Goal: Task Accomplishment & Management: Use online tool/utility

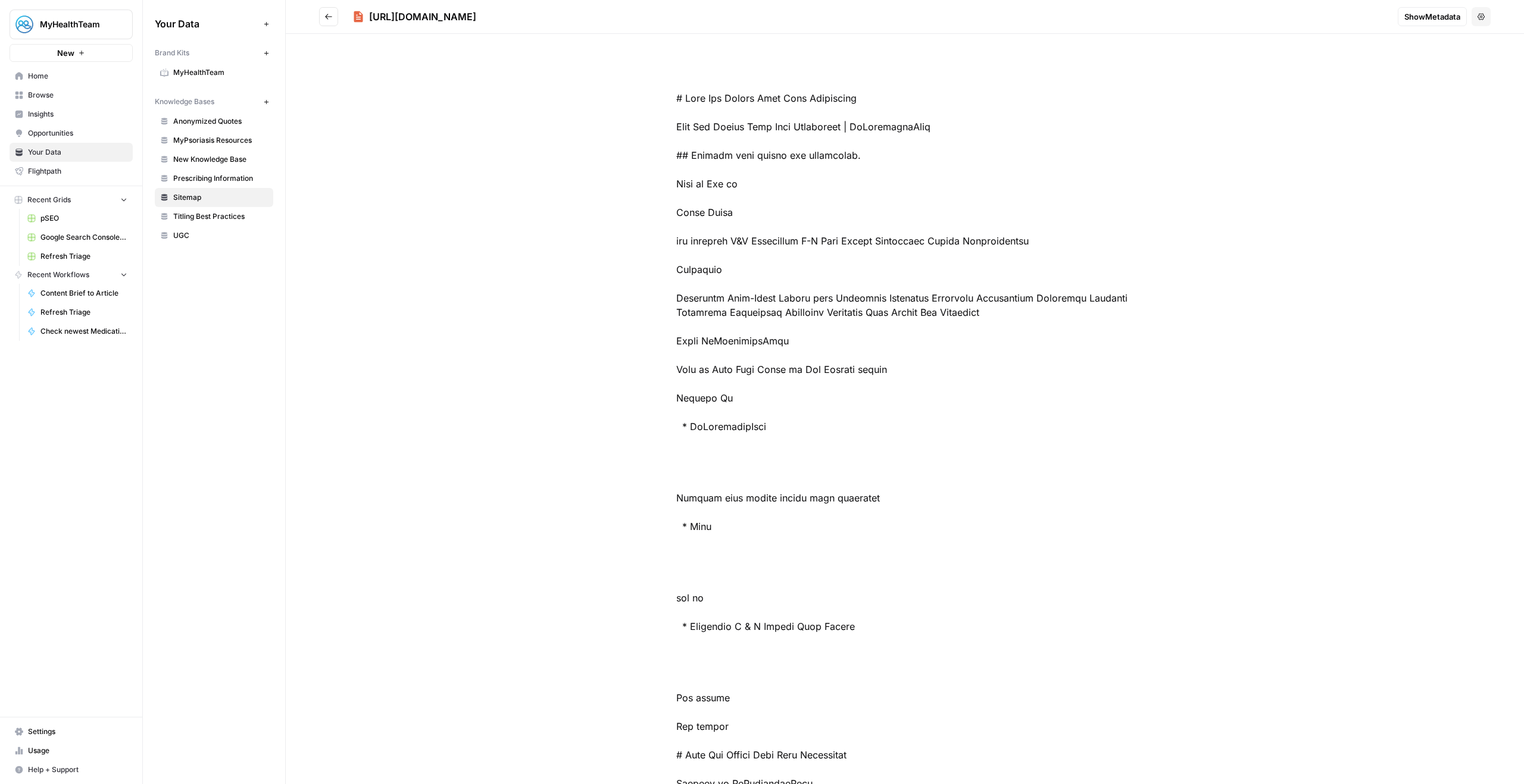
scroll to position [1358, 0]
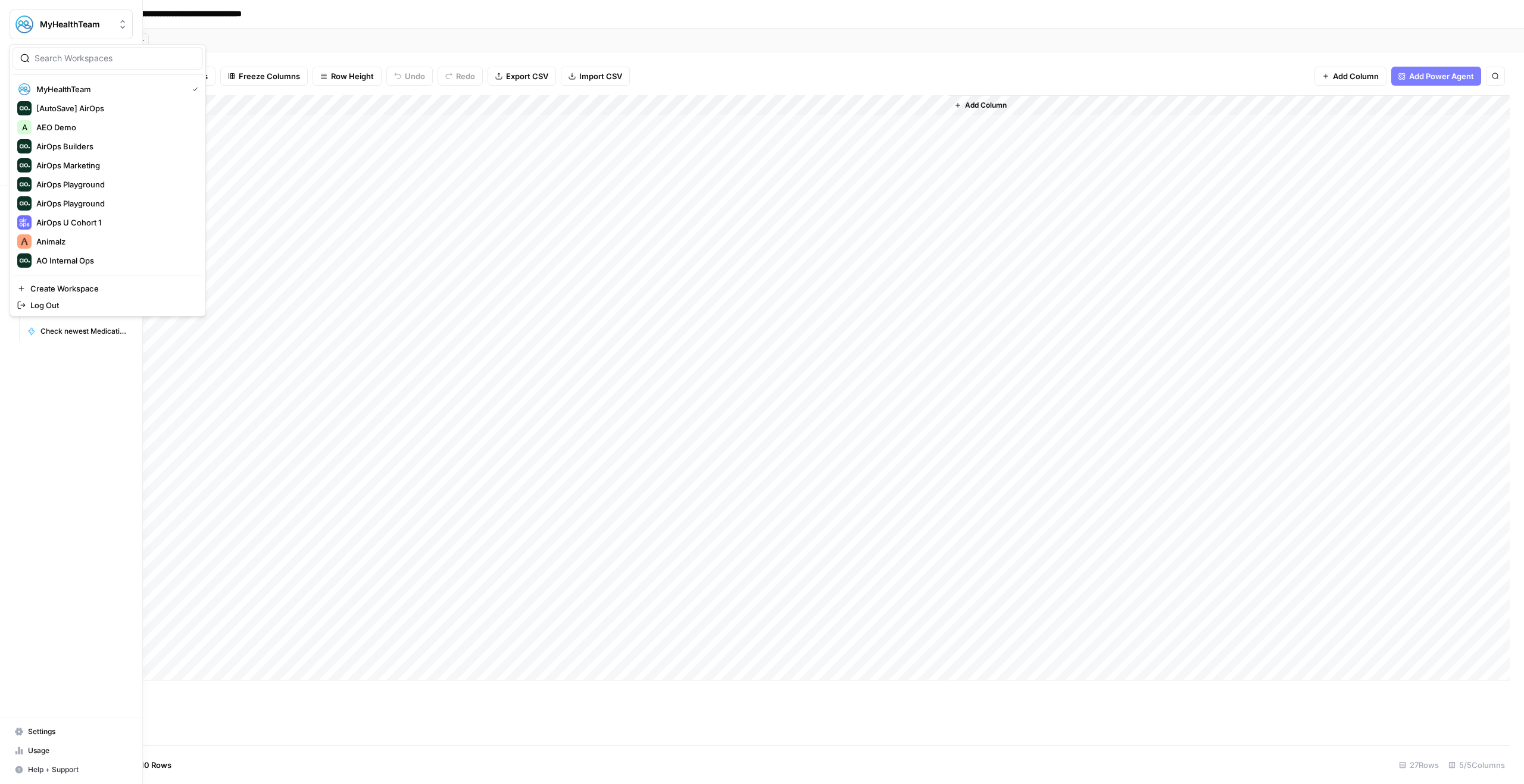
drag, startPoint x: 46, startPoint y: 26, endPoint x: 56, endPoint y: 27, distance: 10.0
click at [47, 26] on span "MyHealthTeam" at bounding box center [76, 24] width 72 height 12
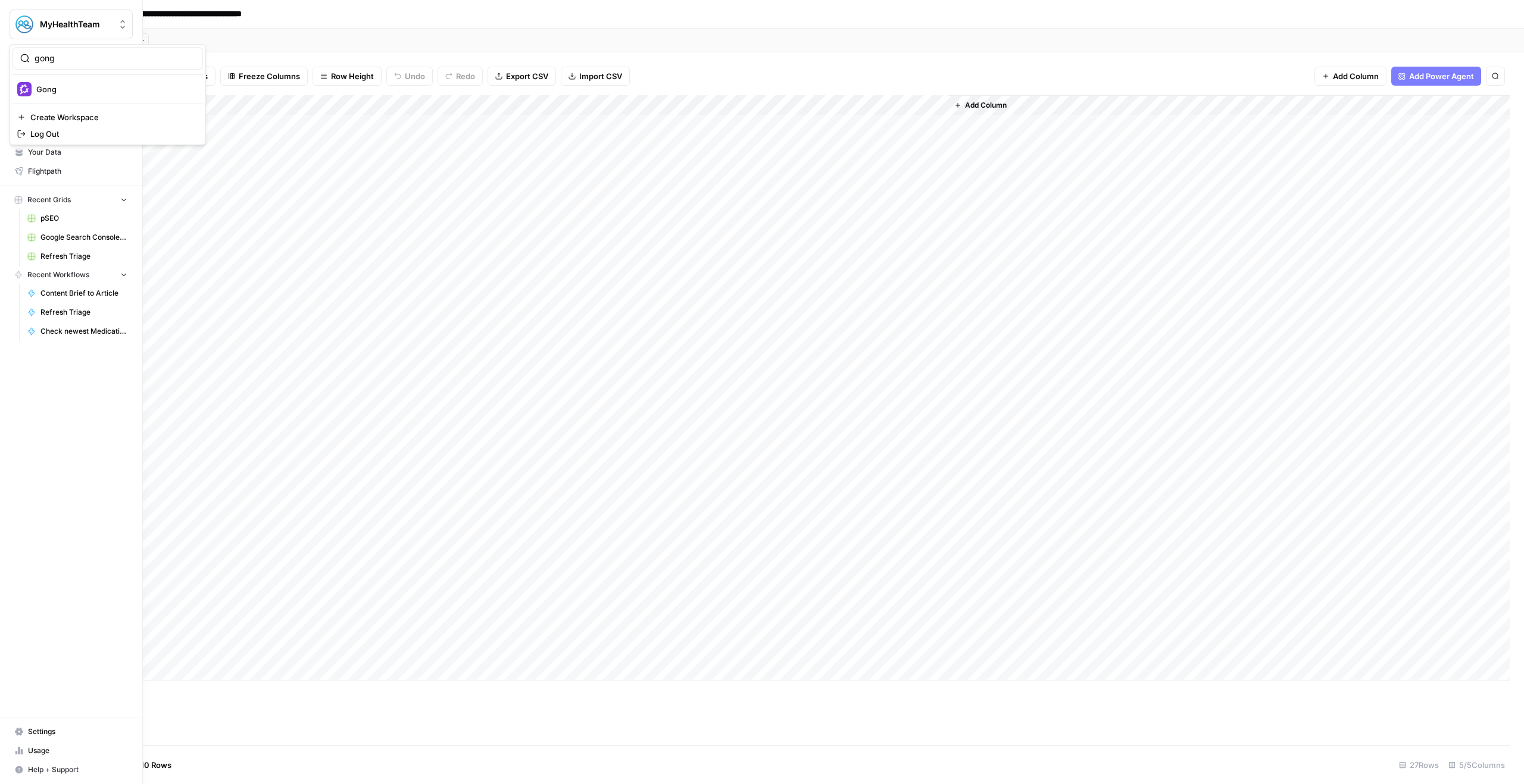
type input "gong"
click at [98, 89] on span "Gong" at bounding box center [115, 89] width 157 height 12
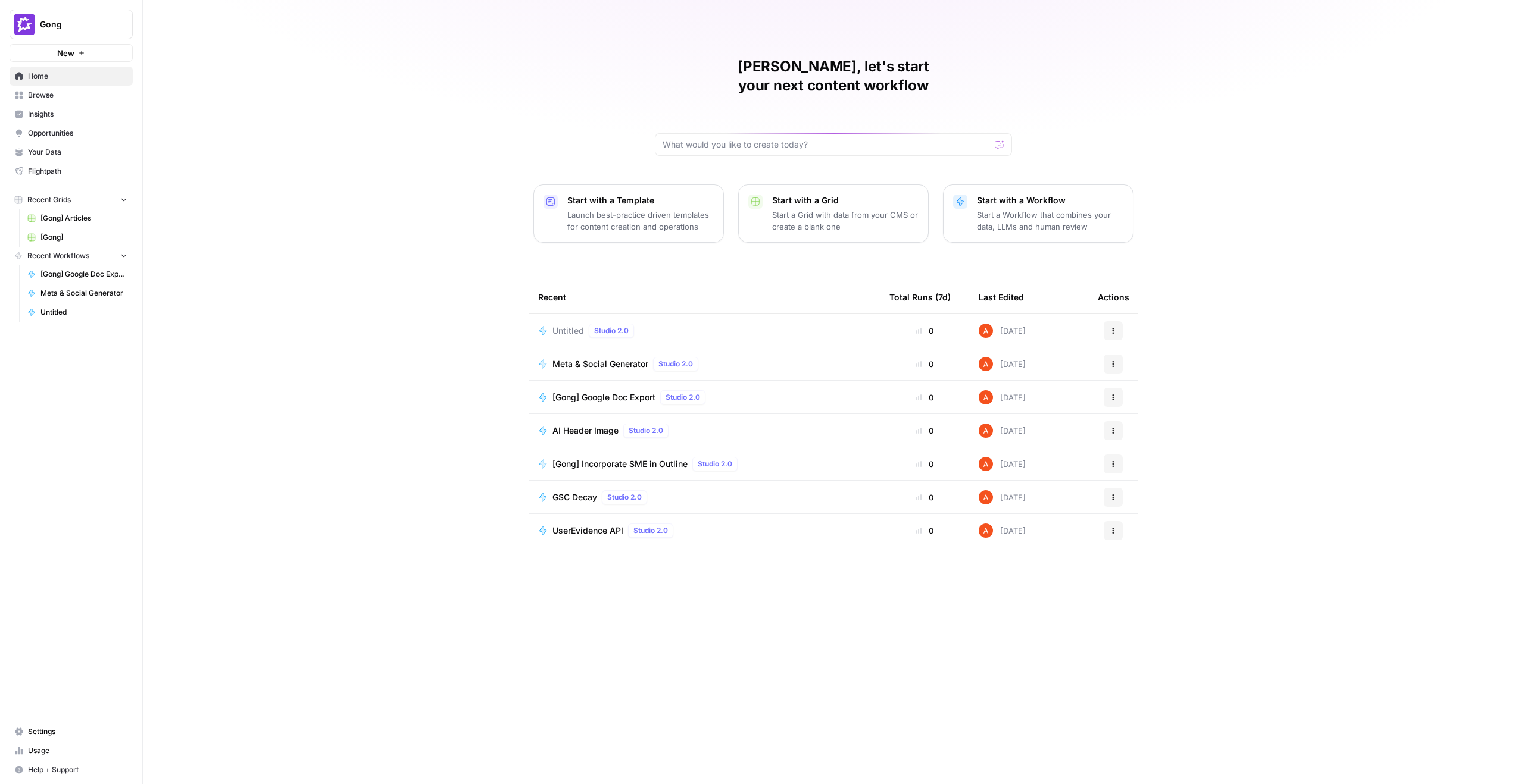
click at [109, 26] on span "Gong" at bounding box center [76, 24] width 72 height 12
type input "myhea"
click at [150, 87] on span "MyHealthTeam" at bounding box center [115, 89] width 157 height 12
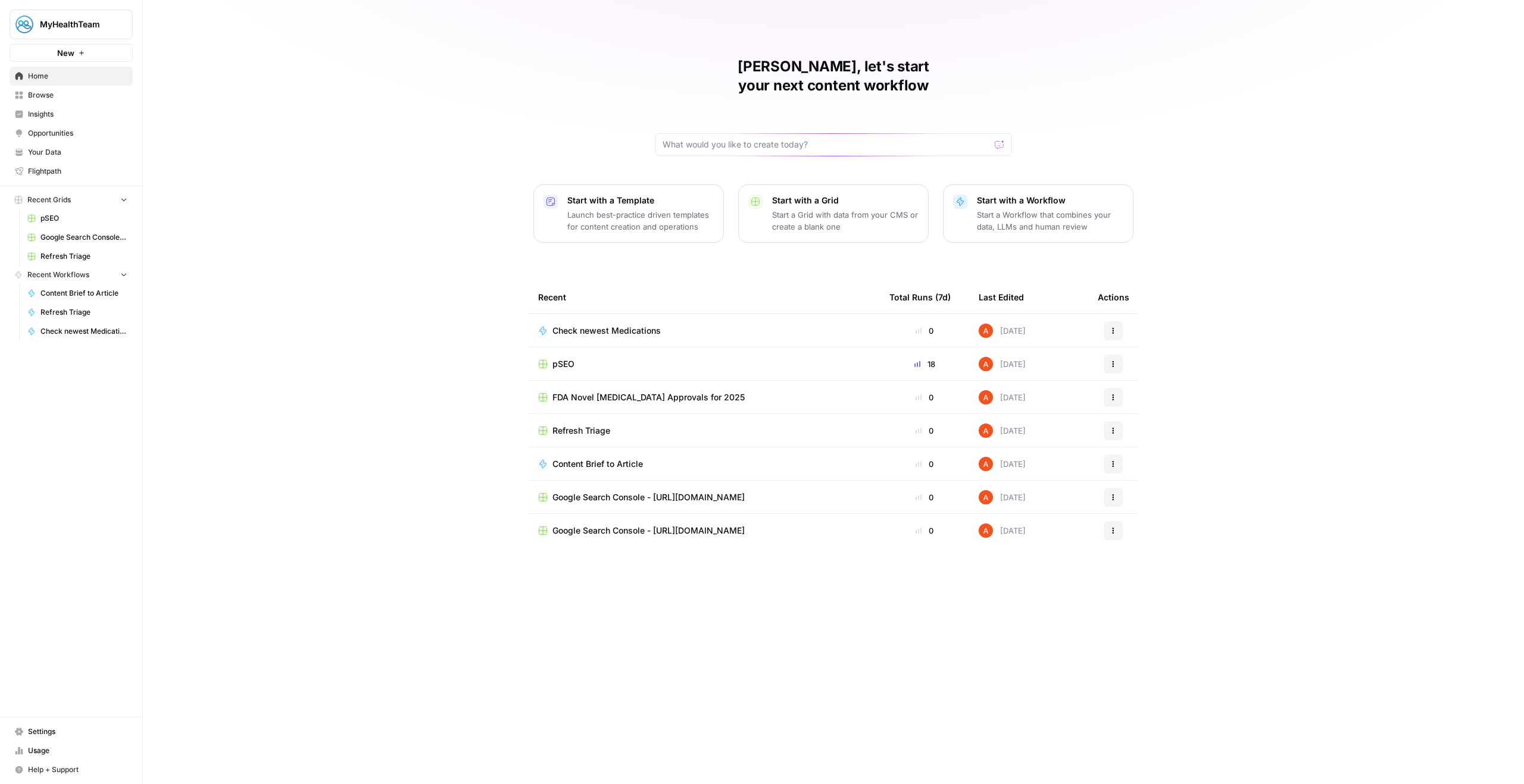
click at [41, 113] on span "Insights" at bounding box center [78, 114] width 100 height 11
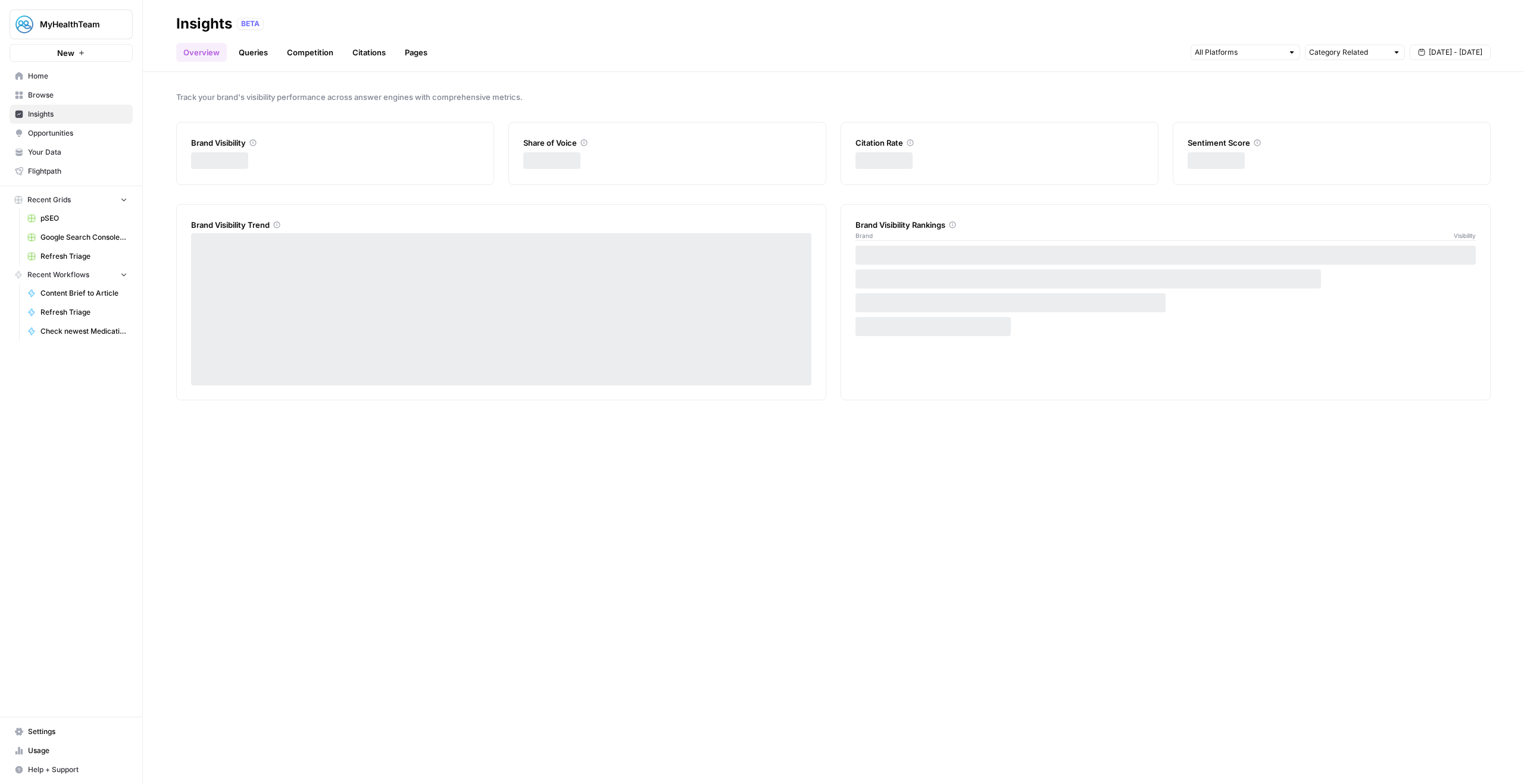
click at [55, 91] on span "Browse" at bounding box center [78, 95] width 100 height 11
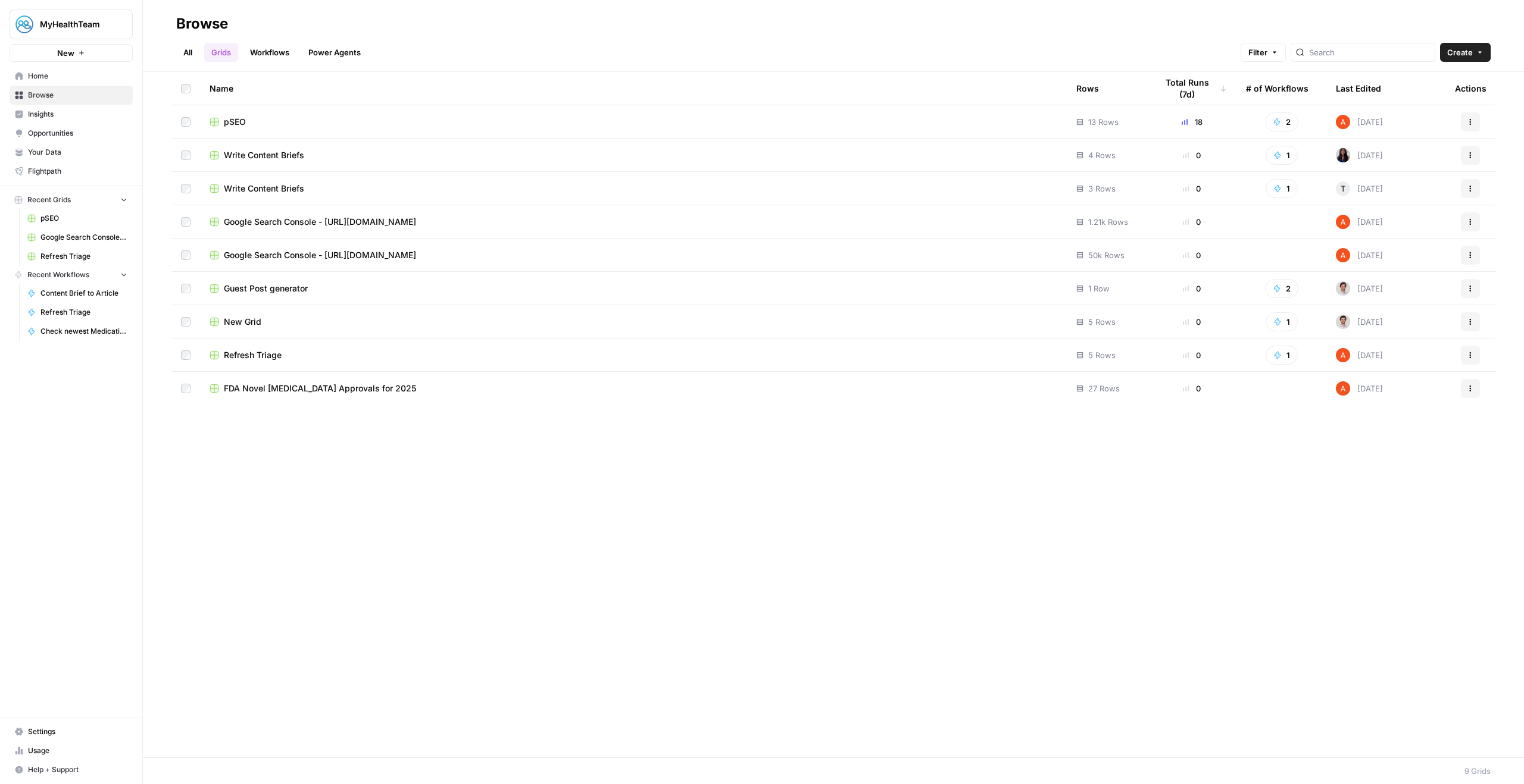
click at [227, 116] on span "pSEO" at bounding box center [234, 122] width 22 height 12
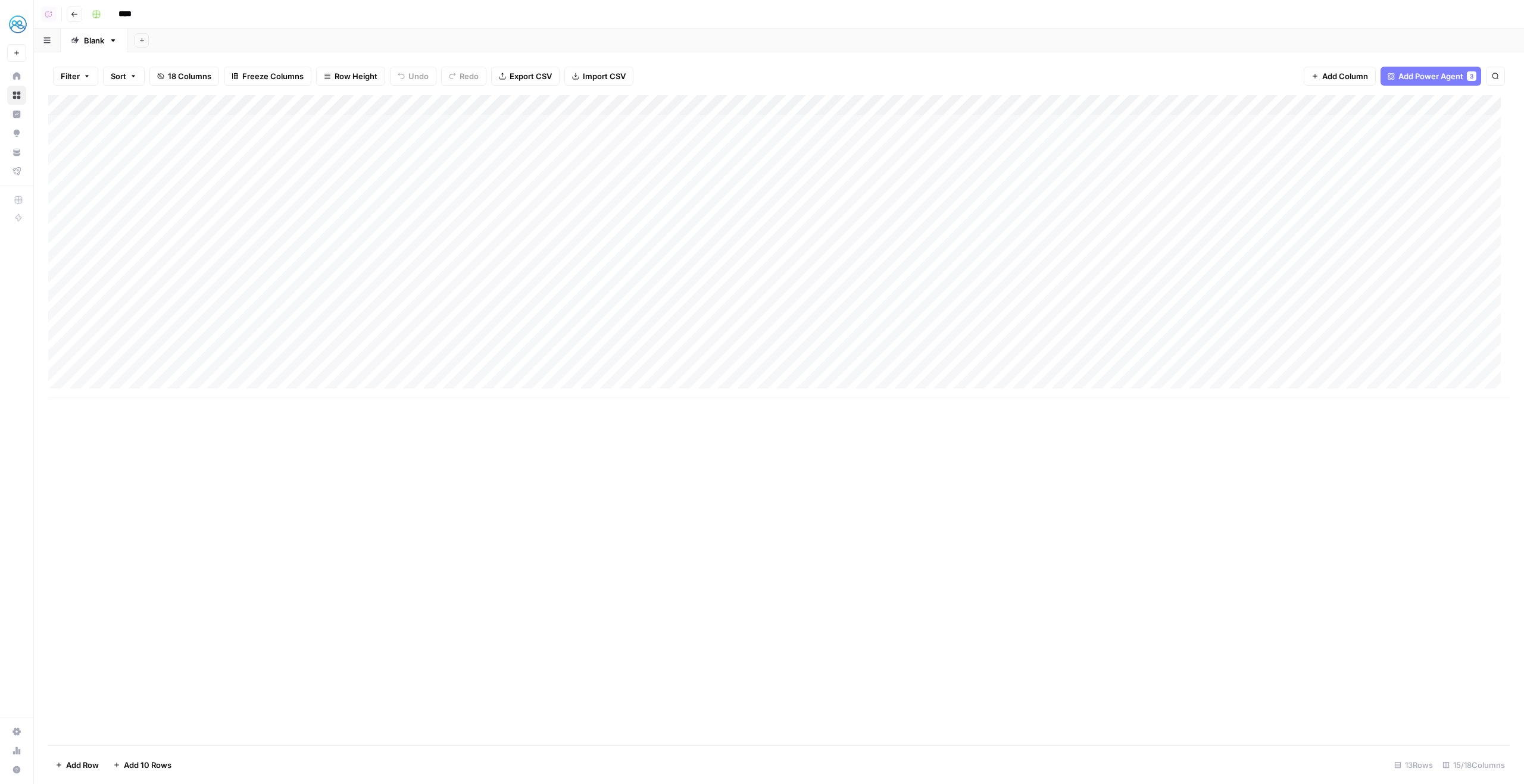
click at [64, 167] on div "Add Column" at bounding box center [779, 247] width 1462 height 302
click at [82, 754] on footer "Delete 1 Row Unselect 13 Rows 15/18 Columns" at bounding box center [779, 765] width 1462 height 39
click at [83, 765] on span "Delete 1 Row" at bounding box center [79, 765] width 47 height 12
click at [734, 138] on button "Delete" at bounding box center [720, 138] width 40 height 22
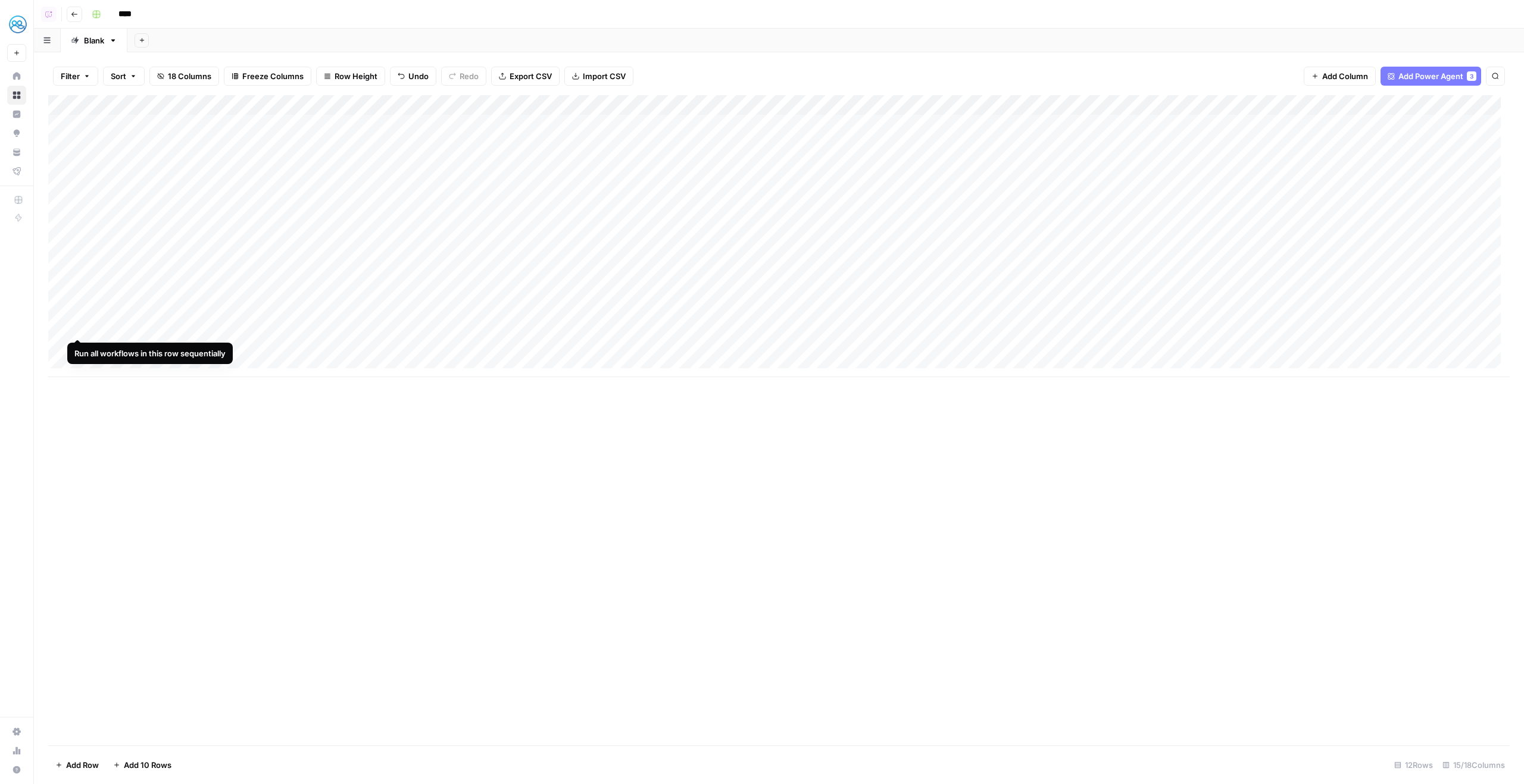
click at [64, 328] on div "Add Column" at bounding box center [779, 237] width 1462 height 282
click at [64, 354] on div "Add Column" at bounding box center [779, 237] width 1462 height 282
click at [64, 340] on div "Add Column" at bounding box center [779, 237] width 1462 height 282
click at [57, 347] on div "Add Column" at bounding box center [779, 237] width 1462 height 282
click at [100, 758] on button "Delete 2 Rows" at bounding box center [81, 765] width 67 height 19
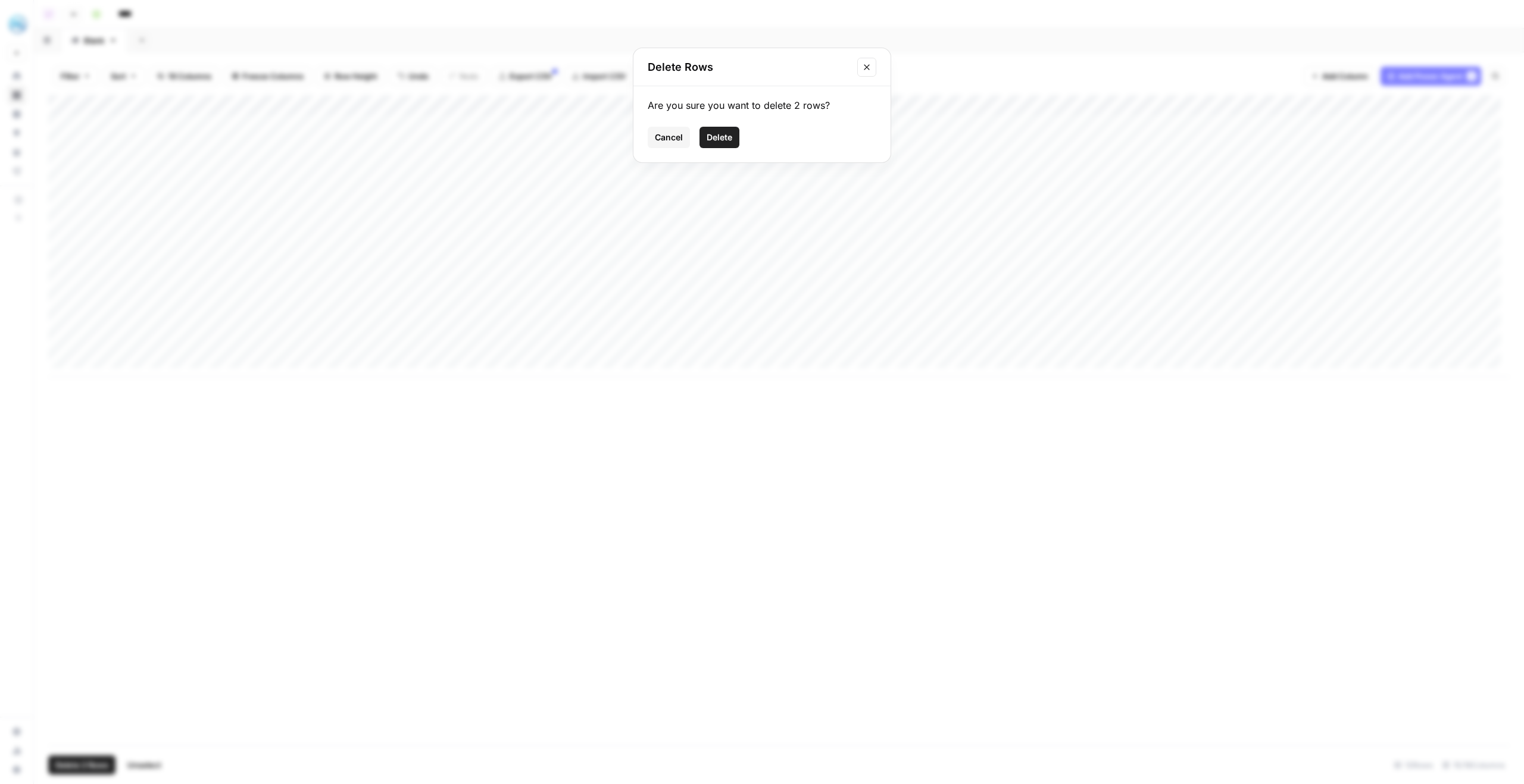
click at [738, 131] on button "Delete" at bounding box center [720, 138] width 40 height 22
click at [556, 108] on div "Add Column" at bounding box center [779, 216] width 1462 height 242
click at [572, 125] on button "All Rows" at bounding box center [599, 133] width 89 height 17
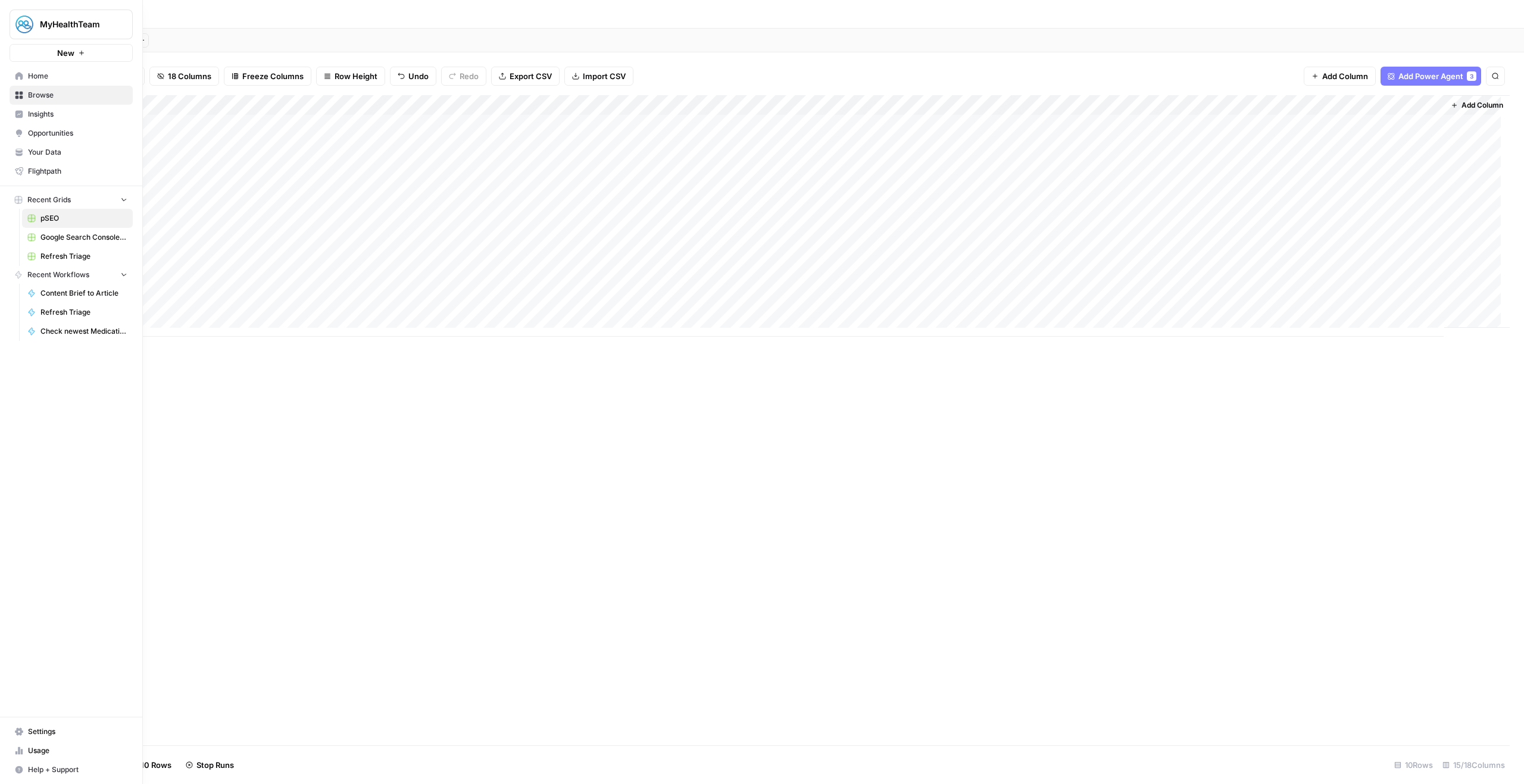
click at [25, 32] on img "Workspace: MyHealthTeam" at bounding box center [24, 24] width 22 height 22
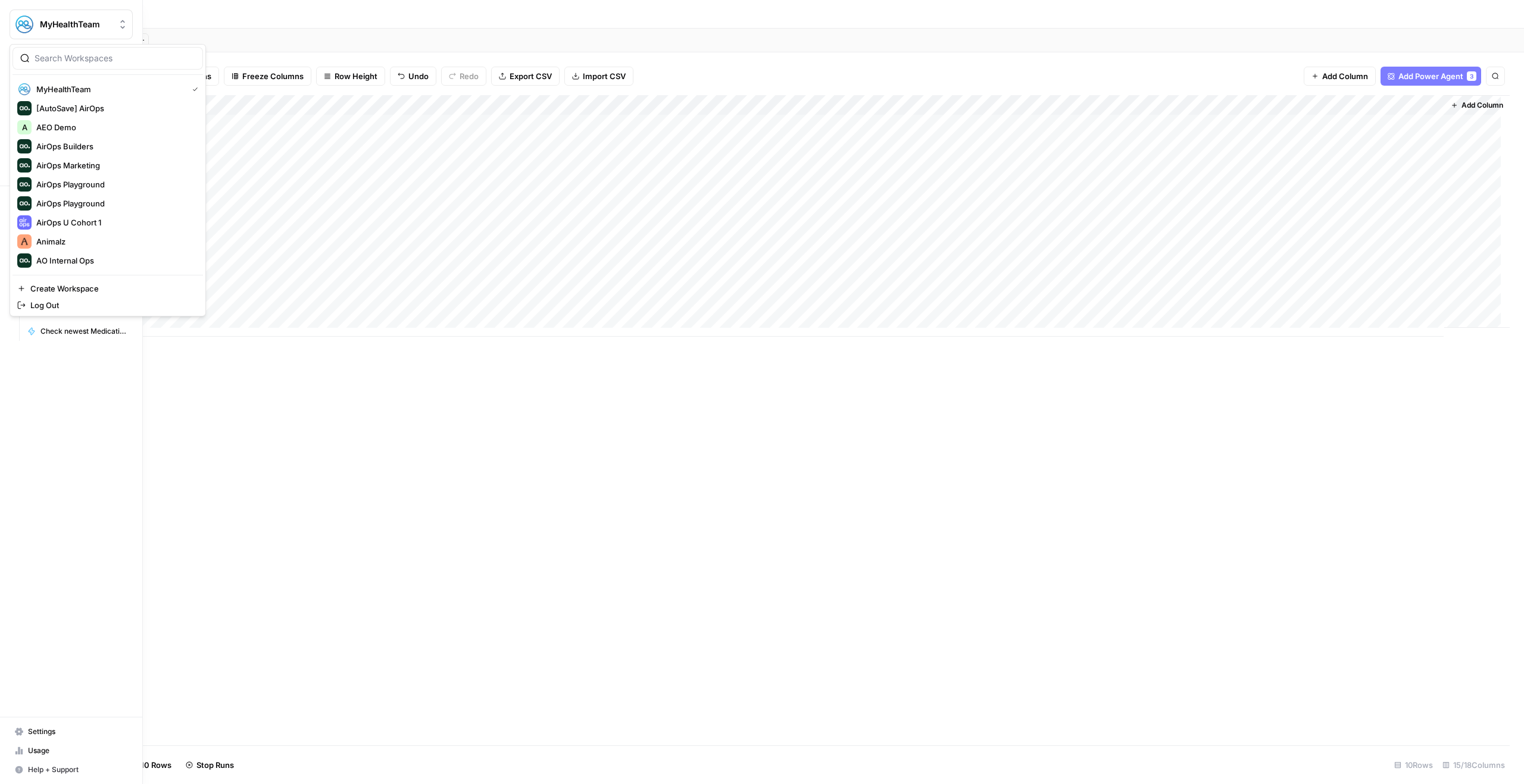
type input "h"
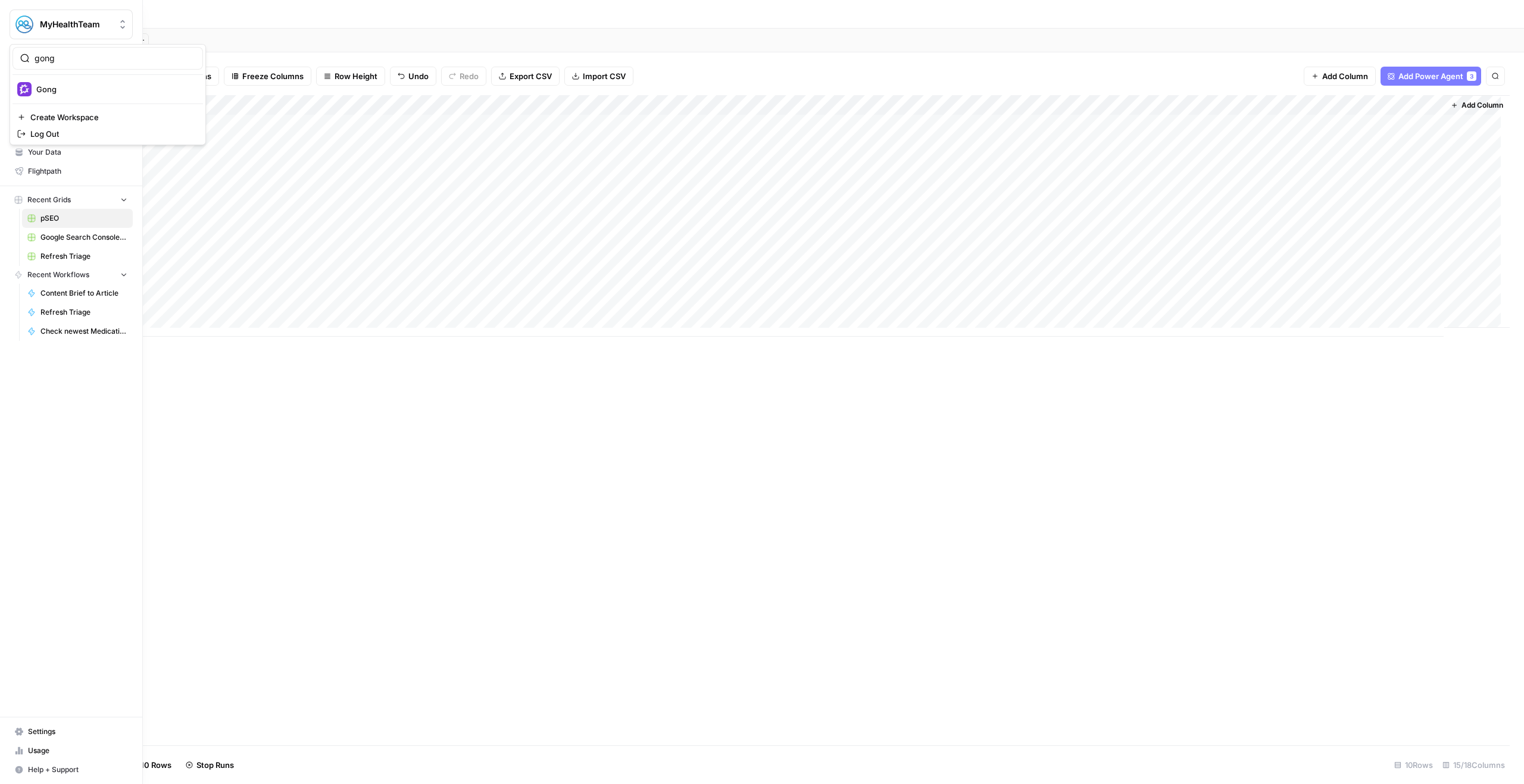
type input "gong"
click at [81, 84] on span "Gong" at bounding box center [115, 89] width 157 height 12
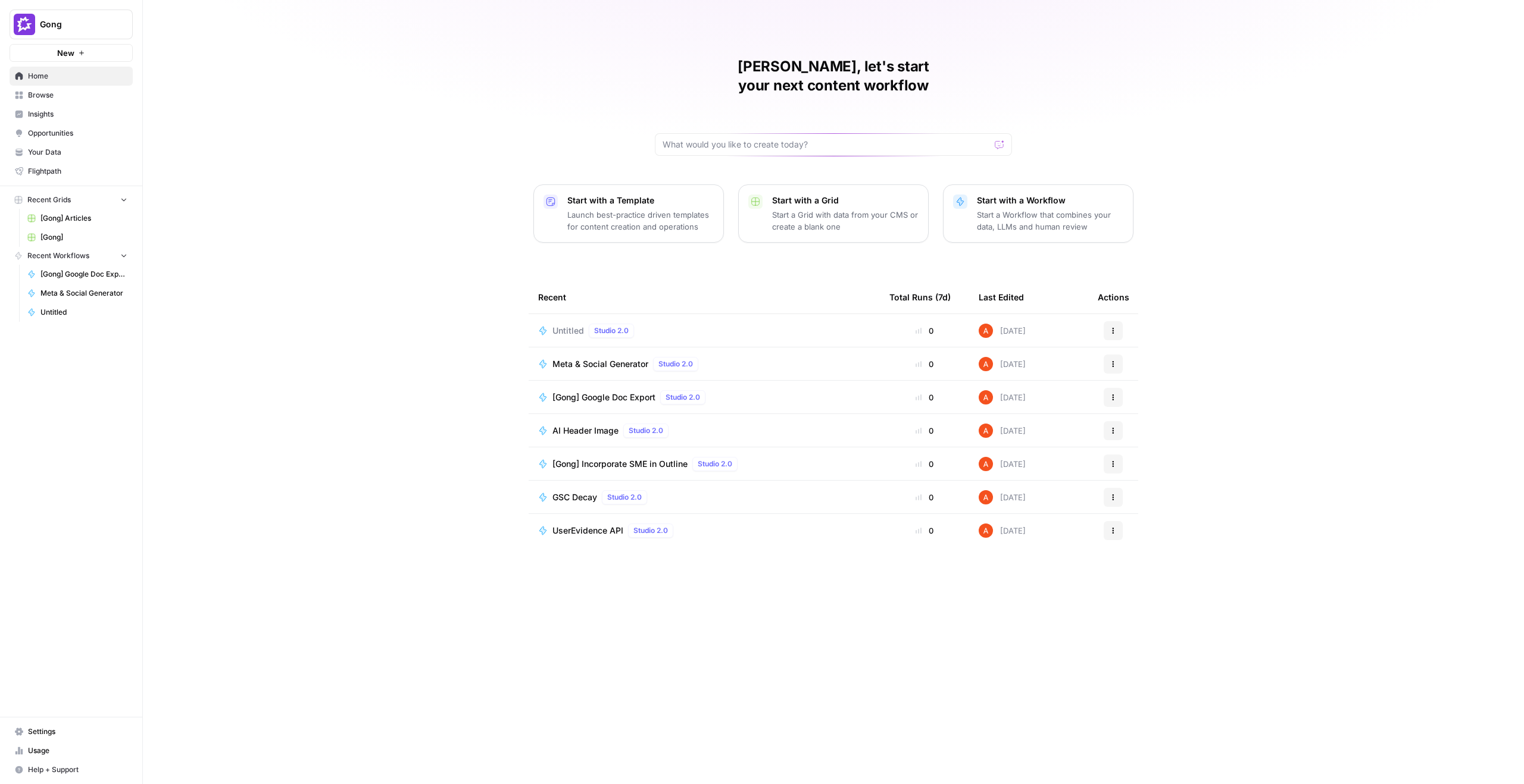
click at [103, 102] on link "Browse" at bounding box center [71, 95] width 123 height 19
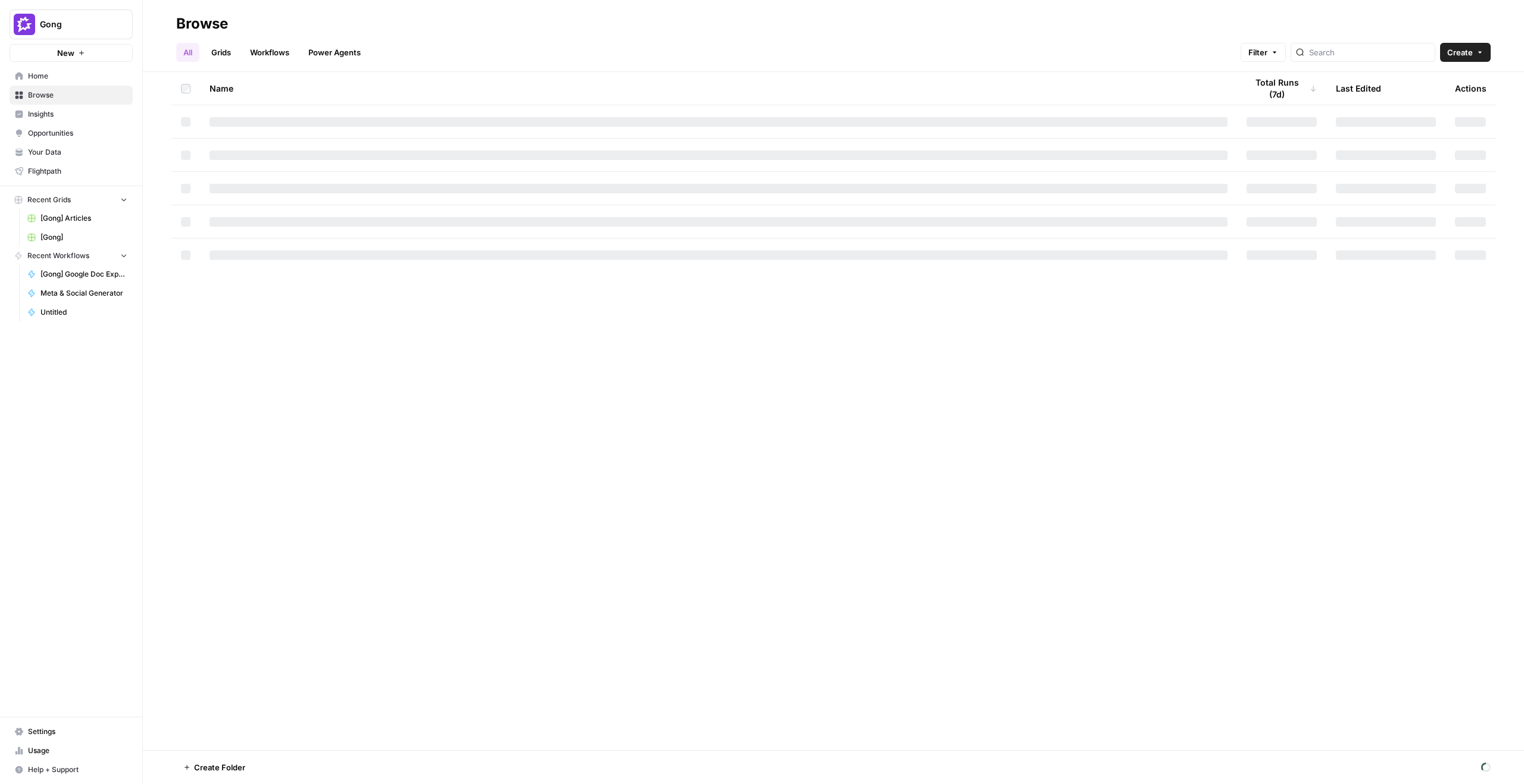
click at [234, 51] on link "Grids" at bounding box center [221, 52] width 34 height 19
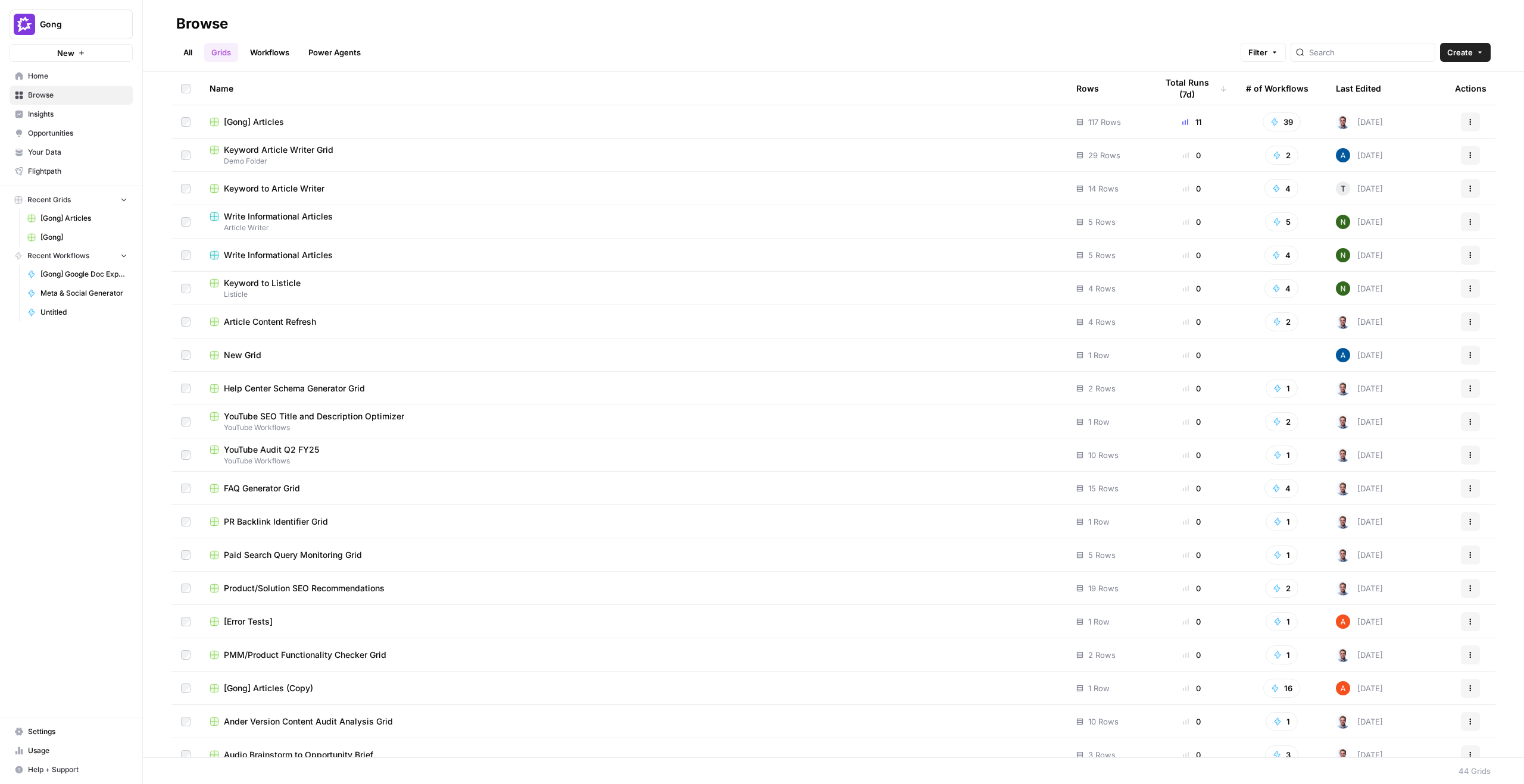
click at [259, 119] on span "[Gong] Articles" at bounding box center [253, 122] width 60 height 12
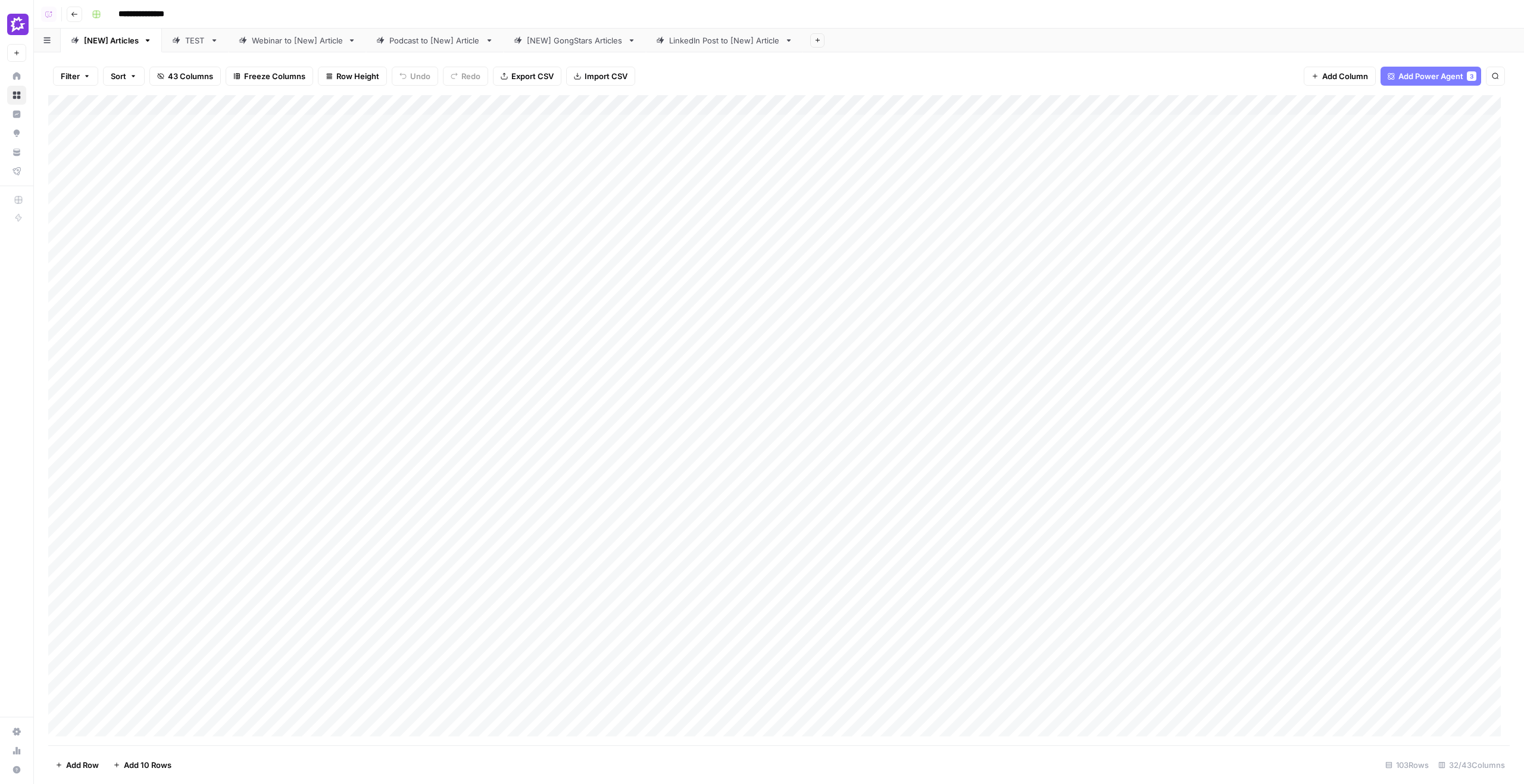
click at [72, 13] on icon "button" at bounding box center [74, 14] width 6 height 5
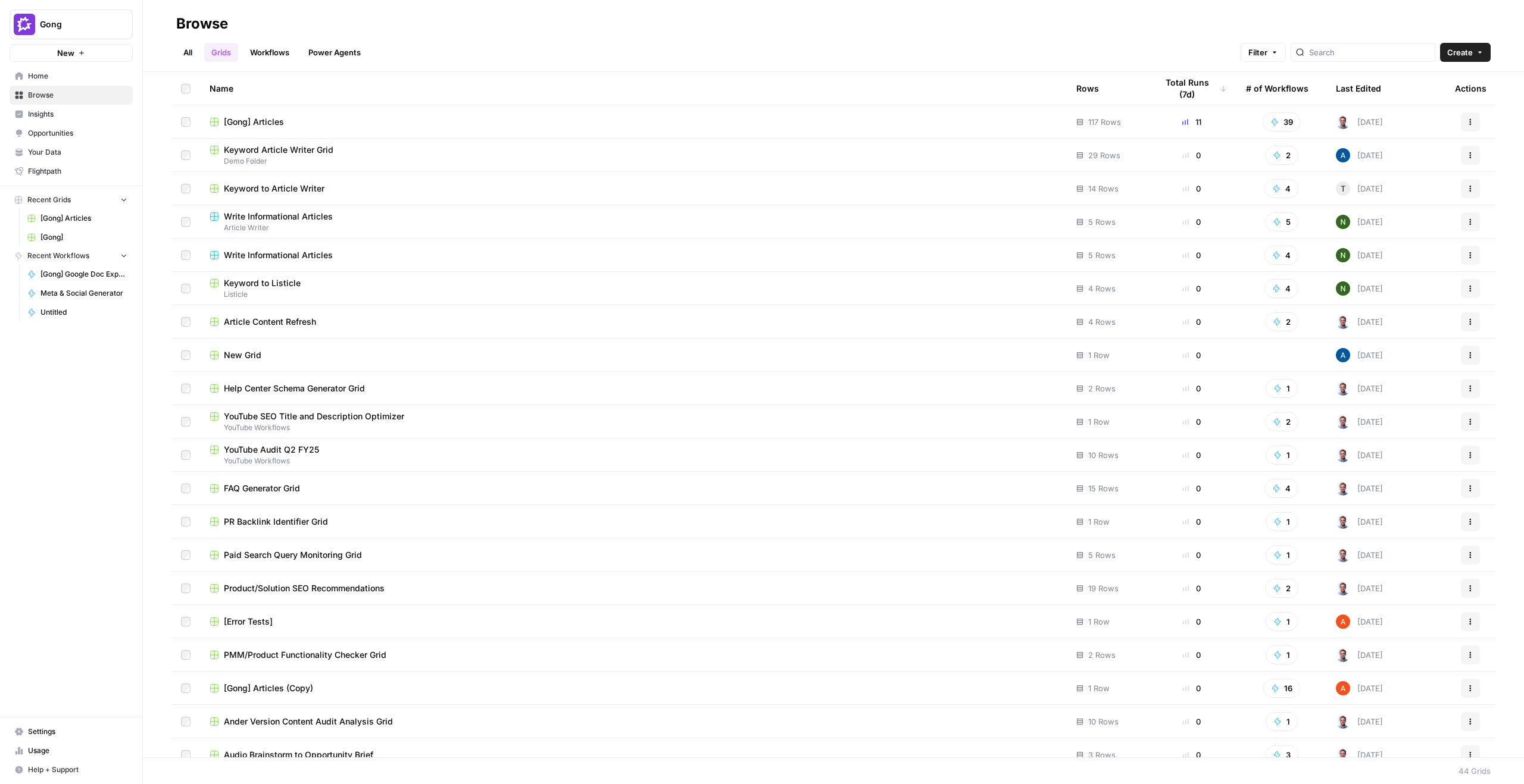
click at [76, 733] on span "Settings" at bounding box center [78, 732] width 100 height 11
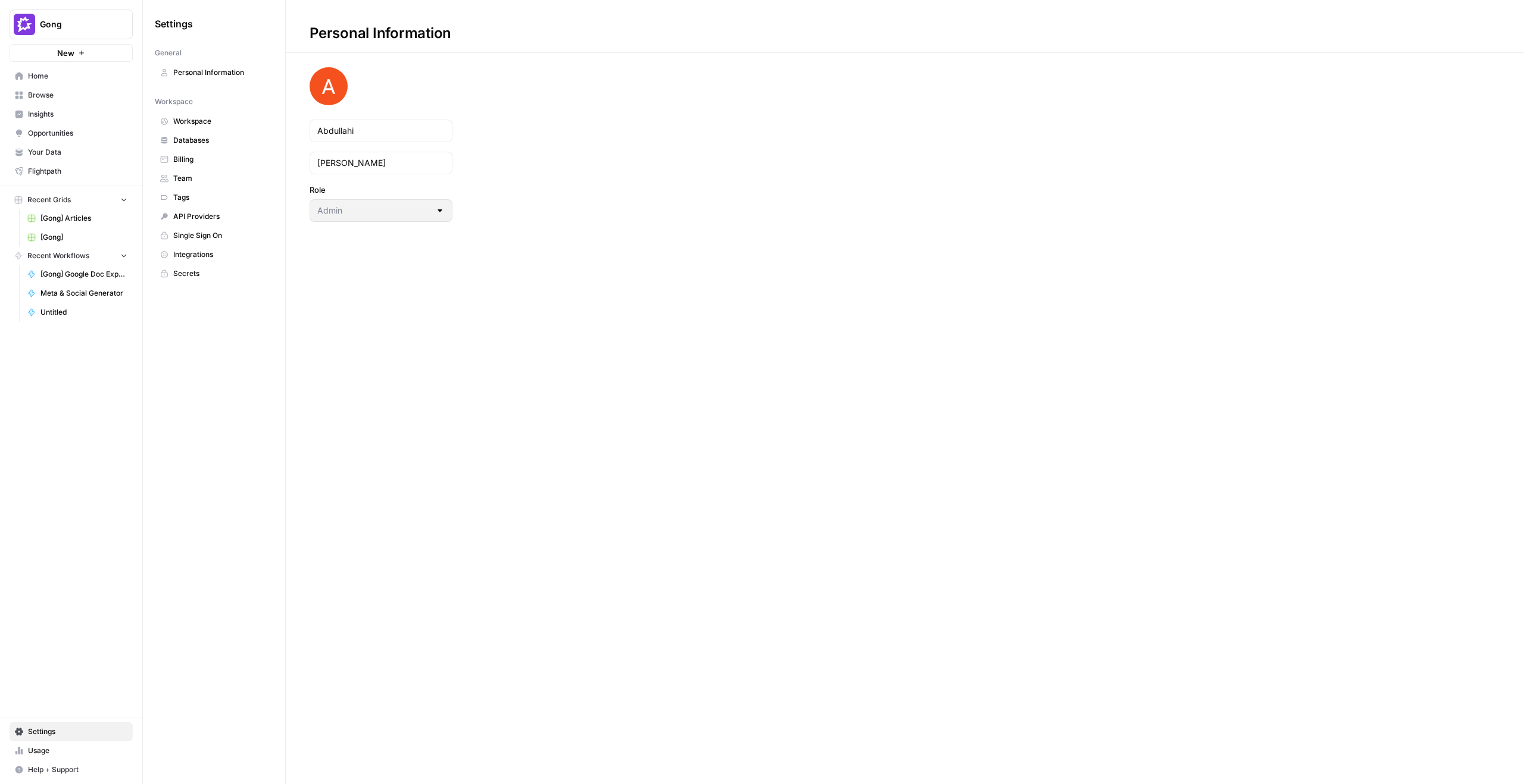
click at [226, 116] on span "Workspace" at bounding box center [220, 121] width 95 height 11
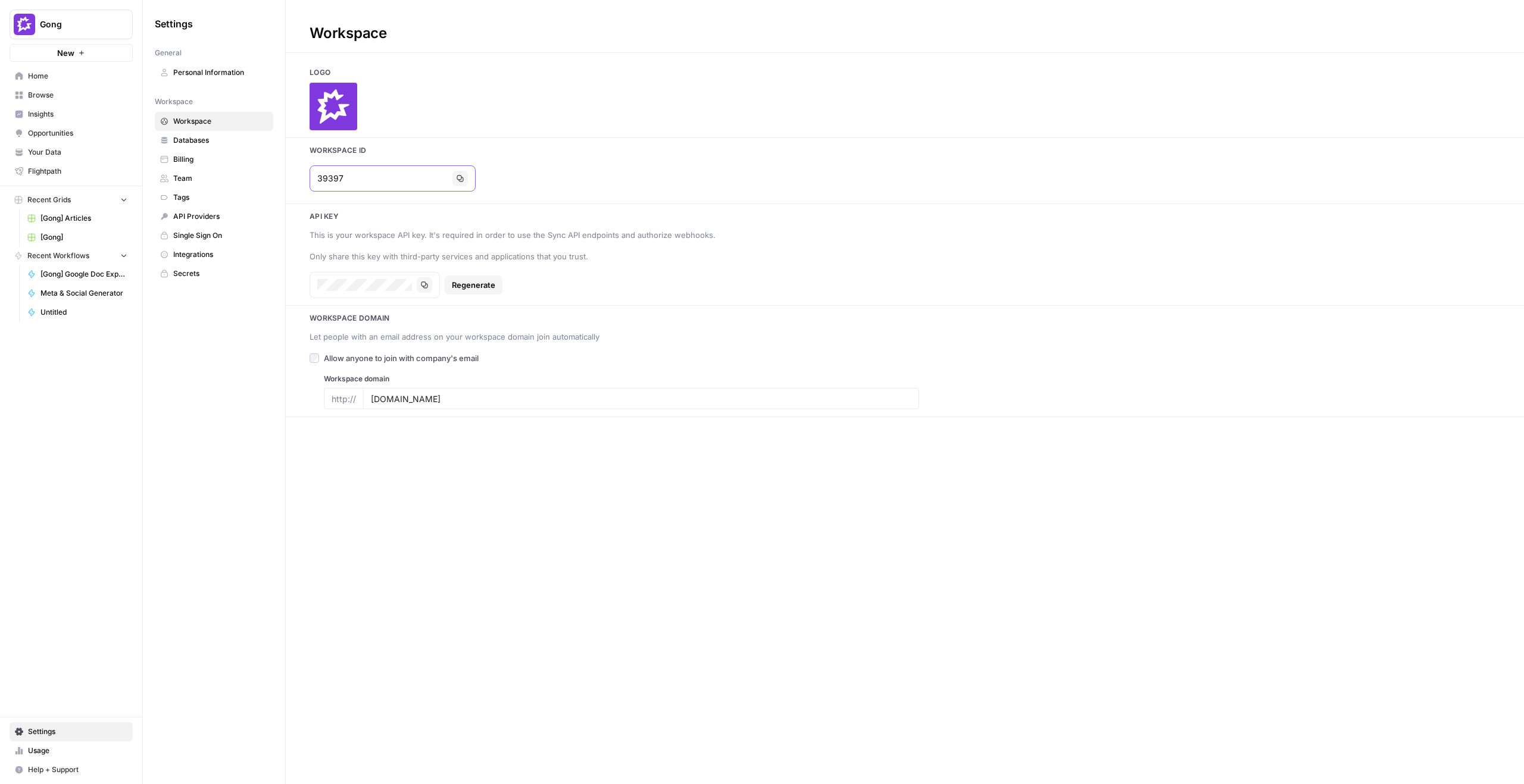
click at [452, 184] on button "Copy" at bounding box center [460, 179] width 16 height 16
click at [104, 83] on link "Home" at bounding box center [71, 76] width 123 height 19
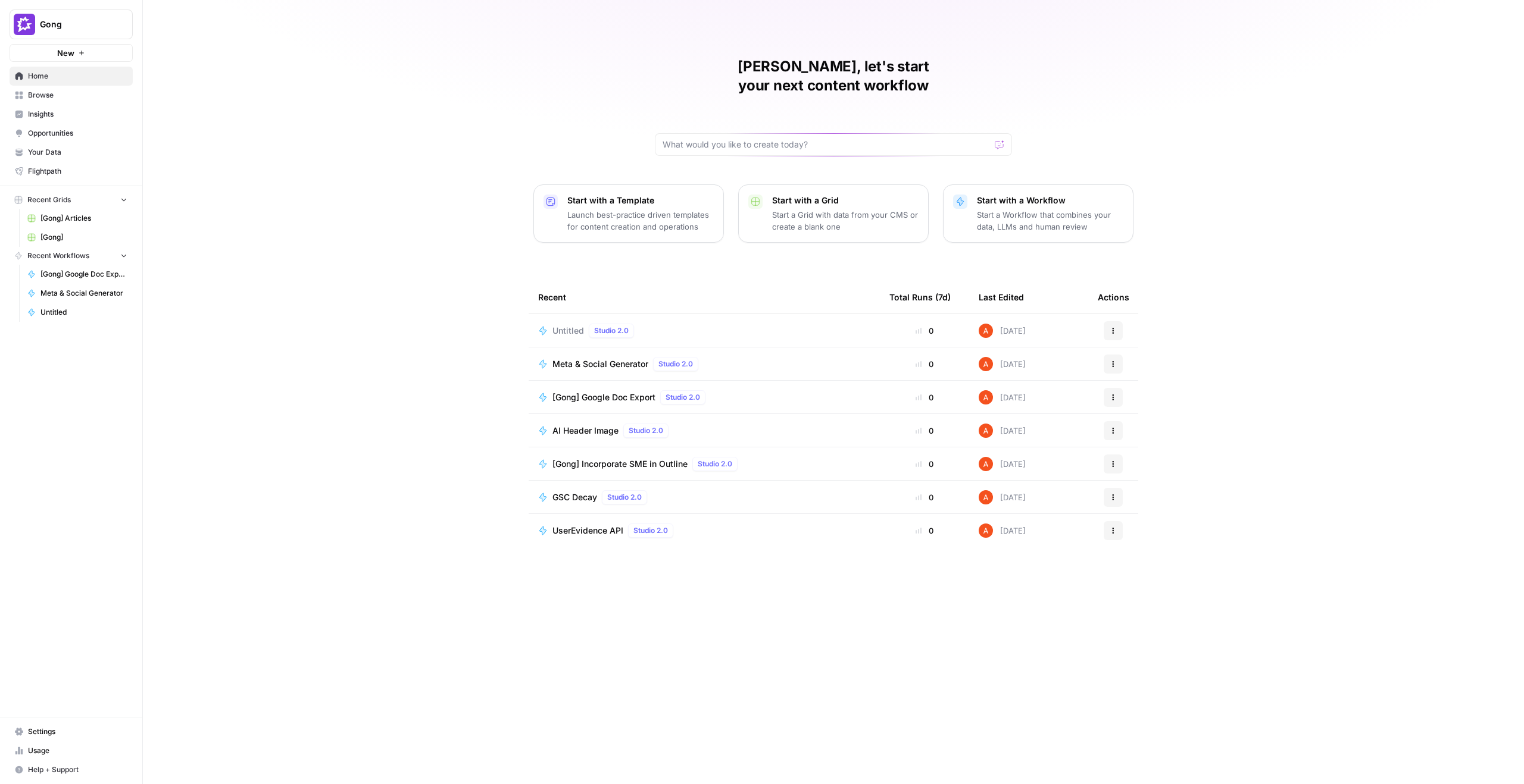
click at [626, 391] on span "[Gong] Google Doc Export" at bounding box center [604, 397] width 103 height 12
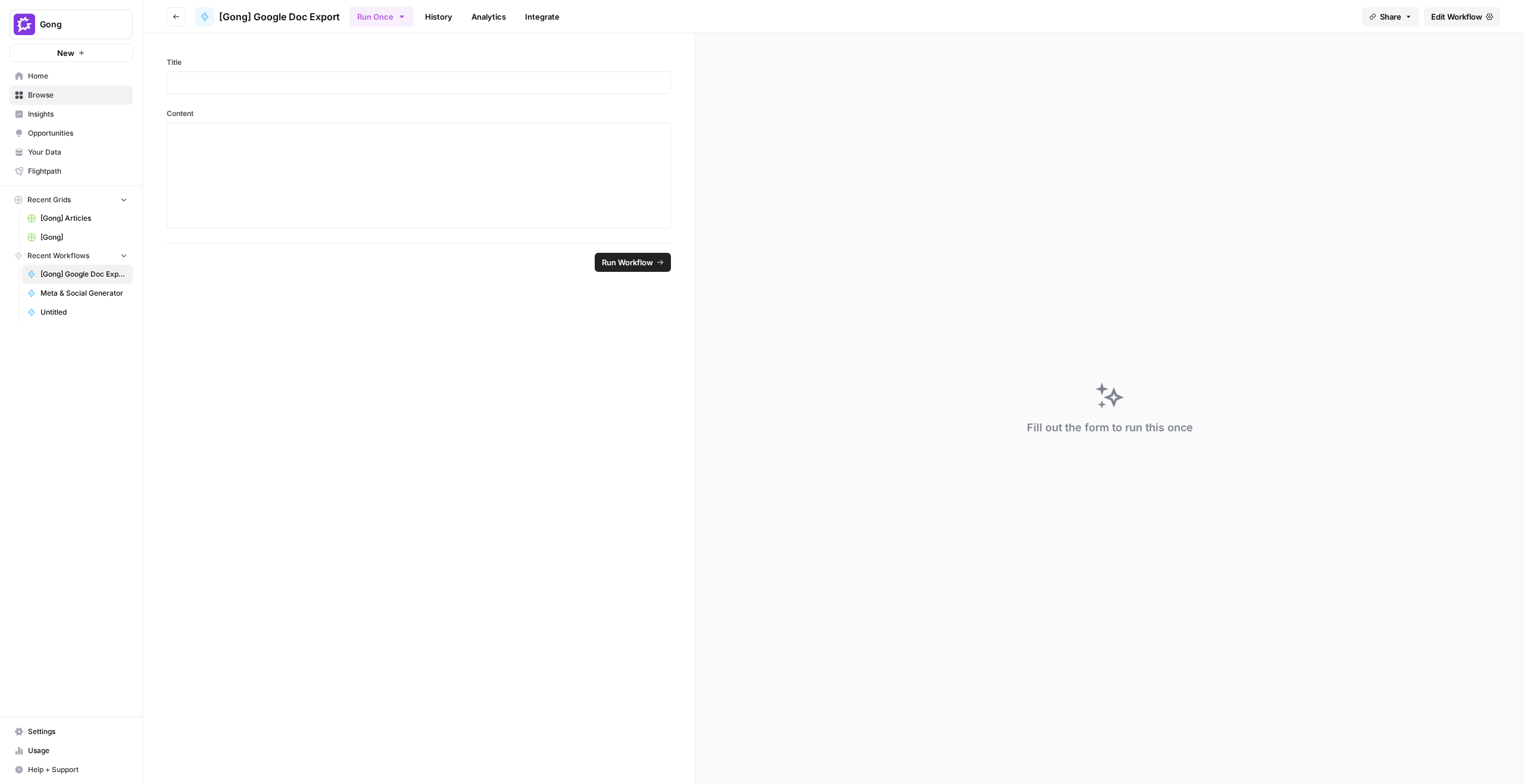
click at [1453, 18] on span "Edit Workflow" at bounding box center [1457, 17] width 52 height 12
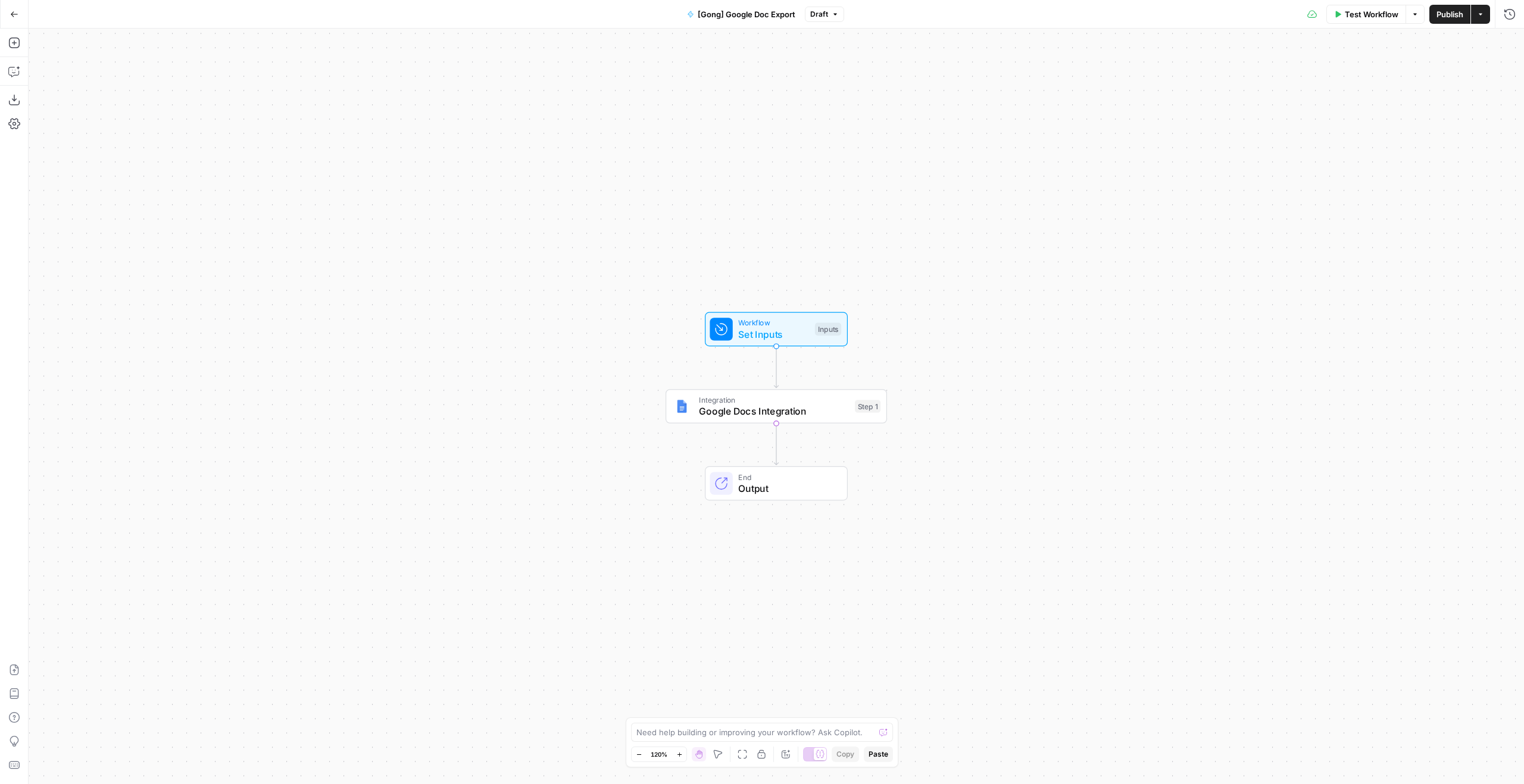
click at [15, 17] on icon "button" at bounding box center [14, 14] width 8 height 8
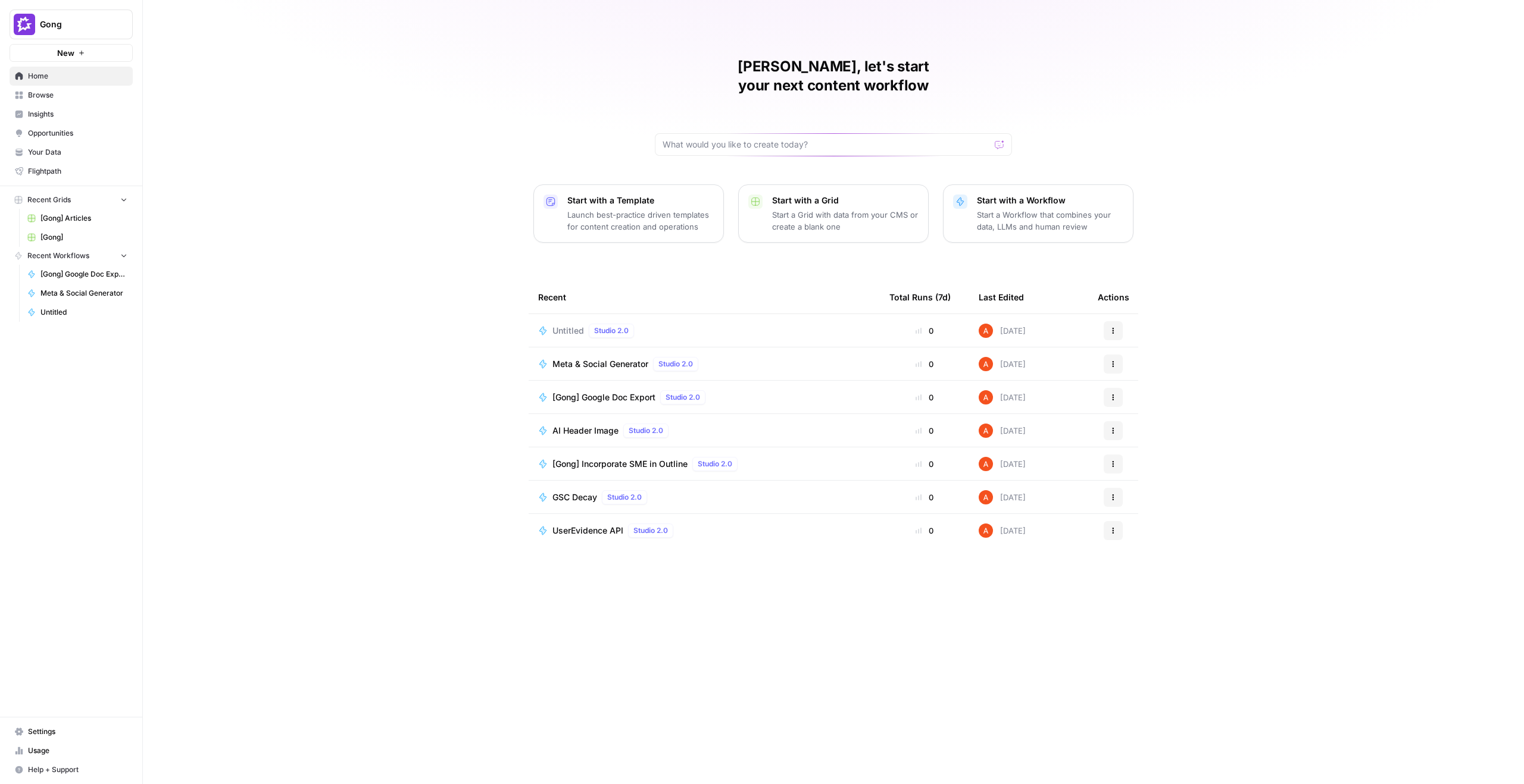
click at [125, 16] on button "Gong" at bounding box center [71, 24] width 123 height 30
type input "ice t"
click at [85, 83] on div "Ice Travel Group" at bounding box center [108, 89] width 181 height 14
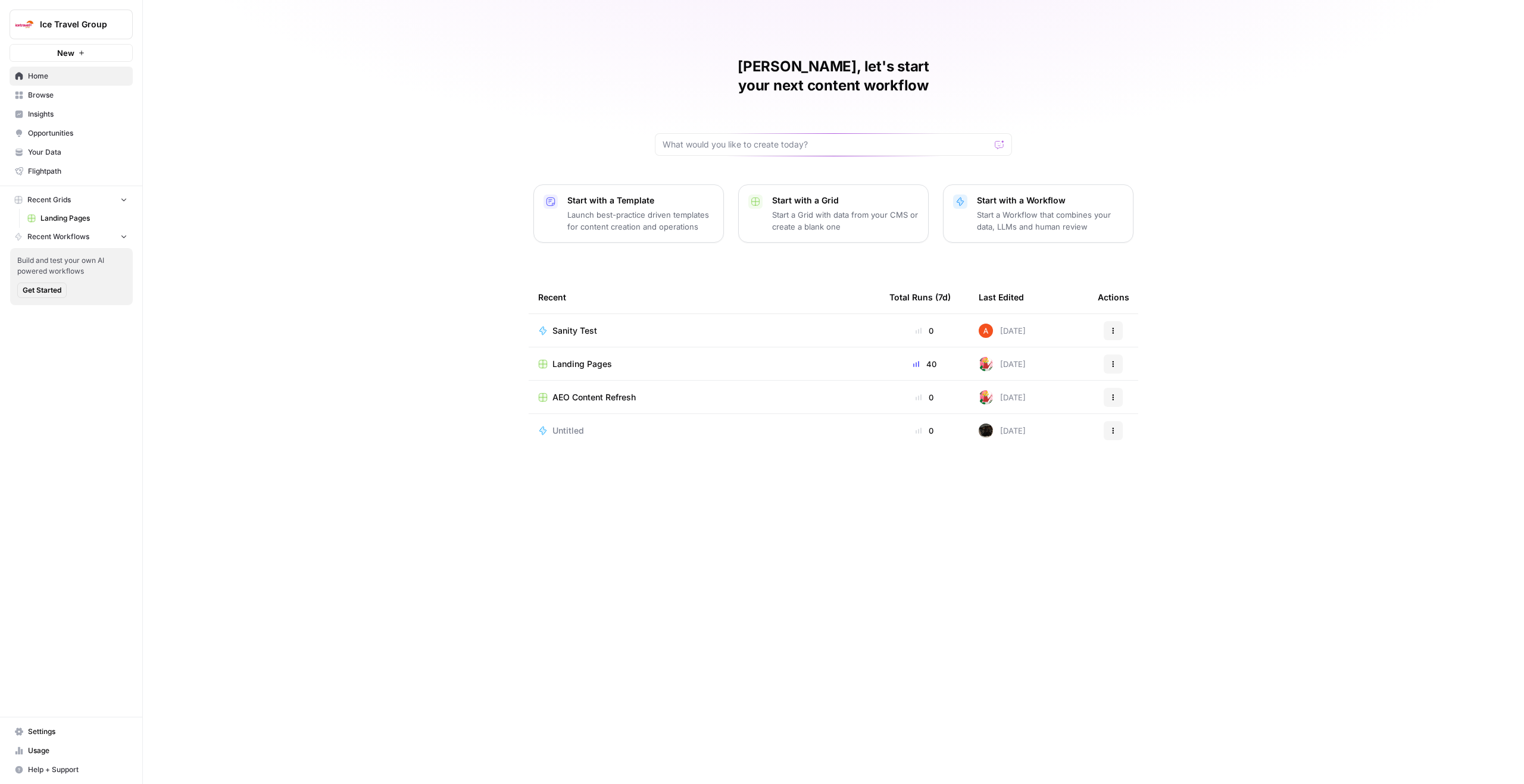
click at [585, 355] on td "Landing Pages" at bounding box center [704, 363] width 352 height 32
click at [585, 358] on span "Landing Pages" at bounding box center [583, 364] width 60 height 12
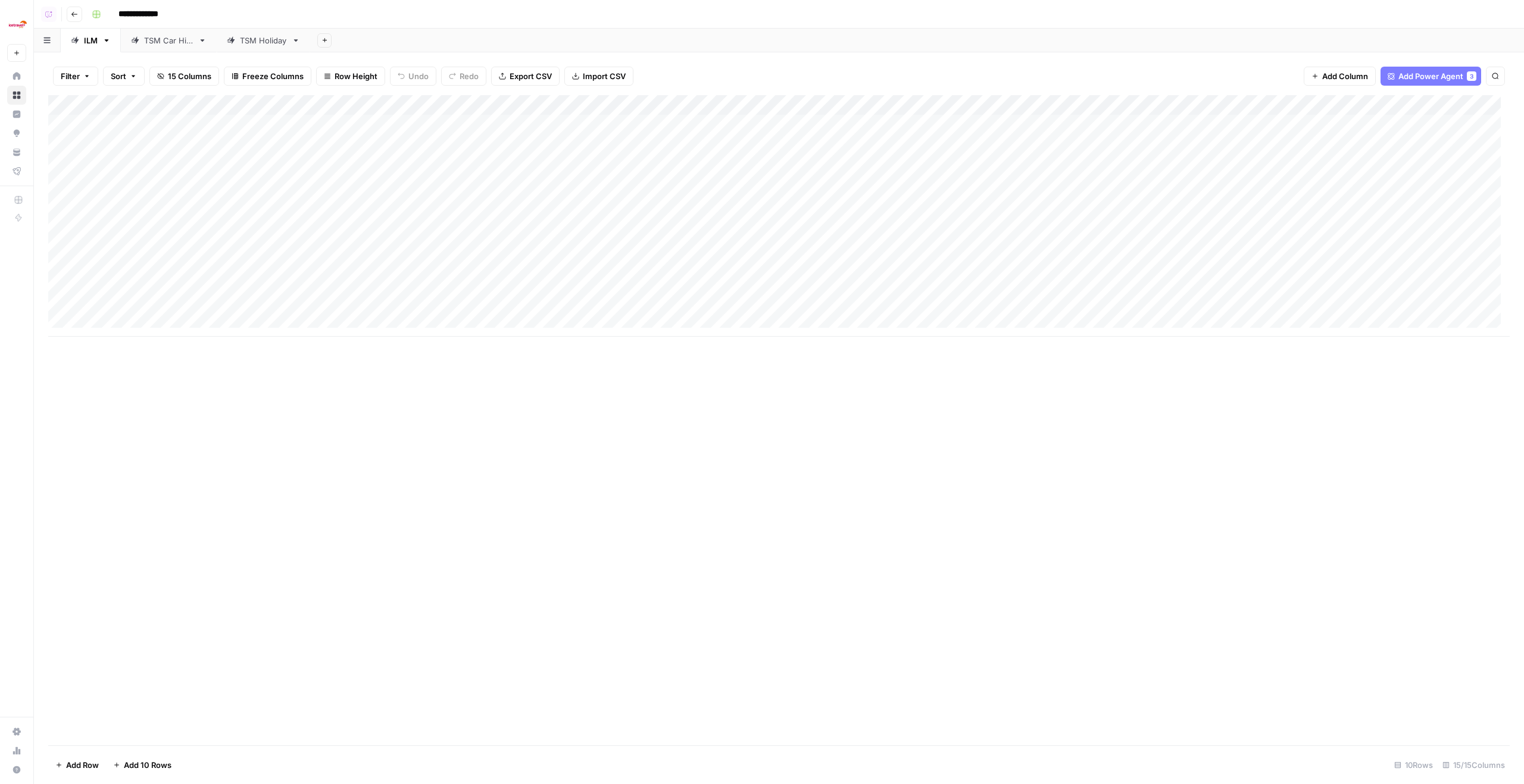
click at [179, 49] on link "TSM Car Hire" at bounding box center [168, 40] width 96 height 24
click at [95, 38] on div "ILM" at bounding box center [91, 41] width 13 height 12
type input "**********"
click at [106, 105] on div "Add Column" at bounding box center [779, 216] width 1462 height 242
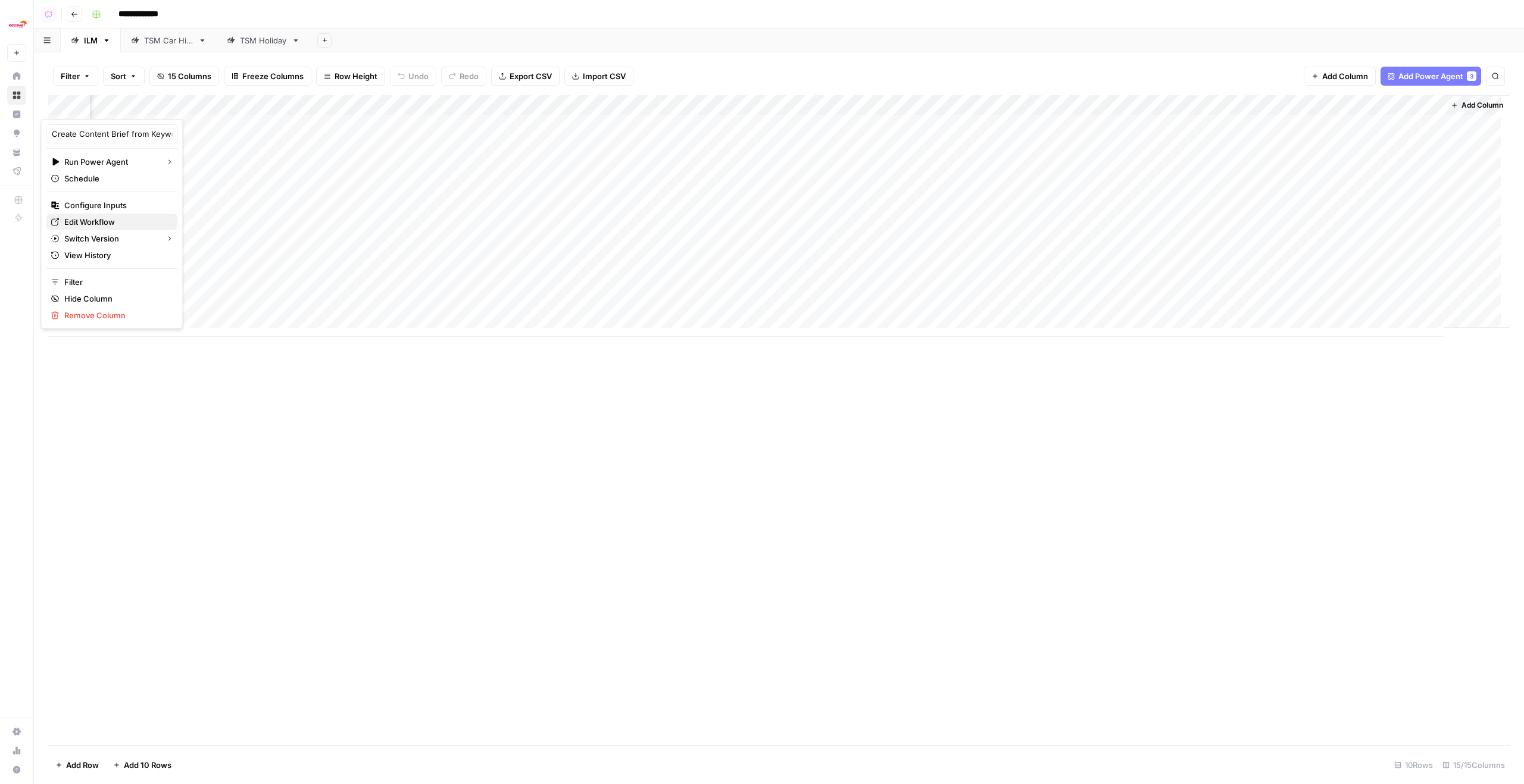
click at [120, 222] on span "Edit Workflow" at bounding box center [116, 222] width 104 height 12
click at [1050, 102] on div "Add Column" at bounding box center [779, 216] width 1462 height 242
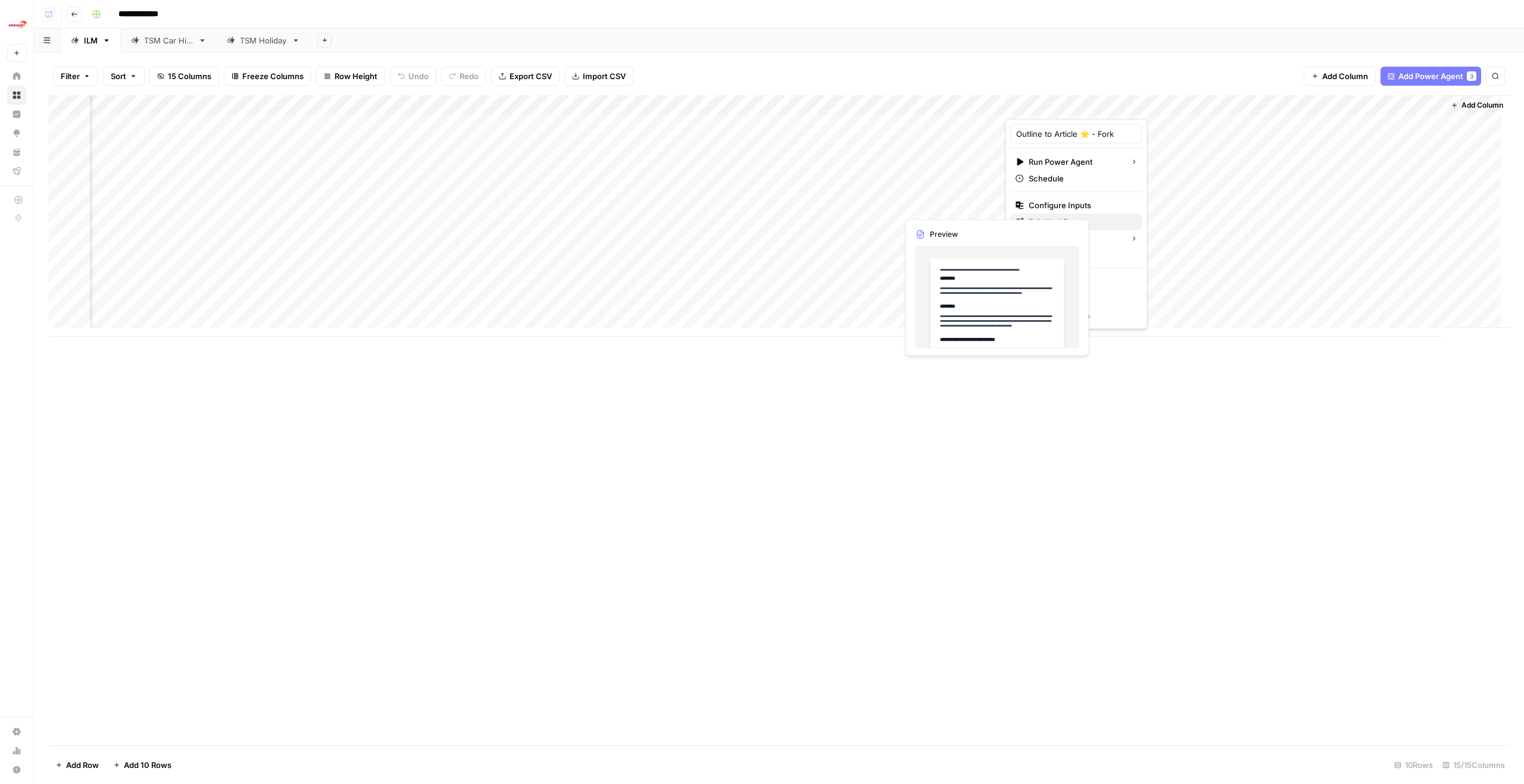
click at [1083, 222] on span "Edit Workflow" at bounding box center [1080, 222] width 104 height 12
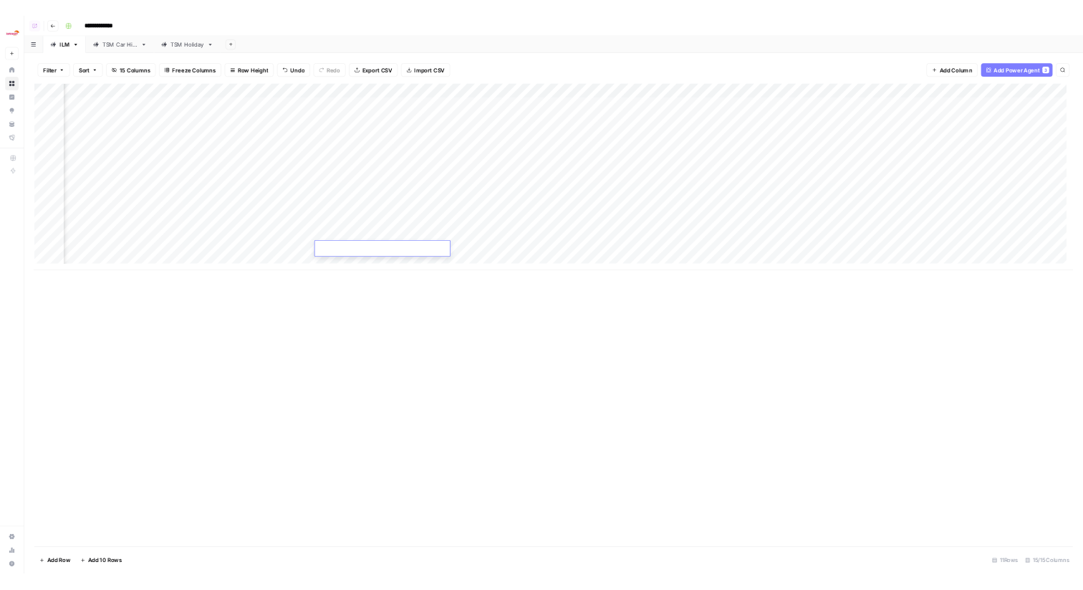
scroll to position [0, 102]
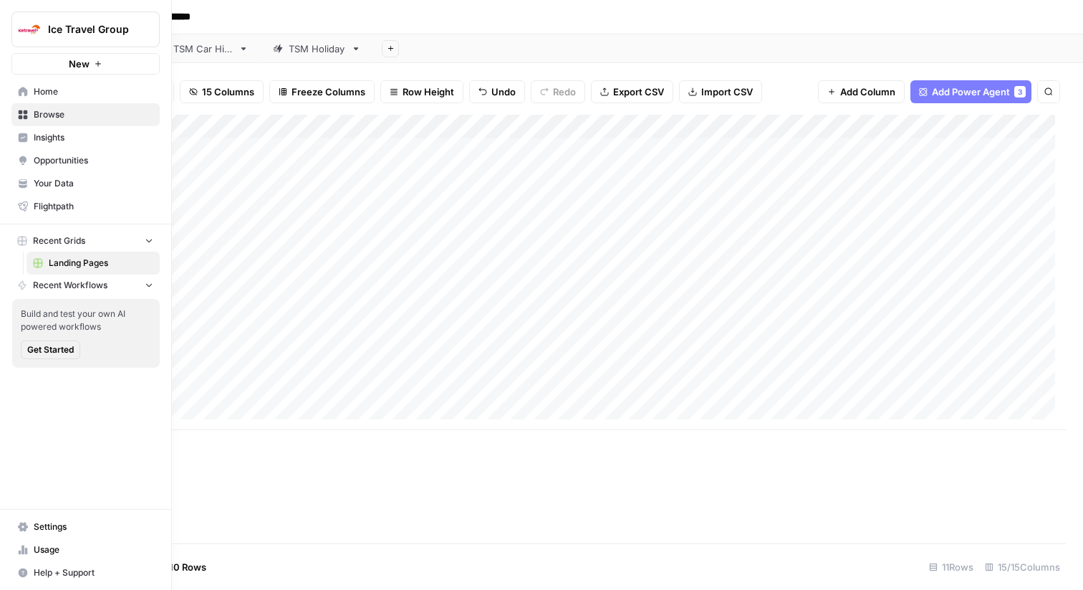
click at [34, 32] on img "Workspace: Ice Travel Group" at bounding box center [29, 29] width 26 height 26
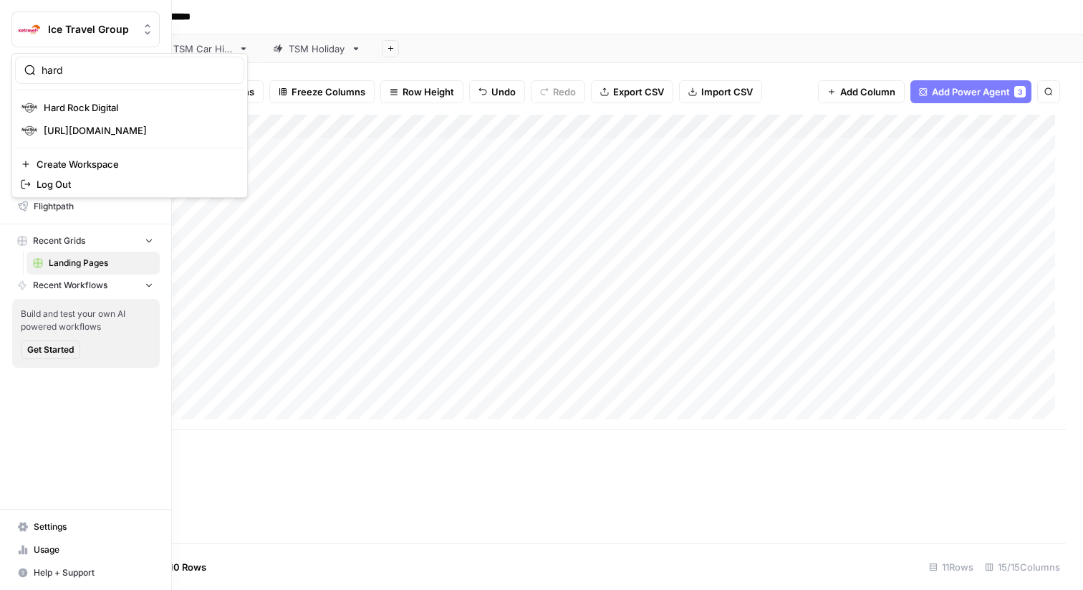
type input "hard"
click at [105, 110] on span "Hard Rock Digital" at bounding box center [138, 107] width 189 height 14
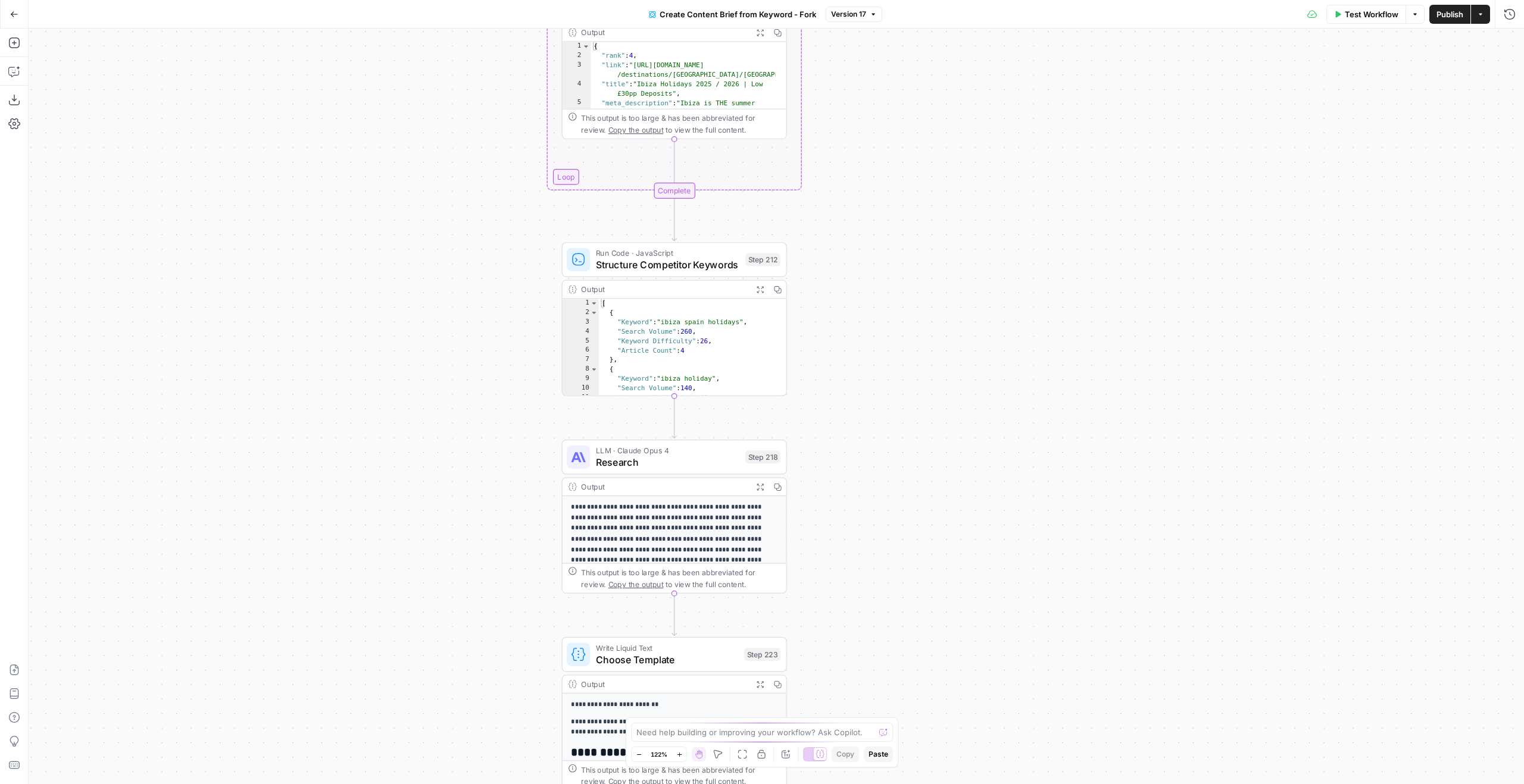
drag, startPoint x: 870, startPoint y: 475, endPoint x: 877, endPoint y: -29, distance: 504.0
click at [877, 0] on html "Ice Travel Group New Home Browse Insights Opportunities Your Data Flightpath Re…" at bounding box center [762, 392] width 1524 height 784
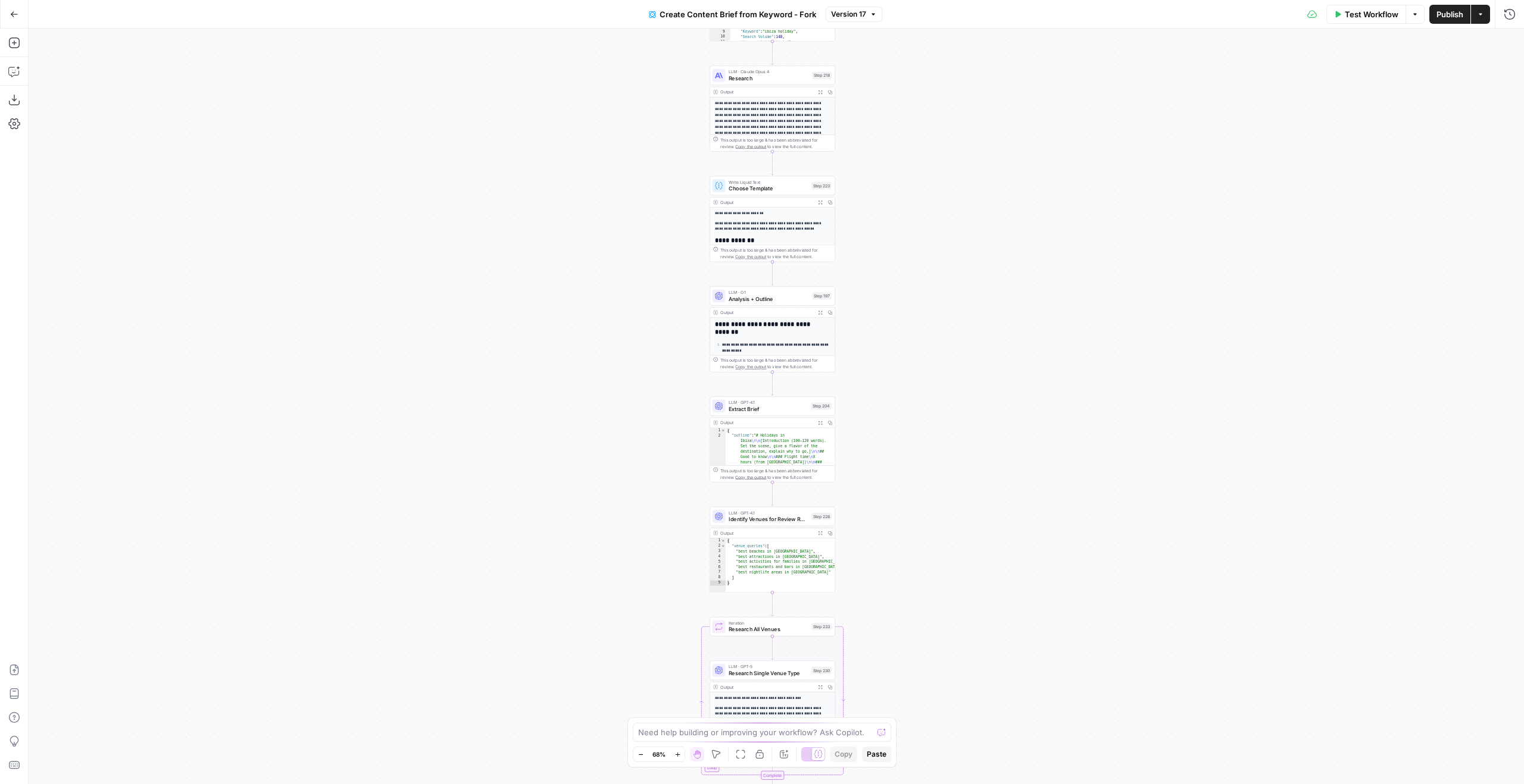
drag, startPoint x: 981, startPoint y: 364, endPoint x: 946, endPoint y: 107, distance: 259.4
click at [946, 108] on div "Workflow Set Inputs Inputs Google Search Perform Google Search Step 51 Output E…" at bounding box center [776, 406] width 1496 height 756
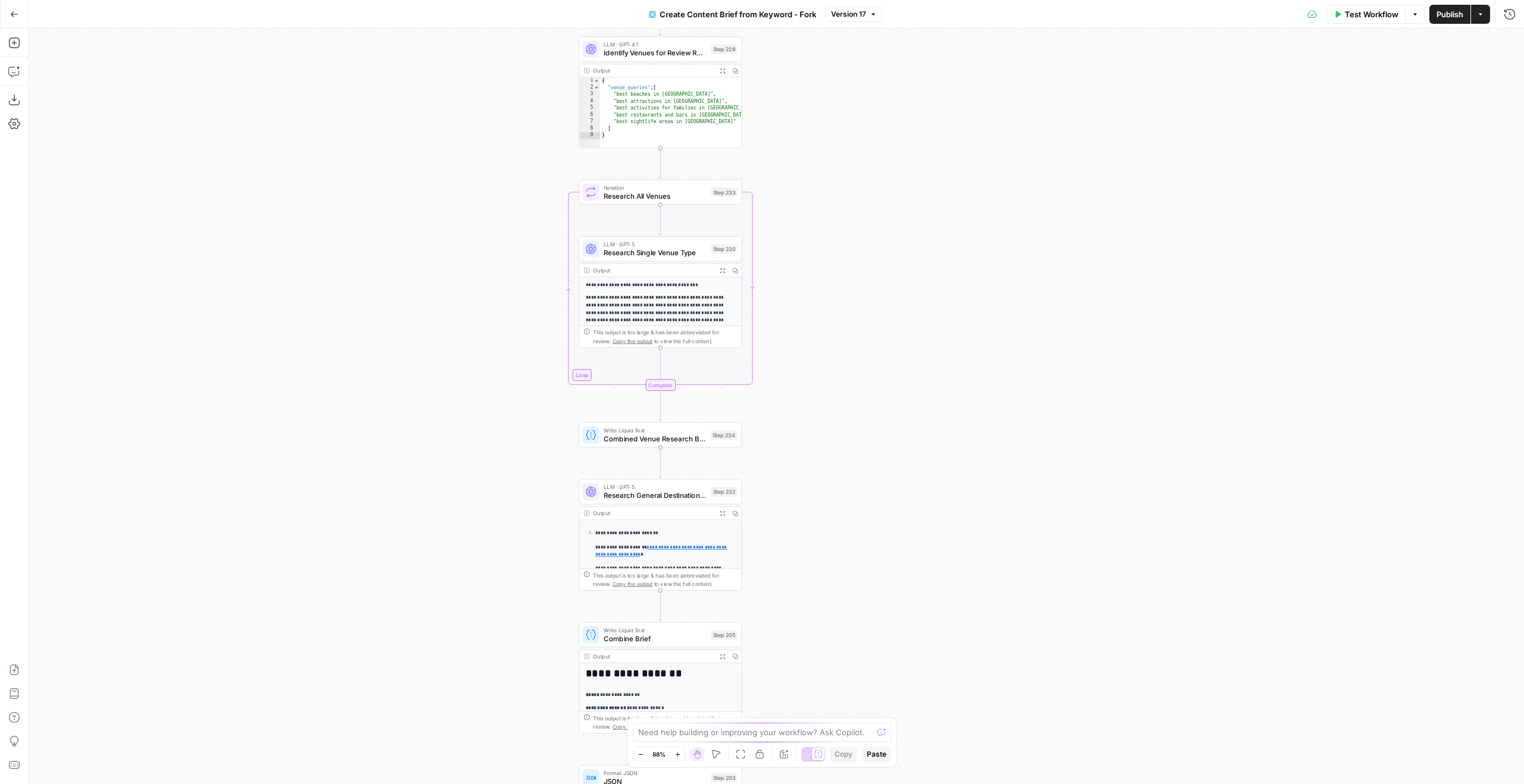
drag, startPoint x: 870, startPoint y: 375, endPoint x: 834, endPoint y: 101, distance: 276.4
click at [834, 101] on div "Workflow Set Inputs Inputs Google Search Perform Google Search Step 51 Output E…" at bounding box center [776, 406] width 1496 height 756
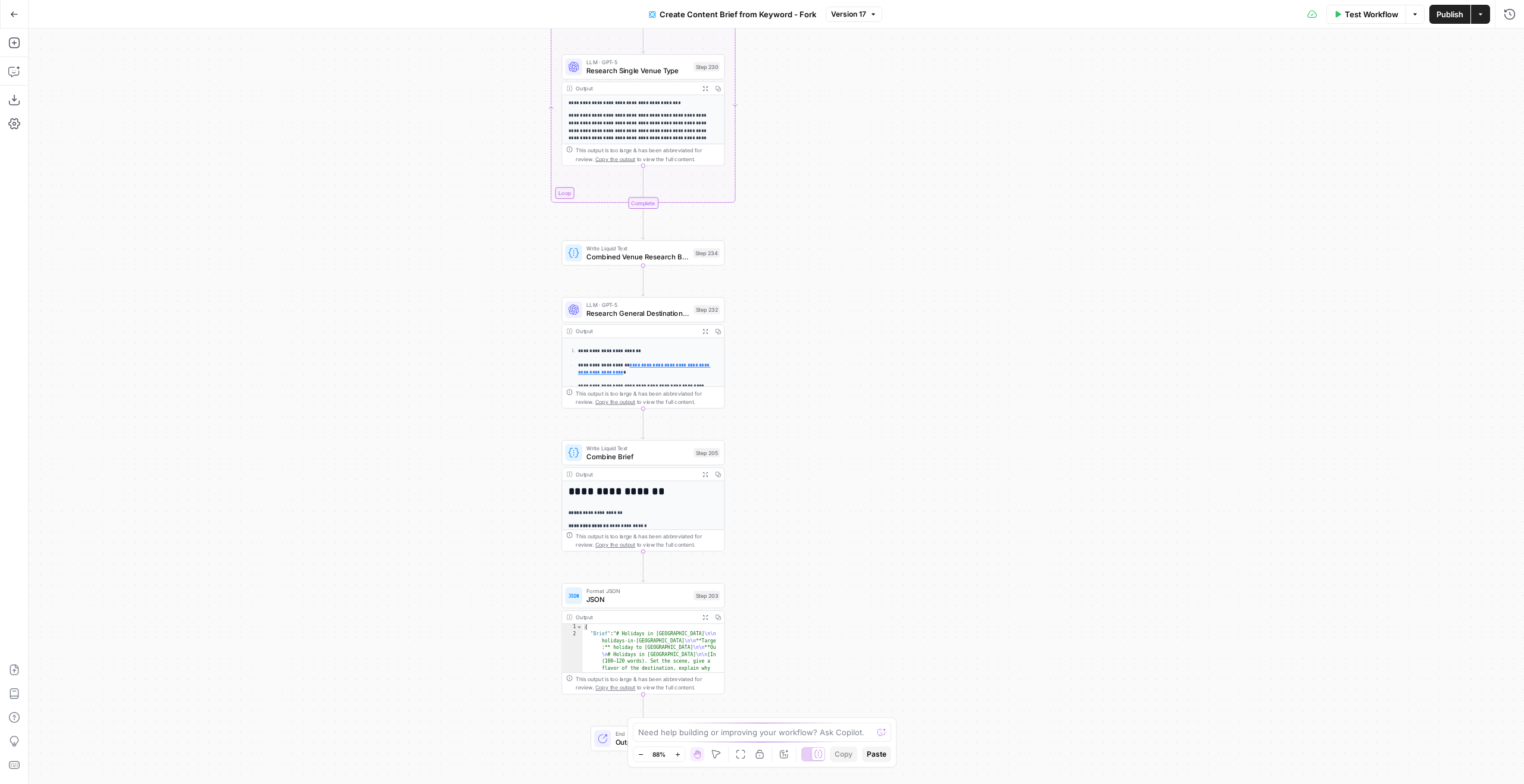
drag, startPoint x: 797, startPoint y: 301, endPoint x: 797, endPoint y: 196, distance: 105.0
click at [797, 196] on div "Workflow Set Inputs Inputs Google Search Perform Google Search Step 51 Output E…" at bounding box center [776, 406] width 1496 height 756
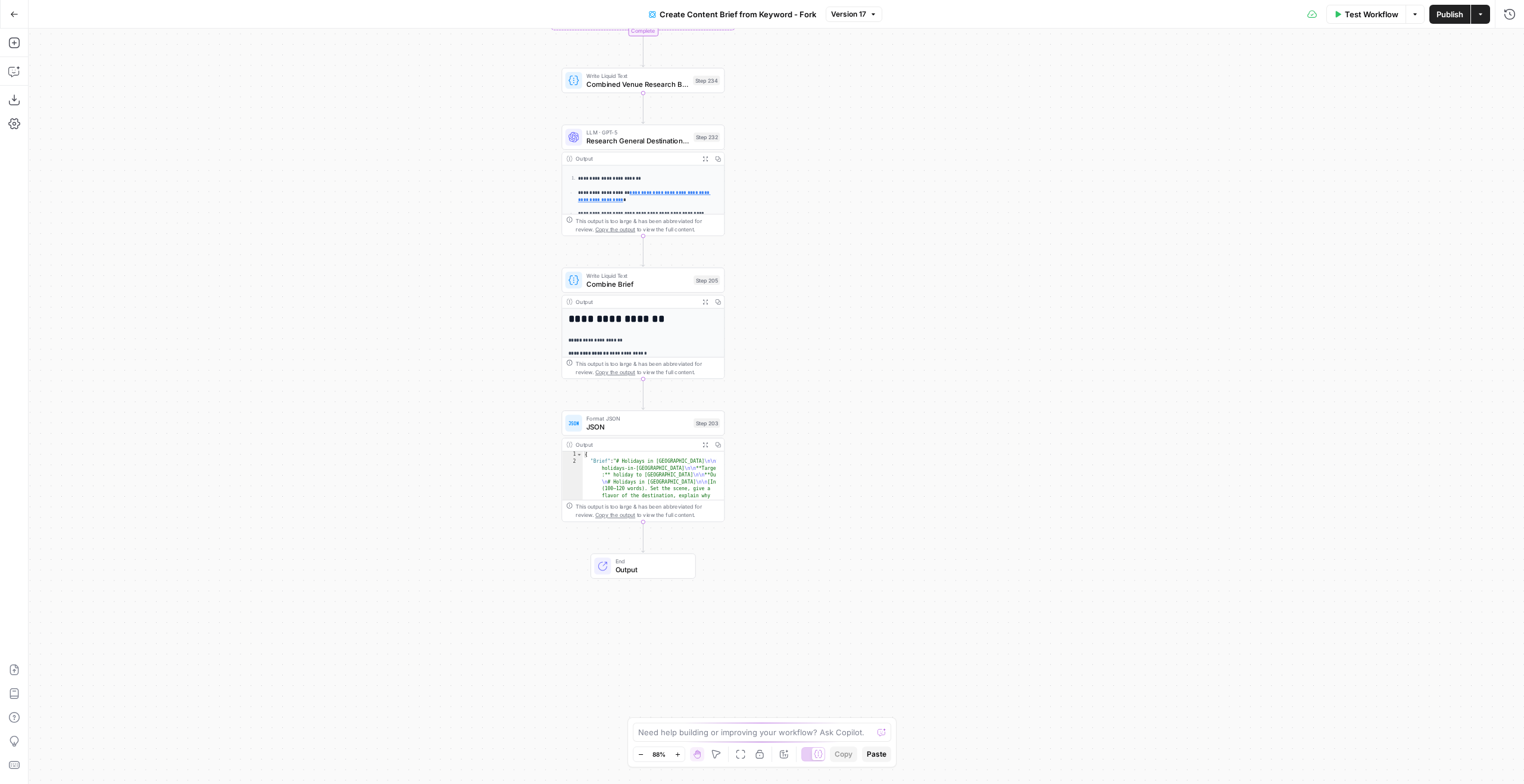
drag, startPoint x: 788, startPoint y: 242, endPoint x: 790, endPoint y: 213, distance: 29.1
click at [790, 213] on div "Workflow Set Inputs Inputs Google Search Perform Google Search Step 51 Output E…" at bounding box center [776, 406] width 1496 height 756
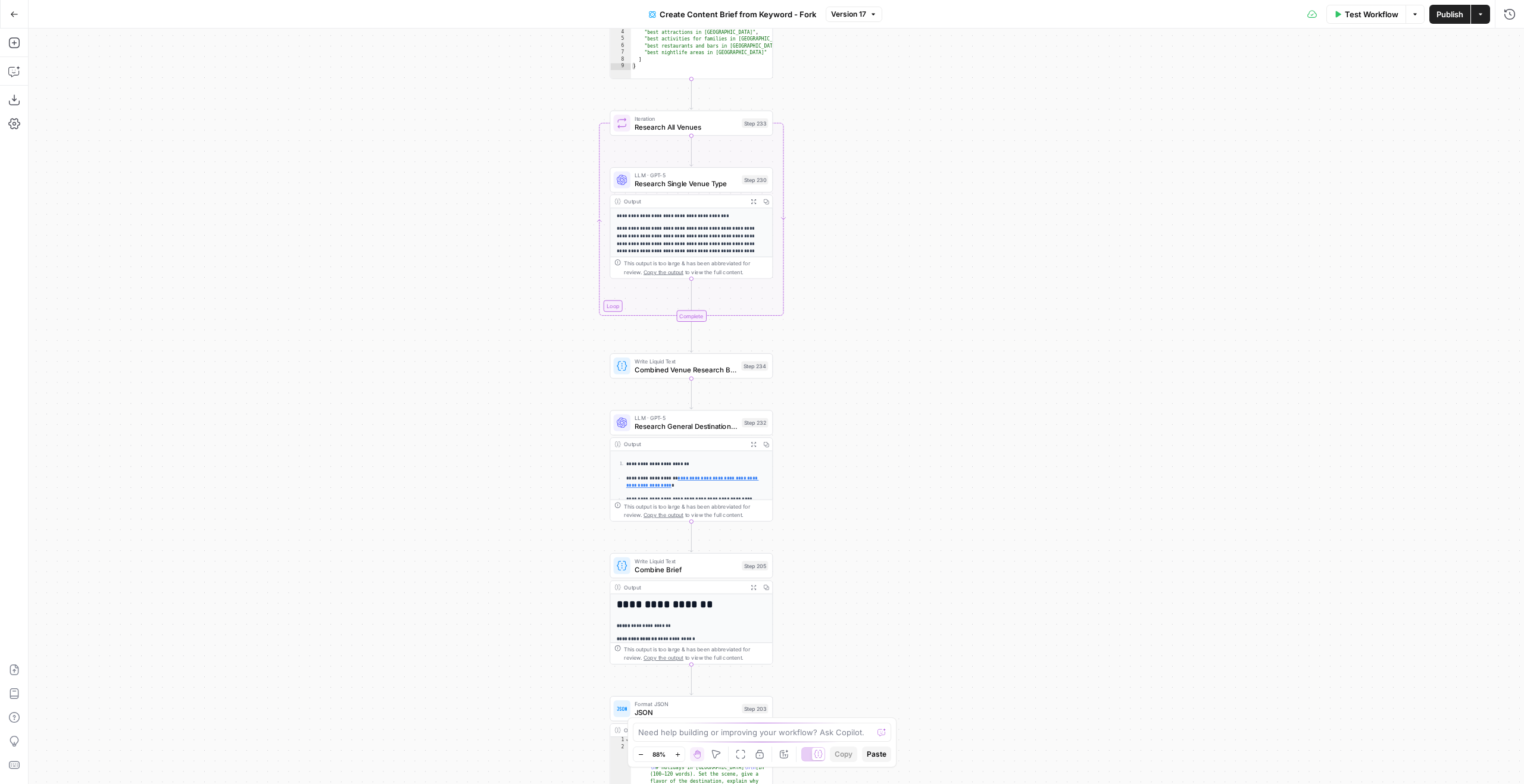
drag, startPoint x: 858, startPoint y: 518, endPoint x: 855, endPoint y: 361, distance: 157.0
click at [845, 556] on div "Workflow Set Inputs Inputs Google Search Perform Google Search Step 51 Output E…" at bounding box center [776, 406] width 1496 height 756
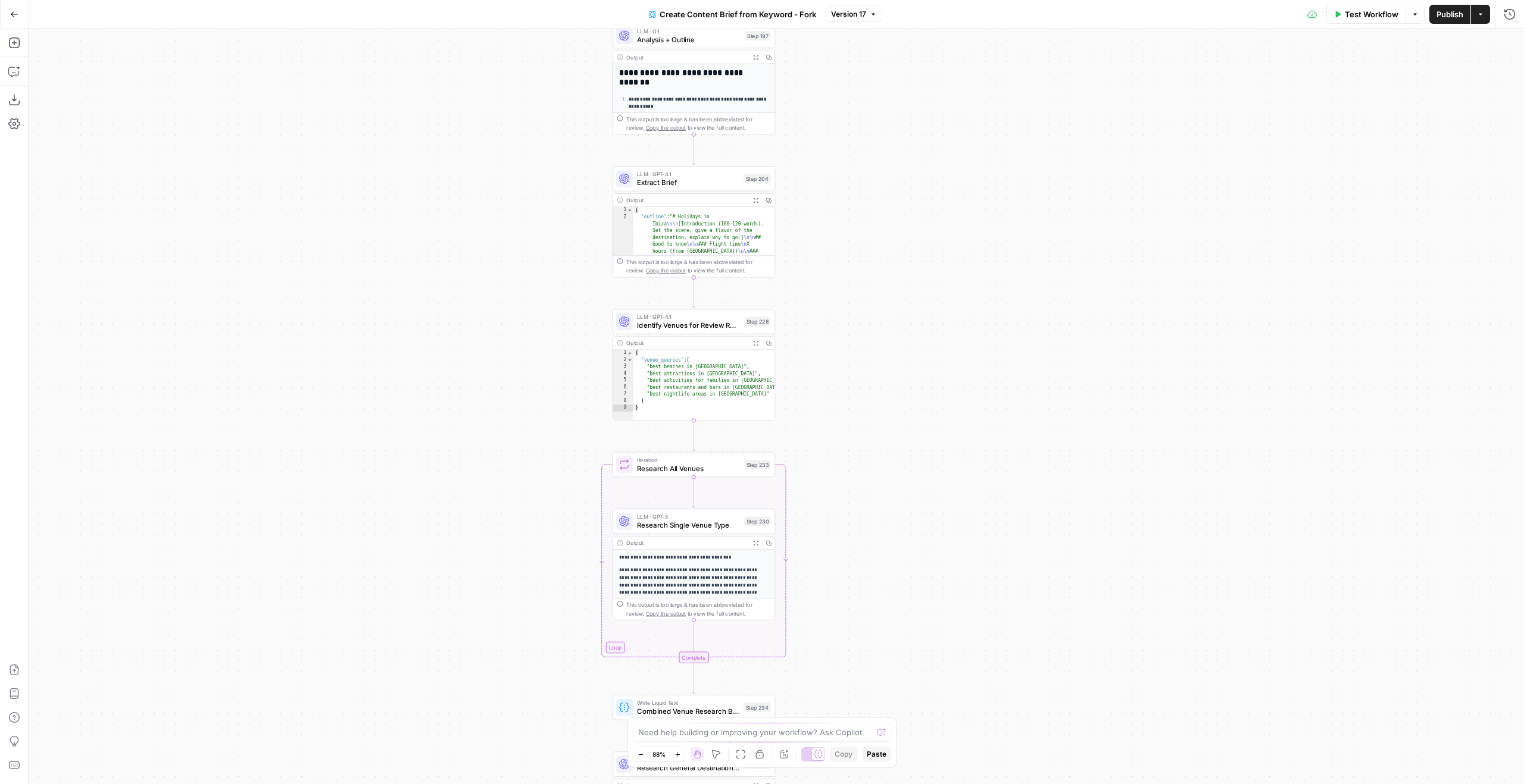
drag, startPoint x: 864, startPoint y: 202, endPoint x: 878, endPoint y: 506, distance: 304.3
click at [878, 506] on div "Workflow Set Inputs Inputs Google Search Perform Google Search Step 51 Output E…" at bounding box center [776, 406] width 1496 height 756
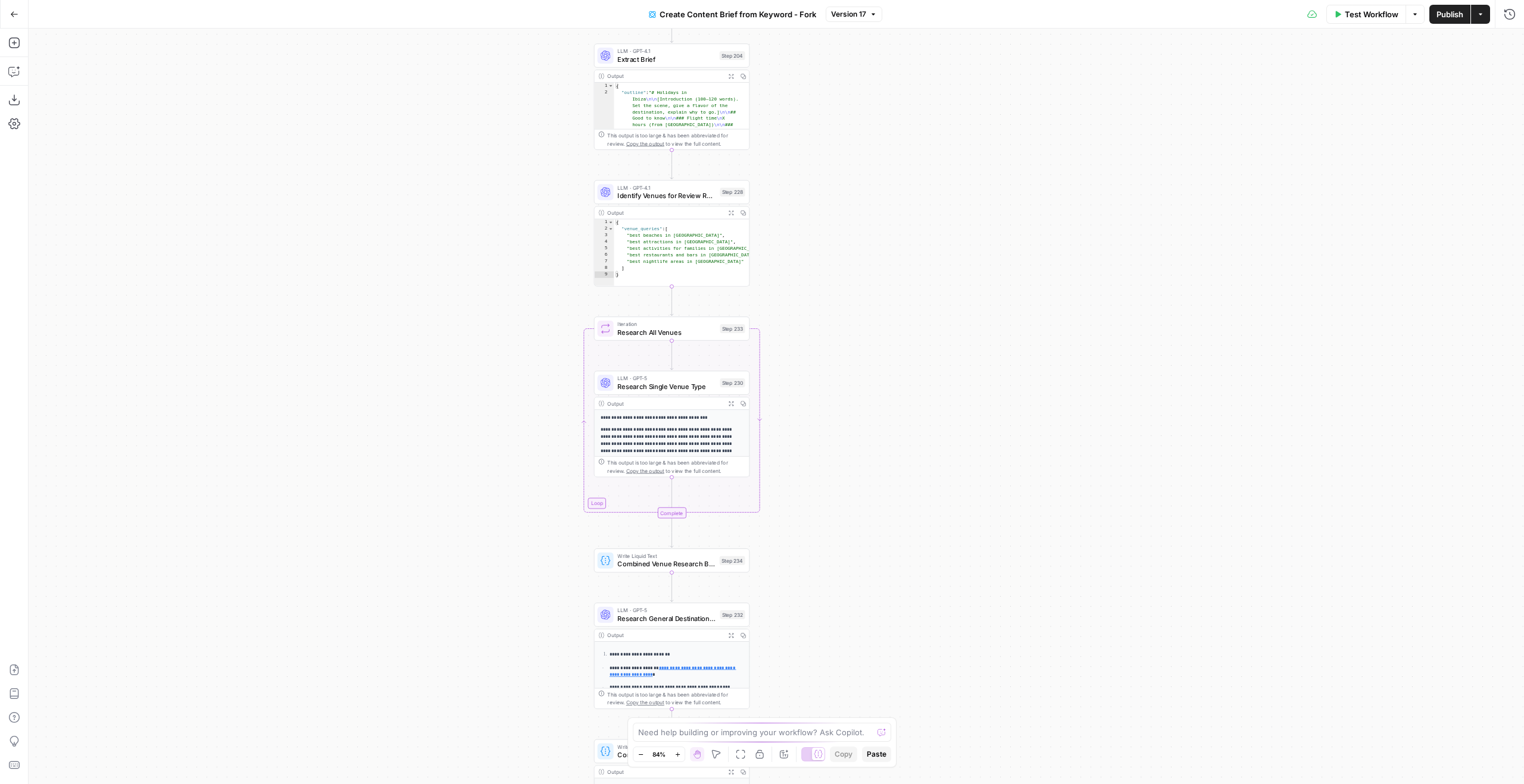
drag, startPoint x: 870, startPoint y: 458, endPoint x: 843, endPoint y: 327, distance: 133.8
click at [843, 327] on div "Workflow Set Inputs Inputs Google Search Perform Google Search Step 51 Output E…" at bounding box center [776, 406] width 1496 height 756
click at [17, 43] on icon "button" at bounding box center [14, 42] width 12 height 12
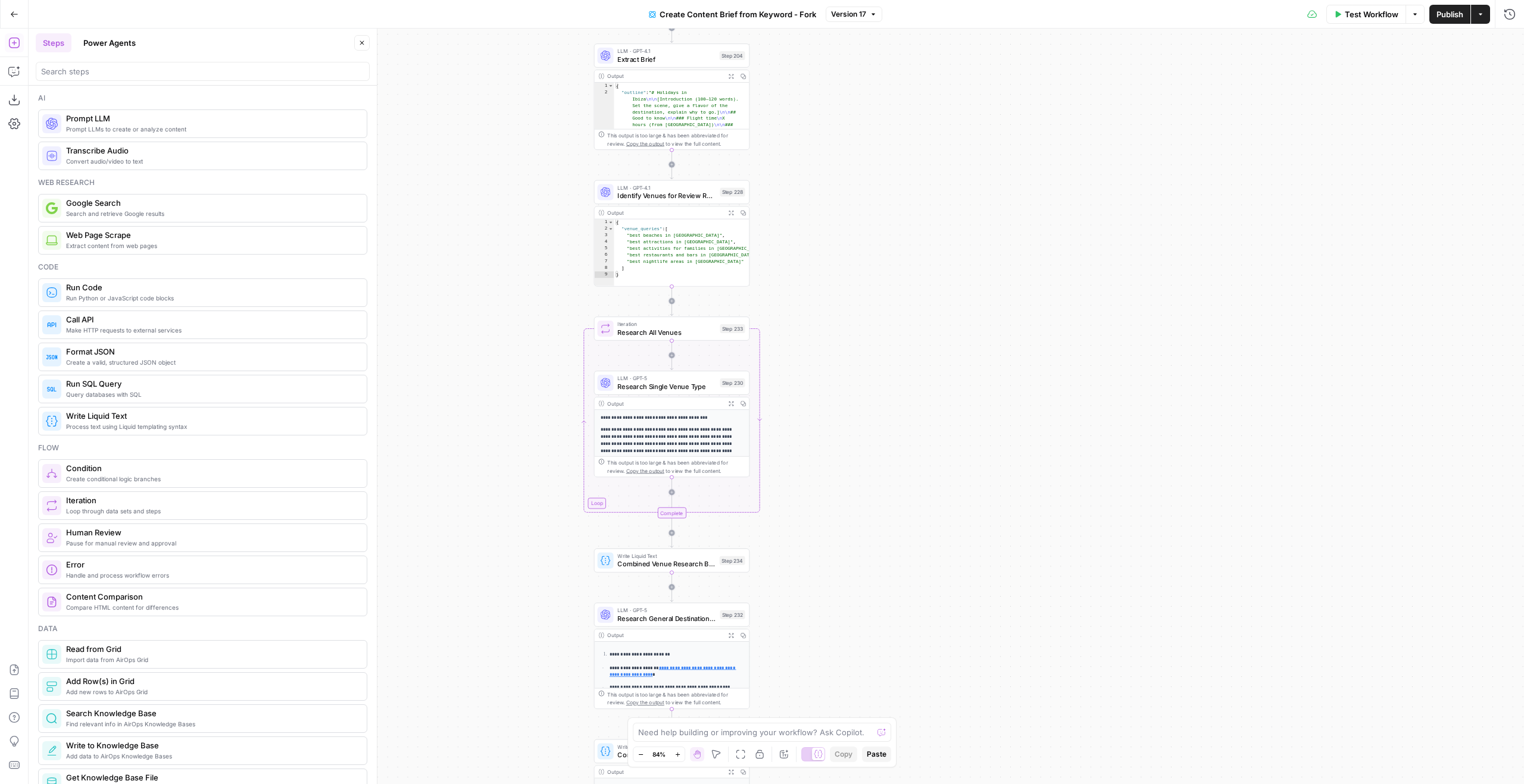
drag, startPoint x: 86, startPoint y: 120, endPoint x: 330, endPoint y: 229, distance: 267.2
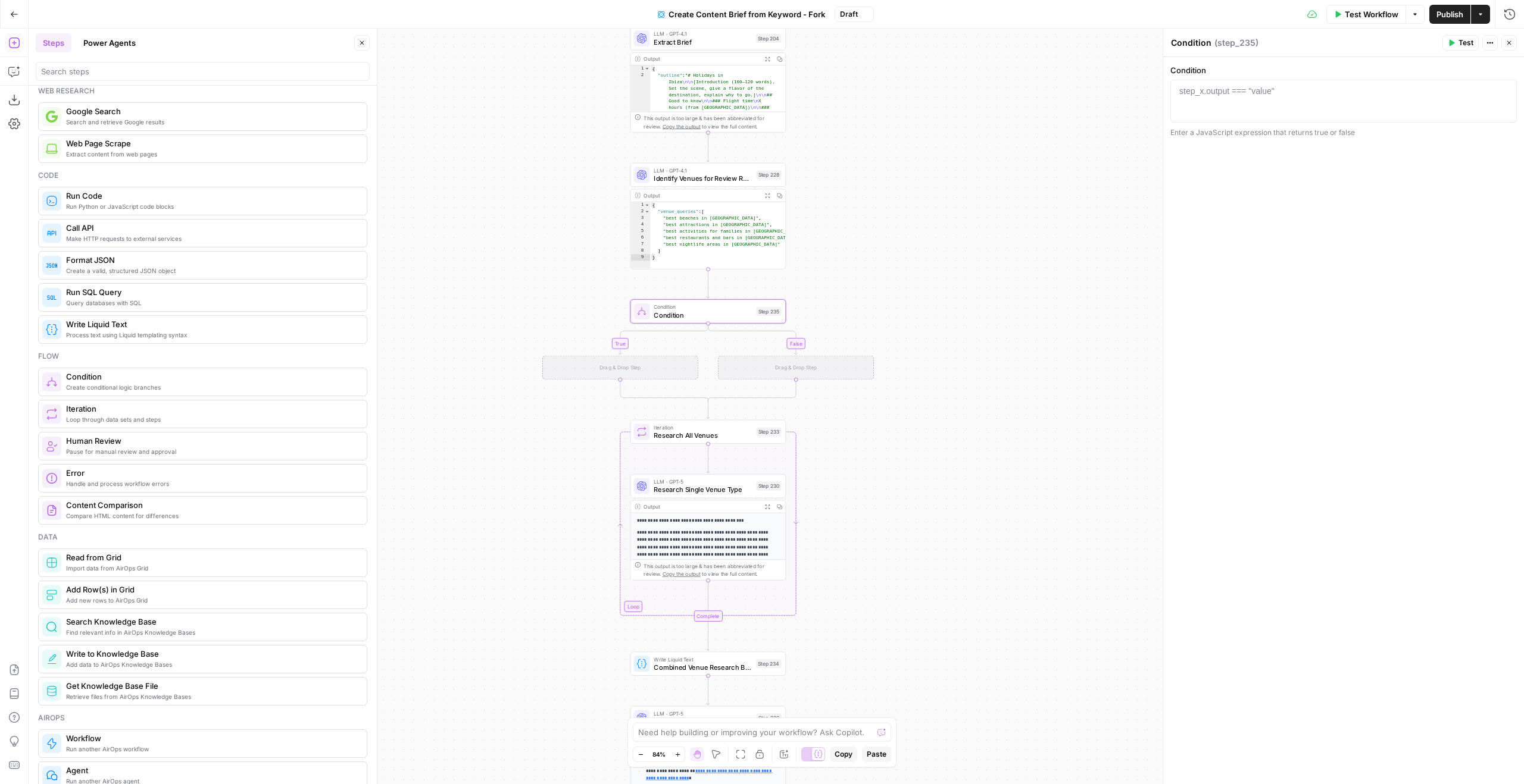
drag, startPoint x: 944, startPoint y: 287, endPoint x: 1019, endPoint y: 254, distance: 81.9
click at [1013, 265] on div "true false Workflow Set Inputs Inputs Google Search Perform Google Search Step …" at bounding box center [776, 406] width 1496 height 756
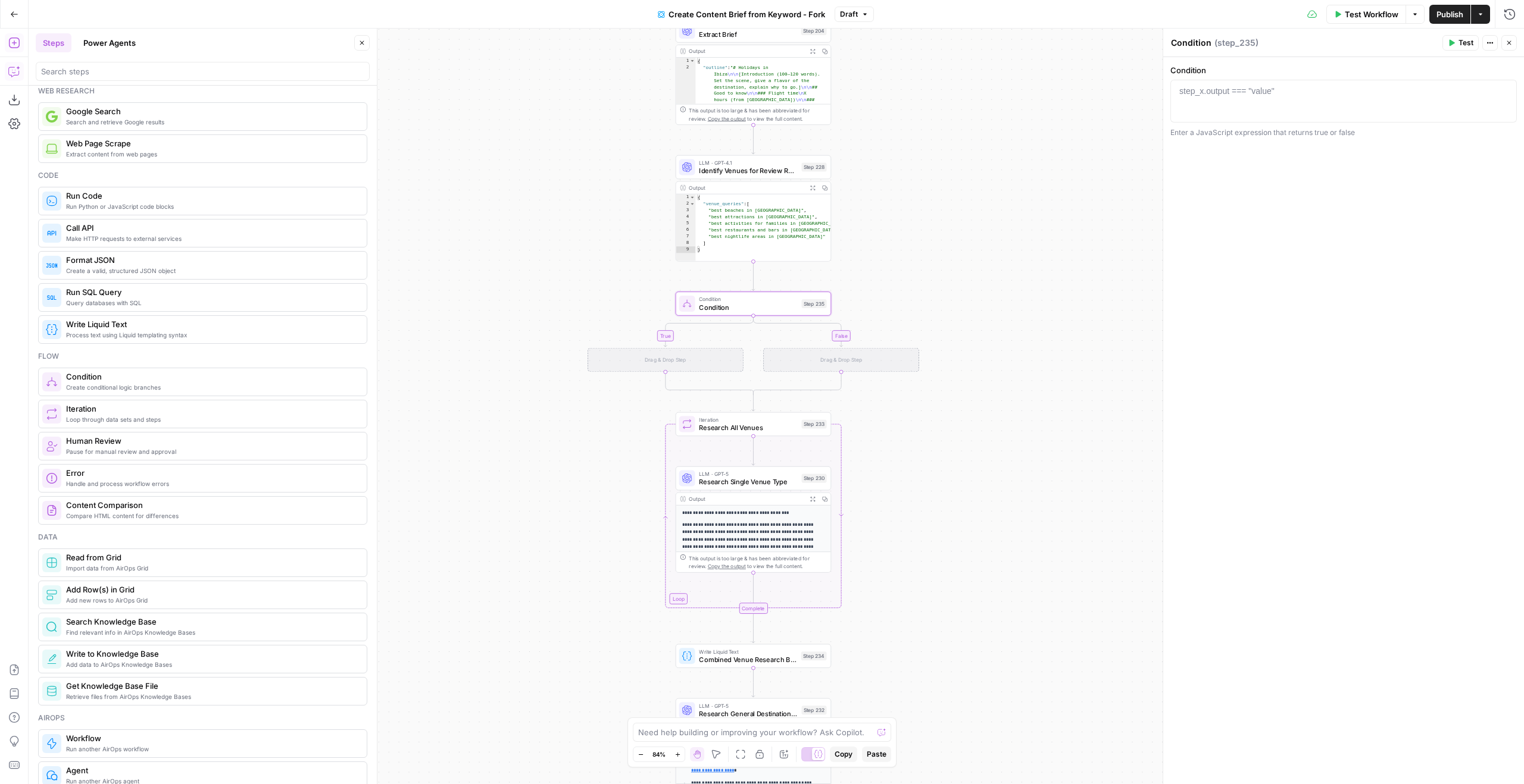
click at [19, 77] on button "Copilot" at bounding box center [14, 71] width 19 height 19
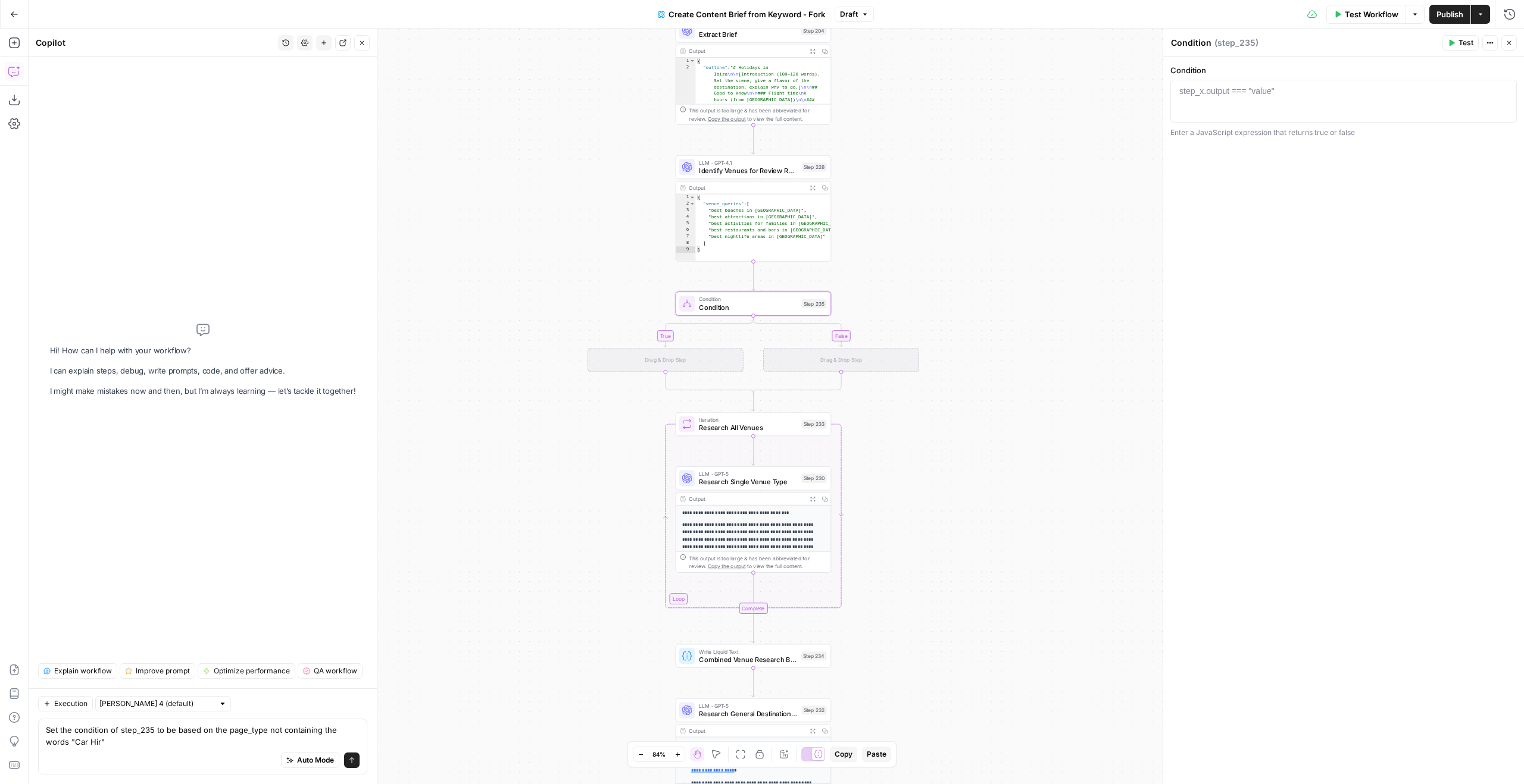
type textarea "Set the condition of step_235 to be based on the page_type not containing the w…"
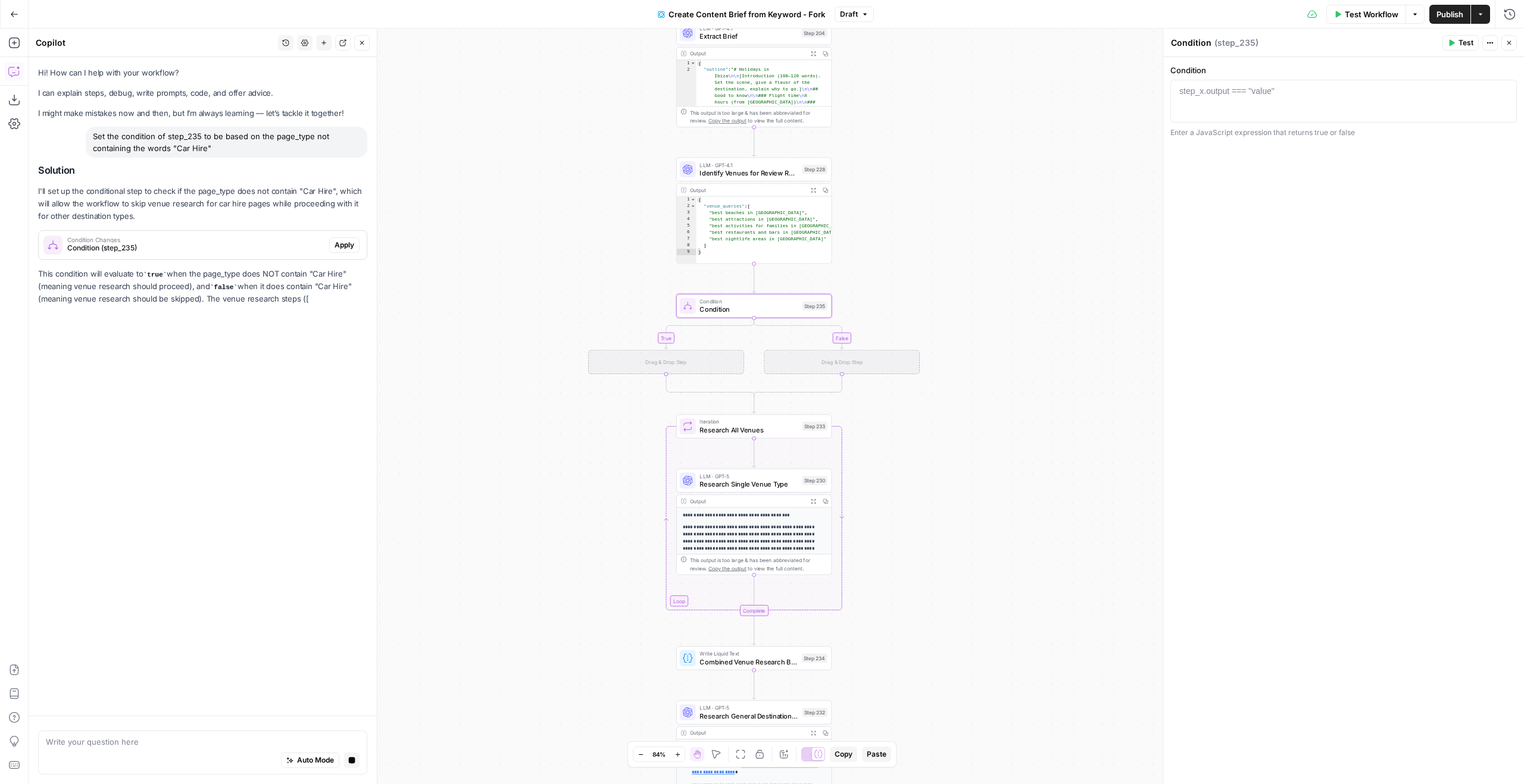
click at [342, 244] on span "Apply" at bounding box center [345, 245] width 20 height 11
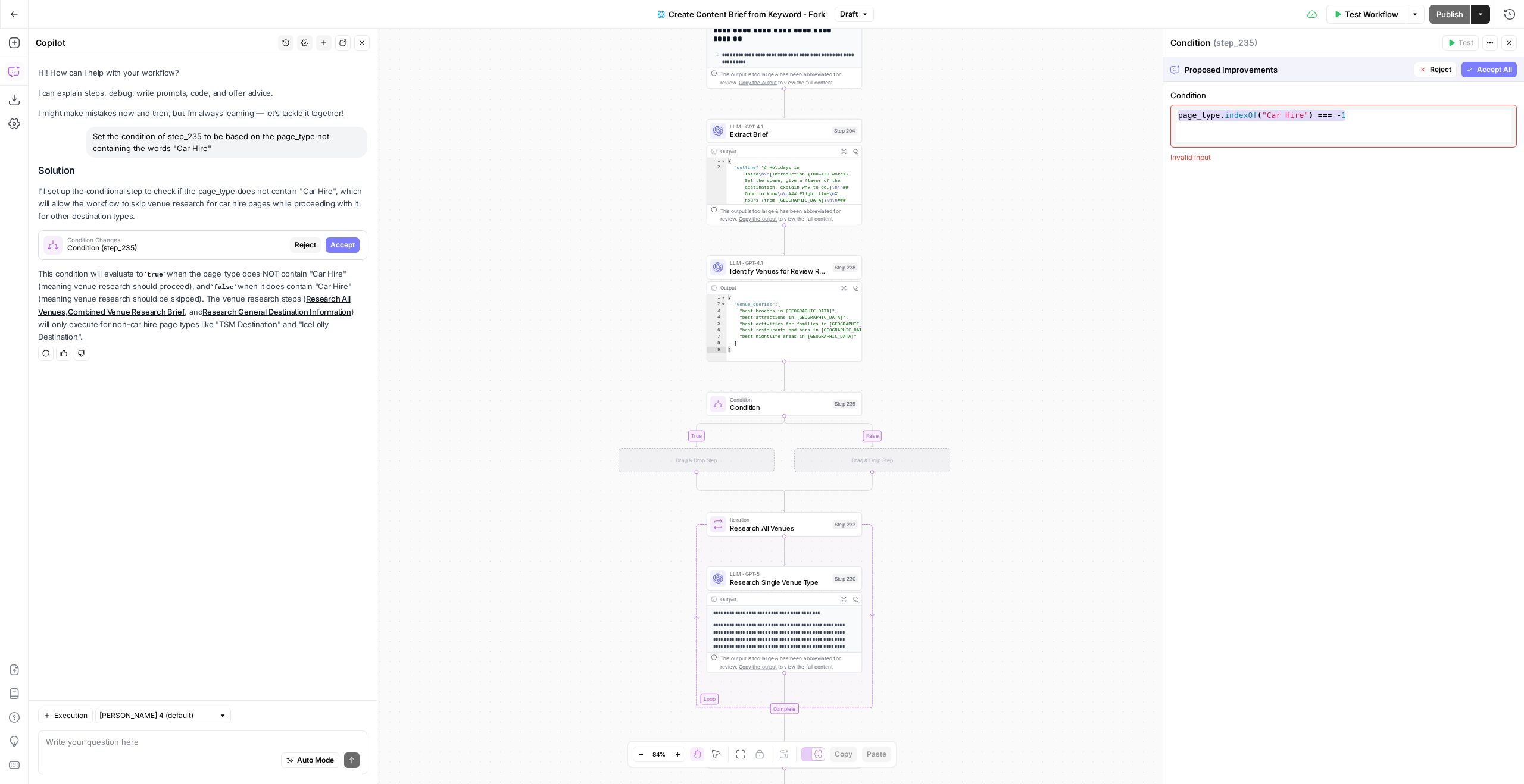
click at [1477, 67] on span "Accept All" at bounding box center [1494, 69] width 35 height 11
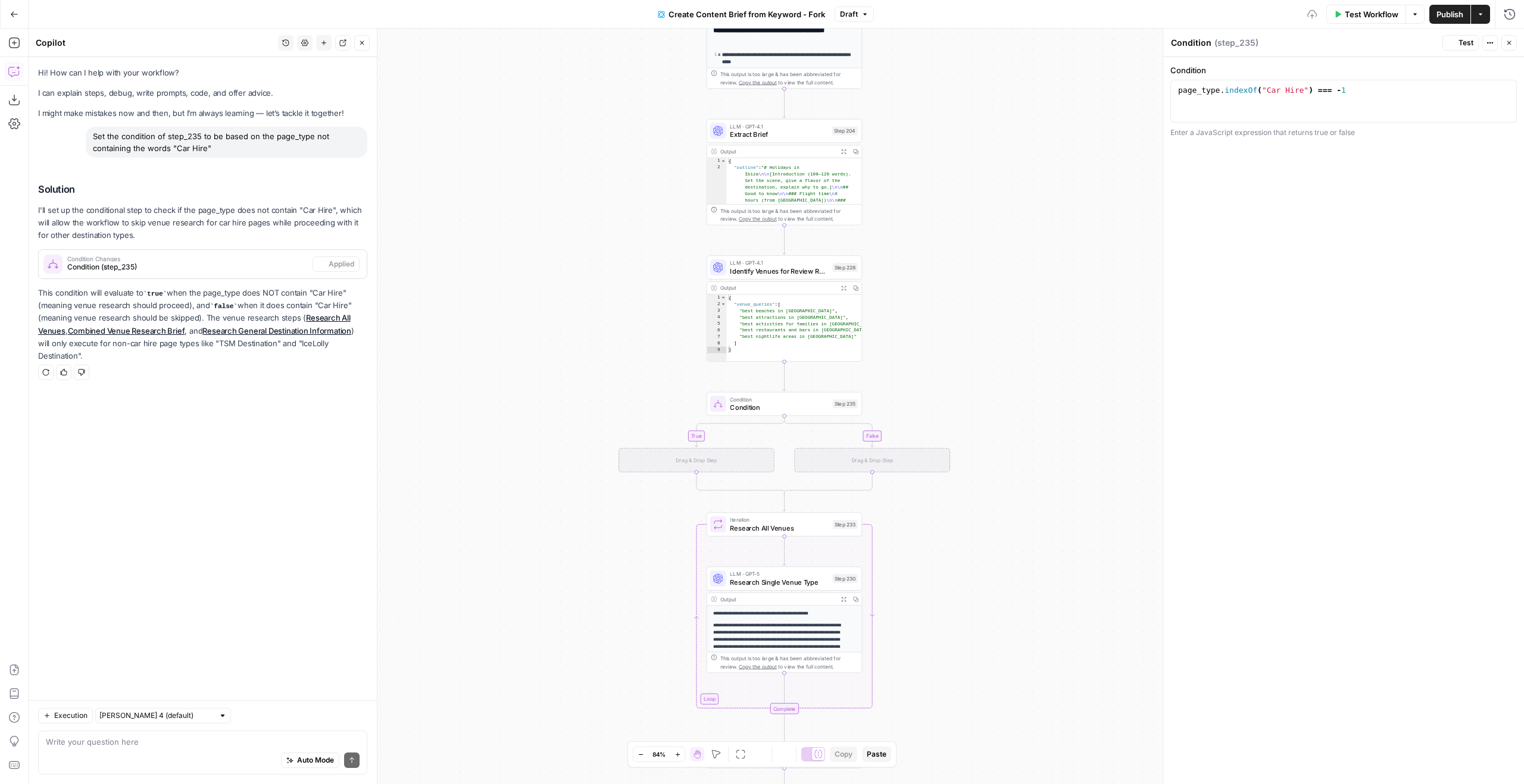
click at [1377, 101] on div "page_type . indexOf ( "Car Hire" ) === - 1" at bounding box center [1344, 111] width 336 height 53
click at [1365, 99] on div "page_type . indexOf ( "Car Hire" ) === - 1" at bounding box center [1344, 111] width 336 height 53
click at [1507, 91] on span "Variables Menu" at bounding box center [1507, 91] width 1 height 1
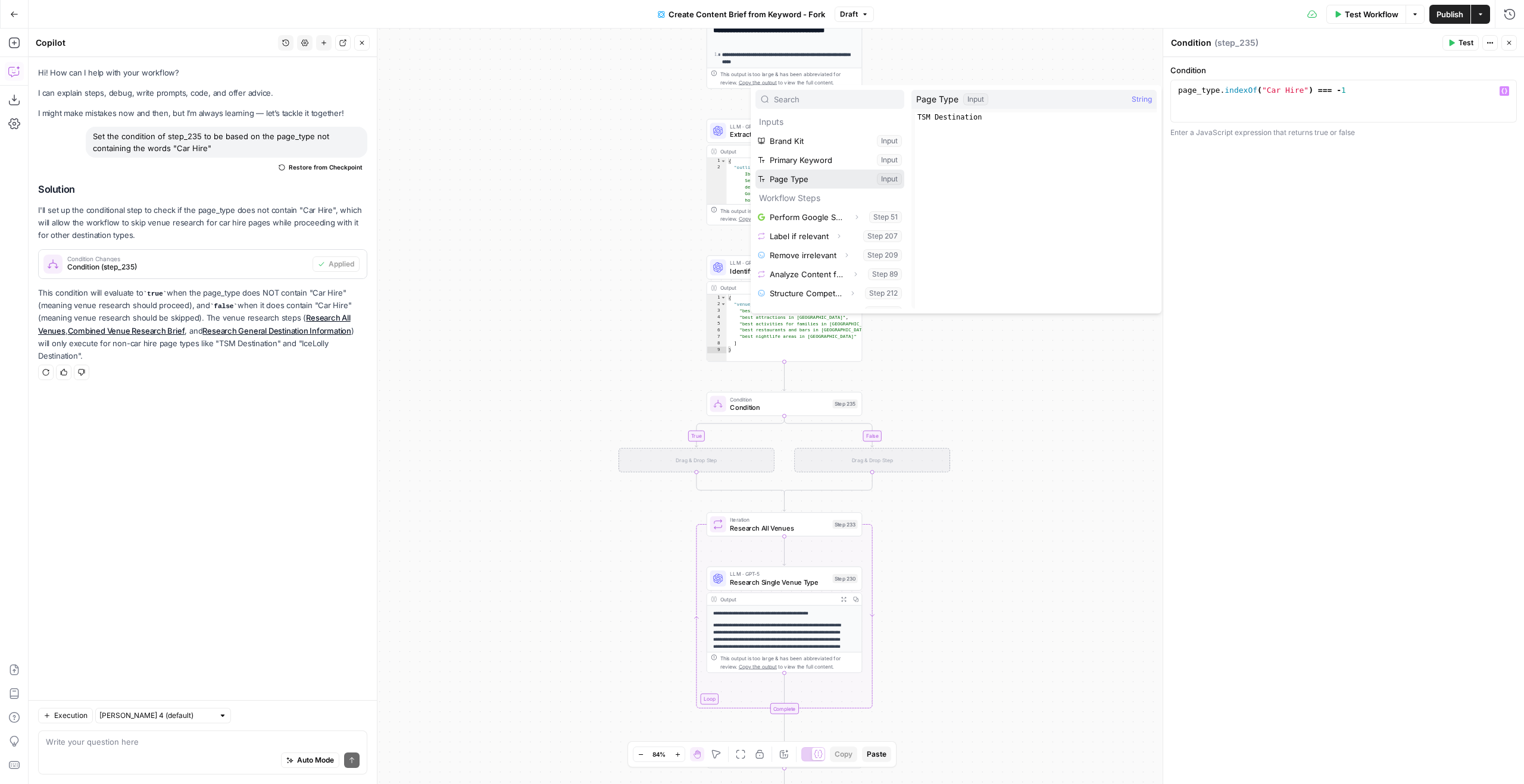
click at [853, 174] on button "Select variable Page Type" at bounding box center [829, 179] width 149 height 19
type textarea "**********"
click at [1511, 35] on button "Close" at bounding box center [1509, 42] width 16 height 16
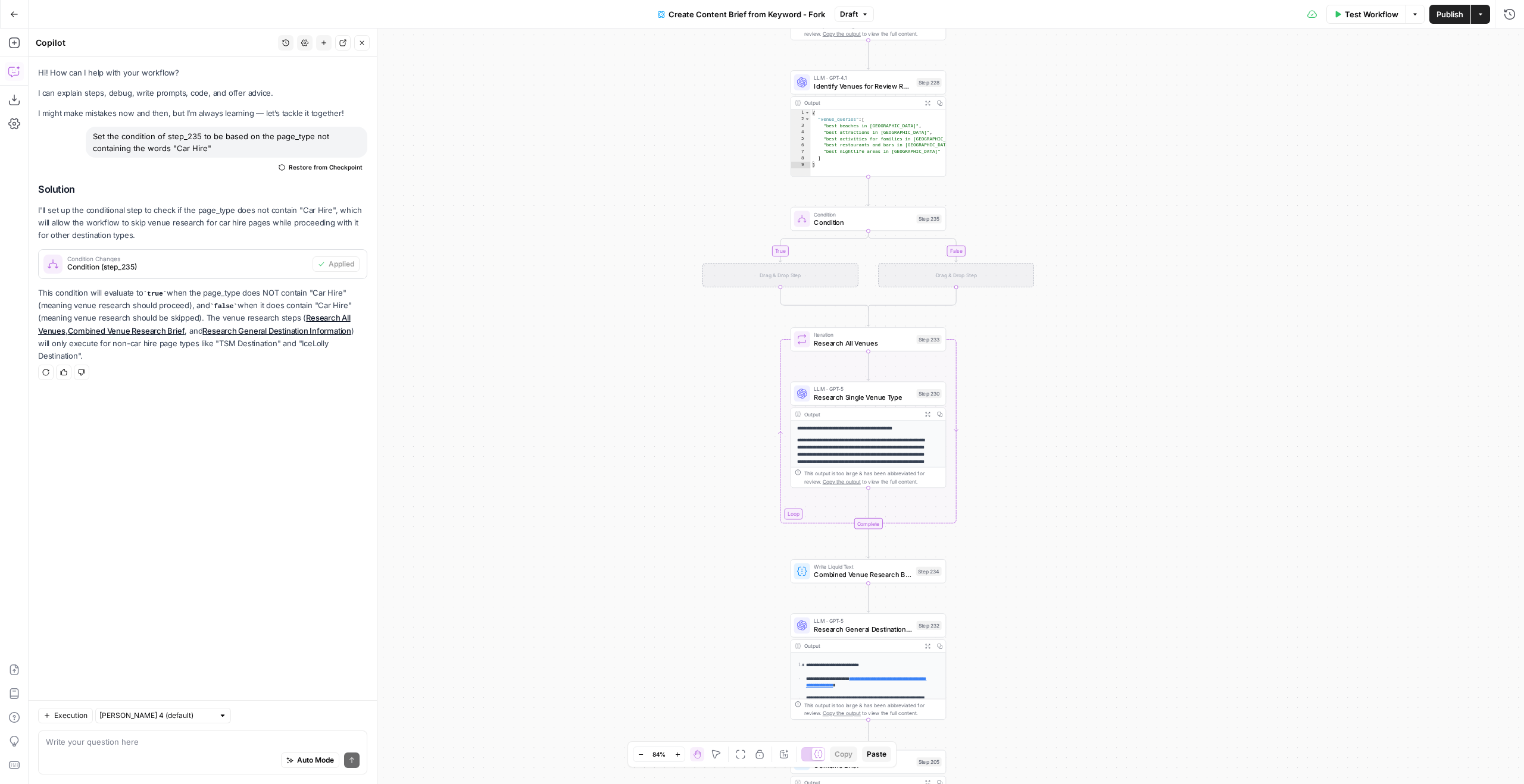
drag, startPoint x: 923, startPoint y: 364, endPoint x: 1007, endPoint y: 185, distance: 197.7
click at [1007, 176] on div "true false Workflow Set Inputs Inputs Google Search Perform Google Search Step …" at bounding box center [776, 406] width 1496 height 756
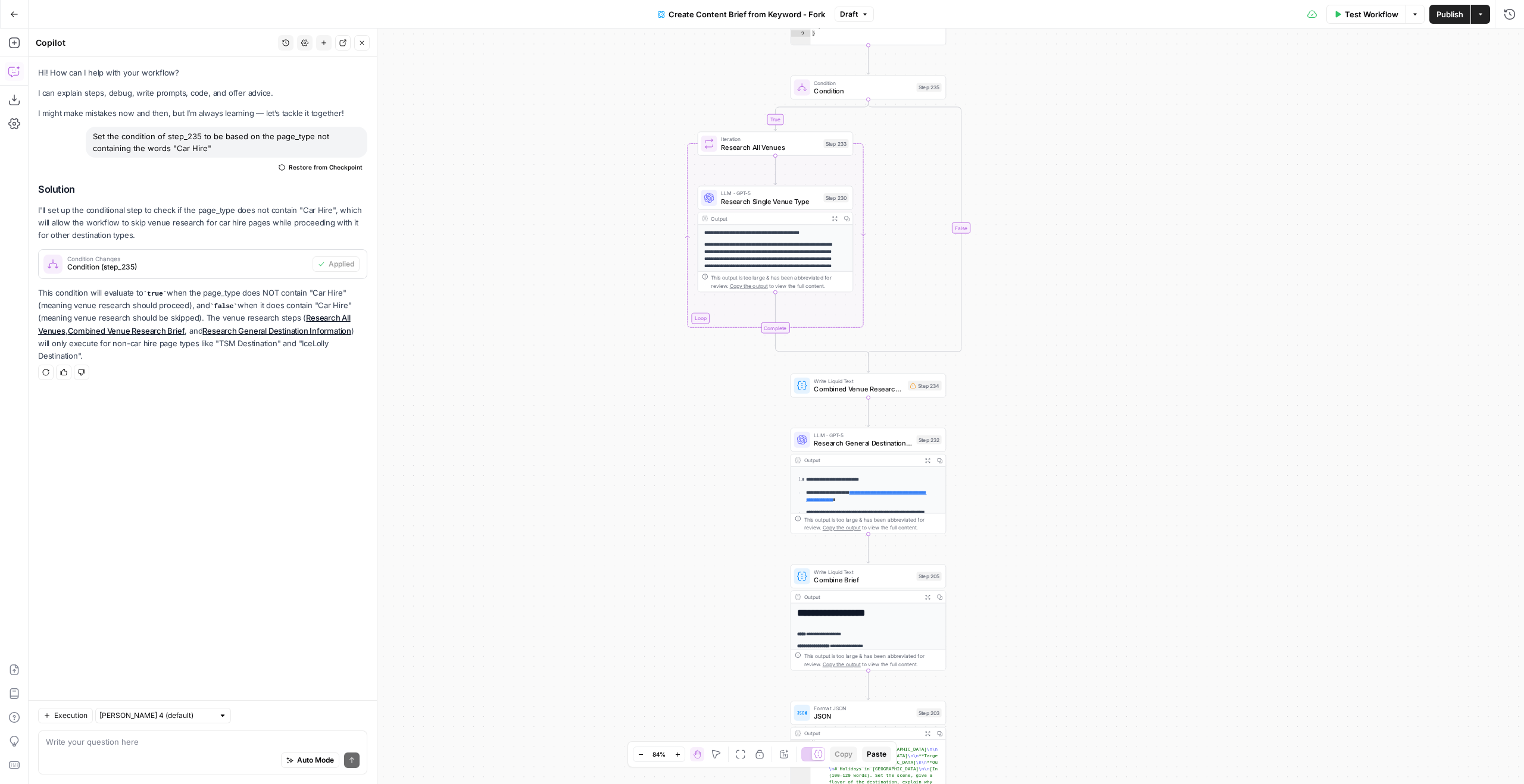
drag, startPoint x: 1060, startPoint y: 344, endPoint x: 1050, endPoint y: 274, distance: 70.7
click at [1055, 270] on div "true false Workflow Set Inputs Inputs Google Search Perform Google Search Step …" at bounding box center [776, 406] width 1496 height 756
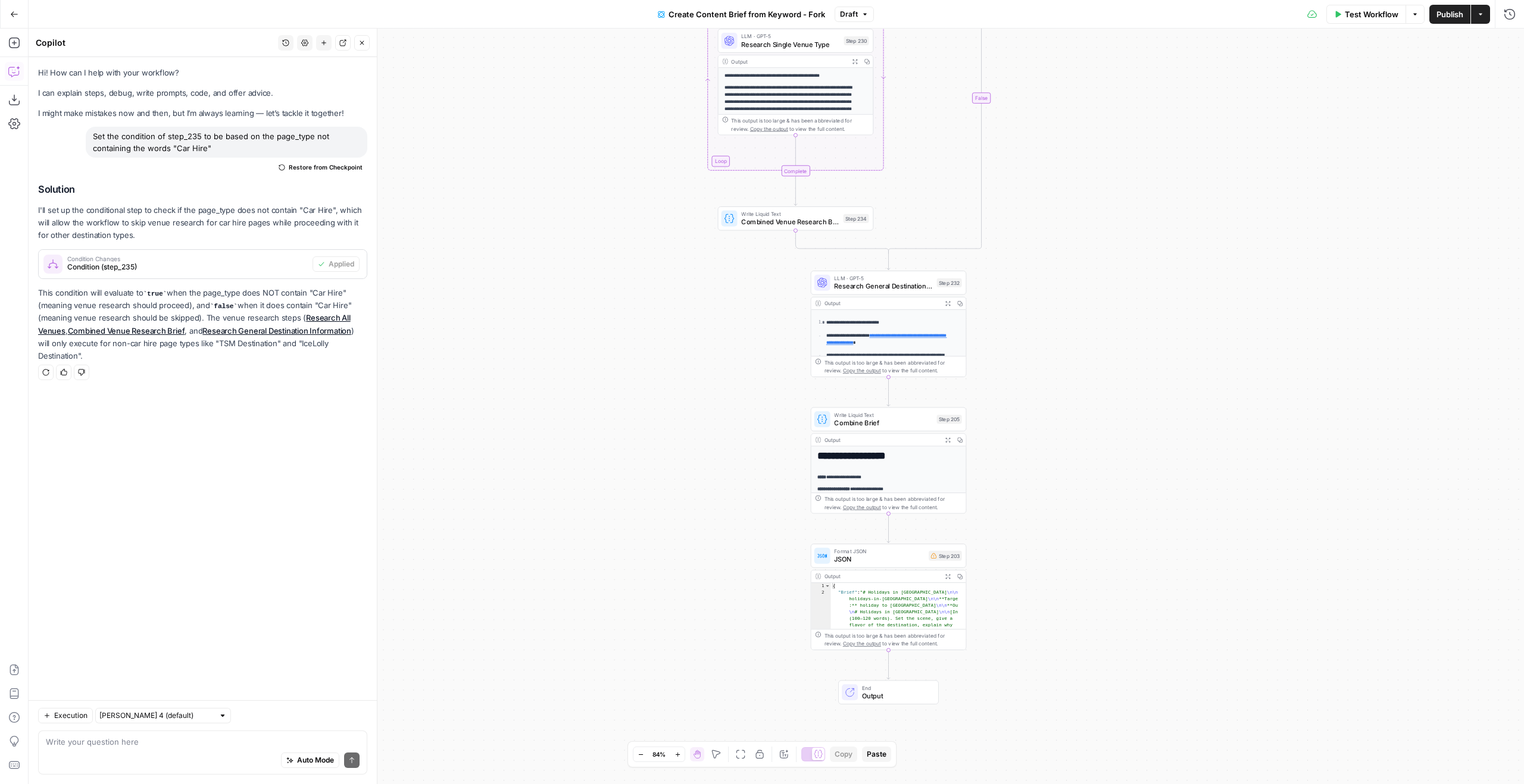
drag, startPoint x: 1037, startPoint y: 486, endPoint x: 1059, endPoint y: 307, distance: 180.3
click at [1059, 307] on div "true false Workflow Set Inputs Inputs Google Search Perform Google Search Step …" at bounding box center [776, 406] width 1496 height 756
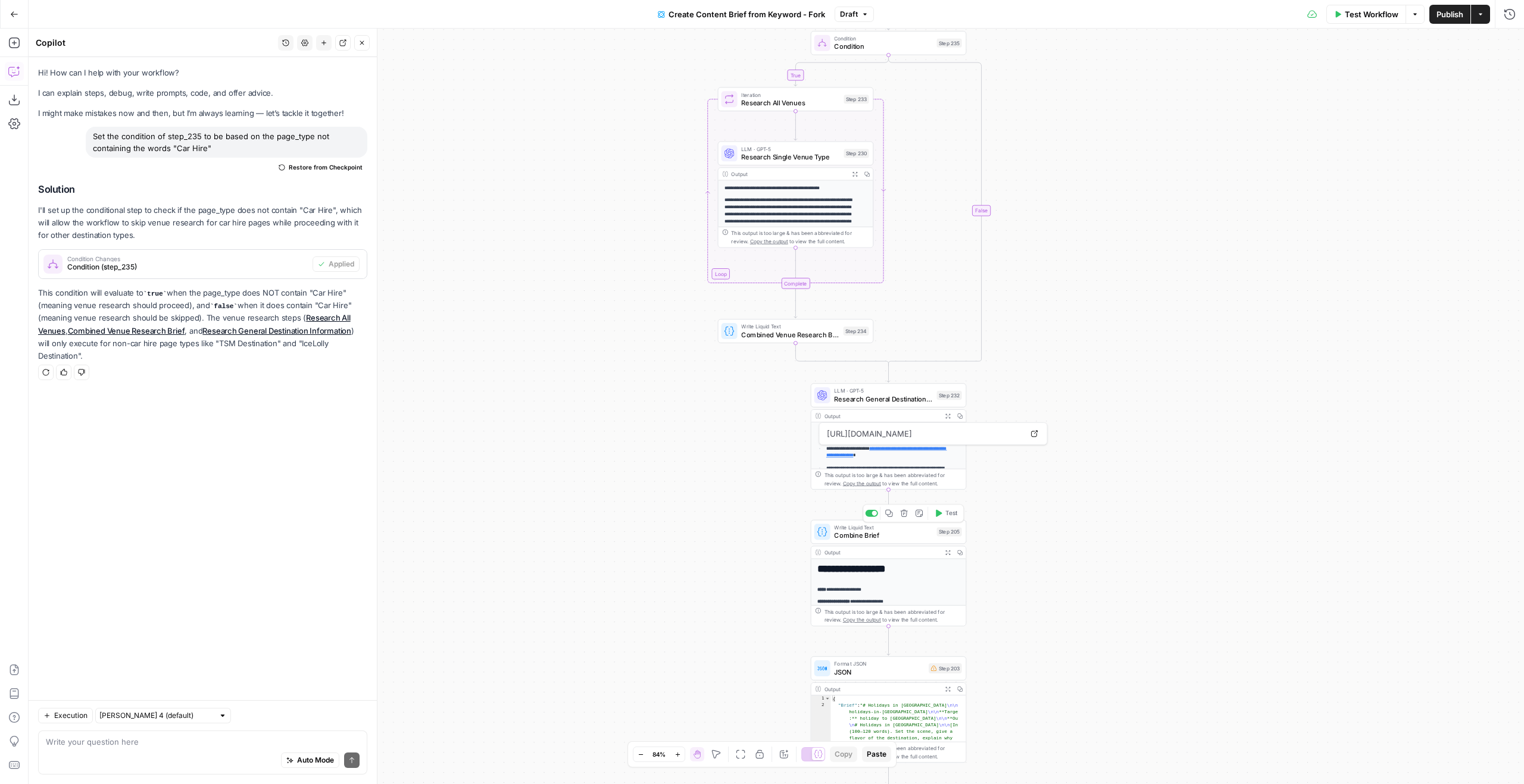
click at [900, 531] on span "Combine Brief" at bounding box center [883, 536] width 98 height 10
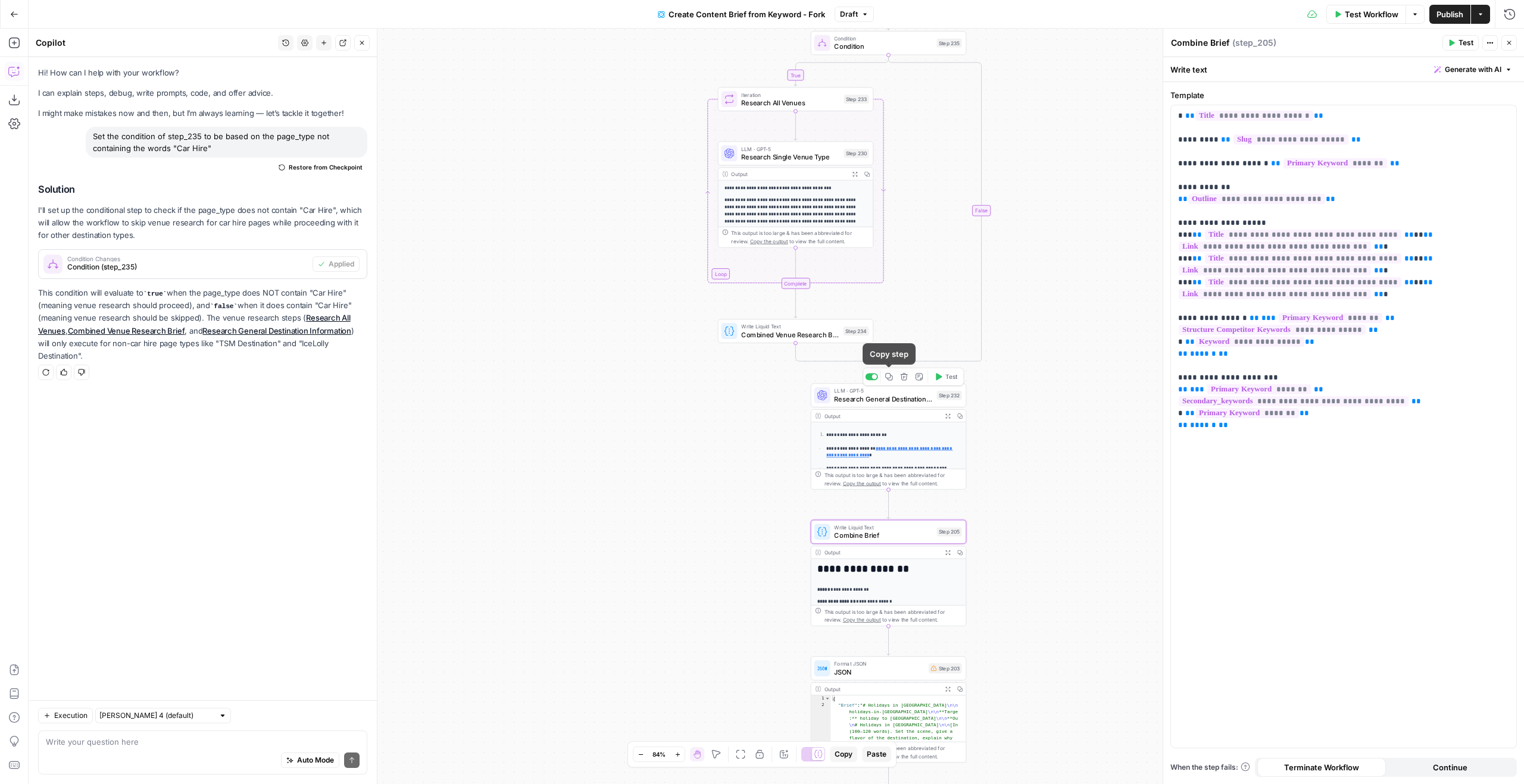
click at [864, 373] on div "Copy step Delete step Add Note Test" at bounding box center [913, 376] width 101 height 17
click at [872, 375] on div at bounding box center [872, 376] width 12 height 7
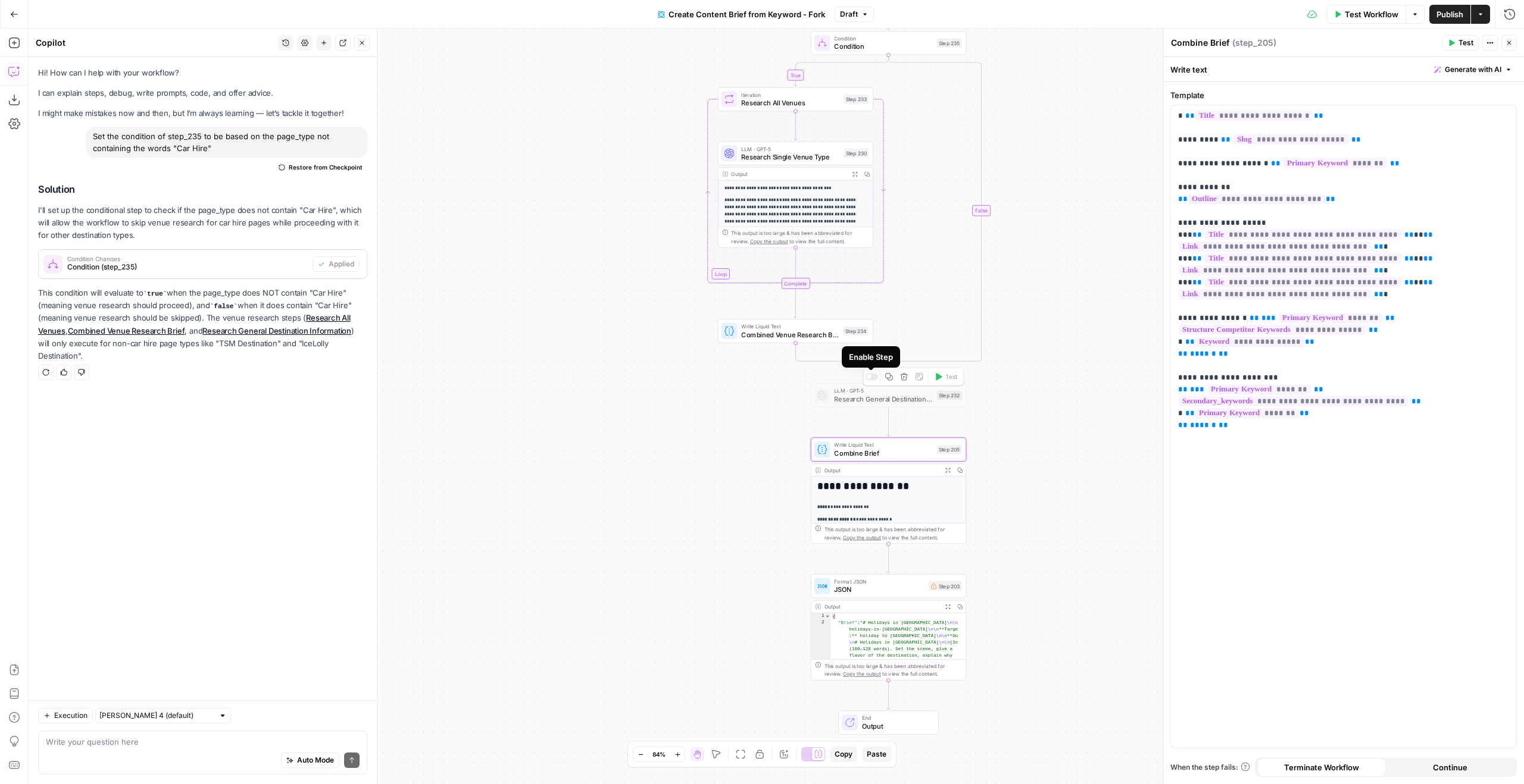
click at [873, 375] on div at bounding box center [872, 376] width 12 height 7
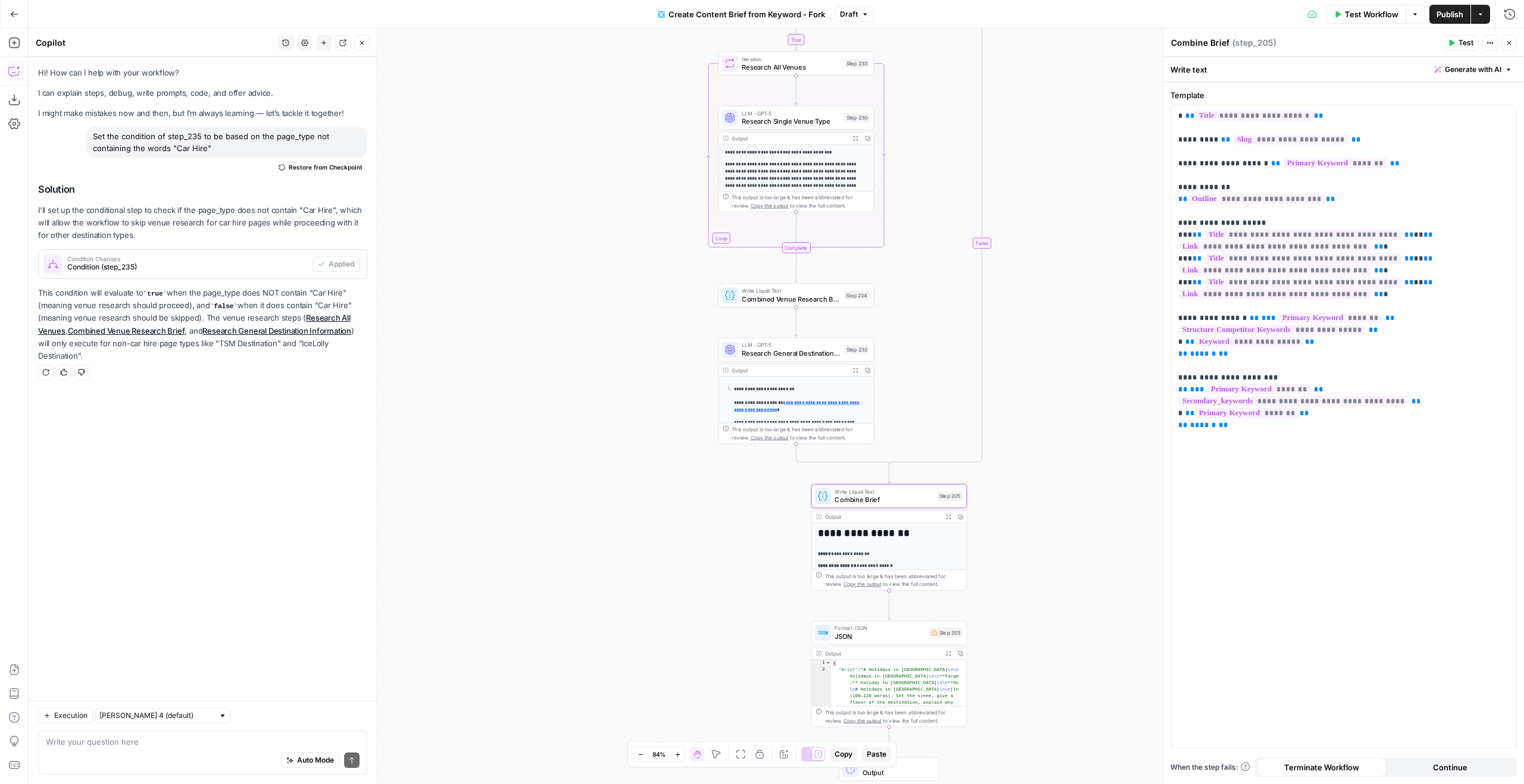
drag, startPoint x: 1030, startPoint y: 548, endPoint x: 1000, endPoint y: 378, distance: 172.6
click at [1002, 380] on div "true false Workflow Set Inputs Inputs Google Search Perform Google Search Step …" at bounding box center [776, 406] width 1496 height 756
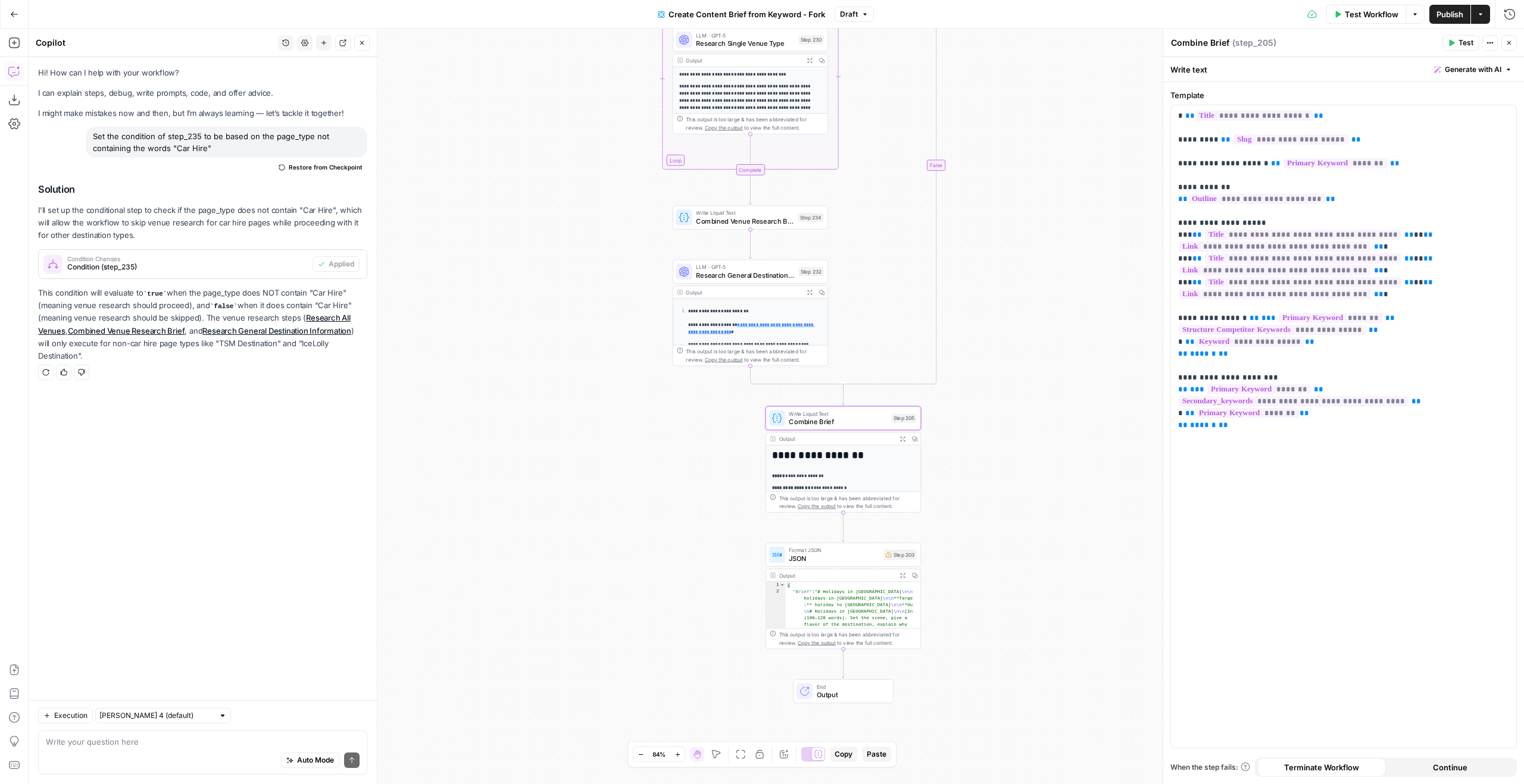
drag, startPoint x: 1077, startPoint y: 246, endPoint x: 1058, endPoint y: 313, distance: 69.6
click at [1058, 313] on div "true false Workflow Set Inputs Inputs Google Search Perform Google Search Step …" at bounding box center [776, 406] width 1496 height 756
click at [15, 45] on icon "button" at bounding box center [14, 42] width 12 height 12
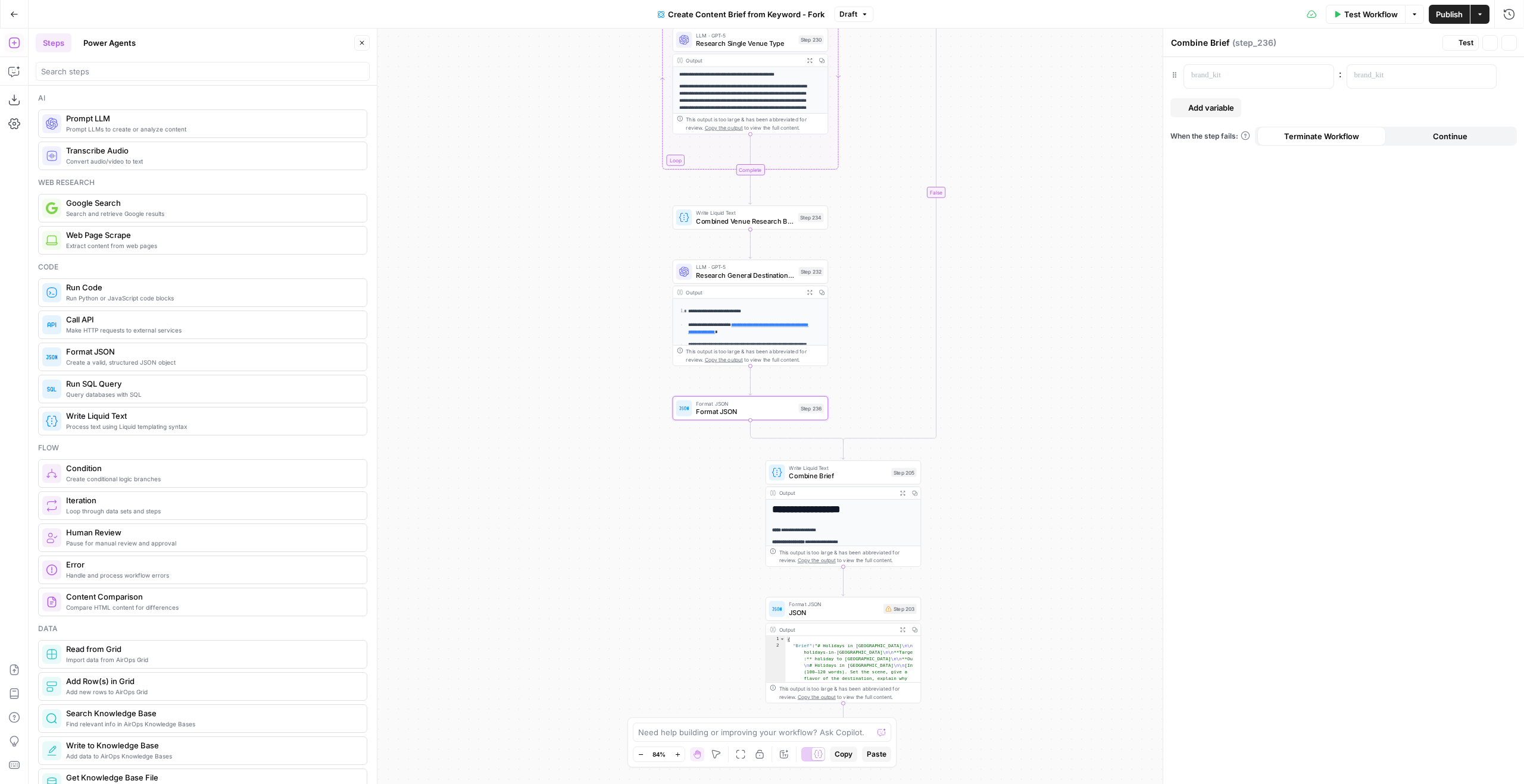
type textarea "Format JSON"
click at [1200, 102] on span "Add variable" at bounding box center [1211, 108] width 46 height 12
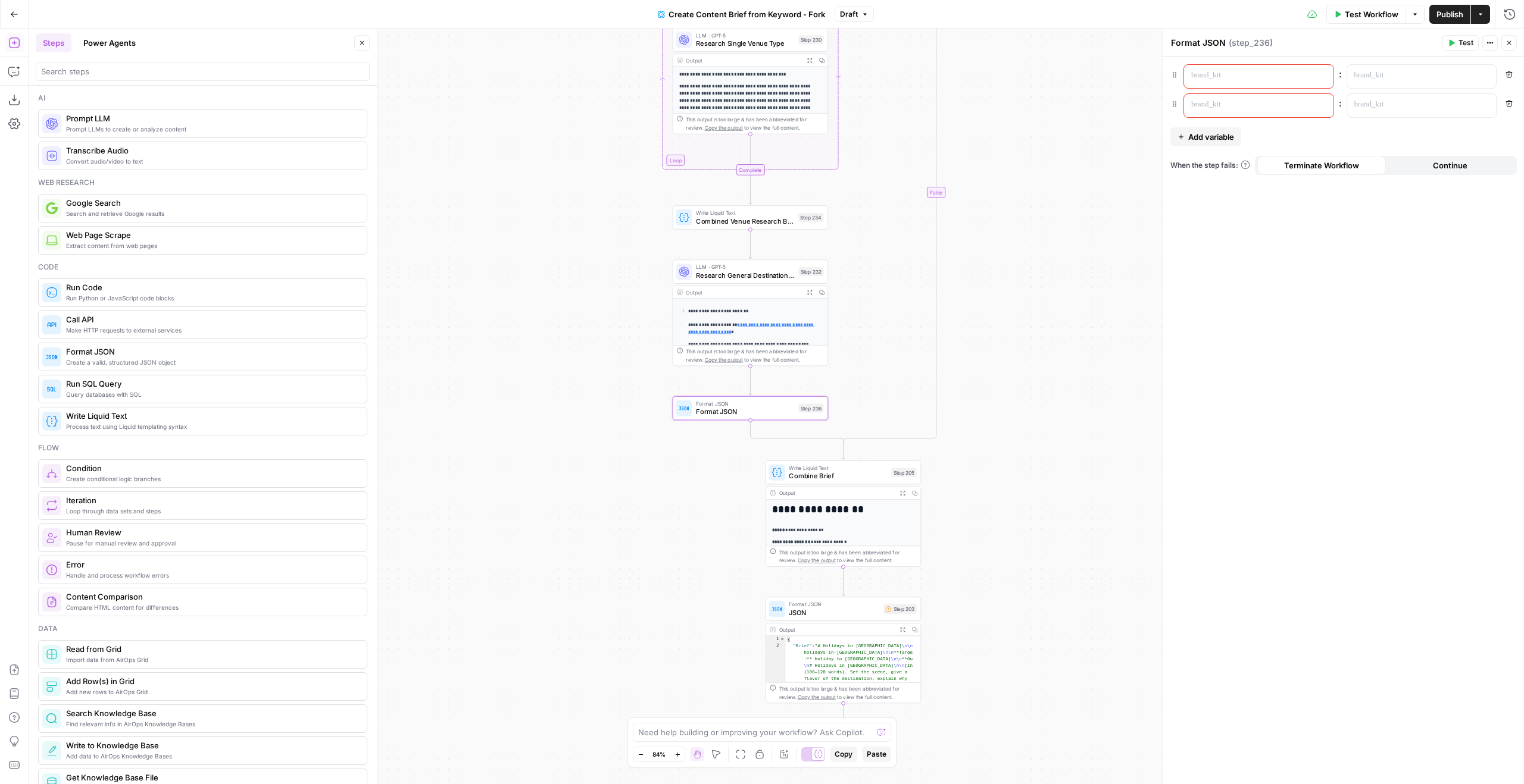
click at [1208, 85] on div at bounding box center [1249, 76] width 130 height 23
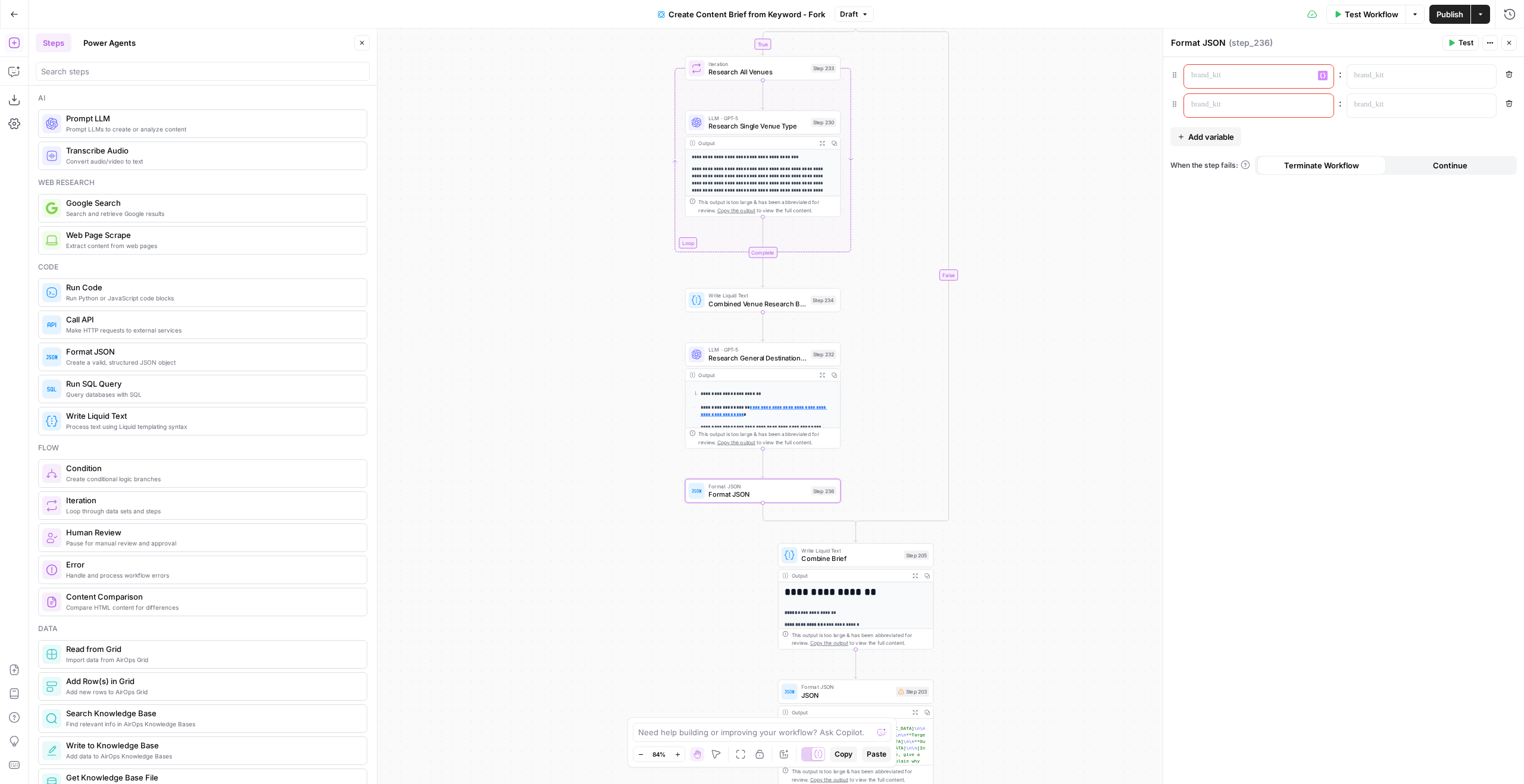
drag, startPoint x: 1063, startPoint y: 223, endPoint x: 1141, endPoint y: 233, distance: 78.6
click at [1074, 307] on div "true false Workflow Set Inputs Inputs Google Search Perform Google Search Step …" at bounding box center [776, 406] width 1496 height 756
click at [1236, 81] on div at bounding box center [1249, 76] width 130 height 23
click at [1277, 100] on p at bounding box center [1250, 105] width 116 height 12
click at [1384, 76] on p at bounding box center [1413, 76] width 116 height 12
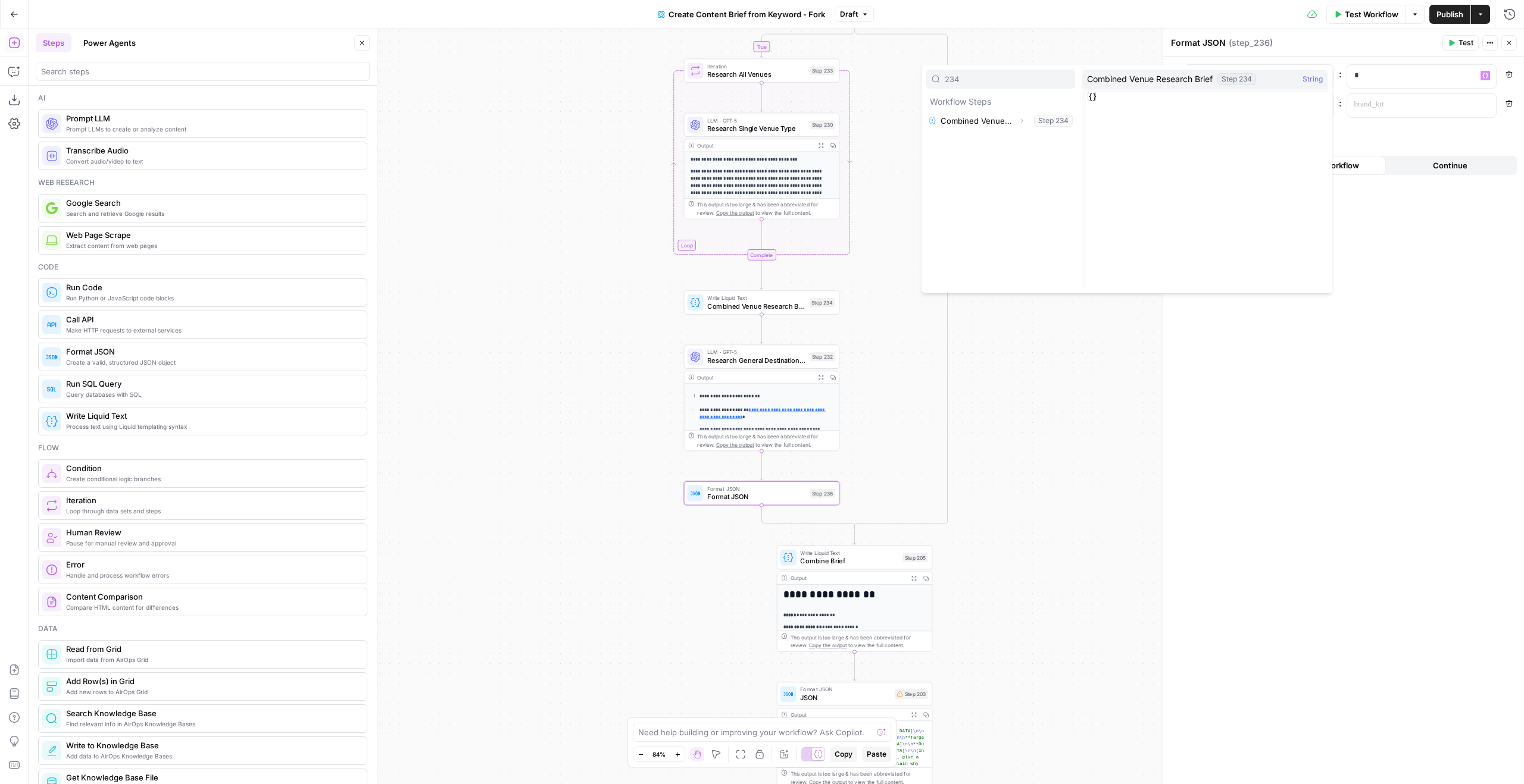
type input "234"
click at [1025, 115] on button "Expand" at bounding box center [1021, 120] width 16 height 16
click at [1001, 134] on button "Select variable Output" at bounding box center [1006, 140] width 137 height 19
click at [1372, 120] on div "**********" at bounding box center [1344, 420] width 361 height 727
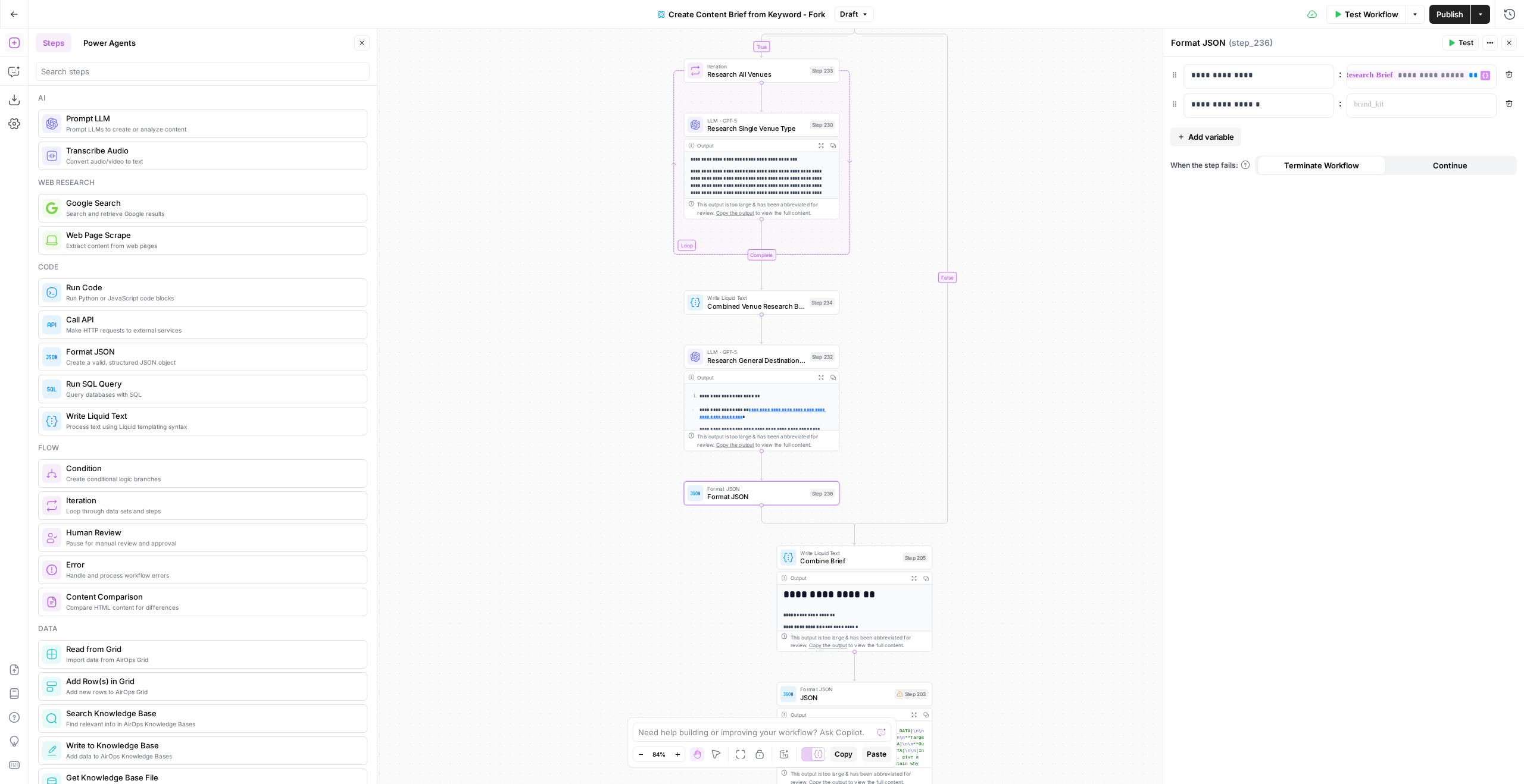
scroll to position [0, 65]
click at [1379, 113] on div at bounding box center [1412, 105] width 130 height 23
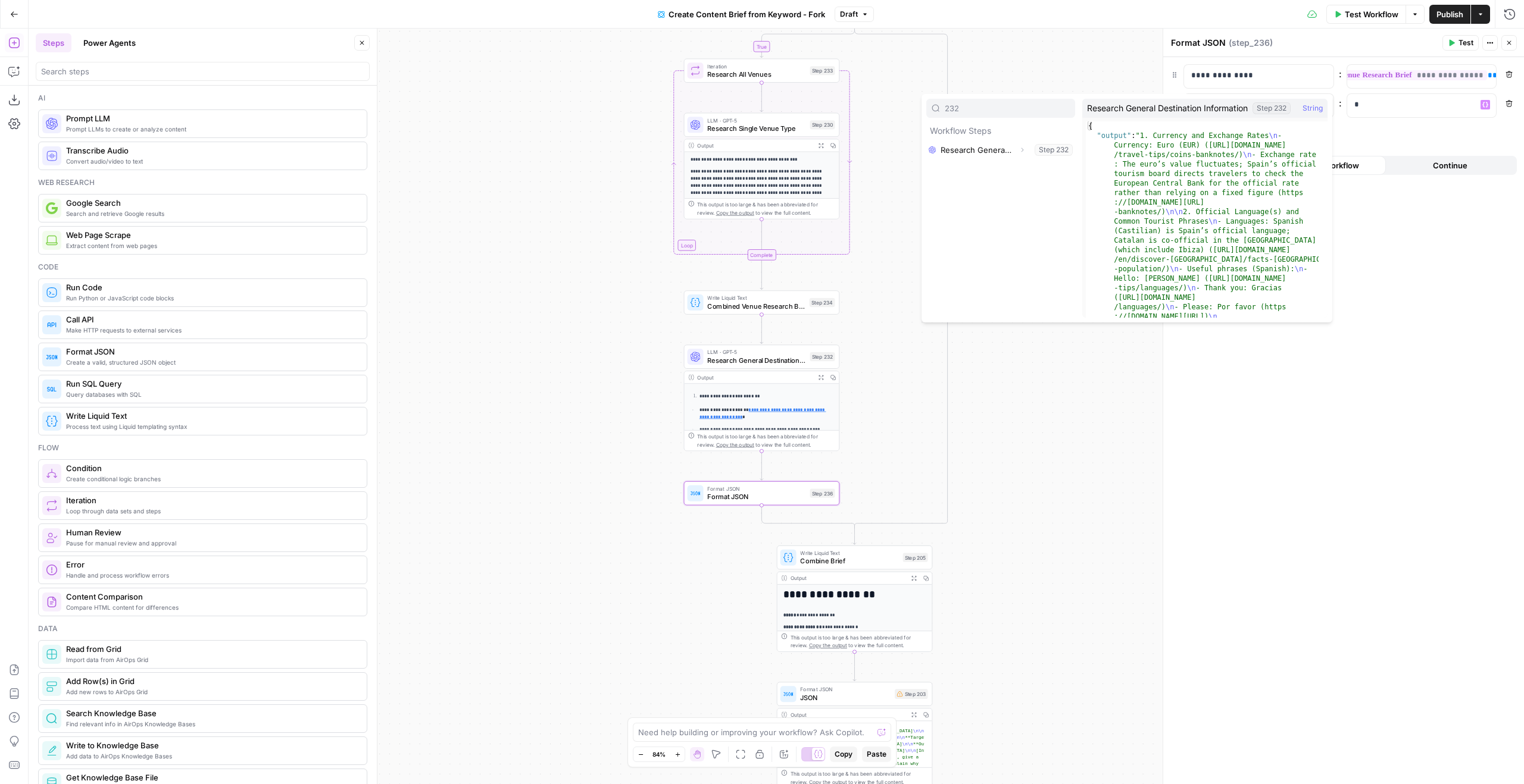
type input "232"
click at [1015, 145] on button "Expand" at bounding box center [1022, 149] width 16 height 16
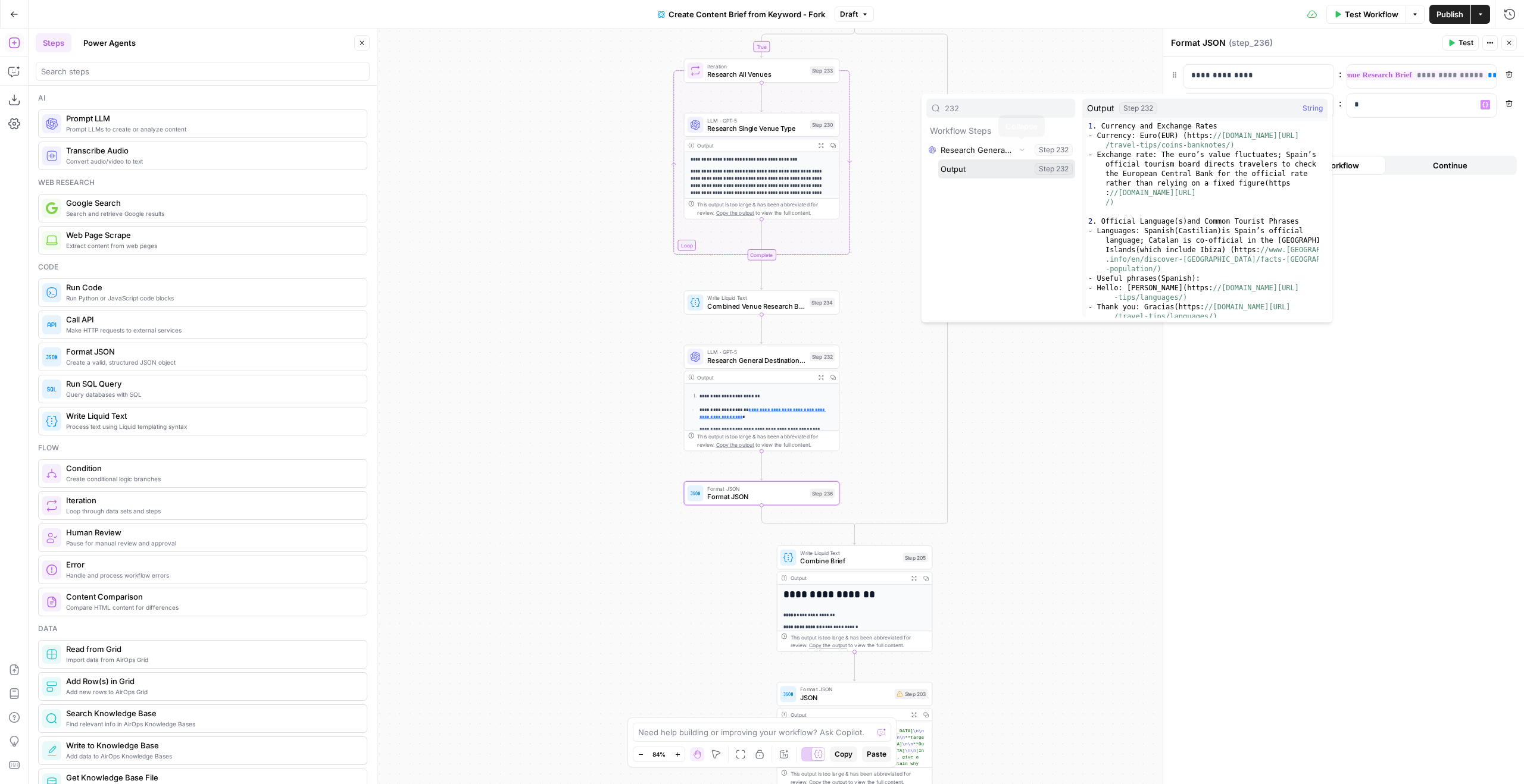
click at [998, 167] on button "Select variable Output" at bounding box center [1006, 169] width 137 height 19
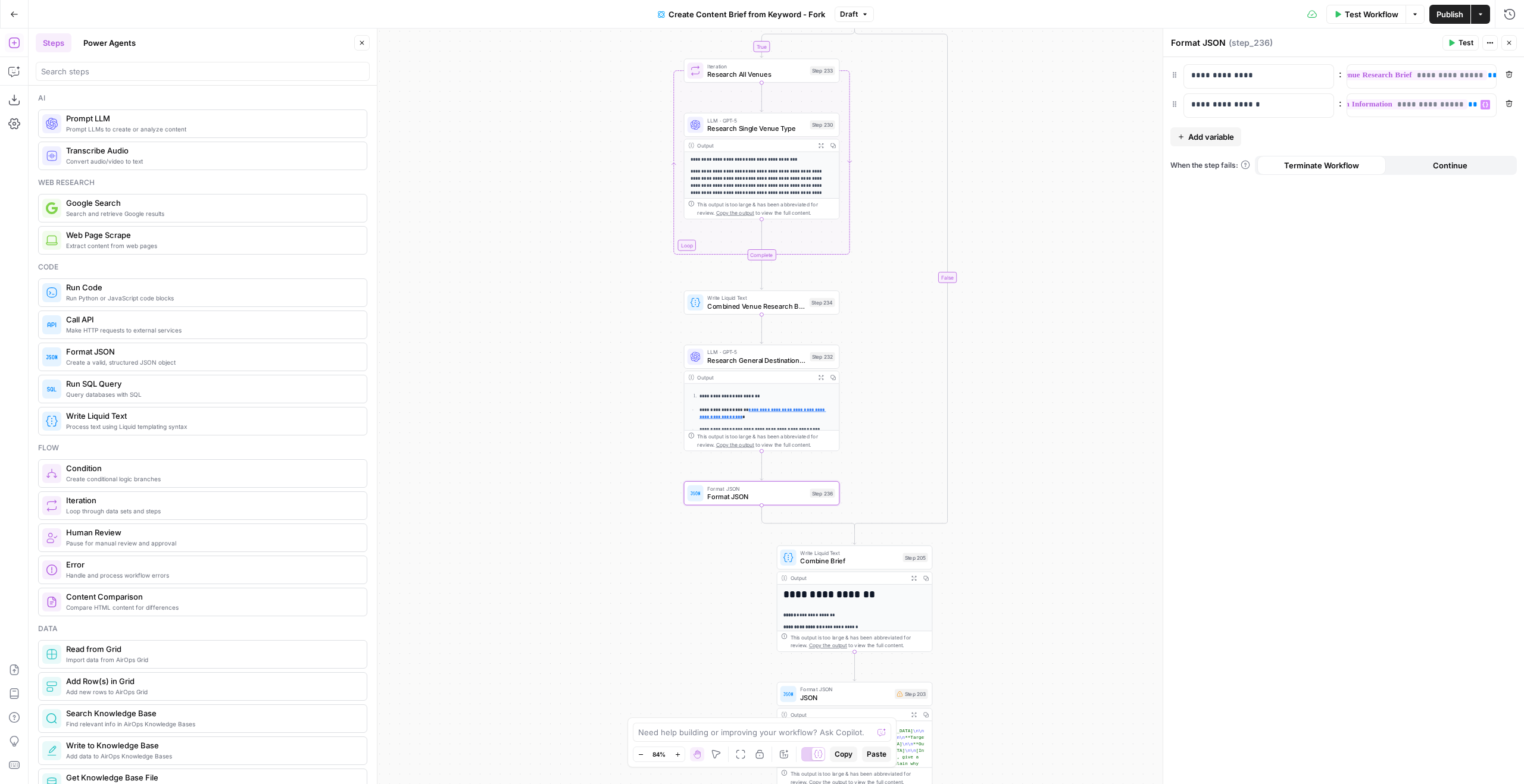
scroll to position [0, 101]
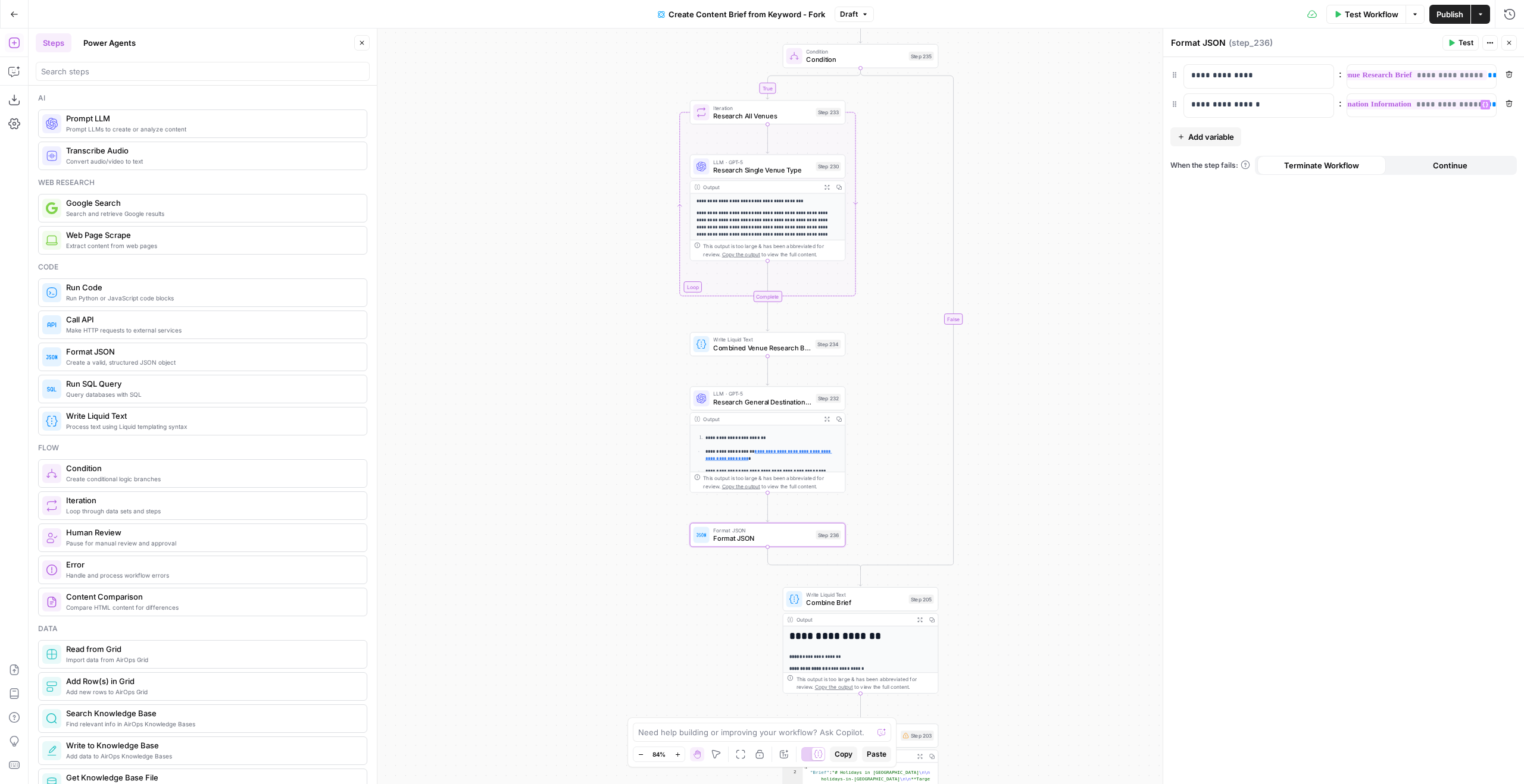
drag, startPoint x: 1064, startPoint y: 295, endPoint x: 1009, endPoint y: 172, distance: 134.7
click at [1015, 146] on div "true false Workflow Set Inputs Inputs Google Search Perform Google Search Step …" at bounding box center [776, 406] width 1496 height 756
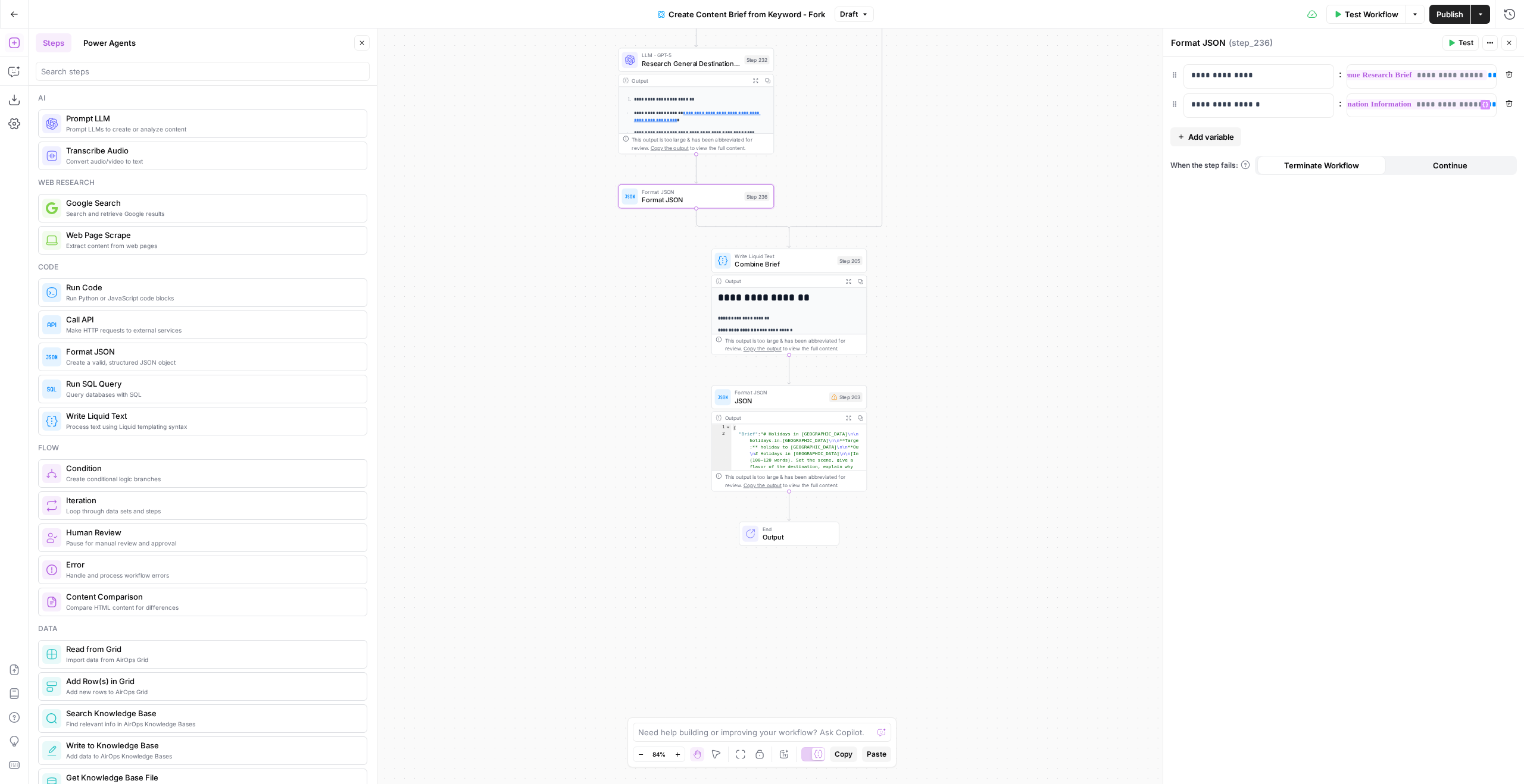
drag, startPoint x: 989, startPoint y: 514, endPoint x: 956, endPoint y: 398, distance: 120.6
click at [956, 398] on div "true false Workflow Set Inputs Inputs Google Search Perform Google Search Step …" at bounding box center [776, 406] width 1496 height 756
click at [831, 401] on div "Step 203" at bounding box center [846, 397] width 33 height 10
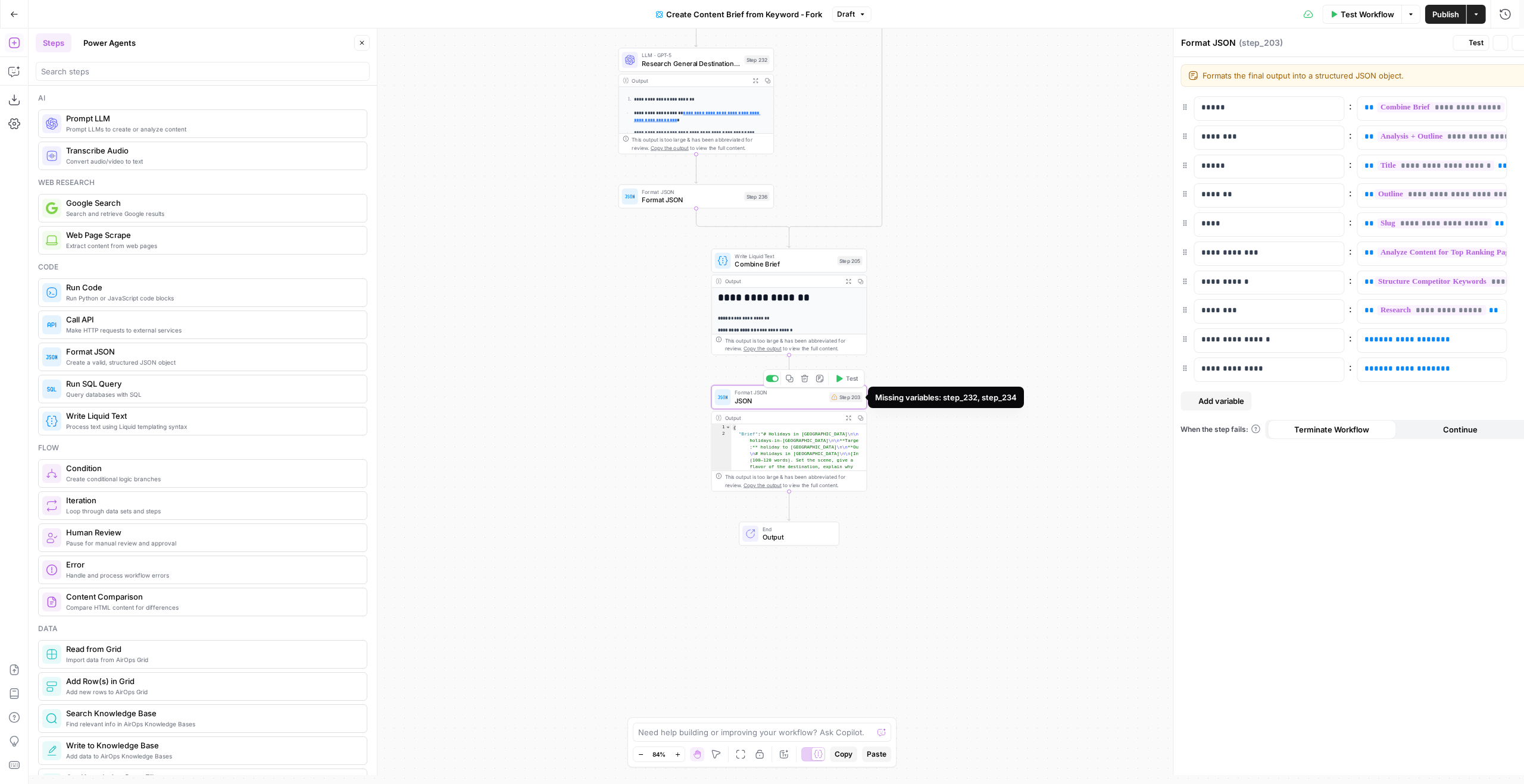
type textarea "JSON"
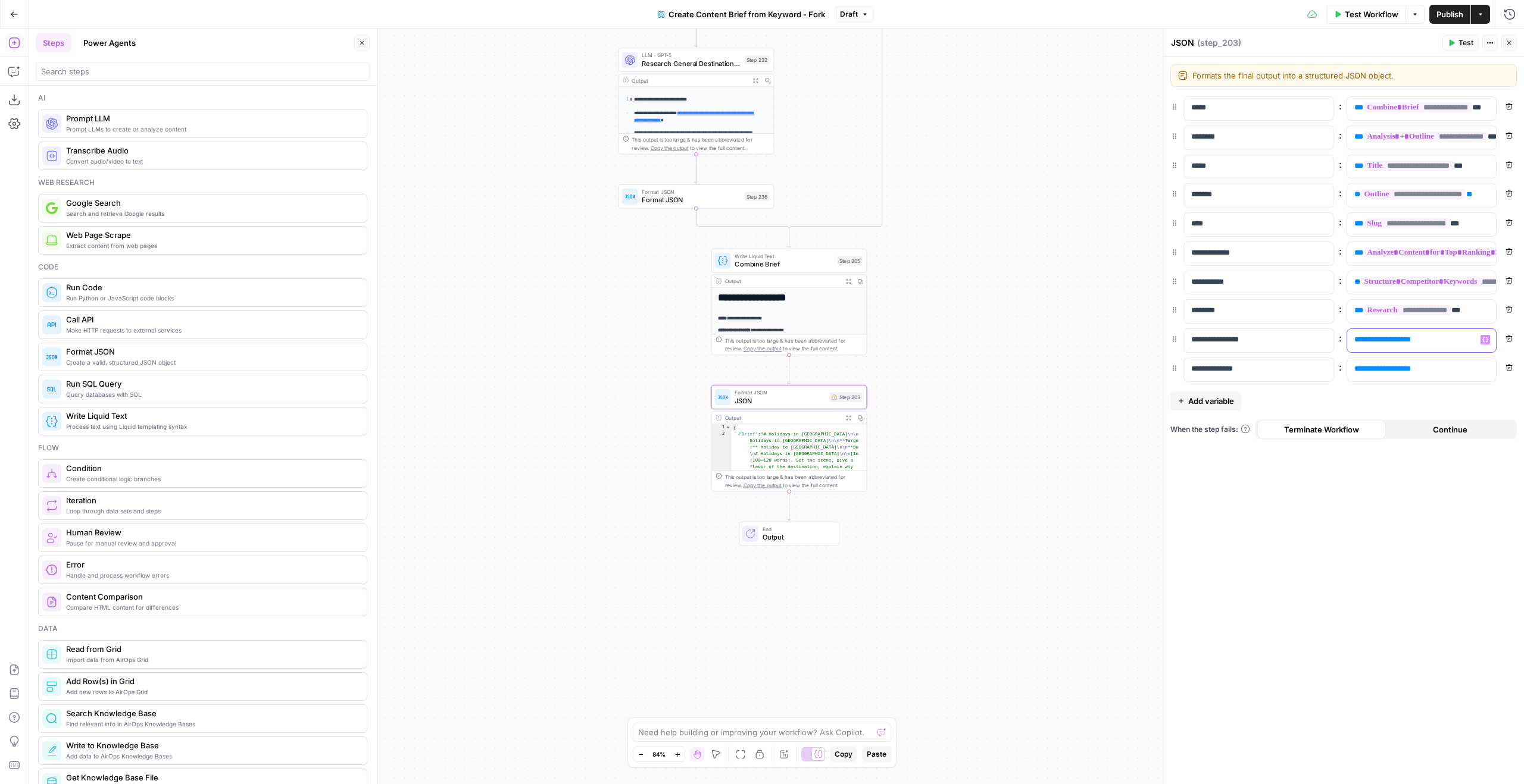
click at [1394, 337] on span "**********" at bounding box center [1383, 339] width 45 height 7
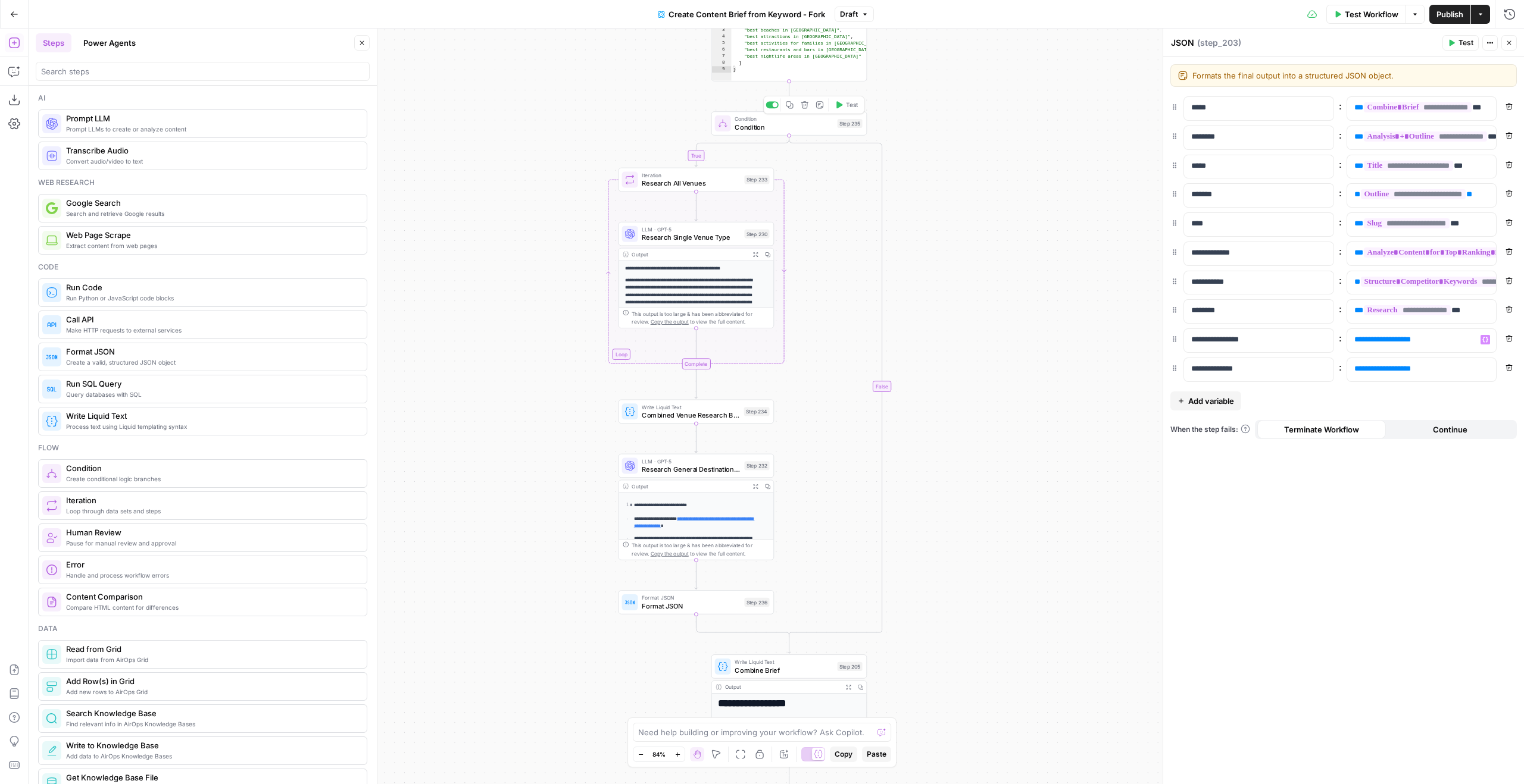
click at [853, 108] on span "Test" at bounding box center [852, 105] width 12 height 9
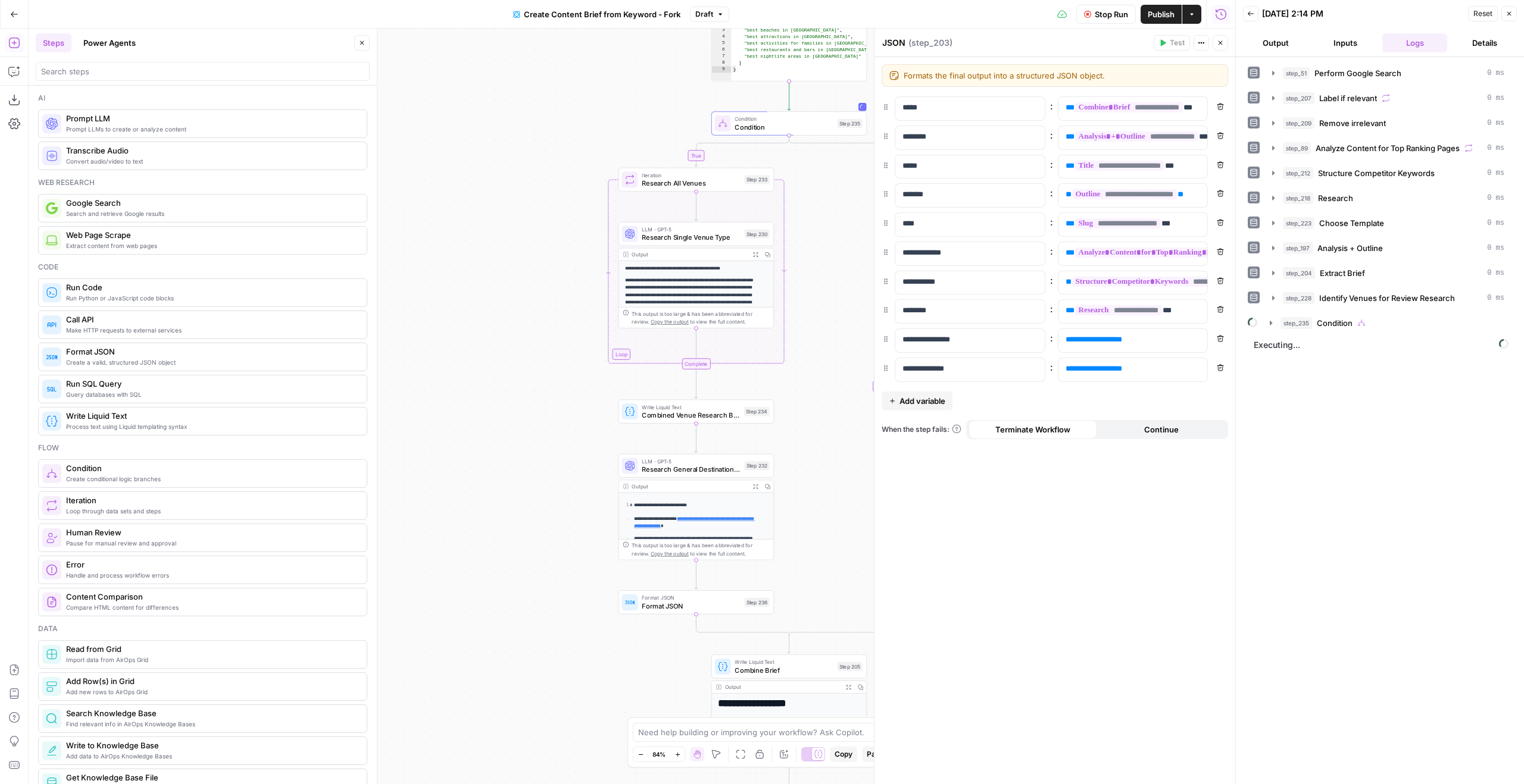
click at [1213, 44] on button "Close" at bounding box center [1220, 42] width 16 height 16
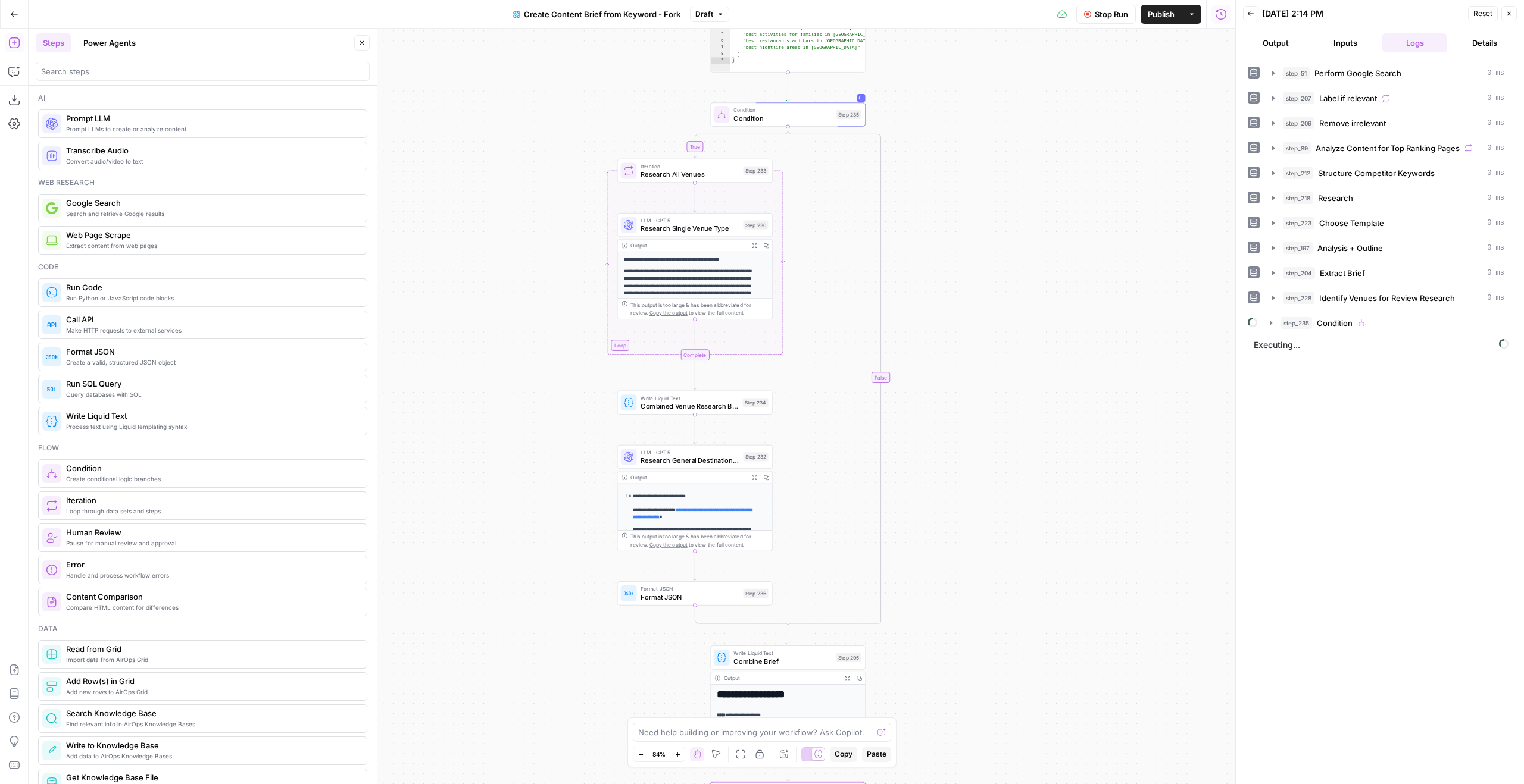
drag, startPoint x: 1075, startPoint y: 445, endPoint x: 1069, endPoint y: 337, distance: 108.2
click at [1069, 337] on div "true false Workflow Set Inputs Inputs Google Search Perform Google Search Step …" at bounding box center [632, 406] width 1207 height 756
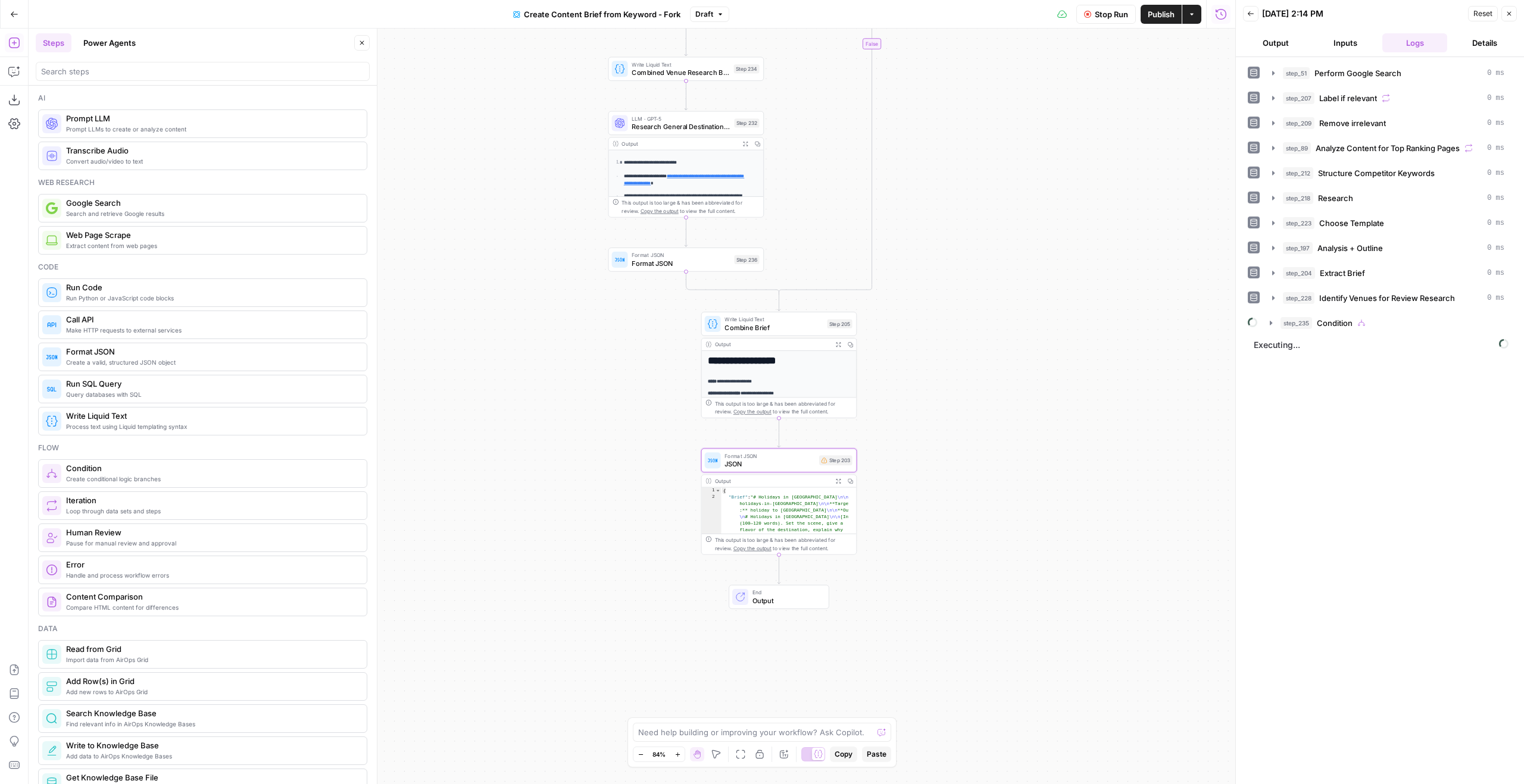
drag, startPoint x: 940, startPoint y: 524, endPoint x: 937, endPoint y: 277, distance: 247.0
click at [937, 293] on div "true false Workflow Set Inputs Inputs Google Search Perform Google Search Step …" at bounding box center [632, 406] width 1207 height 756
click at [819, 458] on div "Step 203" at bounding box center [836, 455] width 33 height 10
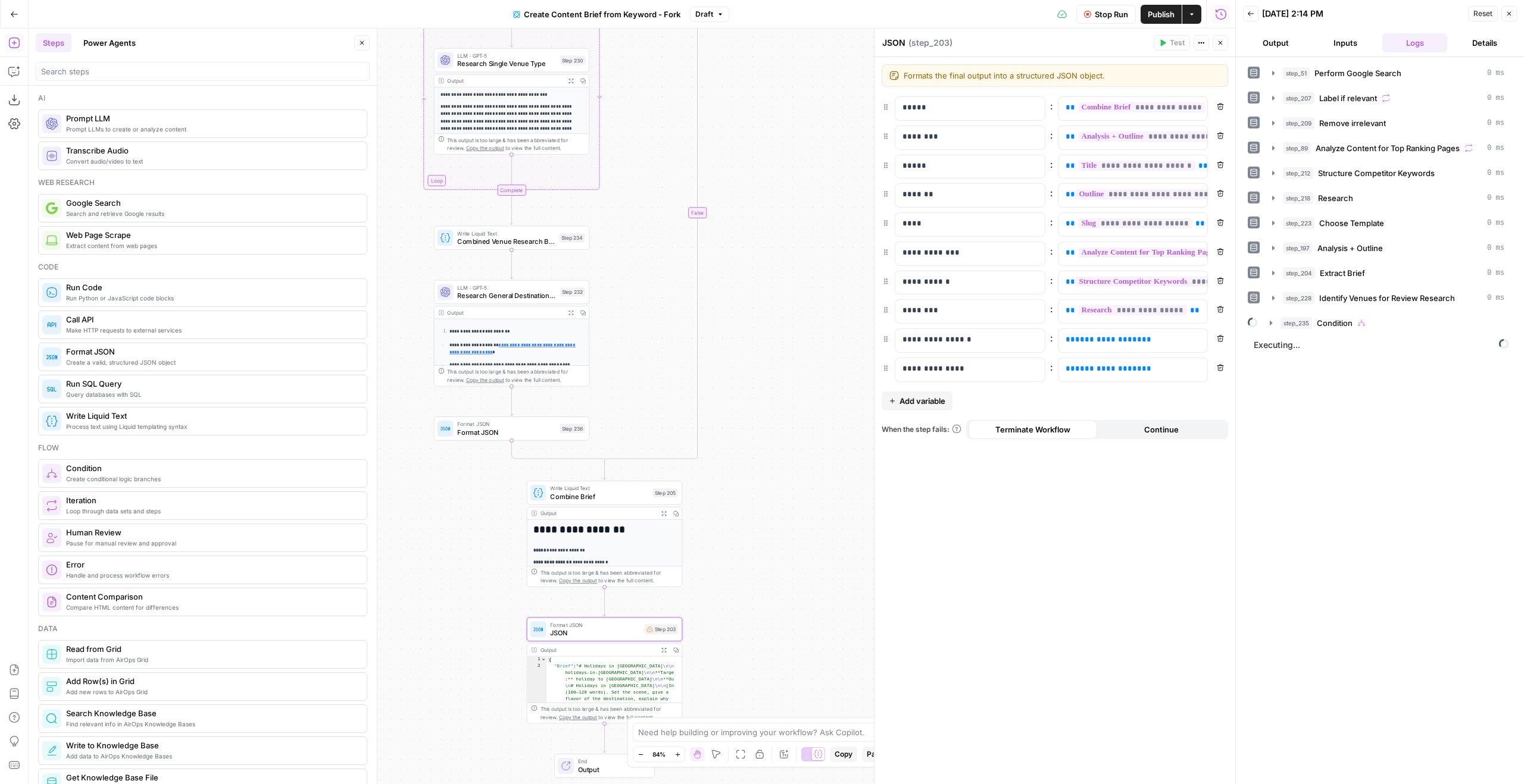
drag, startPoint x: 617, startPoint y: 372, endPoint x: 475, endPoint y: 552, distance: 229.3
click at [443, 569] on div "true false Workflow Set Inputs Inputs Google Search Perform Google Search Step …" at bounding box center [632, 406] width 1207 height 756
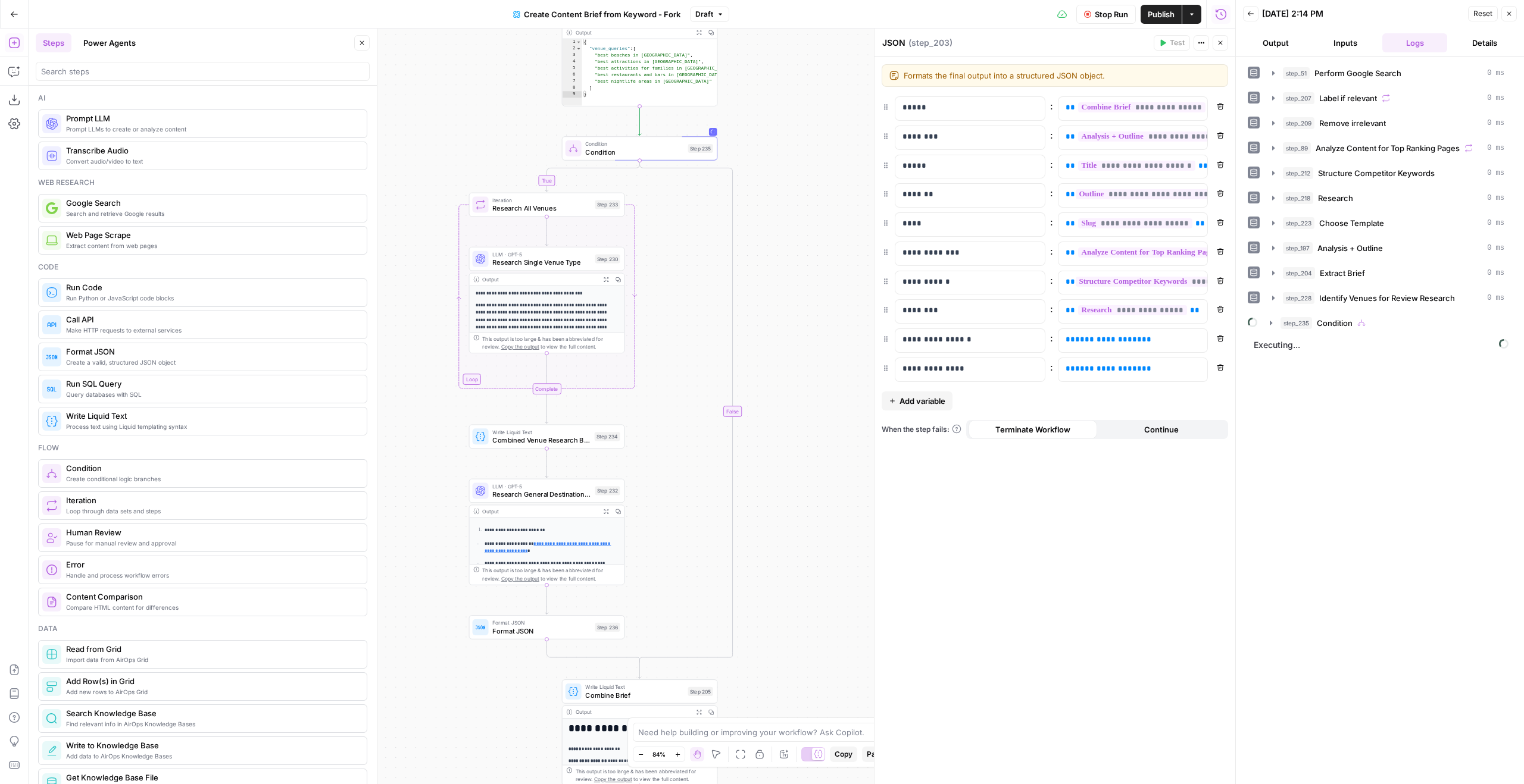
drag, startPoint x: 794, startPoint y: 287, endPoint x: 829, endPoint y: 463, distance: 179.4
click at [829, 463] on div "true false Workflow Set Inputs Inputs Google Search Perform Google Search Step …" at bounding box center [632, 406] width 1207 height 756
click at [1107, 337] on span "**********" at bounding box center [1109, 339] width 66 height 7
click at [1138, 375] on div "**********" at bounding box center [1123, 370] width 130 height 23
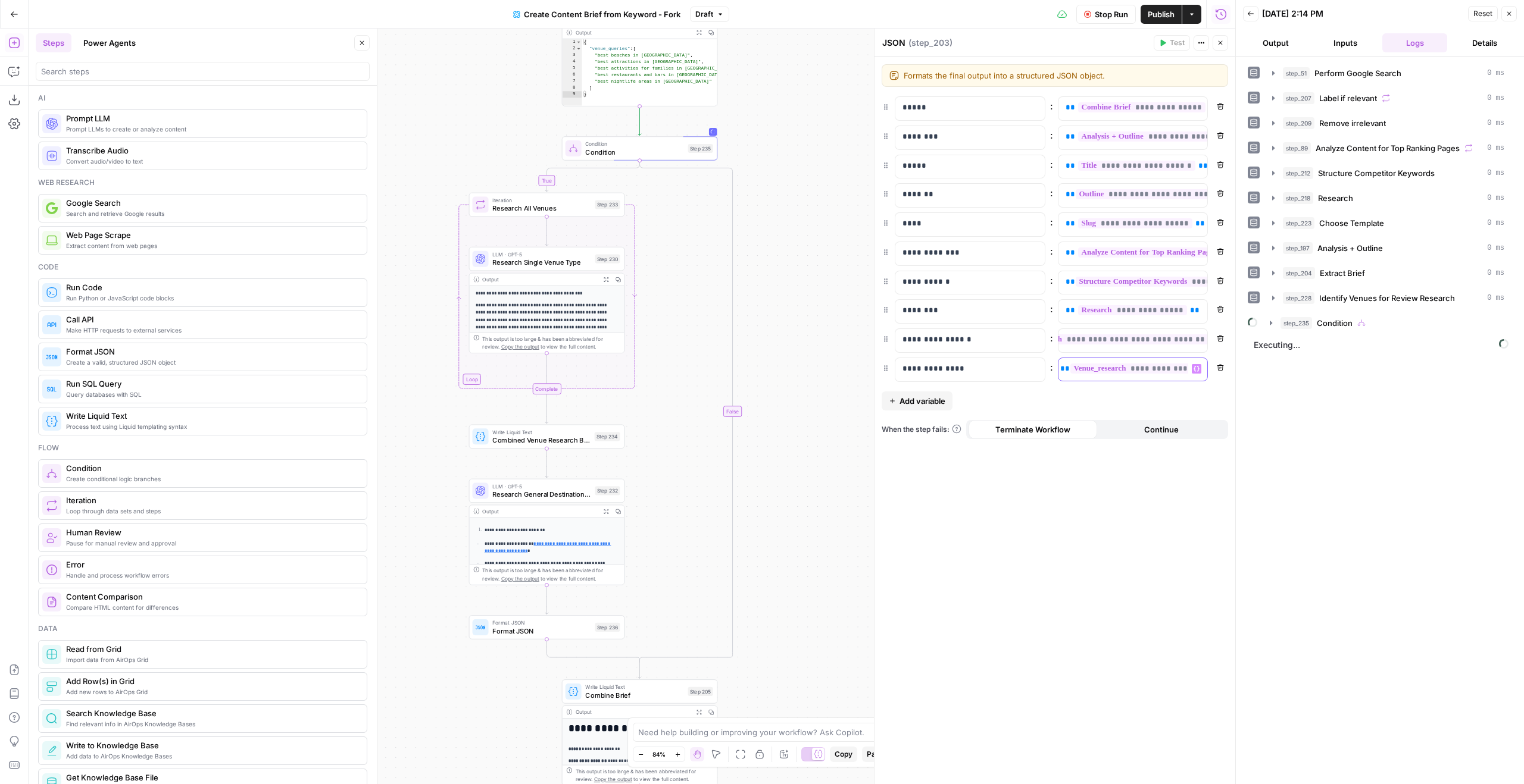
scroll to position [0, 83]
click at [1101, 350] on div "**********" at bounding box center [1133, 341] width 150 height 23
click at [1084, 378] on div "**********" at bounding box center [1133, 370] width 150 height 23
click at [1217, 39] on button "Close" at bounding box center [1220, 42] width 16 height 16
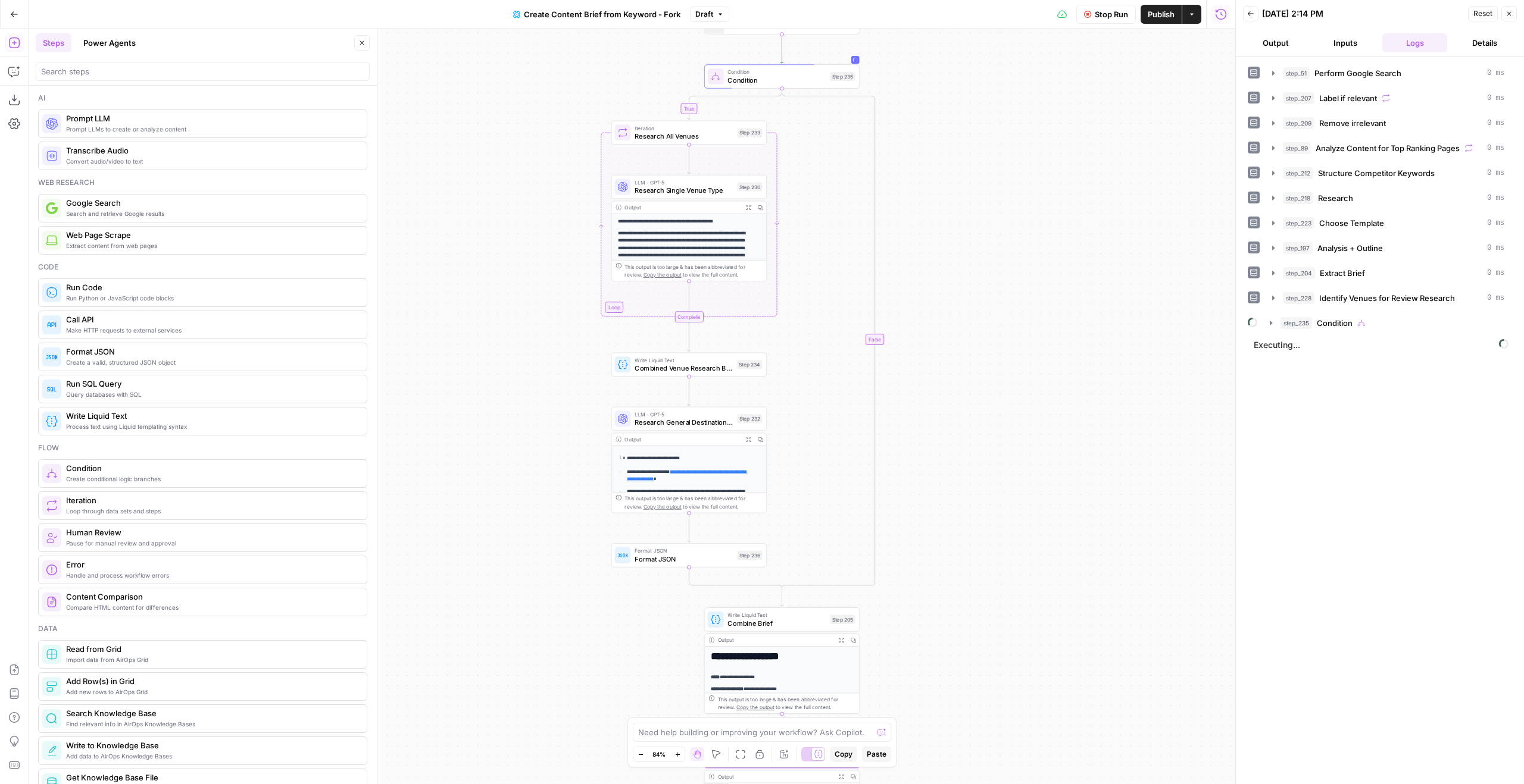
drag, startPoint x: 793, startPoint y: 146, endPoint x: 935, endPoint y: 74, distance: 159.2
click at [935, 74] on div "true false Workflow Set Inputs Inputs Google Search Perform Google Search Step …" at bounding box center [632, 406] width 1207 height 756
click at [1148, 12] on span "Publish" at bounding box center [1161, 14] width 27 height 12
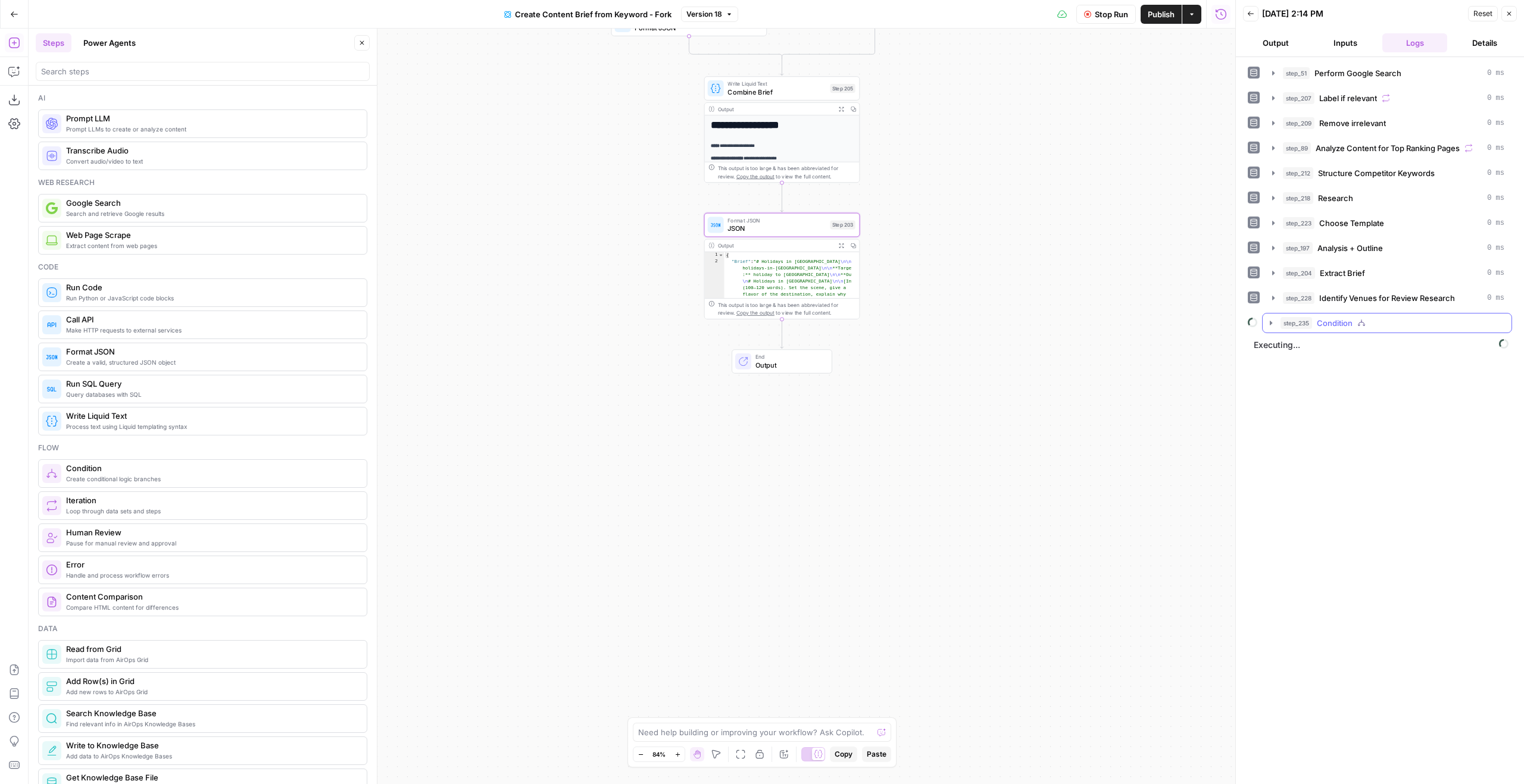
click at [1360, 329] on button "step_235 Condition" at bounding box center [1387, 323] width 248 height 19
click at [1379, 339] on button "step_233 Research All Venues" at bounding box center [1394, 348] width 214 height 19
click at [1387, 355] on button "step_233 Research All Venues" at bounding box center [1394, 348] width 214 height 19
click at [1385, 331] on button "step_235 Condition" at bounding box center [1387, 323] width 248 height 19
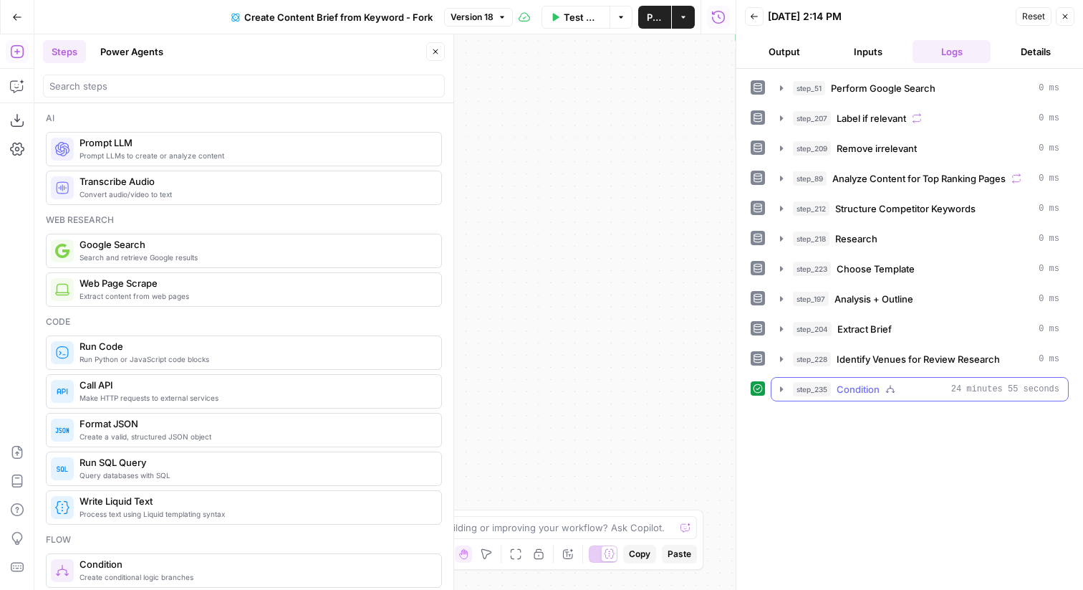
click at [905, 394] on div "step_235 Condition 24 minutes 55 seconds" at bounding box center [926, 389] width 267 height 14
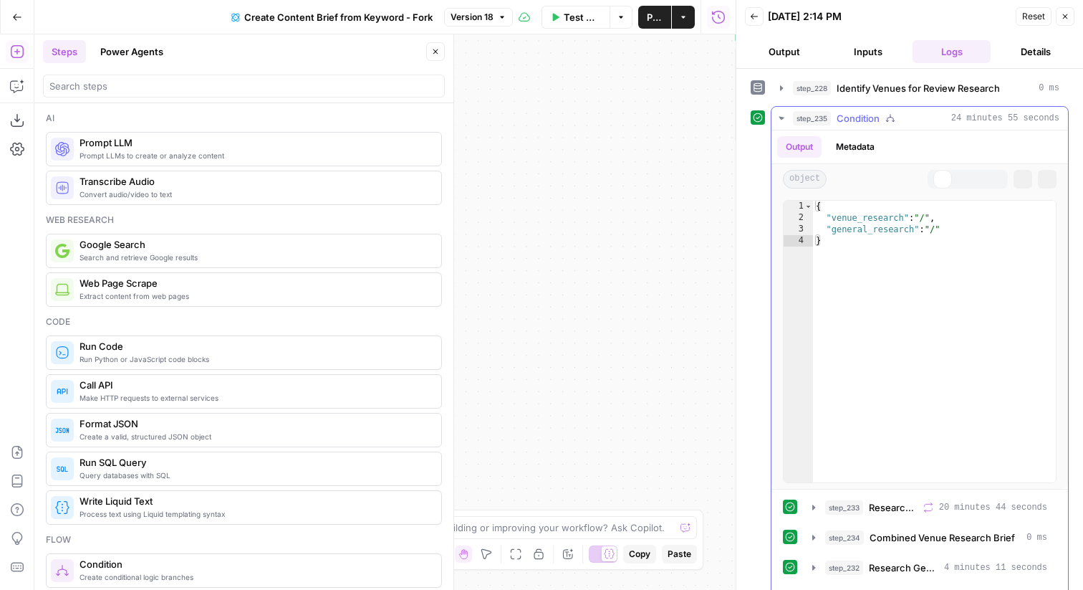
scroll to position [304, 0]
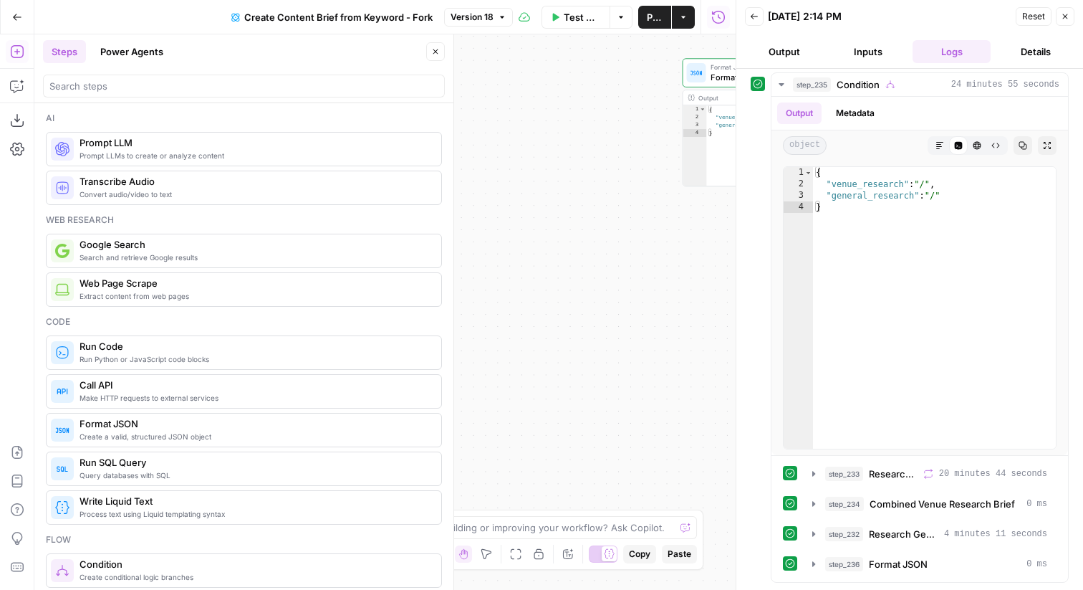
drag, startPoint x: 666, startPoint y: 357, endPoint x: 610, endPoint y: 411, distance: 78.0
click at [610, 411] on div "true false Workflow Set Inputs Inputs Google Search Perform Google Search Step …" at bounding box center [384, 311] width 701 height 555
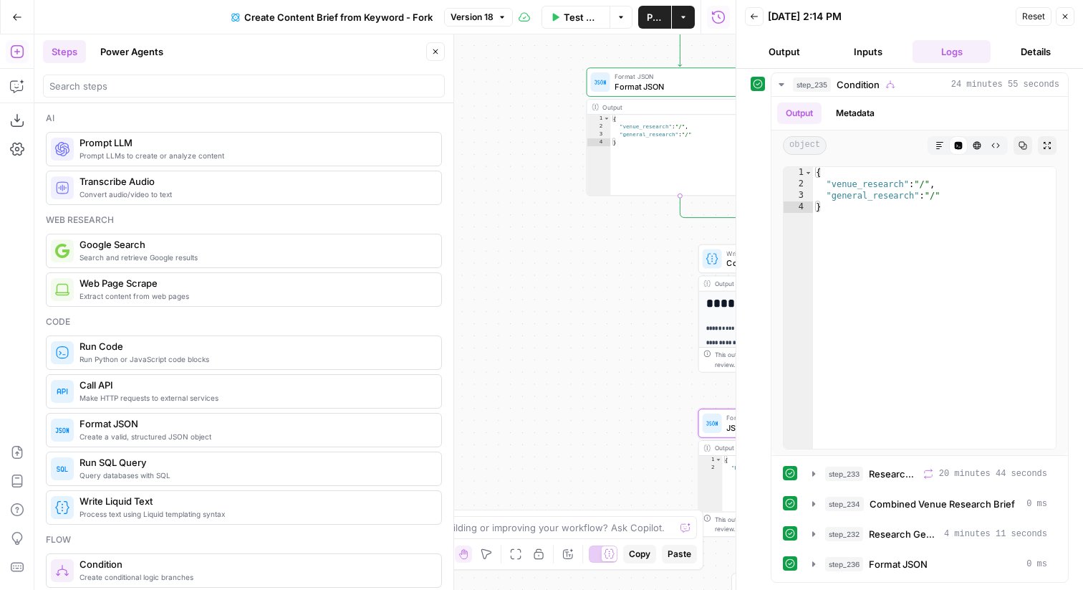
drag, startPoint x: 610, startPoint y: 411, endPoint x: 467, endPoint y: 417, distance: 142.7
click at [467, 417] on div "true false Workflow Set Inputs Inputs Google Search Perform Google Search Step …" at bounding box center [384, 311] width 701 height 555
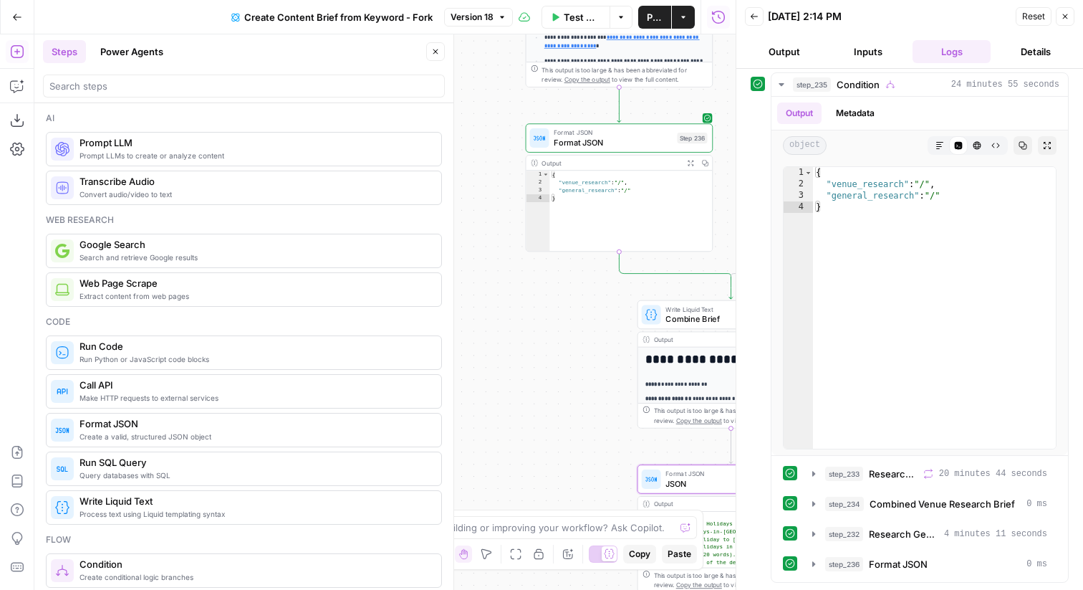
drag, startPoint x: 600, startPoint y: 286, endPoint x: 578, endPoint y: 350, distance: 68.2
click at [580, 348] on div "true false Workflow Set Inputs Inputs Google Search Perform Google Search Step …" at bounding box center [384, 311] width 701 height 555
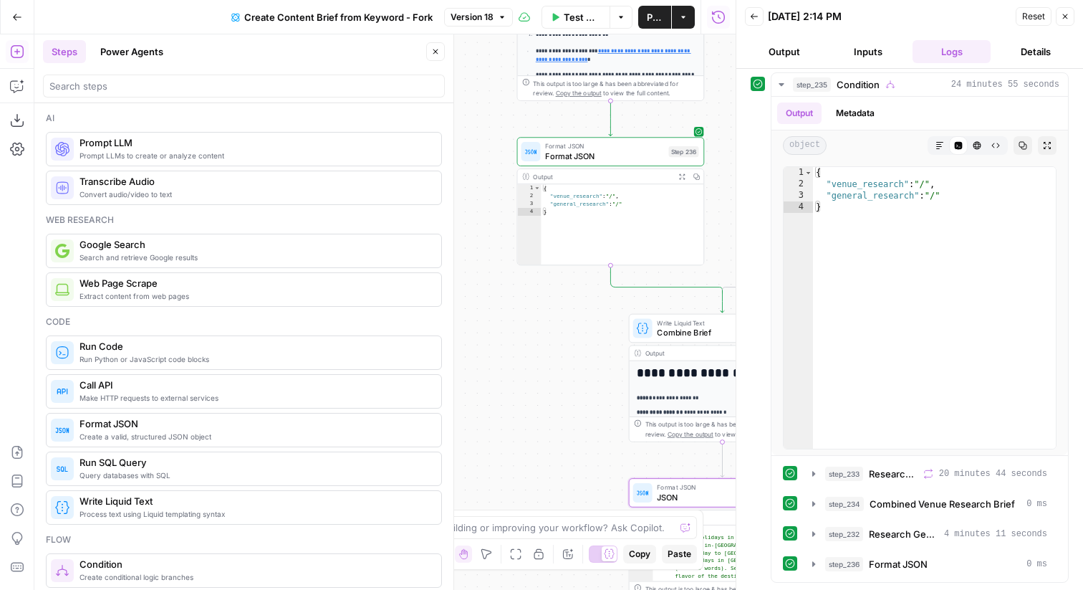
click at [595, 150] on span "Format JSON" at bounding box center [604, 156] width 118 height 12
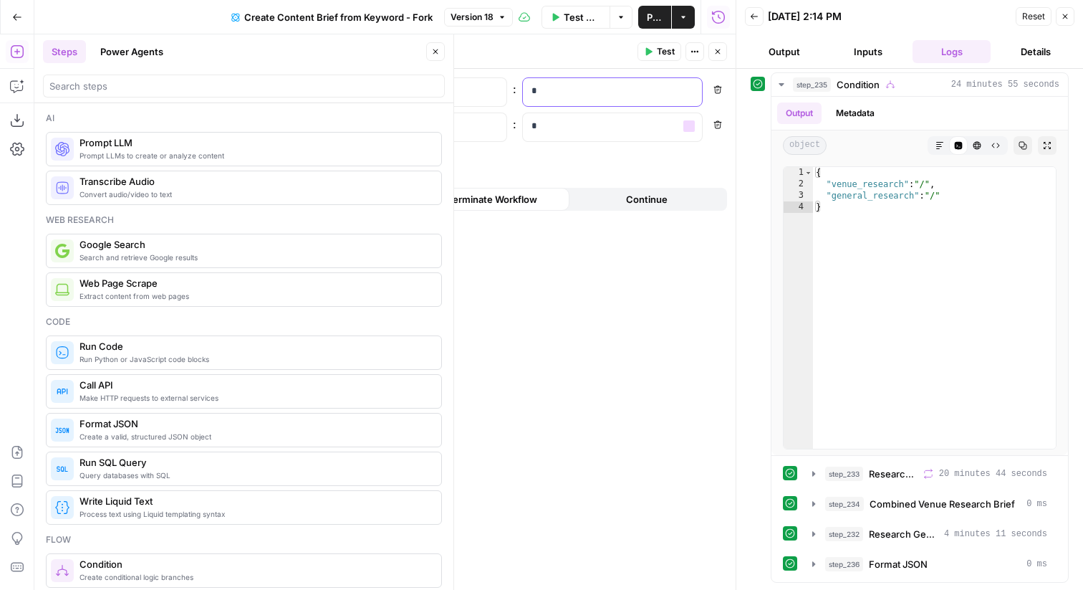
click at [577, 101] on div "*" at bounding box center [601, 92] width 157 height 28
click at [1063, 19] on icon "button" at bounding box center [1065, 16] width 9 height 9
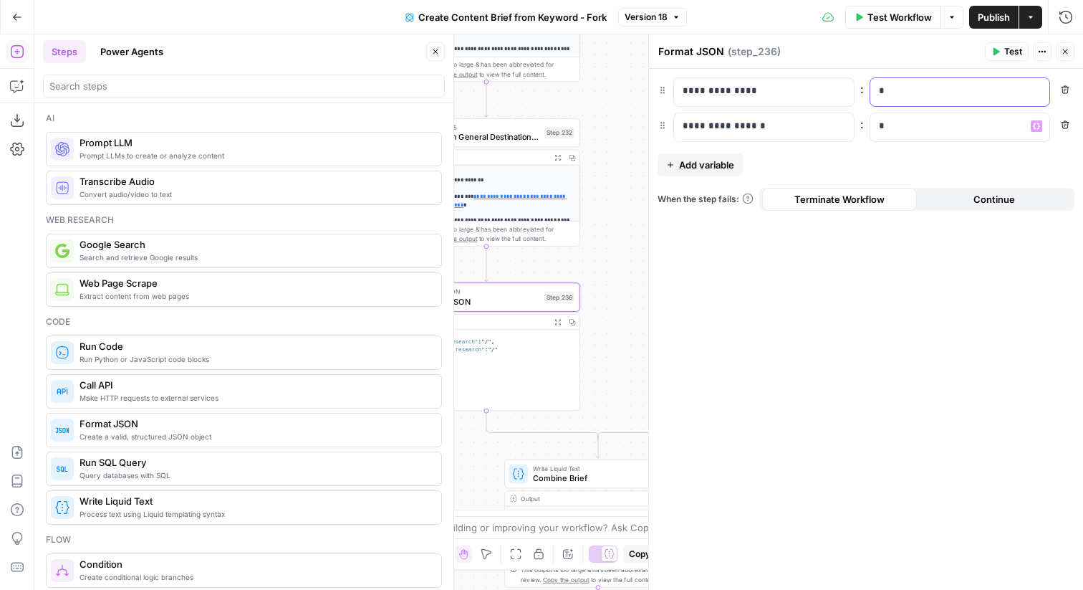
click at [917, 97] on p "*" at bounding box center [949, 91] width 140 height 14
click at [928, 114] on div "*" at bounding box center [948, 127] width 157 height 28
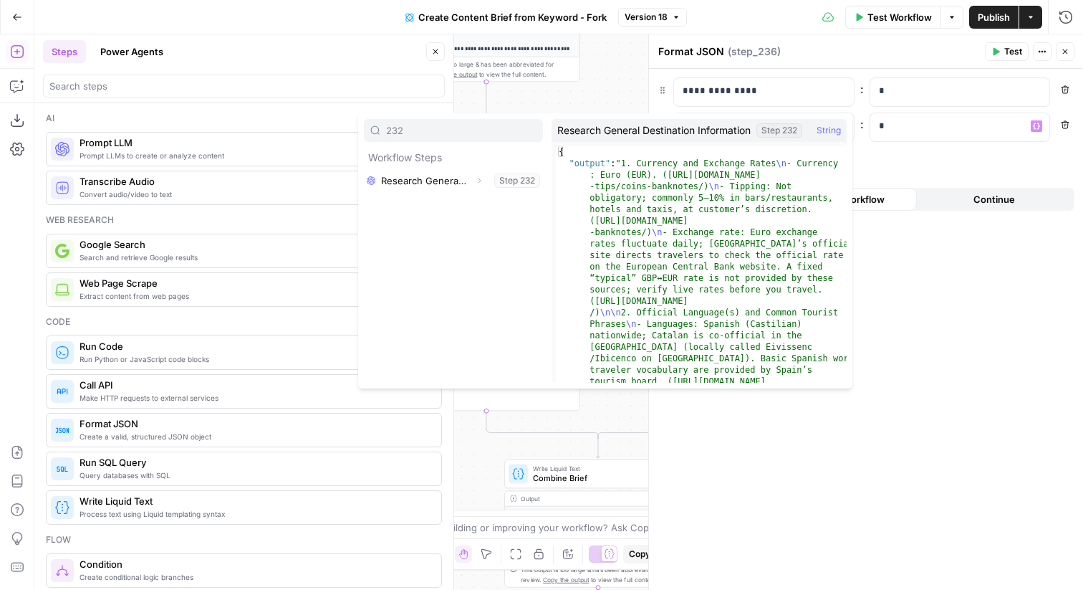
type input "232"
click at [479, 186] on button "Expand" at bounding box center [479, 180] width 19 height 19
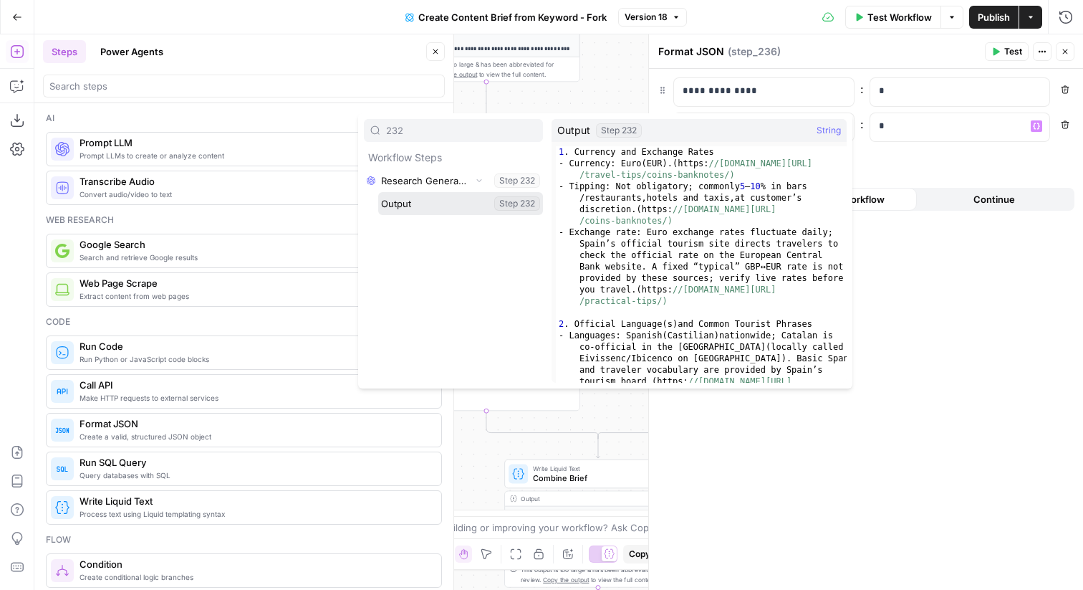
click at [408, 201] on button "Select variable Output" at bounding box center [460, 203] width 165 height 23
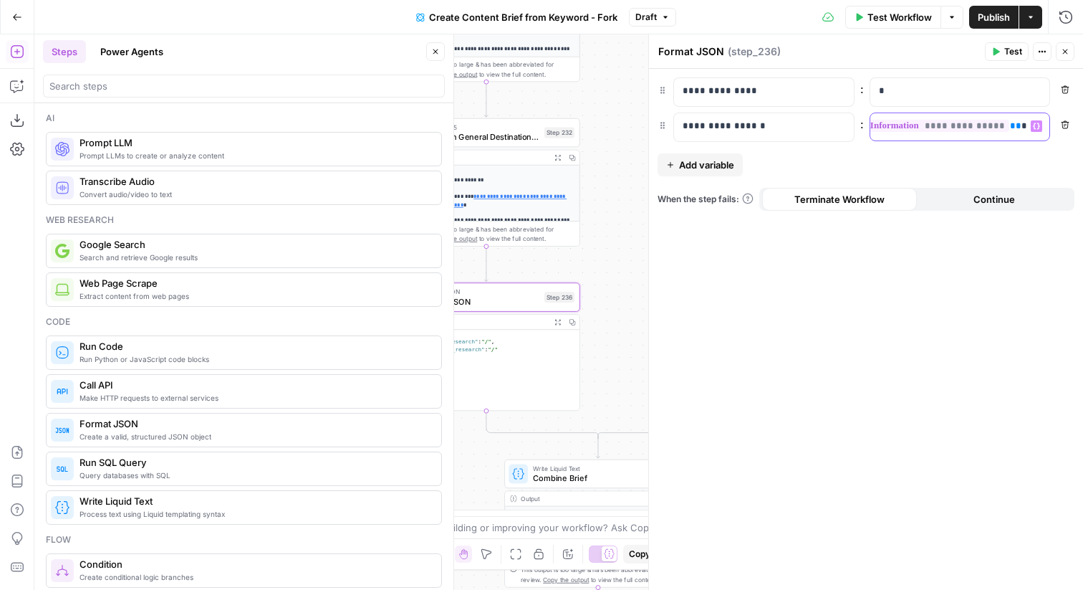
scroll to position [0, 144]
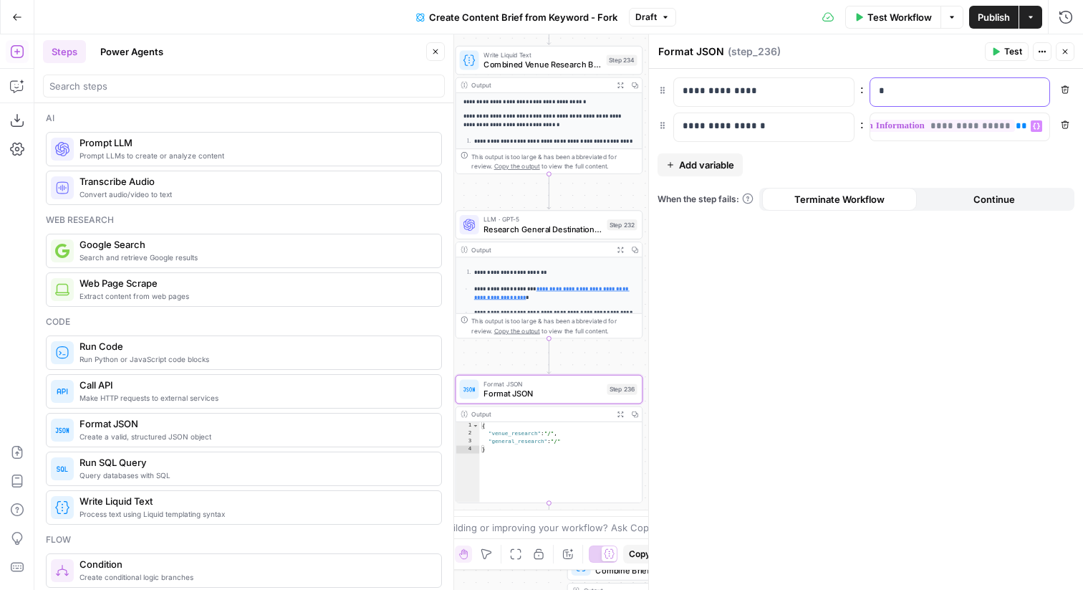
click at [899, 88] on p "*" at bounding box center [960, 91] width 163 height 14
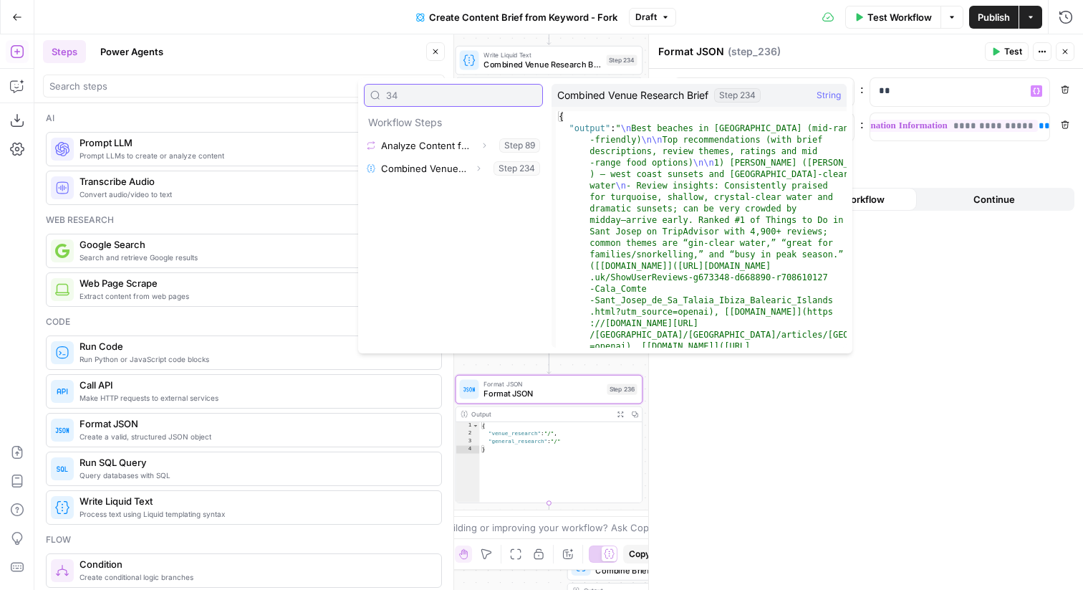
type input "34"
click at [479, 172] on icon "button" at bounding box center [478, 168] width 9 height 9
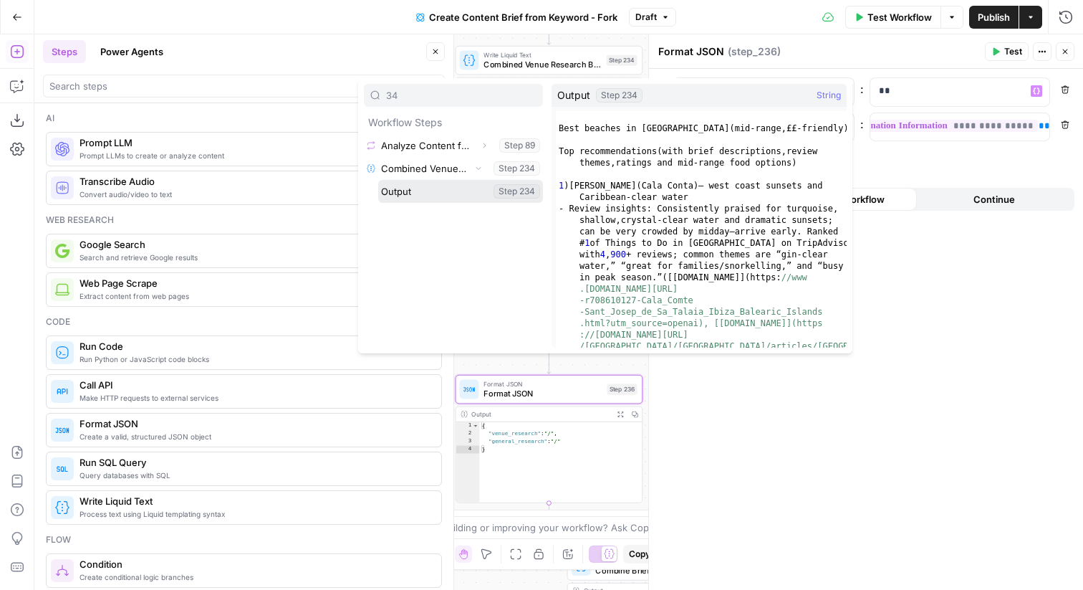
click at [429, 188] on button "Select variable Output" at bounding box center [460, 191] width 165 height 23
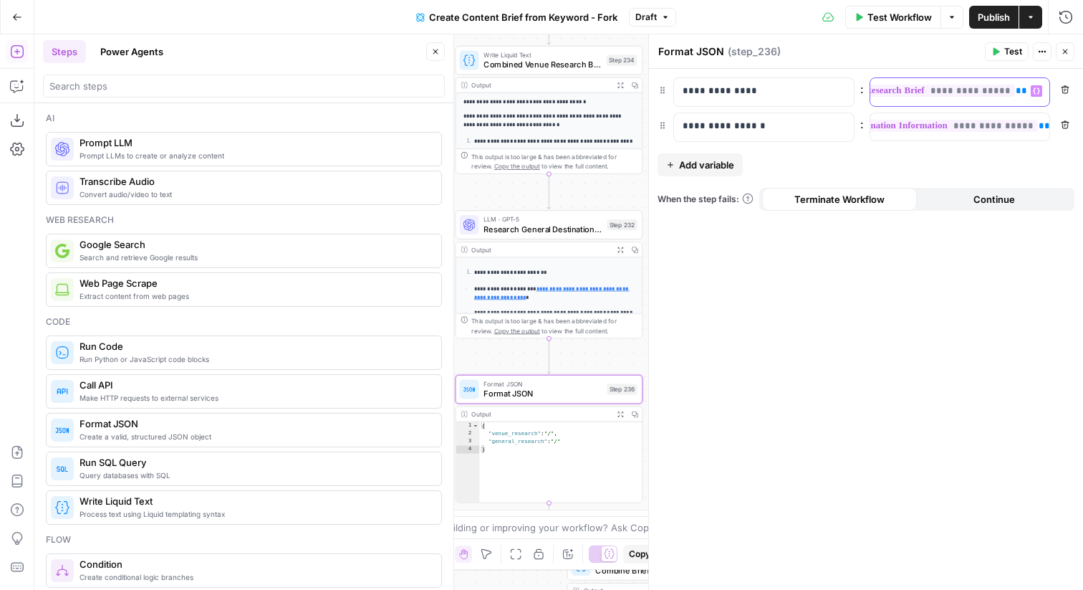
scroll to position [0, 101]
click at [1071, 52] on button "Close" at bounding box center [1065, 51] width 19 height 19
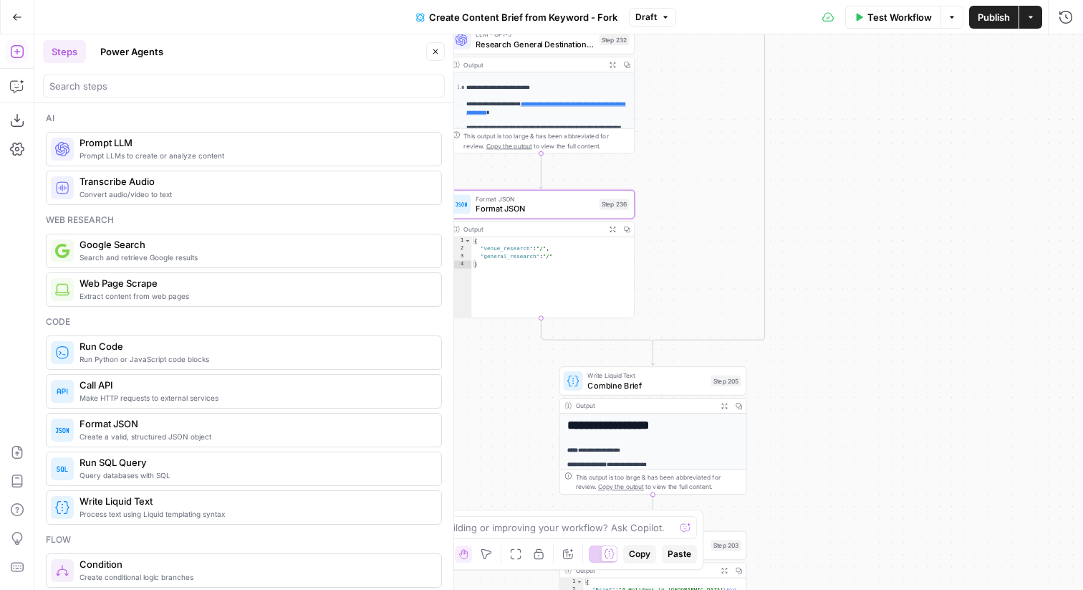
click at [600, 213] on div "Format JSON Format JSON Step 236 Copy step Delete step Add Note Test" at bounding box center [541, 204] width 178 height 21
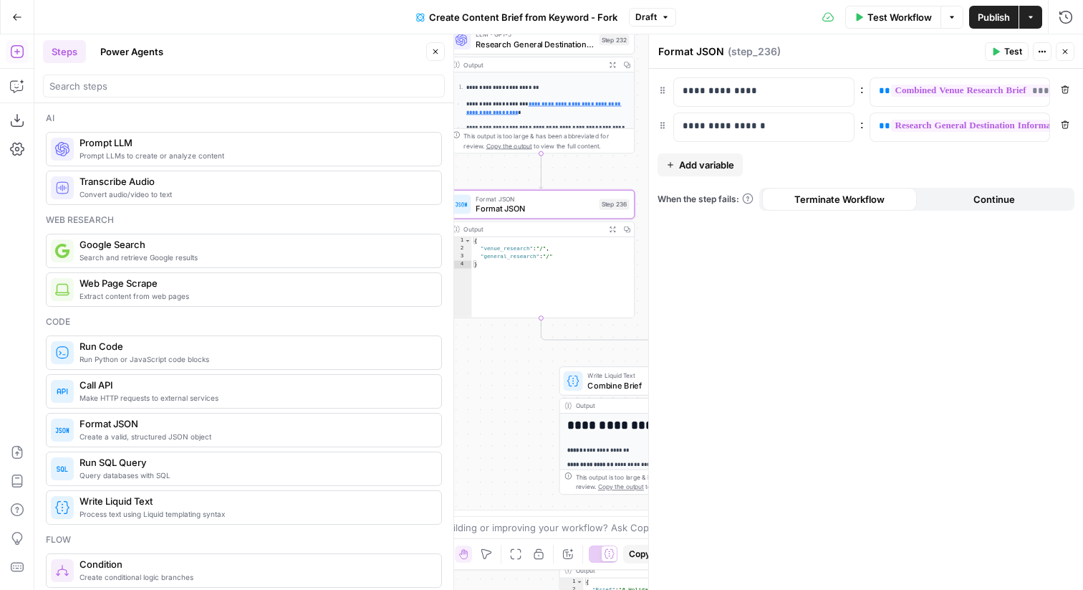
click at [1061, 44] on button "Close" at bounding box center [1065, 51] width 19 height 19
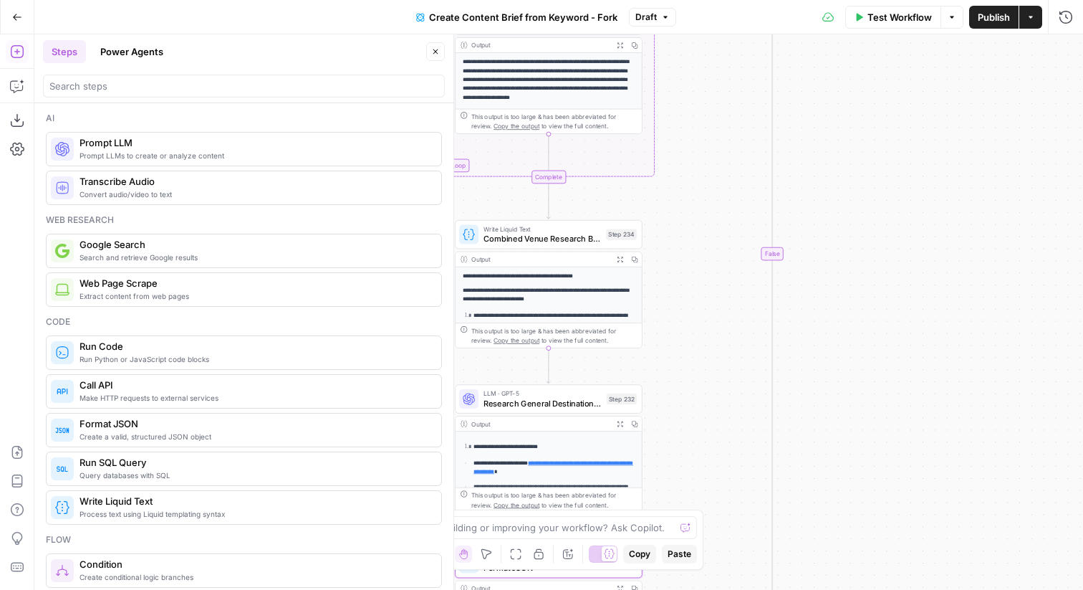
click at [978, 24] on button "Publish" at bounding box center [993, 17] width 49 height 23
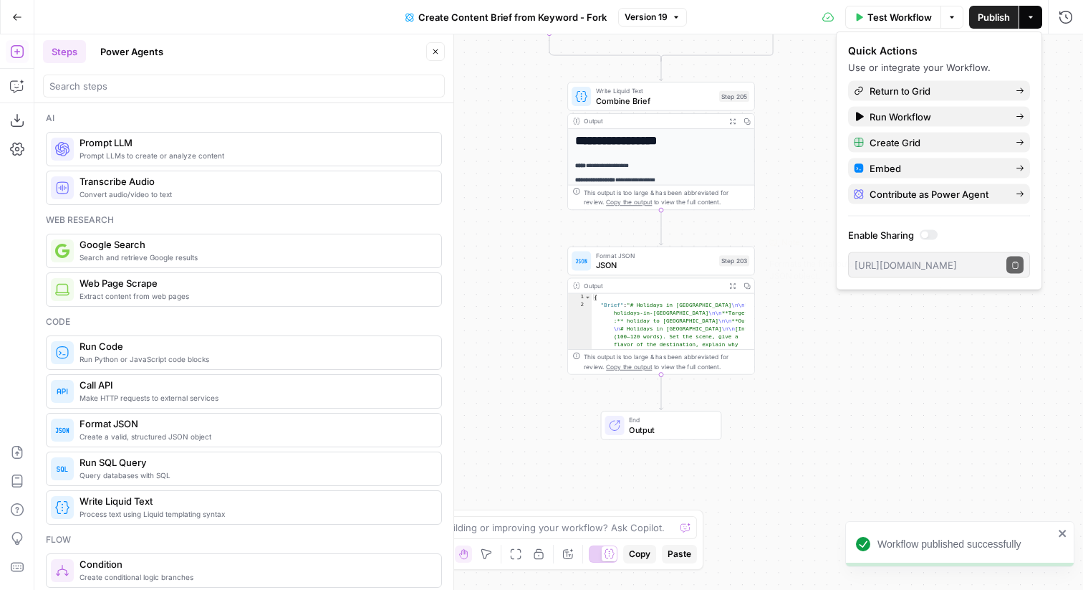
click at [729, 261] on div "Step 203" at bounding box center [734, 260] width 30 height 11
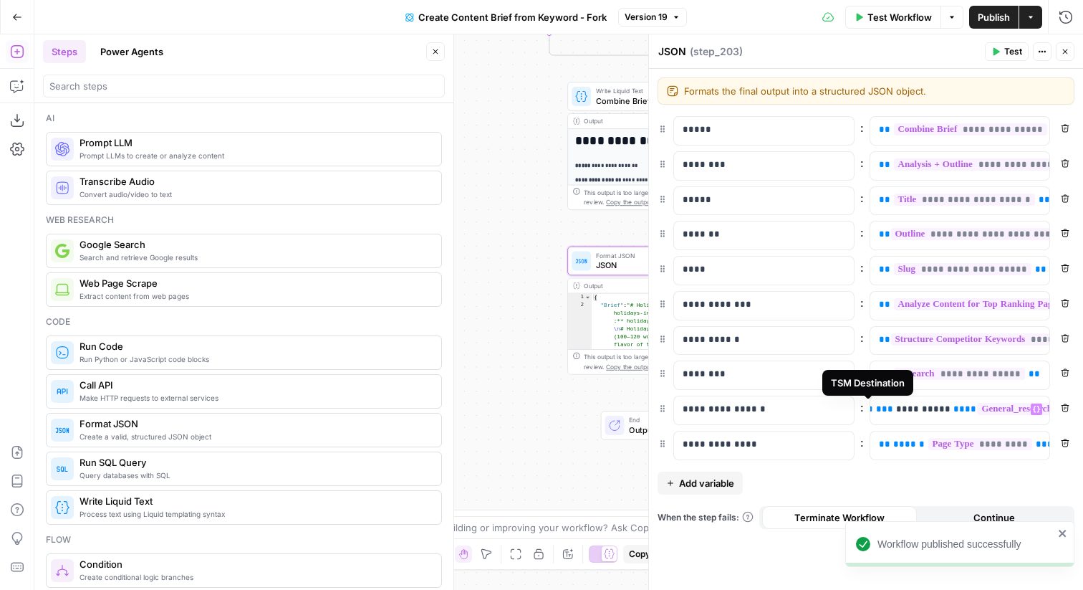
scroll to position [0, 325]
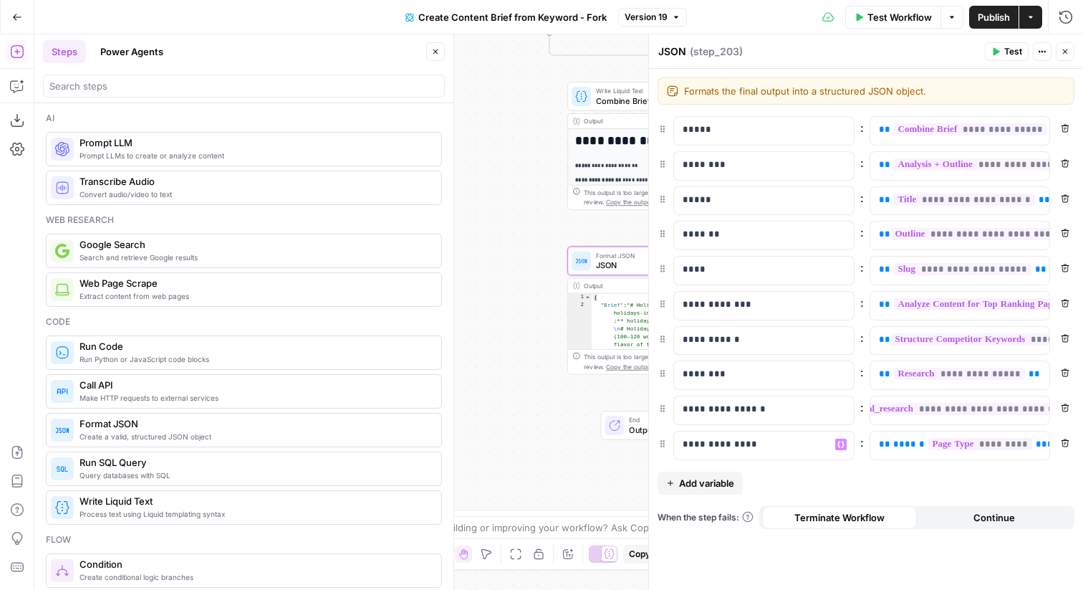
click at [711, 476] on span "Add variable" at bounding box center [706, 483] width 55 height 14
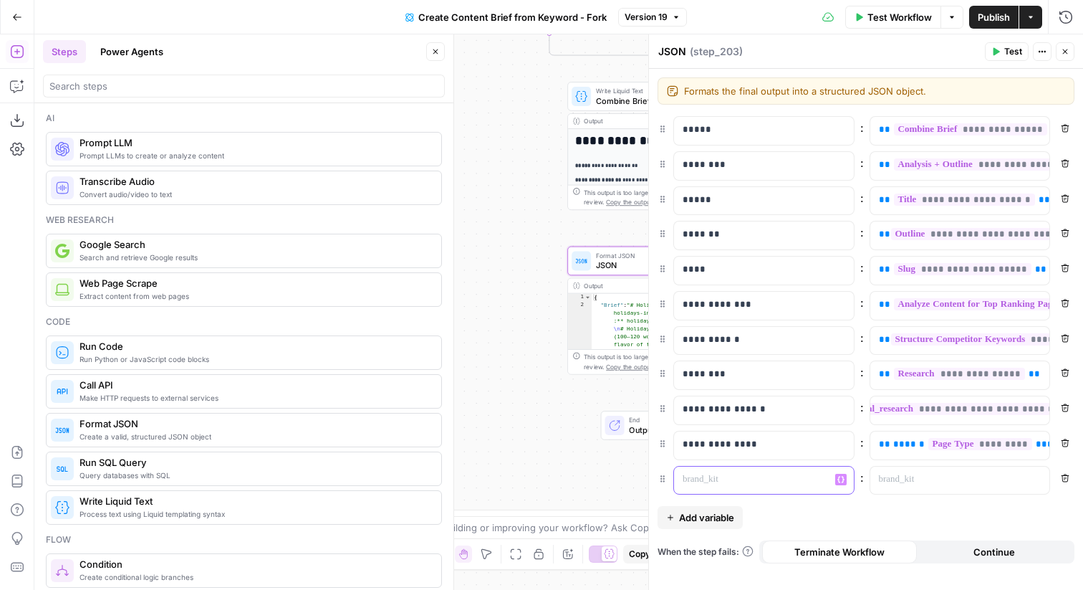
click at [774, 483] on p at bounding box center [753, 479] width 140 height 14
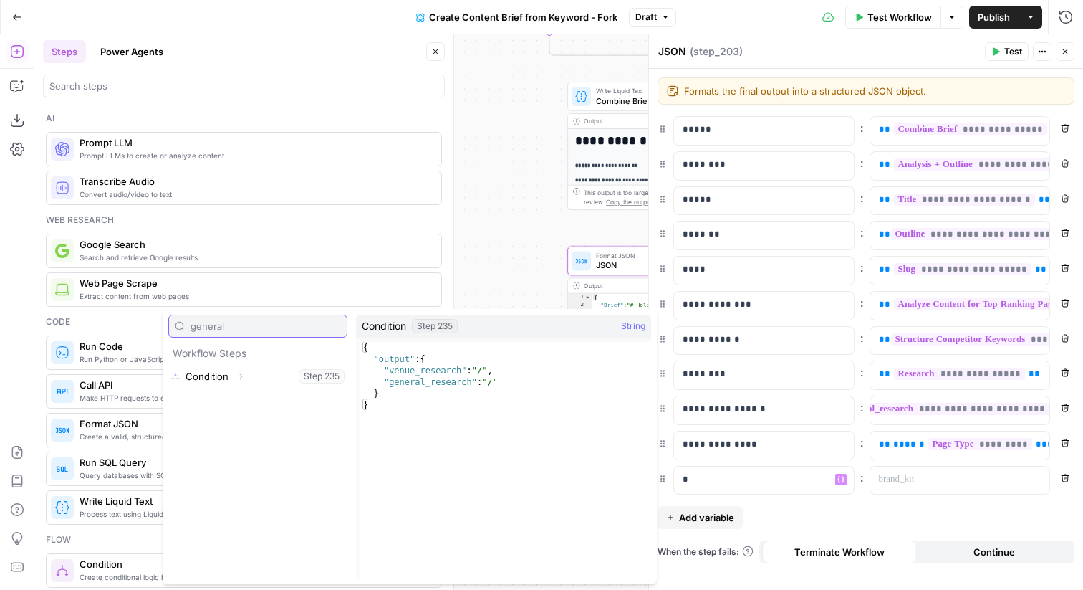
type input "general"
click at [238, 381] on button "Expand" at bounding box center [240, 376] width 19 height 19
click at [226, 400] on icon "button" at bounding box center [228, 399] width 9 height 9
click at [226, 421] on button "Select variable General_research" at bounding box center [272, 422] width 150 height 23
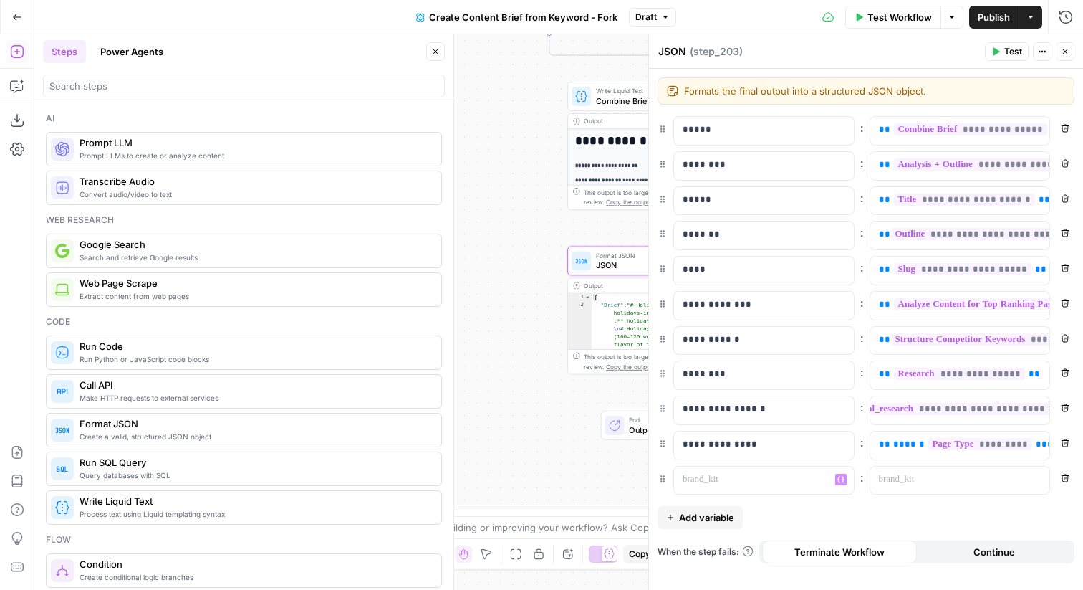
scroll to position [0, 83]
type input "{{step_235.output.general_research}}"
click at [837, 446] on icon "button" at bounding box center [835, 446] width 7 height 7
click at [1060, 480] on button "Remove" at bounding box center [1065, 478] width 19 height 19
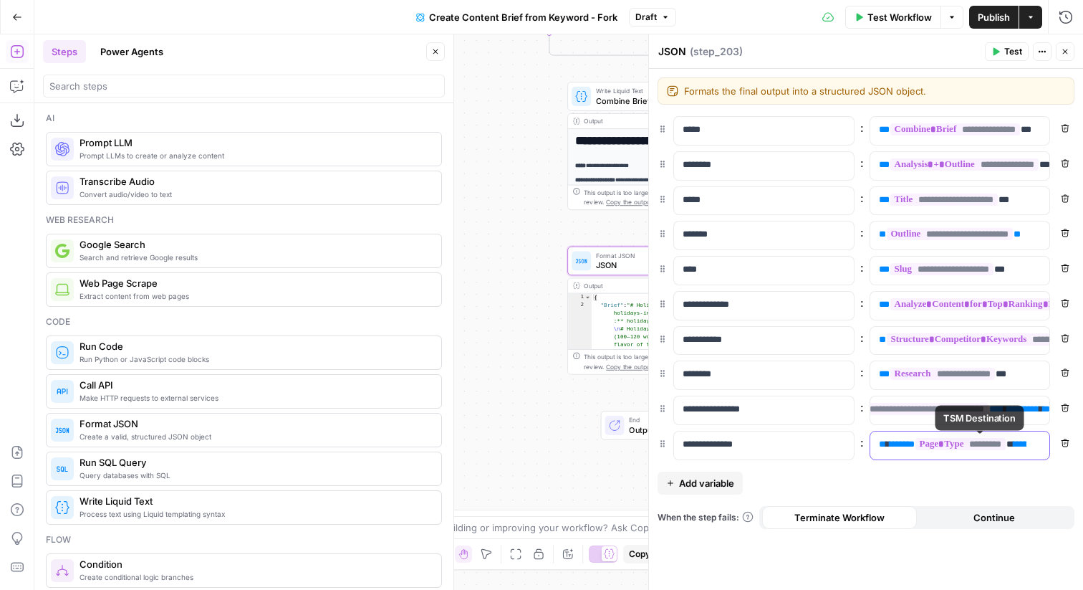
click at [906, 441] on span "******" at bounding box center [902, 443] width 25 height 9
type input "{{step_235.output.general_research"
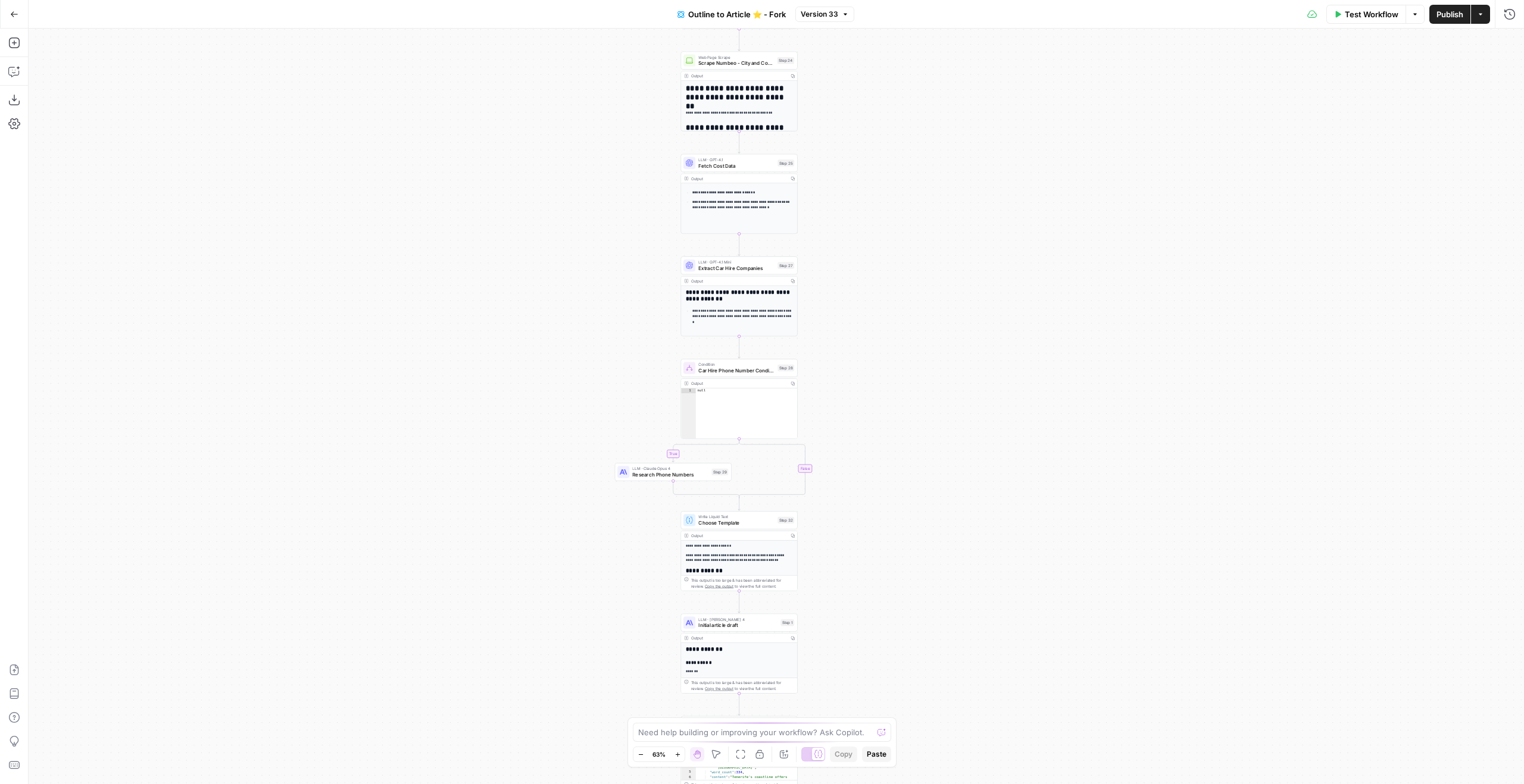
drag, startPoint x: 970, startPoint y: 389, endPoint x: 1101, endPoint y: 106, distance: 311.8
click at [1101, 106] on div "true false true false Workflow Set Inputs Inputs Google Search Google Search St…" at bounding box center [776, 406] width 1496 height 756
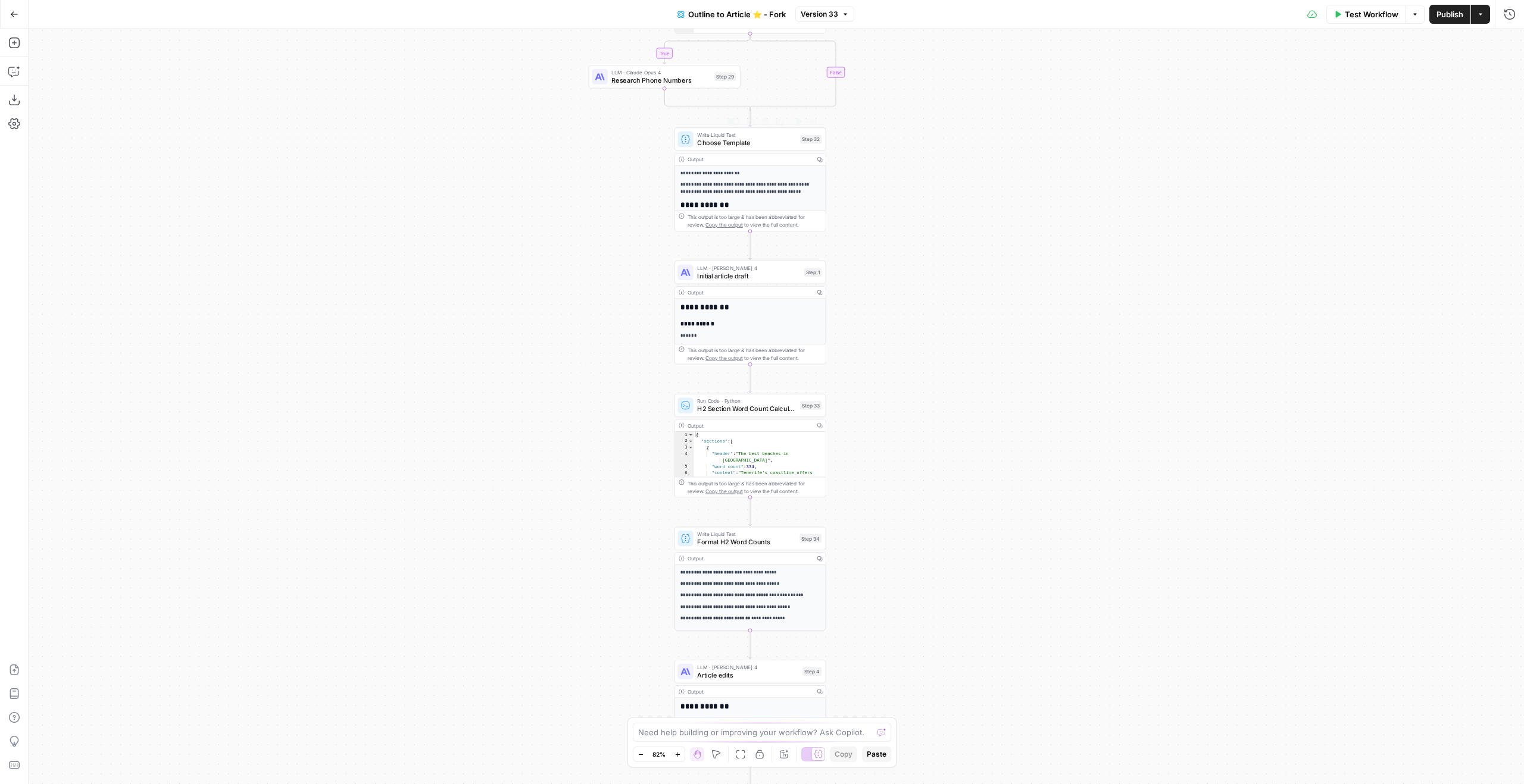
drag, startPoint x: 876, startPoint y: 201, endPoint x: 724, endPoint y: 84, distance: 191.8
click at [724, 102] on div "true false true false Workflow Set Inputs Inputs Google Search Google Search St…" at bounding box center [776, 406] width 1496 height 756
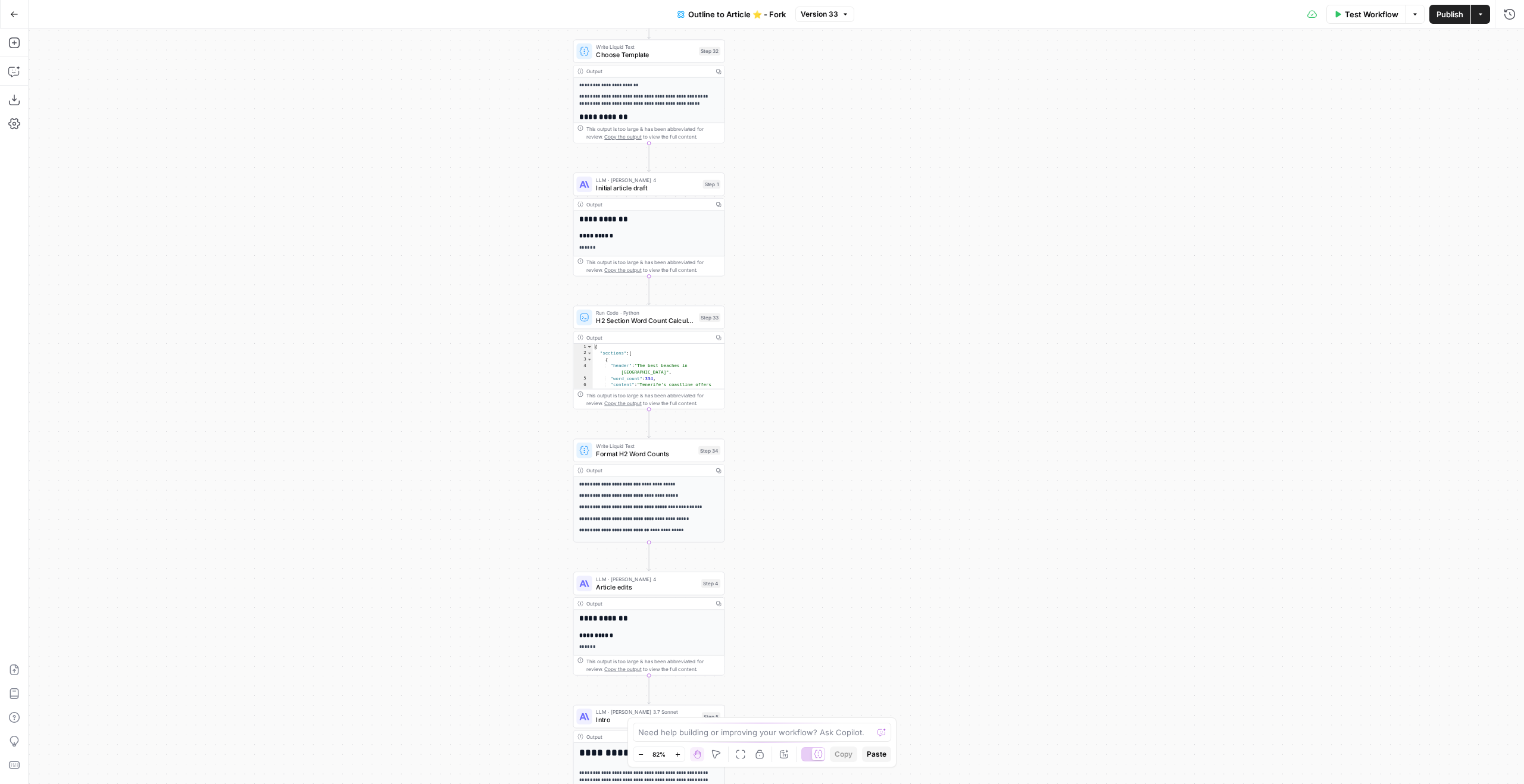
drag, startPoint x: 799, startPoint y: 235, endPoint x: 815, endPoint y: 96, distance: 139.9
click at [815, 96] on div "true false true false Workflow Set Inputs Inputs Google Search Google Search St…" at bounding box center [776, 406] width 1496 height 756
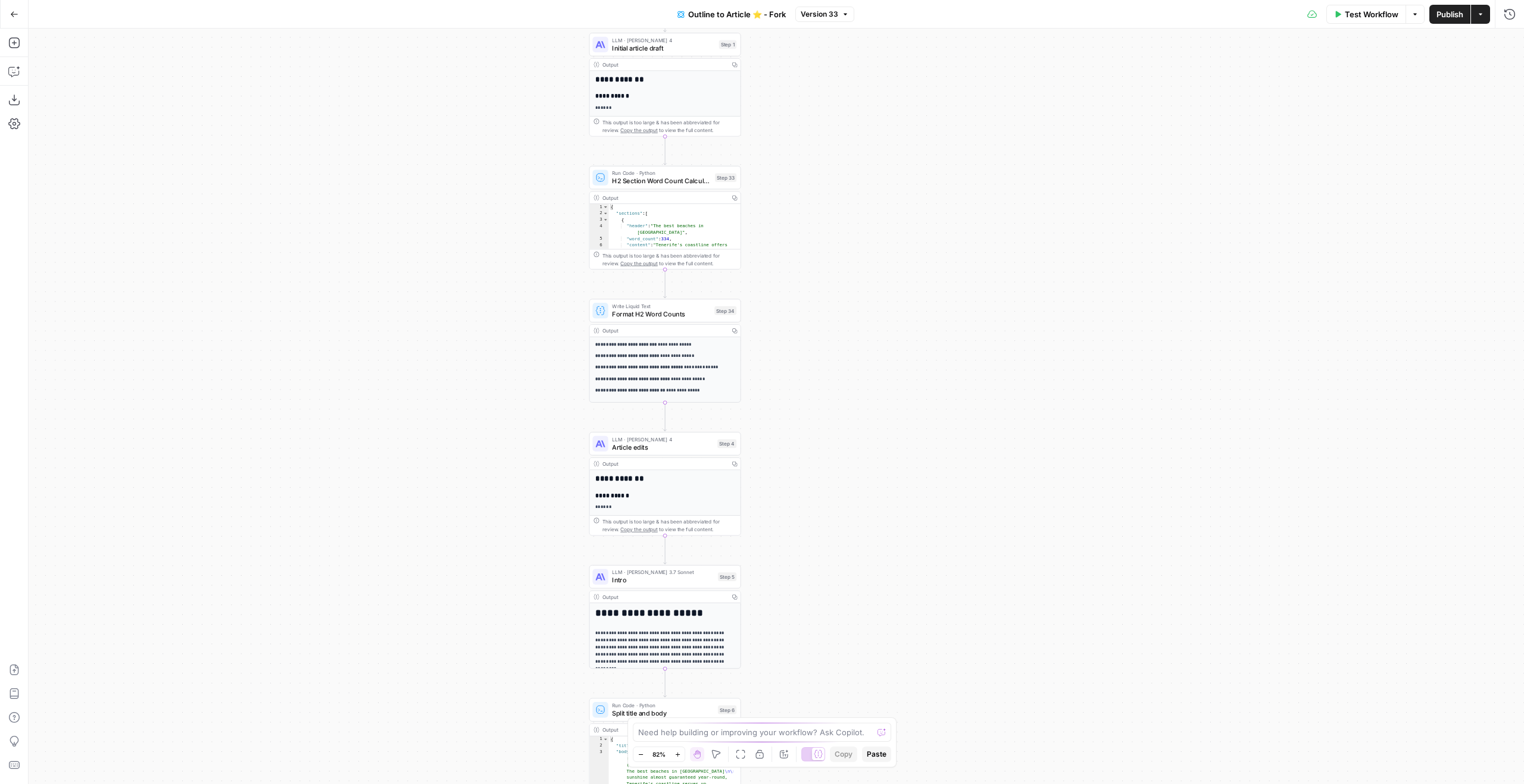
drag, startPoint x: 808, startPoint y: 269, endPoint x: 863, endPoint y: 131, distance: 148.6
click at [863, 135] on div "true false true false Workflow Set Inputs Inputs Google Search Google Search St…" at bounding box center [776, 406] width 1496 height 756
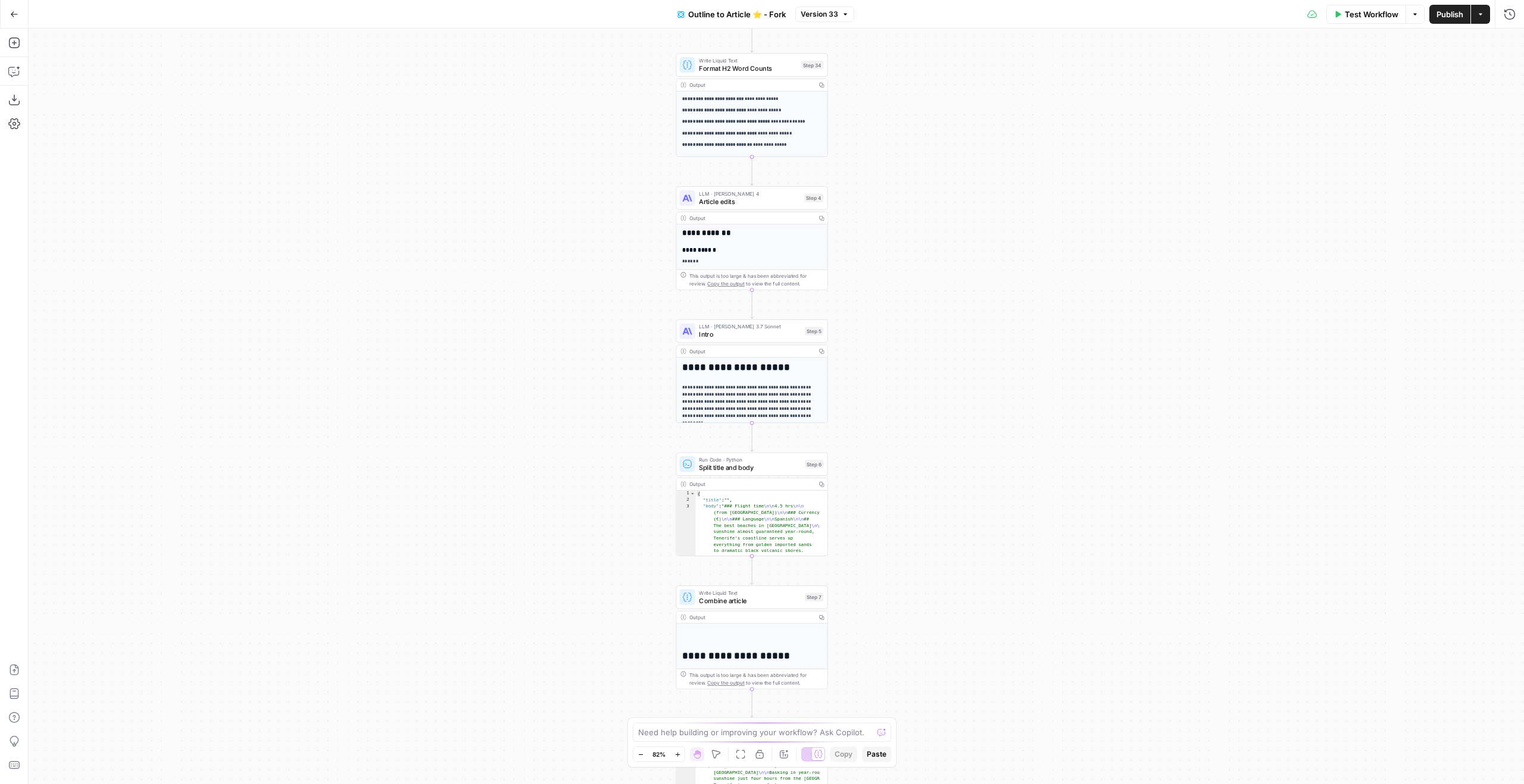
drag, startPoint x: 882, startPoint y: 309, endPoint x: 899, endPoint y: 146, distance: 163.9
click at [900, 149] on div "true false true false Workflow Set Inputs Inputs Google Search Google Search St…" at bounding box center [776, 406] width 1496 height 756
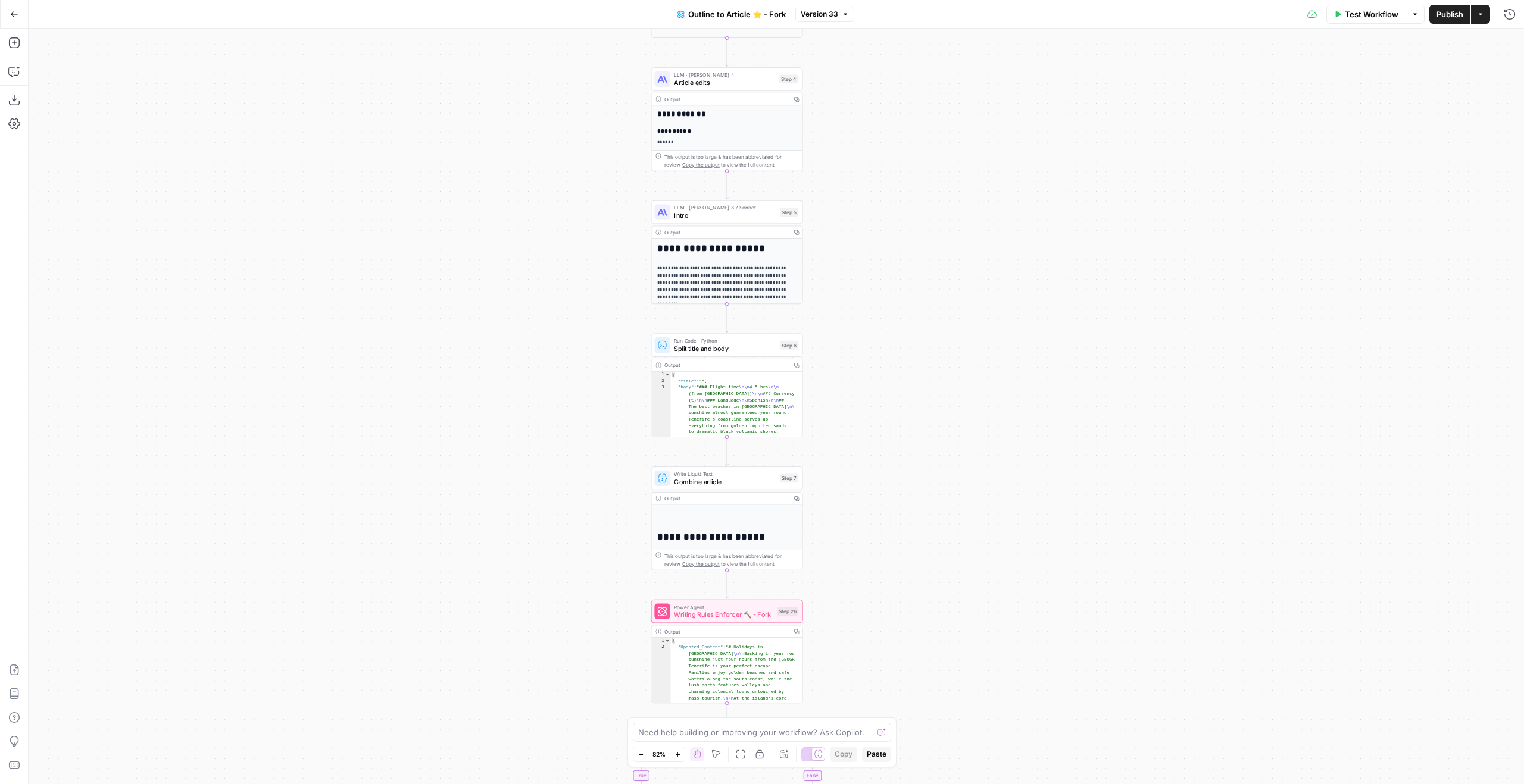
drag, startPoint x: 934, startPoint y: 305, endPoint x: 922, endPoint y: 154, distance: 151.5
click at [922, 154] on div "true false true false Workflow Set Inputs Inputs Google Search Google Search St…" at bounding box center [776, 406] width 1496 height 756
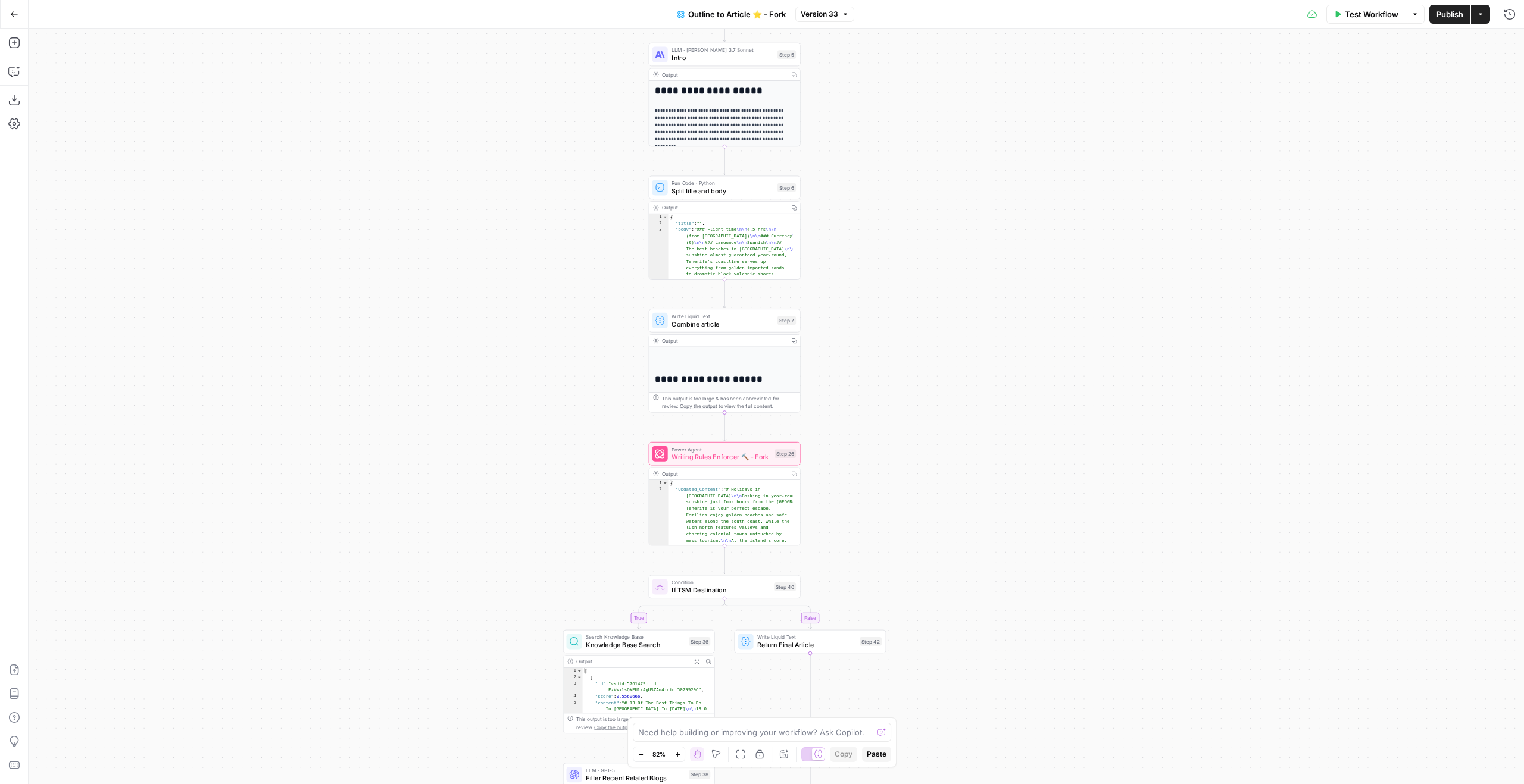
drag, startPoint x: 932, startPoint y: 355, endPoint x: 937, endPoint y: 252, distance: 103.1
click at [934, 255] on div "true false true false Workflow Set Inputs Inputs Google Search Google Search St…" at bounding box center [776, 406] width 1496 height 756
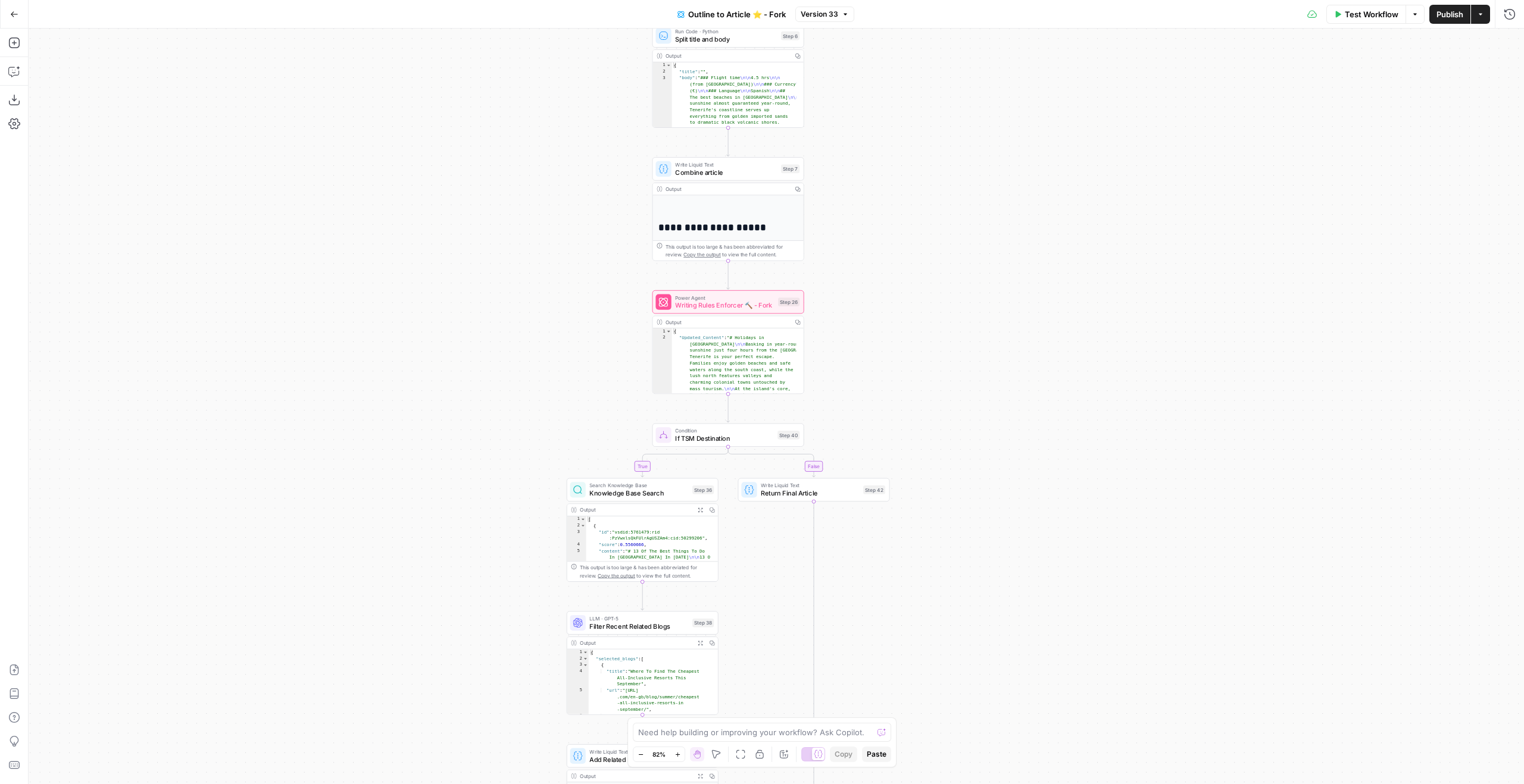
drag, startPoint x: 844, startPoint y: 293, endPoint x: 844, endPoint y: 144, distance: 149.0
click at [844, 153] on div "true false true false Workflow Set Inputs Inputs Google Search Google Search St…" at bounding box center [776, 406] width 1496 height 756
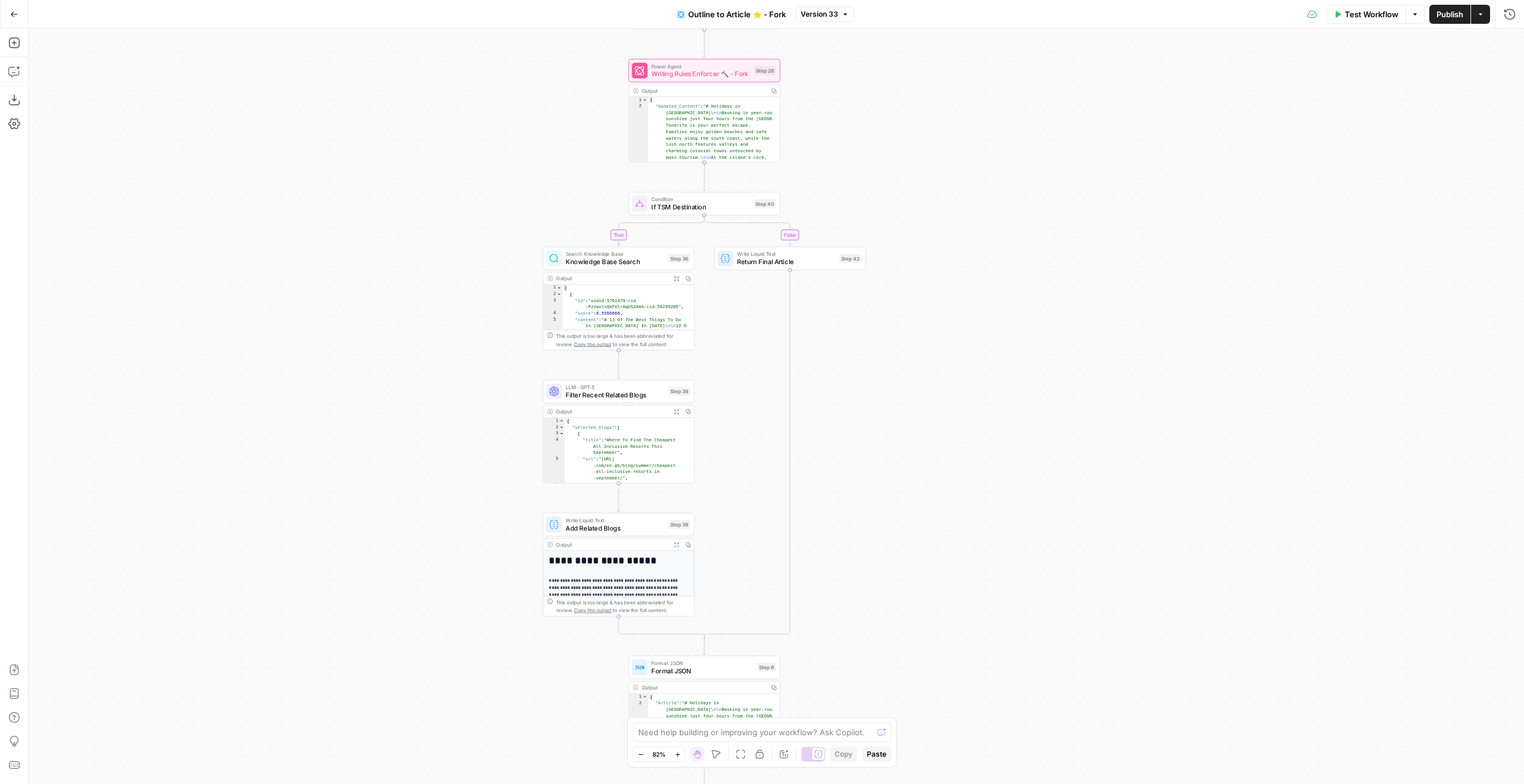
drag, startPoint x: 914, startPoint y: 355, endPoint x: 891, endPoint y: 184, distance: 172.5
click at [891, 184] on div "true false true false Workflow Set Inputs Inputs Google Search Google Search St…" at bounding box center [776, 406] width 1496 height 756
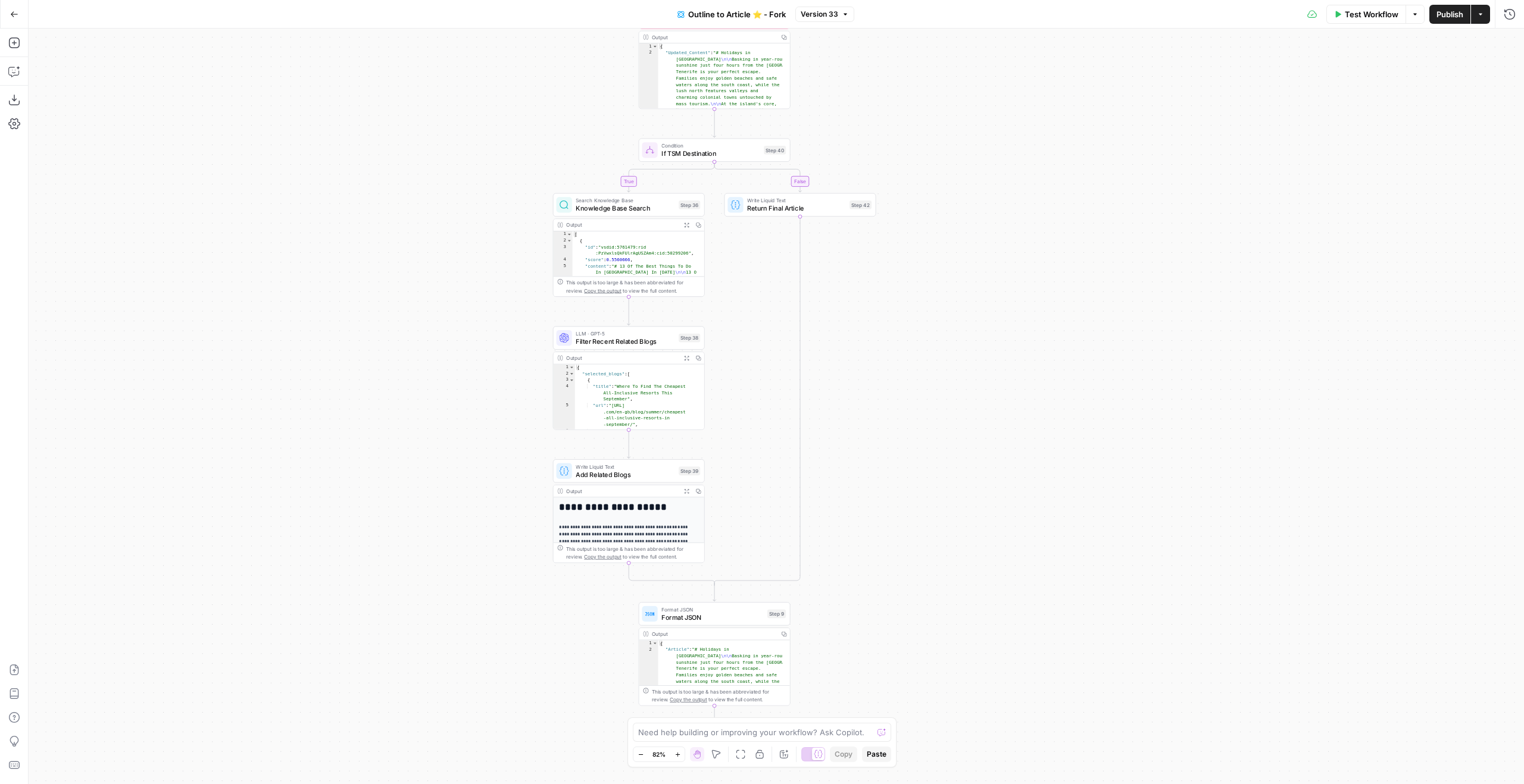
drag, startPoint x: 1026, startPoint y: 448, endPoint x: 1040, endPoint y: 189, distance: 259.4
click at [1037, 223] on div "true false true false Workflow Set Inputs Inputs Google Search Google Search St…" at bounding box center [776, 406] width 1496 height 756
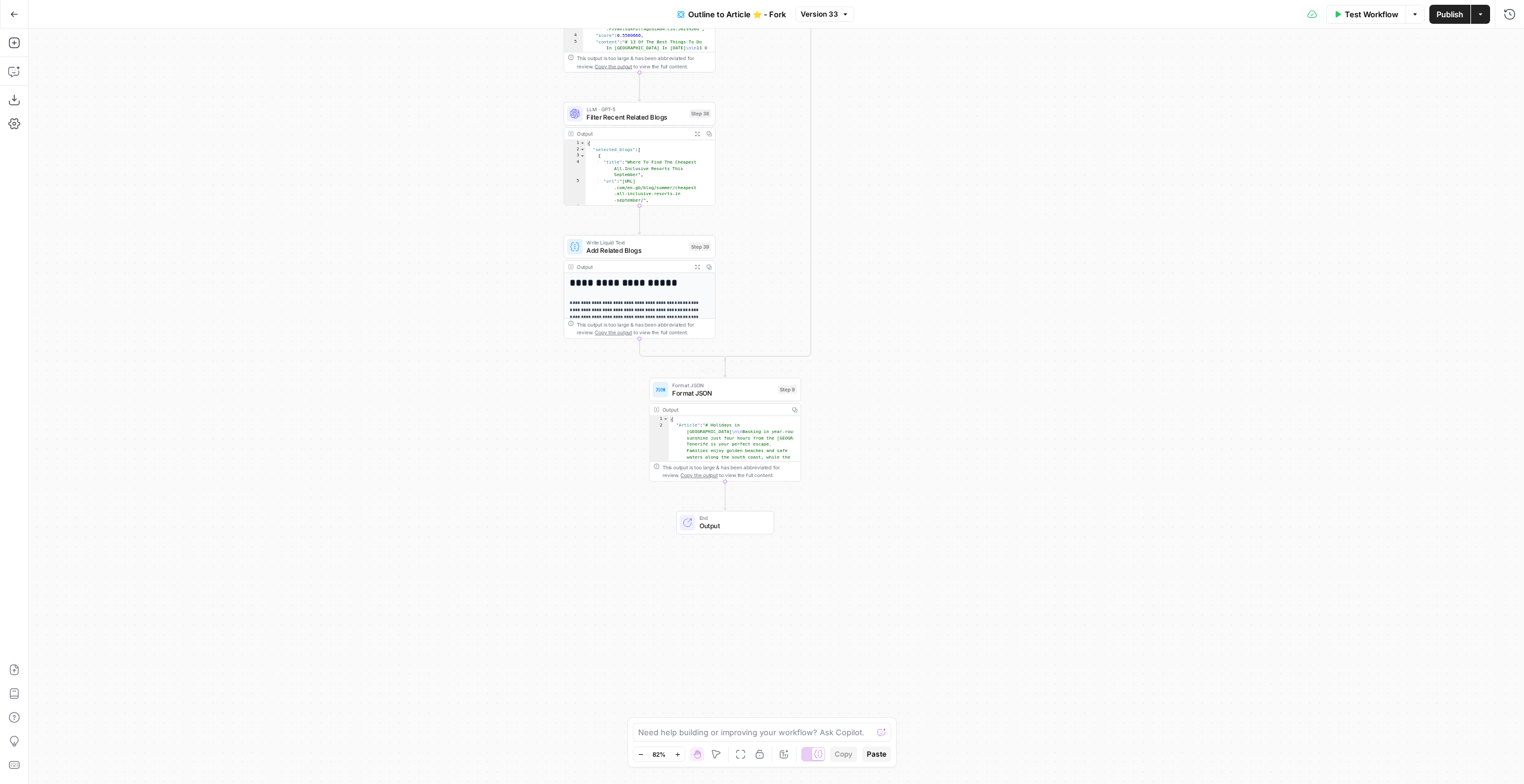
click at [777, 402] on div "Format JSON Format JSON Step 9 Copy step Delete step Add Note Test Output Copy …" at bounding box center [725, 429] width 152 height 104
click at [771, 402] on div "Format JSON Format JSON Step 9 Output Copy 1 2 { "Article" : "# Holidays in Ten…" at bounding box center [725, 429] width 152 height 104
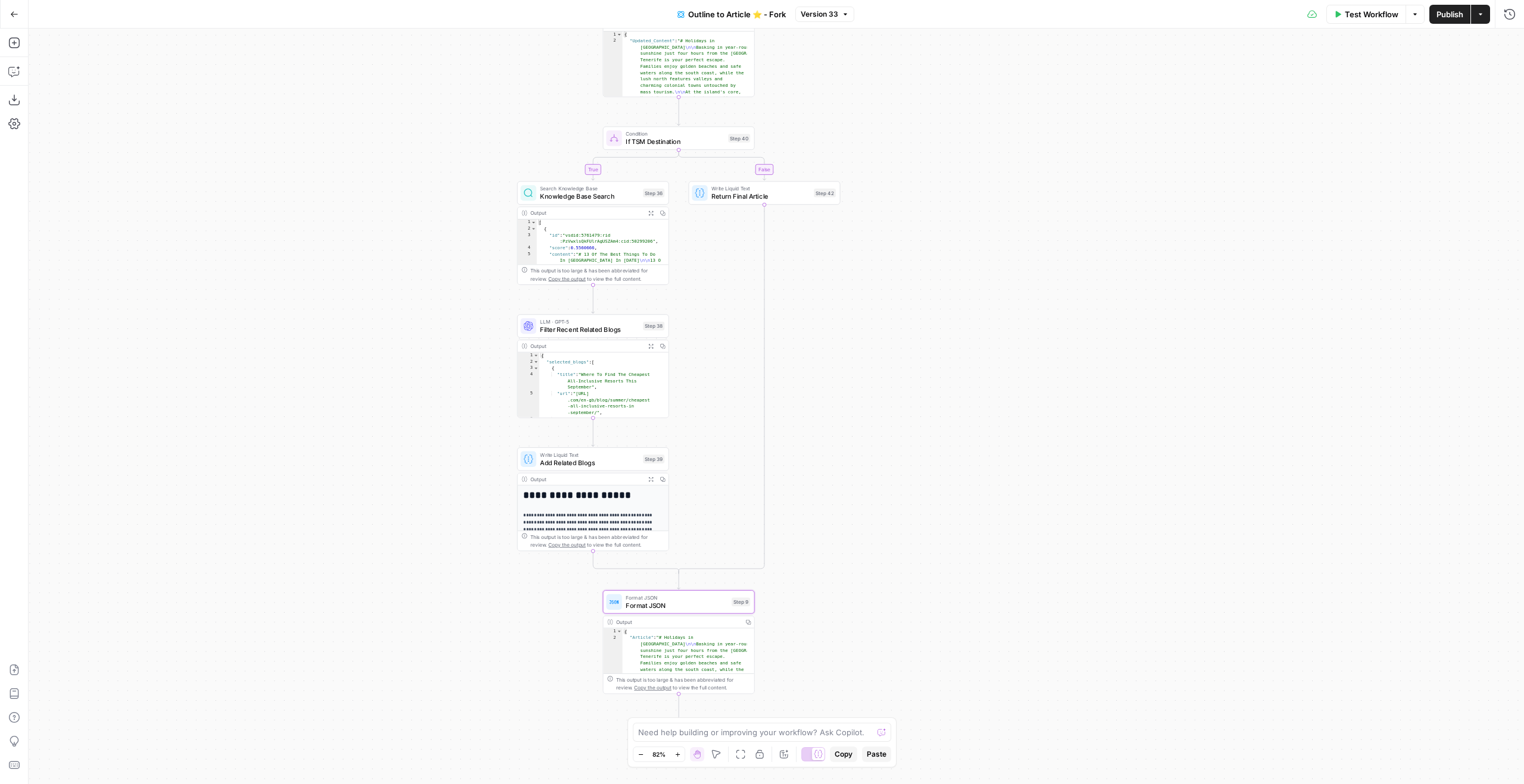
drag, startPoint x: 943, startPoint y: 296, endPoint x: 897, endPoint y: 508, distance: 216.9
click at [897, 508] on div "true true false false Workflow Set Inputs Inputs Google Search Google Search St…" at bounding box center [776, 406] width 1496 height 756
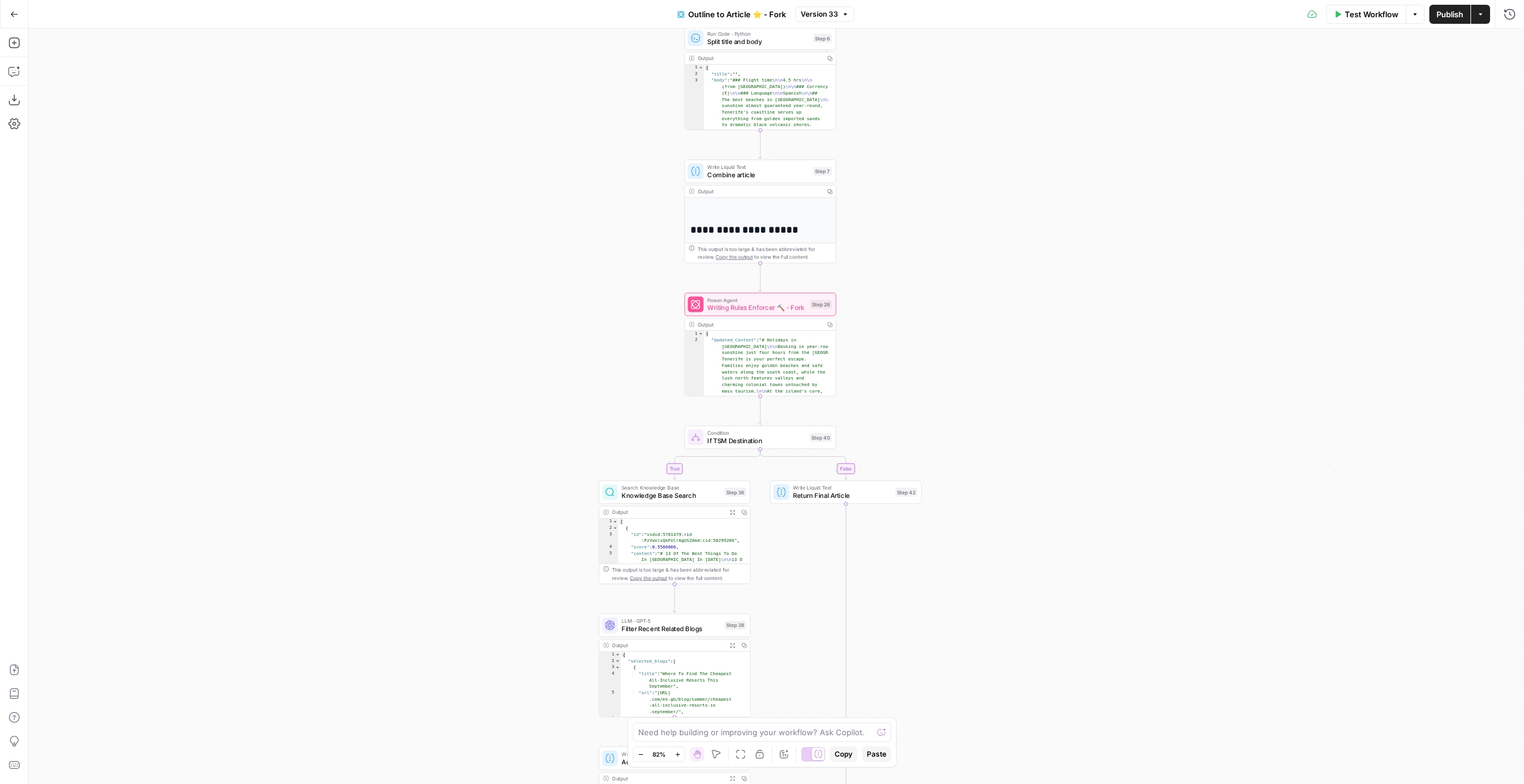
drag, startPoint x: 1123, startPoint y: 115, endPoint x: 1209, endPoint y: 399, distance: 296.7
click at [1200, 423] on div "true true false false Workflow Set Inputs Inputs Google Search Google Search St…" at bounding box center [776, 406] width 1496 height 756
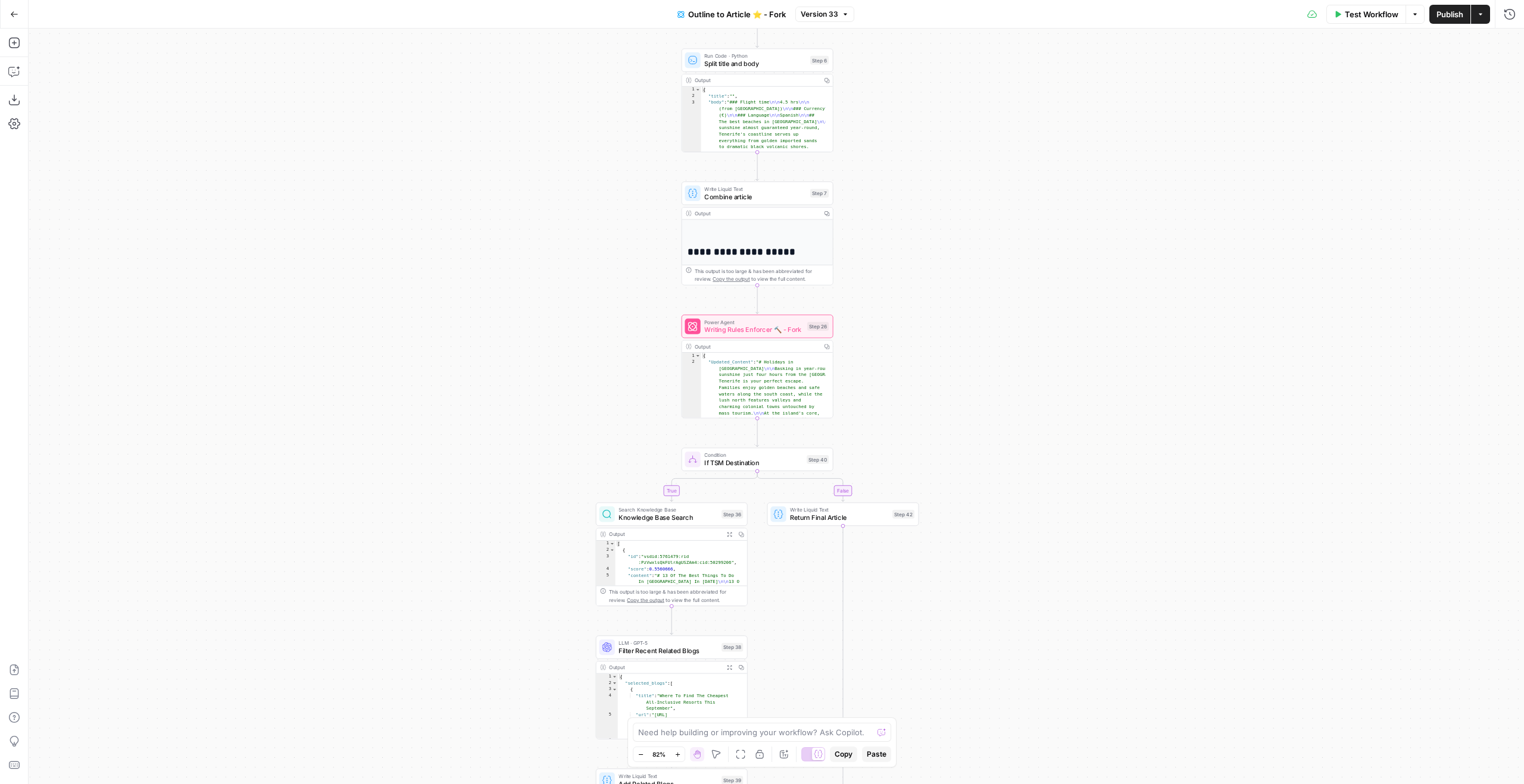
drag, startPoint x: 932, startPoint y: 339, endPoint x: 907, endPoint y: 11, distance: 329.0
click at [907, 11] on div "Go Back Outline to Article ⭐️ - Fork Version 33 Test Workflow Options Publish A…" at bounding box center [762, 392] width 1524 height 784
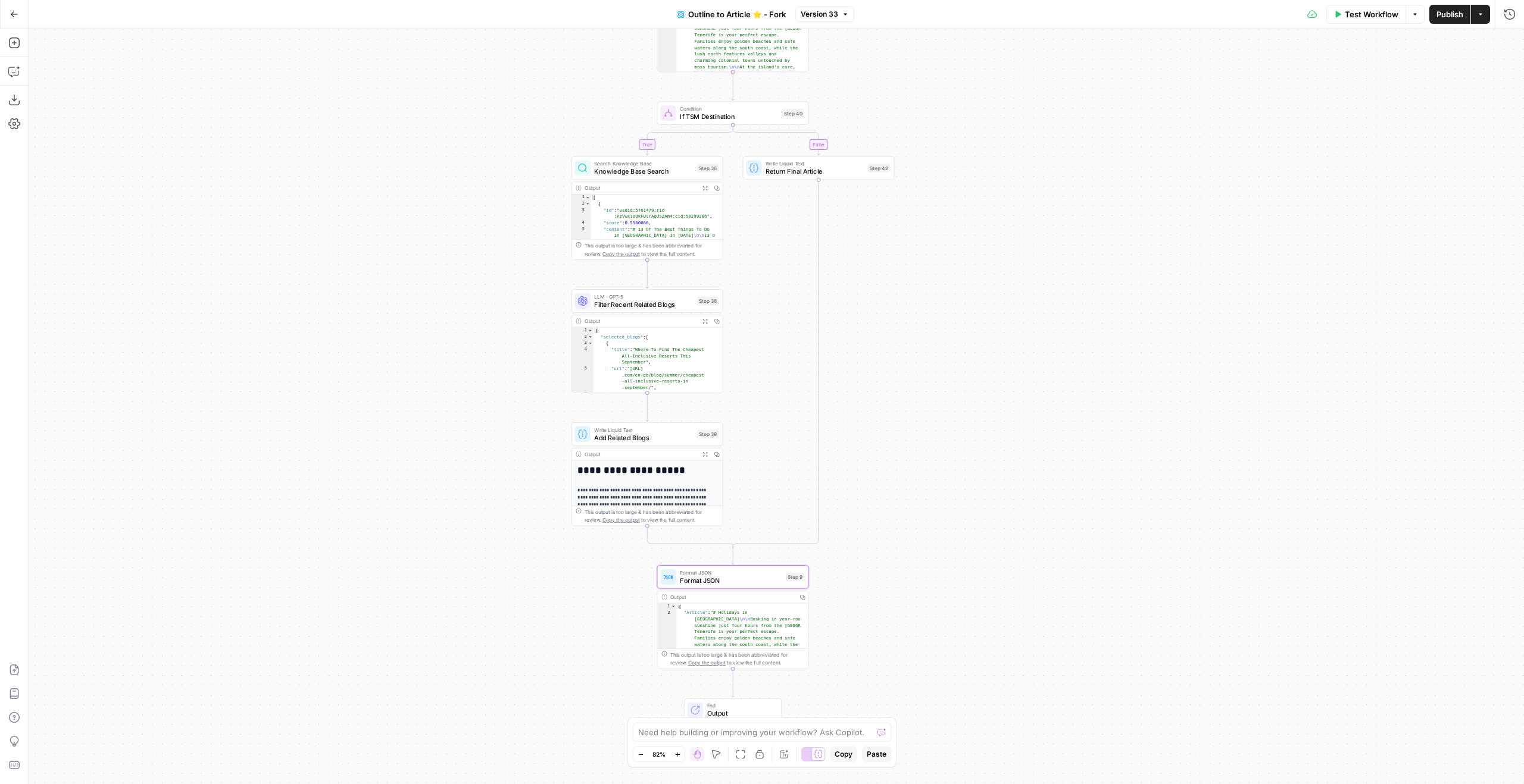
drag, startPoint x: 922, startPoint y: 419, endPoint x: 914, endPoint y: 318, distance: 101.3
click at [914, 335] on div "true true false false Workflow Set Inputs Inputs Google Search Google Search St…" at bounding box center [776, 406] width 1496 height 756
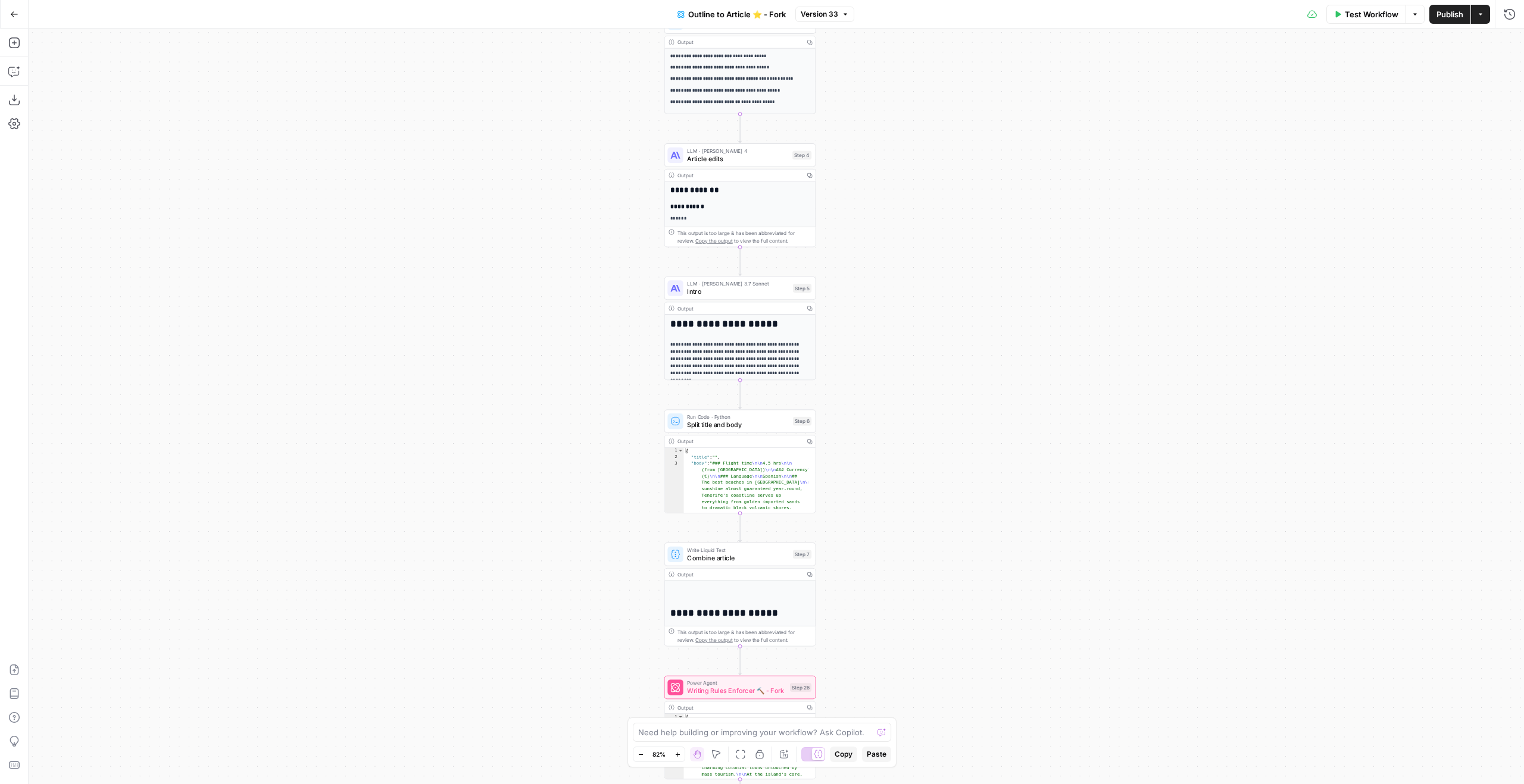
drag, startPoint x: 942, startPoint y: 247, endPoint x: 996, endPoint y: 434, distance: 194.6
click at [996, 434] on div "true true false false Workflow Set Inputs Inputs Google Search Google Search St…" at bounding box center [776, 406] width 1496 height 756
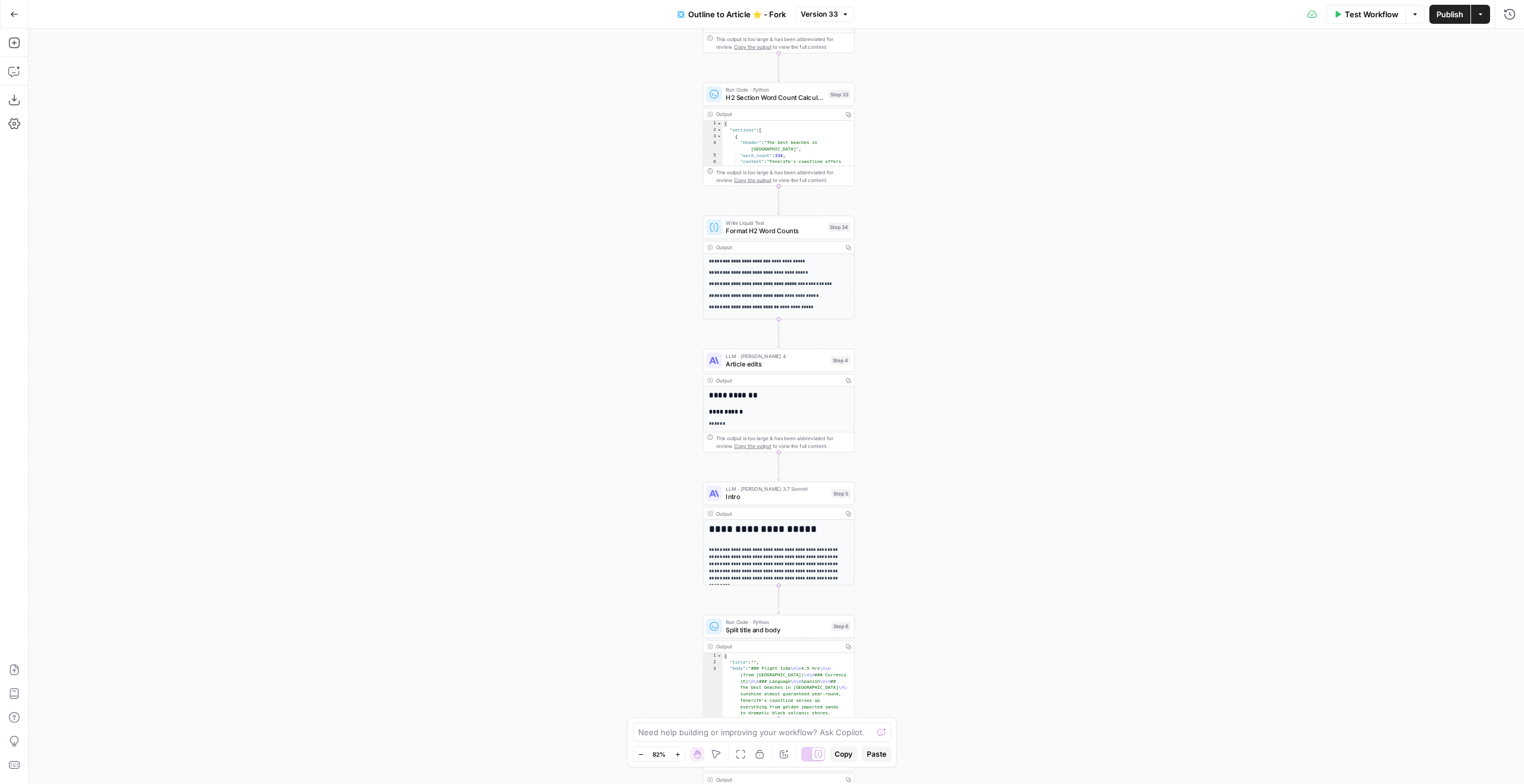
drag, startPoint x: 1001, startPoint y: 242, endPoint x: 928, endPoint y: 353, distance: 132.9
click at [962, 399] on div "true true false false Workflow Set Inputs Inputs Google Search Google Search St…" at bounding box center [776, 406] width 1496 height 756
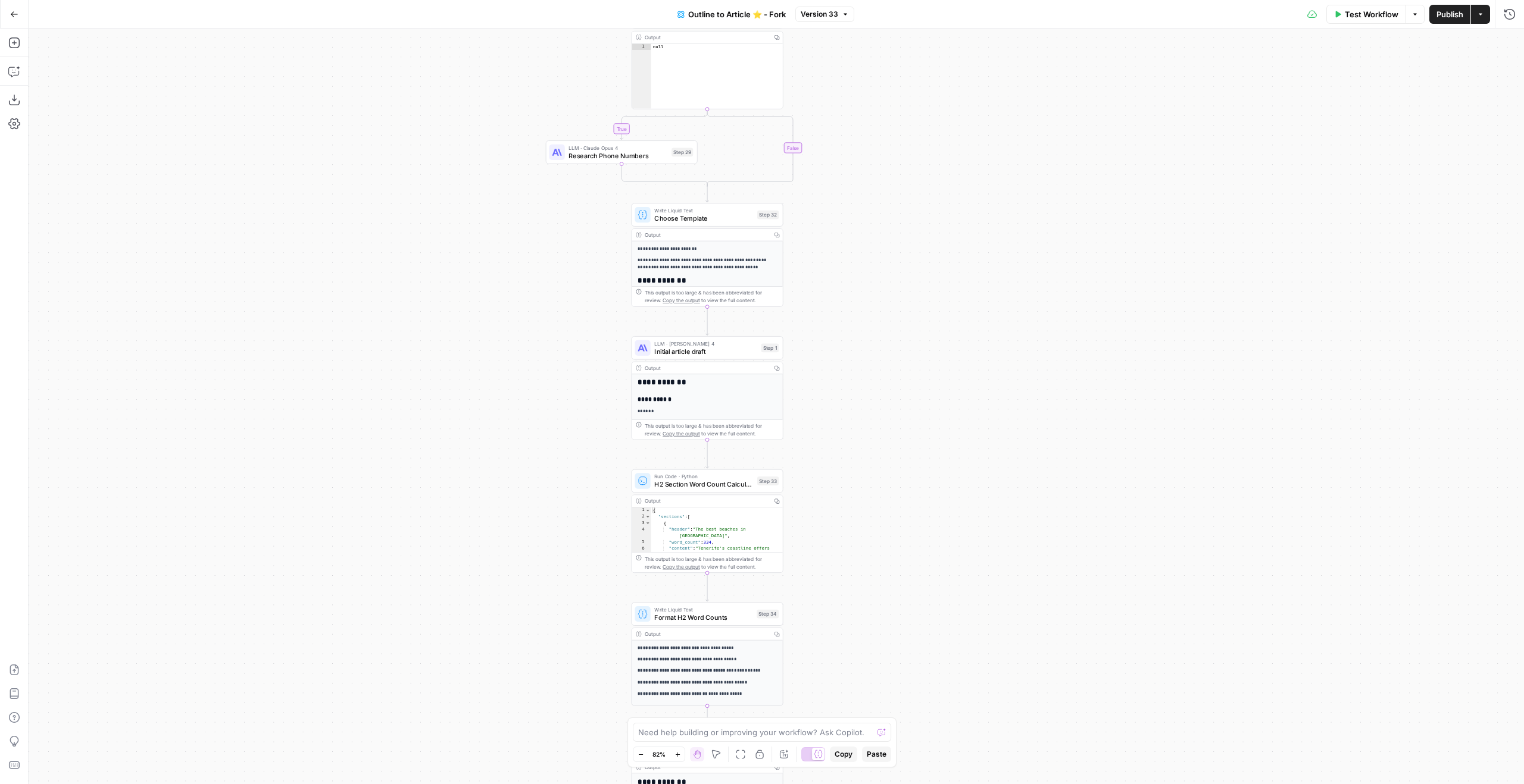
drag, startPoint x: 891, startPoint y: 247, endPoint x: 828, endPoint y: 516, distance: 276.3
click at [858, 517] on div "true true false false Workflow Set Inputs Inputs Google Search Google Search St…" at bounding box center [776, 406] width 1496 height 756
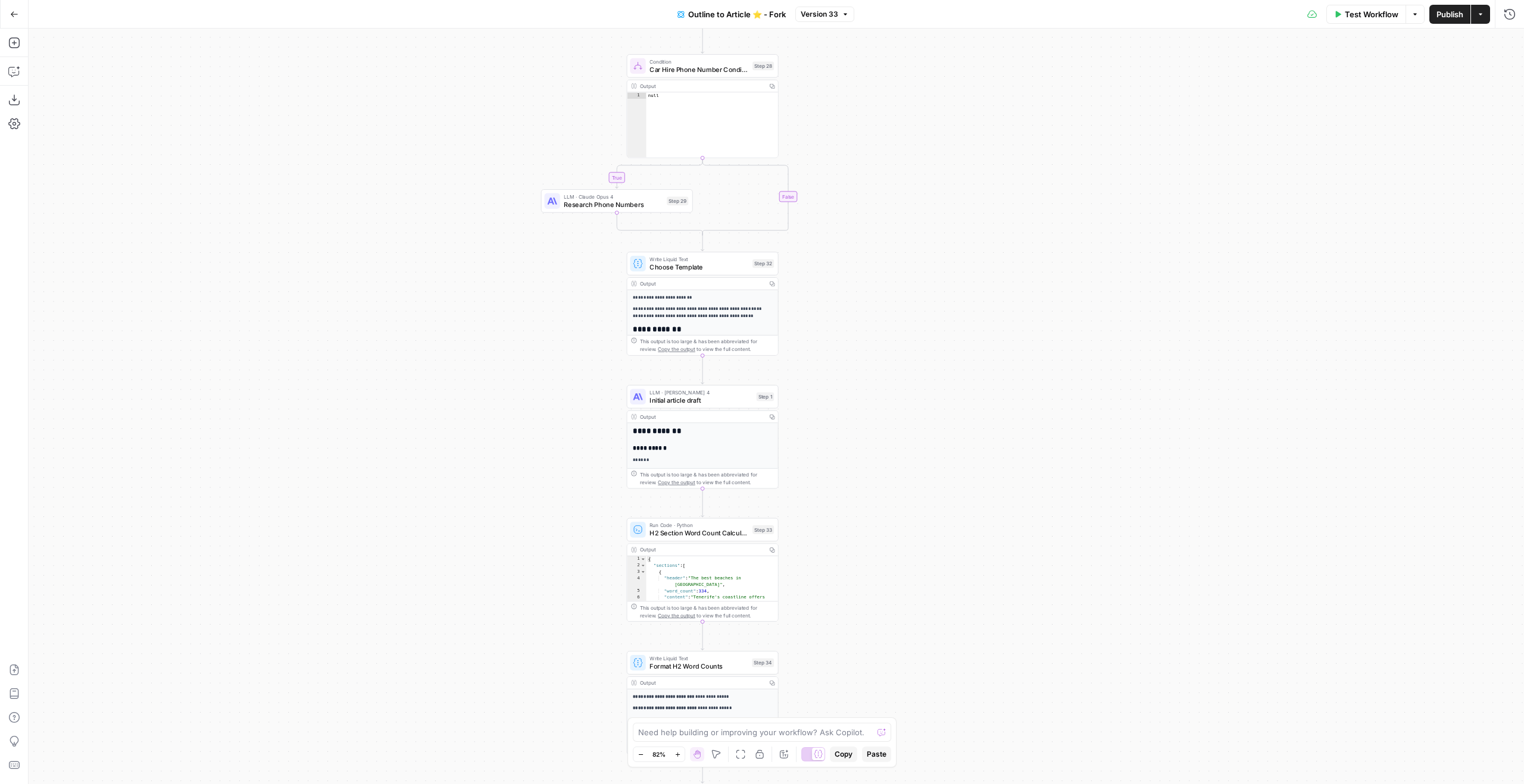
drag, startPoint x: 697, startPoint y: 400, endPoint x: 1070, endPoint y: 215, distance: 416.4
click at [697, 401] on span "Initial article draft" at bounding box center [701, 399] width 103 height 9
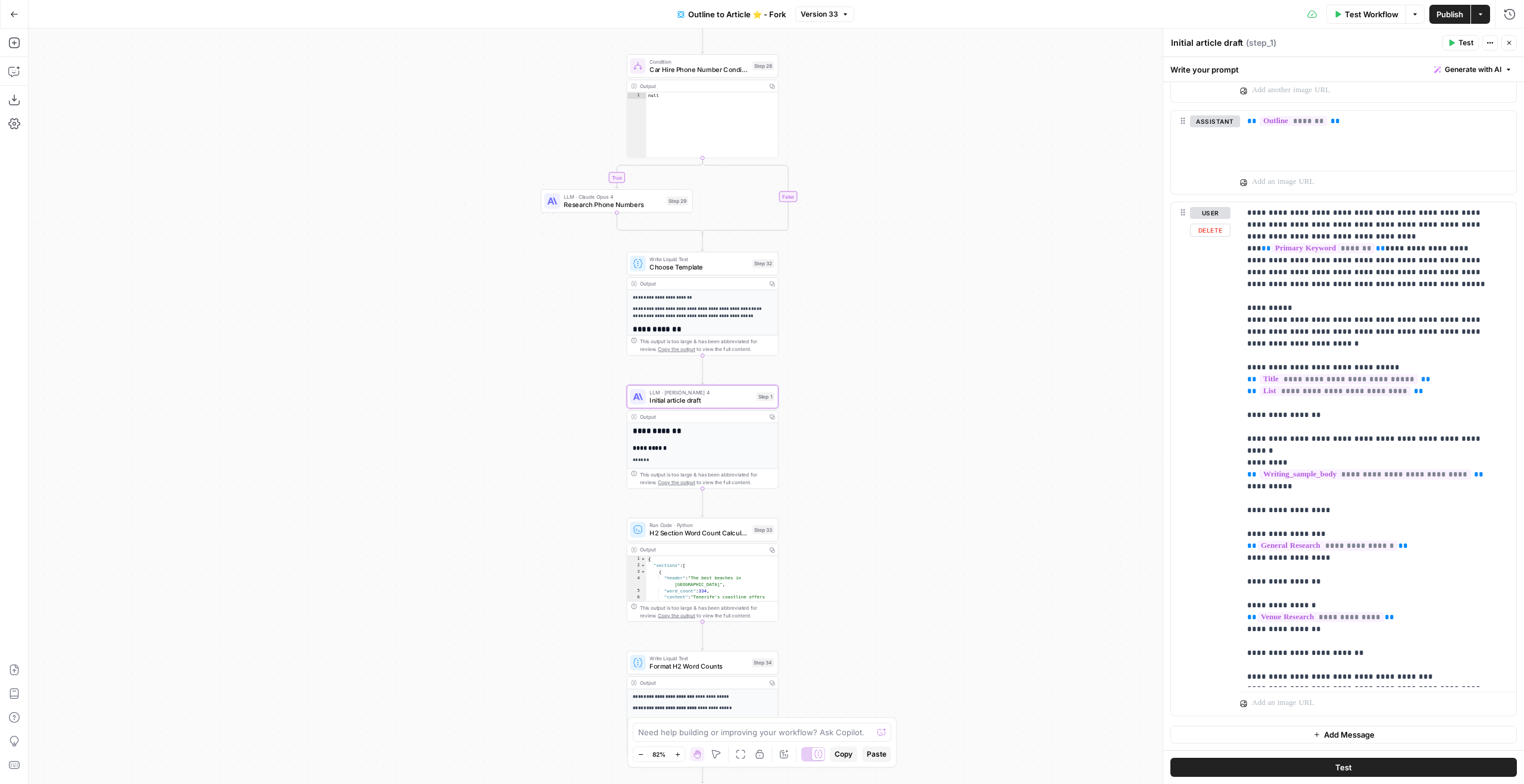
scroll to position [114, 0]
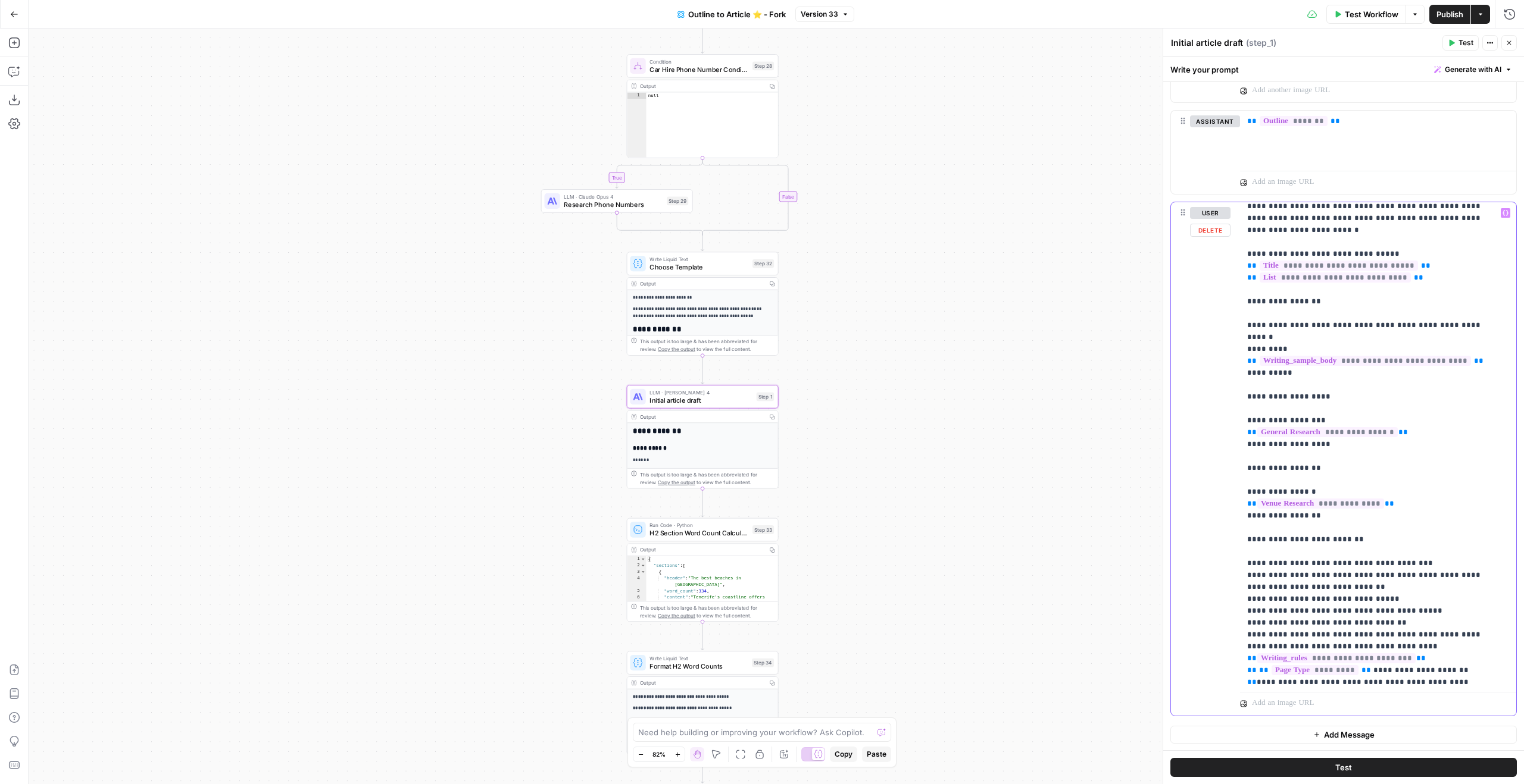
click at [1355, 350] on p "**********" at bounding box center [1369, 509] width 244 height 833
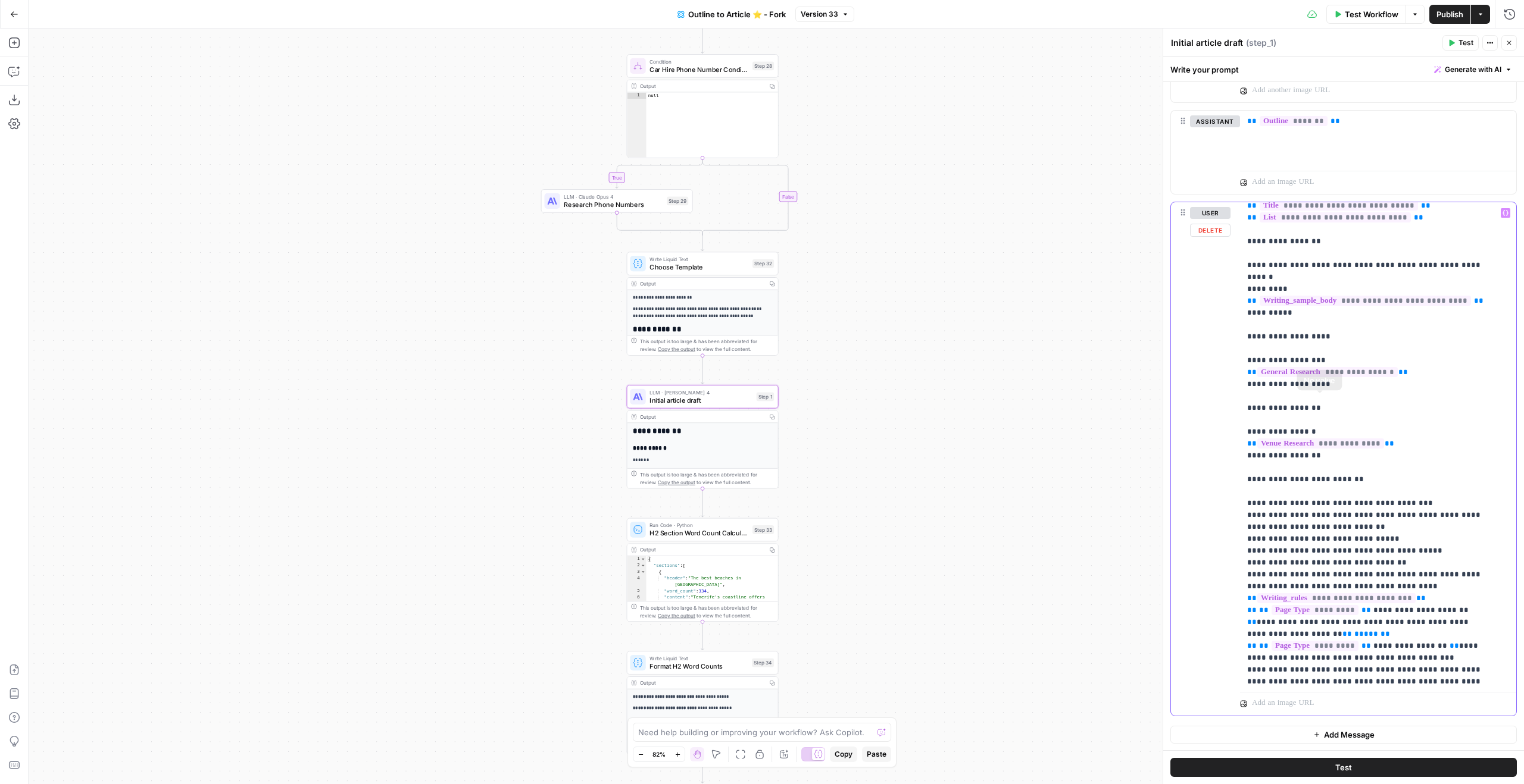
scroll to position [238, 0]
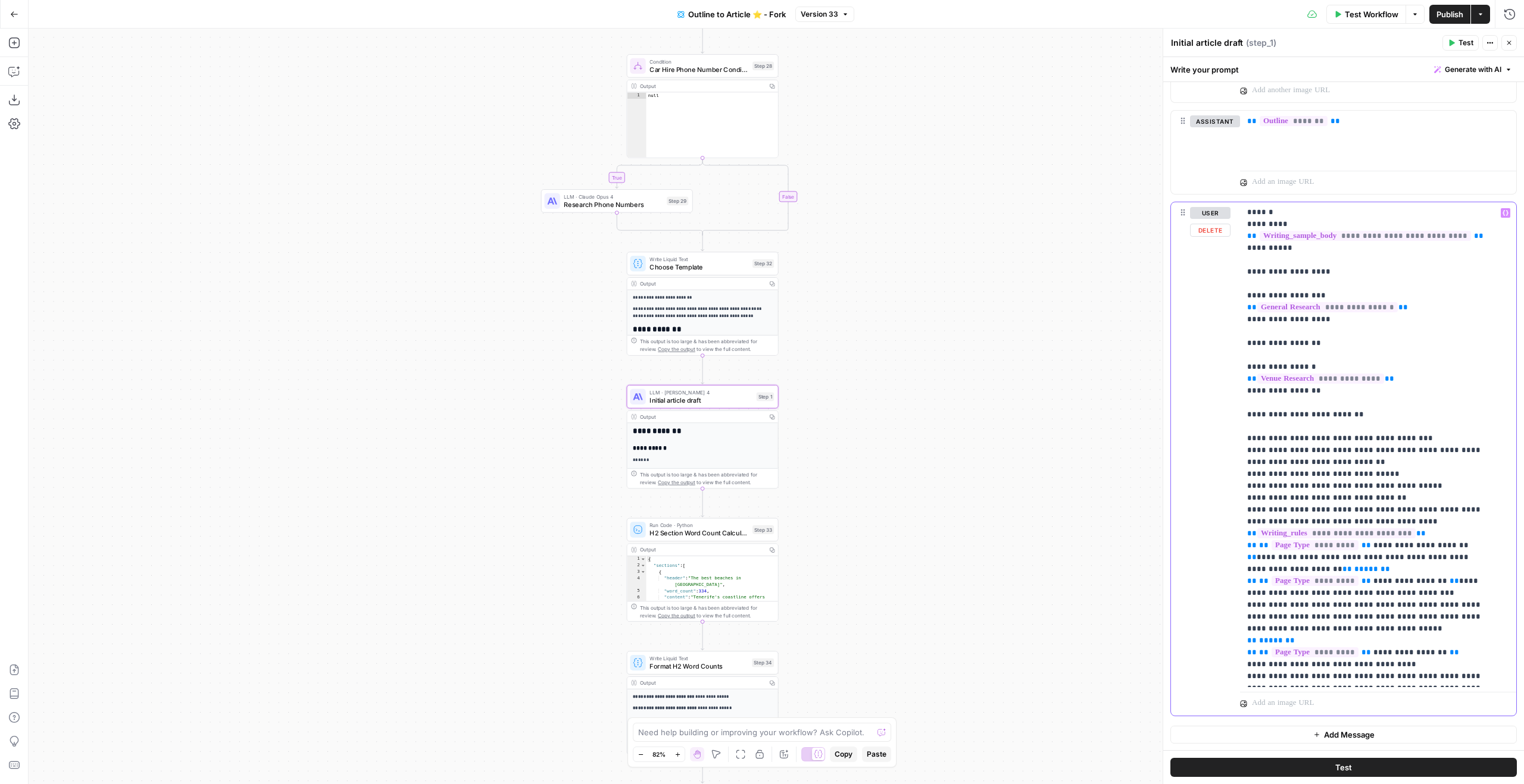
click at [1381, 418] on p "**********" at bounding box center [1369, 385] width 244 height 833
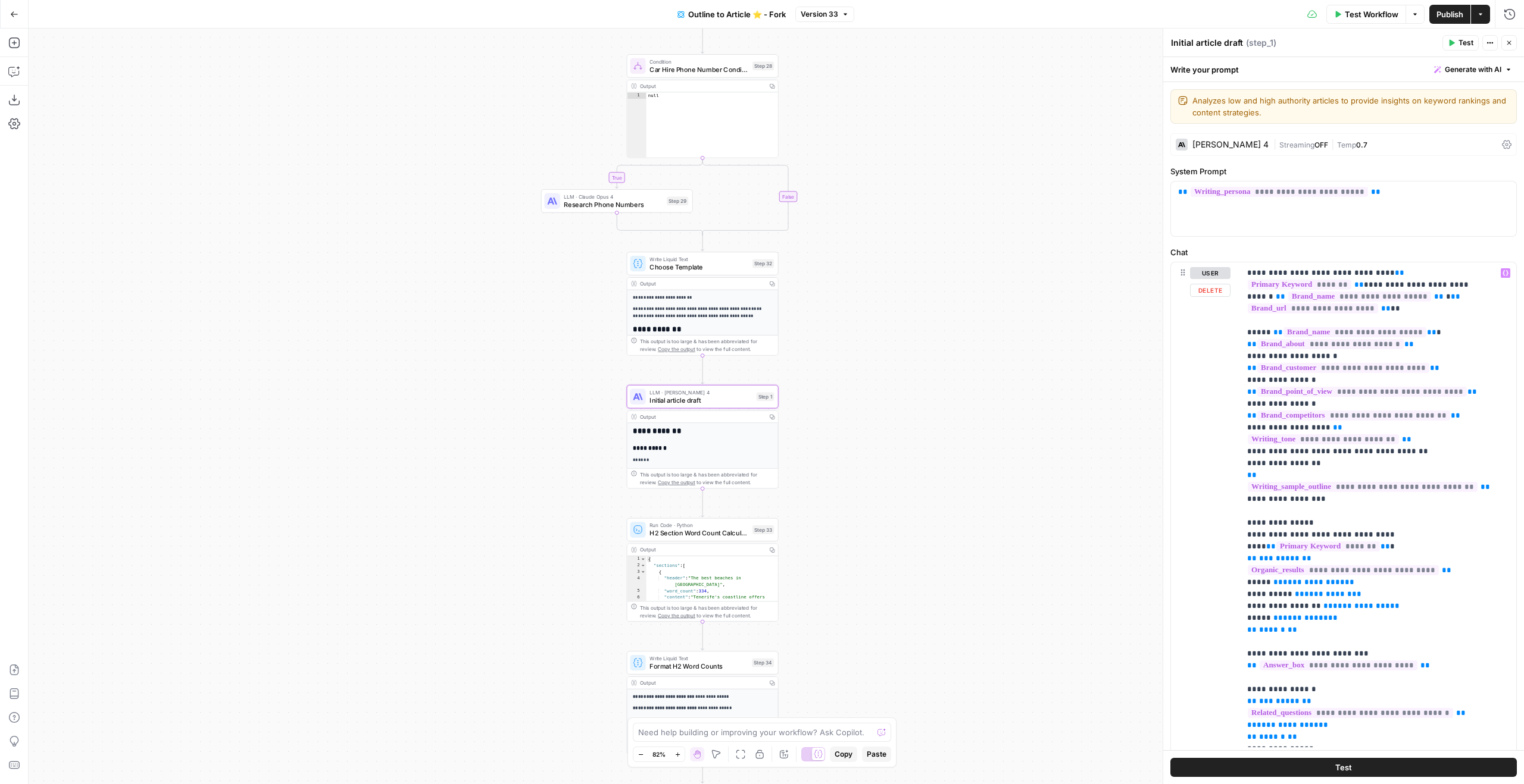
scroll to position [97, 0]
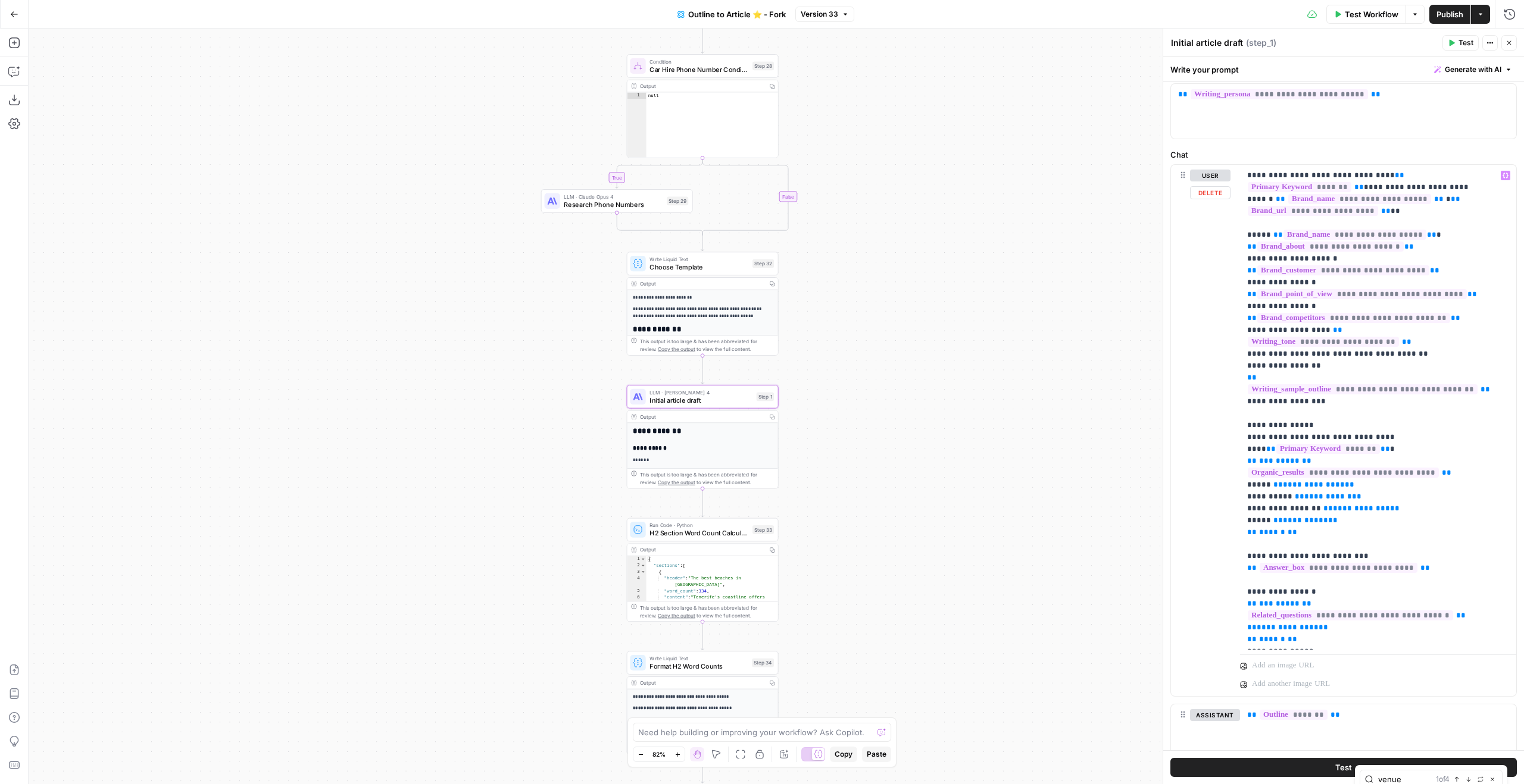
type input "venue"
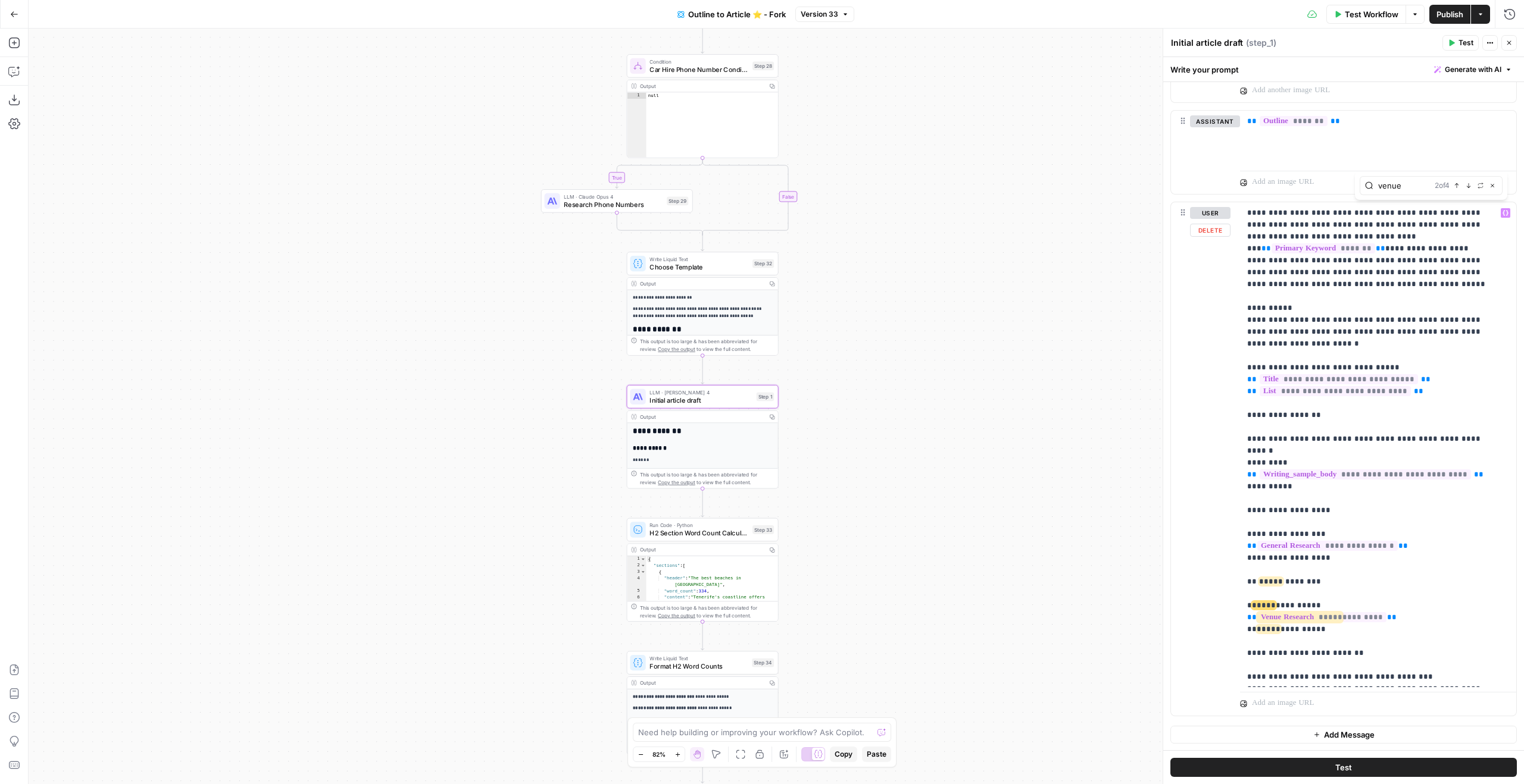
scroll to position [20, 0]
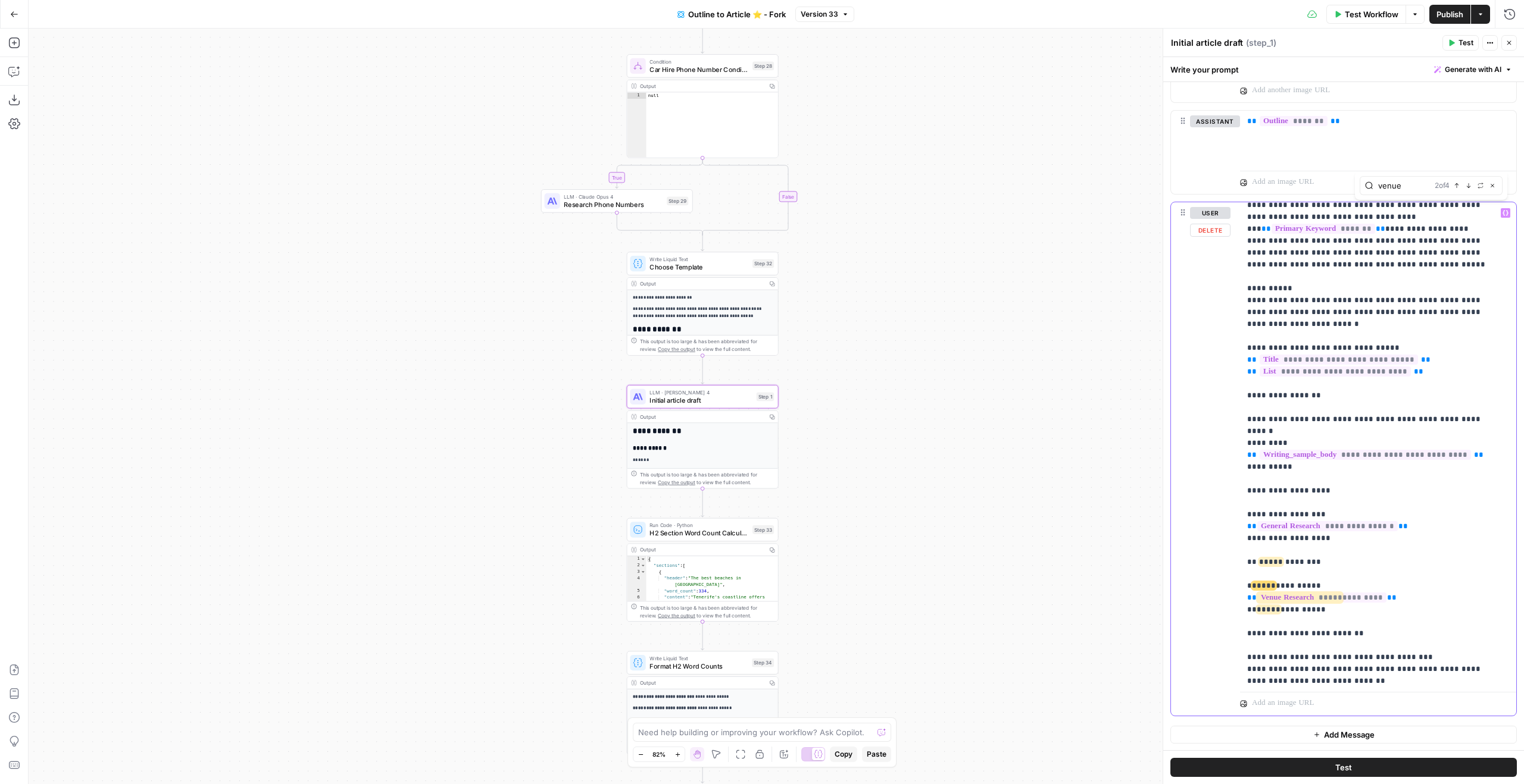
click at [1332, 450] on p "**********" at bounding box center [1369, 604] width 244 height 833
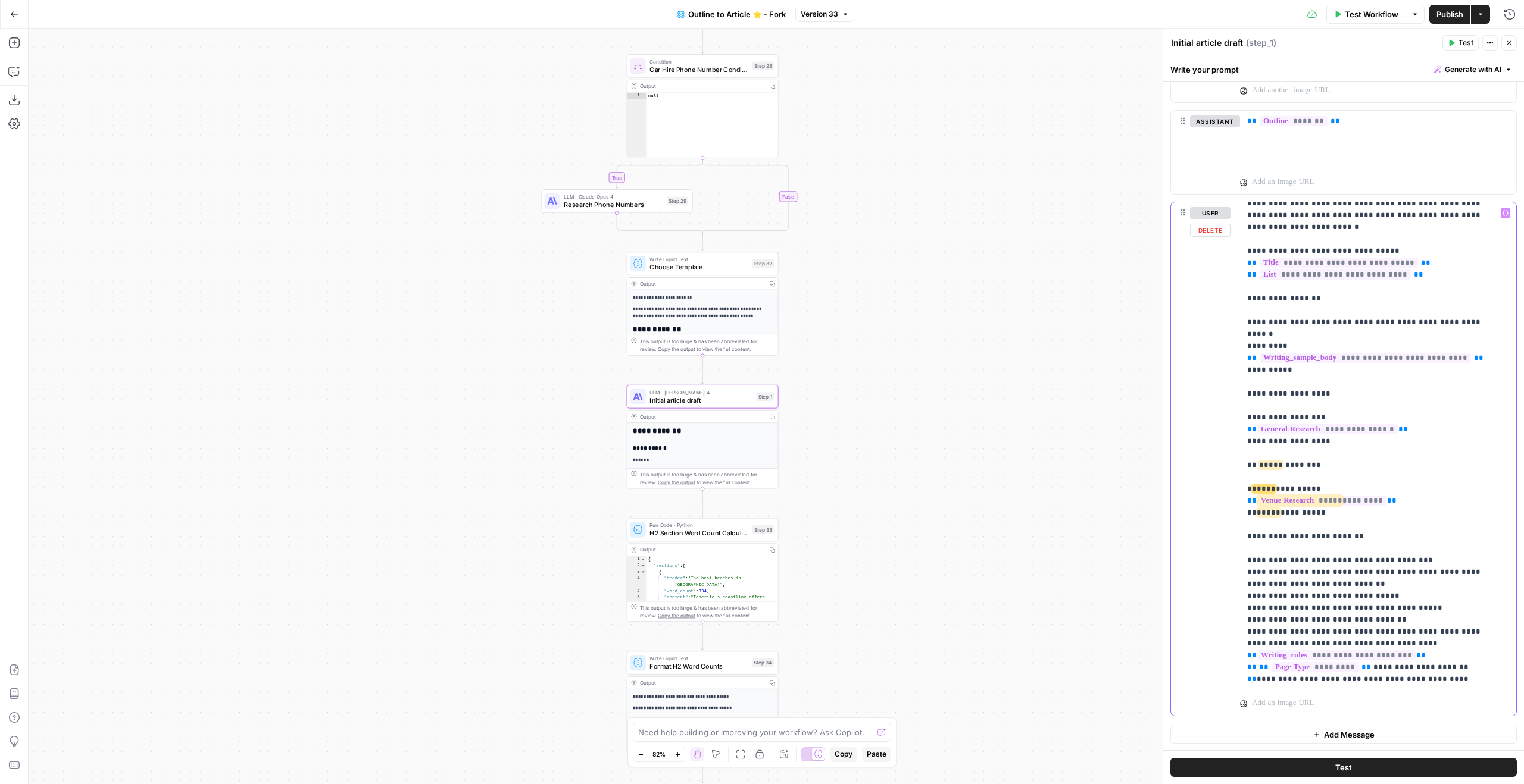
click at [1345, 342] on p "**********" at bounding box center [1369, 507] width 244 height 833
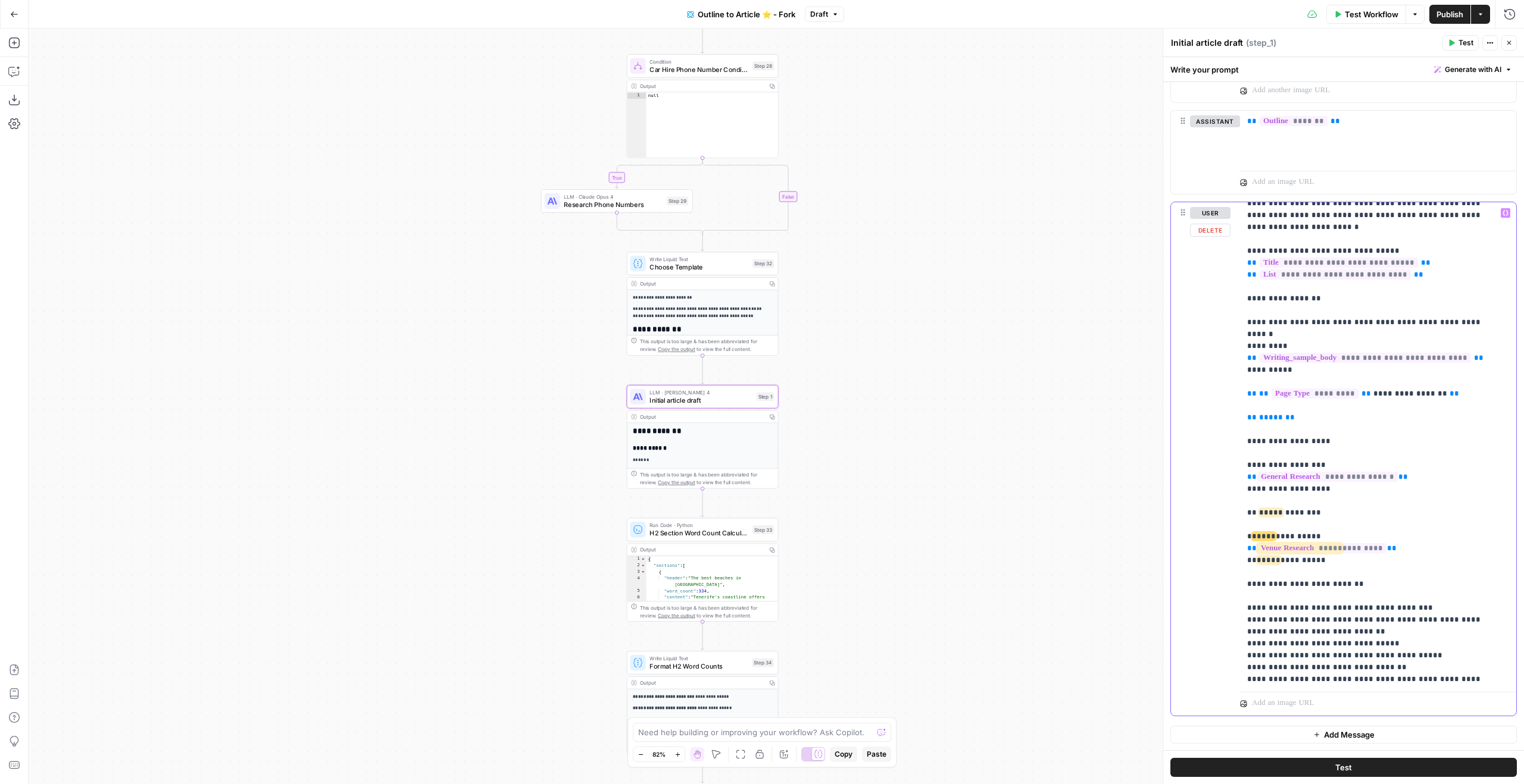
drag, startPoint x: 1348, startPoint y: 542, endPoint x: 1227, endPoint y: 423, distance: 169.7
click at [1227, 423] on div "**********" at bounding box center [1344, 459] width 346 height 513
drag, startPoint x: 1306, startPoint y: 396, endPoint x: 1224, endPoint y: 375, distance: 84.6
click at [1224, 375] on div "**********" at bounding box center [1344, 459] width 346 height 513
drag, startPoint x: 1396, startPoint y: 385, endPoint x: 1230, endPoint y: 385, distance: 166.0
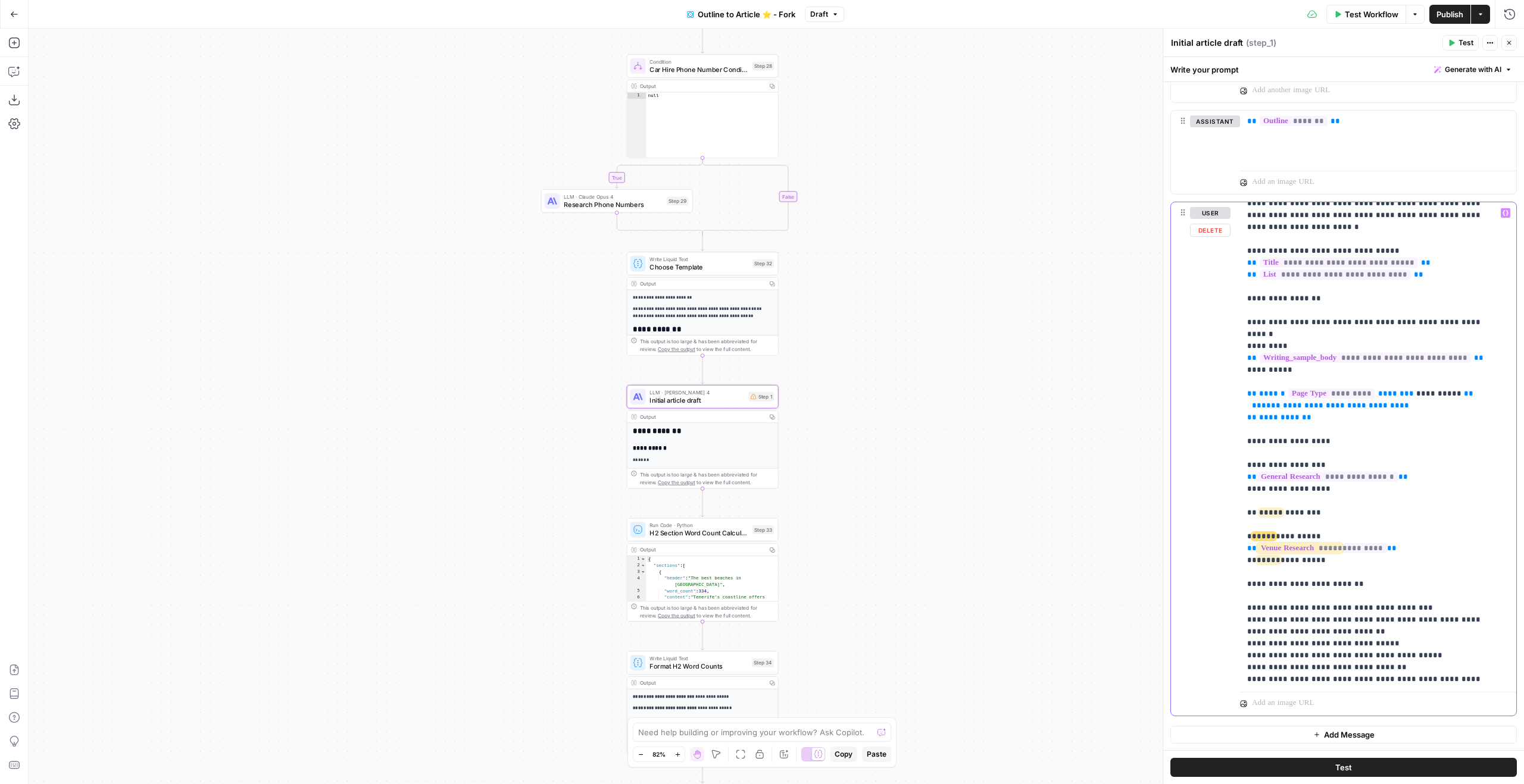
click at [1230, 385] on div "**********" at bounding box center [1344, 459] width 346 height 513
drag, startPoint x: 1342, startPoint y: 538, endPoint x: 1226, endPoint y: 422, distance: 164.0
click at [1226, 422] on div "**********" at bounding box center [1344, 459] width 346 height 513
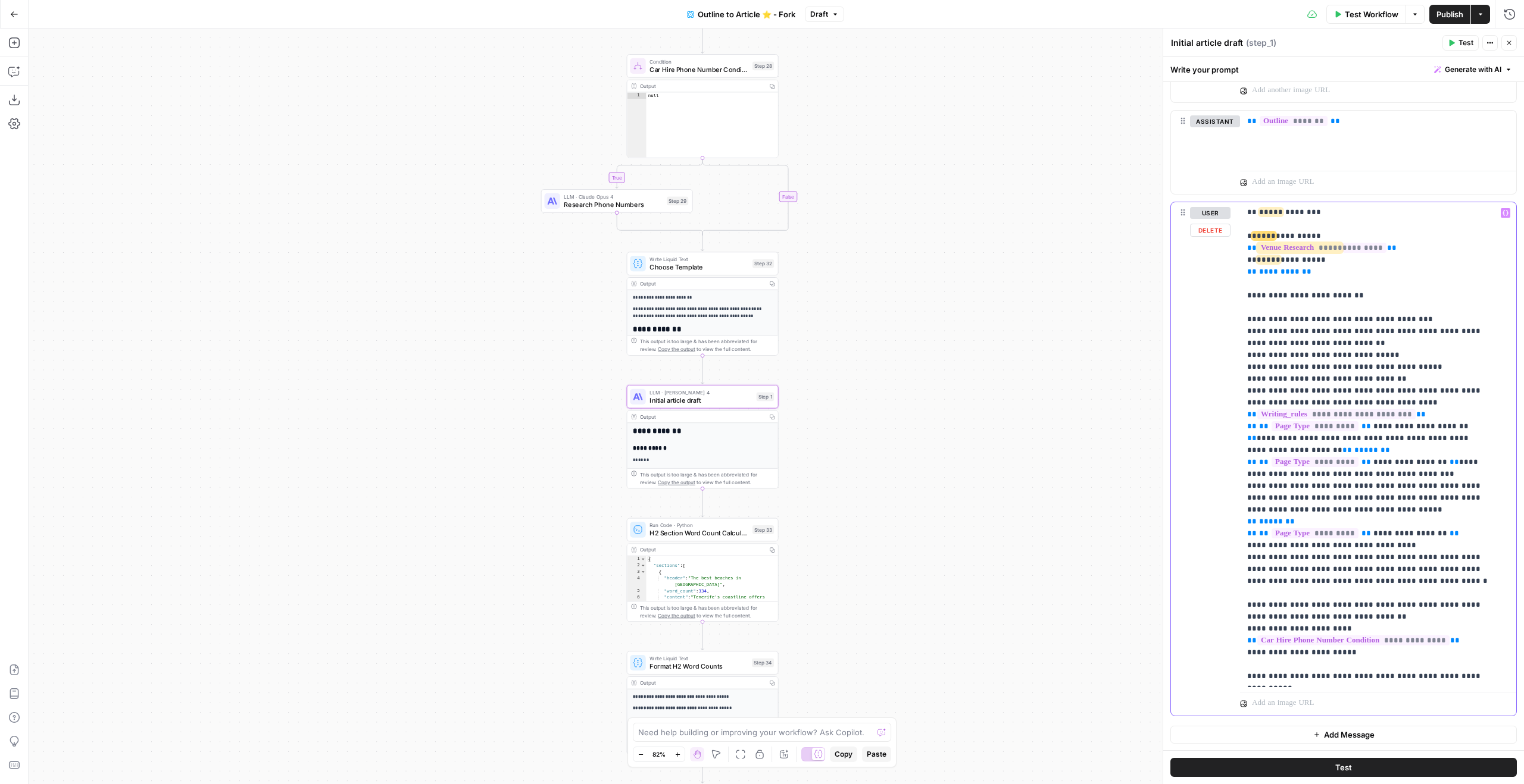
scroll to position [0, 0]
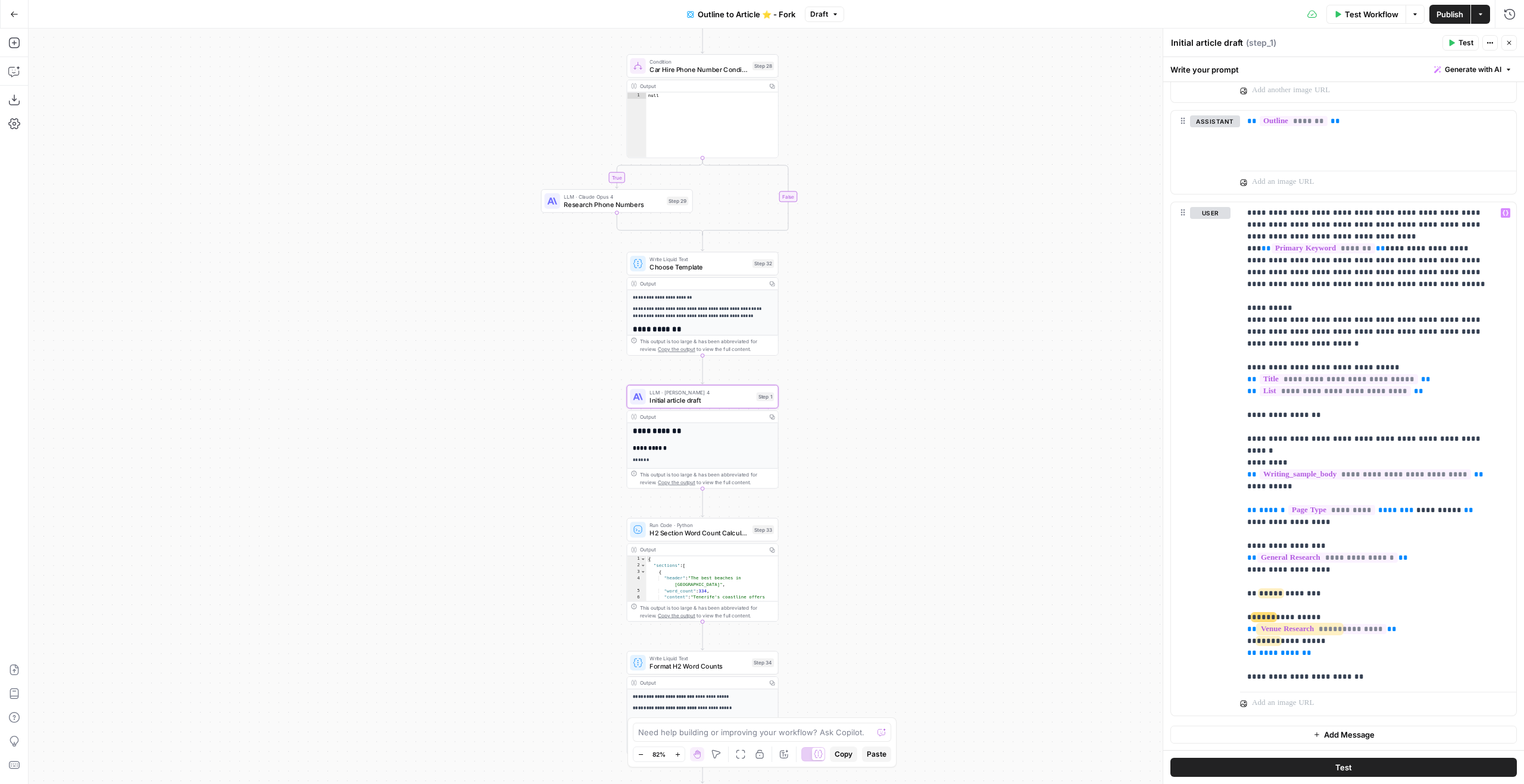
click at [1505, 49] on button "Close" at bounding box center [1509, 42] width 16 height 16
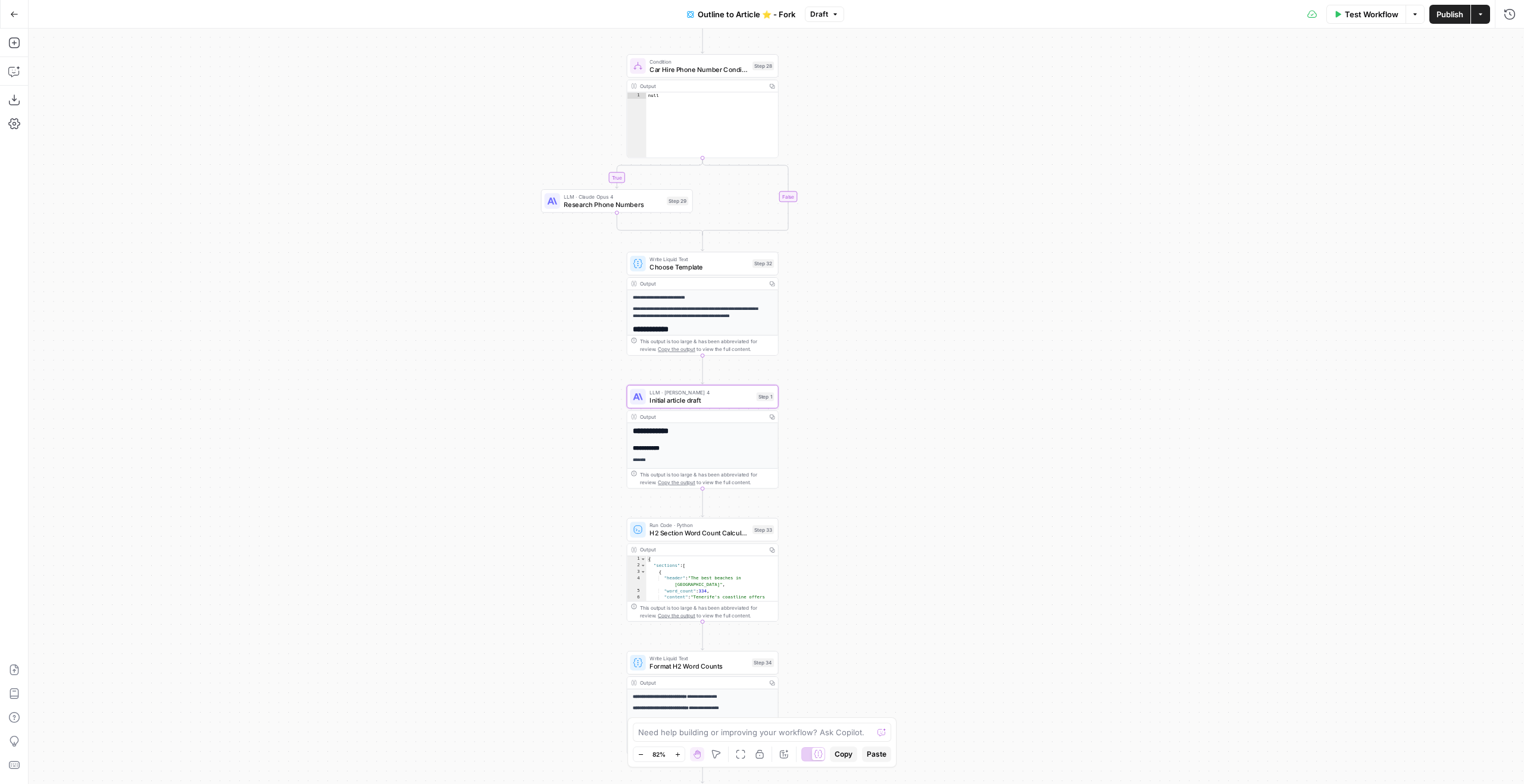
click at [1461, 18] on span "Publish" at bounding box center [1450, 14] width 27 height 12
click at [735, 405] on div "LLM · Claude Sonnet 4 Initial article draft Step 1 Copy step Delete step Edit N…" at bounding box center [702, 397] width 152 height 23
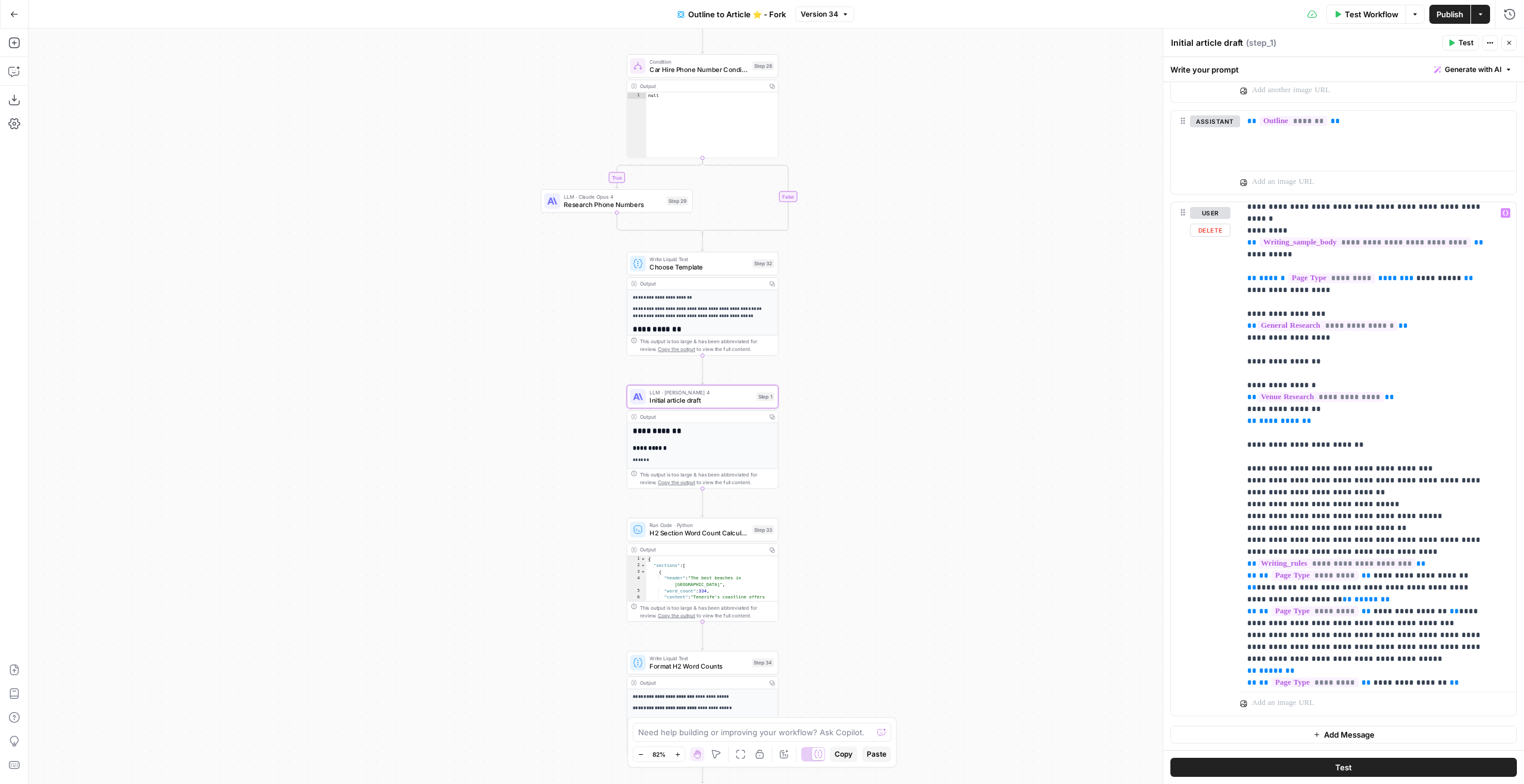
scroll to position [381, 0]
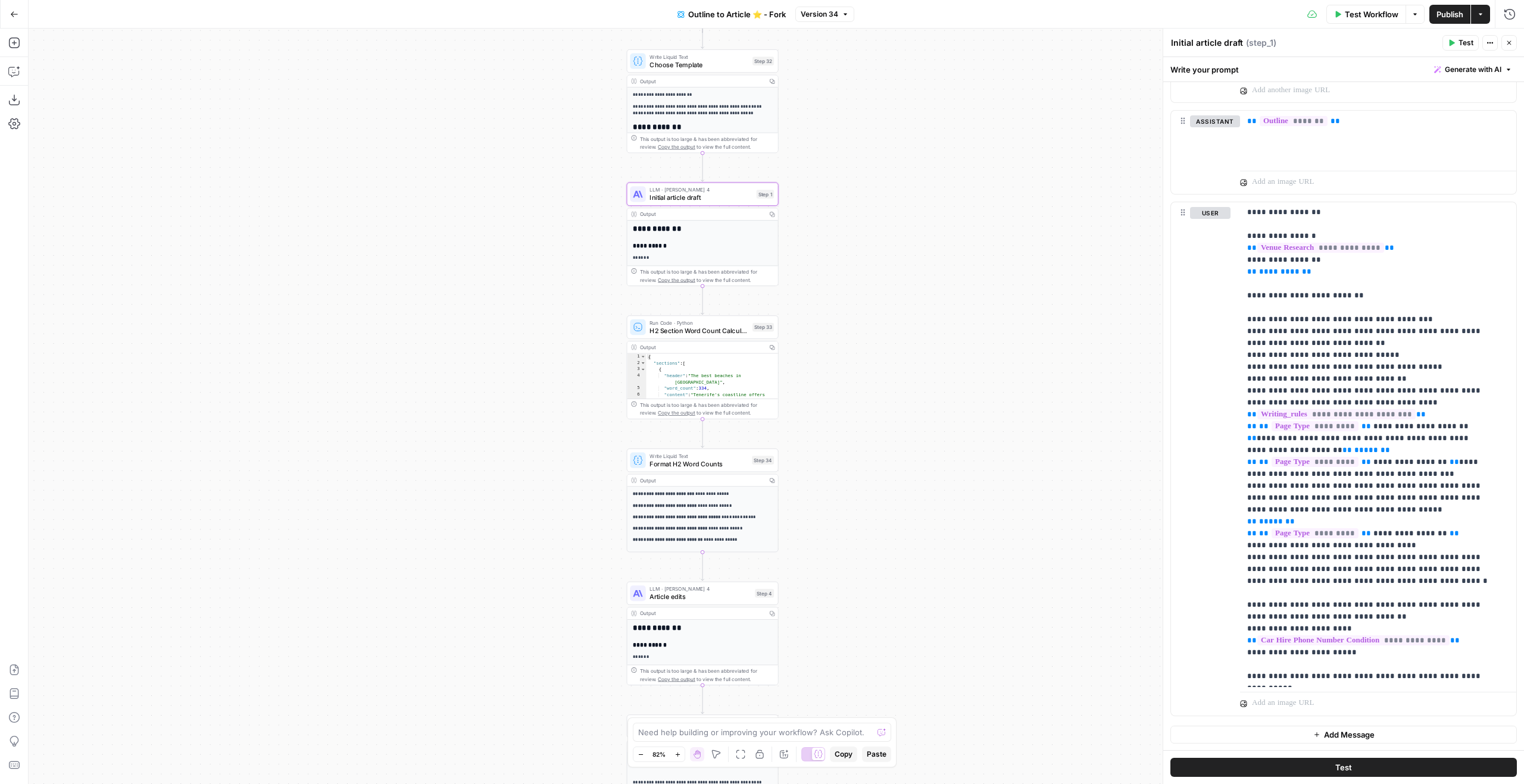
click at [1513, 43] on button "Close" at bounding box center [1509, 42] width 16 height 16
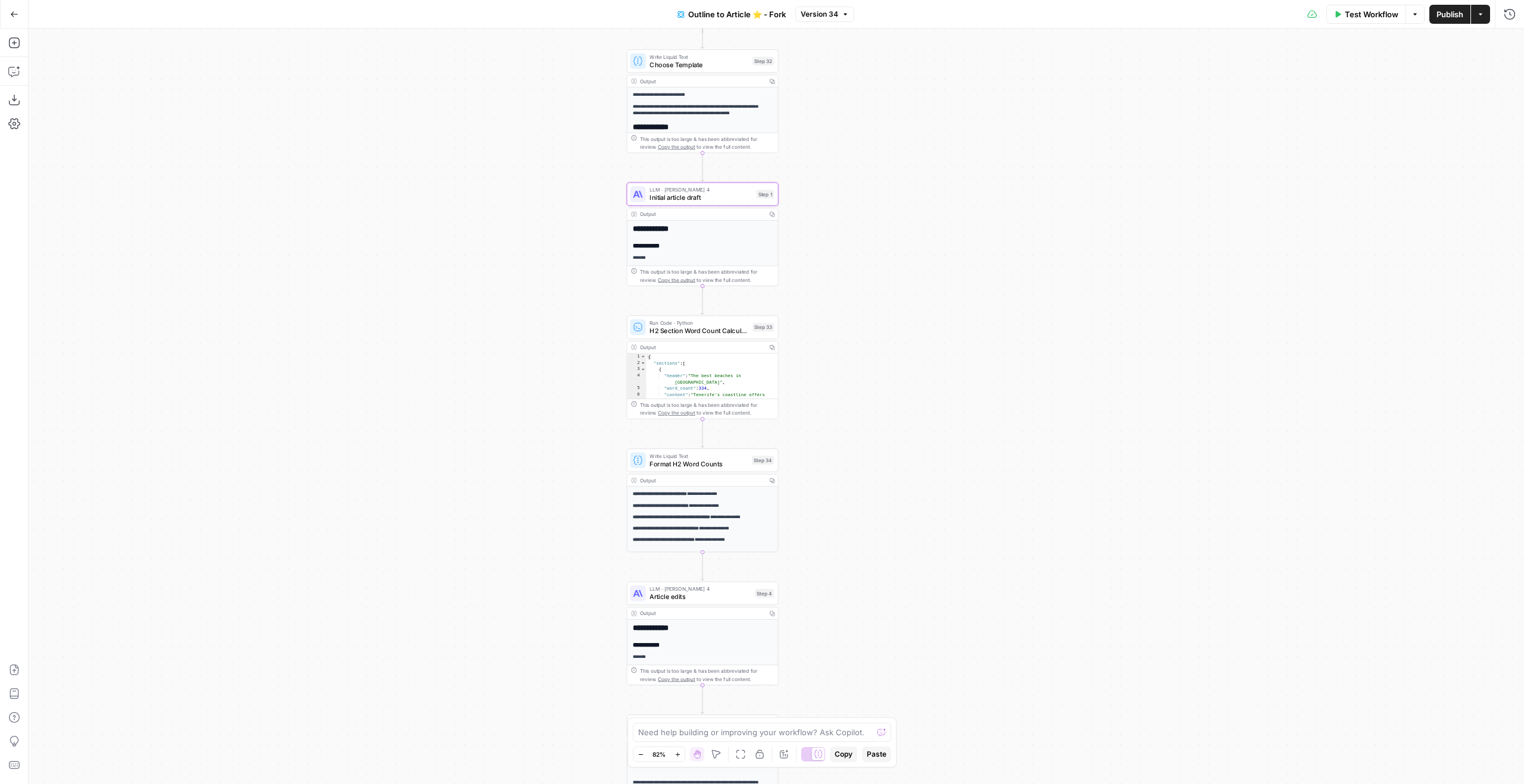
click at [1453, 10] on span "Publish" at bounding box center [1450, 14] width 27 height 12
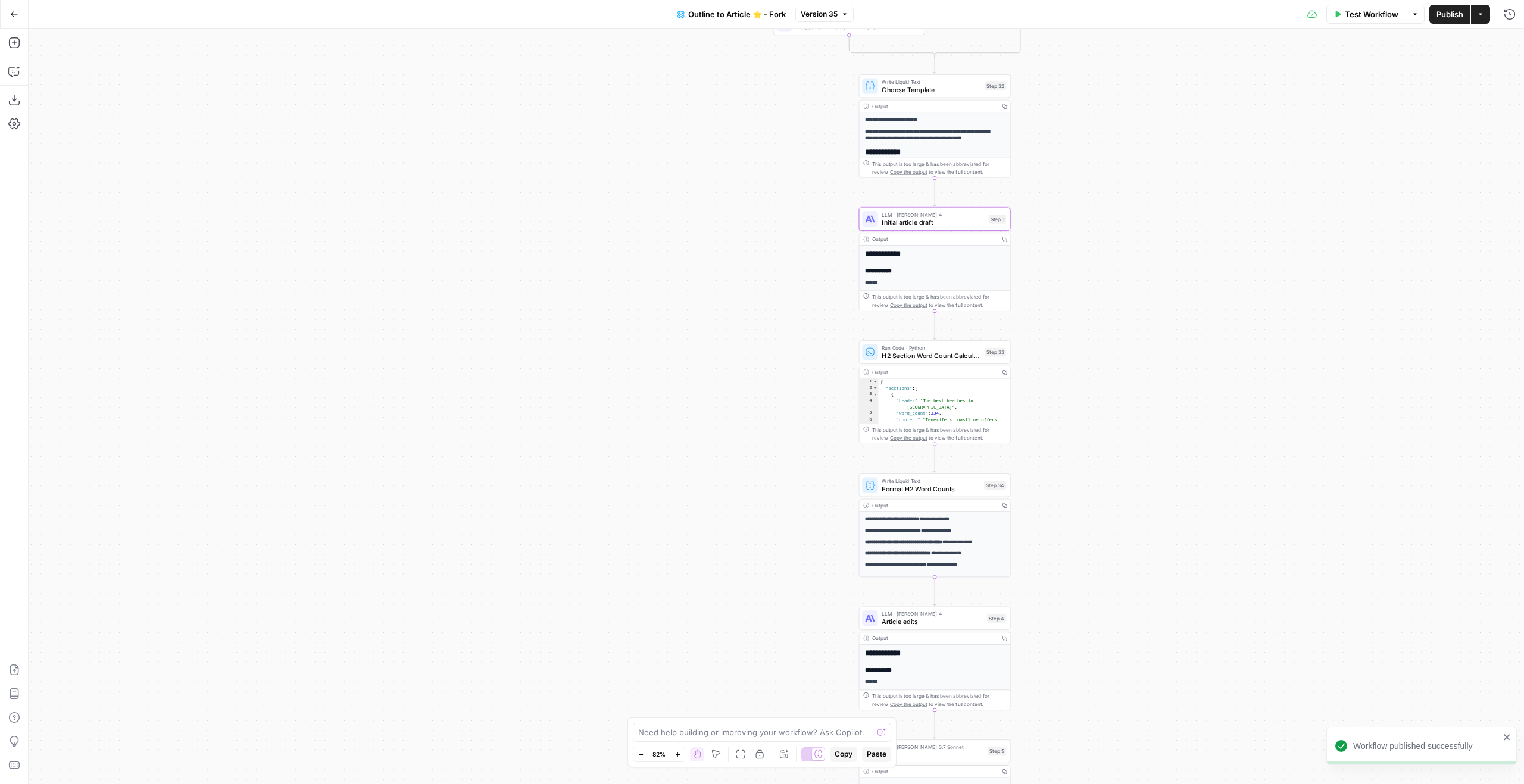
drag, startPoint x: 1200, startPoint y: 262, endPoint x: 1265, endPoint y: 303, distance: 76.9
click at [1380, 291] on div "true true false false Workflow Set Inputs Inputs Google Search Google Search St…" at bounding box center [776, 406] width 1496 height 756
click at [967, 222] on span "Initial article draft" at bounding box center [933, 222] width 103 height 9
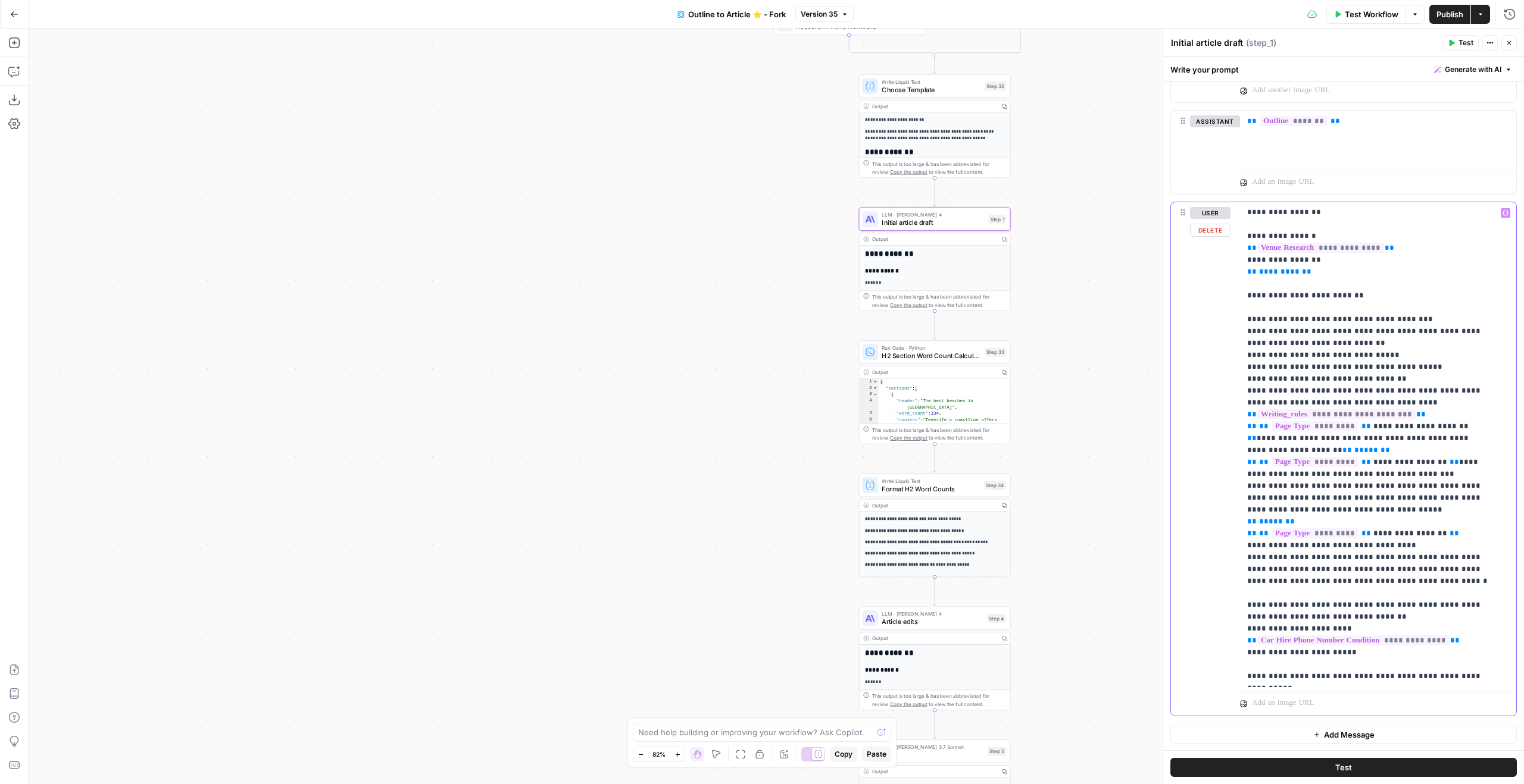
click at [1391, 450] on p "**********" at bounding box center [1369, 254] width 244 height 857
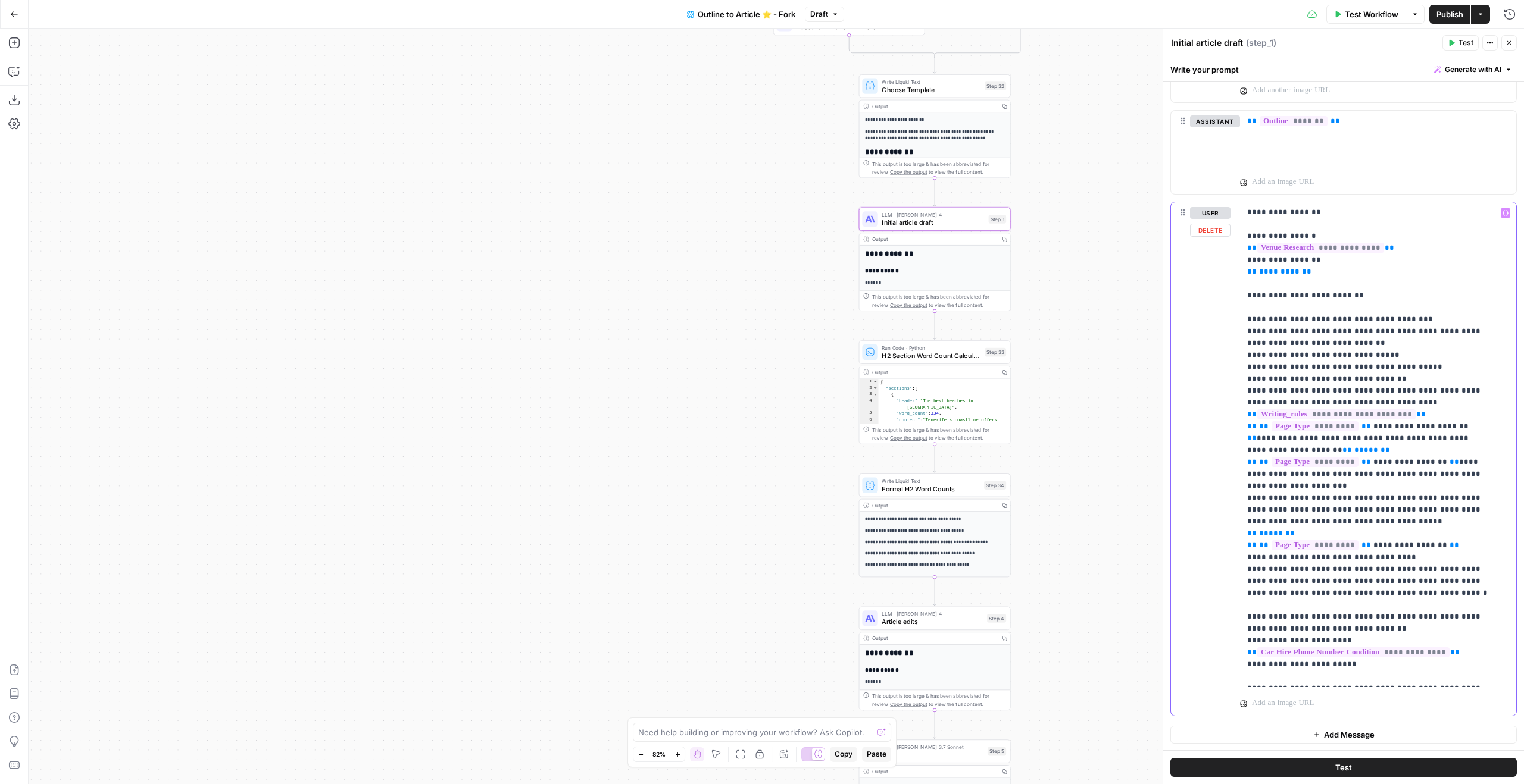
click at [1387, 456] on p "**********" at bounding box center [1369, 260] width 244 height 869
drag, startPoint x: 1384, startPoint y: 462, endPoint x: 1460, endPoint y: 440, distance: 79.1
click at [1460, 440] on p "**********" at bounding box center [1369, 260] width 244 height 869
copy p "**********"
click at [988, 617] on div "Step 4" at bounding box center [996, 618] width 19 height 9
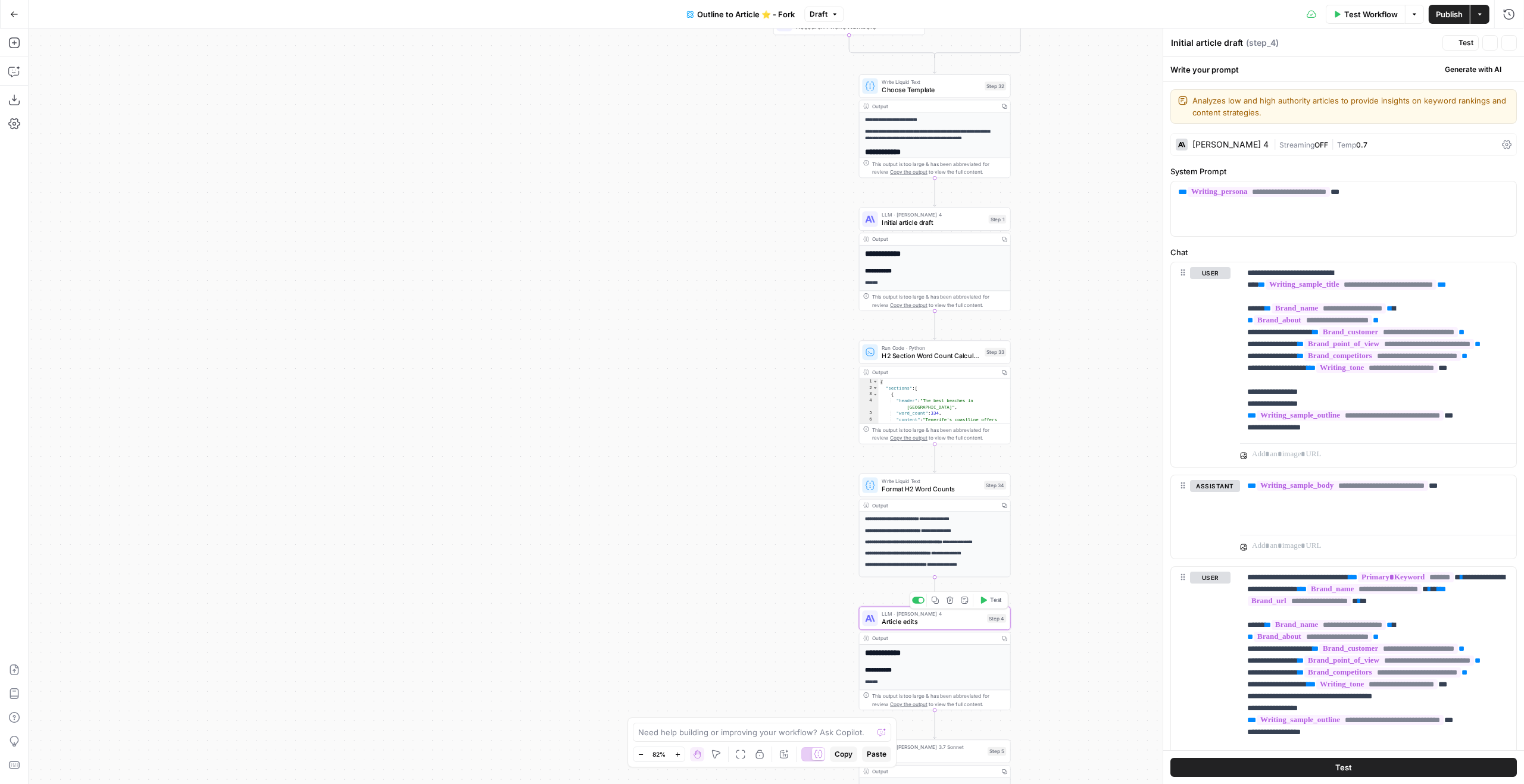
type textarea "Article edits"
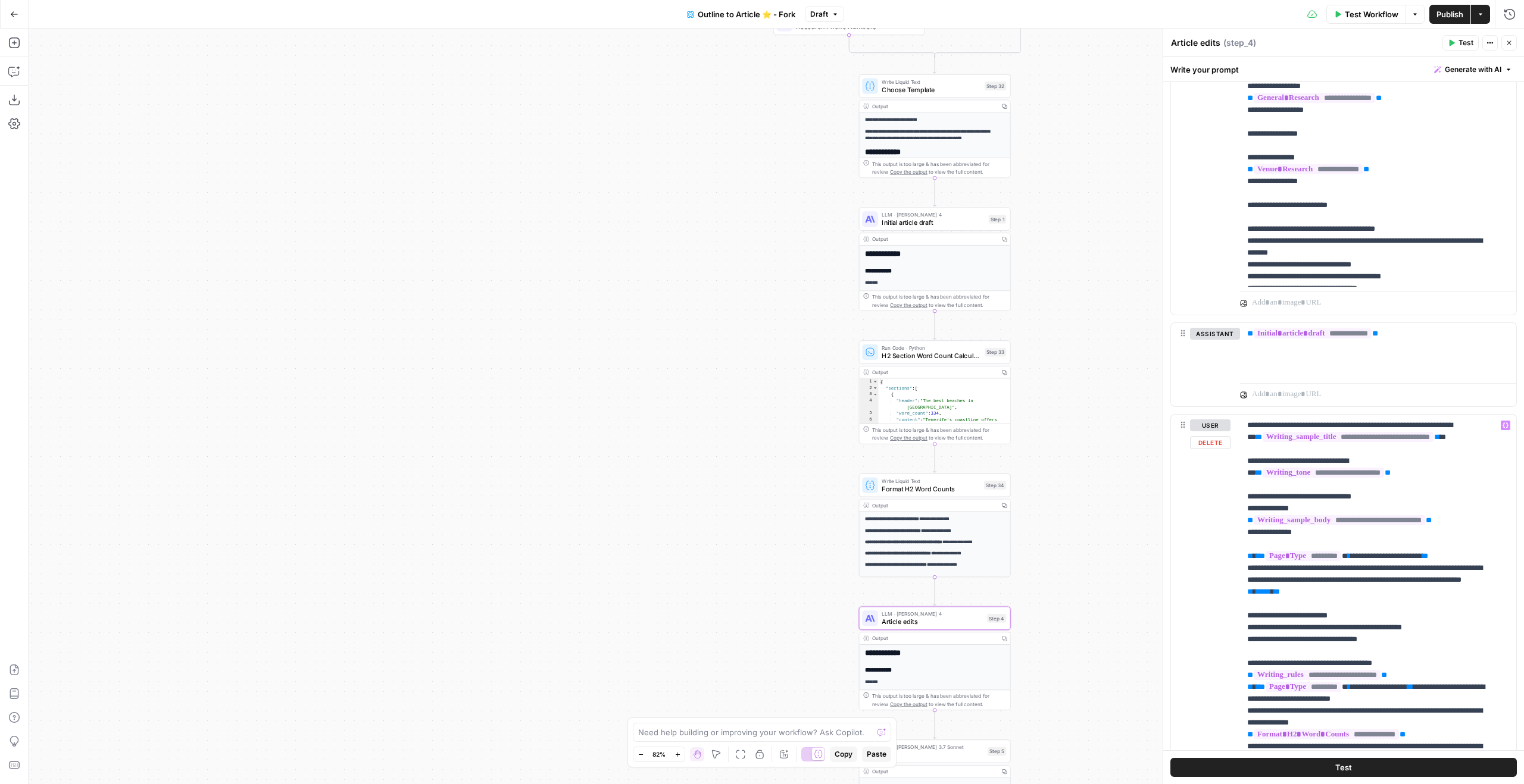
scroll to position [1247, 0]
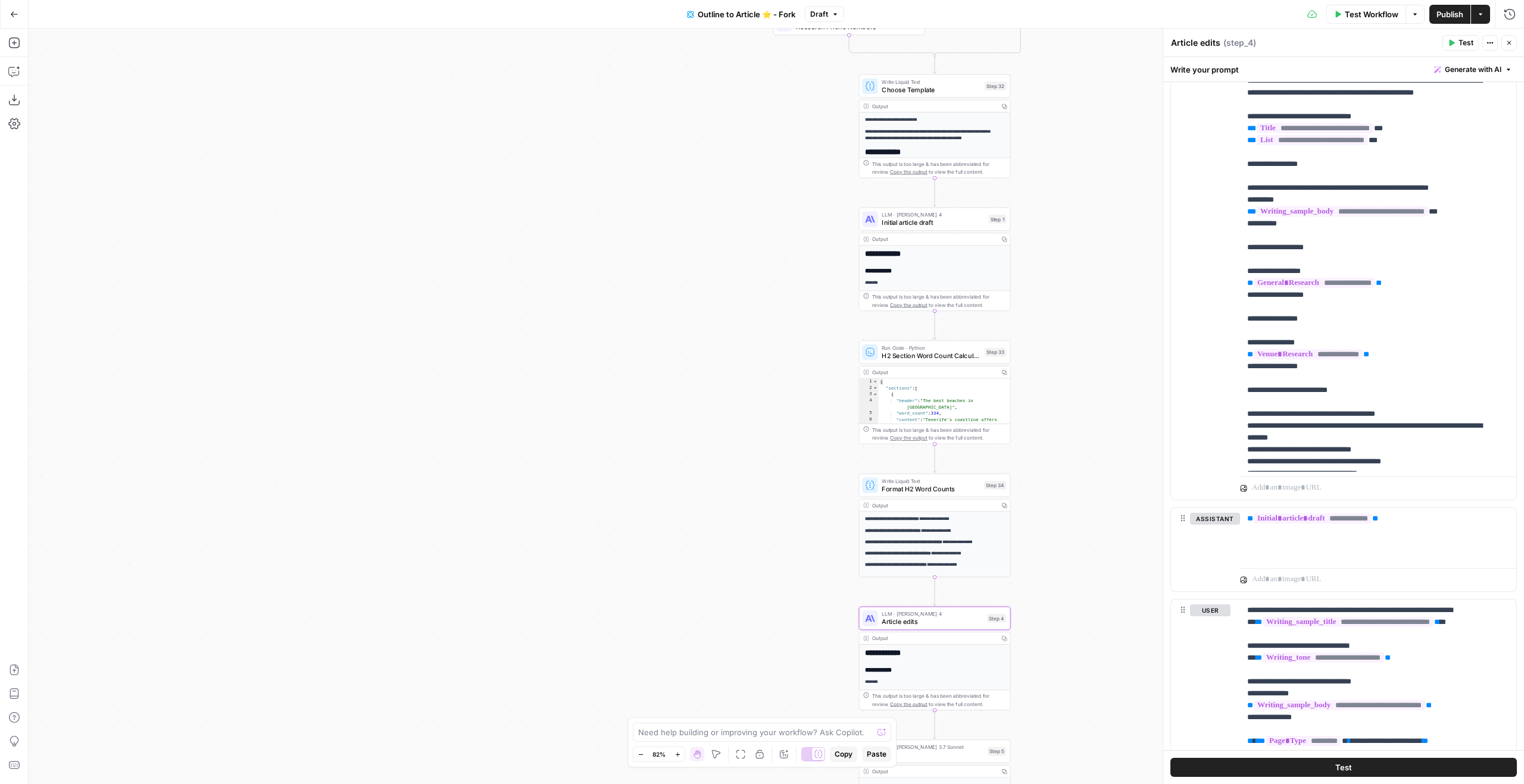
click at [946, 223] on span "Initial article draft" at bounding box center [933, 222] width 103 height 9
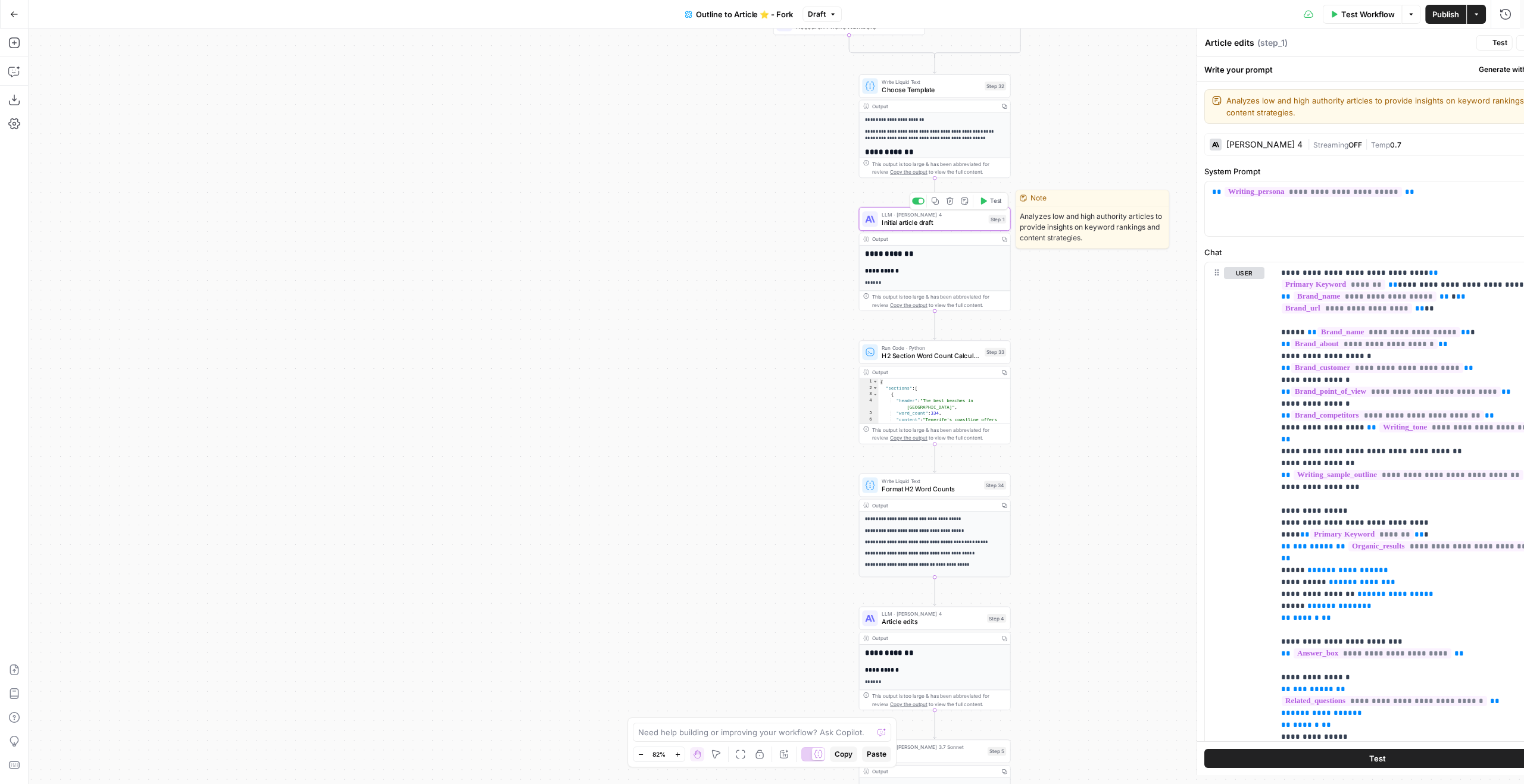
type textarea "Initial article draft"
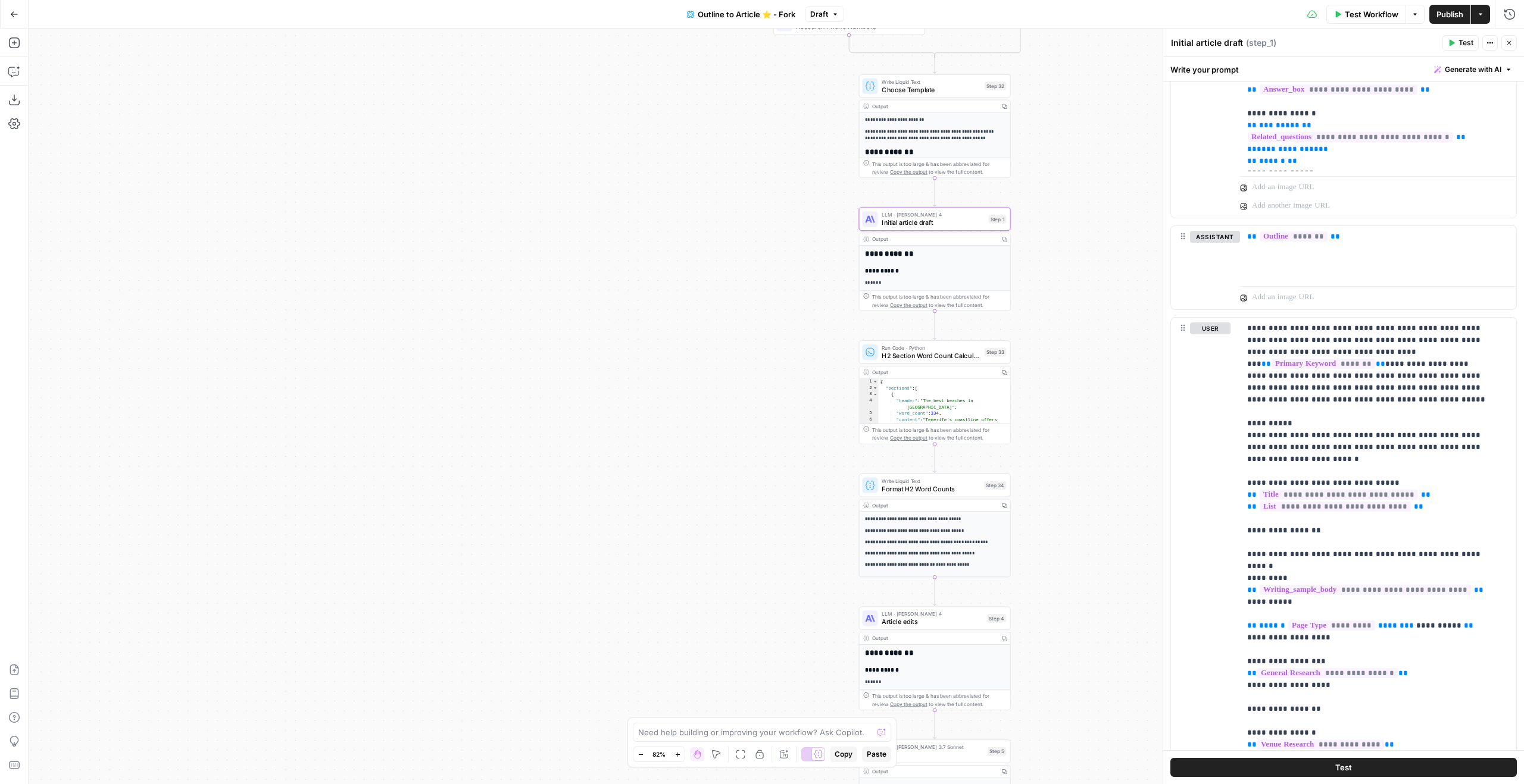
scroll to position [691, 0]
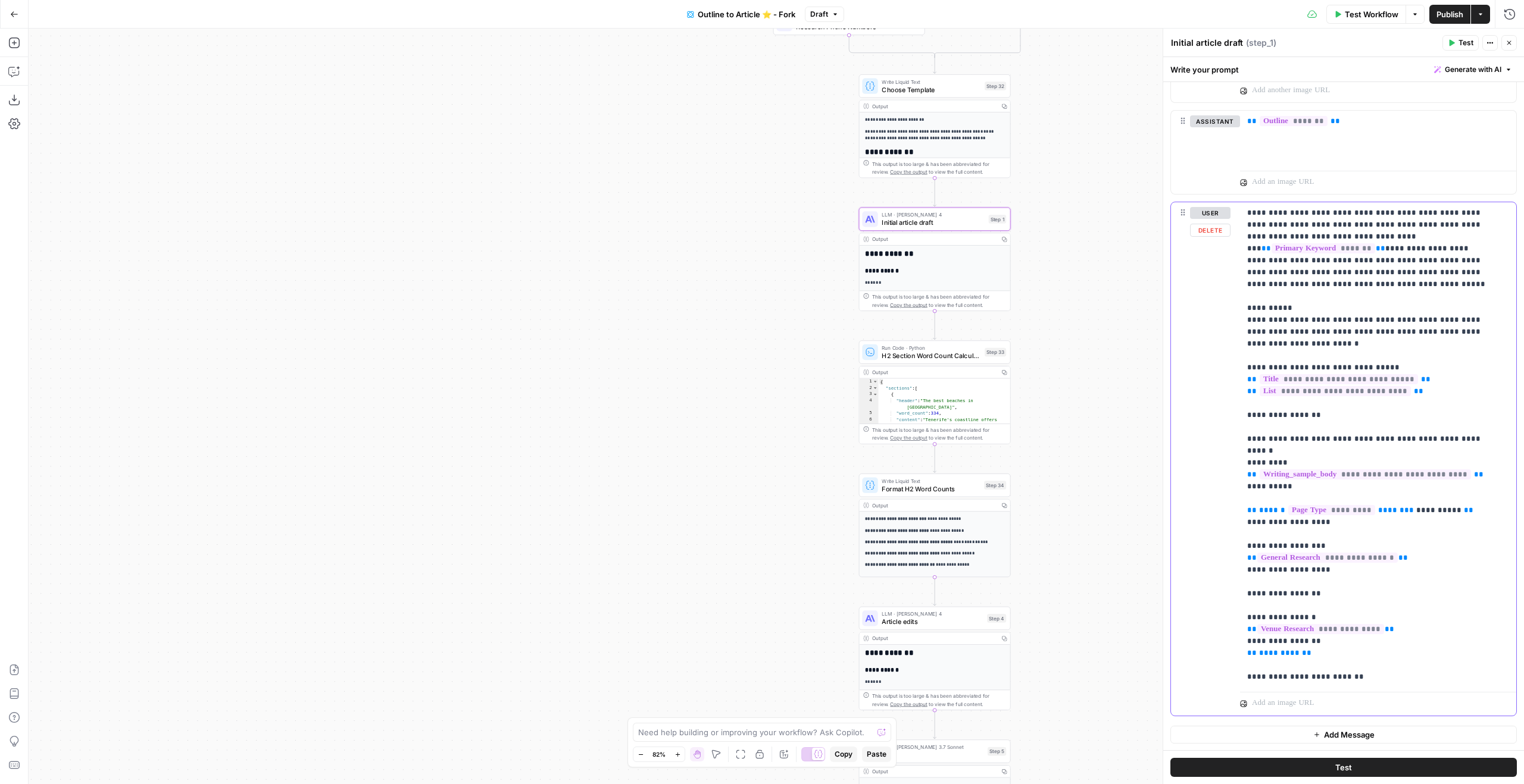
click at [1307, 323] on p "**********" at bounding box center [1369, 641] width 244 height 869
click at [990, 620] on div "Step 4" at bounding box center [996, 618] width 19 height 9
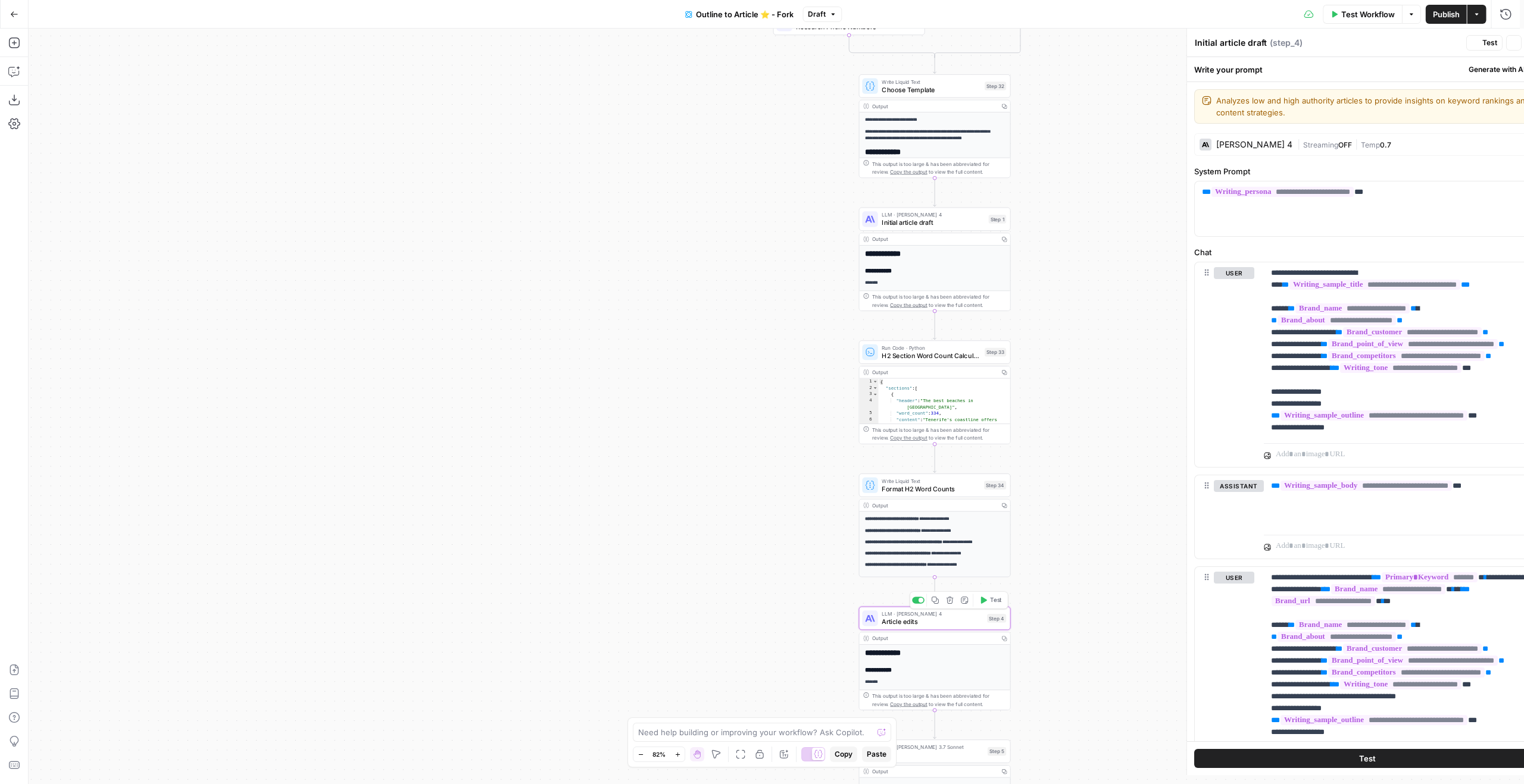
type textarea "Article edits"
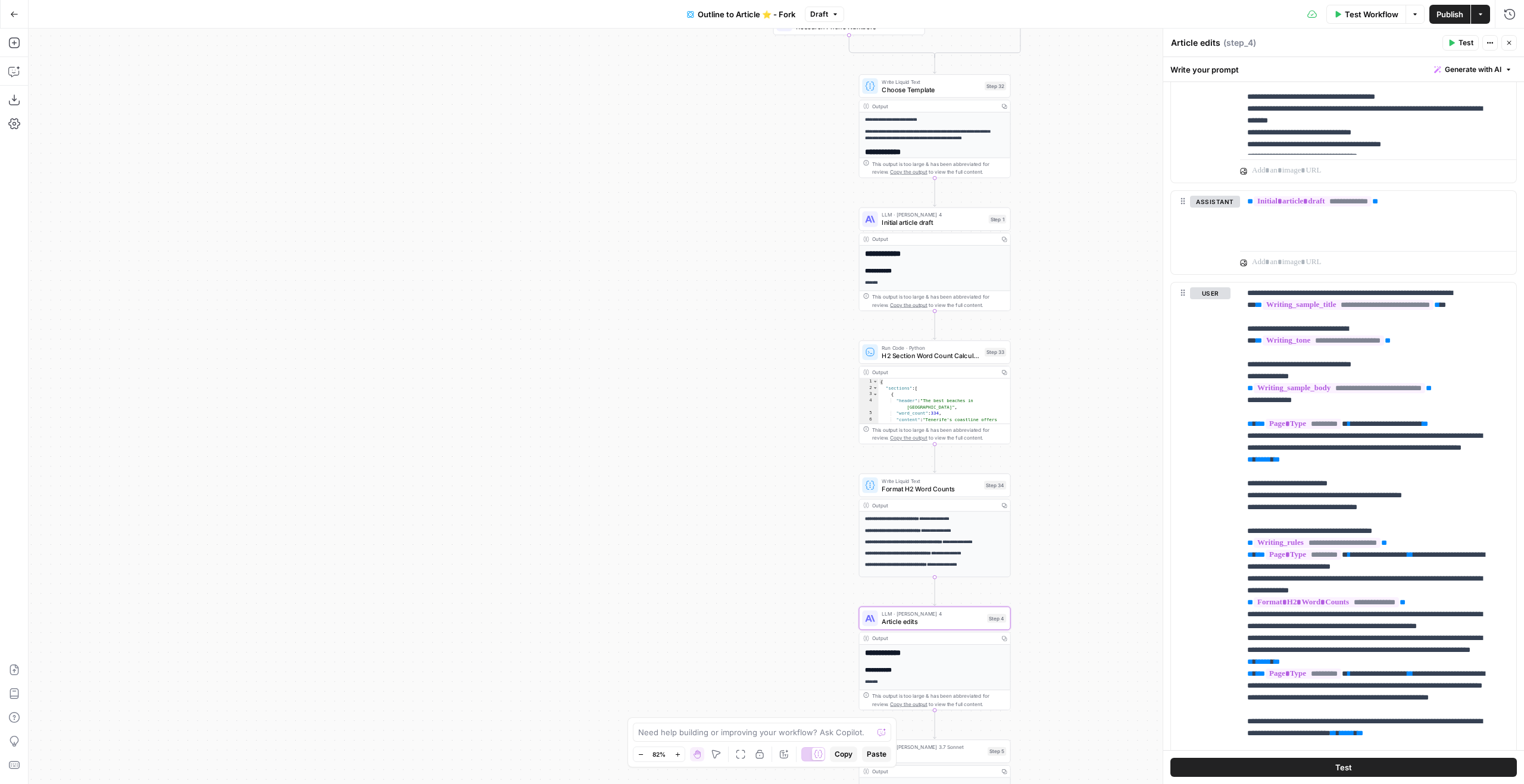
scroll to position [1566, 0]
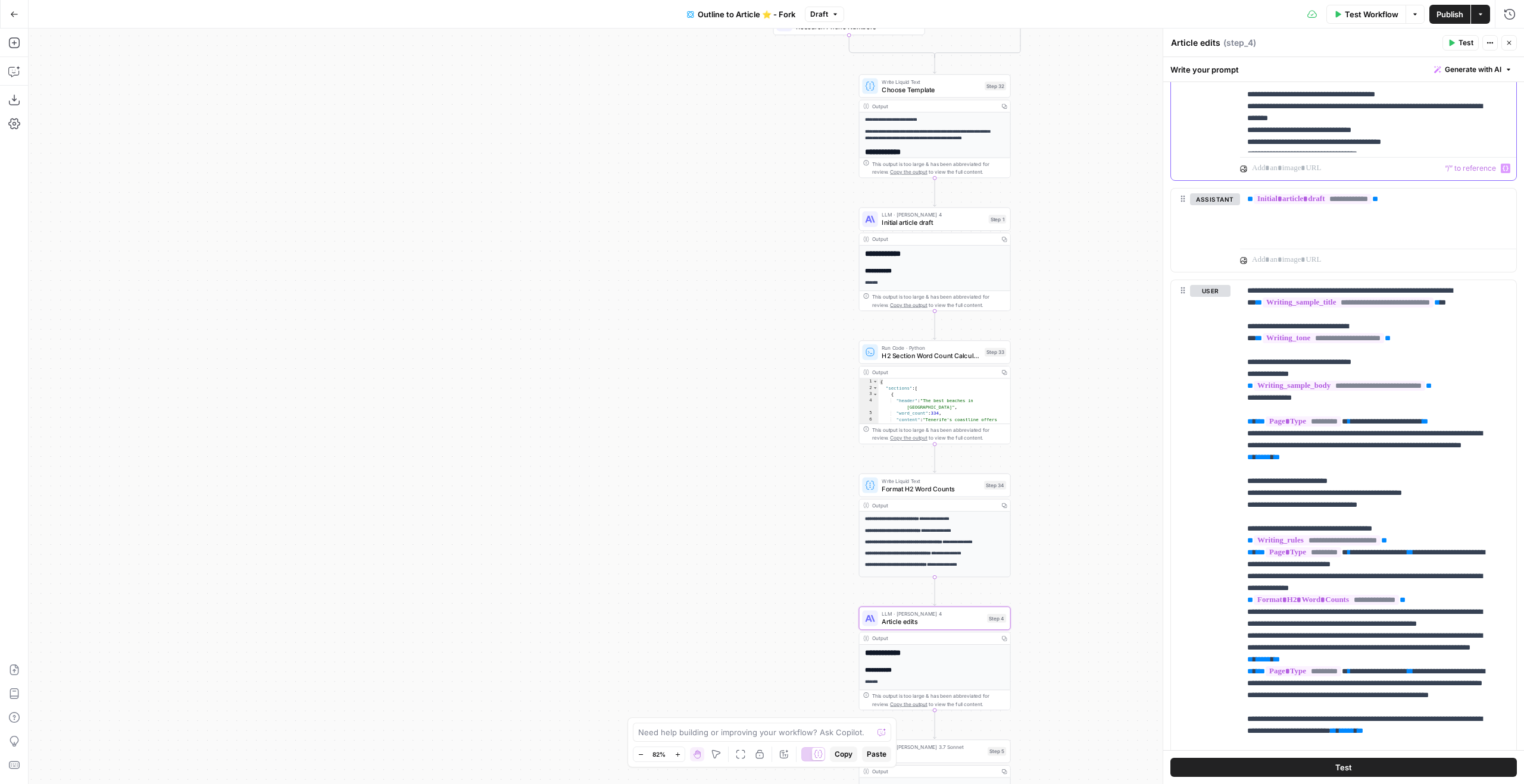
click at [1345, 125] on p "**********" at bounding box center [1369, 88] width 244 height 833
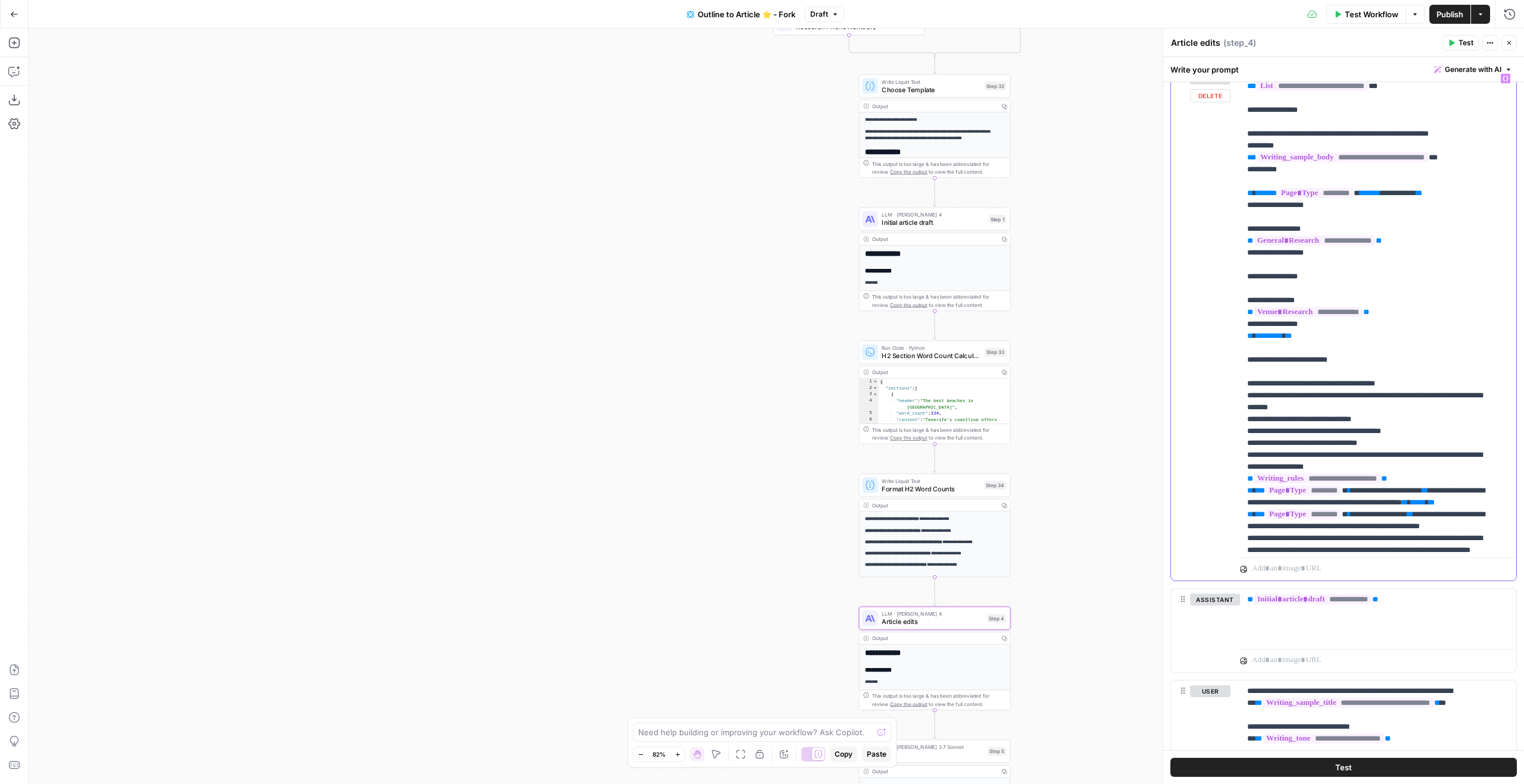
scroll to position [310, 0]
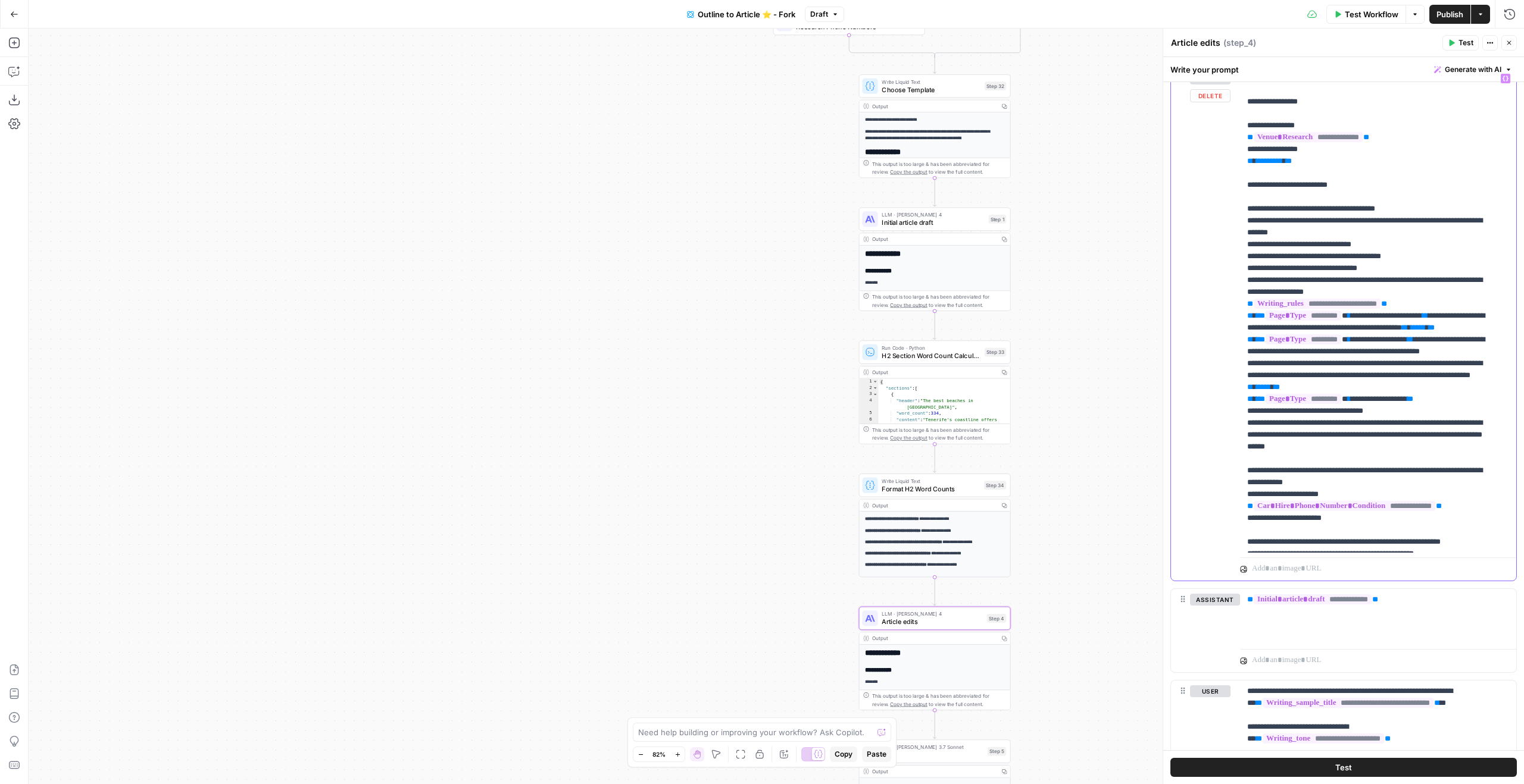
drag, startPoint x: 1458, startPoint y: 395, endPoint x: 1458, endPoint y: 375, distance: 20.0
click at [1458, 375] on p "**********" at bounding box center [1369, 197] width 244 height 869
copy p "**********"
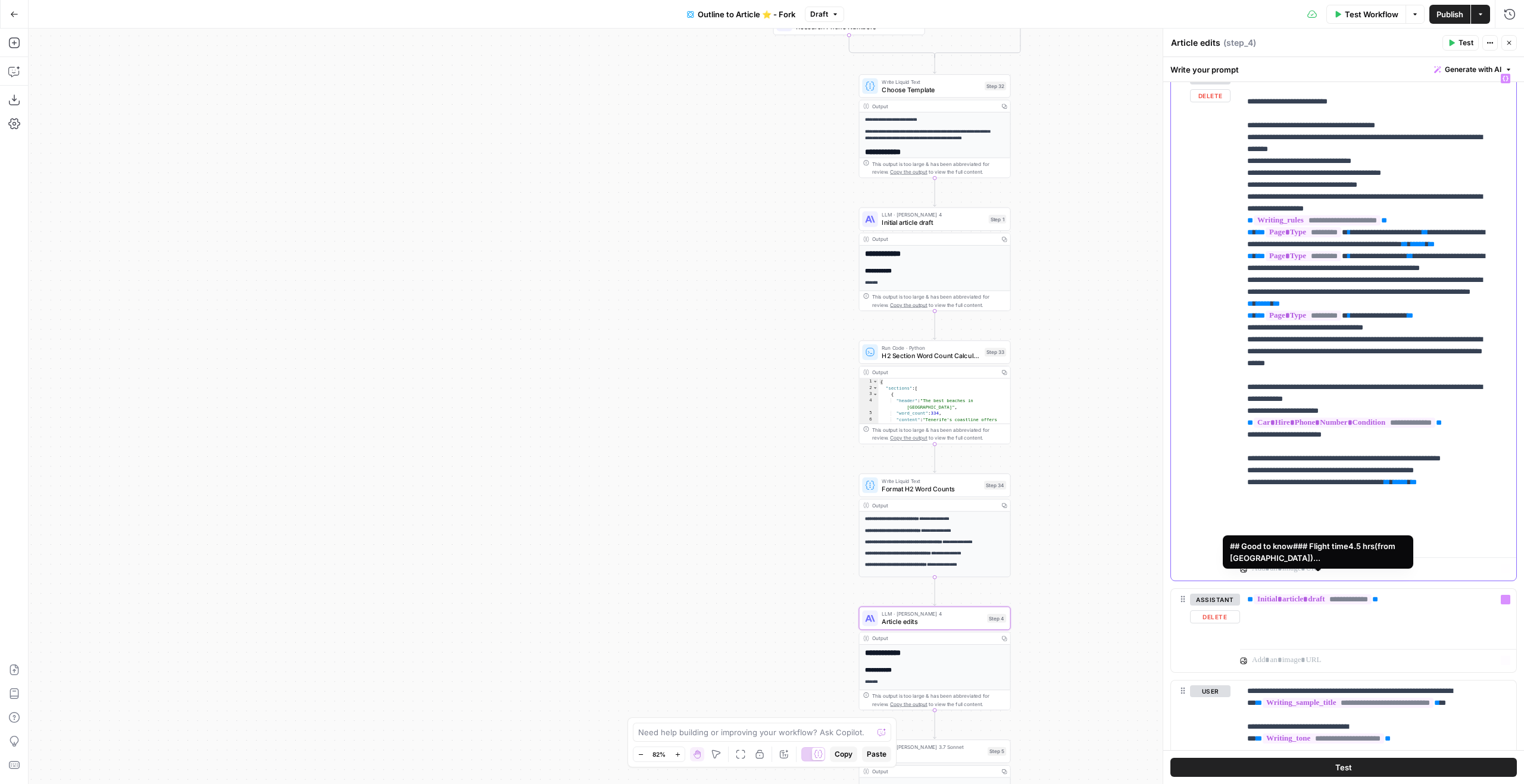
scroll to position [1644, 0]
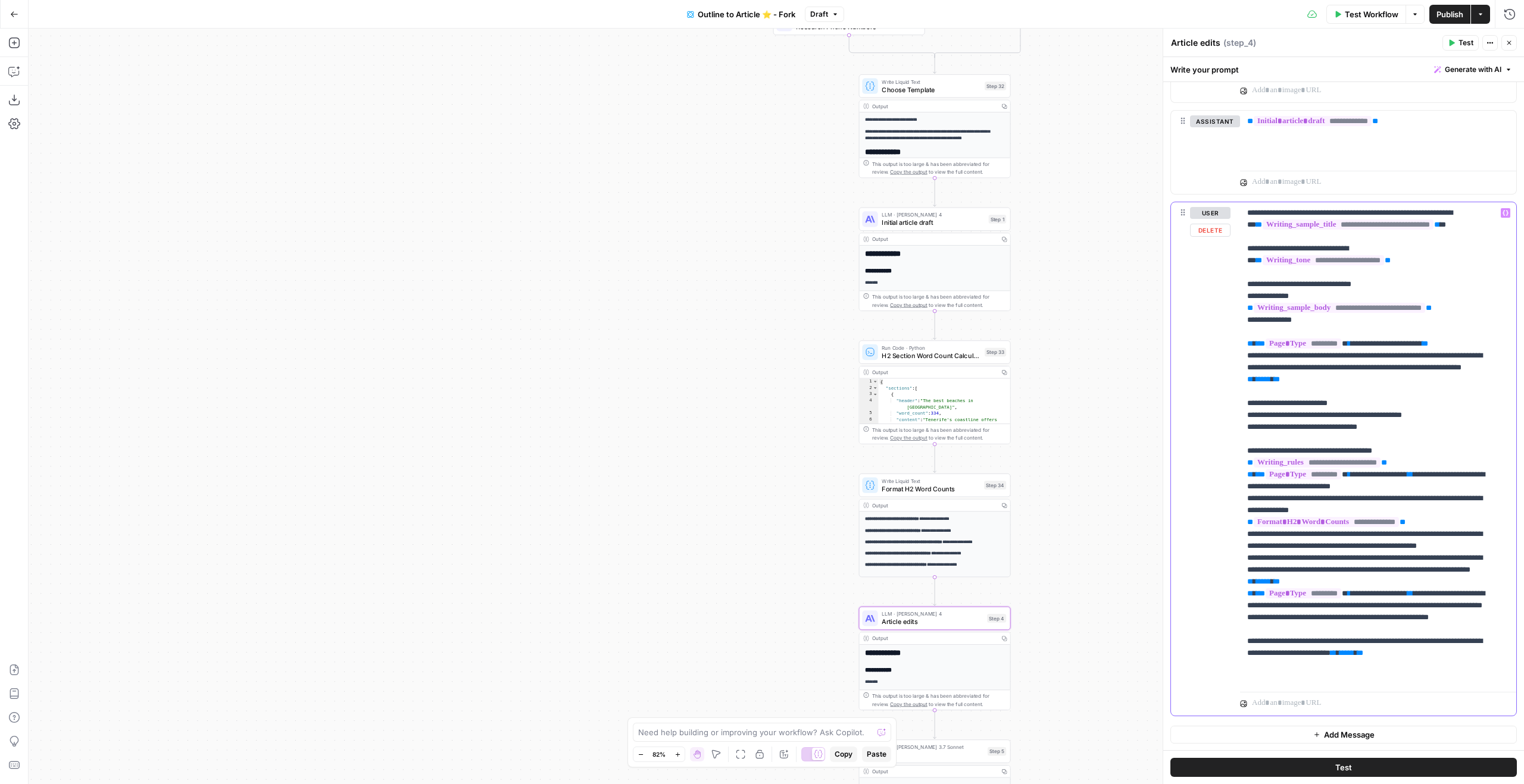
drag, startPoint x: 1456, startPoint y: 498, endPoint x: 1461, endPoint y: 512, distance: 14.9
click at [1461, 512] on p "**********" at bounding box center [1369, 463] width 244 height 512
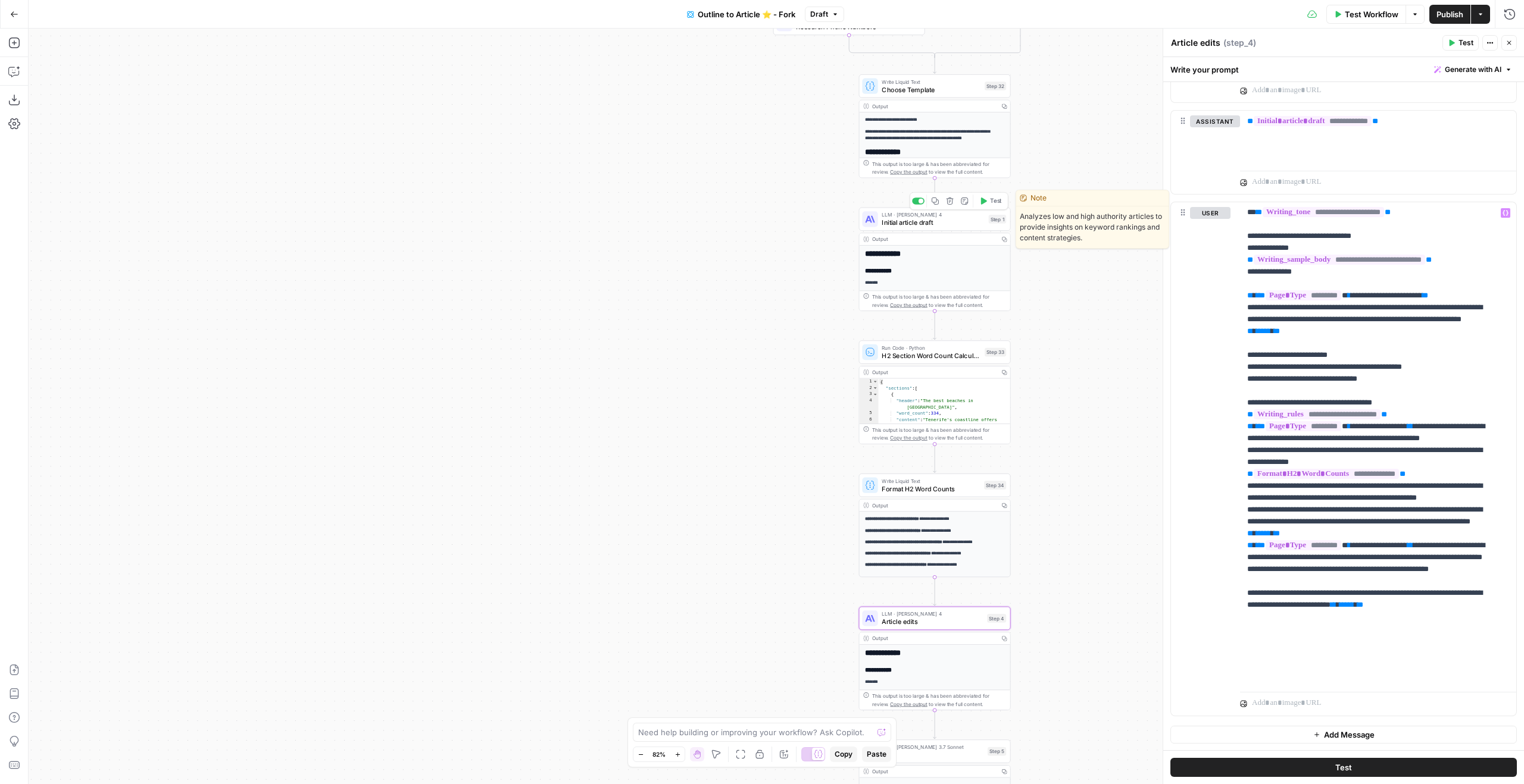
click at [994, 196] on button "Test" at bounding box center [990, 200] width 31 height 12
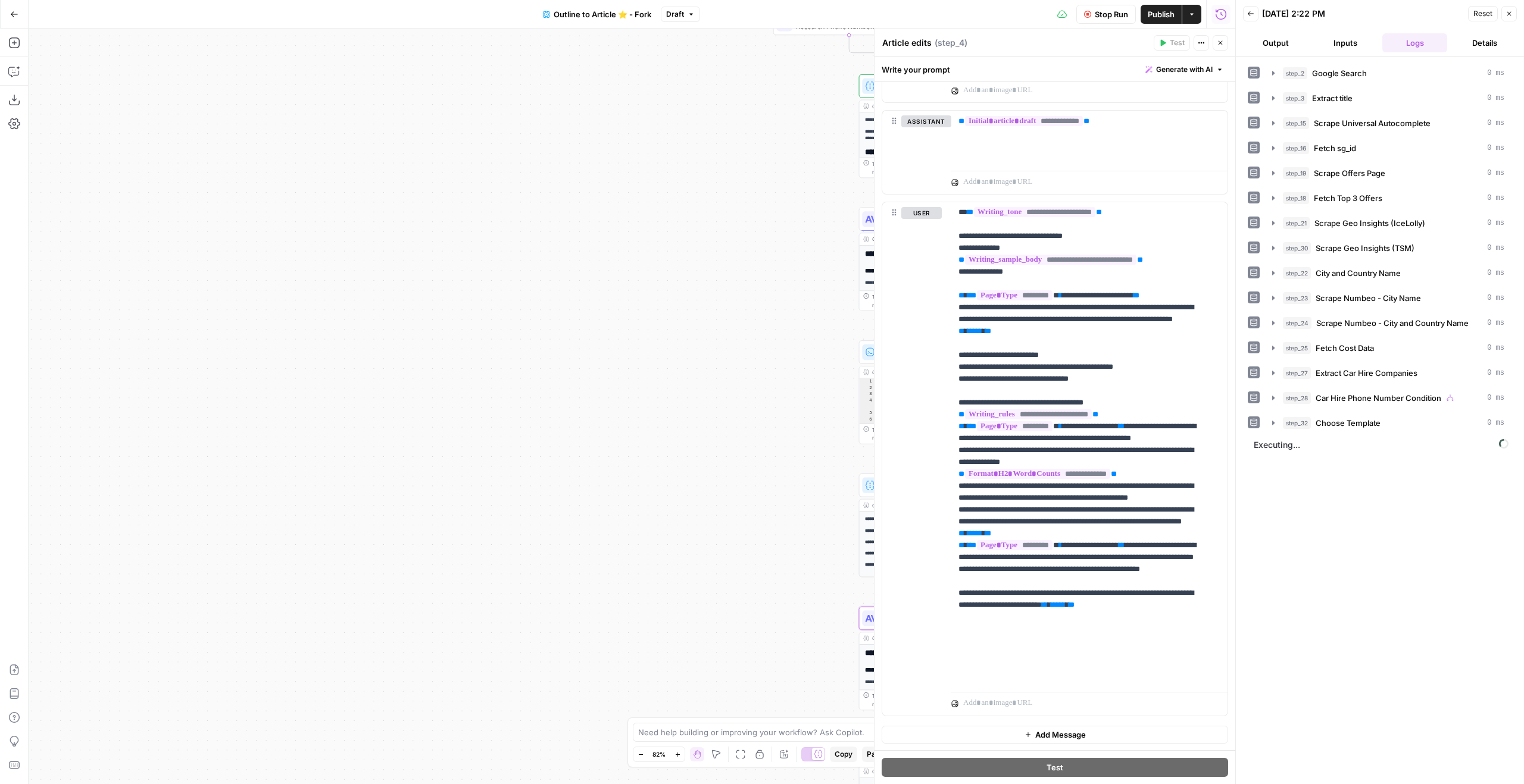
click at [1225, 43] on button "Close" at bounding box center [1220, 42] width 16 height 16
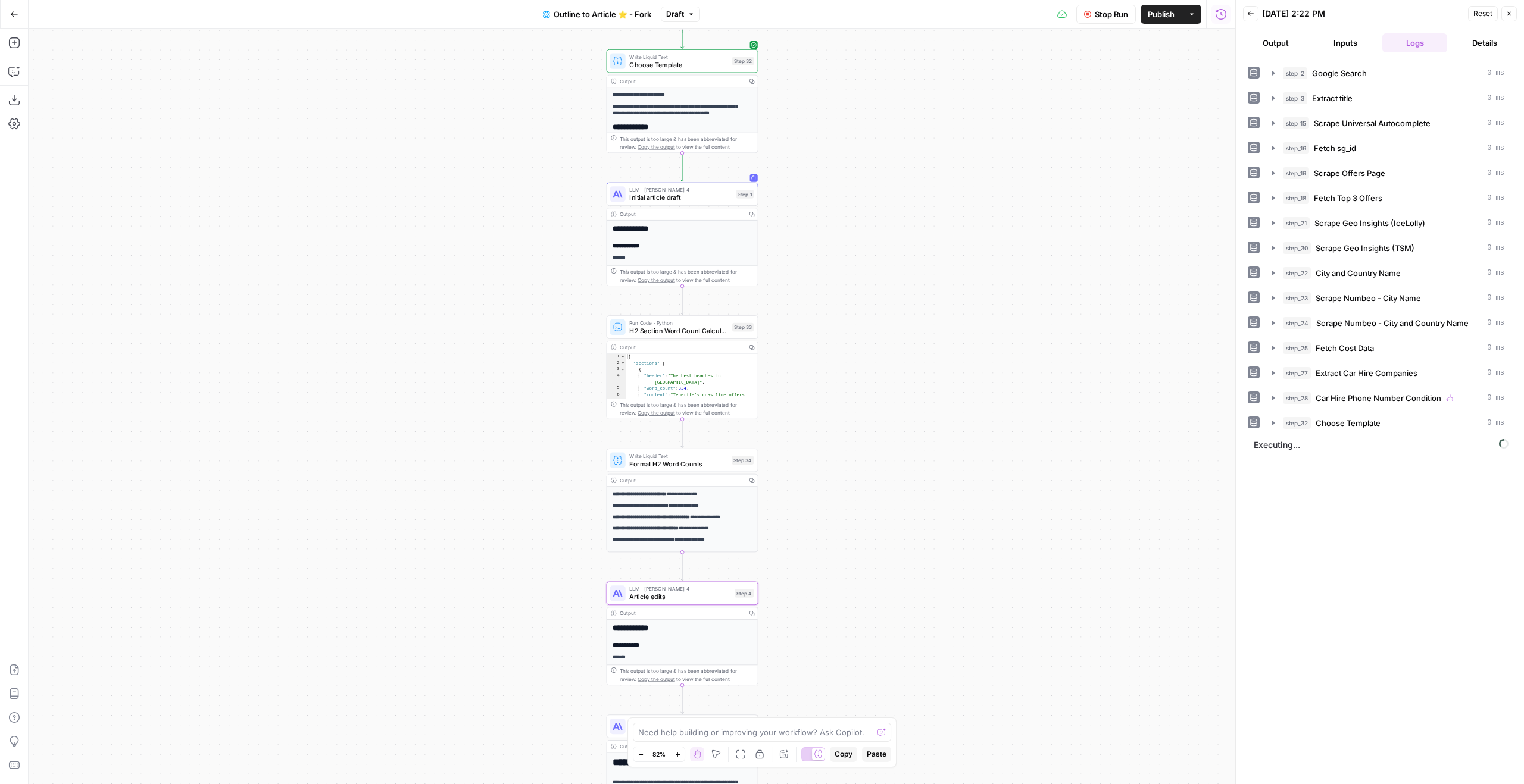
drag, startPoint x: 1155, startPoint y: 315, endPoint x: 894, endPoint y: 262, distance: 266.3
click at [894, 266] on div "true true false false Workflow Set Inputs Inputs Google Search Google Search St…" at bounding box center [632, 406] width 1207 height 756
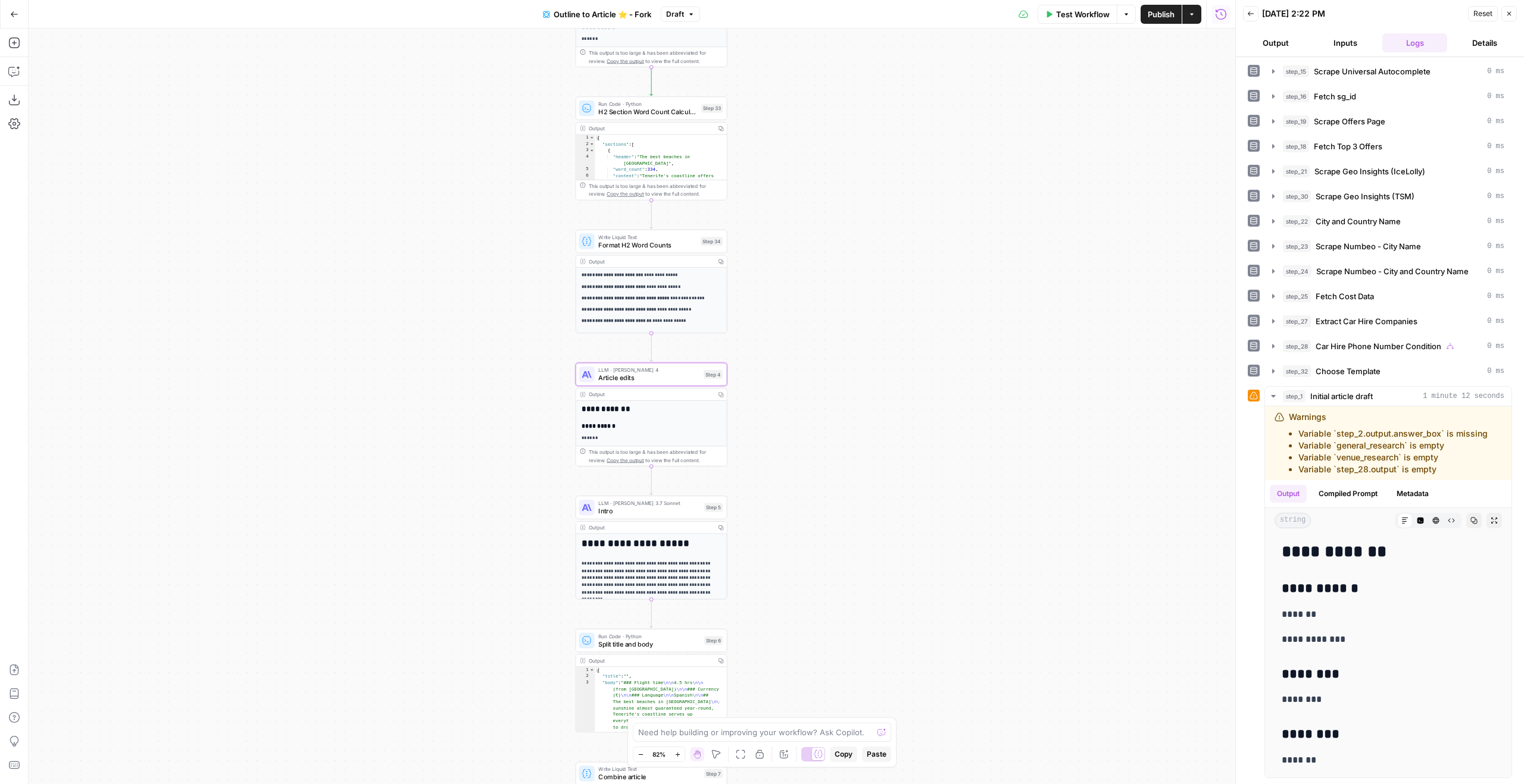
drag, startPoint x: 858, startPoint y: 582, endPoint x: 849, endPoint y: 434, distance: 148.3
click at [849, 434] on div "true true false false Workflow Set Inputs Inputs Google Search Google Search St…" at bounding box center [632, 406] width 1207 height 756
drag, startPoint x: 749, startPoint y: 135, endPoint x: 768, endPoint y: 254, distance: 120.5
click at [768, 254] on div "true true false false Workflow Set Inputs Inputs Google Search Google Search St…" at bounding box center [632, 406] width 1207 height 756
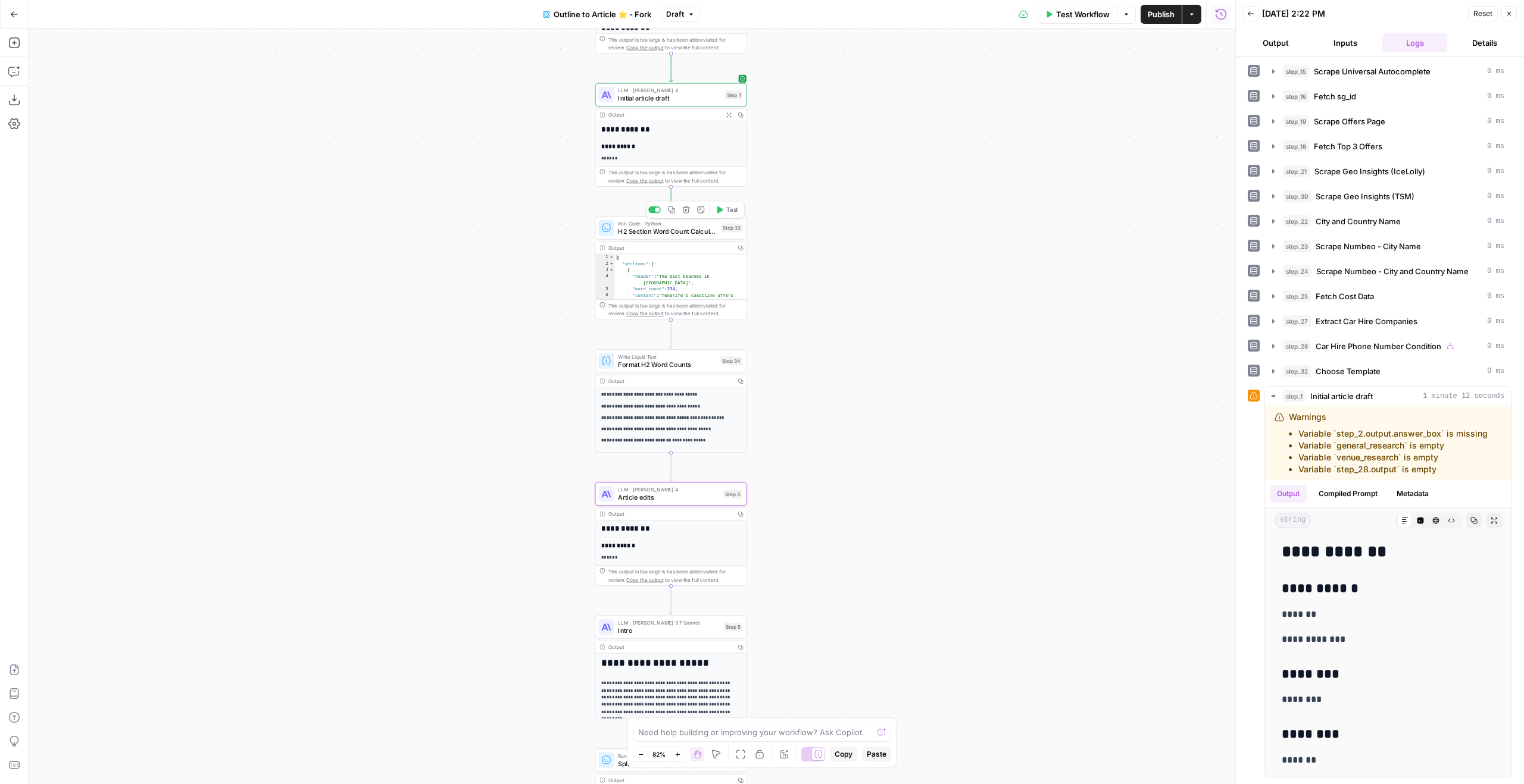
click at [731, 206] on span "Test" at bounding box center [732, 209] width 12 height 9
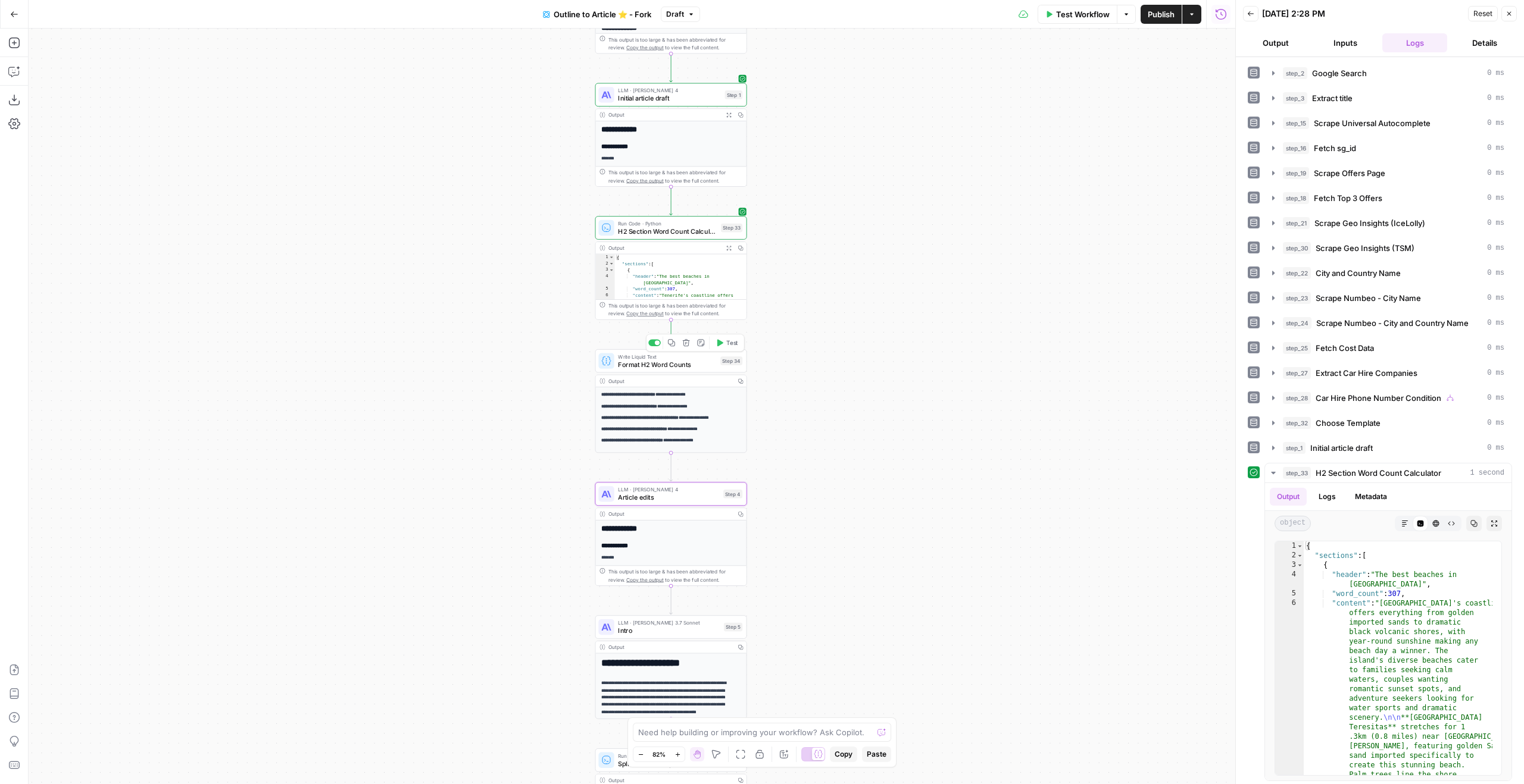
click at [730, 345] on span "Test" at bounding box center [732, 343] width 12 height 9
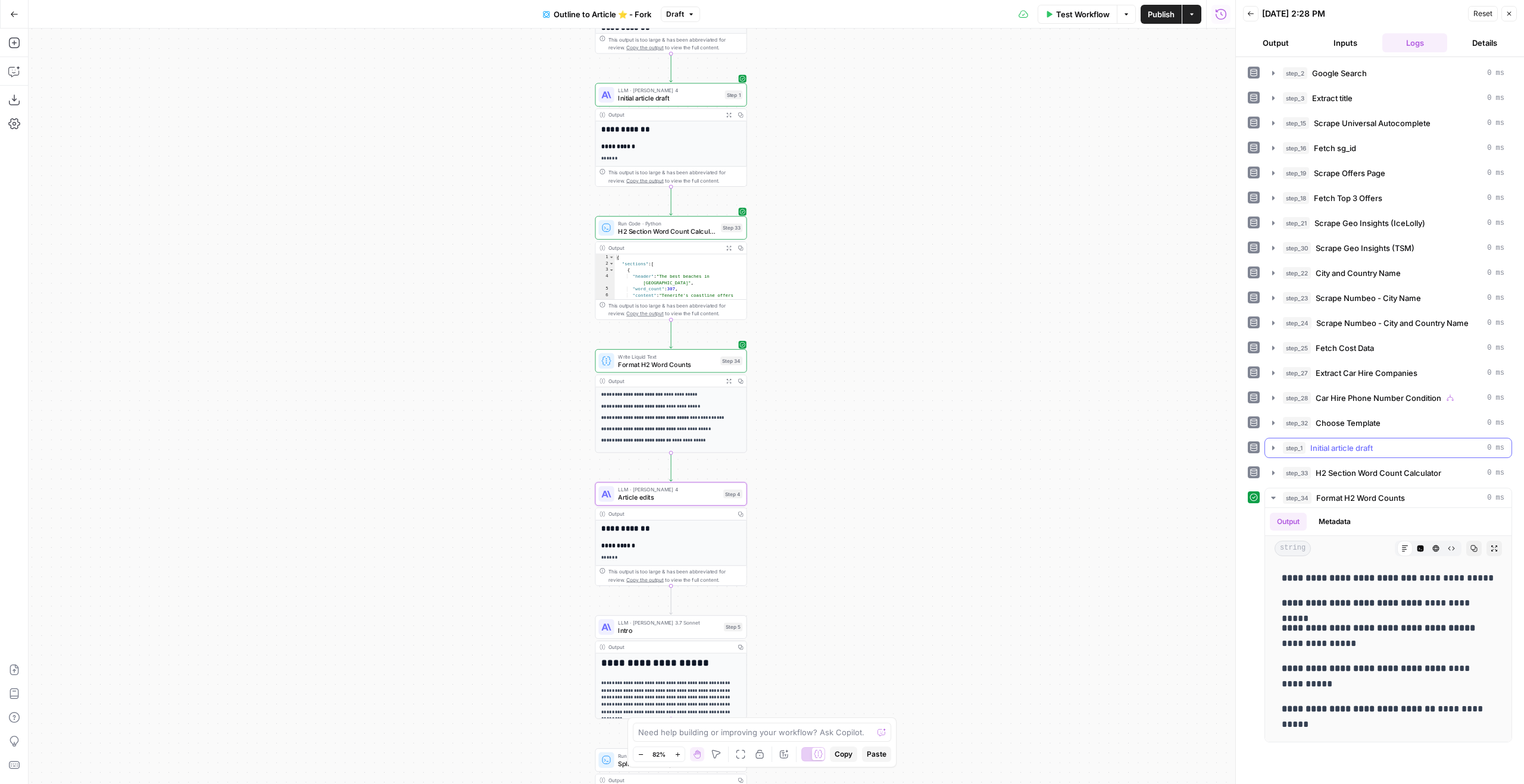
click at [1408, 450] on div "step_1 Initial article draft 0 ms" at bounding box center [1394, 448] width 222 height 12
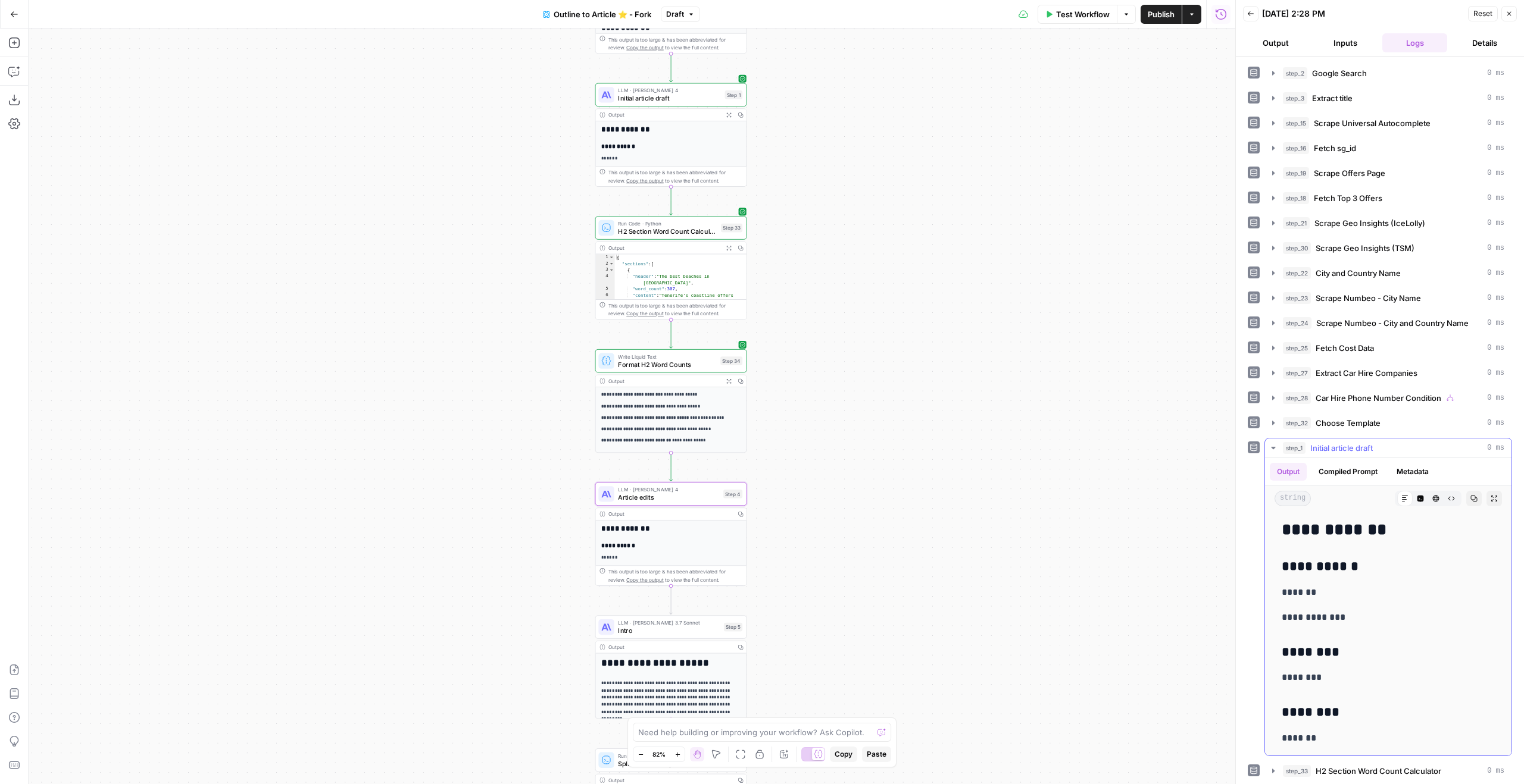
click at [1363, 471] on button "Compiled Prompt" at bounding box center [1348, 471] width 73 height 17
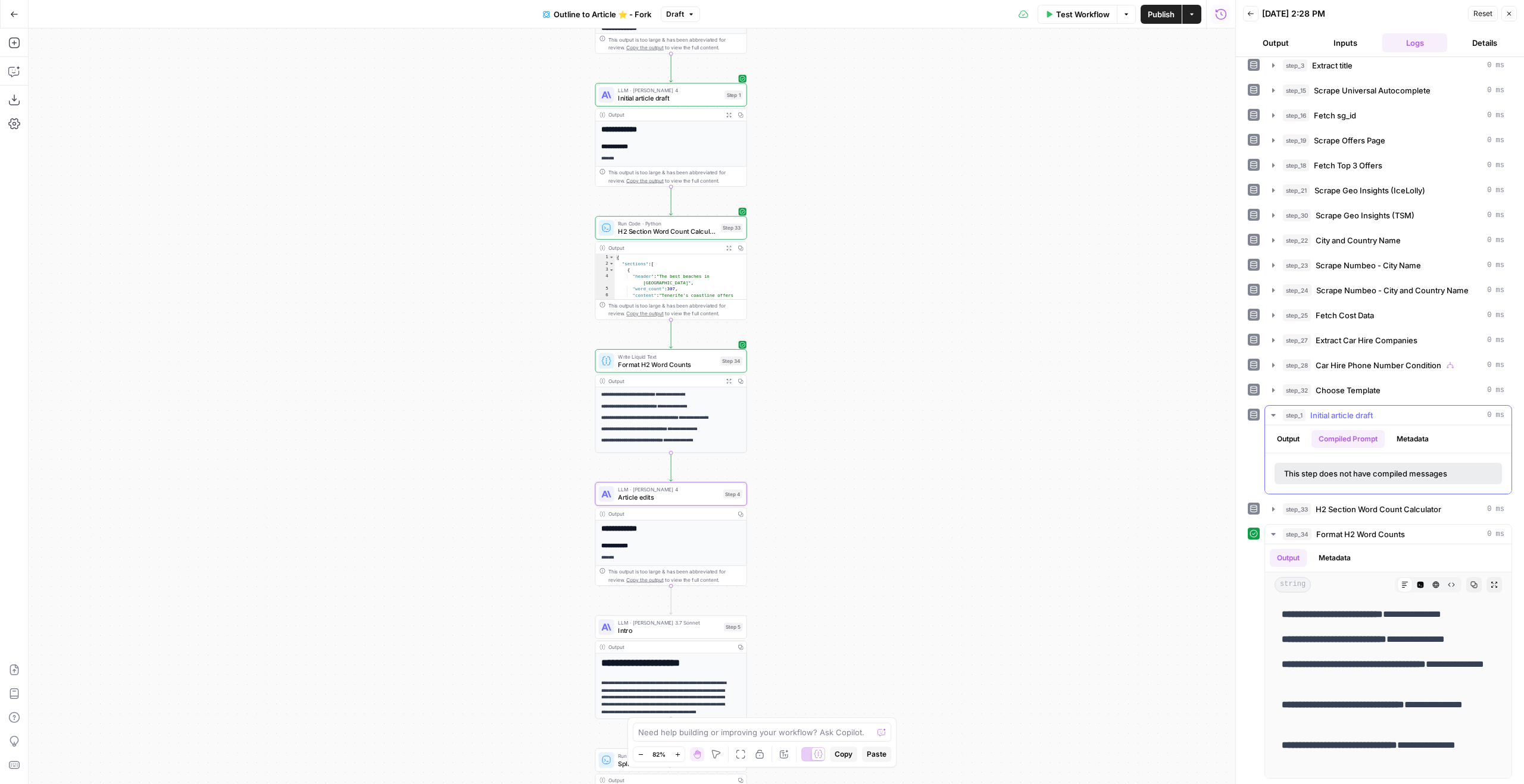
scroll to position [33, 0]
click at [1297, 430] on button "Output" at bounding box center [1288, 438] width 37 height 17
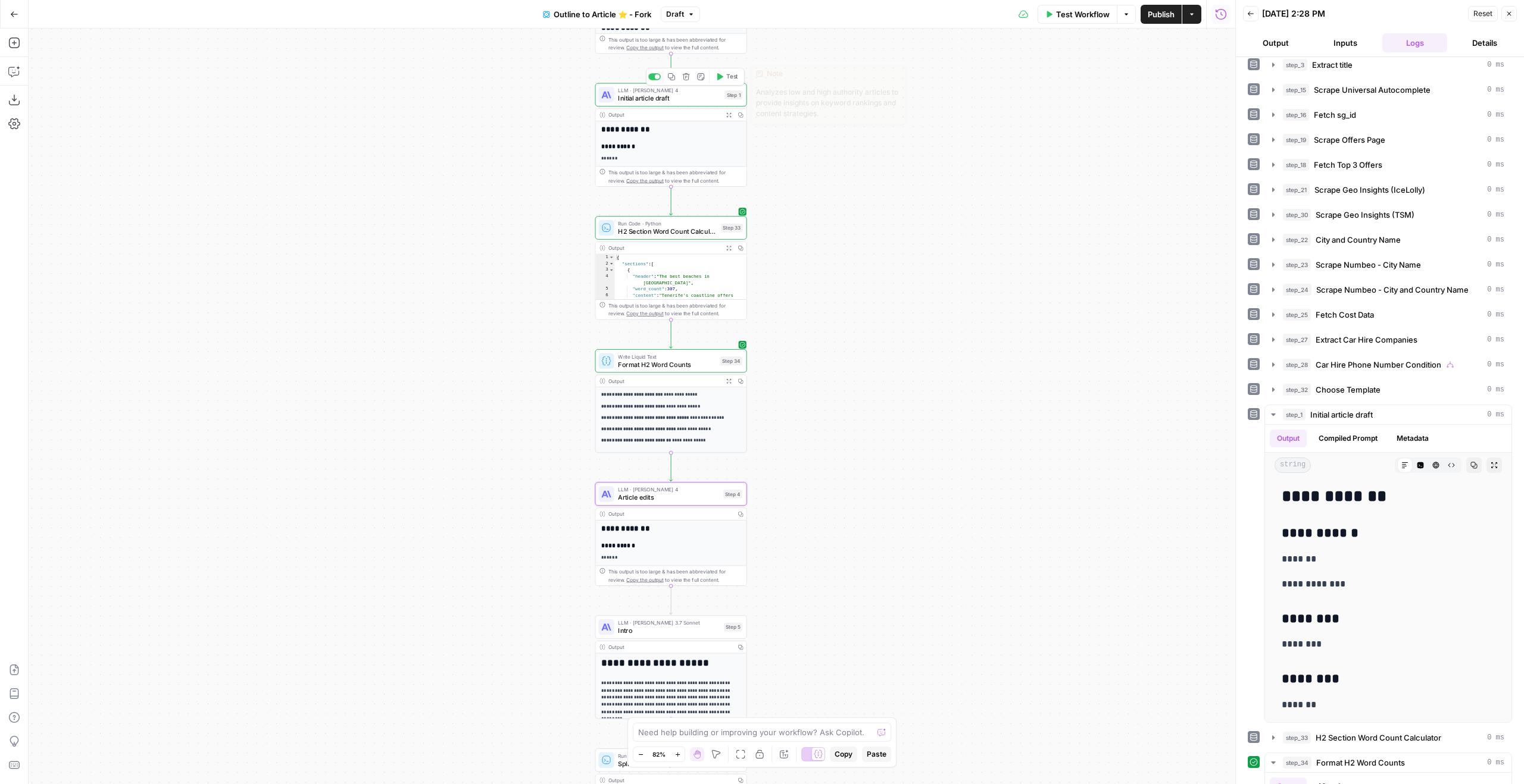
click at [727, 76] on span "Test" at bounding box center [732, 76] width 12 height 9
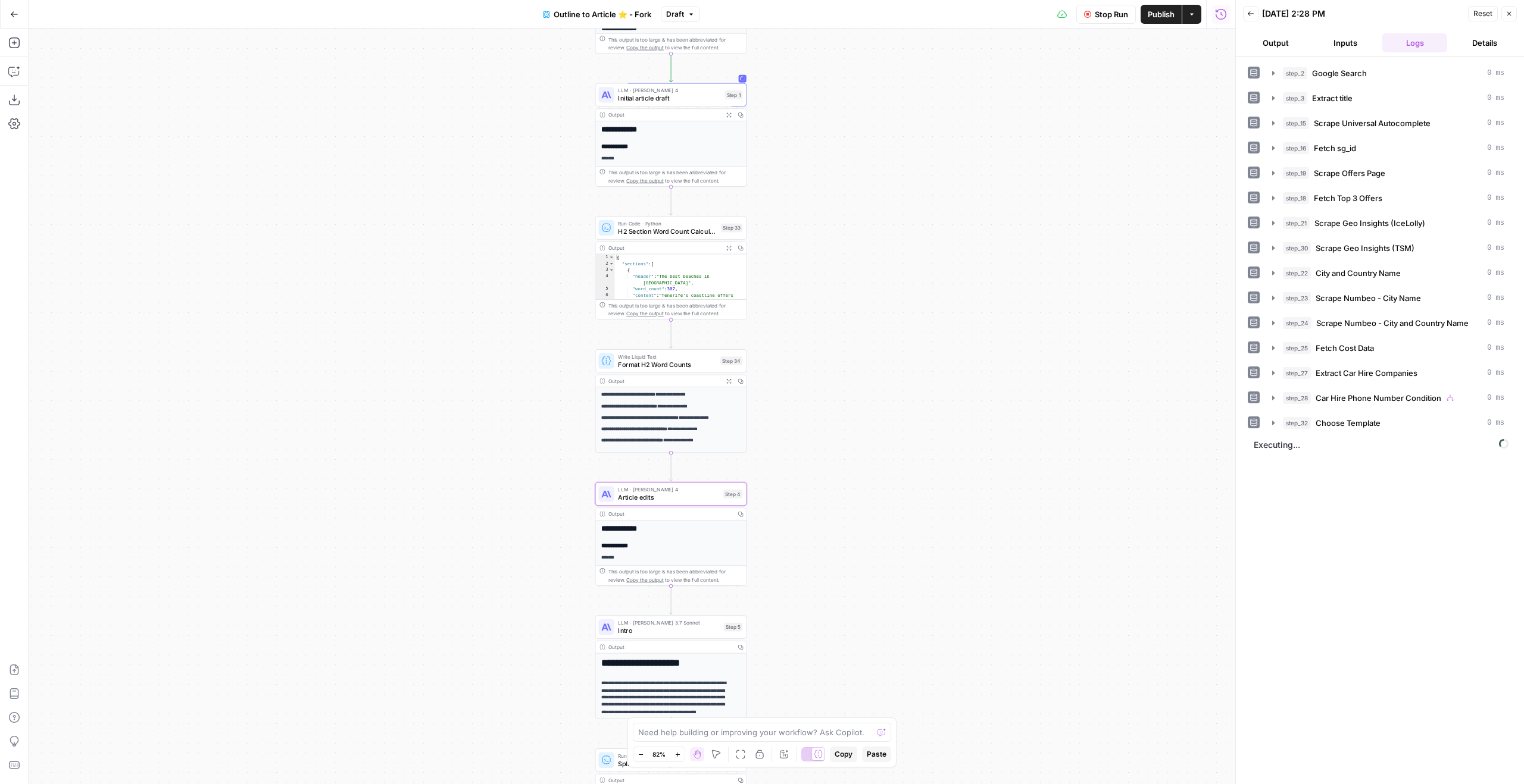
click at [1353, 51] on button "Inputs" at bounding box center [1345, 42] width 65 height 19
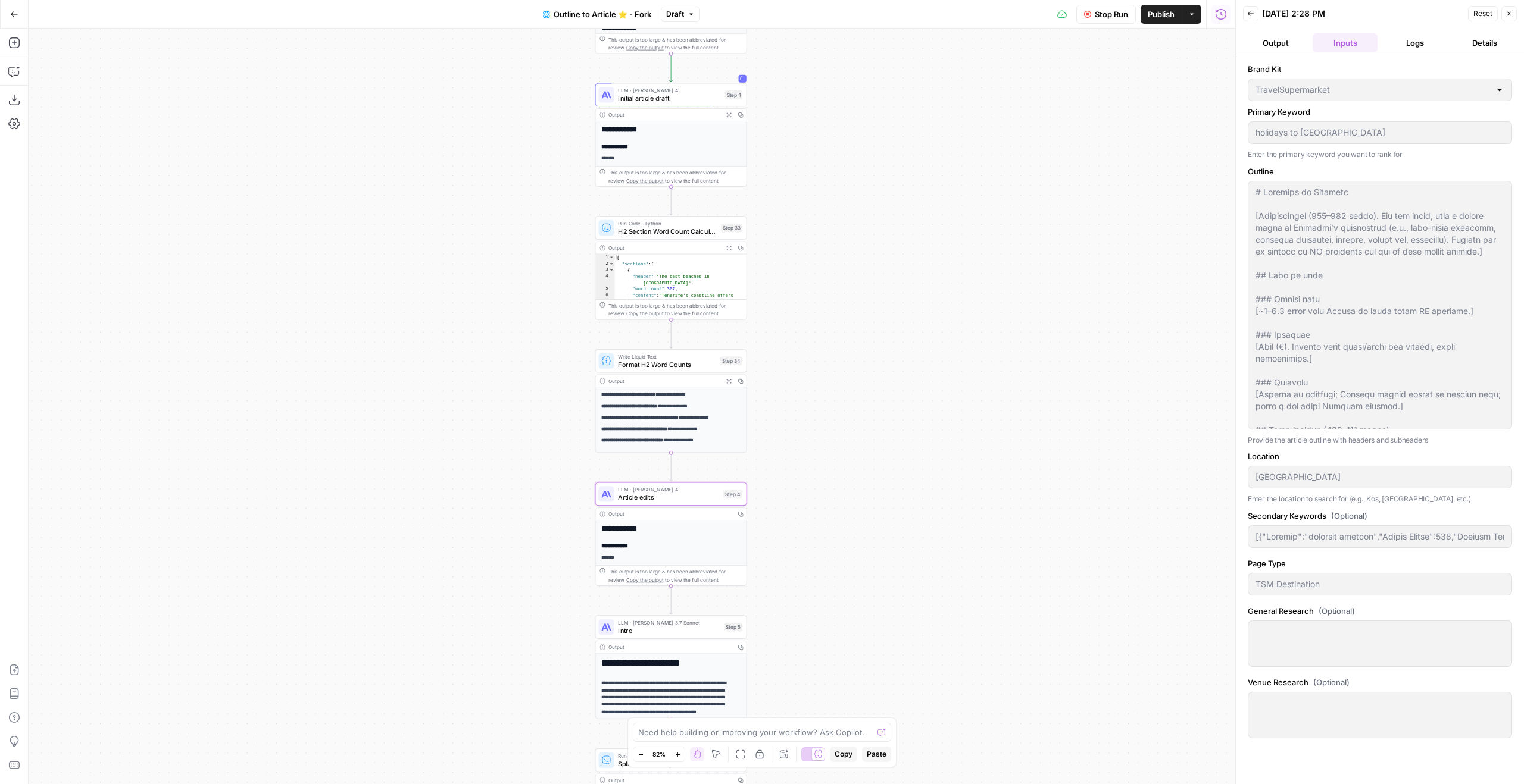
click at [1403, 35] on button "Logs" at bounding box center [1415, 42] width 65 height 19
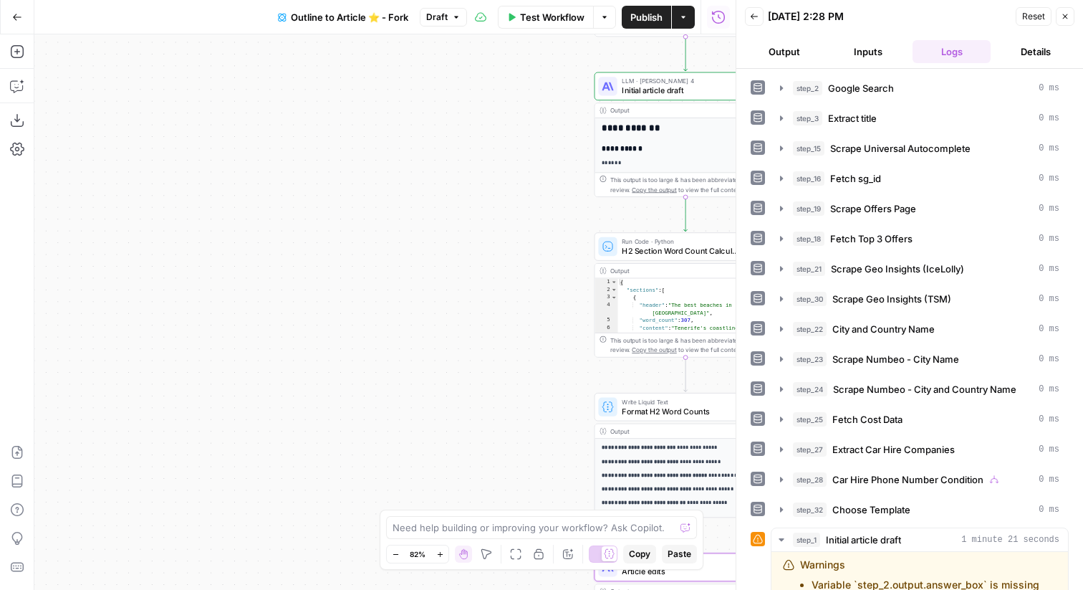
drag, startPoint x: 628, startPoint y: 253, endPoint x: 484, endPoint y: 218, distance: 147.5
click at [484, 218] on div "true true false false Workflow Set Inputs Inputs Google Search Google Search St…" at bounding box center [384, 311] width 701 height 555
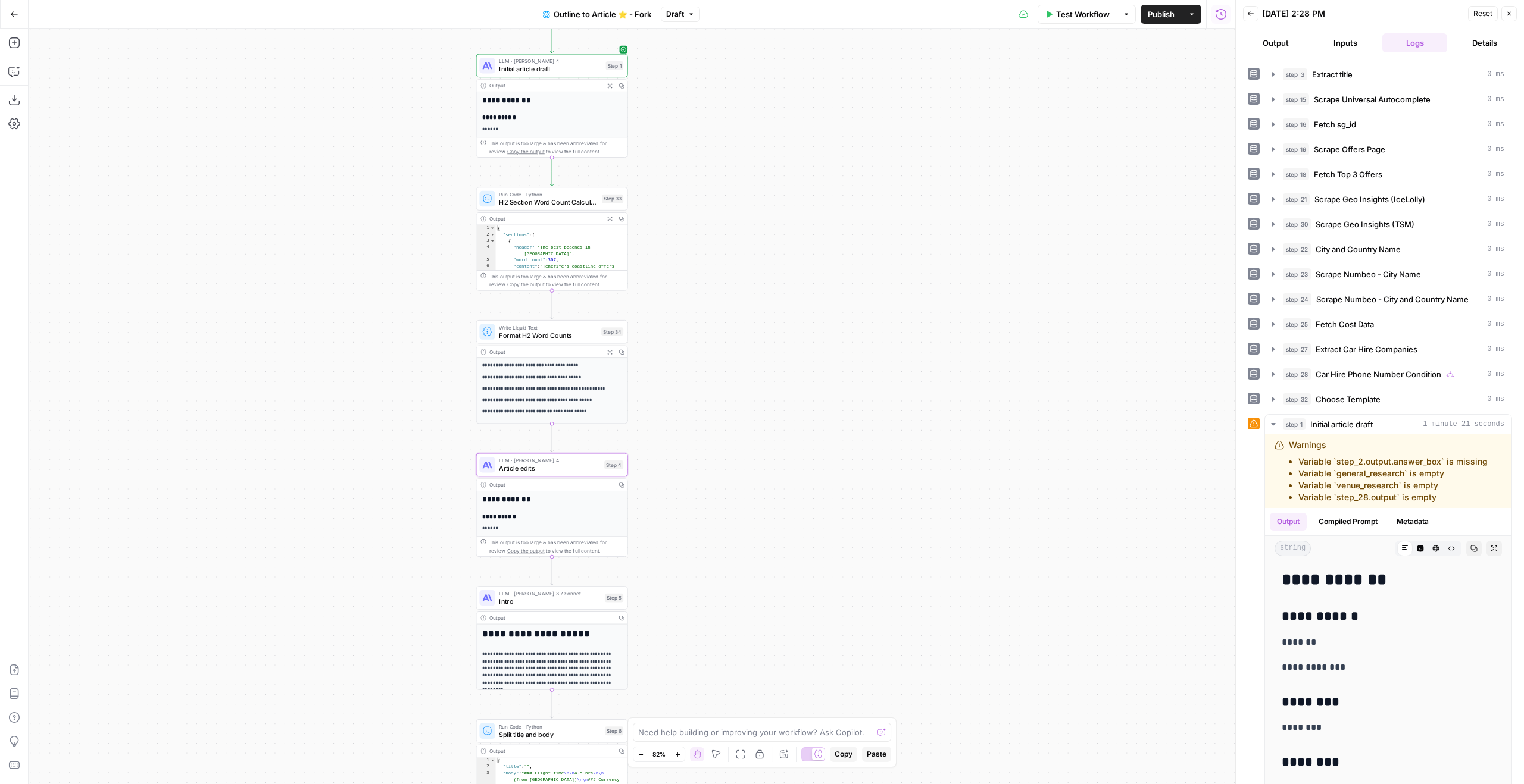
scroll to position [51, 0]
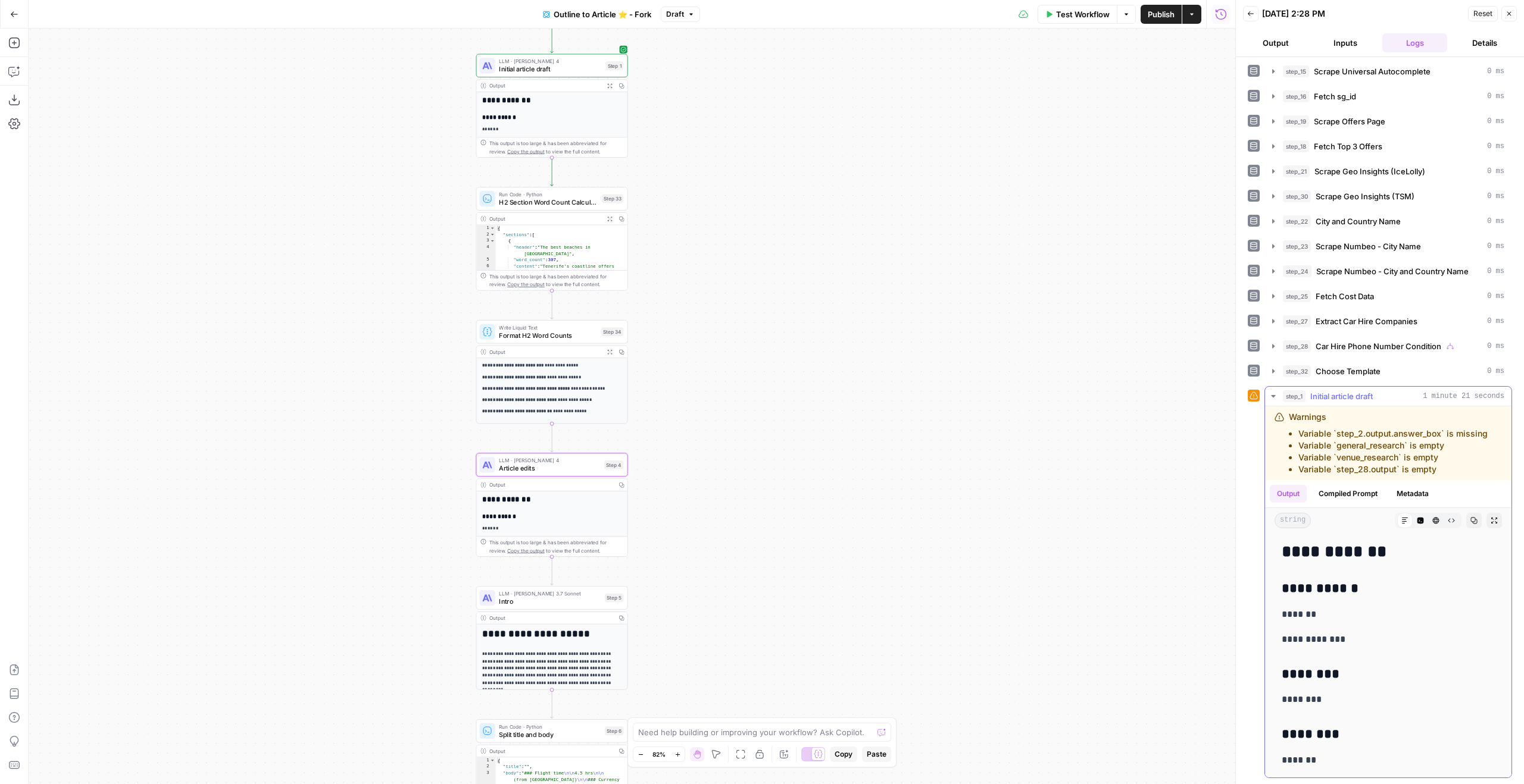
click at [1380, 394] on div "step_1 Initial article draft 1 minute 21 seconds" at bounding box center [1394, 396] width 222 height 12
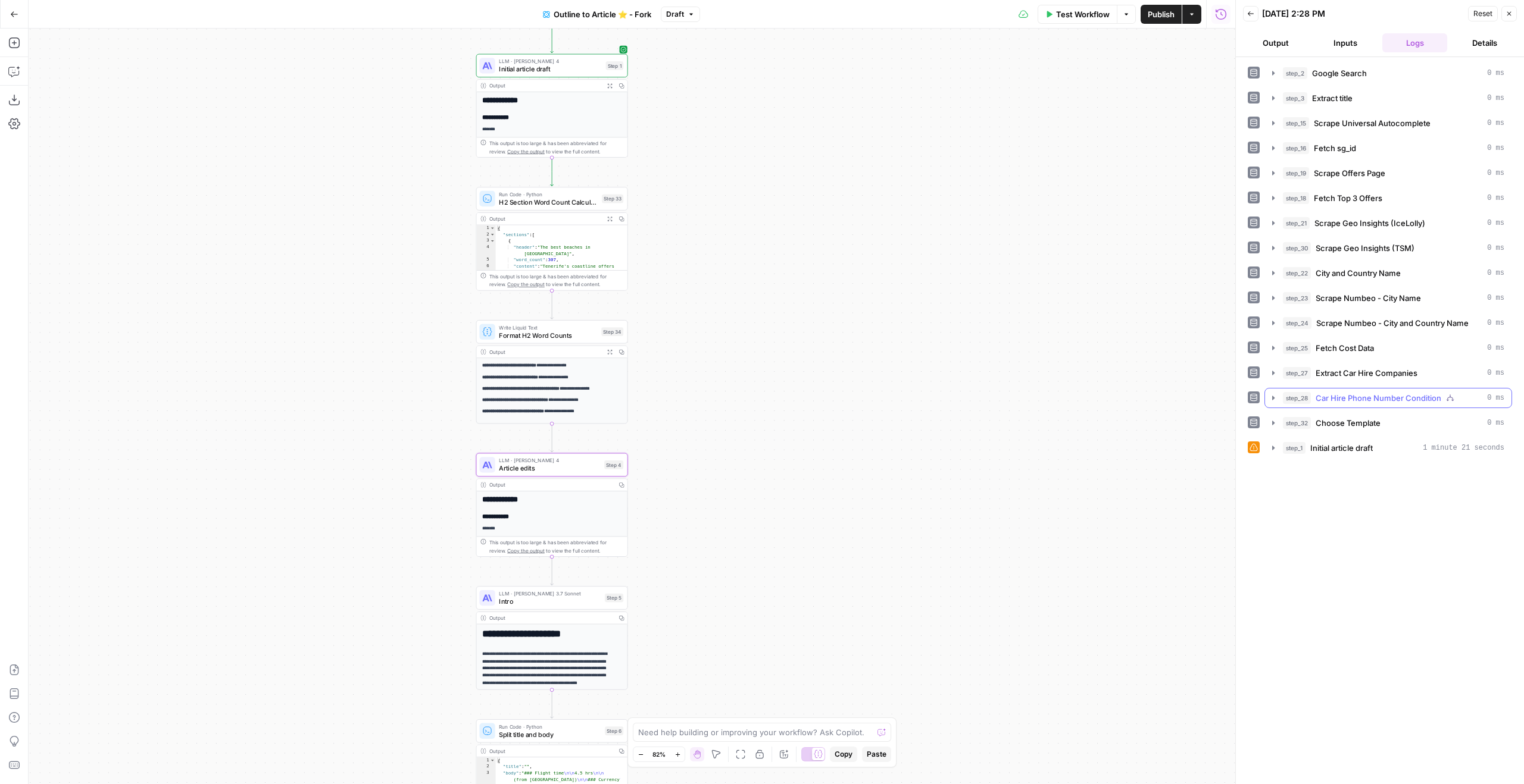
click at [1380, 394] on span "Car Hire Phone Number Condition" at bounding box center [1378, 398] width 125 height 12
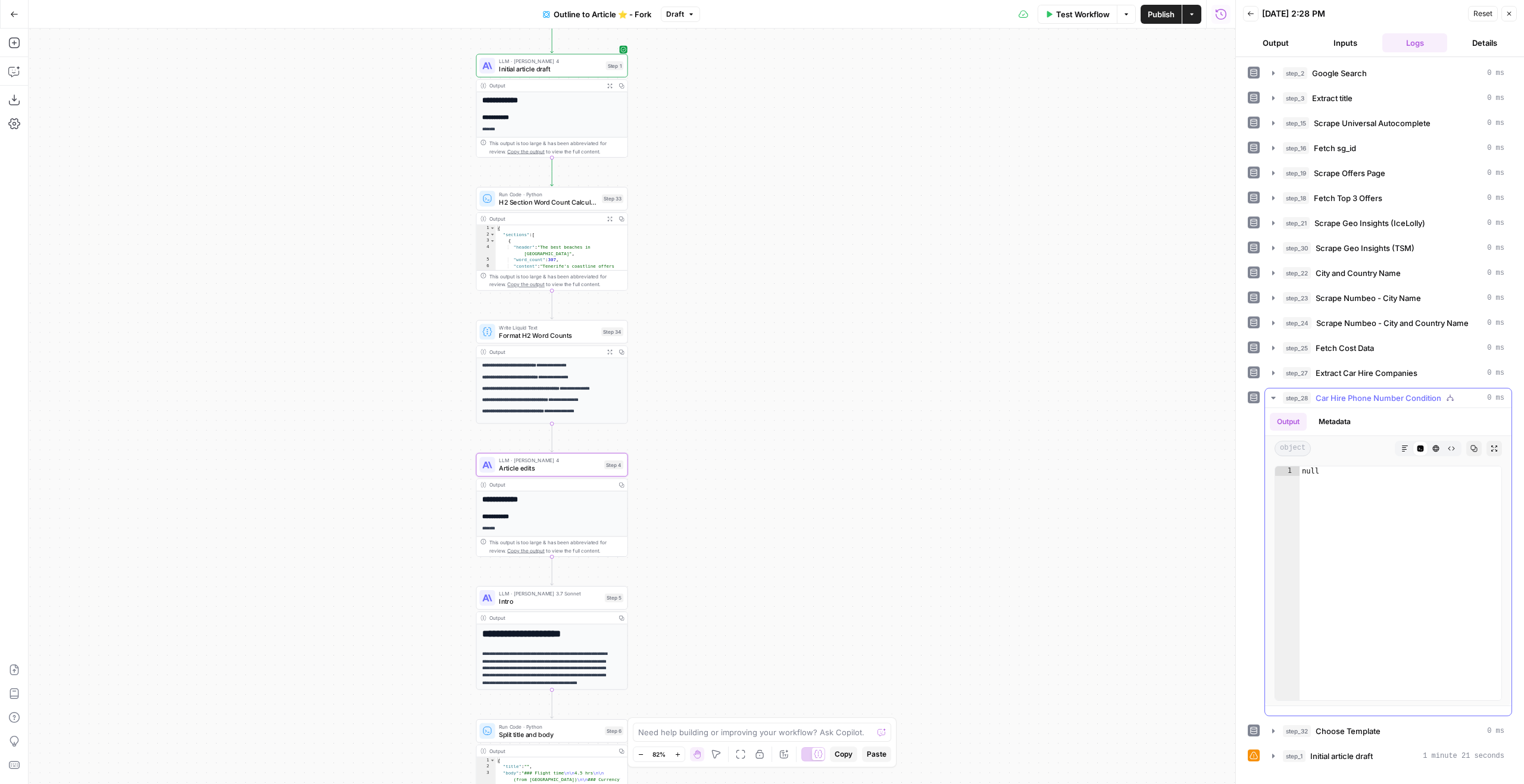
click at [1364, 398] on span "Car Hire Phone Number Condition" at bounding box center [1378, 398] width 125 height 12
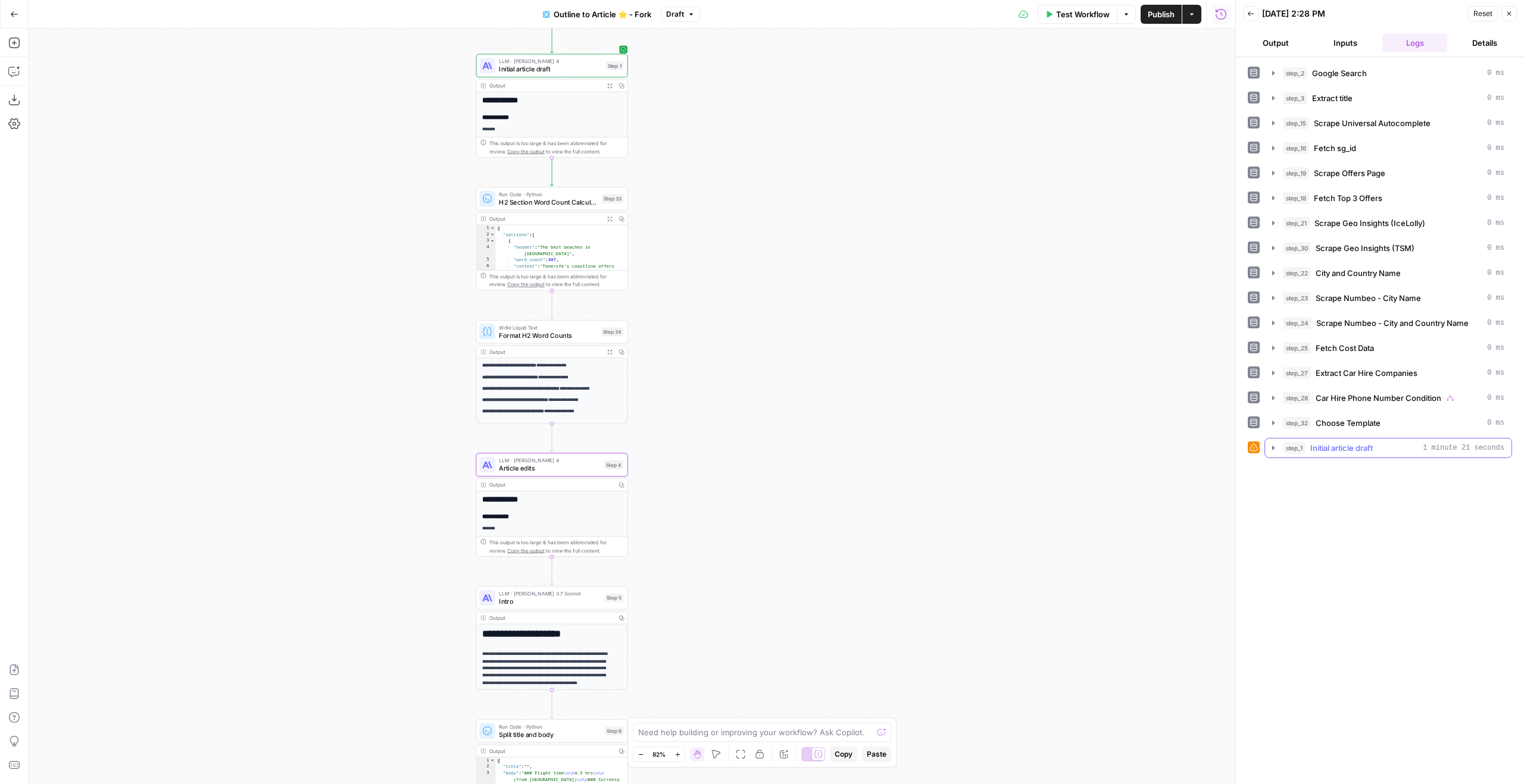
click at [1368, 439] on button "step_1 Initial article draft 1 minute 21 seconds" at bounding box center [1388, 448] width 247 height 19
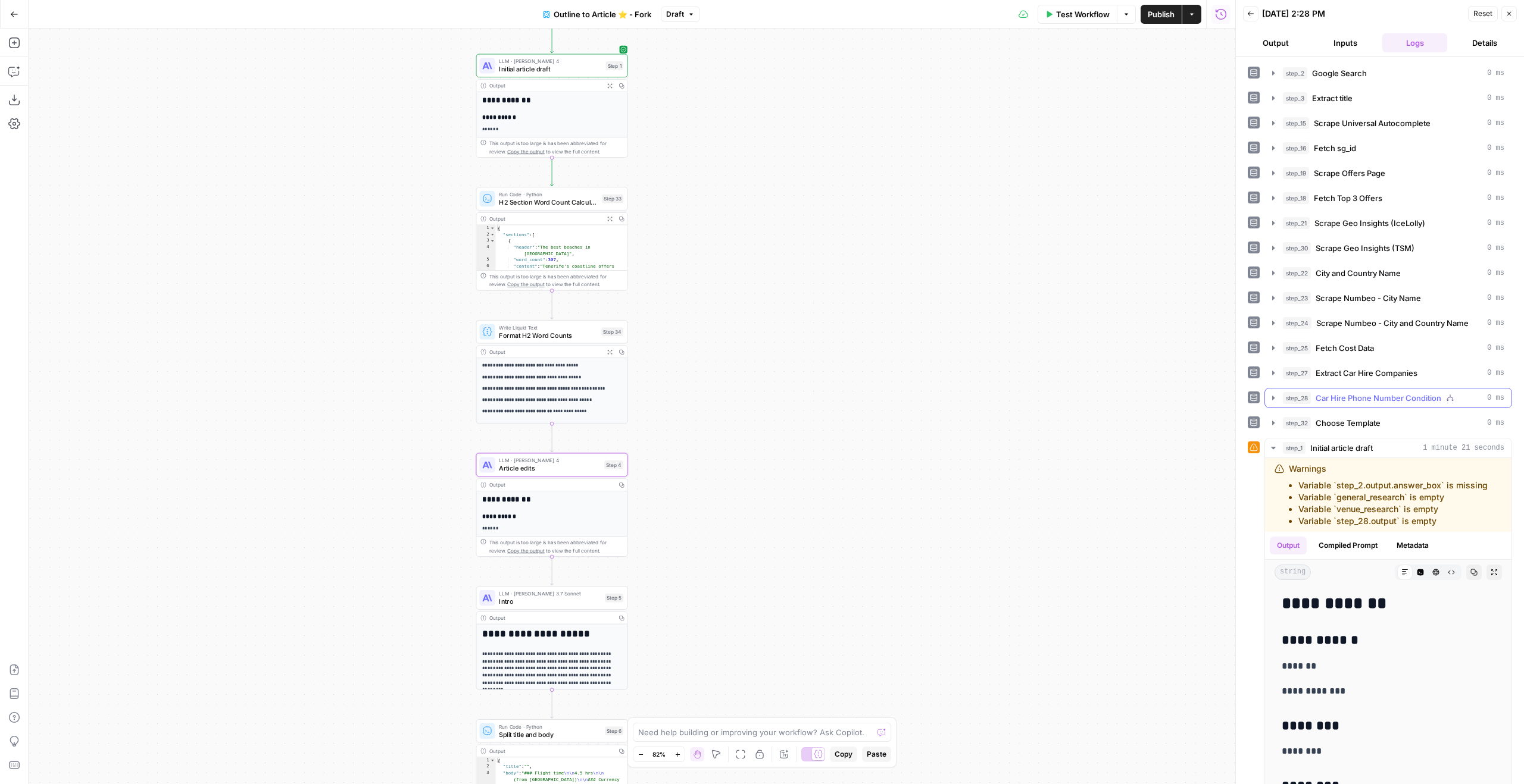
scroll to position [51, 0]
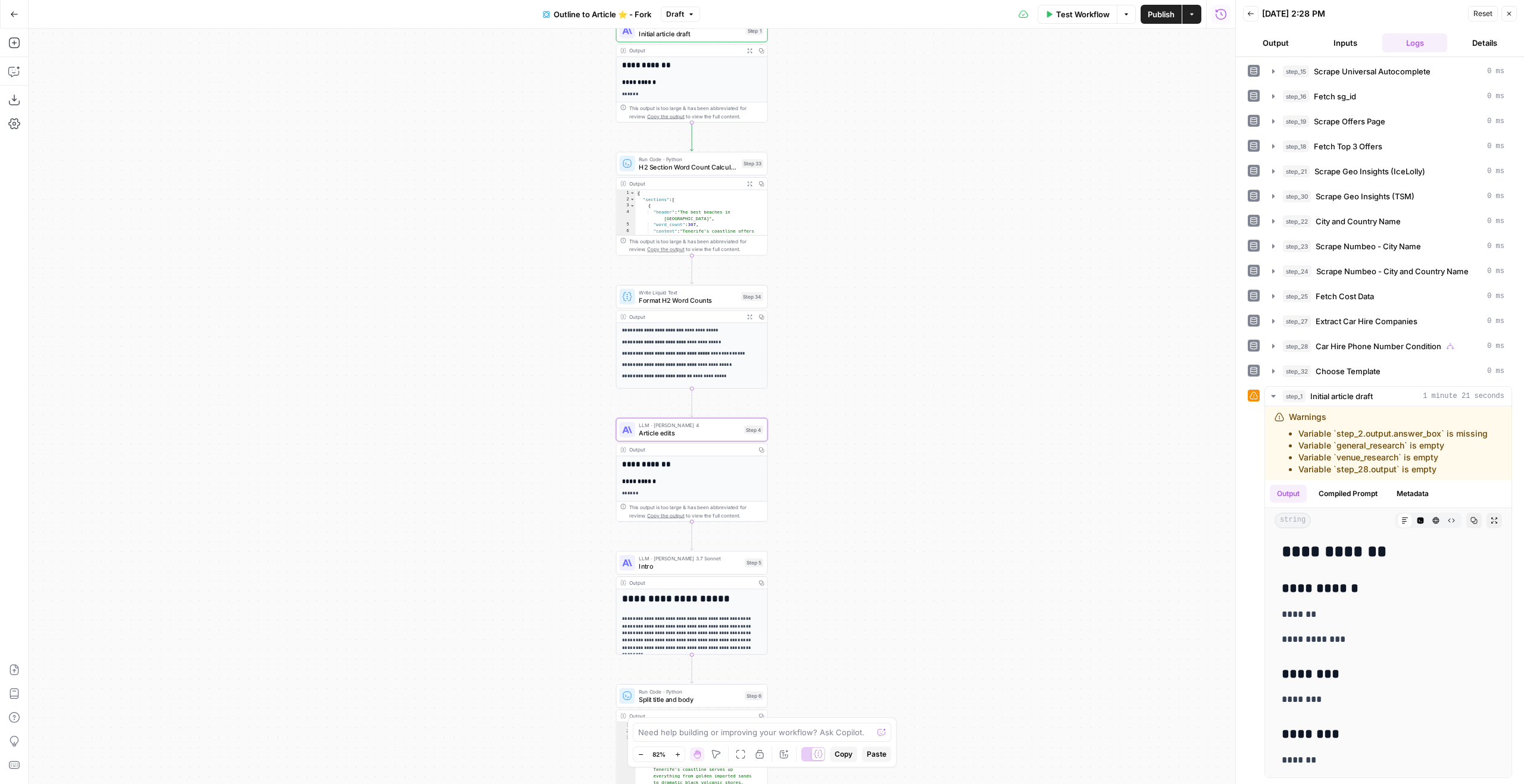
drag, startPoint x: 690, startPoint y: 179, endPoint x: 823, endPoint y: 135, distance: 140.1
click at [815, 135] on div "true true false false Workflow Set Inputs Inputs Google Search Google Search St…" at bounding box center [632, 406] width 1207 height 756
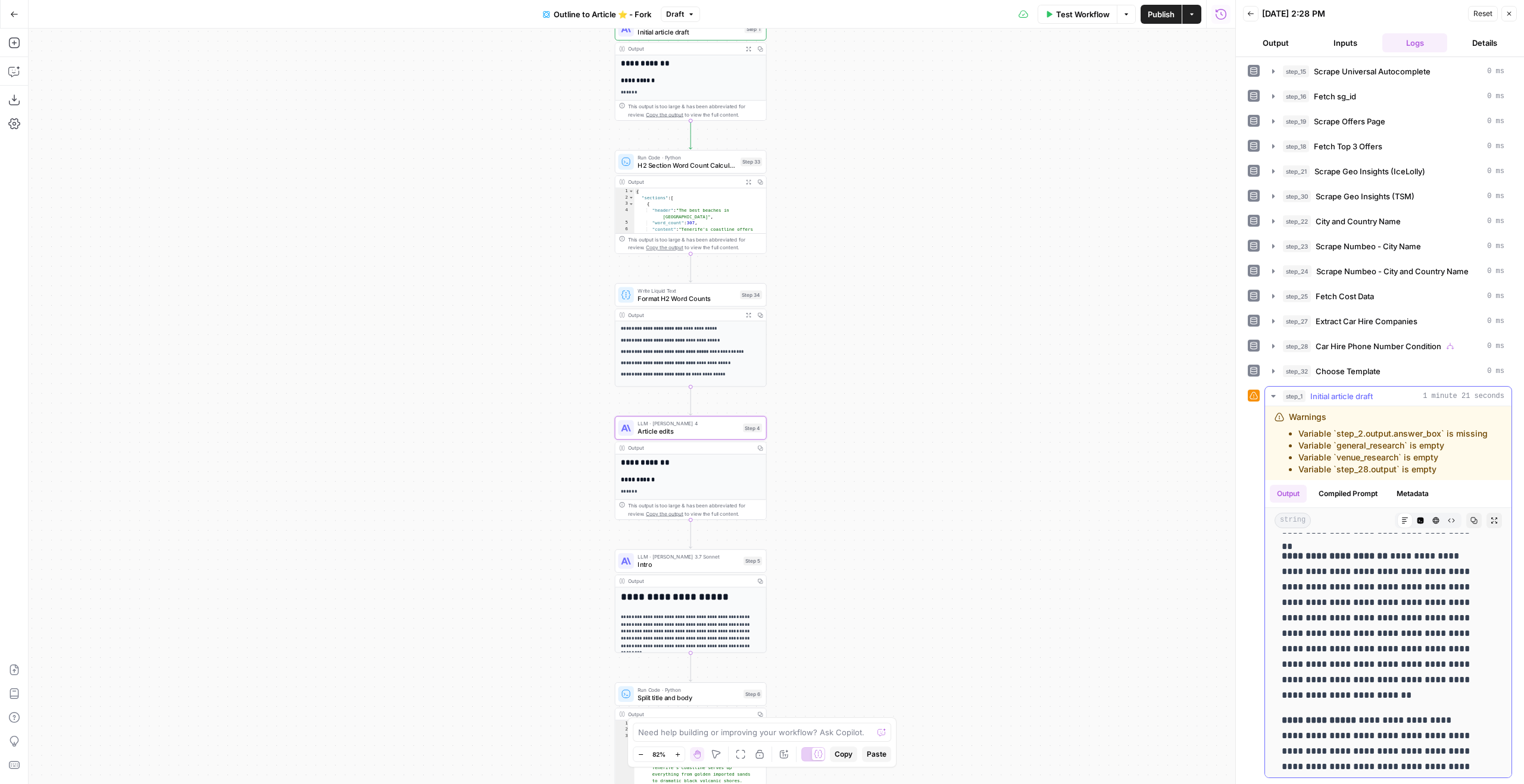
scroll to position [421, 0]
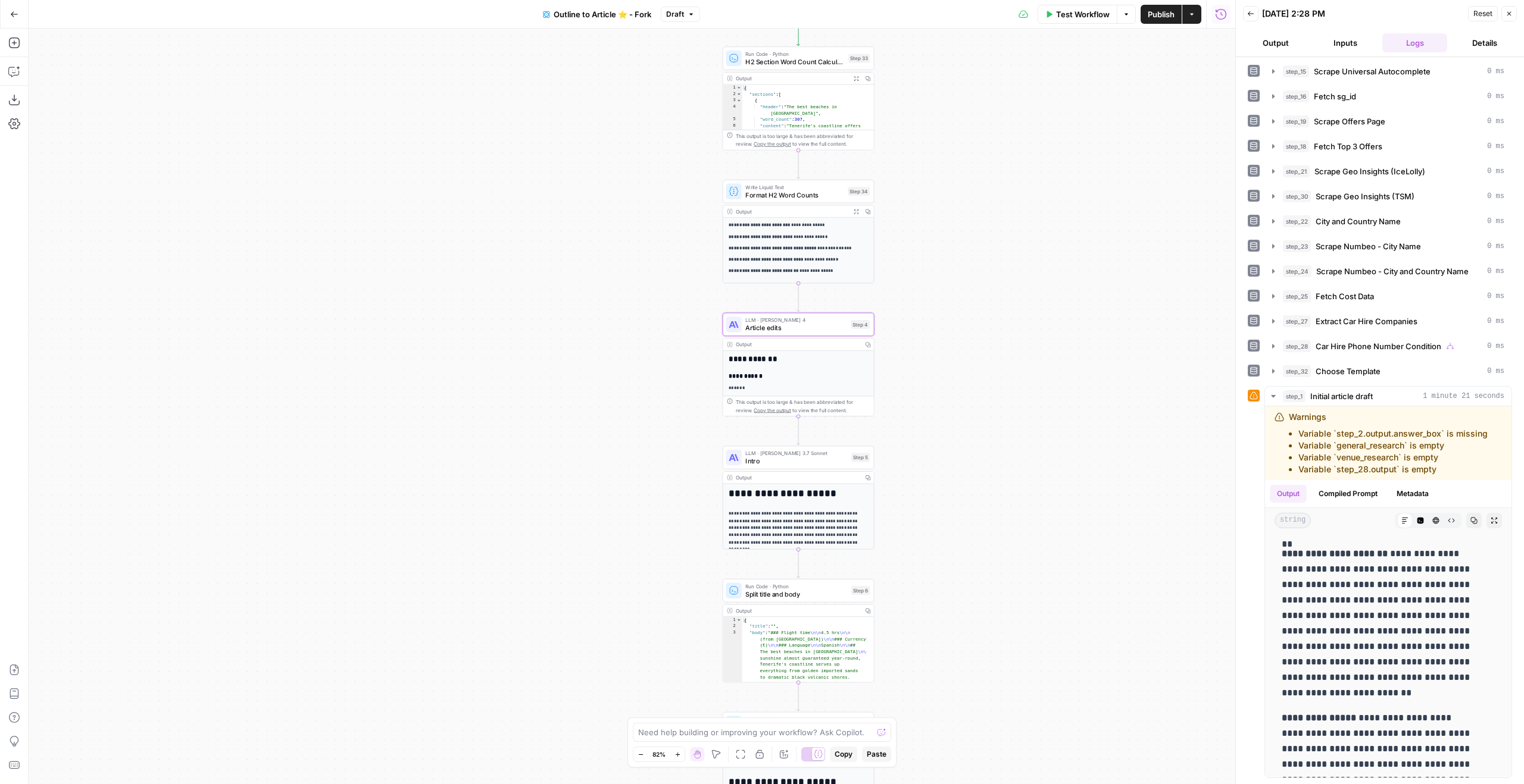
drag, startPoint x: 947, startPoint y: 530, endPoint x: 1071, endPoint y: 412, distance: 171.2
click at [1056, 425] on div "true true false false Workflow Set Inputs Inputs Google Search Google Search St…" at bounding box center [632, 406] width 1207 height 756
click at [1339, 492] on button "Compiled Prompt" at bounding box center [1348, 493] width 73 height 17
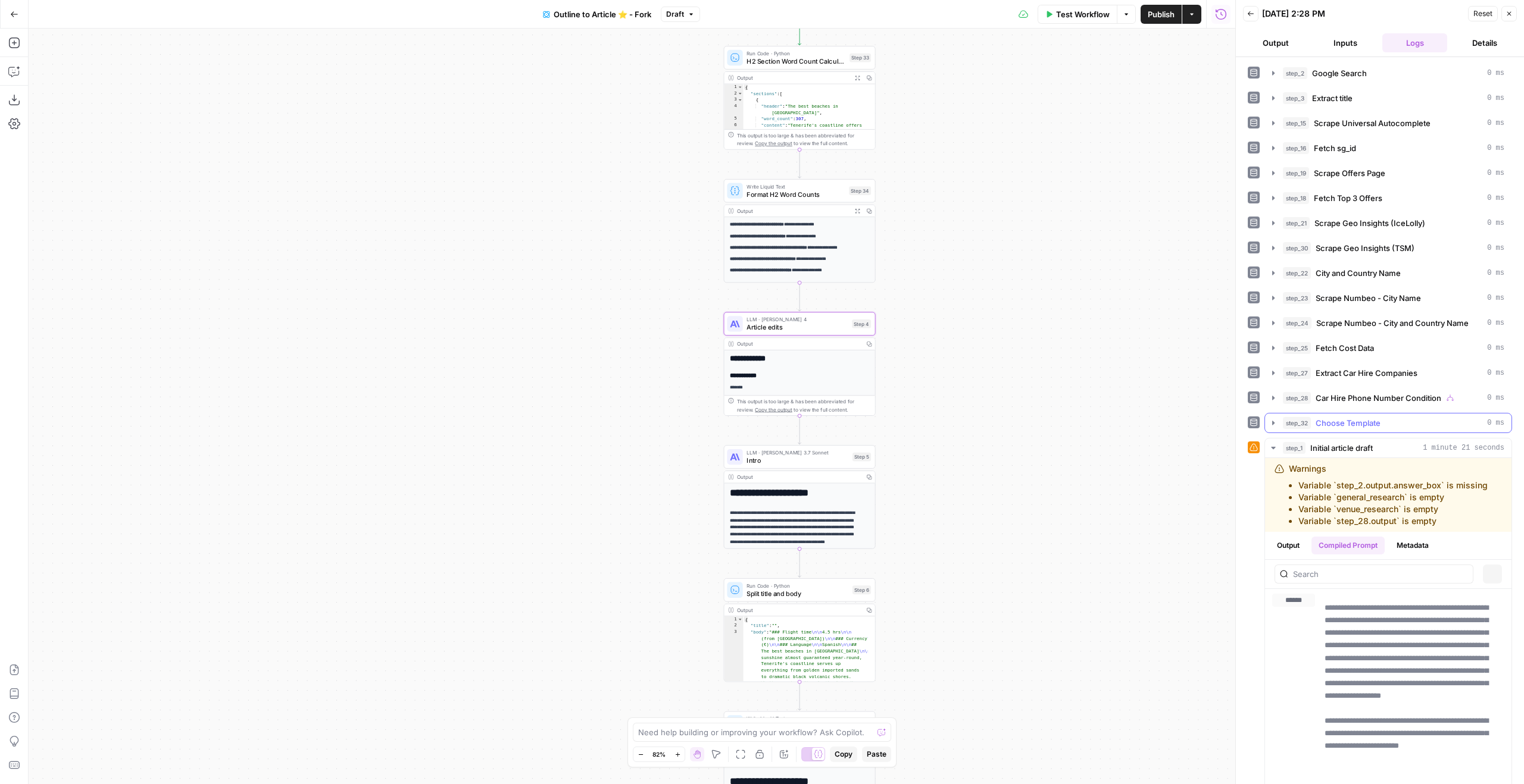
scroll to position [51, 0]
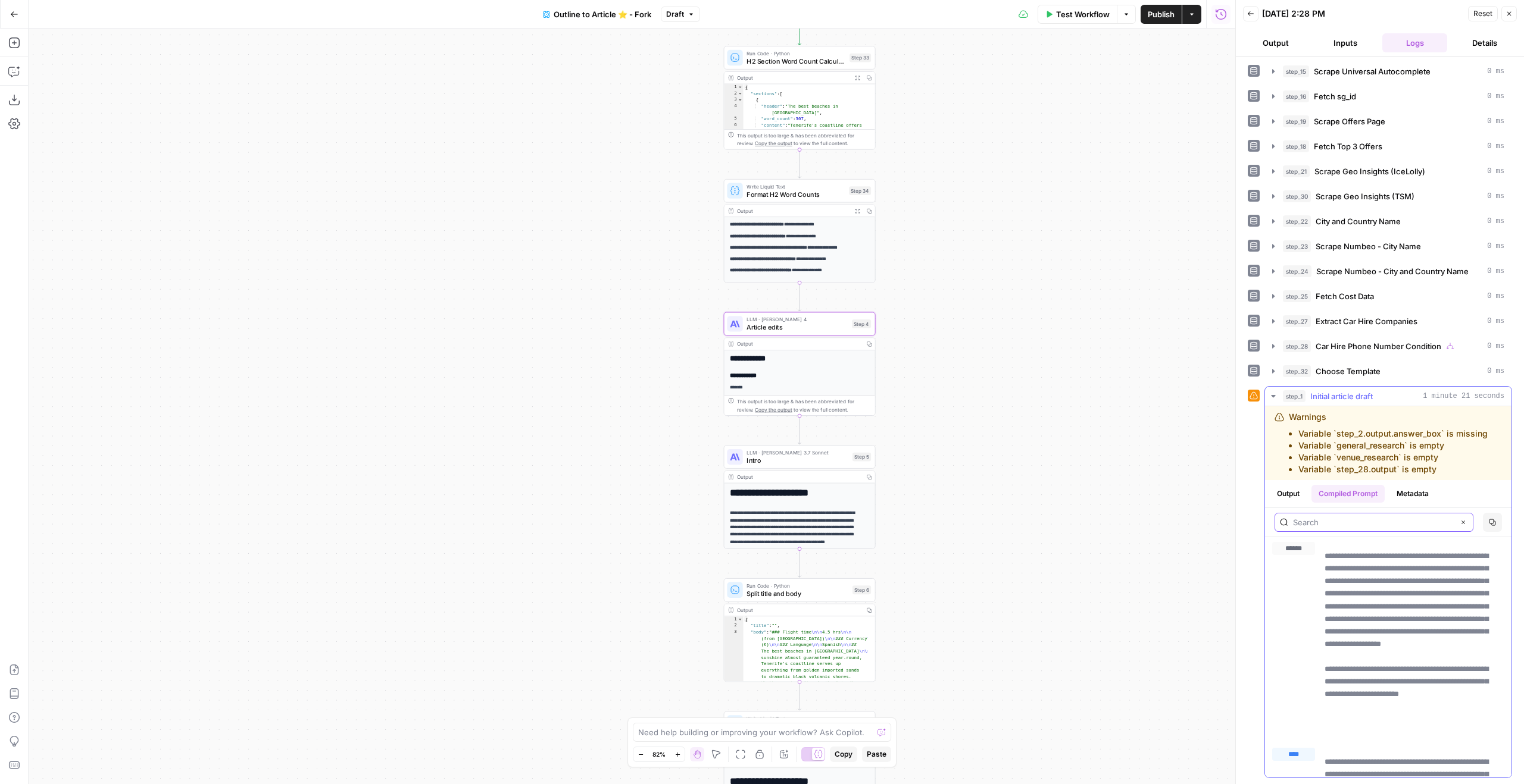
click at [1391, 519] on input "text" at bounding box center [1373, 522] width 160 height 12
type input "225"
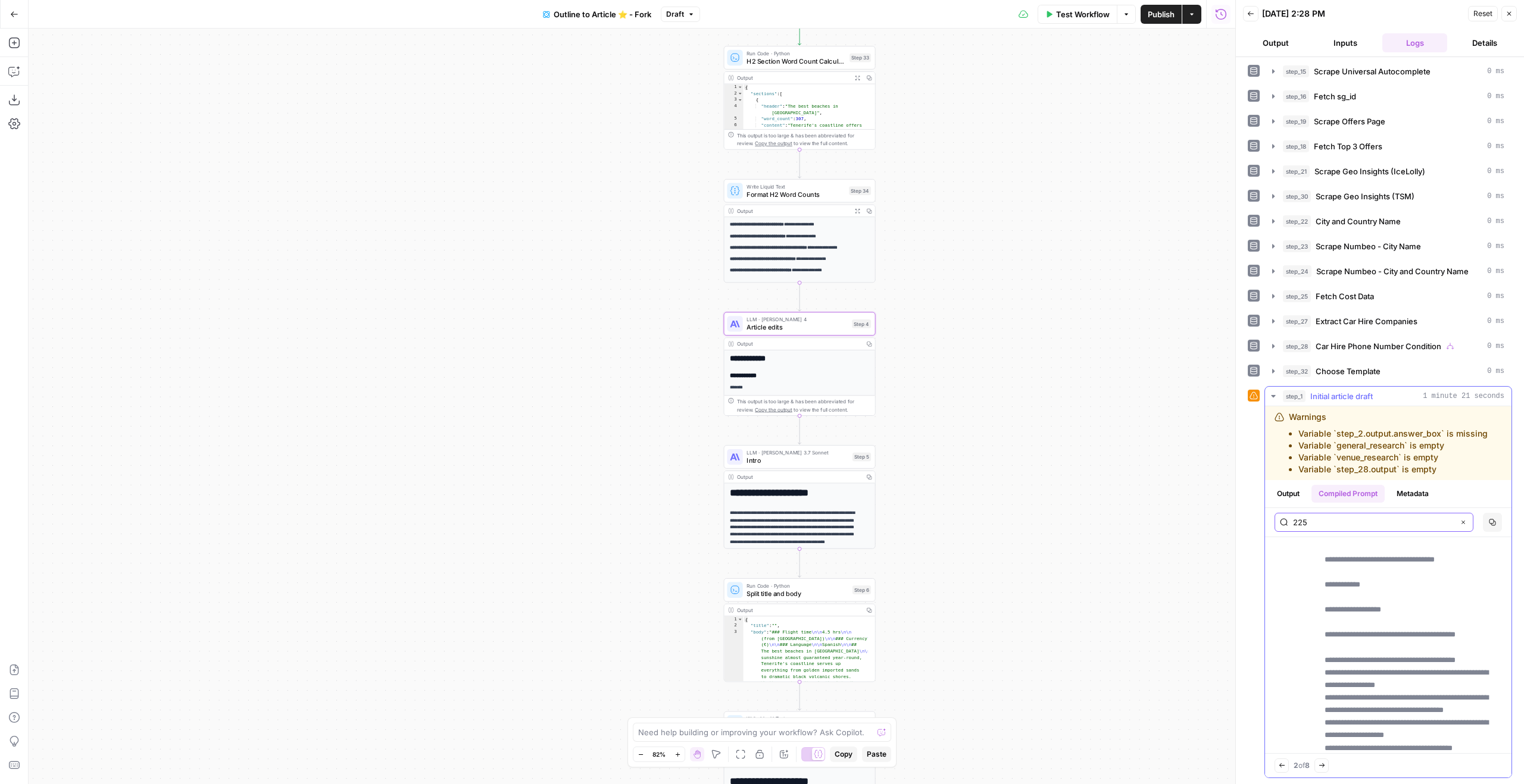
scroll to position [4638, 0]
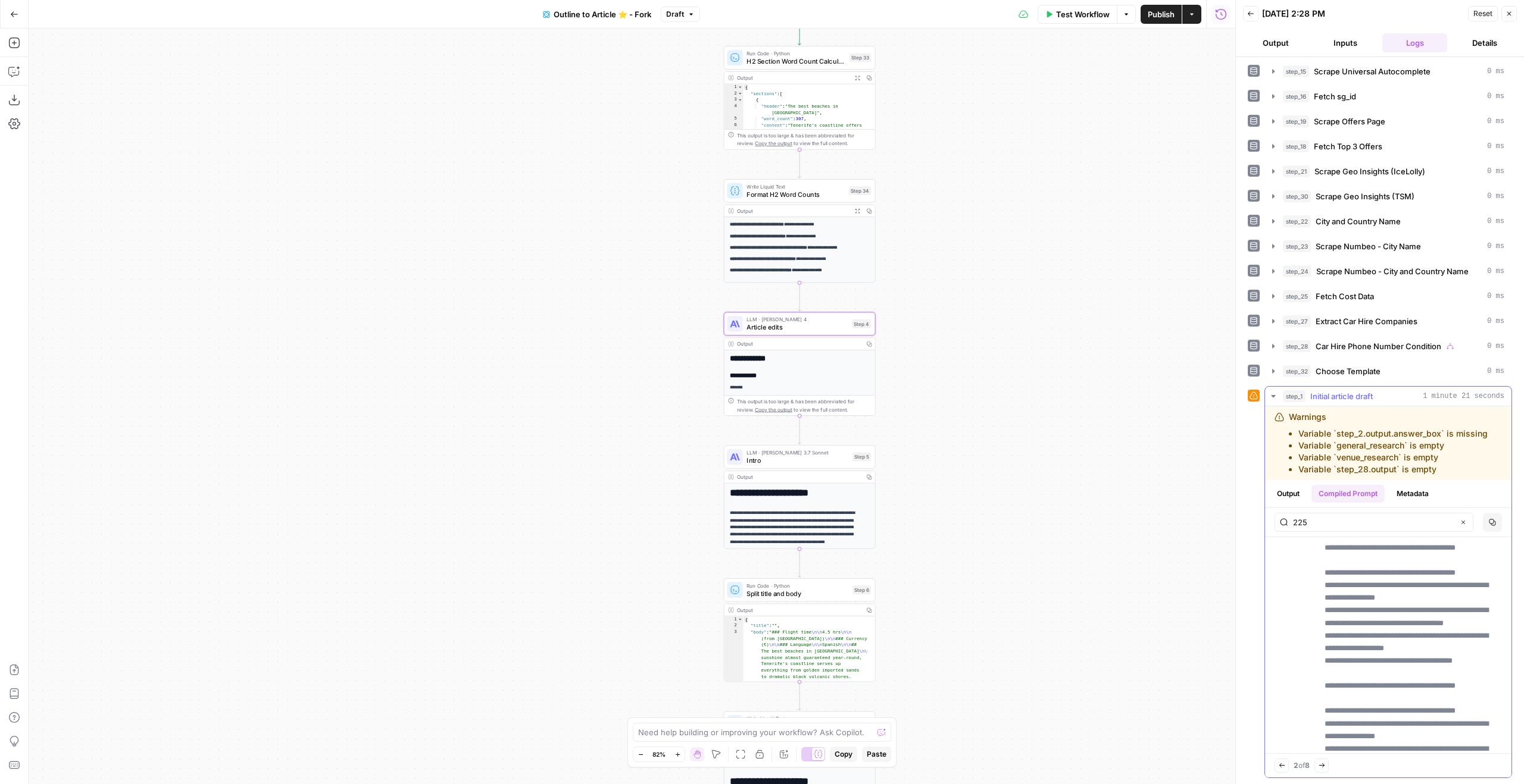
click at [1281, 767] on icon "button" at bounding box center [1281, 765] width 5 height 4
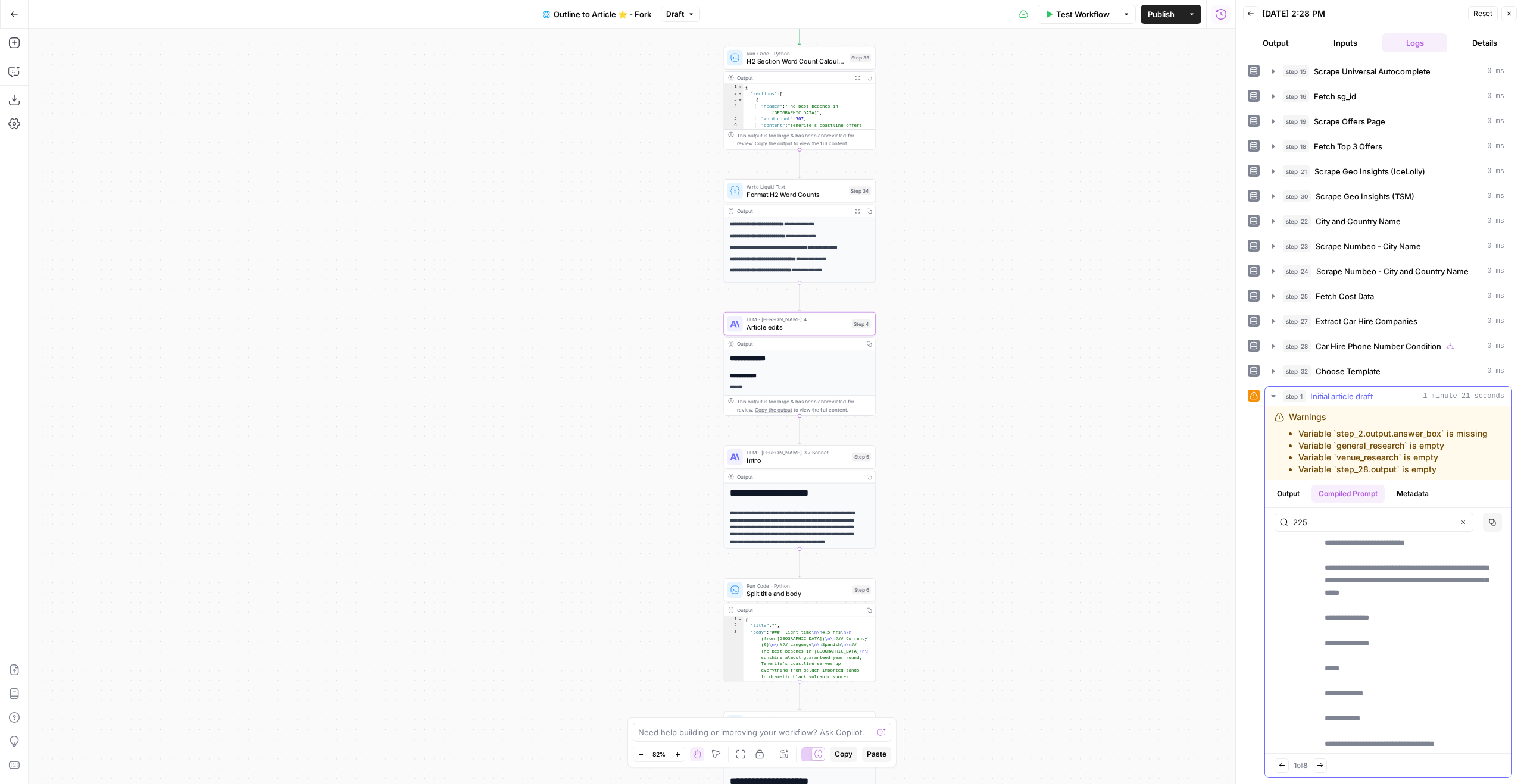
click at [1281, 767] on icon "button" at bounding box center [1282, 766] width 7 height 7
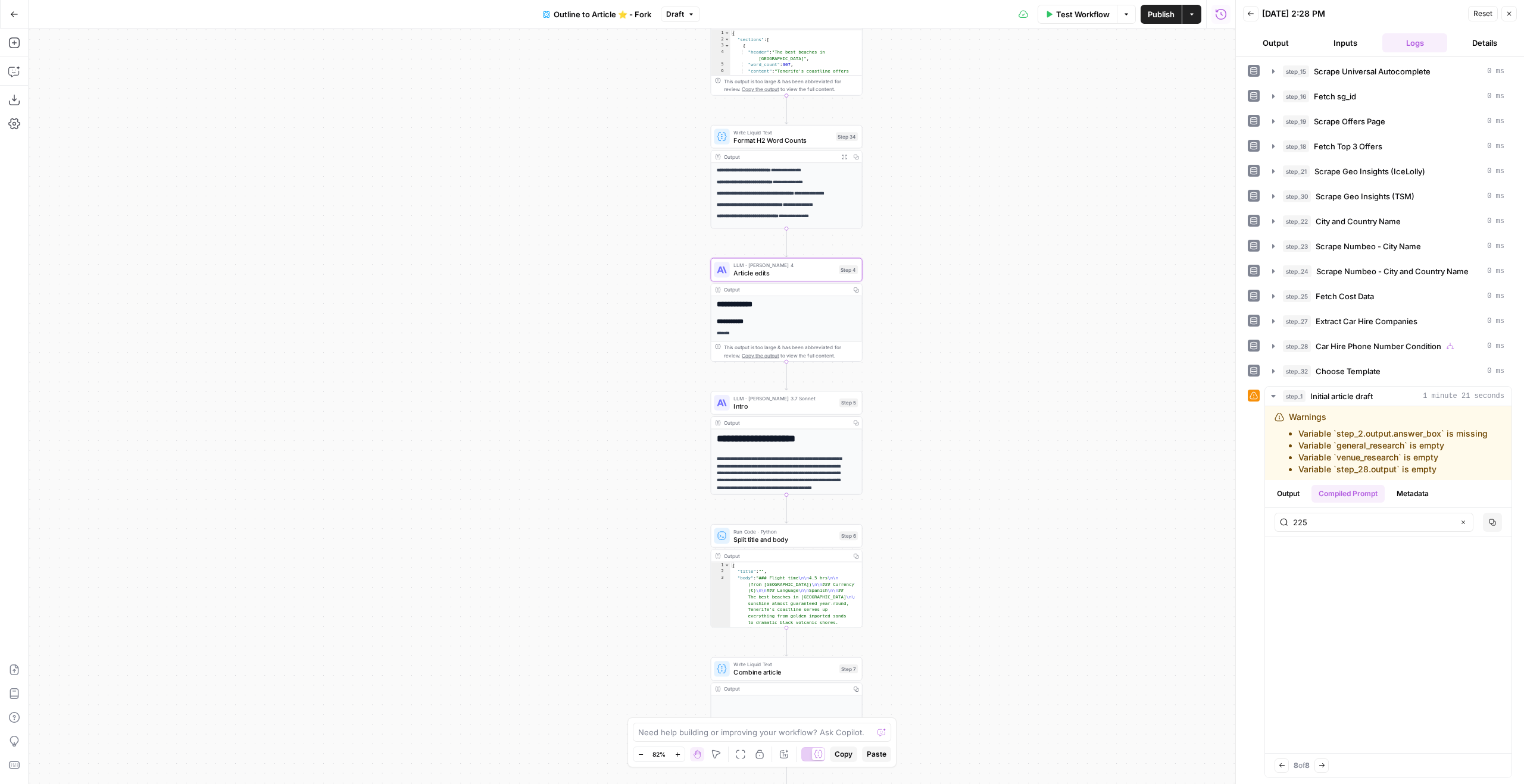
drag, startPoint x: 996, startPoint y: 412, endPoint x: 912, endPoint y: 333, distance: 115.3
click at [975, 368] on div "true true false false Workflow Set Inputs Inputs Google Search Google Search St…" at bounding box center [632, 406] width 1207 height 756
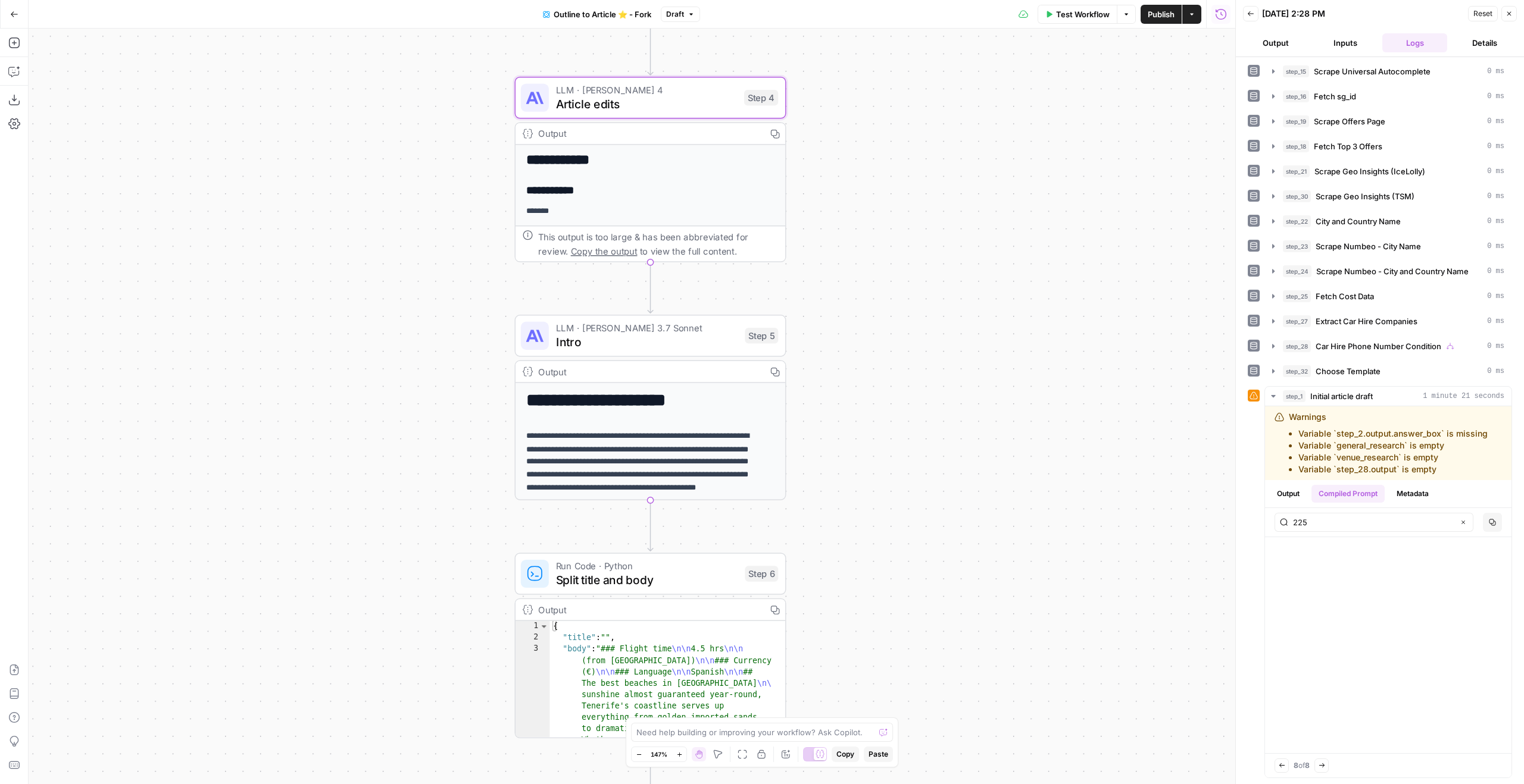
drag, startPoint x: 889, startPoint y: 406, endPoint x: 847, endPoint y: 316, distance: 99.3
click at [847, 316] on div "true true false false Workflow Set Inputs Inputs Google Search Google Search St…" at bounding box center [632, 406] width 1207 height 756
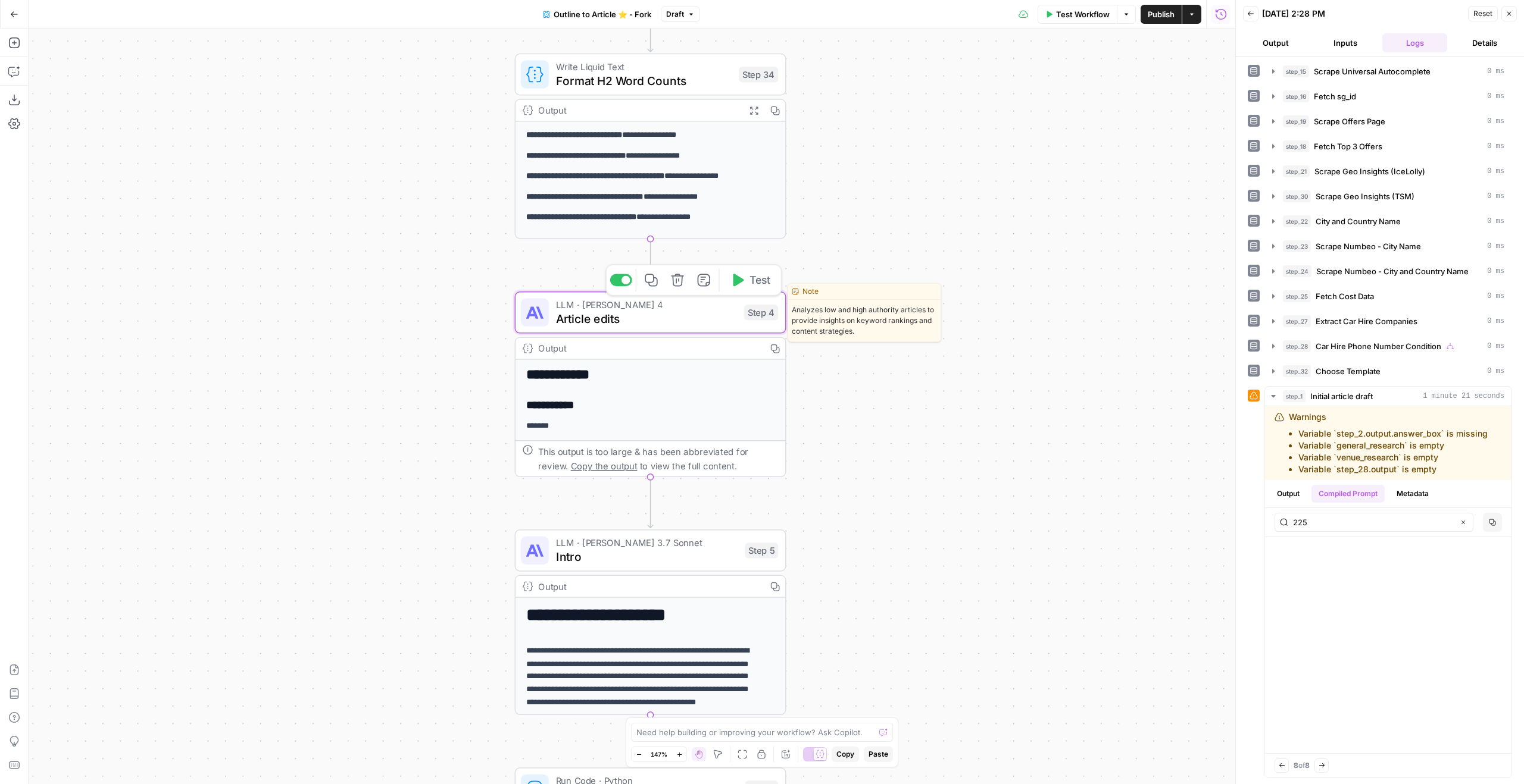
click at [766, 286] on span "Test" at bounding box center [760, 280] width 21 height 16
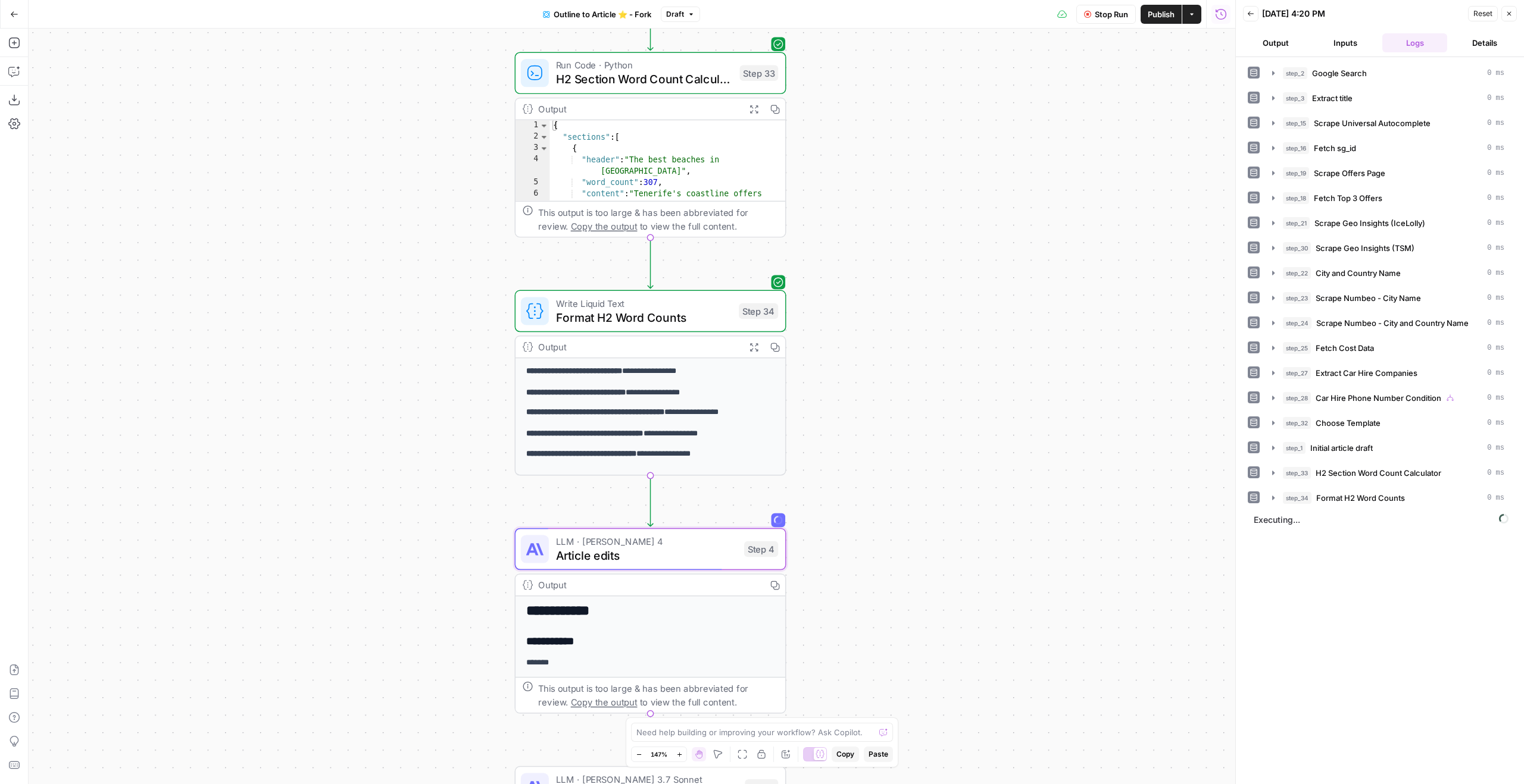
click at [1116, 10] on span "Stop Run" at bounding box center [1111, 14] width 33 height 12
click at [727, 549] on span "Article edits" at bounding box center [646, 555] width 181 height 17
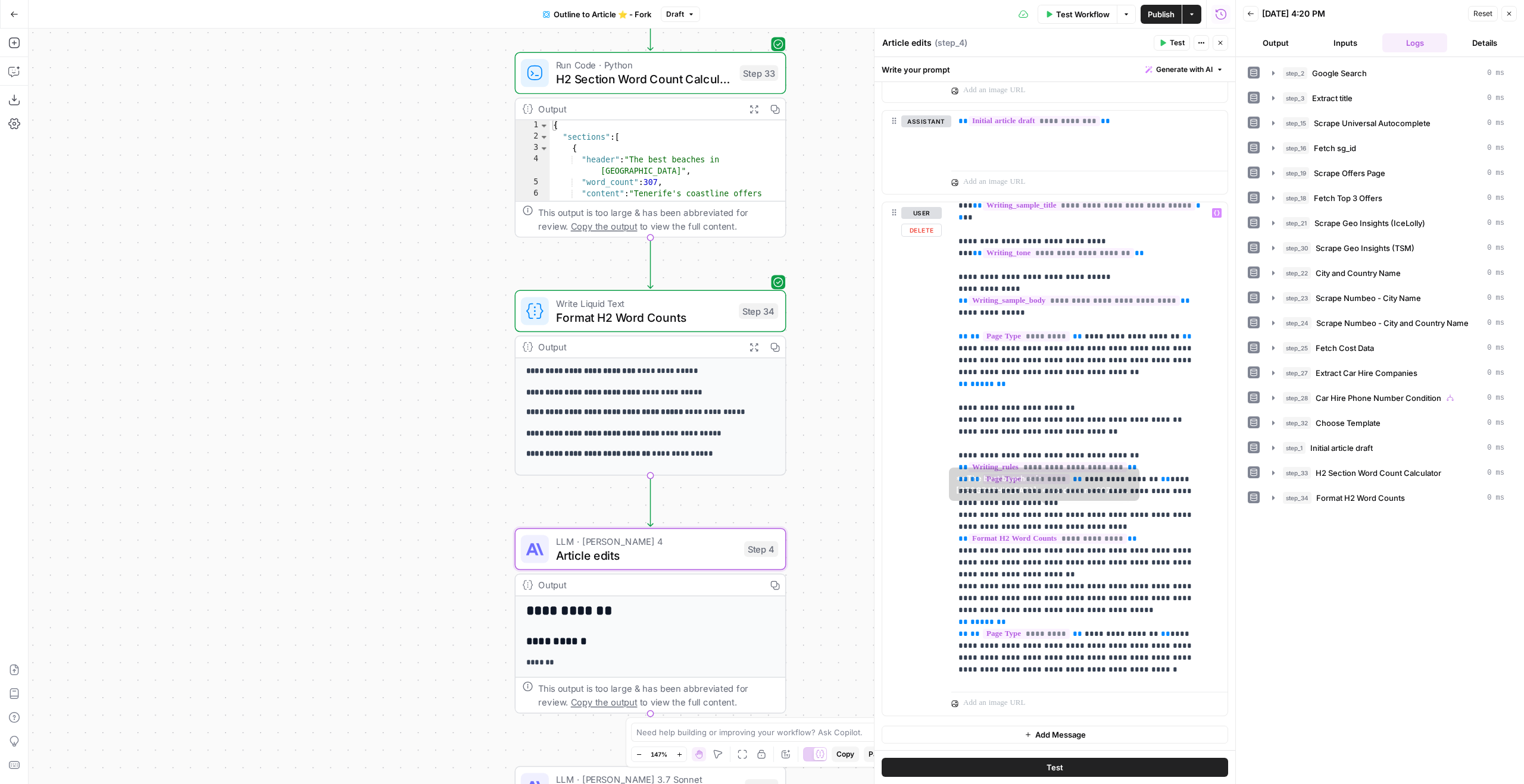
scroll to position [48, 0]
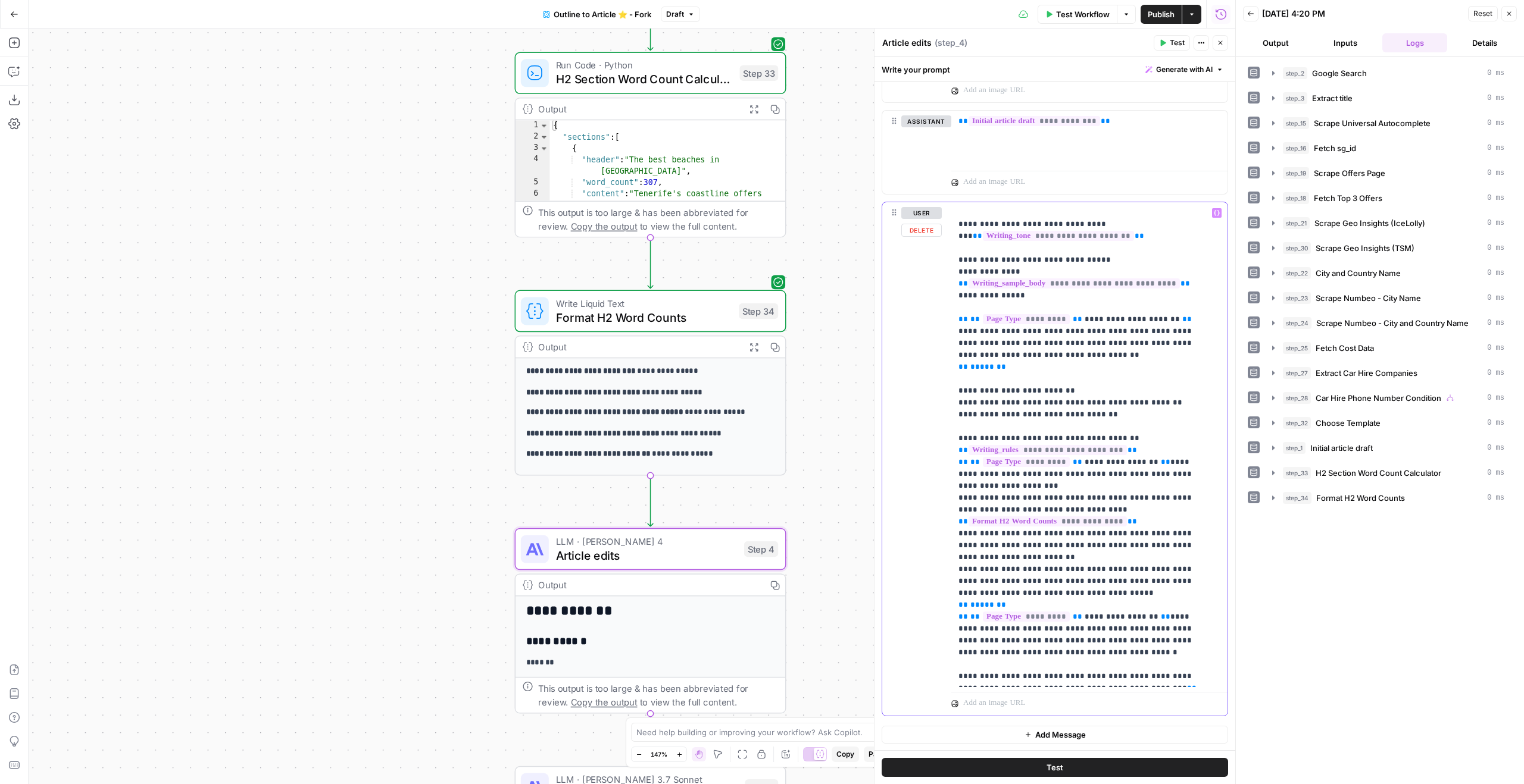
click at [1063, 473] on p "**********" at bounding box center [1080, 420] width 244 height 523
click at [1104, 492] on p "**********" at bounding box center [1080, 420] width 244 height 523
click at [1024, 545] on p "**********" at bounding box center [1080, 420] width 244 height 523
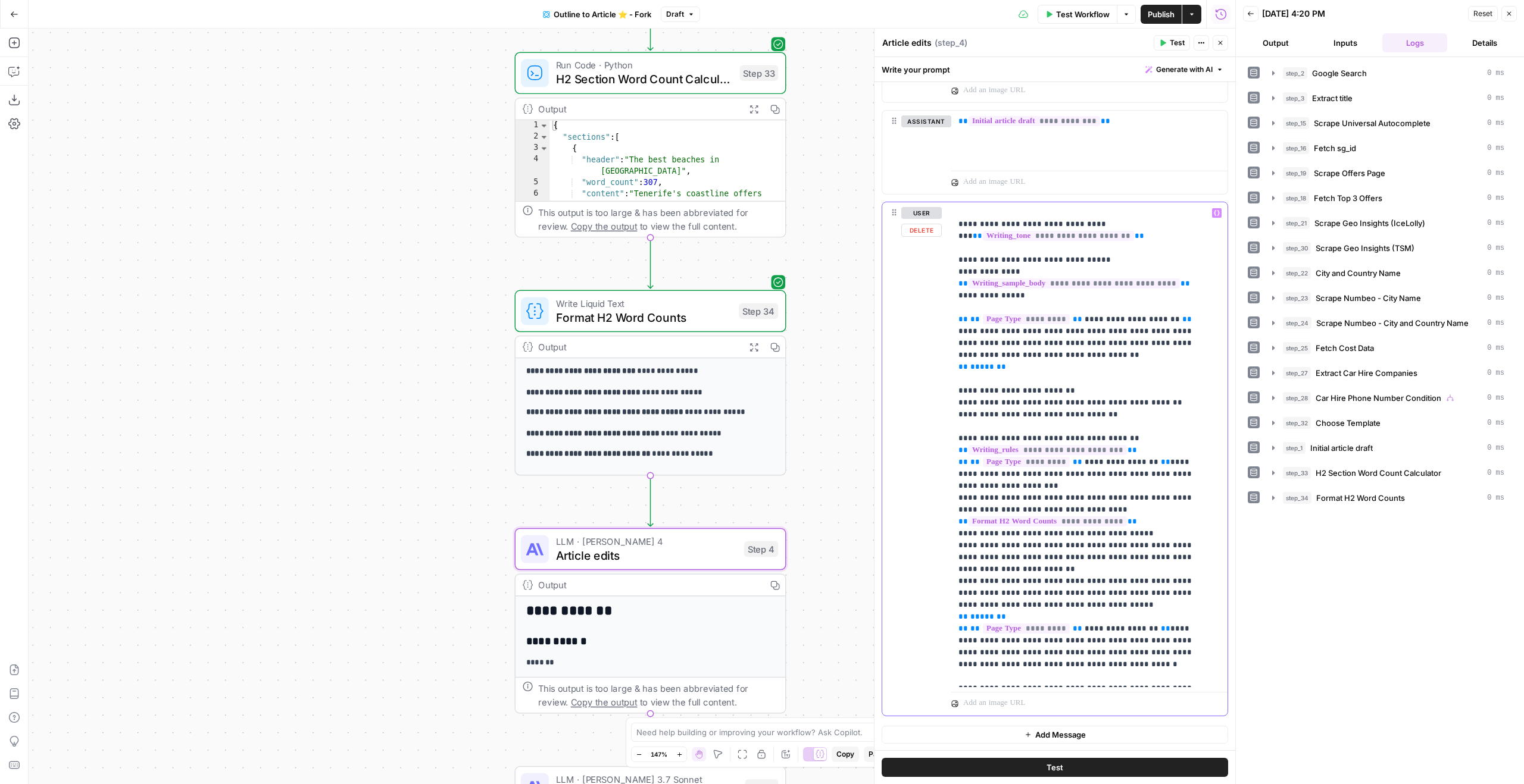
click at [1050, 524] on p "**********" at bounding box center [1080, 426] width 244 height 536
click at [1053, 523] on p "**********" at bounding box center [1080, 426] width 244 height 536
click at [1177, 513] on p "**********" at bounding box center [1080, 426] width 244 height 536
click at [1177, 517] on p "**********" at bounding box center [1080, 426] width 244 height 536
click at [1162, 49] on button "Test" at bounding box center [1172, 42] width 37 height 16
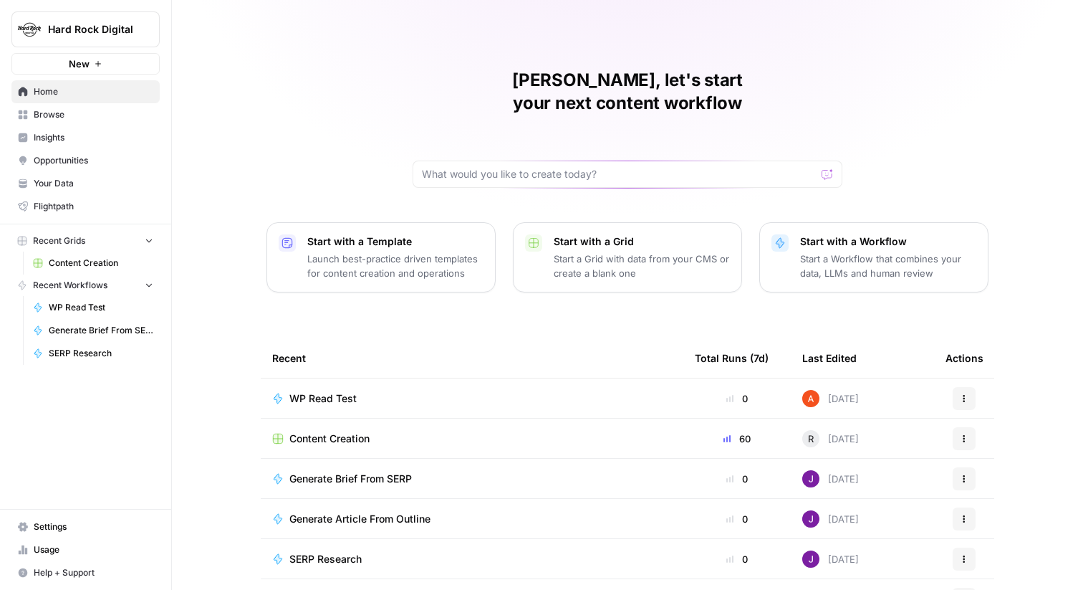
click at [313, 431] on span "Content Creation" at bounding box center [329, 438] width 80 height 14
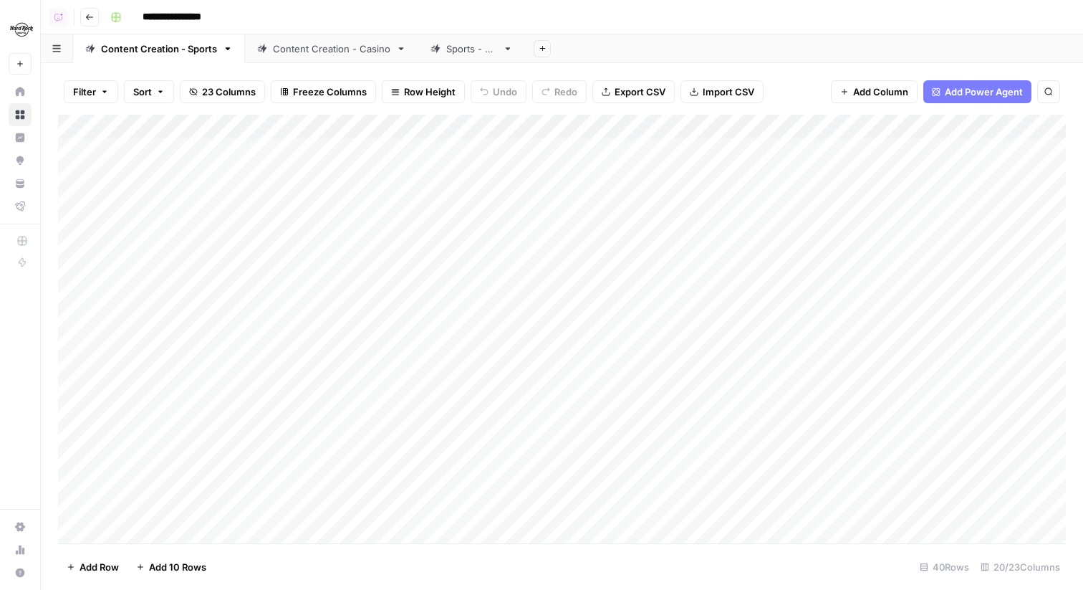
click at [729, 62] on div "Add Sheet" at bounding box center [804, 48] width 558 height 29
type input "**********"
click at [700, 276] on div "Add Column" at bounding box center [562, 329] width 1008 height 428
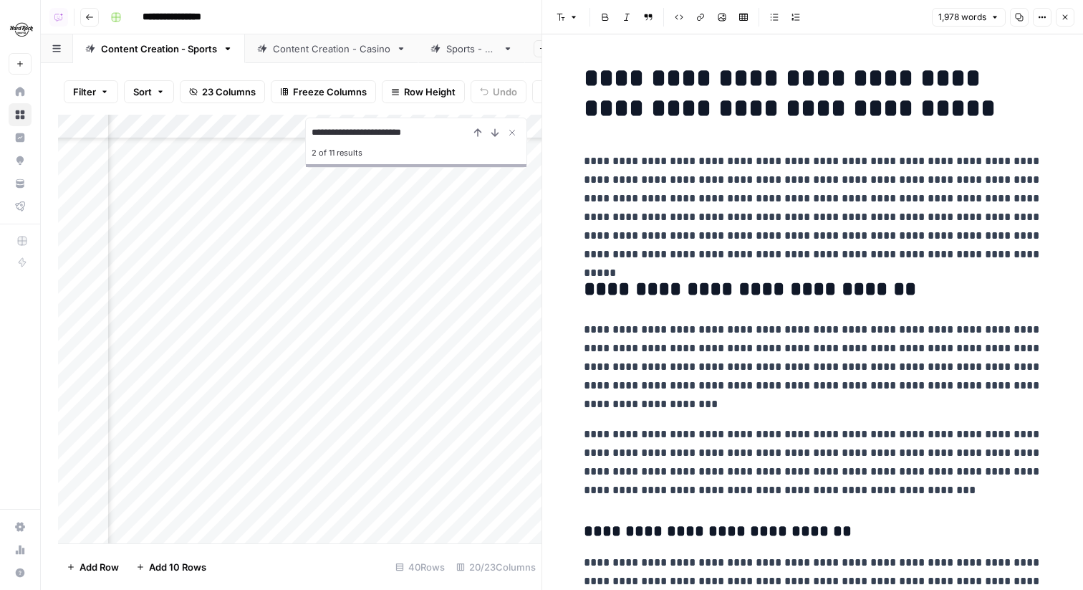
click at [788, 294] on h2 "**********" at bounding box center [813, 289] width 459 height 23
type input "think of juice as a"
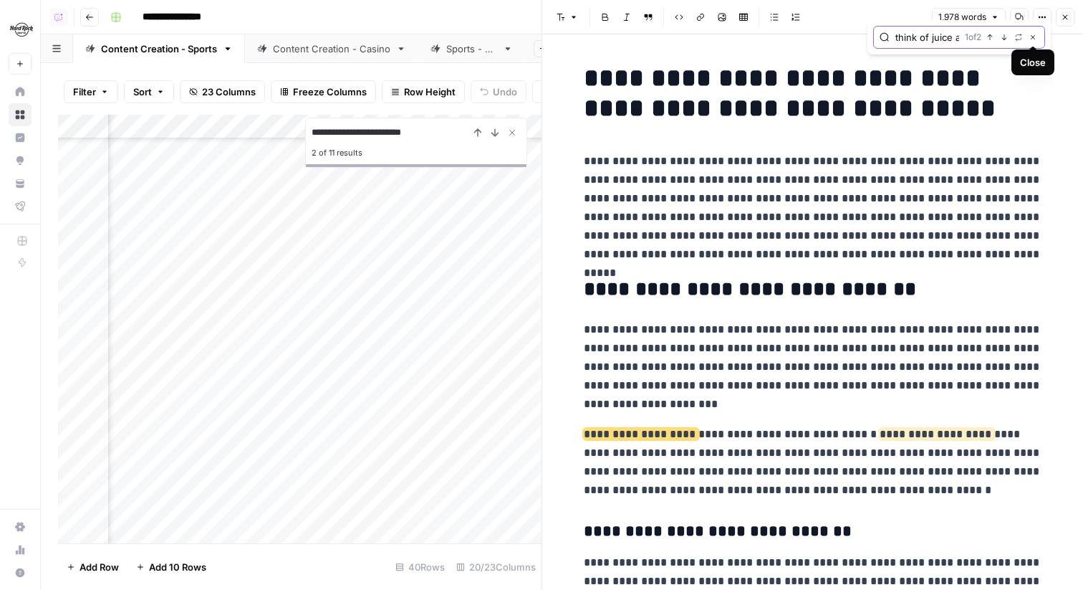
click at [1031, 39] on icon "button" at bounding box center [1032, 37] width 7 height 7
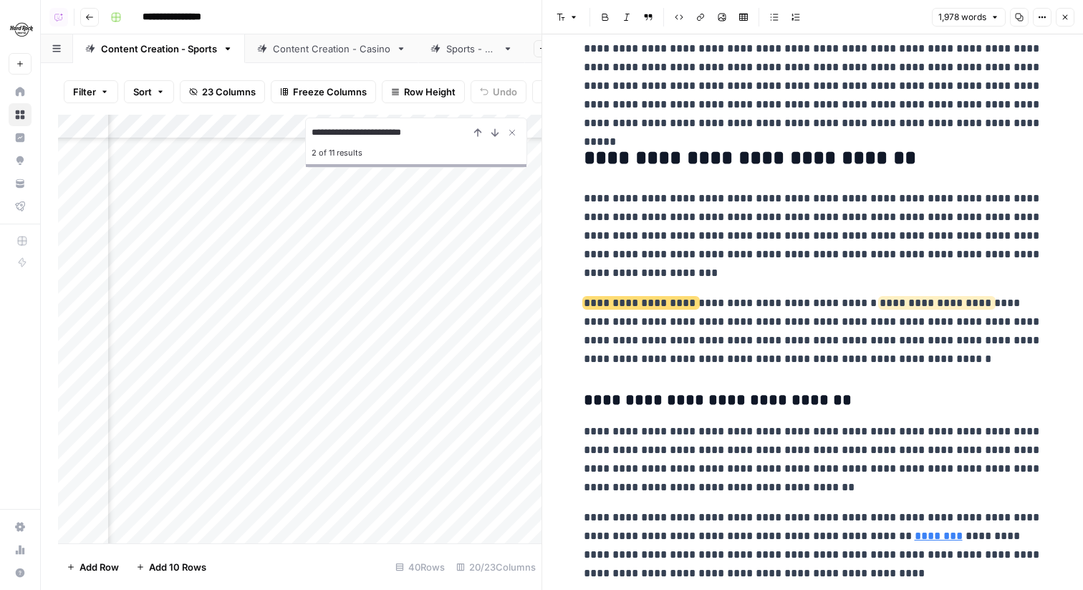
scroll to position [137, 0]
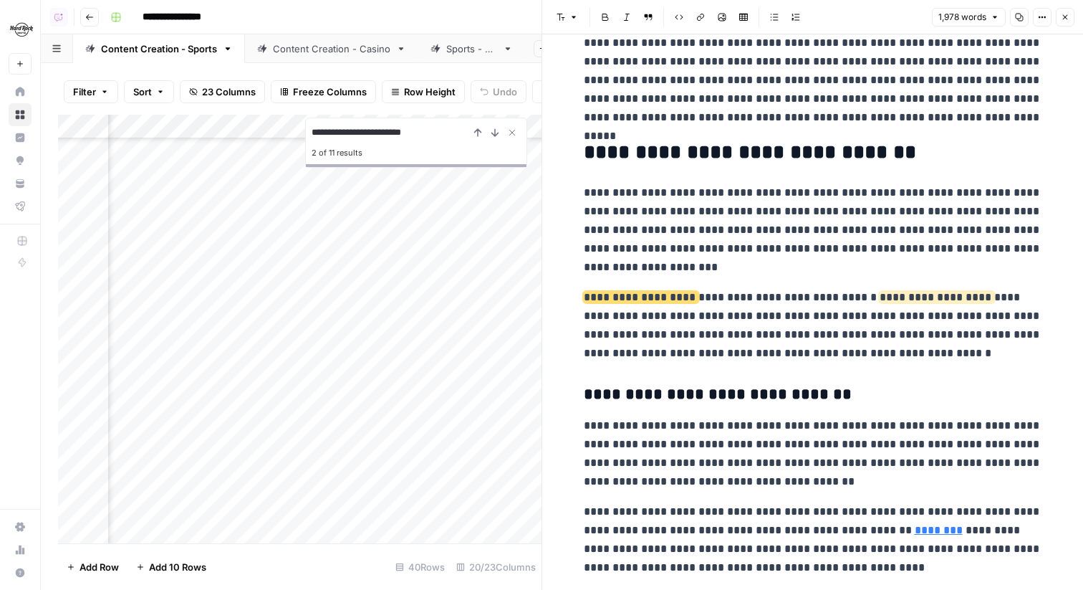
click at [1069, 13] on icon "button" at bounding box center [1065, 17] width 9 height 9
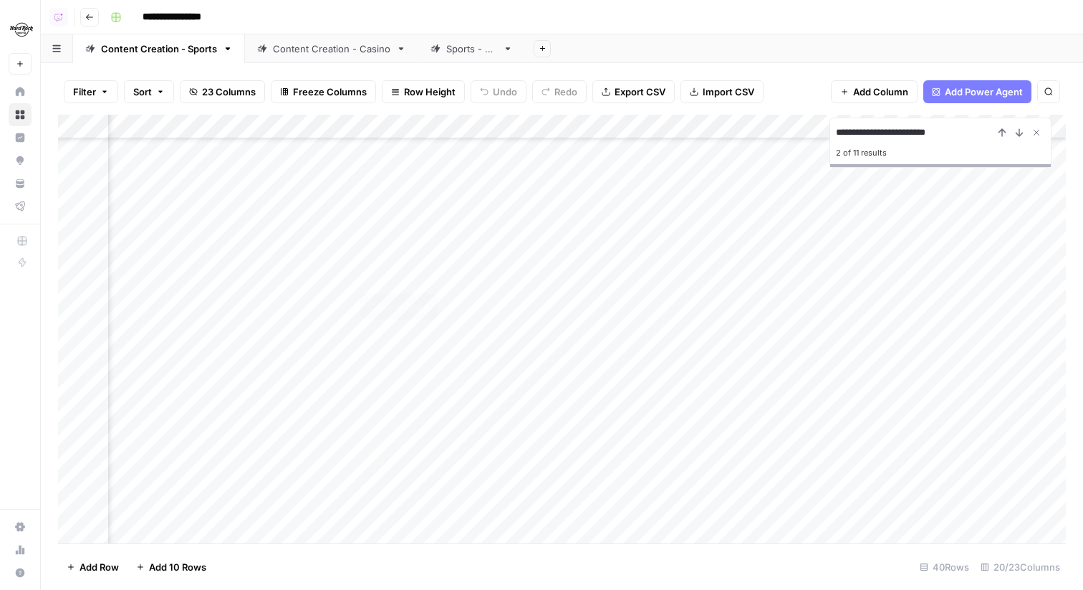
click at [421, 274] on div "Add Column" at bounding box center [562, 329] width 1008 height 428
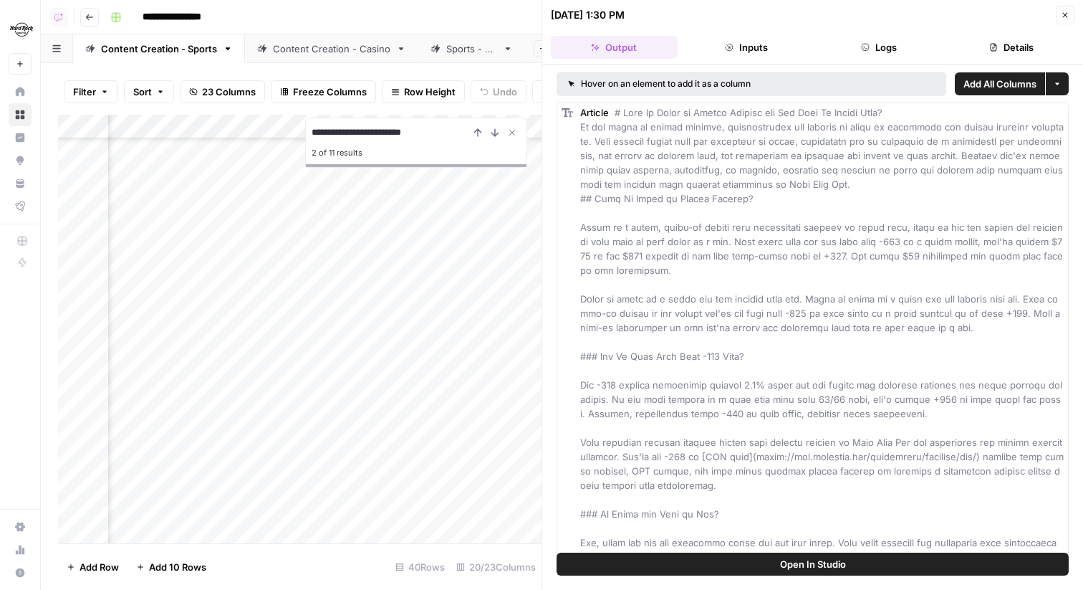
click at [858, 44] on button "Logs" at bounding box center [879, 47] width 127 height 23
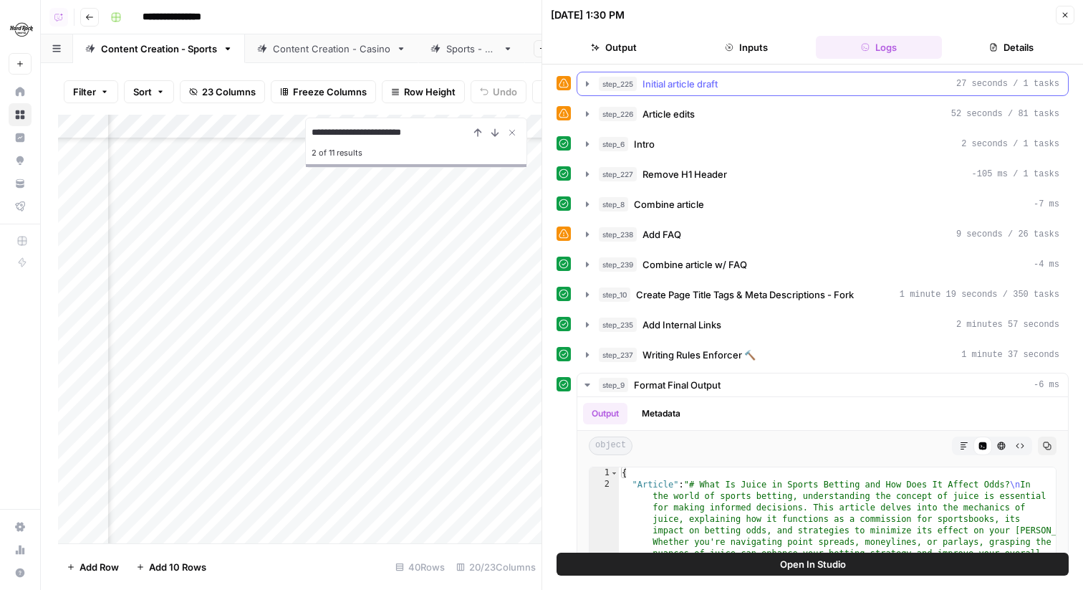
click at [754, 80] on div "step_225 Initial article draft 27 seconds / 1 tasks" at bounding box center [829, 84] width 461 height 14
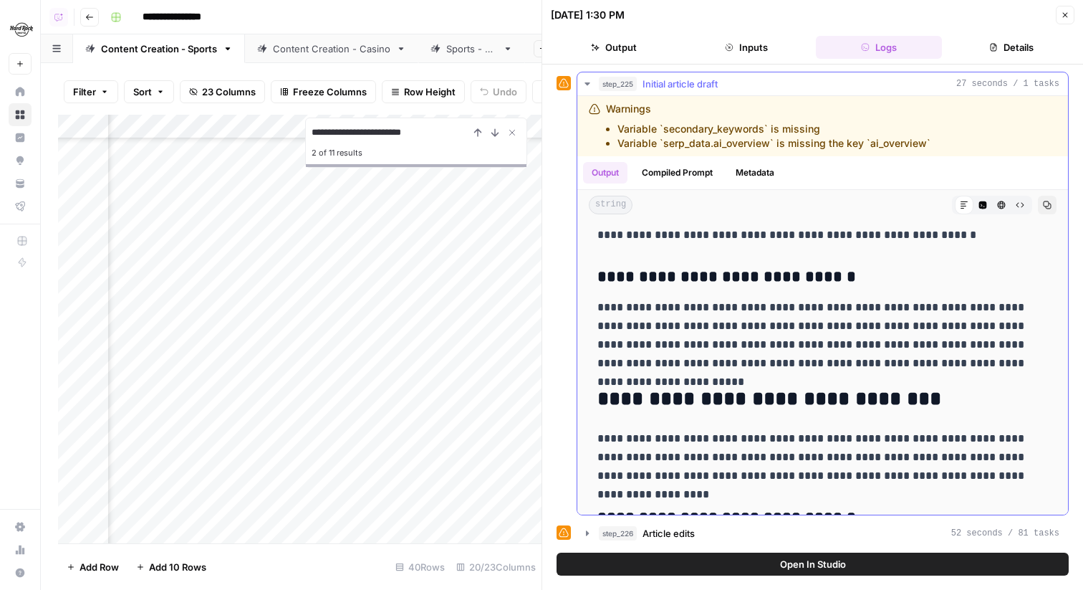
scroll to position [708, 0]
click at [761, 337] on p "**********" at bounding box center [822, 334] width 451 height 75
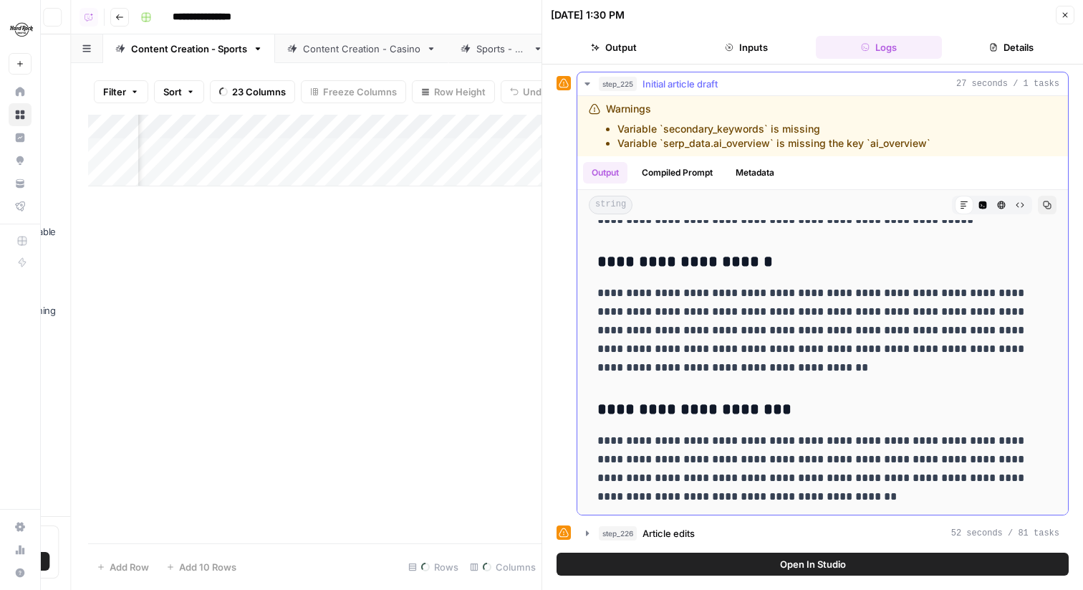
scroll to position [0, 1751]
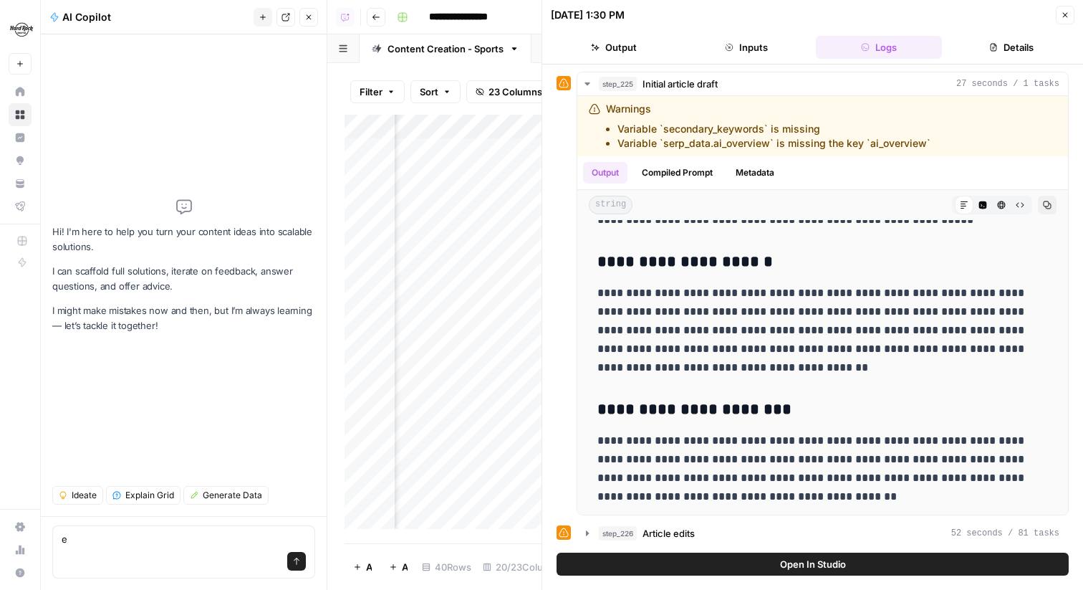
type textarea "e"
click at [309, 16] on icon "button" at bounding box center [309, 17] width 5 height 5
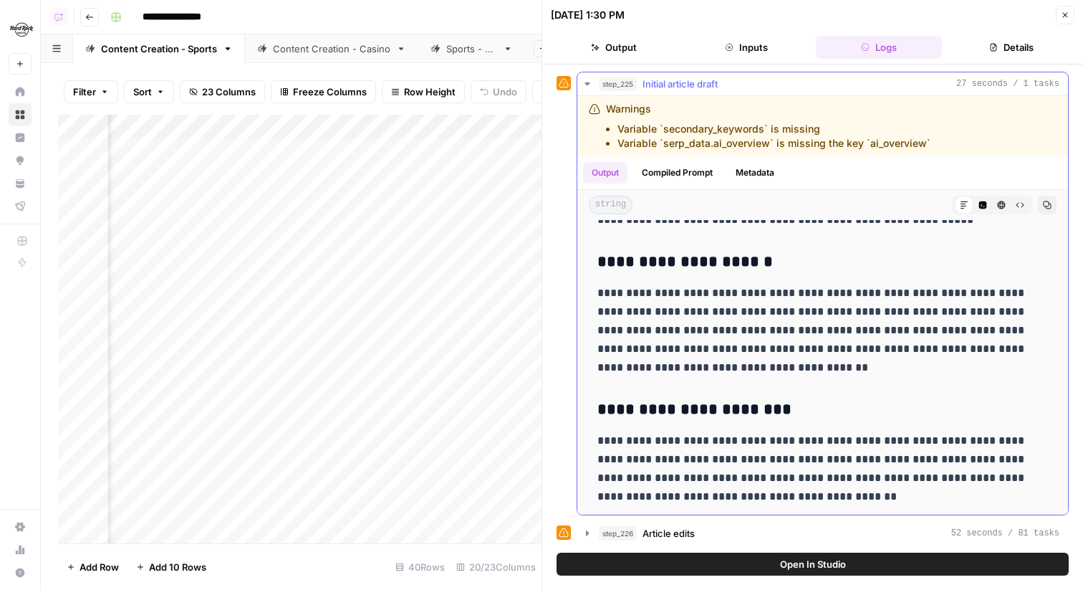
click at [815, 177] on div "Output Compiled Prompt Metadata" at bounding box center [822, 172] width 491 height 33
click at [830, 241] on div "**********" at bounding box center [823, 71] width 468 height 2227
type input "*****"
click at [870, 153] on div "Warnings Variable `secondary_keywords` is missing Variable `serp_data.ai_overvi…" at bounding box center [822, 126] width 491 height 60
click at [1045, 208] on icon "button" at bounding box center [1047, 205] width 9 height 9
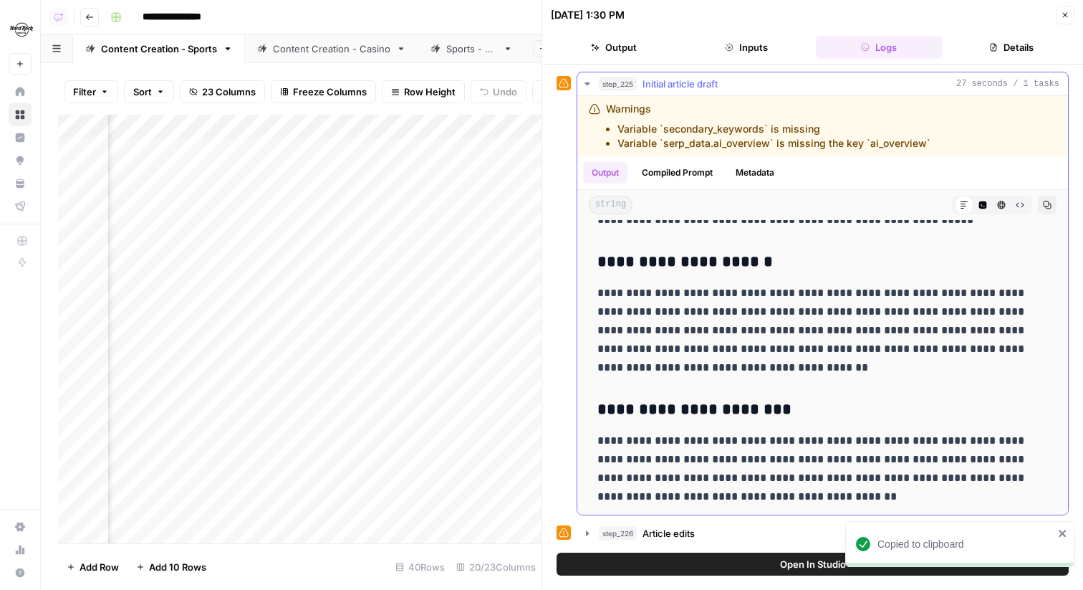
click at [735, 90] on div "step_225 Initial article draft 27 seconds / 1 tasks" at bounding box center [829, 84] width 461 height 14
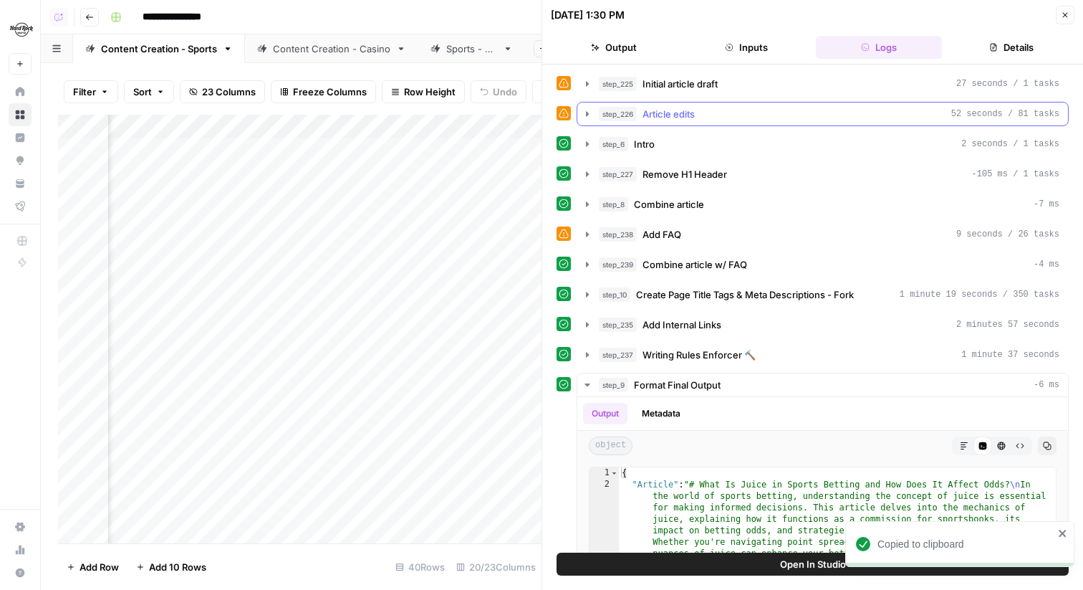
click at [734, 107] on div "step_226 Article edits 52 seconds / 81 tasks" at bounding box center [829, 114] width 461 height 14
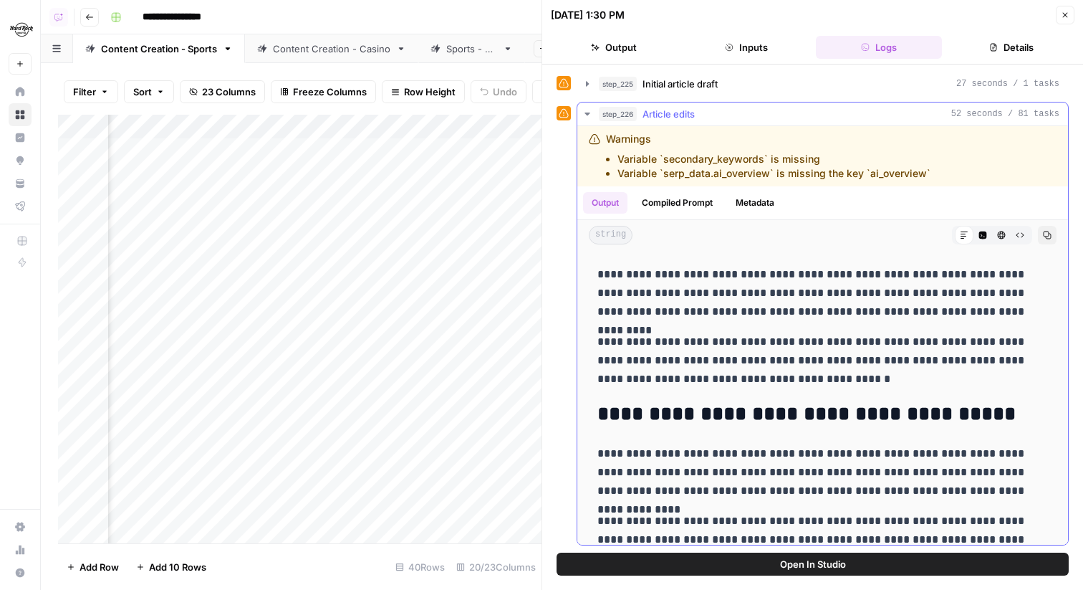
scroll to position [471, 0]
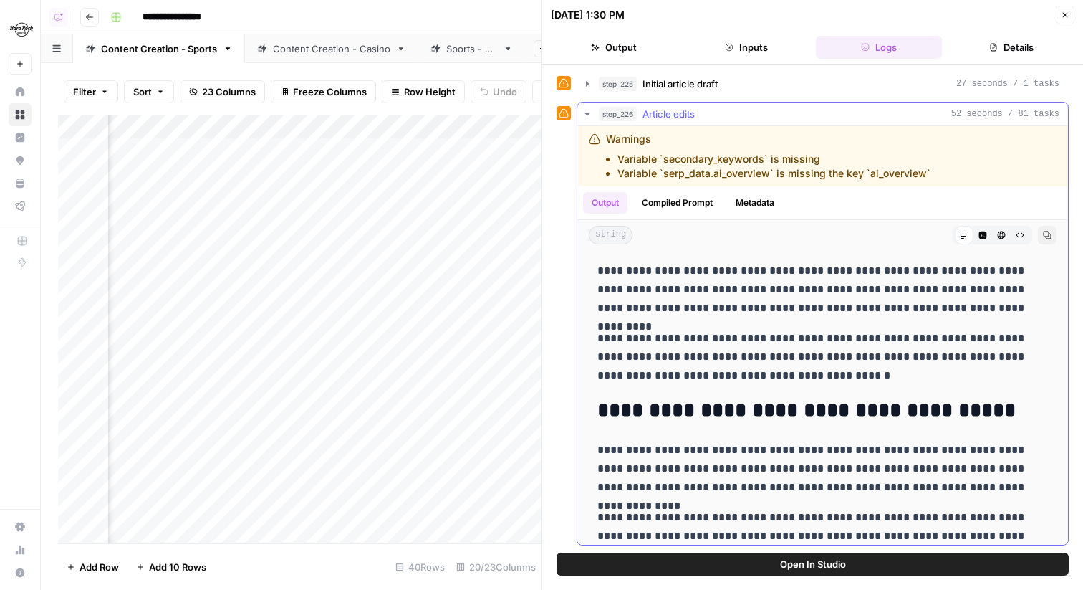
click at [1041, 231] on button "Copy" at bounding box center [1047, 235] width 19 height 19
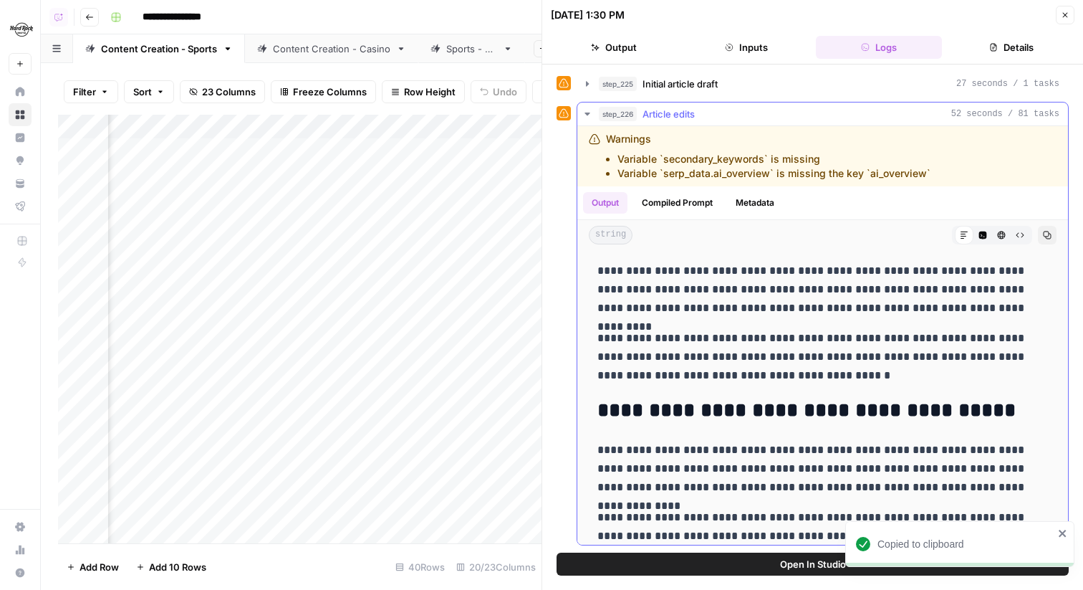
click at [649, 115] on span "Article edits" at bounding box center [669, 114] width 52 height 14
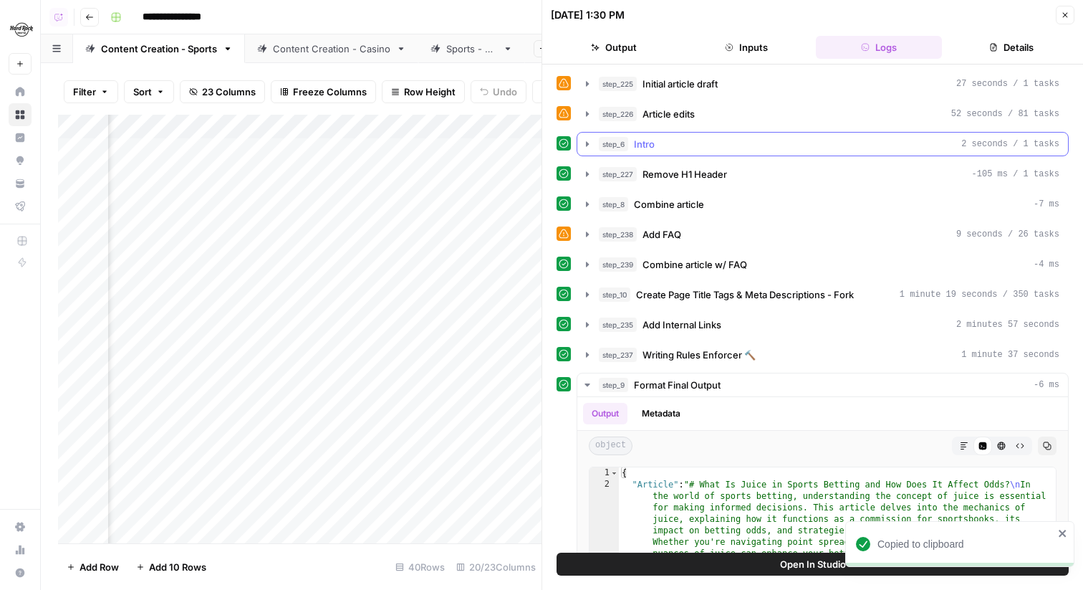
click at [701, 145] on div "step_6 Intro 2 seconds / 1 tasks" at bounding box center [829, 144] width 461 height 14
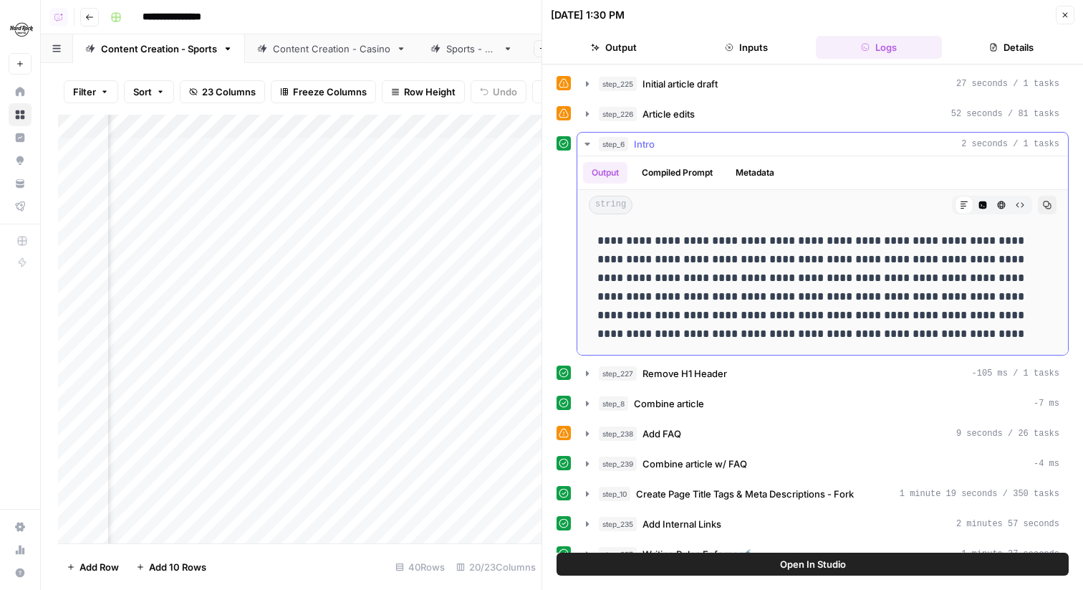
click at [739, 135] on button "step_6 Intro 2 seconds / 1 tasks" at bounding box center [822, 144] width 491 height 23
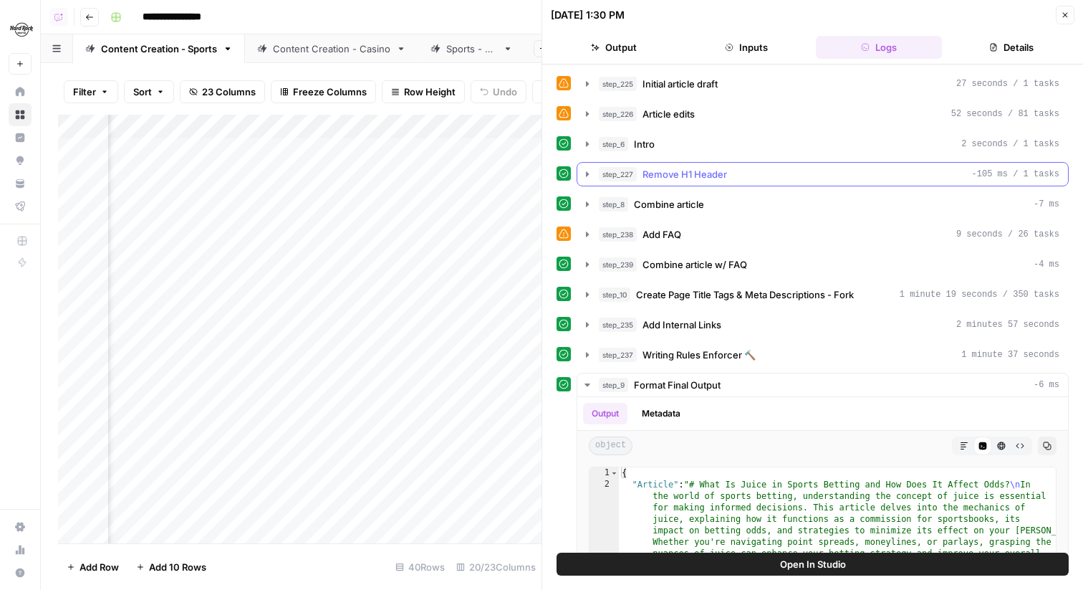
click at [726, 178] on span "Remove H1 Header" at bounding box center [685, 174] width 85 height 14
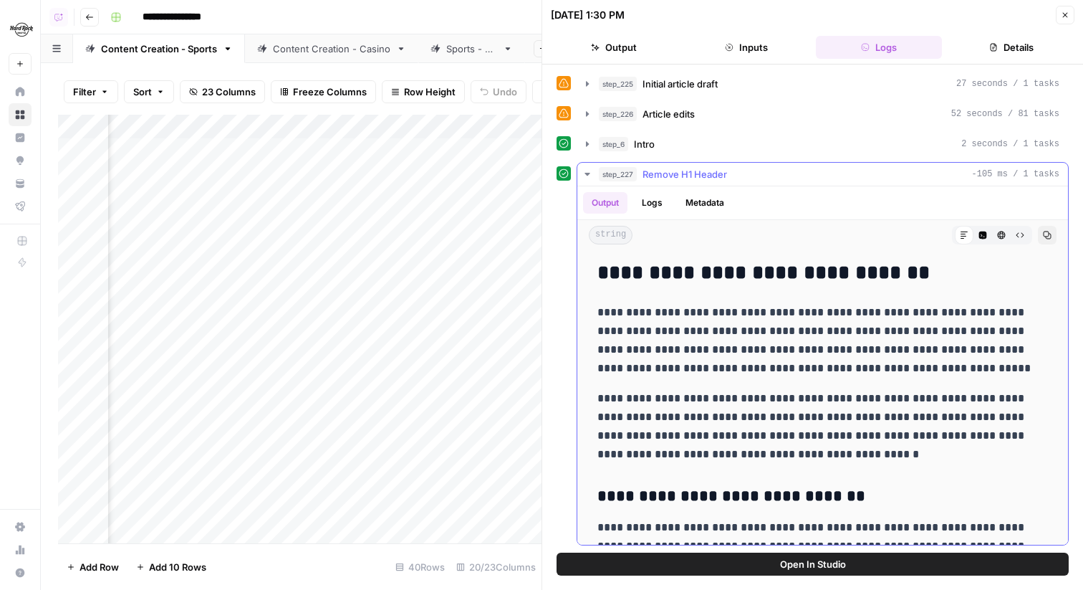
click at [726, 178] on span "Remove H1 Header" at bounding box center [685, 174] width 85 height 14
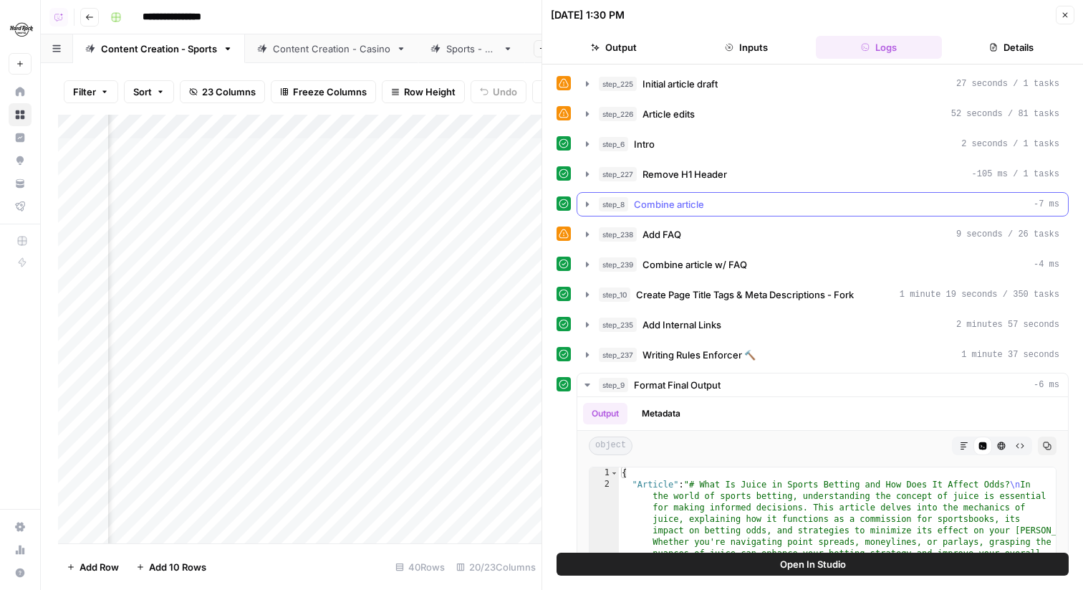
click at [728, 203] on div "step_8 Combine article -7 ms" at bounding box center [829, 204] width 461 height 14
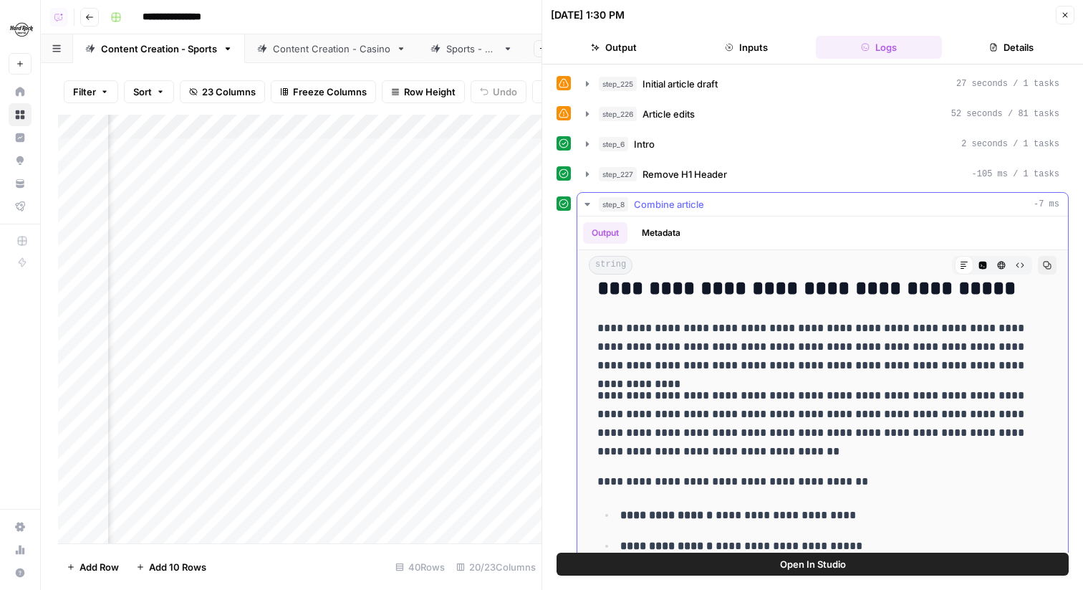
scroll to position [827, 0]
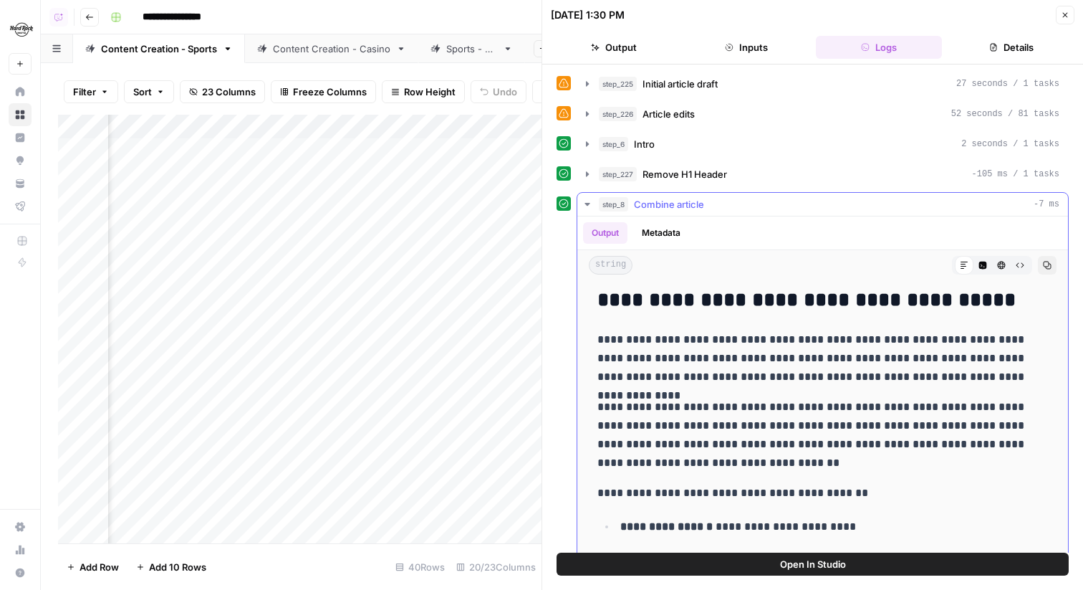
click at [762, 356] on p "**********" at bounding box center [822, 358] width 451 height 56
type input "**********"
click at [1055, 265] on button "Copy" at bounding box center [1047, 265] width 19 height 19
click at [678, 209] on span "Combine article" at bounding box center [669, 204] width 70 height 14
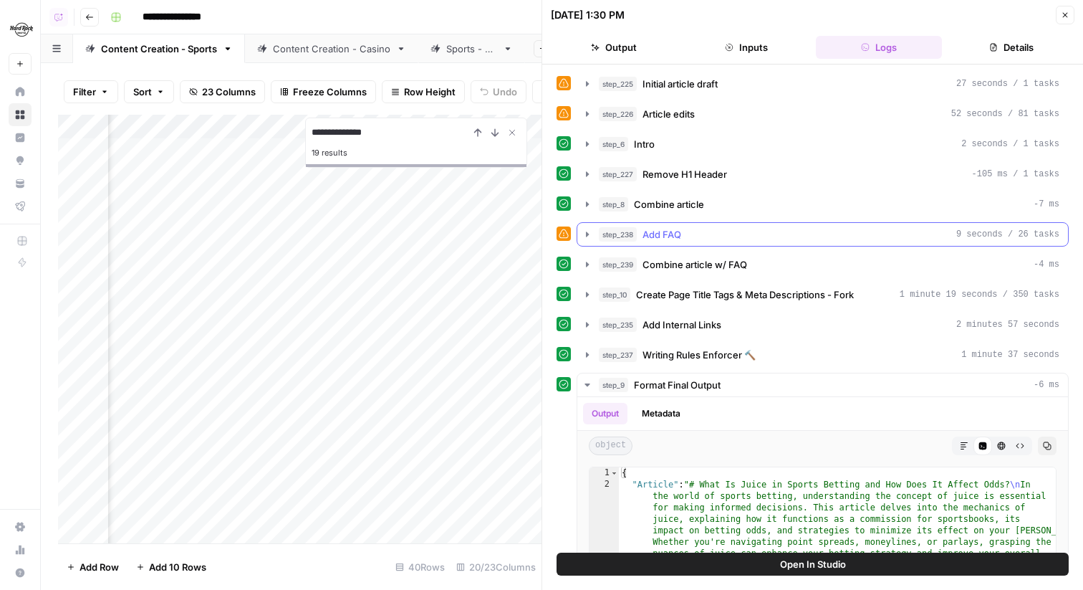
click at [702, 234] on div "step_238 Add FAQ 9 seconds / 26 tasks" at bounding box center [829, 234] width 461 height 14
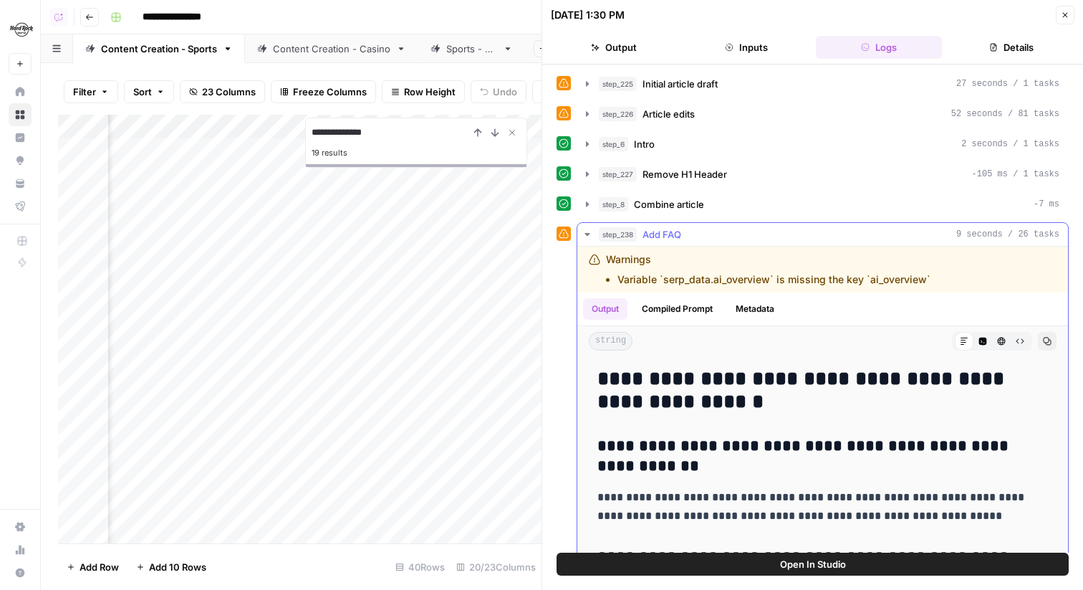
click at [702, 234] on div "step_238 Add FAQ 9 seconds / 26 tasks" at bounding box center [829, 234] width 461 height 14
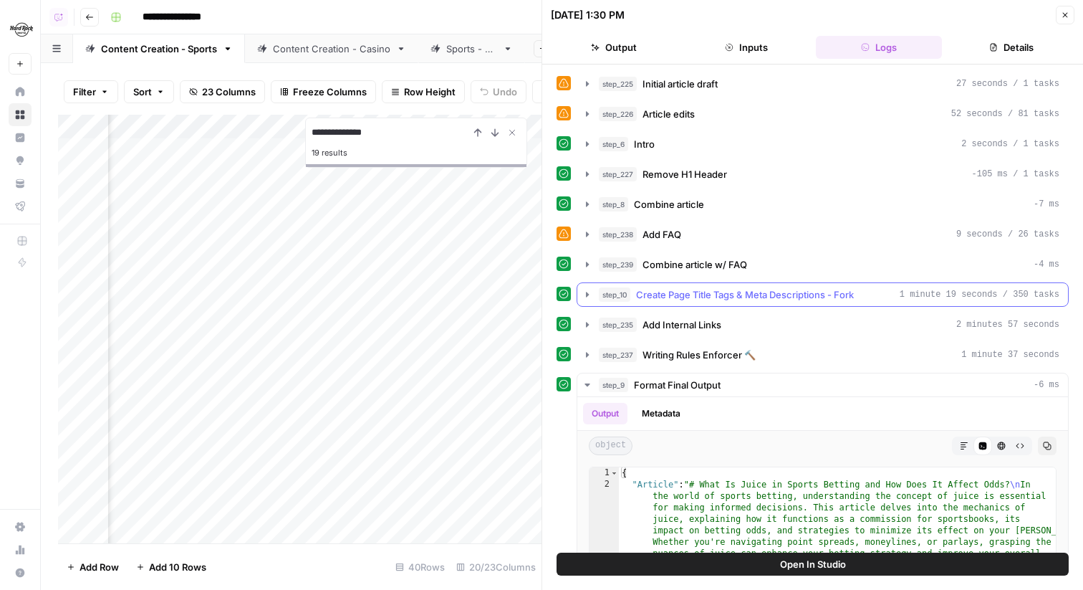
click at [724, 297] on span "Create Page Title Tags & Meta Descriptions - Fork" at bounding box center [745, 294] width 218 height 14
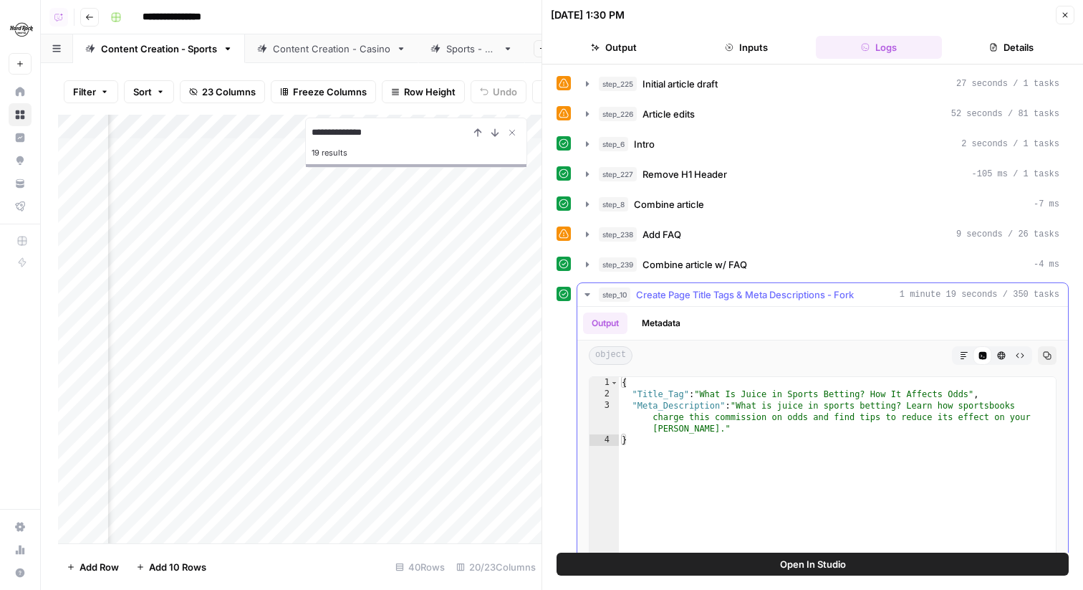
click at [724, 297] on span "Create Page Title Tags & Meta Descriptions - Fork" at bounding box center [745, 294] width 218 height 14
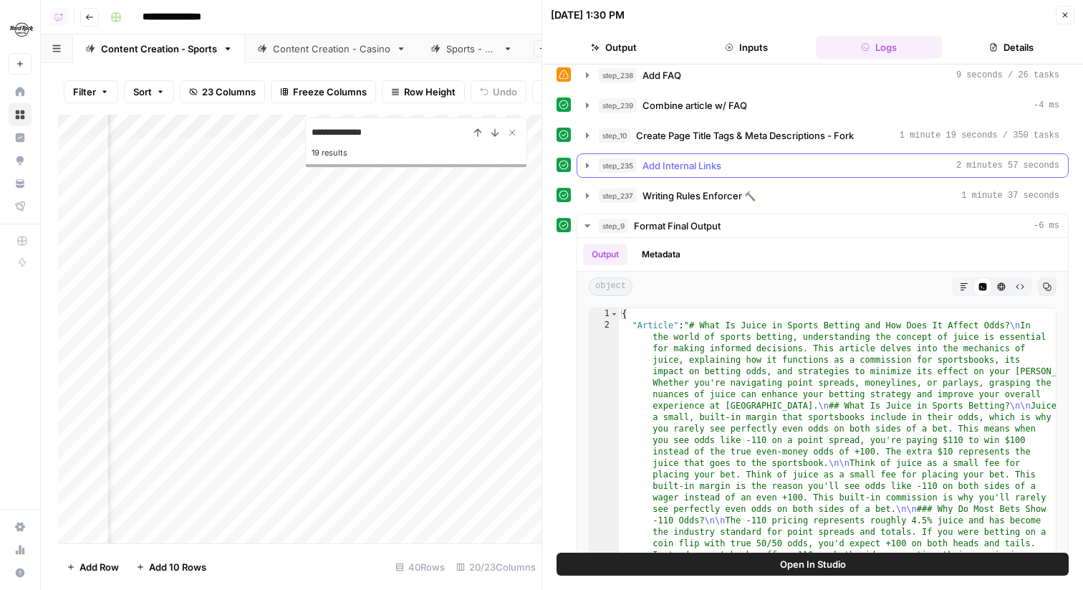
scroll to position [193, 0]
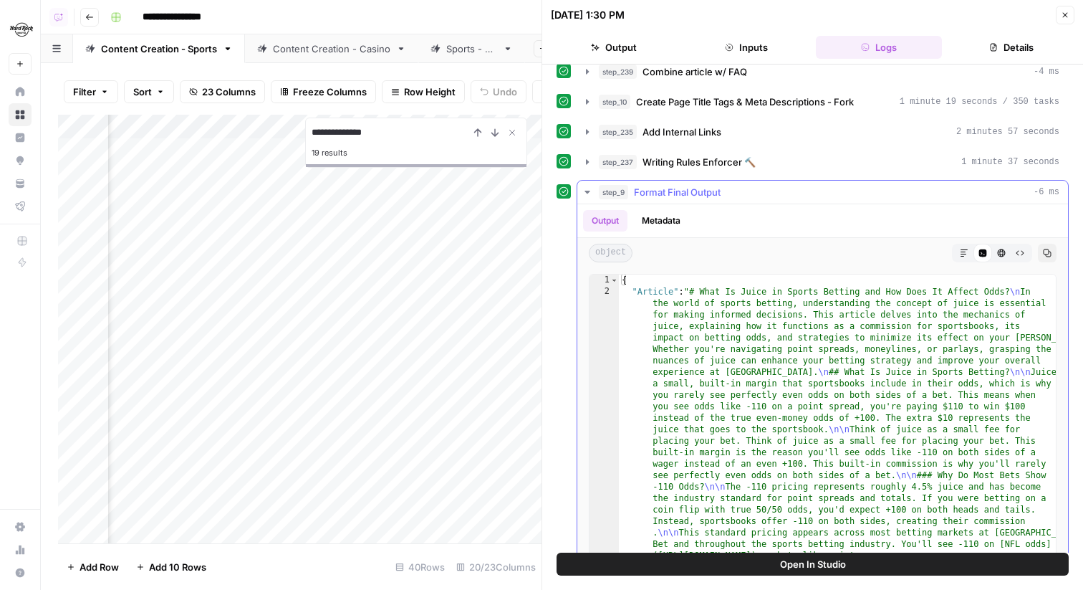
click at [719, 160] on span "Writing Rules Enforcer 🔨" at bounding box center [699, 162] width 113 height 14
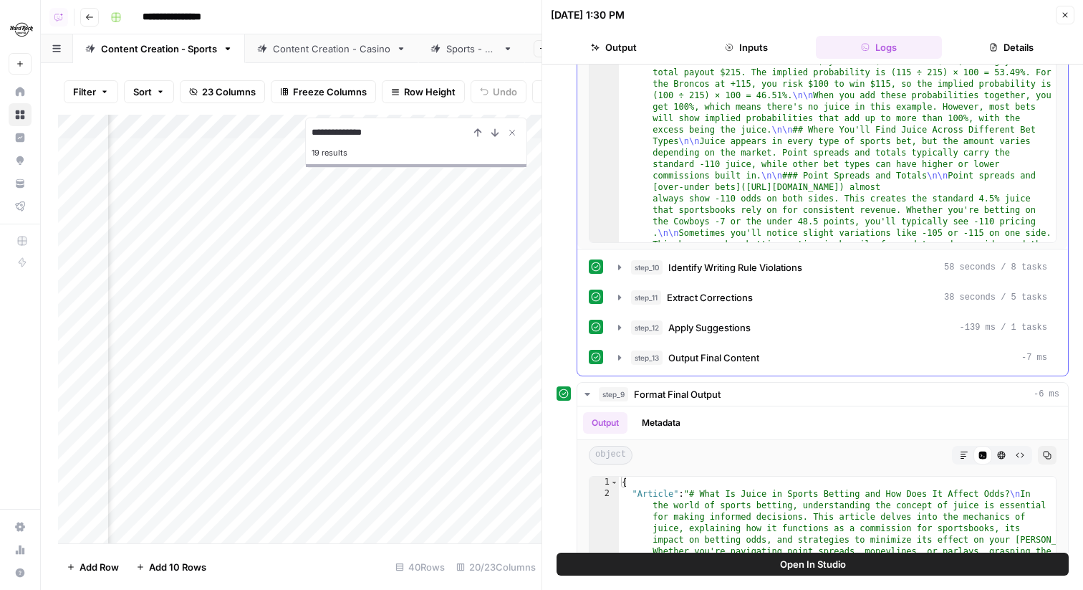
scroll to position [477, 0]
click at [748, 322] on span "Apply Suggestions" at bounding box center [709, 327] width 82 height 14
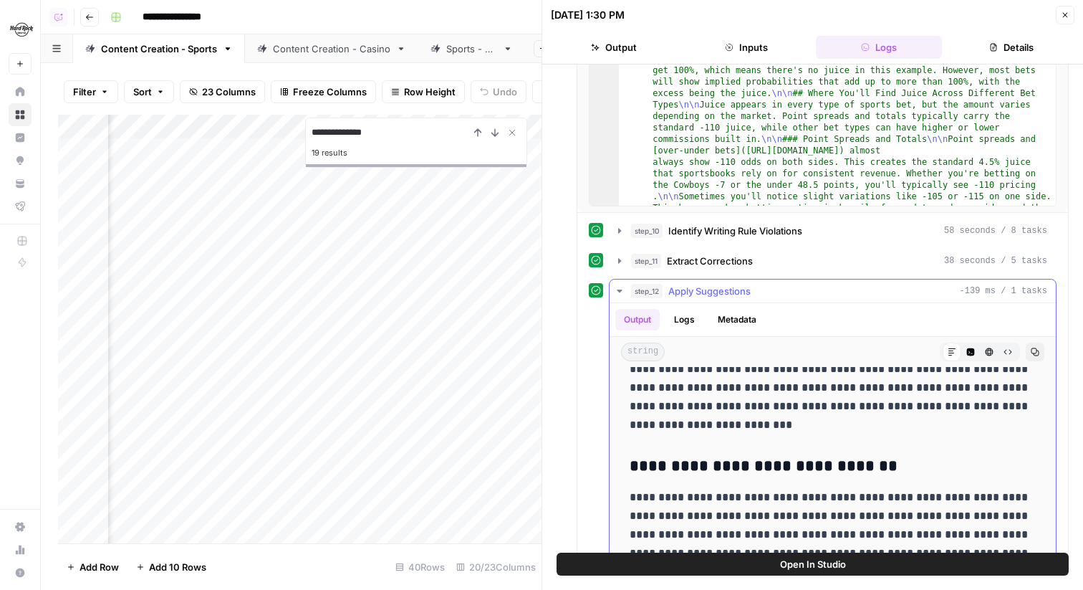
scroll to position [428, 0]
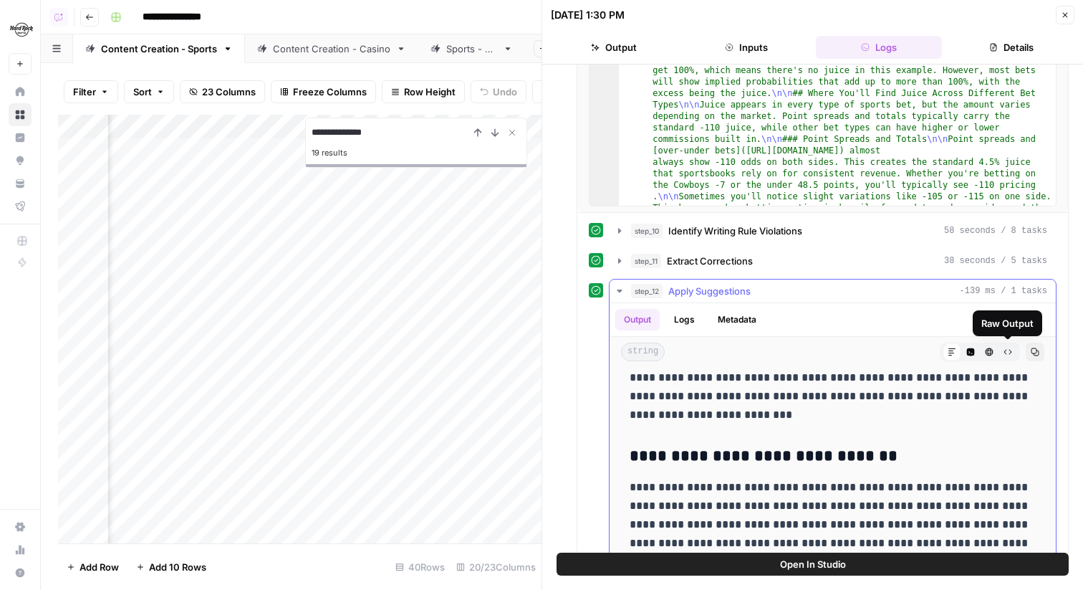
click at [1033, 353] on icon "button" at bounding box center [1036, 352] width 8 height 8
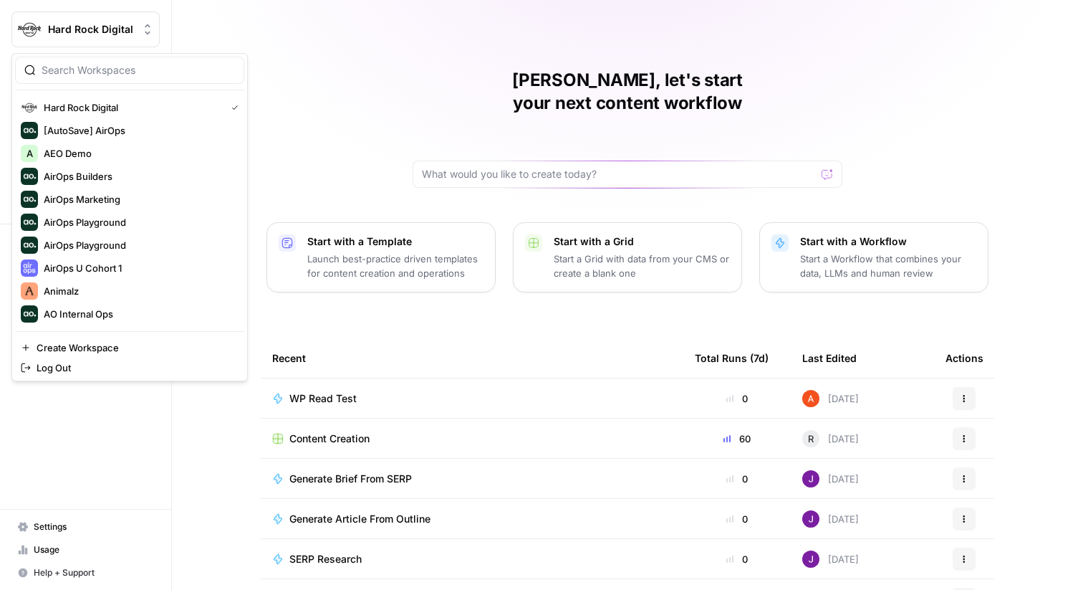
click at [42, 40] on button "Hard Rock Digital" at bounding box center [85, 29] width 148 height 36
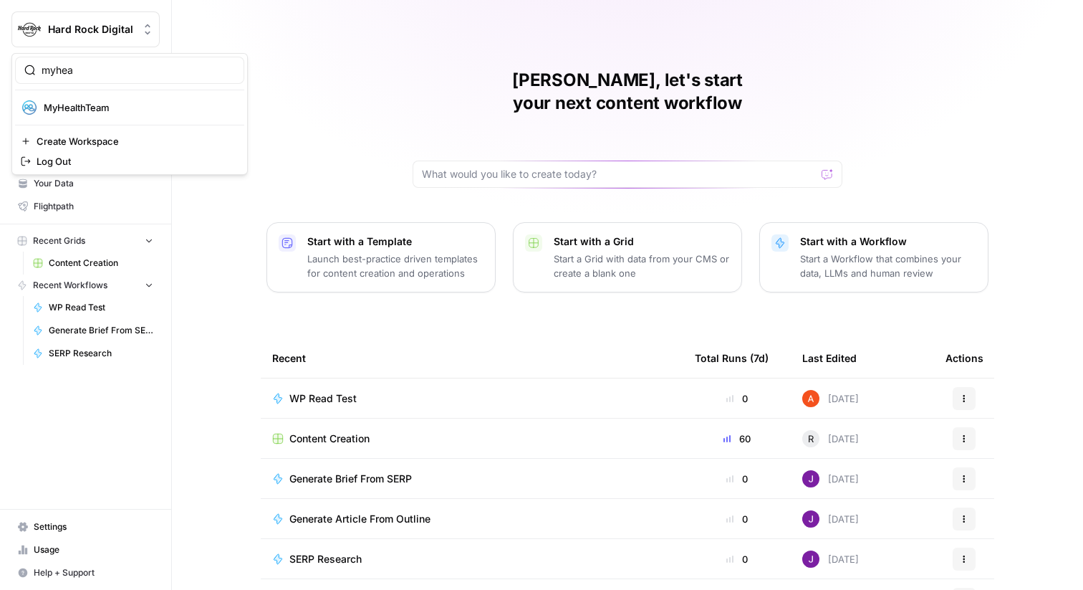
type input "myhea"
click at [54, 101] on span "MyHealthTeam" at bounding box center [138, 107] width 189 height 14
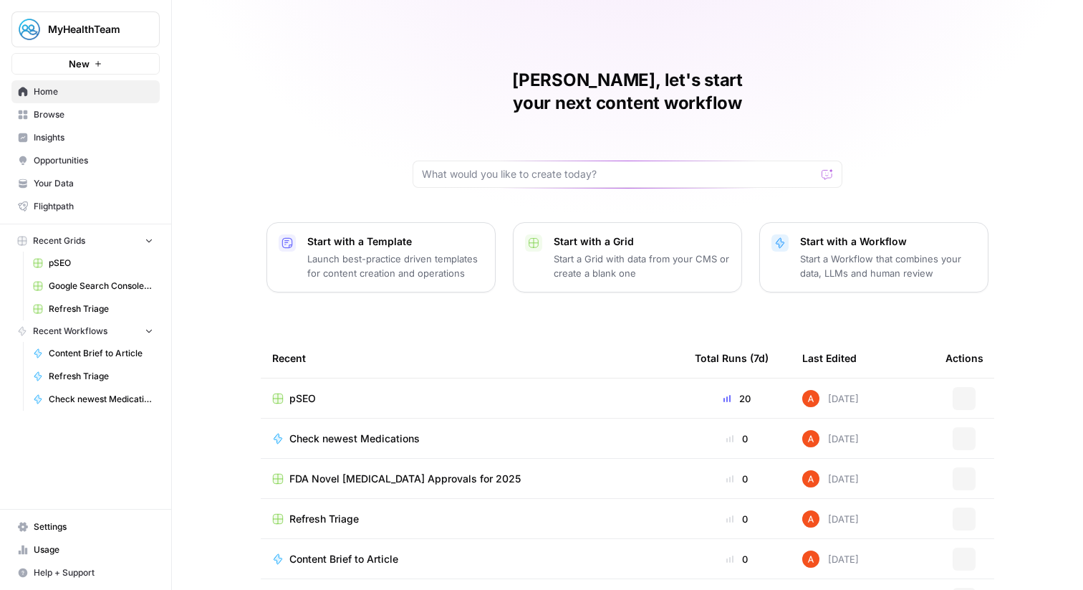
click at [83, 117] on span "Browse" at bounding box center [94, 114] width 120 height 13
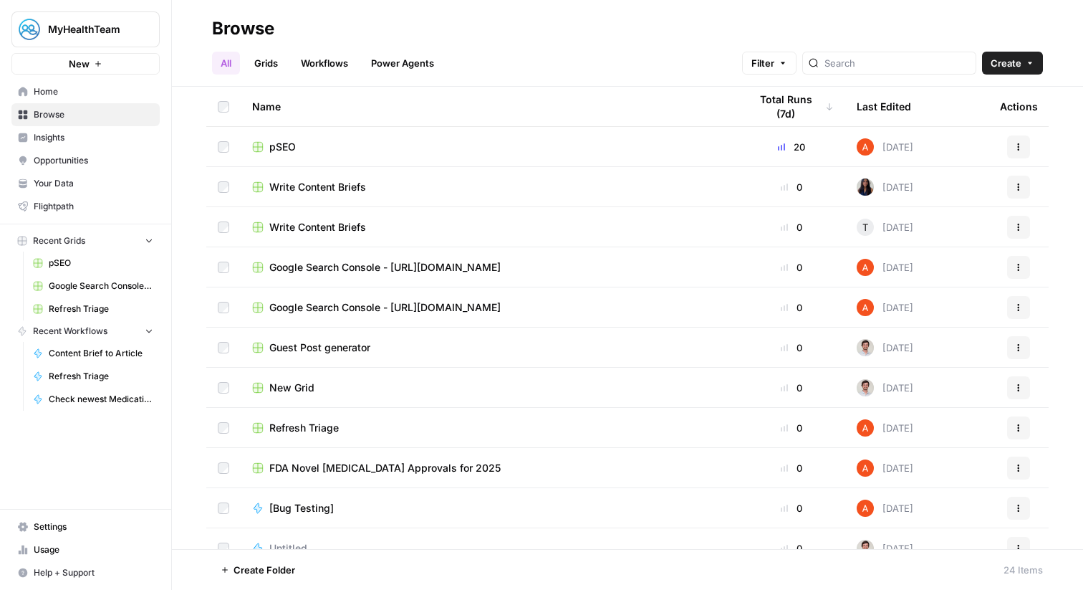
click at [59, 145] on link "Insights" at bounding box center [85, 137] width 148 height 23
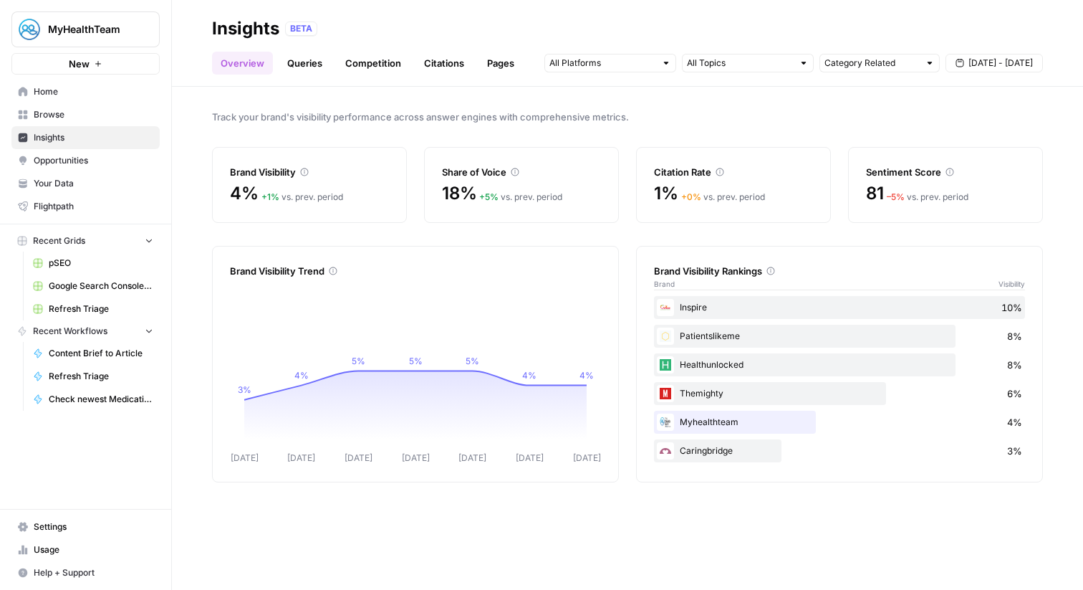
click at [117, 521] on span "Settings" at bounding box center [94, 526] width 120 height 13
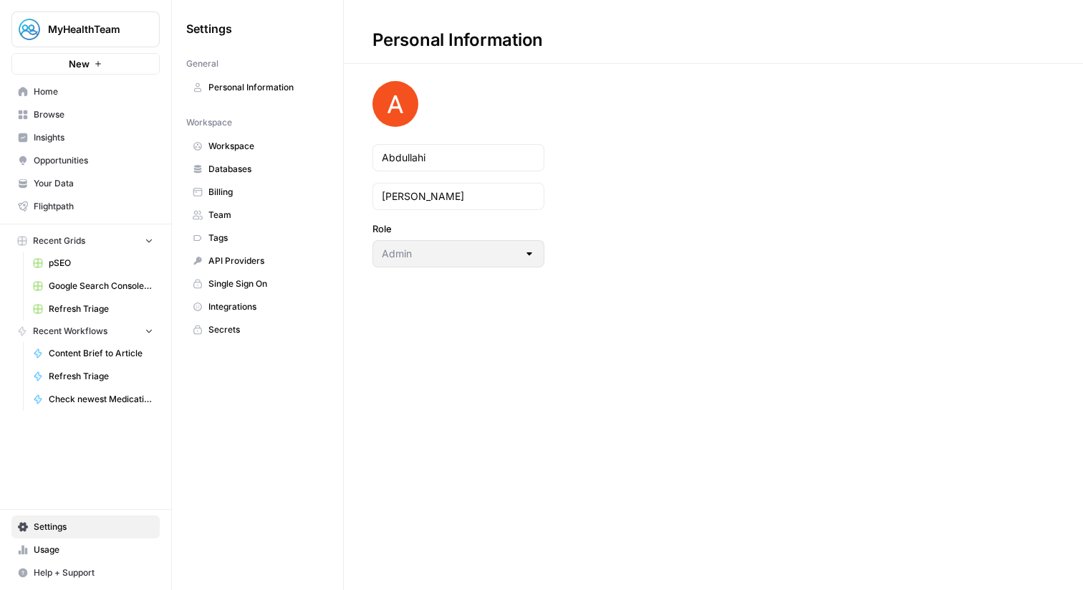
click at [217, 140] on span "Workspace" at bounding box center [265, 146] width 114 height 13
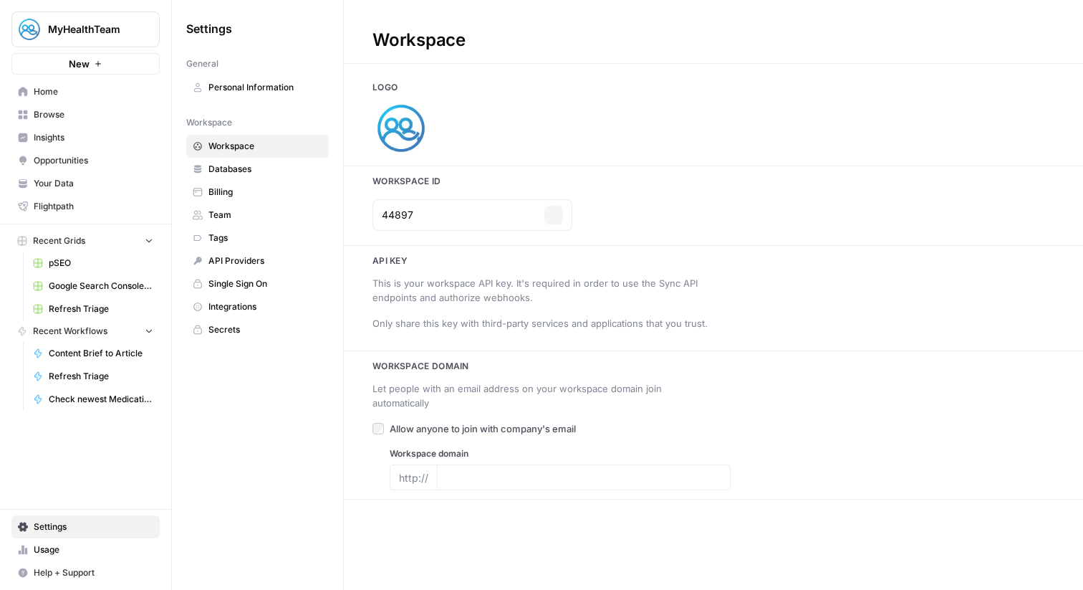
type input "[URL][DOMAIN_NAME]"
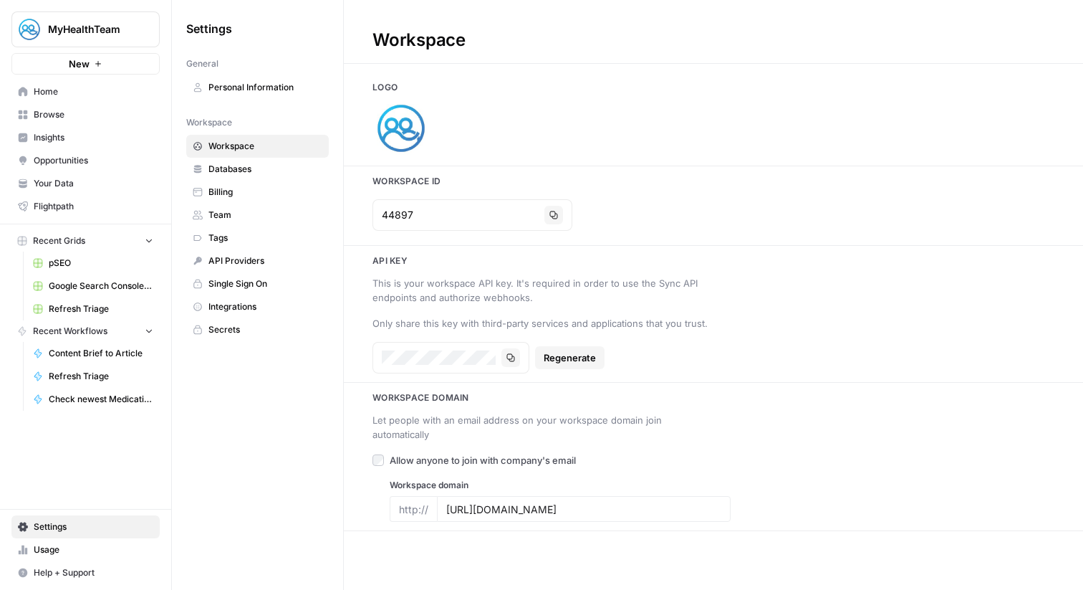
click at [117, 144] on link "Insights" at bounding box center [85, 137] width 148 height 23
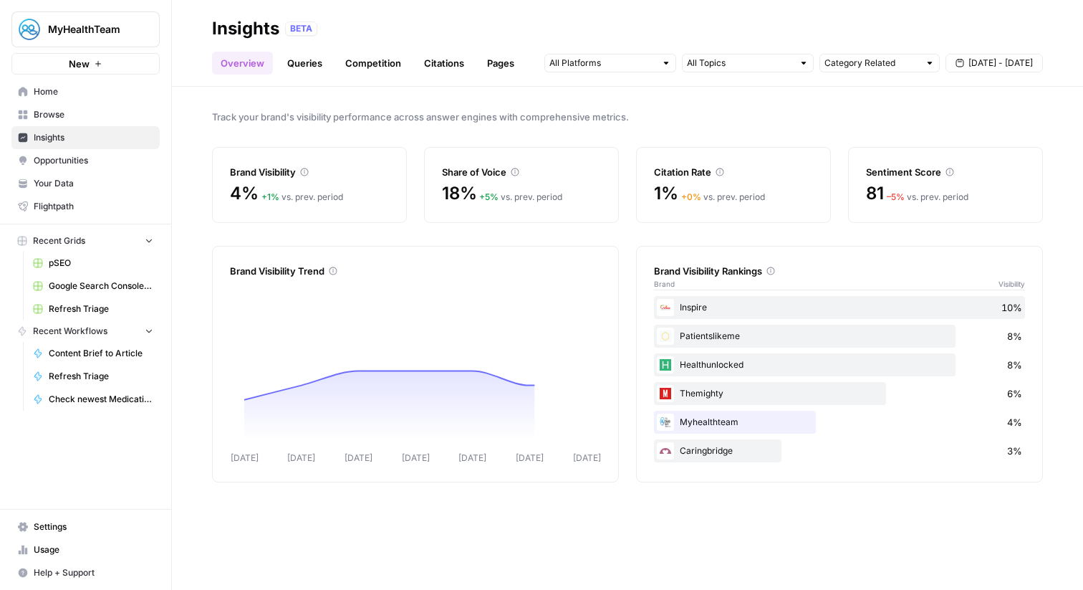
click at [111, 120] on span "Browse" at bounding box center [94, 114] width 120 height 13
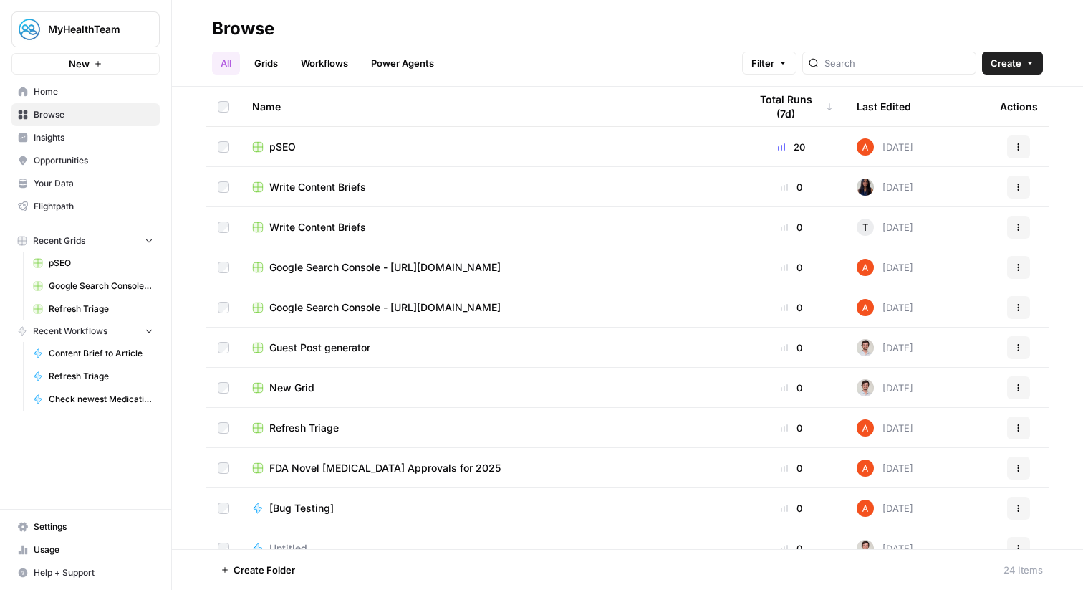
click at [266, 147] on div "pSEO" at bounding box center [489, 147] width 474 height 14
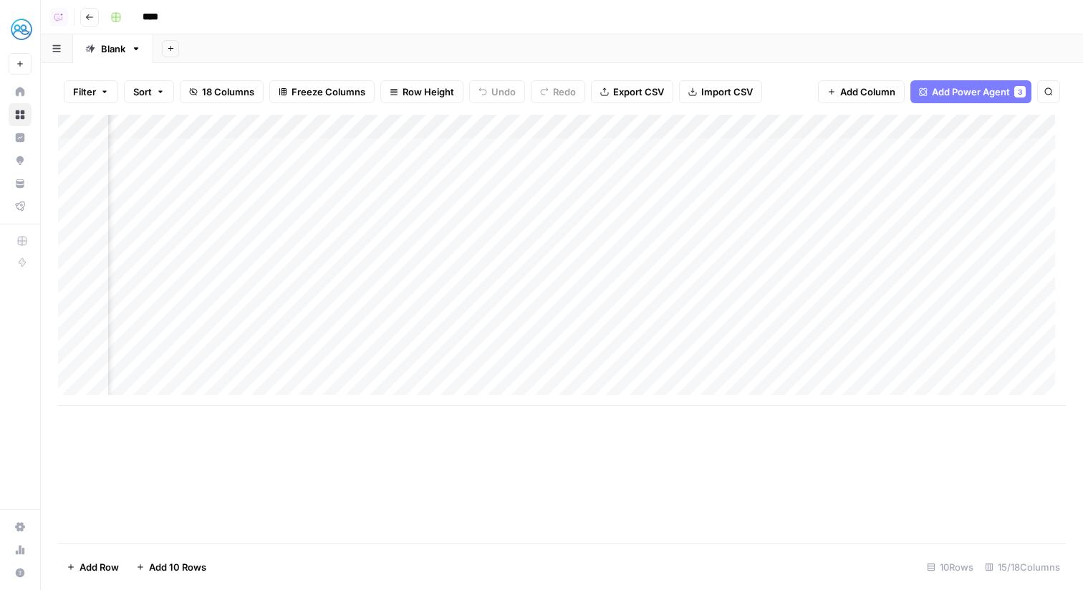
scroll to position [0, 1361]
click at [838, 125] on div "Add Column" at bounding box center [562, 260] width 1008 height 291
click at [840, 159] on span "All Rows" at bounding box center [885, 160] width 90 height 14
click at [830, 293] on div "Add Column" at bounding box center [562, 260] width 1008 height 291
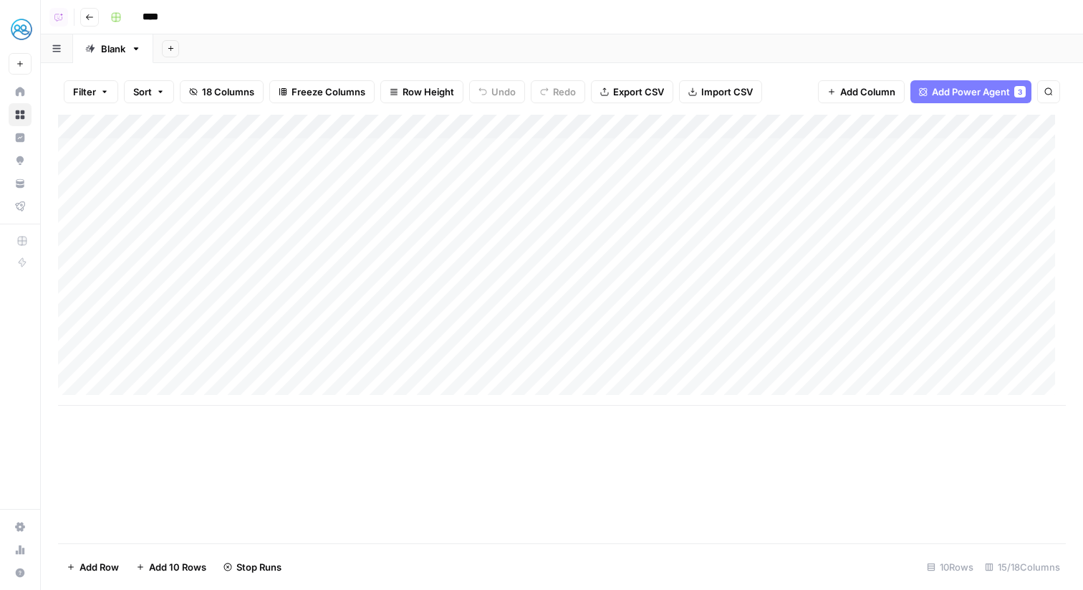
click at [653, 293] on div "Add Column" at bounding box center [562, 260] width 1008 height 291
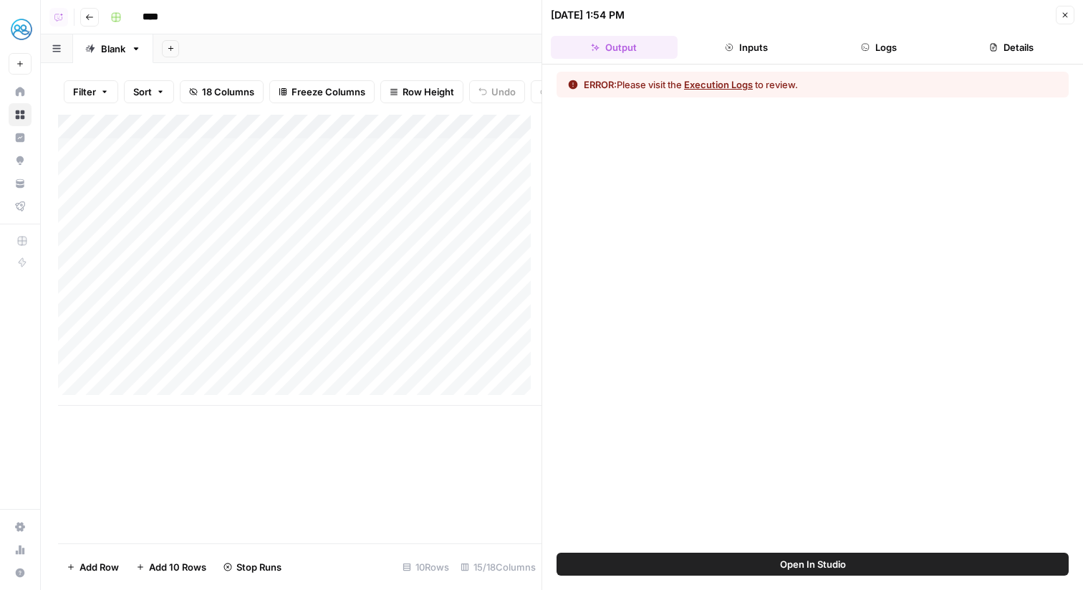
click at [880, 37] on button "Logs" at bounding box center [879, 47] width 127 height 23
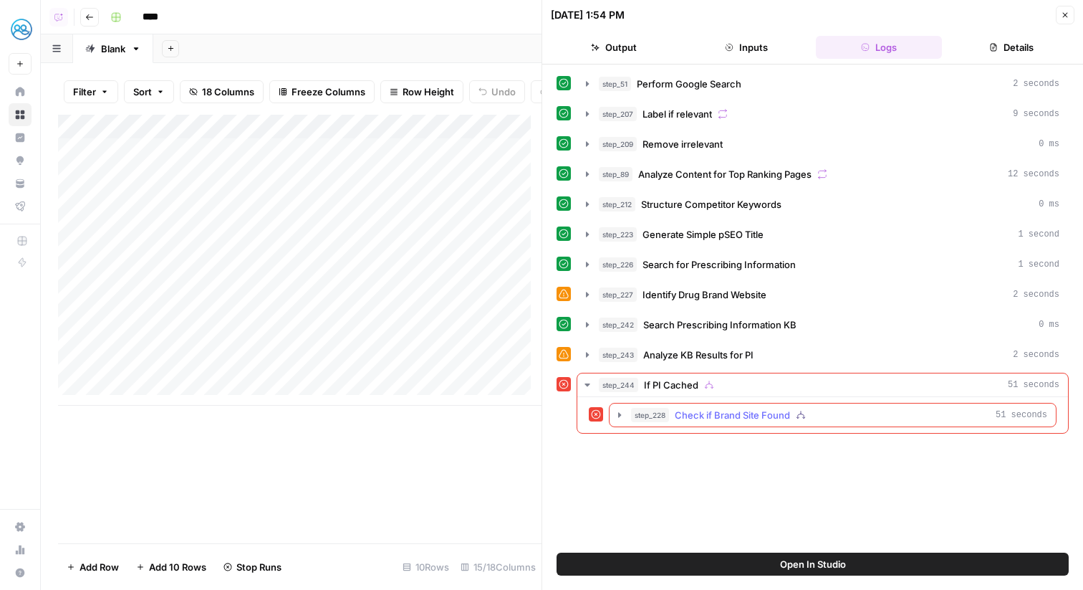
click at [791, 408] on div "step_228 Check if Brand Site Found 51 seconds" at bounding box center [839, 415] width 416 height 14
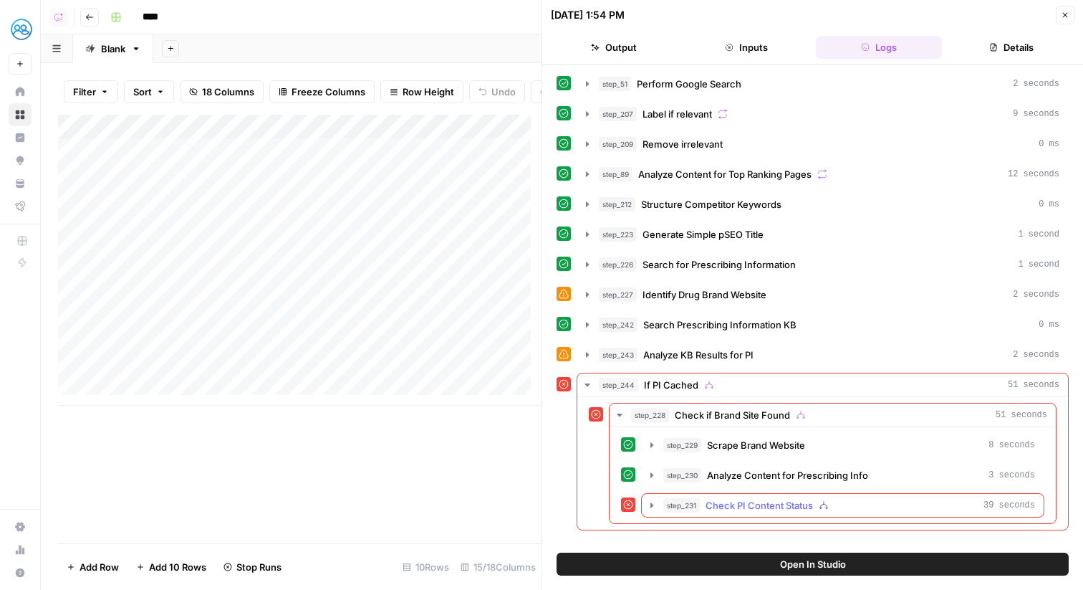
click at [776, 503] on span "Check PI Content Status" at bounding box center [759, 505] width 107 height 14
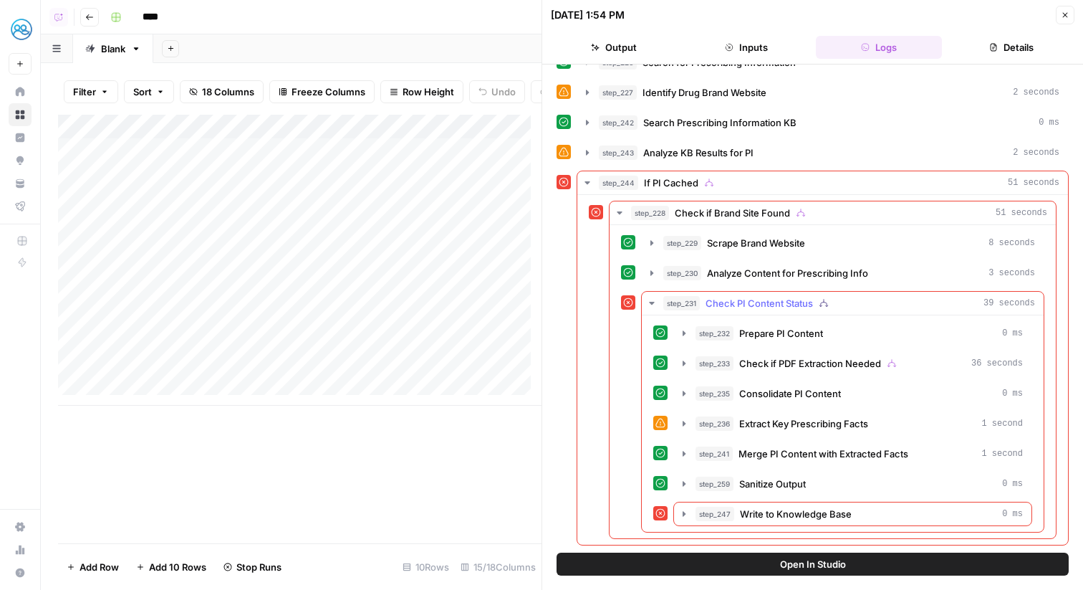
click at [776, 503] on button "step_247 Write to Knowledge Base 0 ms" at bounding box center [852, 513] width 357 height 23
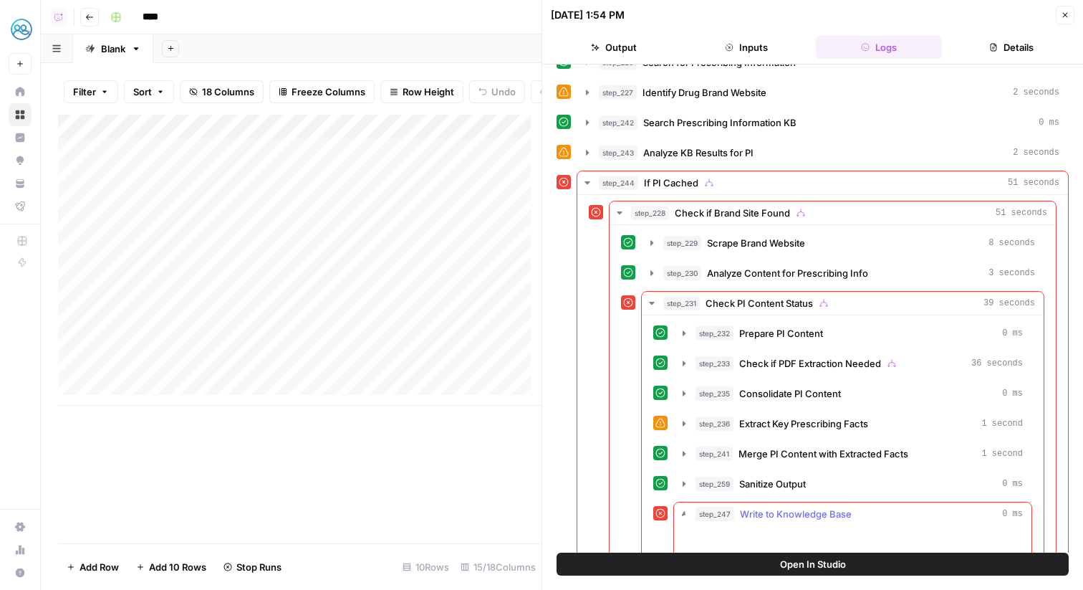
scroll to position [334, 0]
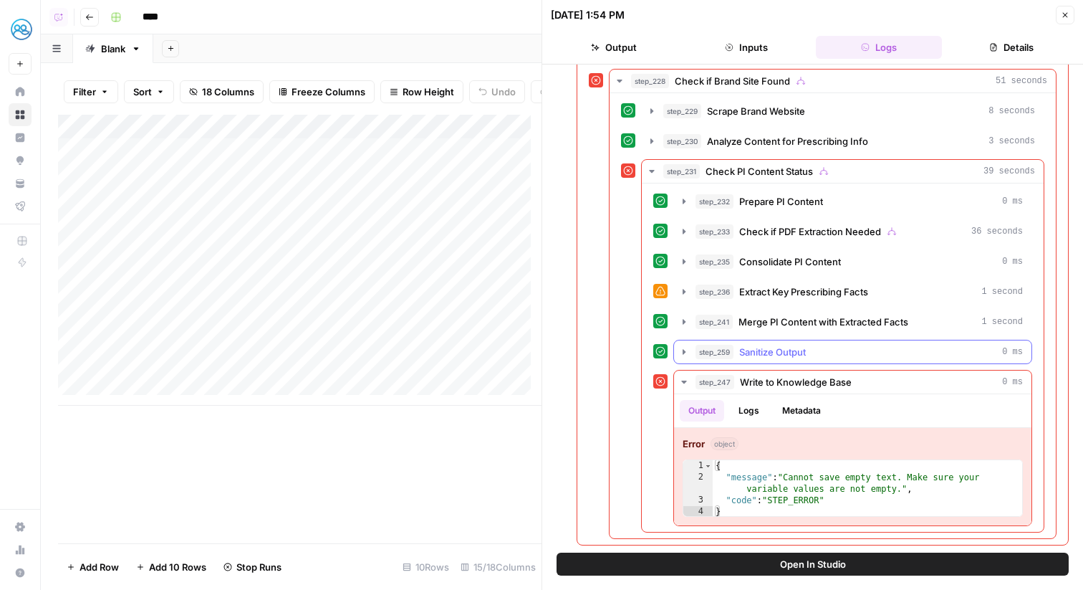
click at [801, 359] on button "step_259 Sanitize Output 0 ms" at bounding box center [852, 351] width 357 height 23
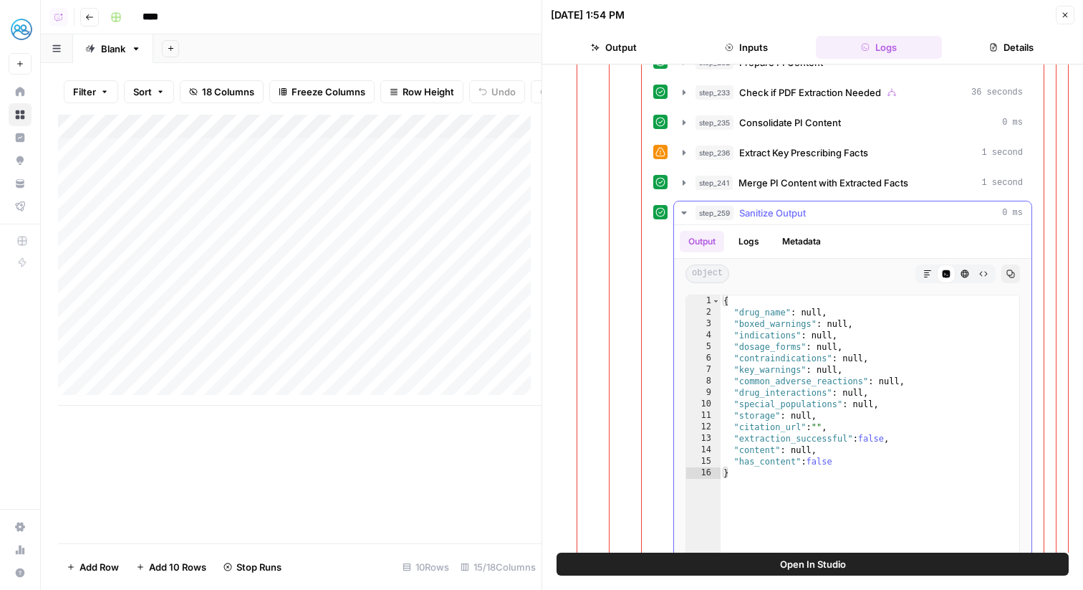
scroll to position [470, 0]
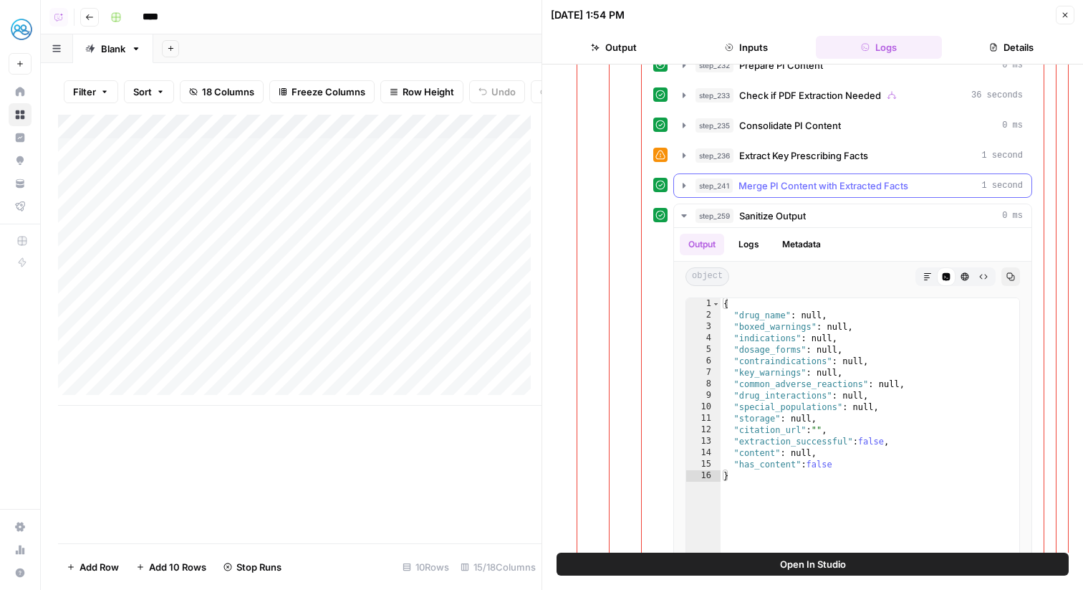
click at [827, 177] on button "step_241 Merge PI Content with Extracted Facts 1 second" at bounding box center [852, 185] width 357 height 23
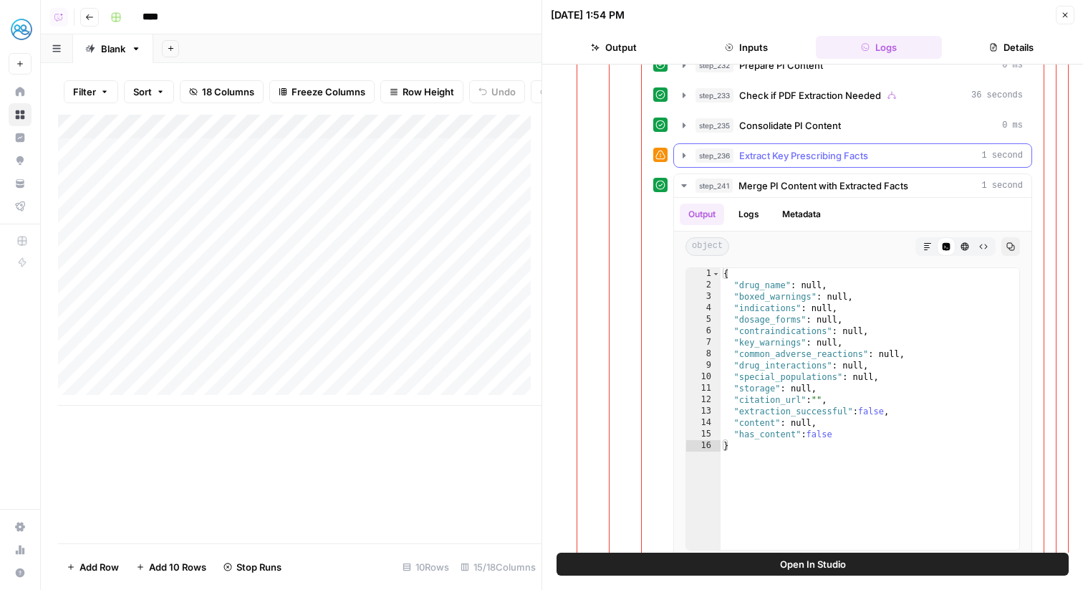
click at [822, 153] on span "Extract Key Prescribing Facts" at bounding box center [803, 155] width 129 height 14
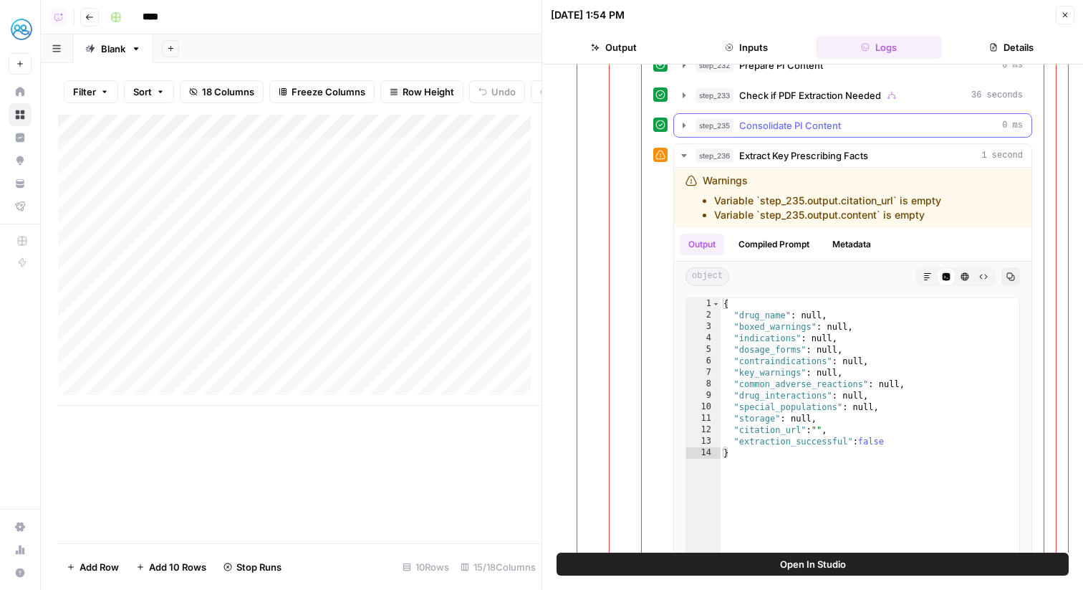
click at [806, 126] on span "Consolidate PI Content" at bounding box center [790, 125] width 102 height 14
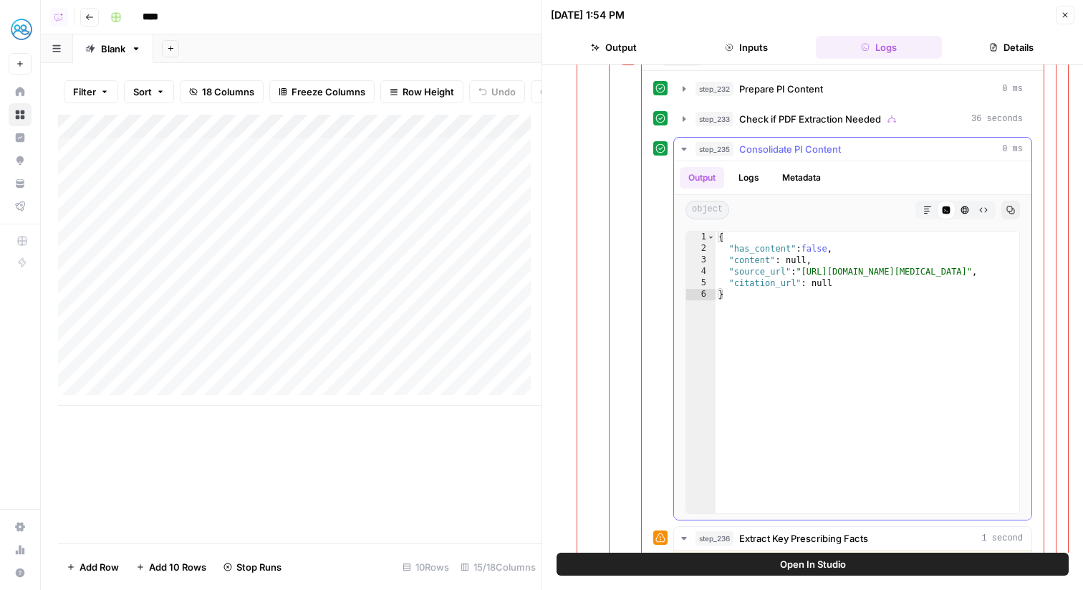
scroll to position [433, 0]
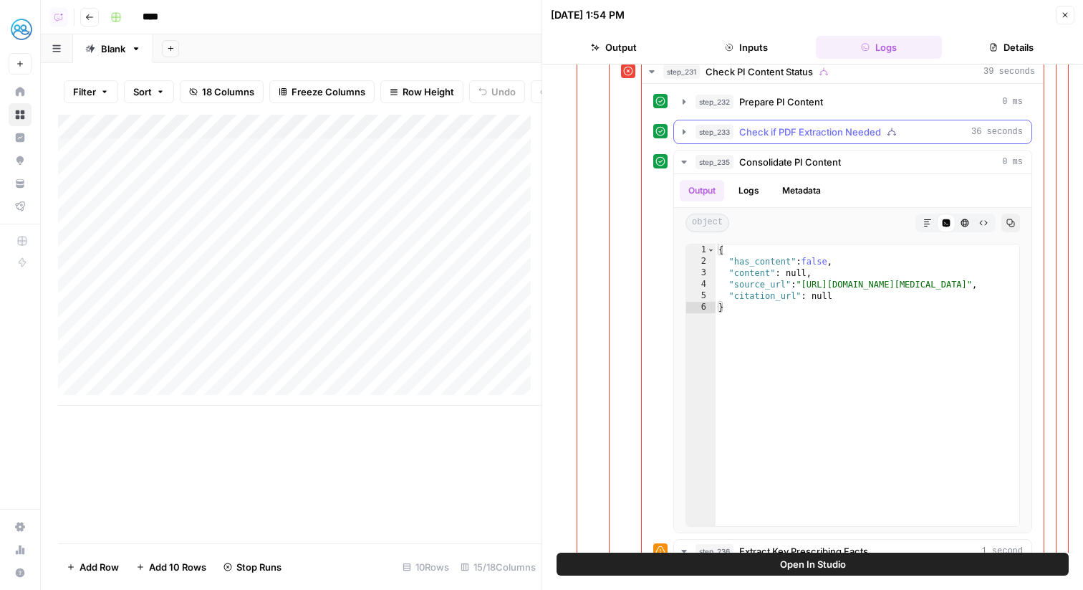
click at [805, 138] on span "Check if PDF Extraction Needed" at bounding box center [810, 132] width 142 height 14
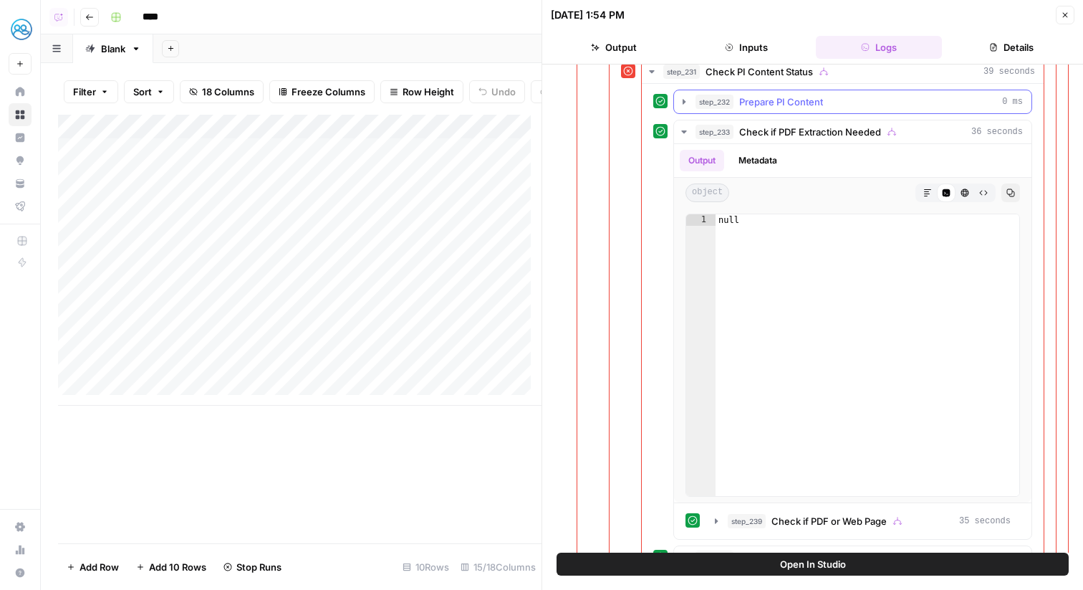
click at [789, 110] on button "step_232 Prepare PI Content 0 ms" at bounding box center [852, 101] width 357 height 23
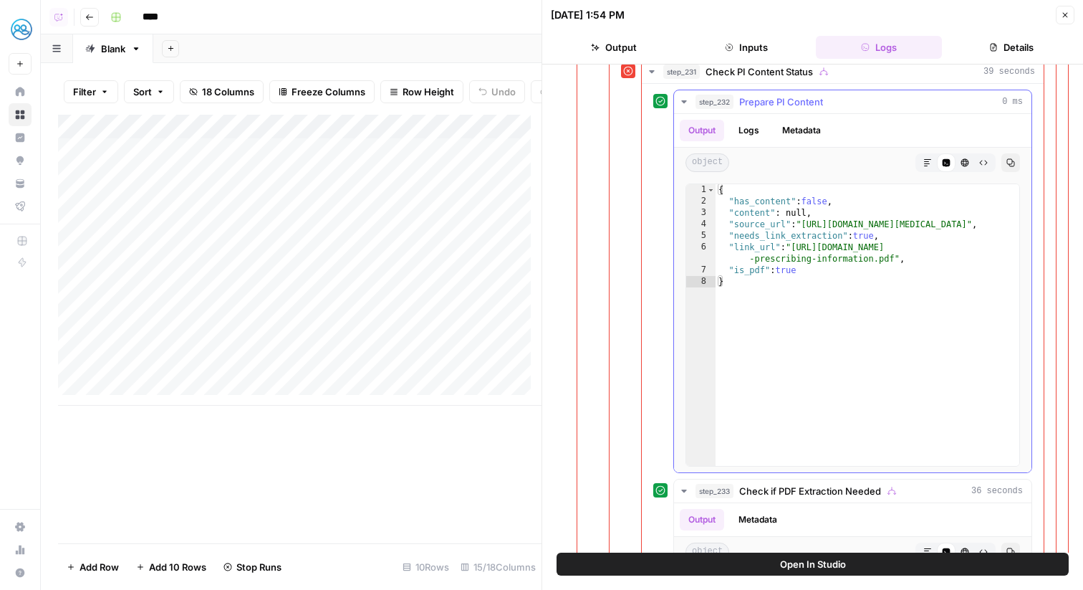
click at [789, 110] on button "step_232 Prepare PI Content 0 ms" at bounding box center [852, 101] width 357 height 23
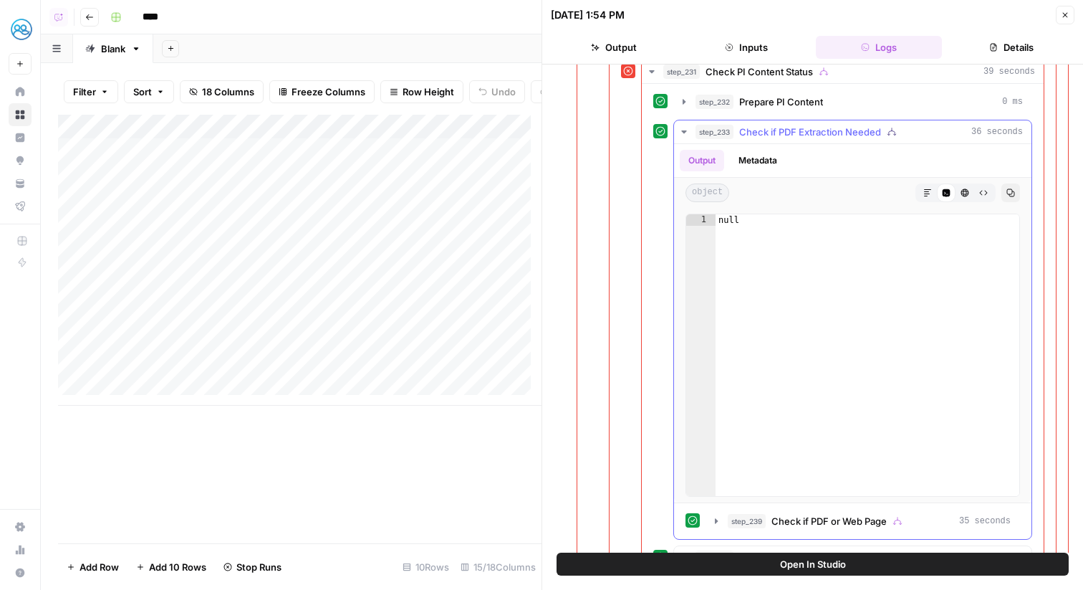
click at [797, 130] on span "Check if PDF Extraction Needed" at bounding box center [810, 132] width 142 height 14
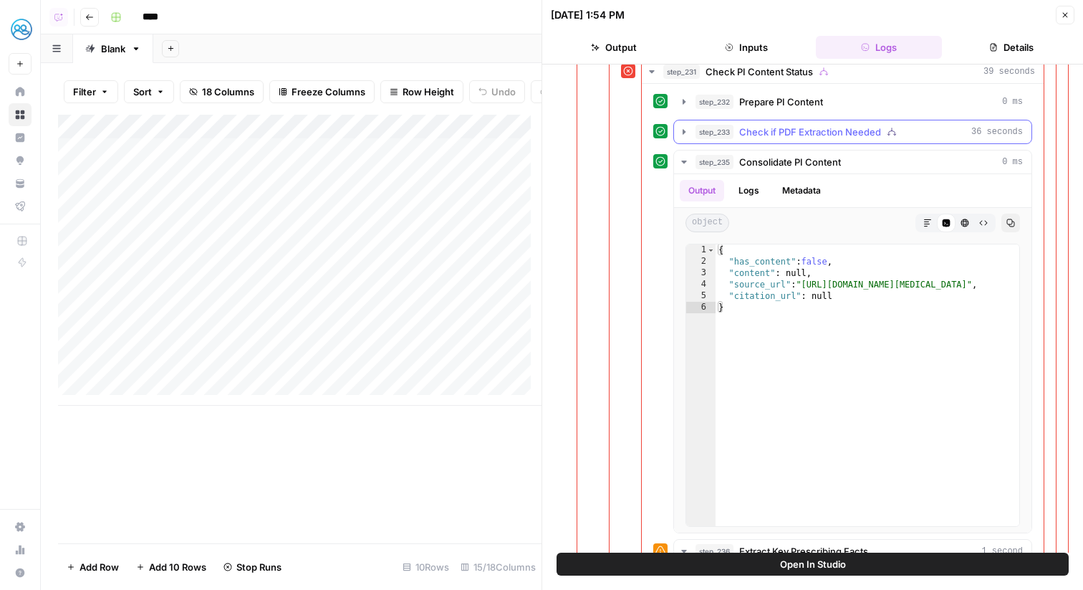
click at [797, 130] on span "Check if PDF Extraction Needed" at bounding box center [810, 132] width 142 height 14
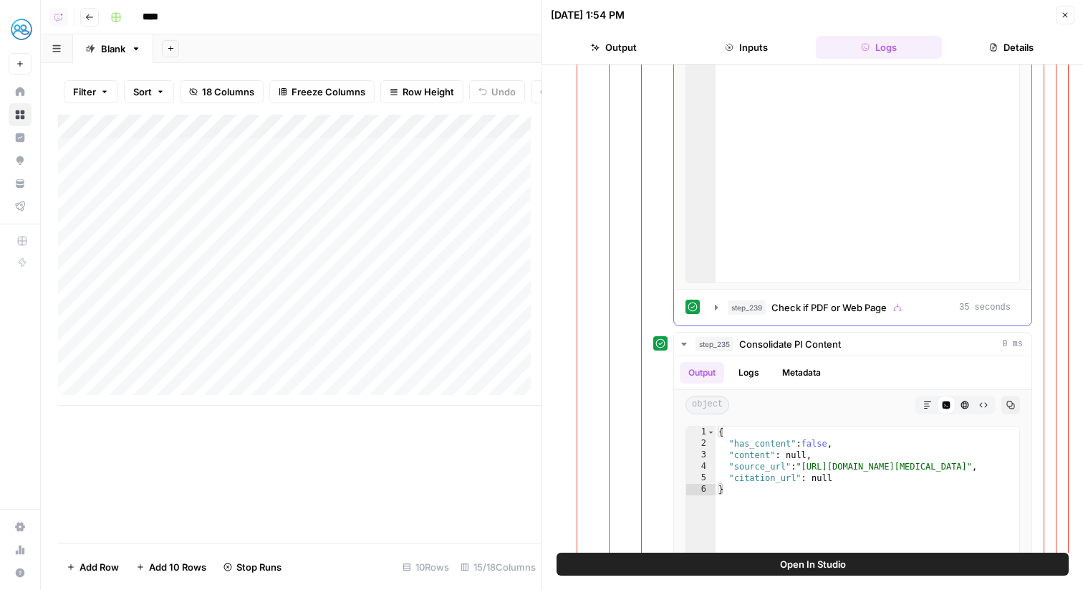
scroll to position [685, 0]
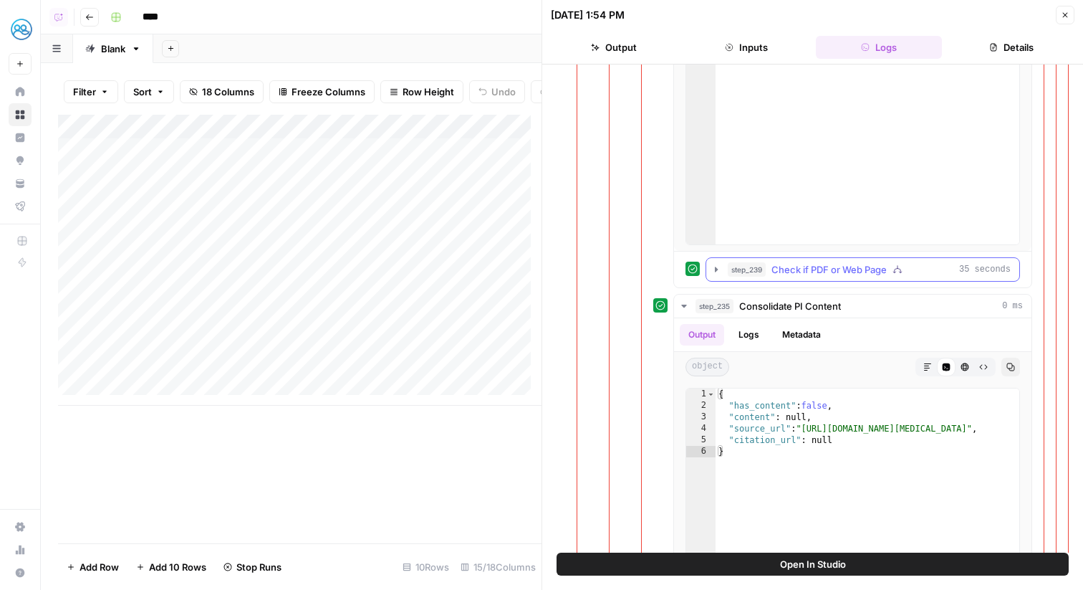
click at [801, 268] on span "Check if PDF or Web Page" at bounding box center [829, 269] width 115 height 14
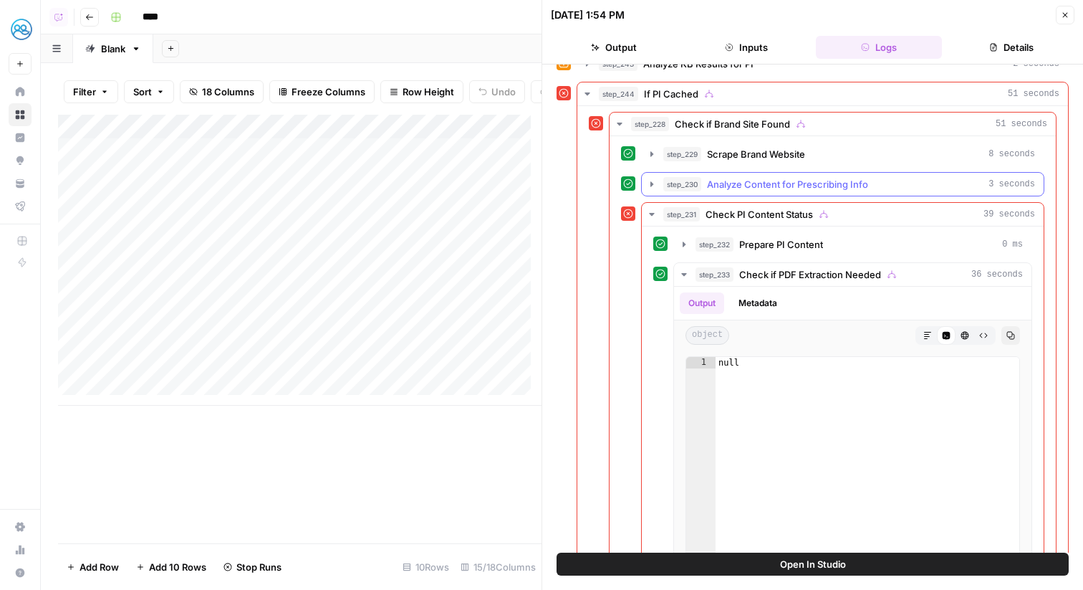
scroll to position [277, 0]
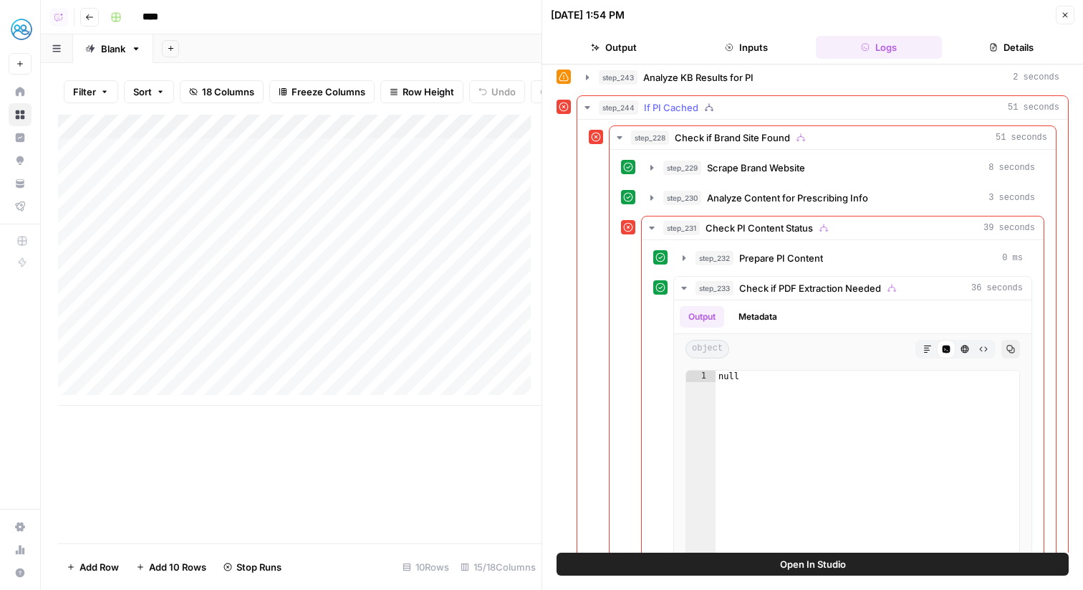
click at [671, 110] on span "If PI Cached" at bounding box center [671, 107] width 54 height 14
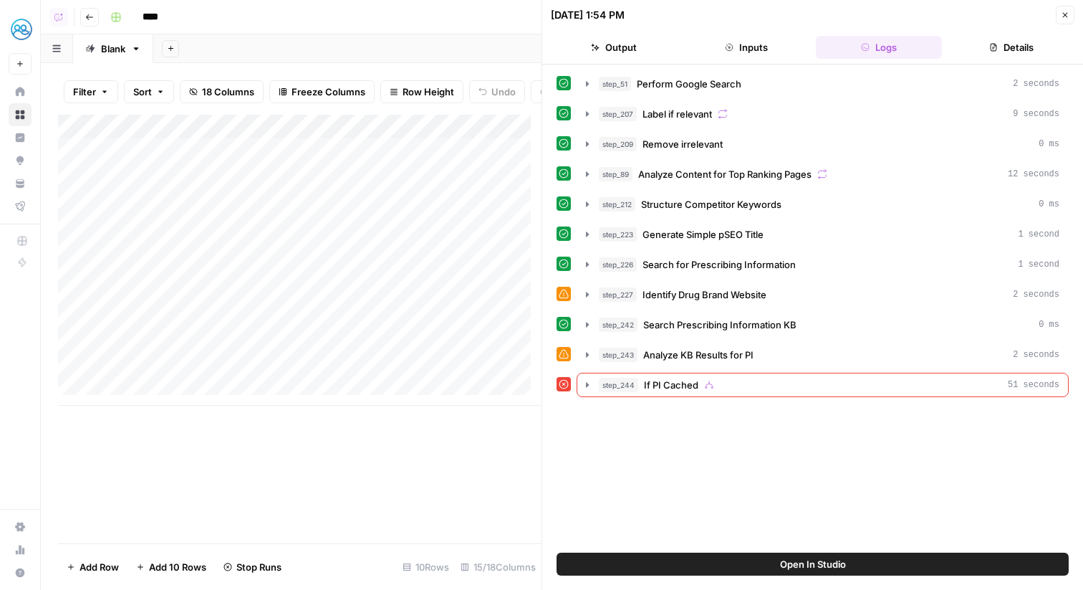
click at [1069, 17] on icon "button" at bounding box center [1065, 15] width 9 height 9
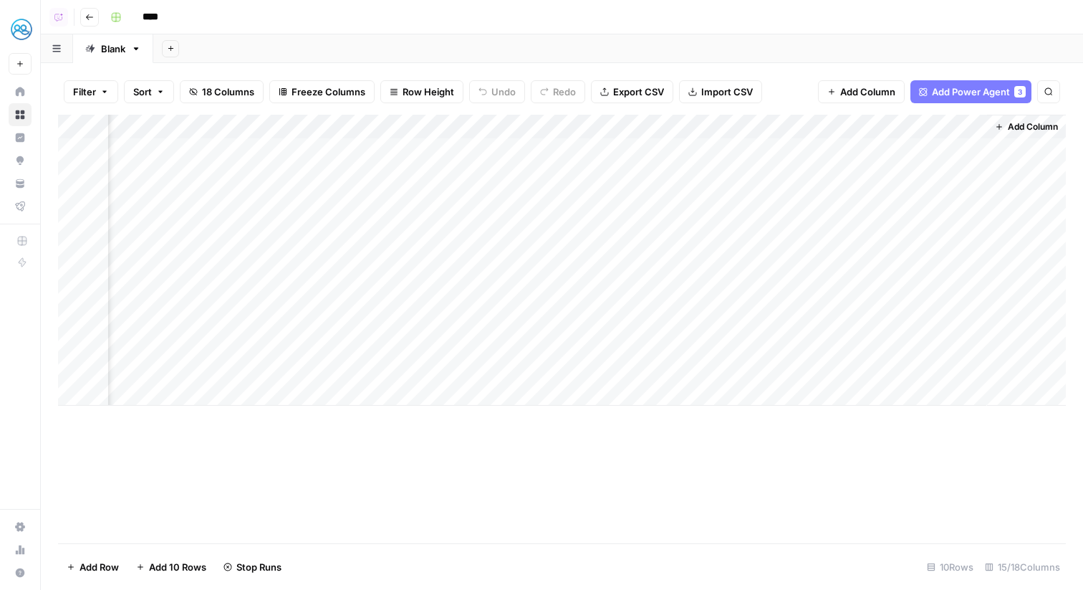
scroll to position [0, 1350]
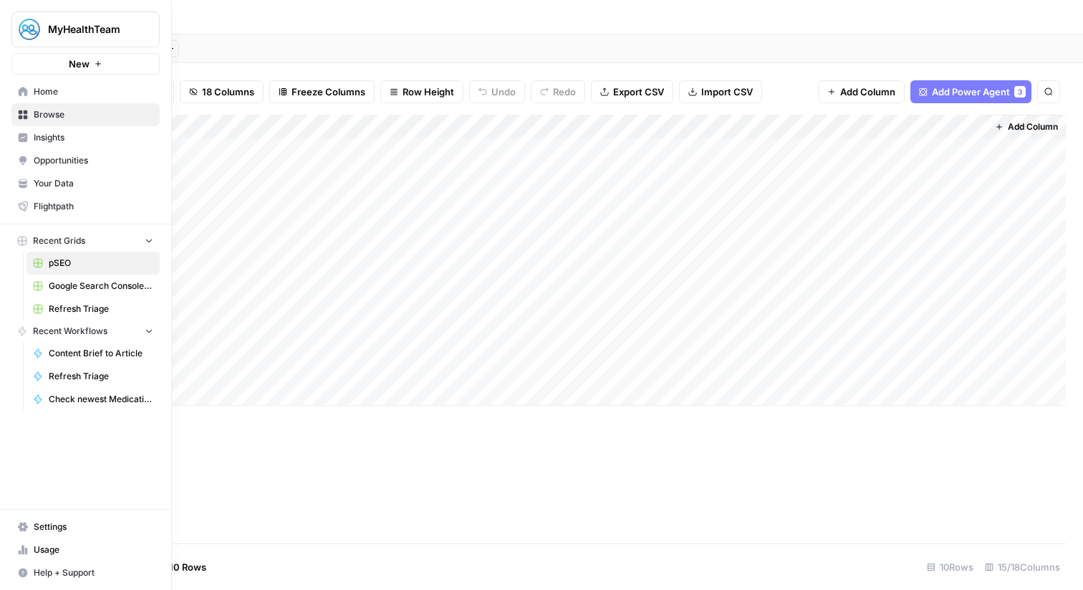
click at [70, 179] on span "Your Data" at bounding box center [94, 183] width 120 height 13
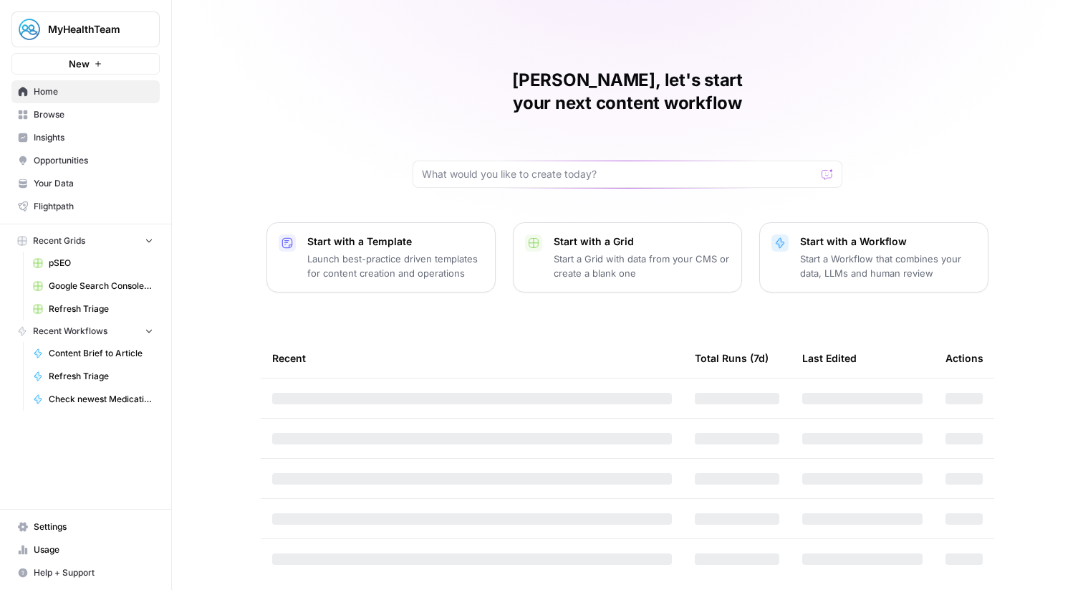
click at [74, 24] on span "MyHealthTeam" at bounding box center [91, 29] width 87 height 14
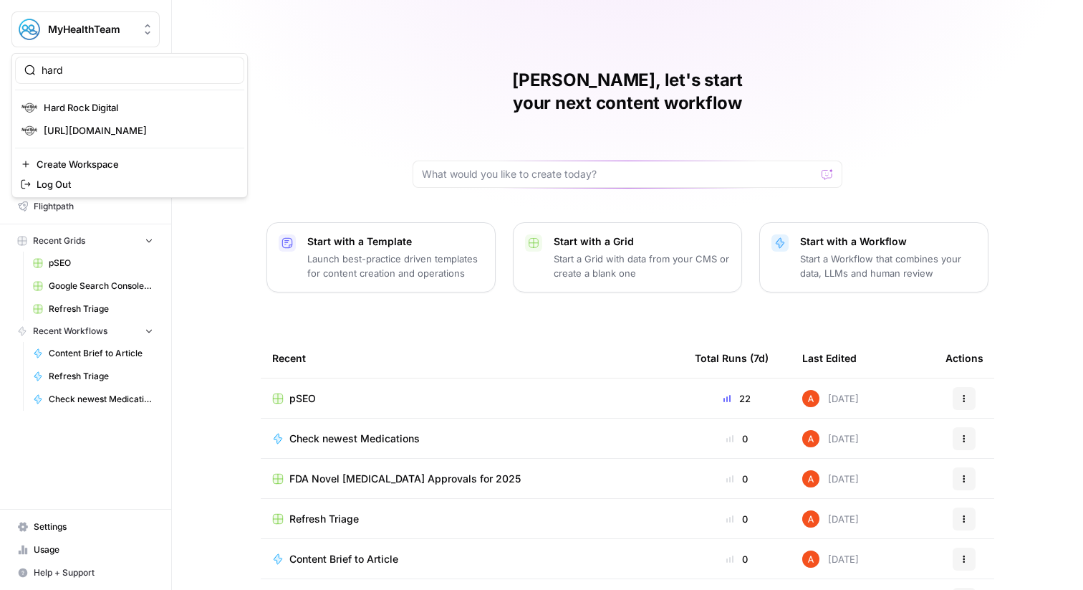
type input "hard"
click at [65, 111] on span "Hard Rock Digital" at bounding box center [138, 107] width 189 height 14
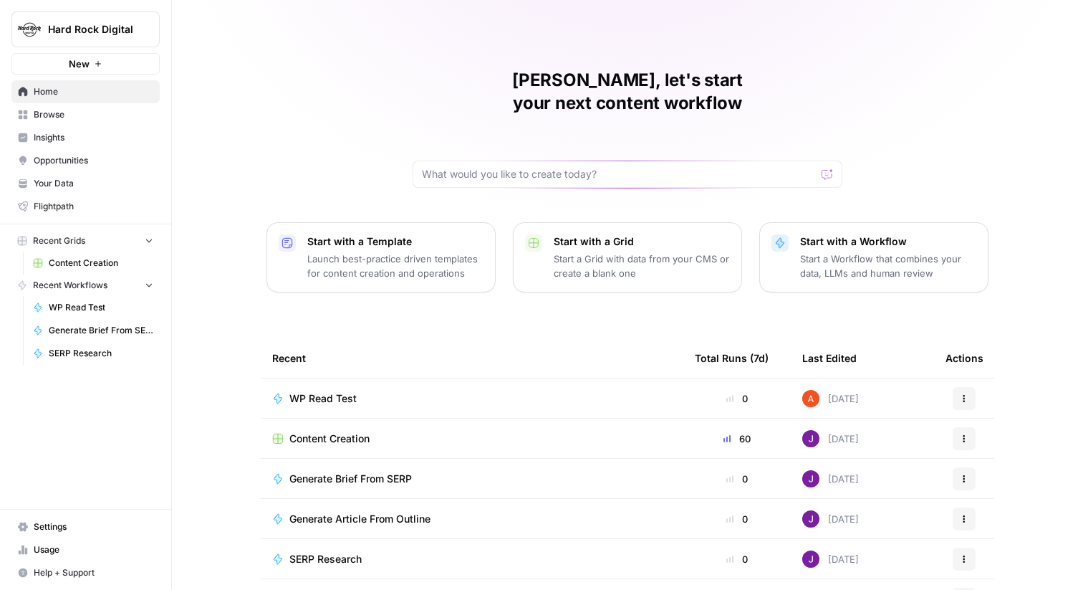
click at [353, 431] on span "Content Creation" at bounding box center [329, 438] width 80 height 14
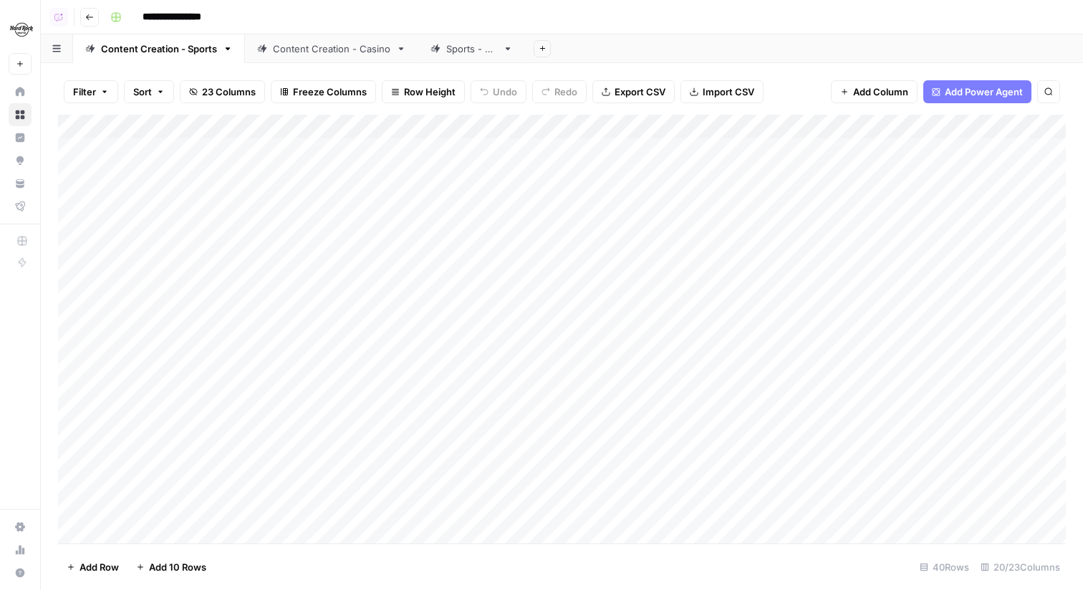
click at [304, 54] on div "Content Creation - Casino" at bounding box center [331, 49] width 117 height 14
click at [466, 54] on div "Sports - QA" at bounding box center [471, 49] width 51 height 14
click at [296, 128] on div "Add Column" at bounding box center [562, 211] width 1008 height 193
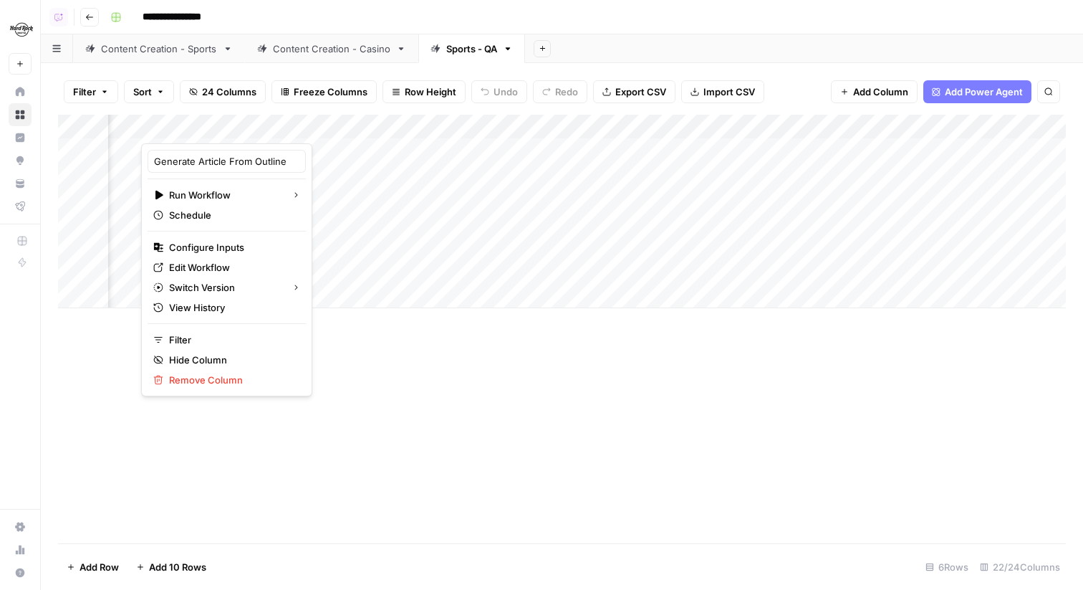
click at [463, 21] on div "**********" at bounding box center [587, 17] width 964 height 23
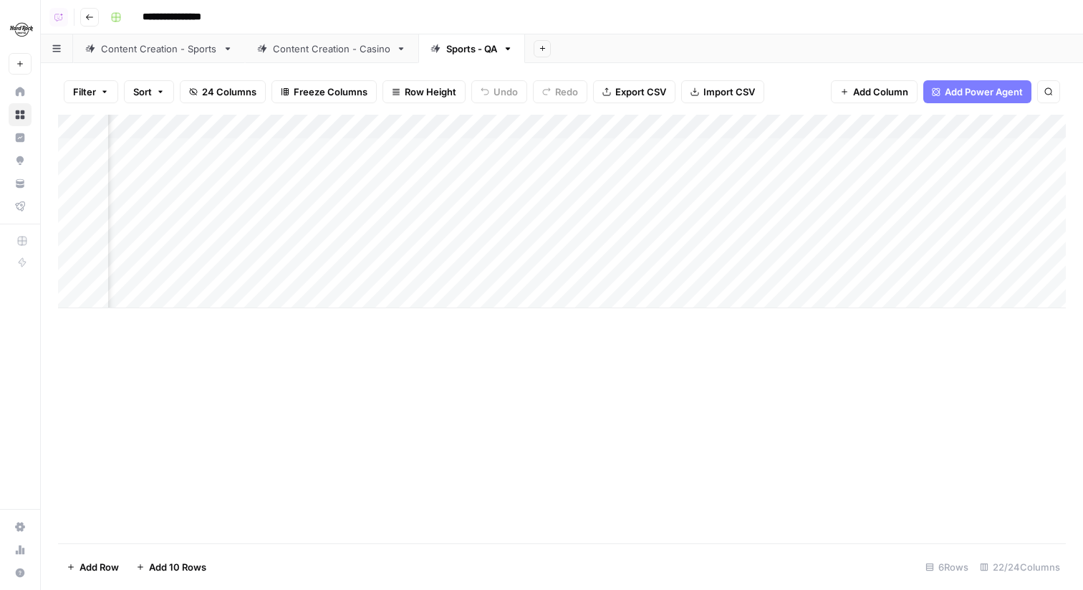
scroll to position [0, 812]
click at [483, 130] on div "Add Column" at bounding box center [562, 211] width 1008 height 193
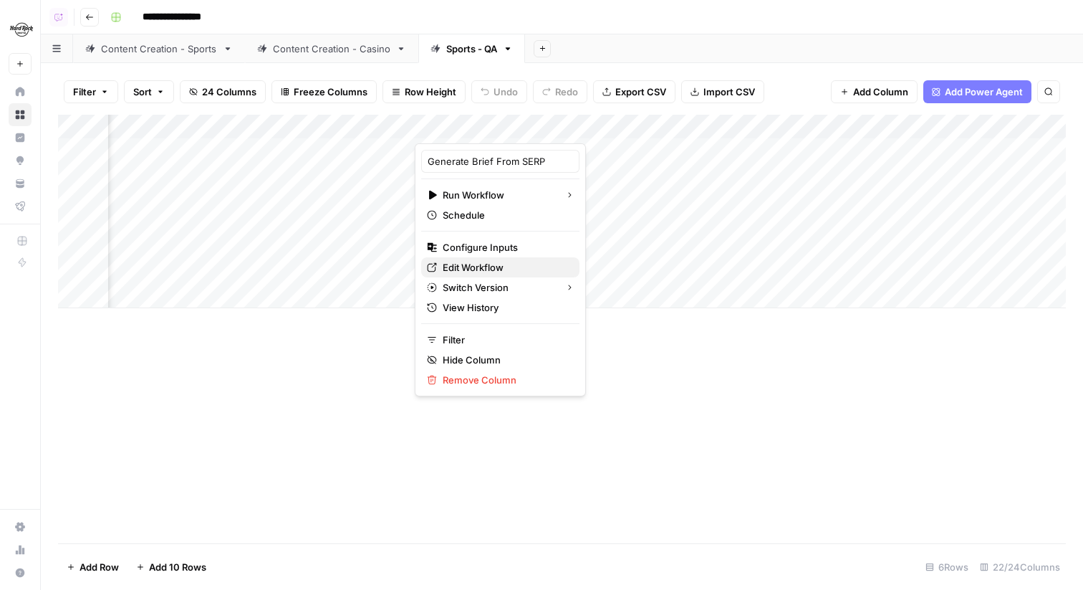
click at [499, 261] on span "Edit Workflow" at bounding box center [505, 267] width 125 height 14
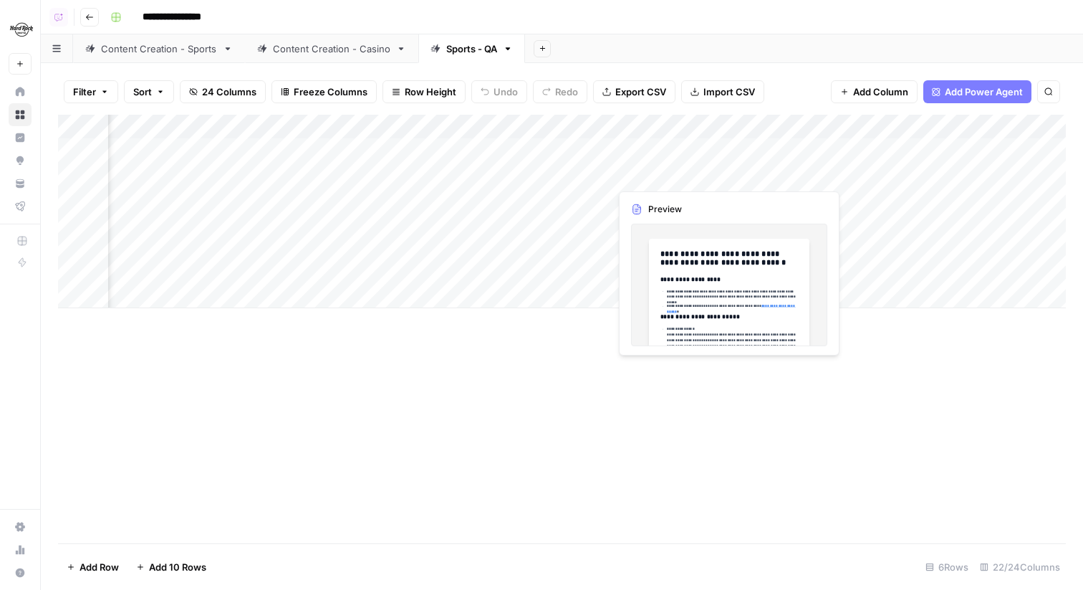
scroll to position [0, 1383]
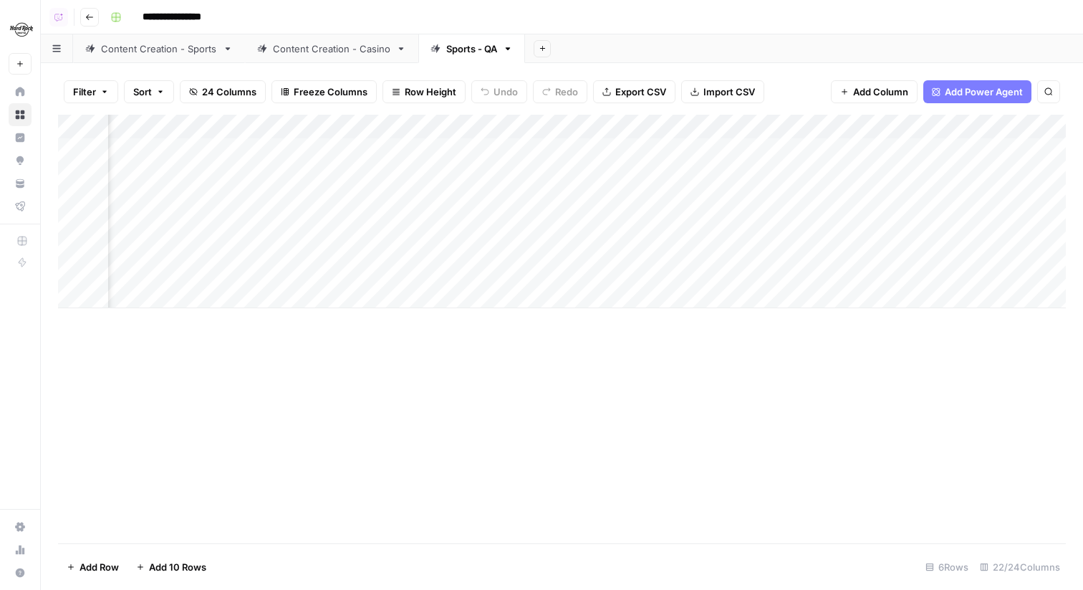
click at [193, 55] on link "Content Creation - Sports" at bounding box center [159, 48] width 172 height 29
click at [353, 392] on div "Add Column" at bounding box center [562, 329] width 1008 height 428
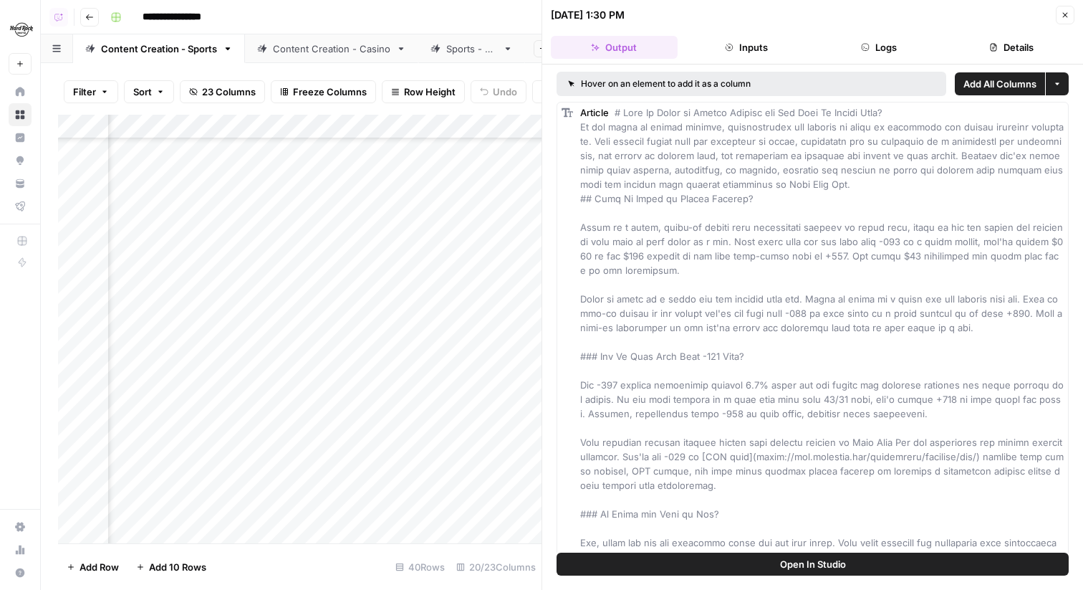
click at [891, 47] on button "Logs" at bounding box center [879, 47] width 127 height 23
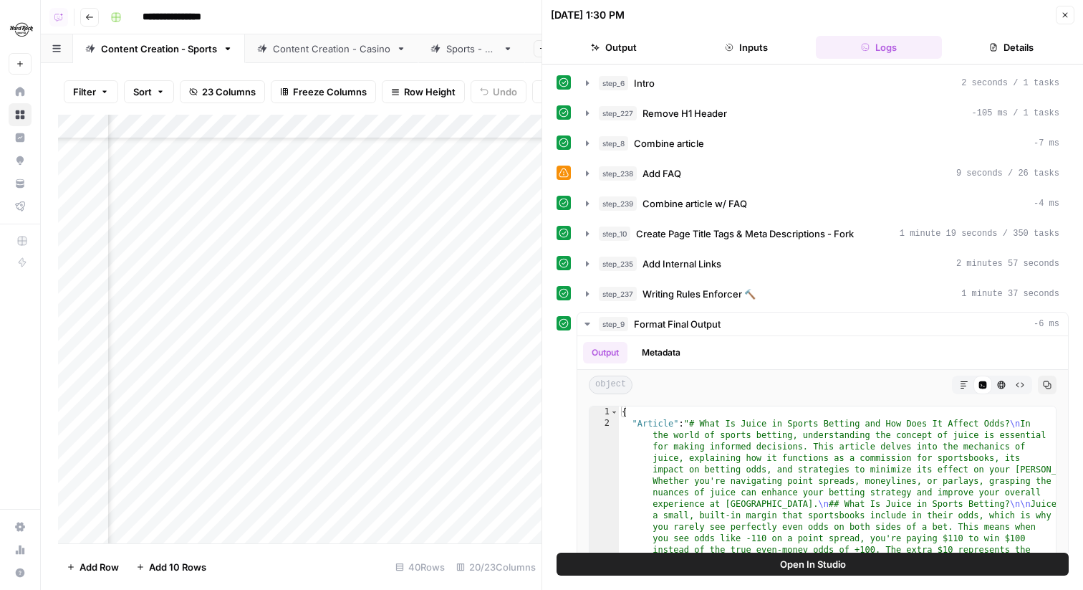
scroll to position [71, 0]
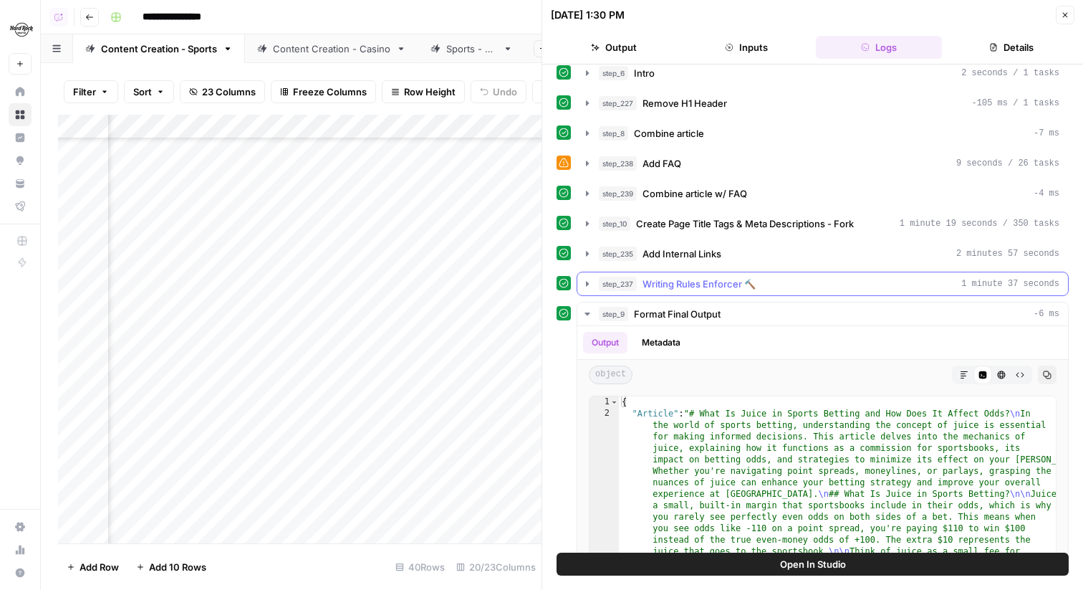
click at [701, 279] on span "Writing Rules Enforcer 🔨" at bounding box center [699, 284] width 113 height 14
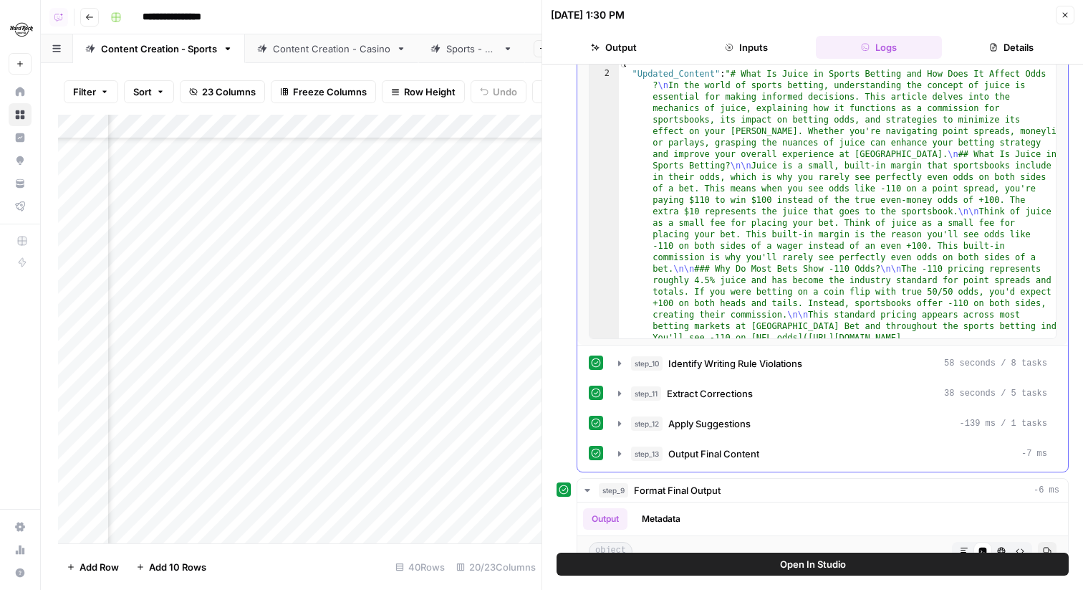
scroll to position [477, 0]
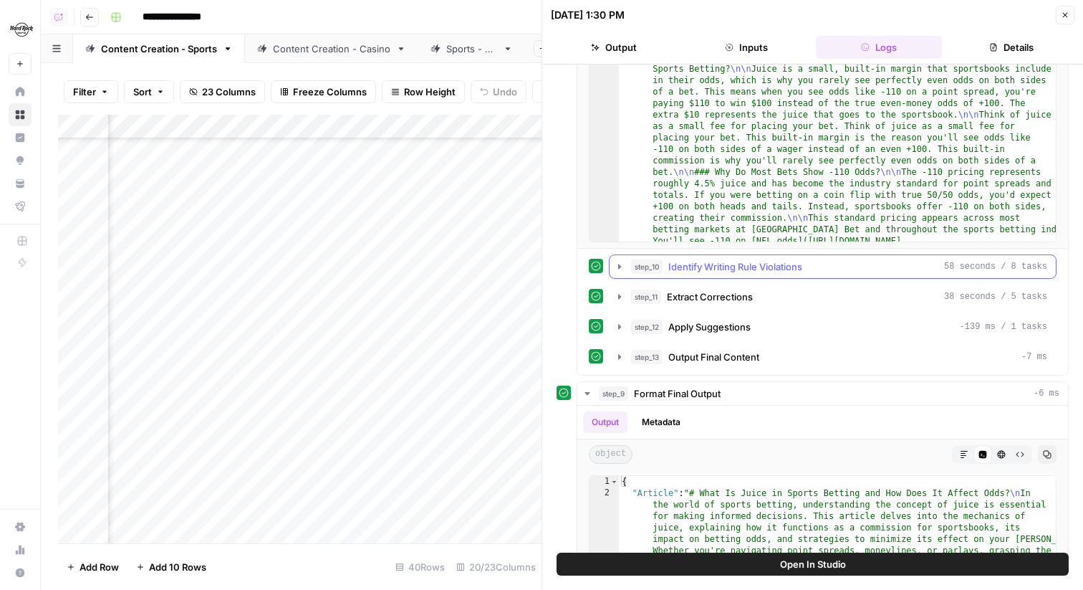
click at [702, 266] on span "Identify Writing Rule Violations" at bounding box center [735, 266] width 134 height 14
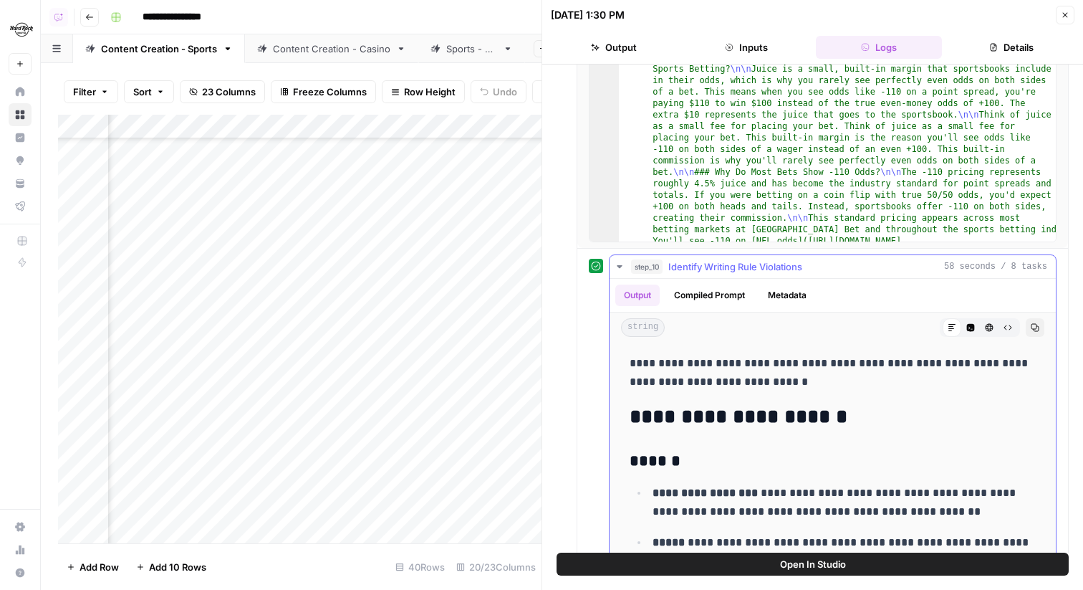
click at [702, 266] on span "Identify Writing Rule Violations" at bounding box center [735, 266] width 134 height 14
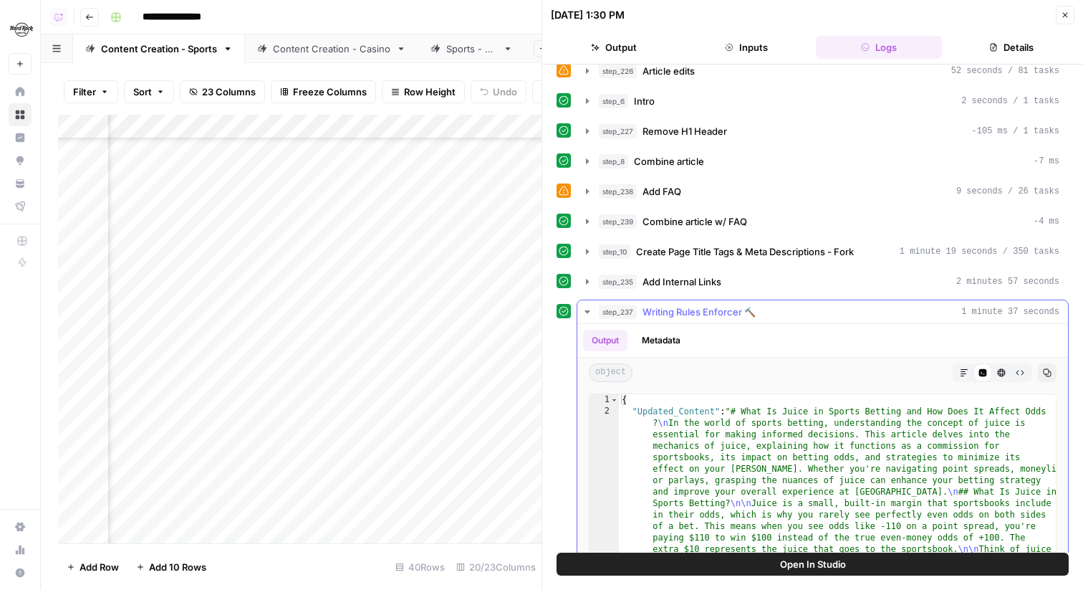
scroll to position [37, 0]
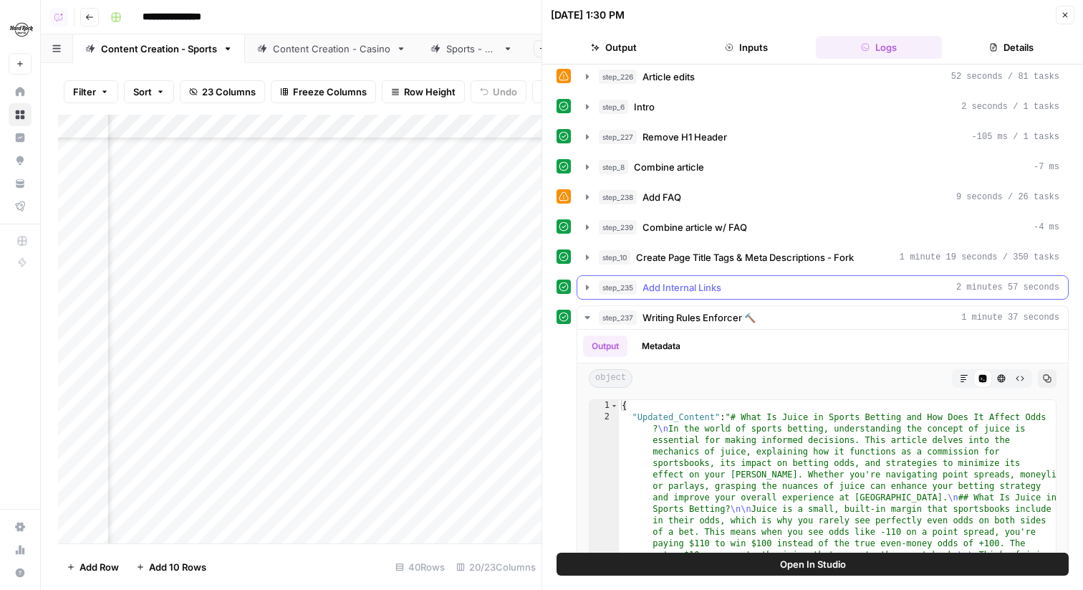
click at [704, 286] on span "Add Internal Links" at bounding box center [682, 287] width 79 height 14
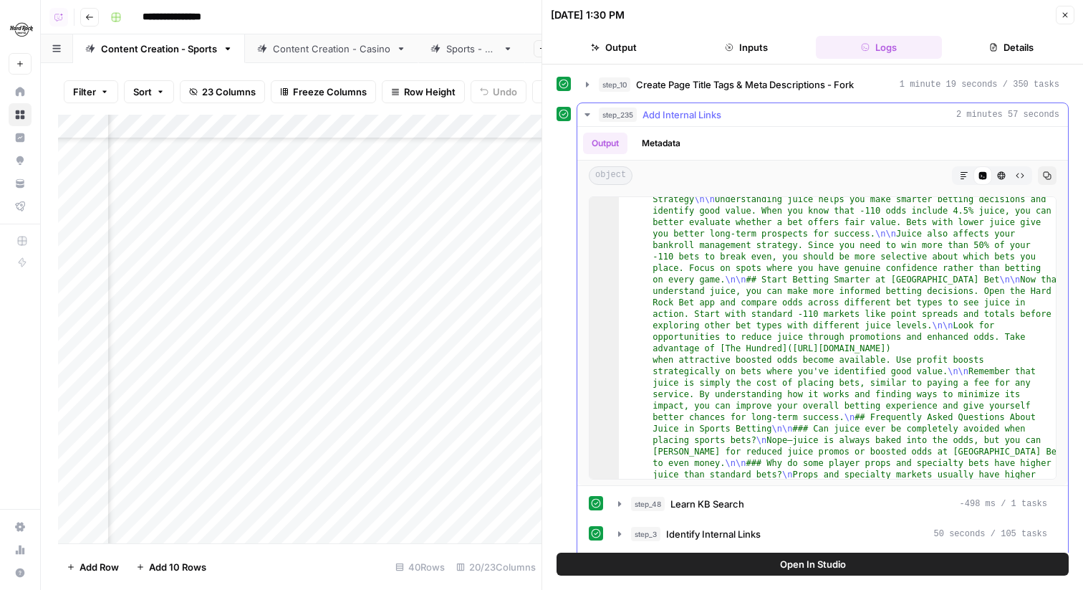
scroll to position [1564, 0]
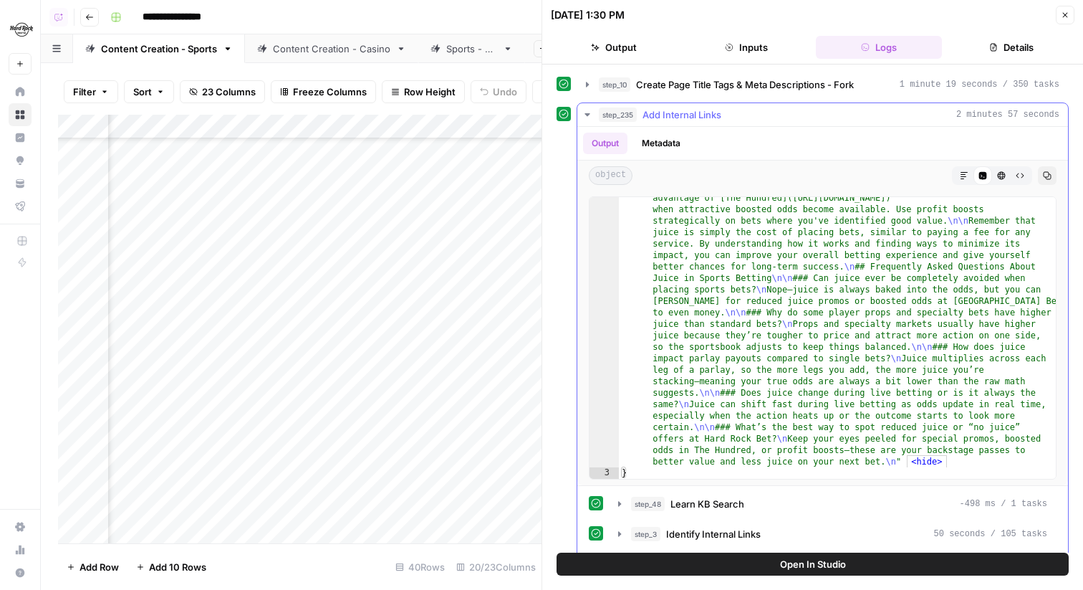
click at [1047, 177] on icon "button" at bounding box center [1047, 175] width 9 height 9
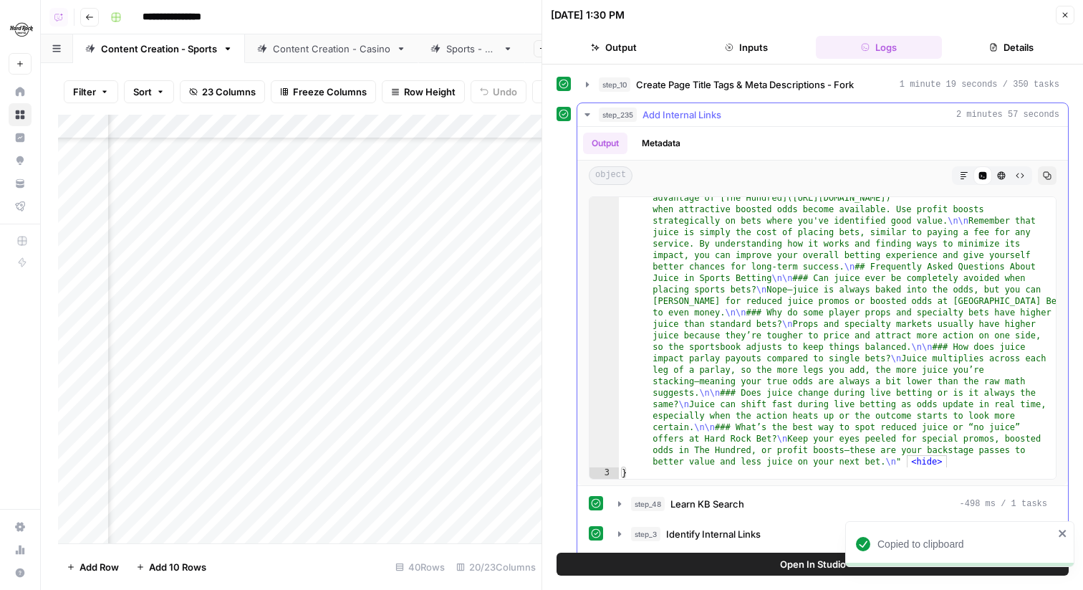
click at [660, 111] on span "Add Internal Links" at bounding box center [682, 114] width 79 height 14
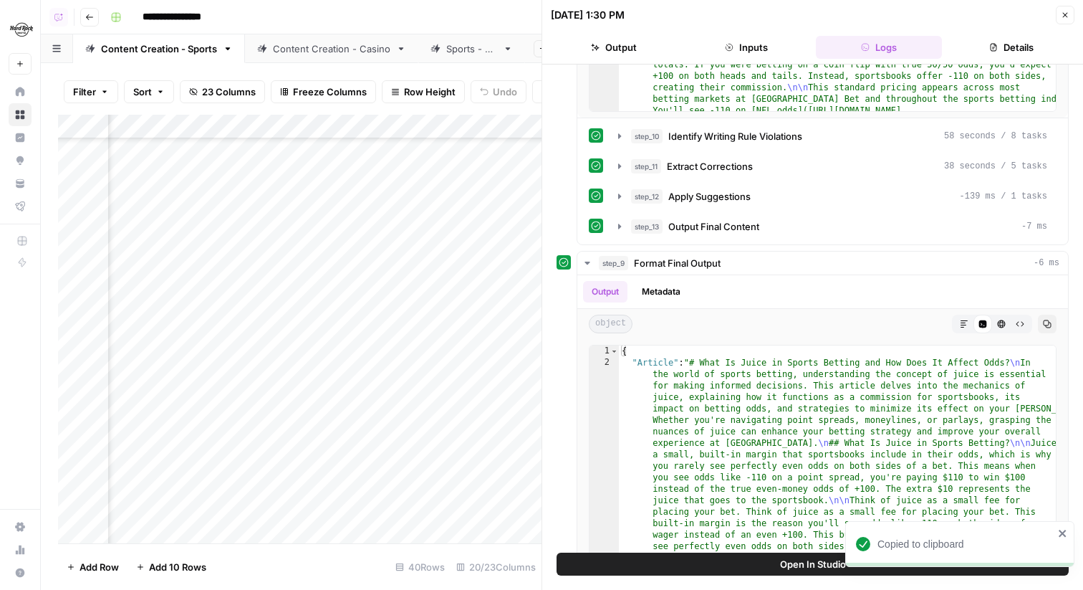
scroll to position [616, 0]
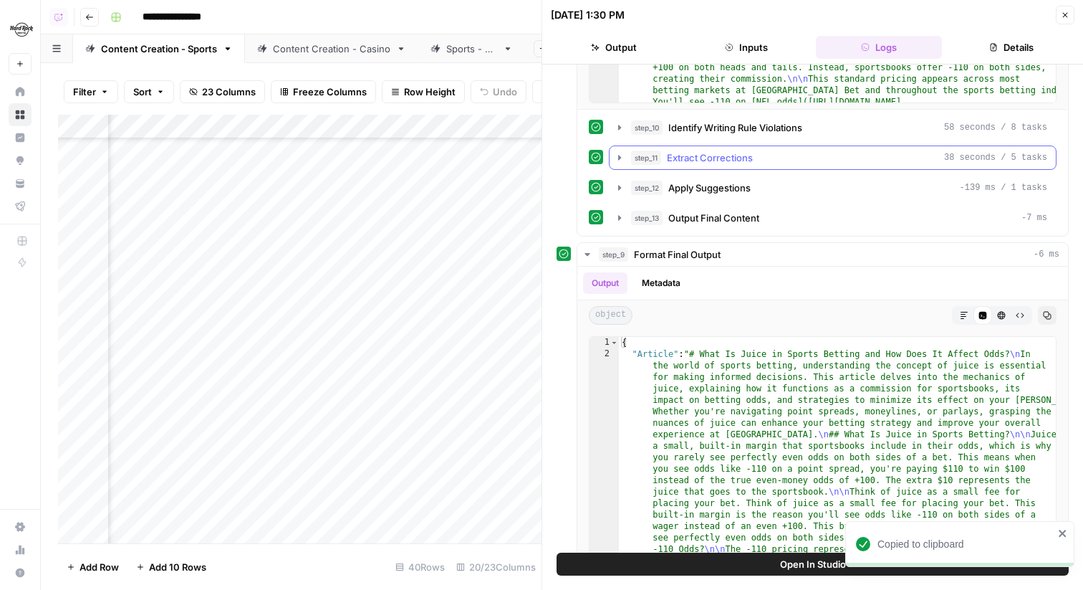
click at [769, 158] on div "step_11 Extract Corrections 38 seconds / 5 tasks" at bounding box center [839, 157] width 416 height 14
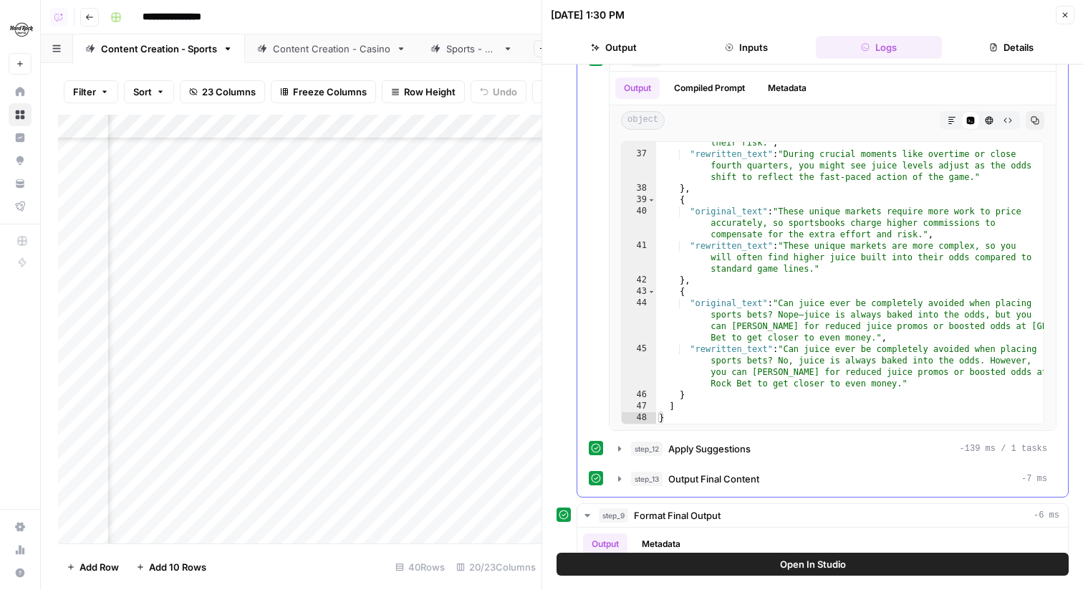
scroll to position [699, 0]
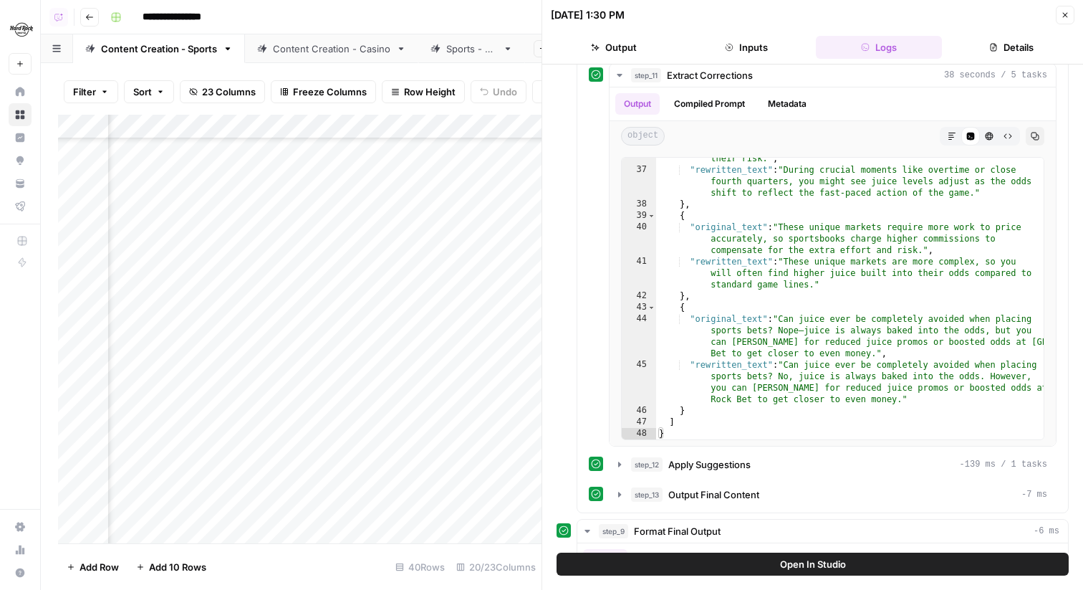
click at [1065, 13] on icon "button" at bounding box center [1065, 15] width 9 height 9
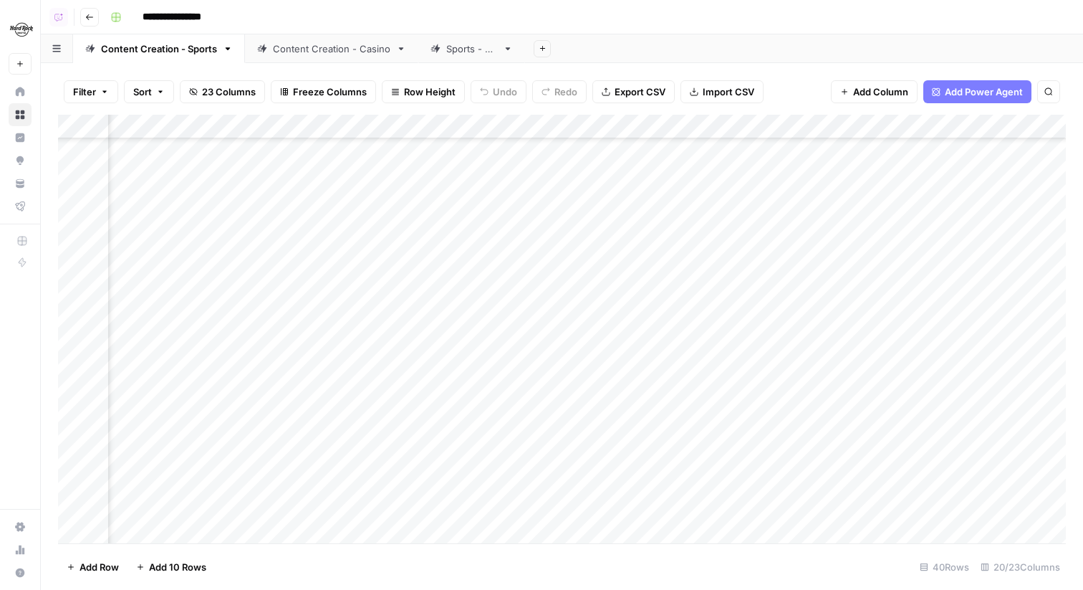
click at [26, 143] on link "Insights" at bounding box center [20, 137] width 23 height 23
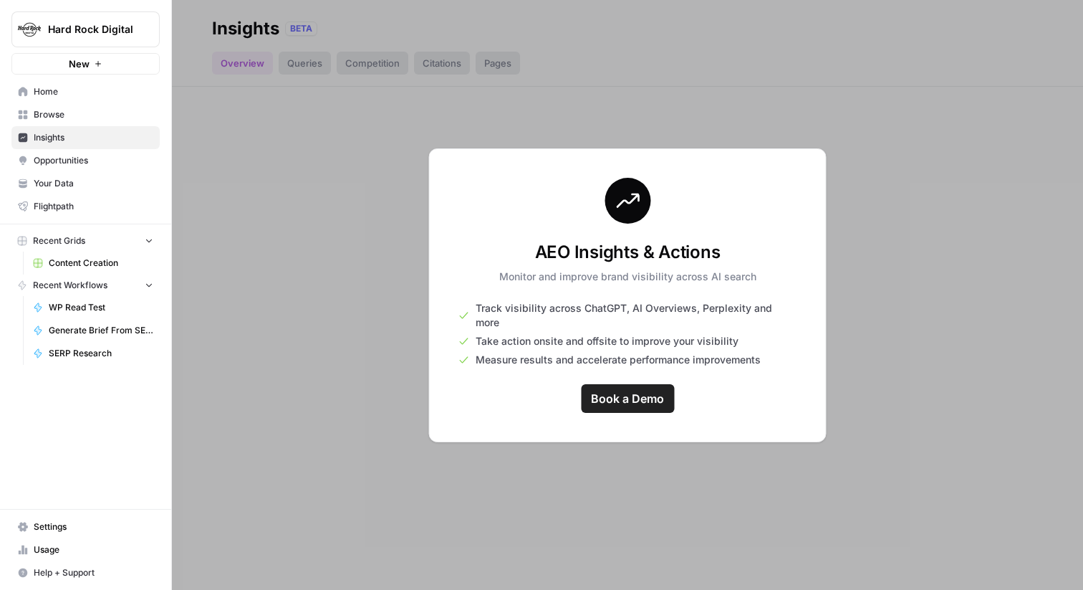
click at [85, 188] on span "Your Data" at bounding box center [94, 183] width 120 height 13
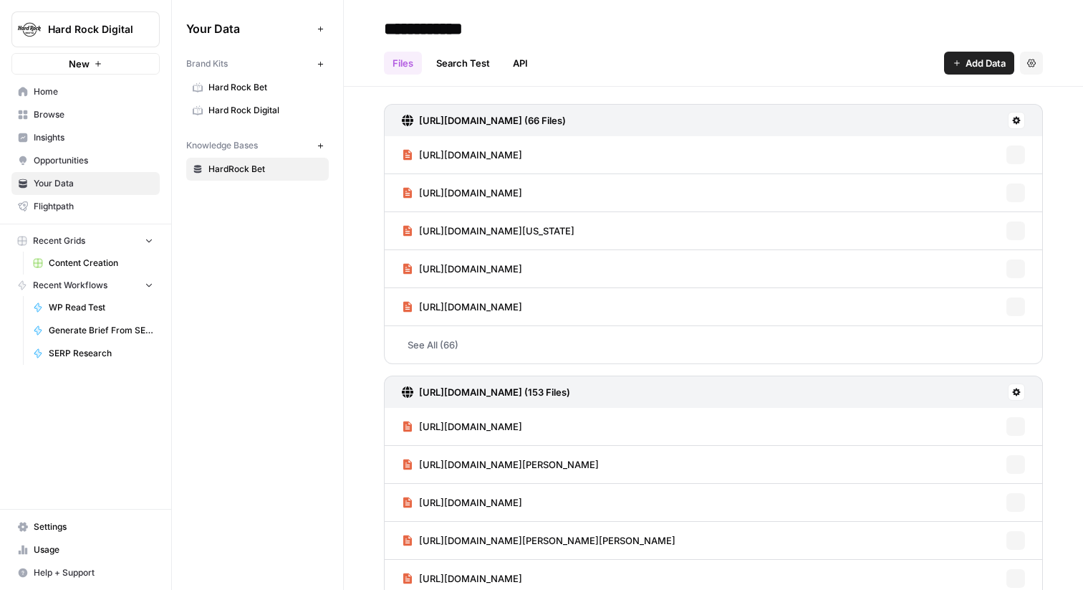
click at [284, 97] on link "Hard Rock Bet" at bounding box center [257, 87] width 143 height 23
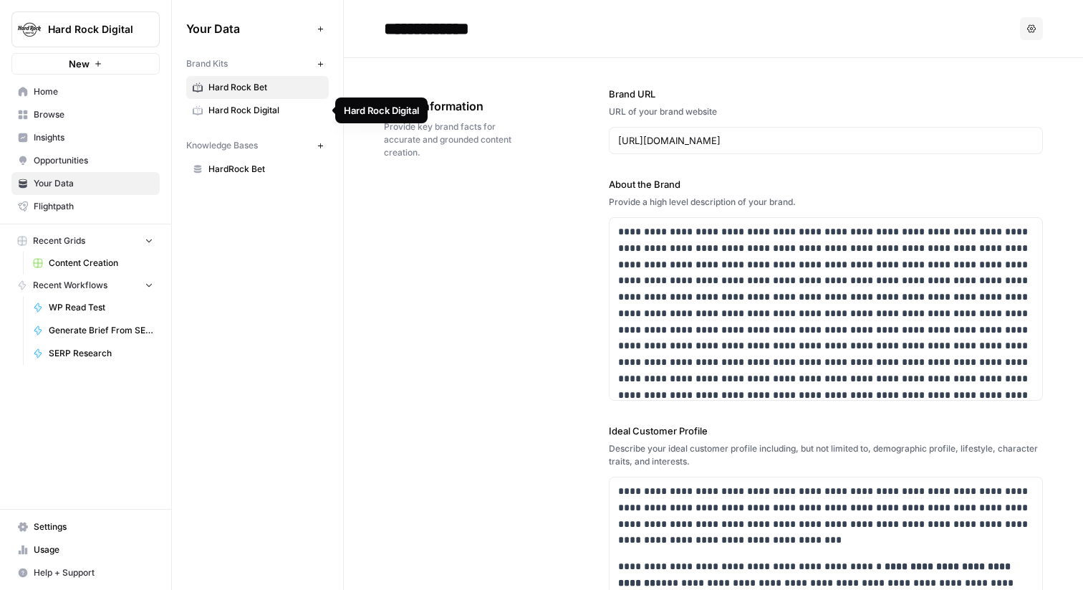
click at [281, 107] on span "Hard Rock Digital" at bounding box center [265, 110] width 114 height 13
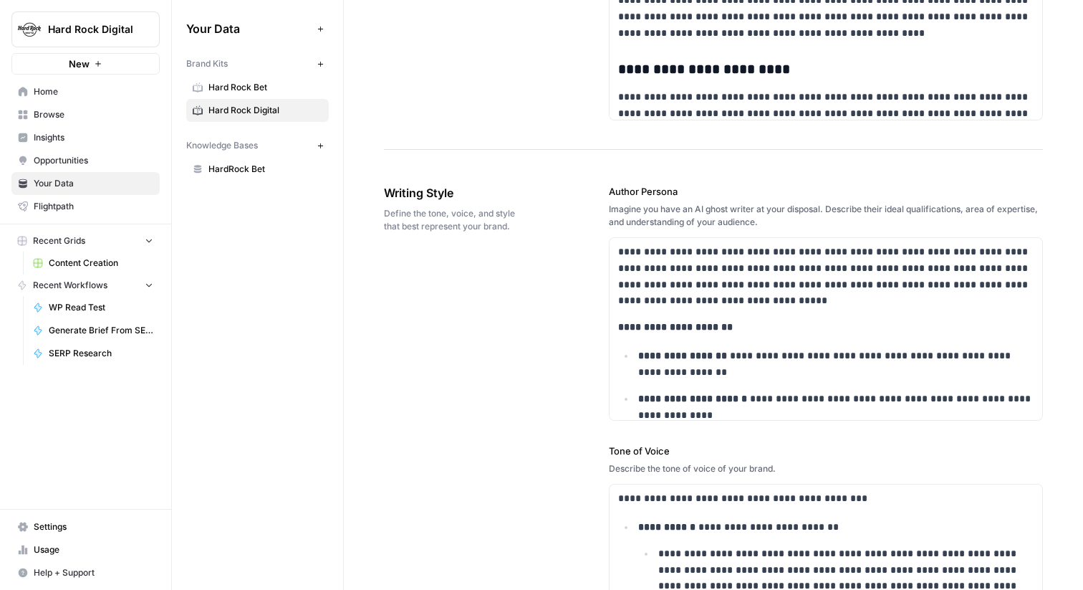
scroll to position [950, 0]
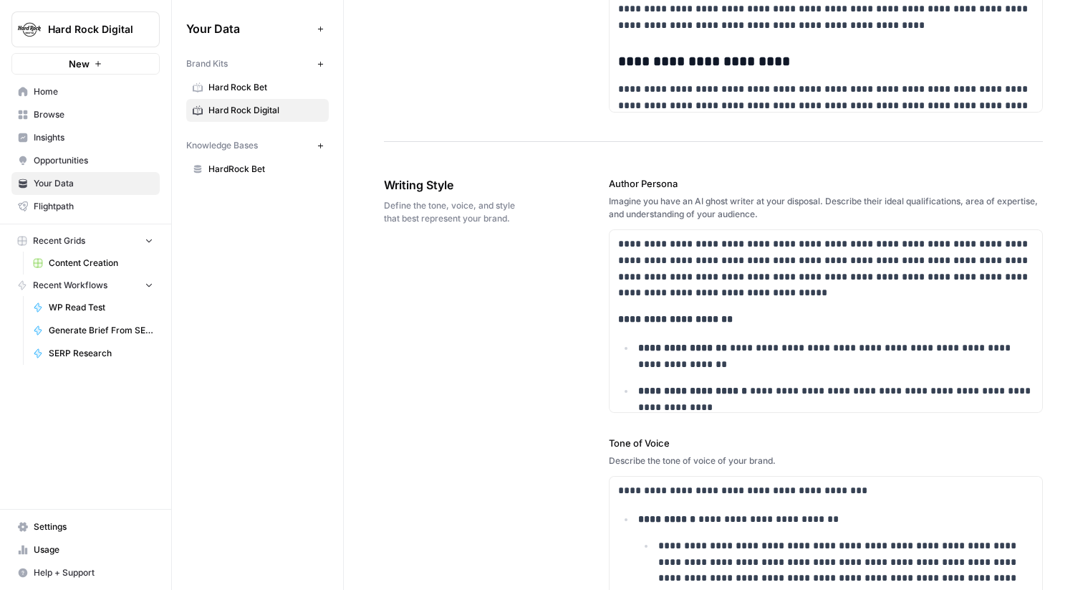
click at [275, 82] on span "Hard Rock Bet" at bounding box center [265, 87] width 114 height 13
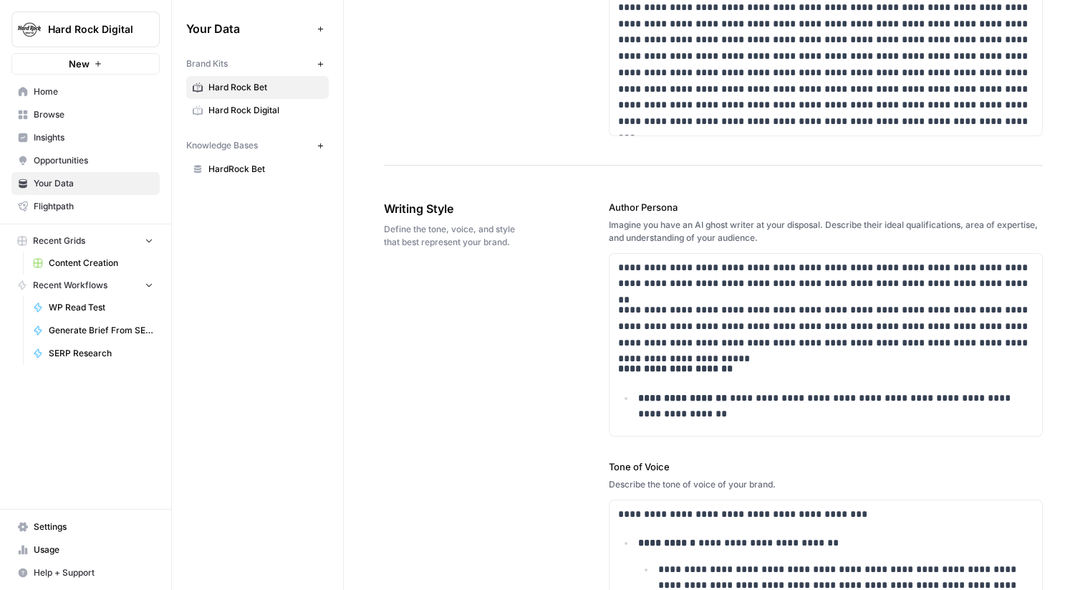
scroll to position [906, 0]
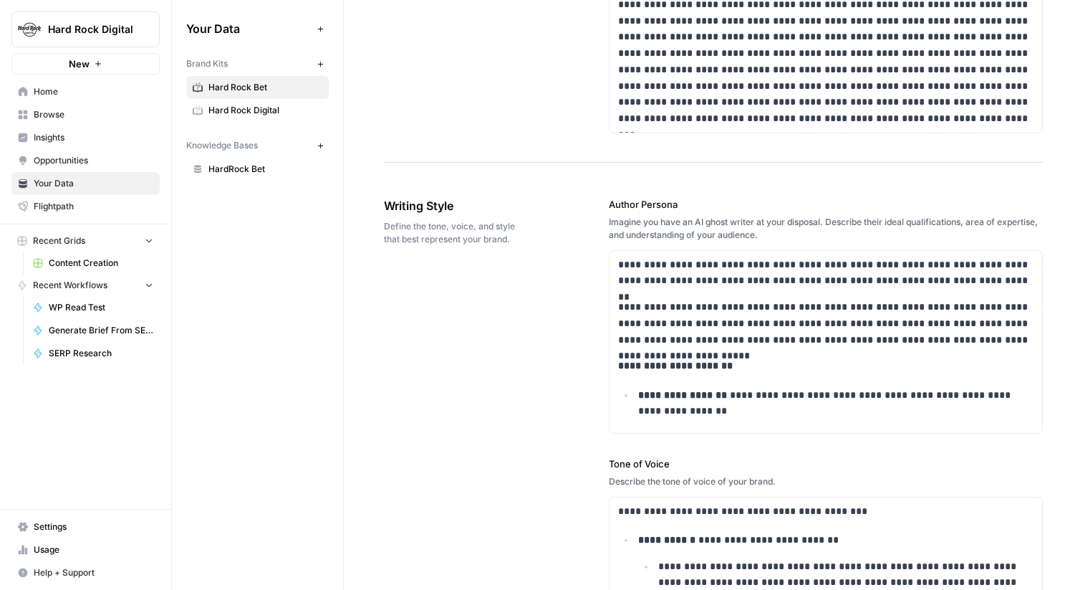
click at [453, 208] on span "Writing Style" at bounding box center [456, 205] width 145 height 17
click at [264, 110] on span "Hard Rock Digital" at bounding box center [265, 110] width 114 height 13
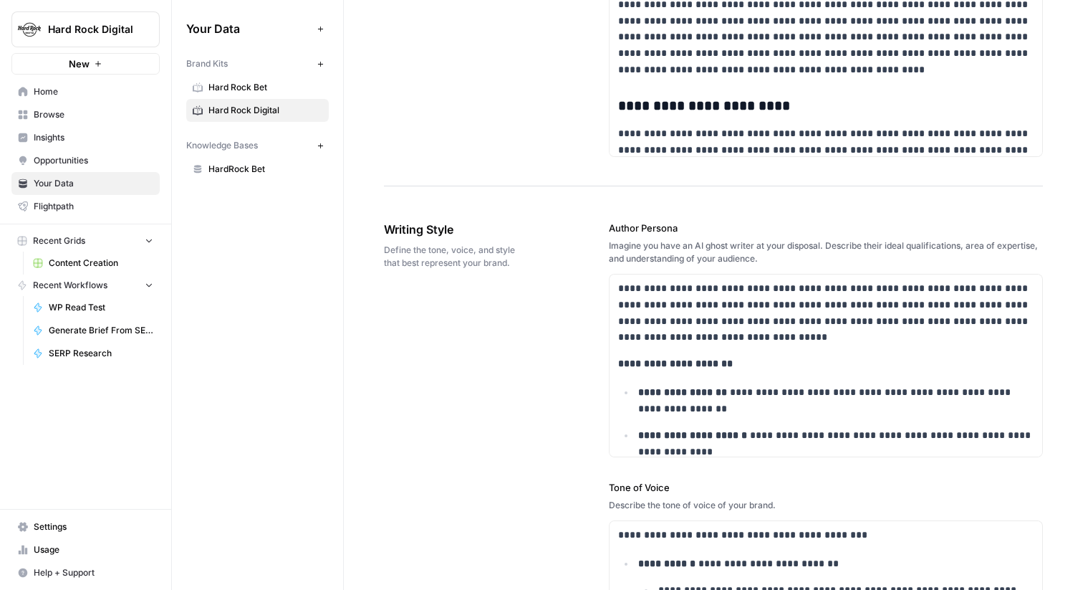
scroll to position [1182, 0]
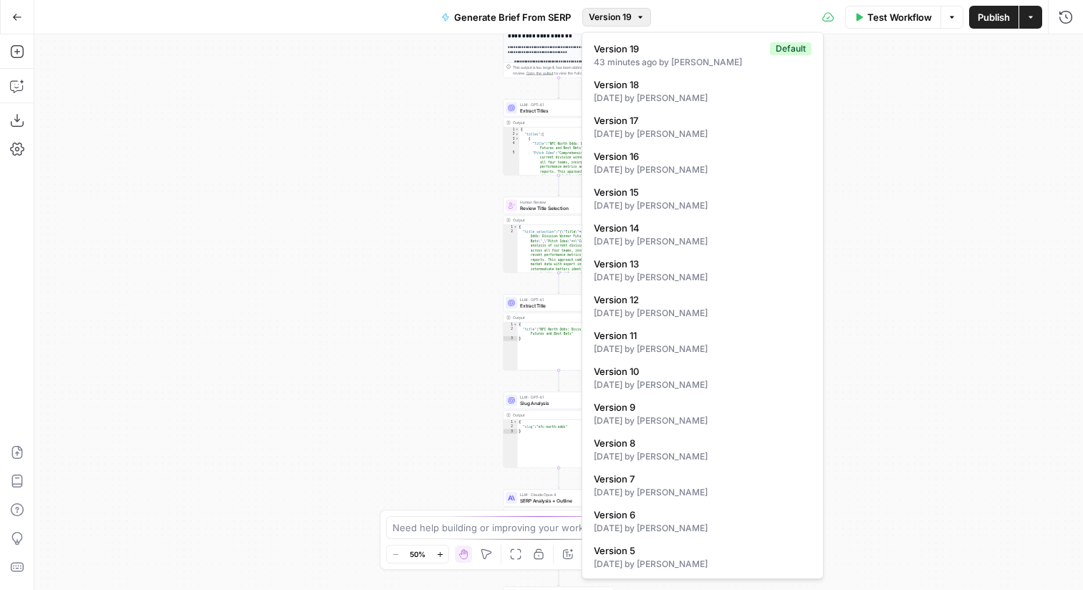
click at [604, 26] on button "Version 19" at bounding box center [616, 17] width 69 height 19
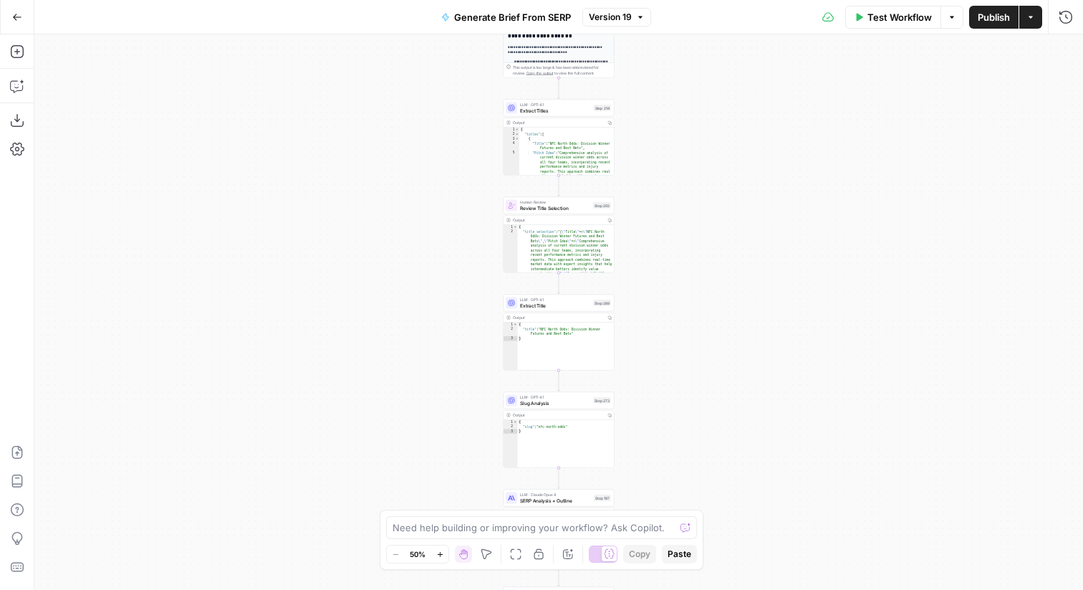
click at [427, 173] on div "**********" at bounding box center [558, 311] width 1049 height 555
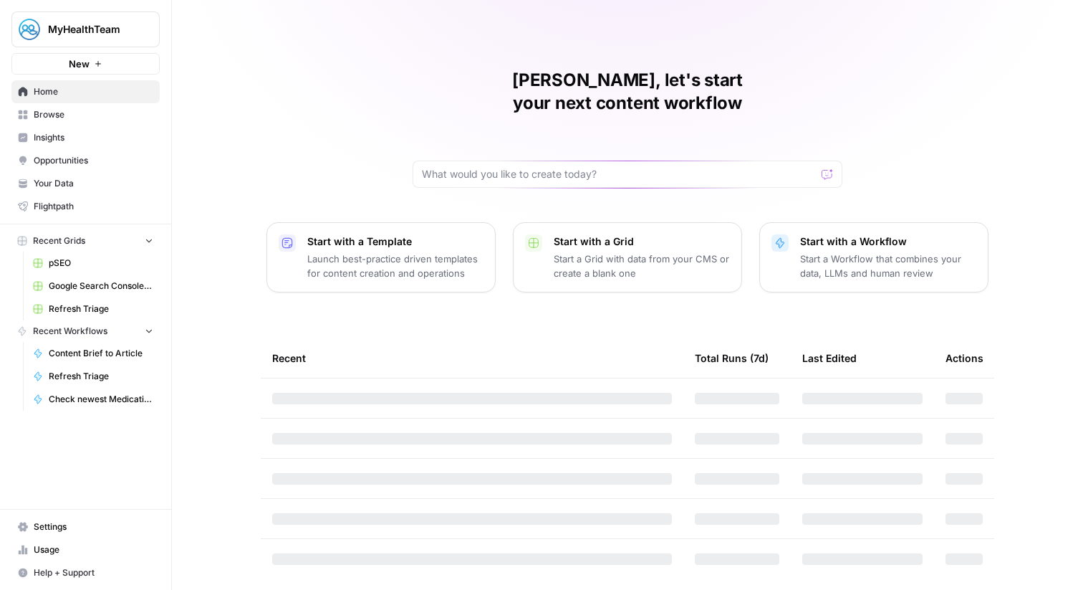
click at [77, 25] on span "MyHealthTeam" at bounding box center [91, 29] width 87 height 14
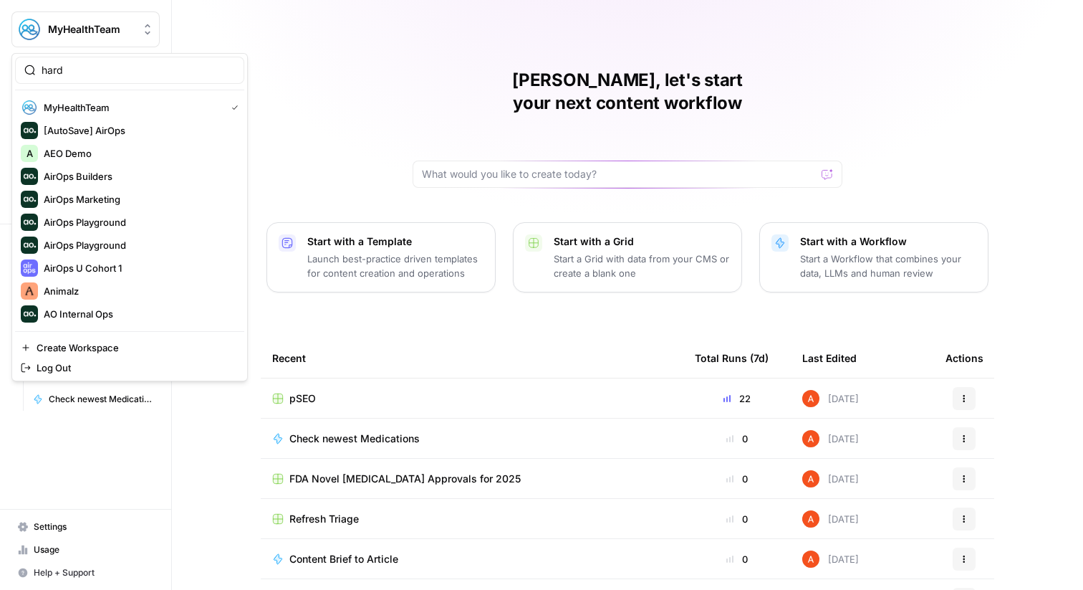
type input "hard"
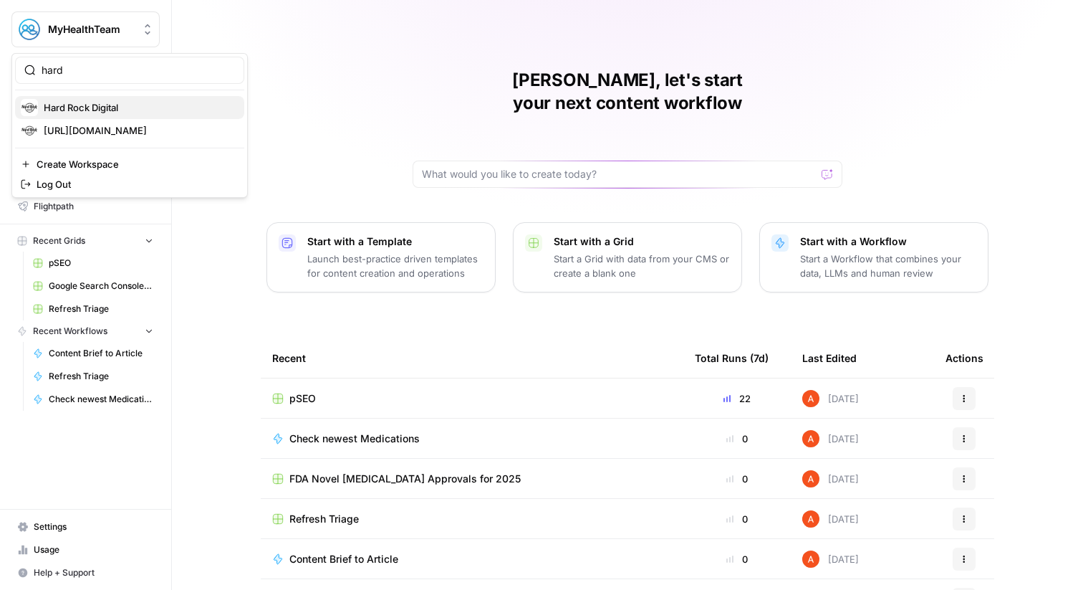
click at [80, 104] on span "Hard Rock Digital" at bounding box center [138, 107] width 189 height 14
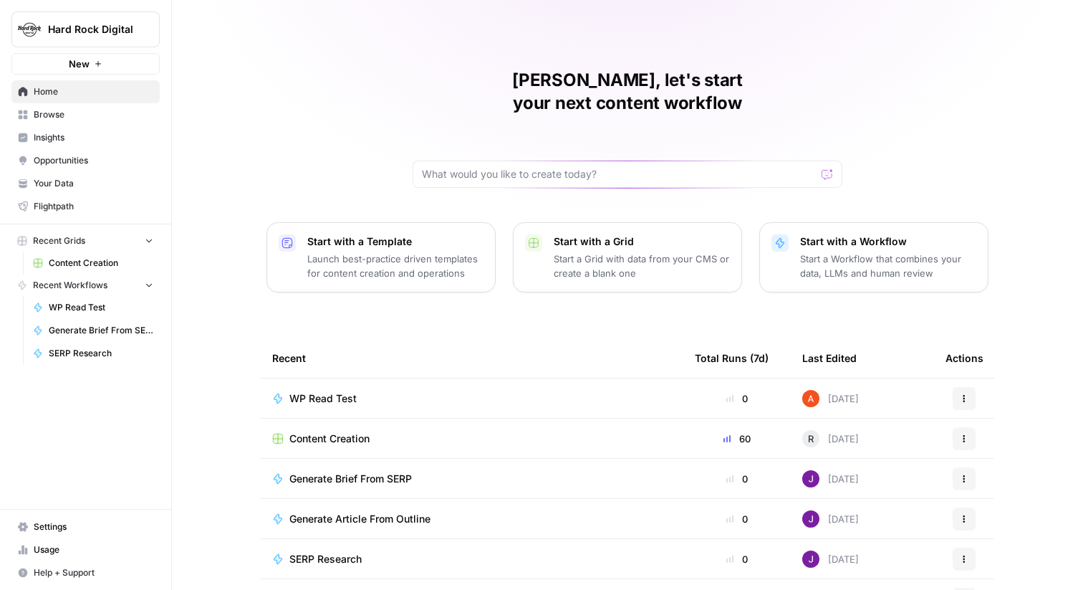
click at [119, 213] on link "Flightpath" at bounding box center [85, 206] width 148 height 23
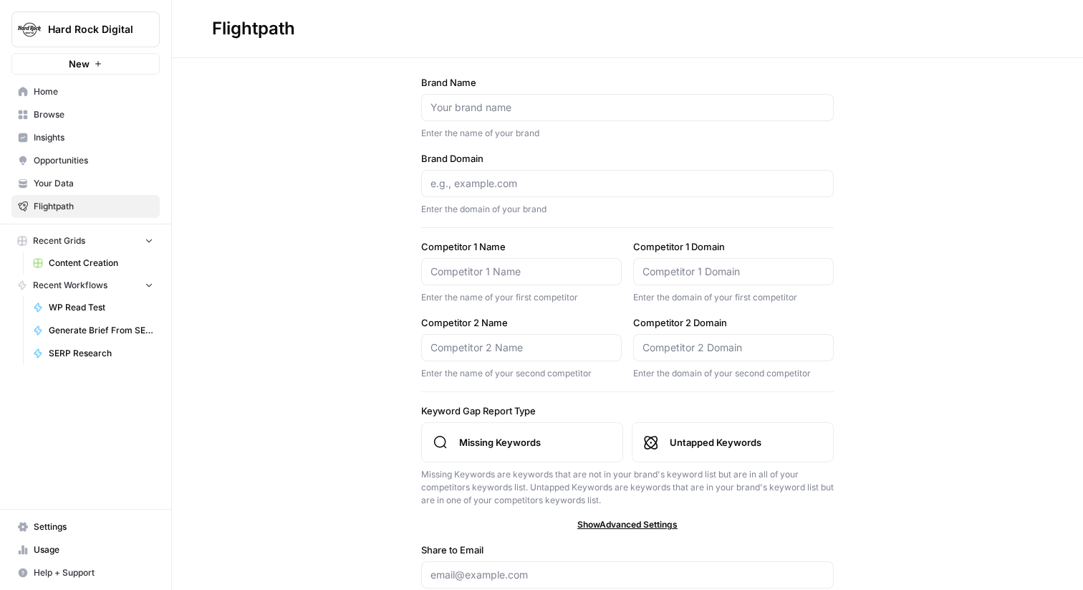
click at [119, 193] on link "Your Data" at bounding box center [85, 183] width 148 height 23
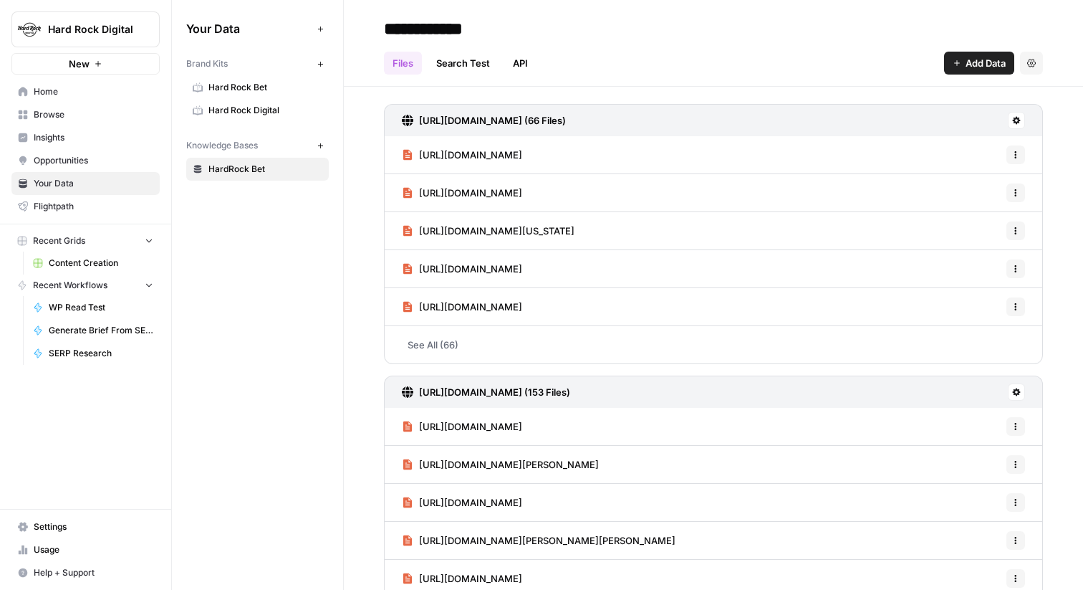
click at [267, 77] on link "Hard Rock Bet" at bounding box center [257, 87] width 143 height 23
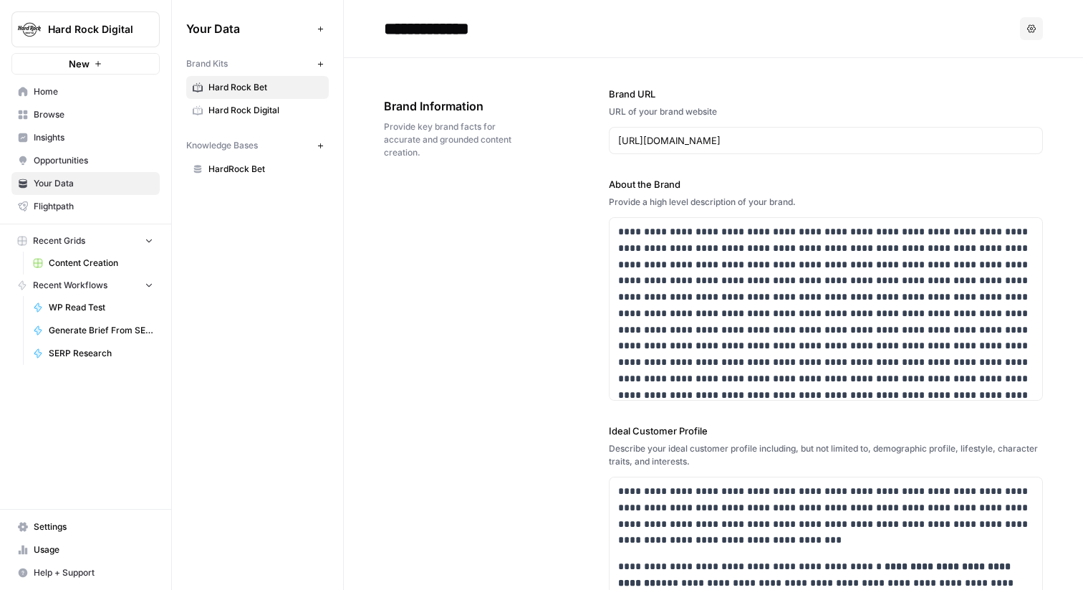
click at [595, 102] on div "**********" at bounding box center [713, 563] width 659 height 1010
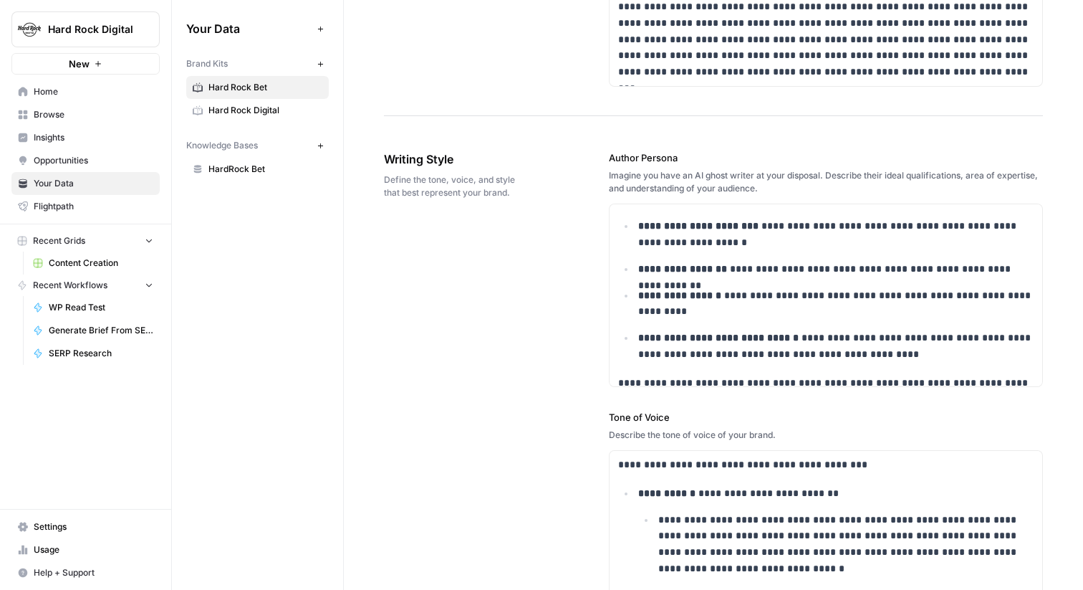
scroll to position [279, 0]
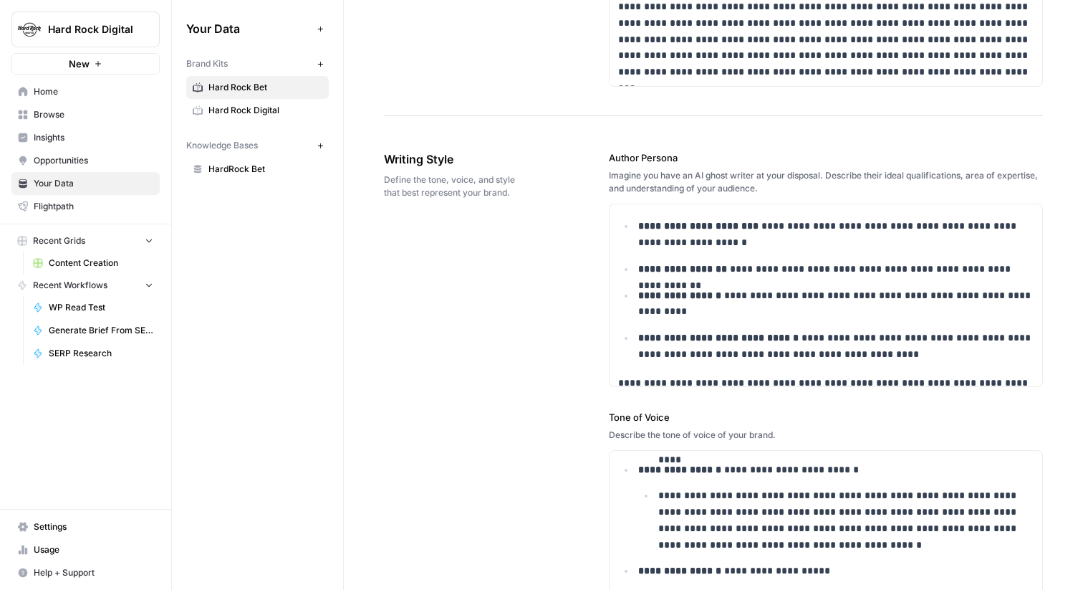
click at [245, 100] on link "Hard Rock Digital" at bounding box center [257, 110] width 143 height 23
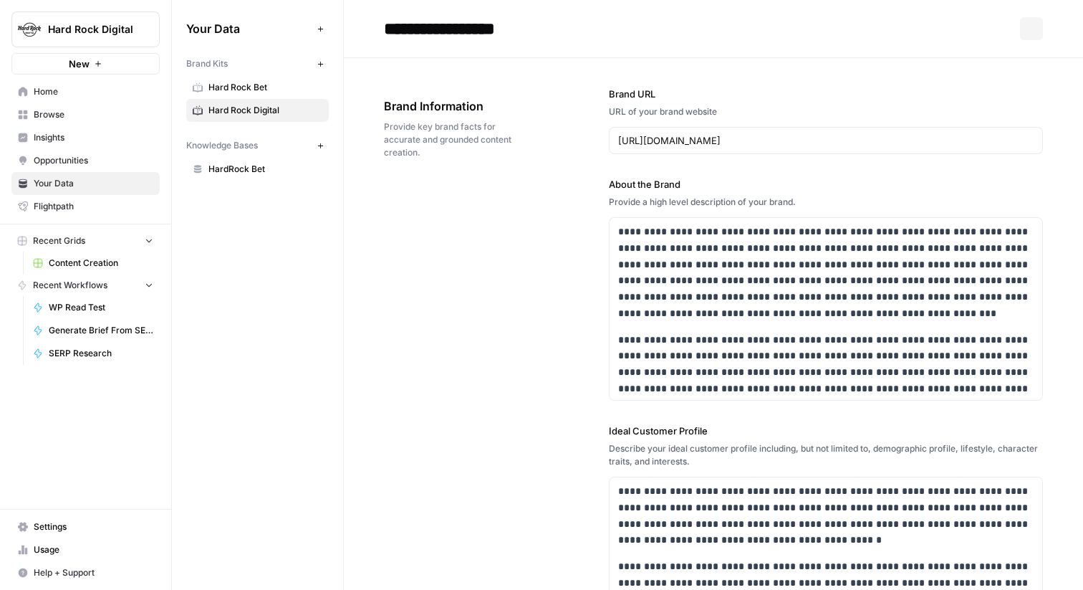
click at [395, 100] on span "Brand Information" at bounding box center [456, 105] width 145 height 17
click at [285, 92] on span "Hard Rock Bet" at bounding box center [265, 87] width 114 height 13
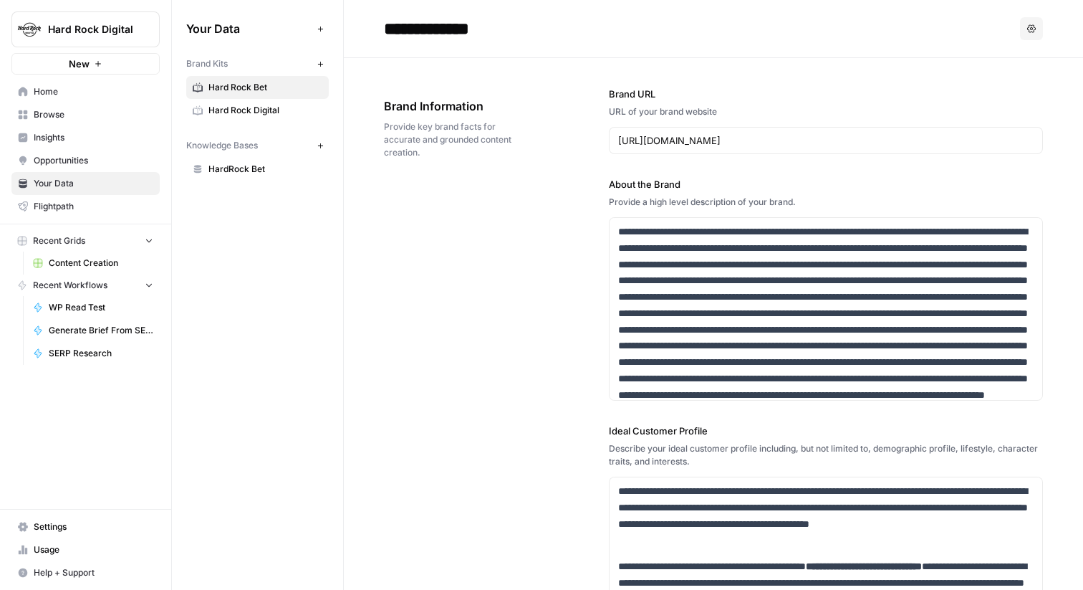
click at [257, 111] on span "Hard Rock Digital" at bounding box center [265, 110] width 114 height 13
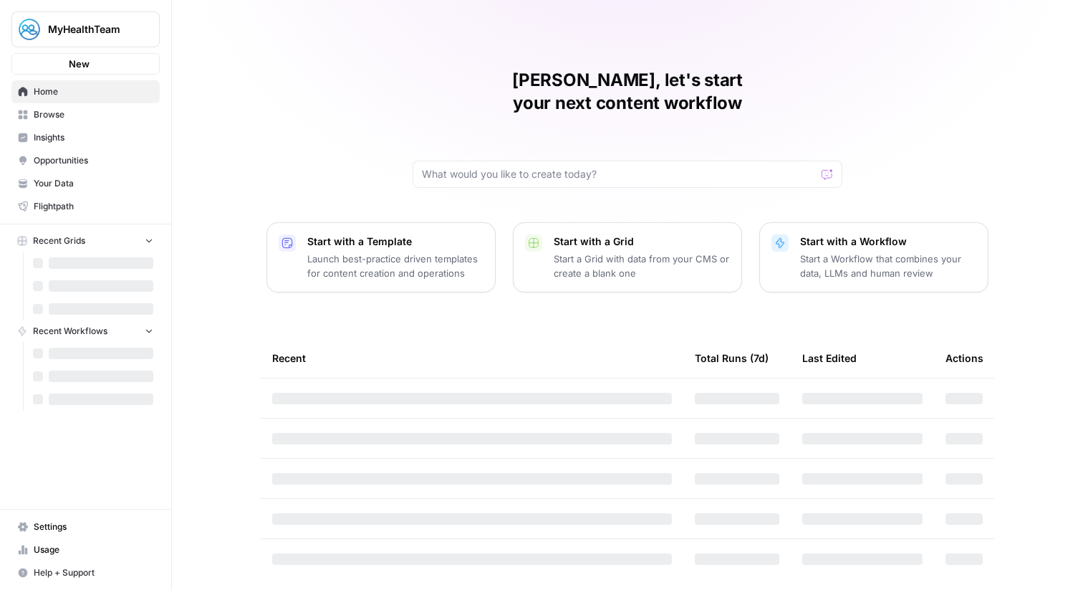
click at [79, 40] on button "MyHealthTeam" at bounding box center [85, 29] width 148 height 36
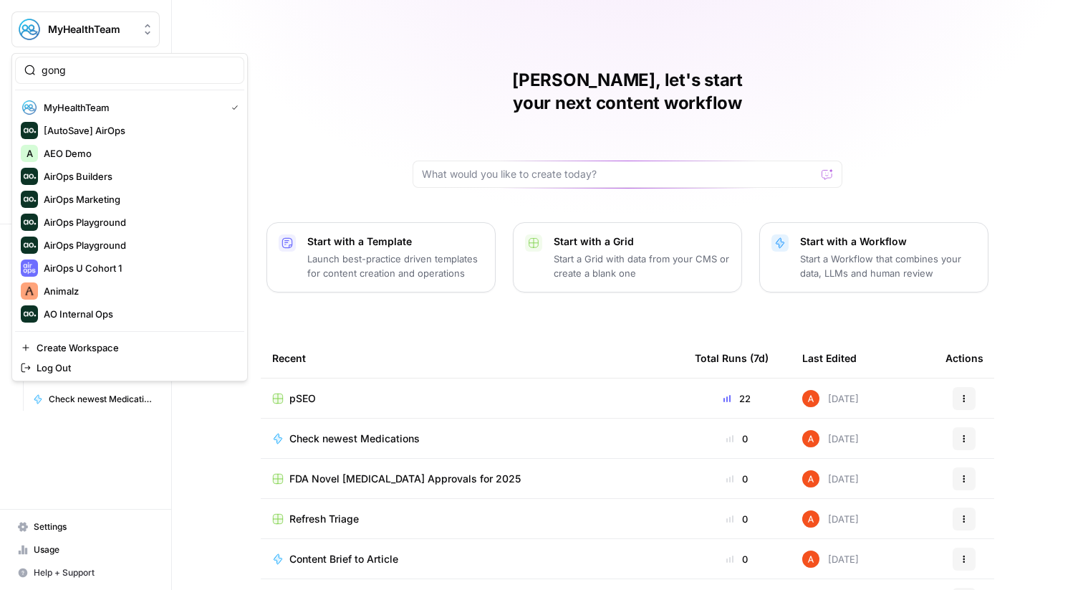
type input "gong"
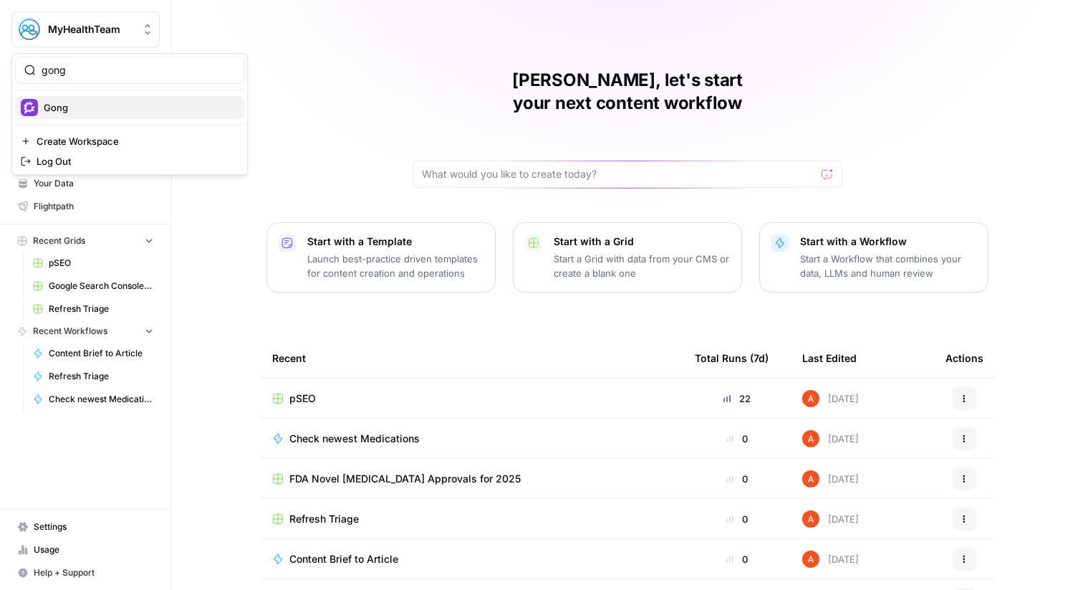
click at [82, 110] on span "Gong" at bounding box center [138, 107] width 189 height 14
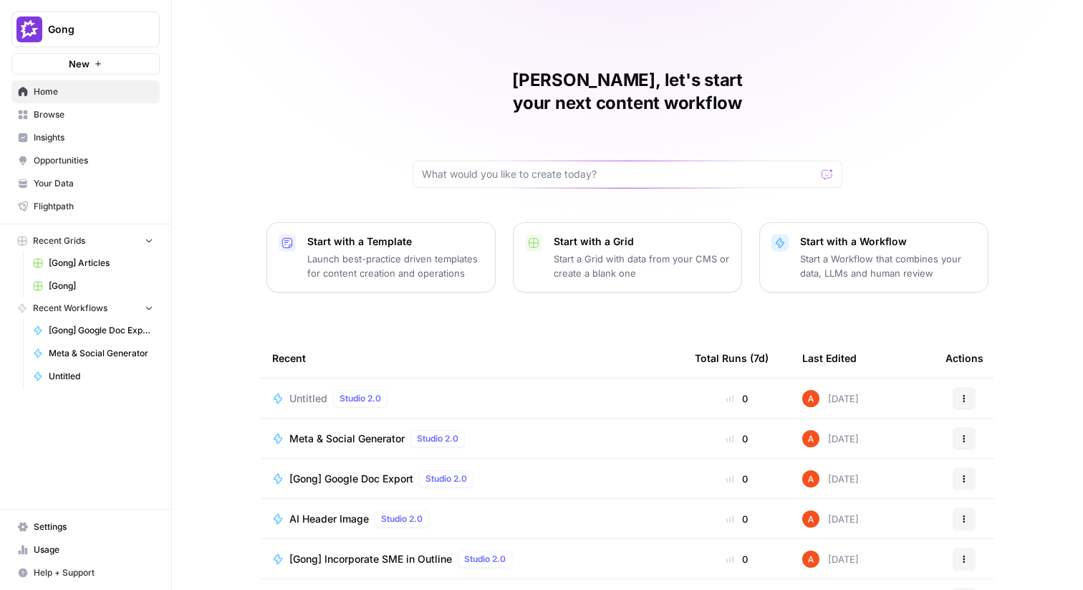
click at [78, 112] on span "Browse" at bounding box center [94, 114] width 120 height 13
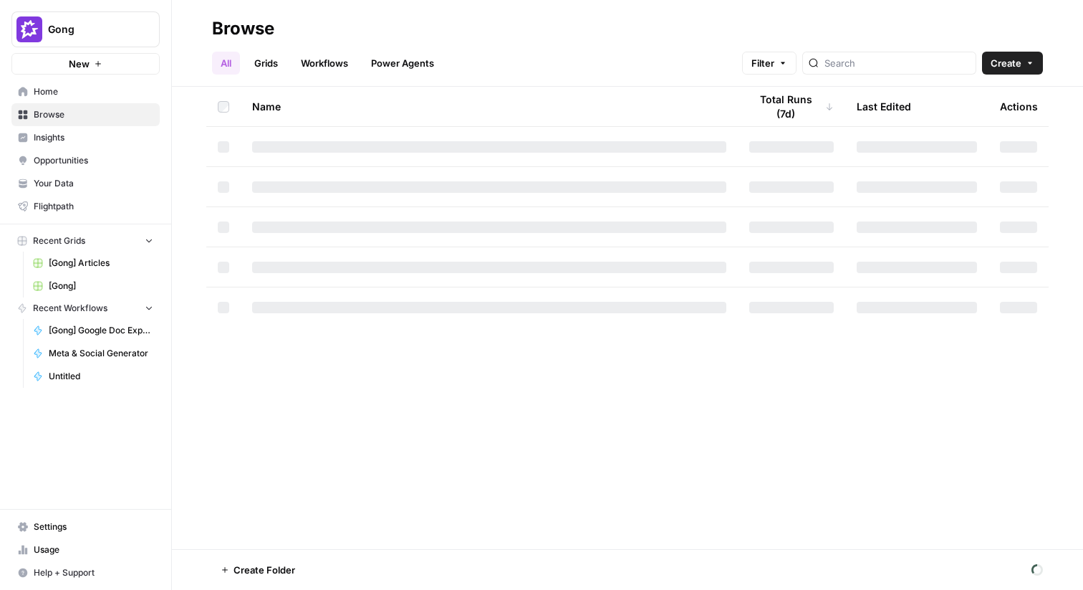
click at [315, 64] on link "Workflows" at bounding box center [324, 63] width 64 height 23
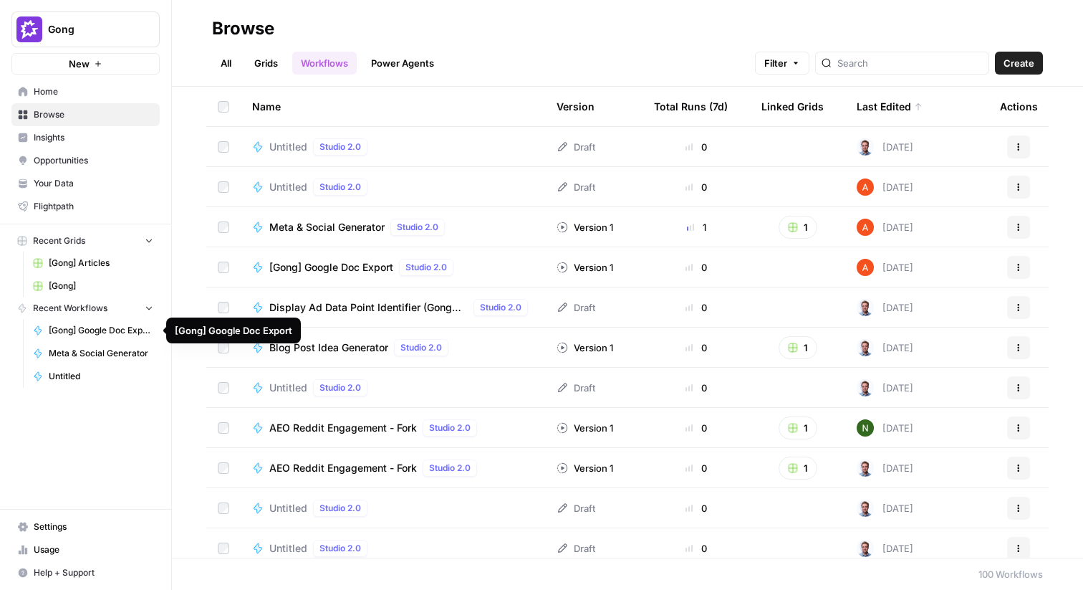
click at [107, 331] on span "[Gong] Google Doc Export" at bounding box center [101, 330] width 105 height 13
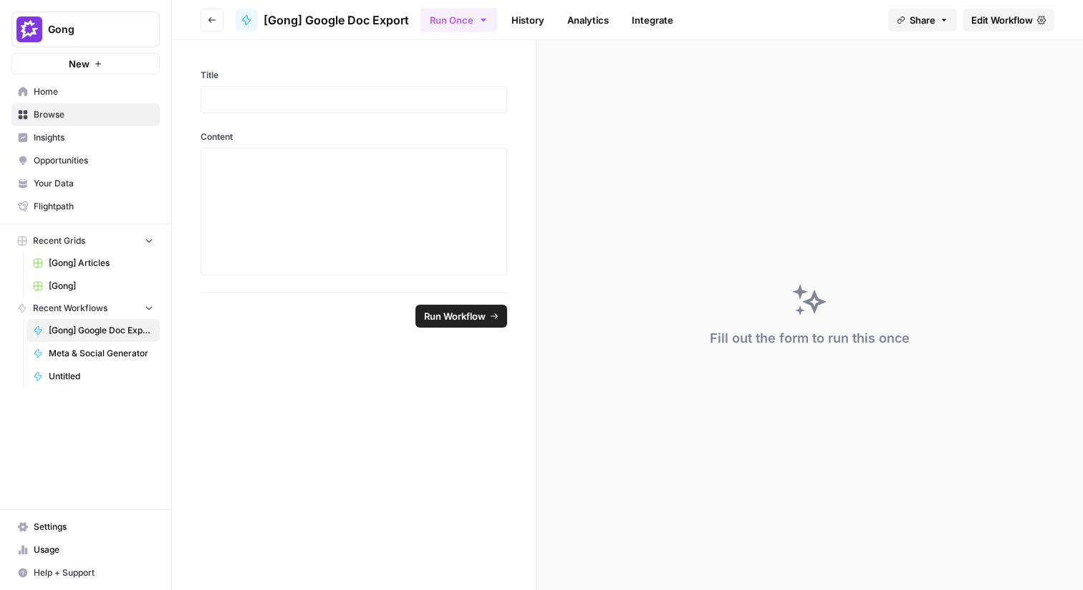
click at [1004, 22] on span "Edit Workflow" at bounding box center [1002, 20] width 62 height 14
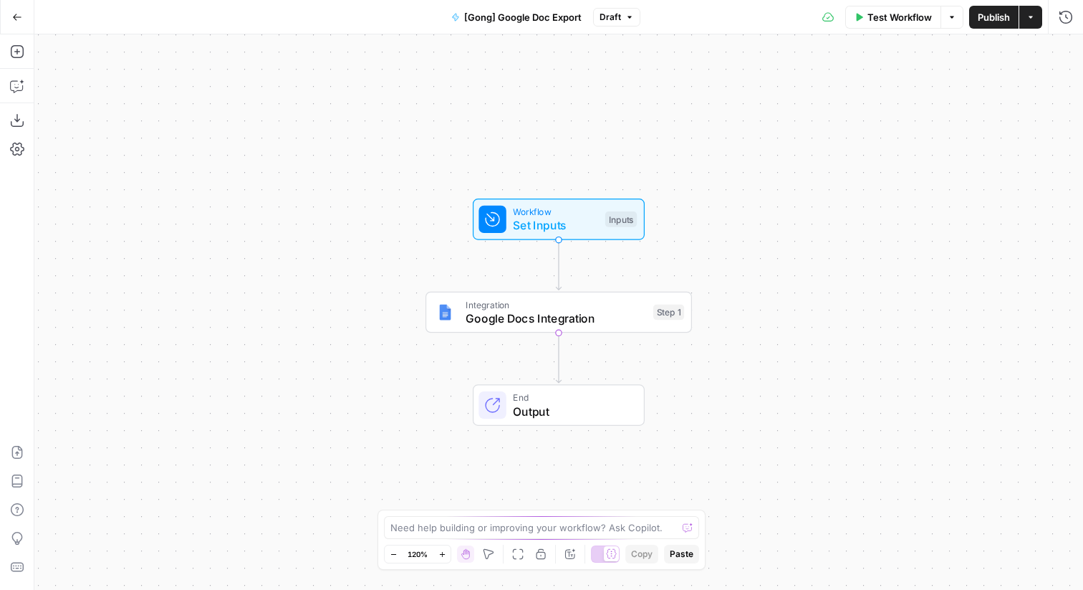
click at [588, 221] on span "Set Inputs" at bounding box center [555, 224] width 85 height 17
click at [577, 306] on span "Integration" at bounding box center [556, 304] width 181 height 14
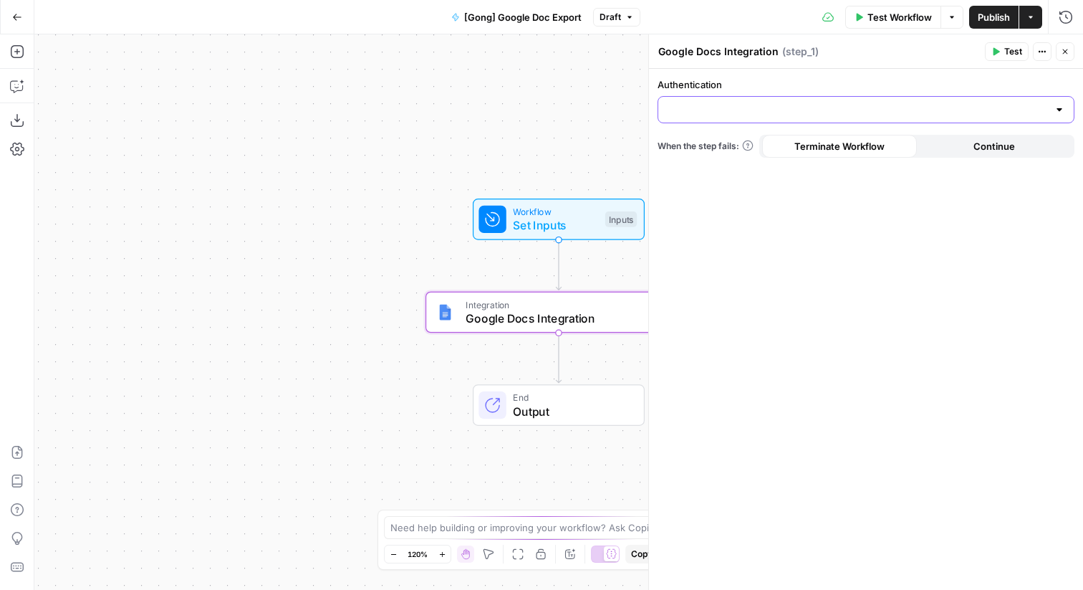
click at [797, 107] on input "Authentication" at bounding box center [857, 109] width 381 height 14
click at [763, 146] on span "Google Docs 1" at bounding box center [863, 145] width 387 height 14
type input "Google Docs 1"
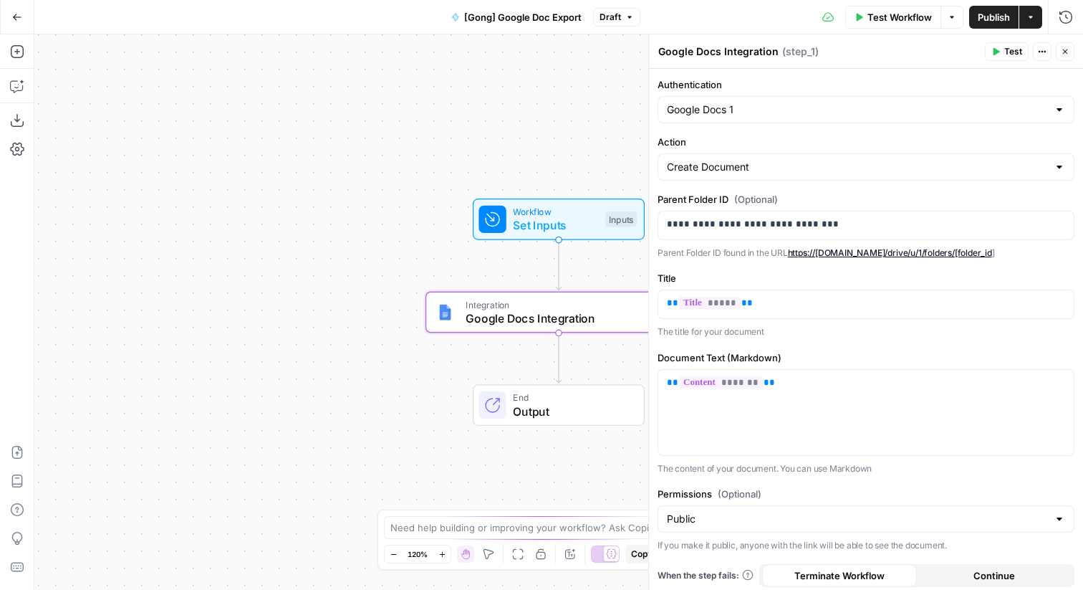
scroll to position [5, 0]
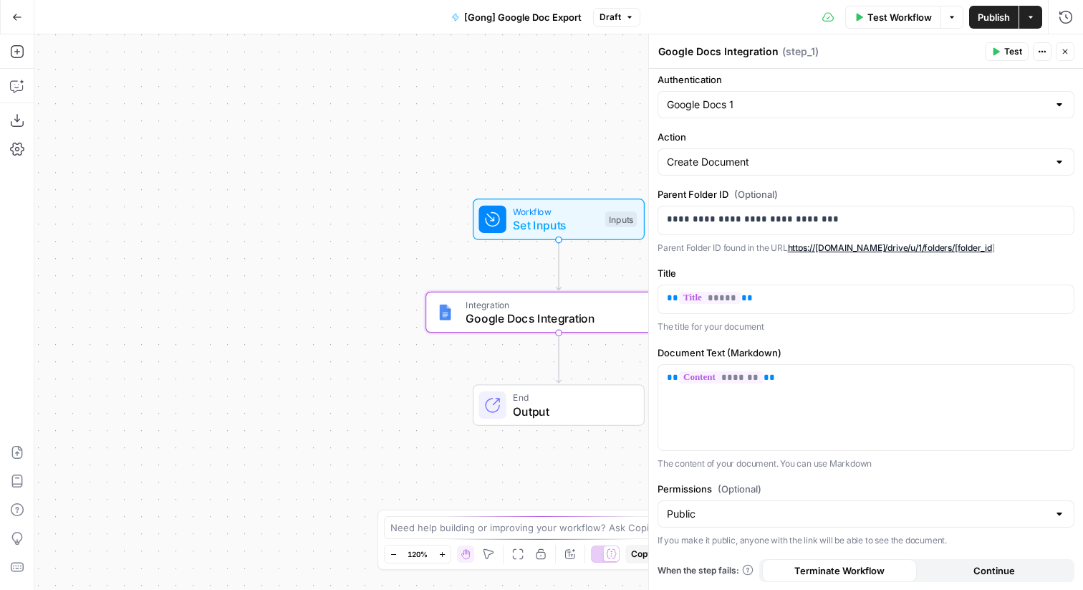
click at [1020, 53] on span "Test" at bounding box center [1013, 51] width 18 height 13
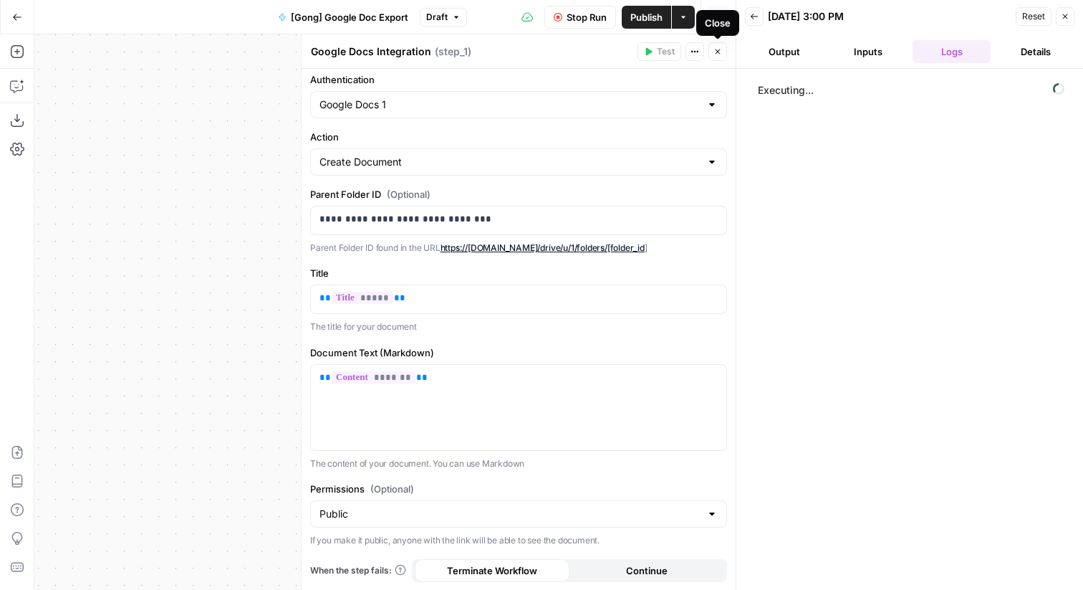
click at [720, 54] on icon "button" at bounding box center [718, 51] width 9 height 9
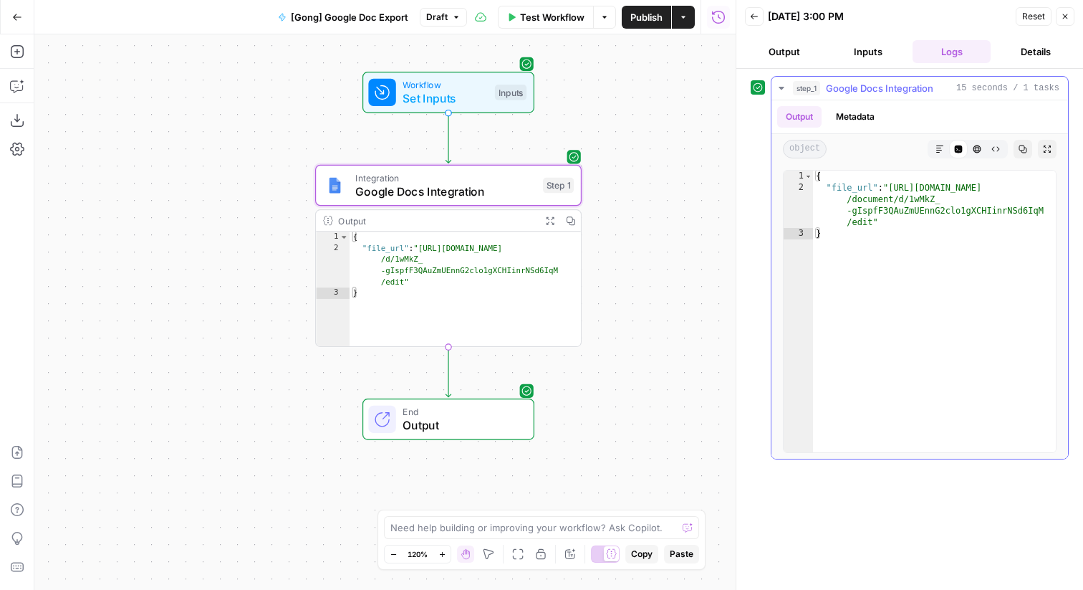
type textarea "**********"
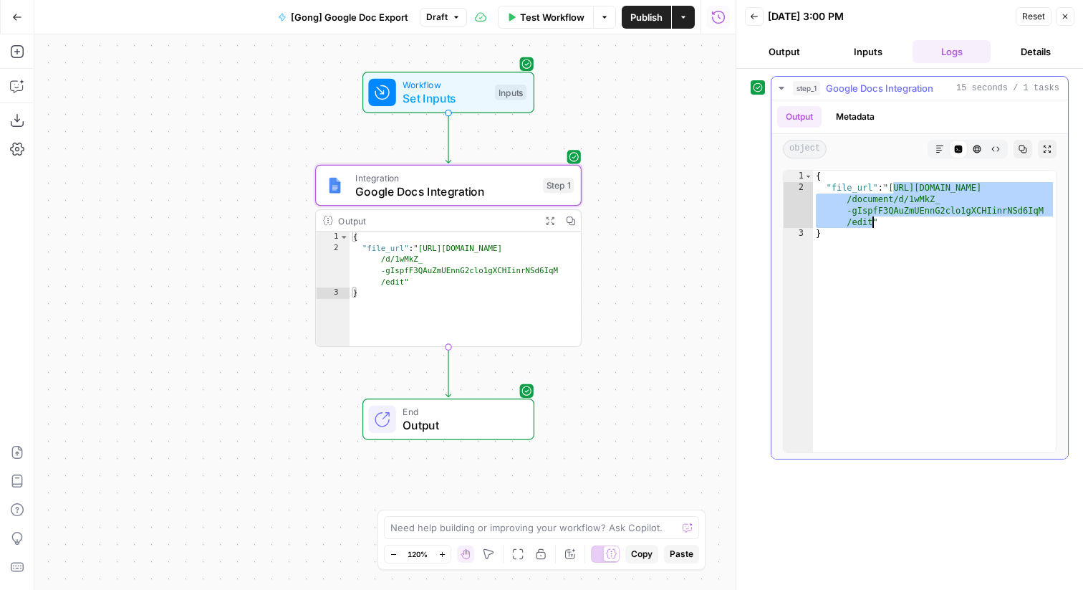
drag, startPoint x: 895, startPoint y: 185, endPoint x: 871, endPoint y: 218, distance: 40.6
click at [871, 218] on div "{ "file_url" : "[URL][DOMAIN_NAME] /document/d/1wMkZ_ -gIspfF3QAuZmUEnnG2clo1gX…" at bounding box center [934, 323] width 243 height 304
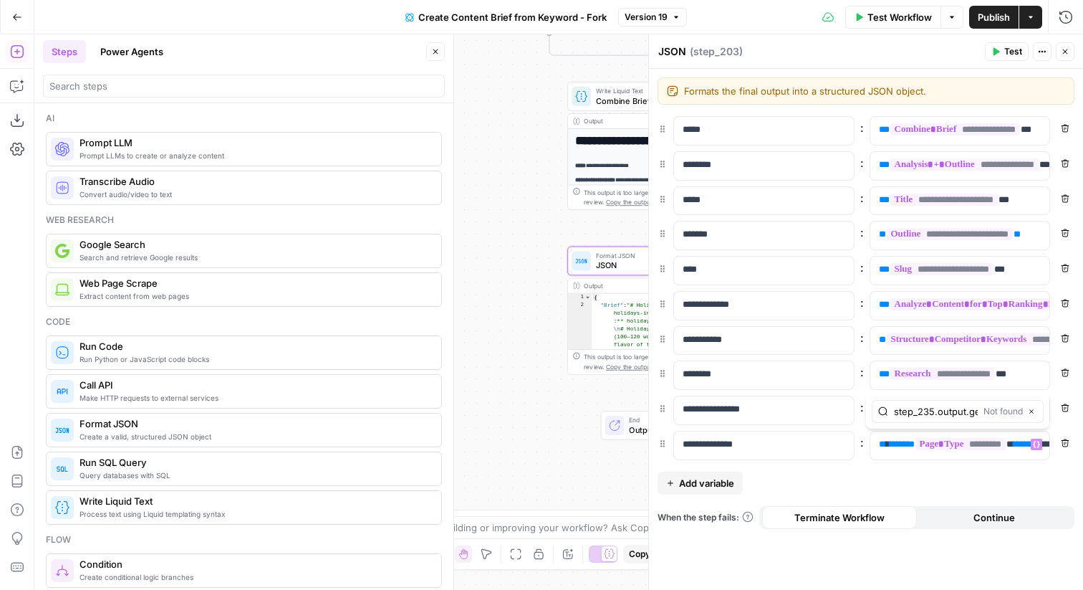
scroll to position [0, 67]
click at [921, 417] on input "step_235.output.general_research" at bounding box center [936, 411] width 84 height 14
type input "step_235.output."
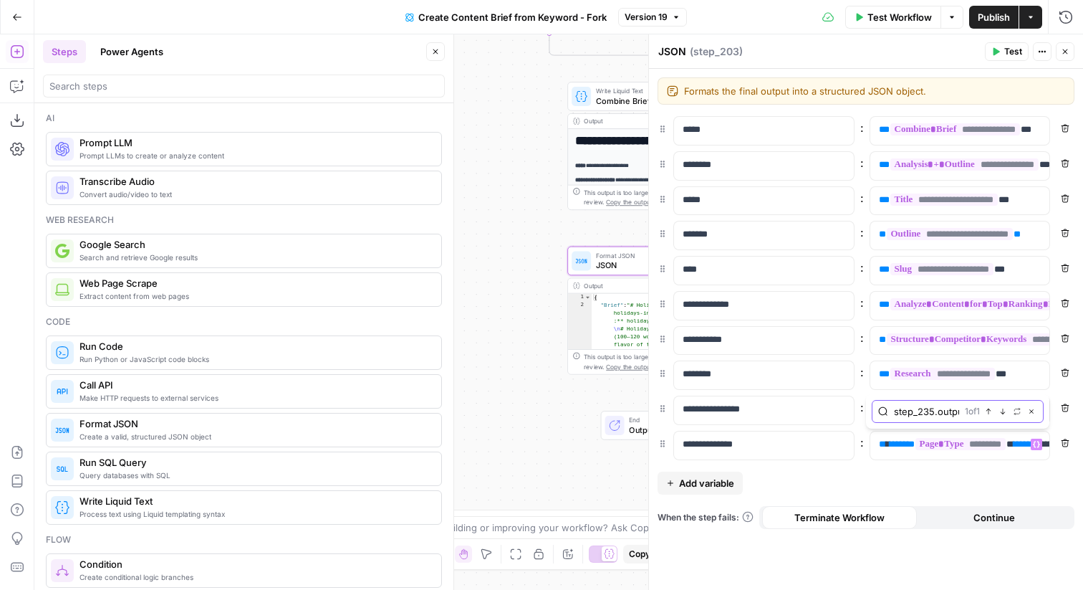
click at [1030, 410] on icon "button" at bounding box center [1031, 411] width 4 height 4
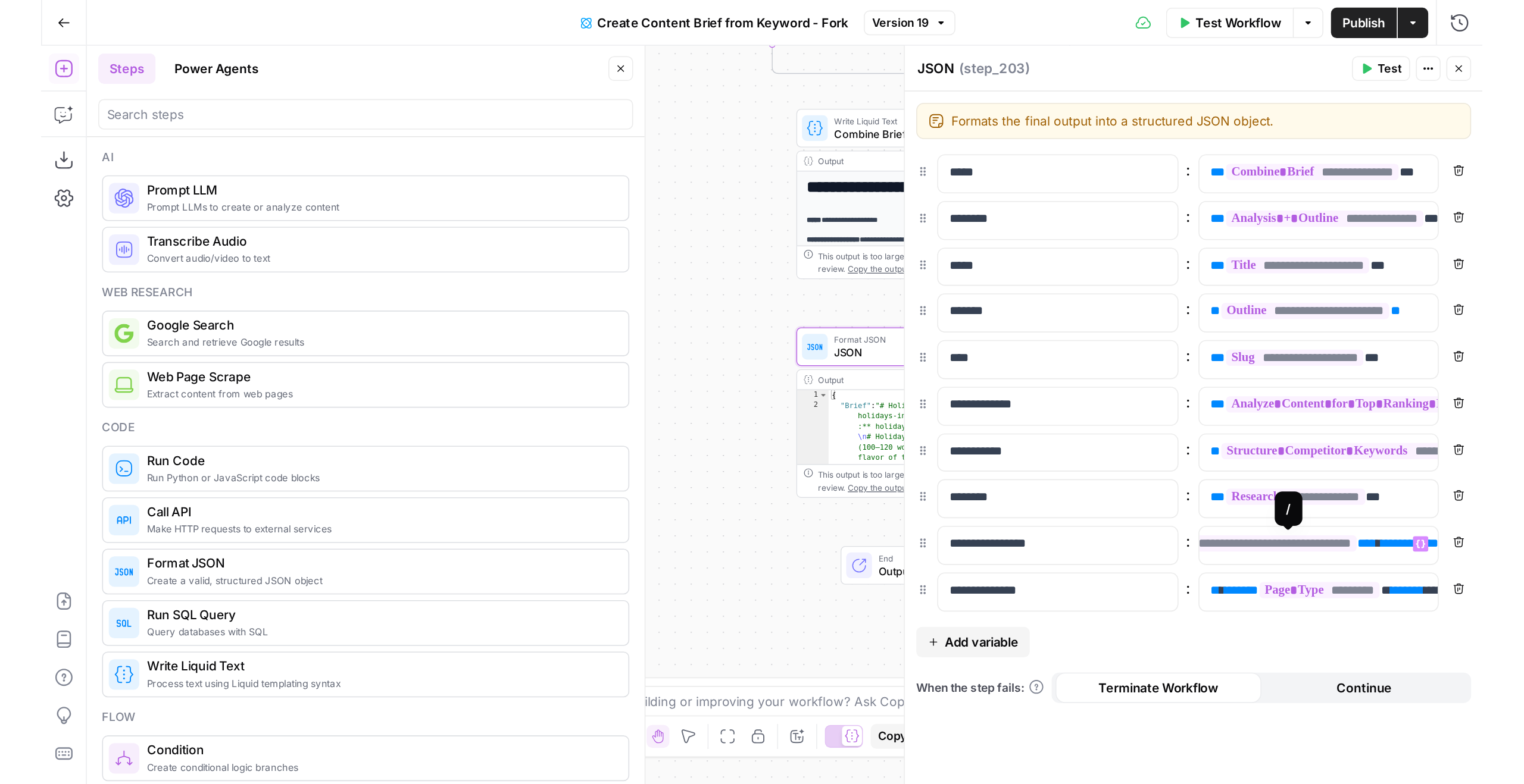
scroll to position [0, 278]
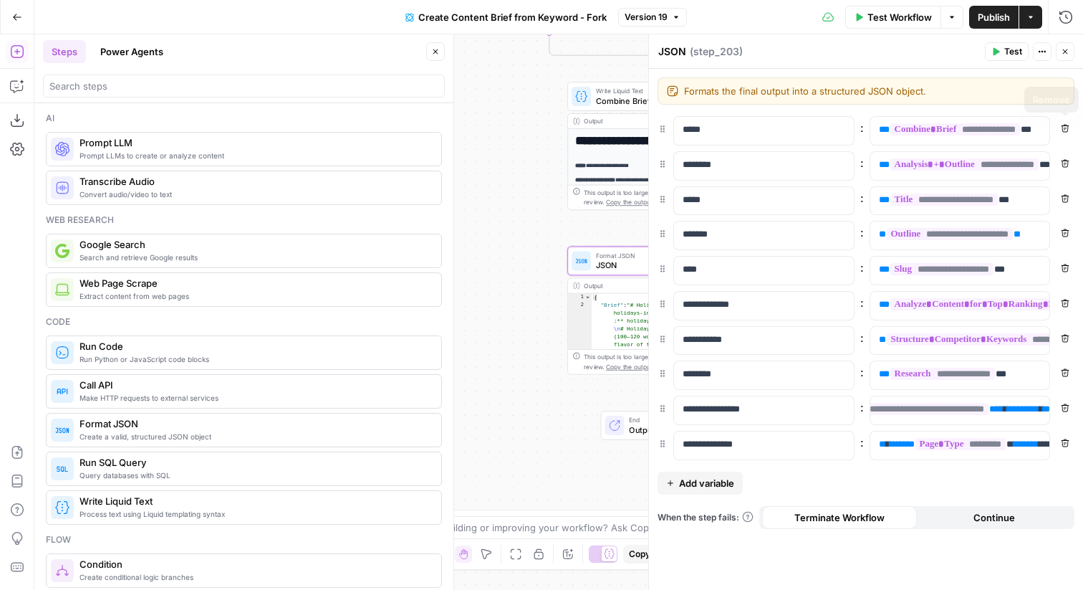
click at [1067, 52] on icon "button" at bounding box center [1065, 51] width 9 height 9
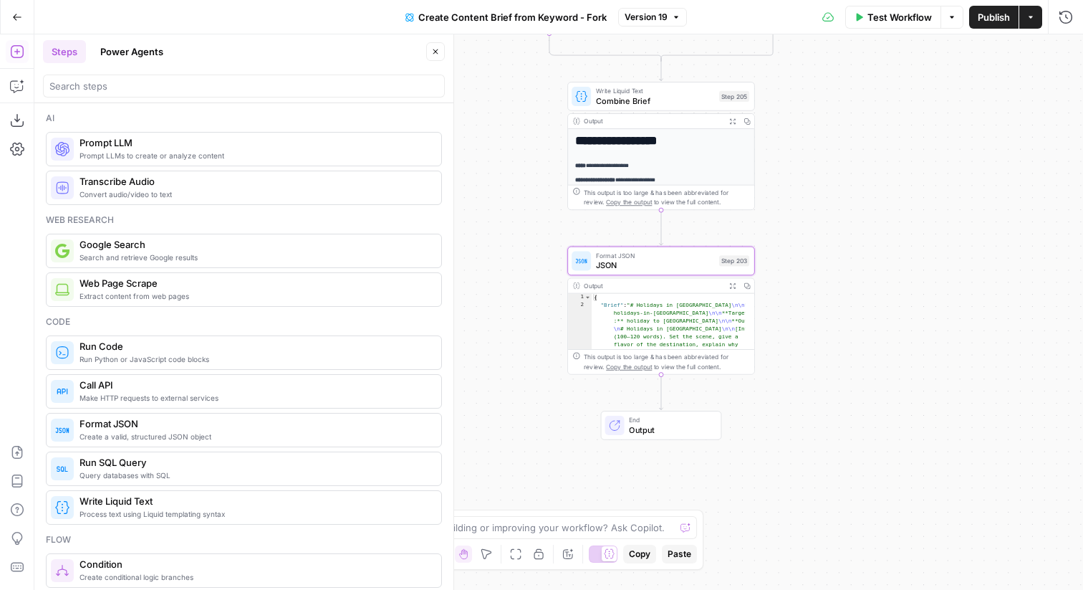
click at [443, 56] on button "Close" at bounding box center [435, 51] width 19 height 19
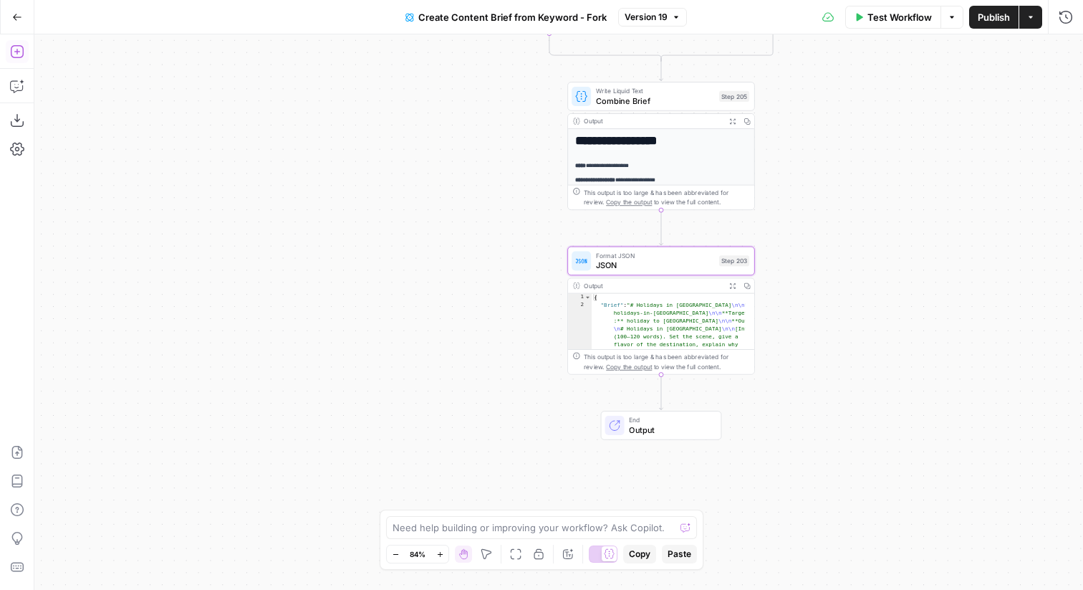
click at [11, 21] on button "Go Back" at bounding box center [17, 17] width 26 height 26
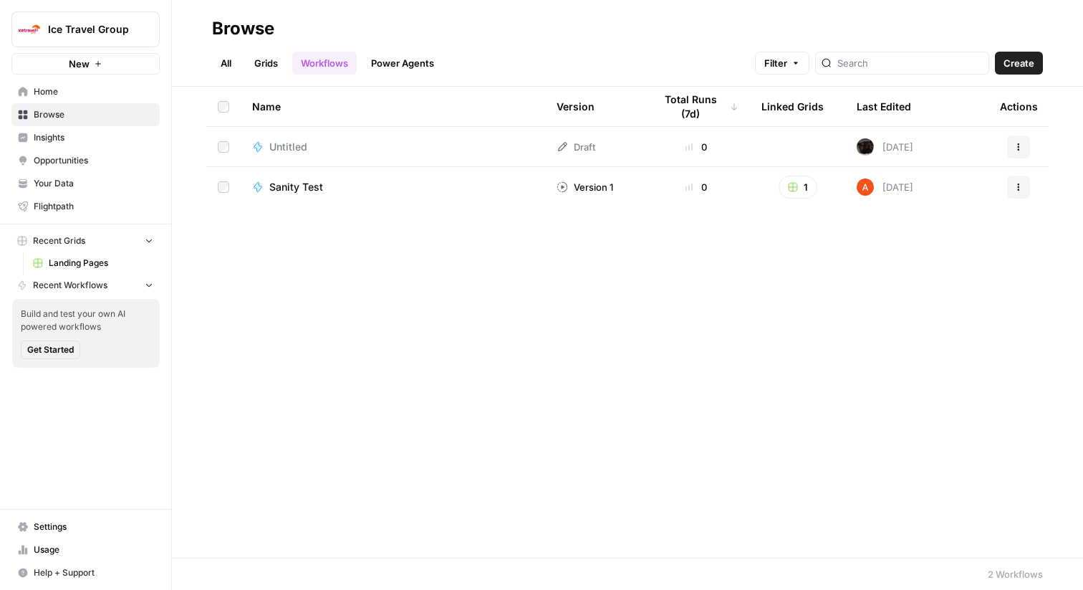
click at [273, 69] on link "Grids" at bounding box center [266, 63] width 41 height 23
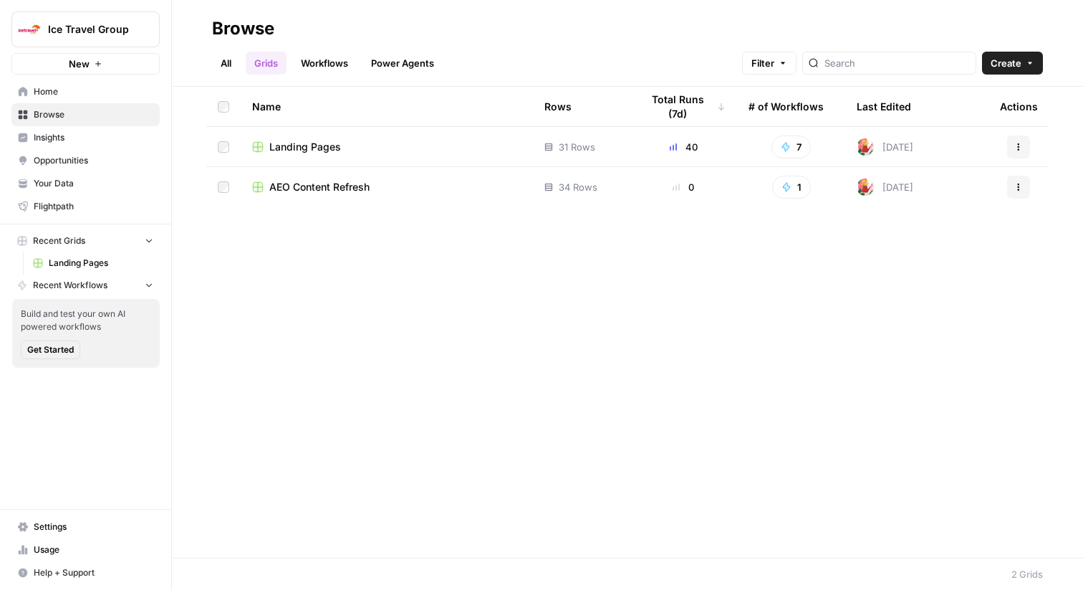
click at [311, 149] on span "Landing Pages" at bounding box center [305, 147] width 72 height 14
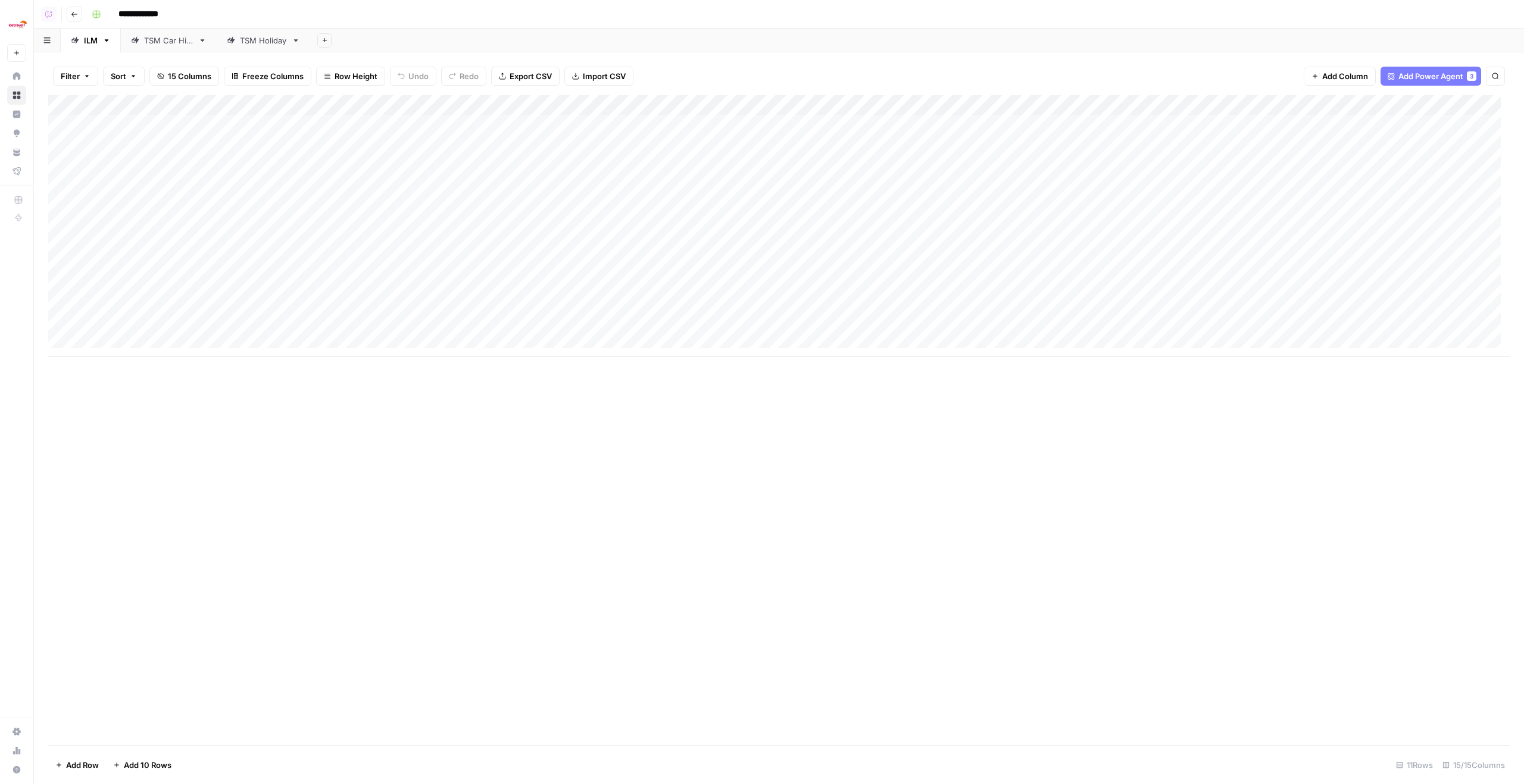
click at [8, 22] on div "Ice Travel Group New" at bounding box center [17, 31] width 33 height 62
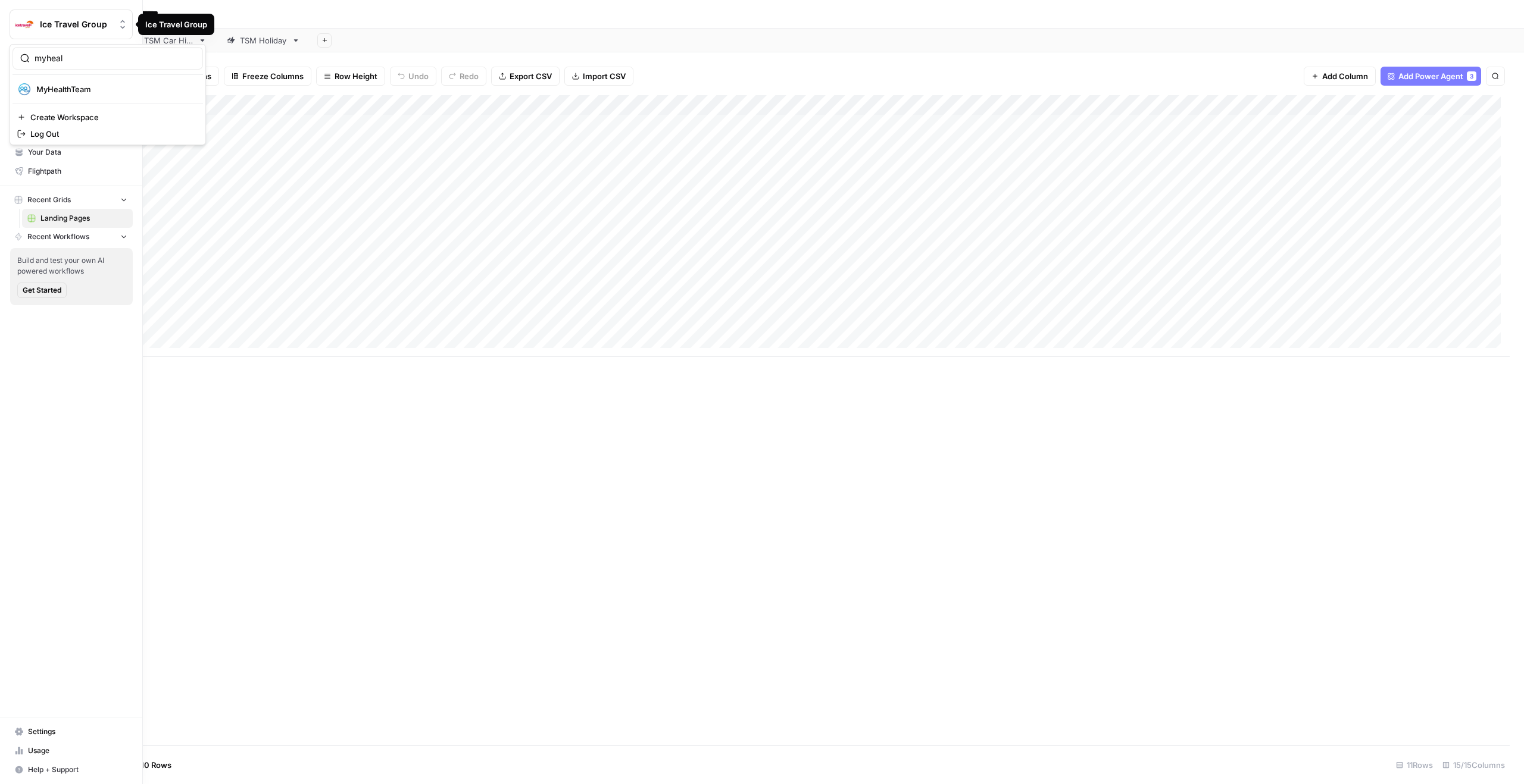
type input "myheal"
click at [49, 96] on button "MyHealthTeam" at bounding box center [107, 89] width 190 height 19
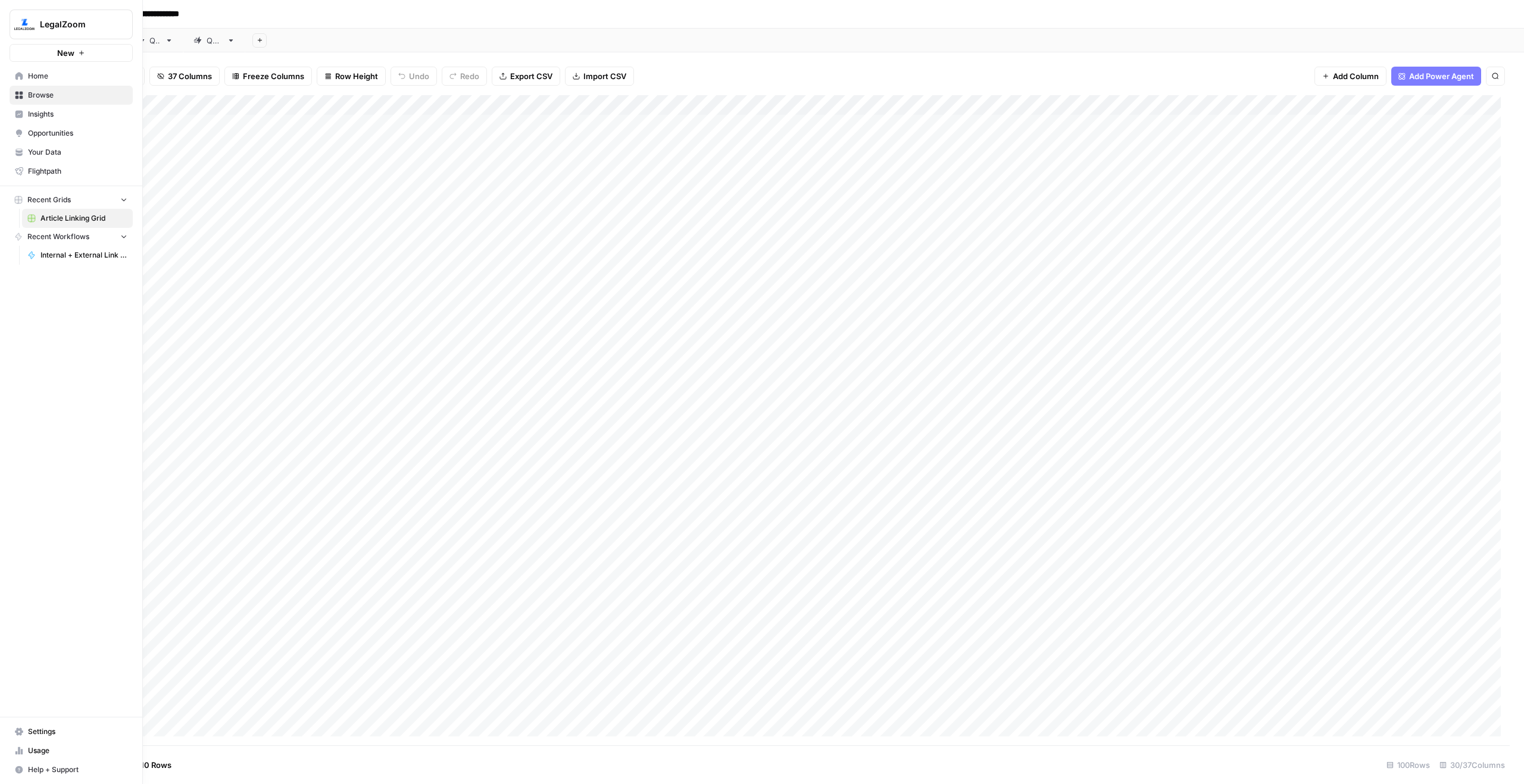
click at [19, 73] on icon at bounding box center [19, 76] width 7 height 7
drag, startPoint x: 583, startPoint y: 729, endPoint x: 1085, endPoint y: 748, distance: 502.4
click at [900, 489] on div "Filter Sort 37 Columns Freeze Columns Row Height Undo Redo Export CSV Import CS…" at bounding box center [779, 418] width 1490 height 732
click at [29, 22] on img "Workspace: LegalZoom" at bounding box center [24, 24] width 22 height 22
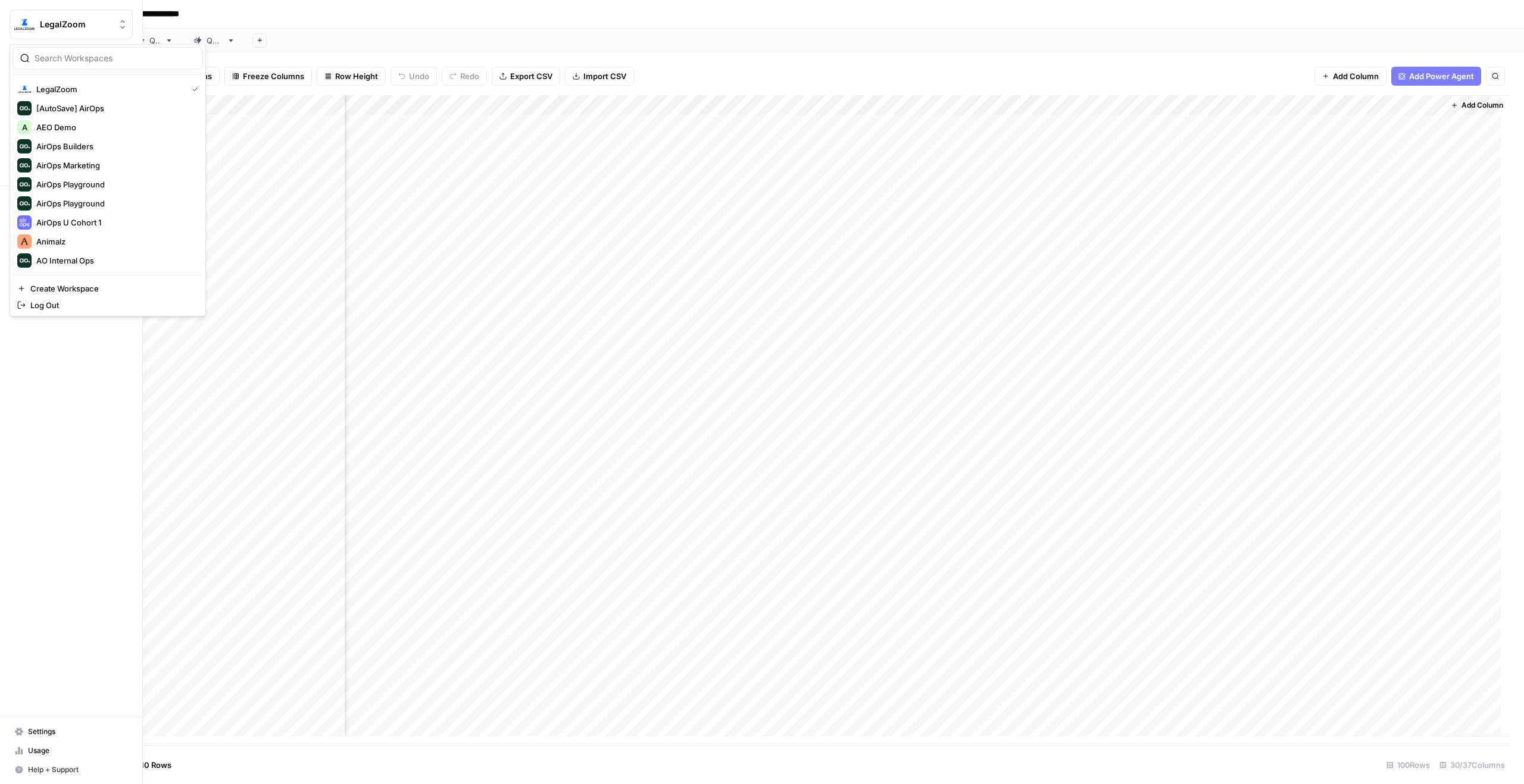
click at [74, 69] on div at bounding box center [107, 58] width 190 height 22
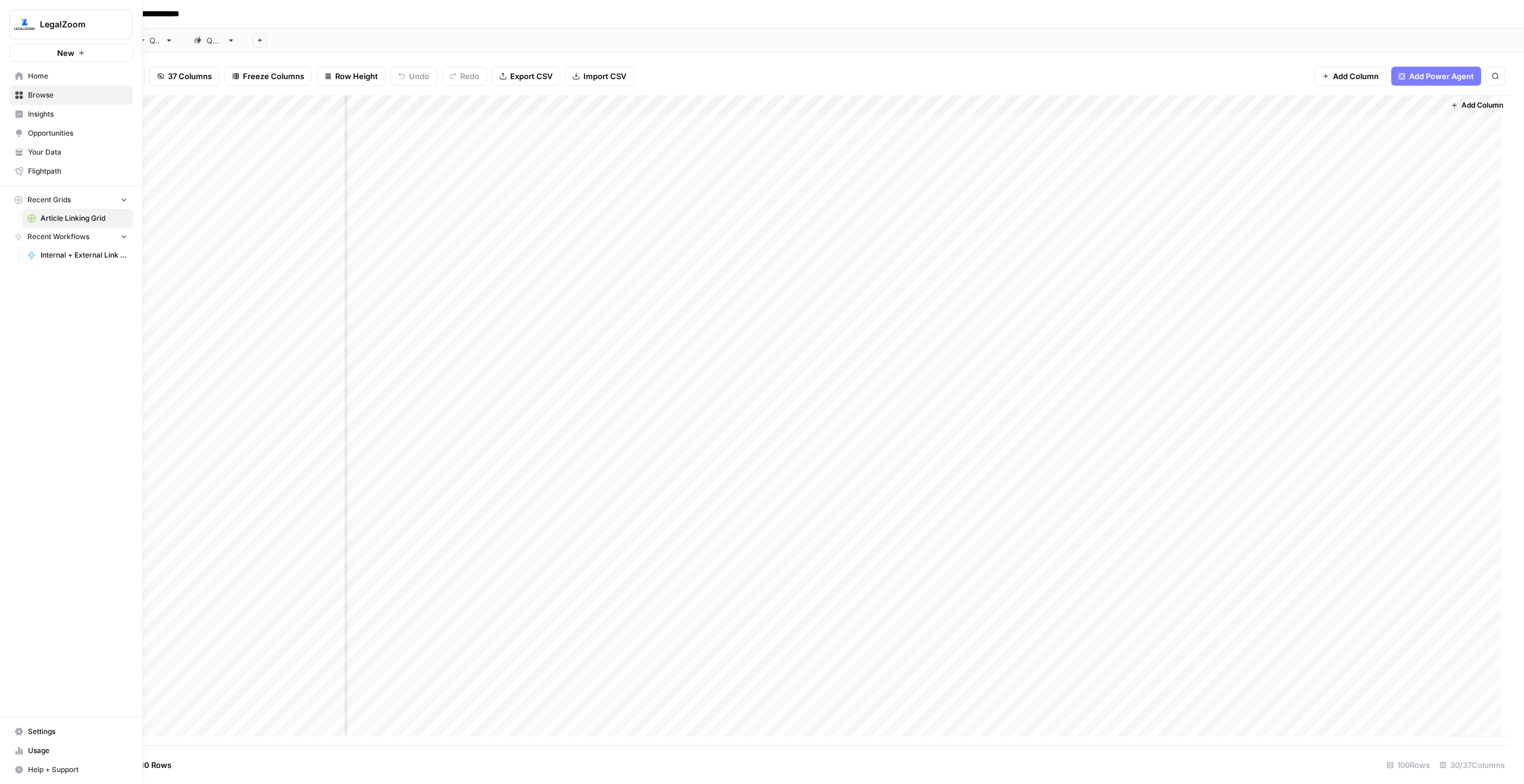
click at [29, 24] on img "Workspace: LegalZoom" at bounding box center [24, 24] width 22 height 22
click at [133, 63] on input "myh" at bounding box center [115, 58] width 160 height 12
type input "gong"
click at [137, 84] on span "Gong" at bounding box center [115, 89] width 157 height 12
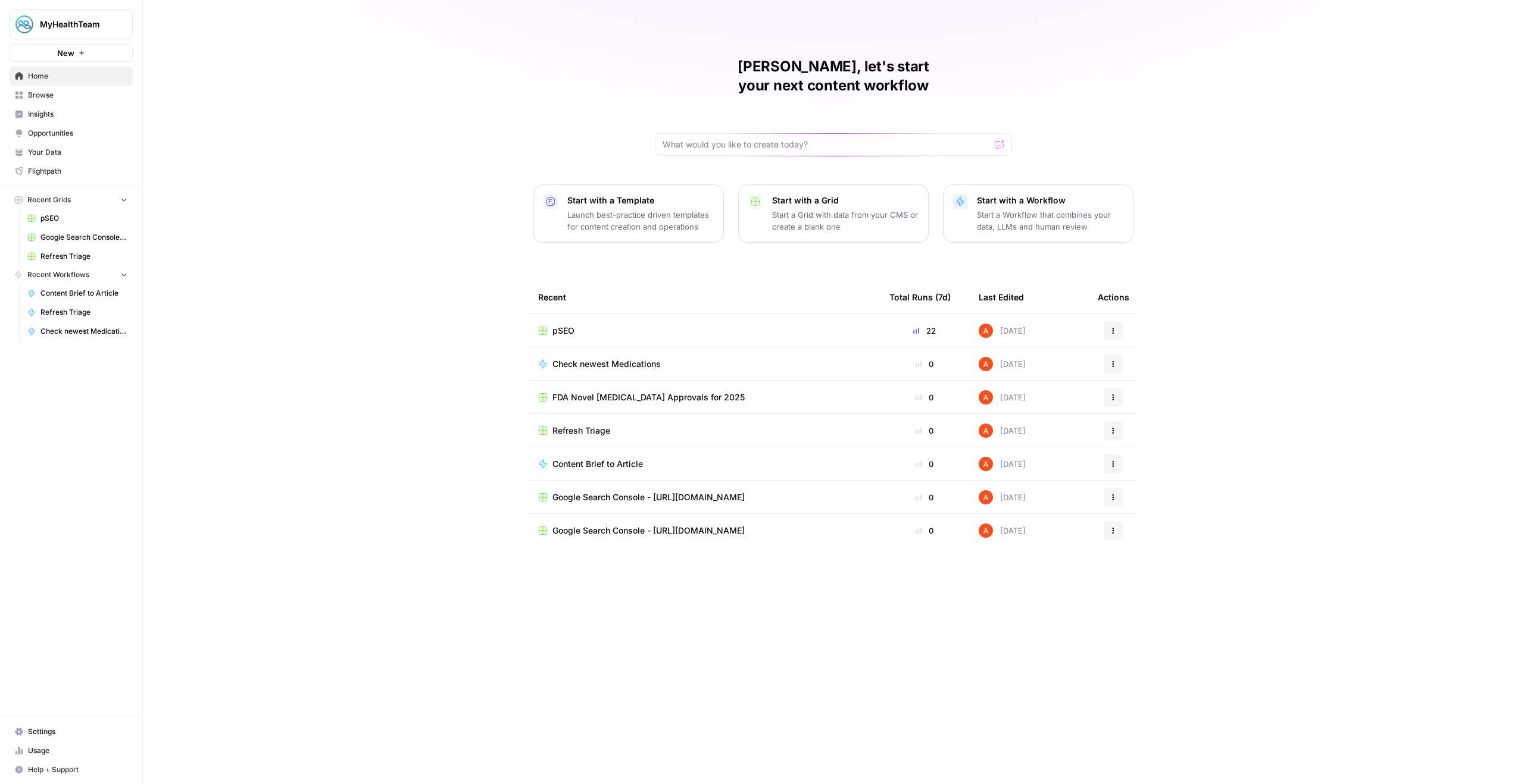
click at [577, 314] on td "pSEO" at bounding box center [704, 330] width 352 height 32
click at [568, 321] on td "pSEO" at bounding box center [704, 330] width 352 height 32
click at [563, 325] on span "pSEO" at bounding box center [563, 331] width 22 height 12
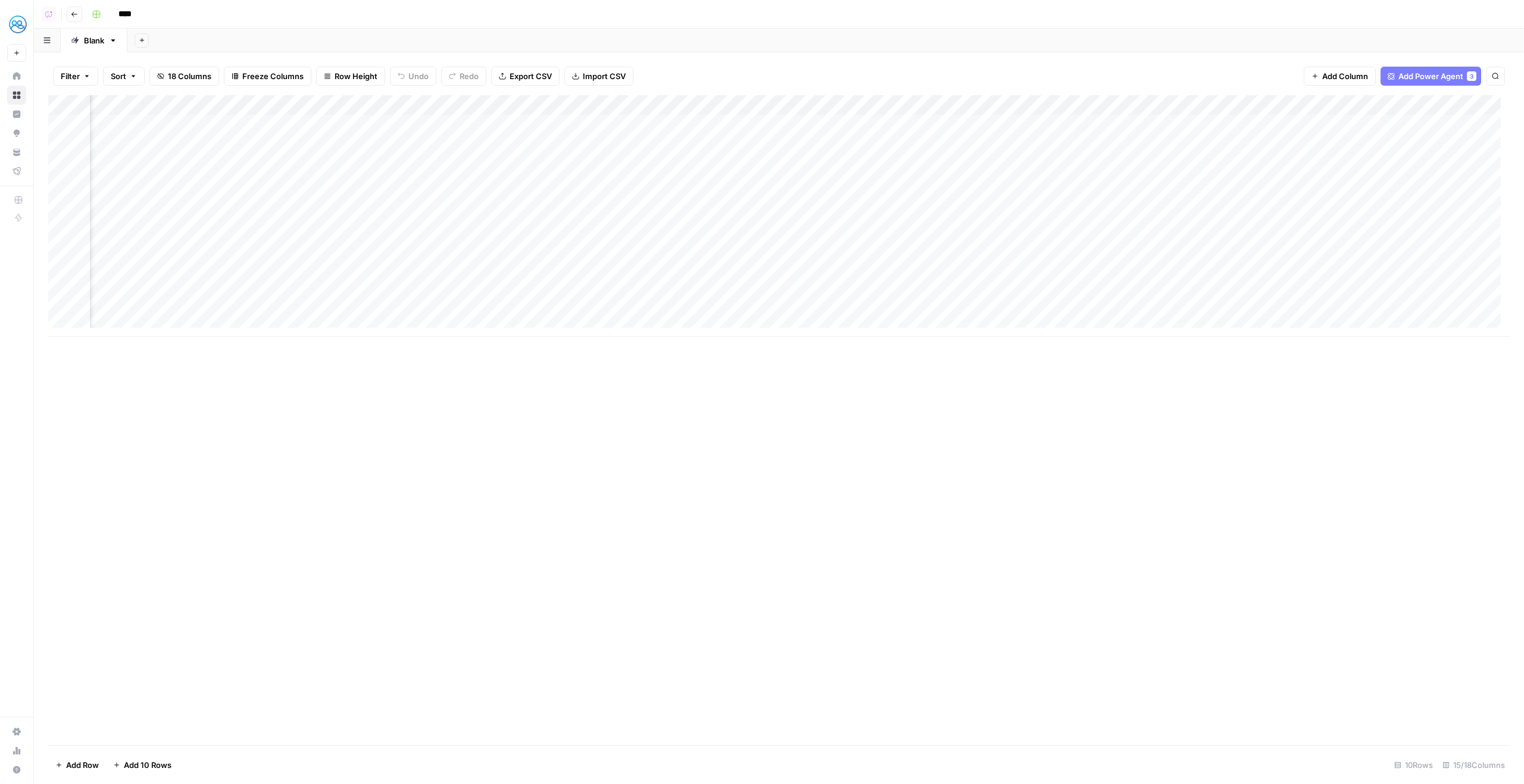
scroll to position [0, 507]
click at [1301, 163] on div "Add Column" at bounding box center [779, 216] width 1462 height 242
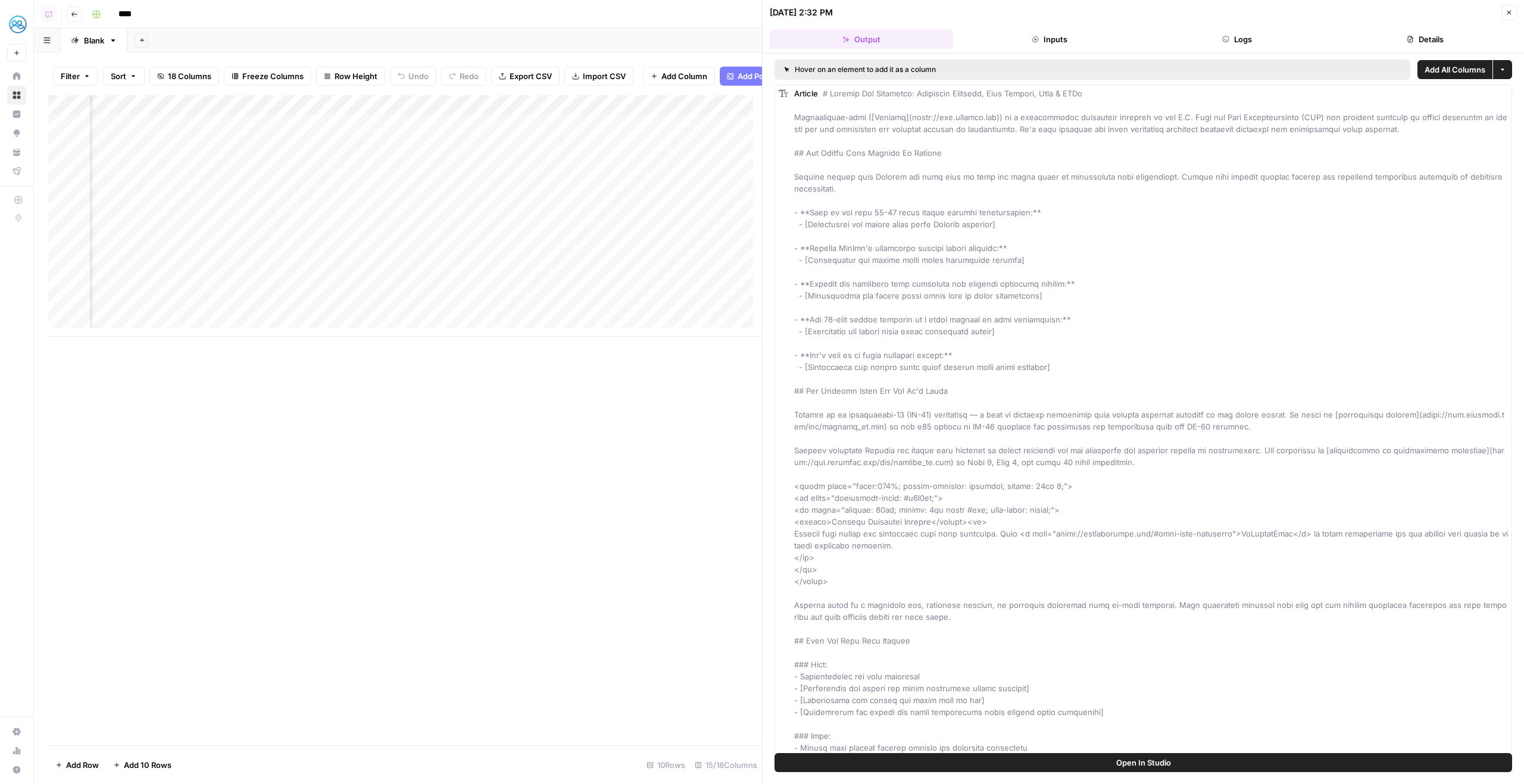
click at [1233, 41] on button "Logs" at bounding box center [1237, 39] width 184 height 19
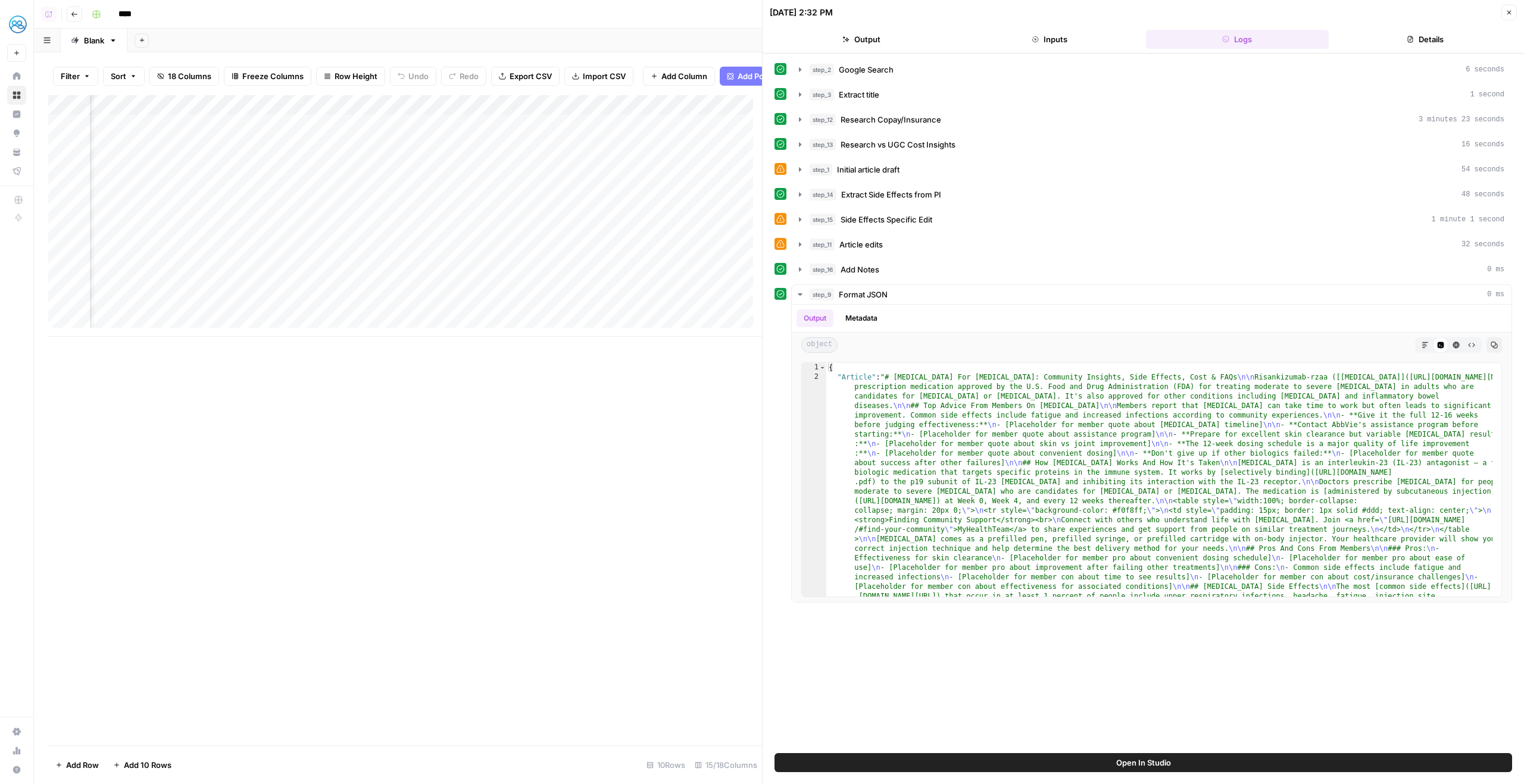
click at [1445, 32] on button "Details" at bounding box center [1425, 39] width 184 height 19
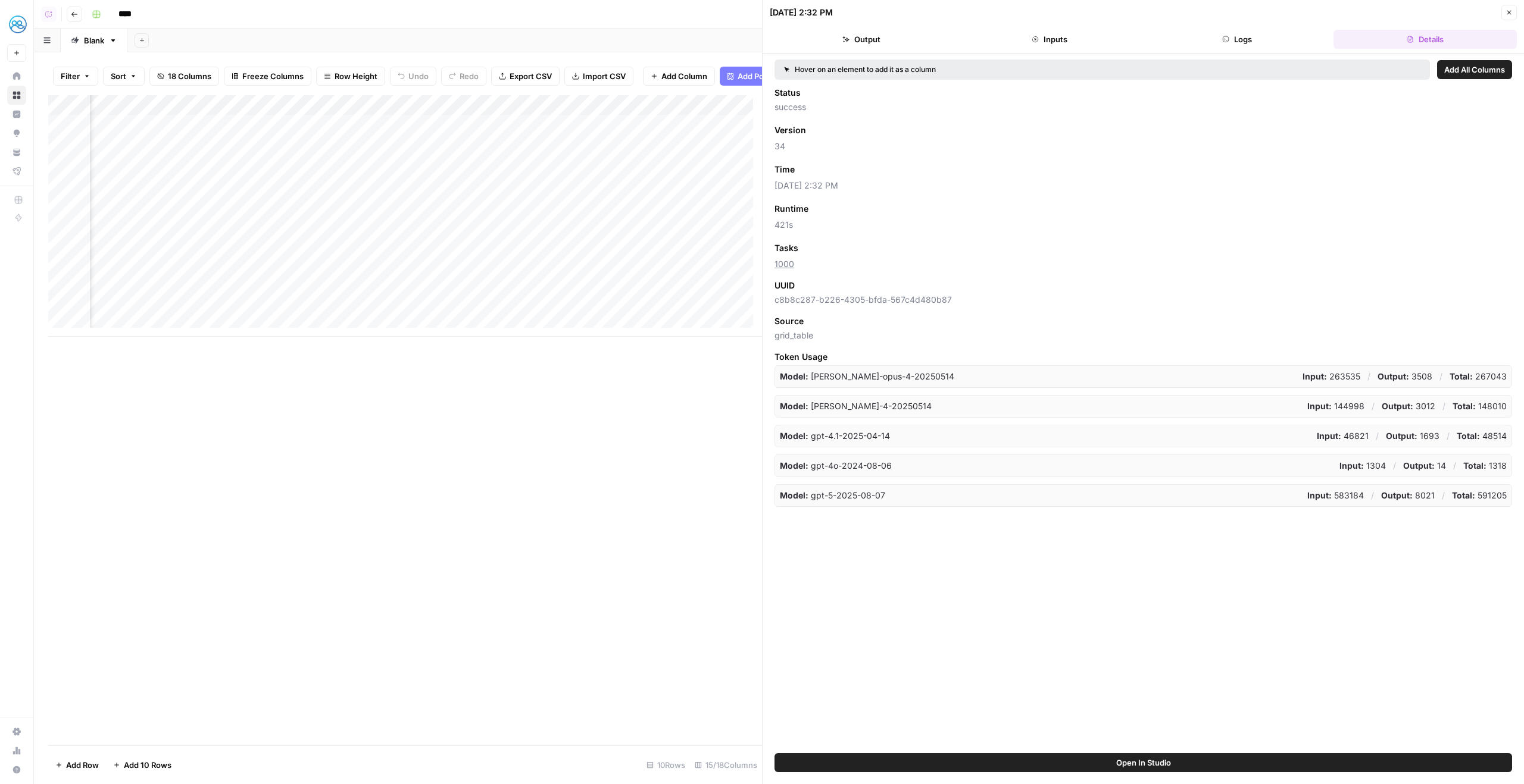
click at [1511, 10] on icon "button" at bounding box center [1509, 12] width 7 height 7
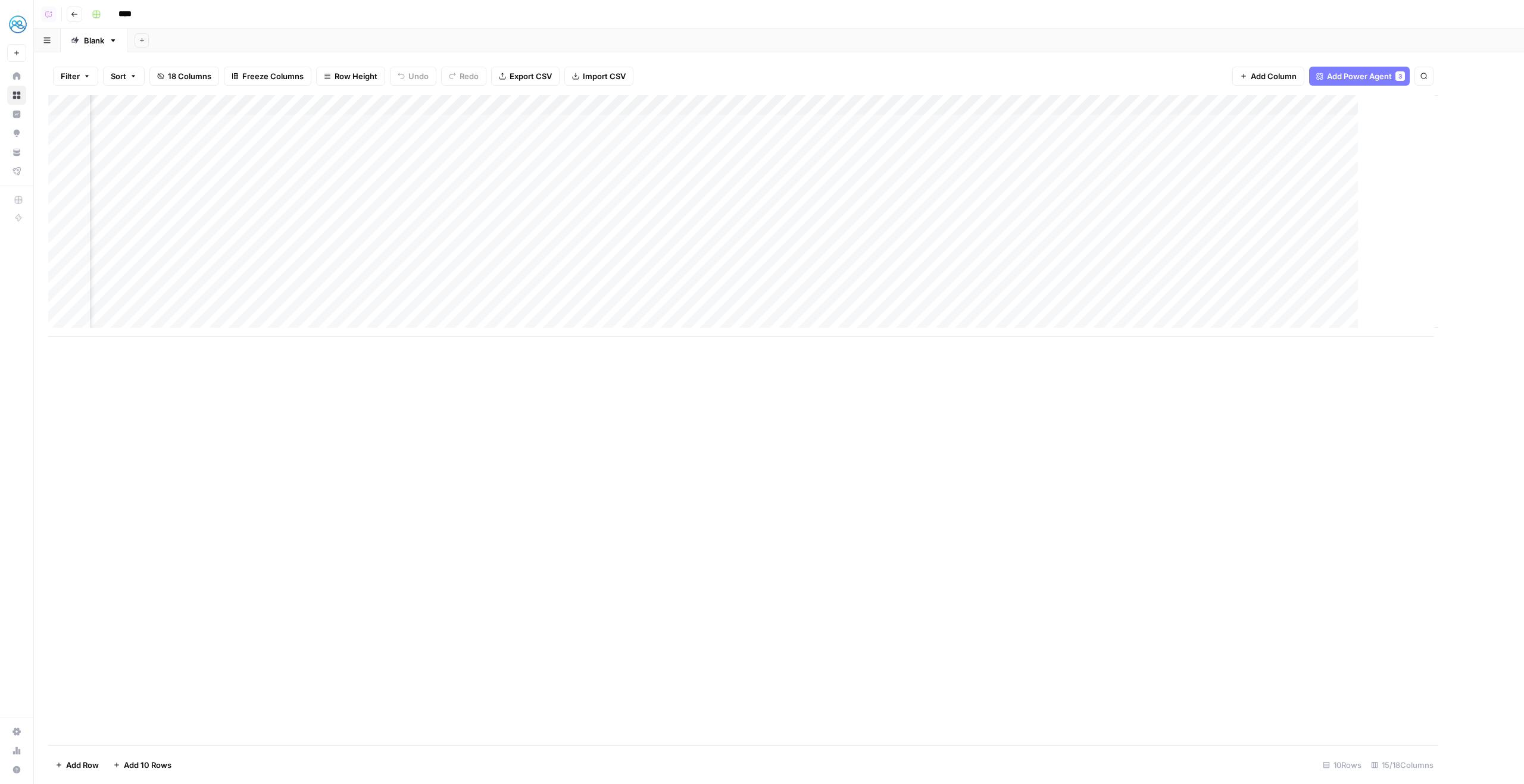
scroll to position [0, 493]
click at [1436, 160] on div "Add Column" at bounding box center [779, 216] width 1462 height 242
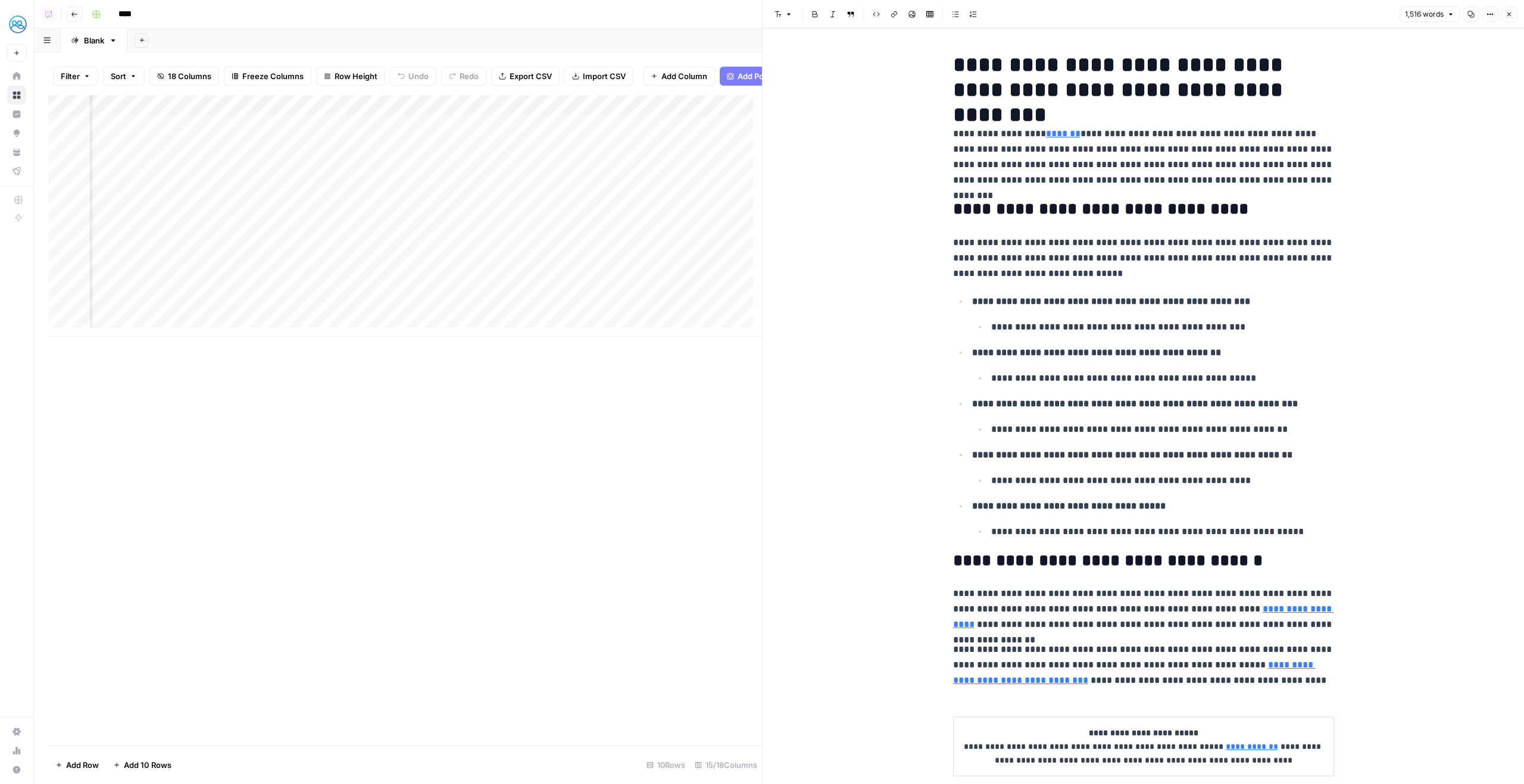
click at [1514, 8] on button "Close" at bounding box center [1509, 14] width 16 height 16
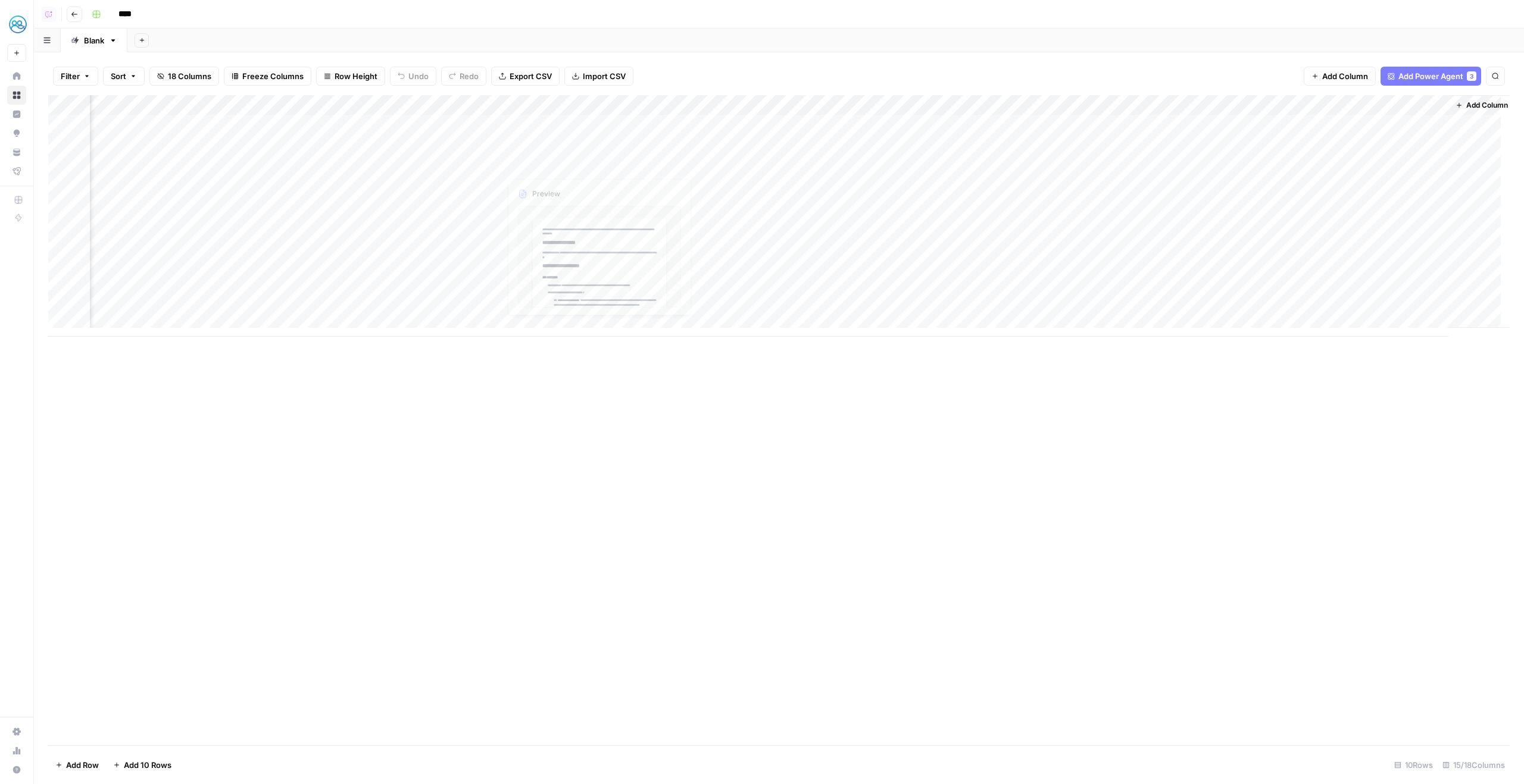
click at [487, 167] on div "Add Column" at bounding box center [779, 216] width 1462 height 242
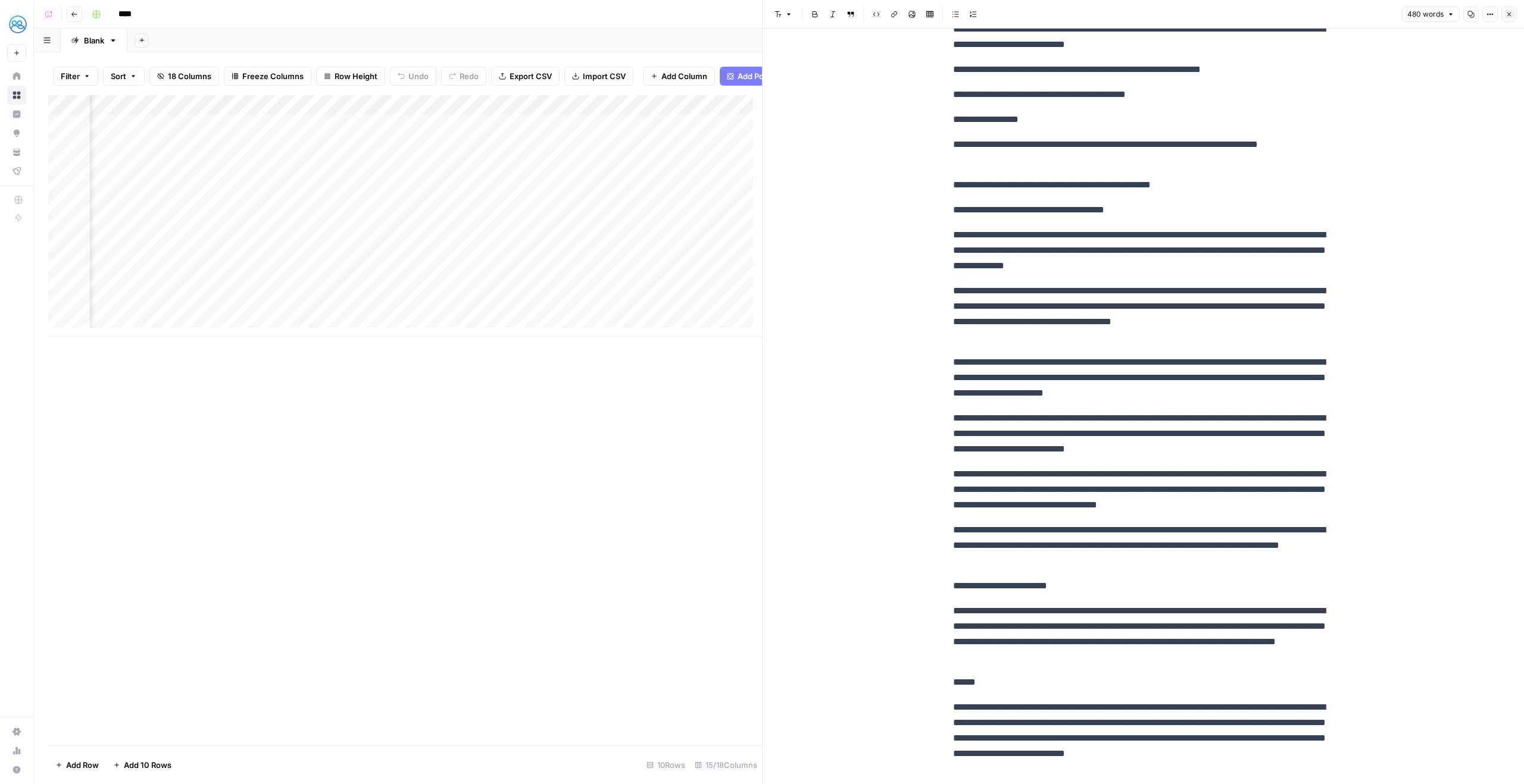
scroll to position [269, 0]
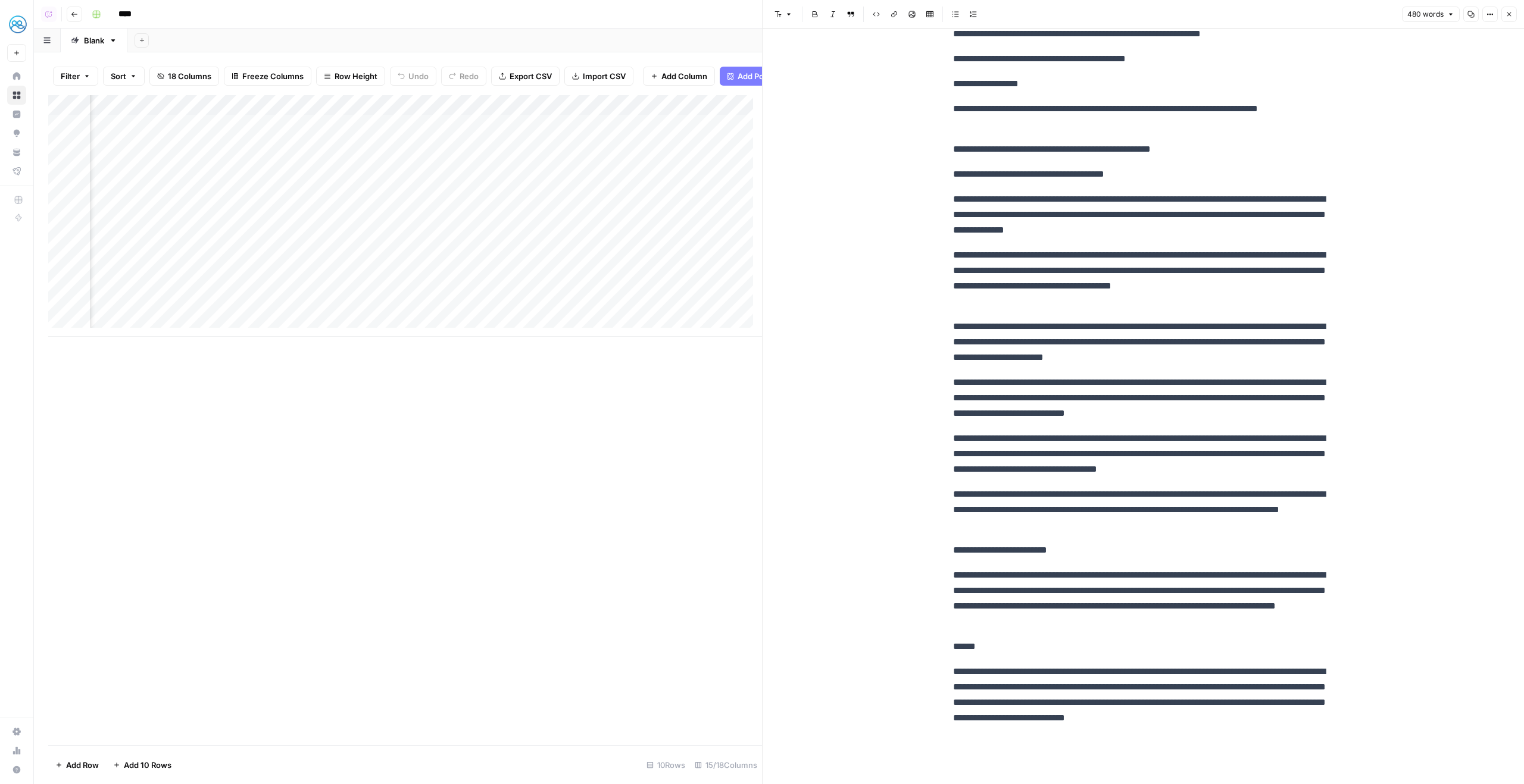
click at [1507, 7] on button "Close" at bounding box center [1509, 14] width 16 height 16
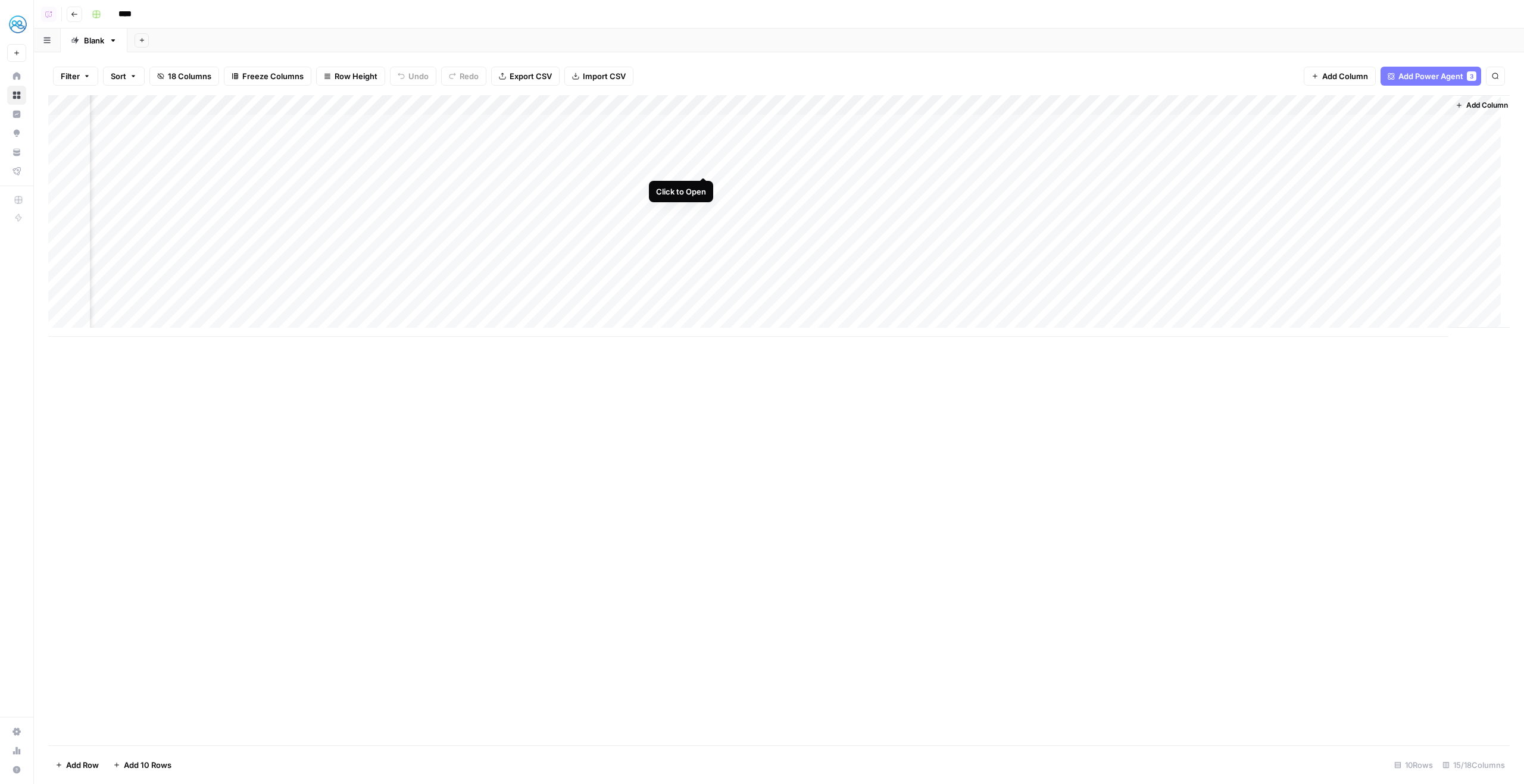
click at [705, 160] on div "Add Column" at bounding box center [779, 216] width 1462 height 242
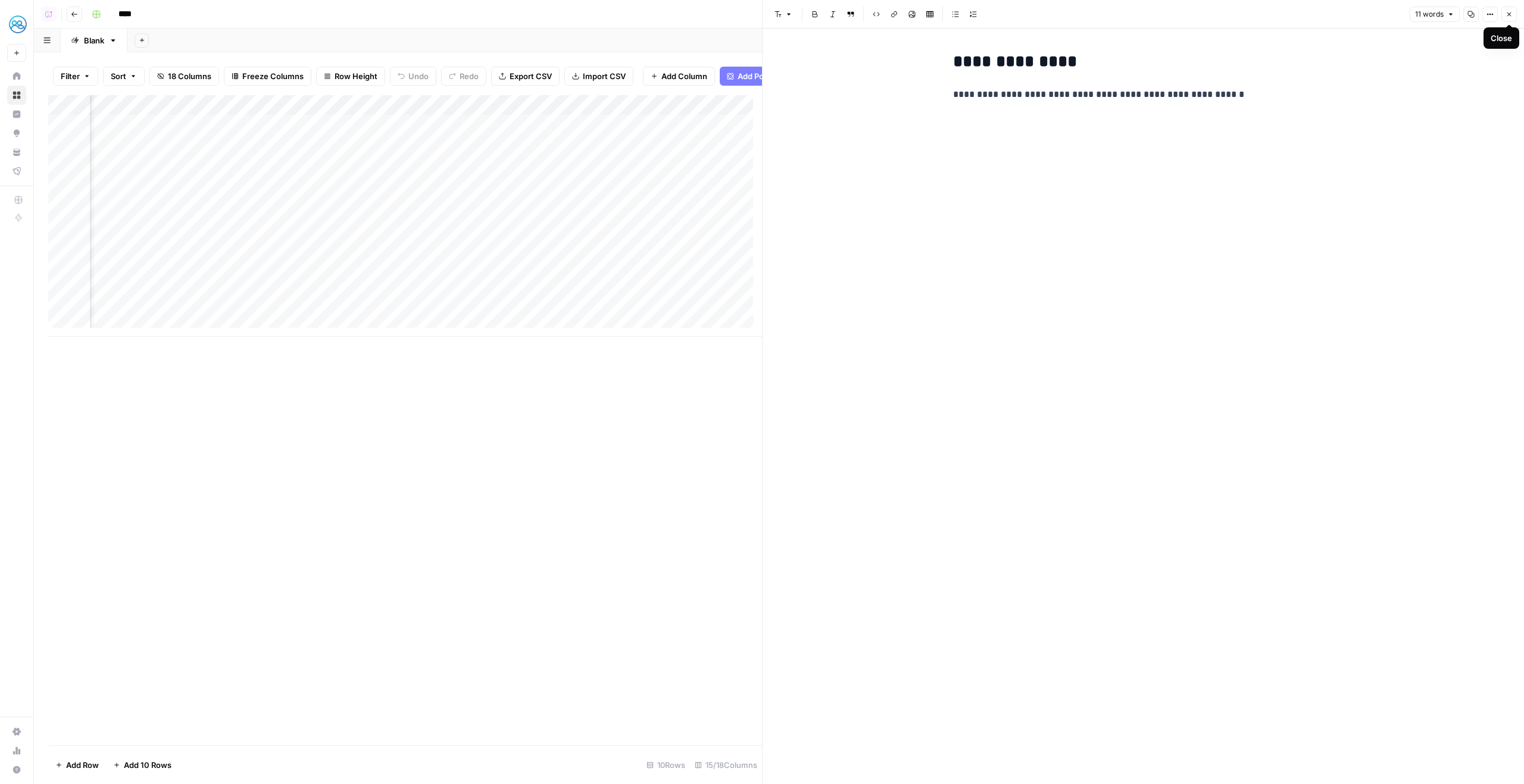
click at [1506, 18] on button "Close" at bounding box center [1509, 14] width 16 height 16
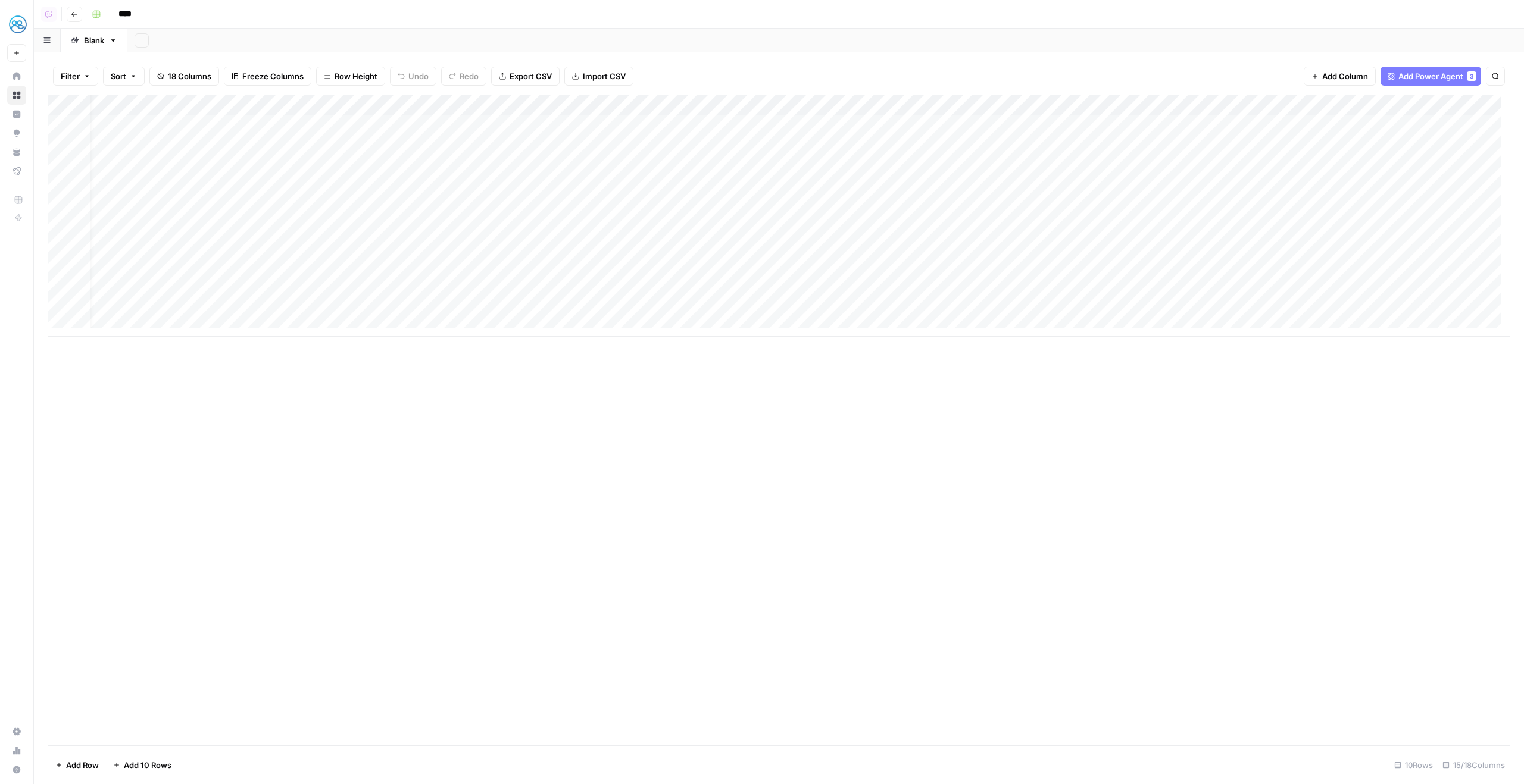
scroll to position [0, 20]
click at [521, 164] on div "Add Column" at bounding box center [779, 216] width 1462 height 242
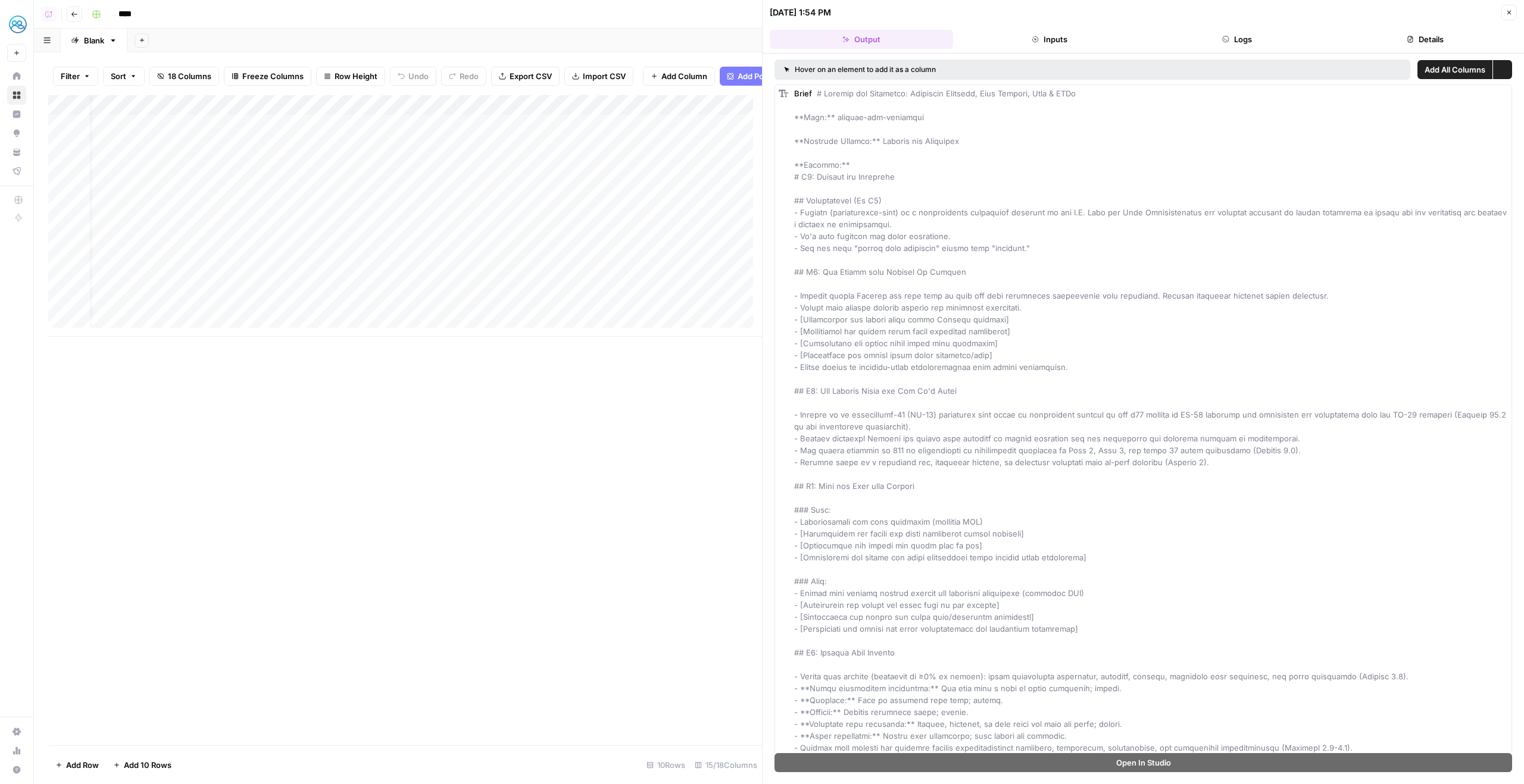
click at [1300, 35] on button "Logs" at bounding box center [1237, 39] width 184 height 19
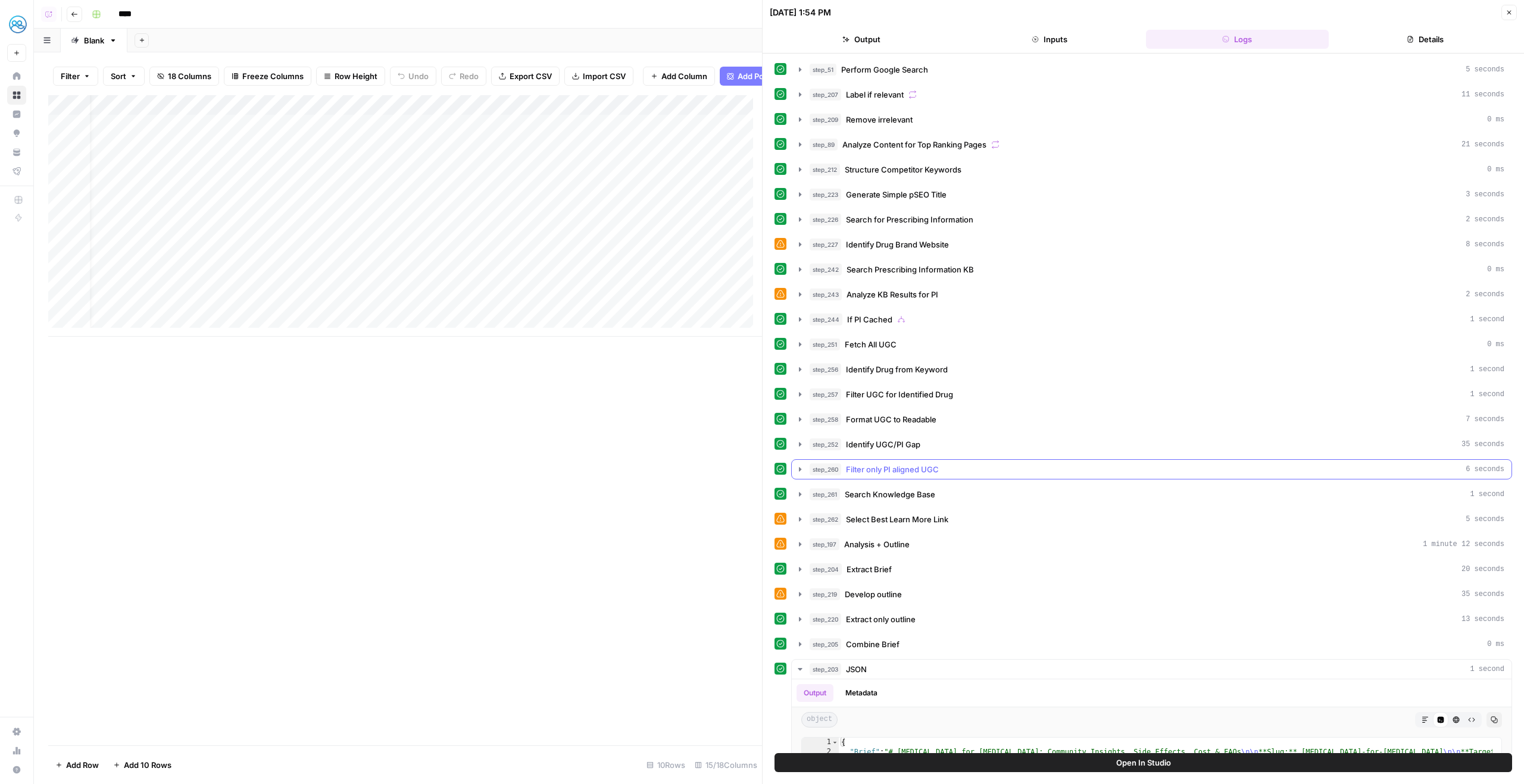
click at [984, 471] on div "step_260 Filter only PI aligned UGC 6 seconds" at bounding box center [1157, 469] width 695 height 12
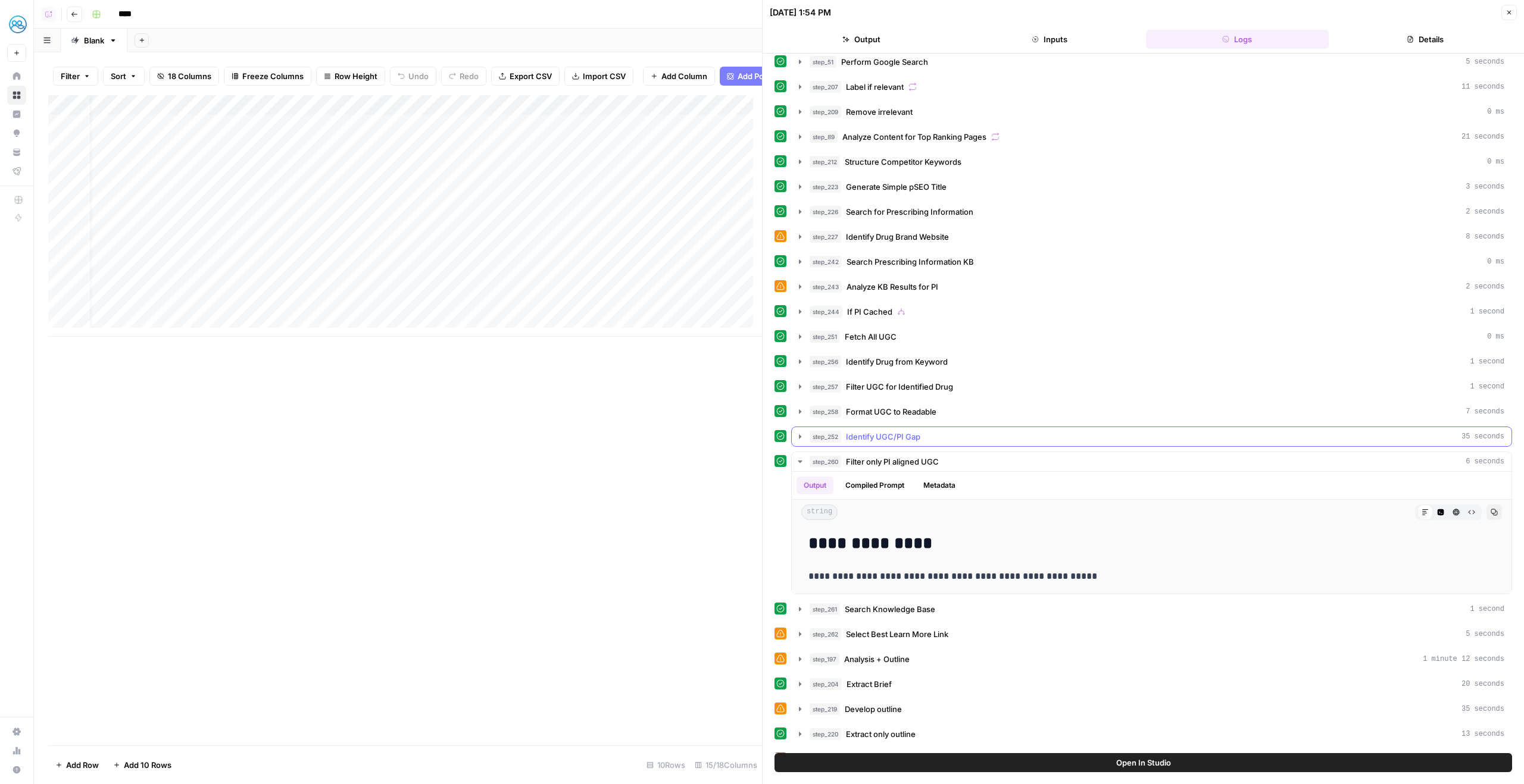
scroll to position [8, 0]
click at [989, 438] on div "step_252 Identify UGC/PI Gap 35 seconds" at bounding box center [1157, 436] width 695 height 12
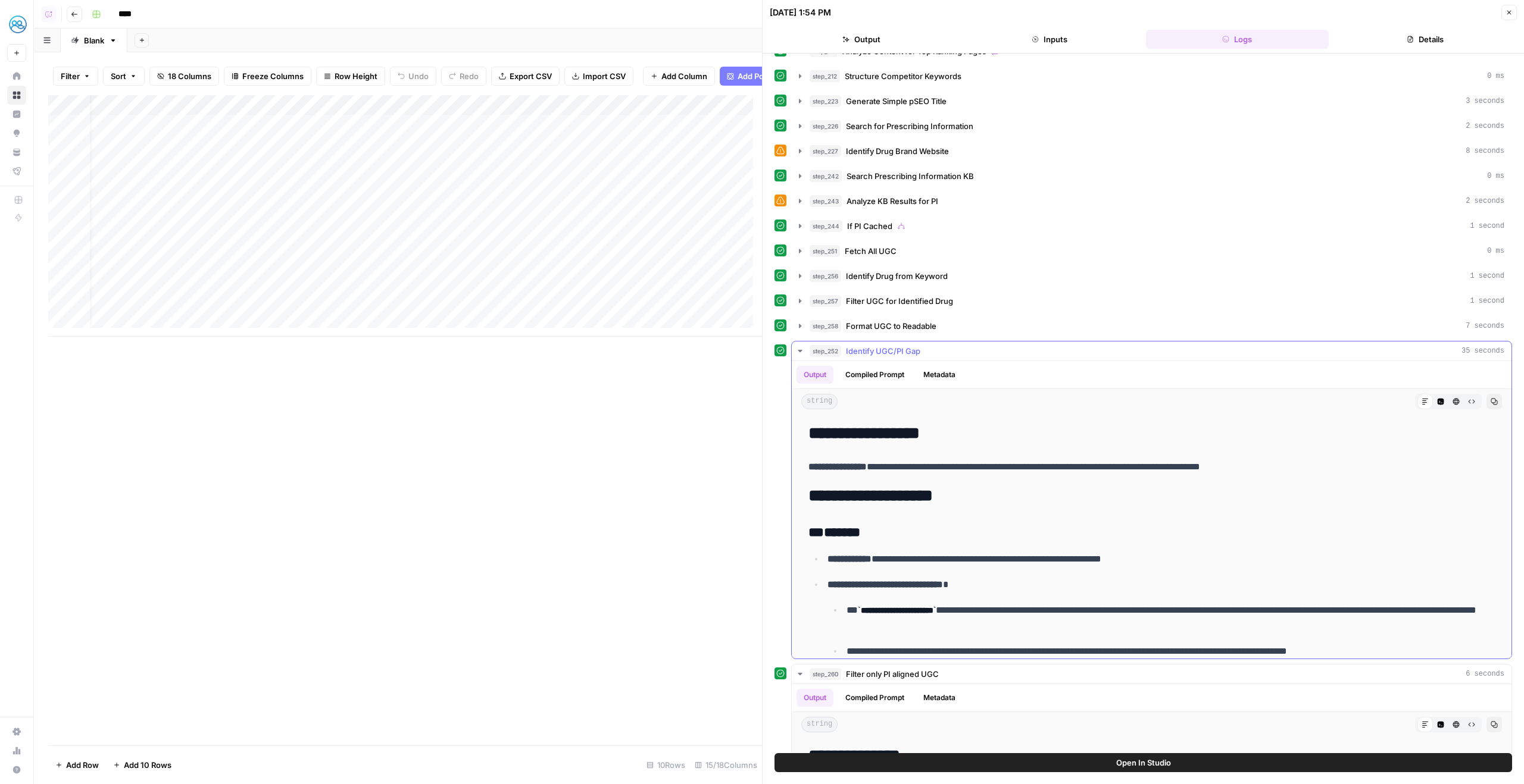
scroll to position [0, 0]
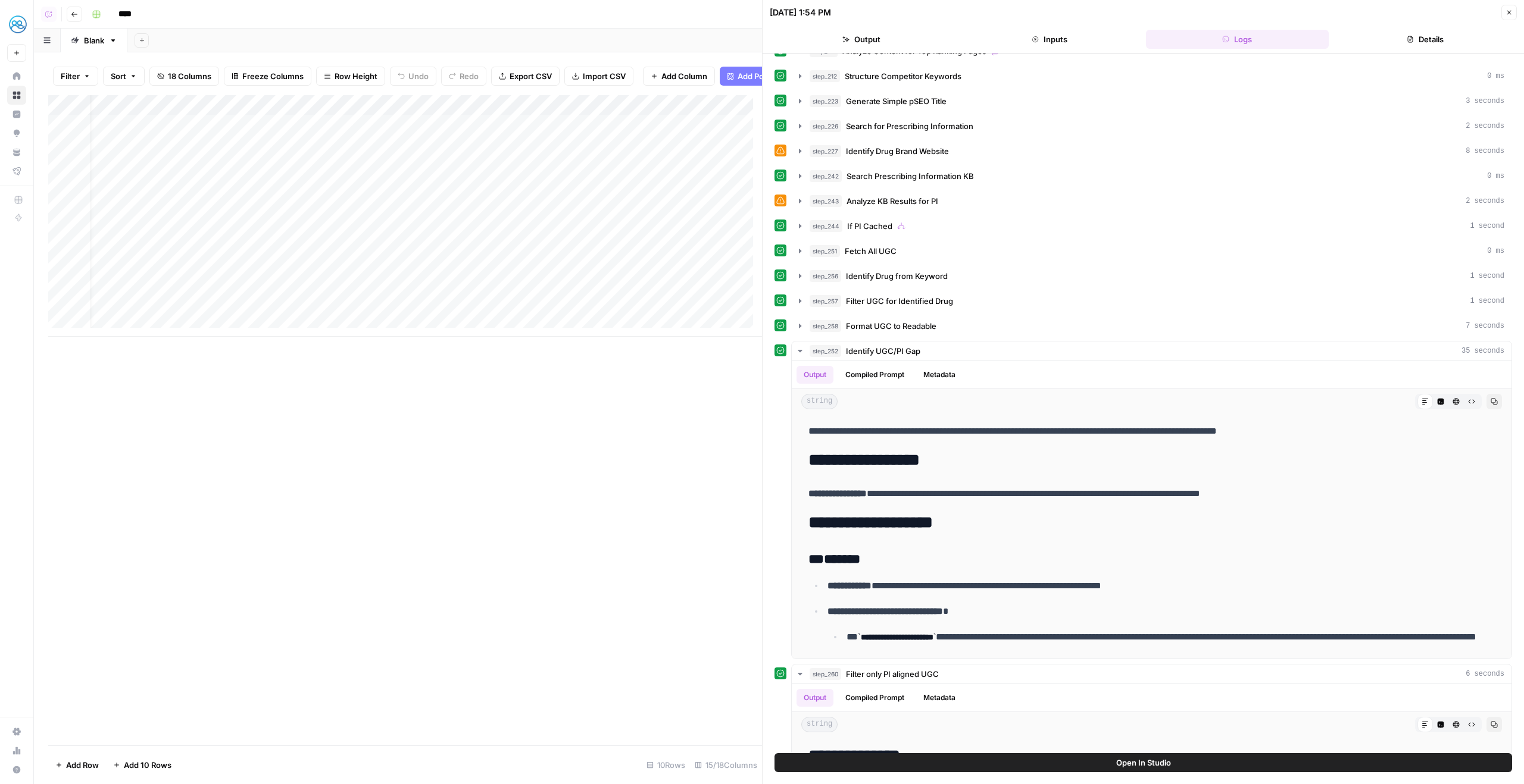
click at [406, 104] on div "Add Column" at bounding box center [405, 216] width 714 height 242
click at [416, 119] on div "Add Column" at bounding box center [405, 216] width 714 height 242
click at [419, 230] on span "Edit Workflow" at bounding box center [424, 231] width 104 height 12
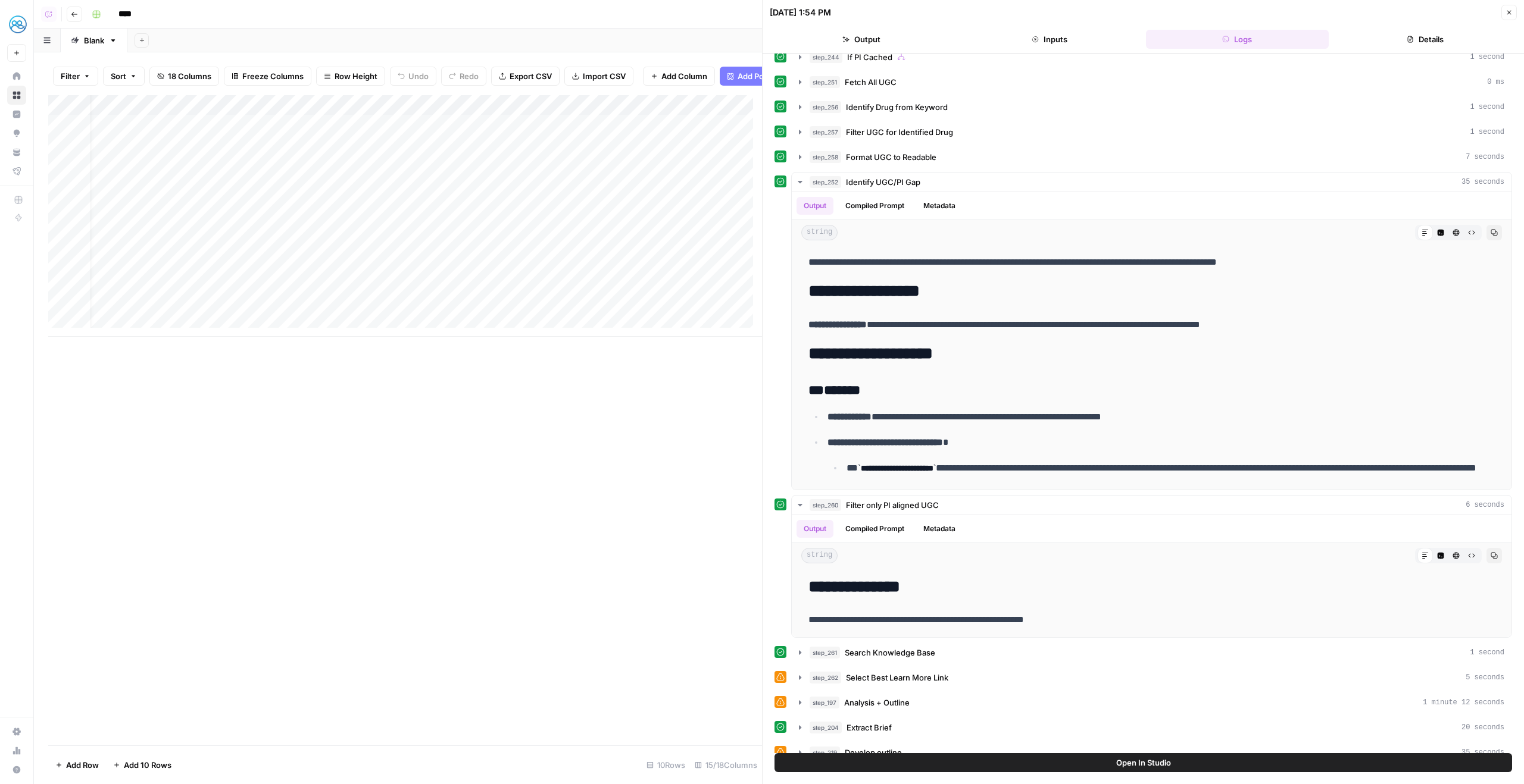
scroll to position [257, 0]
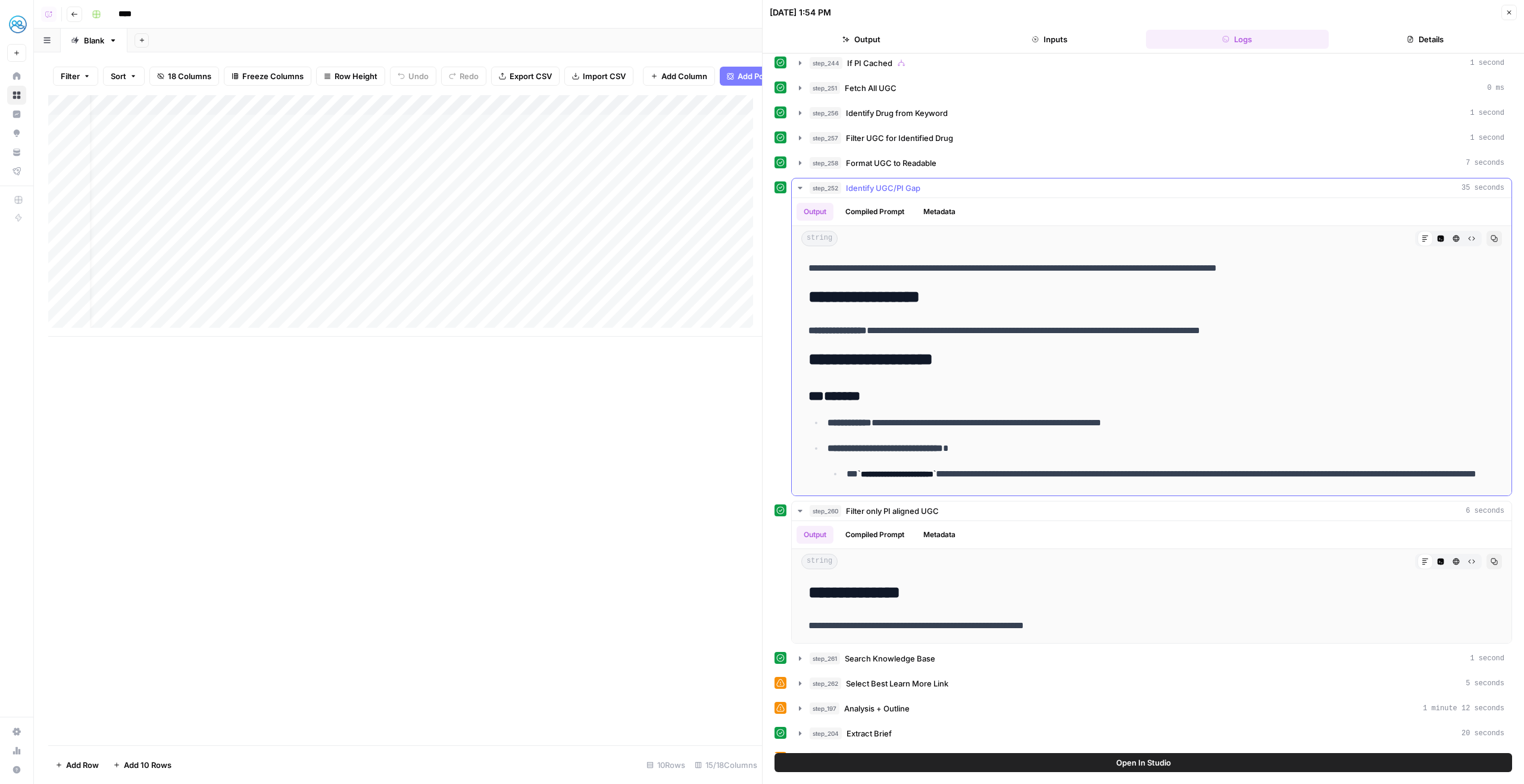
click at [804, 184] on icon "button" at bounding box center [799, 188] width 9 height 9
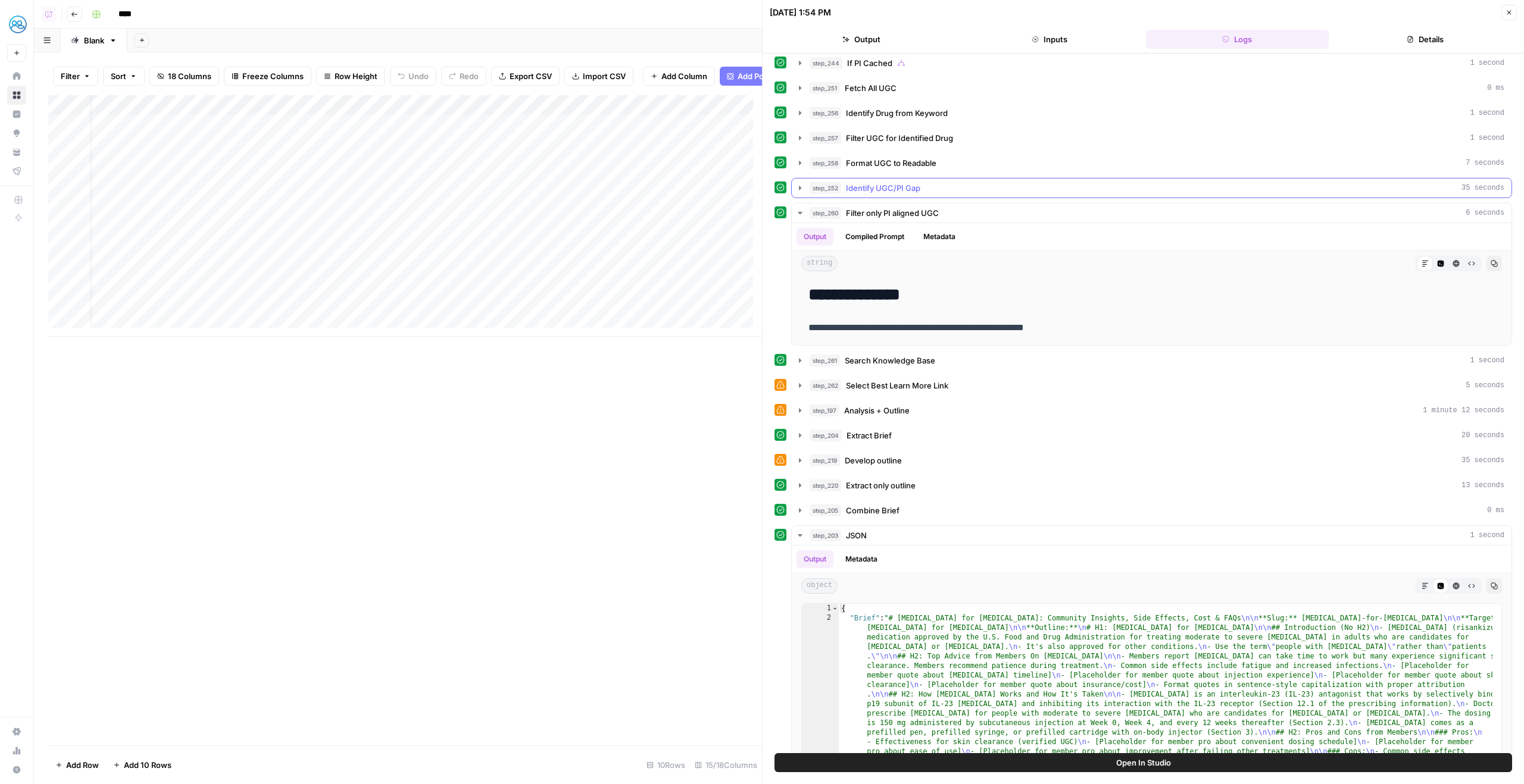
click at [858, 193] on span "Identify UGC/PI Gap" at bounding box center [883, 188] width 75 height 12
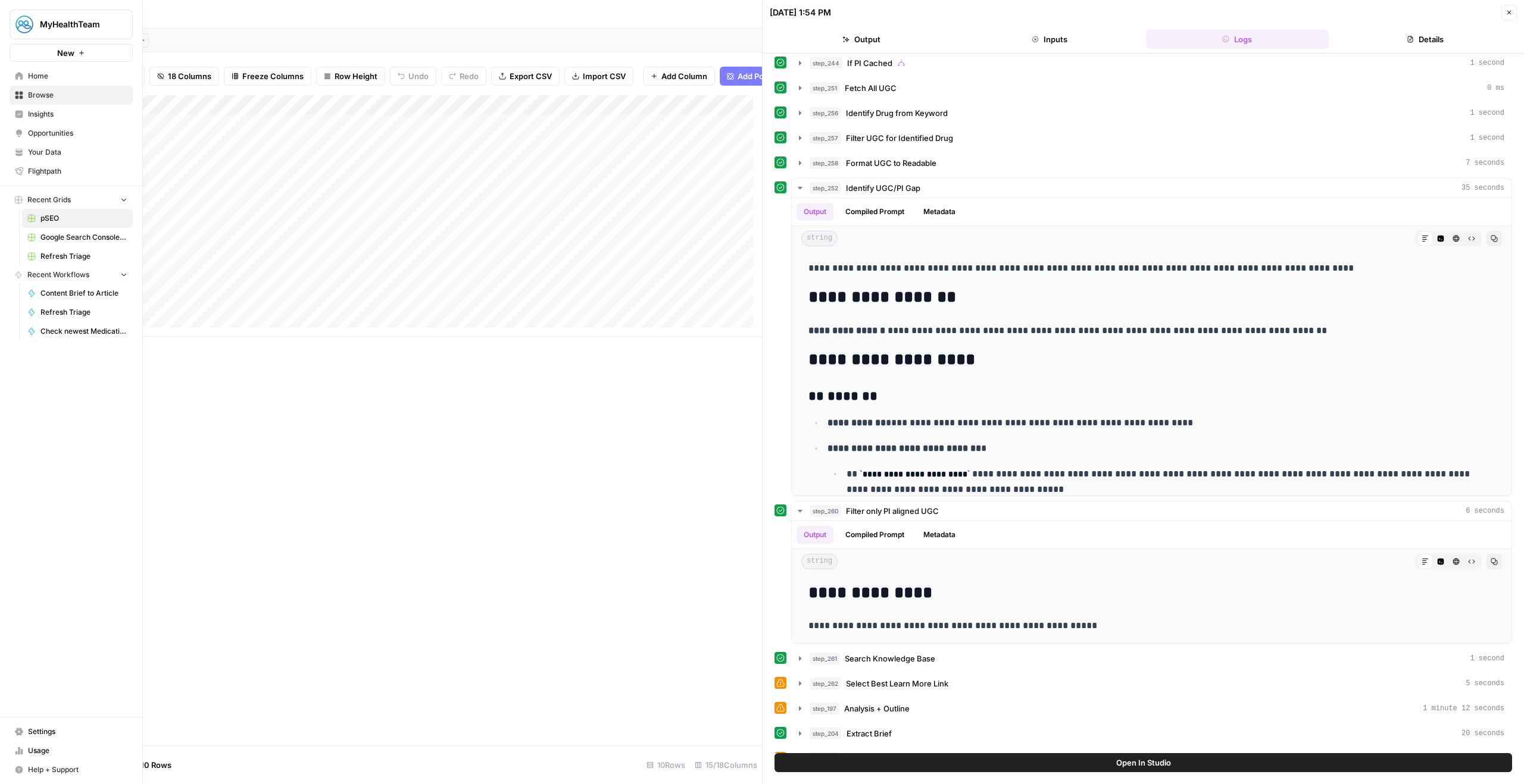
click at [12, 80] on link "Home" at bounding box center [71, 76] width 123 height 19
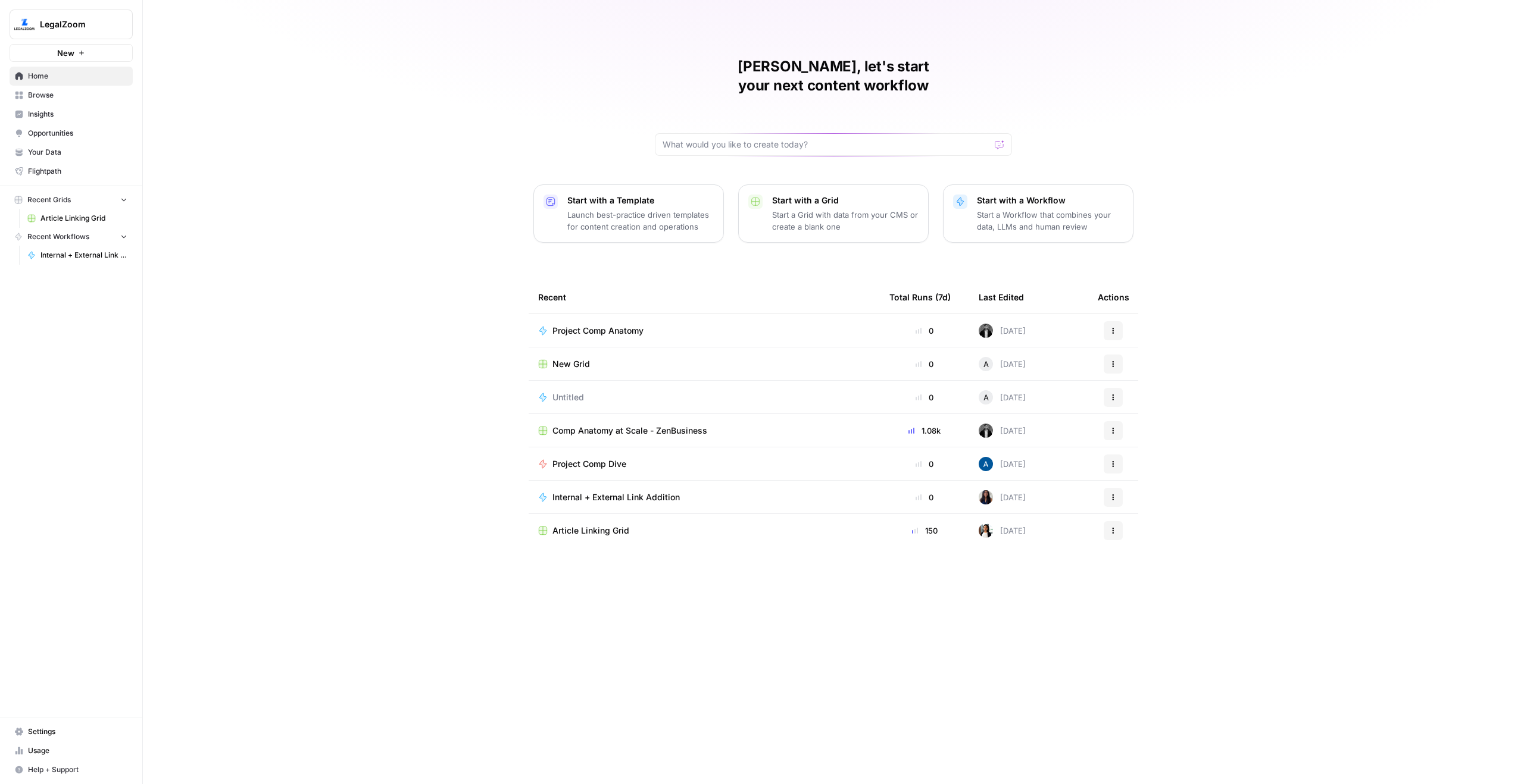
click at [112, 94] on span "Browse" at bounding box center [78, 95] width 100 height 11
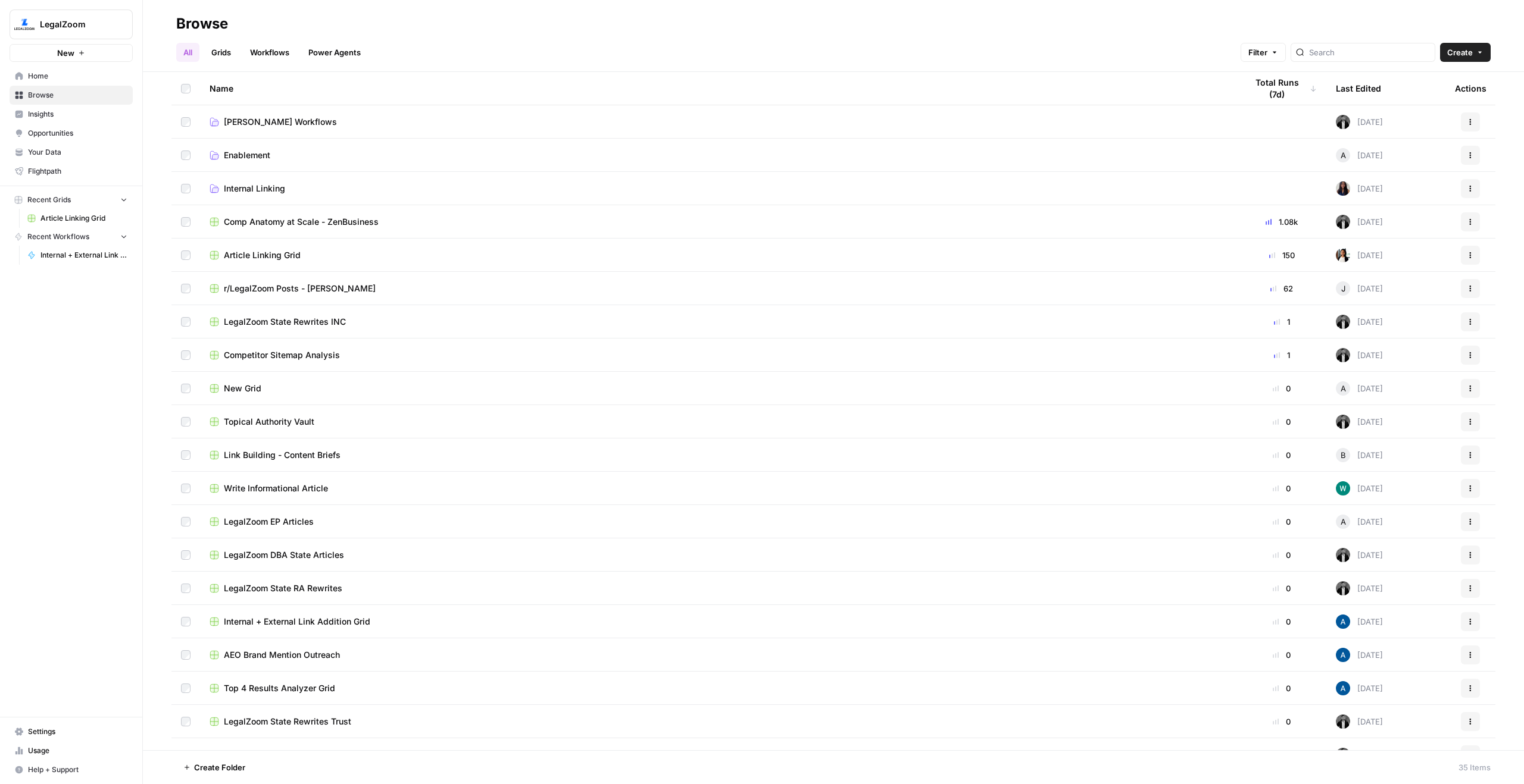
click at [140, 28] on div "LegalZoom New" at bounding box center [71, 31] width 142 height 62
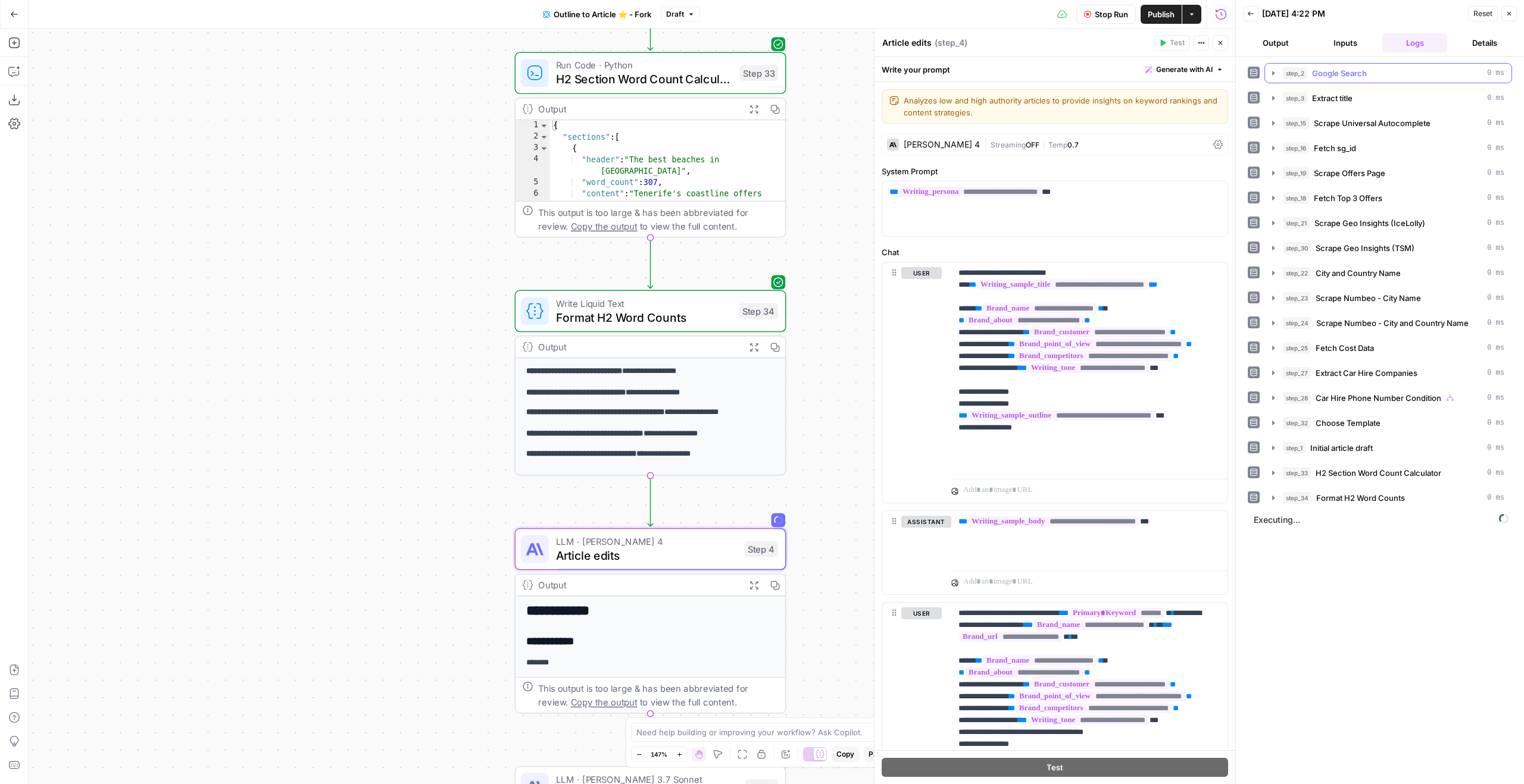
scroll to position [48, 0]
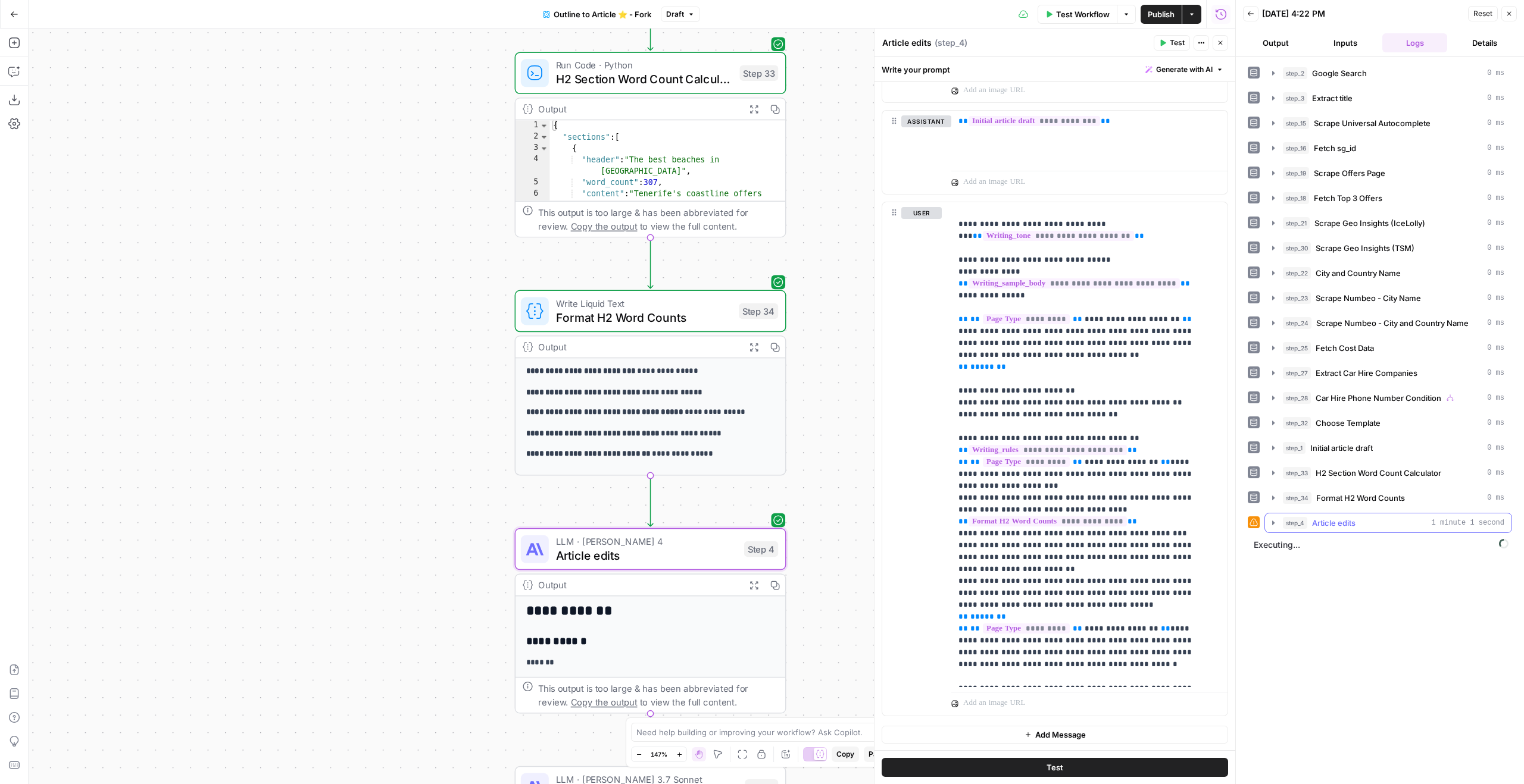
click at [1361, 527] on div "step_4 Article edits 1 minute 1 second" at bounding box center [1394, 523] width 222 height 12
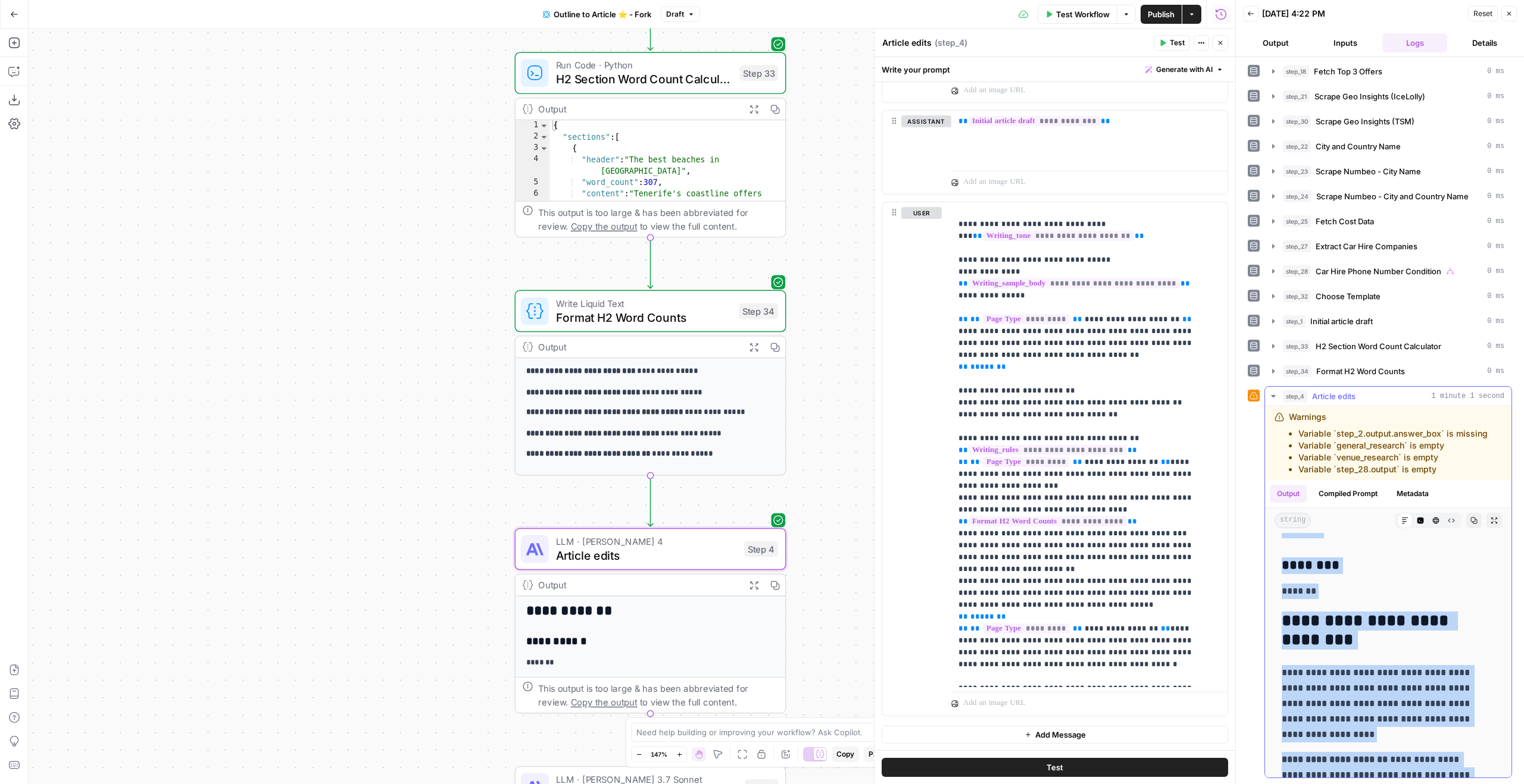
scroll to position [74, 0]
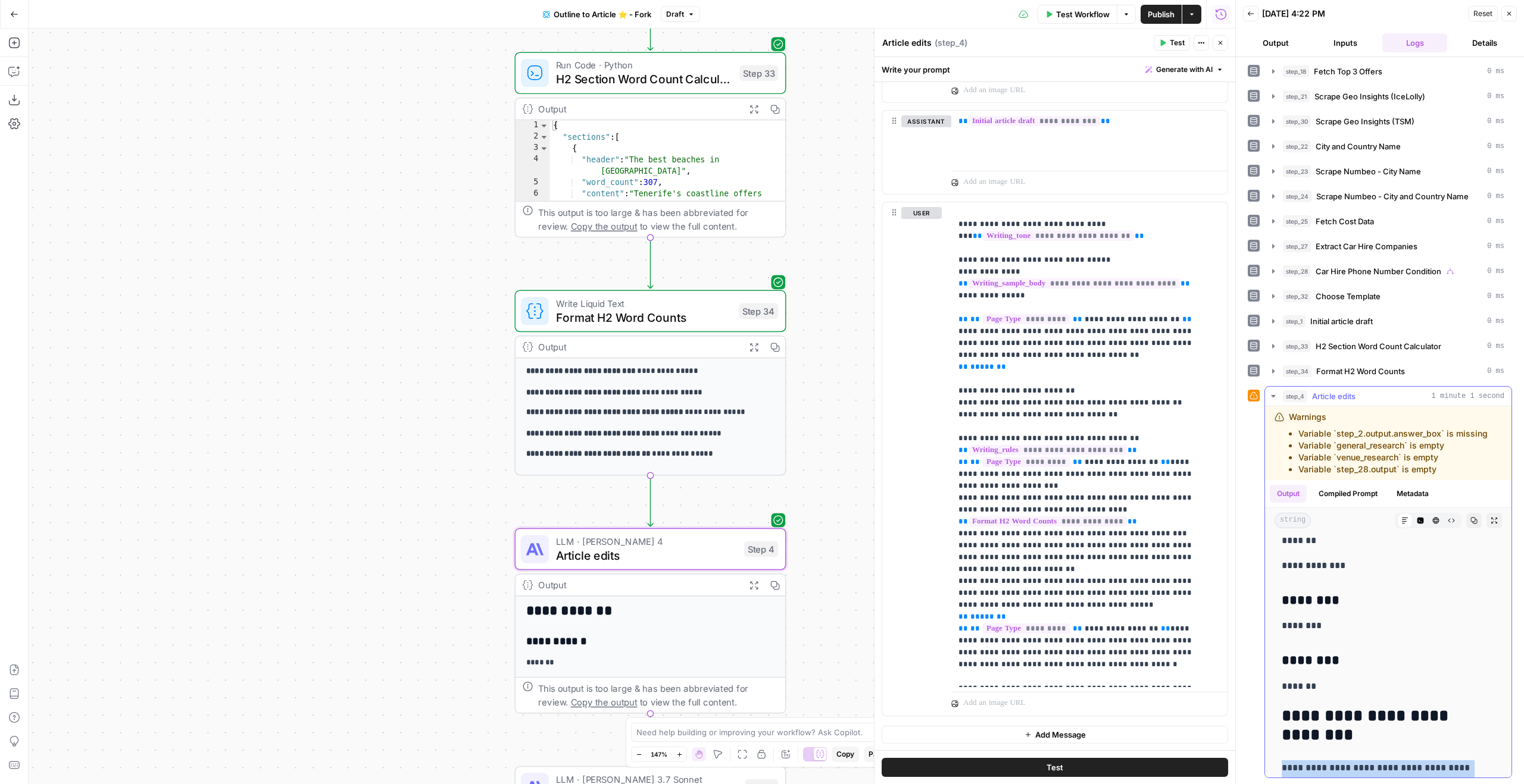
drag, startPoint x: 1395, startPoint y: 642, endPoint x: 1300, endPoint y: 747, distance: 141.6
copy div "**********"
click at [1221, 48] on button "Close" at bounding box center [1220, 42] width 16 height 16
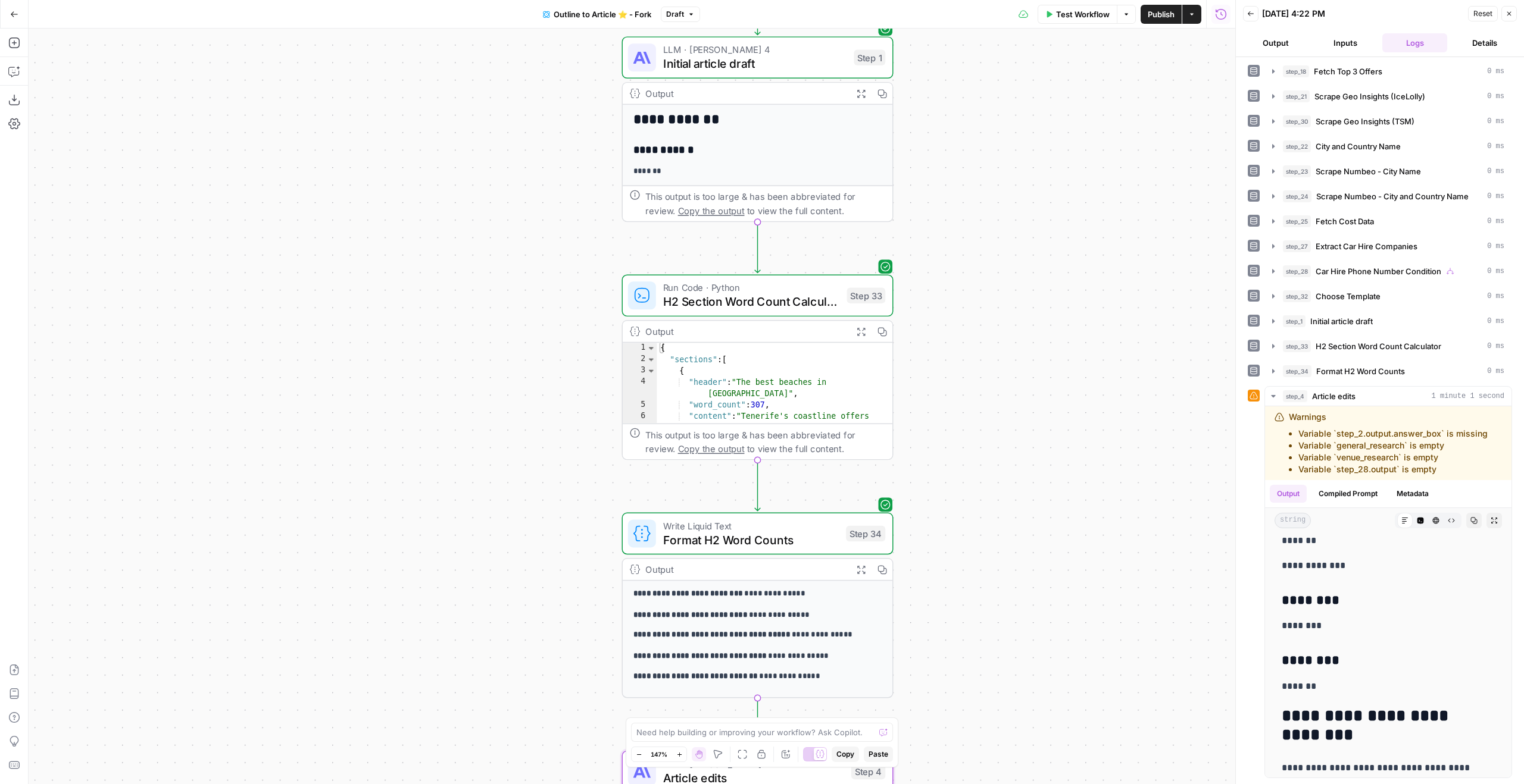
drag, startPoint x: 966, startPoint y: 203, endPoint x: 1059, endPoint y: 502, distance: 313.1
click at [1059, 501] on div "true true false false Workflow Set Inputs Inputs Google Search Google Search St…" at bounding box center [632, 406] width 1207 height 756
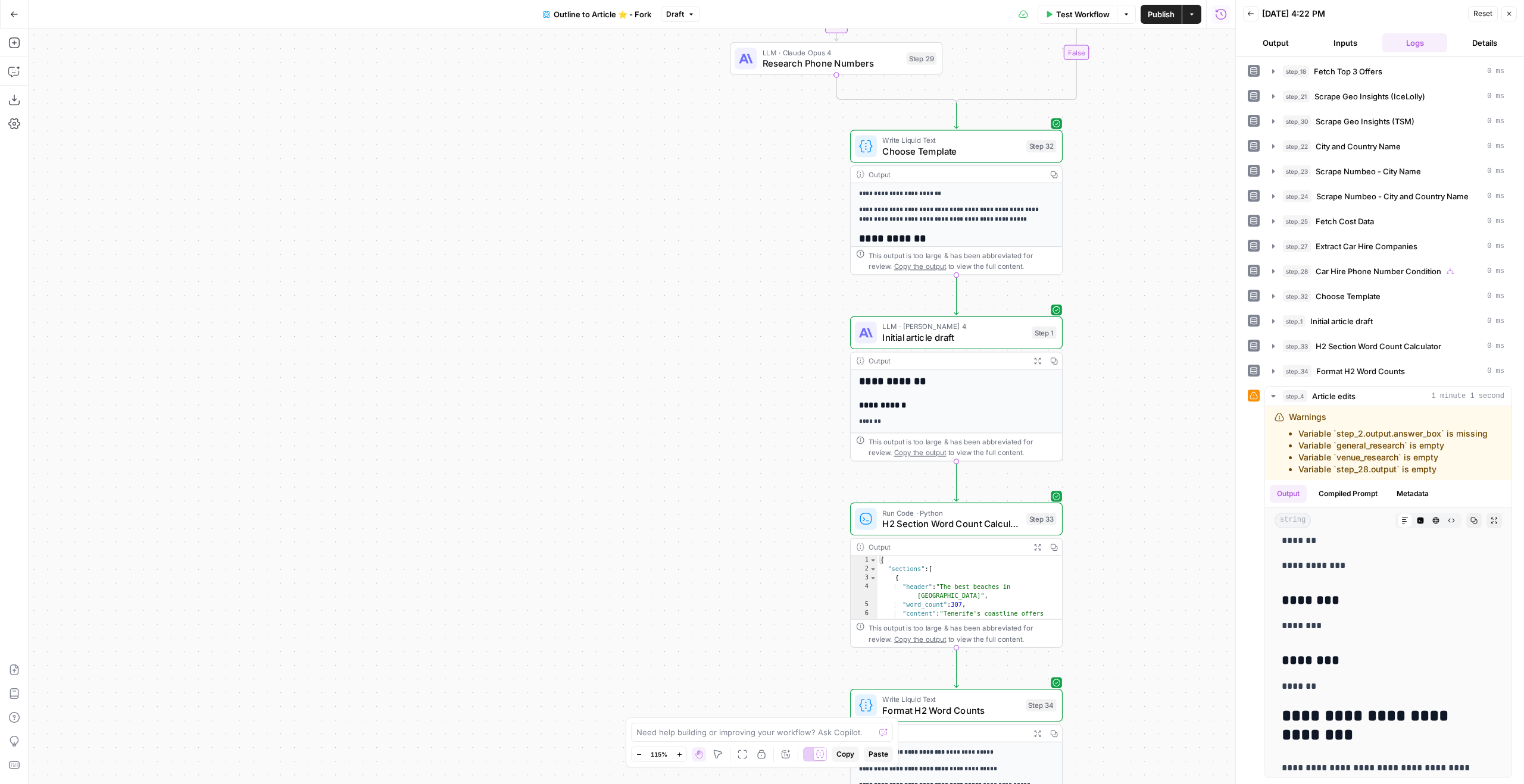
drag, startPoint x: 1076, startPoint y: 311, endPoint x: 1153, endPoint y: 384, distance: 106.1
click at [1169, 391] on div "true true false false Workflow Set Inputs Inputs Google Search Google Search St…" at bounding box center [632, 406] width 1207 height 756
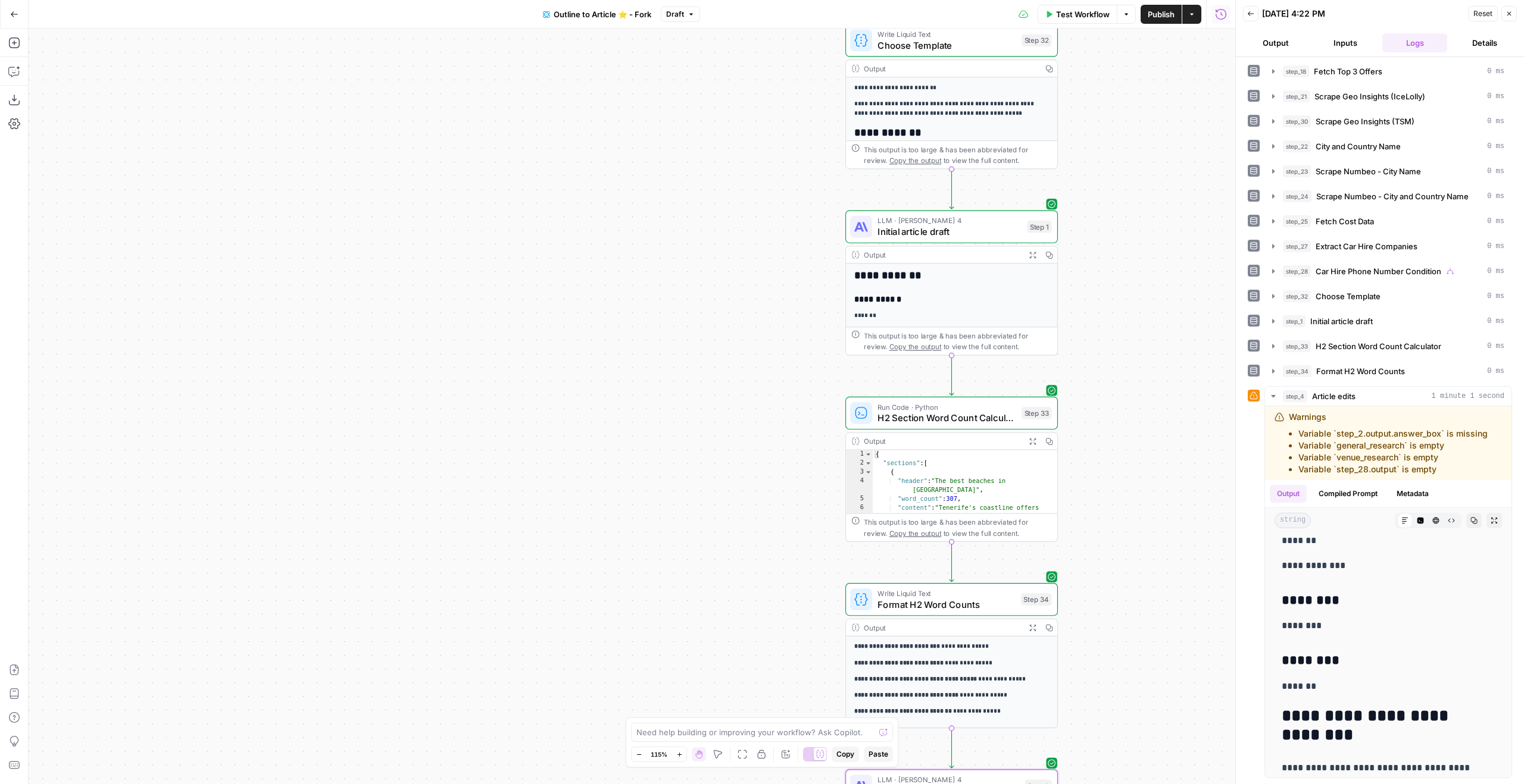
drag, startPoint x: 1128, startPoint y: 443, endPoint x: 1139, endPoint y: 202, distance: 241.3
click at [1139, 208] on div "true true false false Workflow Set Inputs Inputs Google Search Google Search St…" at bounding box center [632, 406] width 1207 height 756
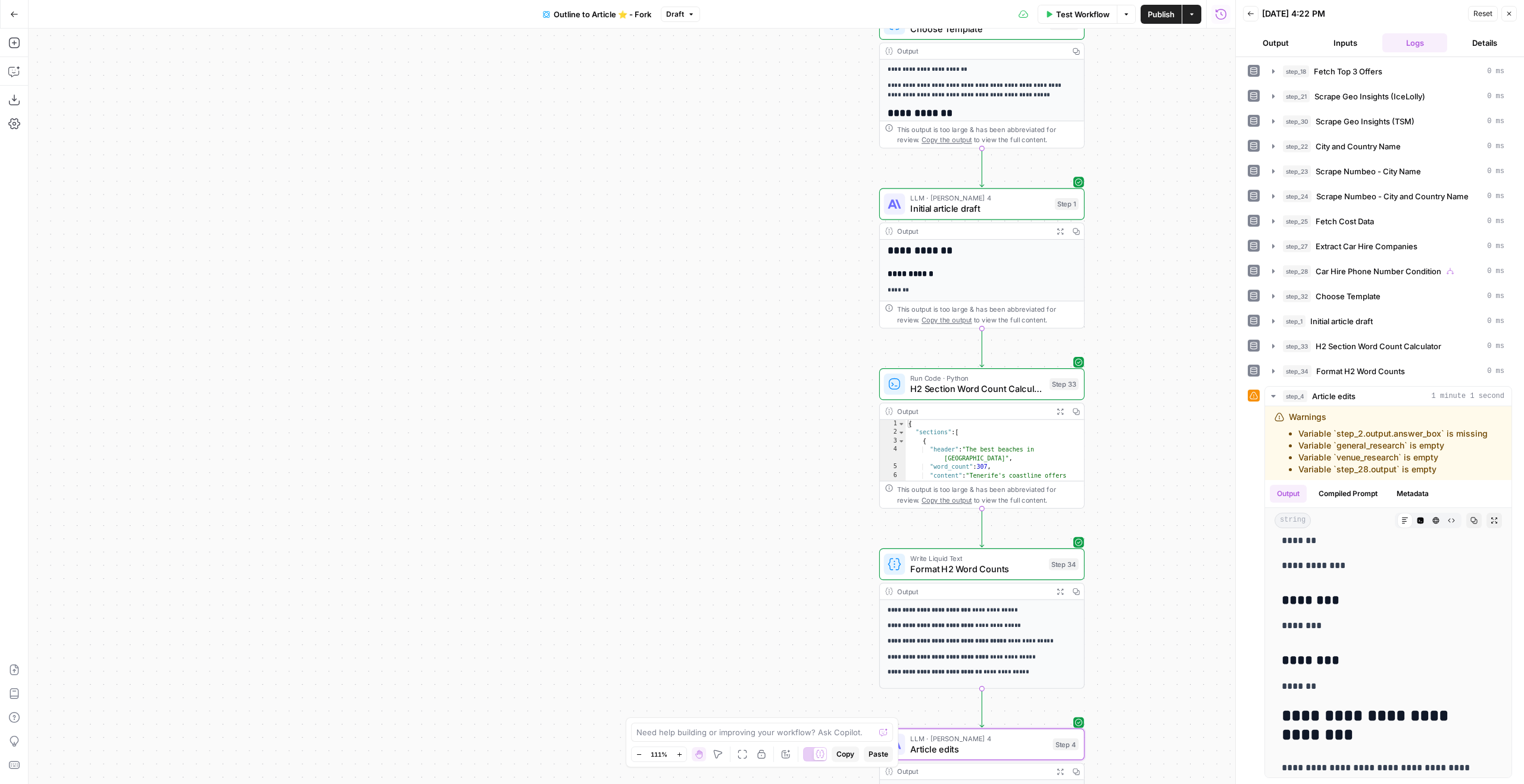
drag, startPoint x: 1142, startPoint y: 282, endPoint x: 1150, endPoint y: 446, distance: 164.2
click at [1150, 446] on div "true true false false Workflow Set Inputs Inputs Google Search Google Search St…" at bounding box center [632, 406] width 1207 height 756
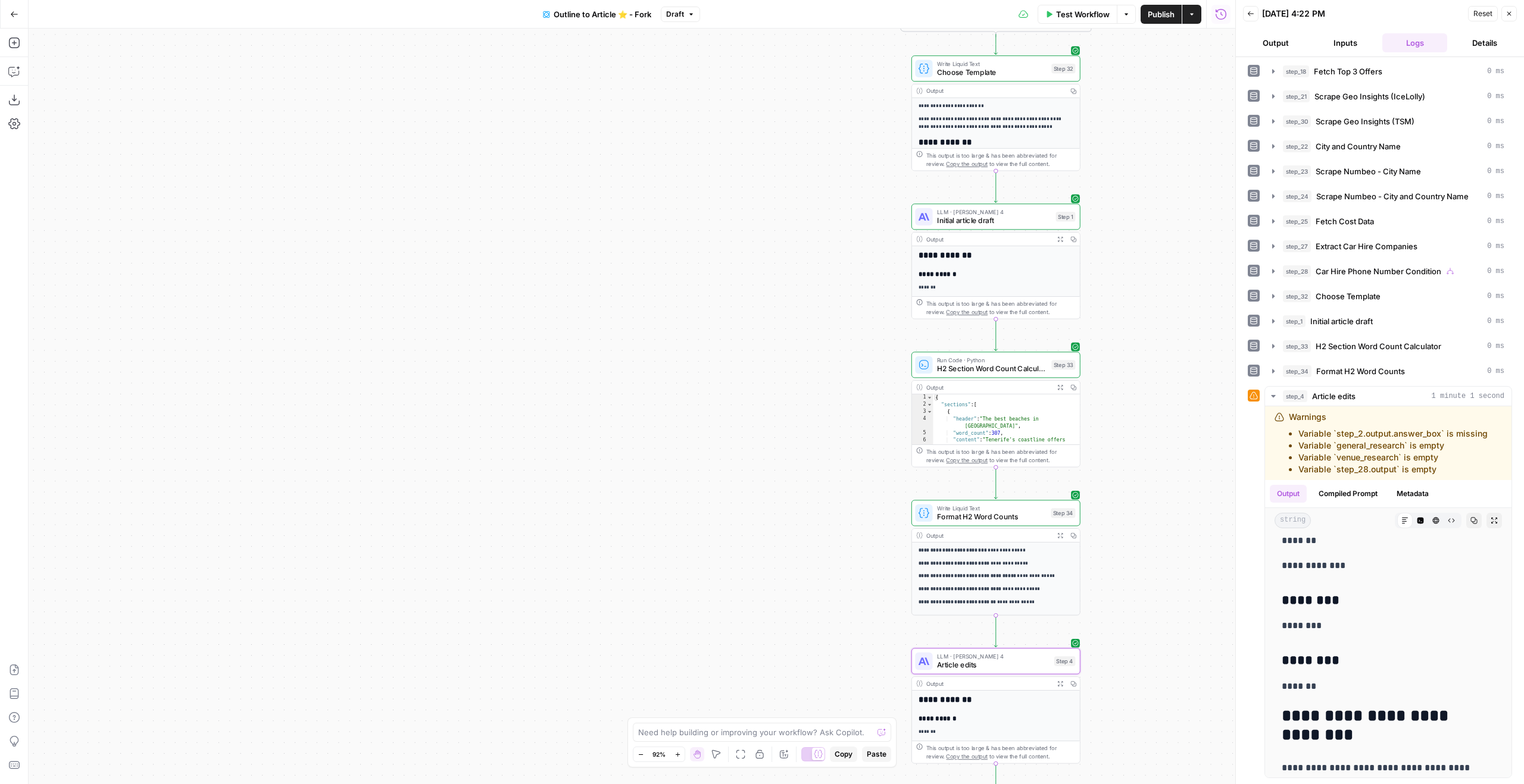
drag, startPoint x: 1145, startPoint y: 394, endPoint x: 1130, endPoint y: 312, distance: 83.4
click at [1131, 316] on div "true true false false Workflow Set Inputs Inputs Google Search Google Search St…" at bounding box center [632, 406] width 1207 height 756
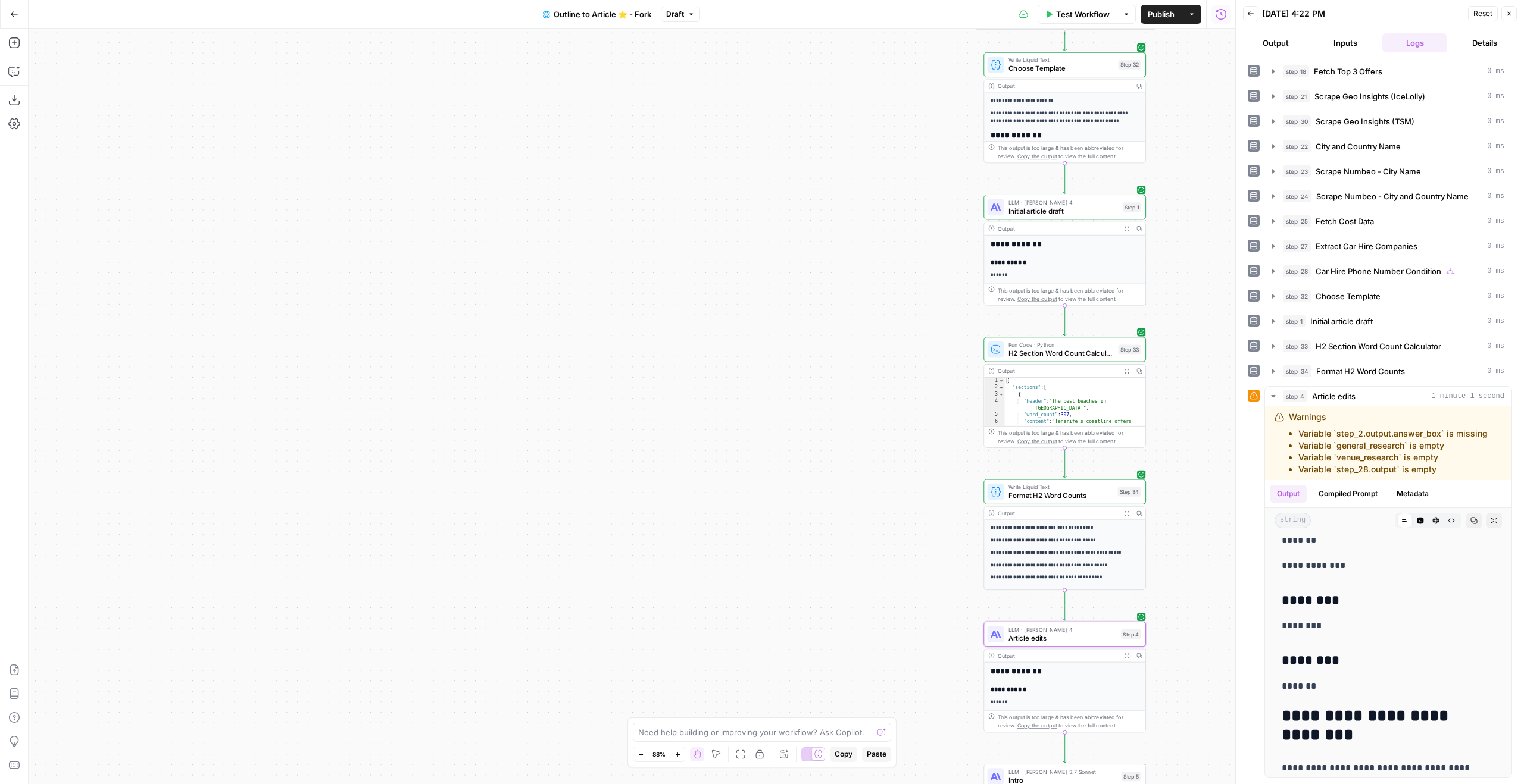
drag, startPoint x: 539, startPoint y: 333, endPoint x: 714, endPoint y: 310, distance: 176.5
click at [662, 317] on div "true true false false Workflow Set Inputs Inputs Google Search Google Search St…" at bounding box center [632, 406] width 1207 height 756
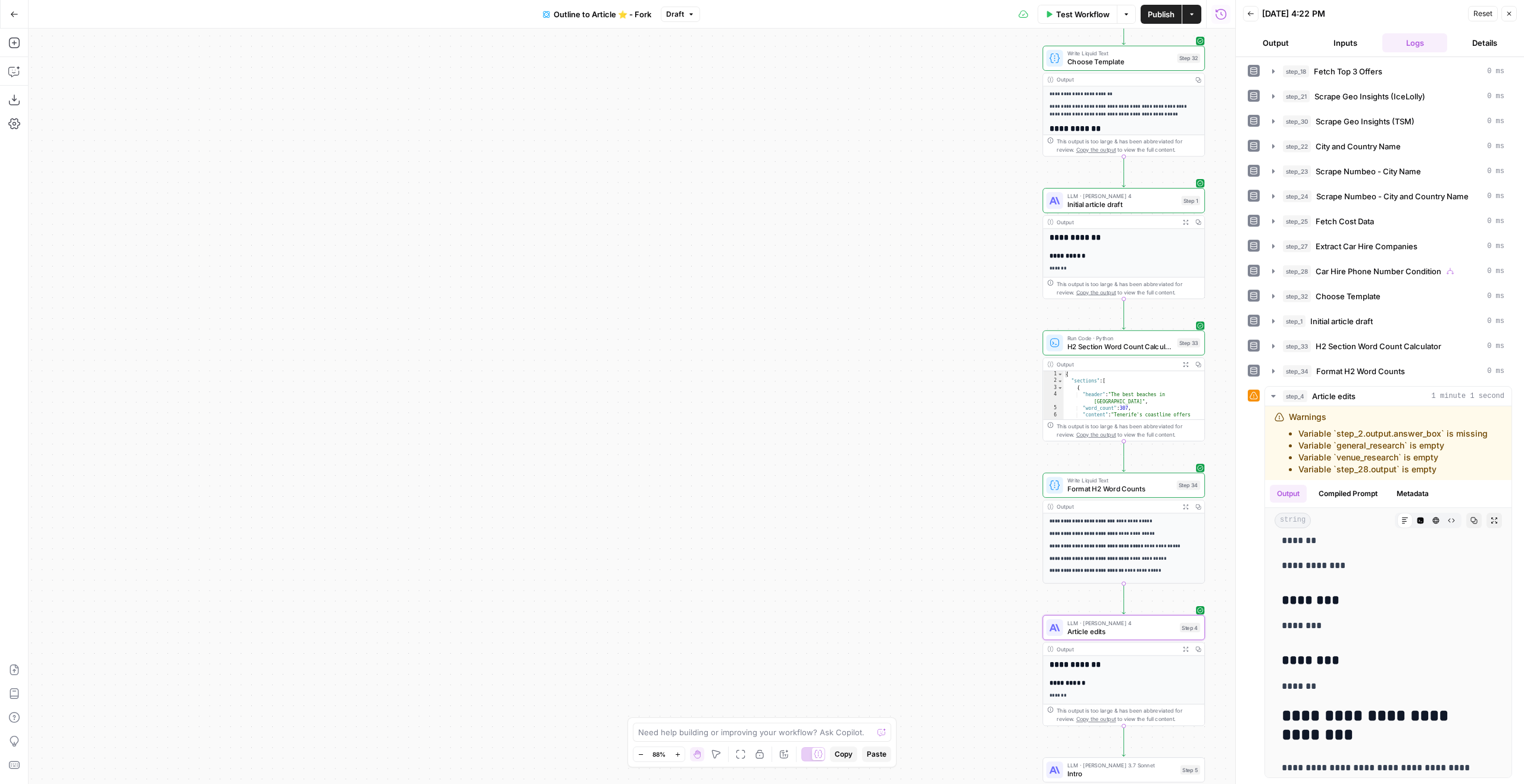
click at [1504, 12] on button "Close" at bounding box center [1509, 13] width 16 height 16
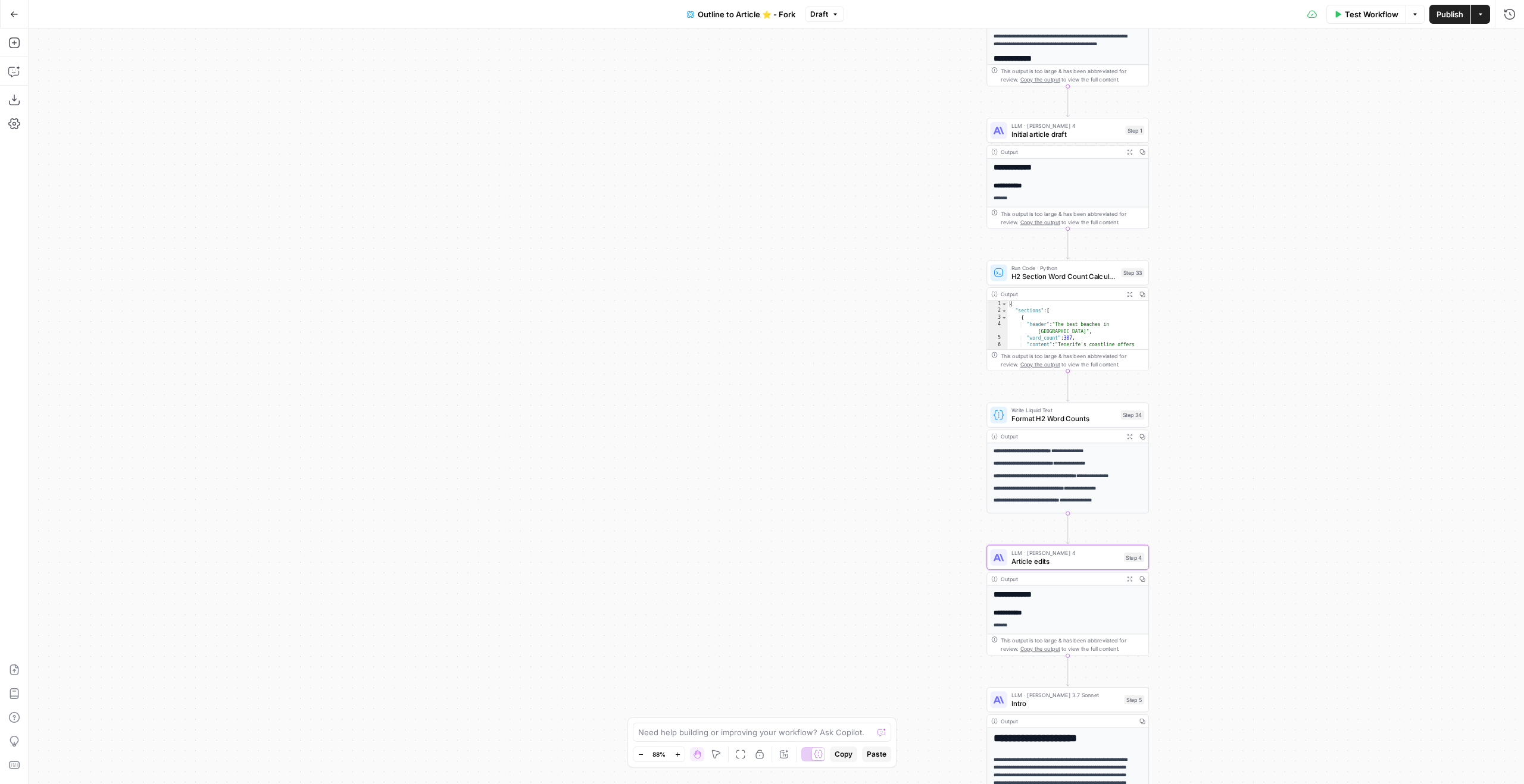
drag, startPoint x: 675, startPoint y: 424, endPoint x: 618, endPoint y: 354, distance: 90.3
click at [618, 354] on div "true true false false Workflow Set Inputs Inputs Google Search Google Search St…" at bounding box center [776, 406] width 1496 height 756
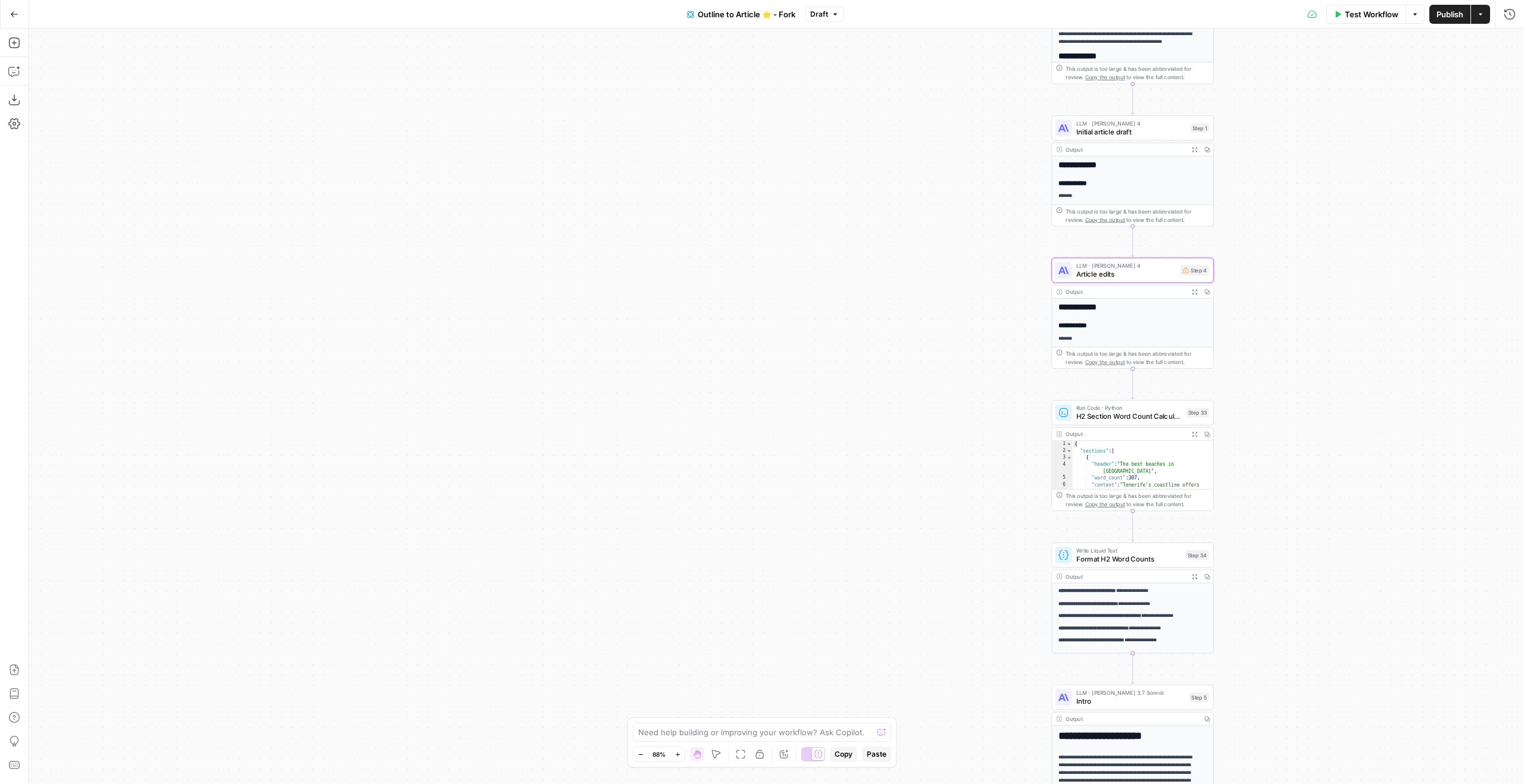
drag, startPoint x: 1243, startPoint y: 532, endPoint x: 1325, endPoint y: 526, distance: 82.2
click at [1310, 530] on div "true true false false Workflow Set Inputs Inputs Google Search Google Search St…" at bounding box center [776, 406] width 1496 height 756
click at [14, 46] on icon "button" at bounding box center [14, 42] width 12 height 12
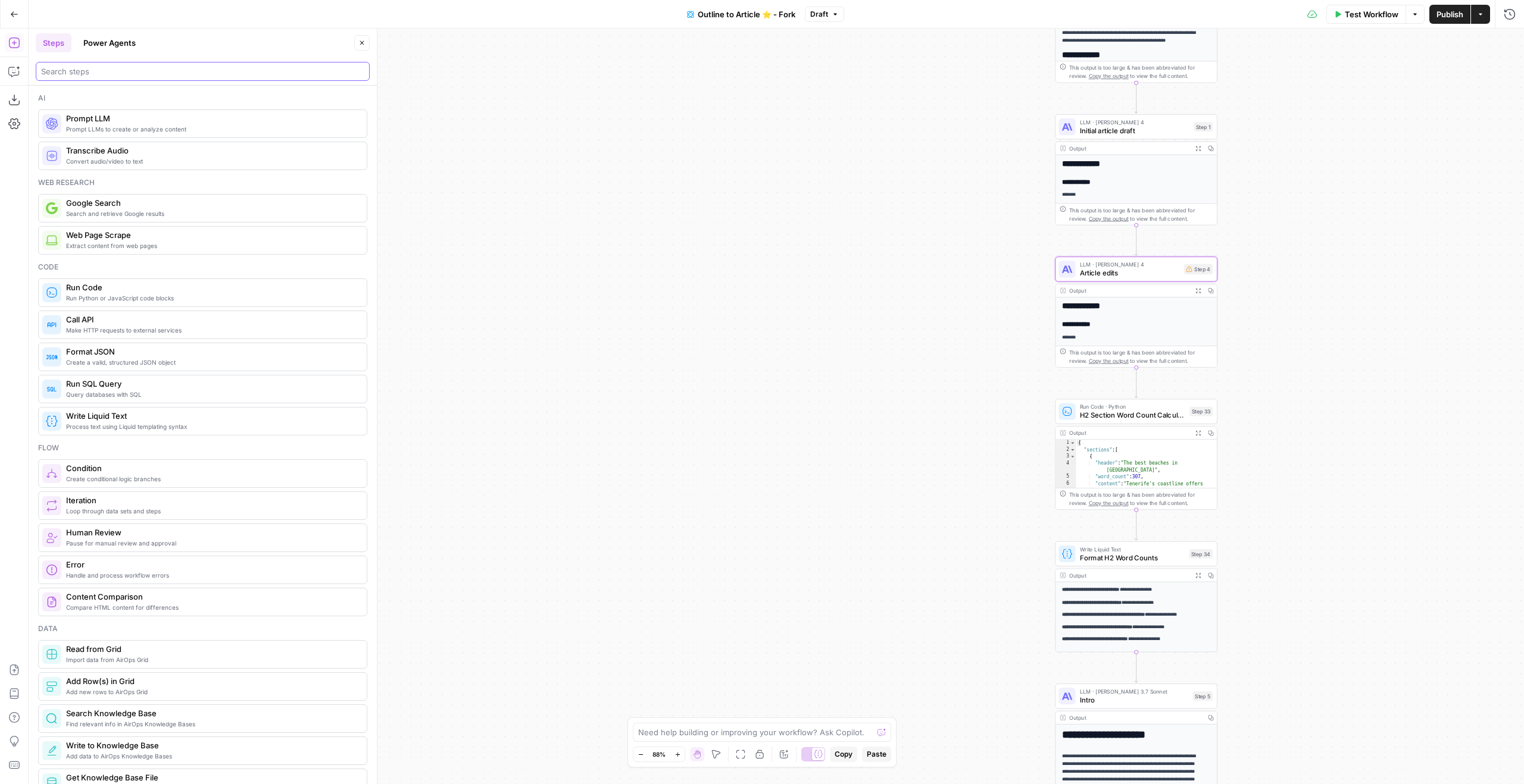
click at [192, 71] on input "search" at bounding box center [202, 71] width 323 height 12
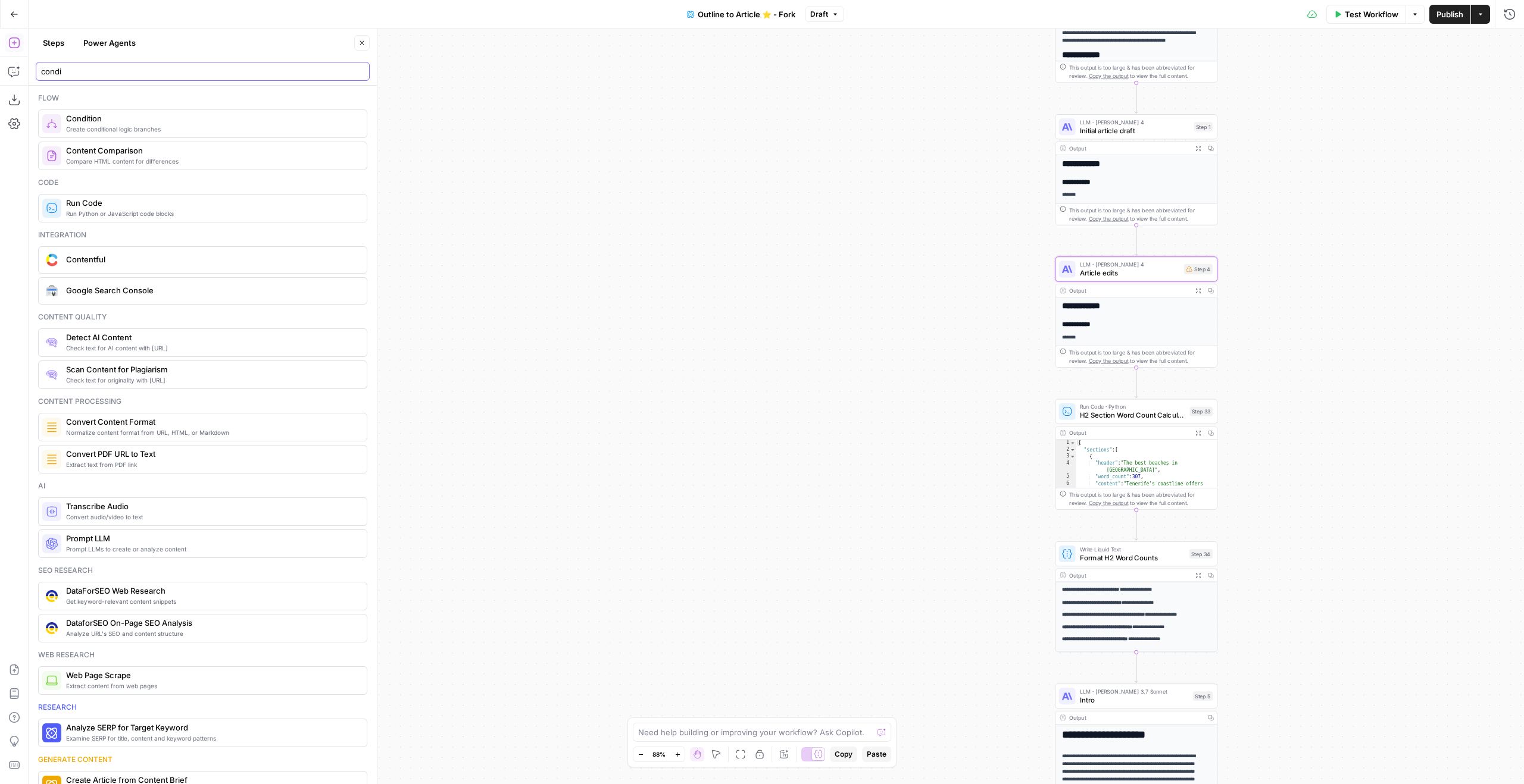
type input "condi"
click at [238, 108] on div "Flow Create conditional logic branches Condition Compare HTML content for diffe…" at bounding box center [203, 131] width 329 height 77
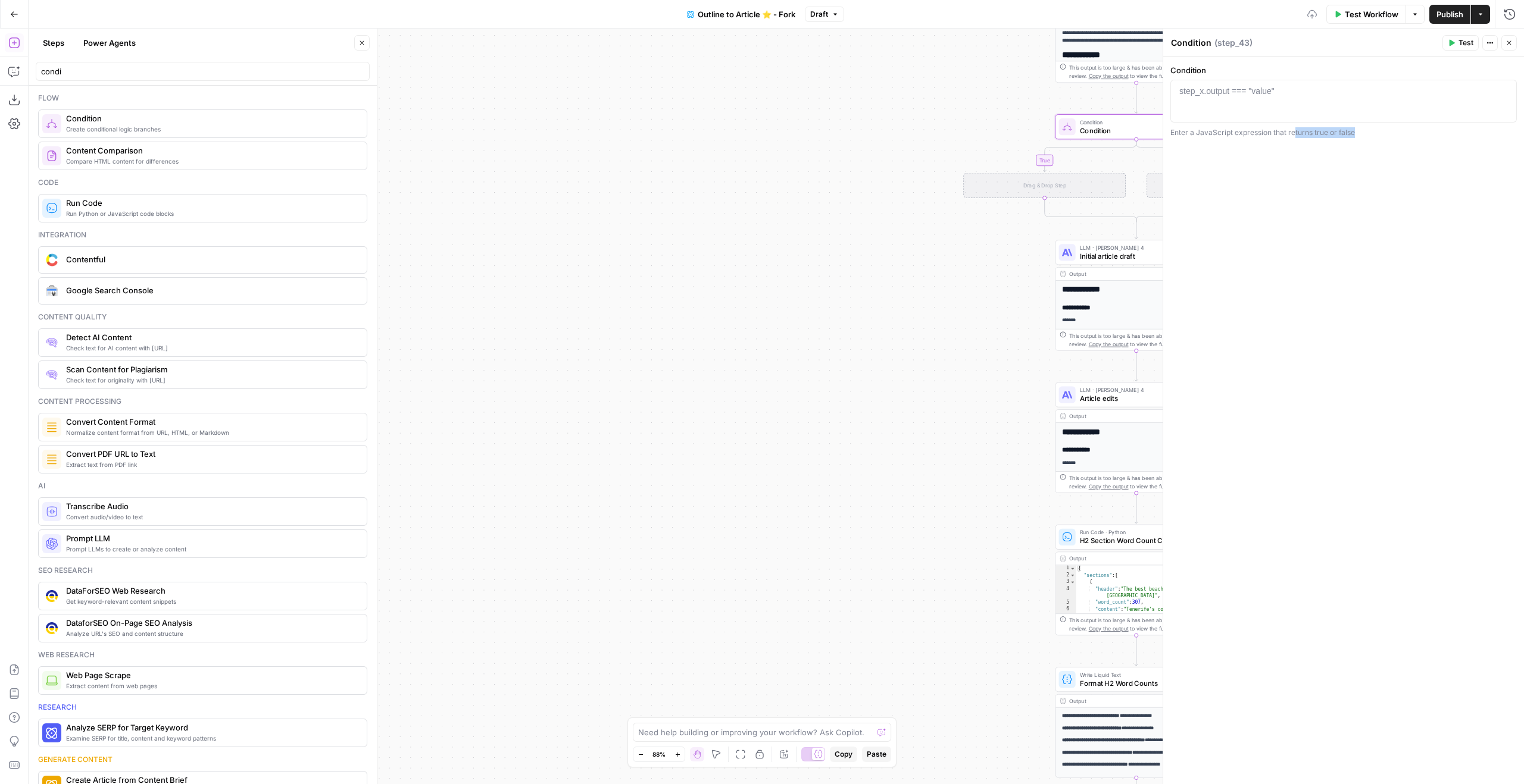
drag, startPoint x: 1295, startPoint y: 133, endPoint x: 1214, endPoint y: 214, distance: 114.6
click at [1214, 214] on div "Condition 1 step_x.output === "value" XXXXXXXXXXXXXXXXXXXXXXXXXXXXXXXXXXXXXXXXX…" at bounding box center [1344, 420] width 361 height 727
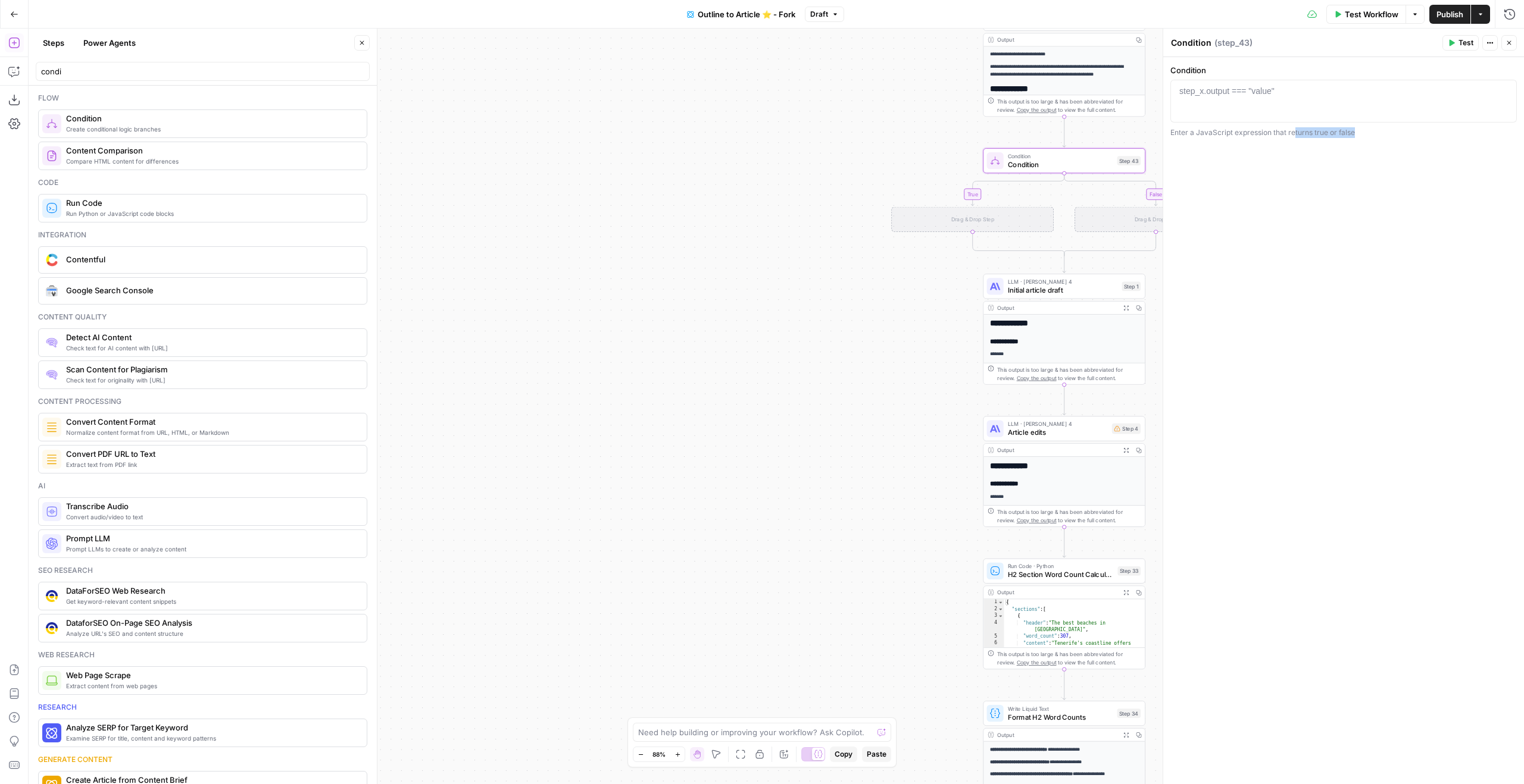
drag, startPoint x: 962, startPoint y: 278, endPoint x: 842, endPoint y: 304, distance: 122.8
click at [828, 309] on div "true true false false true false Workflow Set Inputs Inputs Google Search Googl…" at bounding box center [776, 406] width 1496 height 756
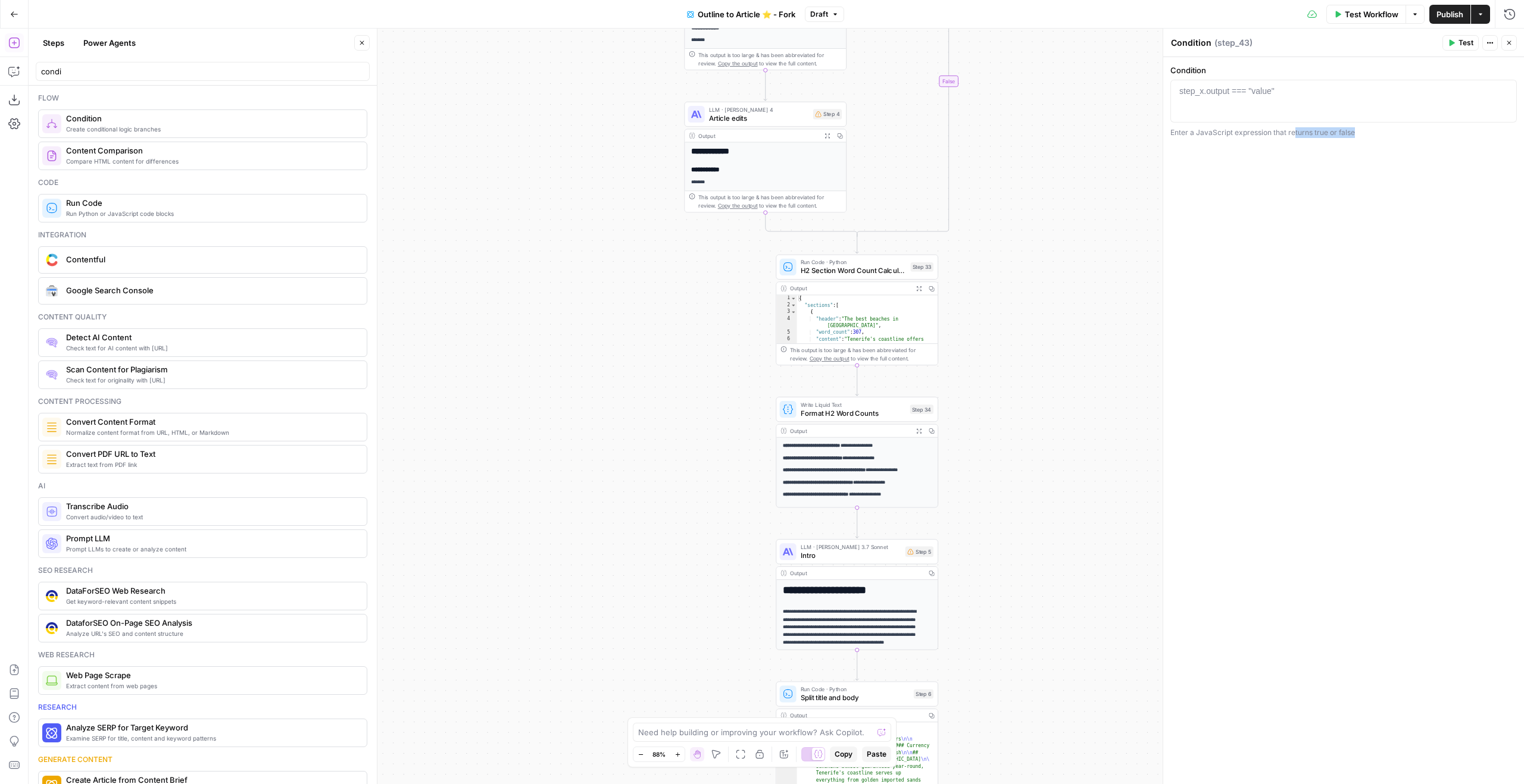
drag, startPoint x: 774, startPoint y: 494, endPoint x: 666, endPoint y: 227, distance: 288.0
click at [666, 227] on div "true true false true false false Workflow Set Inputs Inputs Google Search Googl…" at bounding box center [776, 406] width 1496 height 756
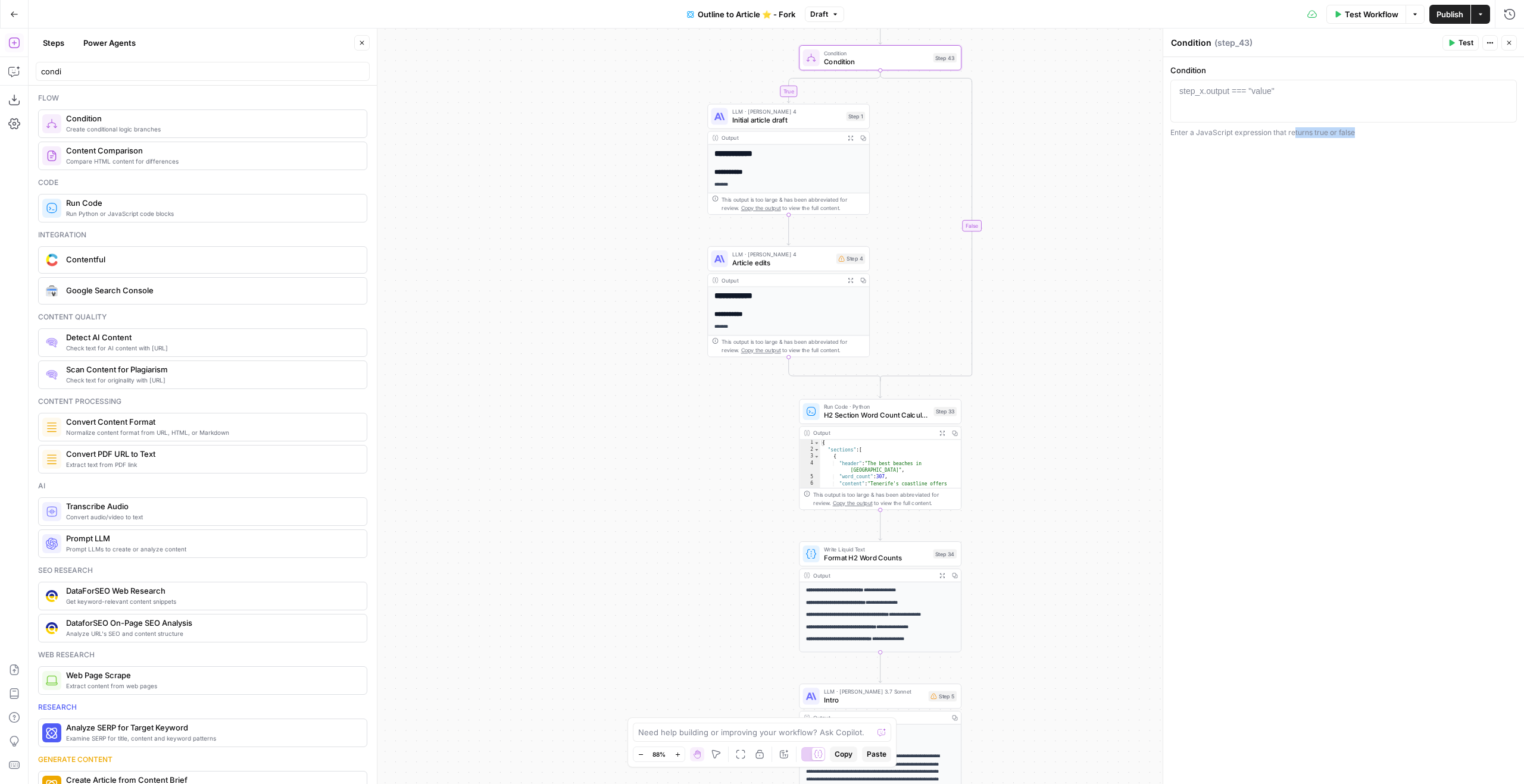
drag, startPoint x: 1086, startPoint y: 487, endPoint x: 1102, endPoint y: 684, distance: 197.6
click at [1111, 714] on div "true true false true false false Workflow Set Inputs Inputs Google Search Googl…" at bounding box center [776, 406] width 1496 height 756
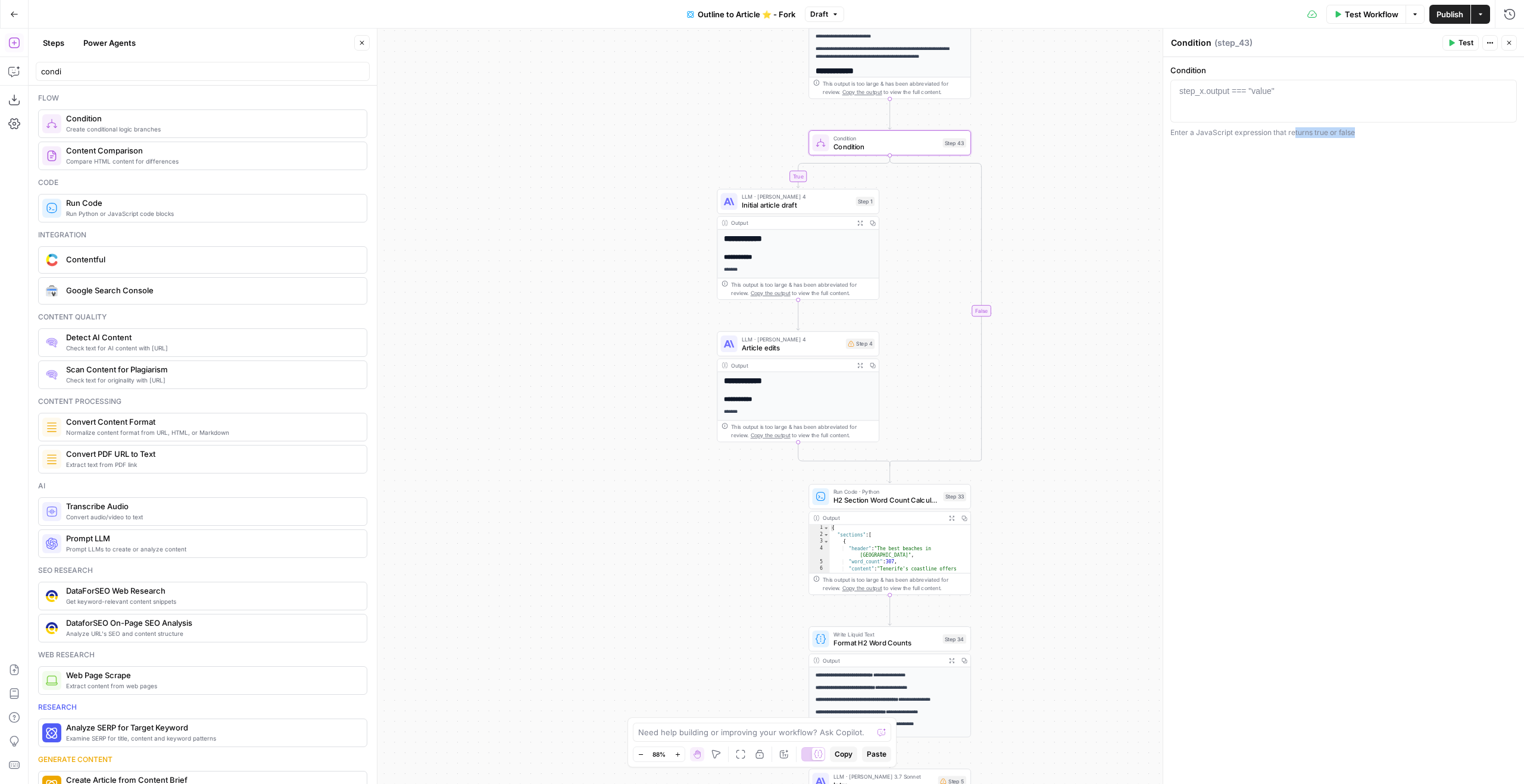
drag, startPoint x: 1049, startPoint y: 350, endPoint x: 1054, endPoint y: 399, distance: 49.3
click at [1054, 399] on div "true true false true false false Workflow Set Inputs Inputs Google Search Googl…" at bounding box center [776, 406] width 1496 height 756
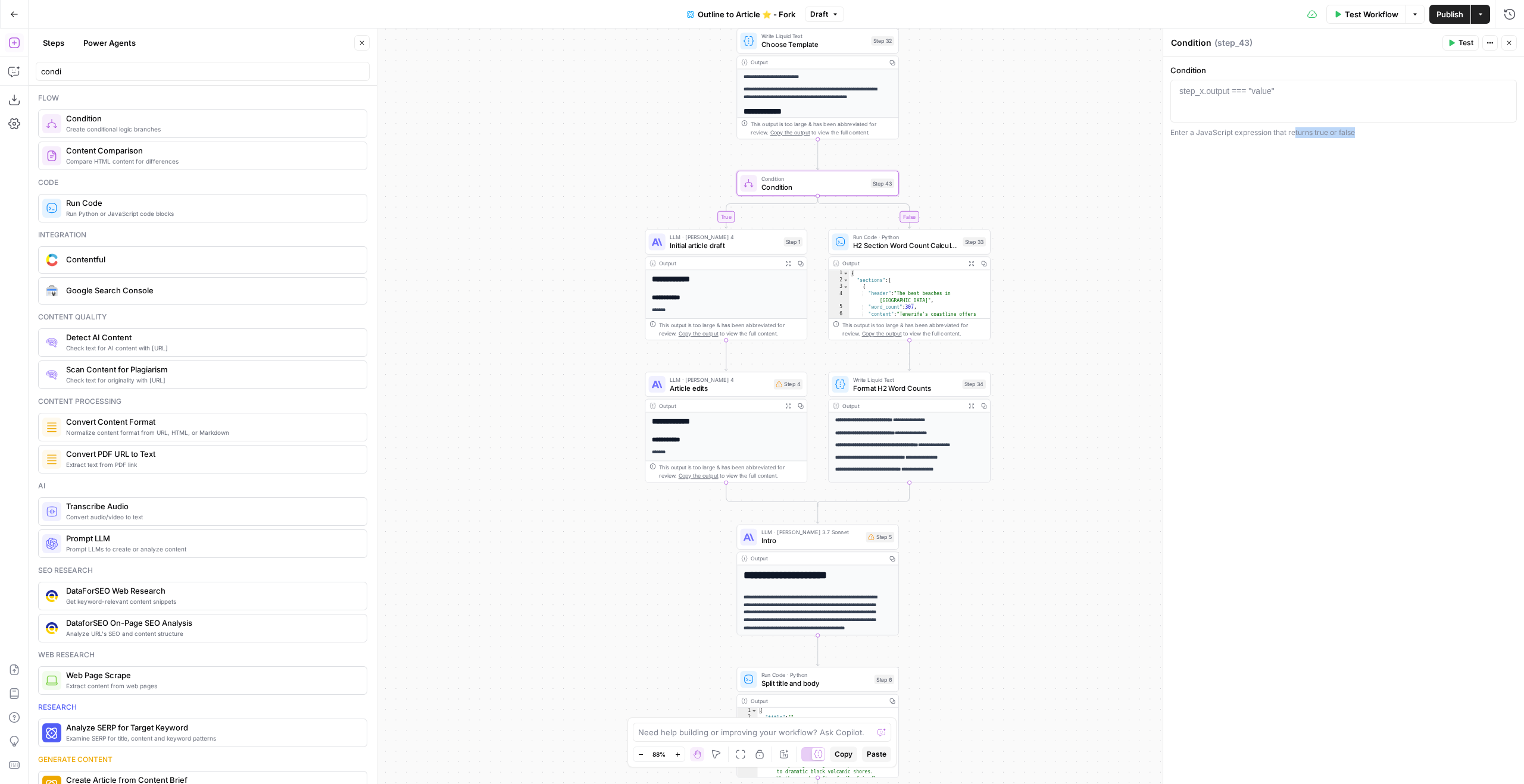
drag, startPoint x: 1075, startPoint y: 129, endPoint x: 937, endPoint y: 199, distance: 154.7
click at [944, 195] on div "true true false true false false Workflow Set Inputs Inputs Google Search Googl…" at bounding box center [776, 406] width 1496 height 756
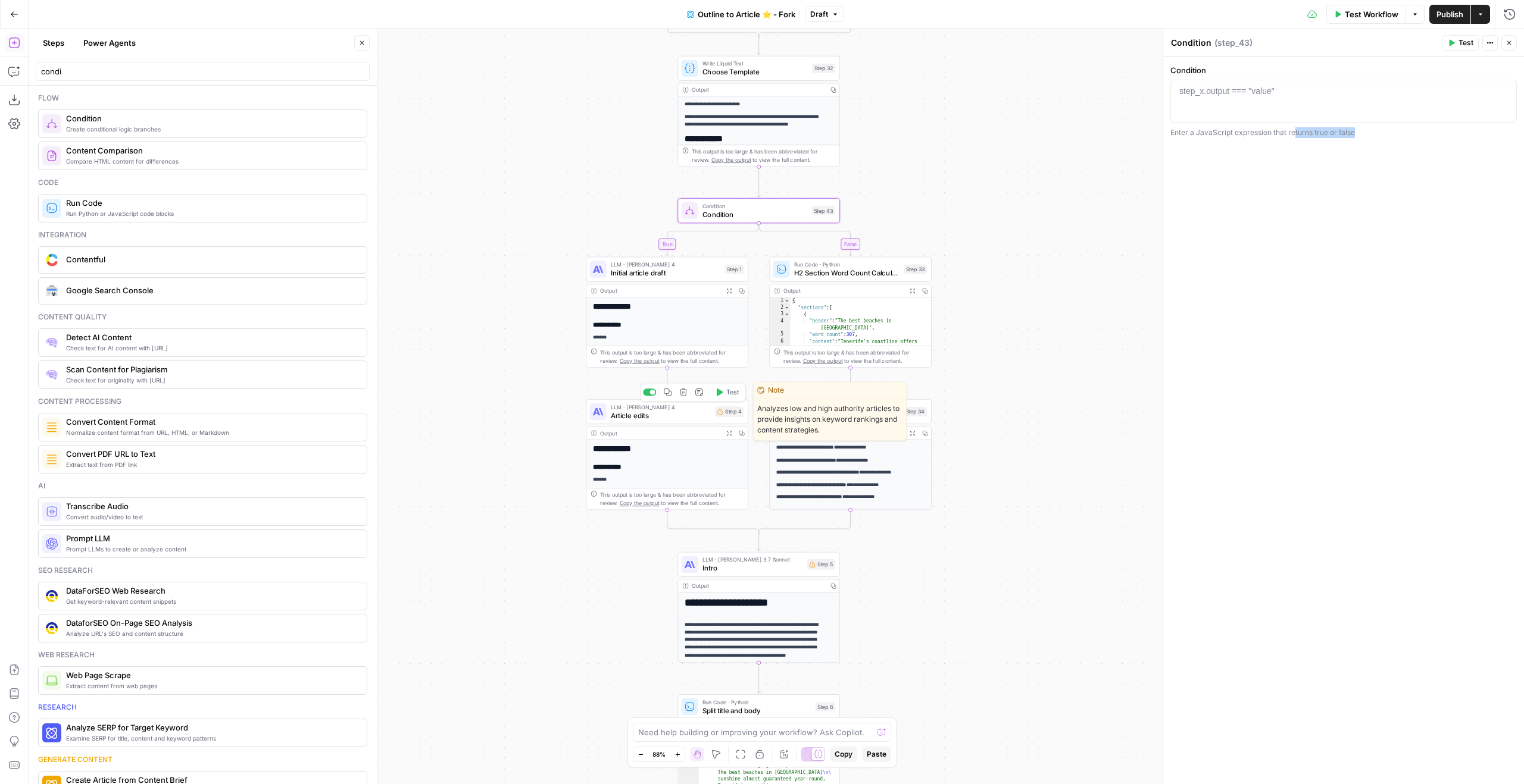
click at [697, 417] on span "Article edits" at bounding box center [661, 415] width 100 height 11
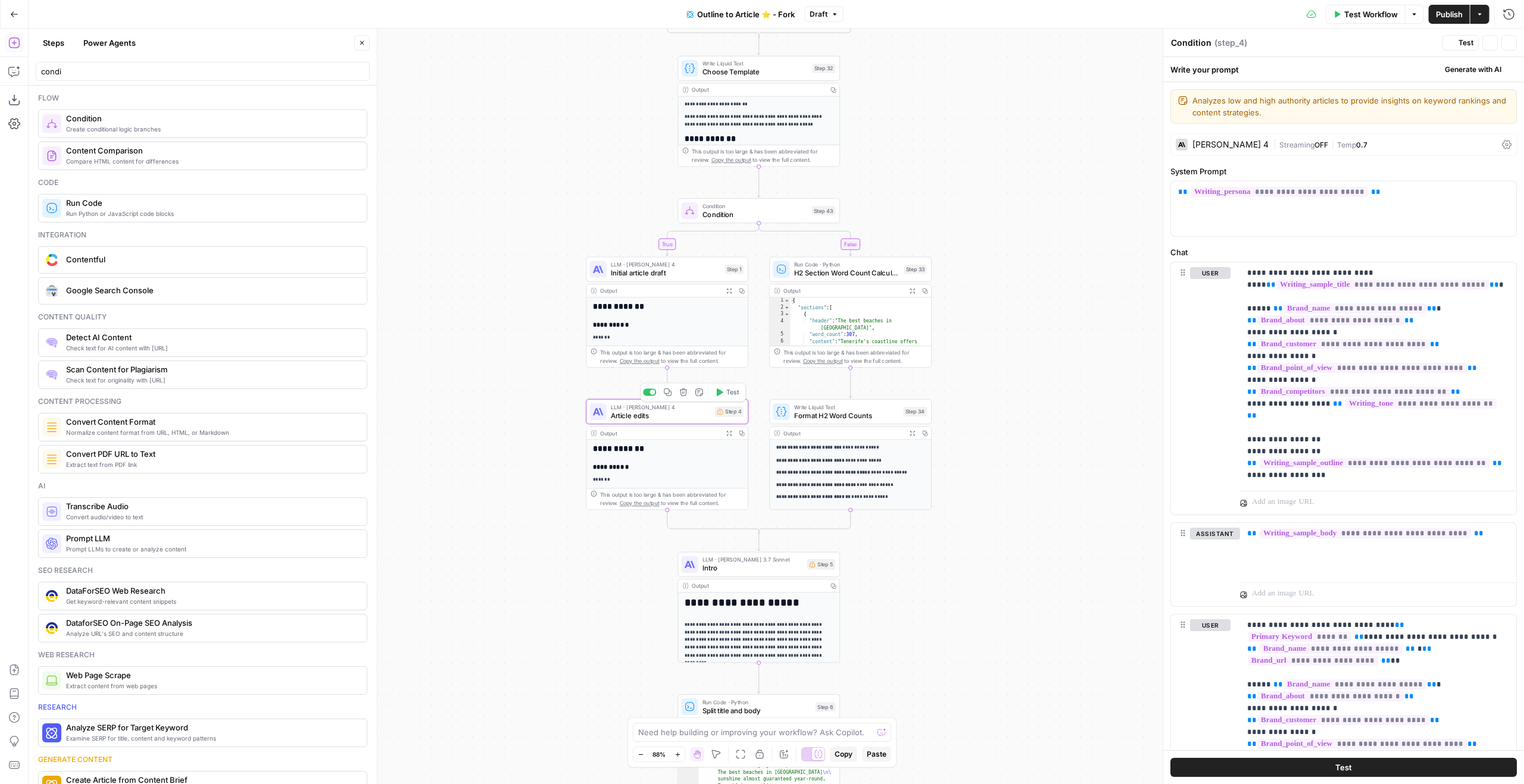
type textarea "Article edits"
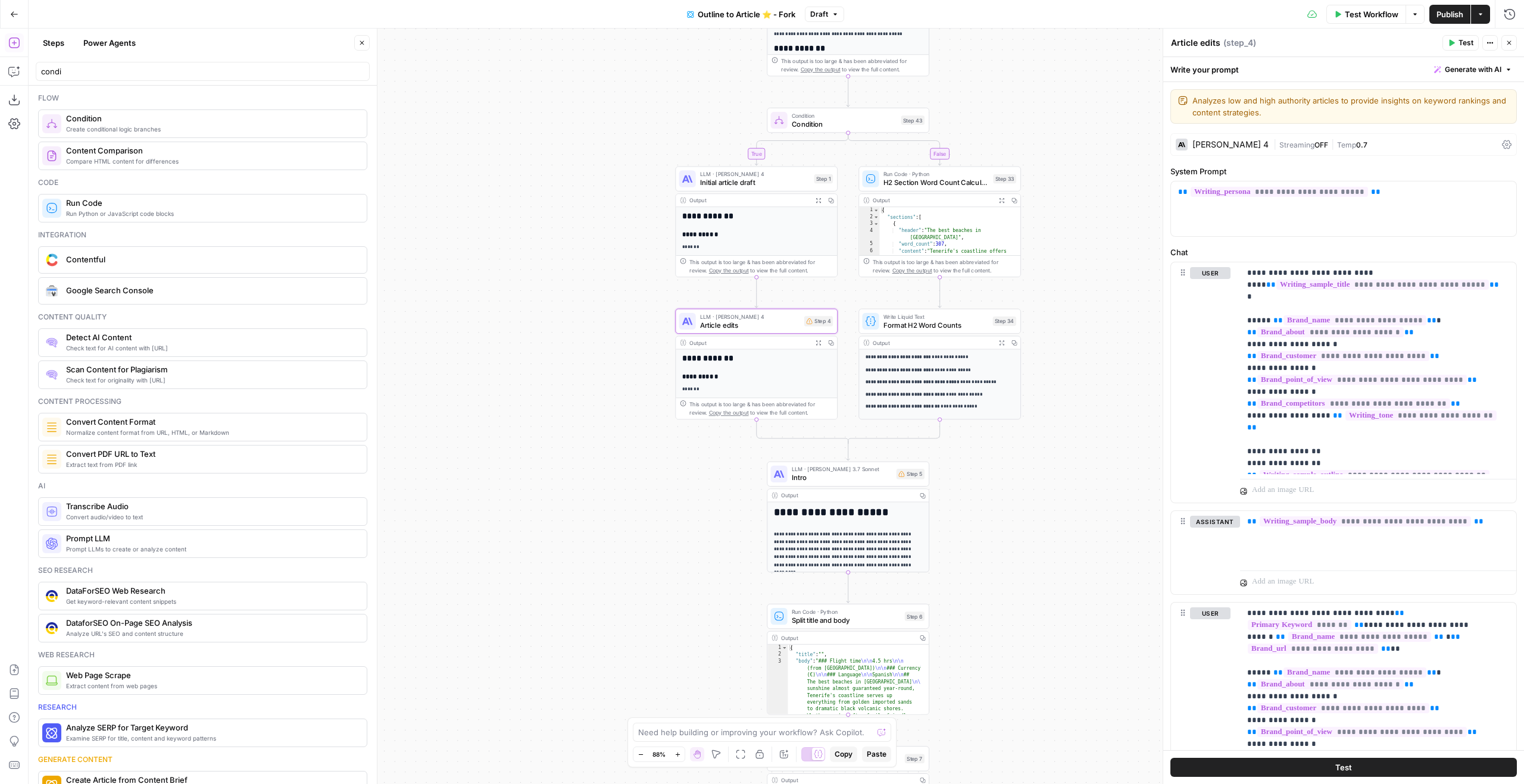
drag, startPoint x: 944, startPoint y: 171, endPoint x: 1030, endPoint y: 43, distance: 154.2
click at [1032, 45] on div "true true false true false false Workflow Set Inputs Inputs Google Search Googl…" at bounding box center [776, 406] width 1496 height 756
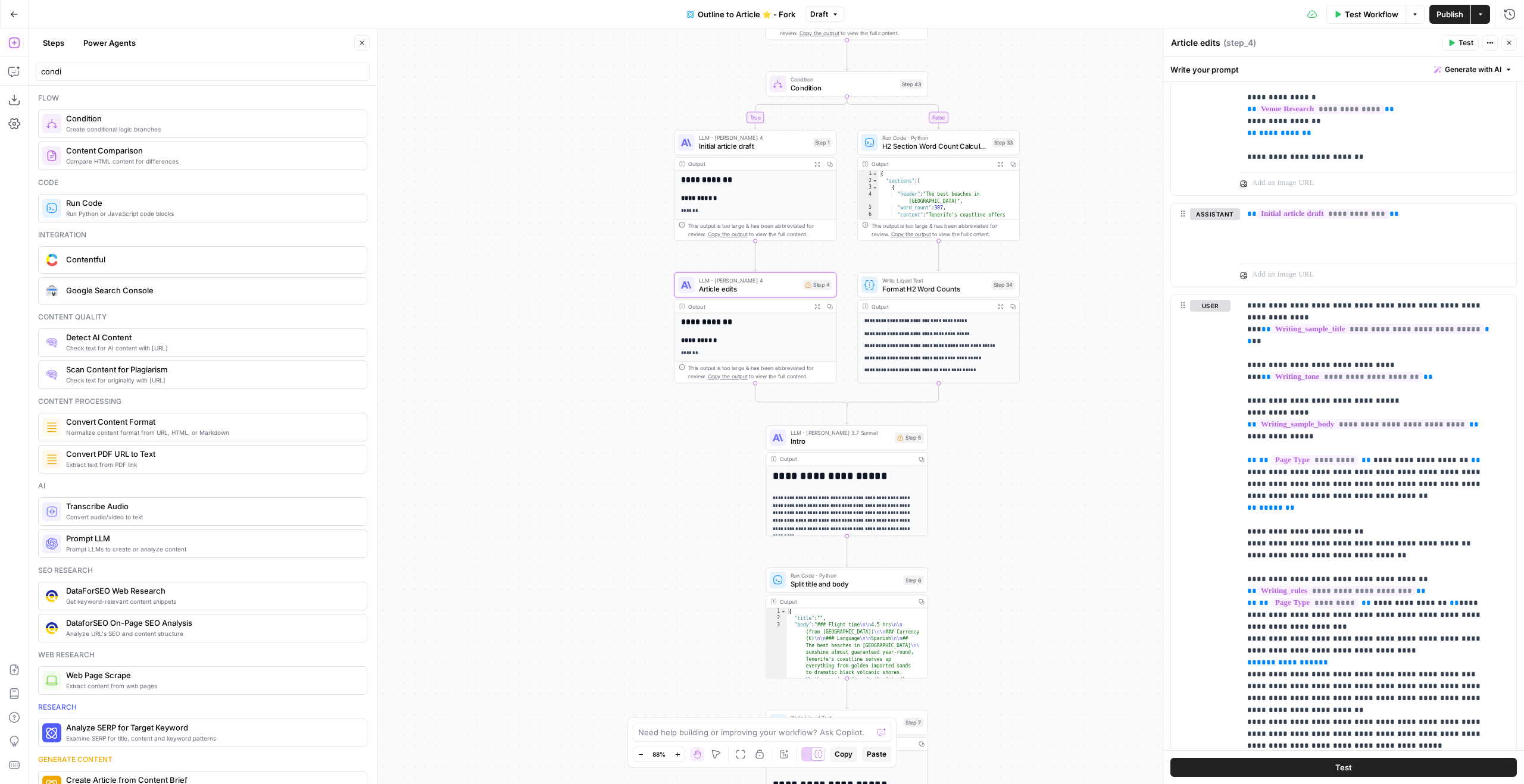
scroll to position [1644, 0]
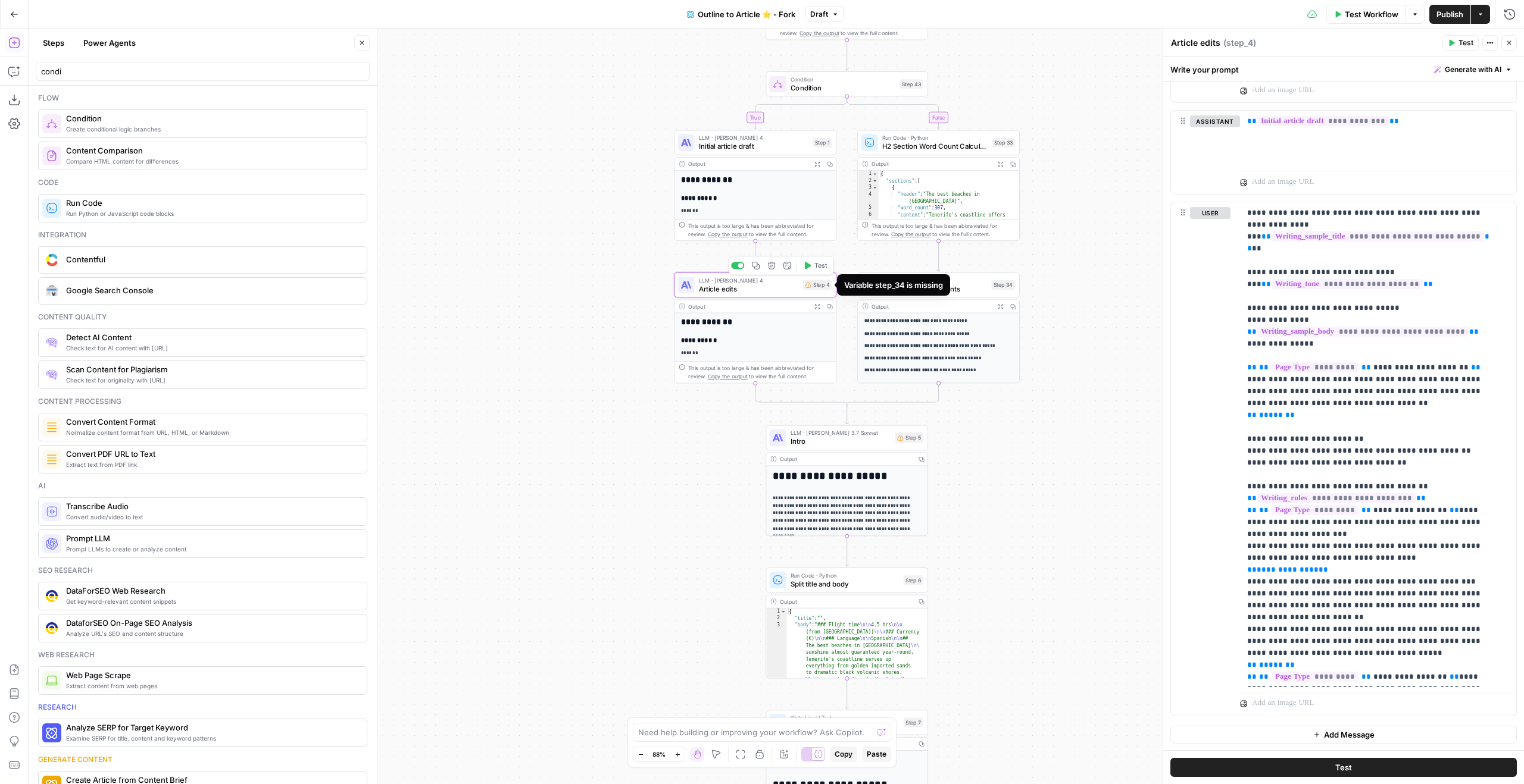
click at [793, 284] on span "Article edits" at bounding box center [749, 288] width 100 height 11
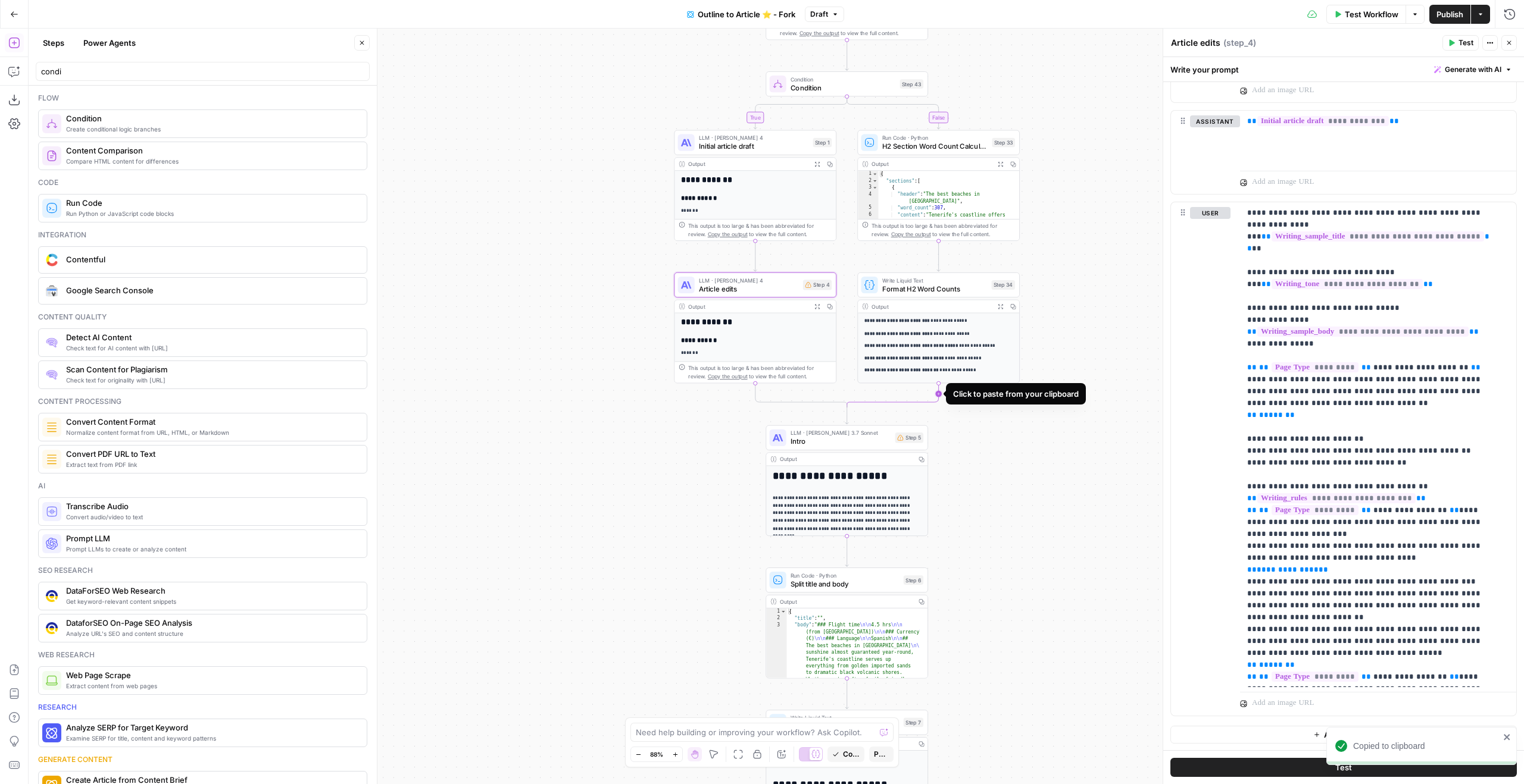
click at [939, 397] on icon "Edge from step_34 to step_43-conditional-end" at bounding box center [892, 394] width 91 height 24
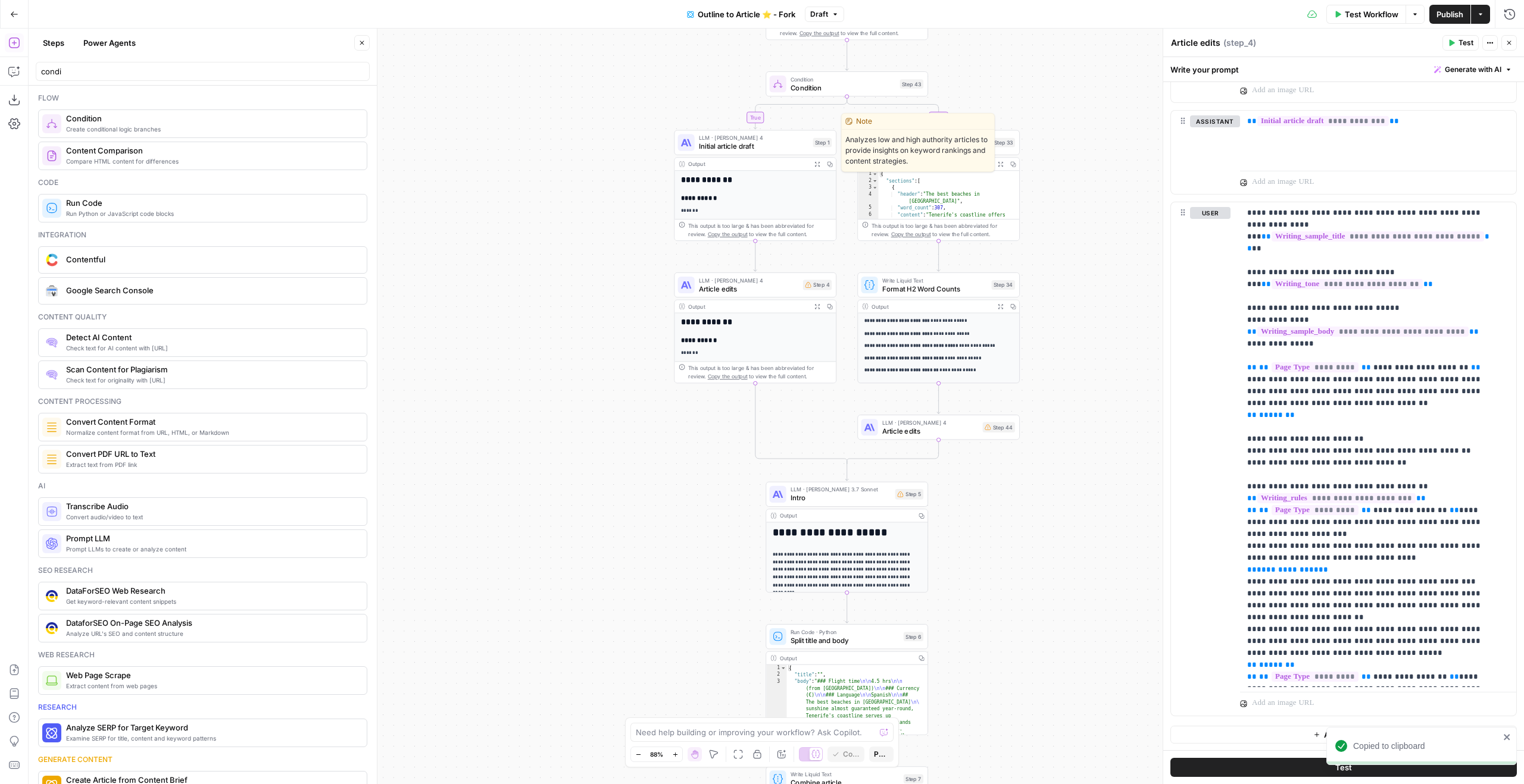
click at [759, 146] on span "Initial article draft" at bounding box center [754, 146] width 111 height 11
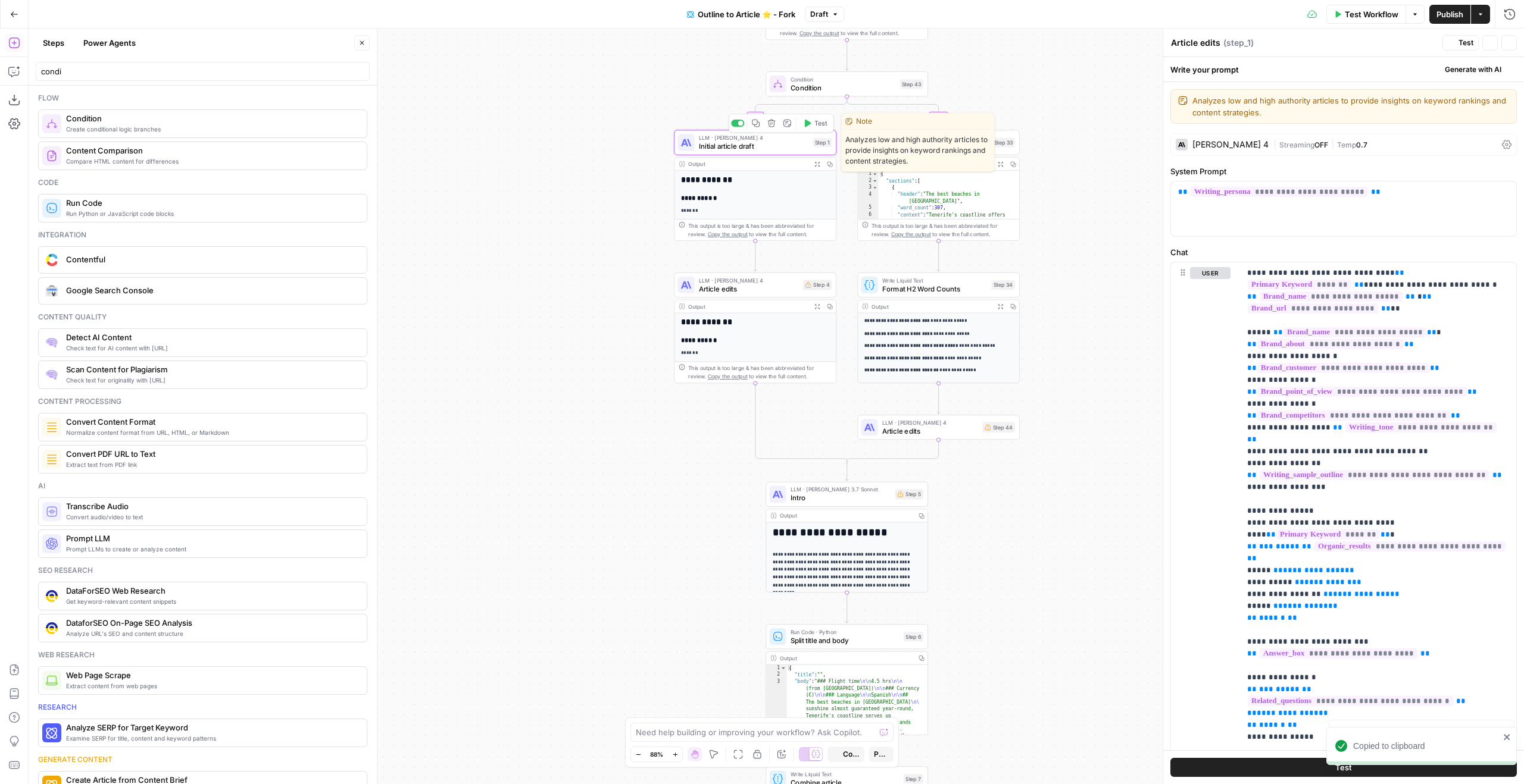
type textarea "Initial article draft"
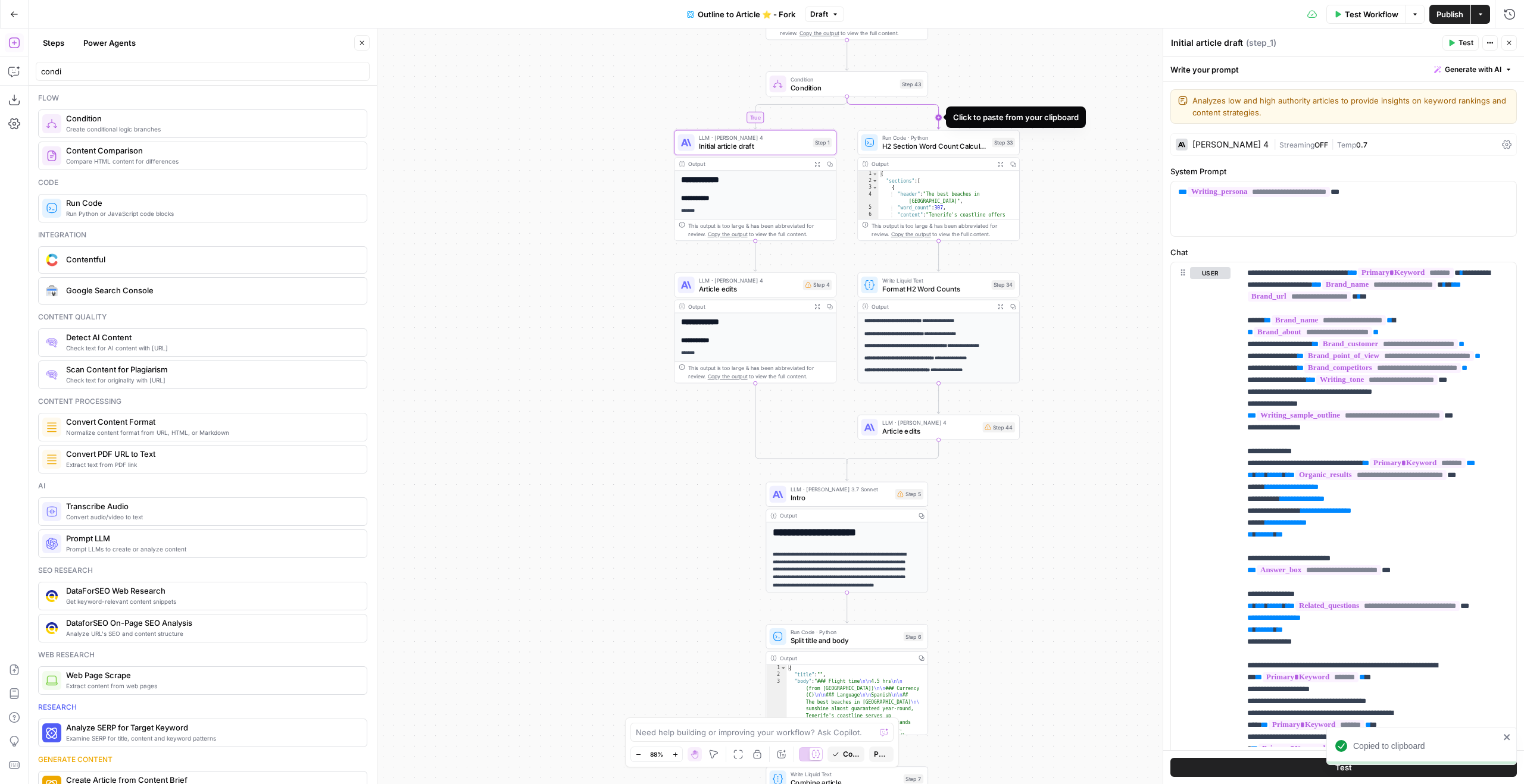
click at [940, 115] on icon "Edge from step_43 to step_33" at bounding box center [893, 112] width 93 height 32
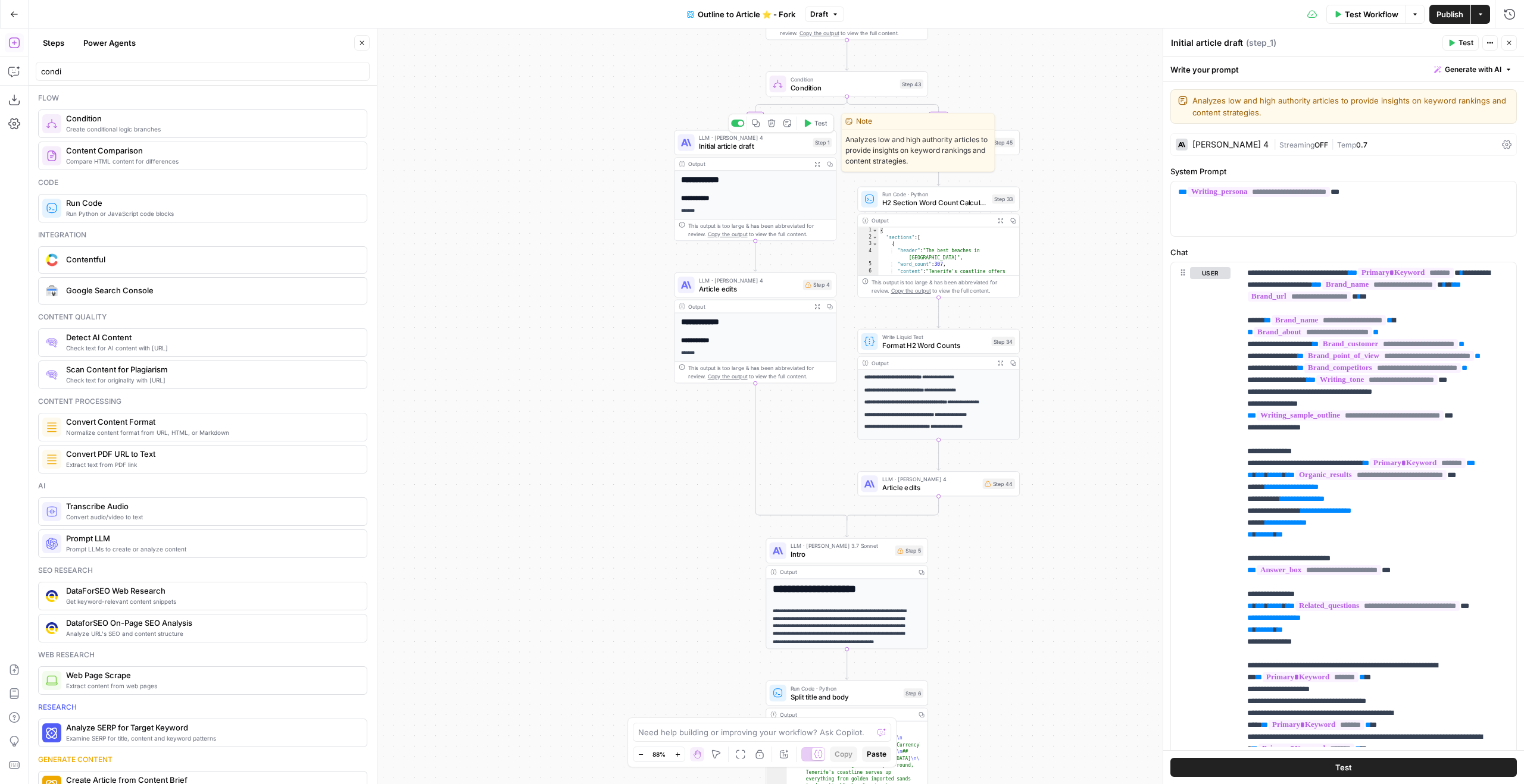
click at [794, 150] on span "Initial article draft" at bounding box center [754, 146] width 111 height 11
click at [822, 78] on span "Condition" at bounding box center [843, 79] width 106 height 8
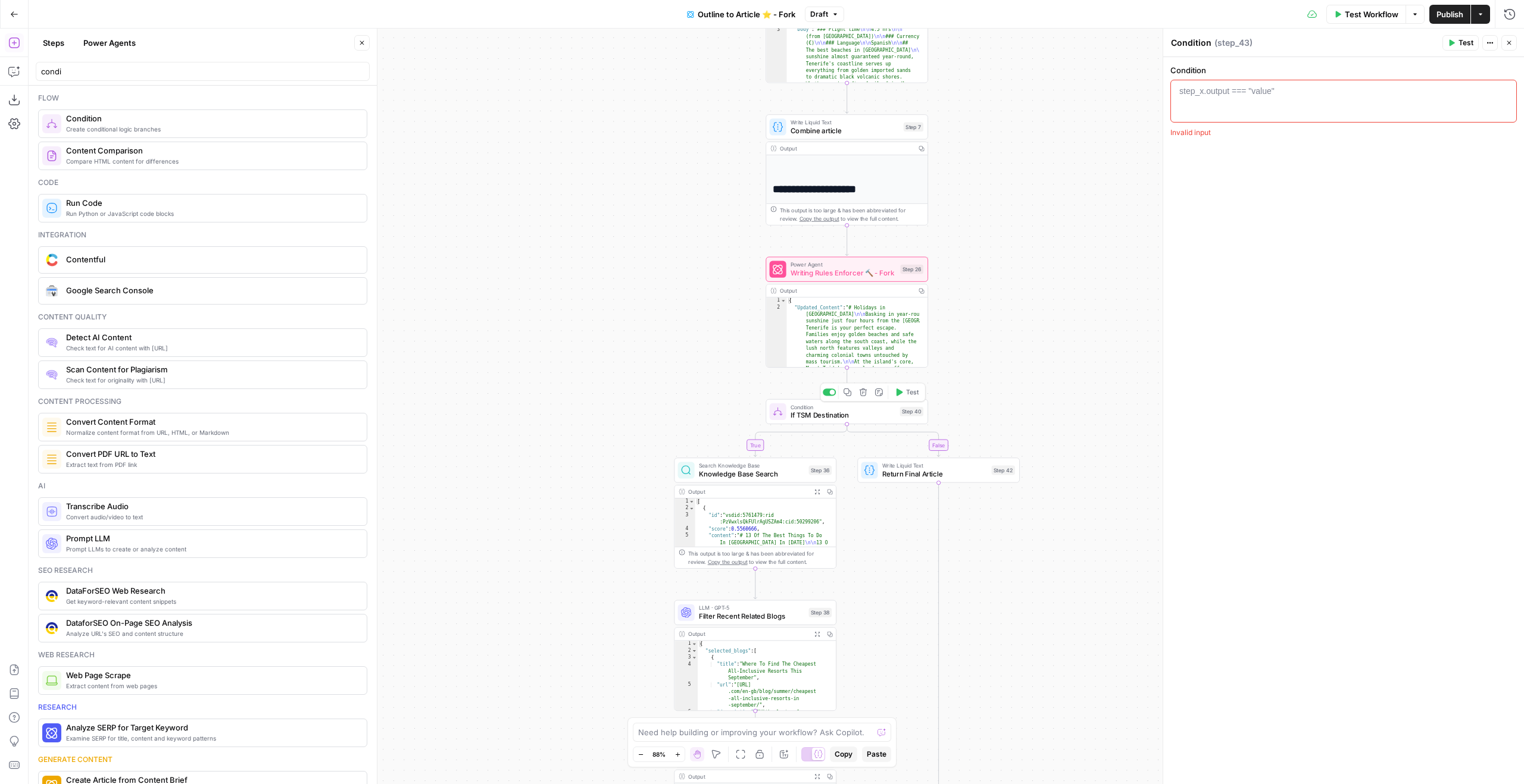
click at [800, 420] on span "If TSM Destination" at bounding box center [843, 415] width 106 height 11
type textarea "**********"
click at [1361, 91] on div "page_type . includes ( "TSM" )" at bounding box center [1344, 111] width 336 height 53
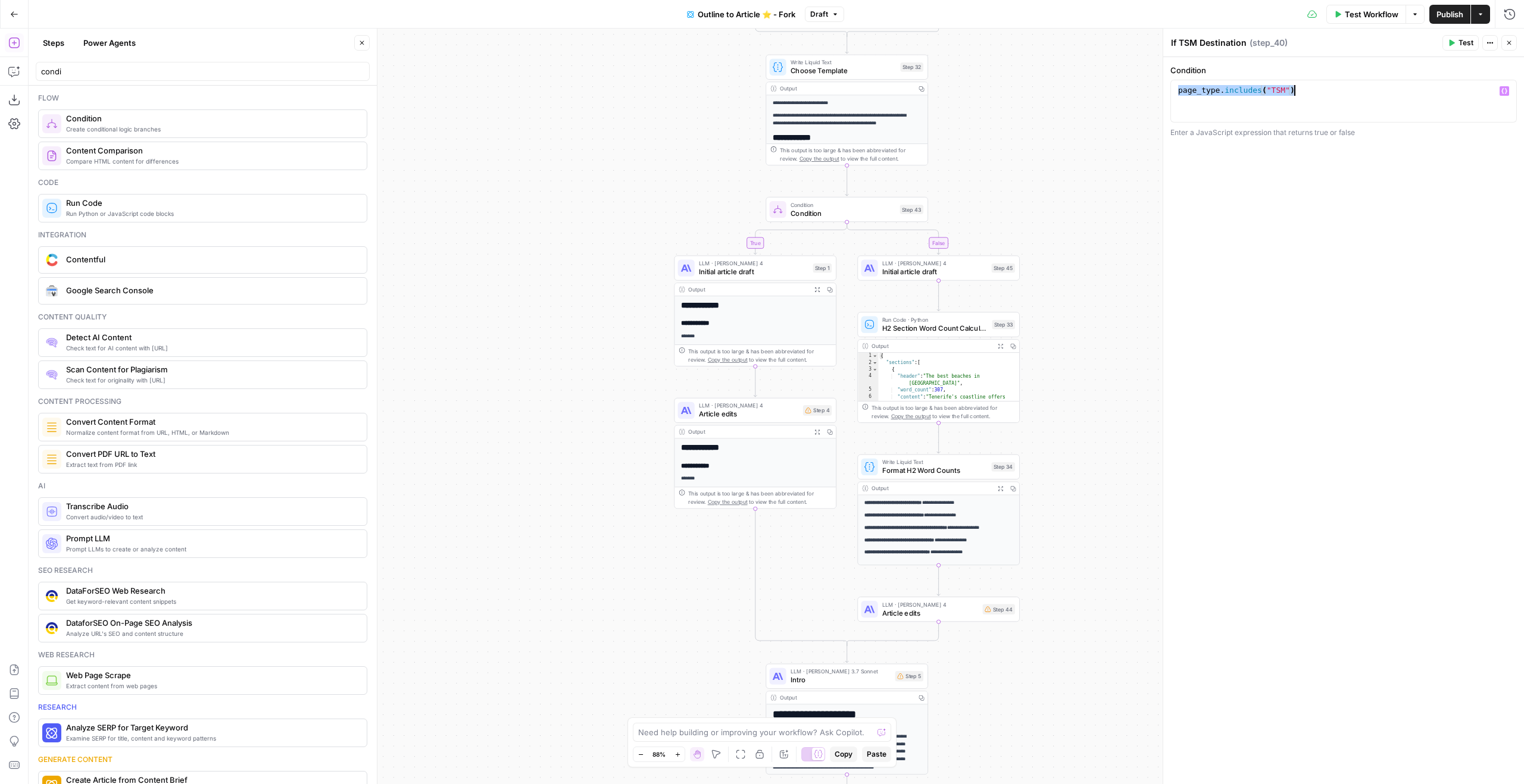
click at [925, 207] on div "Condition Condition Step 43 Copy step Delete step Add Note Test" at bounding box center [847, 209] width 163 height 25
click at [1294, 93] on div at bounding box center [1344, 111] width 336 height 53
paste textarea "**********"
type textarea "**********"
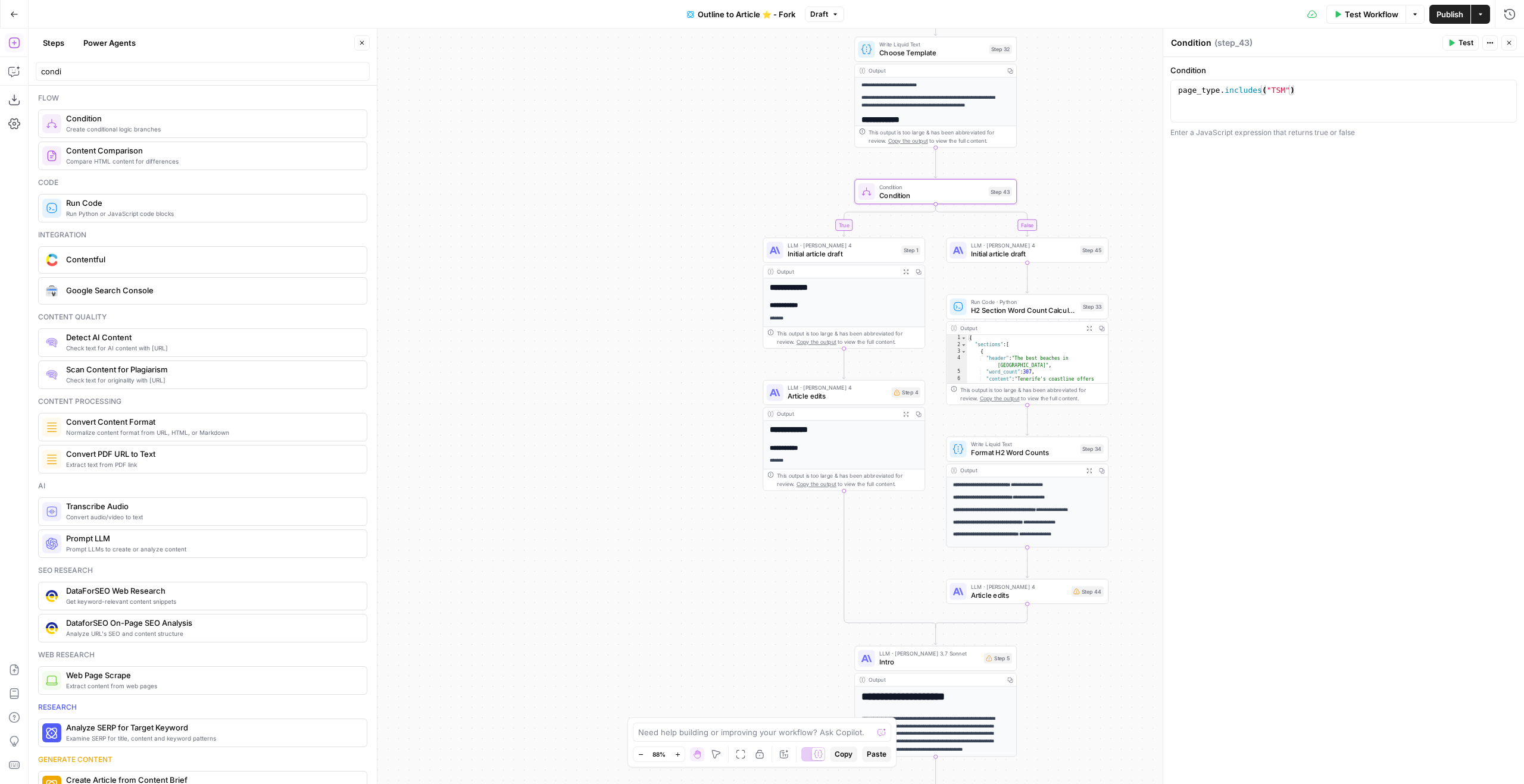
drag, startPoint x: 1054, startPoint y: 220, endPoint x: 1143, endPoint y: 203, distance: 90.6
click at [1143, 203] on div "true true false true false false Workflow Set Inputs Inputs Google Search Googl…" at bounding box center [776, 406] width 1496 height 756
click at [917, 257] on div "LLM · Claude Sonnet 4 Initial article draft Step 1 Copy step Delete step Edit N…" at bounding box center [844, 250] width 155 height 17
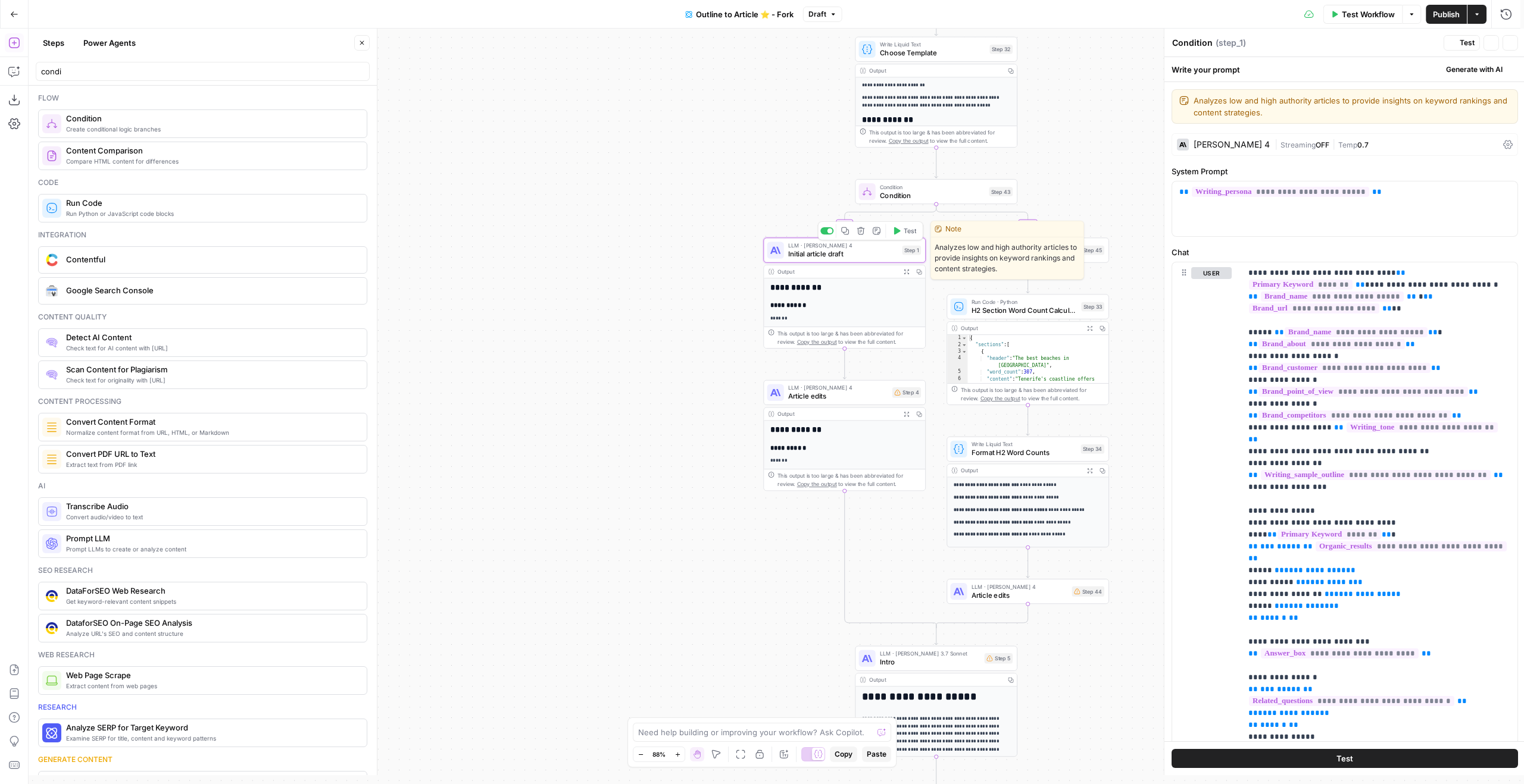
type textarea "Initial article draft"
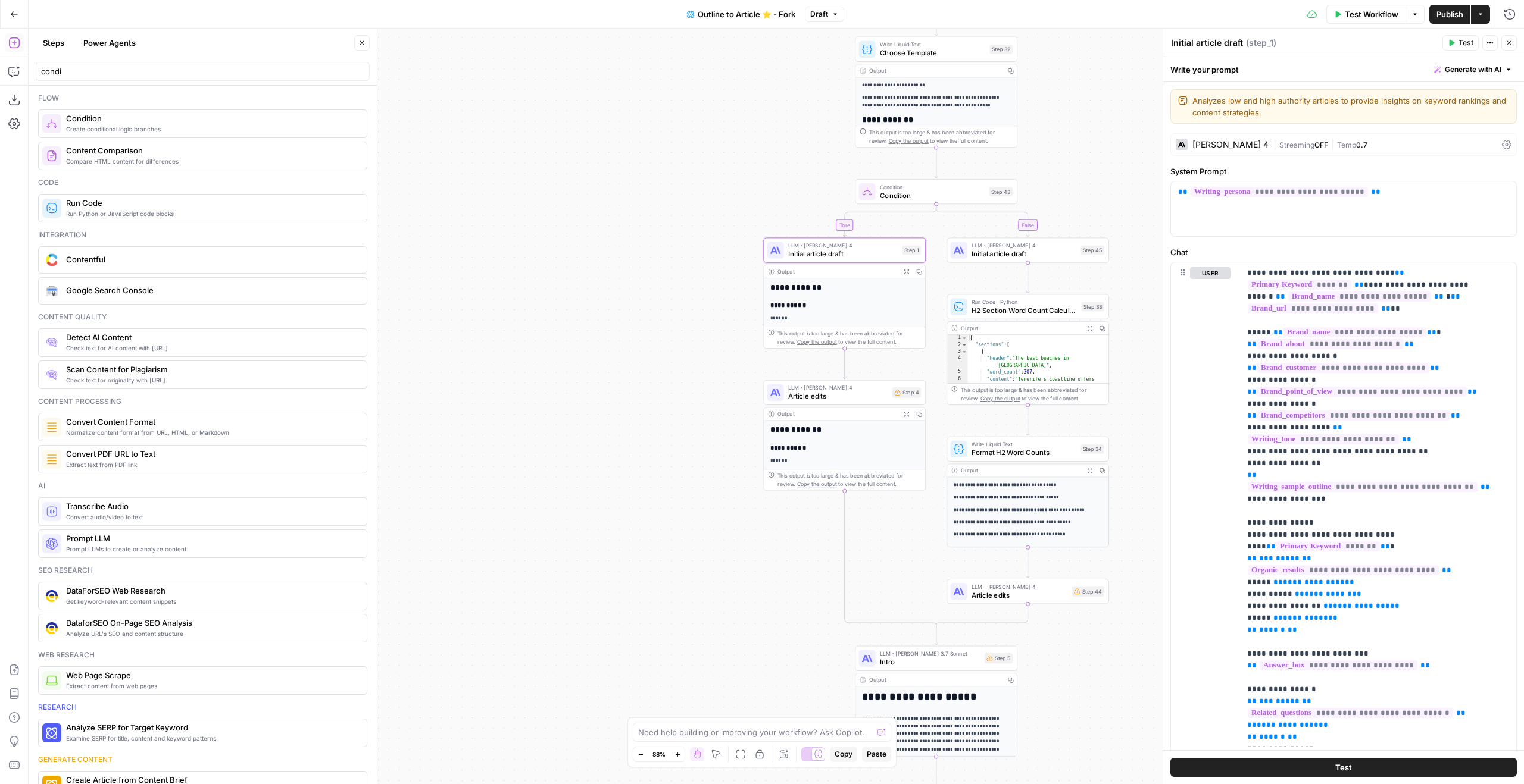
click at [1012, 196] on div "Step 43" at bounding box center [1001, 191] width 24 height 9
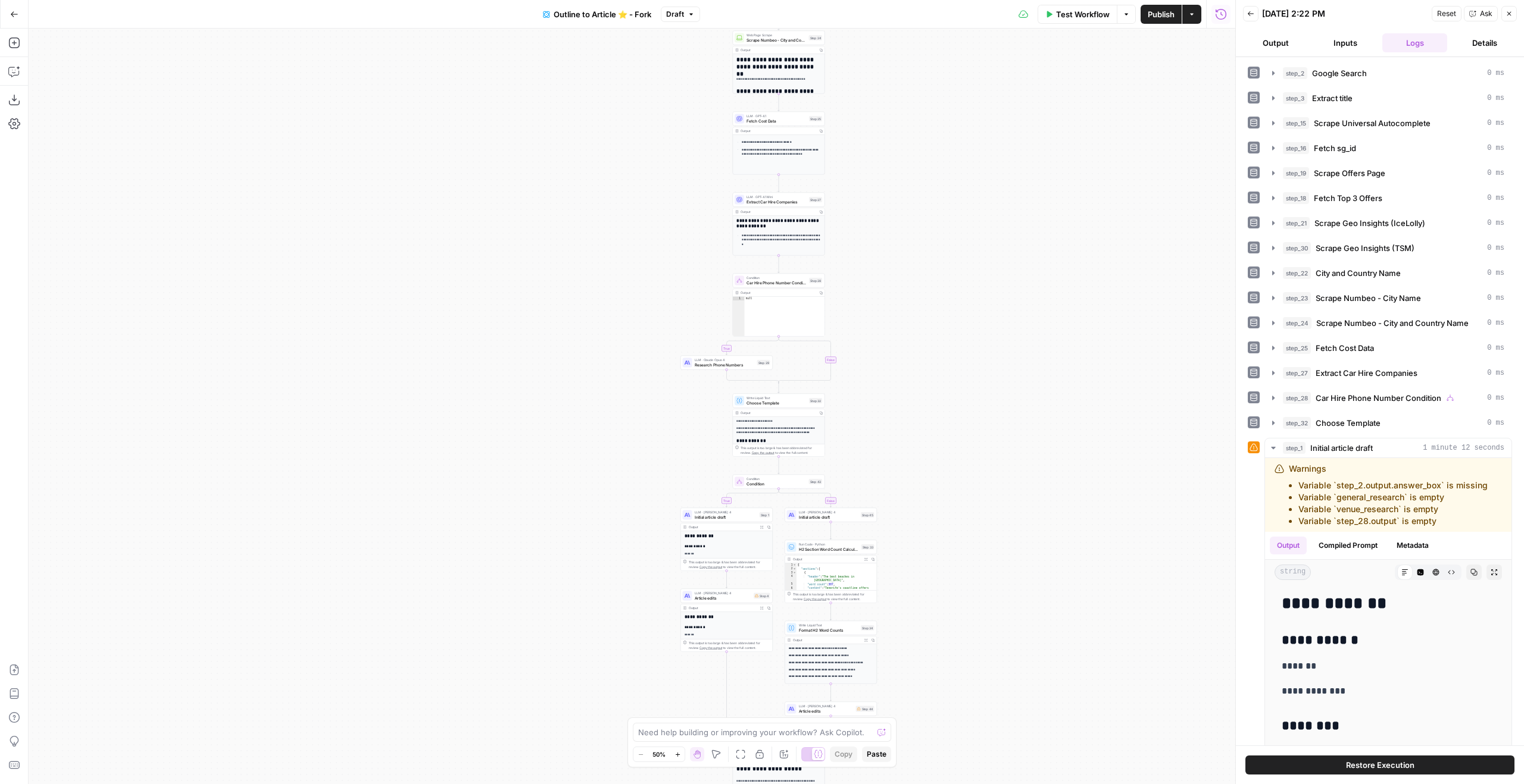
drag, startPoint x: 992, startPoint y: 240, endPoint x: 1138, endPoint y: 120, distance: 189.0
click at [1138, 120] on div "true true false true false false Workflow Set Inputs Inputs Google Search Googl…" at bounding box center [632, 406] width 1207 height 756
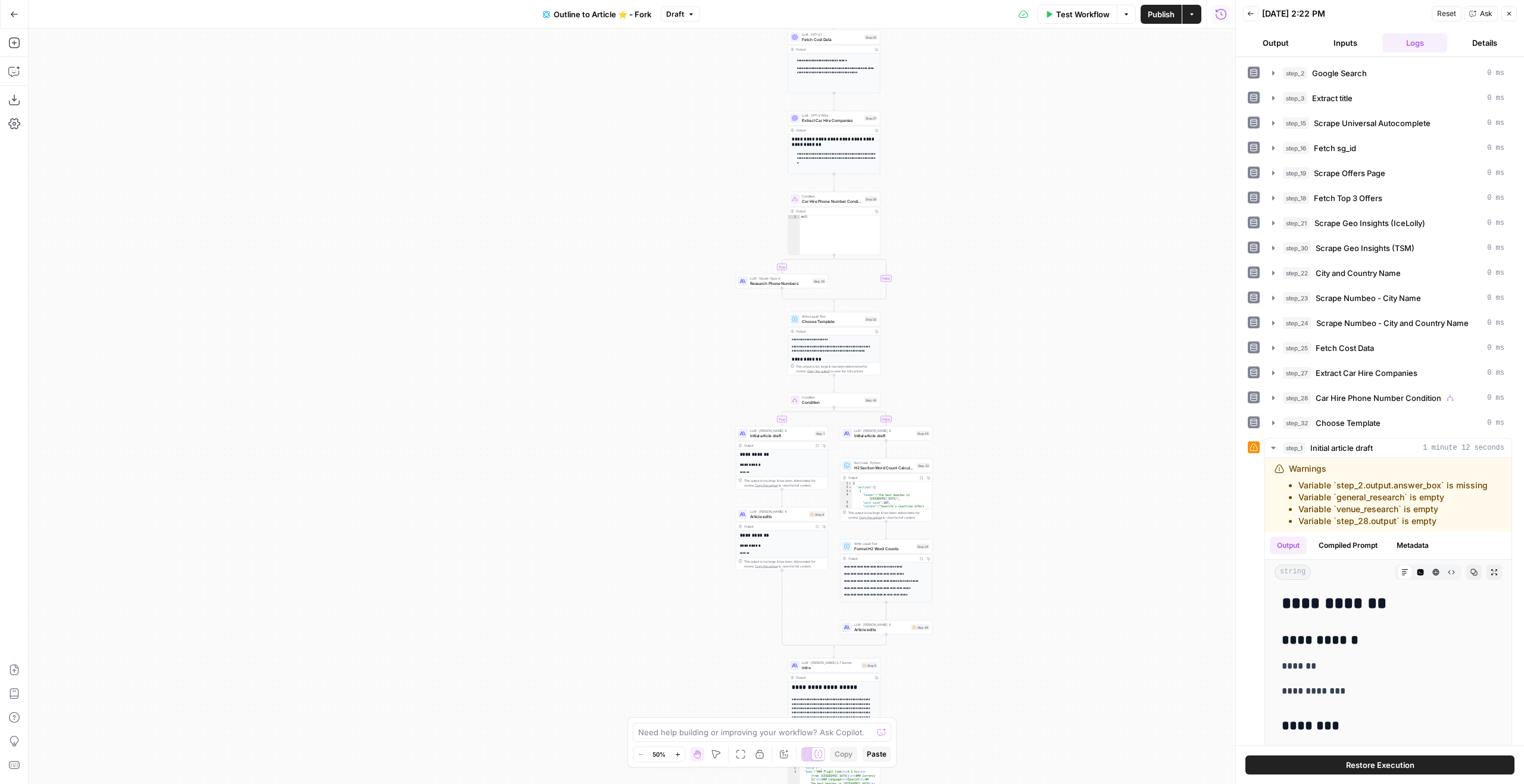
drag, startPoint x: 941, startPoint y: 358, endPoint x: 1011, endPoint y: 271, distance: 111.7
click at [1005, 253] on div "true true false true false false Workflow Set Inputs Inputs Google Search Googl…" at bounding box center [632, 406] width 1207 height 756
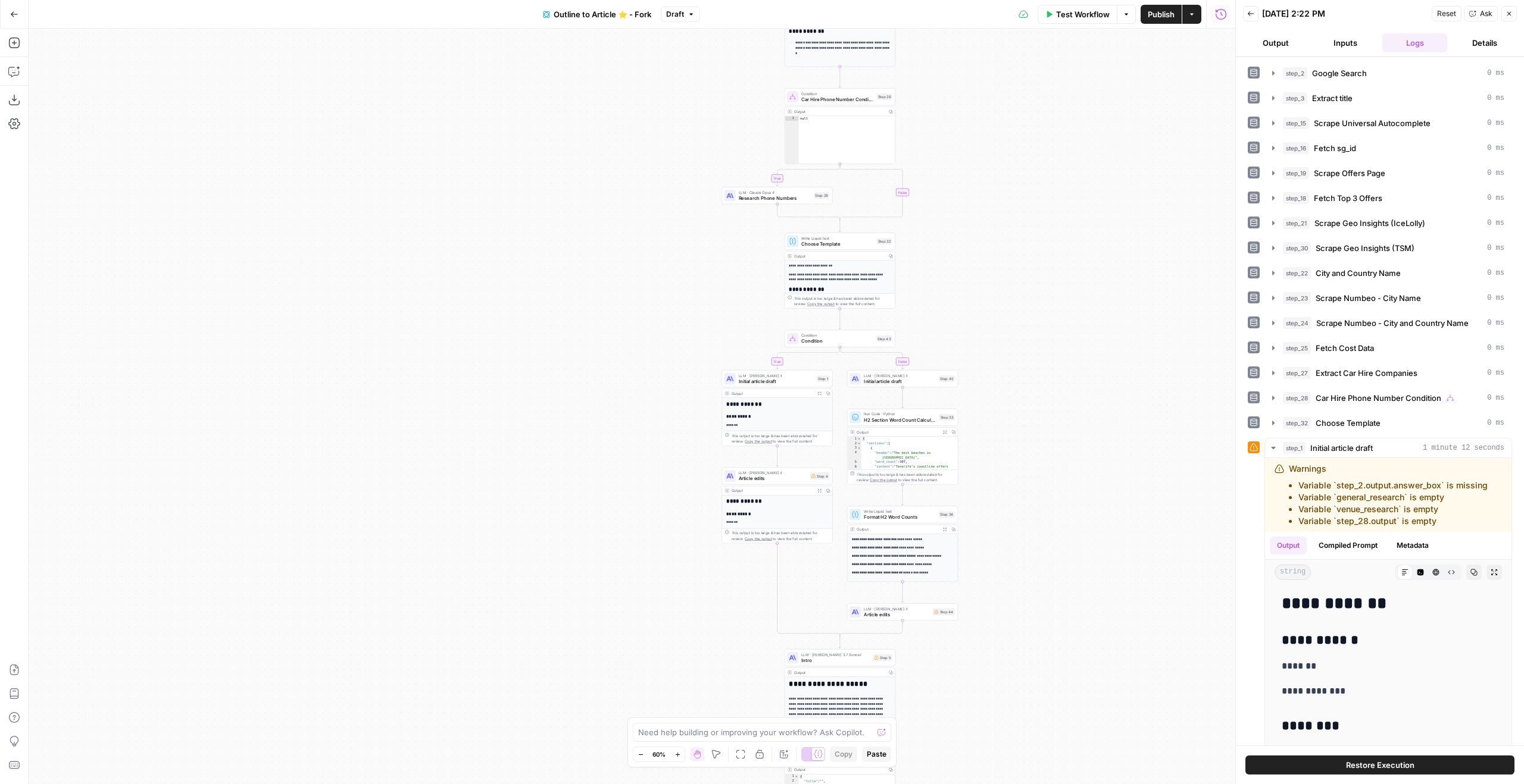
drag, startPoint x: 1020, startPoint y: 441, endPoint x: 1022, endPoint y: 423, distance: 18.1
click at [1022, 427] on div "true true false true false false Workflow Set Inputs Inputs Google Search Googl…" at bounding box center [632, 406] width 1207 height 756
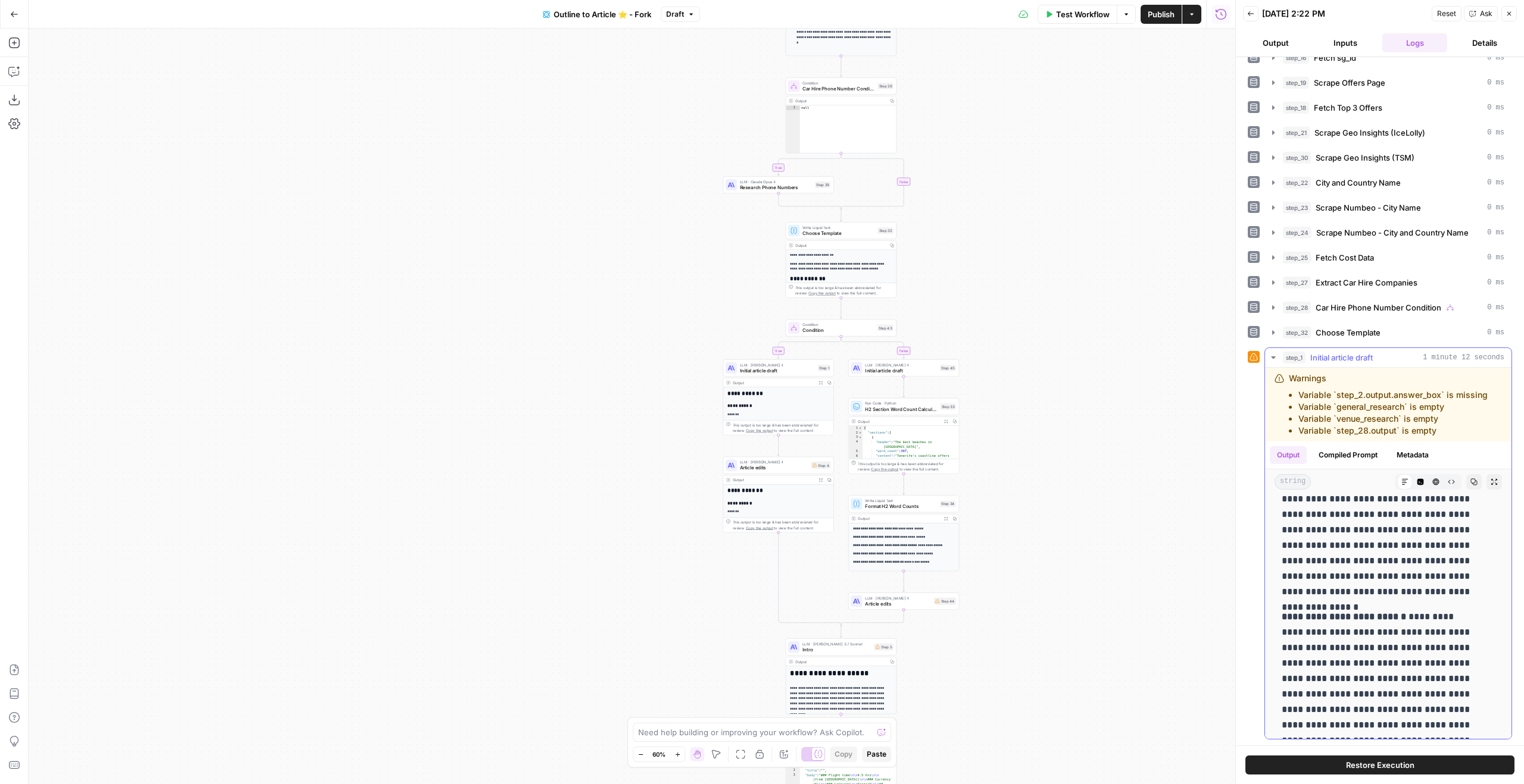
scroll to position [1771, 0]
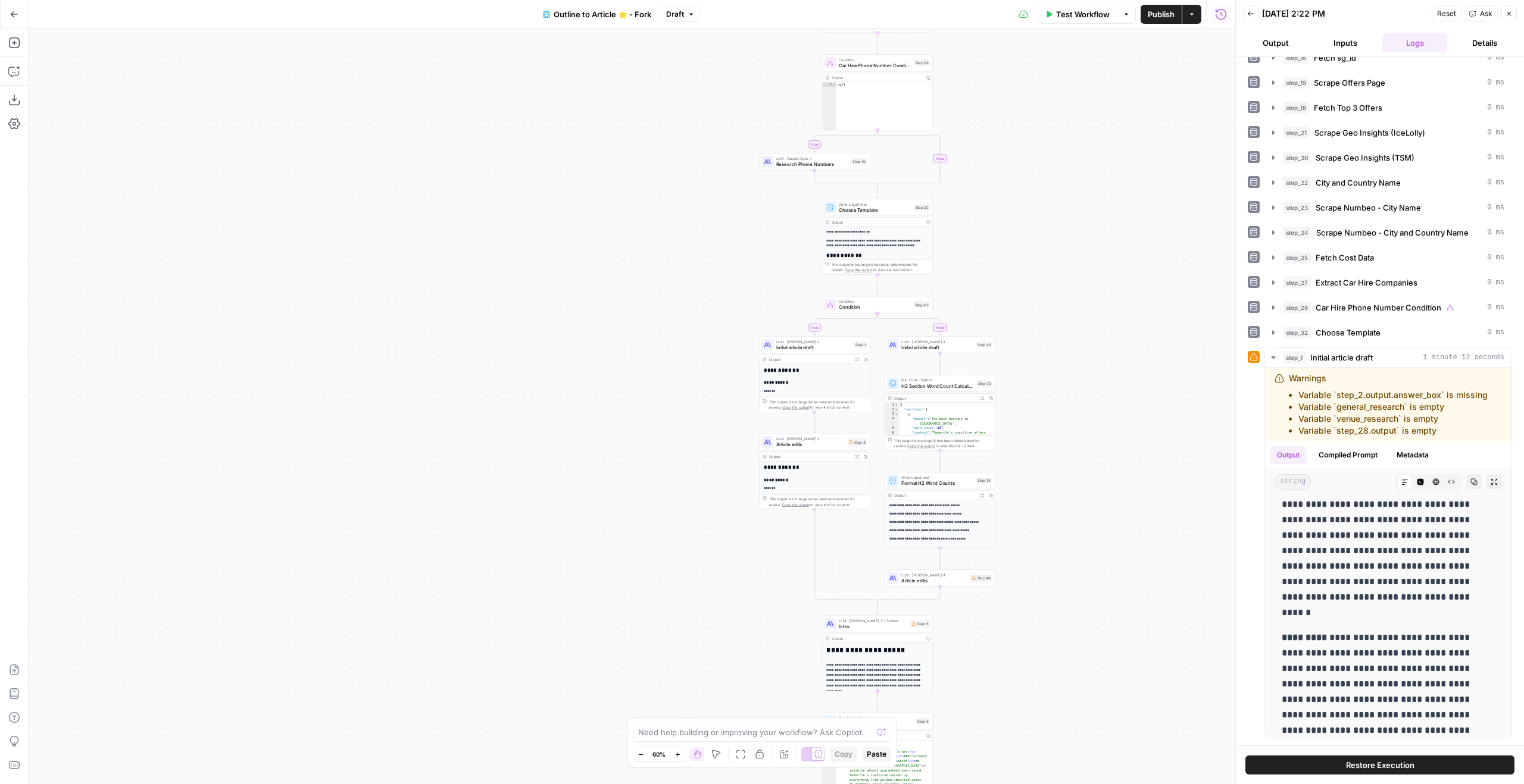
drag, startPoint x: 1020, startPoint y: 327, endPoint x: 1068, endPoint y: 272, distance: 73.0
click at [1064, 283] on div "true true false true false false Workflow Set Inputs Inputs Google Search Googl…" at bounding box center [632, 406] width 1207 height 756
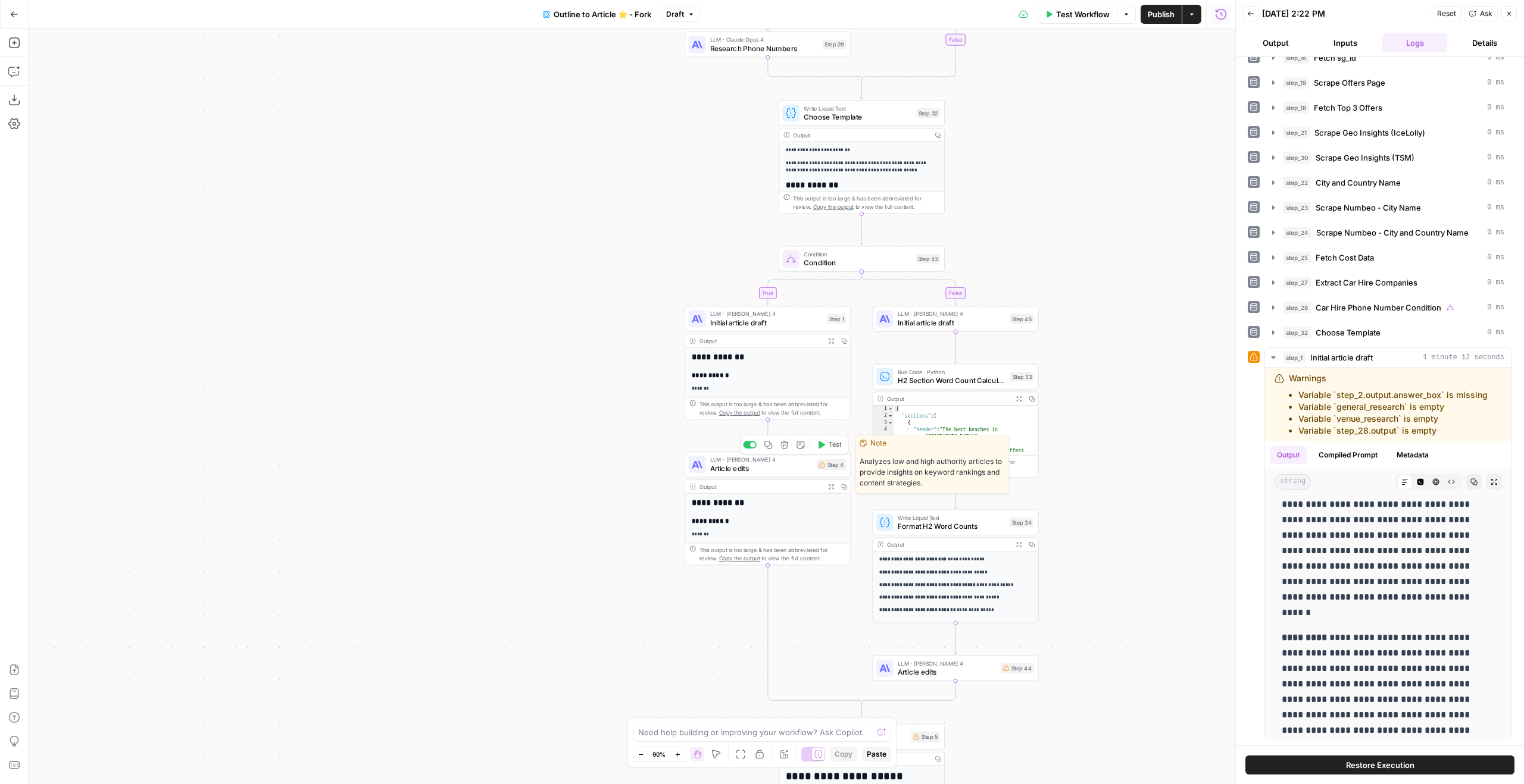
click at [804, 458] on span "LLM · Claude Sonnet 4" at bounding box center [761, 460] width 102 height 8
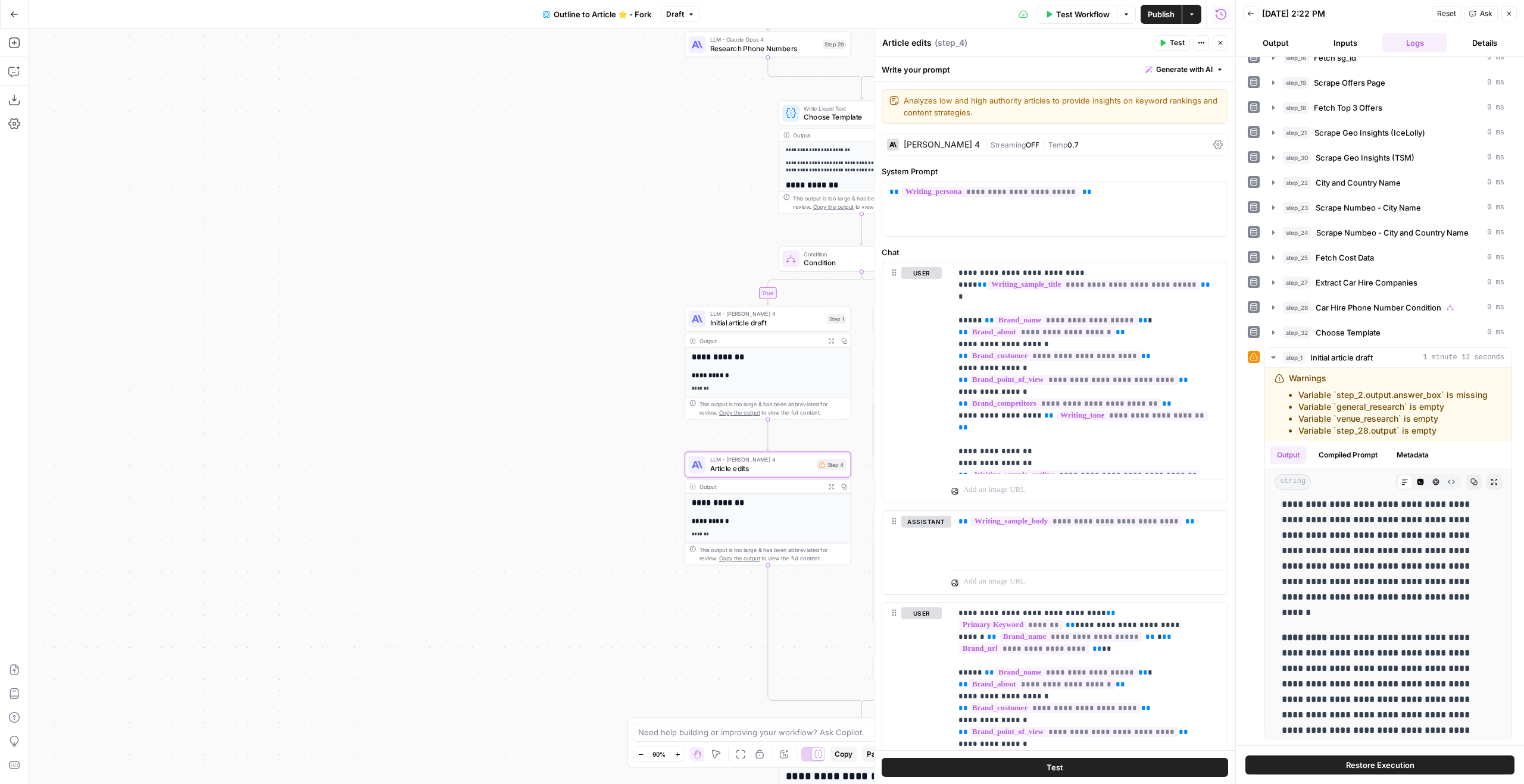
click at [834, 265] on span "Condition" at bounding box center [858, 262] width 108 height 11
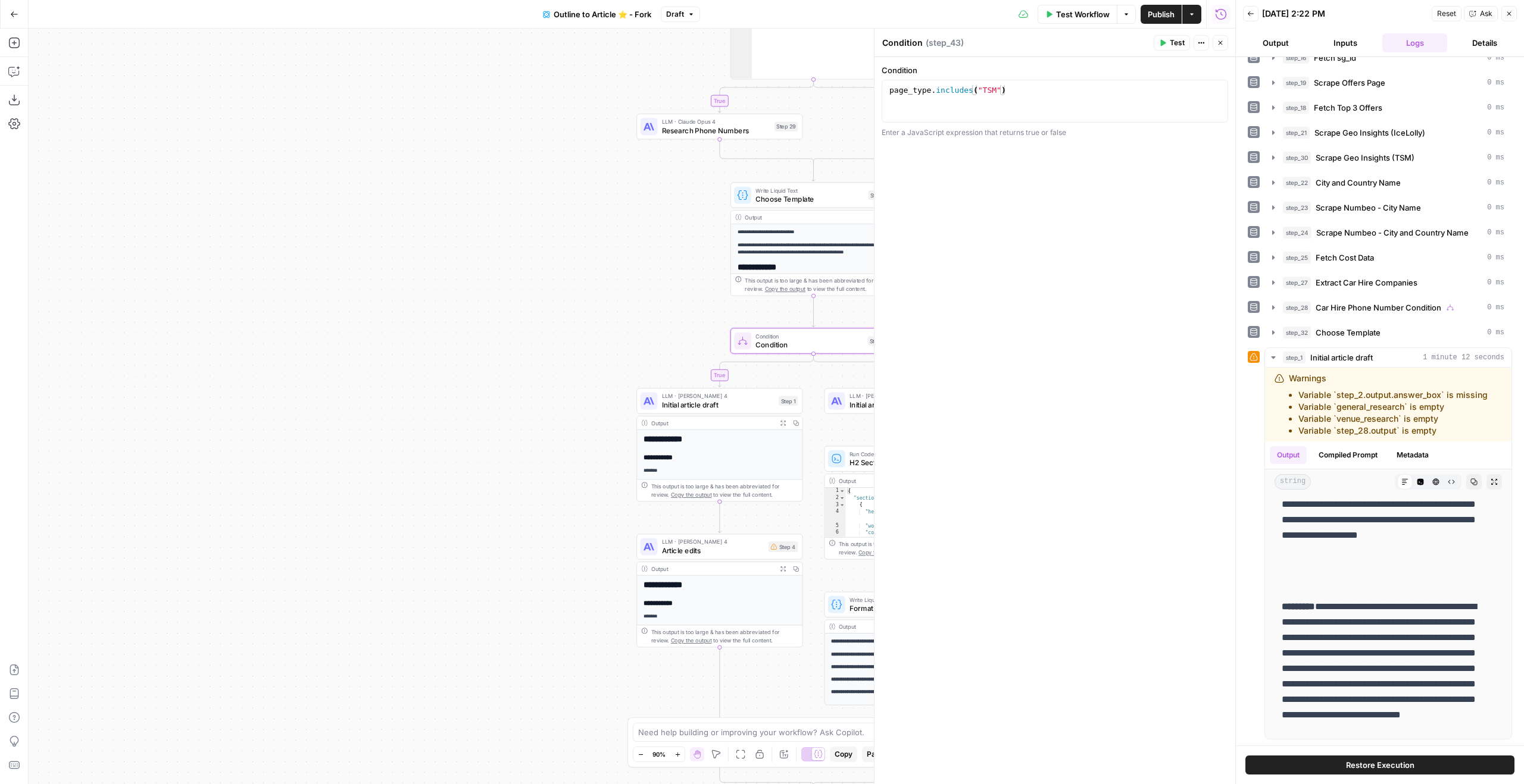
drag, startPoint x: 562, startPoint y: 203, endPoint x: 337, endPoint y: 362, distance: 275.5
click at [337, 362] on div "true true false true false false Workflow Set Inputs Inputs Google Search Googl…" at bounding box center [632, 406] width 1207 height 756
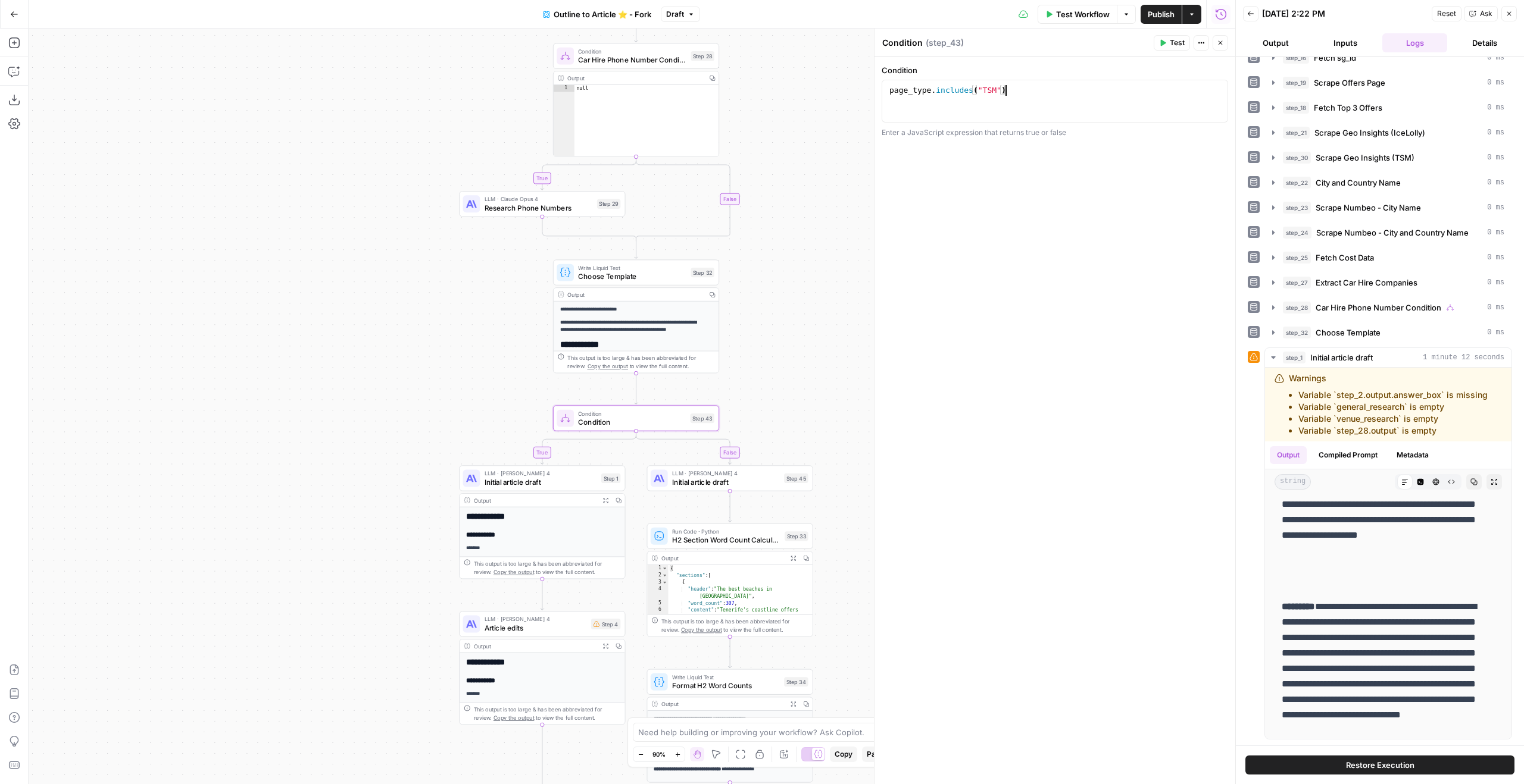
click at [1040, 101] on div "page_type . includes ( "TSM" )" at bounding box center [1055, 111] width 336 height 53
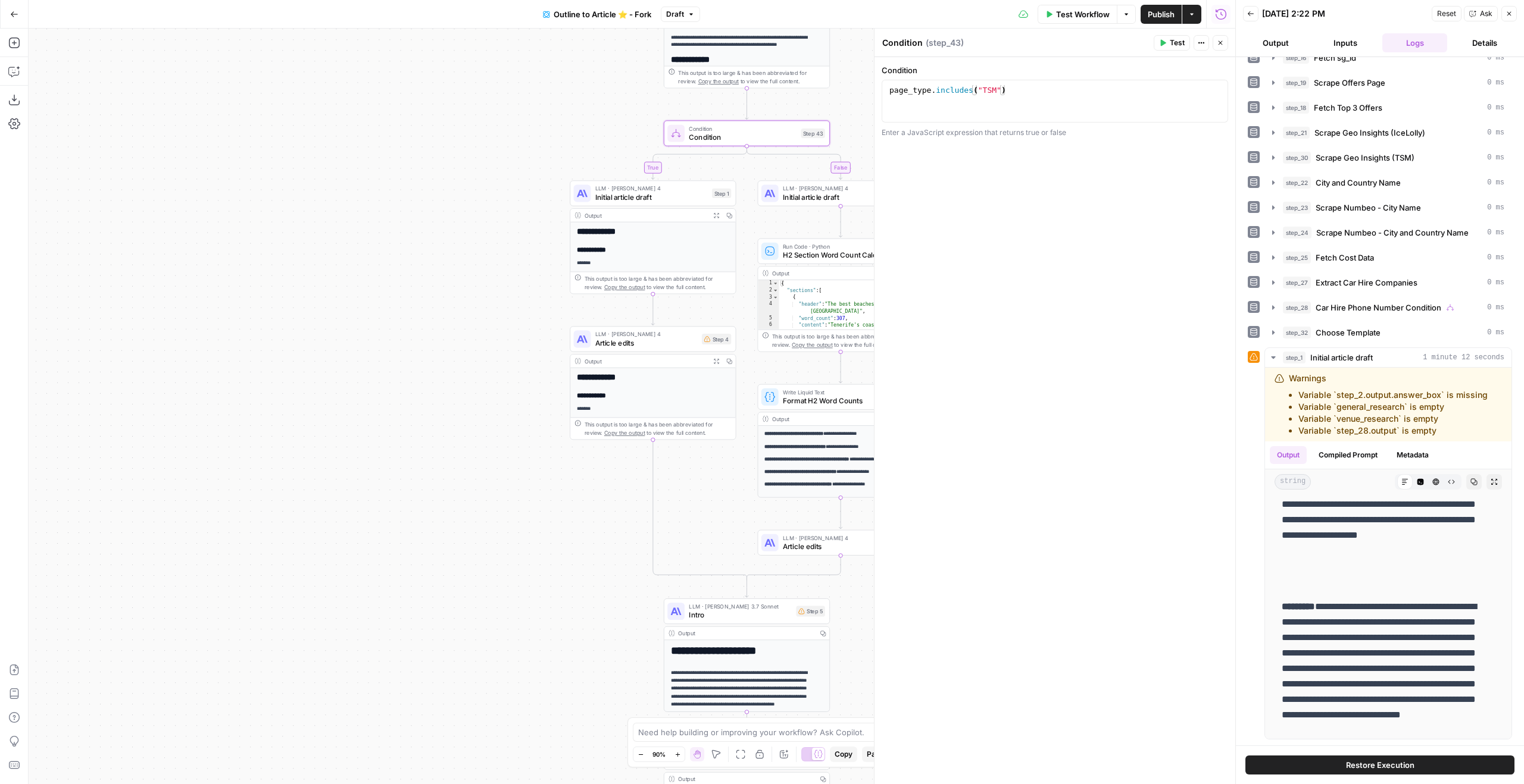
drag, startPoint x: 741, startPoint y: 416, endPoint x: 849, endPoint y: 130, distance: 305.7
click at [849, 130] on div "true true false true false false Workflow Set Inputs Inputs Google Search Googl…" at bounding box center [632, 406] width 1207 height 756
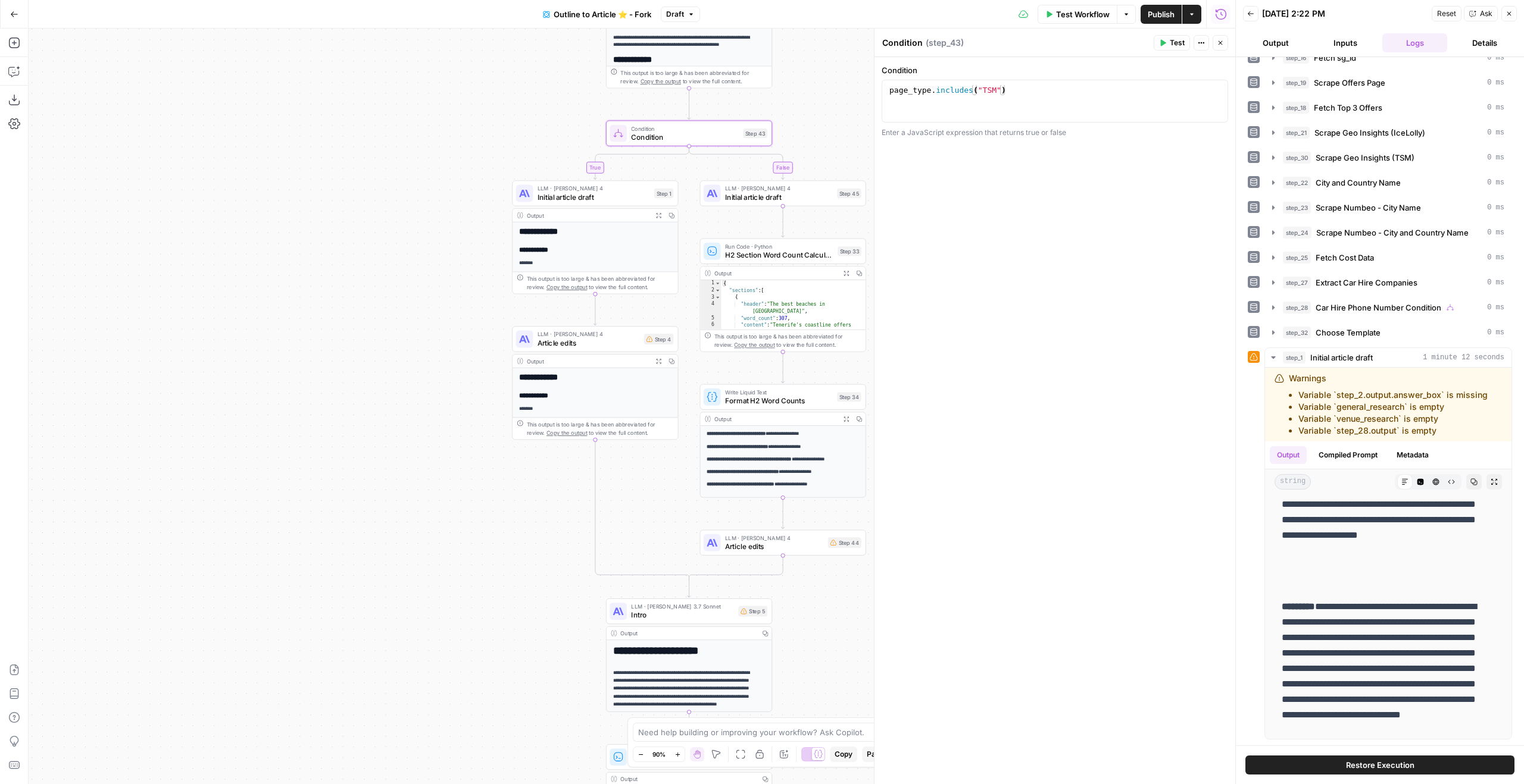
drag, startPoint x: 528, startPoint y: 228, endPoint x: 472, endPoint y: 230, distance: 56.0
click at [472, 230] on div "true true false true false false Workflow Set Inputs Inputs Google Search Googl…" at bounding box center [632, 406] width 1207 height 756
click at [961, 87] on div "page_type . includes ( "TSM" )" at bounding box center [1055, 111] width 336 height 53
click at [961, 87] on div "page_type . includes ( "TSM" )" at bounding box center [1055, 111] width 336 height 53
paste textarea "*"
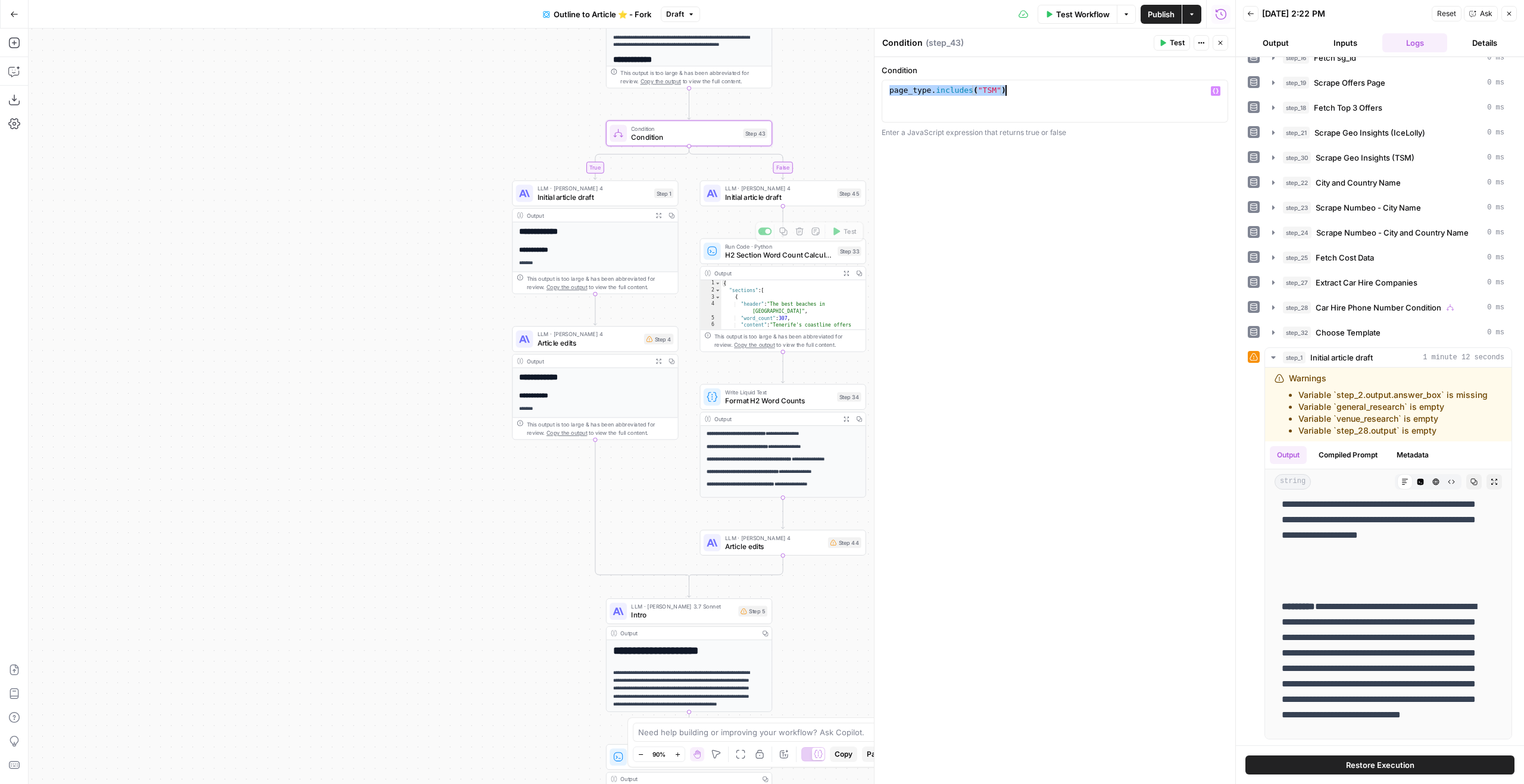
type textarea "**********"
click at [1185, 42] on button "Test" at bounding box center [1172, 42] width 37 height 16
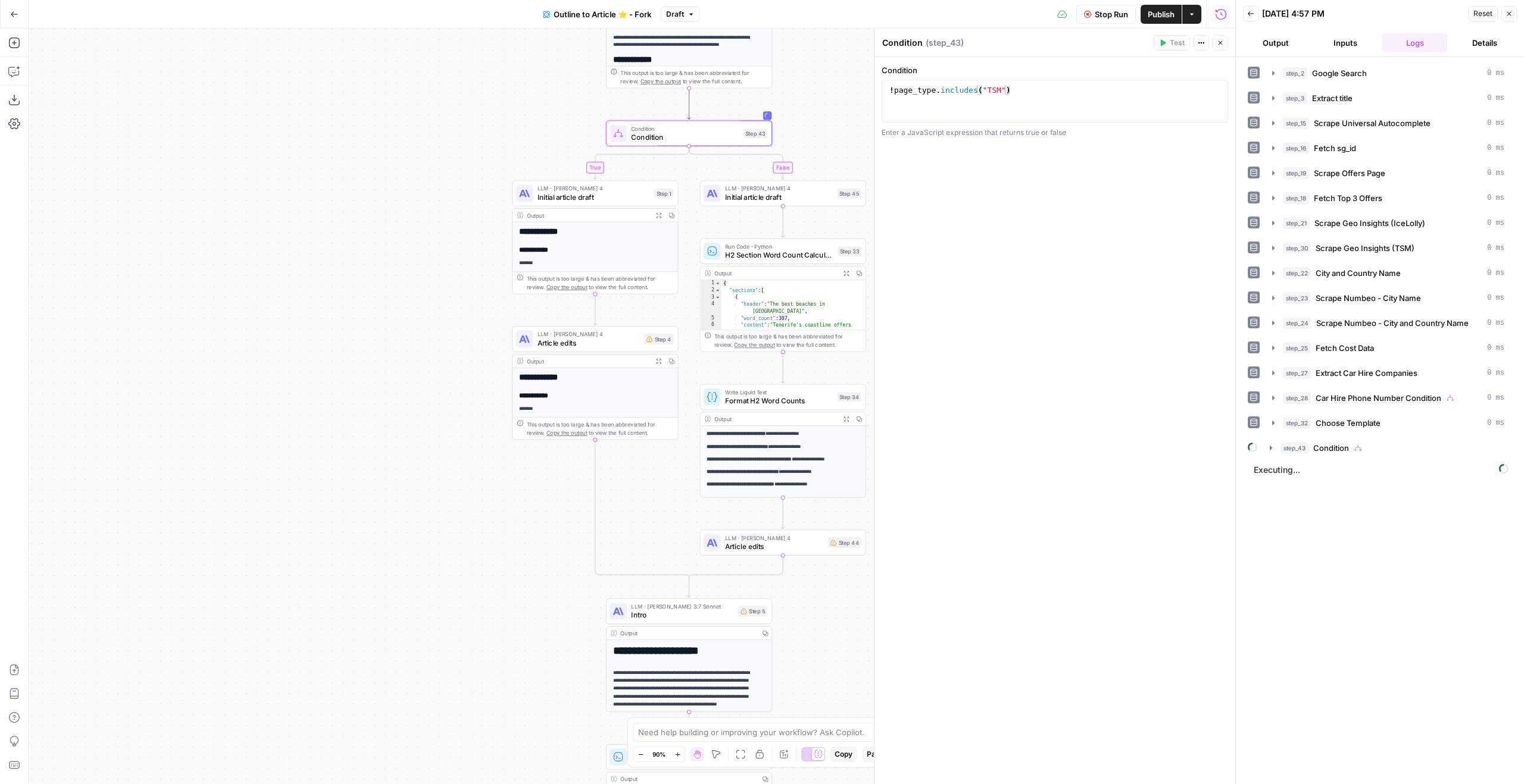
click at [1118, 13] on span "Stop Run" at bounding box center [1111, 14] width 33 height 12
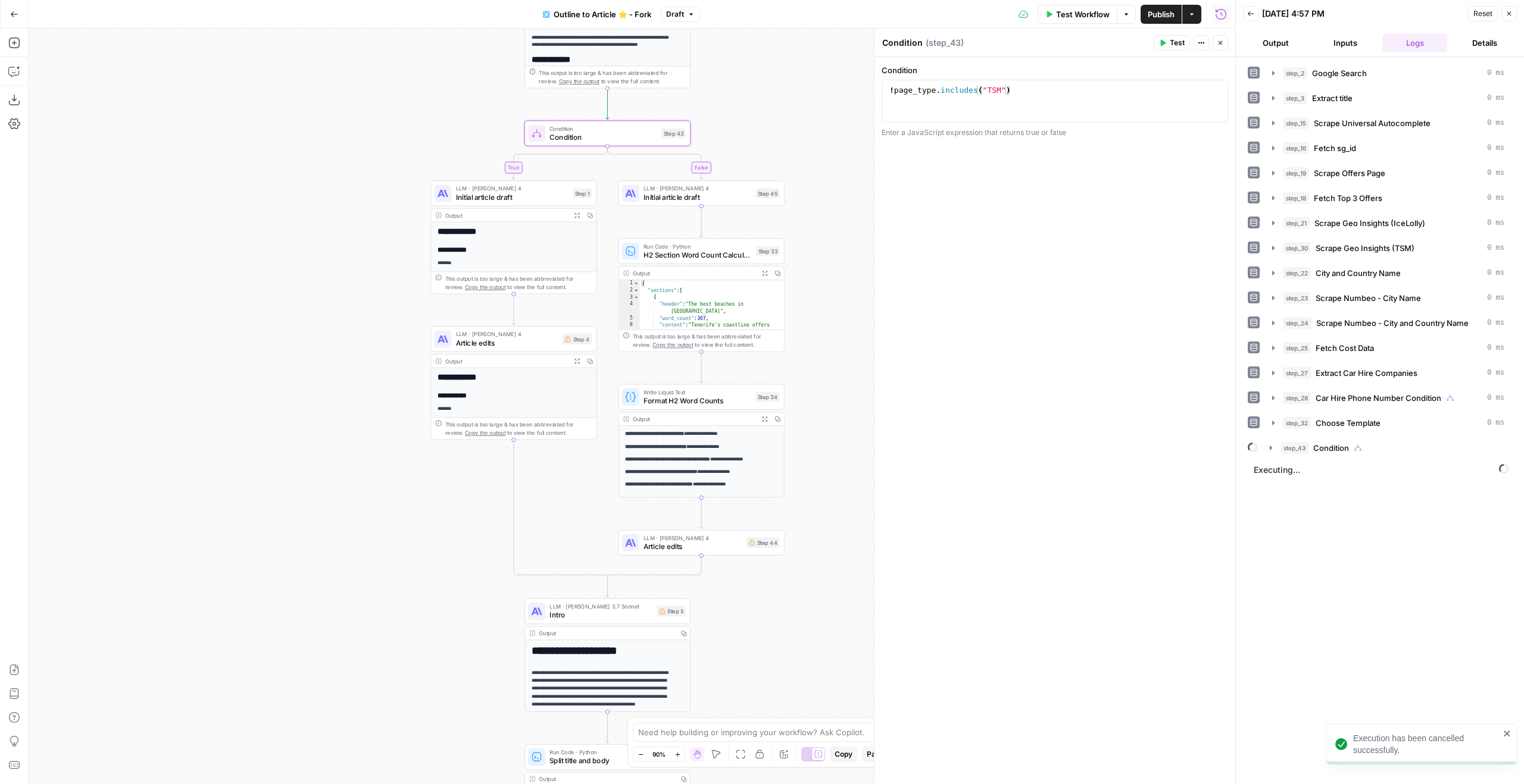
drag, startPoint x: 851, startPoint y: 92, endPoint x: 758, endPoint y: 133, distance: 101.6
click at [760, 123] on div "true true false true false false Workflow Set Inputs Inputs Google Search Googl…" at bounding box center [632, 406] width 1207 height 756
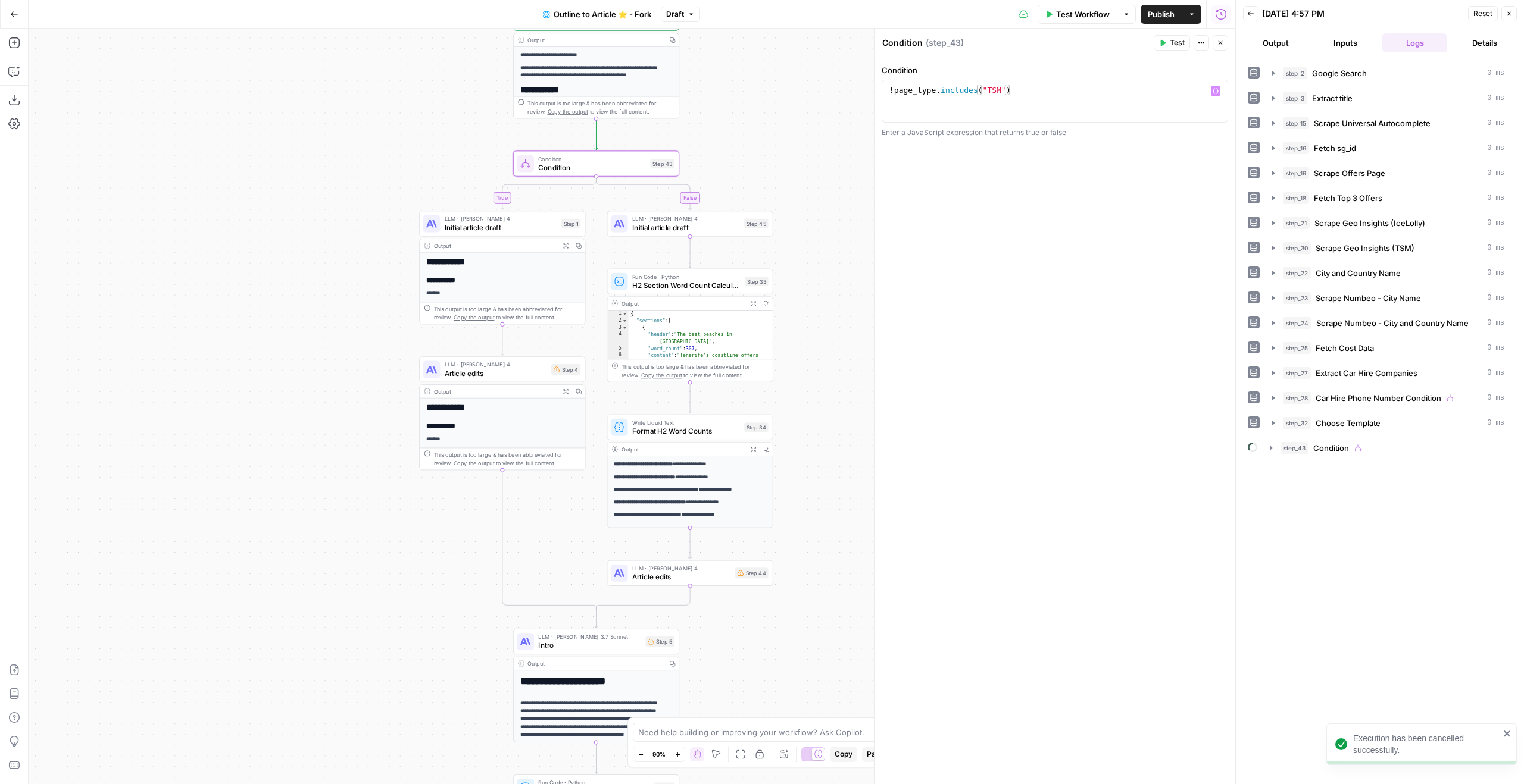
click at [1230, 35] on div at bounding box center [1236, 392] width 12 height 784
drag, startPoint x: 1226, startPoint y: 37, endPoint x: 1218, endPoint y: 39, distance: 8.2
click at [1225, 37] on button "Close" at bounding box center [1220, 42] width 16 height 16
drag, startPoint x: 858, startPoint y: 127, endPoint x: 982, endPoint y: 102, distance: 126.5
click at [982, 102] on div "true true false true false false Workflow Set Inputs Inputs Google Search Googl…" at bounding box center [632, 406] width 1207 height 756
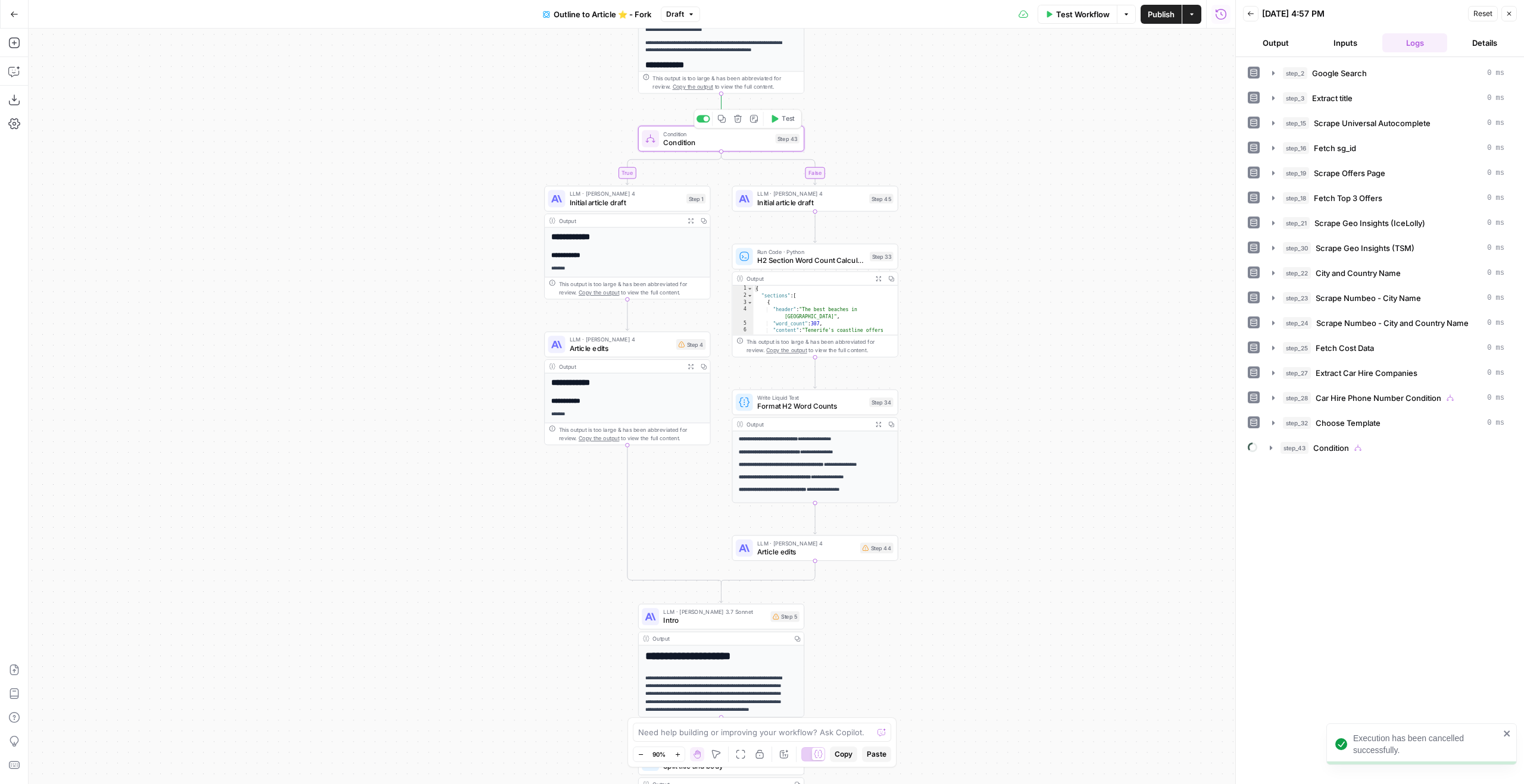
click at [787, 141] on div "Step 43" at bounding box center [787, 138] width 24 height 9
click at [902, 38] on textarea "Condition" at bounding box center [902, 42] width 41 height 12
type textarea "If Not TSM Destination"
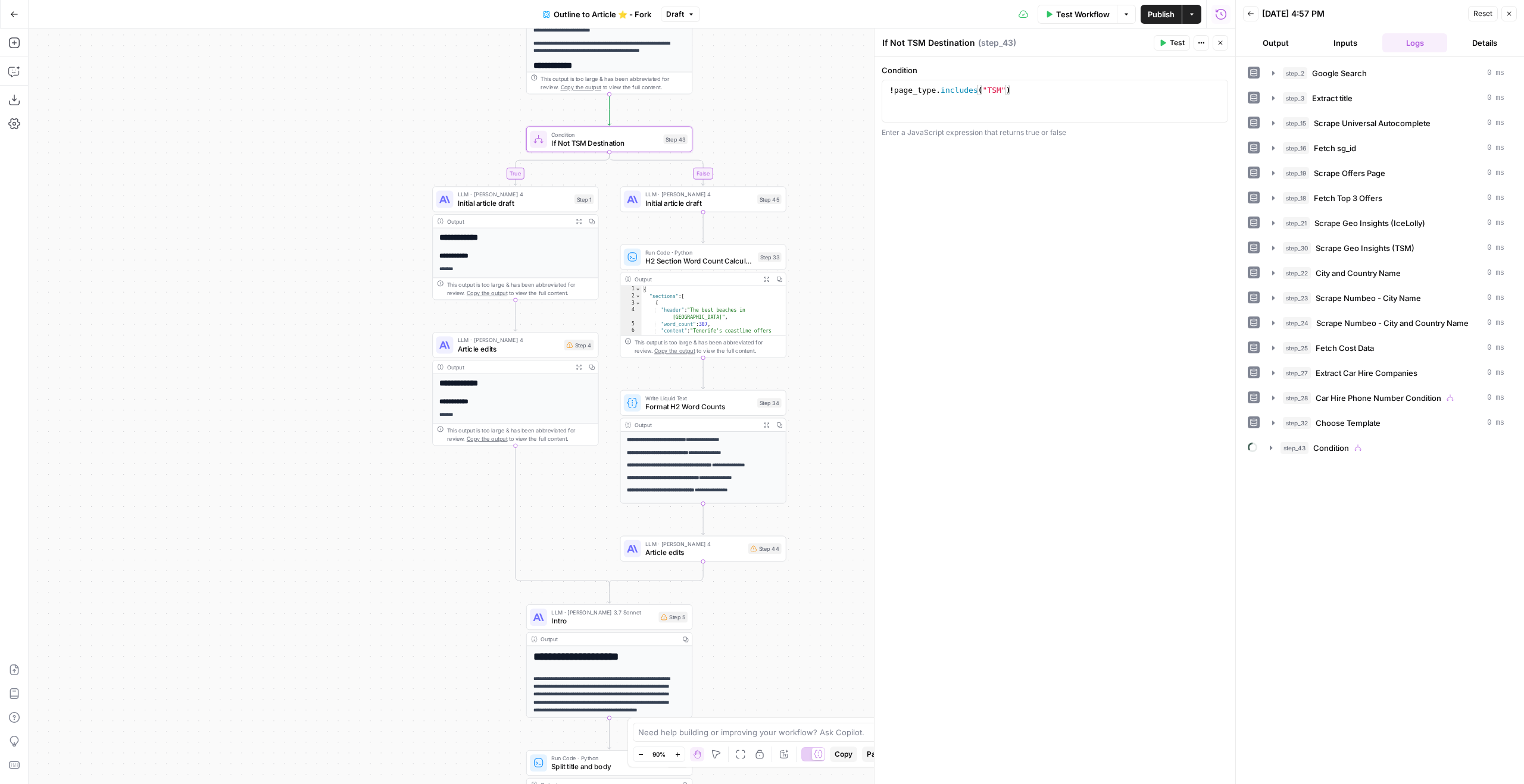
drag, startPoint x: 463, startPoint y: 119, endPoint x: 322, endPoint y: 116, distance: 141.0
click at [322, 116] on div "true true false true false false Workflow Set Inputs Inputs Google Search Googl…" at bounding box center [632, 406] width 1207 height 756
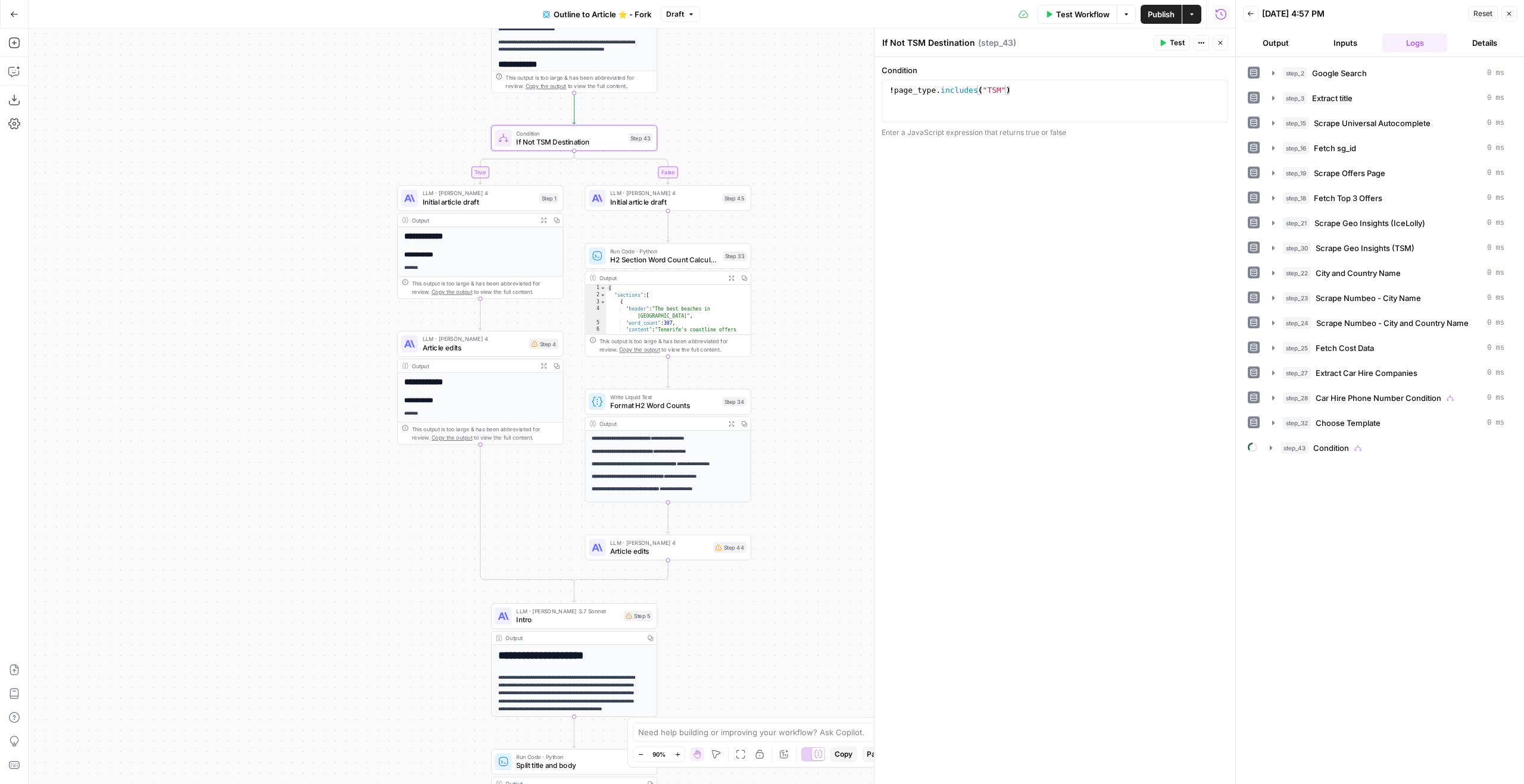
click at [777, 160] on div "true true false true false false Workflow Set Inputs Inputs Google Search Googl…" at bounding box center [632, 406] width 1207 height 756
click at [708, 203] on span "Initial article draft" at bounding box center [664, 201] width 108 height 11
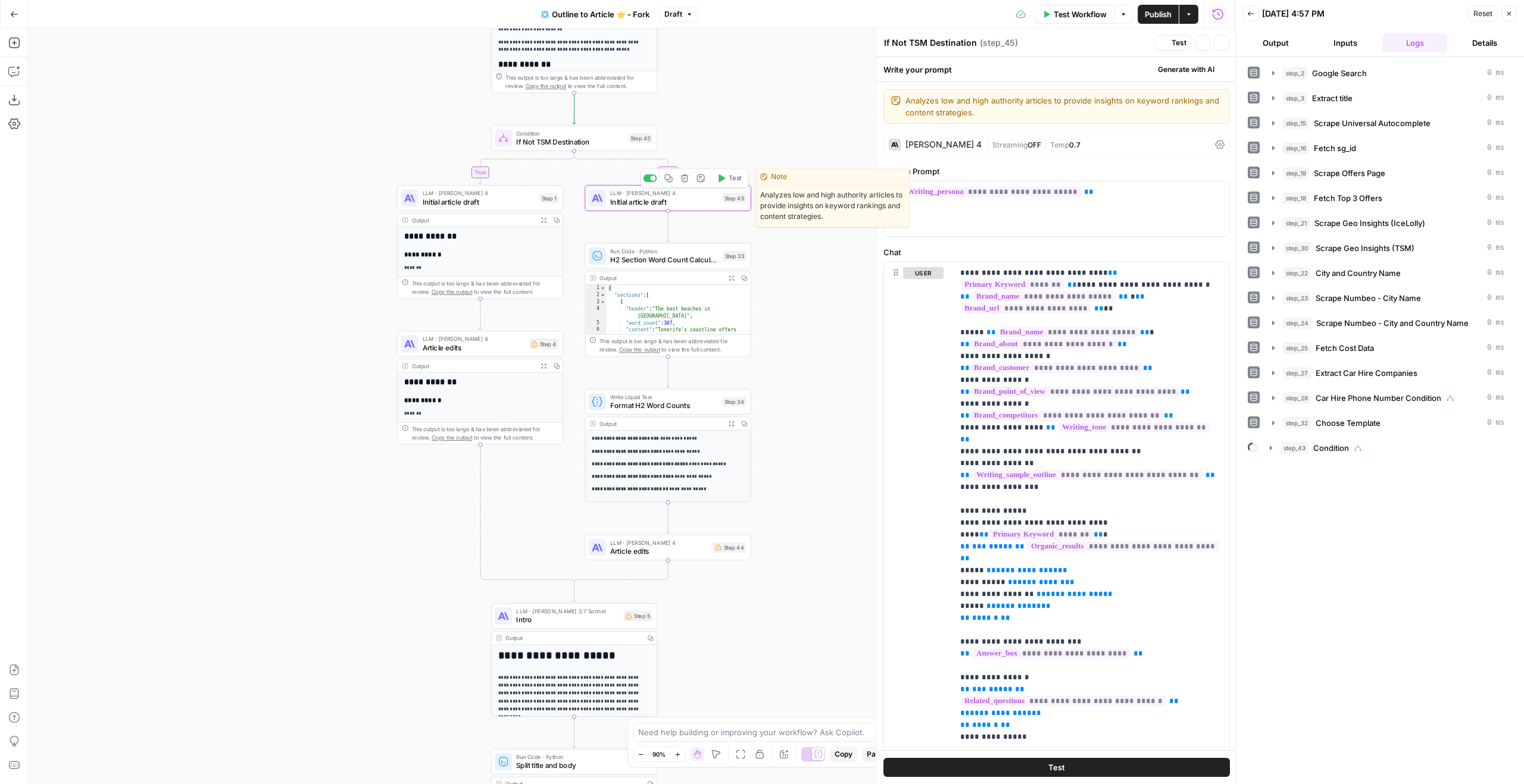
type textarea "Initial article draft"
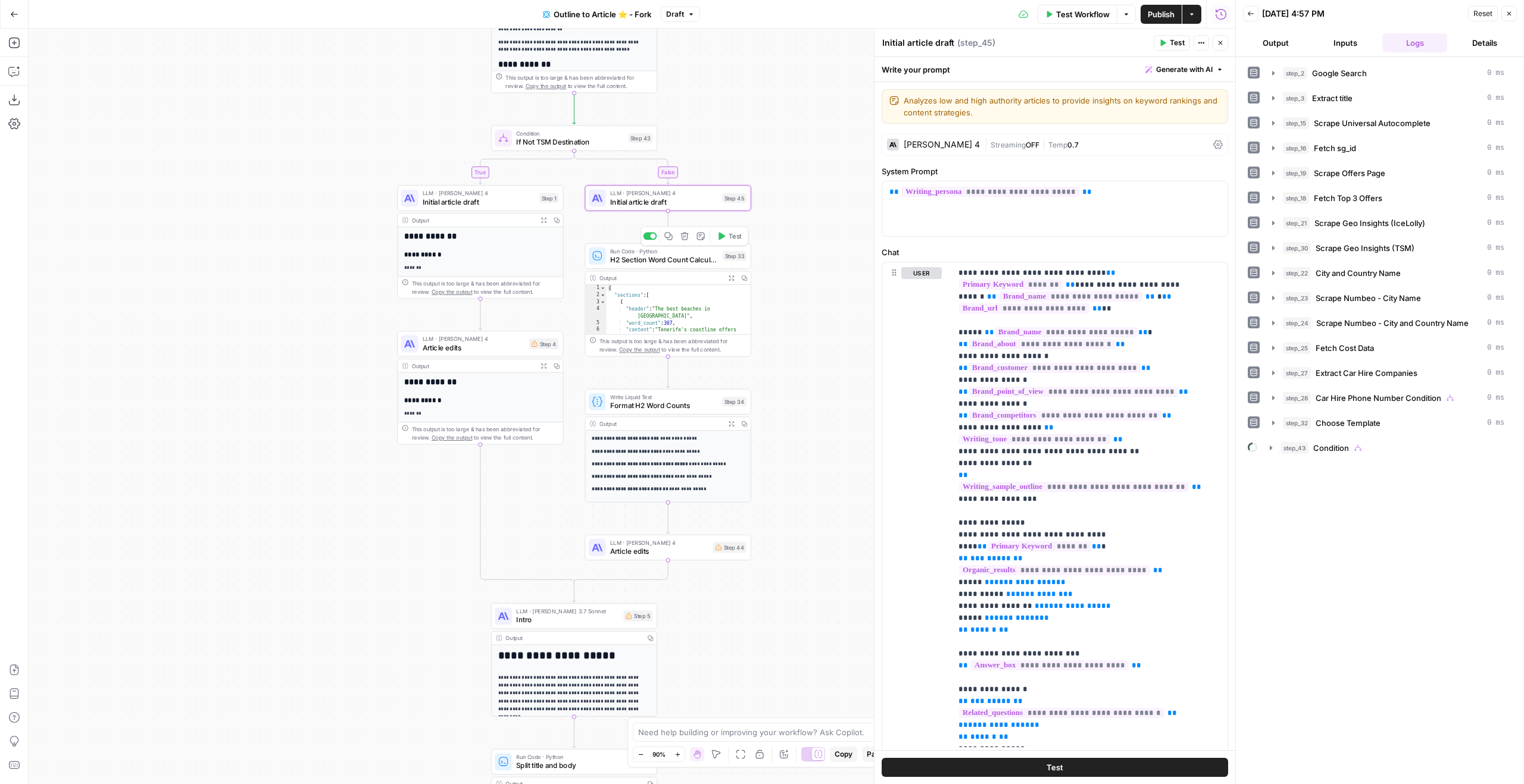
click at [738, 257] on div "Step 33" at bounding box center [735, 255] width 24 height 9
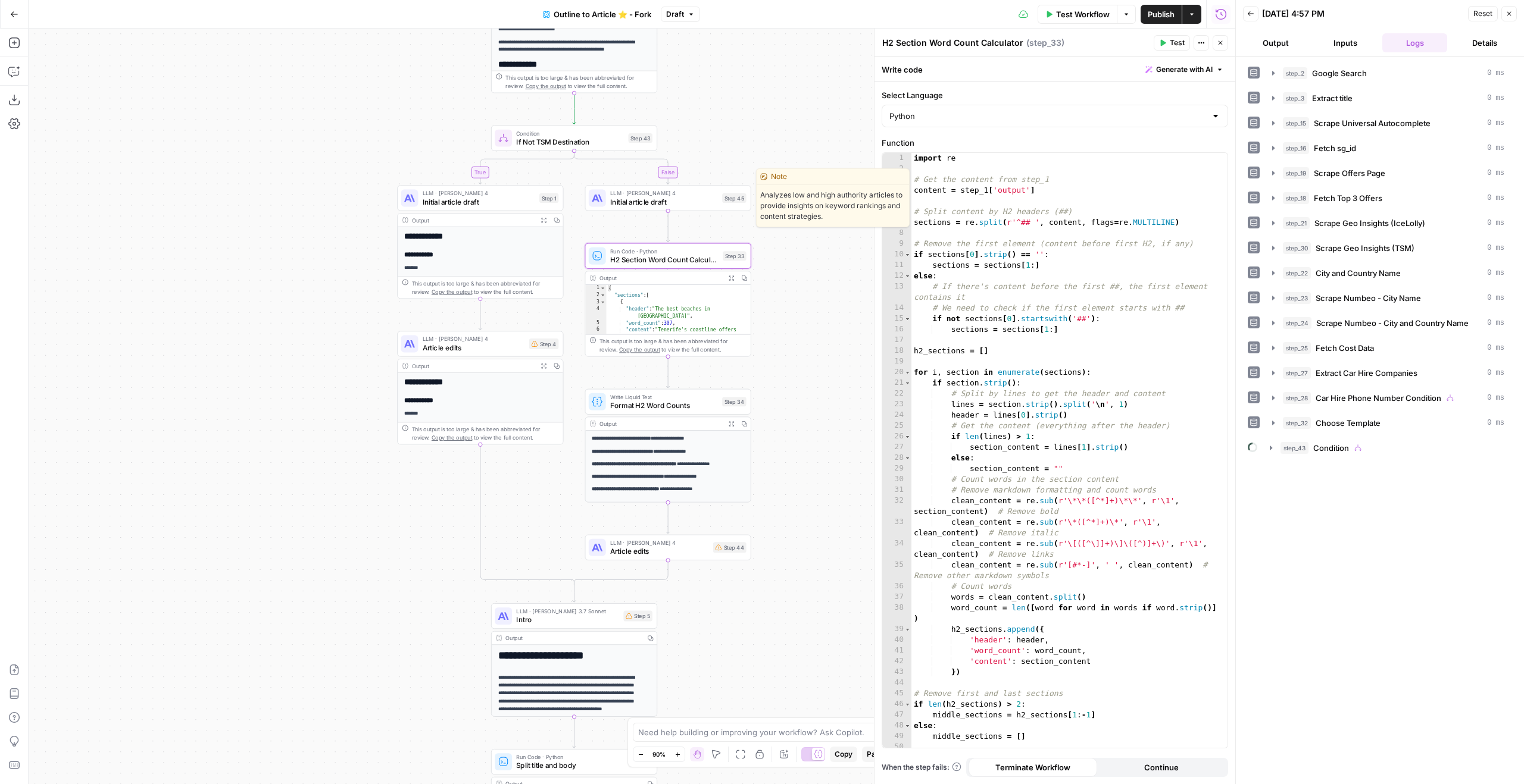
click at [705, 207] on span "Initial article draft" at bounding box center [664, 201] width 108 height 11
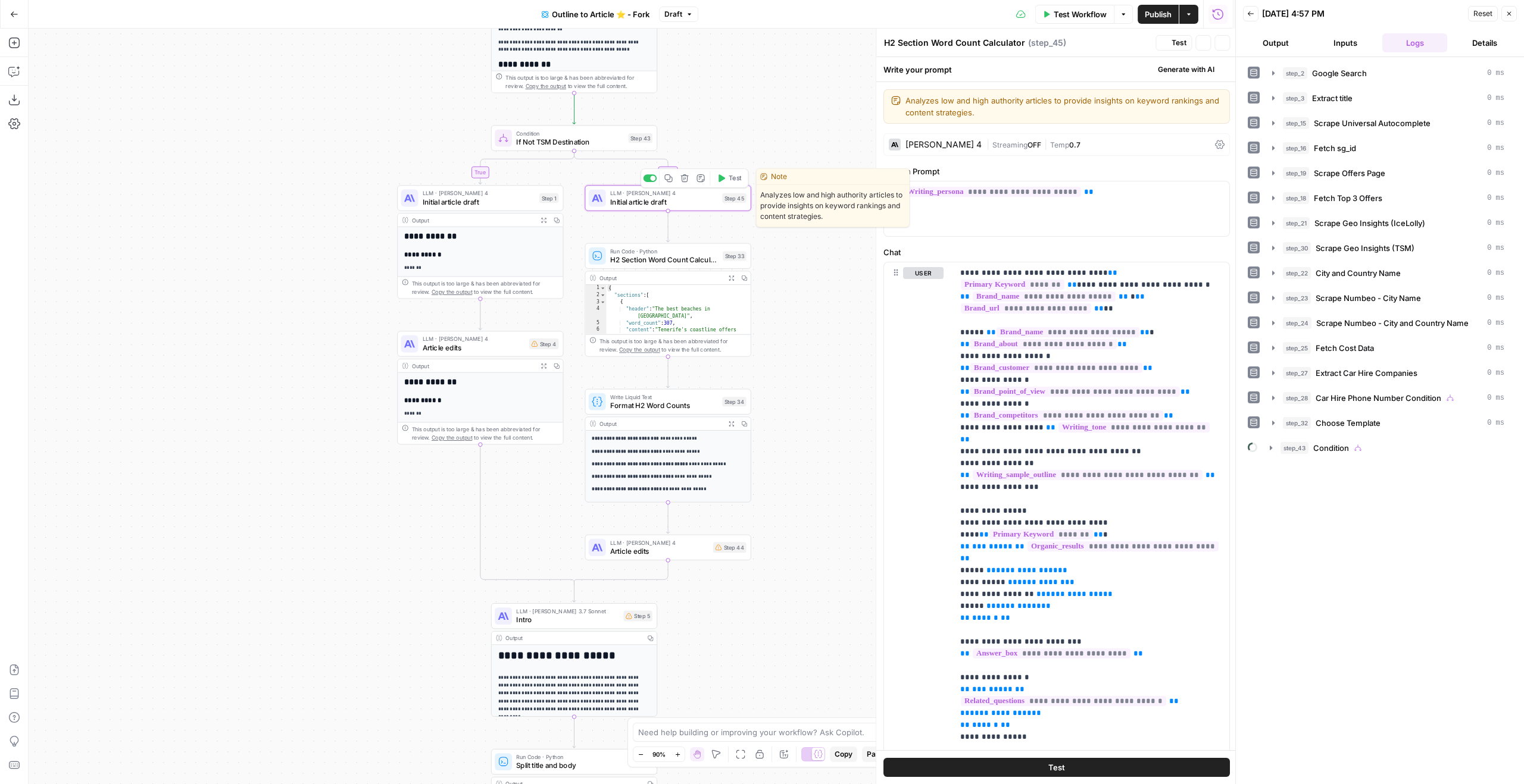
type textarea "Initial article draft"
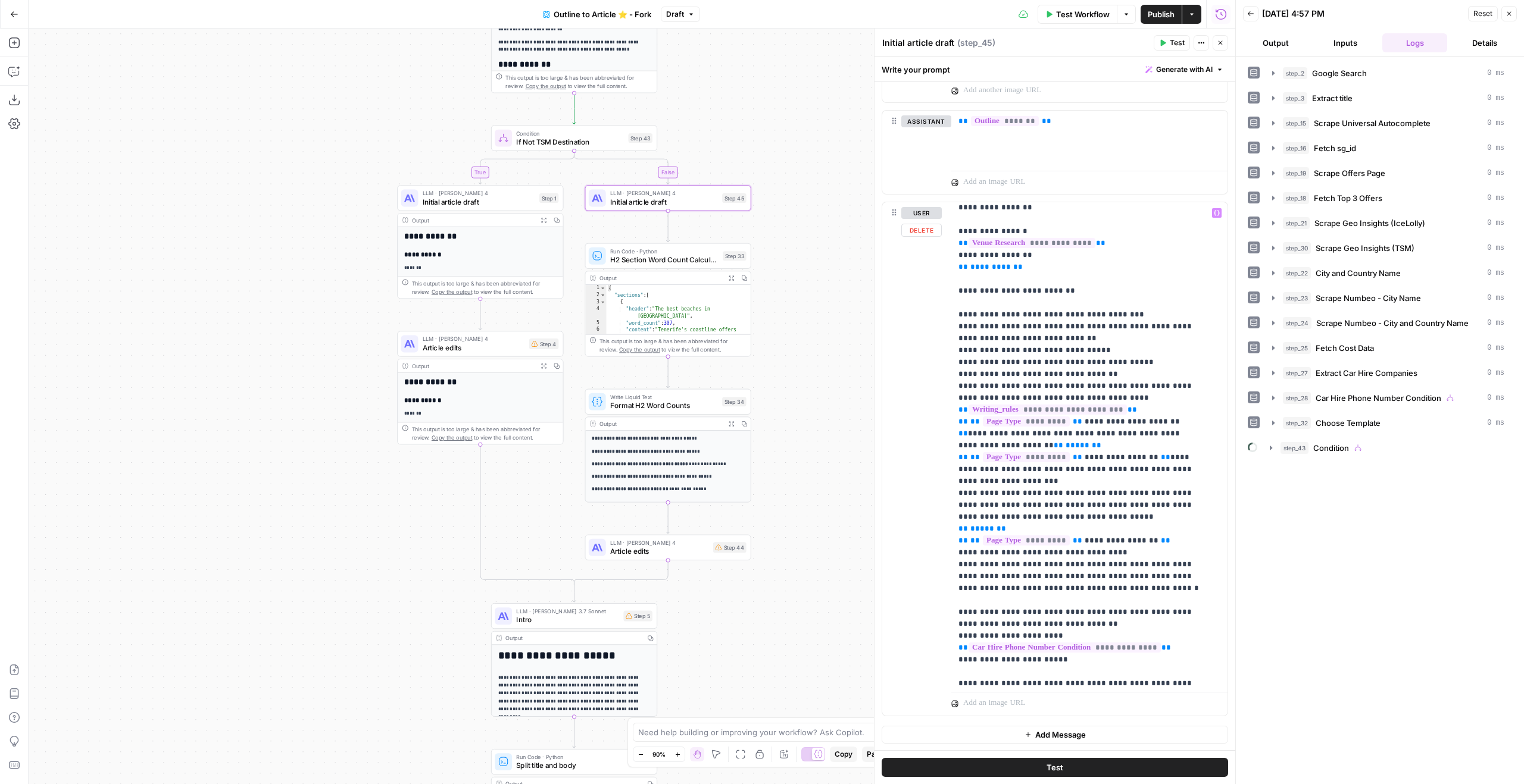
scroll to position [394, 0]
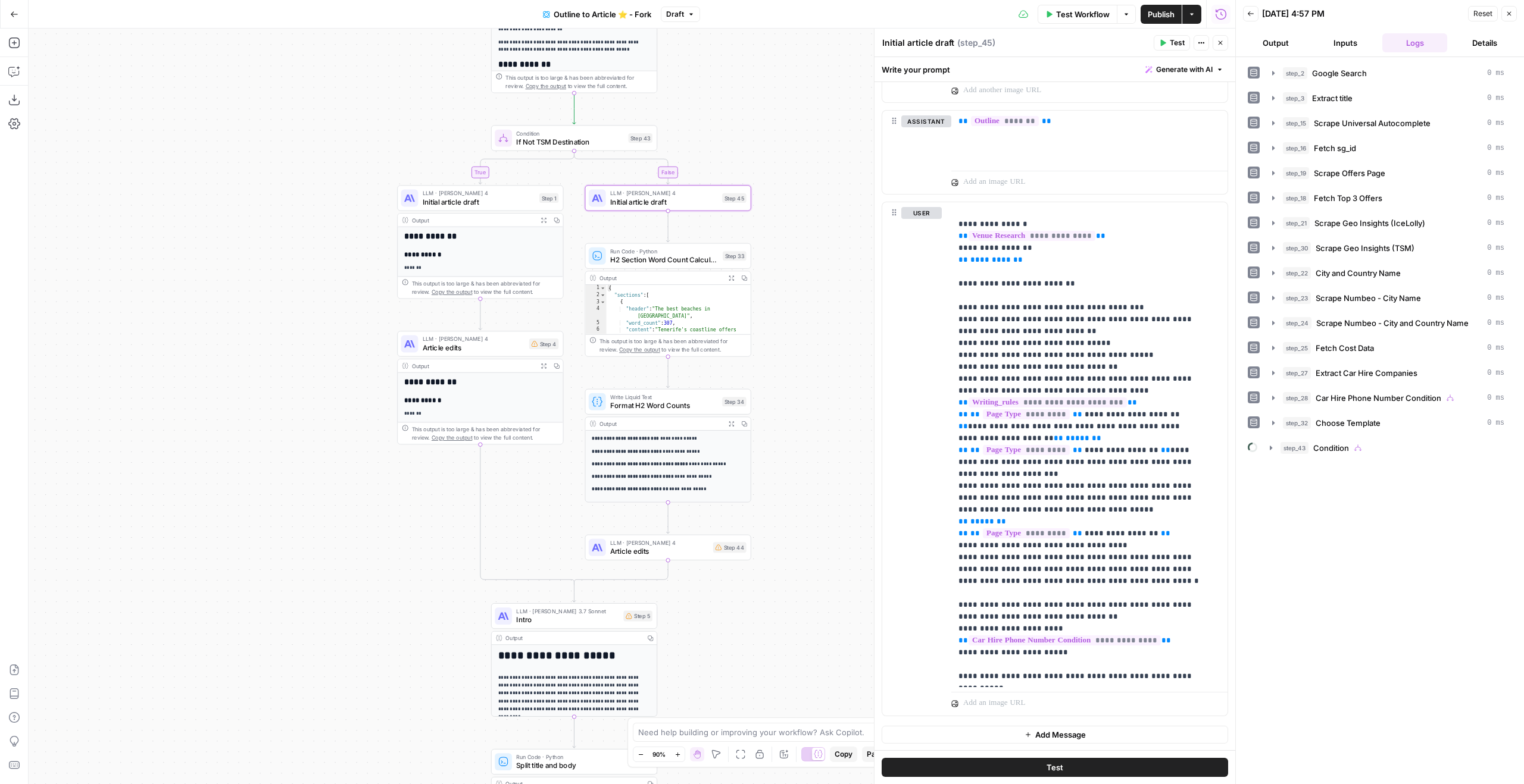
click at [1225, 43] on button "Close" at bounding box center [1220, 42] width 16 height 16
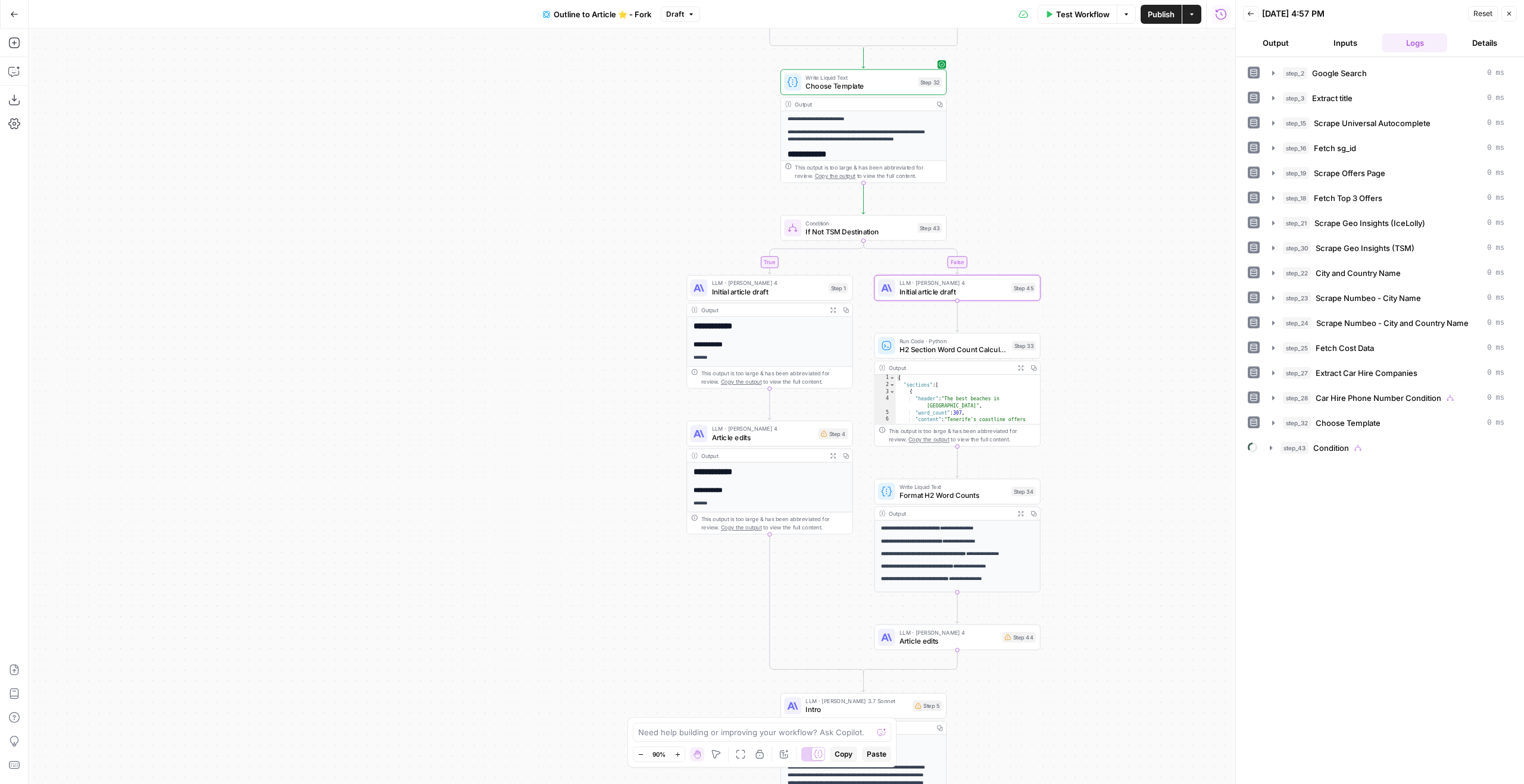
drag, startPoint x: 950, startPoint y: 173, endPoint x: 1256, endPoint y: 326, distance: 342.1
click at [1256, 326] on body "Ice Travel Group New Home Browse Insights Opportunities Your Data Flightpath Re…" at bounding box center [762, 392] width 1524 height 784
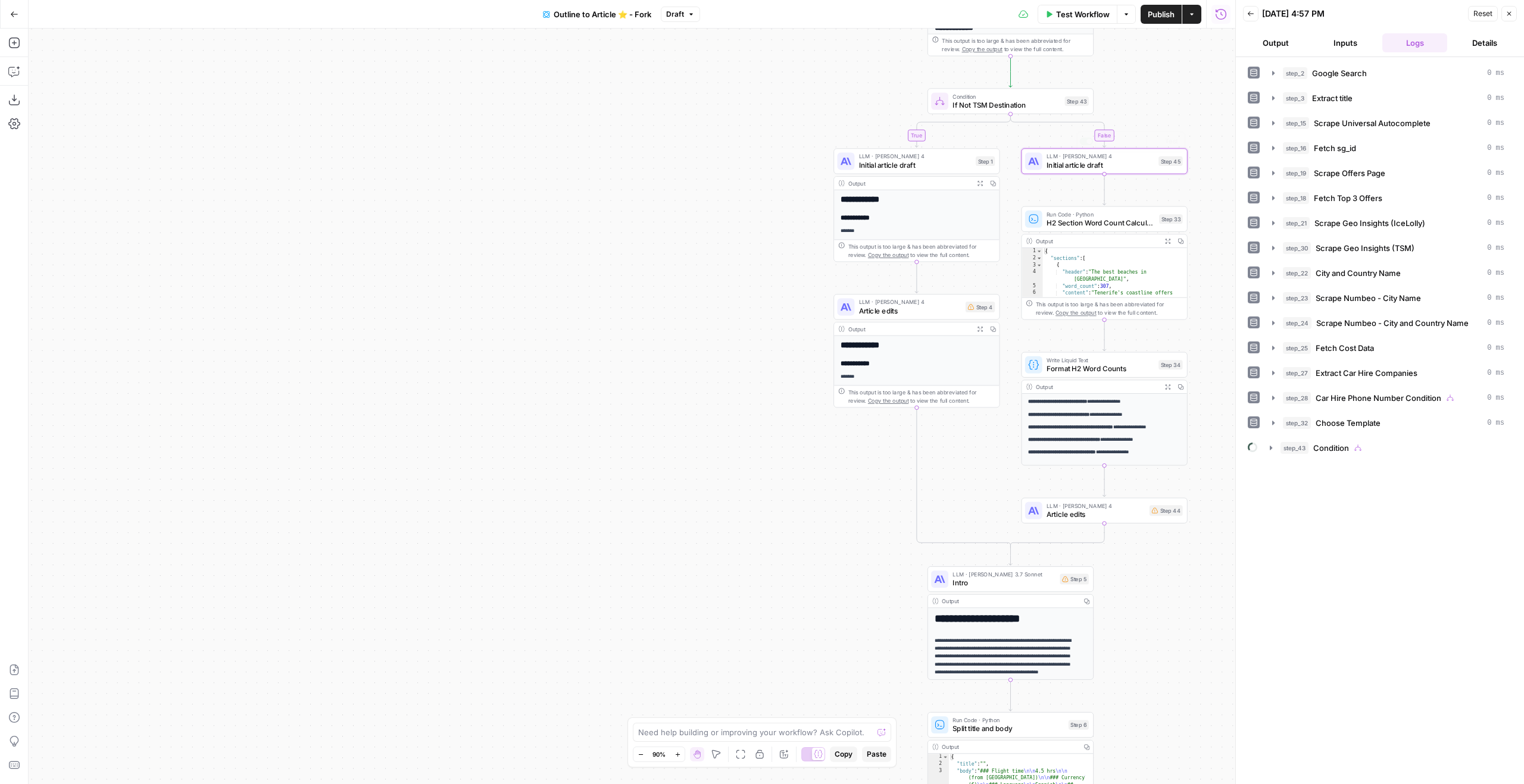
drag, startPoint x: 1061, startPoint y: 346, endPoint x: 1161, endPoint y: 169, distance: 203.3
click at [1160, 178] on div "true true false true false false Workflow Set Inputs Inputs Google Search Googl…" at bounding box center [632, 406] width 1207 height 756
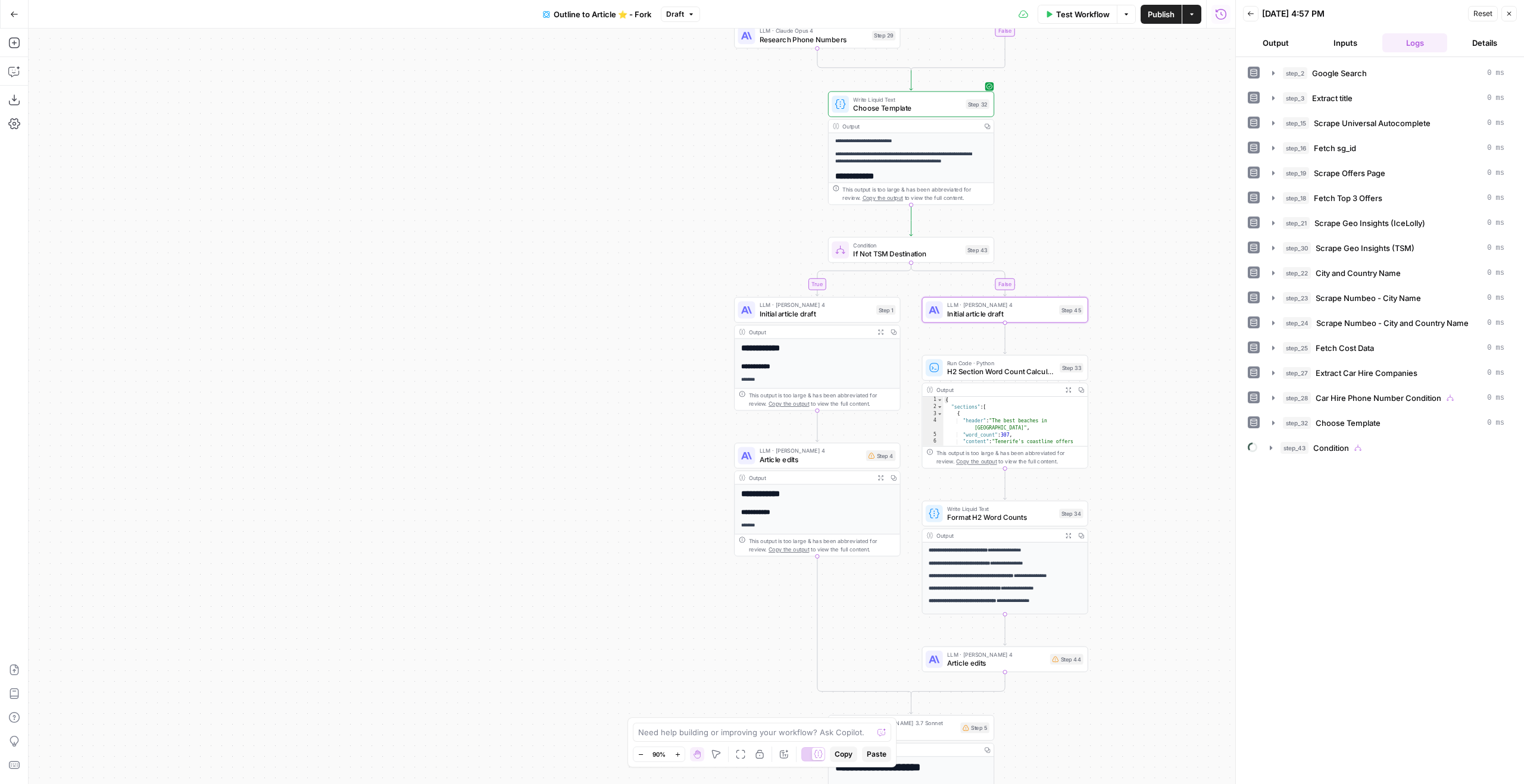
drag, startPoint x: 669, startPoint y: 186, endPoint x: 565, endPoint y: 339, distance: 185.0
click at [567, 338] on div "true true false true false false Workflow Set Inputs Inputs Google Search Googl…" at bounding box center [632, 406] width 1207 height 756
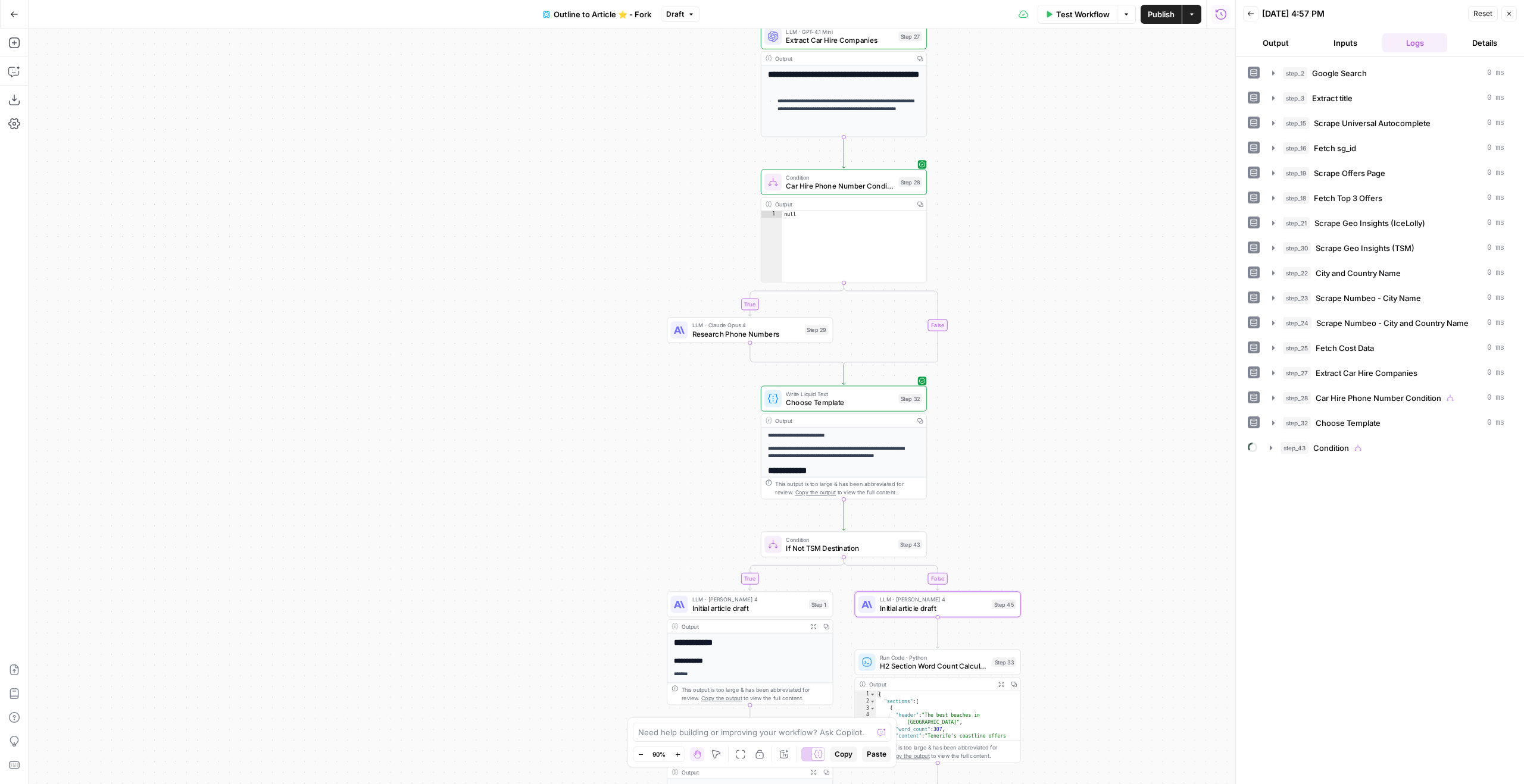
drag, startPoint x: 1141, startPoint y: 182, endPoint x: 1076, endPoint y: 477, distance: 302.1
click at [1076, 477] on div "true true false true false false Workflow Set Inputs Inputs Google Search Googl…" at bounding box center [632, 406] width 1207 height 756
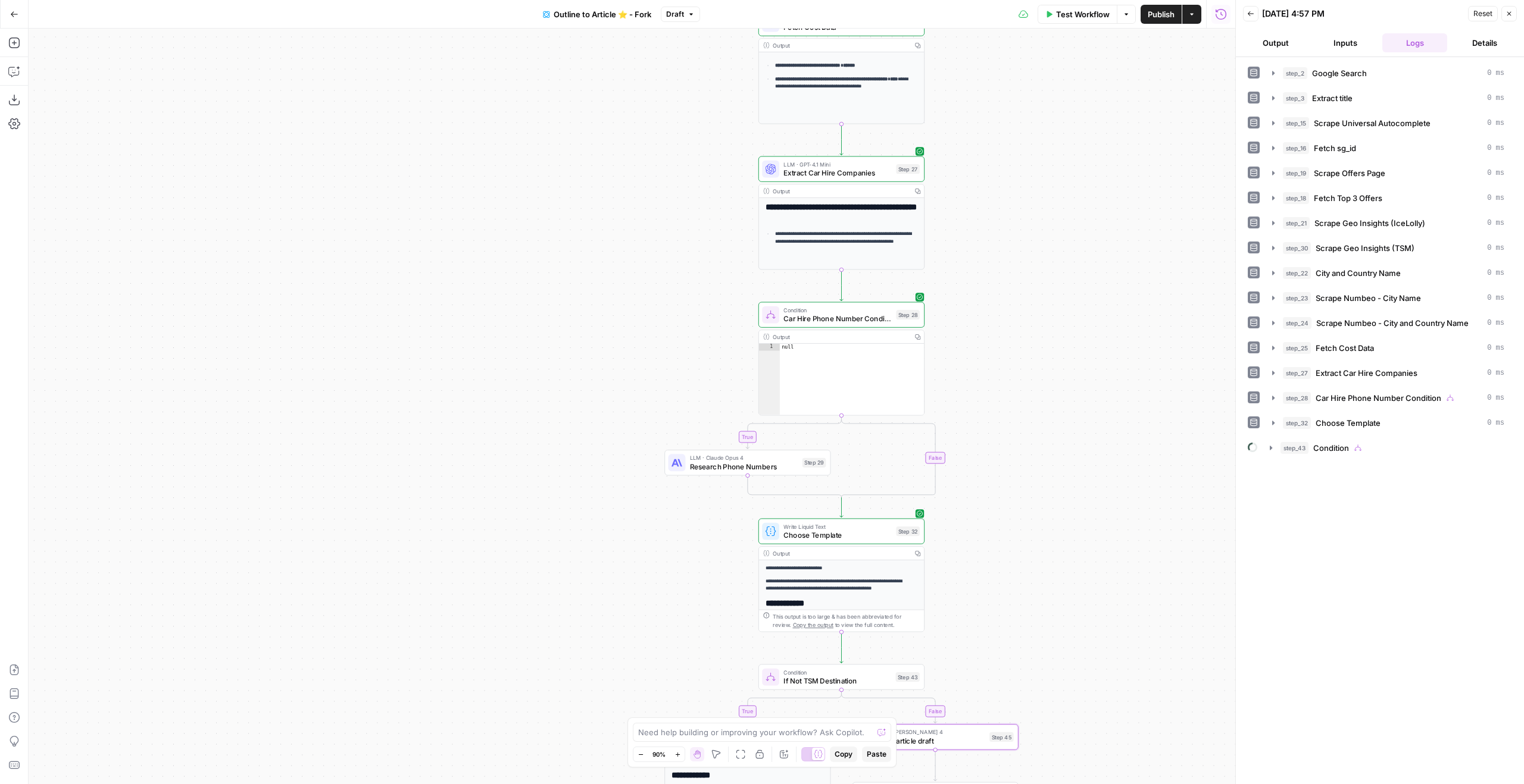
drag, startPoint x: 1064, startPoint y: 473, endPoint x: 1062, endPoint y: 752, distance: 279.0
click at [1068, 752] on div "true true false true false false Workflow Set Inputs Inputs Google Search Googl…" at bounding box center [632, 406] width 1207 height 756
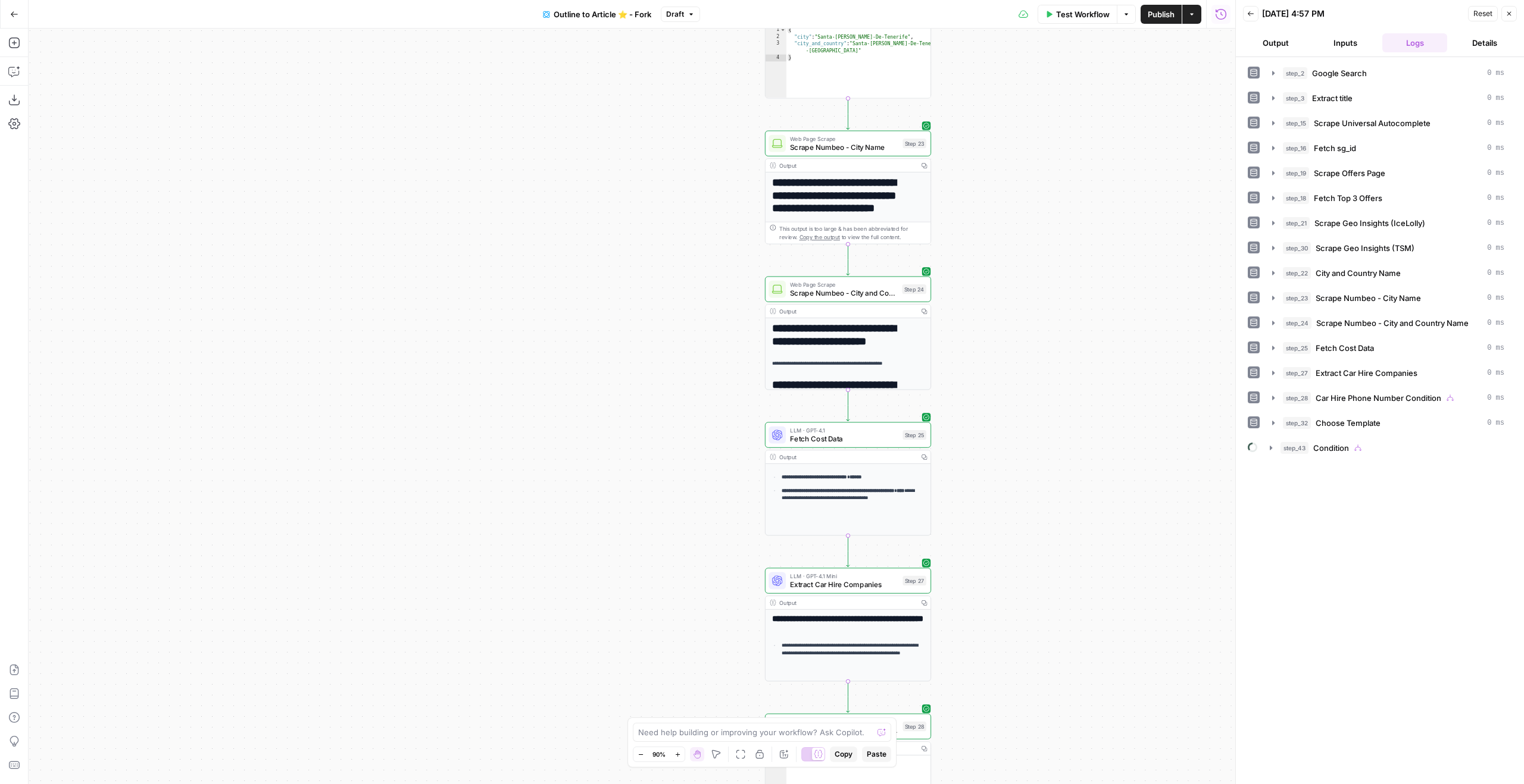
drag, startPoint x: 1065, startPoint y: 329, endPoint x: 1061, endPoint y: 522, distance: 193.0
click at [1061, 522] on div "true true false true false false Workflow Set Inputs Inputs Google Search Googl…" at bounding box center [632, 406] width 1207 height 756
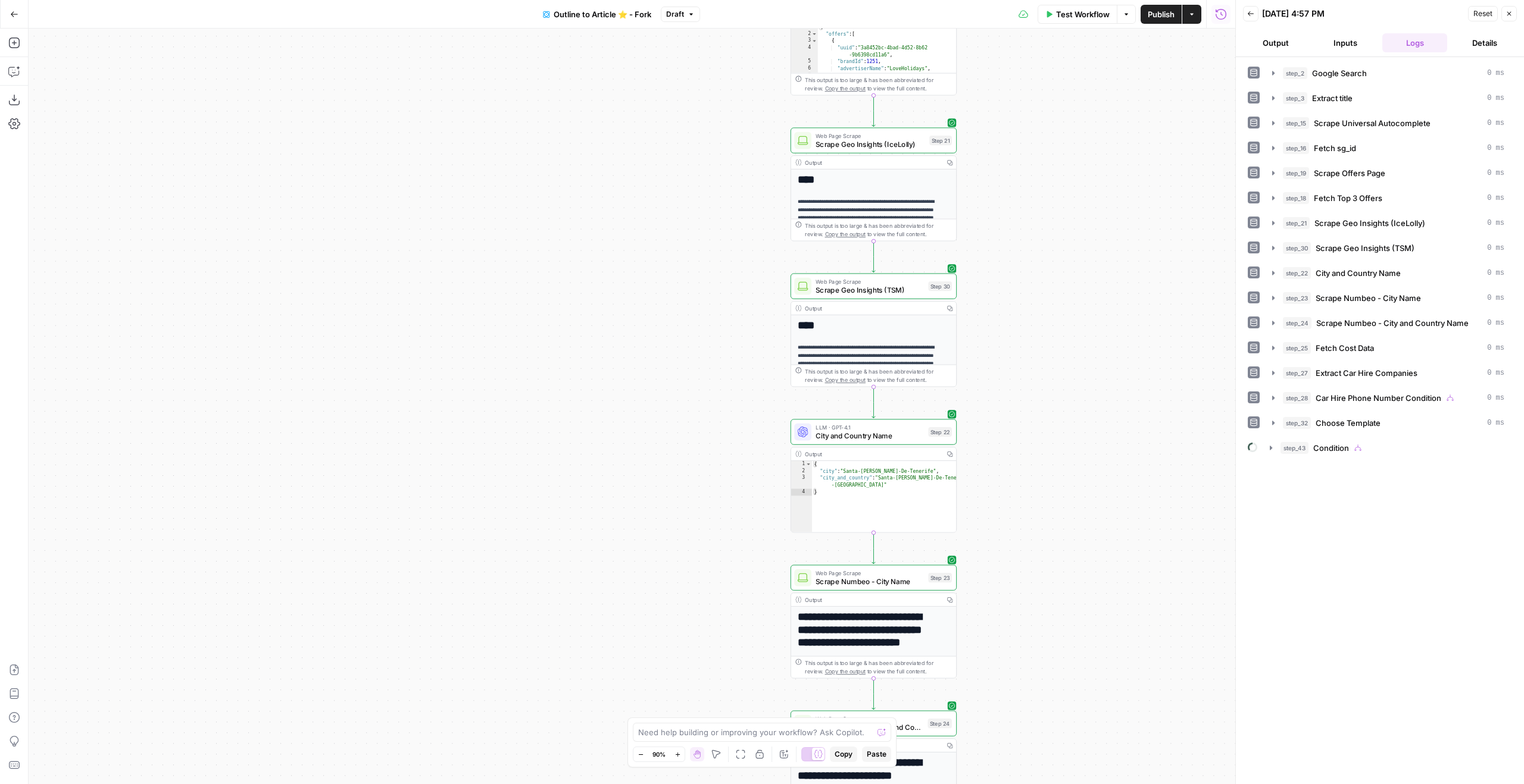
drag, startPoint x: 1074, startPoint y: 230, endPoint x: 1087, endPoint y: 595, distance: 365.2
click at [1087, 595] on div "true true false true false false Workflow Set Inputs Inputs Google Search Googl…" at bounding box center [632, 406] width 1207 height 756
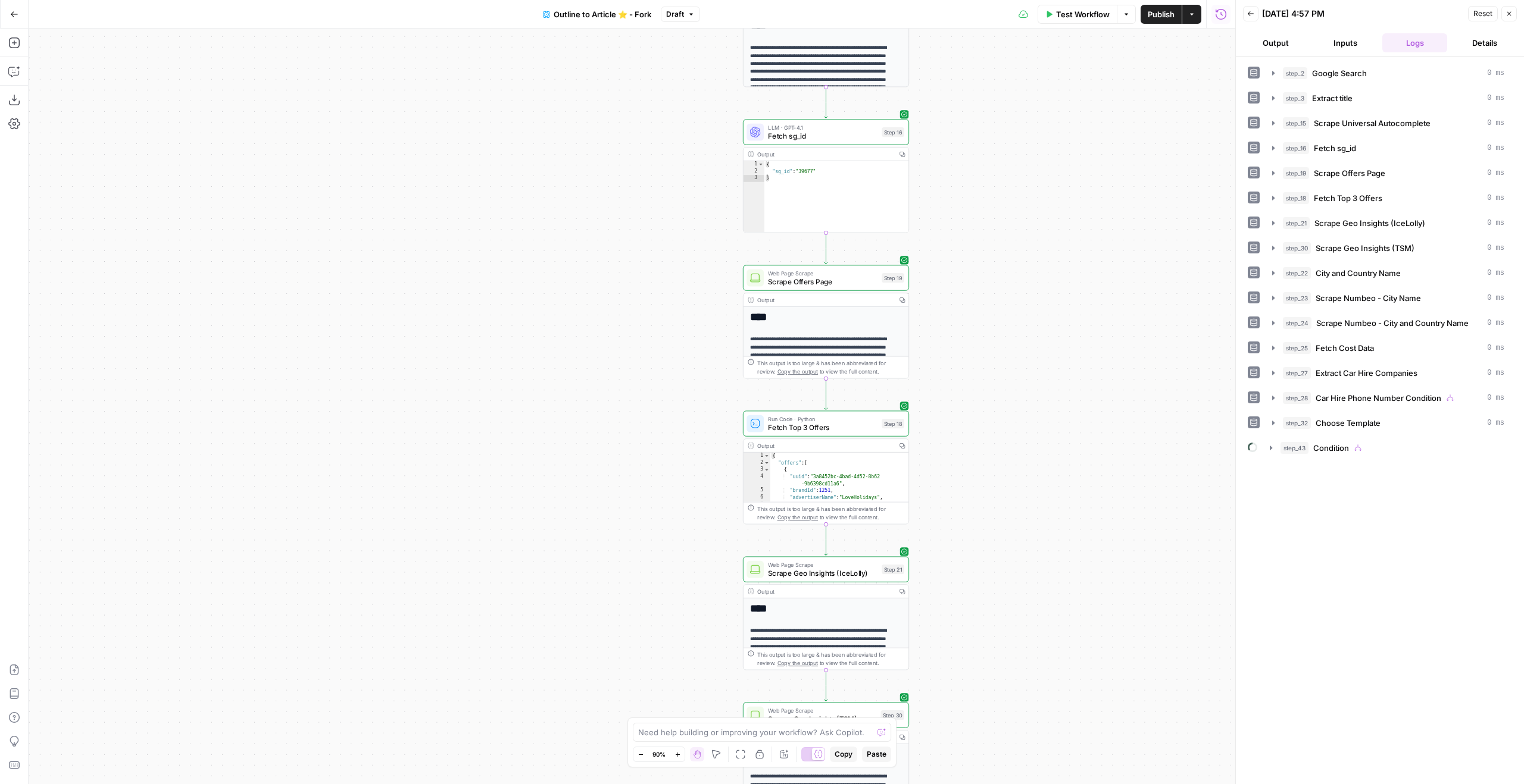
drag, startPoint x: 1089, startPoint y: 289, endPoint x: 1032, endPoint y: 685, distance: 400.1
click at [1032, 685] on div "true true false true false false Workflow Set Inputs Inputs Google Search Googl…" at bounding box center [632, 406] width 1207 height 756
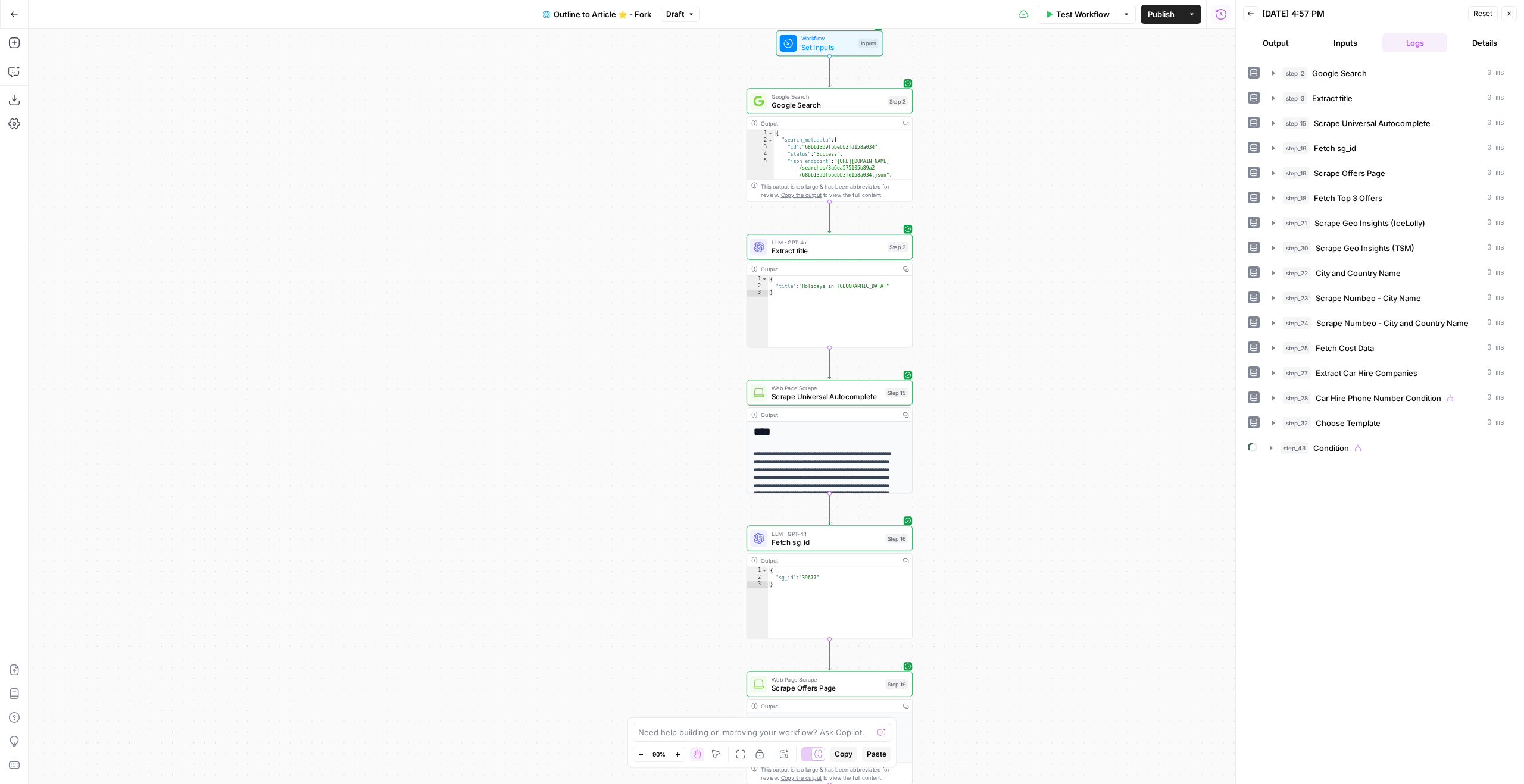
drag, startPoint x: 1089, startPoint y: 318, endPoint x: 1094, endPoint y: 723, distance: 405.0
click at [1094, 723] on div "true true false true false false Workflow Set Inputs Inputs Google Search Googl…" at bounding box center [632, 406] width 1207 height 756
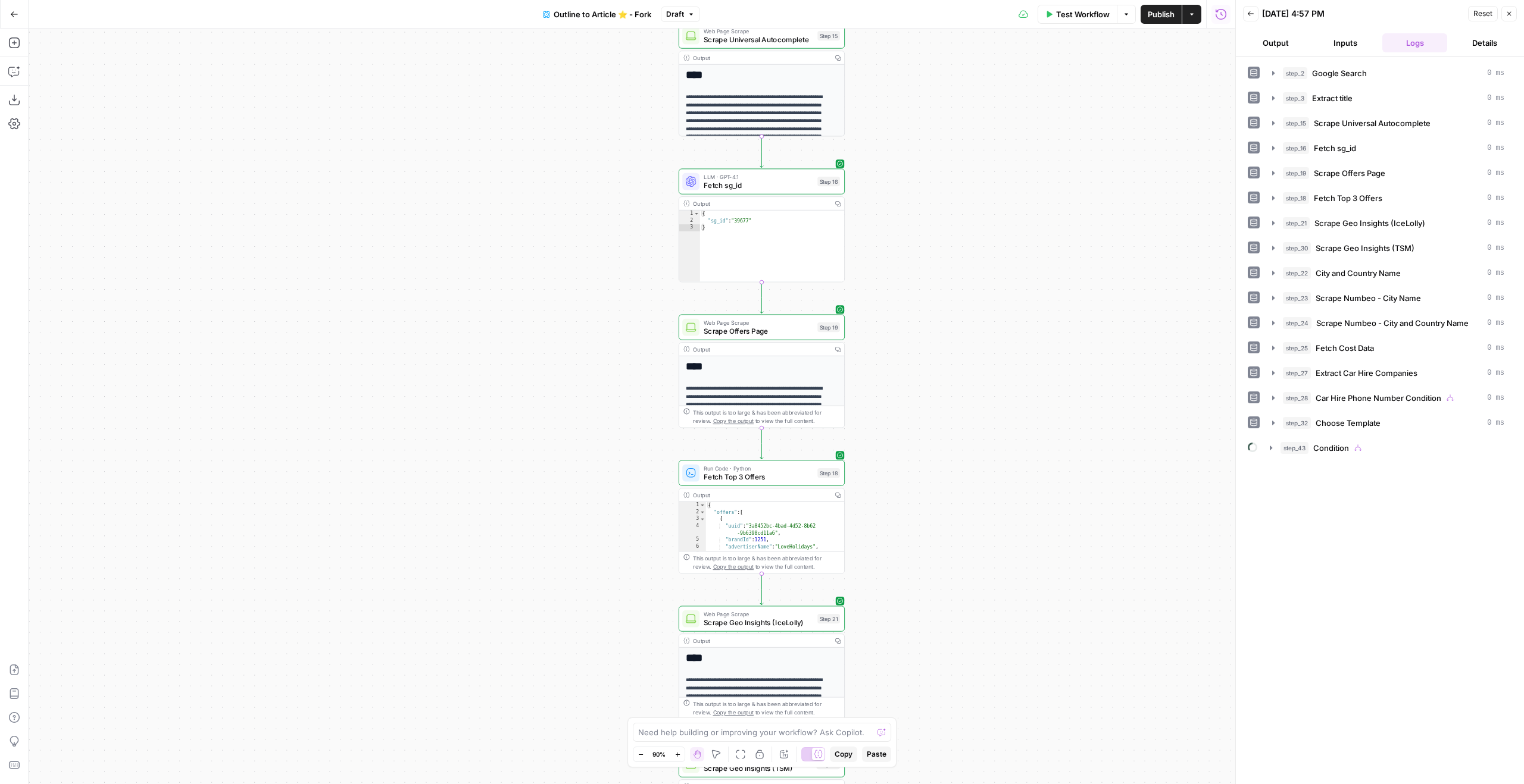
drag, startPoint x: 1068, startPoint y: 469, endPoint x: 1025, endPoint y: 275, distance: 198.7
click at [1025, 275] on div "true true false true false false Workflow Set Inputs Inputs Google Search Googl…" at bounding box center [632, 406] width 1207 height 756
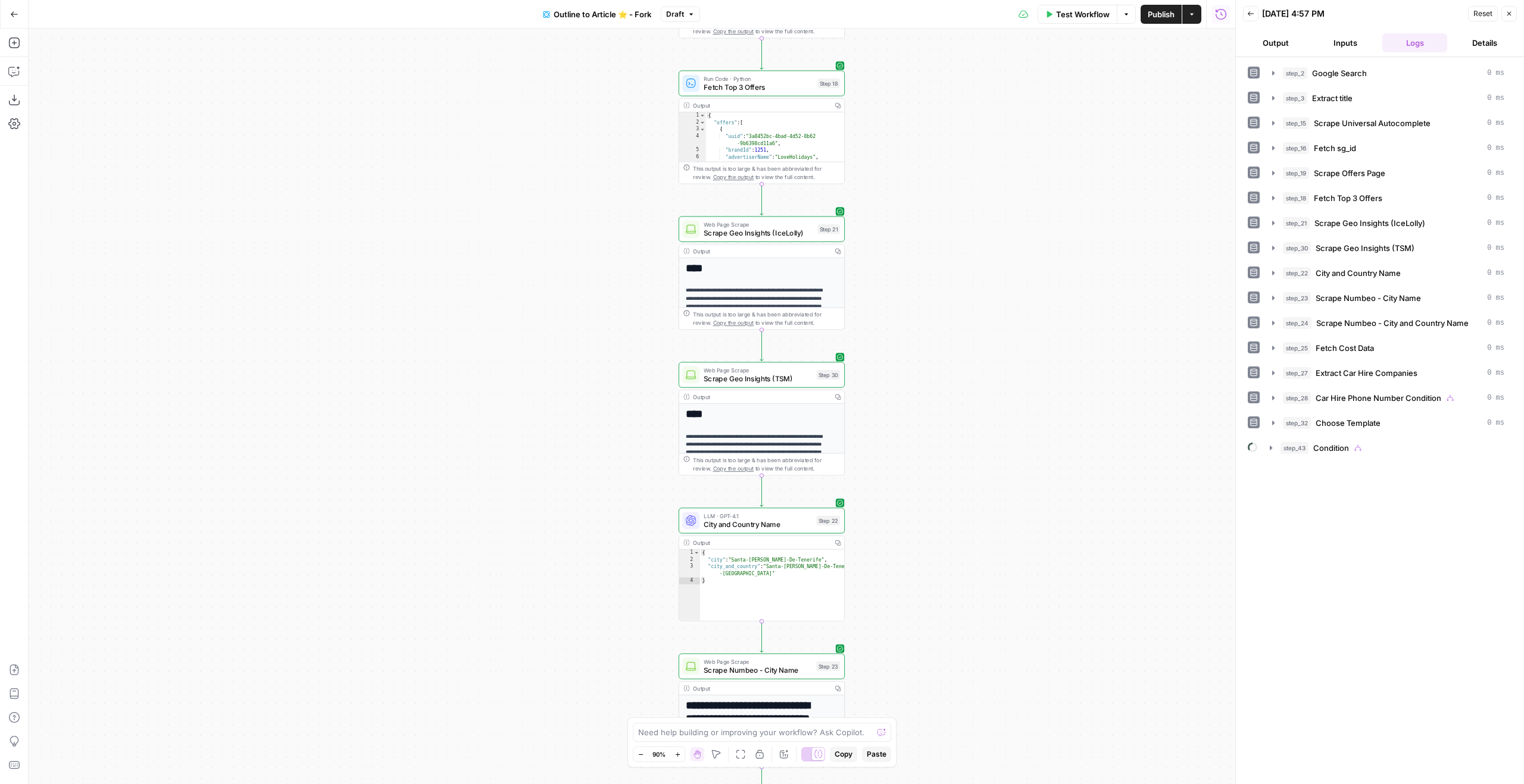
click at [1086, 12] on span "Test Workflow" at bounding box center [1083, 14] width 53 height 12
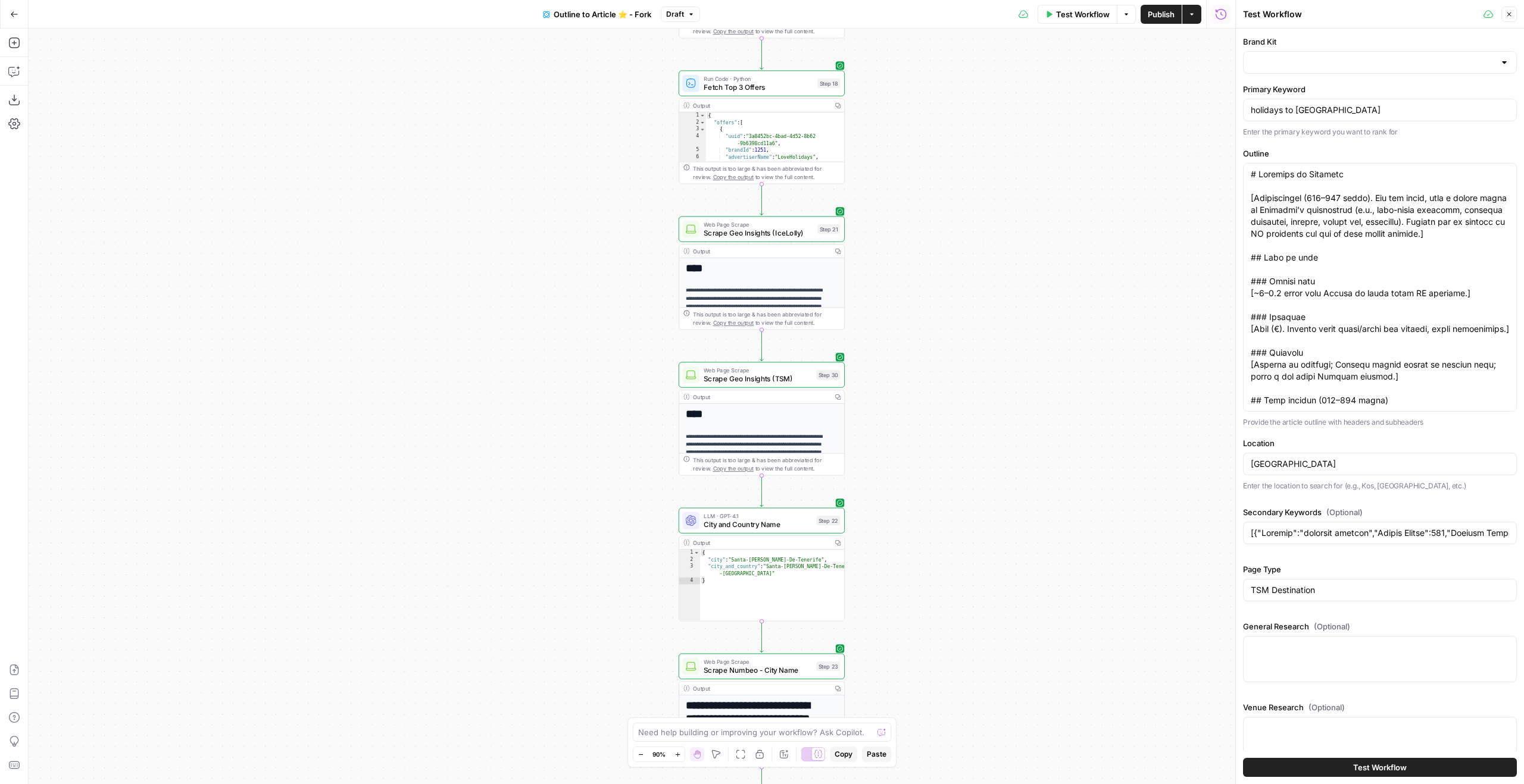
type input "TravelSupermarket"
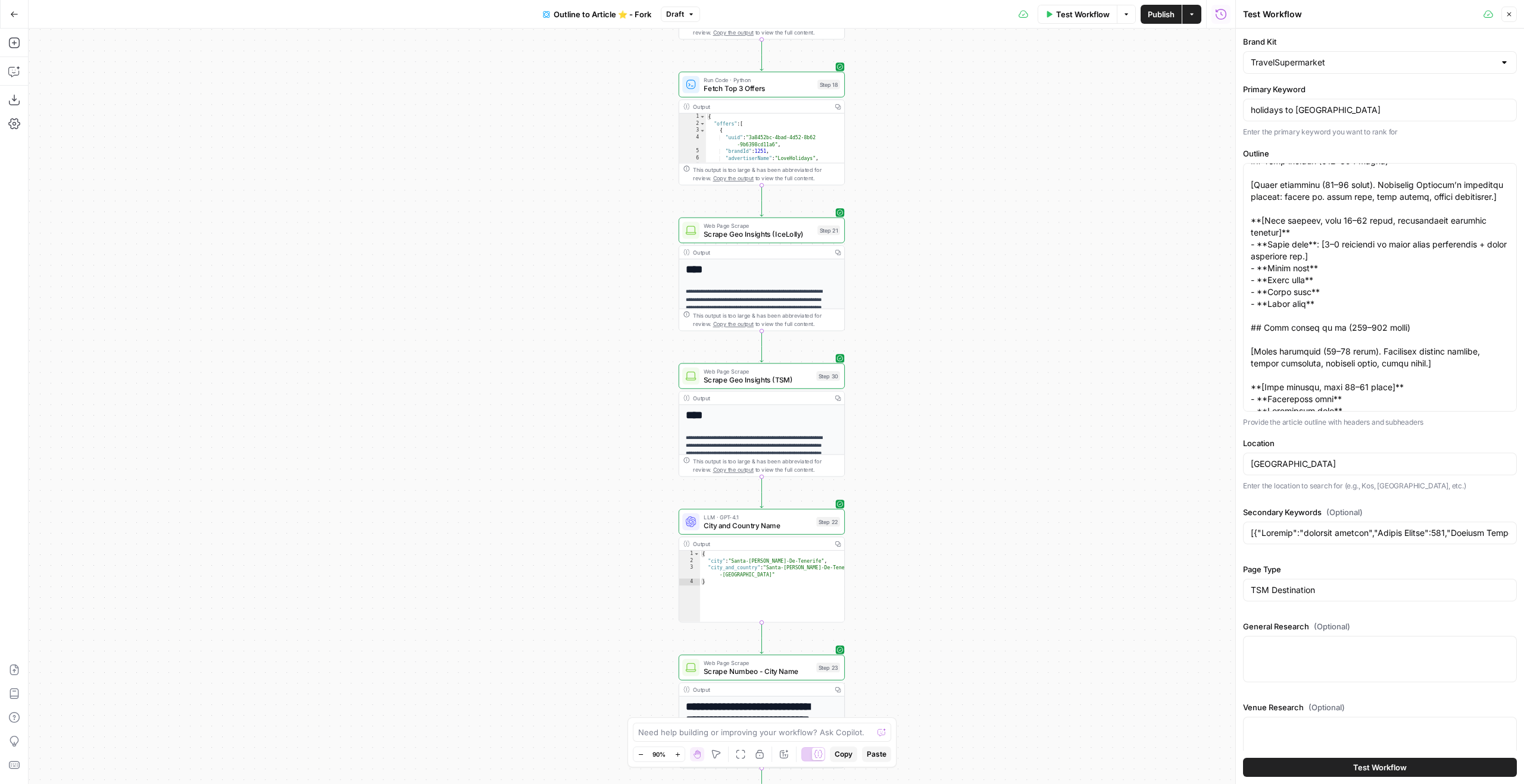
scroll to position [37, 0]
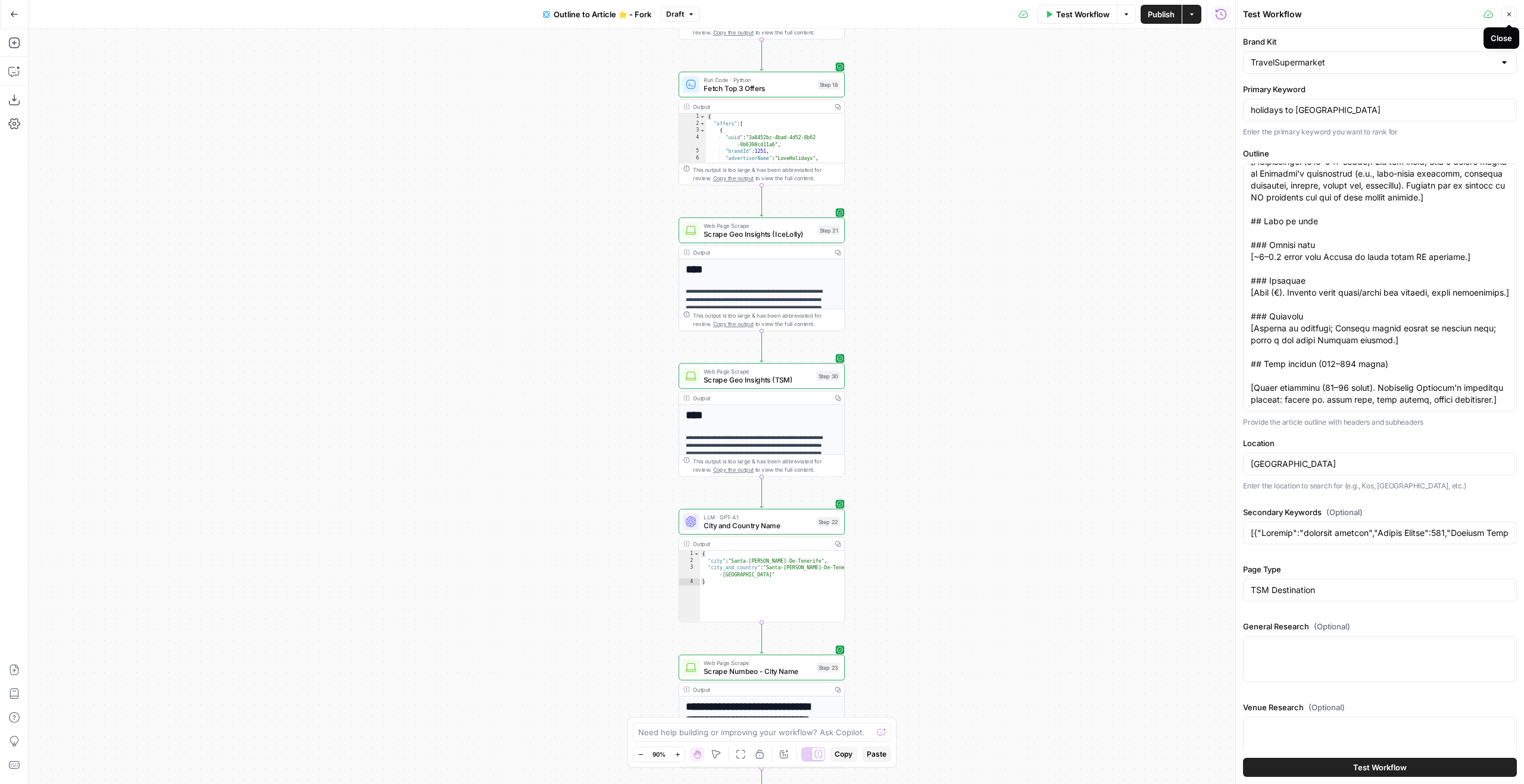
click at [1507, 19] on button "Close" at bounding box center [1509, 14] width 16 height 16
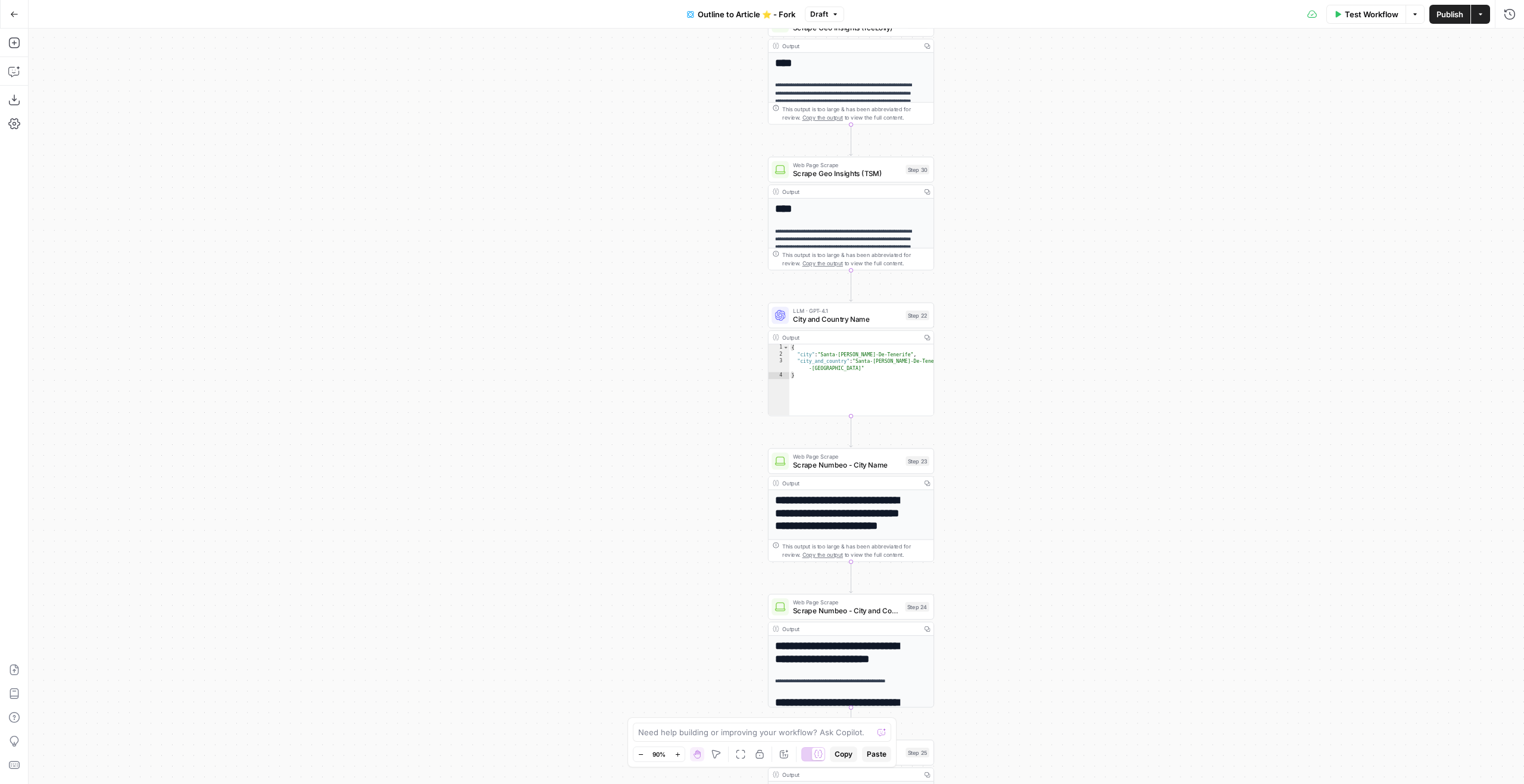
drag, startPoint x: 1122, startPoint y: 418, endPoint x: 1198, endPoint y: 290, distance: 148.9
click at [1250, 149] on div "true true false true false false Workflow Set Inputs Inputs Google Search Googl…" at bounding box center [776, 406] width 1496 height 756
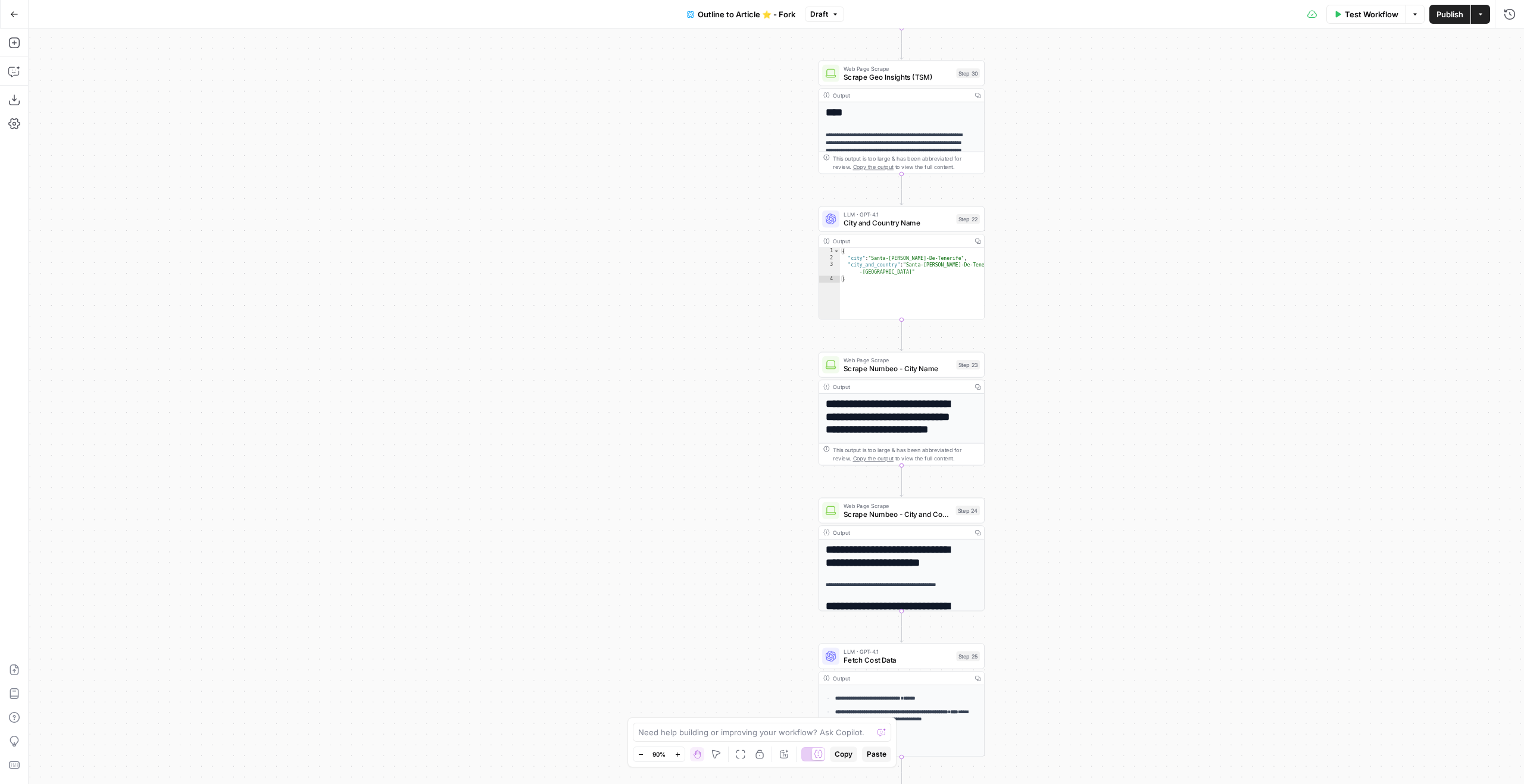
drag, startPoint x: 1231, startPoint y: 298, endPoint x: 1276, endPoint y: 131, distance: 173.0
click at [1273, 149] on div "true true false true false false Workflow Set Inputs Inputs Google Search Googl…" at bounding box center [776, 406] width 1496 height 756
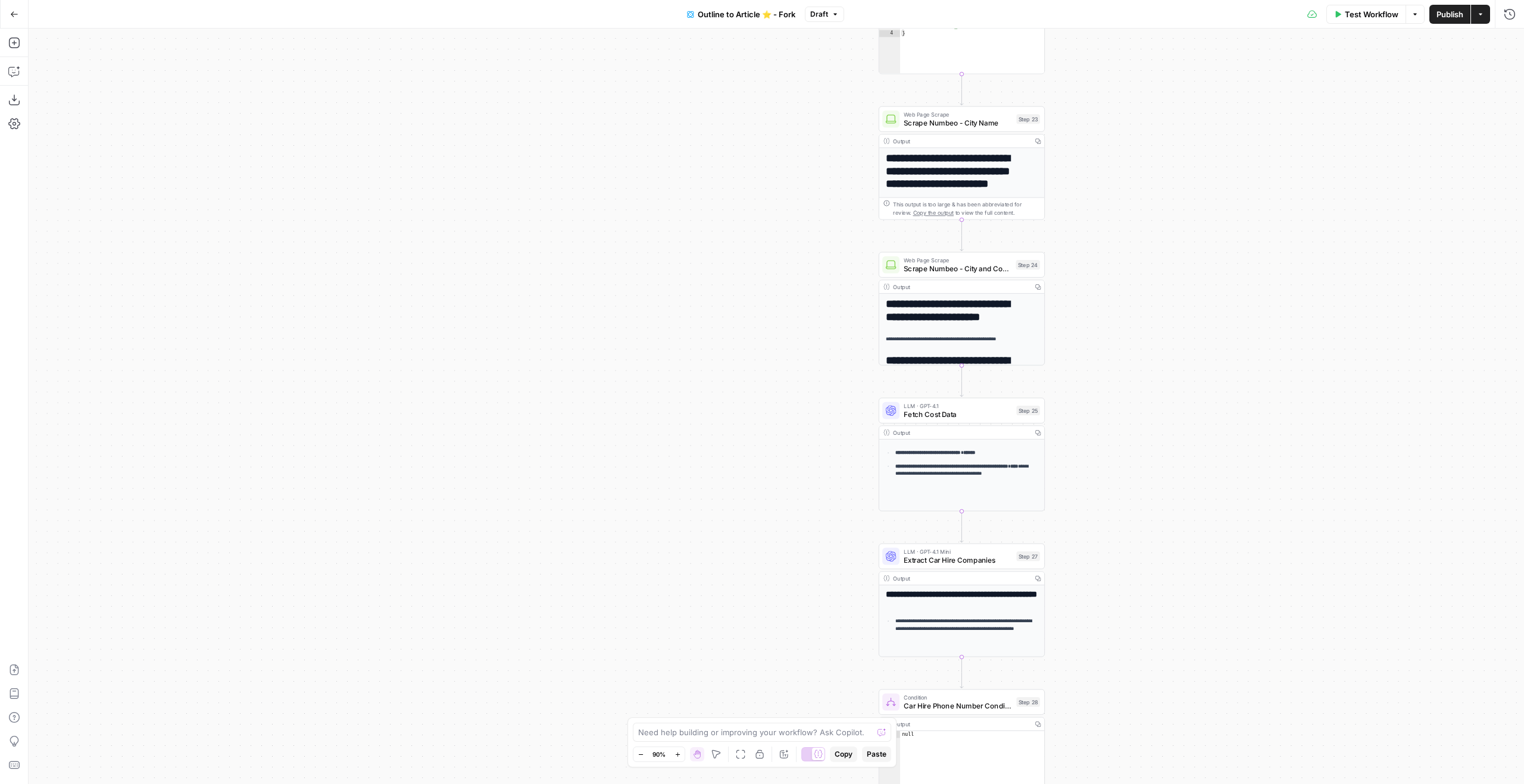
drag, startPoint x: 1312, startPoint y: 375, endPoint x: 1330, endPoint y: 276, distance: 100.6
click at [1372, 232] on div "true true false true false false Workflow Set Inputs Inputs Google Search Googl…" at bounding box center [776, 406] width 1496 height 756
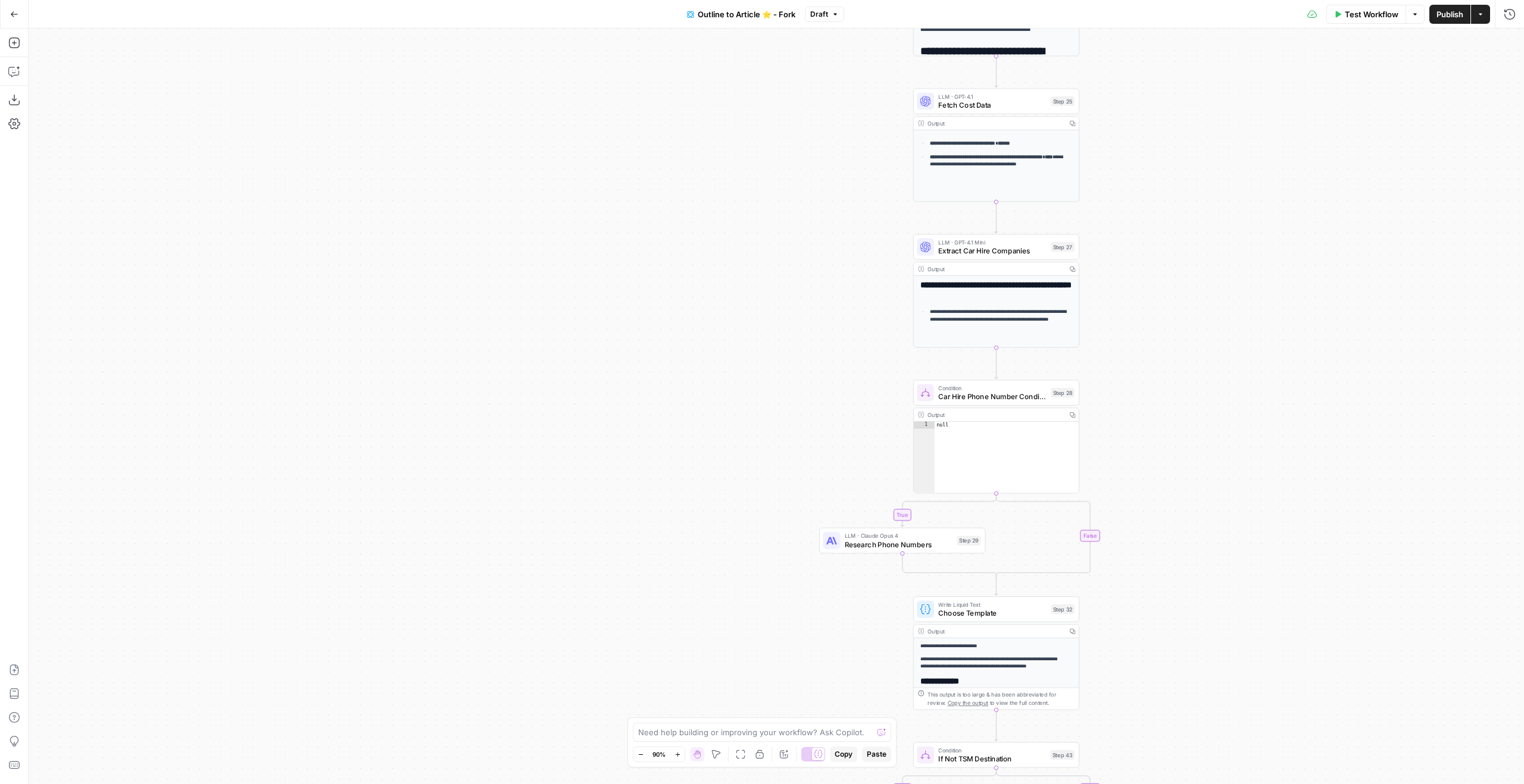
drag, startPoint x: 1231, startPoint y: 430, endPoint x: 1207, endPoint y: 194, distance: 237.2
click at [1205, 210] on div "true true false true false false Workflow Set Inputs Inputs Google Search Googl…" at bounding box center [776, 406] width 1496 height 756
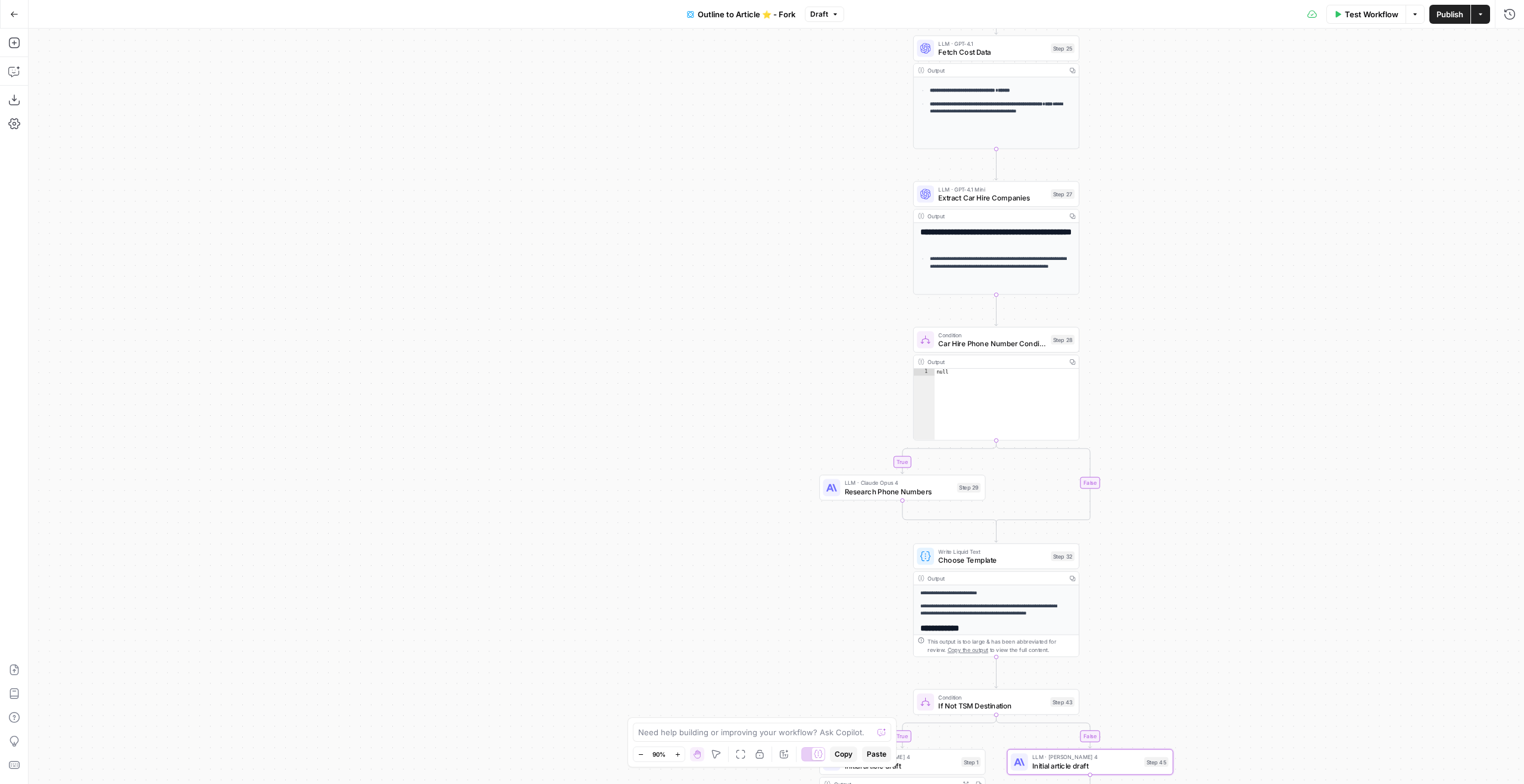
drag, startPoint x: 1258, startPoint y: 372, endPoint x: 1251, endPoint y: 256, distance: 116.2
click at [1251, 256] on div "true true false true false false Workflow Set Inputs Inputs Google Search Googl…" at bounding box center [776, 406] width 1496 height 756
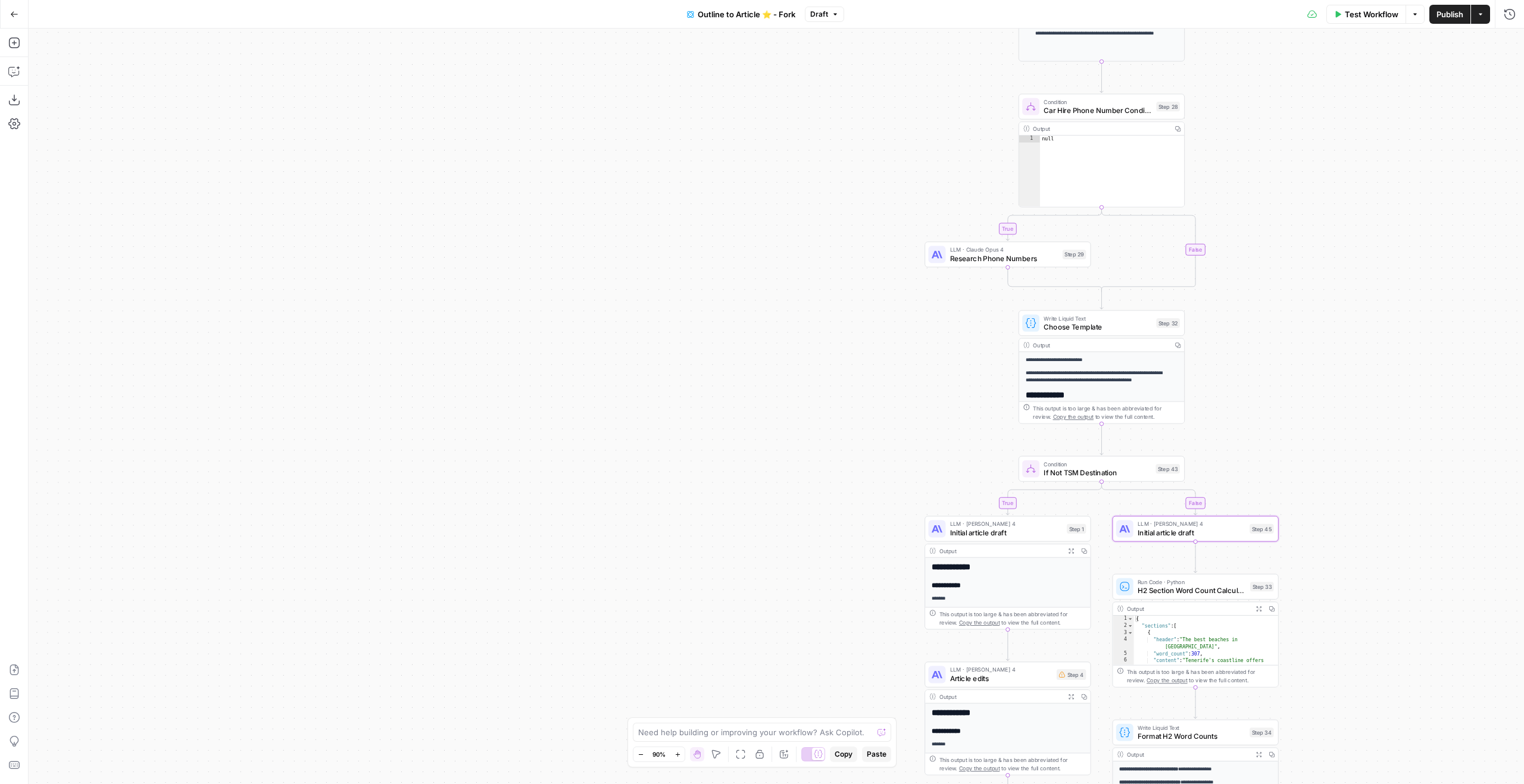
drag, startPoint x: 453, startPoint y: 408, endPoint x: 578, endPoint y: 364, distance: 132.5
click at [578, 364] on div "true true false true false false Workflow Set Inputs Inputs Google Search Googl…" at bounding box center [776, 406] width 1496 height 756
click at [18, 66] on icon "button" at bounding box center [14, 71] width 12 height 12
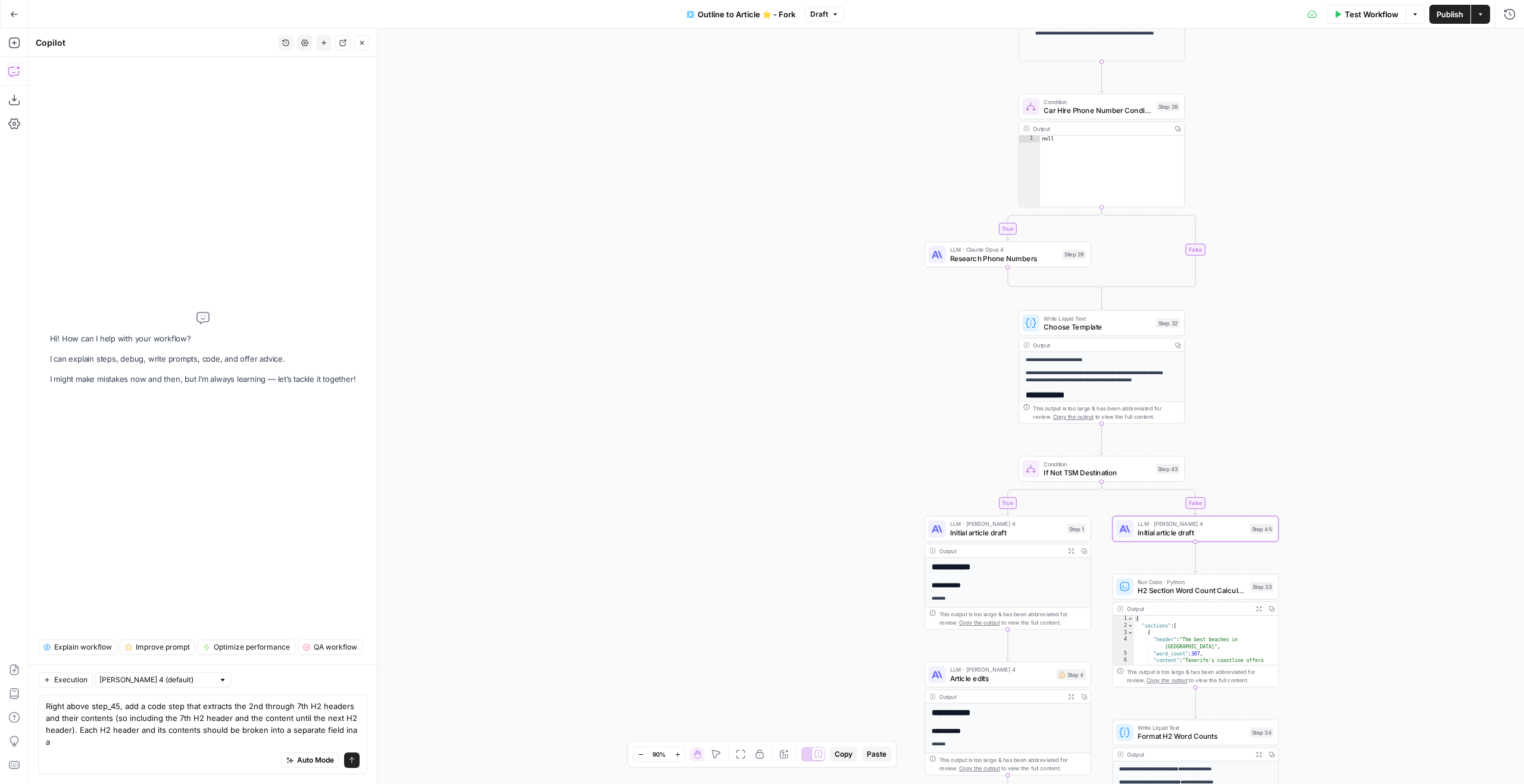
scroll to position [0, 0]
type textarea "Right above step_45, add a code step that extracts the 2nd through 7th H2 heade…"
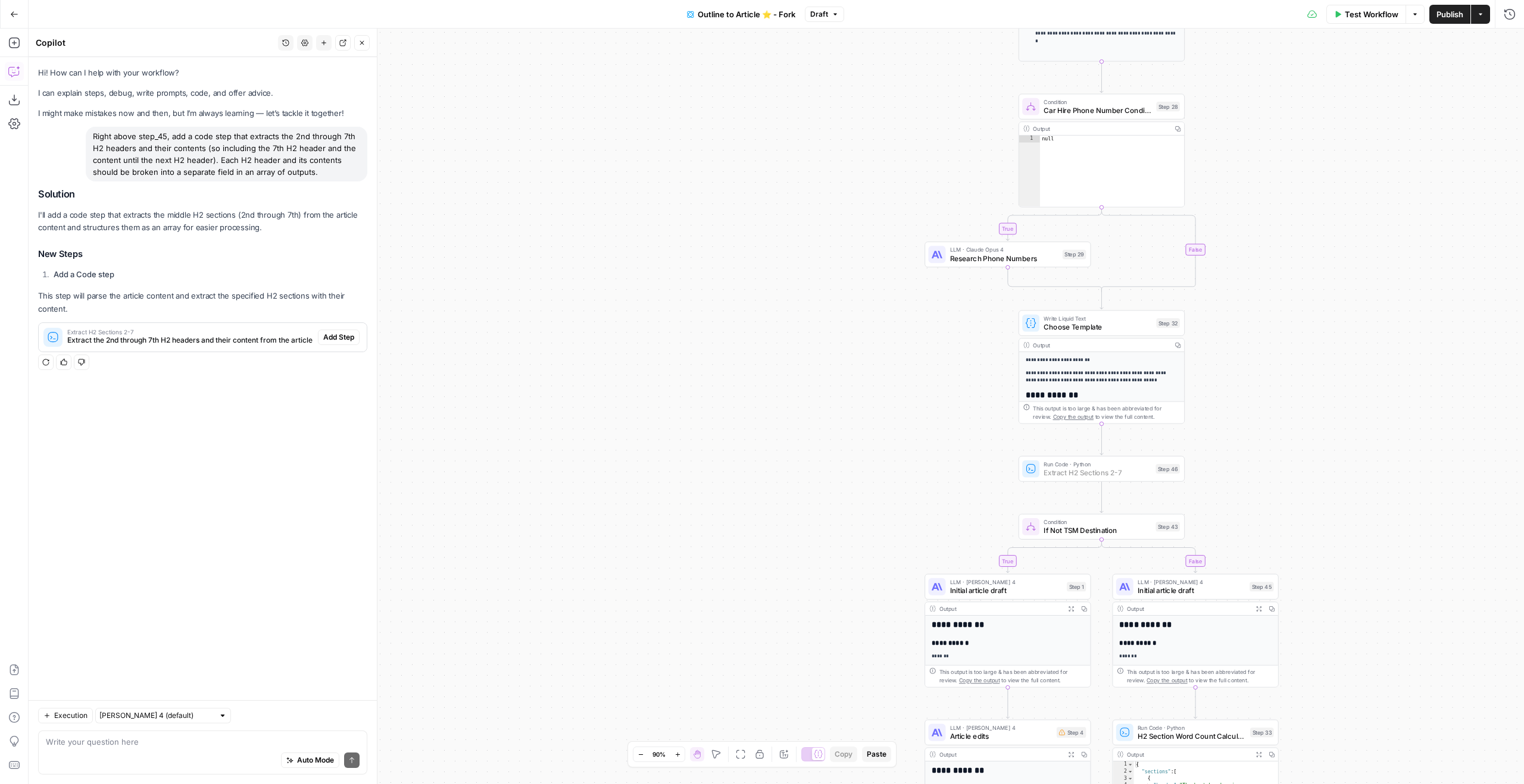
click at [340, 332] on span "Add Step" at bounding box center [338, 337] width 31 height 11
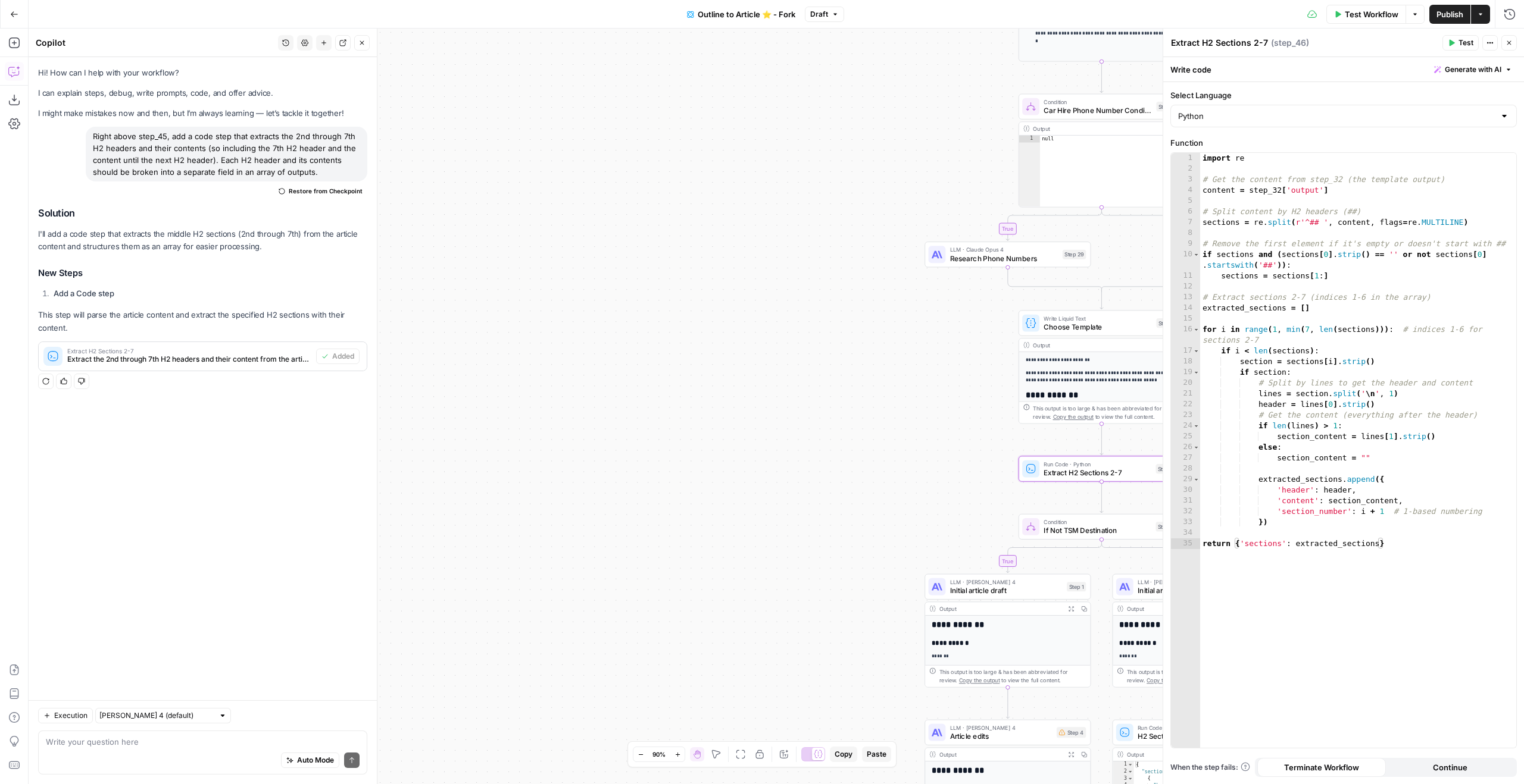
click at [1511, 47] on button "Close" at bounding box center [1509, 42] width 16 height 16
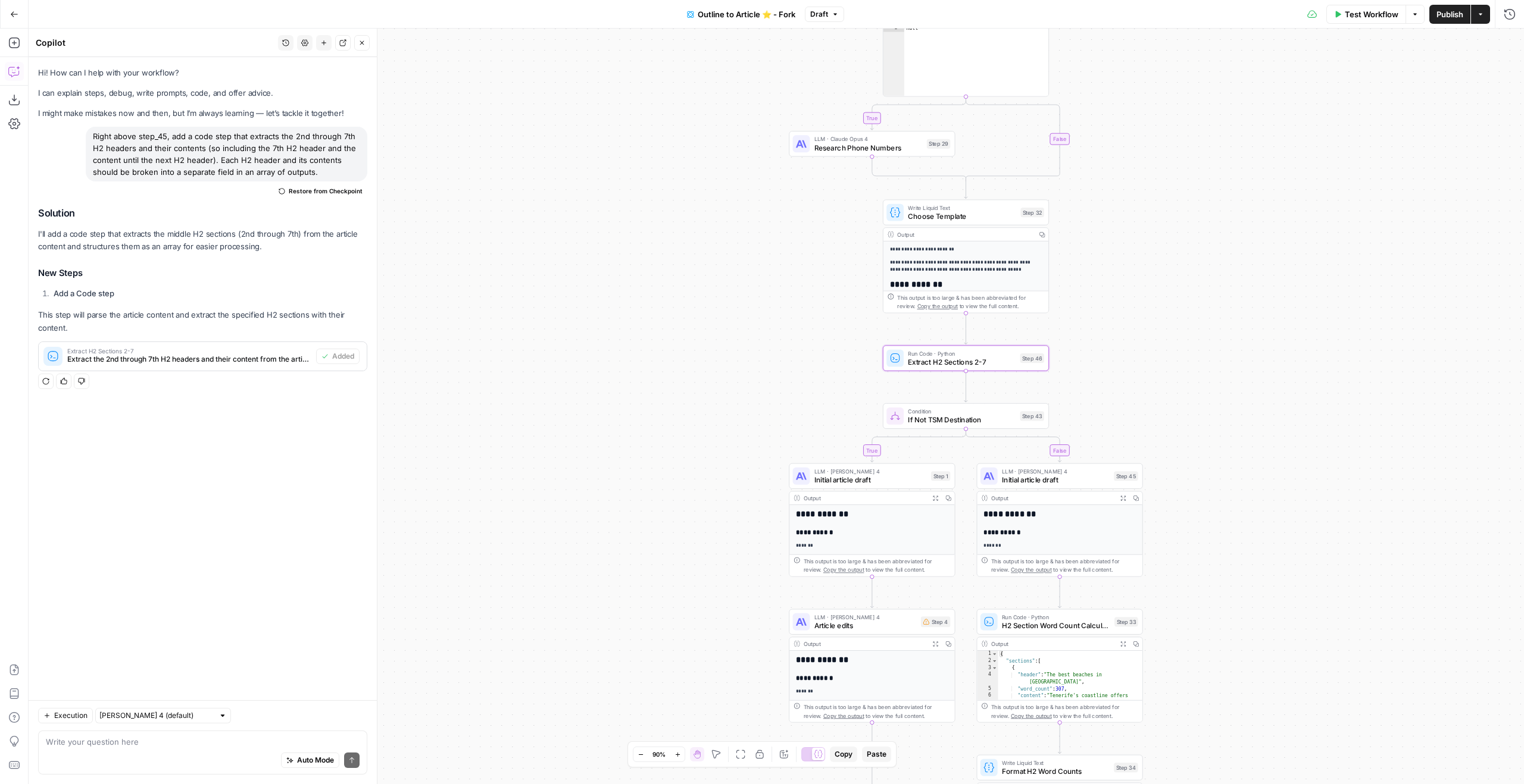
drag, startPoint x: 488, startPoint y: 415, endPoint x: 408, endPoint y: 355, distance: 100.0
click at [406, 360] on div "true true false true false false Workflow Set Inputs Inputs Google Search Googl…" at bounding box center [776, 406] width 1496 height 756
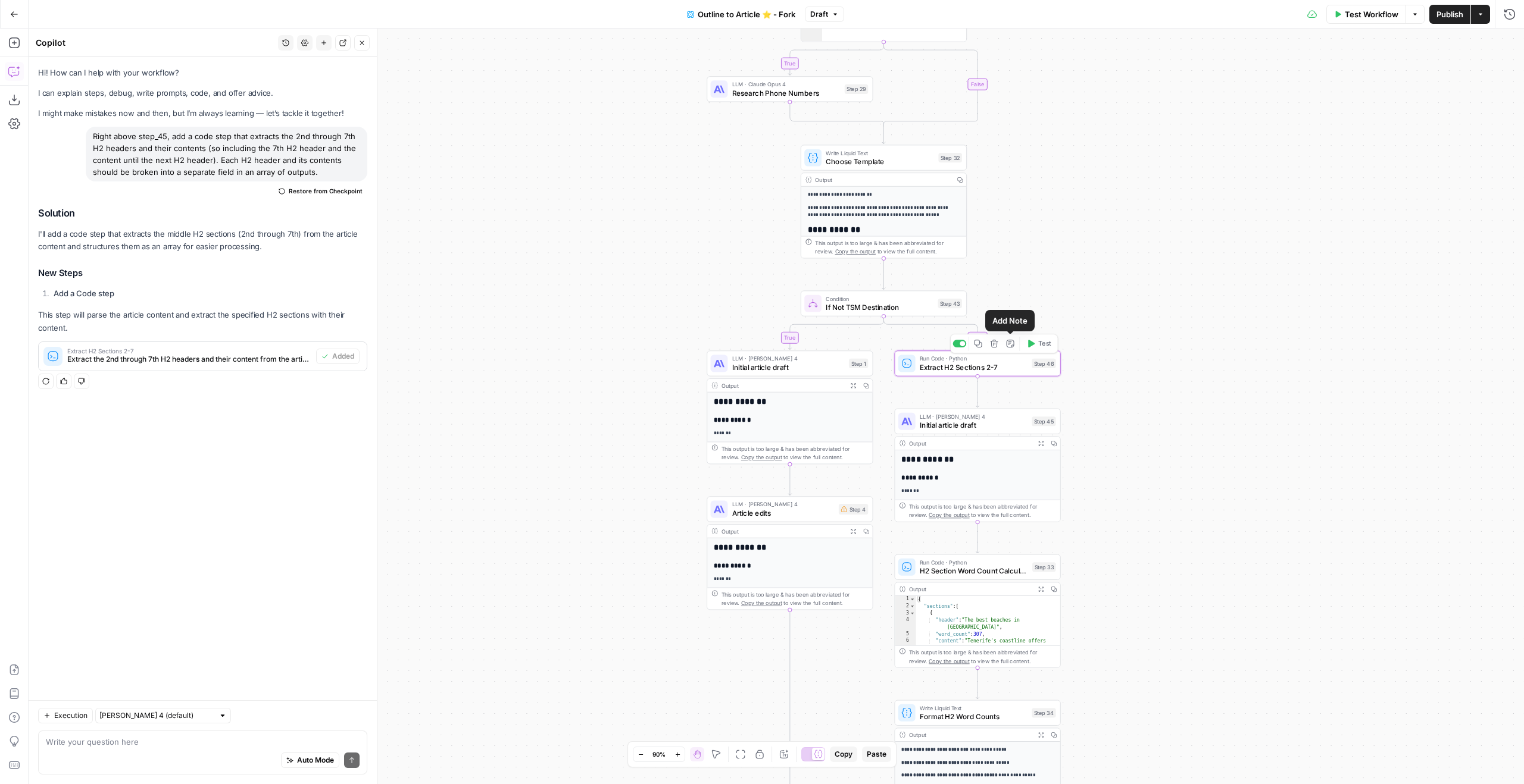
click at [1042, 347] on span "Test" at bounding box center [1045, 343] width 13 height 9
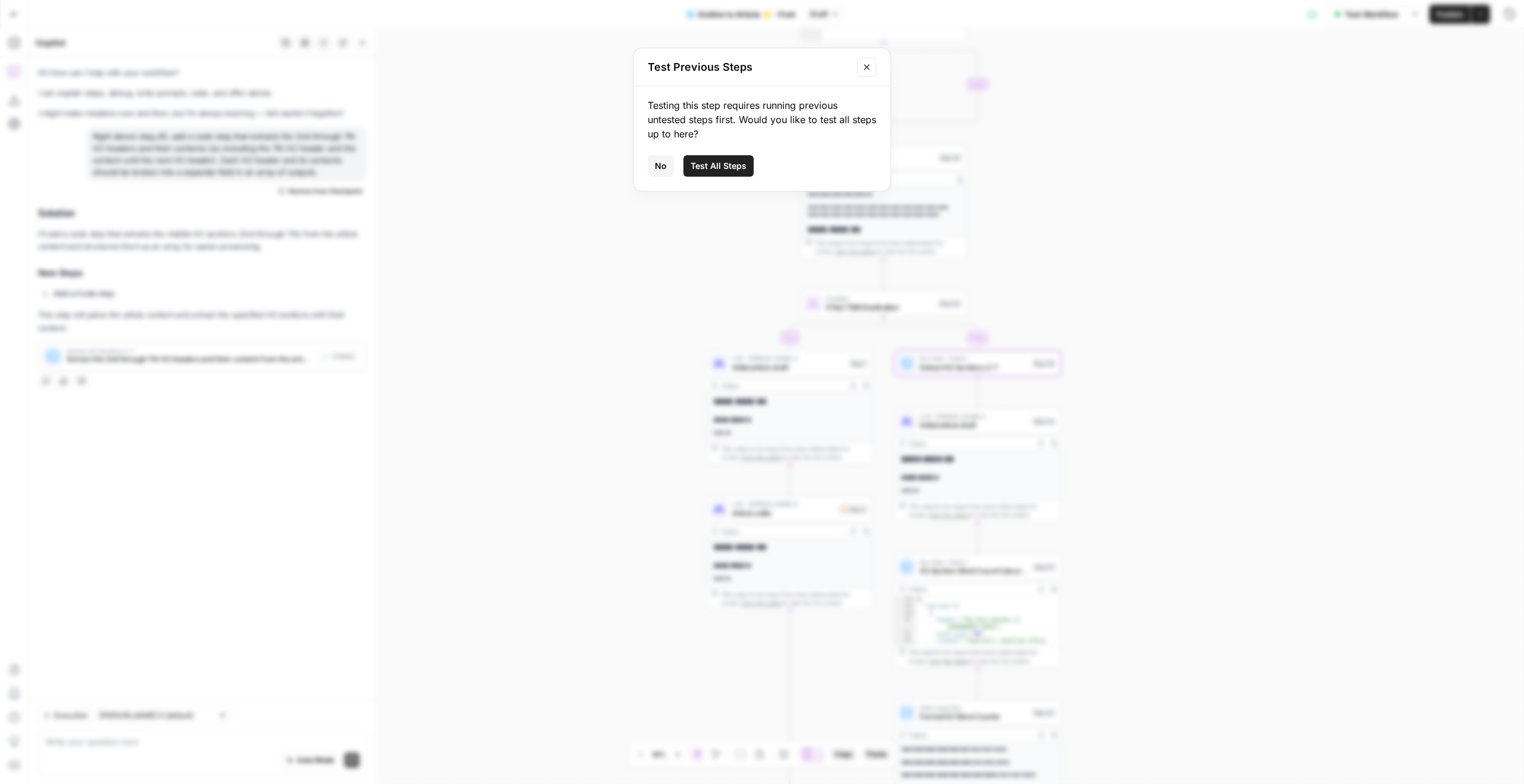
click at [696, 165] on span "Test All Steps" at bounding box center [718, 166] width 56 height 12
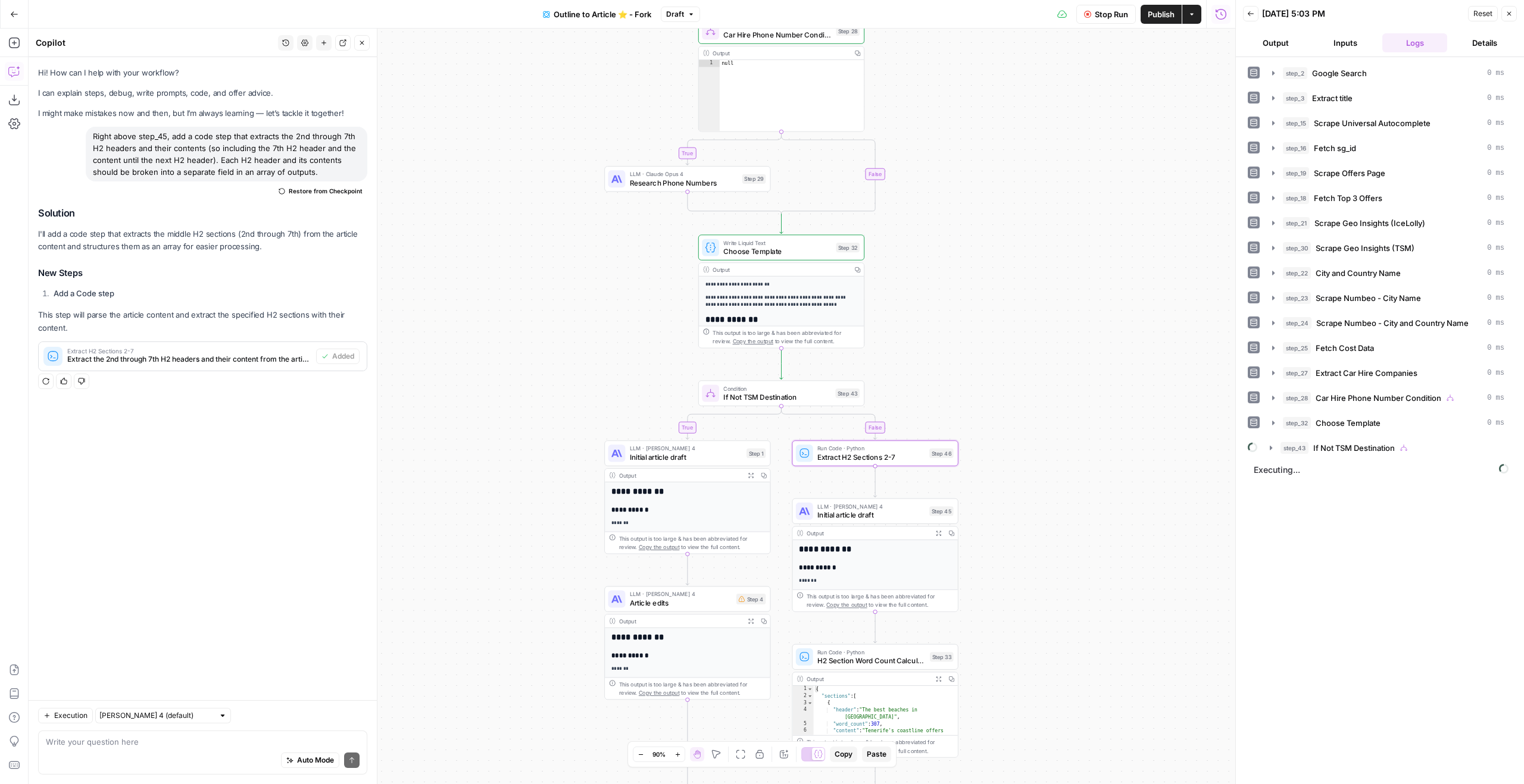
drag, startPoint x: 714, startPoint y: 238, endPoint x: 622, endPoint y: 315, distance: 120.0
click at [622, 315] on div "true true true false false false Workflow Set Inputs Inputs Google Search Googl…" at bounding box center [632, 406] width 1207 height 756
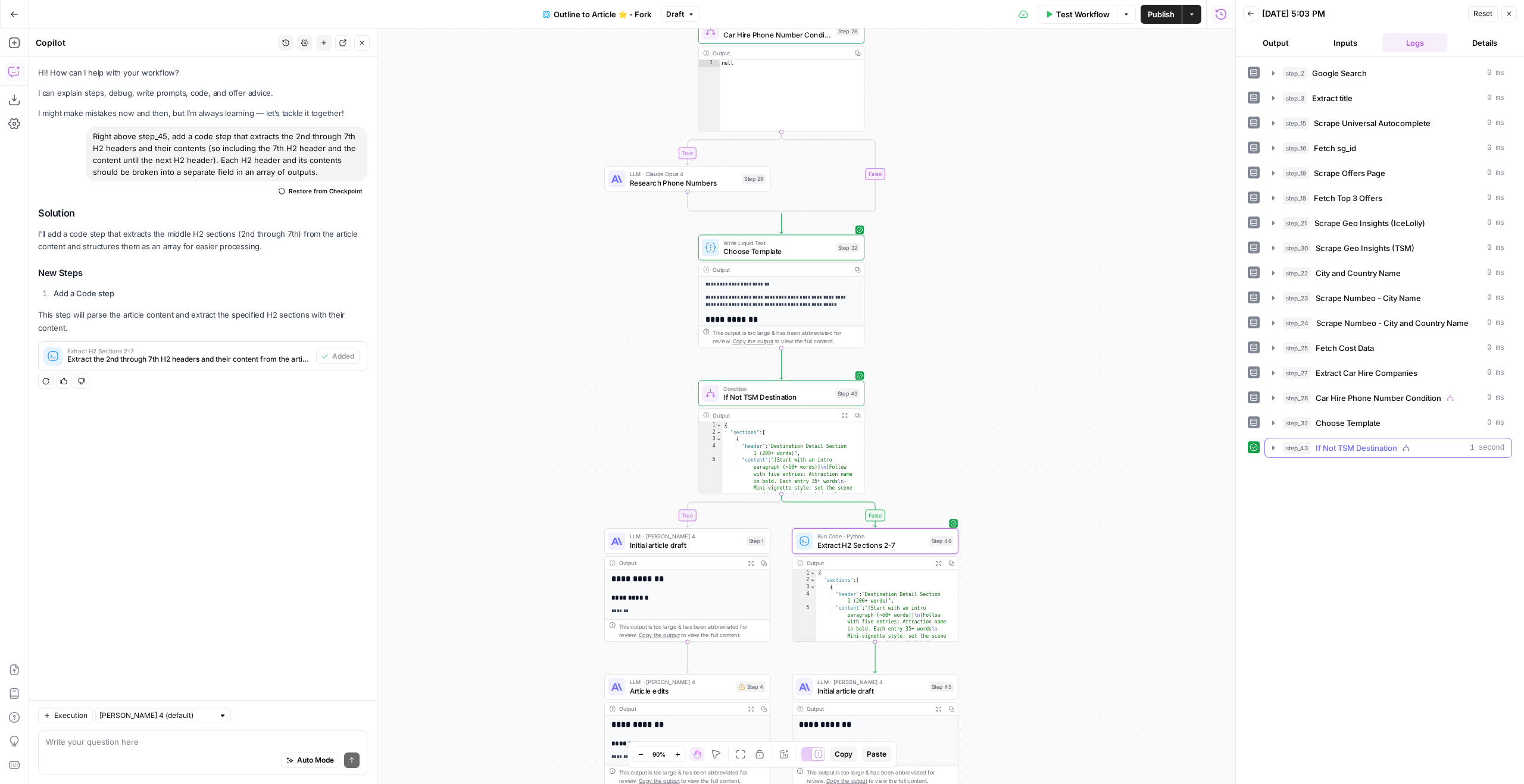
click at [1338, 439] on button "step_43 If Not TSM Destination 1 second" at bounding box center [1388, 448] width 247 height 19
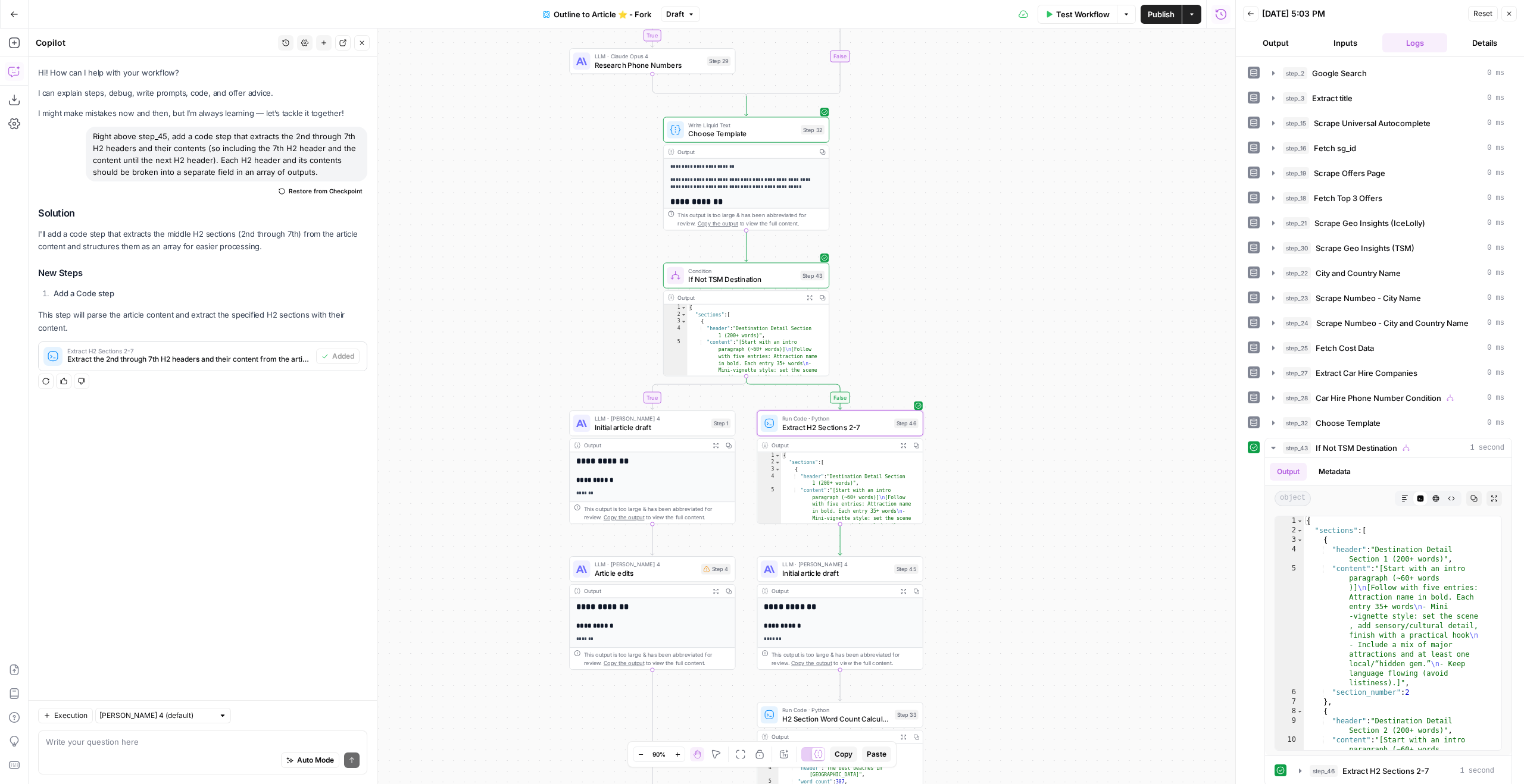
drag, startPoint x: 1020, startPoint y: 446, endPoint x: 966, endPoint y: 292, distance: 163.2
click at [966, 292] on div "true true true false false false Workflow Set Inputs Inputs Google Search Googl…" at bounding box center [632, 406] width 1207 height 756
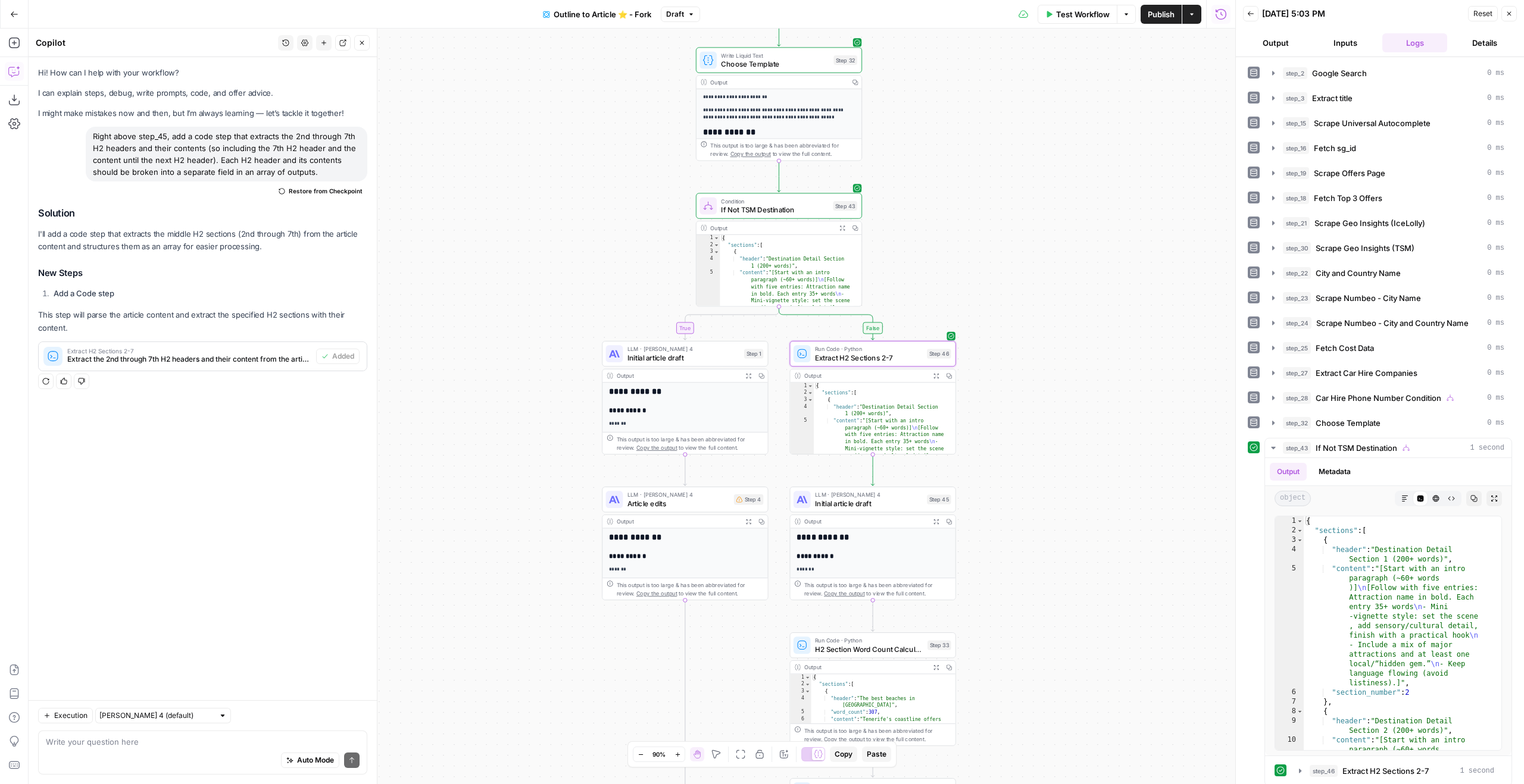
drag, startPoint x: 1000, startPoint y: 341, endPoint x: 1063, endPoint y: 343, distance: 63.0
click at [1063, 343] on div "true true true false false false Workflow Set Inputs Inputs Google Search Googl…" at bounding box center [632, 406] width 1207 height 756
click at [941, 377] on button "Expand Output" at bounding box center [937, 376] width 13 height 13
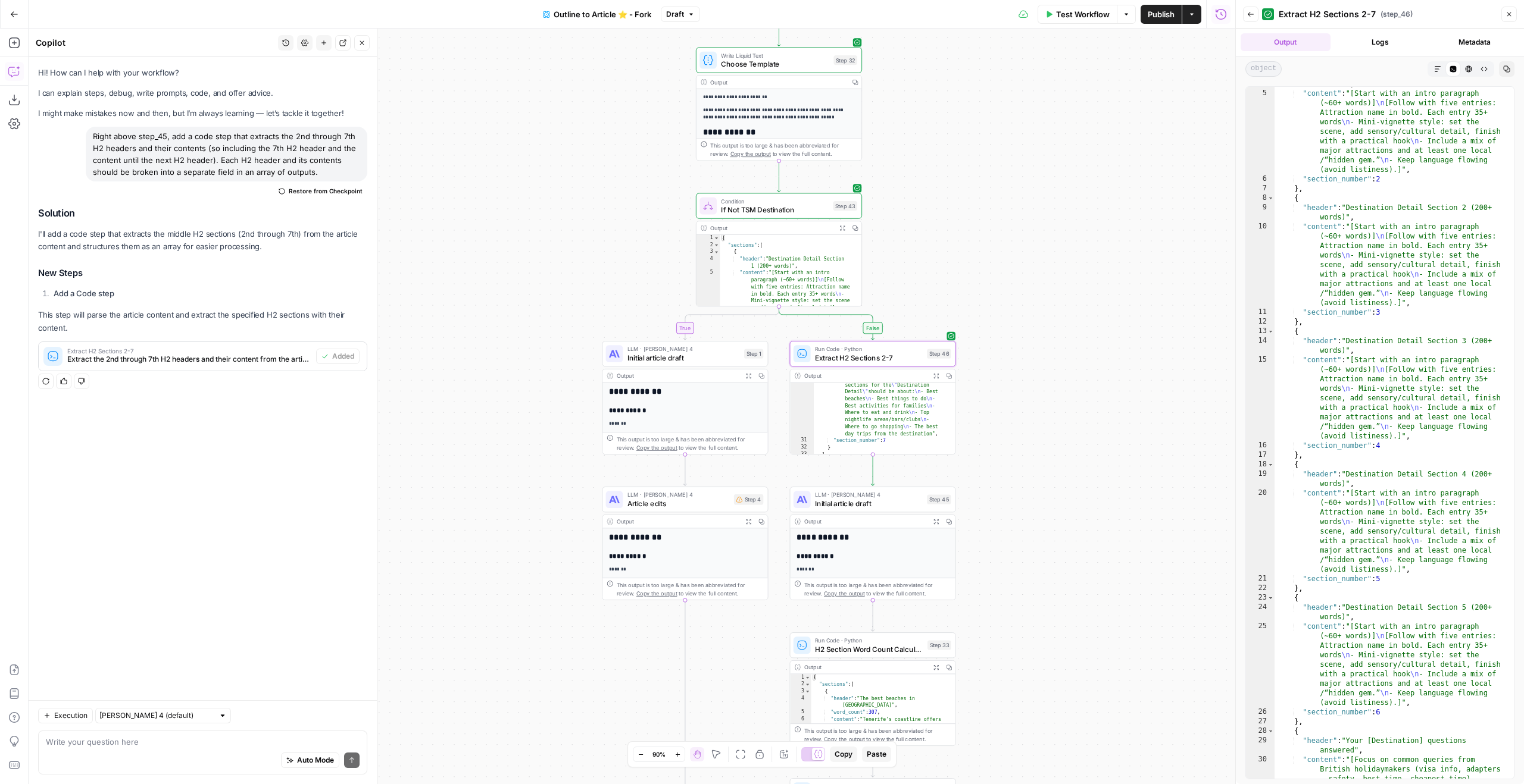
scroll to position [65, 0]
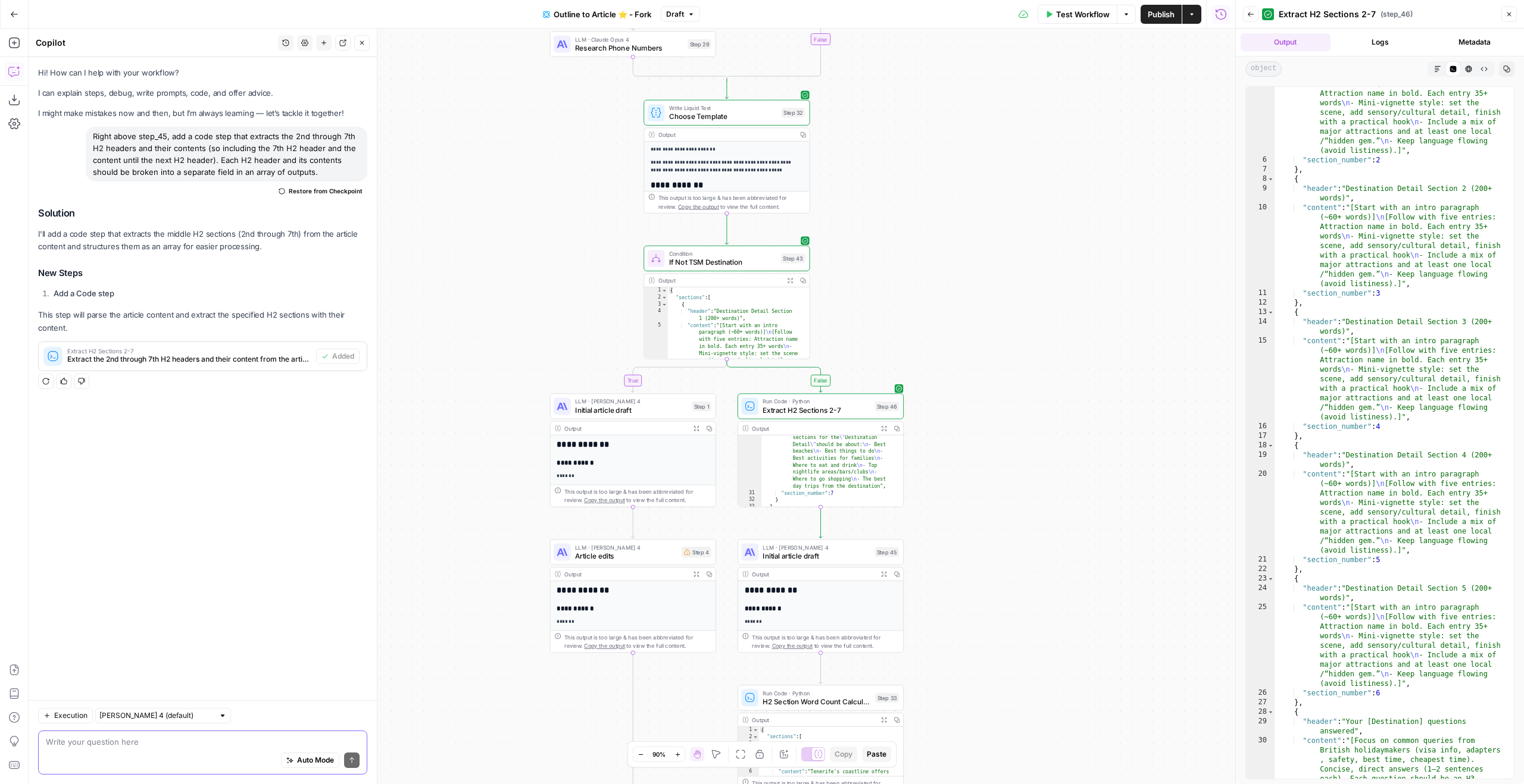
click at [213, 744] on textarea at bounding box center [203, 742] width 314 height 12
type textarea "Modify to only extract sections 2-6. Also Keep the "## " for each header."
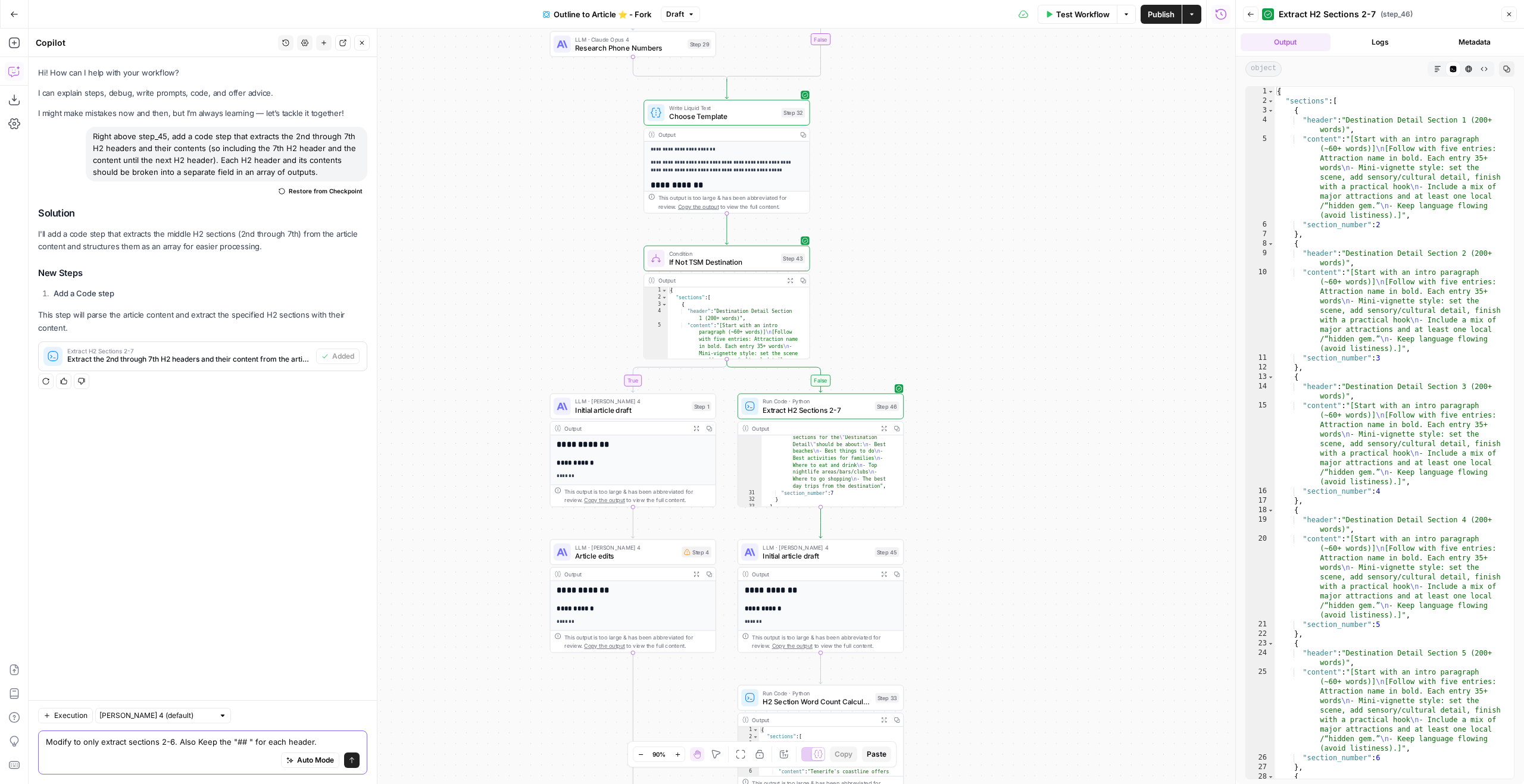
scroll to position [0, 0]
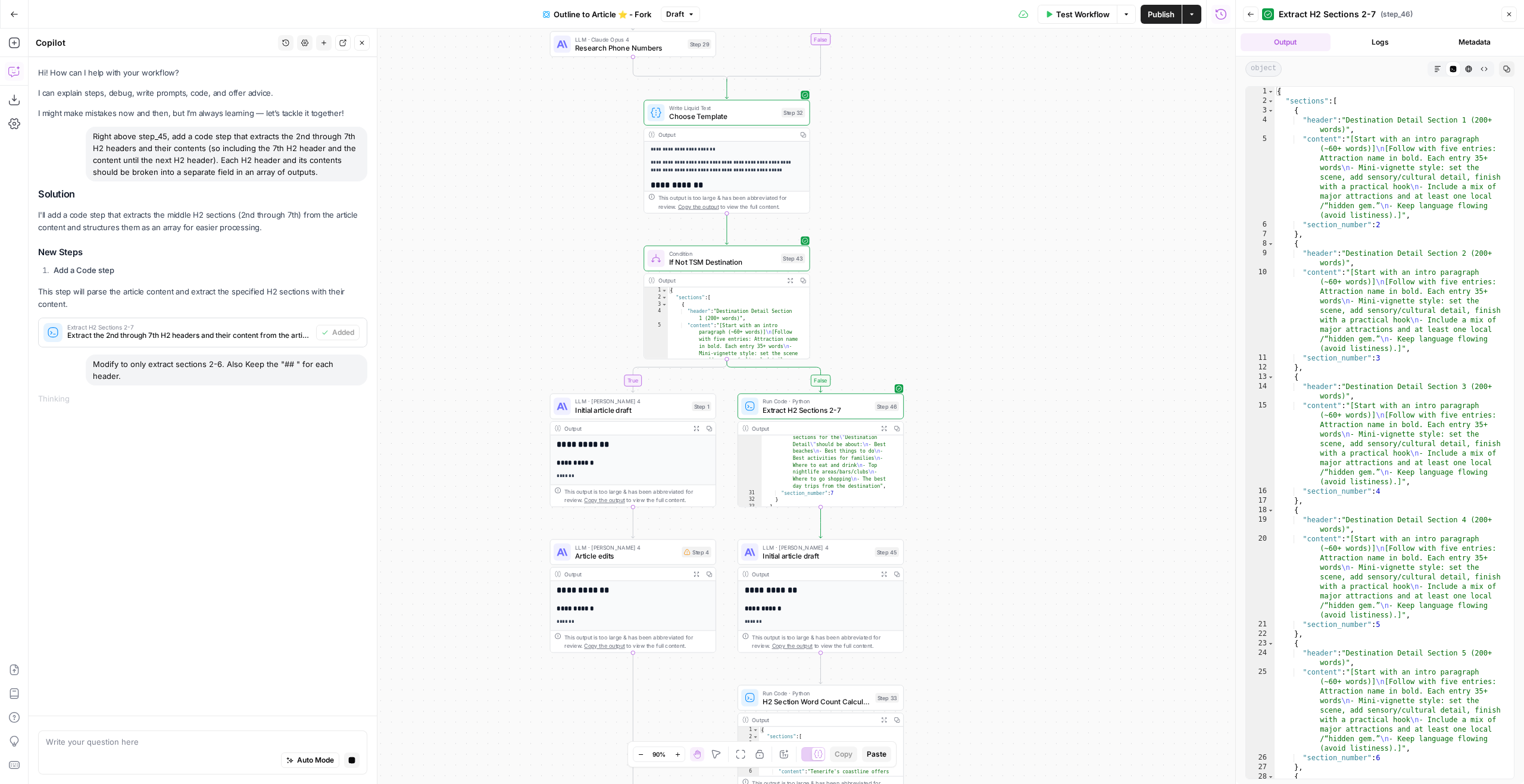
click at [19, 37] on button "Add Steps" at bounding box center [14, 42] width 19 height 19
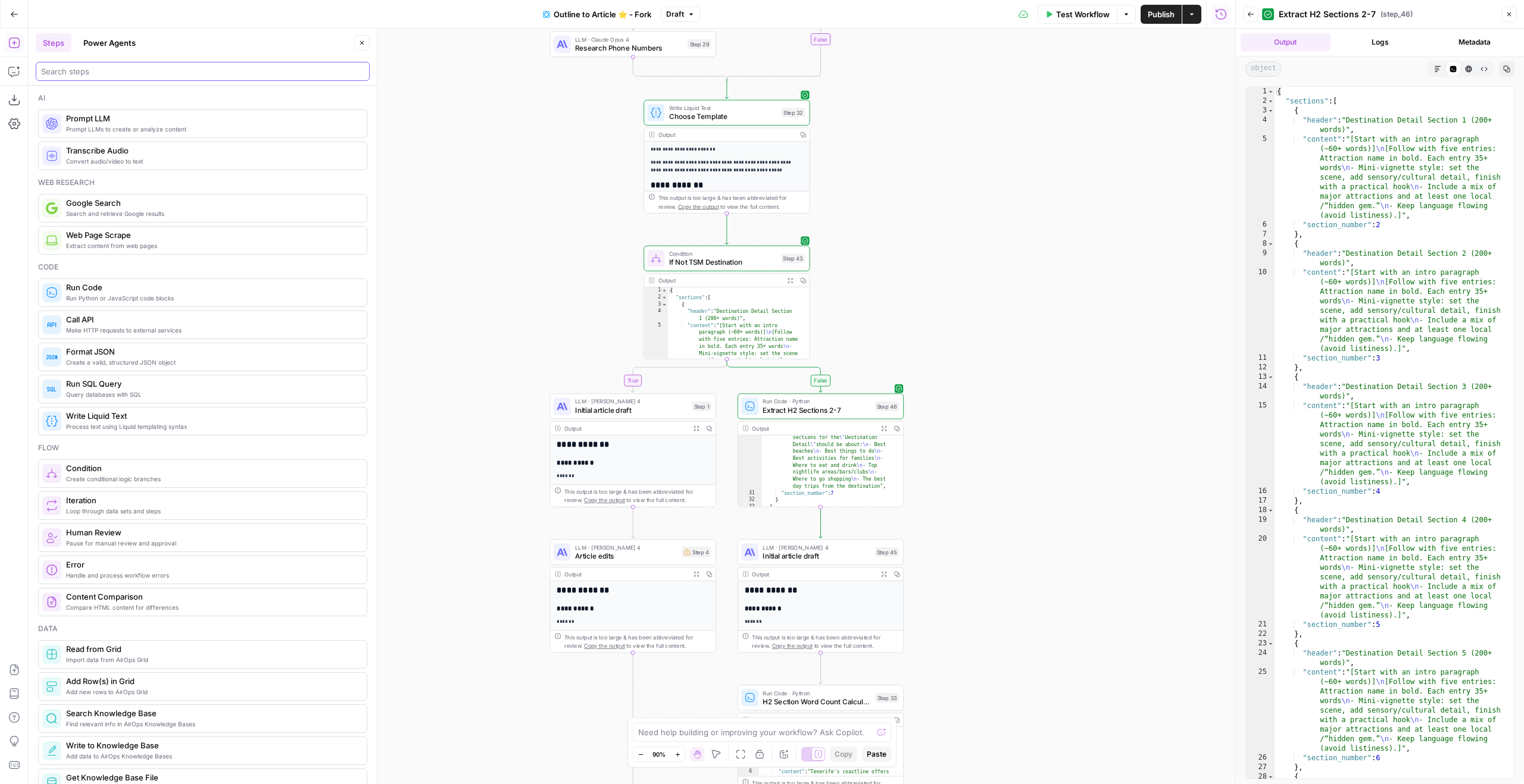
click at [184, 72] on input "search" at bounding box center [202, 71] width 323 height 12
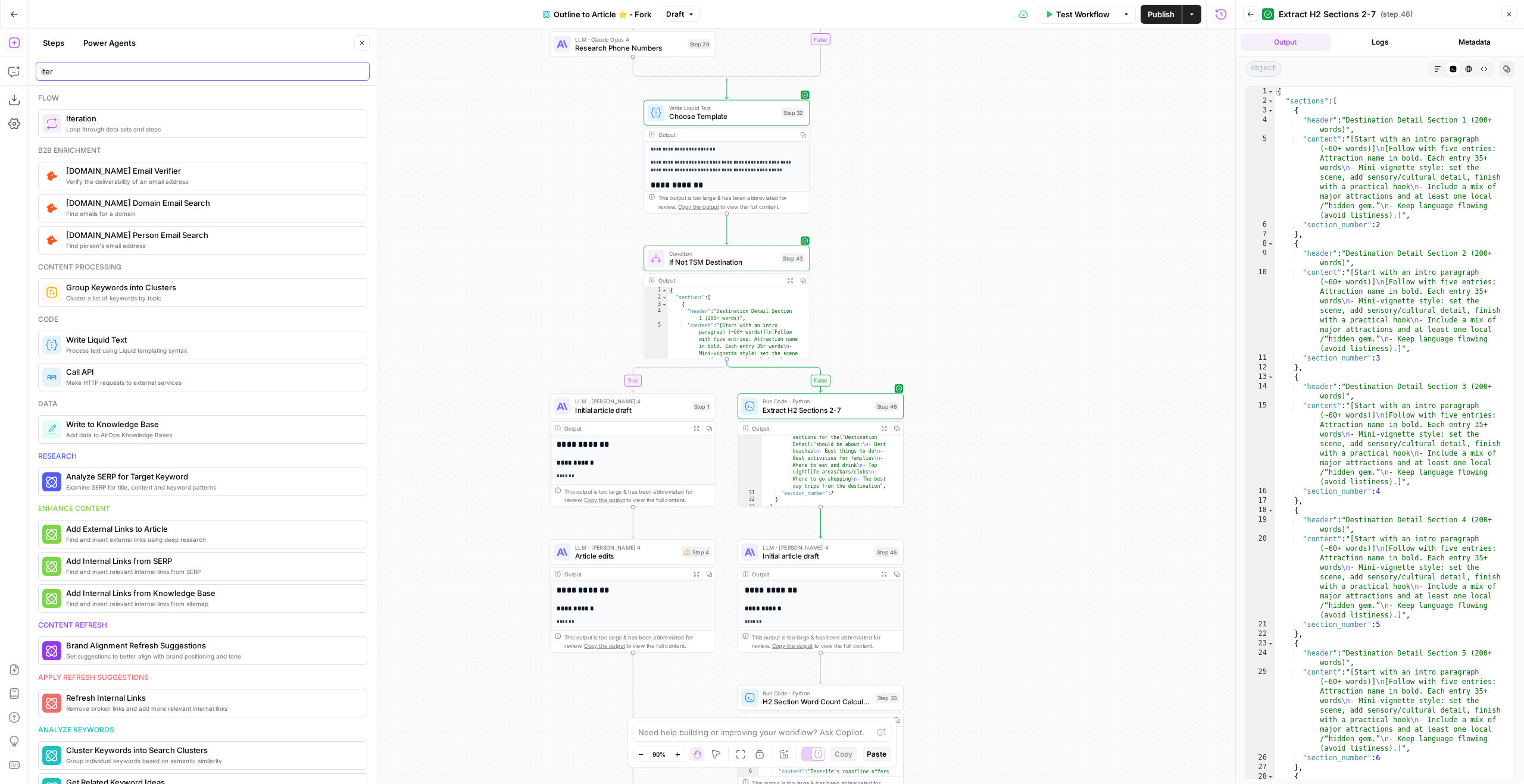
type input "iter"
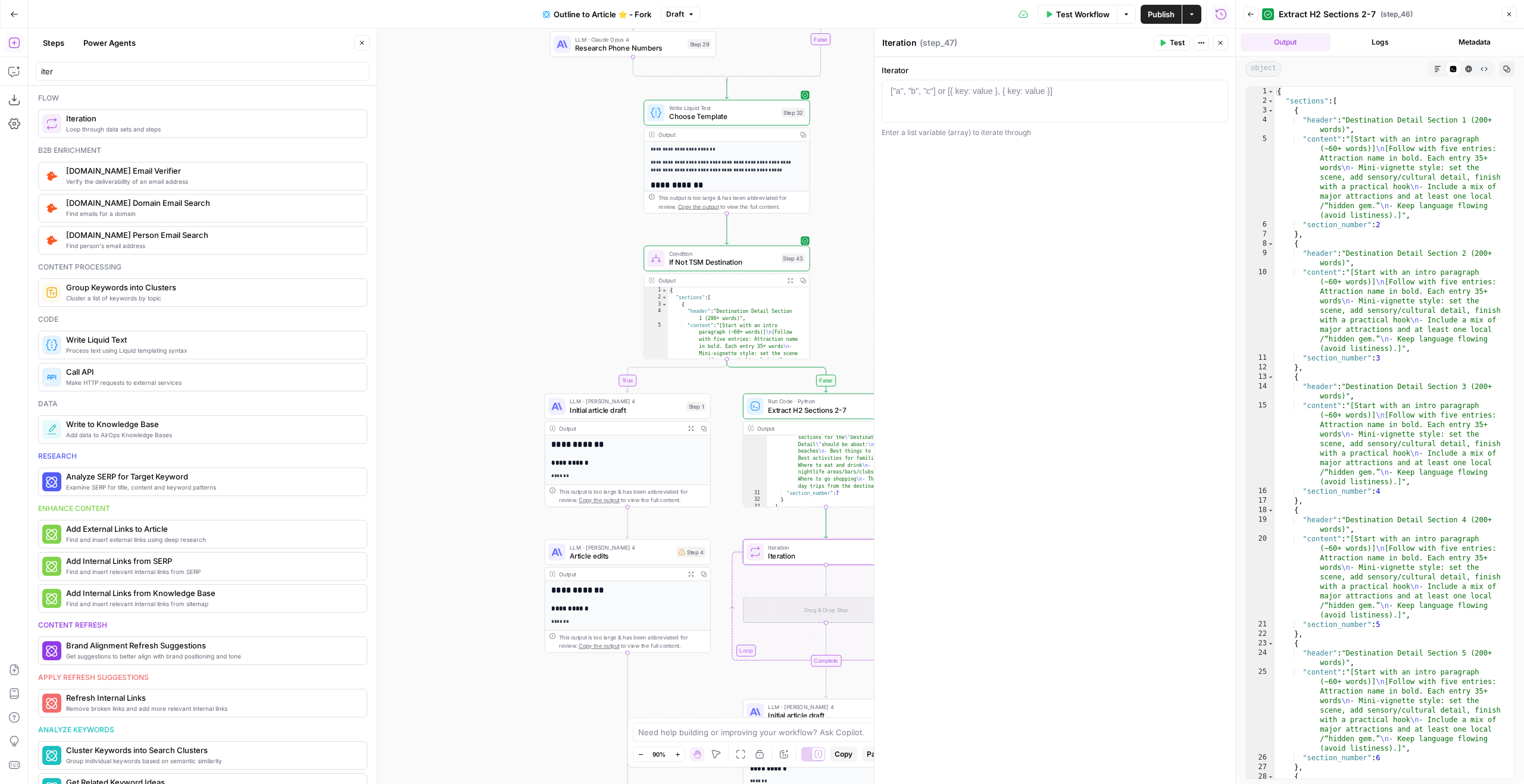
click at [1055, 110] on div at bounding box center [1055, 111] width 336 height 53
type textarea "**"
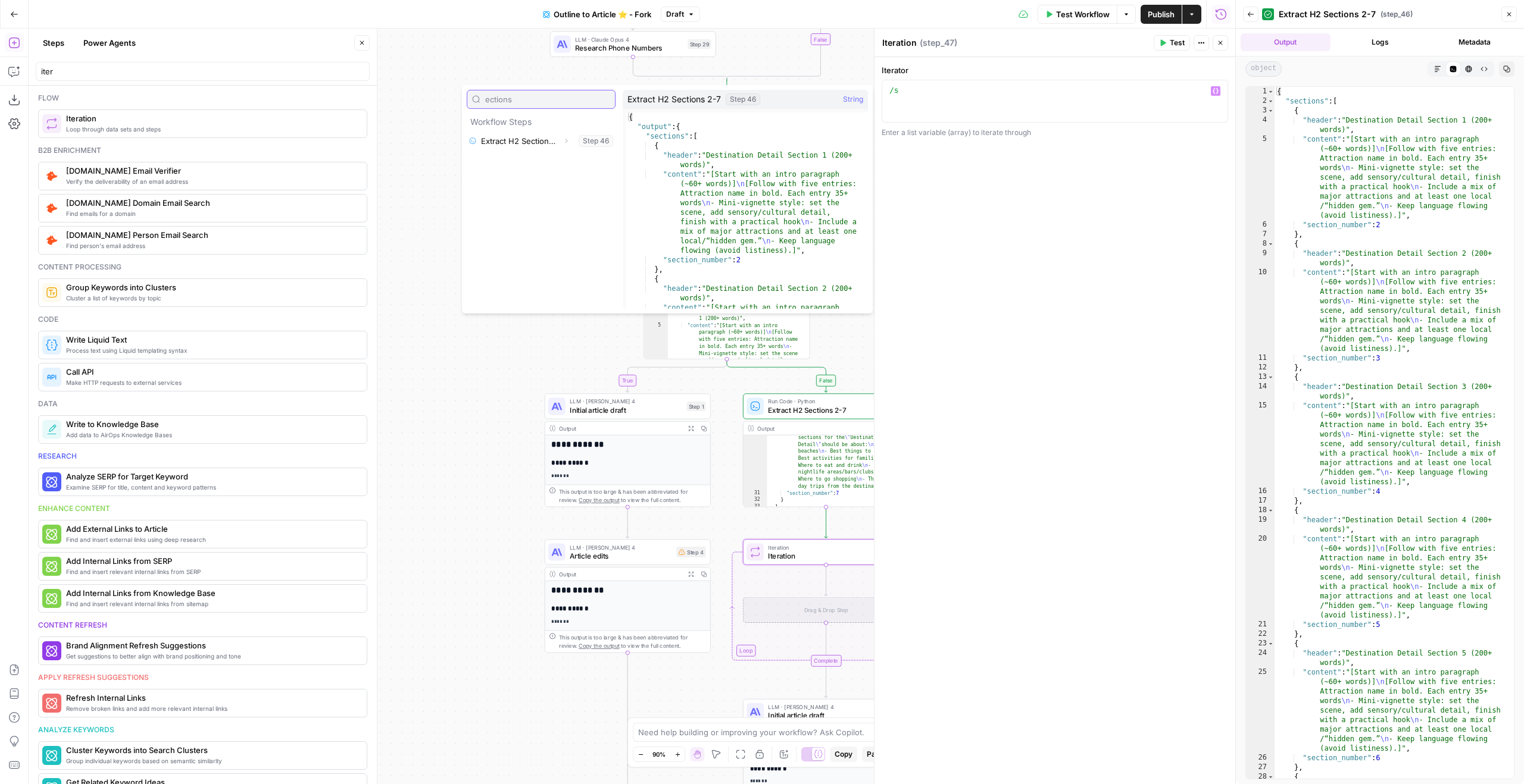
type input "ections"
click at [570, 138] on button "Expand" at bounding box center [566, 140] width 16 height 16
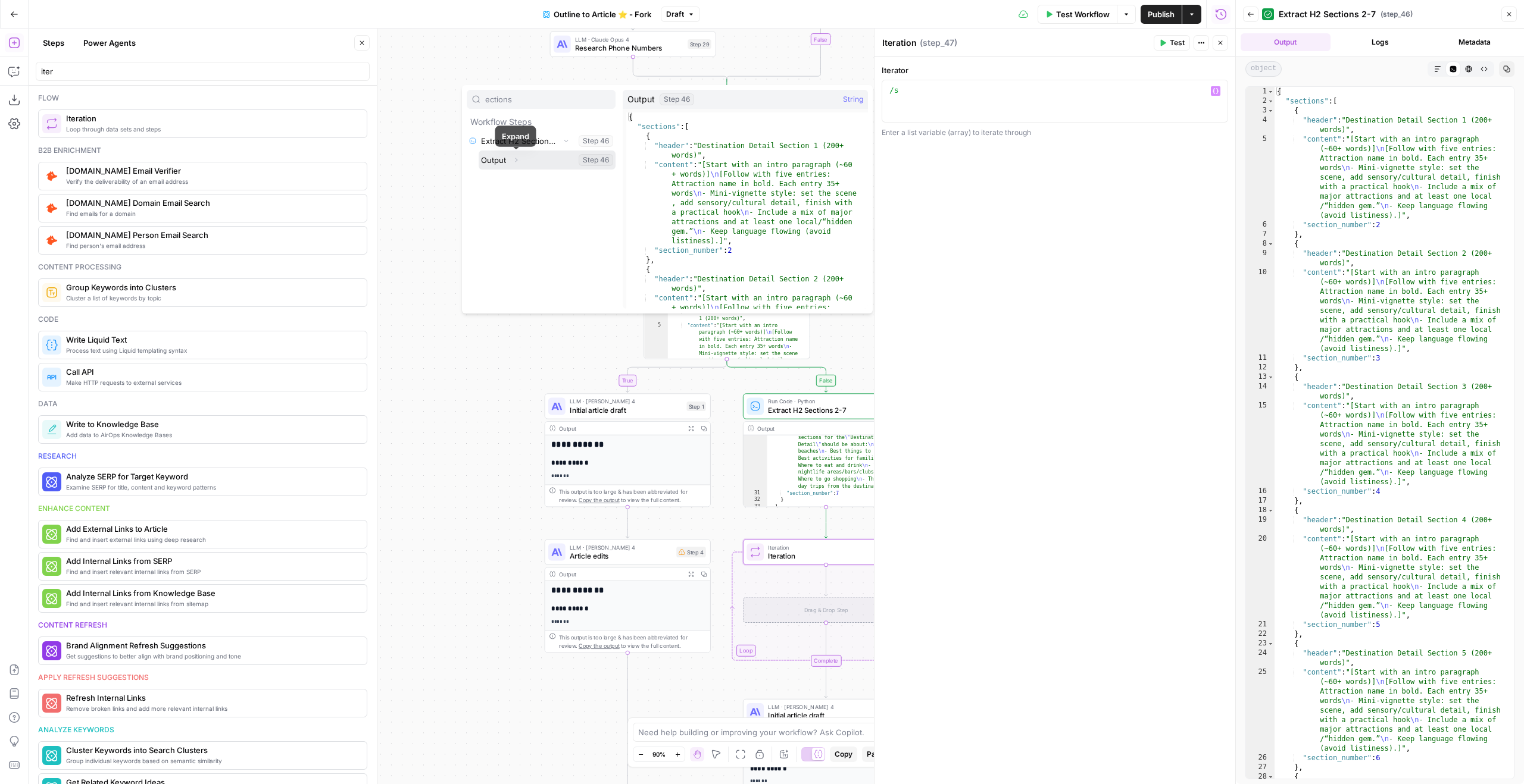
click at [514, 159] on icon "button" at bounding box center [516, 159] width 7 height 7
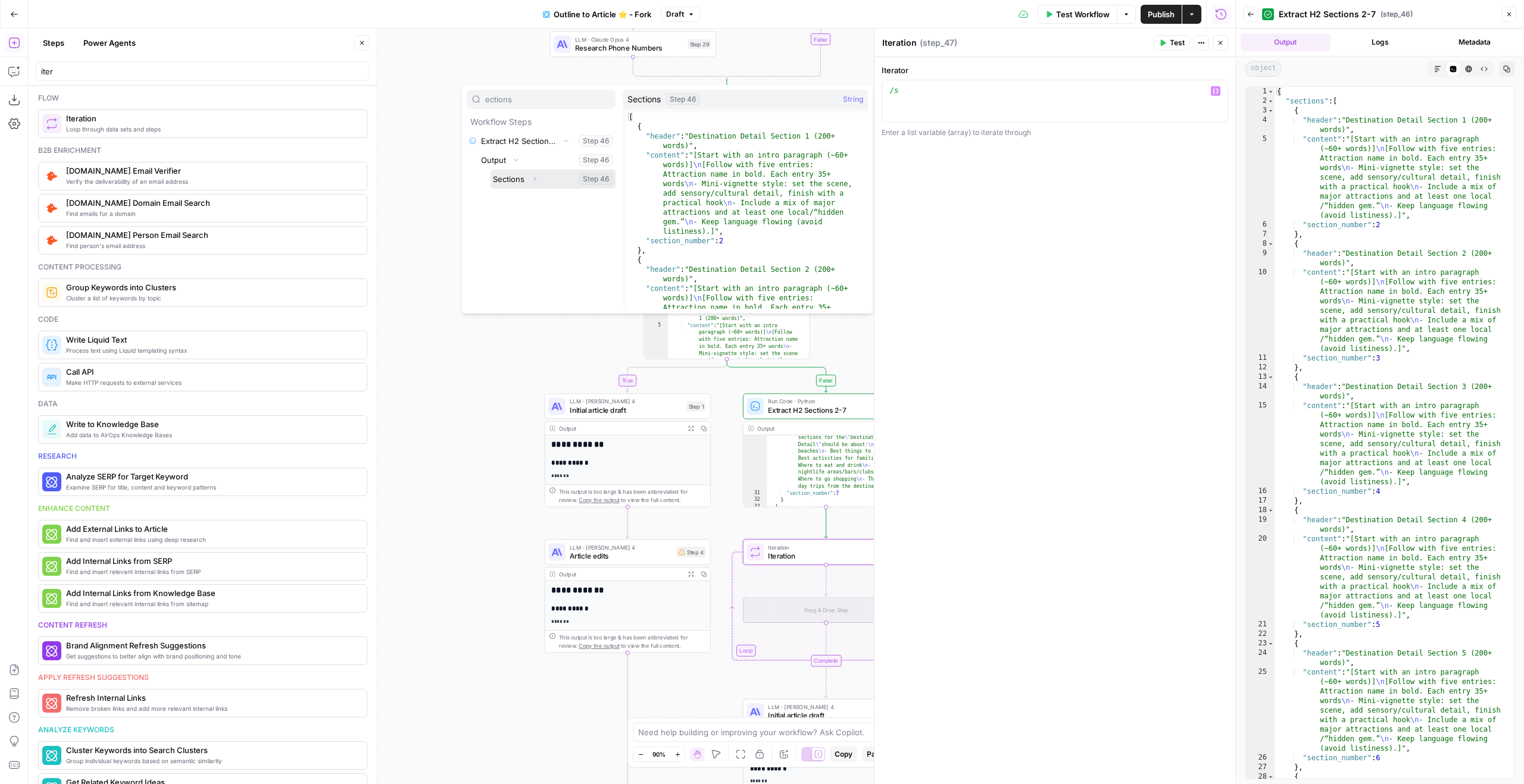
click at [558, 179] on button "Select variable Sections" at bounding box center [553, 179] width 125 height 19
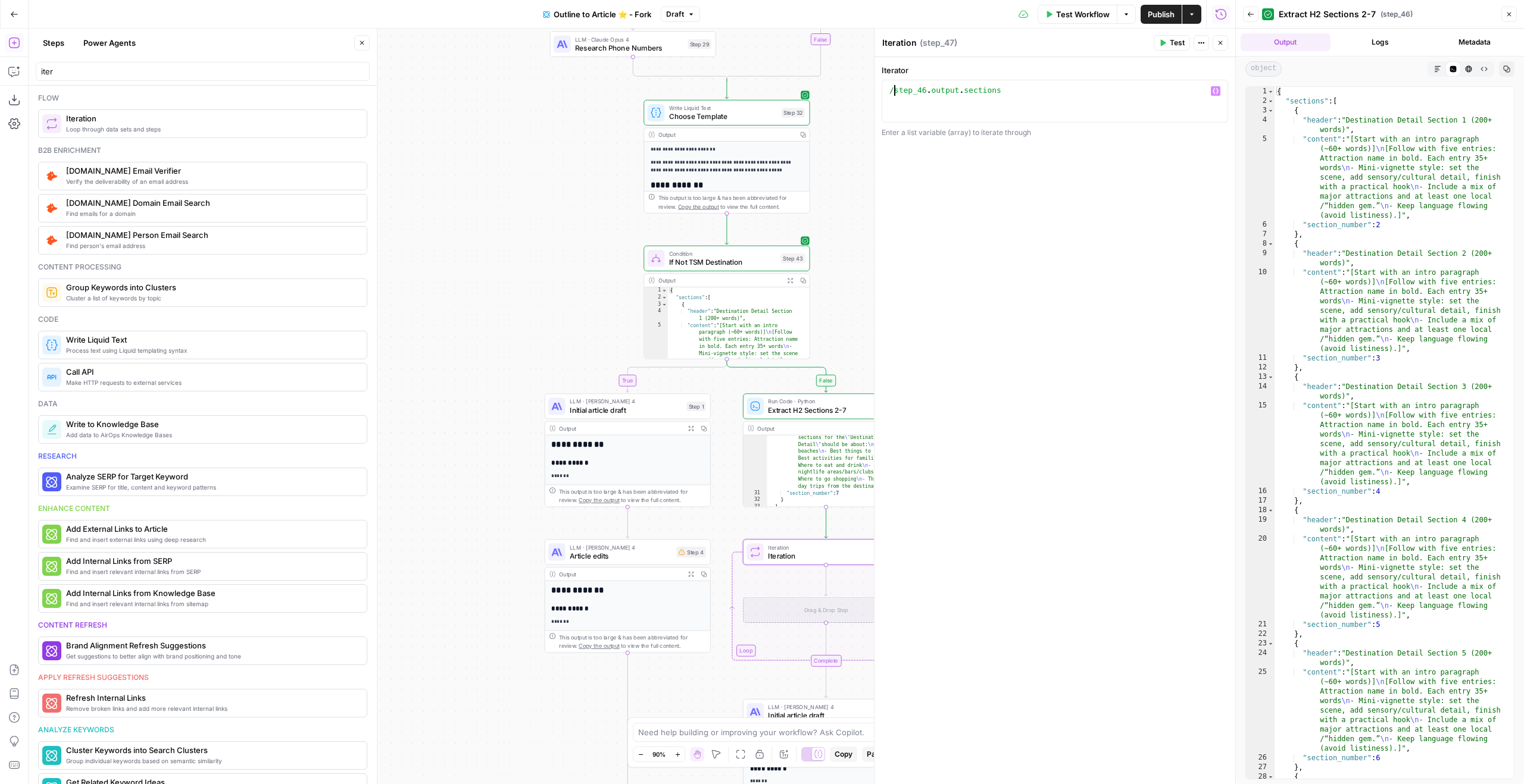
type textarea "**********"
click at [1226, 48] on button "Close" at bounding box center [1220, 42] width 16 height 16
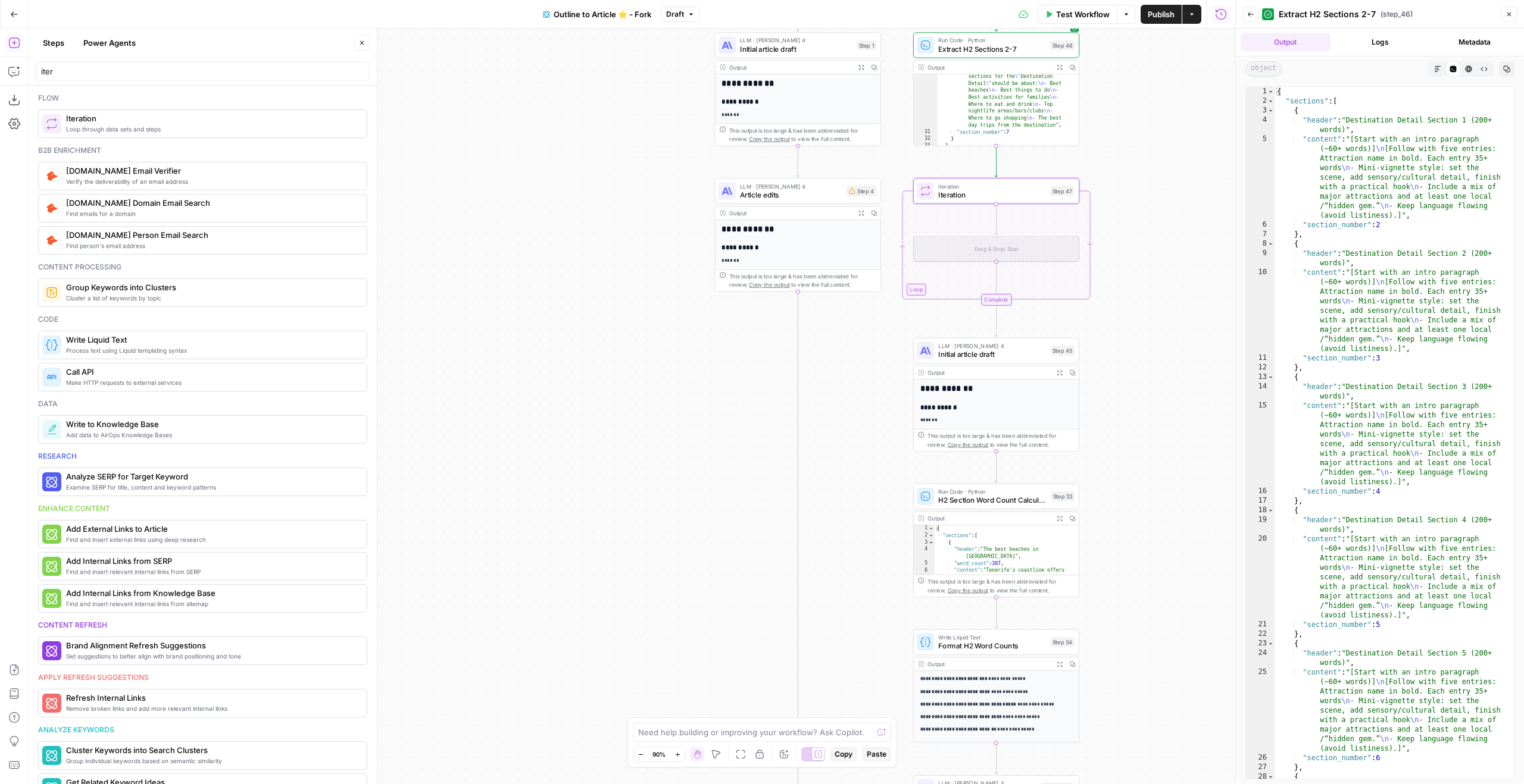
drag, startPoint x: 1020, startPoint y: 513, endPoint x: 1126, endPoint y: 238, distance: 294.7
click at [1126, 238] on div "true true true false false false Workflow Set Inputs Inputs Google Search Googl…" at bounding box center [632, 406] width 1207 height 756
click at [366, 39] on button "Close" at bounding box center [361, 42] width 16 height 16
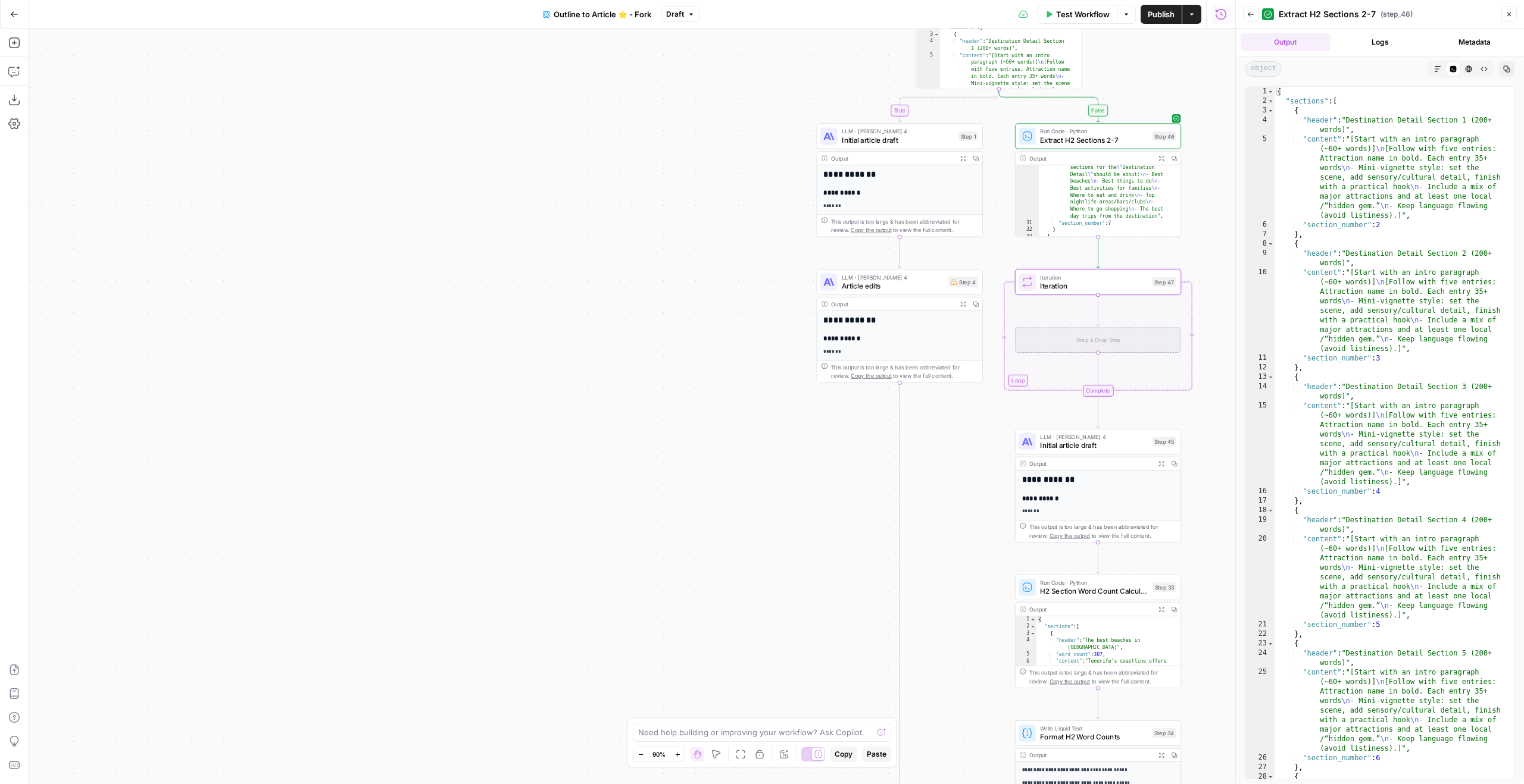
drag, startPoint x: 408, startPoint y: 183, endPoint x: 411, endPoint y: 278, distance: 95.0
click at [411, 279] on div "true true true false false false Workflow Set Inputs Inputs Google Search Googl…" at bounding box center [632, 406] width 1207 height 756
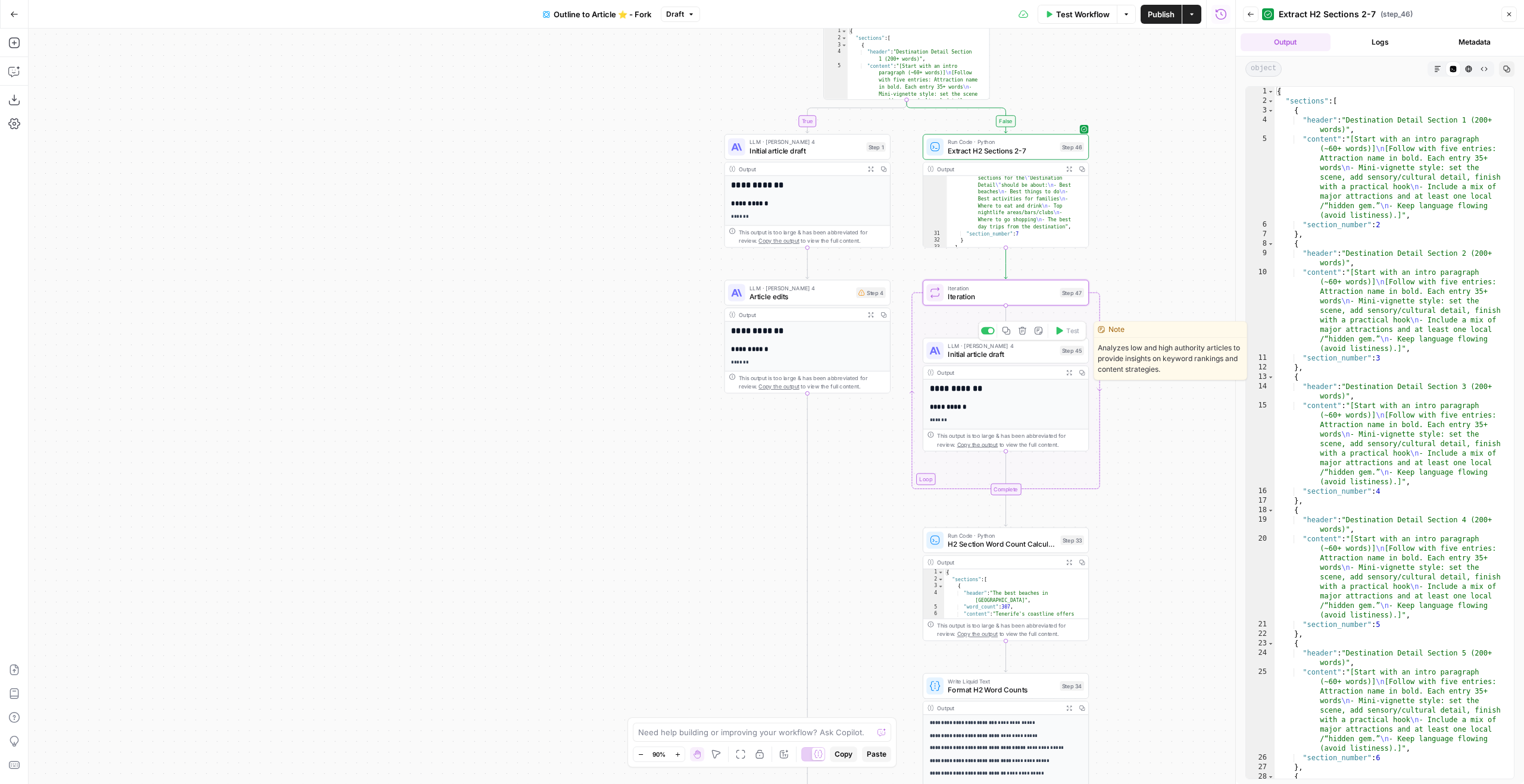
click at [1032, 357] on span "Initial article draft" at bounding box center [1002, 355] width 108 height 11
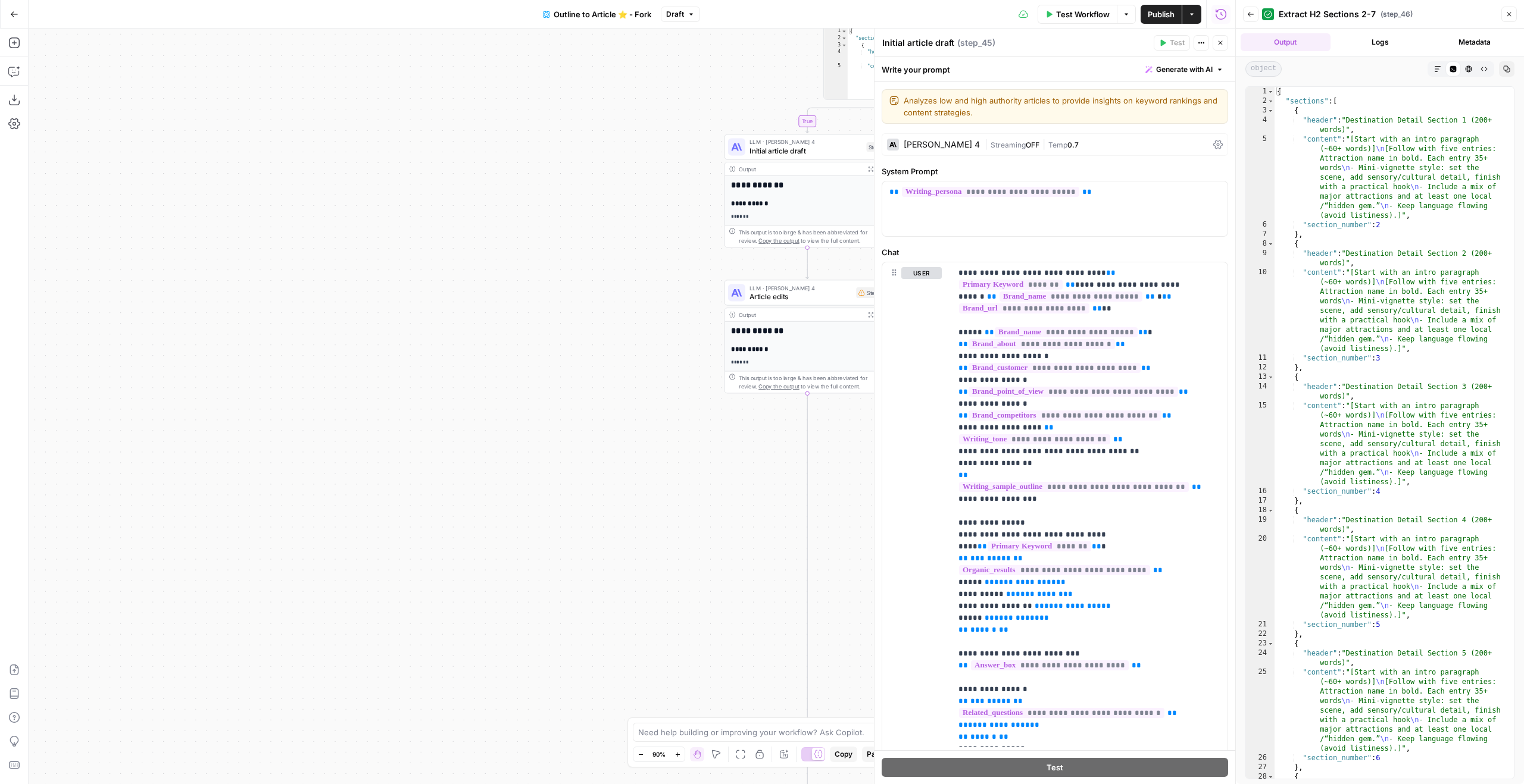
click at [944, 46] on textarea "Initial article draft" at bounding box center [918, 42] width 72 height 12
type textarea "Write"
click at [1214, 38] on button "Close" at bounding box center [1220, 42] width 16 height 16
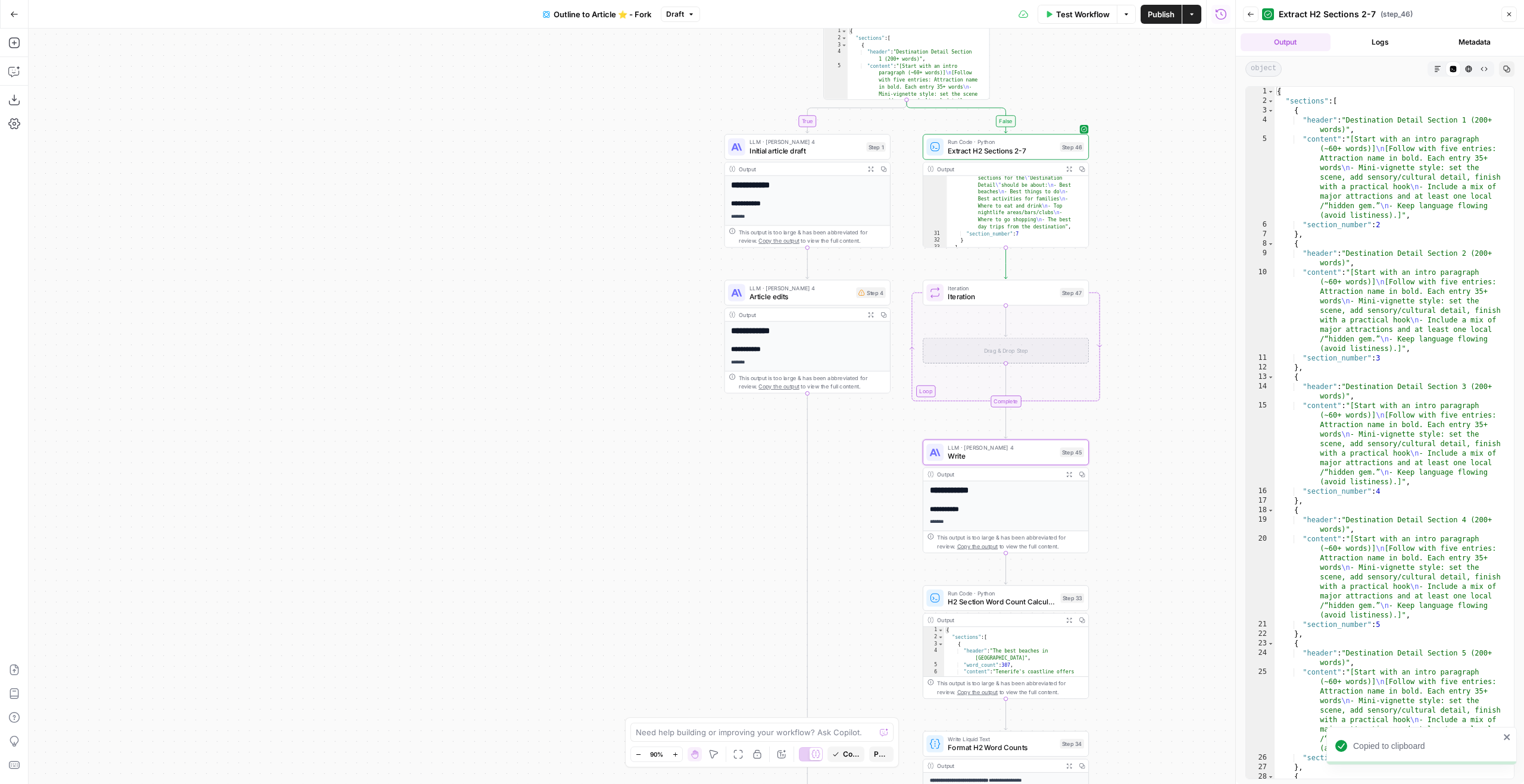
click at [1006, 350] on div "Drag & Drop Step" at bounding box center [1005, 350] width 166 height 26
click at [1006, 383] on icon "Edge from step_47-iteration-ghost to step_47-iteration-end" at bounding box center [1006, 381] width 0 height 35
click at [998, 360] on div "LLM · Claude Sonnet 4 Write Step 48 Copy step Delete step Edit Note Test" at bounding box center [1005, 350] width 166 height 26
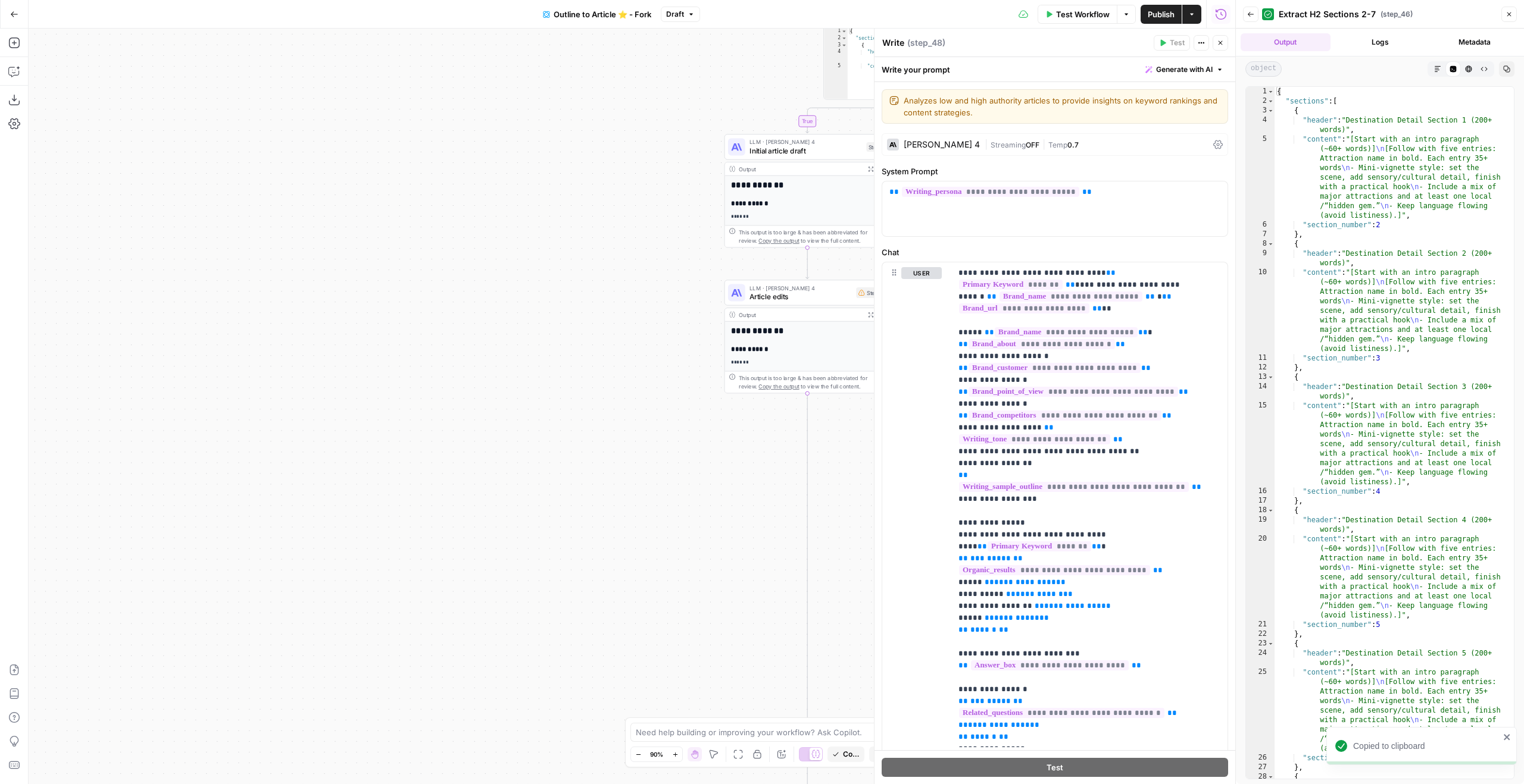
click at [901, 37] on div "Write Write" at bounding box center [893, 42] width 28 height 14
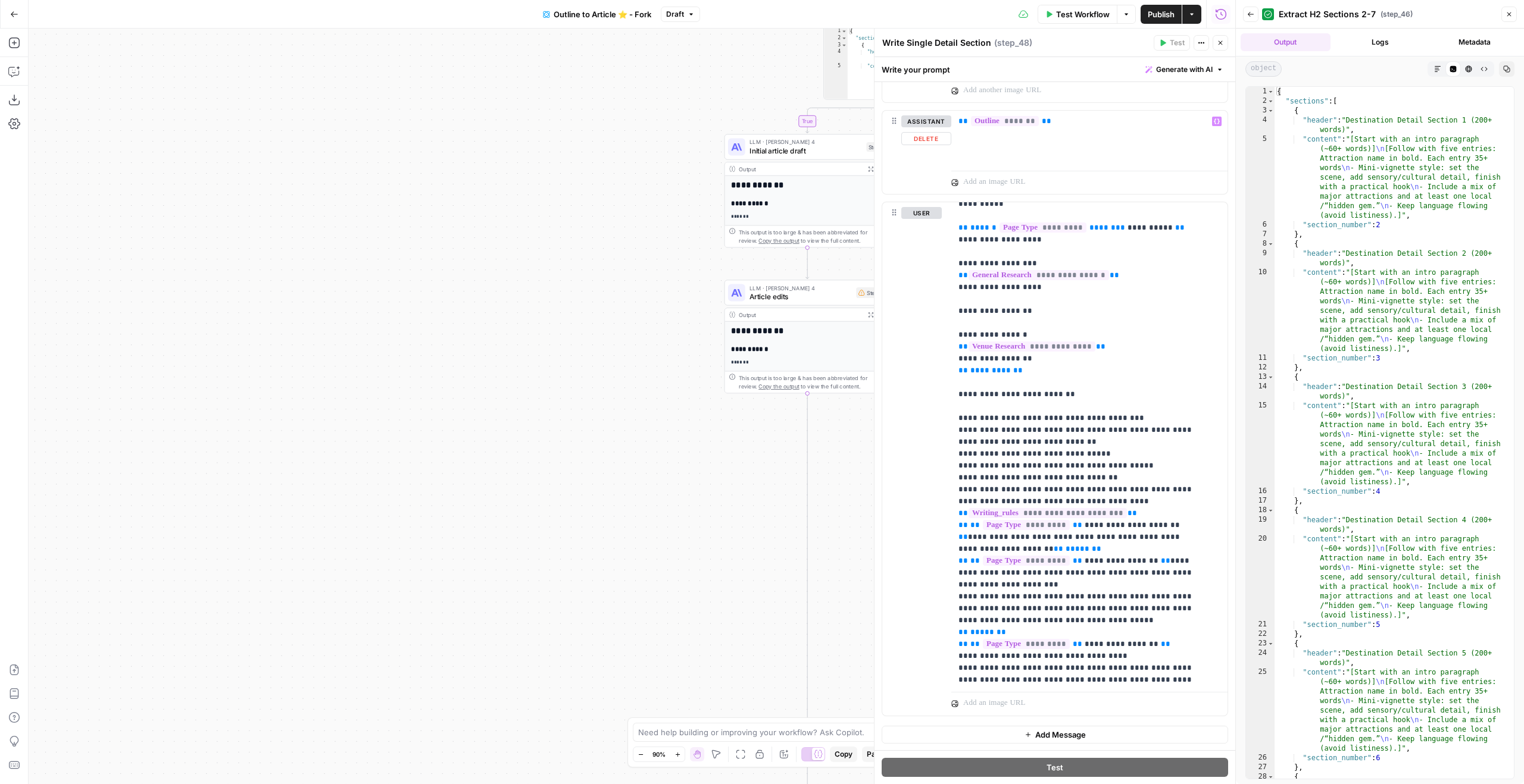
scroll to position [394, 0]
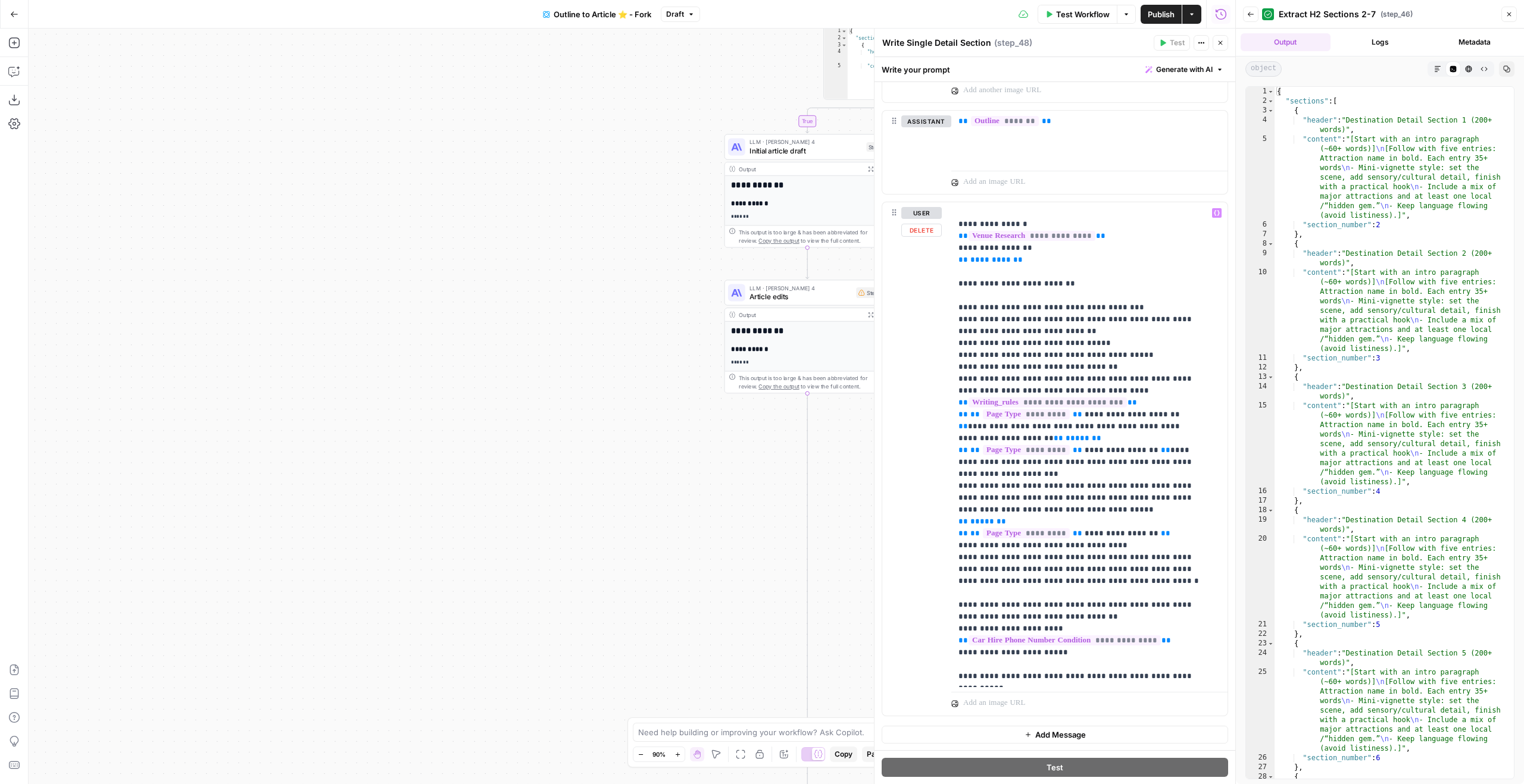
type textarea "Write Single Detail Section"
drag, startPoint x: 1081, startPoint y: 483, endPoint x: 1165, endPoint y: 431, distance: 98.8
click at [1165, 431] on p "**********" at bounding box center [1080, 248] width 244 height 869
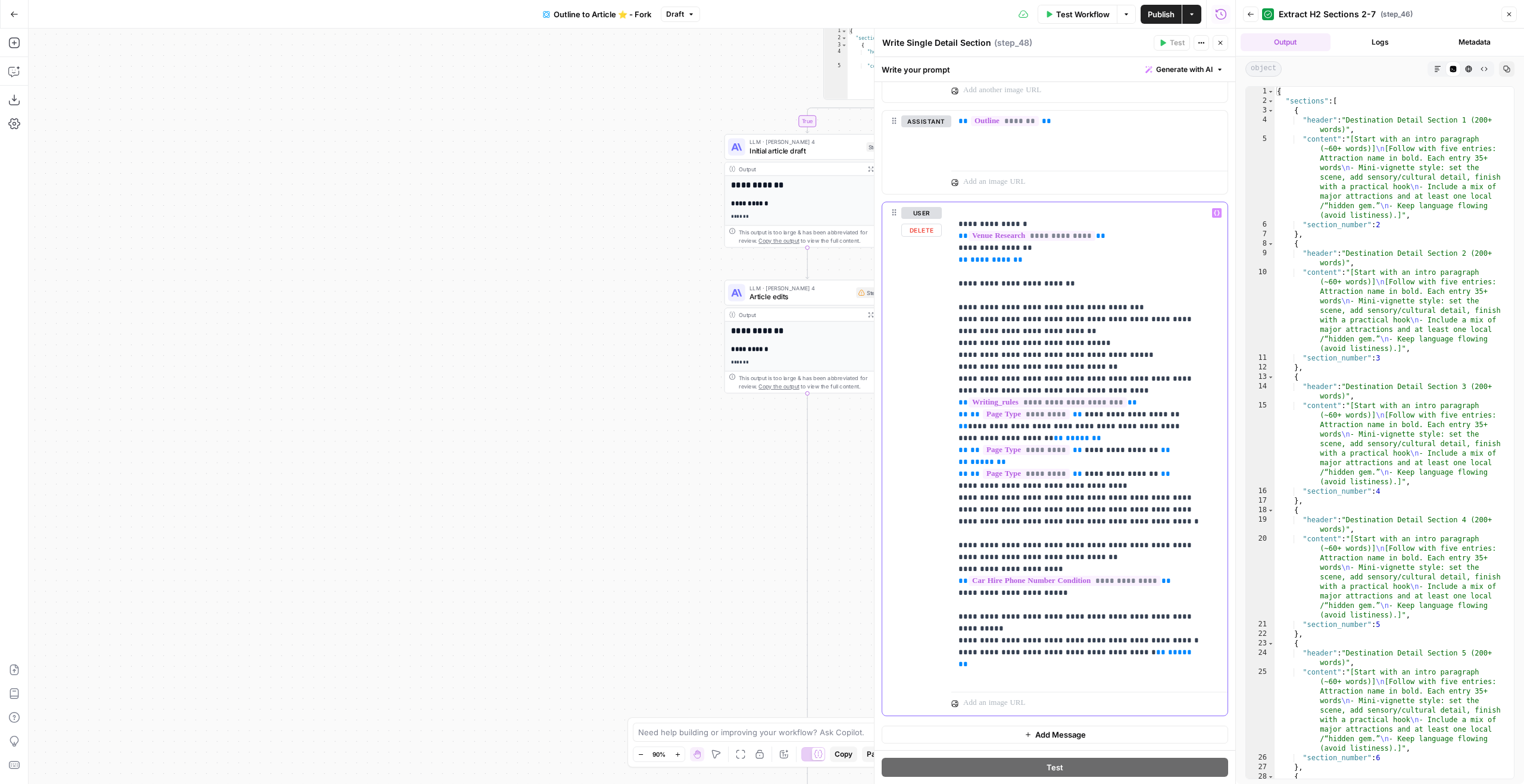
scroll to position [334, 0]
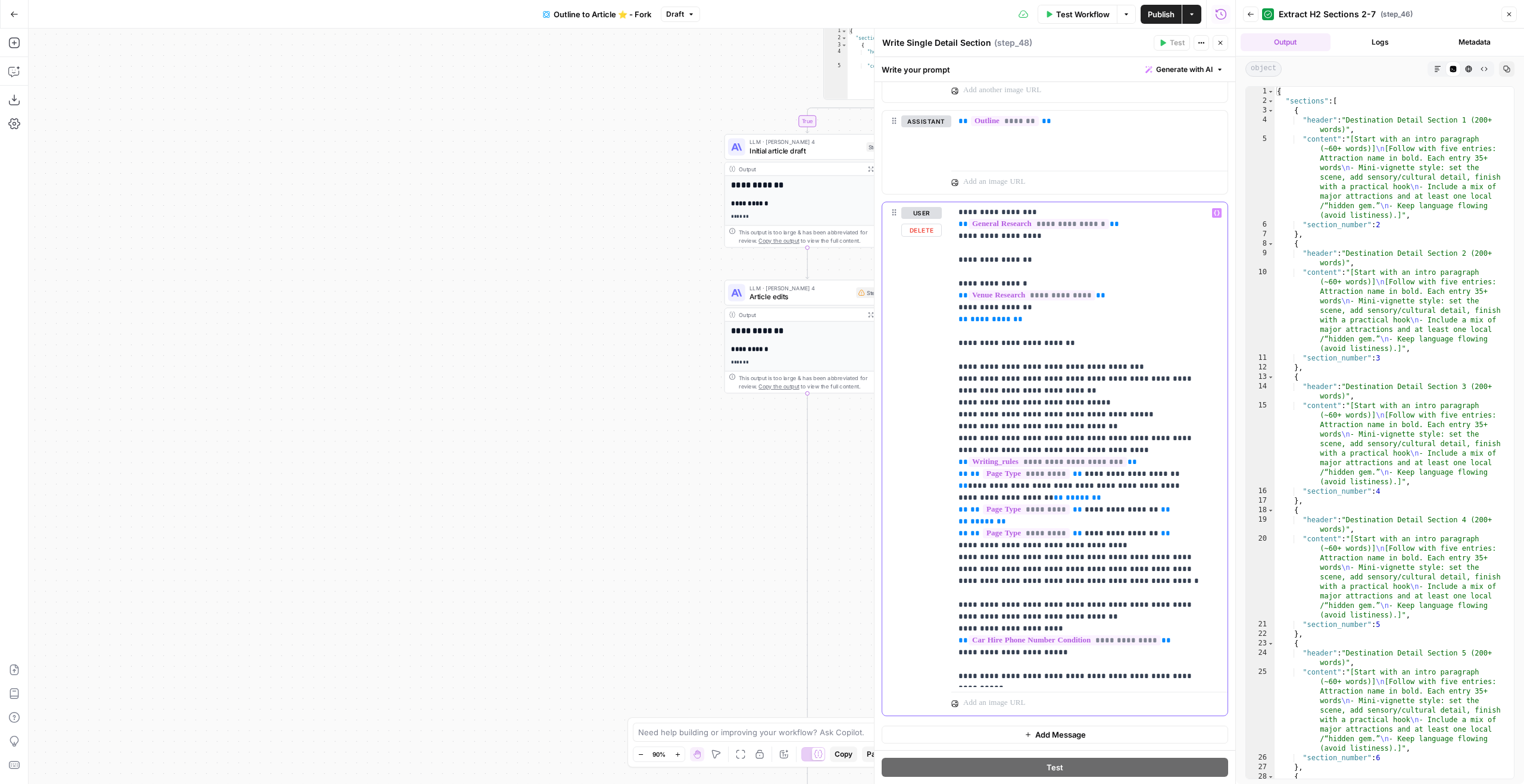
drag, startPoint x: 1181, startPoint y: 679, endPoint x: 946, endPoint y: 454, distance: 325.3
click at [946, 454] on div "**********" at bounding box center [1055, 459] width 346 height 513
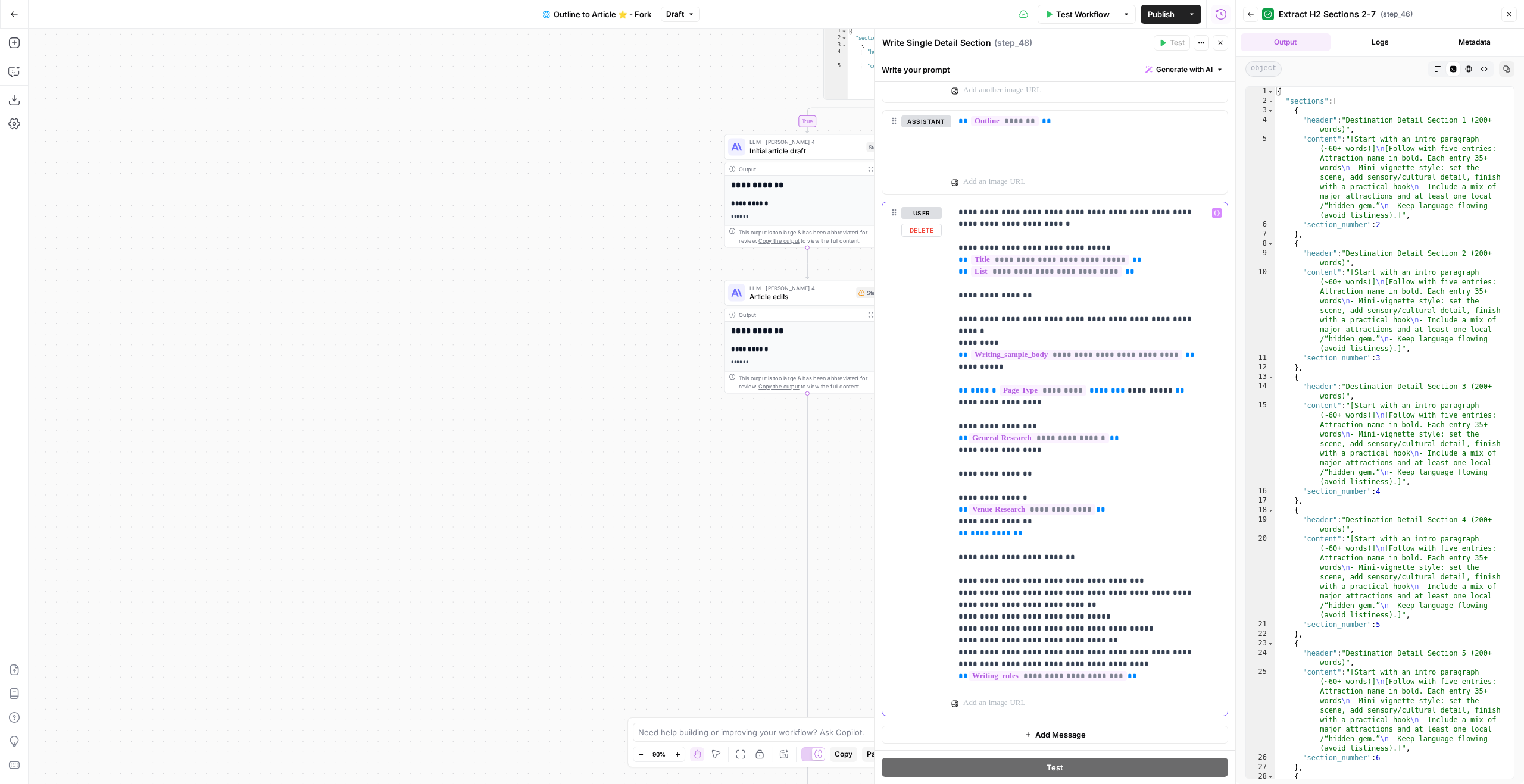
scroll to position [167, 0]
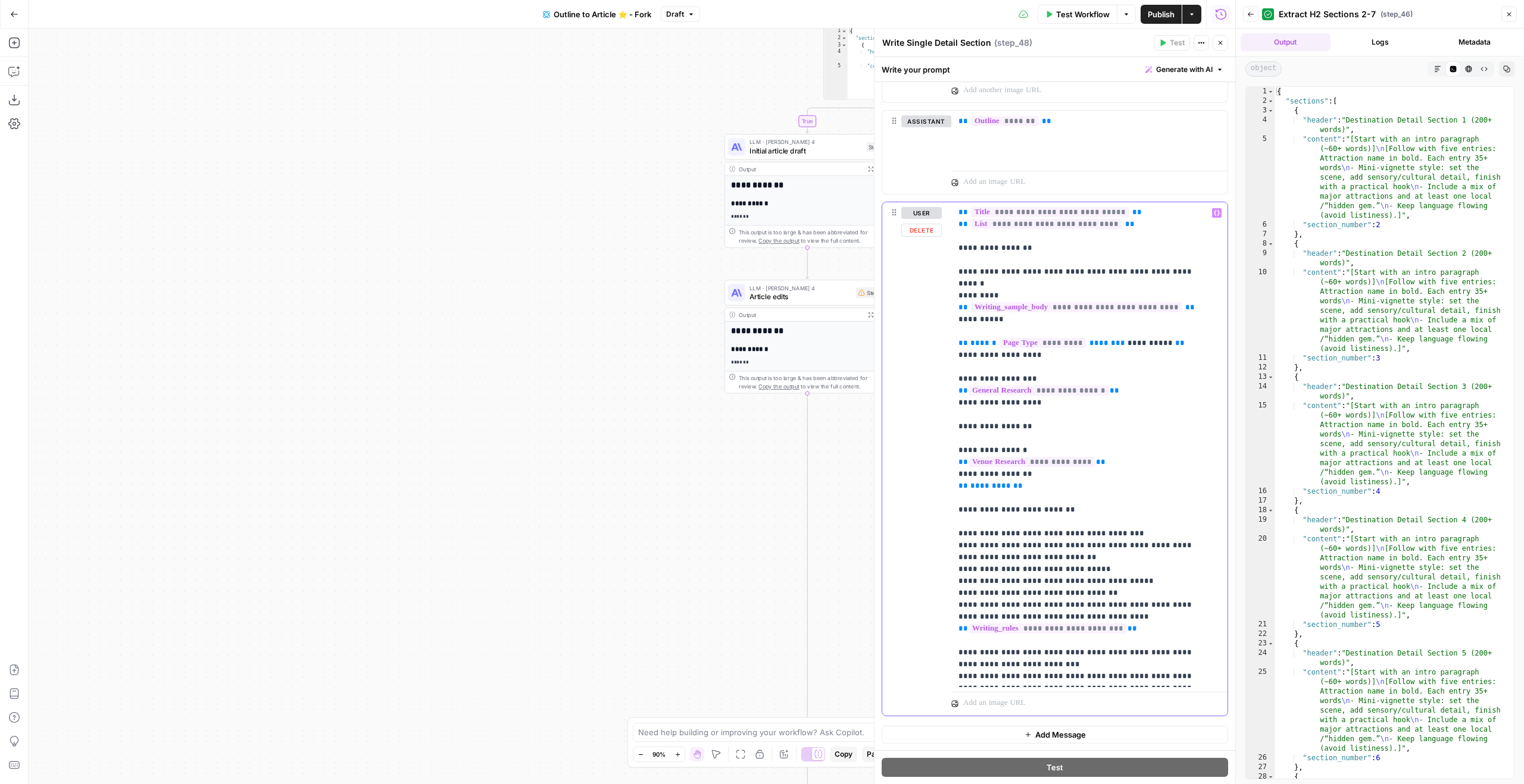
click at [1121, 635] on p "**********" at bounding box center [1080, 361] width 244 height 643
click at [1121, 645] on p "**********" at bounding box center [1080, 361] width 244 height 643
drag, startPoint x: 1079, startPoint y: 669, endPoint x: 969, endPoint y: 660, distance: 110.4
click at [969, 660] on p "**********" at bounding box center [1080, 361] width 244 height 643
drag, startPoint x: 1066, startPoint y: 677, endPoint x: 954, endPoint y: 647, distance: 115.9
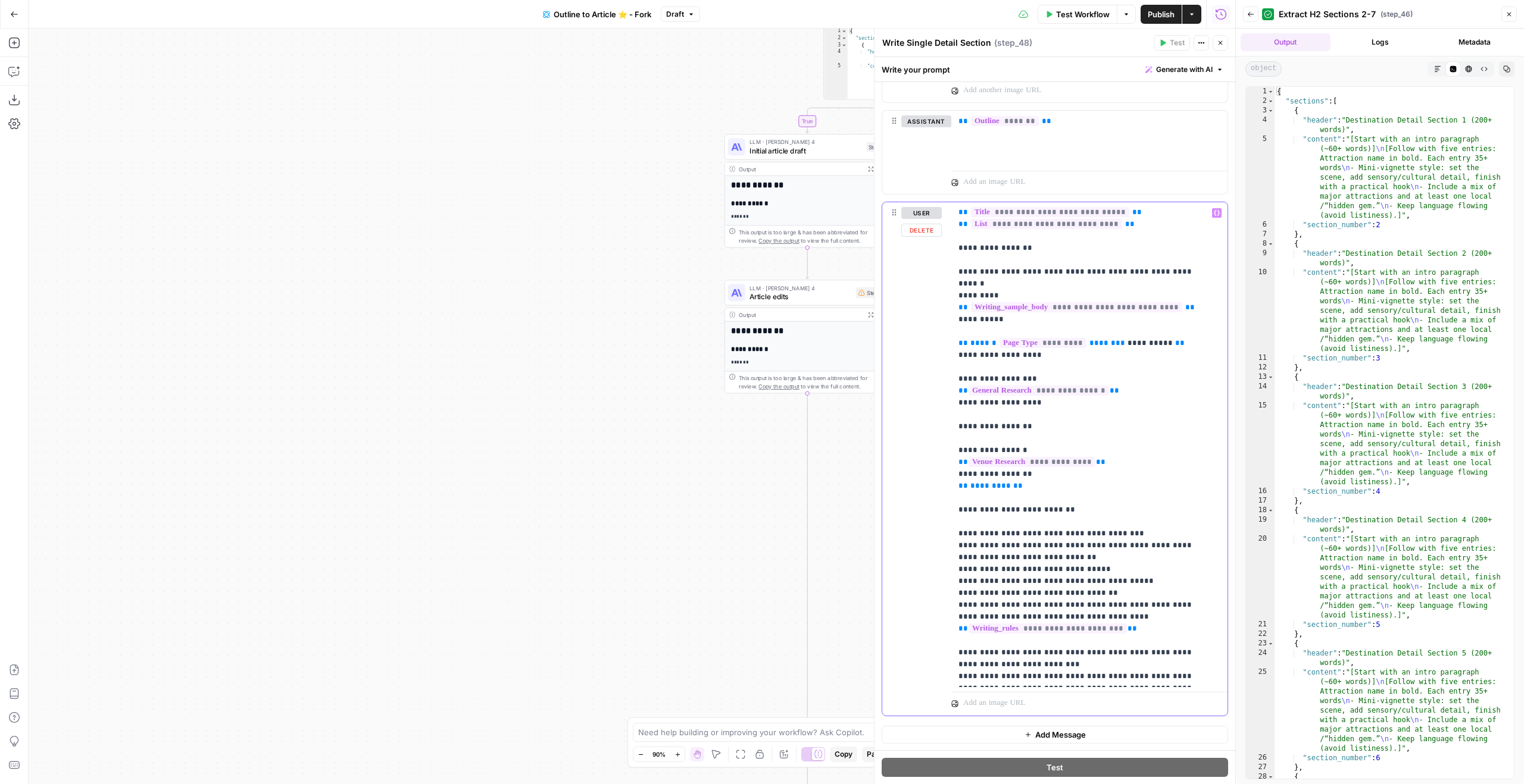
click at [954, 647] on div "**********" at bounding box center [1085, 445] width 268 height 485
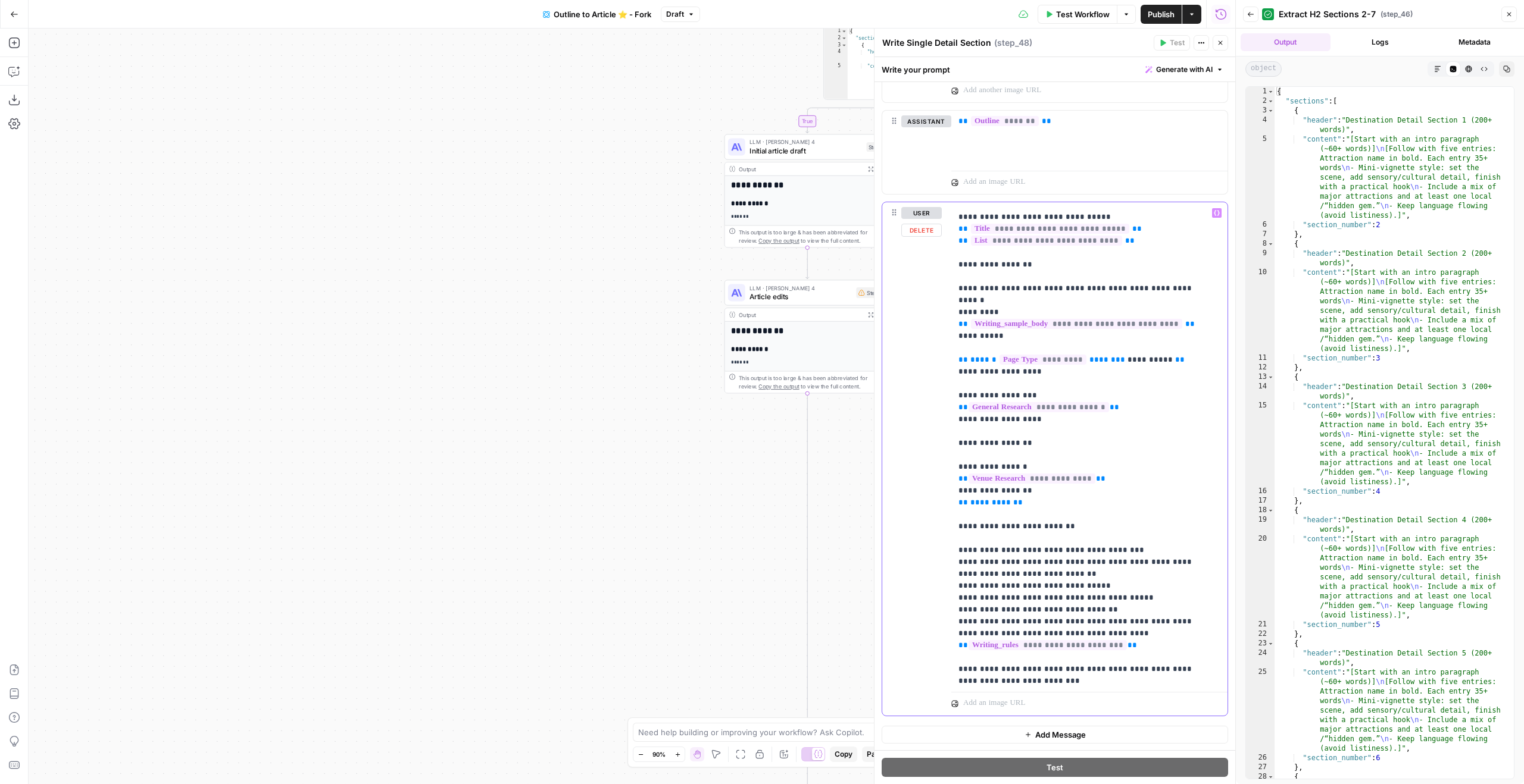
scroll to position [144, 0]
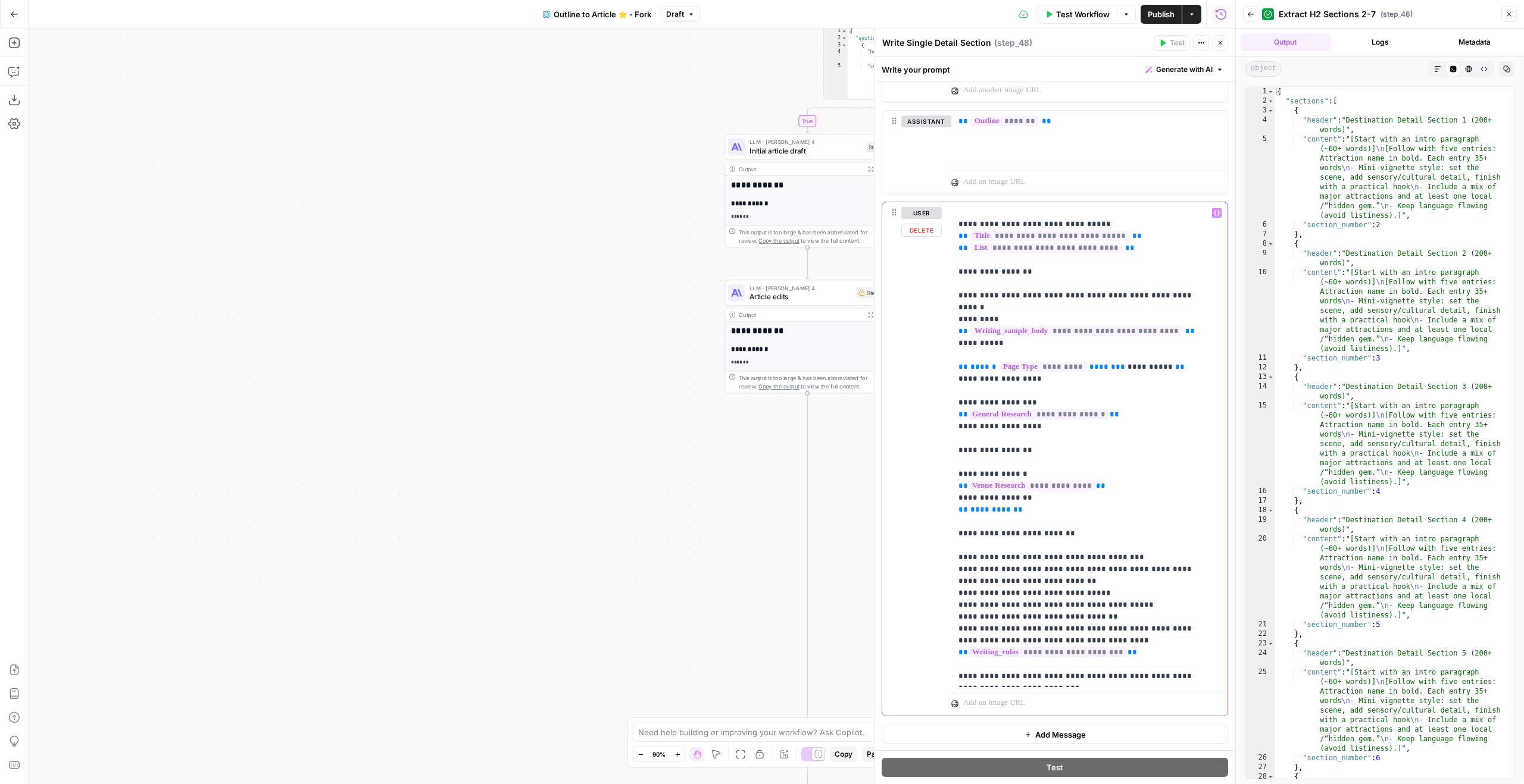
click at [963, 639] on p "**********" at bounding box center [1080, 373] width 244 height 619
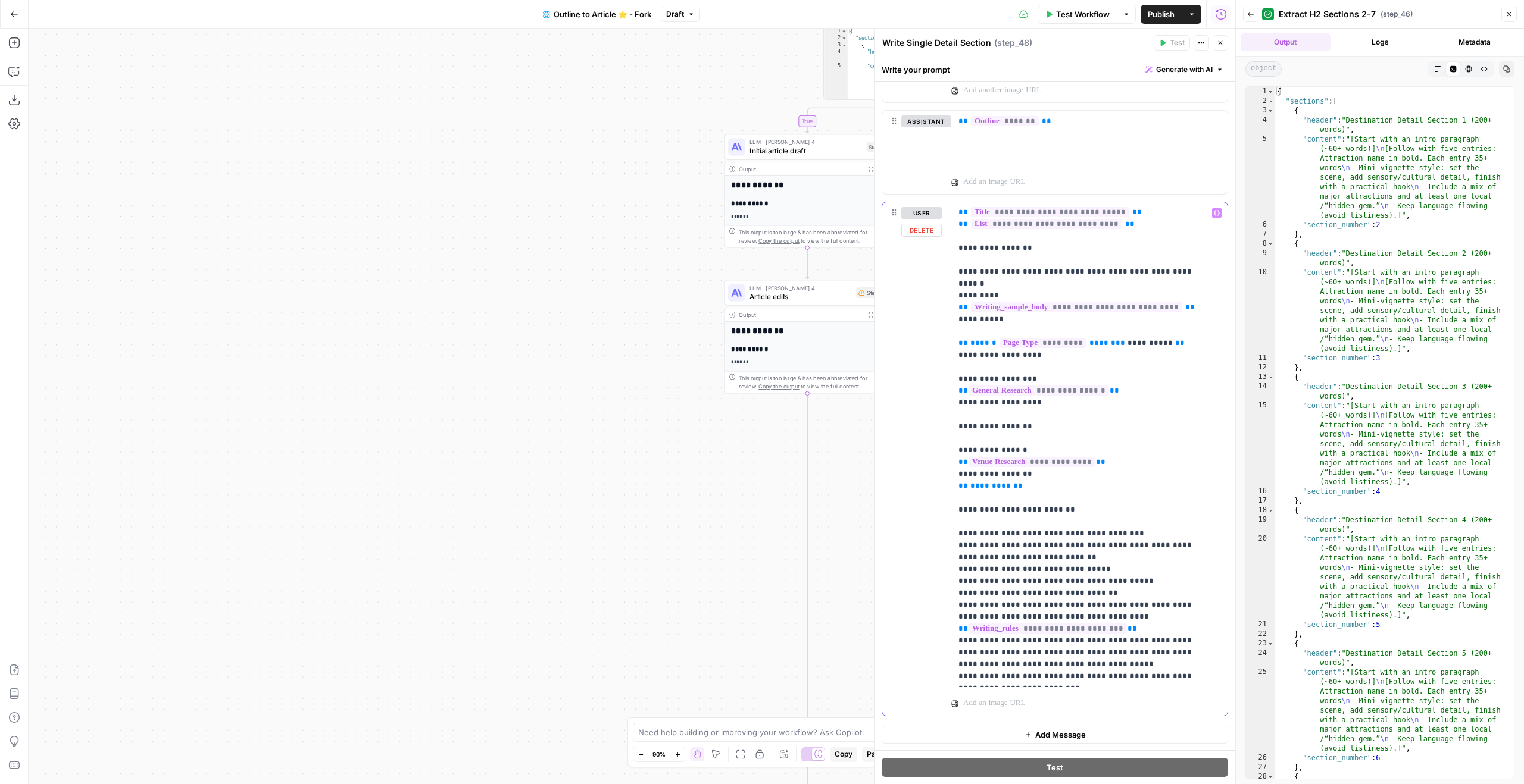
click at [971, 646] on p "**********" at bounding box center [1080, 361] width 244 height 643
click at [1079, 647] on p "**********" at bounding box center [1080, 361] width 244 height 643
click at [1065, 633] on p "**********" at bounding box center [1080, 361] width 244 height 643
click at [1060, 639] on p "**********" at bounding box center [1080, 361] width 244 height 643
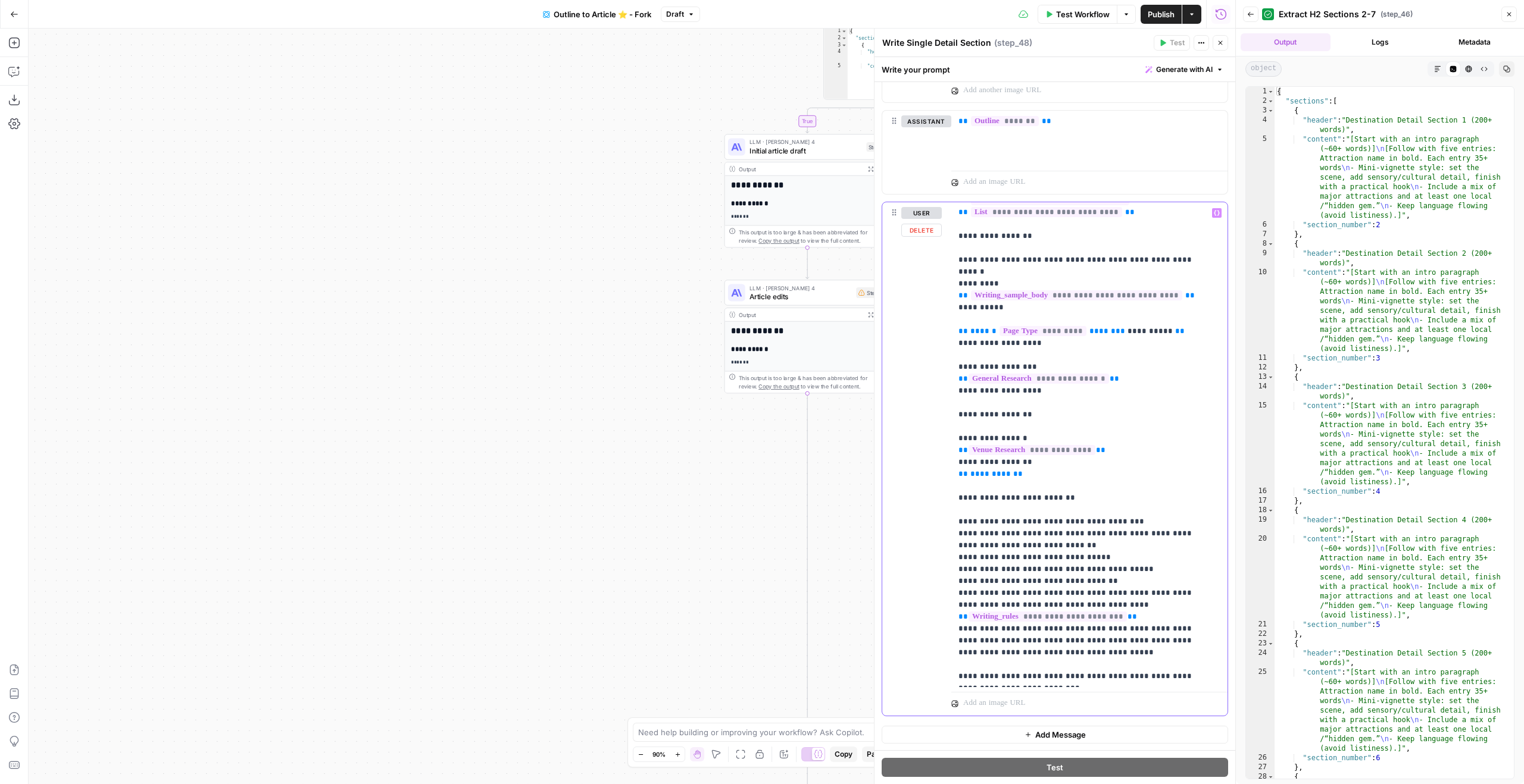
scroll to position [191, 0]
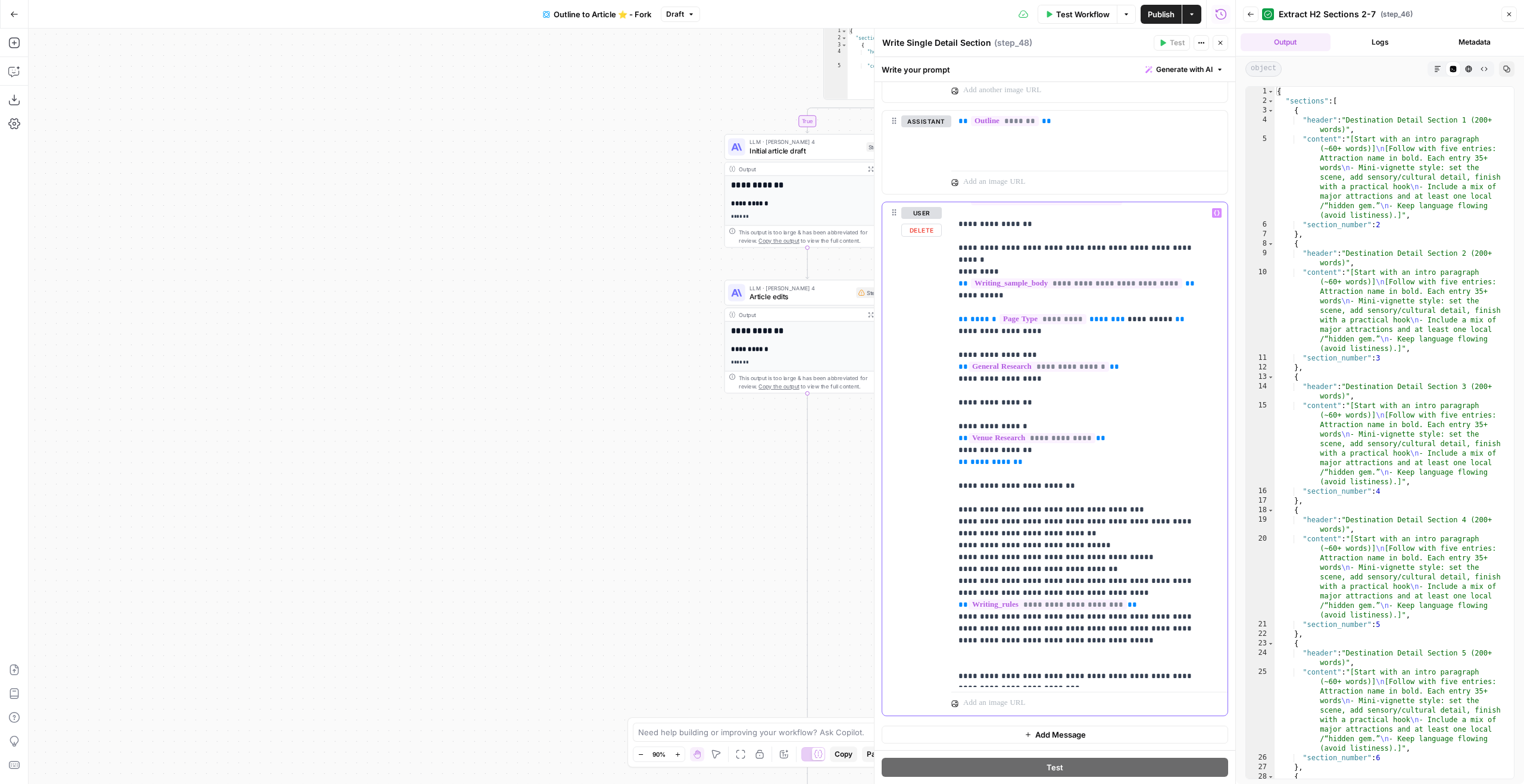
click at [1050, 672] on p "**********" at bounding box center [1080, 349] width 244 height 666
click at [1040, 677] on p "**********" at bounding box center [1080, 349] width 244 height 666
drag, startPoint x: 1011, startPoint y: 654, endPoint x: 937, endPoint y: 653, distance: 74.0
click at [937, 653] on div "**********" at bounding box center [1055, 459] width 346 height 513
click at [1005, 653] on p "**********" at bounding box center [1080, 349] width 244 height 666
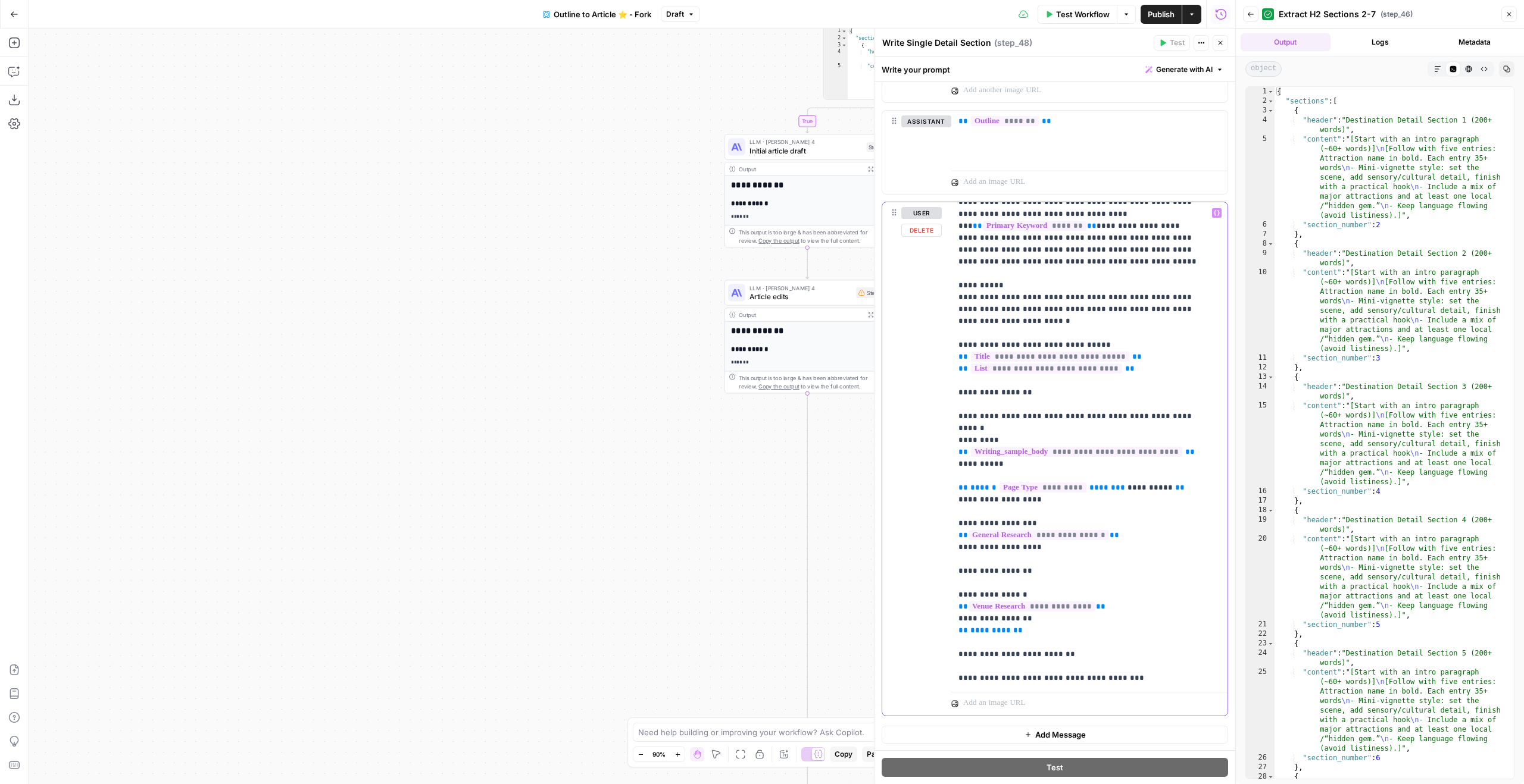
scroll to position [0, 0]
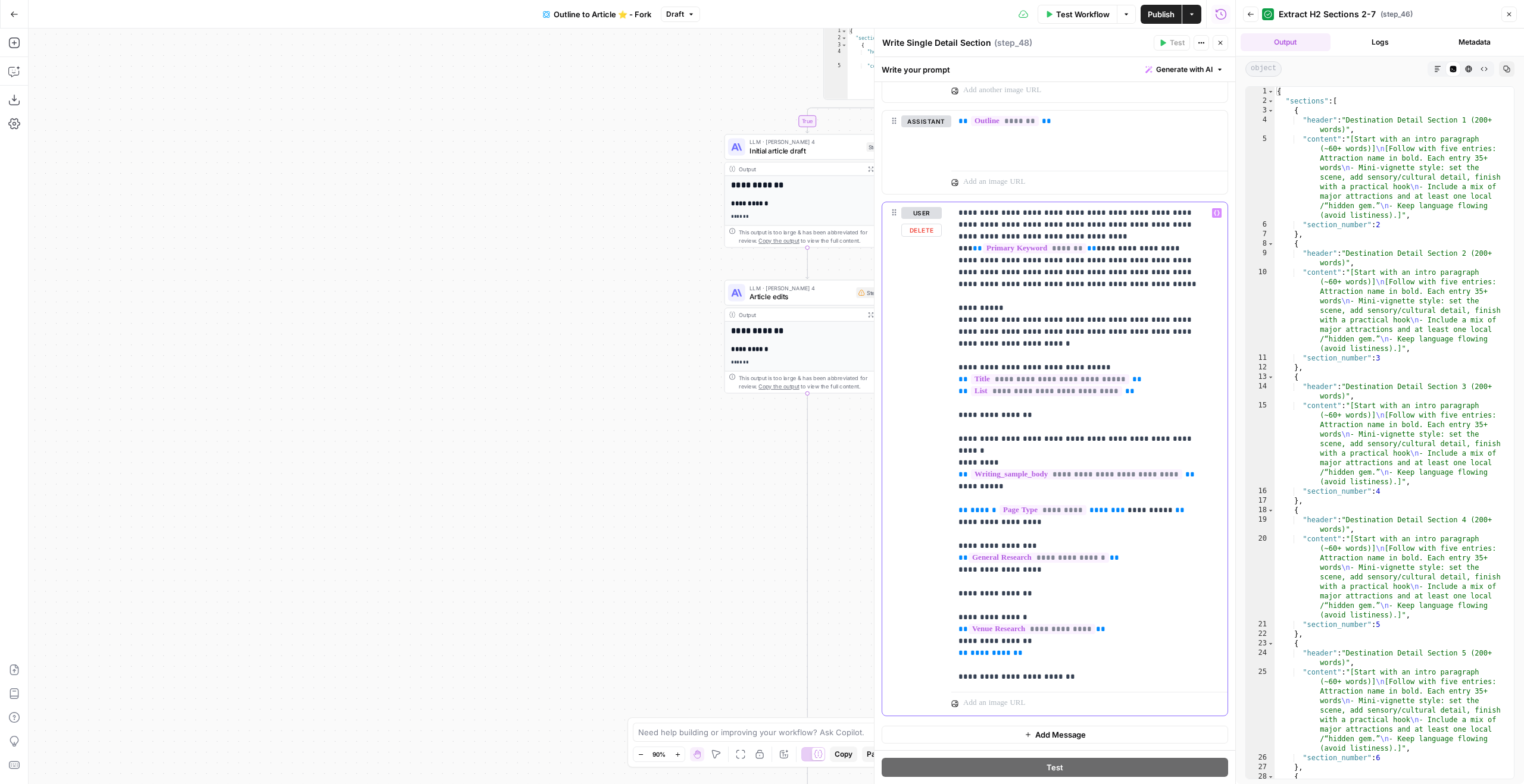
click at [1139, 277] on p "**********" at bounding box center [1080, 546] width 244 height 679
drag, startPoint x: 1140, startPoint y: 276, endPoint x: 1027, endPoint y: 272, distance: 113.1
click at [1015, 277] on p "**********" at bounding box center [1080, 546] width 244 height 679
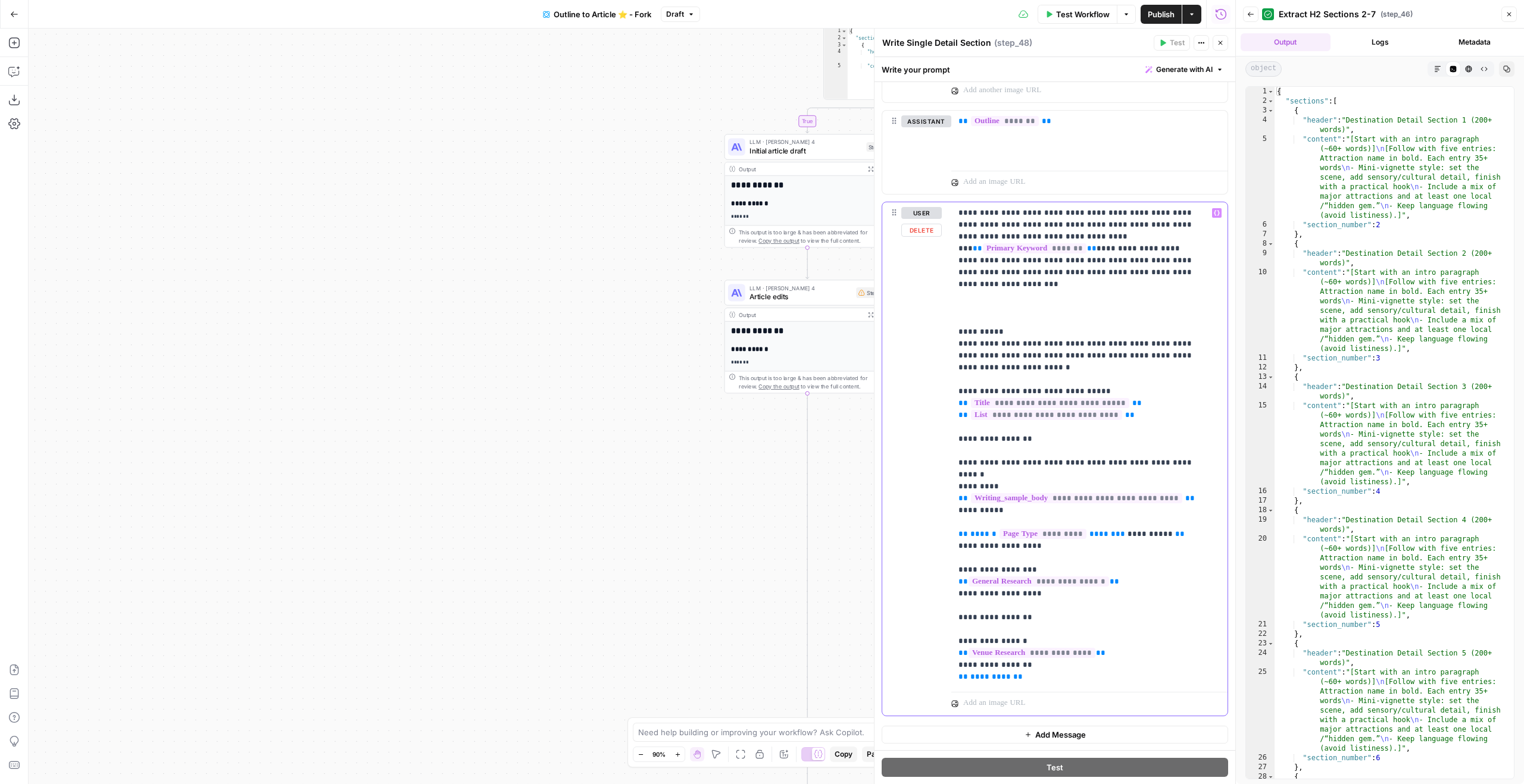
click at [1030, 227] on p "**********" at bounding box center [1080, 557] width 244 height 702
click at [1007, 307] on p "**********" at bounding box center [1080, 557] width 244 height 702
click at [1000, 295] on p "**********" at bounding box center [1080, 557] width 244 height 702
click at [1507, 9] on button "Close" at bounding box center [1509, 14] width 16 height 16
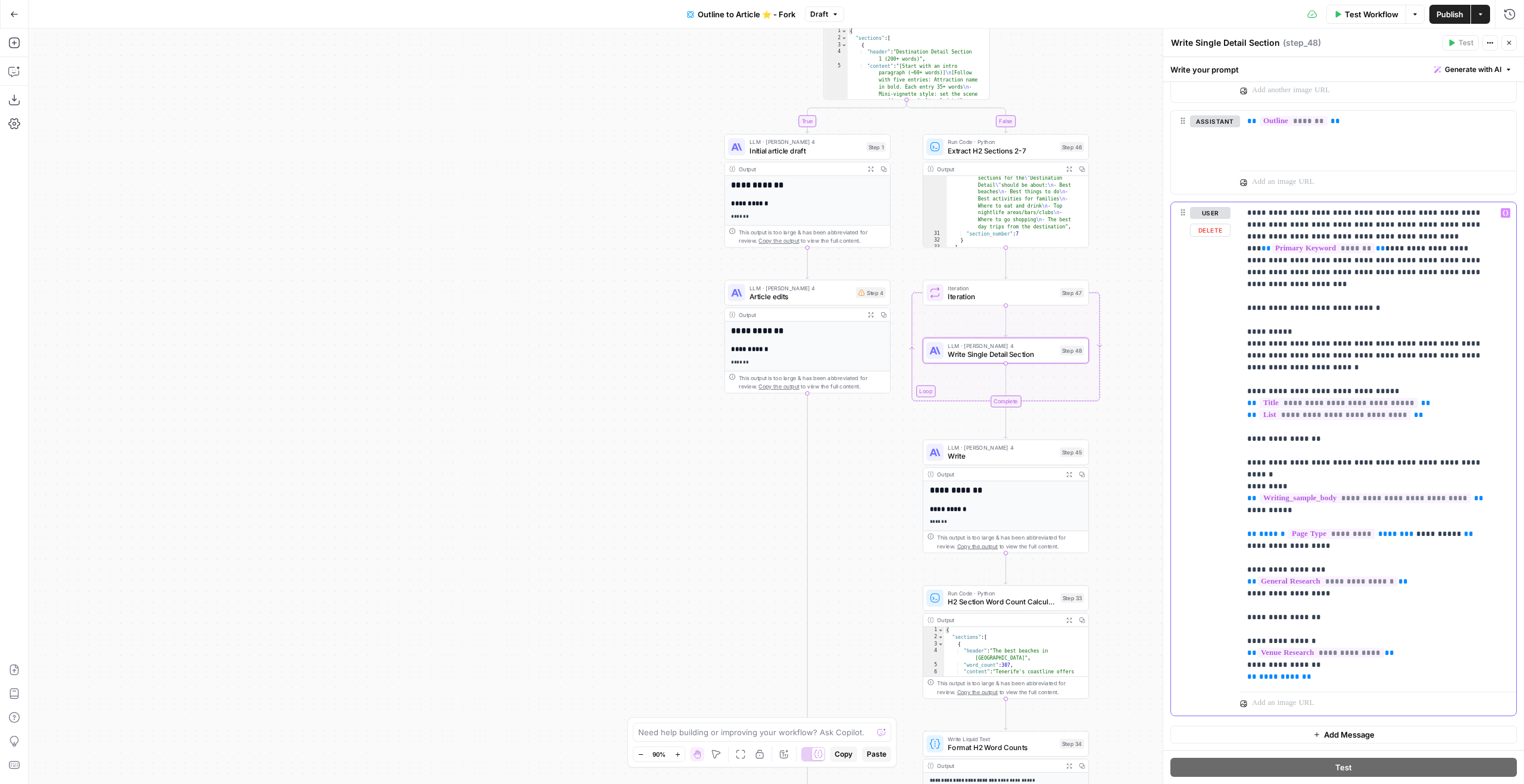
click at [1367, 303] on p "**********" at bounding box center [1369, 557] width 244 height 702
click at [1365, 292] on p "**********" at bounding box center [1369, 557] width 244 height 702
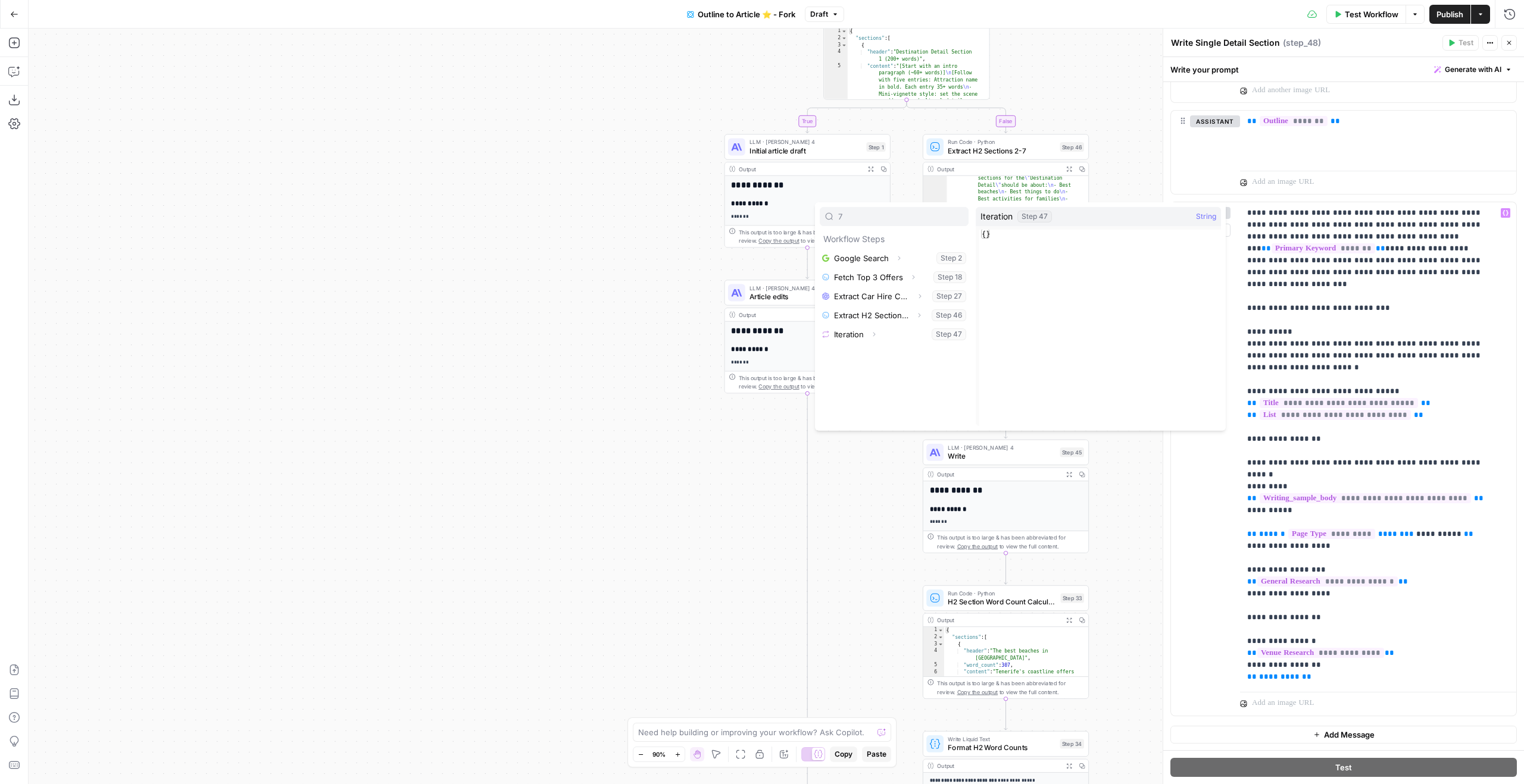
type input "7"
click at [878, 337] on button "Expand" at bounding box center [873, 334] width 16 height 16
click at [877, 364] on button "Select variable Element" at bounding box center [900, 372] width 137 height 19
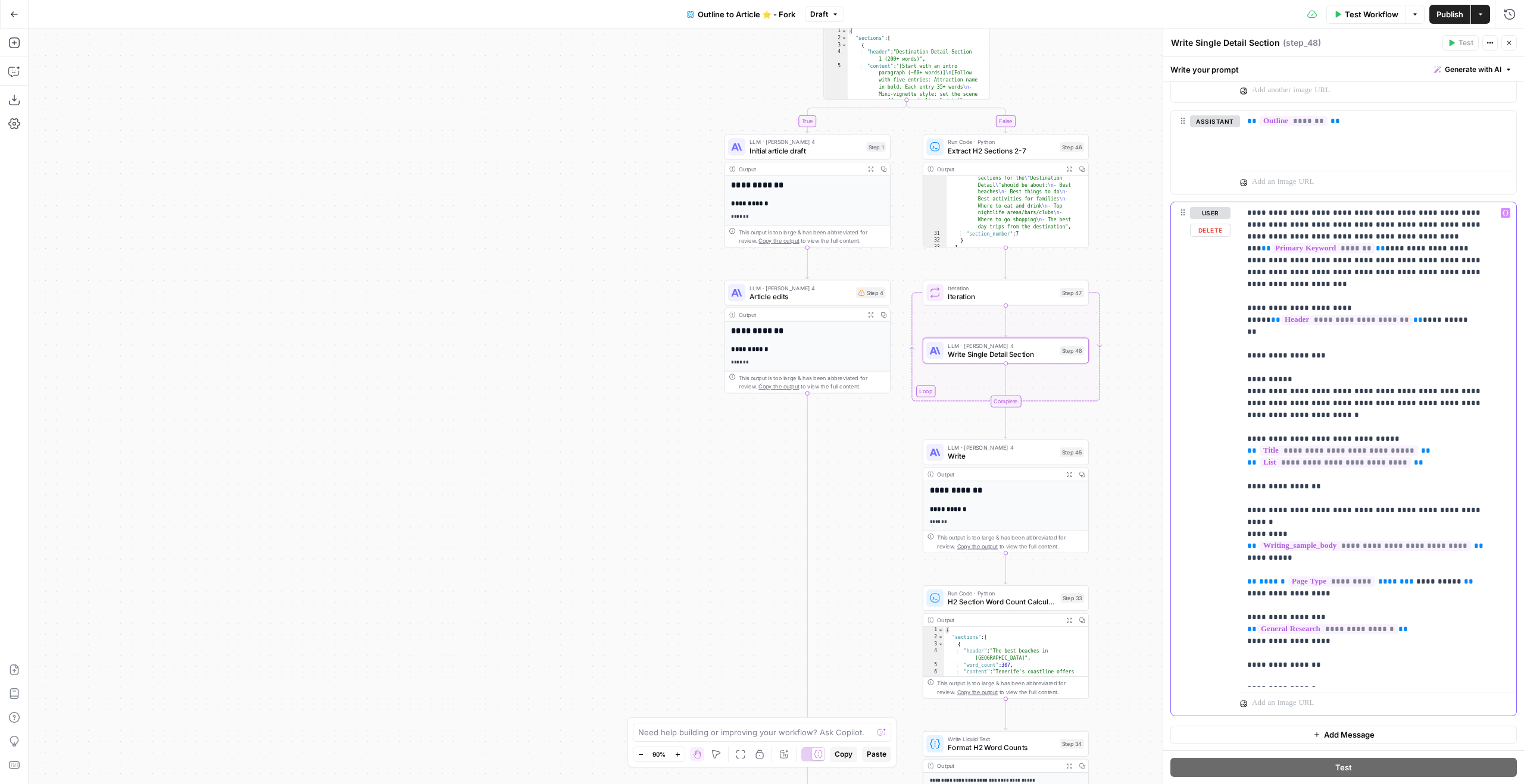
click at [1301, 345] on p "**********" at bounding box center [1369, 581] width 244 height 750
copy p "**********"
drag, startPoint x: 1387, startPoint y: 307, endPoint x: 1248, endPoint y: 310, distance: 139.0
click at [1248, 310] on p "**********" at bounding box center [1369, 581] width 244 height 750
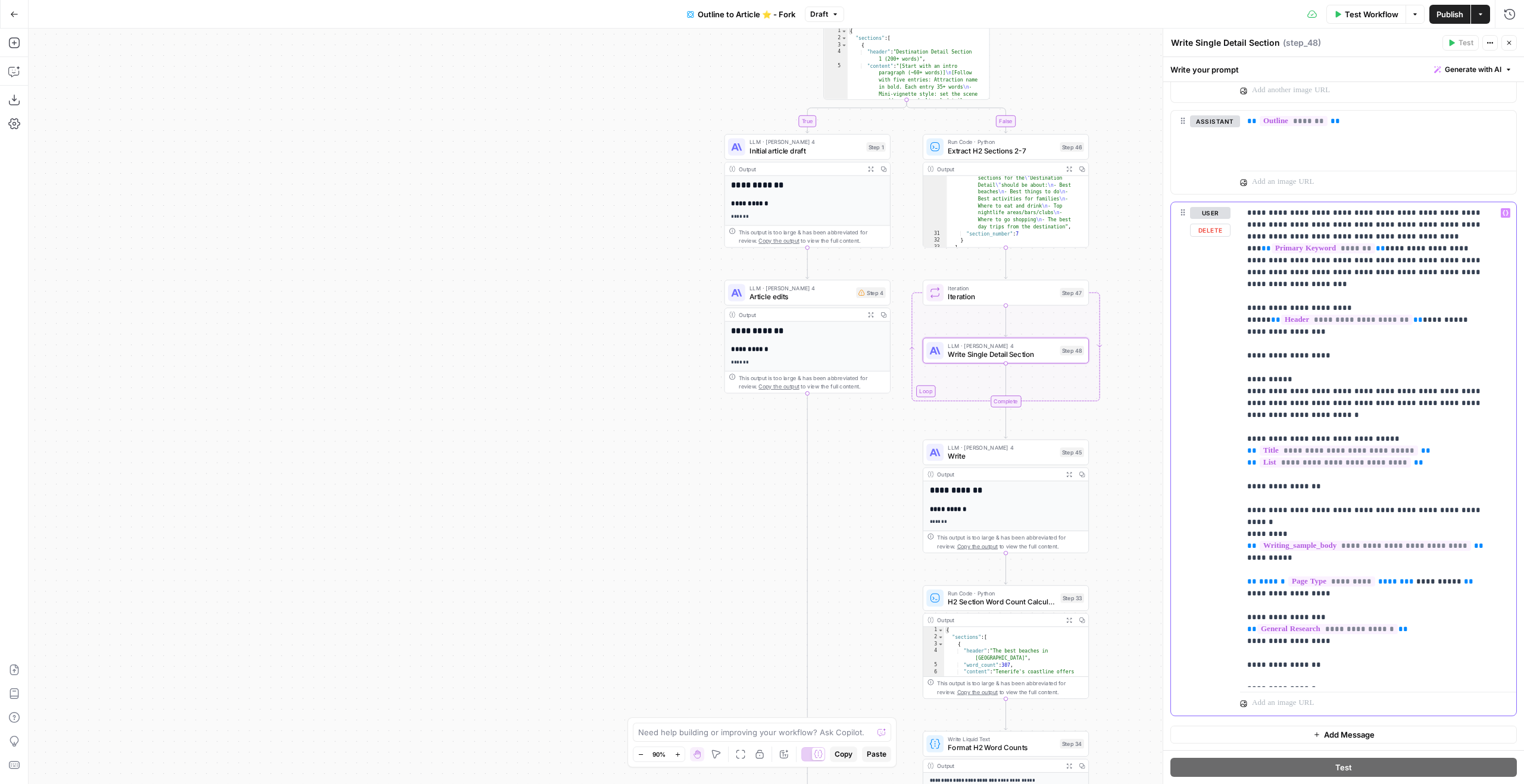
copy p "**********"
click at [1287, 331] on p "**********" at bounding box center [1369, 581] width 244 height 750
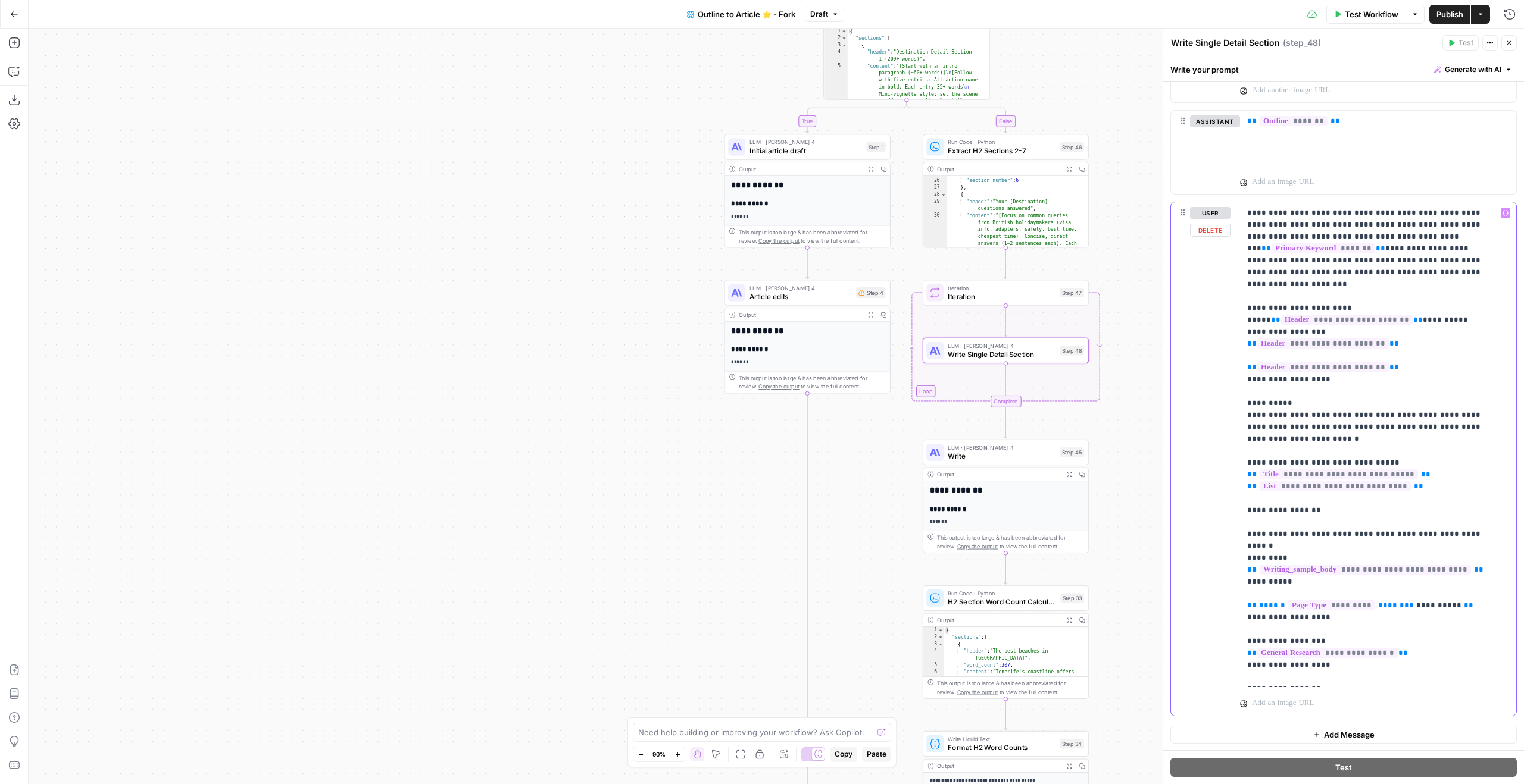
click at [1362, 362] on span "**********" at bounding box center [1323, 367] width 131 height 10
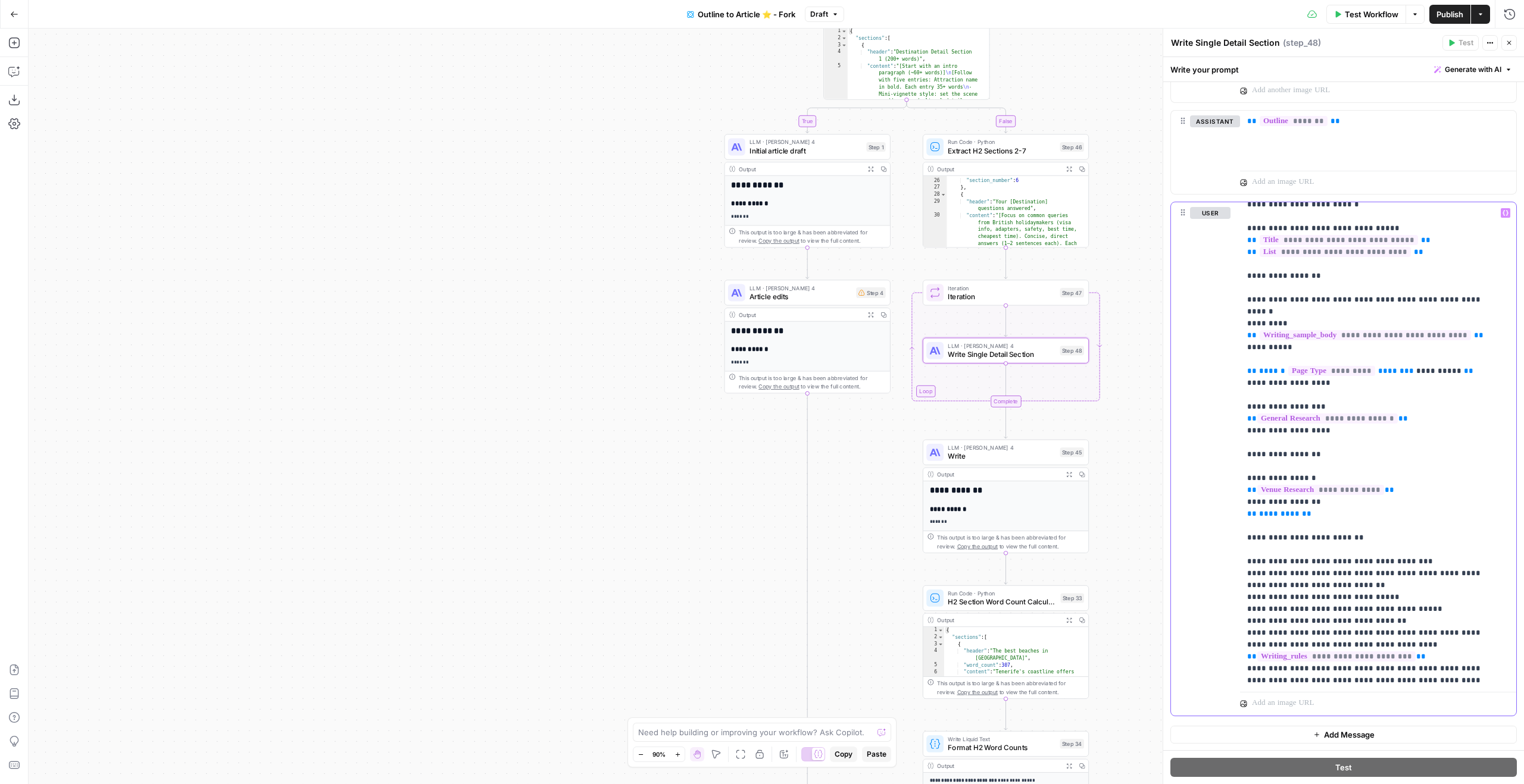
scroll to position [298, 0]
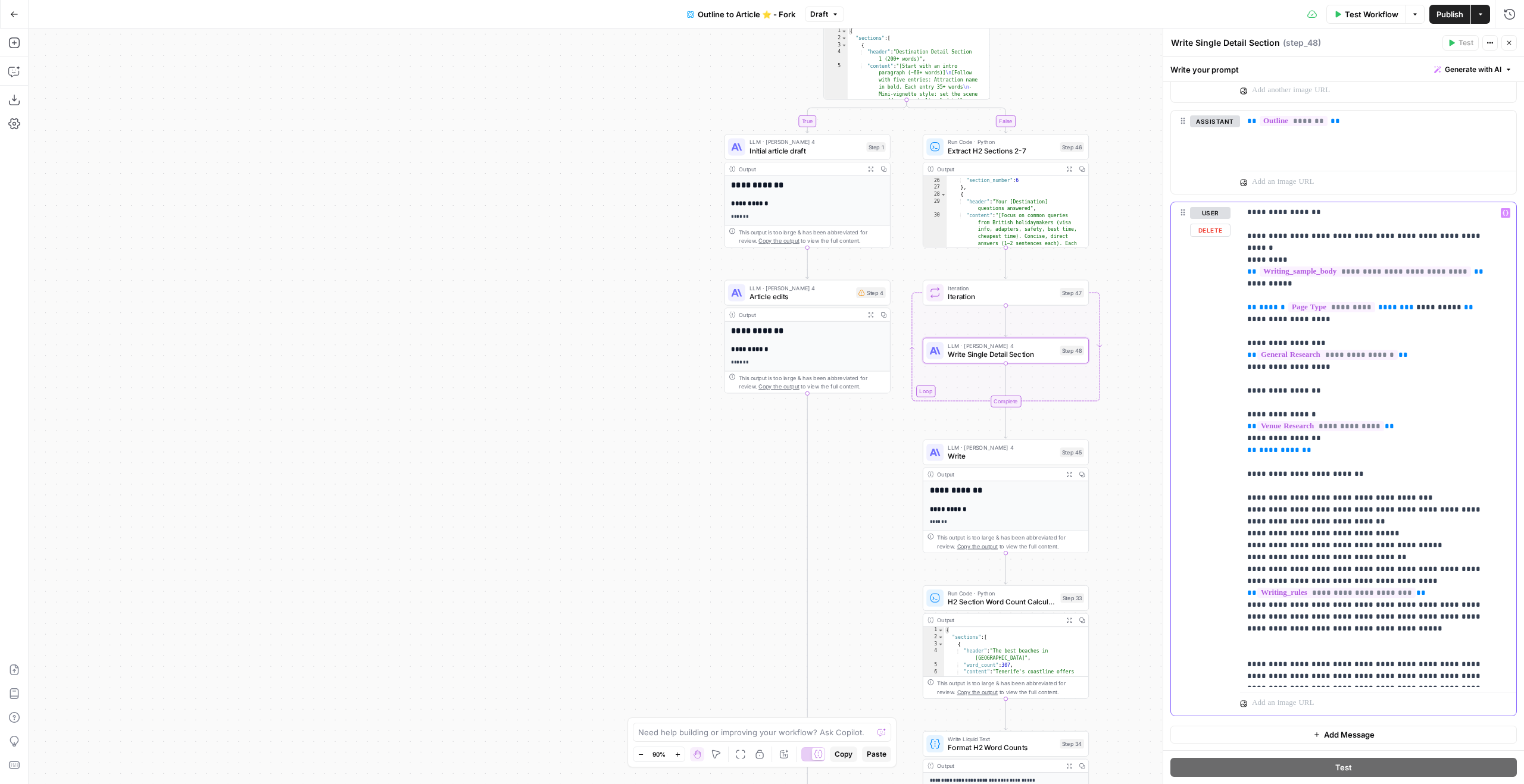
click at [1398, 631] on p "**********" at bounding box center [1369, 295] width 244 height 773
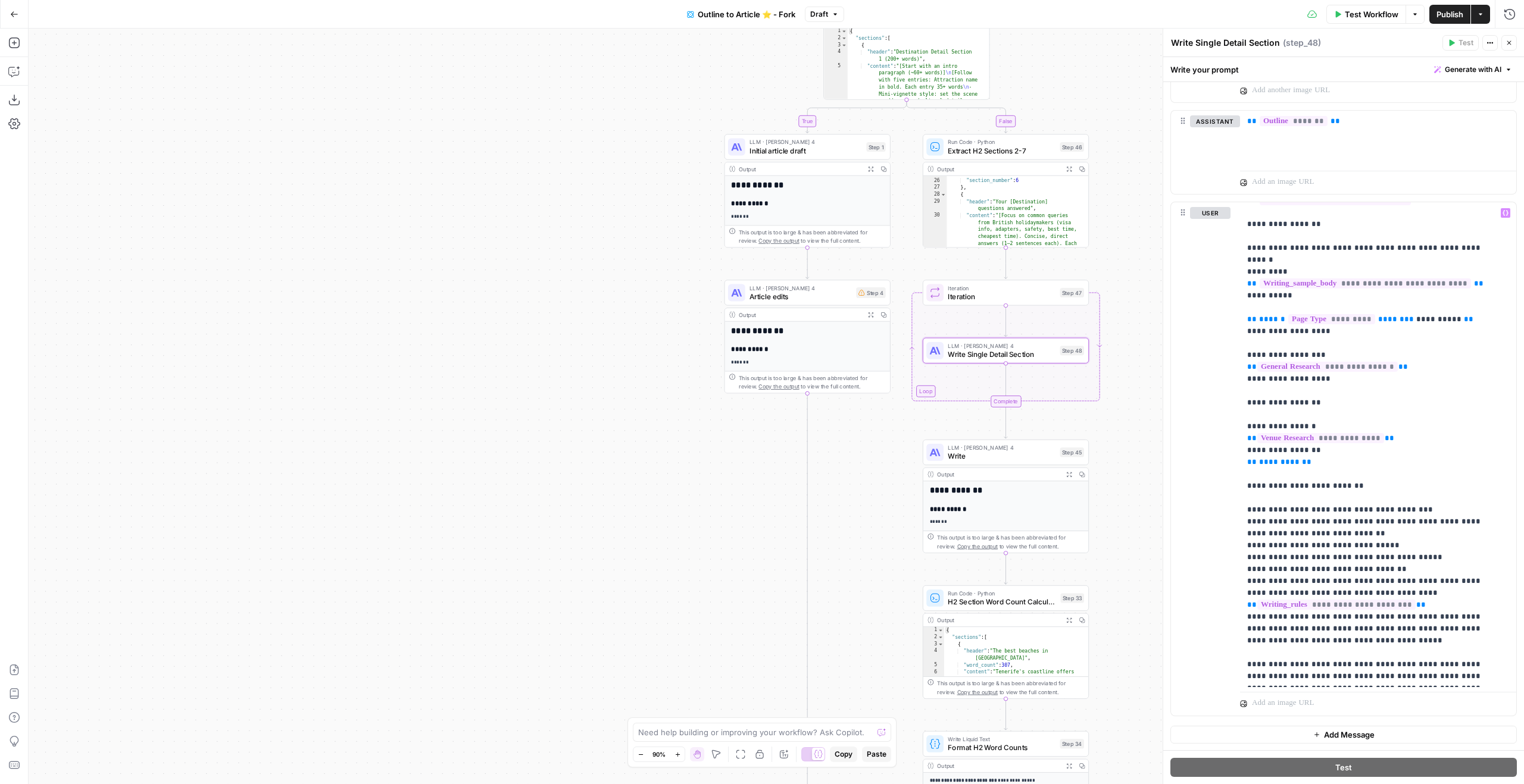
click at [1507, 42] on icon "button" at bounding box center [1509, 42] width 7 height 7
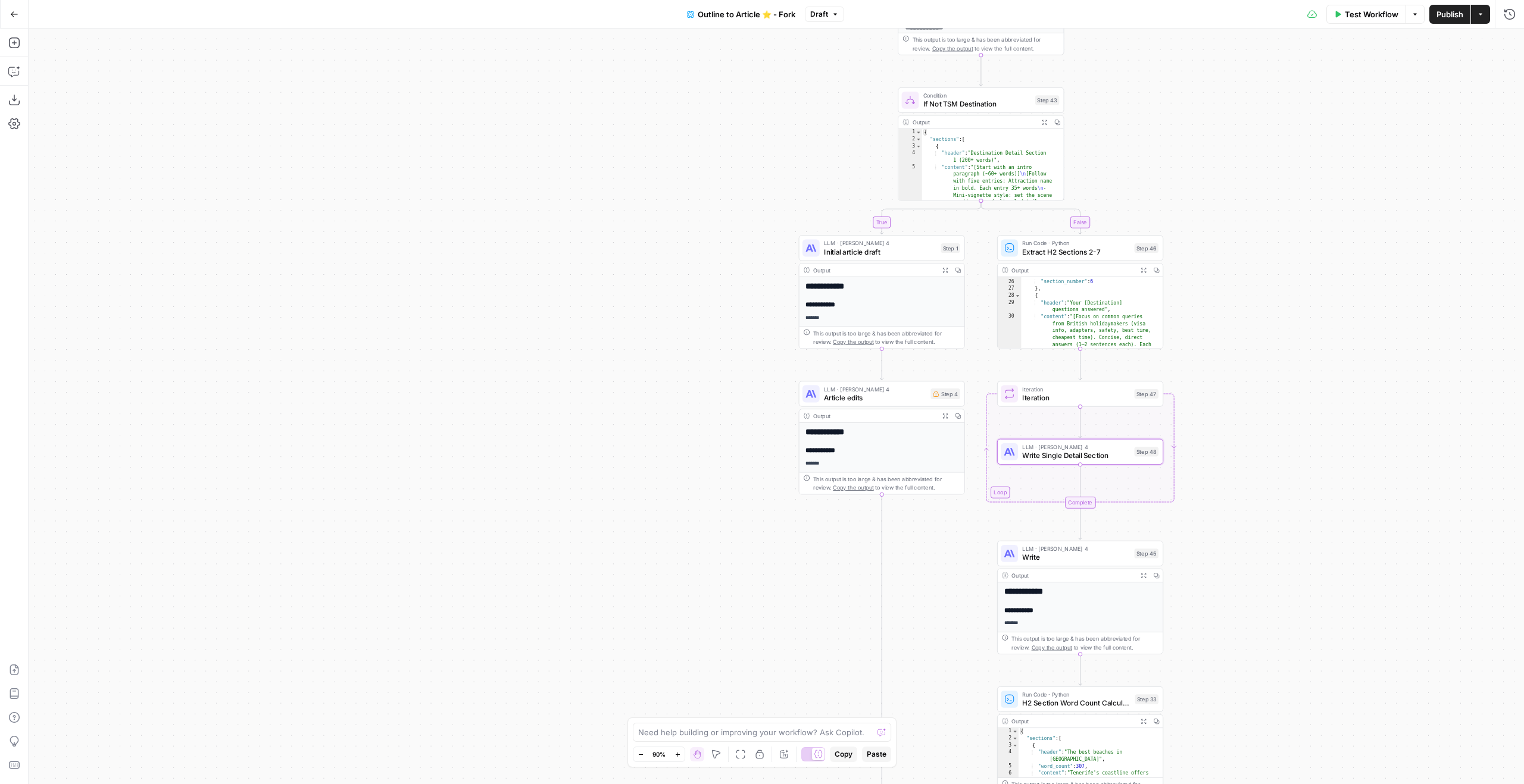
drag, startPoint x: 1143, startPoint y: 452, endPoint x: 1208, endPoint y: 550, distance: 117.6
click at [1210, 555] on div "true true true false false false Workflow Set Inputs Inputs Google Search Googl…" at bounding box center [776, 406] width 1496 height 756
click at [1143, 229] on span "Test" at bounding box center [1148, 228] width 13 height 9
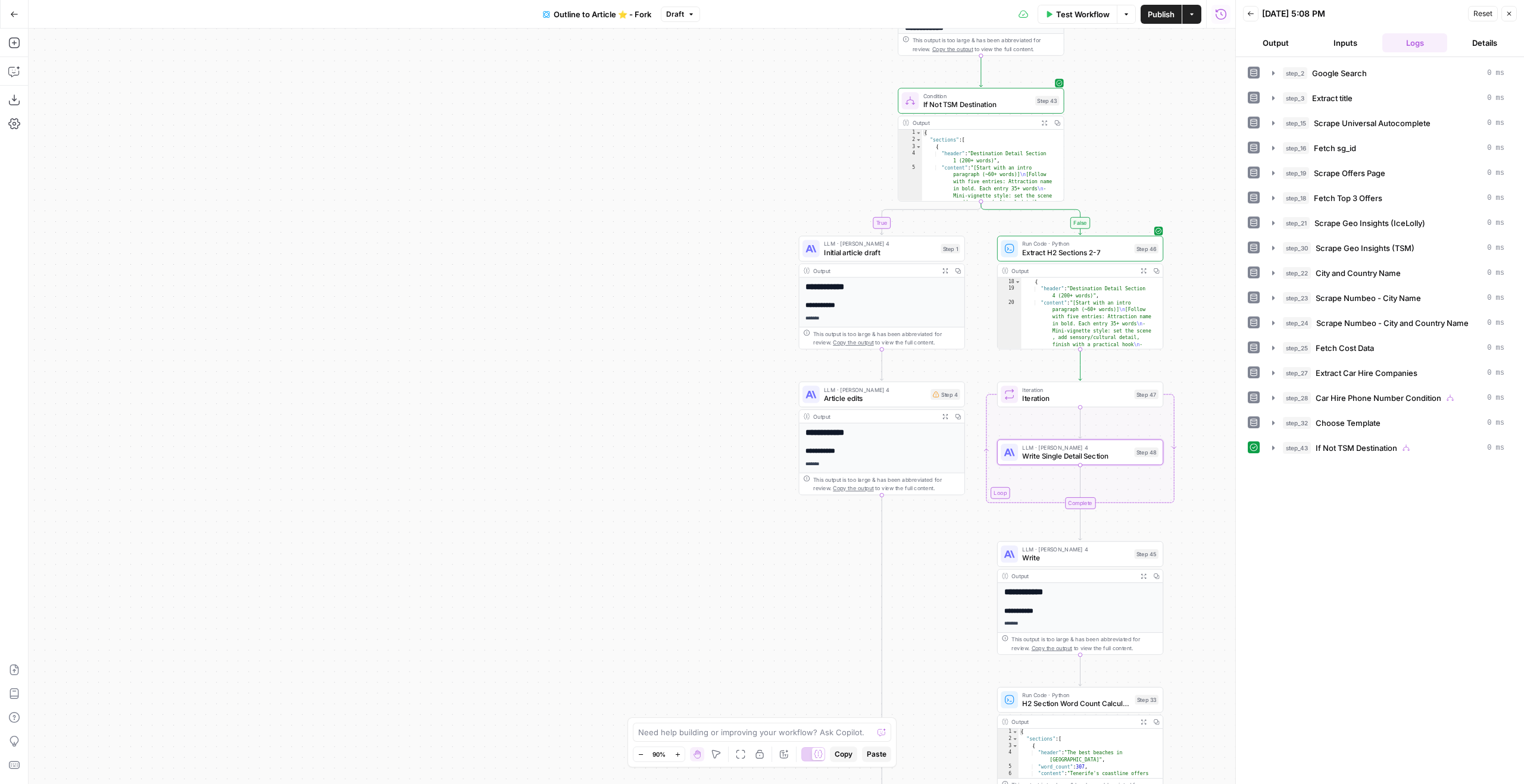
scroll to position [151, 0]
click at [1366, 448] on span "If Not TSM Destination" at bounding box center [1356, 448] width 81 height 12
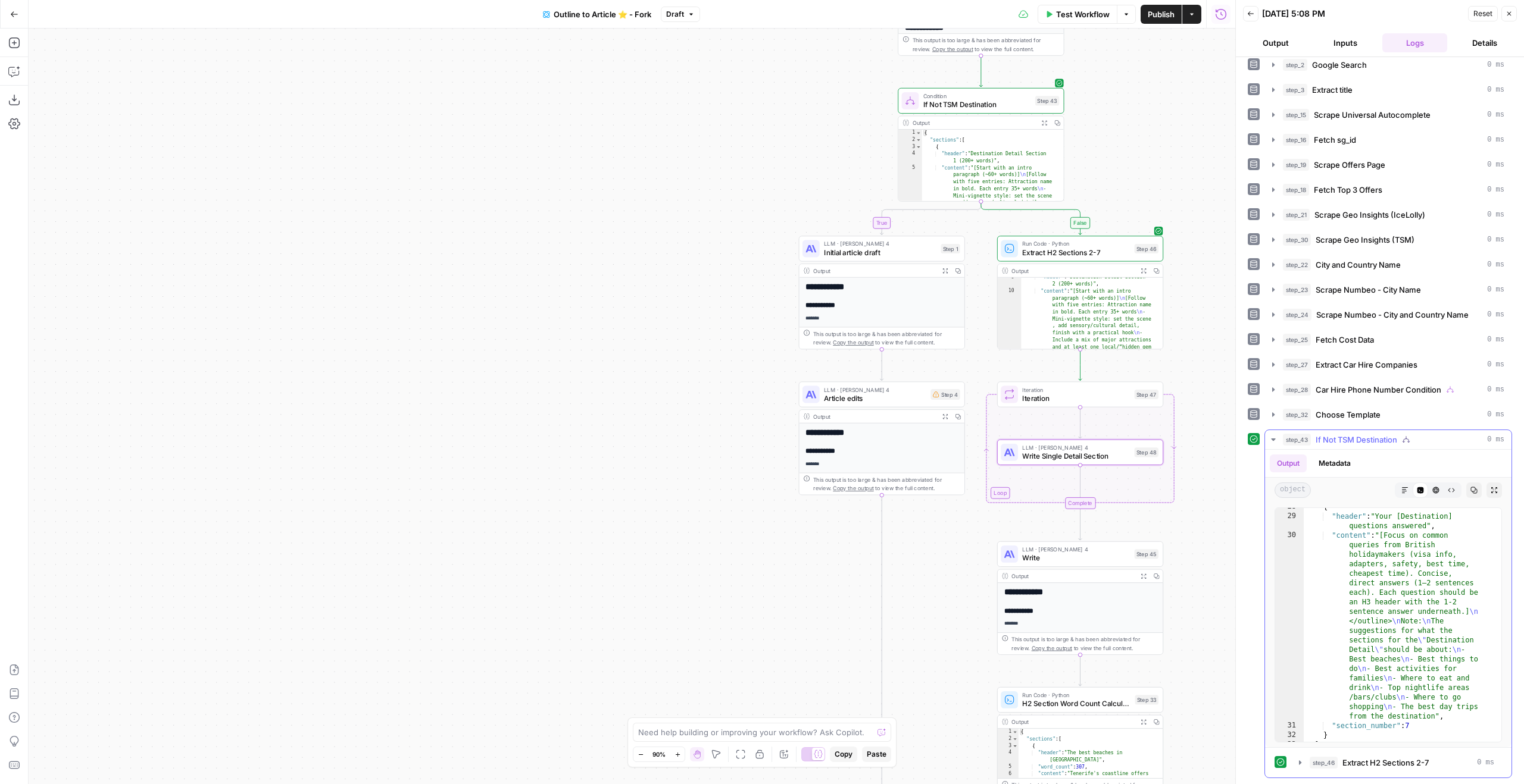
scroll to position [881, 0]
click at [12, 70] on icon "button" at bounding box center [14, 71] width 12 height 12
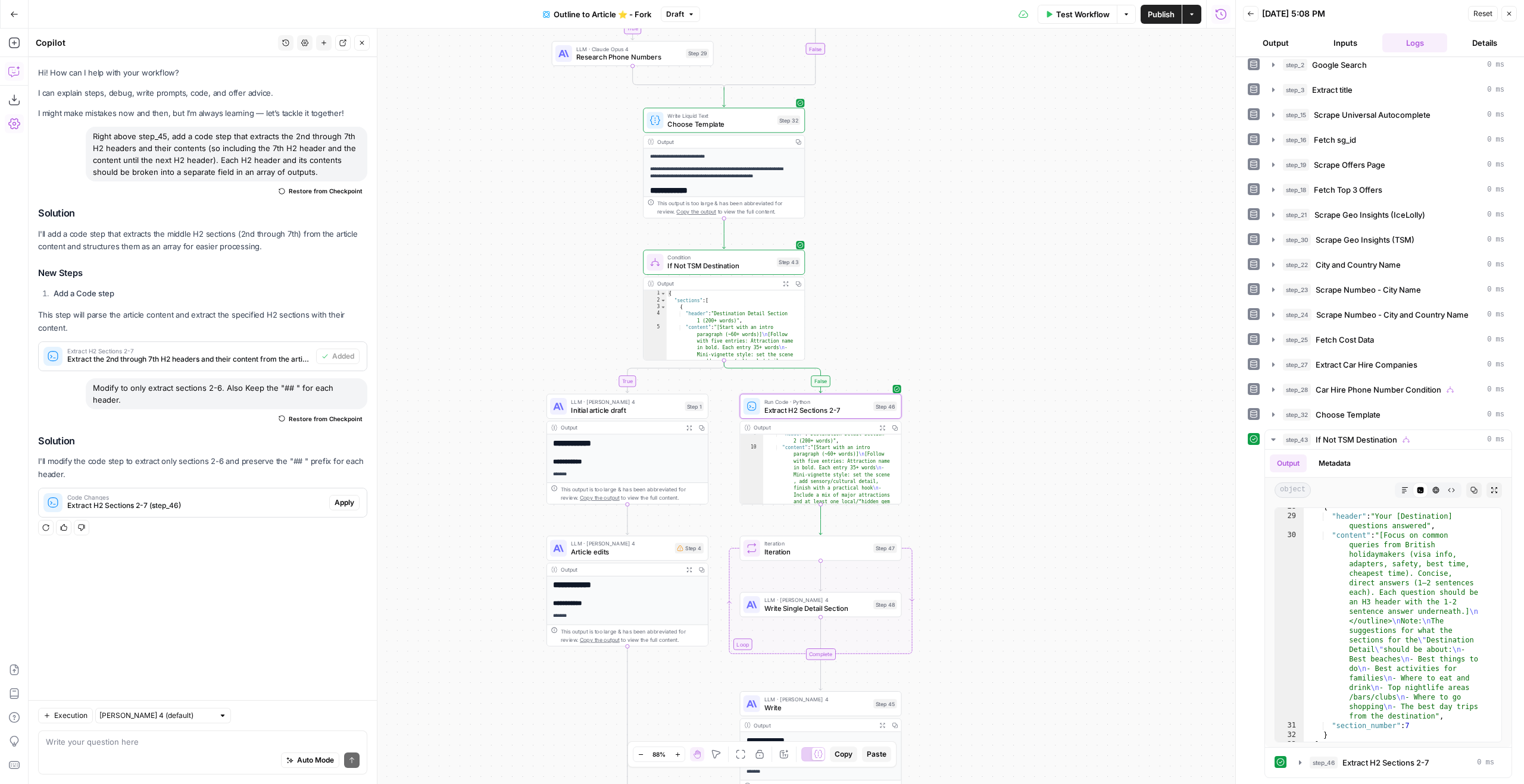
click at [335, 497] on span "Apply" at bounding box center [345, 502] width 20 height 11
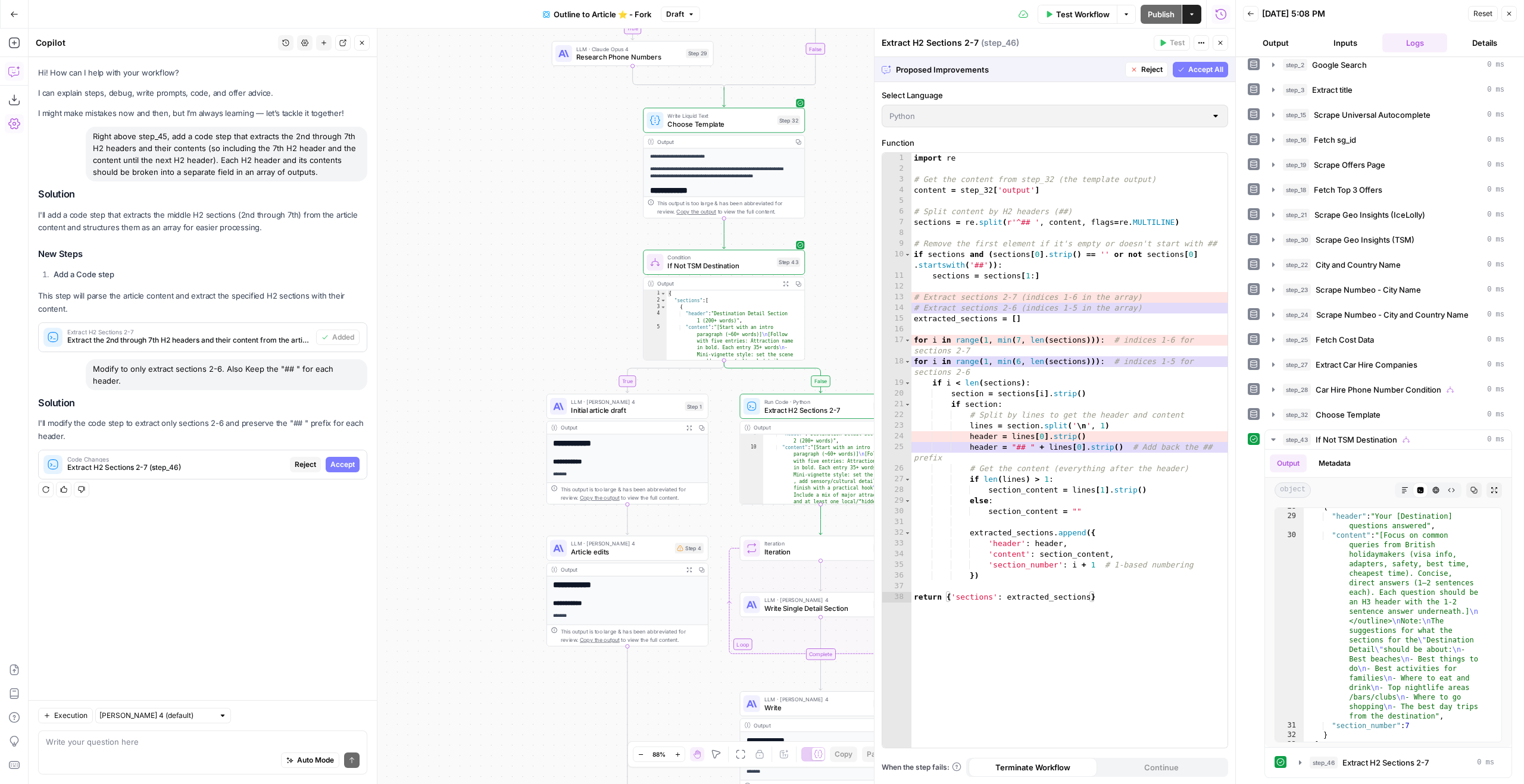
click at [1174, 68] on button "Accept All" at bounding box center [1200, 70] width 56 height 16
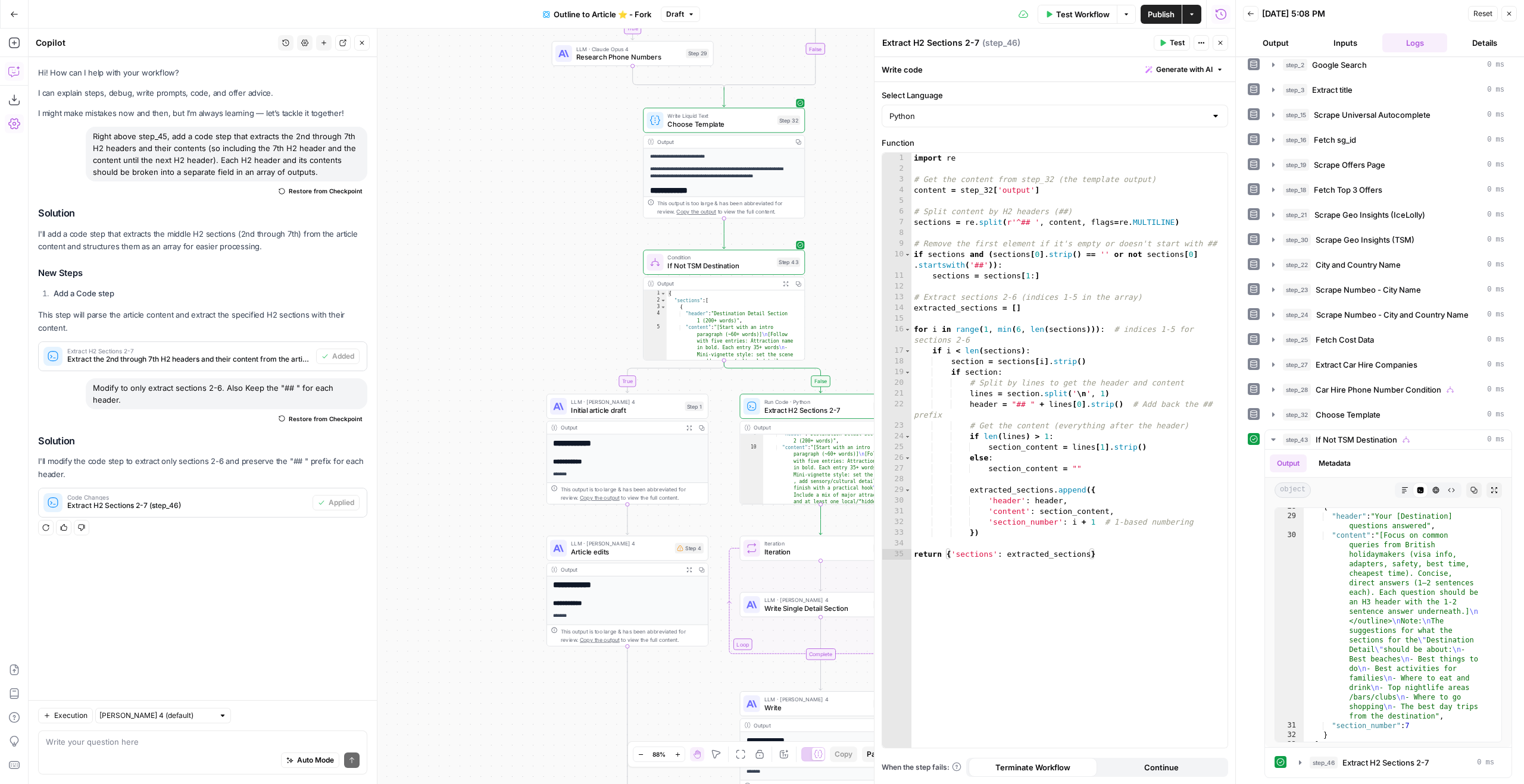
click at [1170, 46] on span "Test" at bounding box center [1177, 42] width 15 height 11
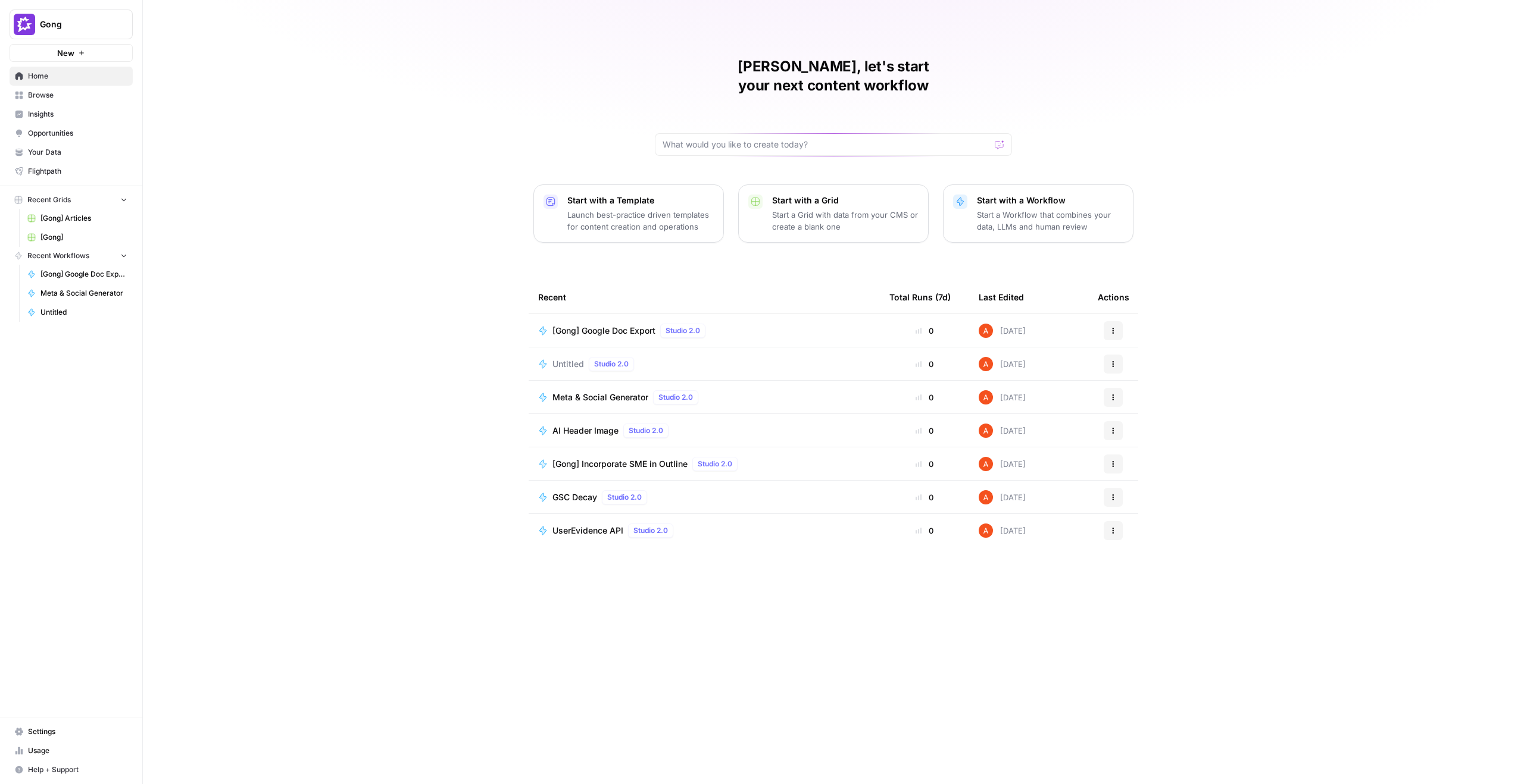
click at [53, 33] on button "Gong" at bounding box center [71, 24] width 123 height 30
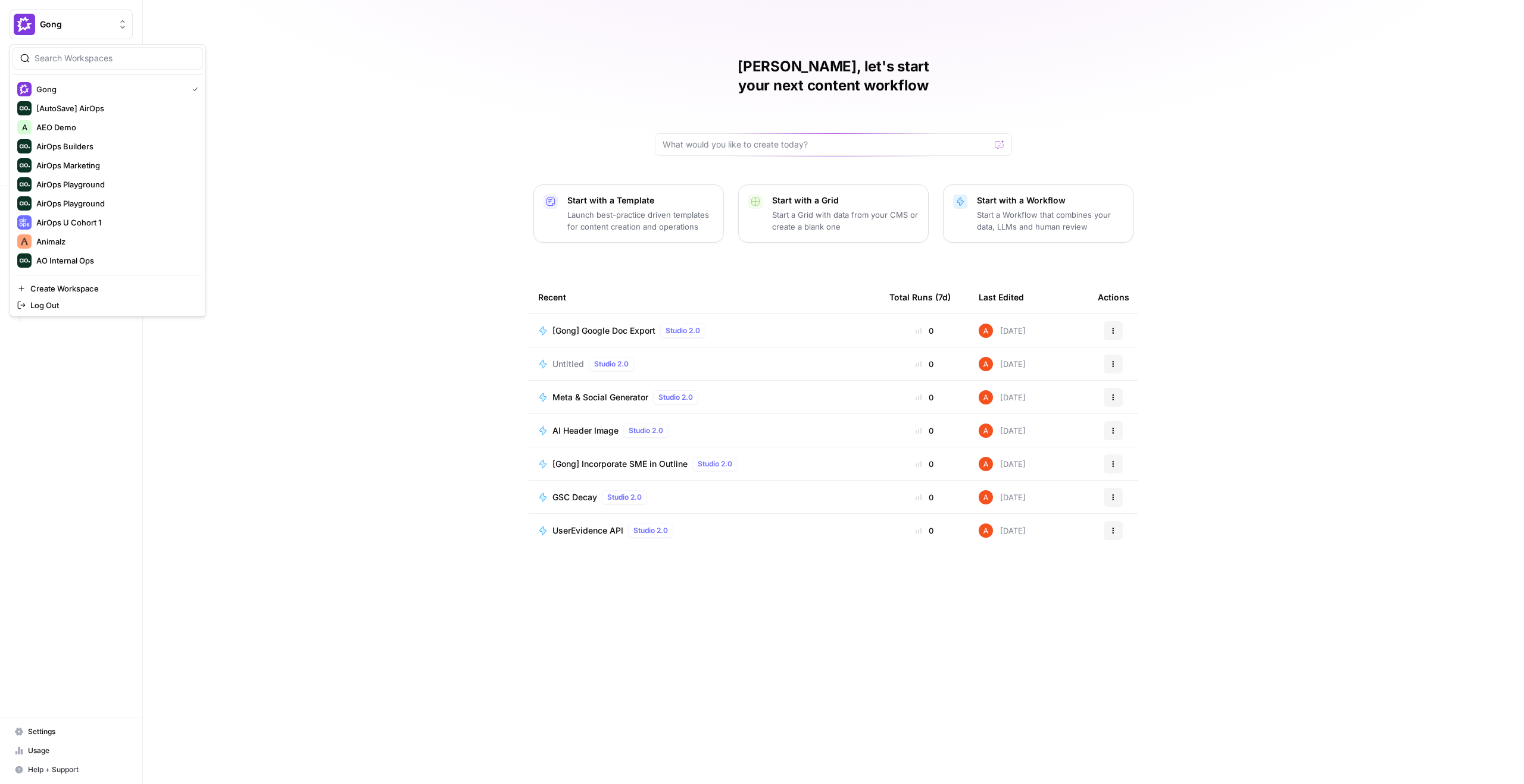
click at [91, 67] on div at bounding box center [107, 58] width 190 height 22
type input "[PERSON_NAME]"
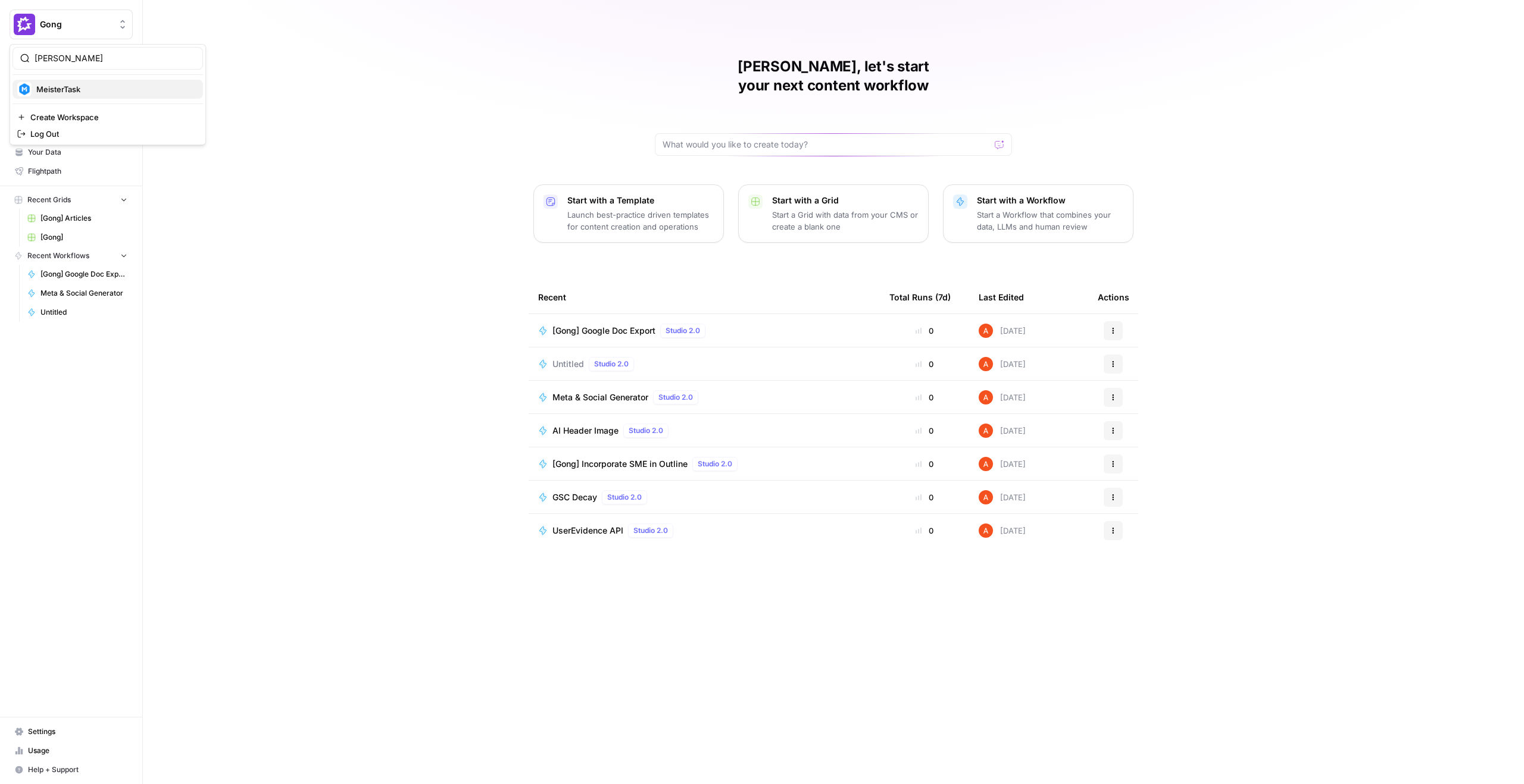
click at [93, 82] on div "MeisterTask" at bounding box center [108, 89] width 181 height 14
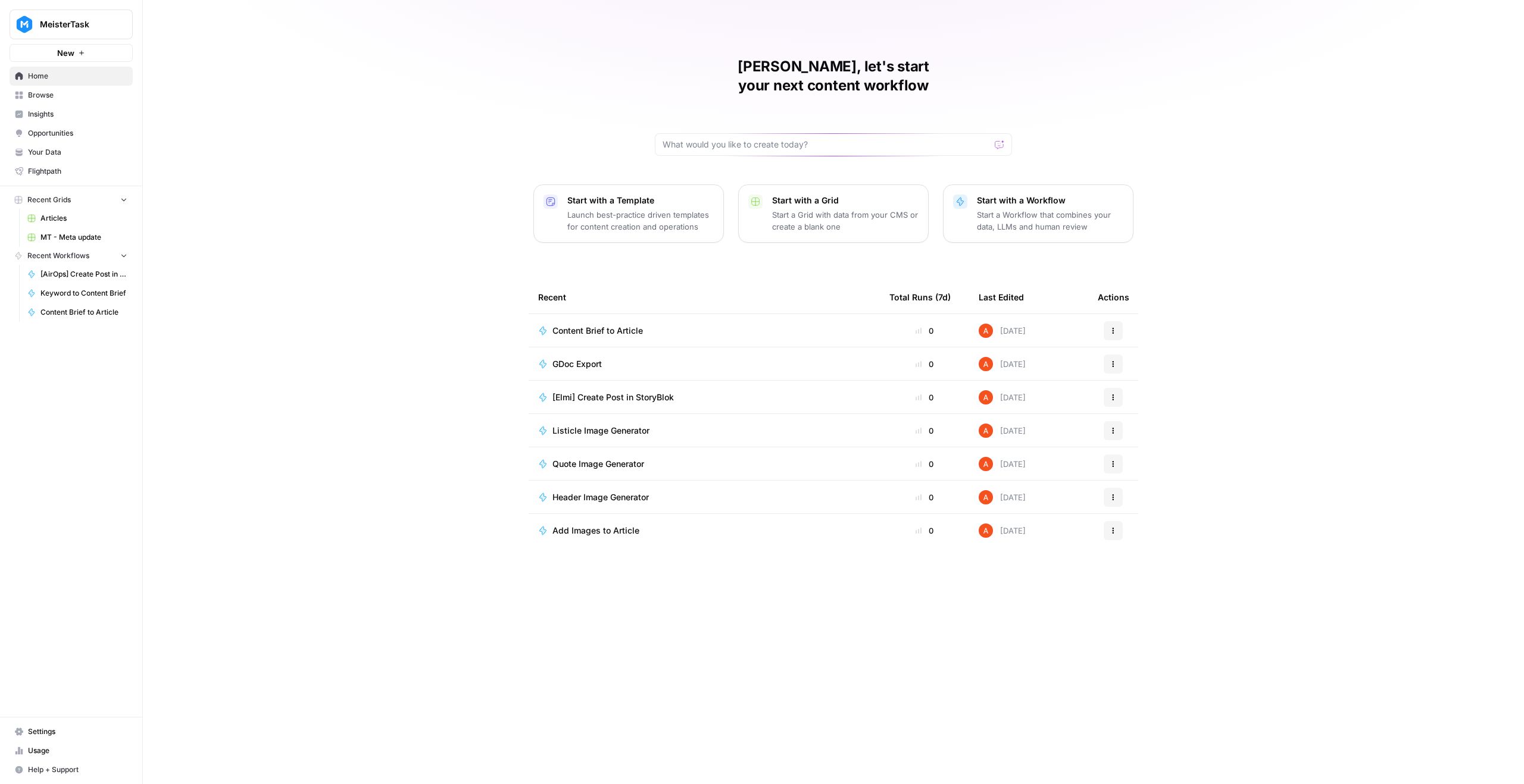
click at [104, 86] on link "Browse" at bounding box center [71, 95] width 123 height 19
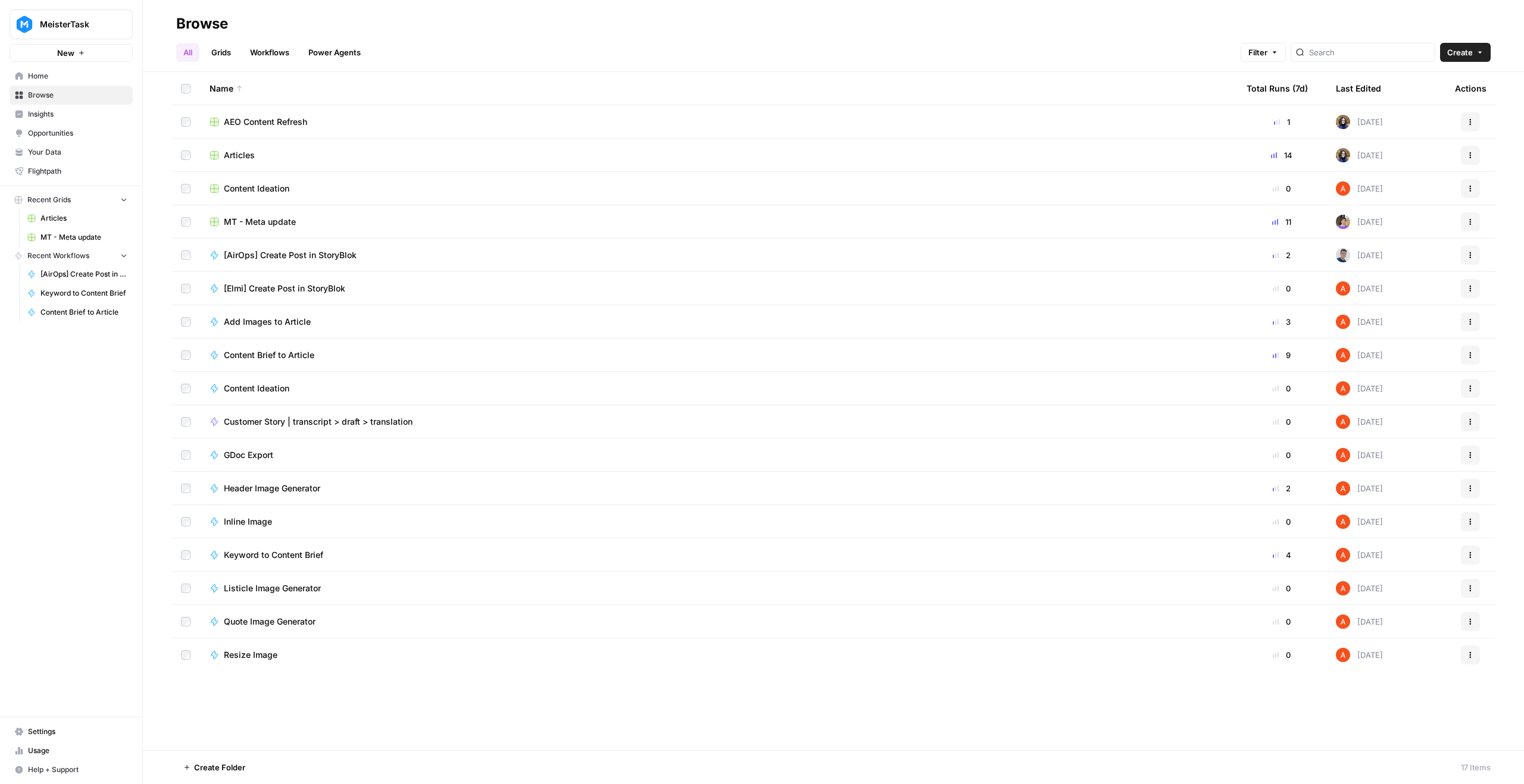
click at [245, 153] on span "Articles" at bounding box center [238, 155] width 31 height 12
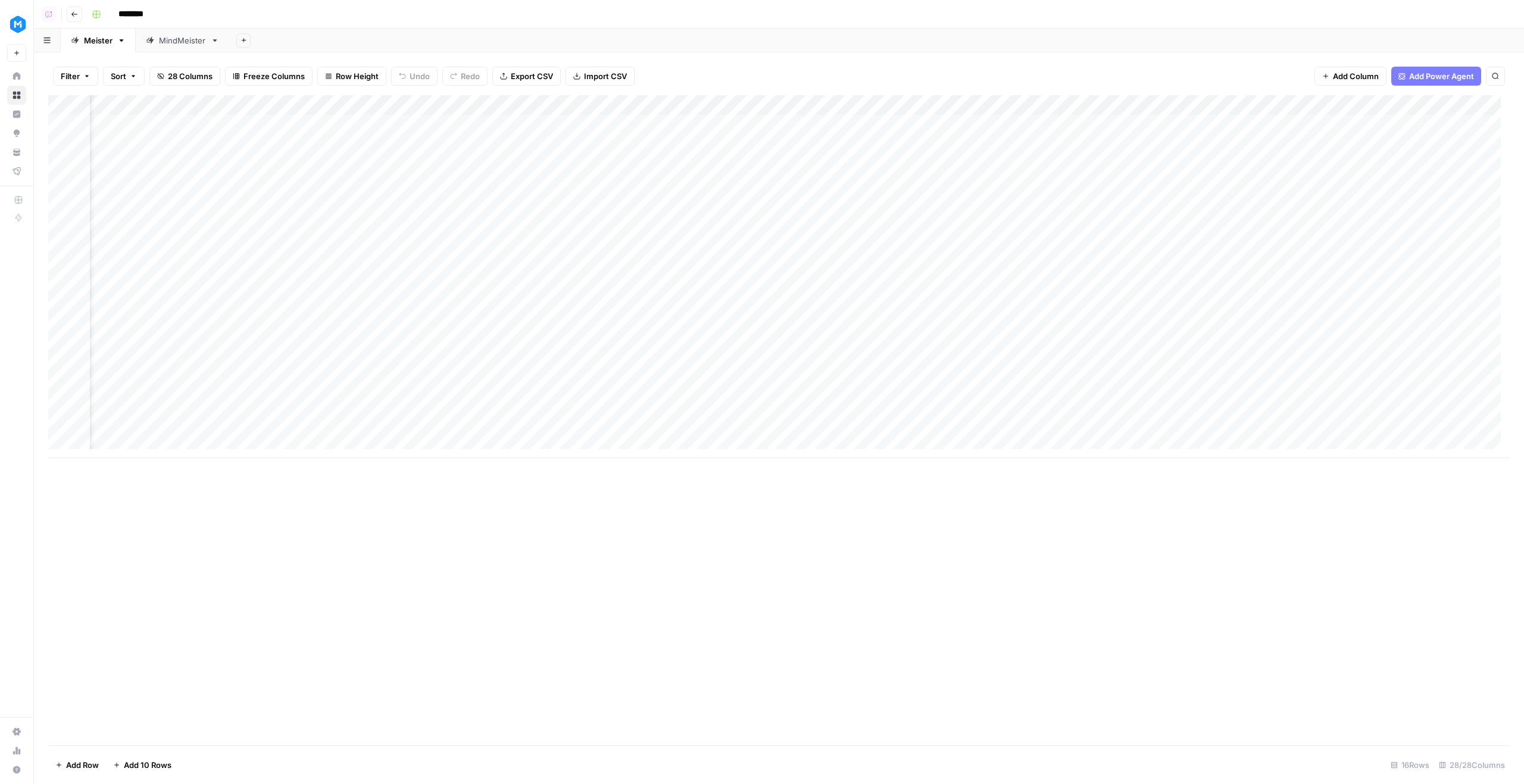
scroll to position [0, 1827]
click at [662, 147] on div "Add Column" at bounding box center [779, 277] width 1462 height 363
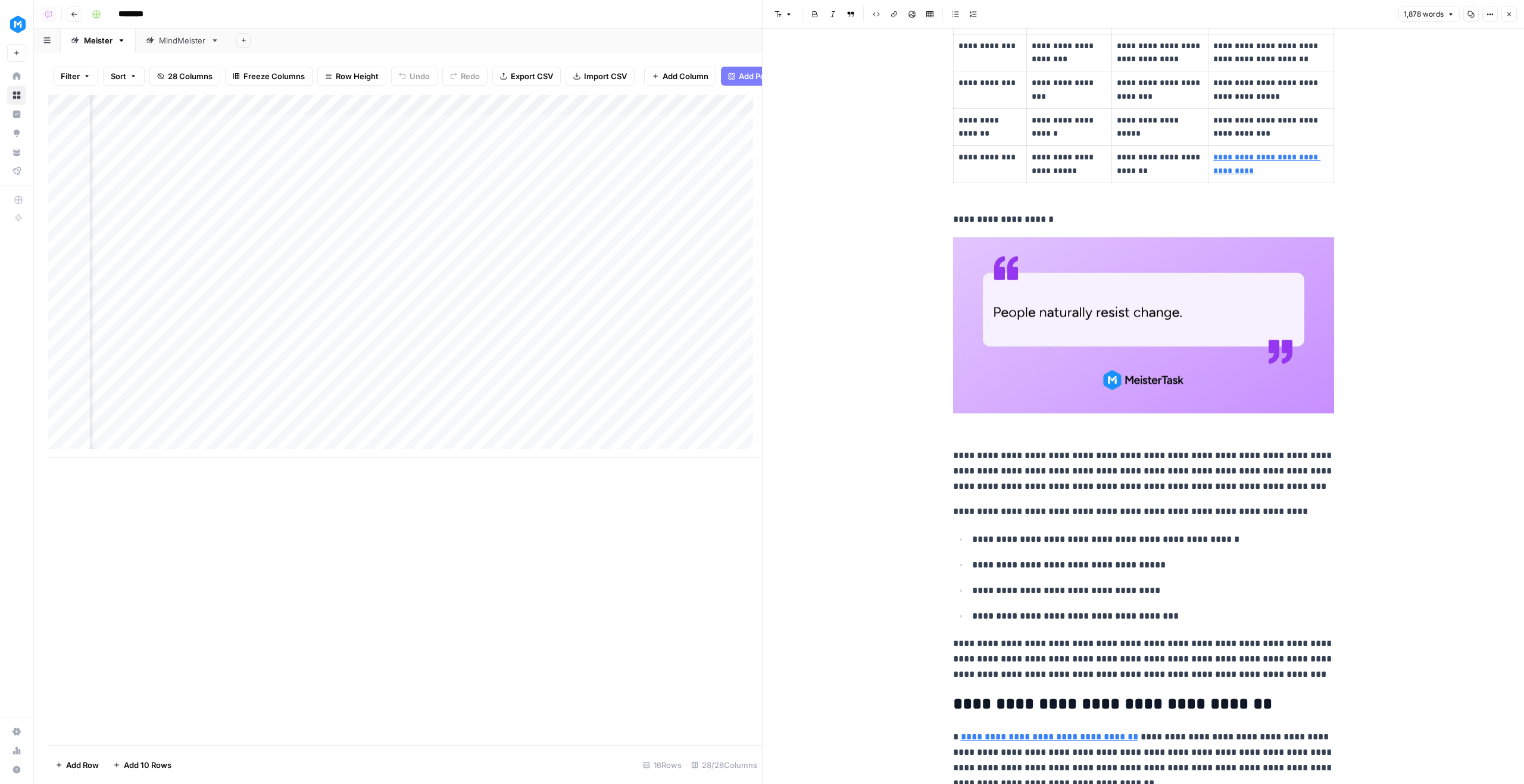
scroll to position [1259, 0]
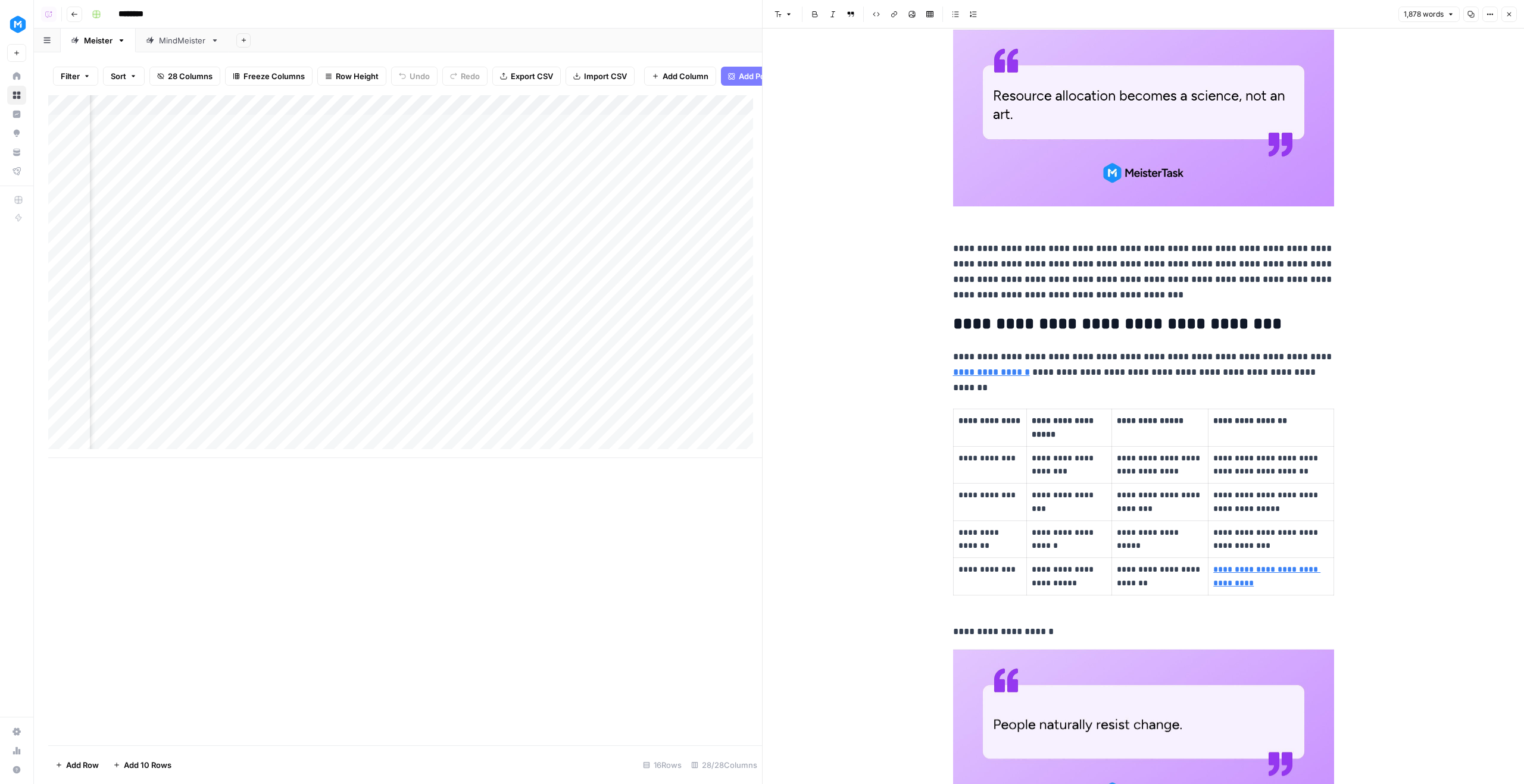
click at [1497, 1] on header "Font style Bold Italic Block quote Code block Link Image Insert Table Bulleted …" at bounding box center [1143, 14] width 761 height 28
click at [1493, 11] on icon "button" at bounding box center [1490, 14] width 7 height 7
click at [1466, 127] on span "Code" at bounding box center [1454, 126] width 57 height 12
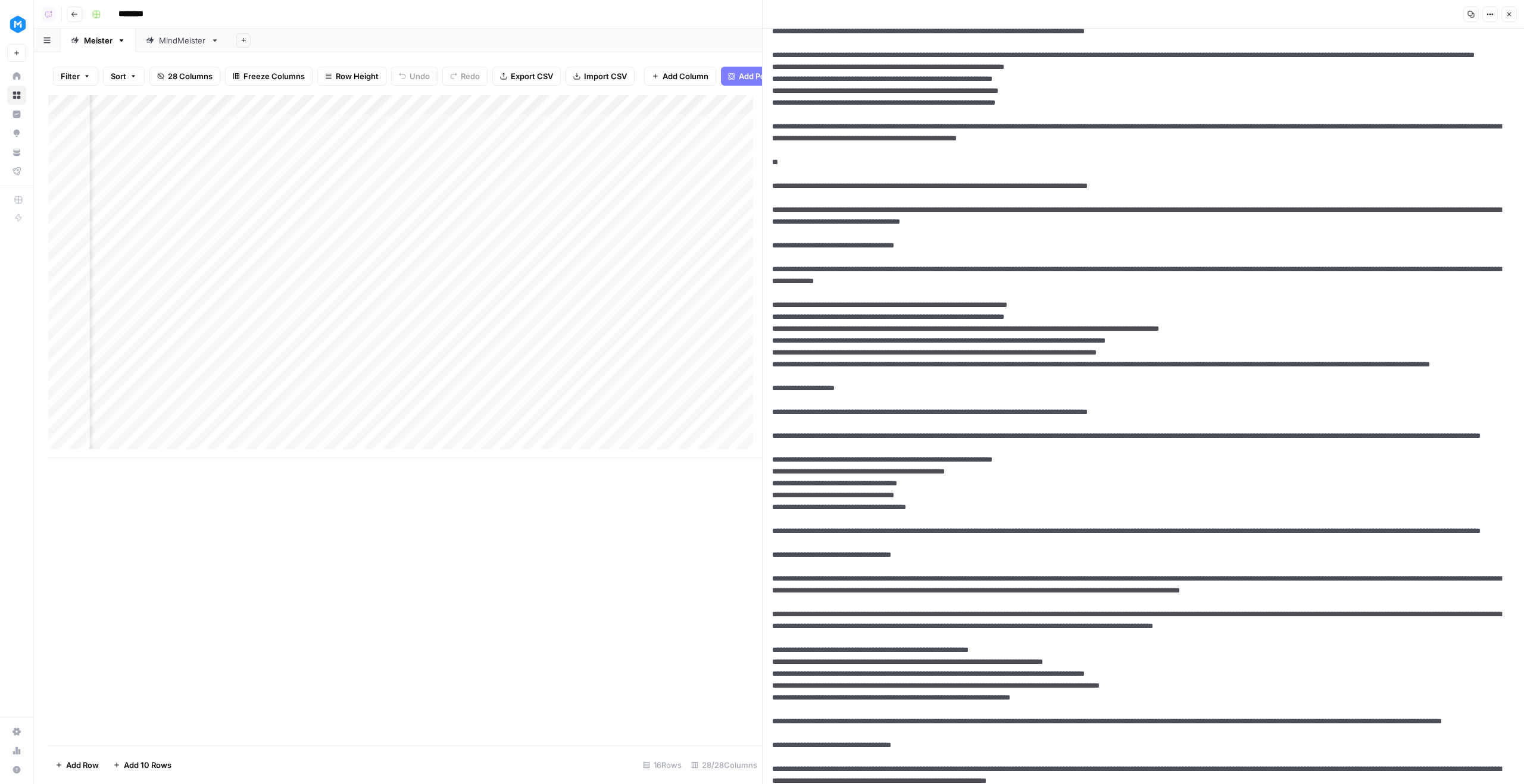
scroll to position [784, 0]
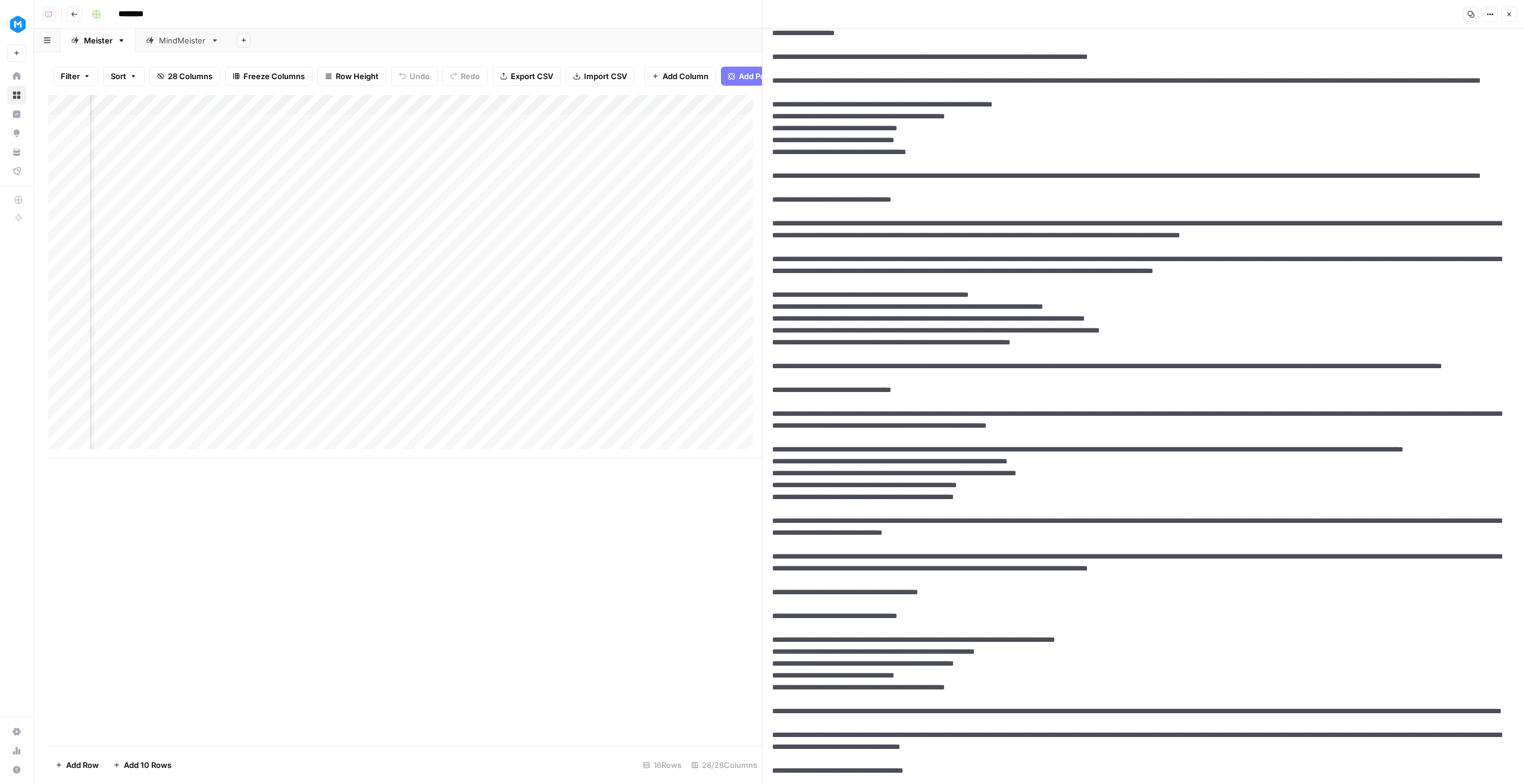
click at [1168, 223] on textarea at bounding box center [1139, 455] width 753 height 2423
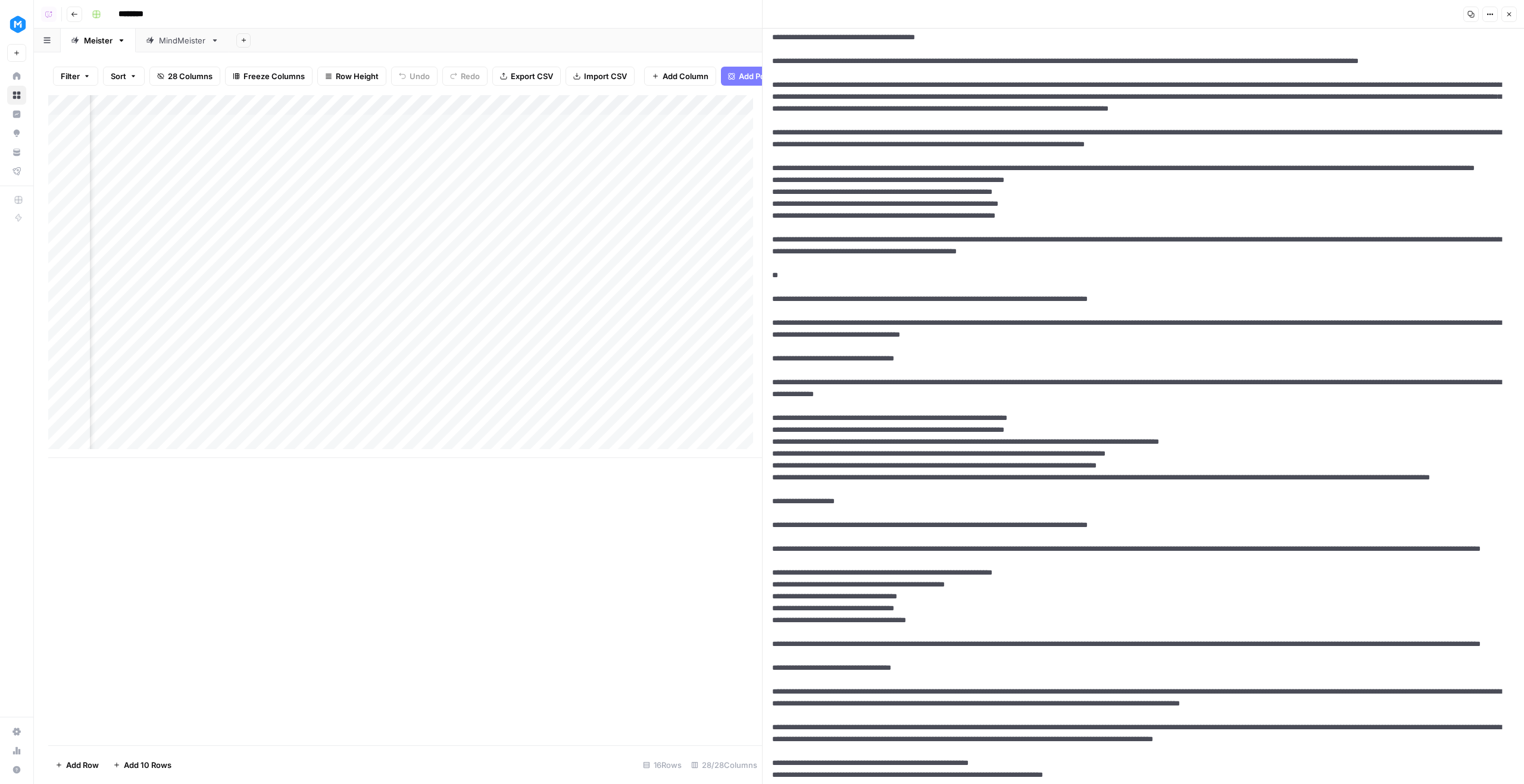
drag, startPoint x: 1262, startPoint y: 404, endPoint x: 839, endPoint y: 402, distance: 423.0
drag, startPoint x: 1263, startPoint y: 644, endPoint x: 837, endPoint y: 649, distance: 426.0
click at [1502, 20] on button "Close" at bounding box center [1509, 14] width 16 height 16
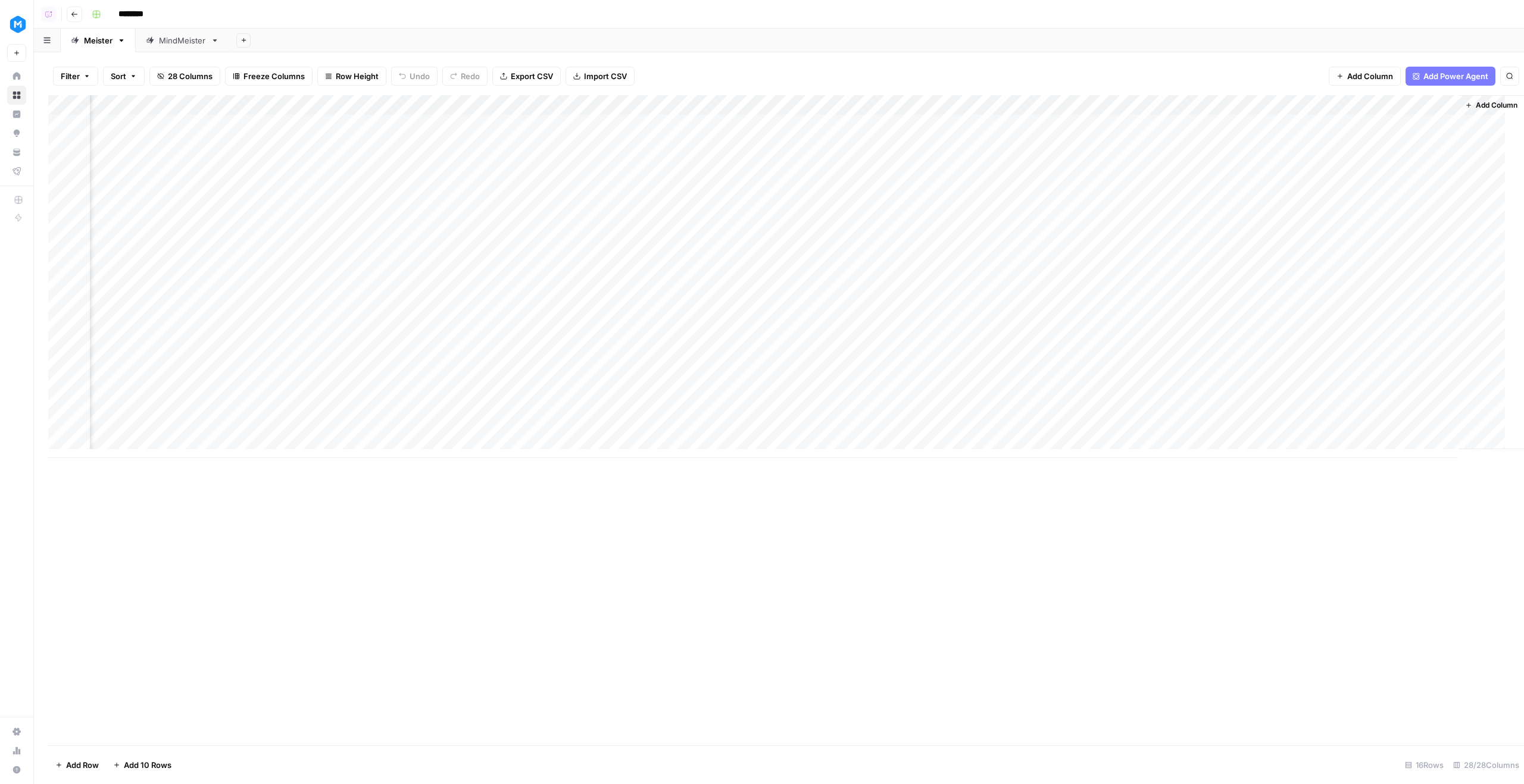
scroll to position [0, 1812]
click at [676, 140] on div "Add Column" at bounding box center [779, 277] width 1462 height 363
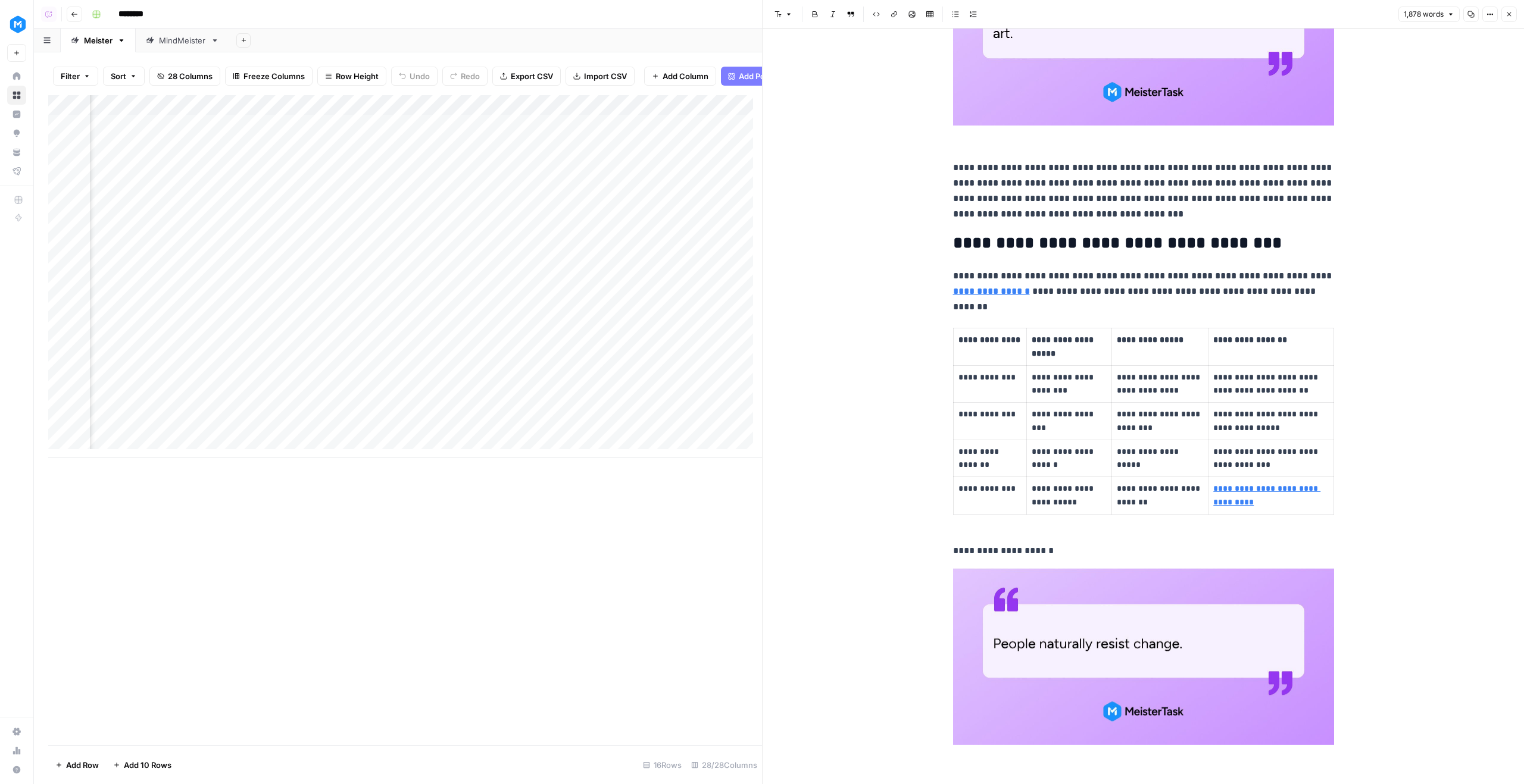
scroll to position [1100, 0]
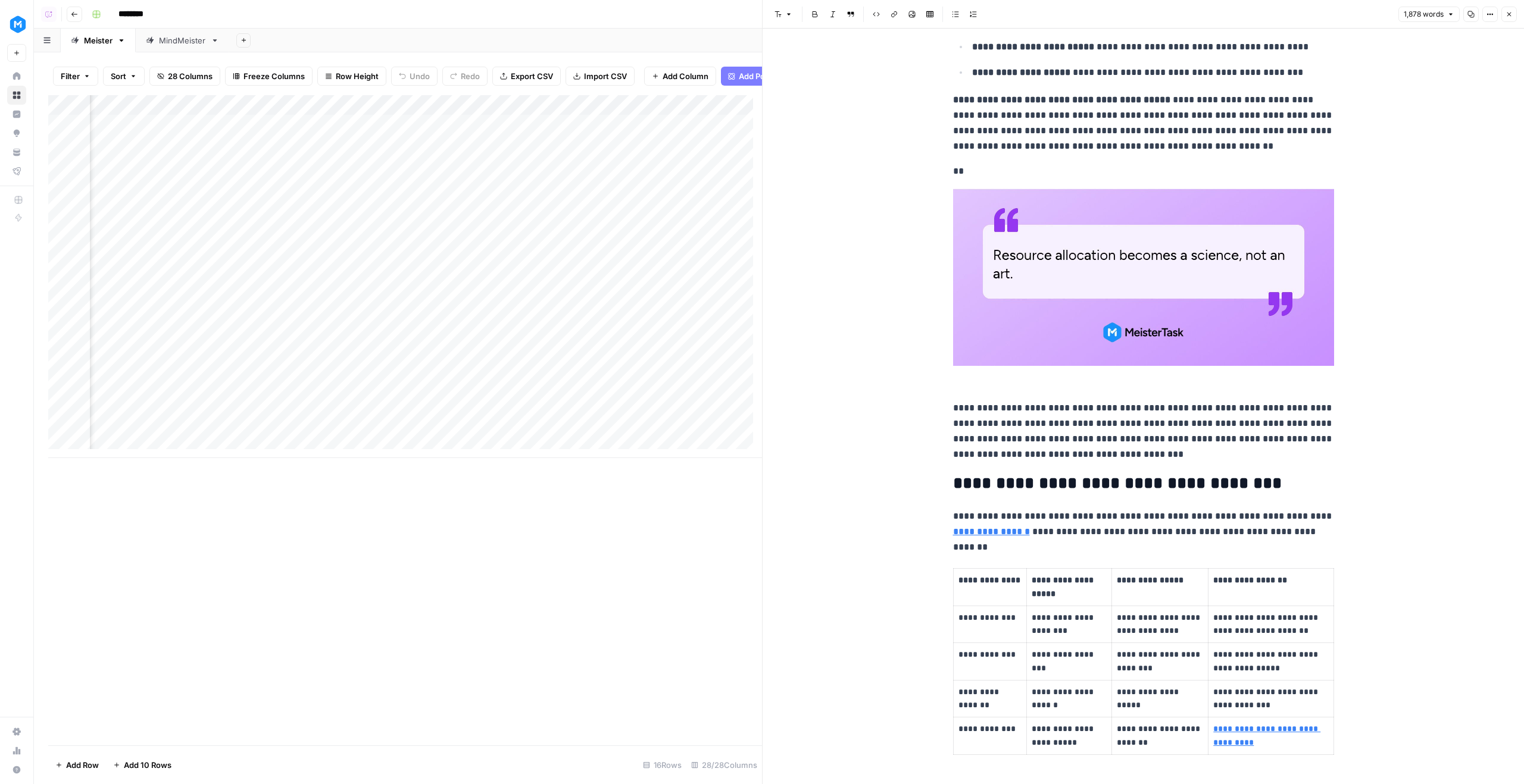
click at [1492, 12] on icon "button" at bounding box center [1490, 14] width 7 height 7
click at [1427, 121] on span "Code" at bounding box center [1454, 126] width 57 height 12
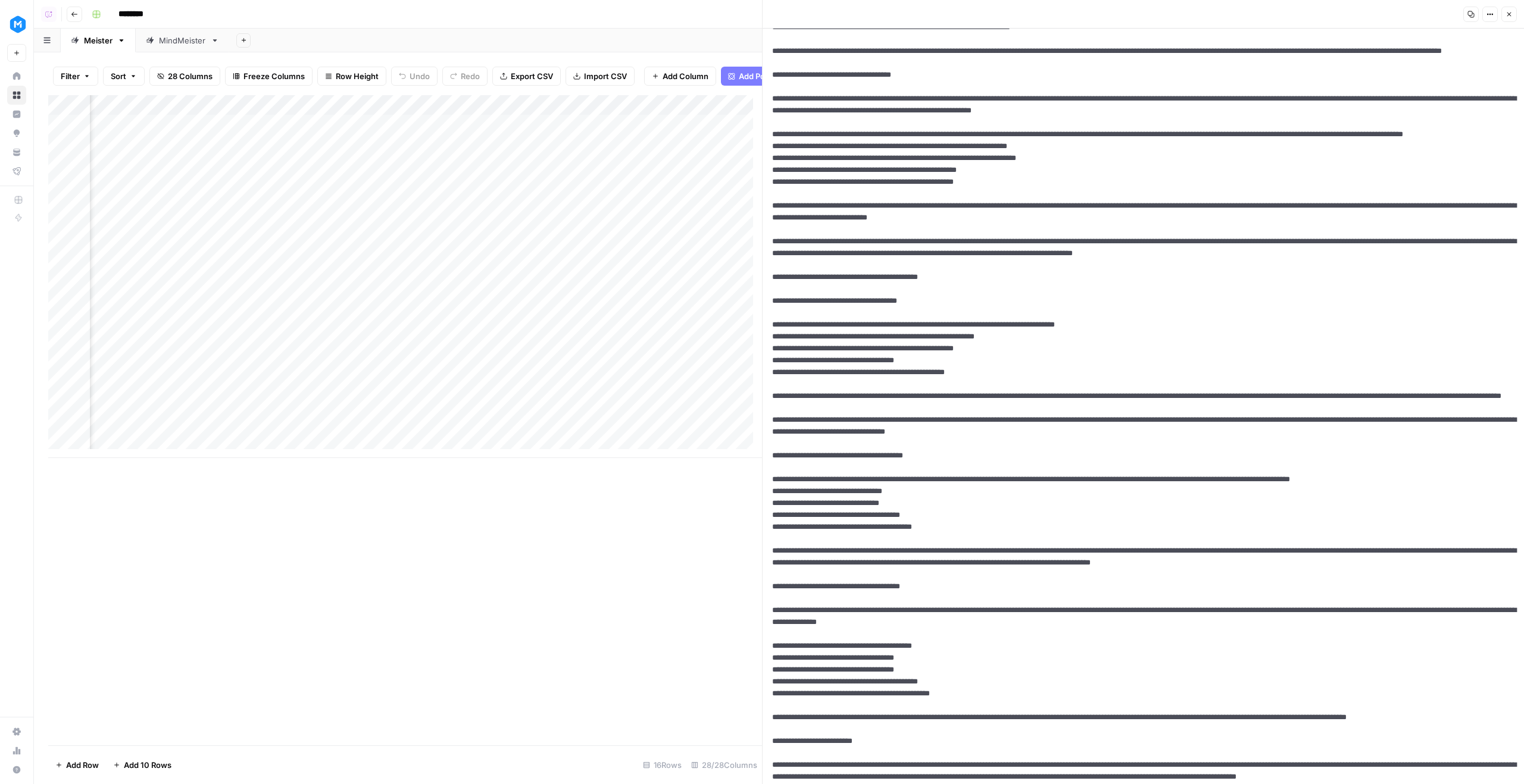
scroll to position [0, 0]
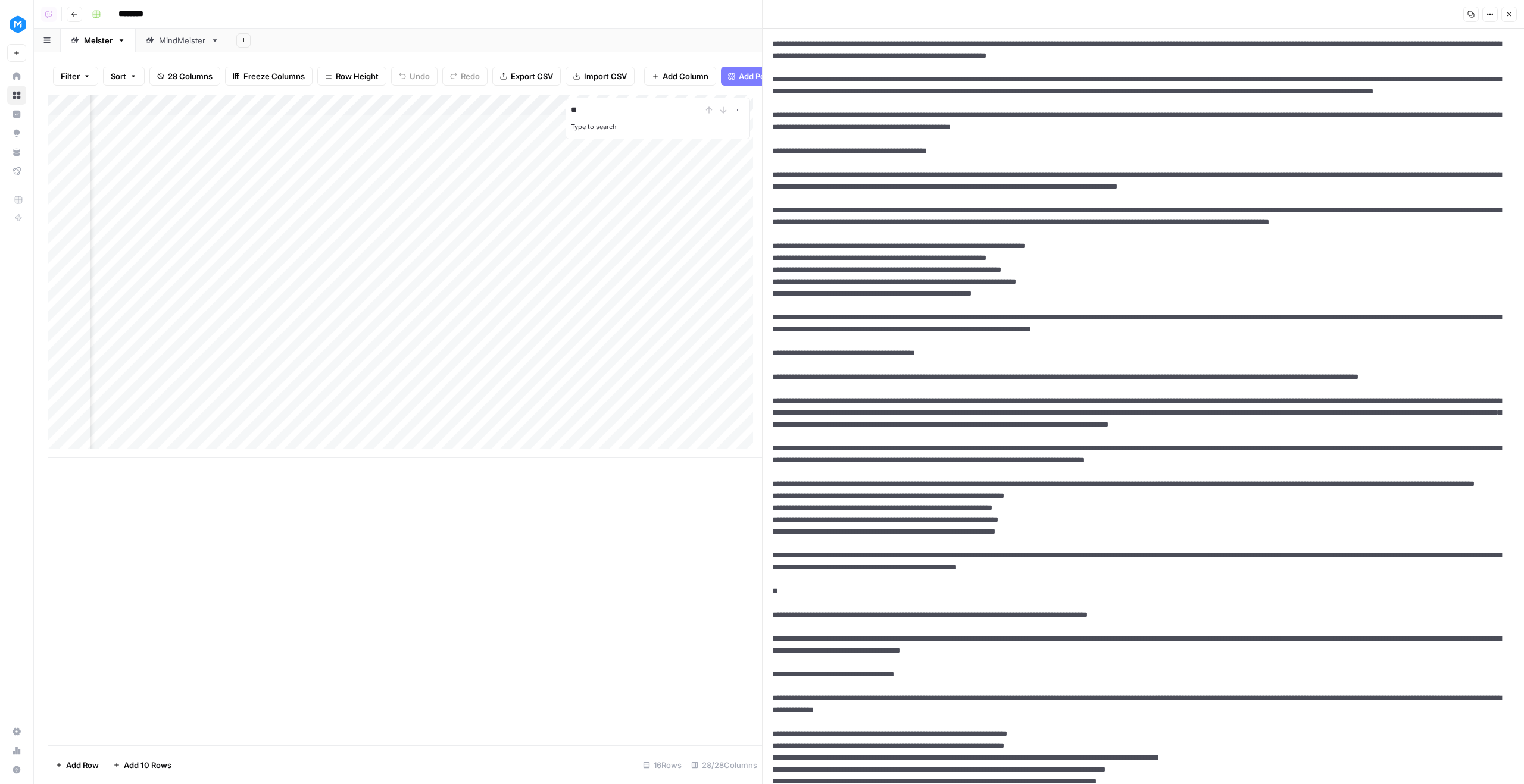
type input "**"
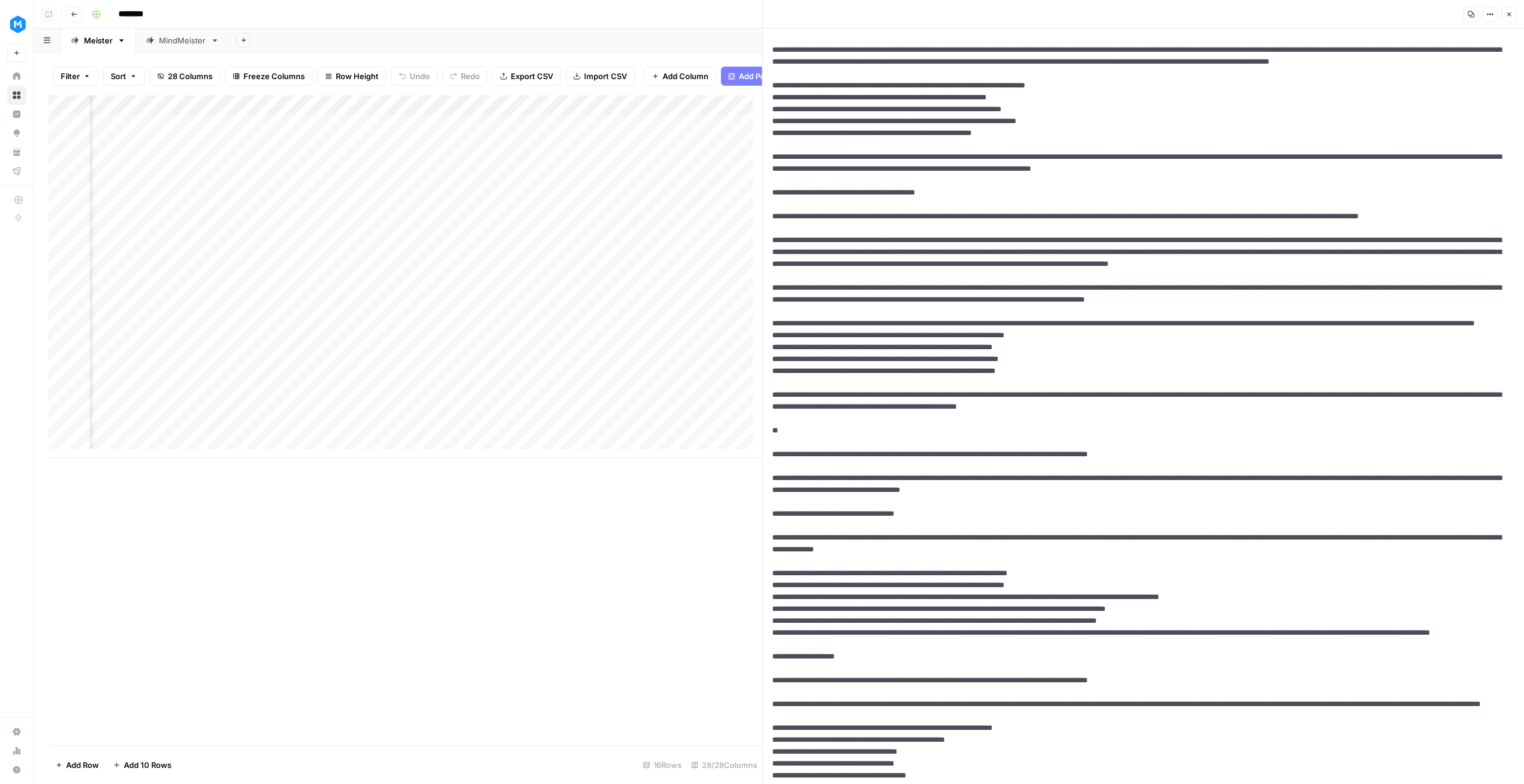
scroll to position [186, 0]
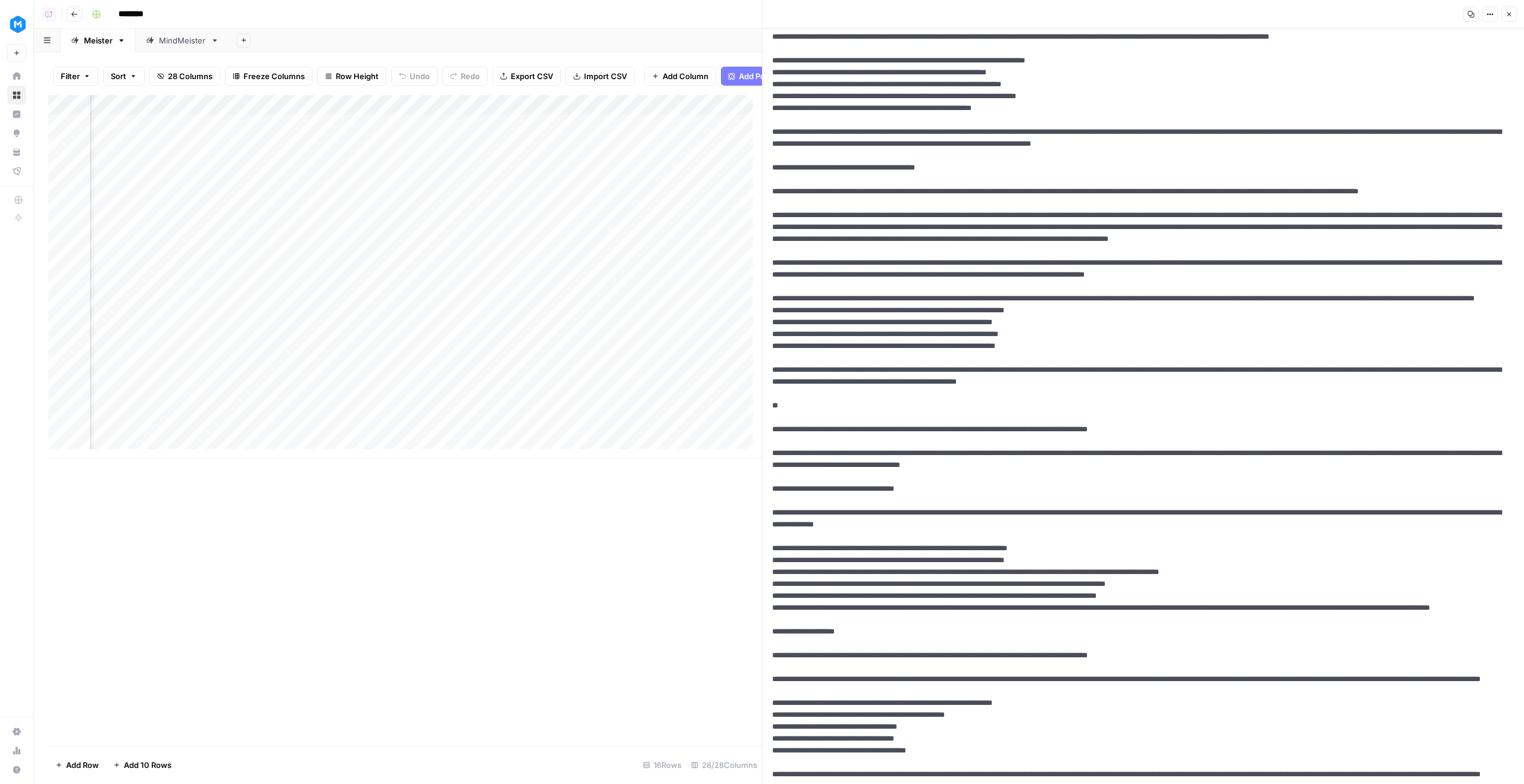
drag, startPoint x: 1261, startPoint y: 538, endPoint x: 837, endPoint y: 540, distance: 424.0
paste textarea "**********"
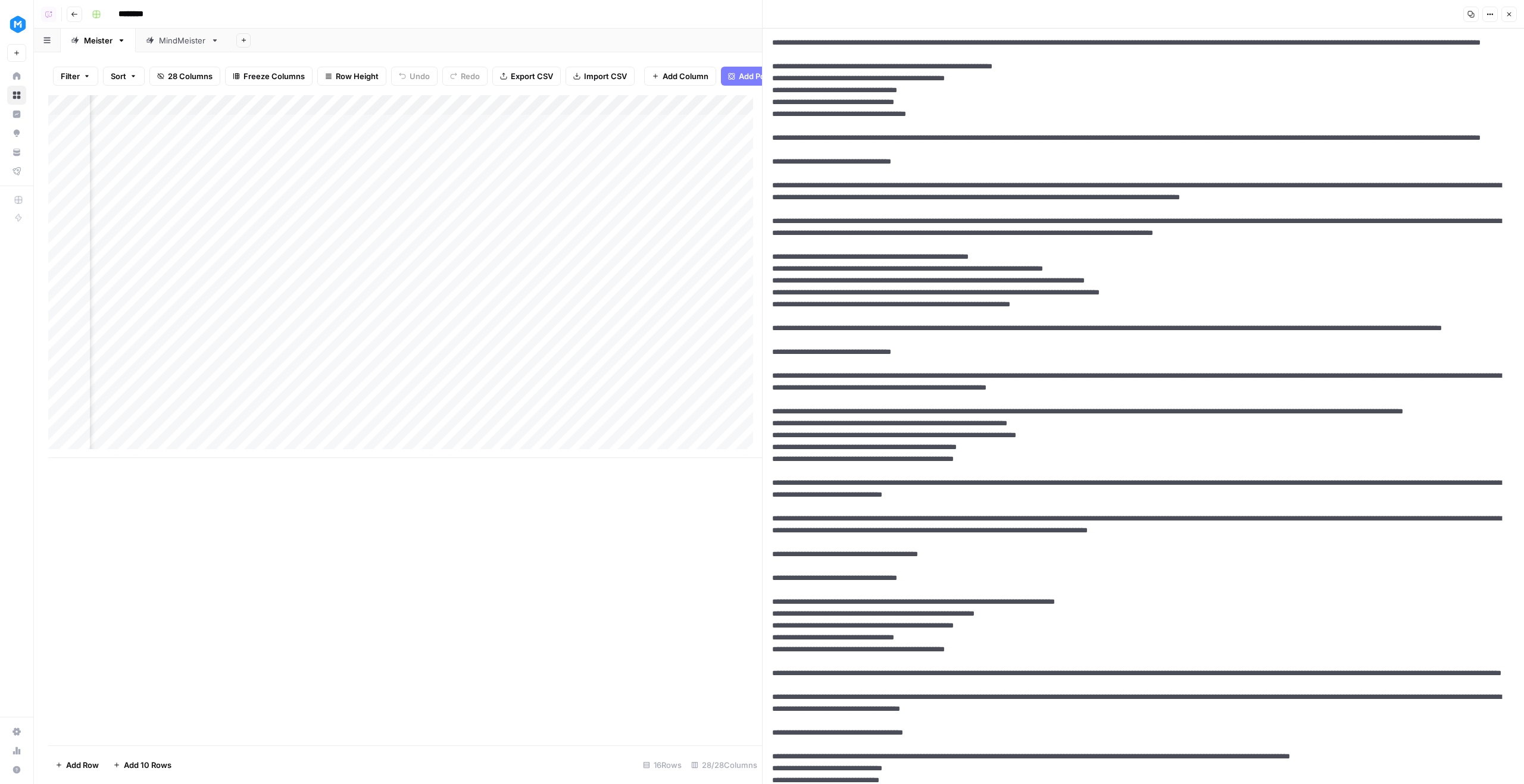
scroll to position [834, 0]
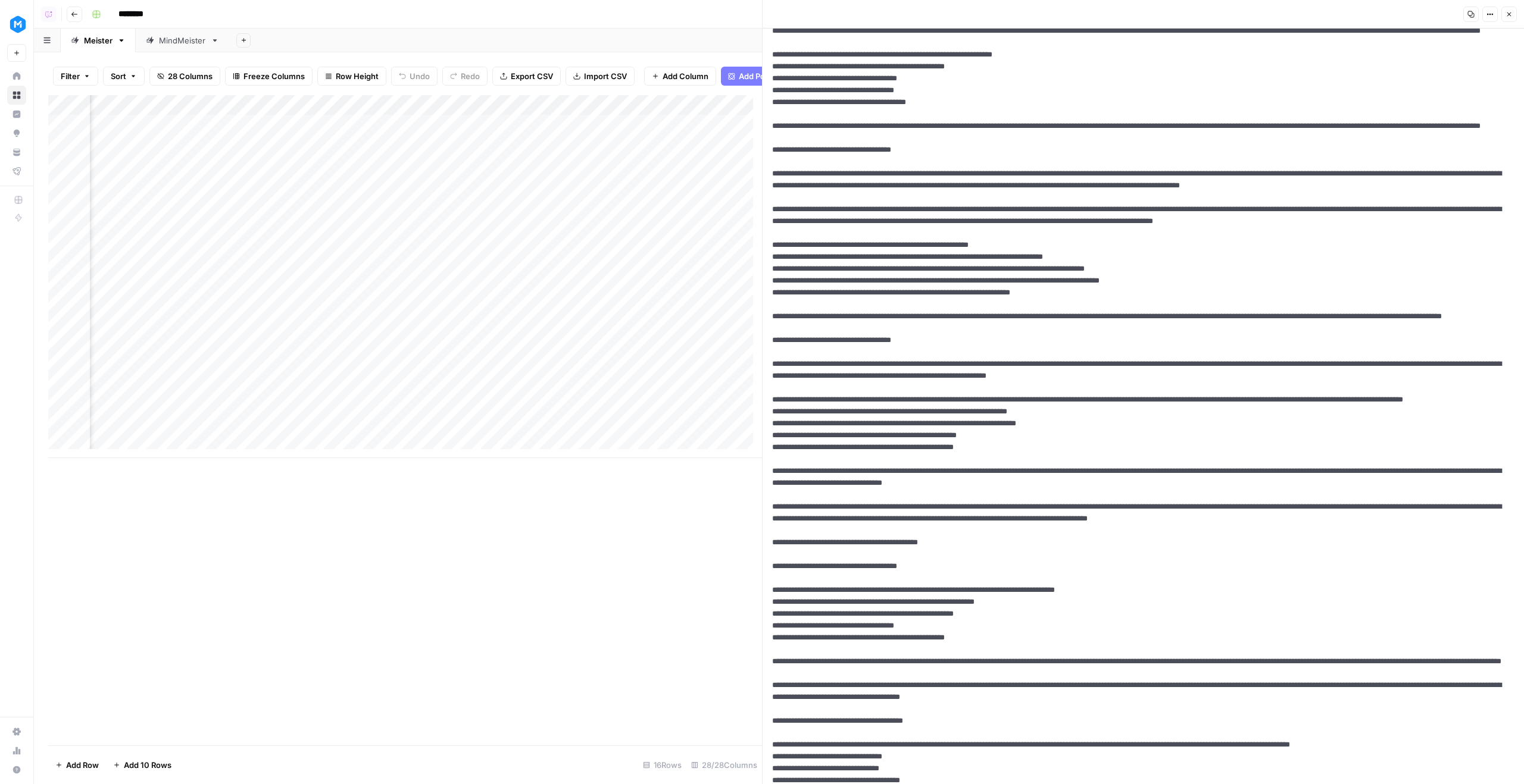
drag, startPoint x: 1262, startPoint y: 140, endPoint x: 837, endPoint y: 143, distance: 425.0
click at [837, 143] on textarea at bounding box center [1139, 412] width 753 height 2435
paste textarea "**********"
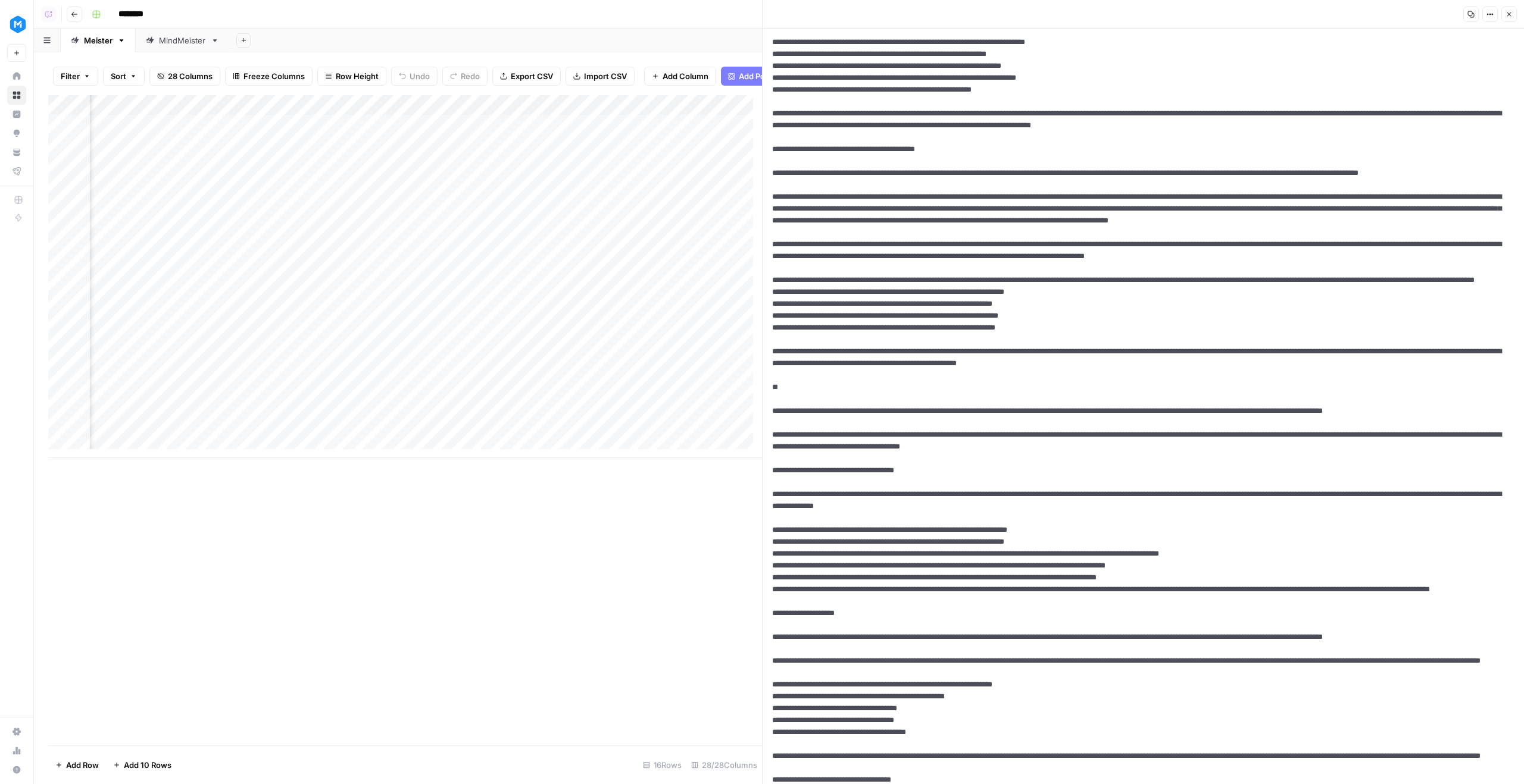
type textarea "**********"
click at [1504, 20] on button "Close" at bounding box center [1509, 14] width 16 height 16
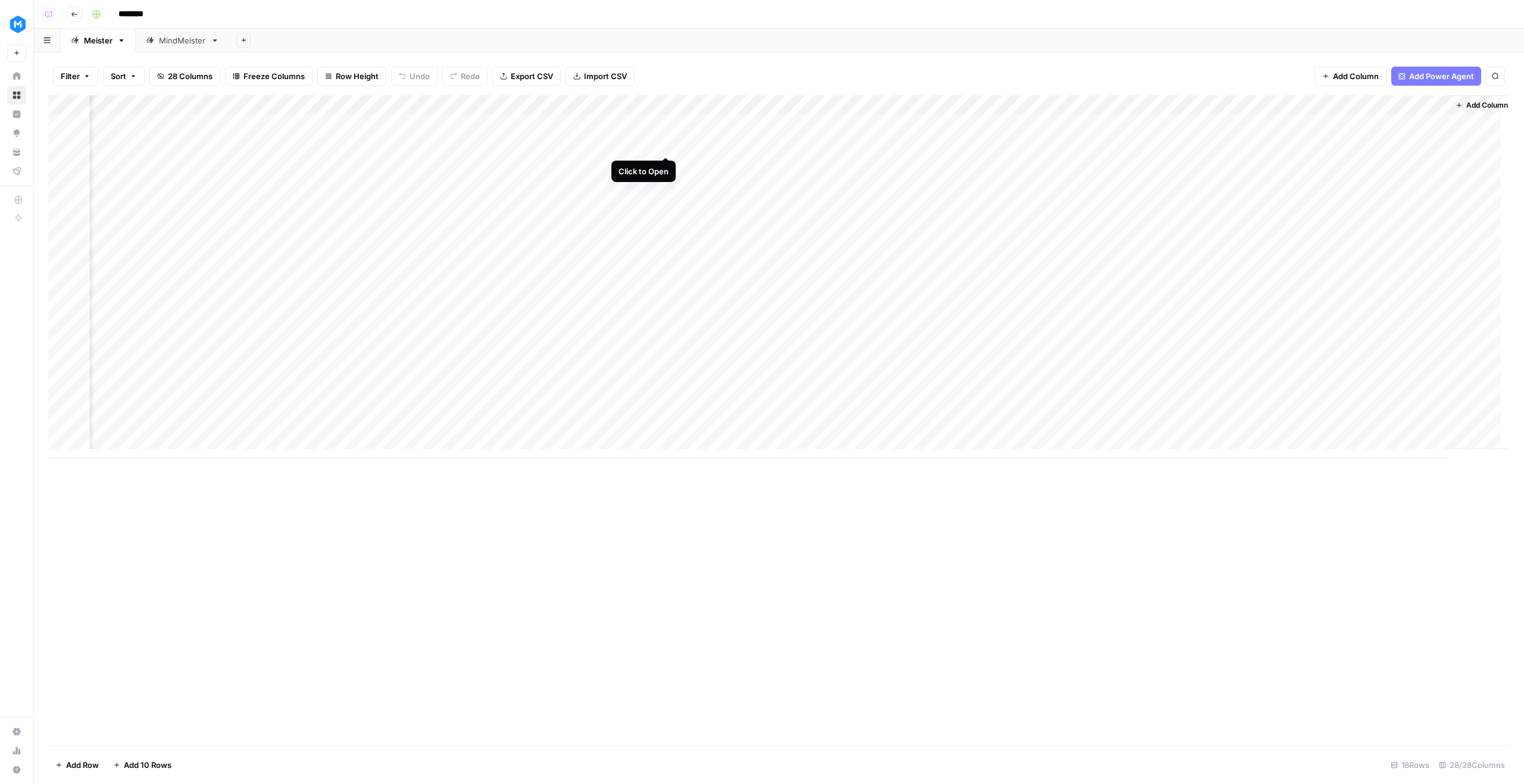
click at [665, 142] on div "Add Column" at bounding box center [779, 277] width 1462 height 363
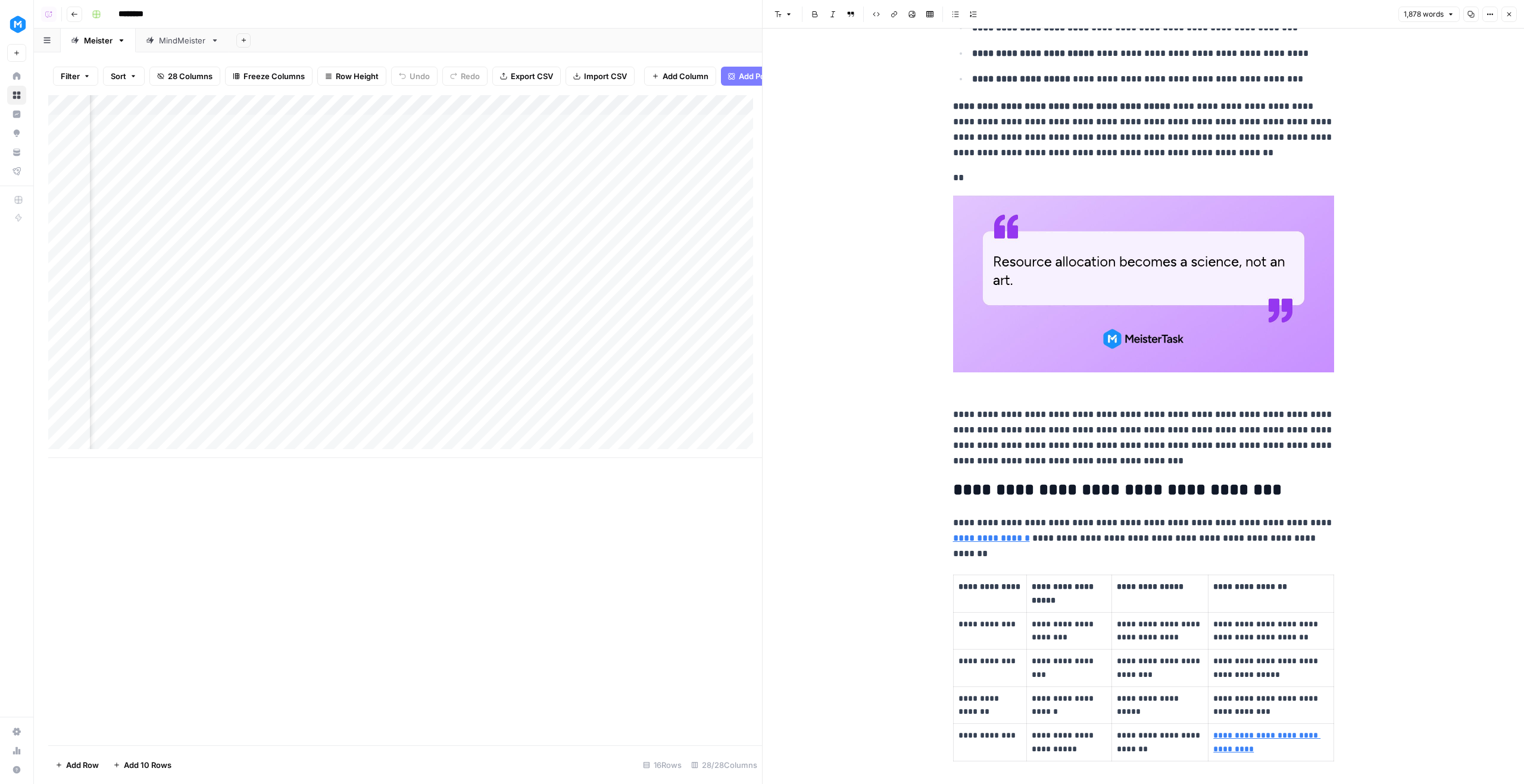
scroll to position [1131, 0]
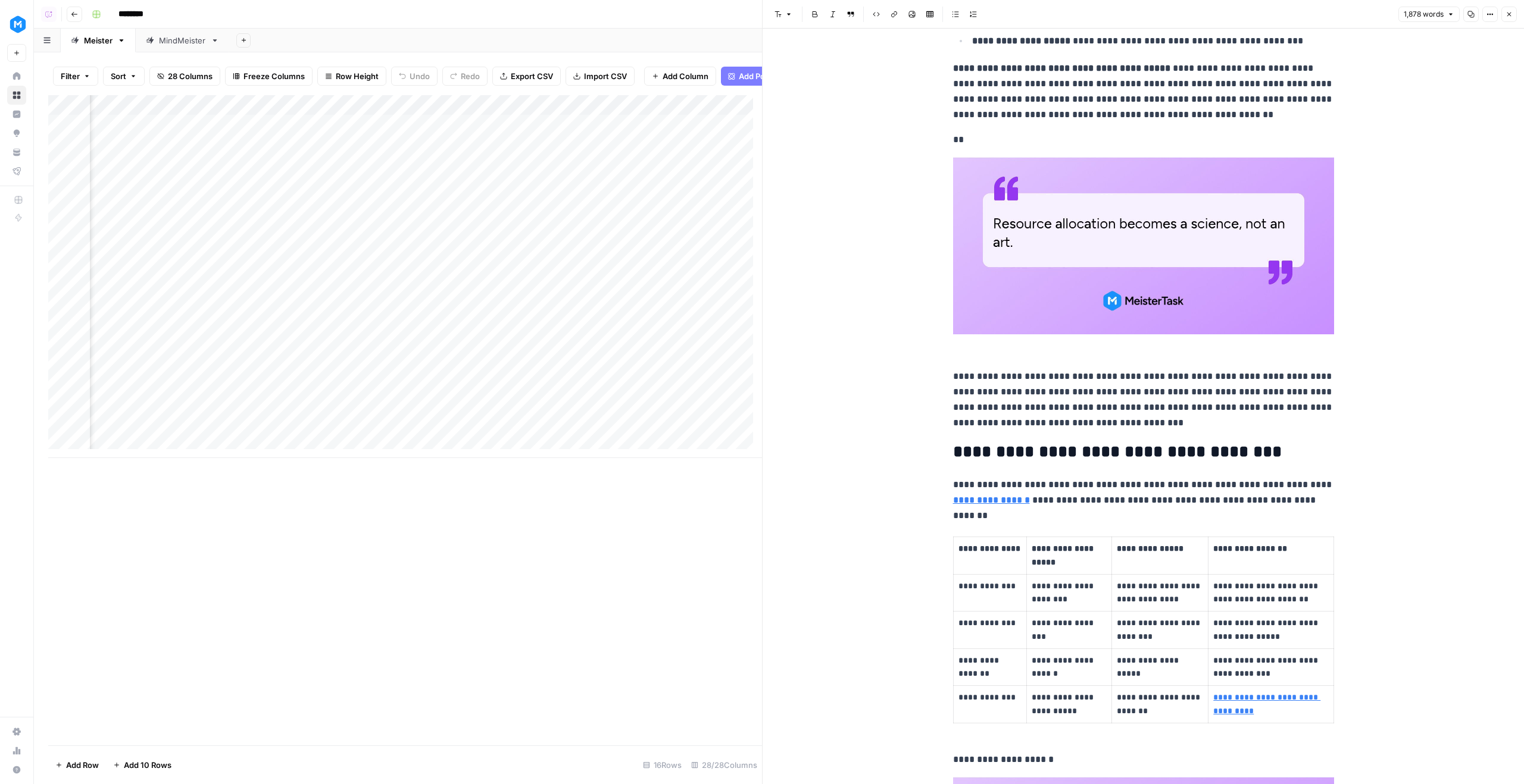
click at [1486, 12] on button "Options" at bounding box center [1490, 14] width 16 height 16
click at [1443, 126] on span "Code" at bounding box center [1454, 126] width 57 height 12
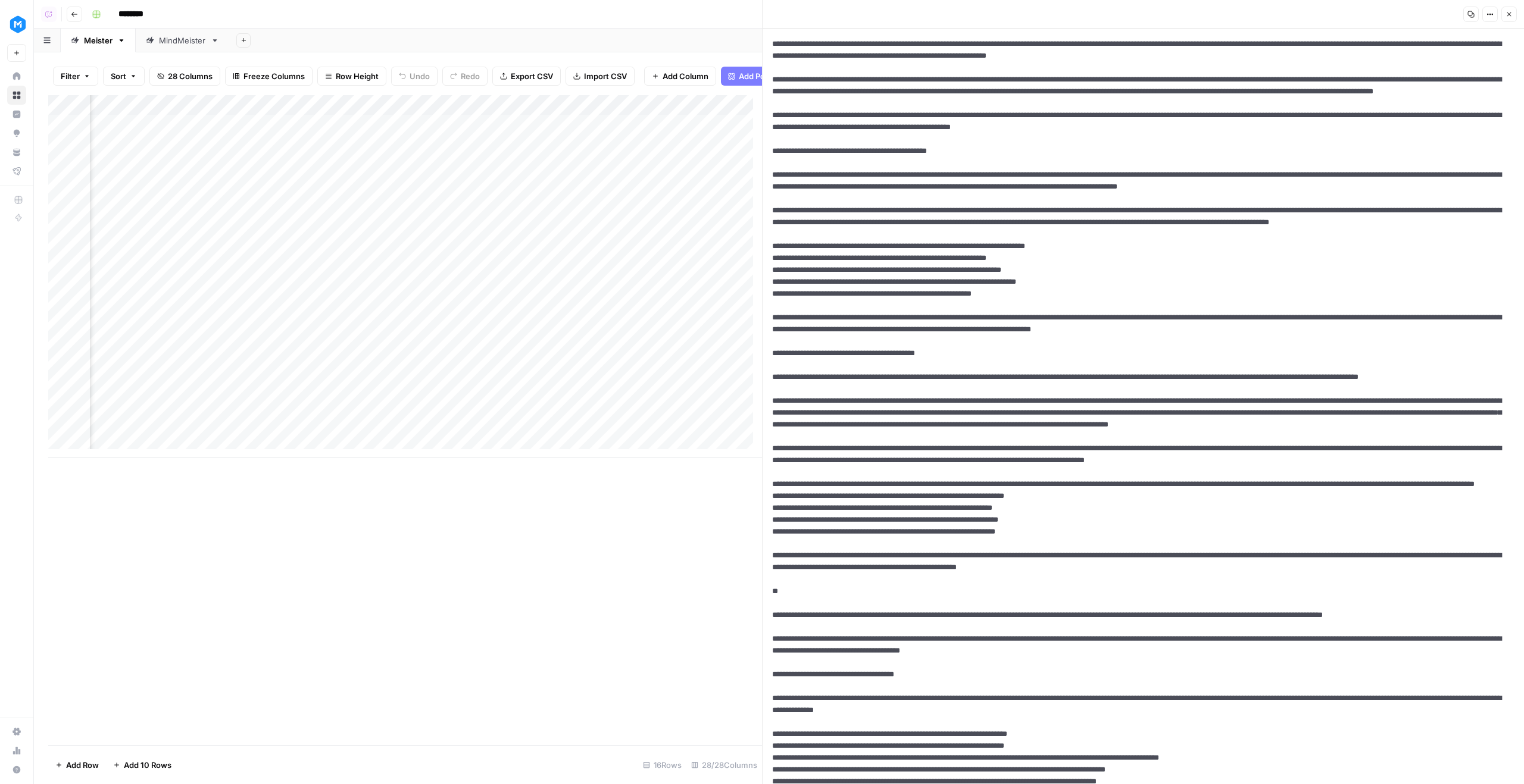
click at [1513, 12] on button "Close" at bounding box center [1509, 14] width 16 height 16
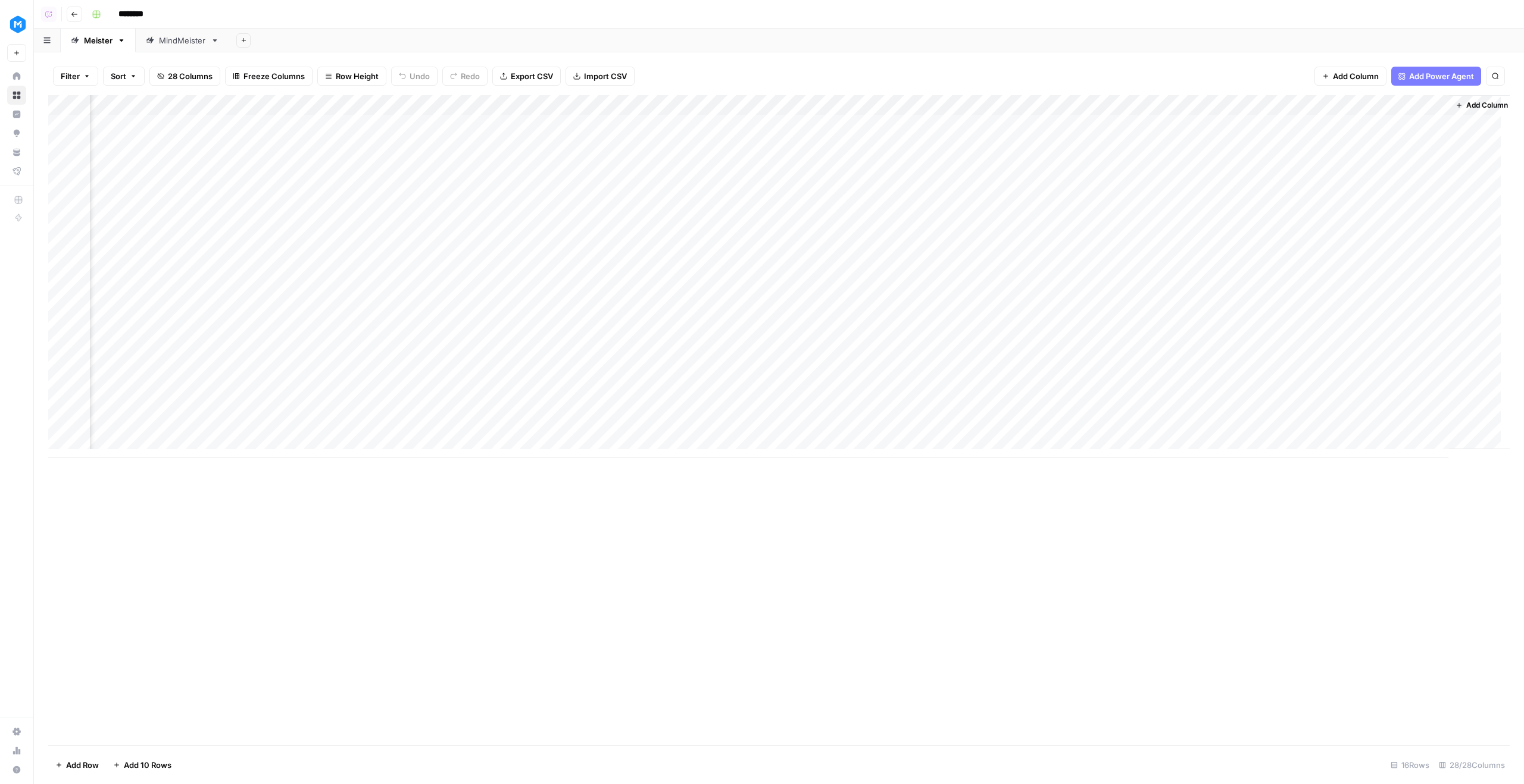
click at [1177, 140] on div "Add Column" at bounding box center [779, 277] width 1462 height 363
drag, startPoint x: 944, startPoint y: 458, endPoint x: 833, endPoint y: 453, distance: 111.1
click at [833, 453] on div "Add Column" at bounding box center [779, 420] width 1462 height 650
click at [665, 131] on div "Add Column" at bounding box center [779, 277] width 1462 height 363
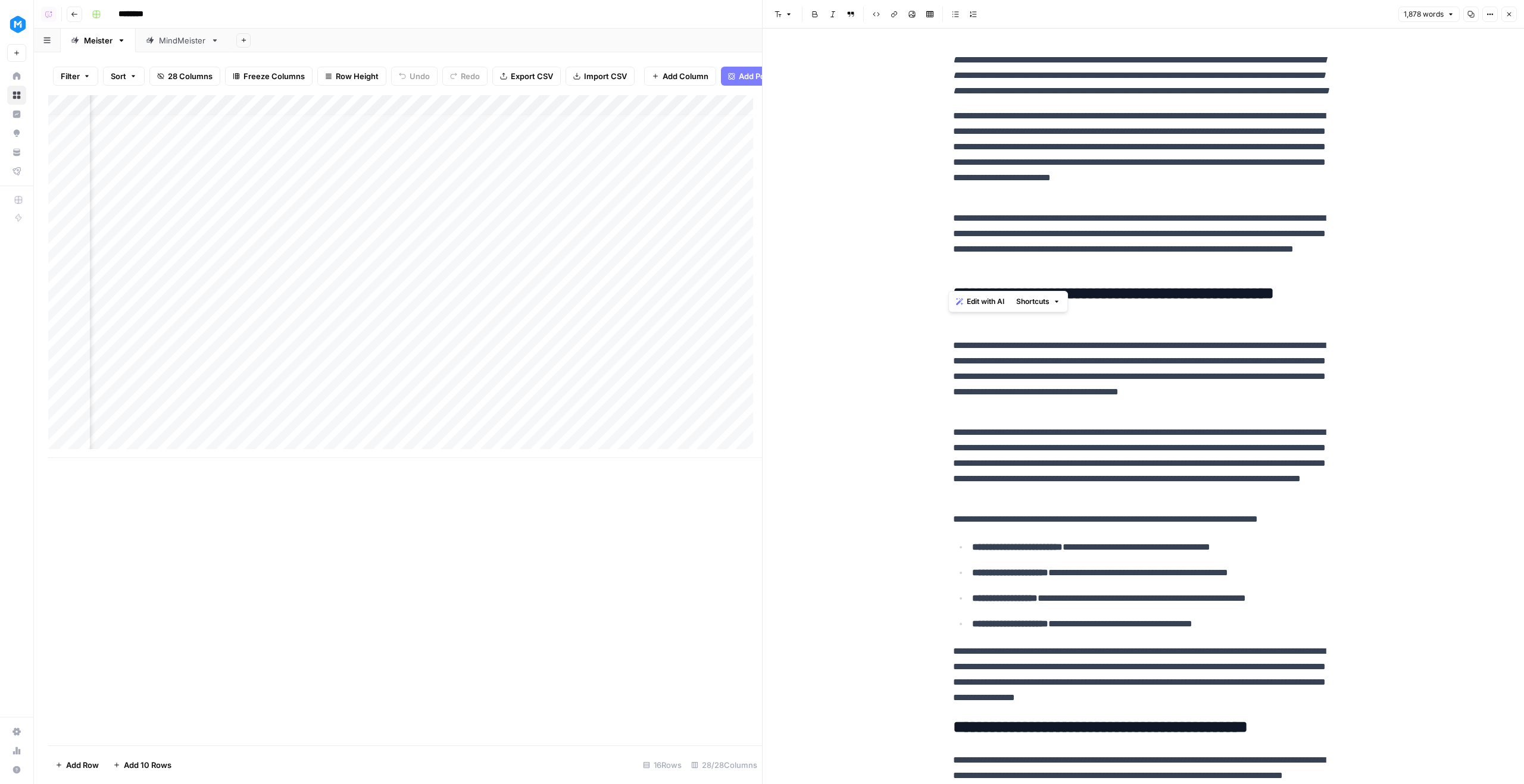
drag, startPoint x: 1243, startPoint y: 278, endPoint x: 959, endPoint y: -41, distance: 427.1
click at [959, 0] on html "MeisterTask New Home Browse Insights Opportunities Your Data Flightpath Recent …" at bounding box center [762, 392] width 1524 height 784
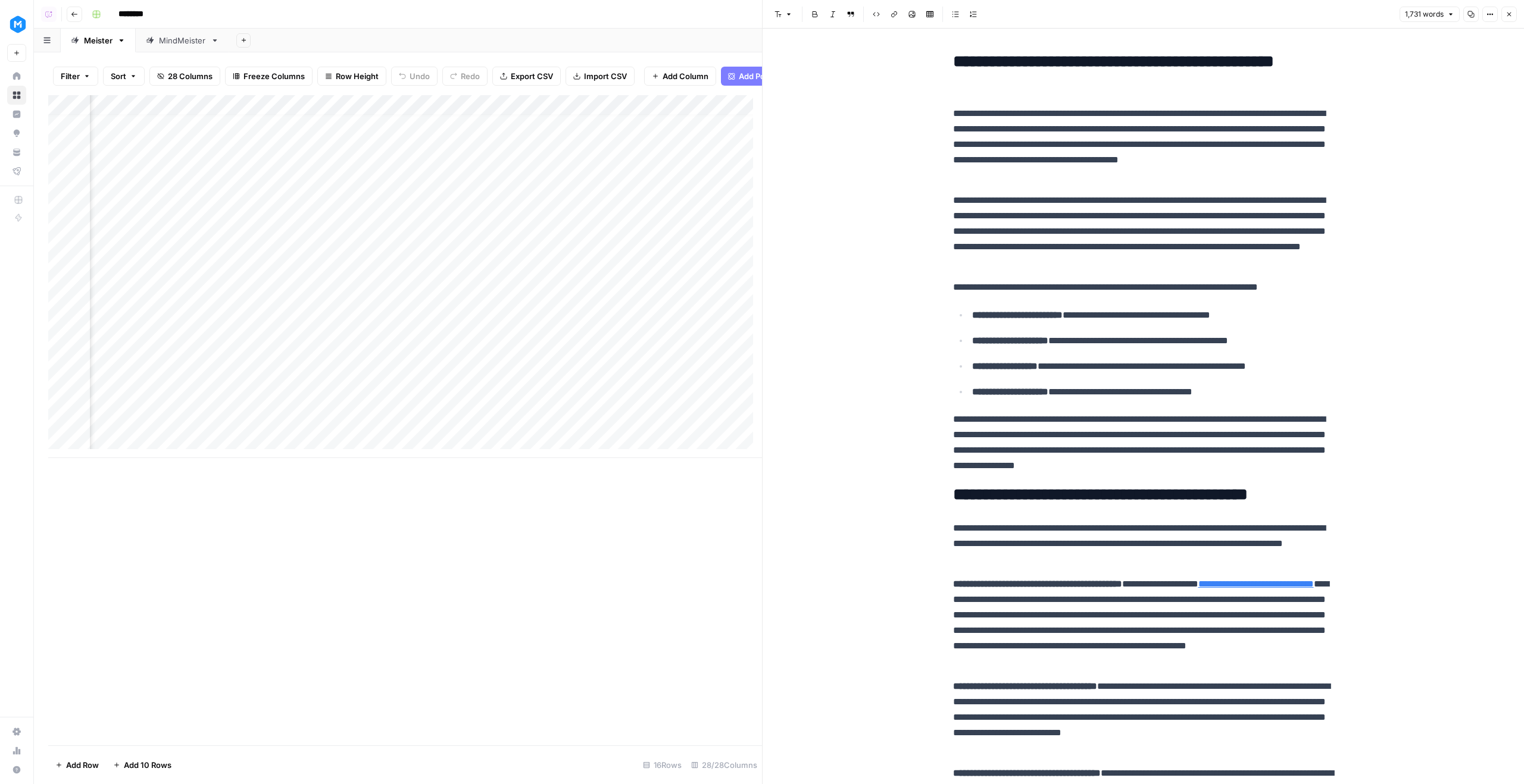
click at [1521, 9] on header "Font style Bold Italic Block quote Code block Link Image Insert Table Bulleted …" at bounding box center [1143, 14] width 761 height 28
click at [1517, 11] on header "Font style Bold Italic Block quote Code block Link Image Insert Table Bulleted …" at bounding box center [1143, 14] width 761 height 28
click at [1511, 11] on icon "button" at bounding box center [1509, 14] width 7 height 7
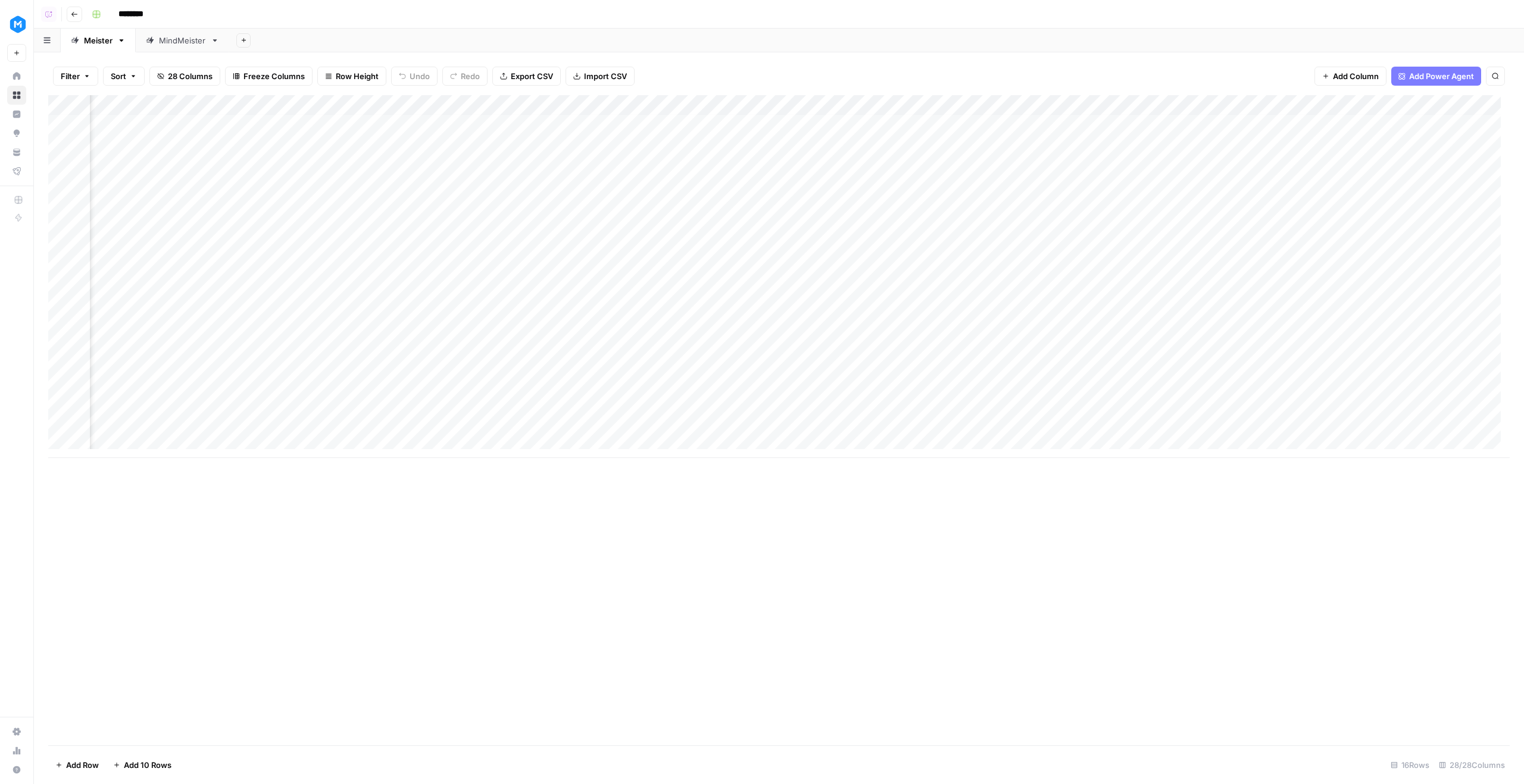
scroll to position [0, 1228]
click at [448, 142] on div "Add Column" at bounding box center [779, 277] width 1462 height 363
click at [1129, 149] on div "Add Column" at bounding box center [779, 277] width 1462 height 363
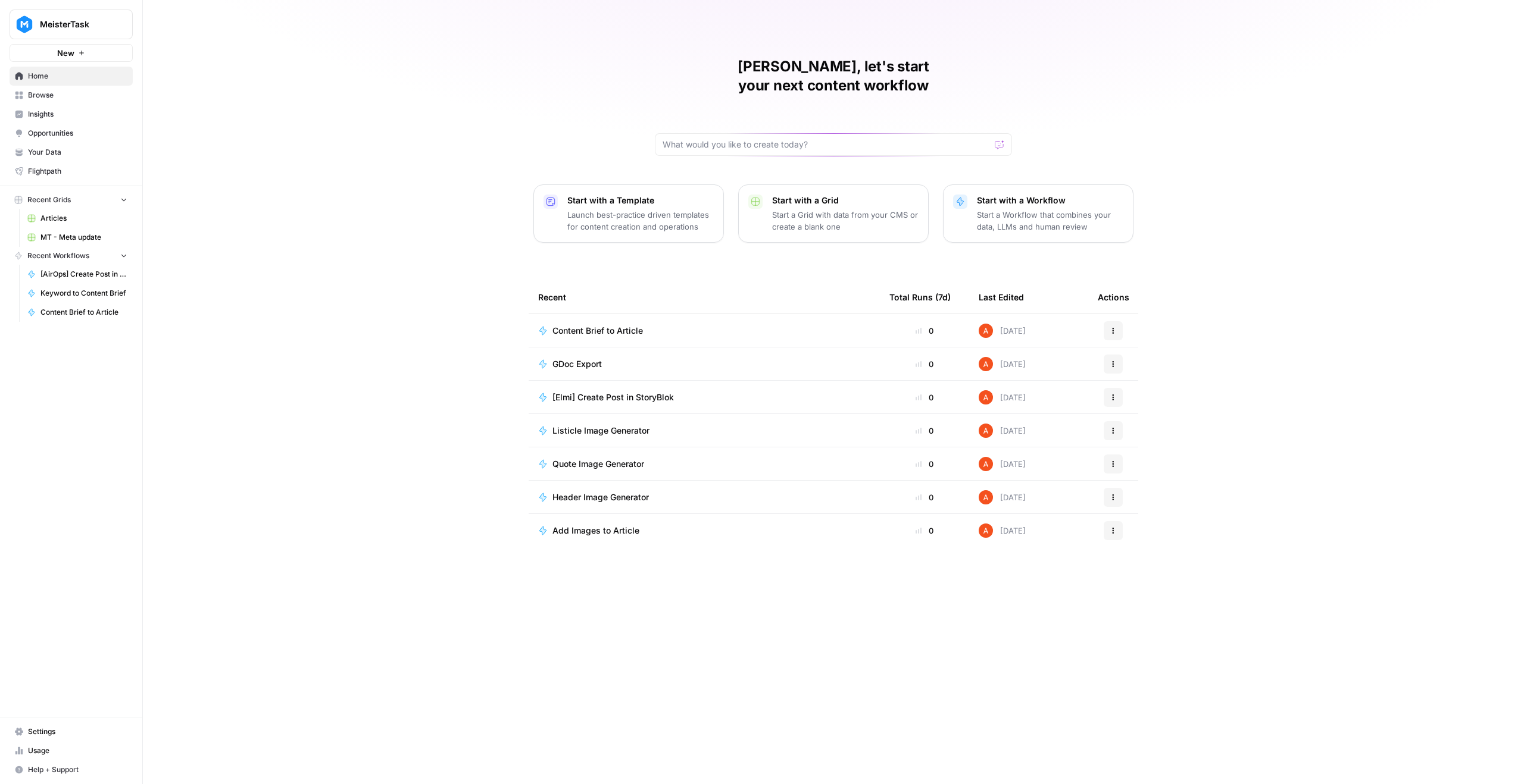
click at [55, 20] on span "MeisterTask" at bounding box center [76, 24] width 72 height 12
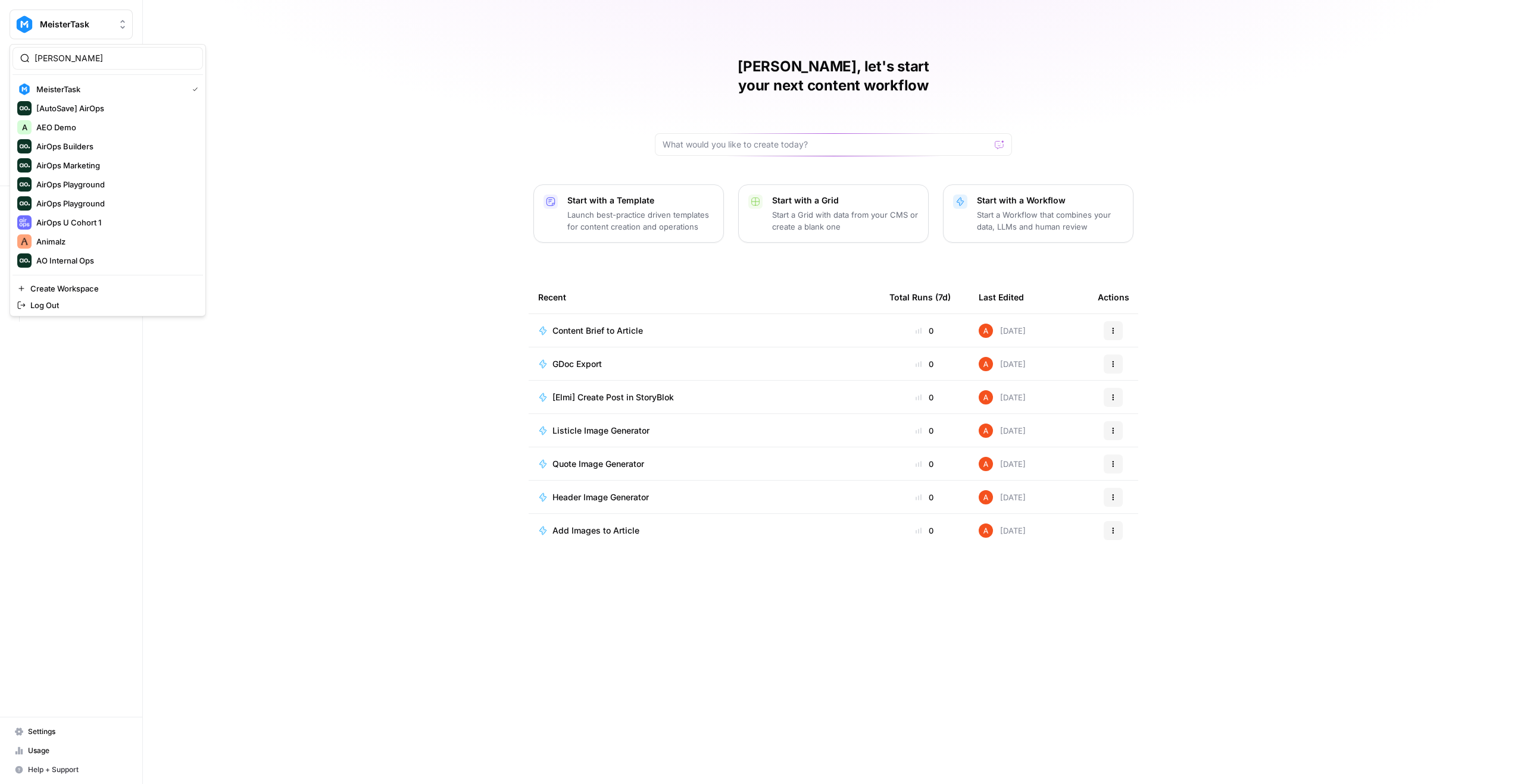
type input "[PERSON_NAME]"
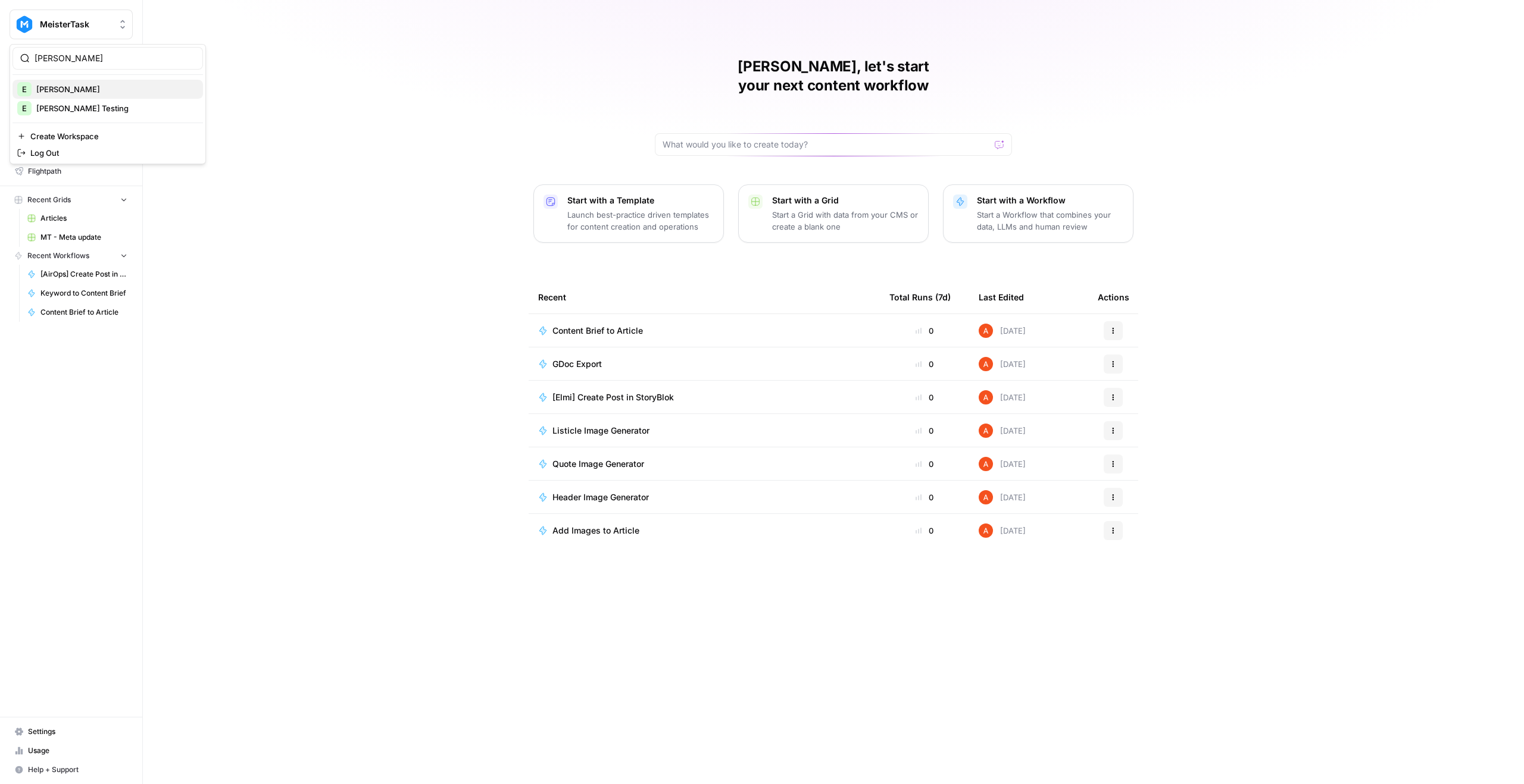
click at [101, 88] on span "[PERSON_NAME]" at bounding box center [115, 89] width 157 height 12
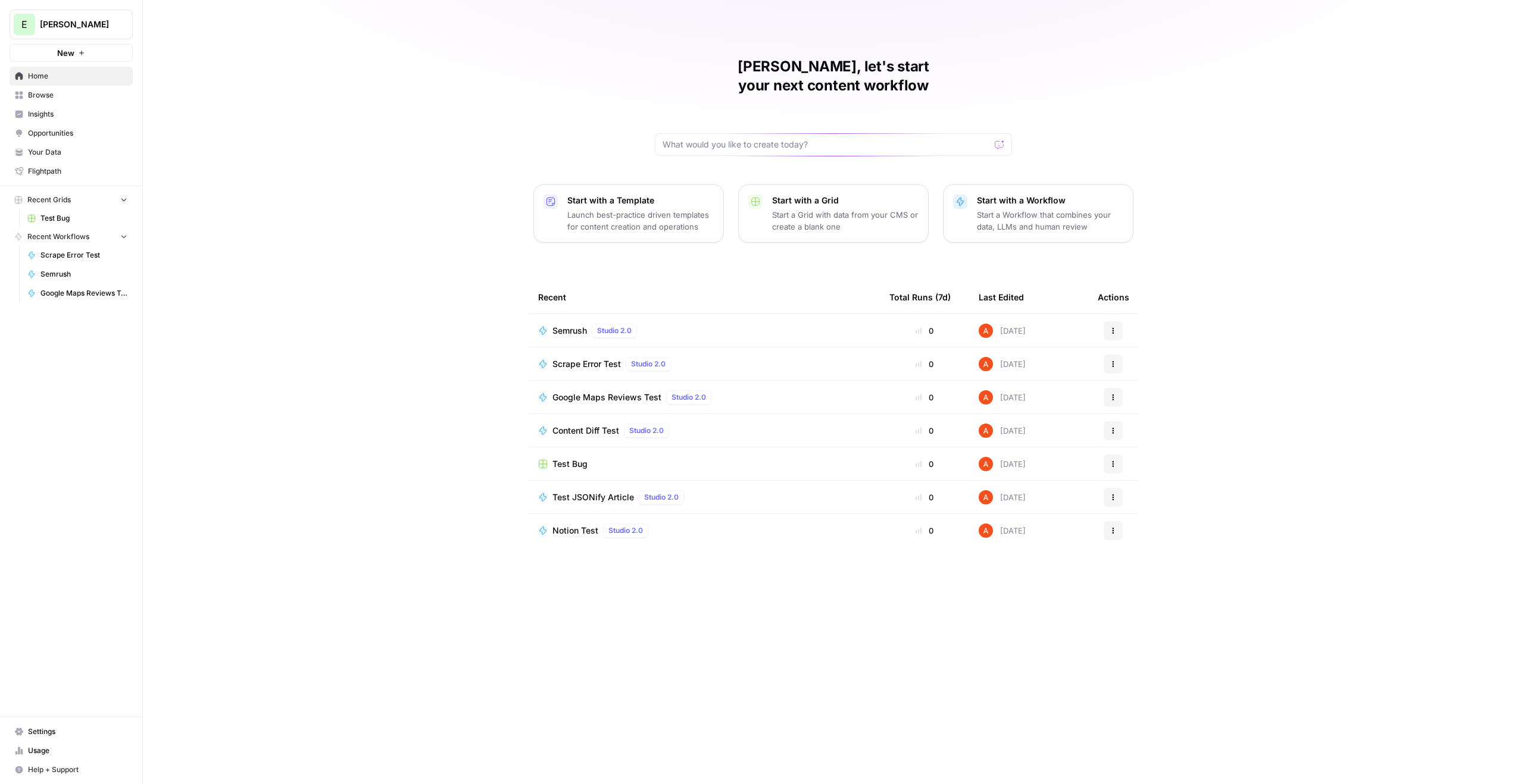
click at [33, 102] on link "Browse" at bounding box center [71, 95] width 123 height 19
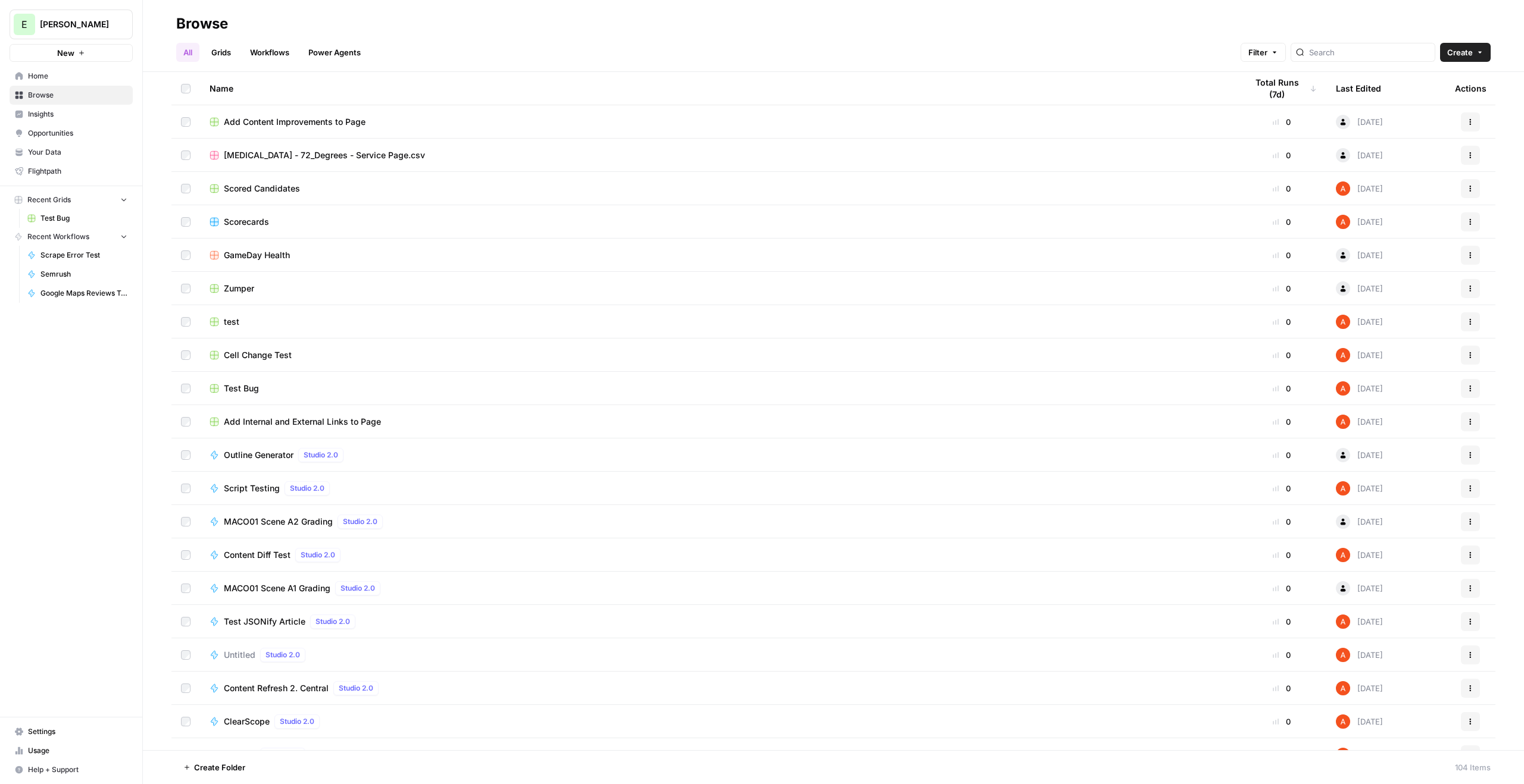
click at [273, 51] on link "Workflows" at bounding box center [269, 52] width 53 height 19
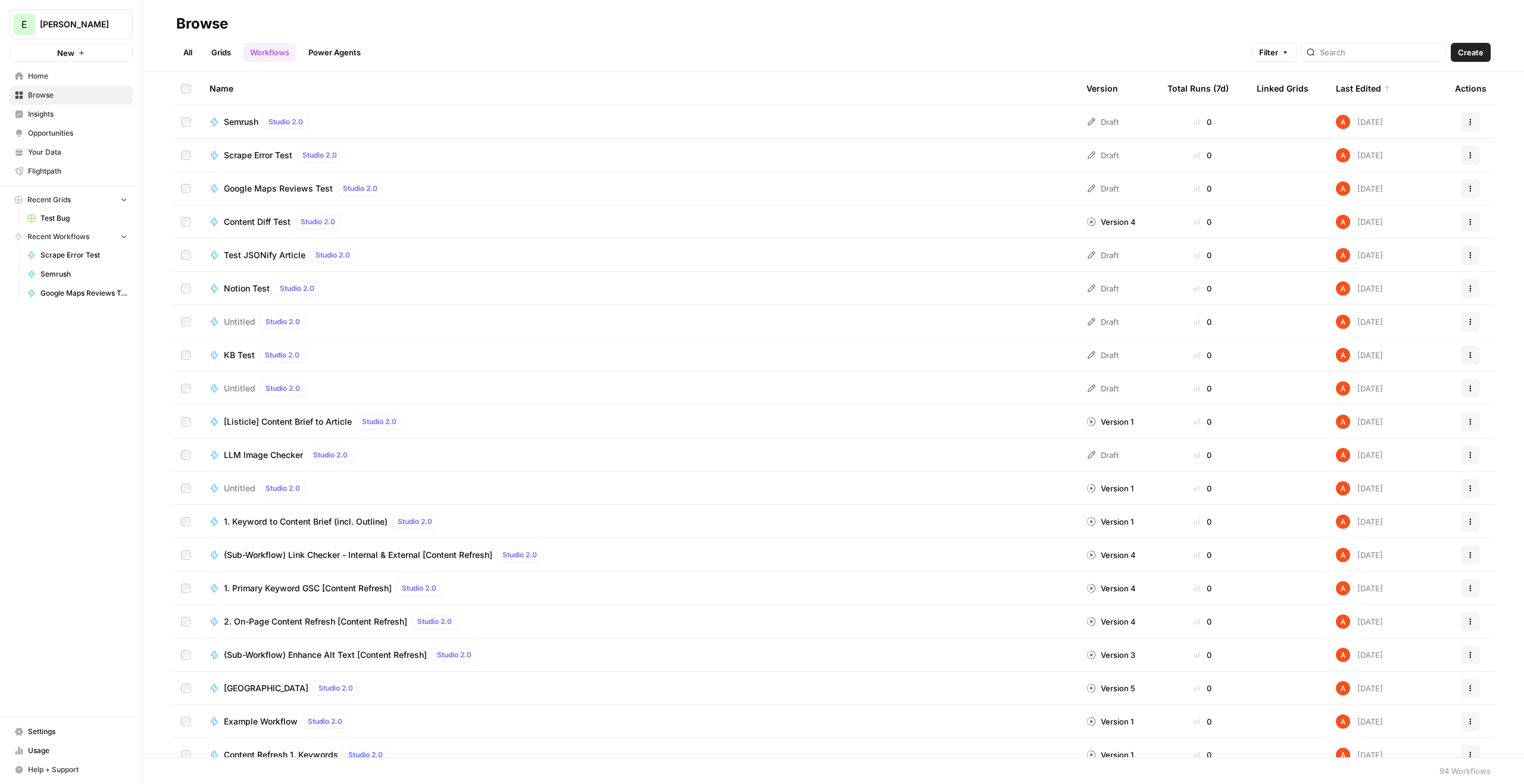
click at [1479, 51] on span "Create" at bounding box center [1471, 52] width 26 height 12
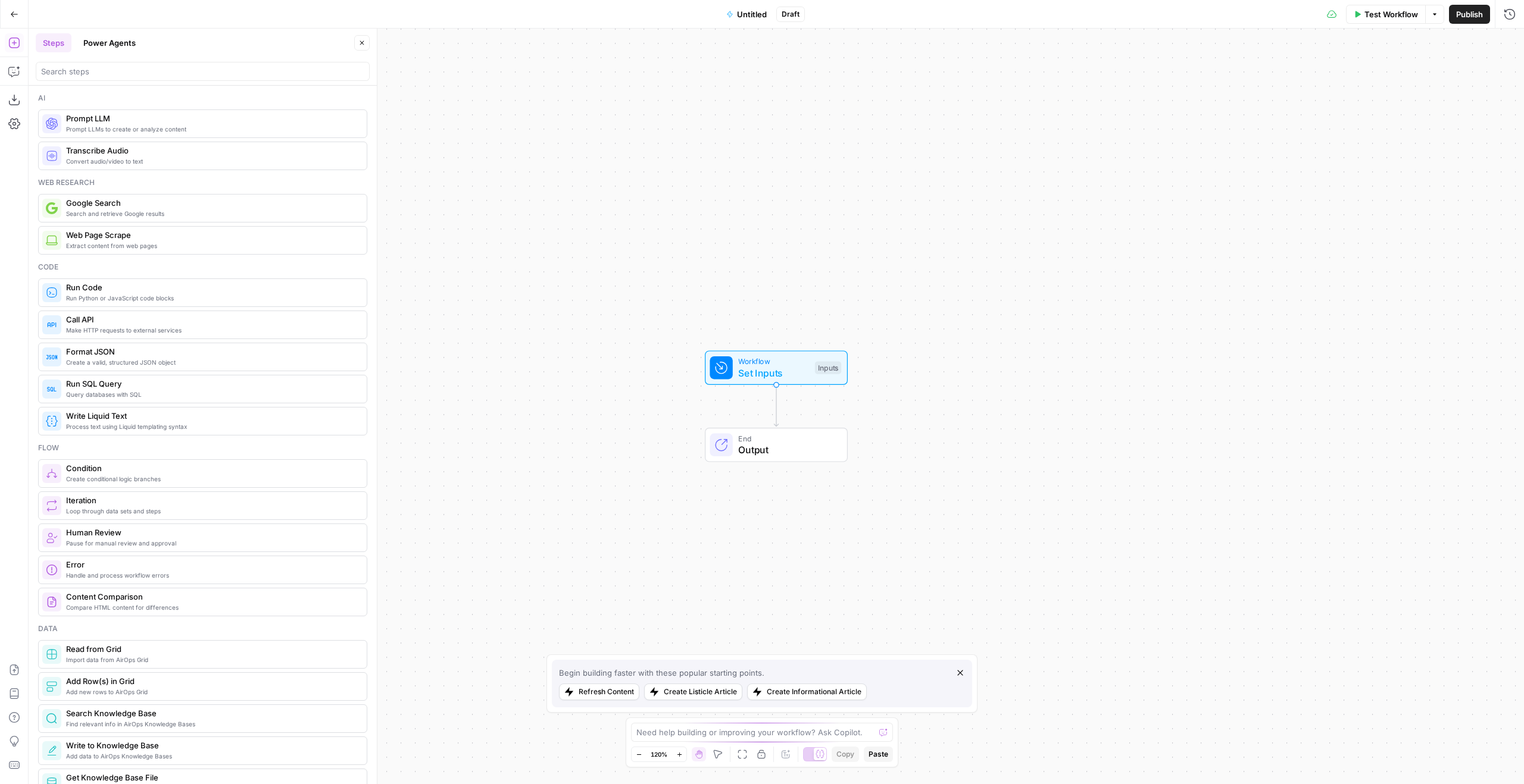
click at [755, 21] on button "Untitled" at bounding box center [746, 14] width 55 height 19
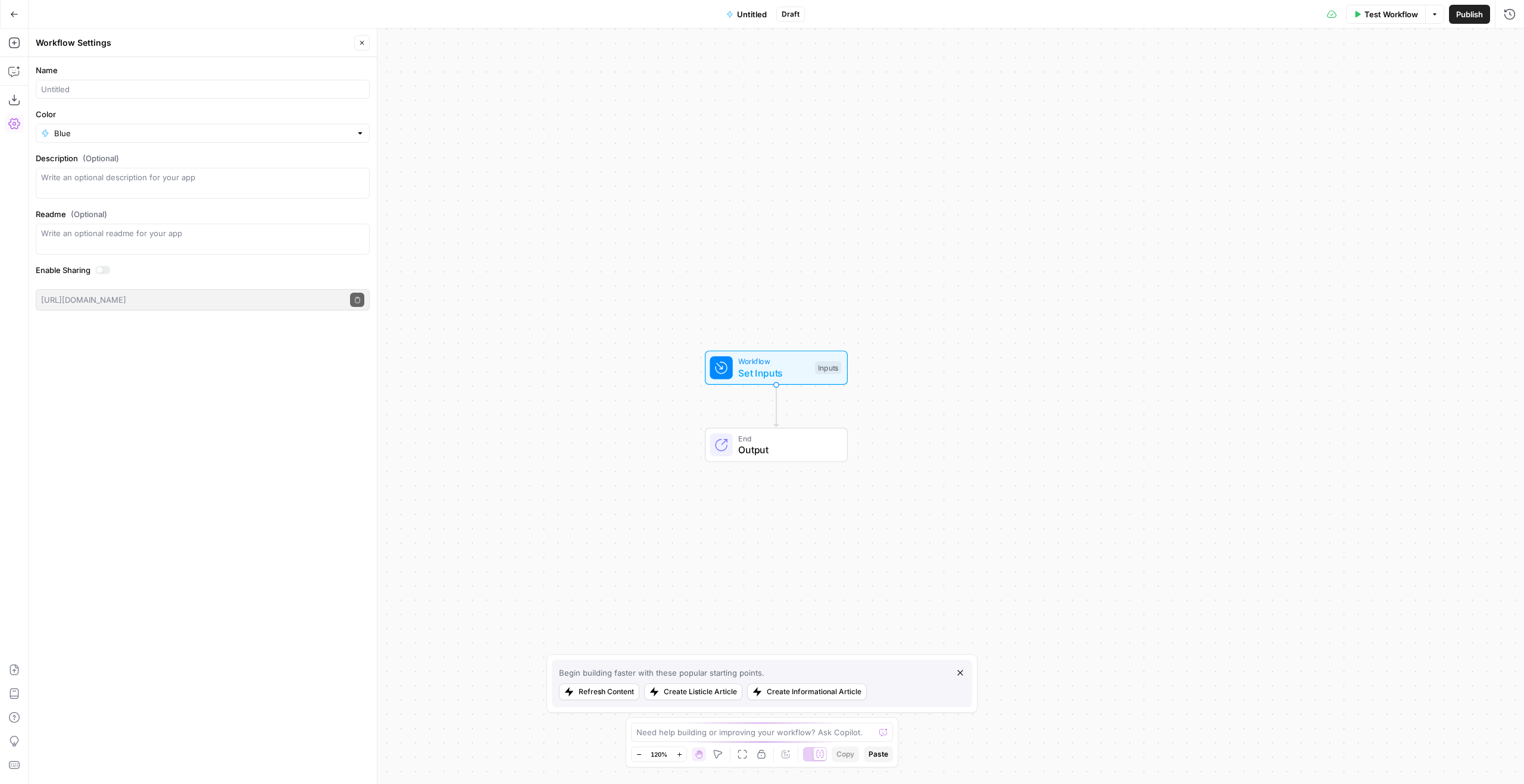
click at [121, 80] on div at bounding box center [203, 89] width 334 height 19
type input "Image URLs"
click at [362, 45] on icon "button" at bounding box center [361, 42] width 7 height 7
click at [746, 361] on span "Workflow" at bounding box center [773, 361] width 71 height 12
click at [1312, 68] on form "Add Field Options" at bounding box center [1344, 420] width 361 height 727
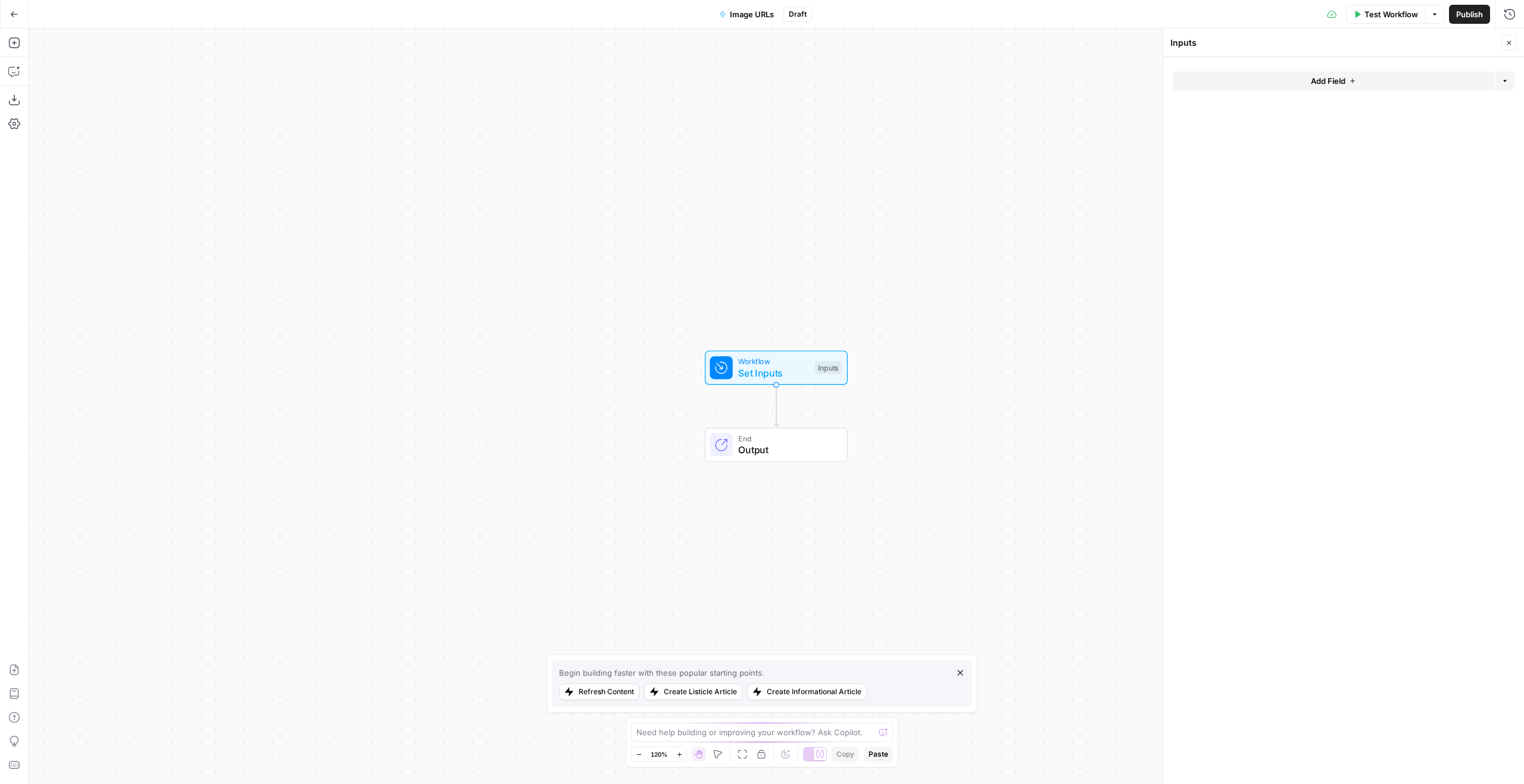
click at [1313, 73] on button "Add Field" at bounding box center [1333, 81] width 322 height 19
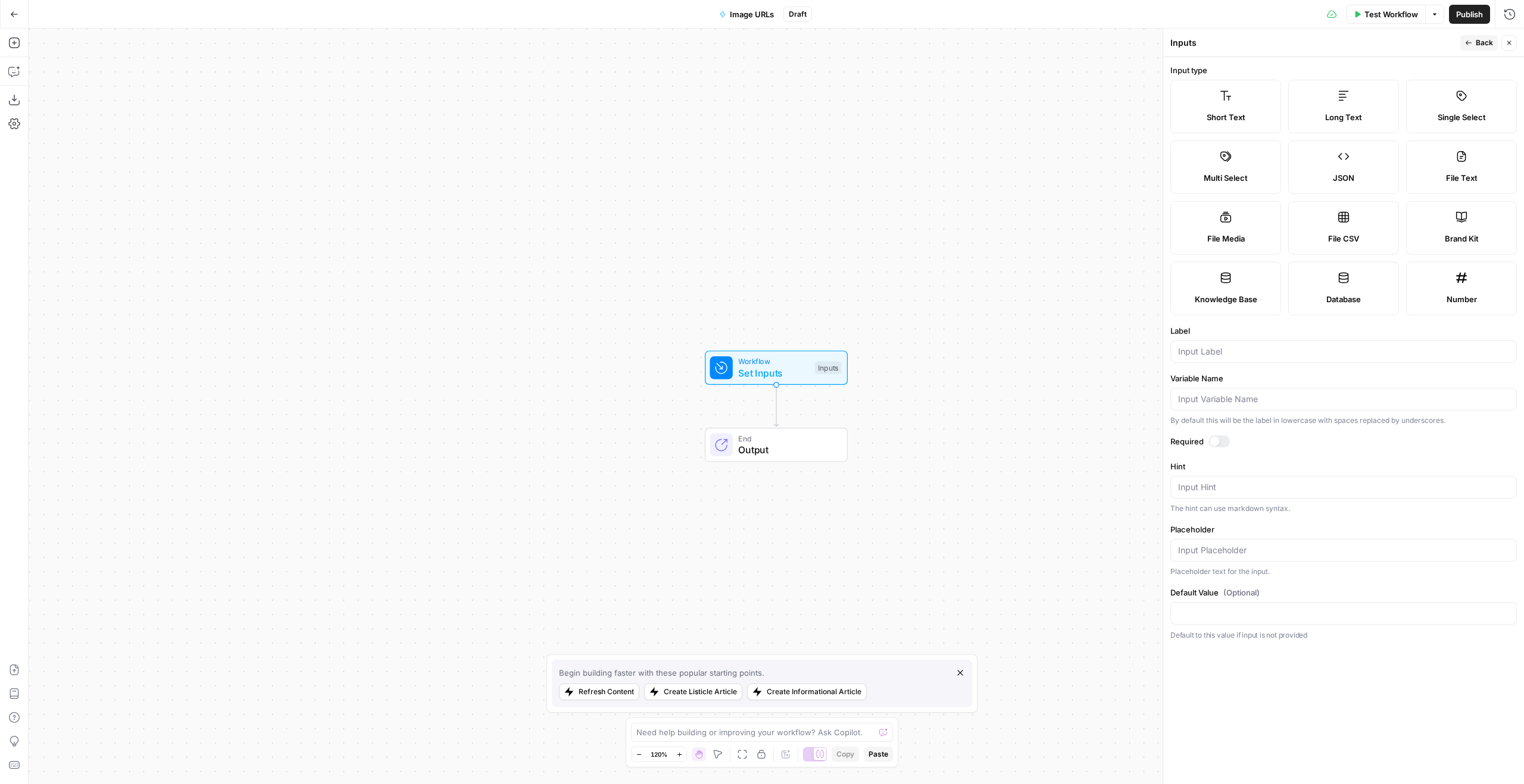
click at [1261, 208] on label "File Media" at bounding box center [1225, 228] width 111 height 53
type textarea "Supports .mp4, .mp3, .wav, .jpg, .png, .webp, .wma, .m4a file types"
click at [1480, 39] on span "Back" at bounding box center [1484, 42] width 17 height 11
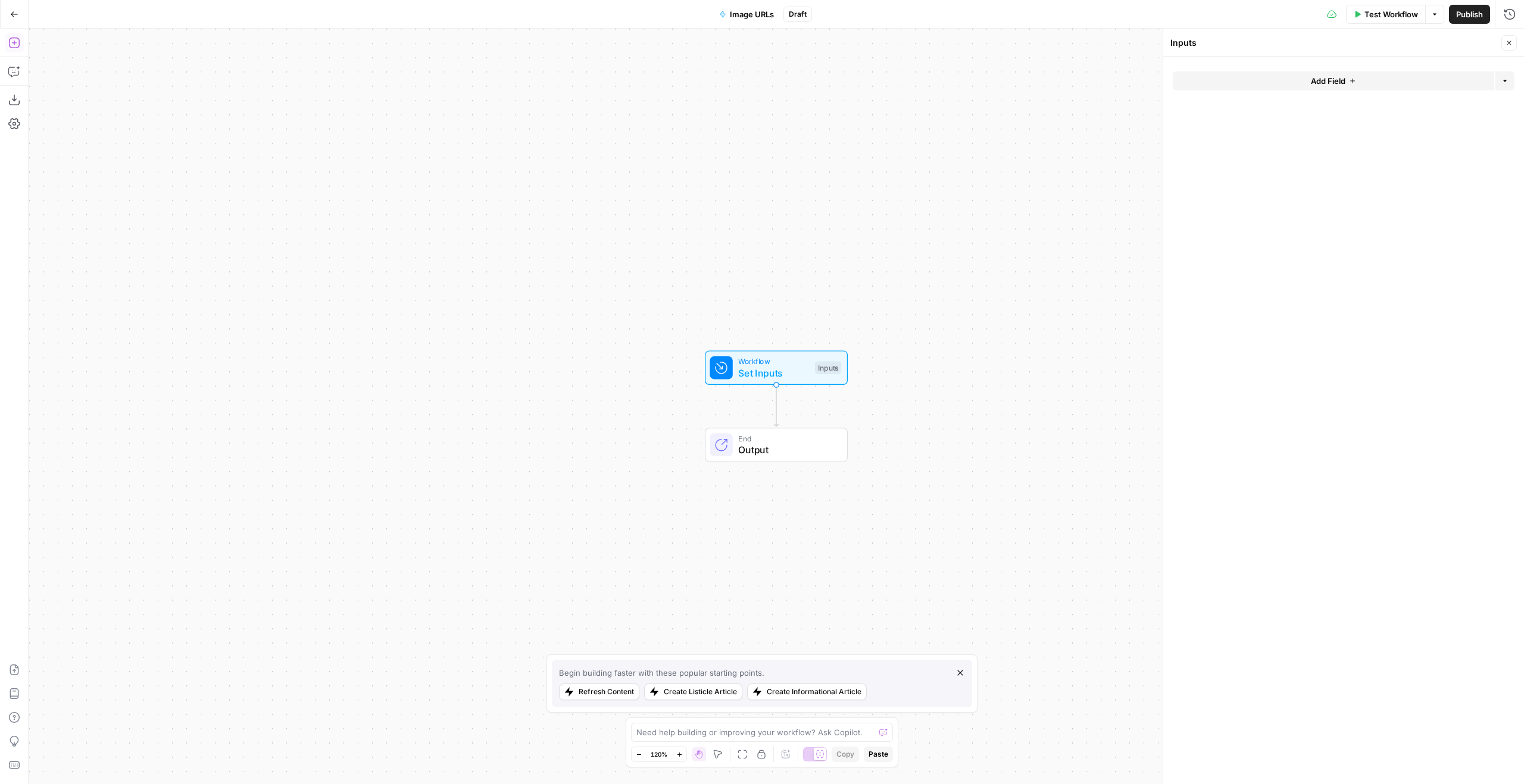
click at [10, 37] on button "Add Steps" at bounding box center [14, 42] width 19 height 19
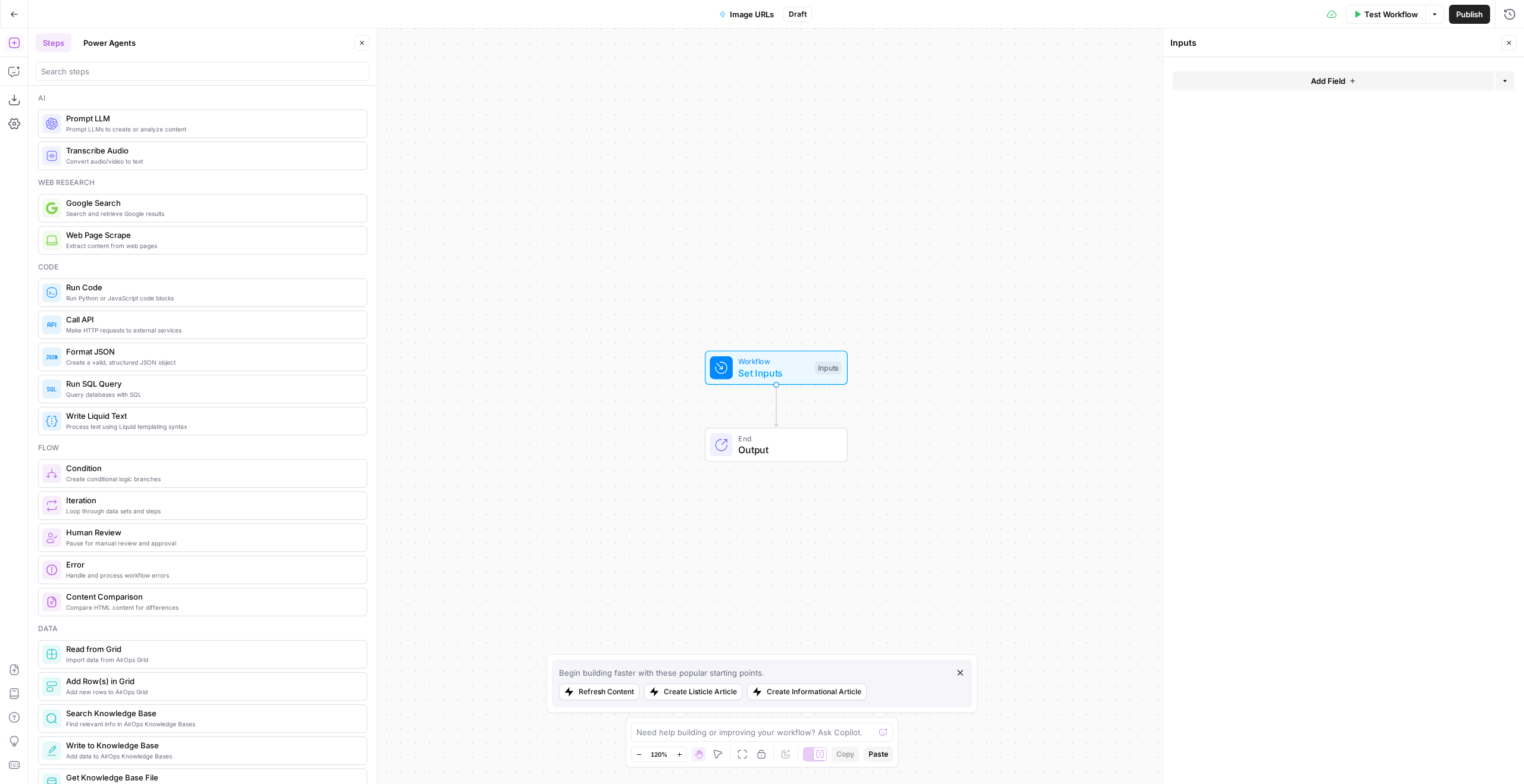
click at [1422, 75] on button "Add Field" at bounding box center [1333, 81] width 322 height 19
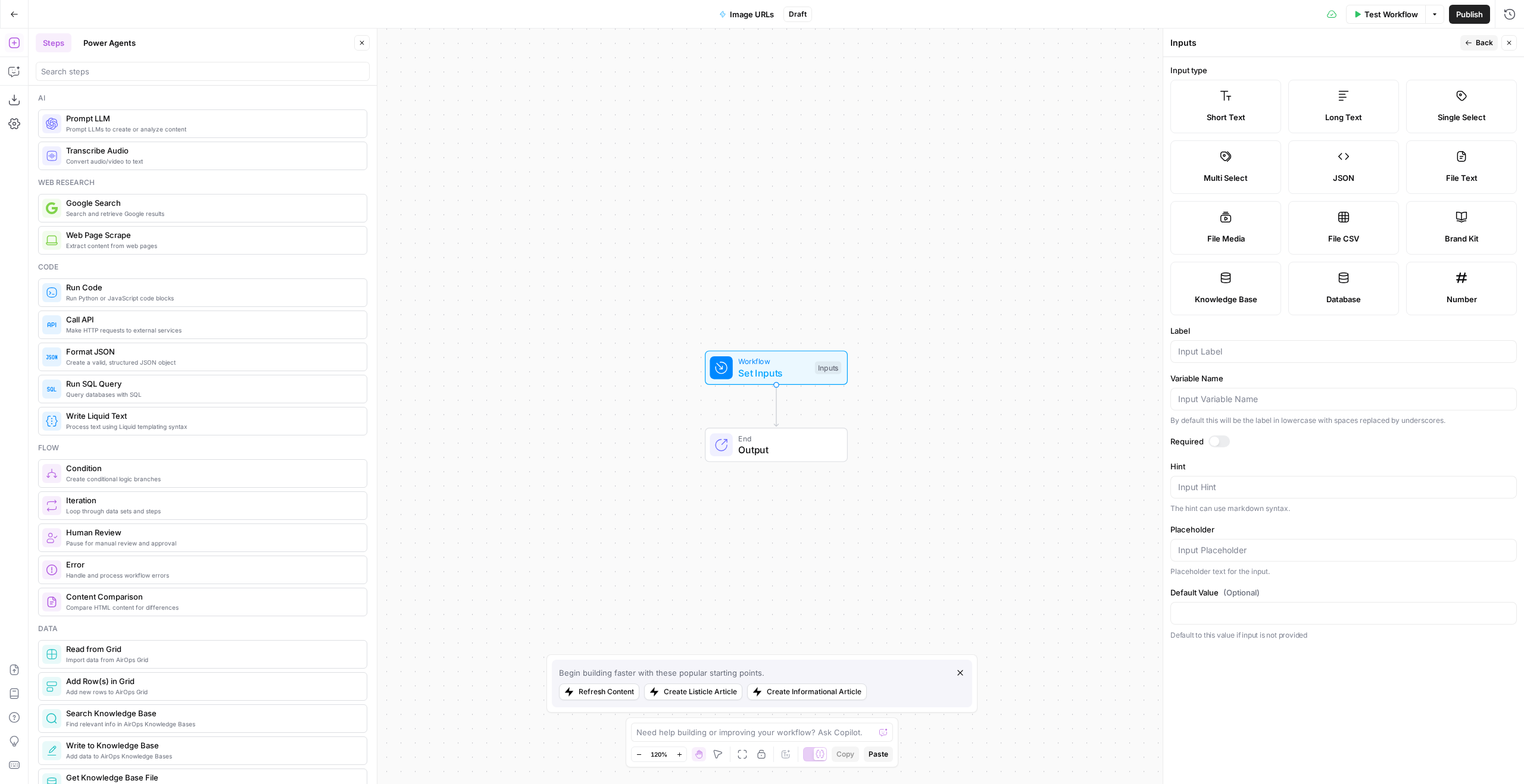
click at [1261, 237] on div "File Media" at bounding box center [1226, 238] width 91 height 12
type textarea "Supports .mp4, .mp3, .wav, .jpg, .png, .webp, .wma, .m4a file types"
click at [1269, 345] on div at bounding box center [1343, 351] width 347 height 22
type input "img"
click at [1478, 37] on span "Back" at bounding box center [1484, 42] width 17 height 11
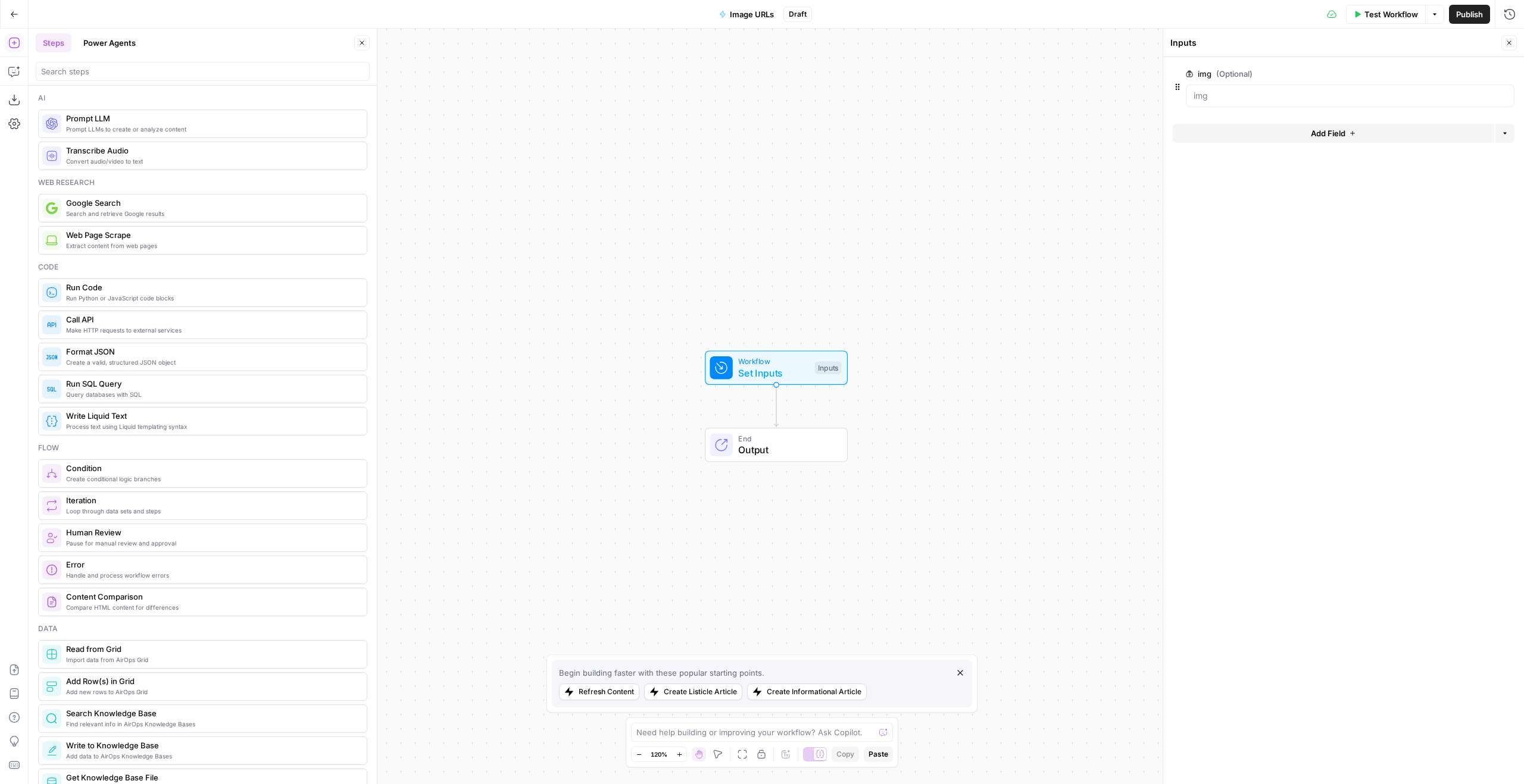
click at [1503, 37] on button "Close" at bounding box center [1509, 42] width 16 height 16
drag, startPoint x: 554, startPoint y: 227, endPoint x: 837, endPoint y: 196, distance: 284.7
click at [829, 198] on div "Workflow Set Inputs Inputs End Output" at bounding box center [776, 406] width 1496 height 756
click at [109, 71] on input "search" at bounding box center [202, 71] width 323 height 12
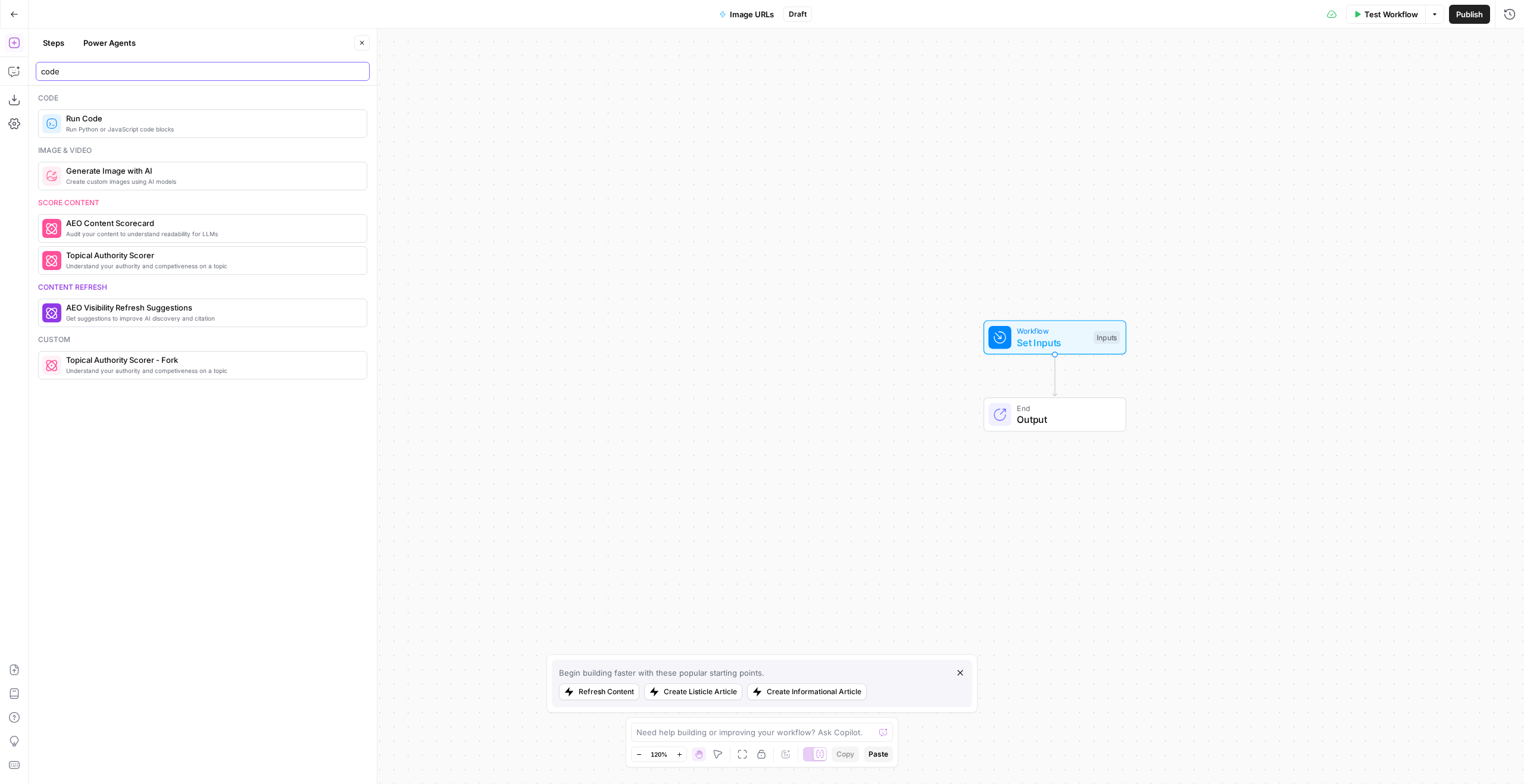
type input "code"
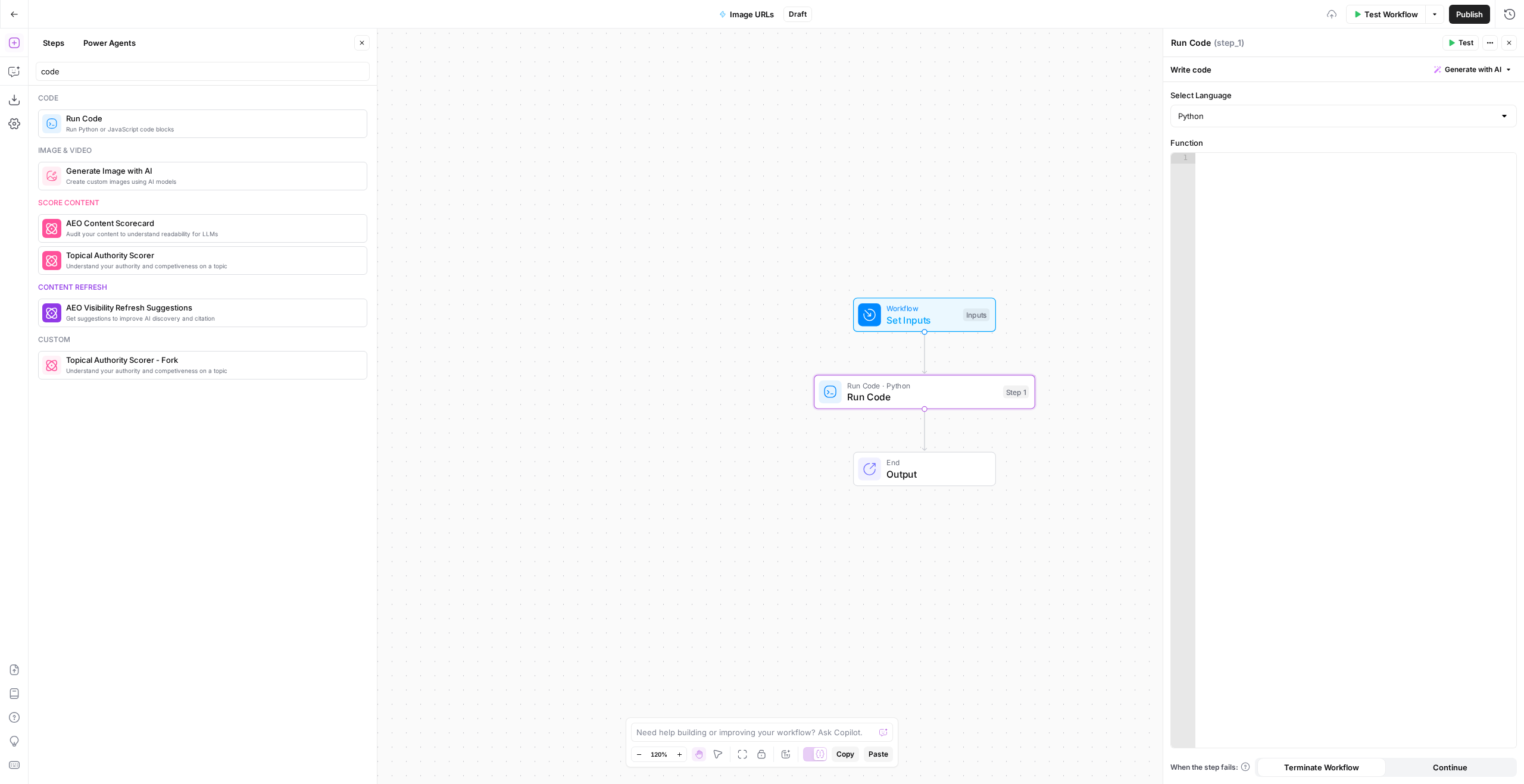
drag, startPoint x: 1047, startPoint y: 237, endPoint x: 1020, endPoint y: 144, distance: 96.8
click at [809, 159] on div "Workflow Set Inputs Inputs Run Code · Python Run Code Step 1 End Output" at bounding box center [776, 406] width 1496 height 756
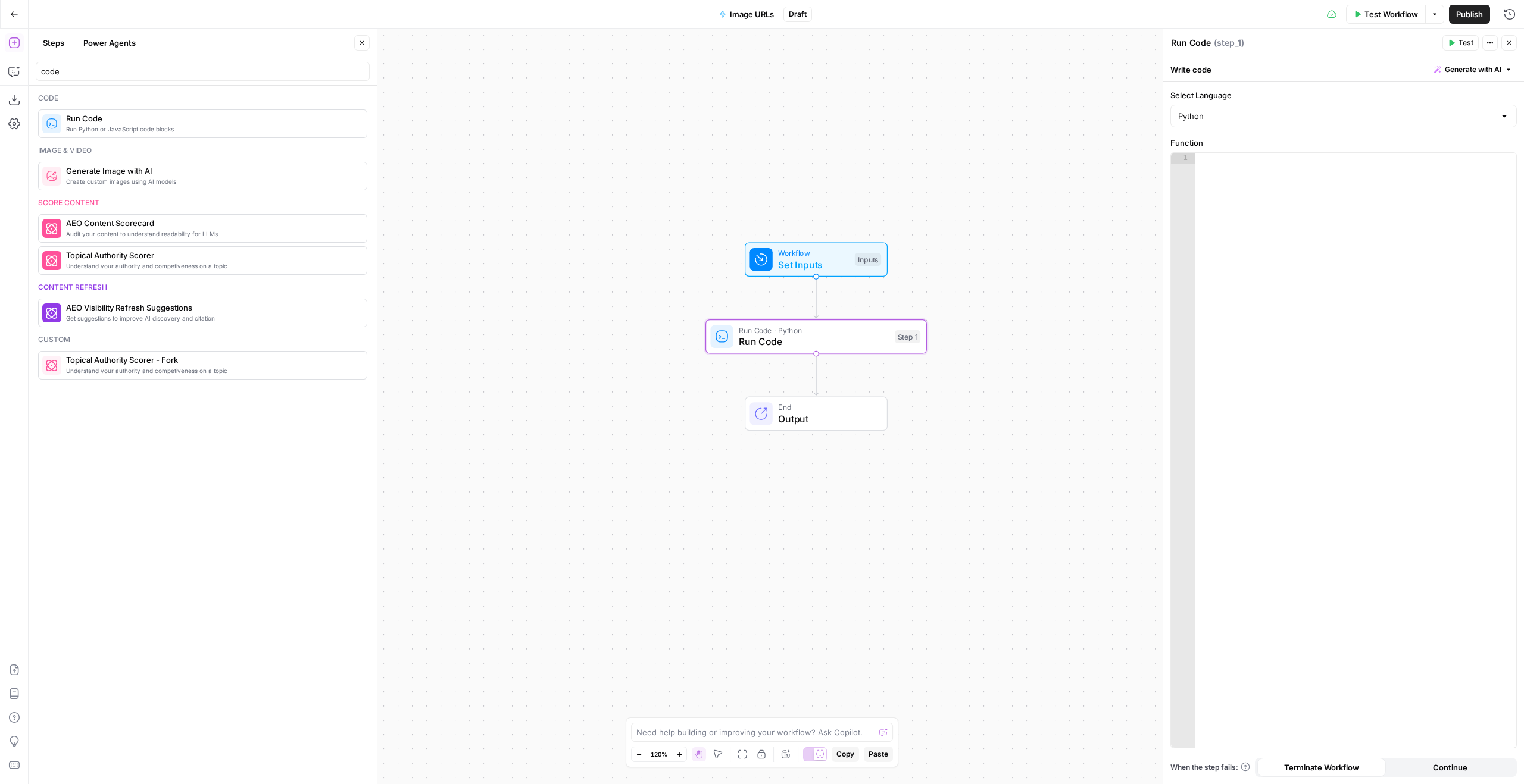
click at [1359, 218] on div at bounding box center [1356, 461] width 321 height 616
type textarea "**********"
click at [863, 228] on span "Test Step" at bounding box center [856, 233] width 38 height 13
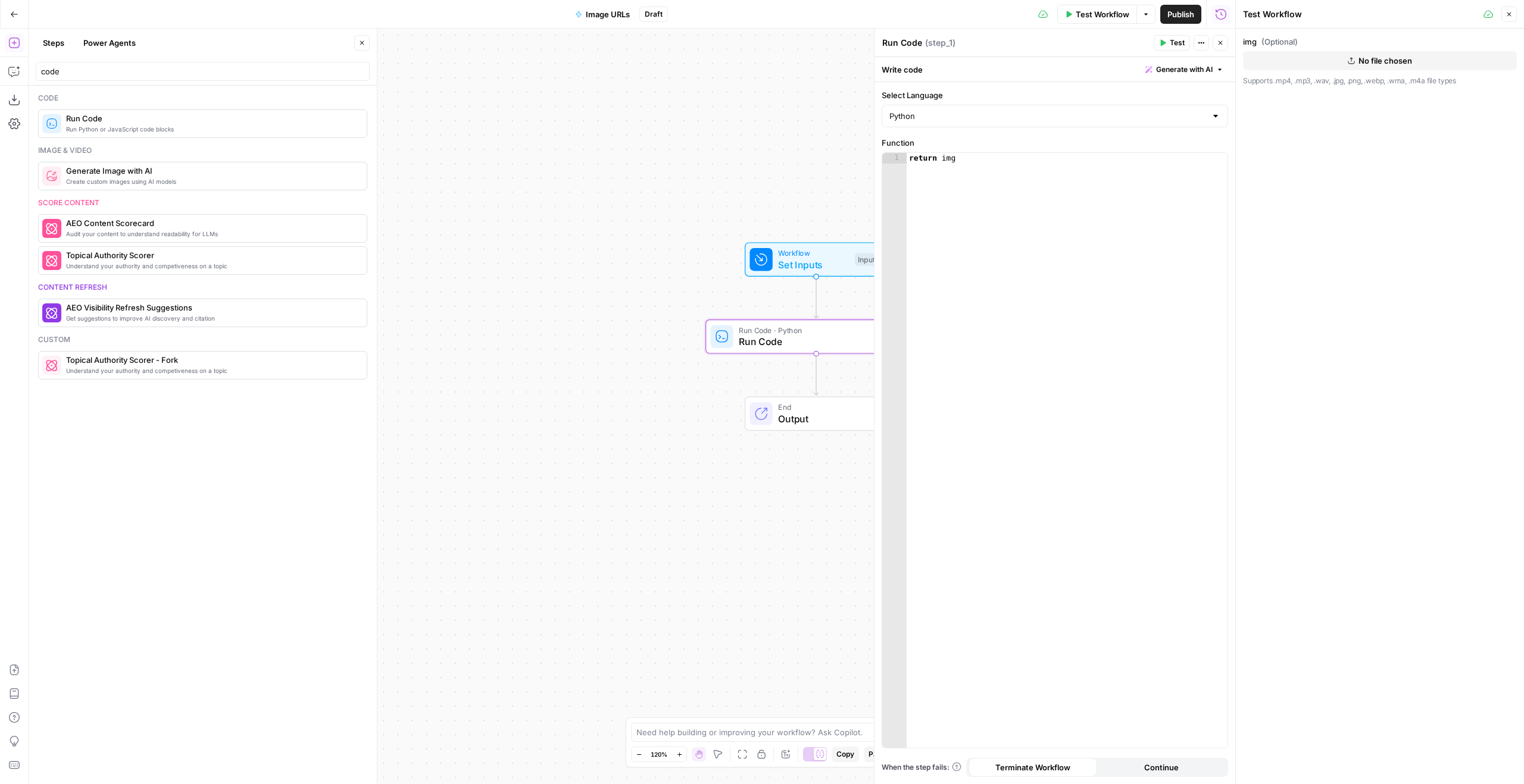
click at [1407, 64] on span "No file chosen" at bounding box center [1385, 61] width 53 height 12
click at [1177, 42] on span "Test" at bounding box center [1177, 42] width 15 height 11
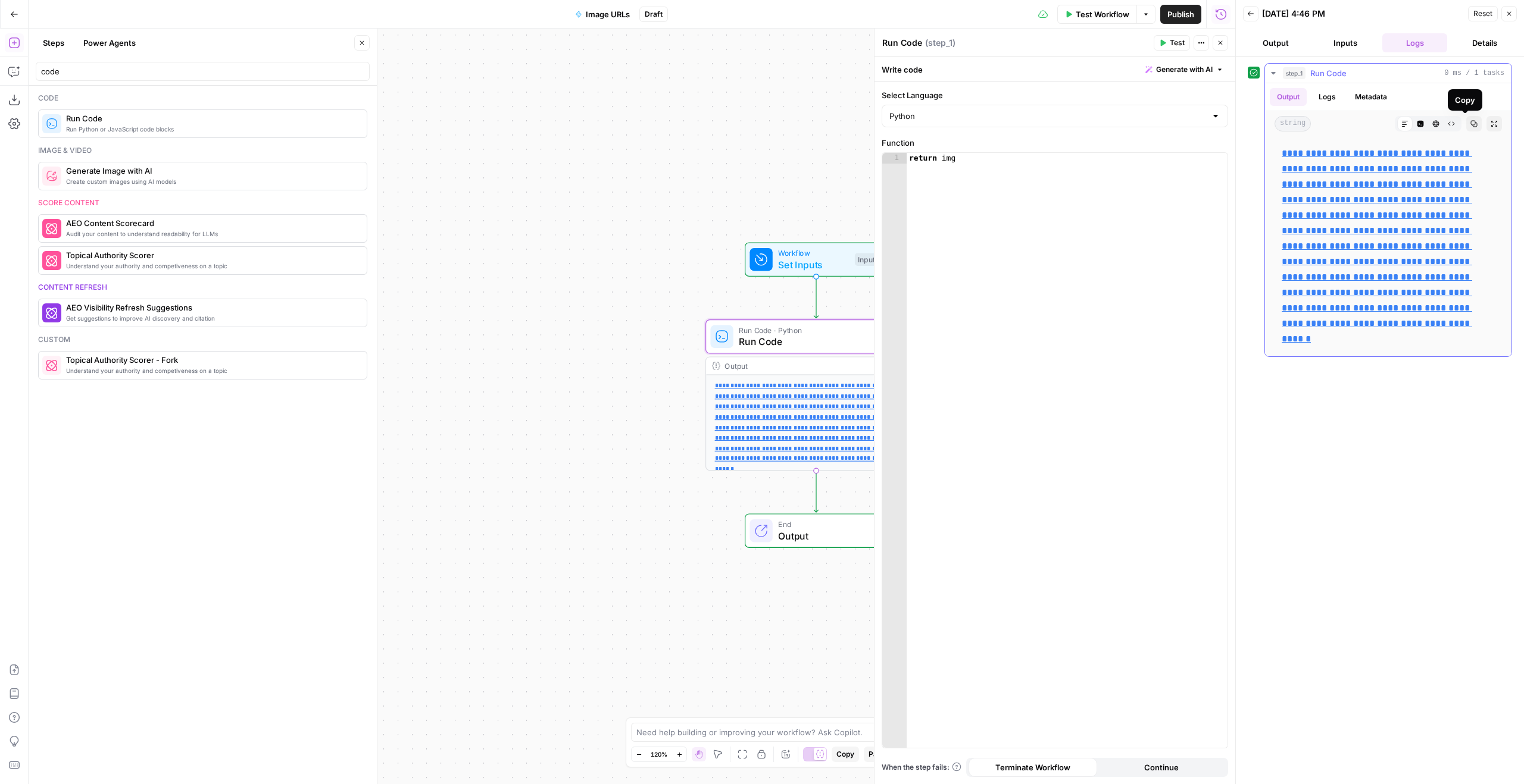
click at [1422, 167] on link "**********" at bounding box center [1376, 246] width 190 height 194
click at [1449, 125] on button "Raw Output" at bounding box center [1451, 124] width 16 height 16
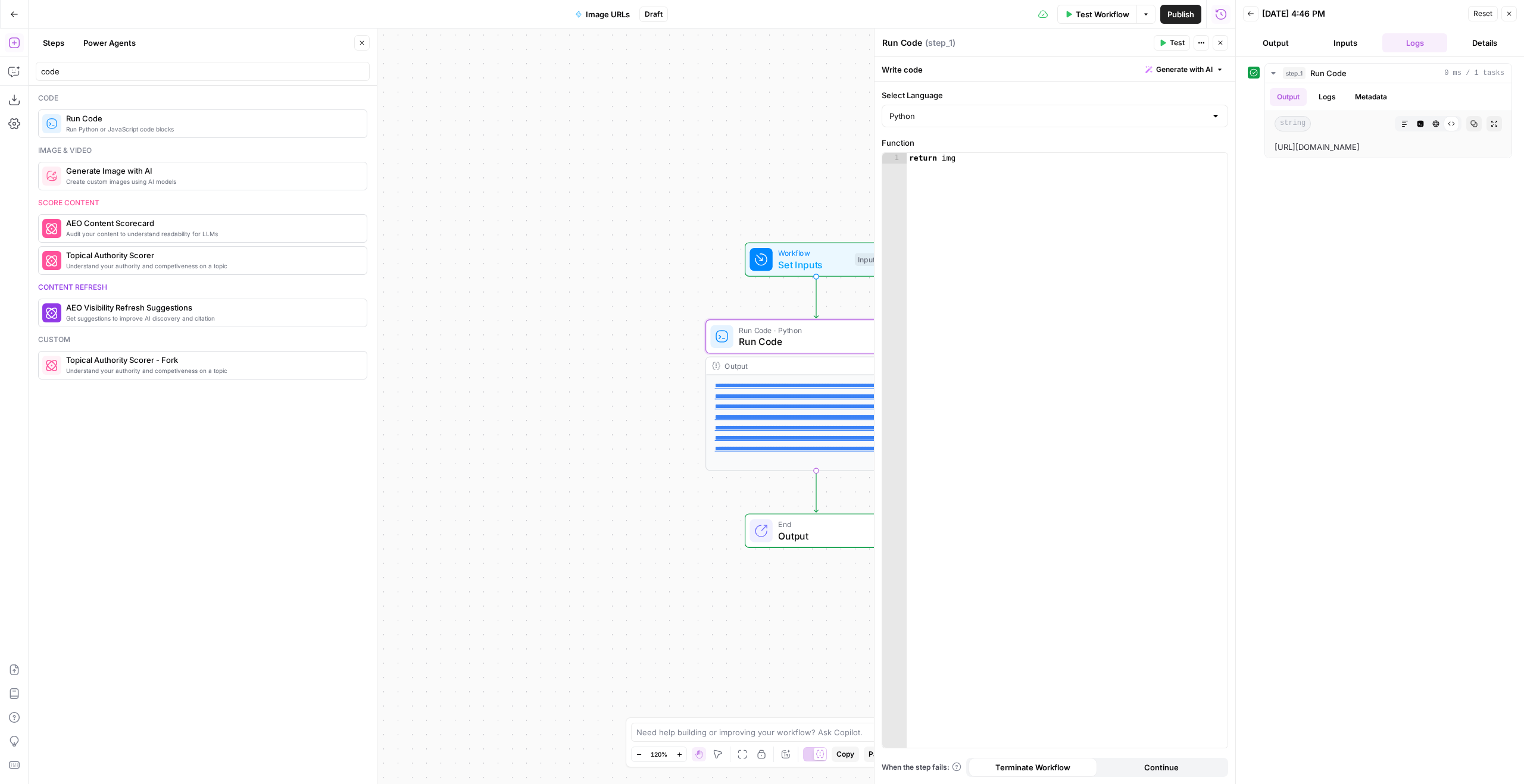
click at [1512, 14] on button "Close" at bounding box center [1509, 13] width 16 height 16
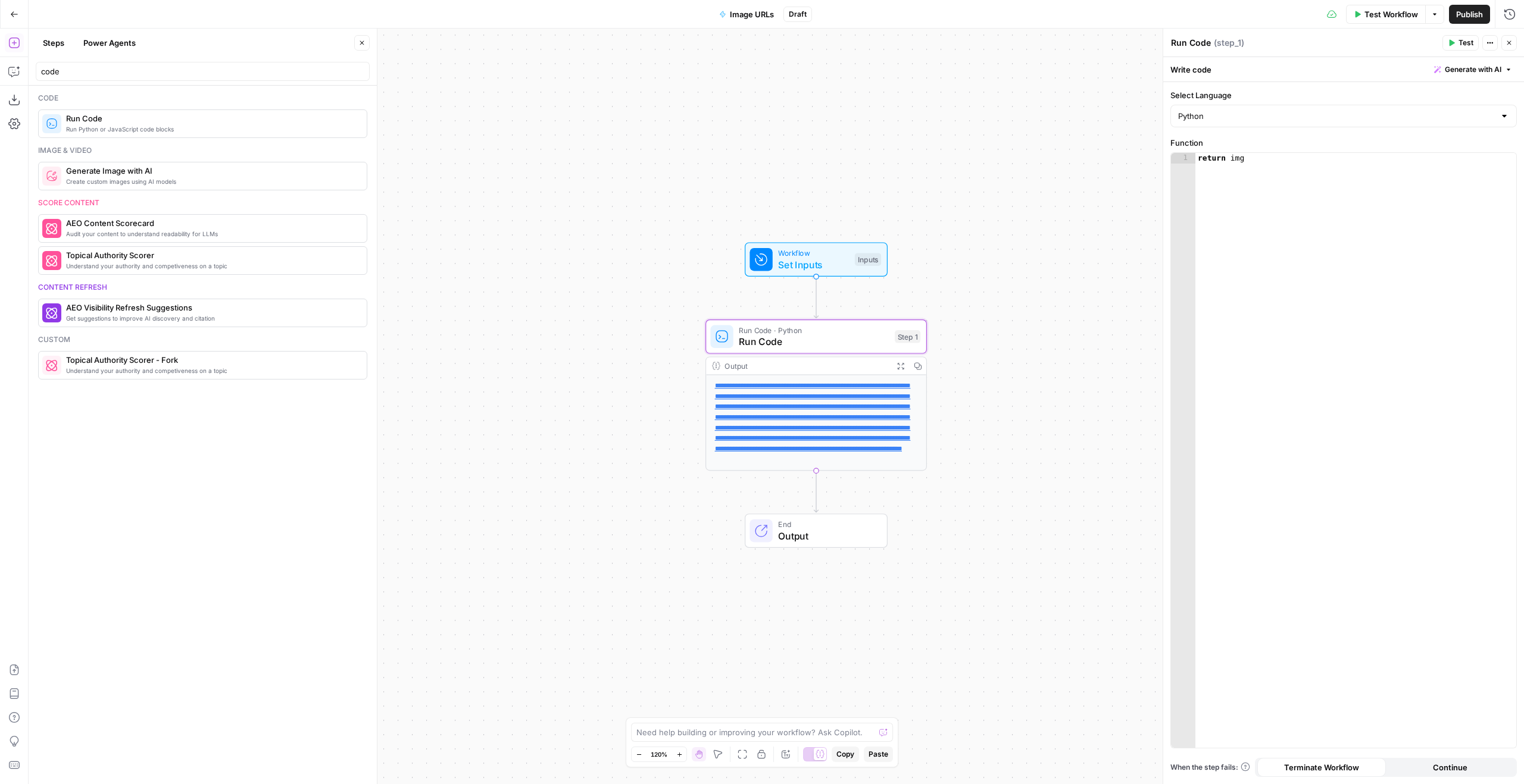
scroll to position [43, 0]
click at [870, 427] on link "**********" at bounding box center [813, 417] width 196 height 69
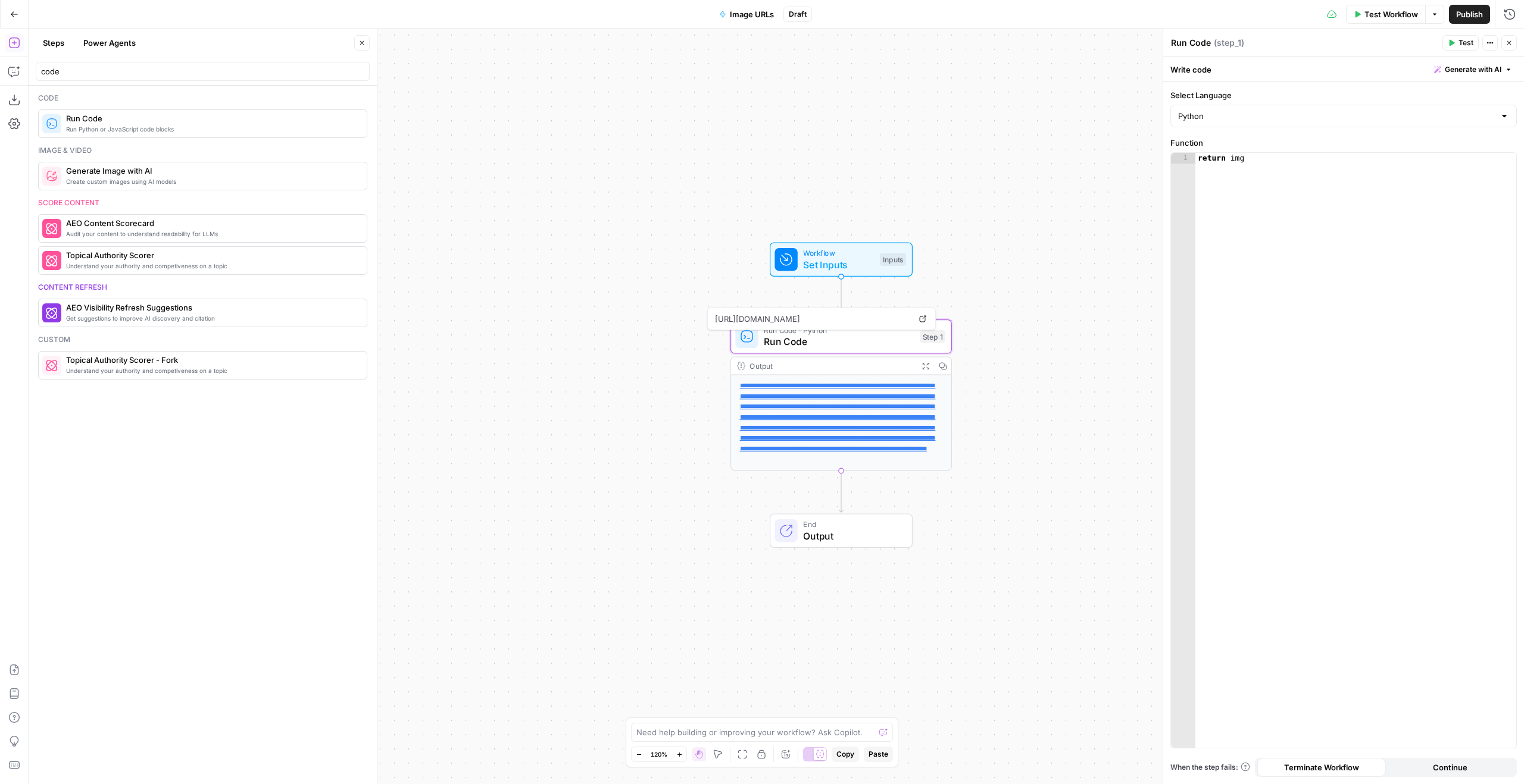
drag, startPoint x: 851, startPoint y: 192, endPoint x: 1004, endPoint y: 185, distance: 153.2
click at [1004, 185] on div "**********" at bounding box center [776, 406] width 1496 height 756
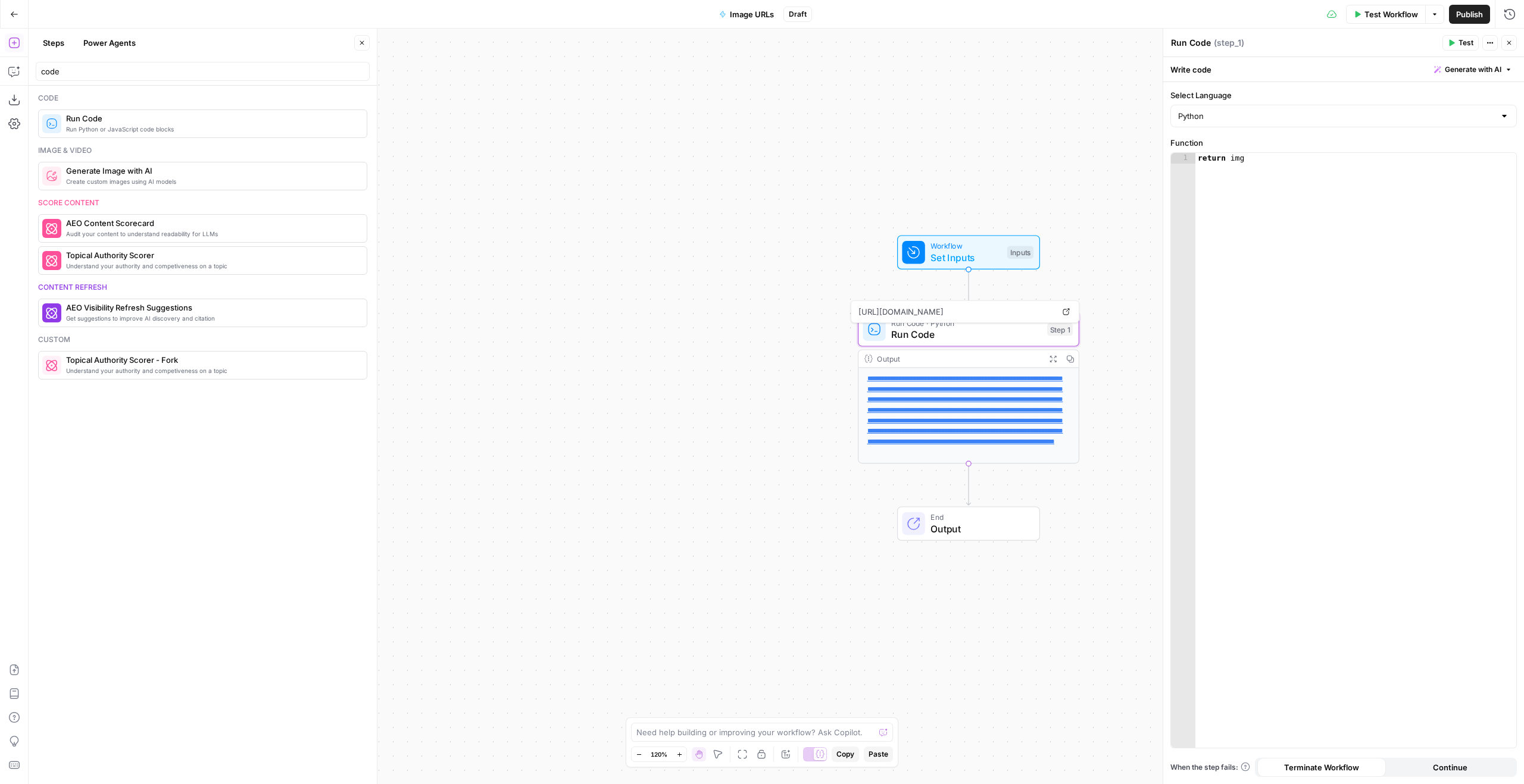
click at [355, 42] on button "Close" at bounding box center [361, 42] width 16 height 16
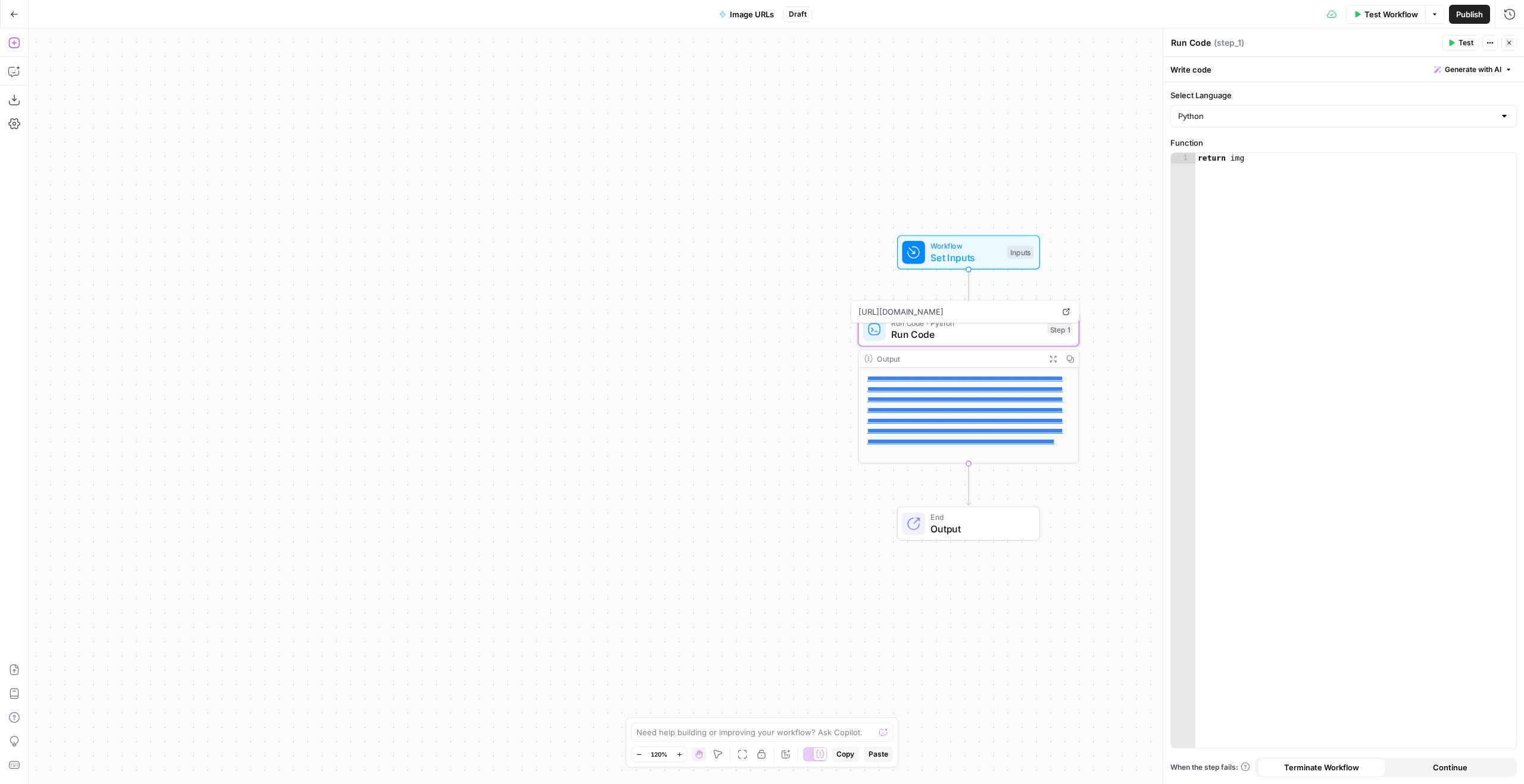
click at [16, 39] on icon "button" at bounding box center [14, 42] width 12 height 12
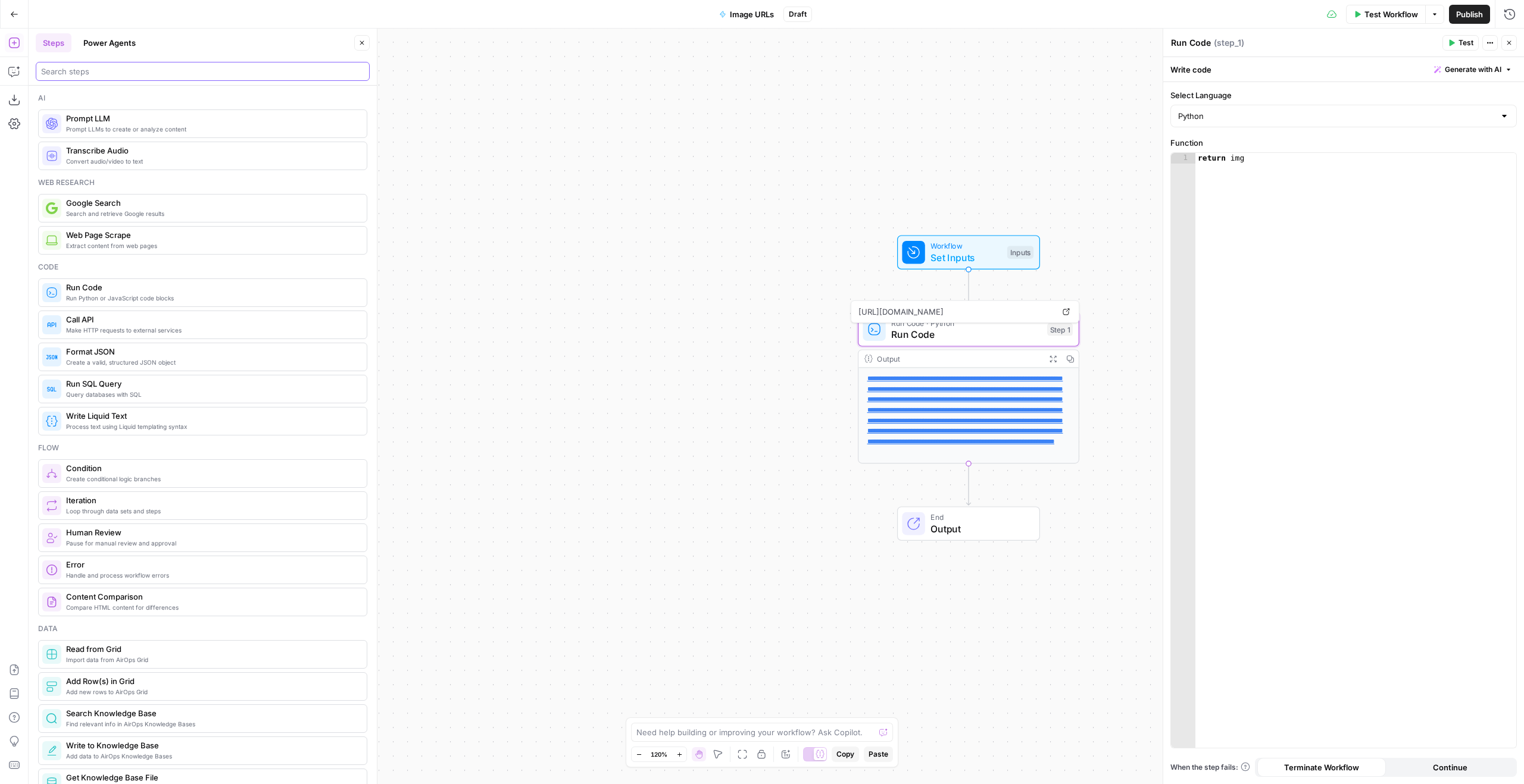
click at [170, 67] on input "search" at bounding box center [202, 71] width 323 height 12
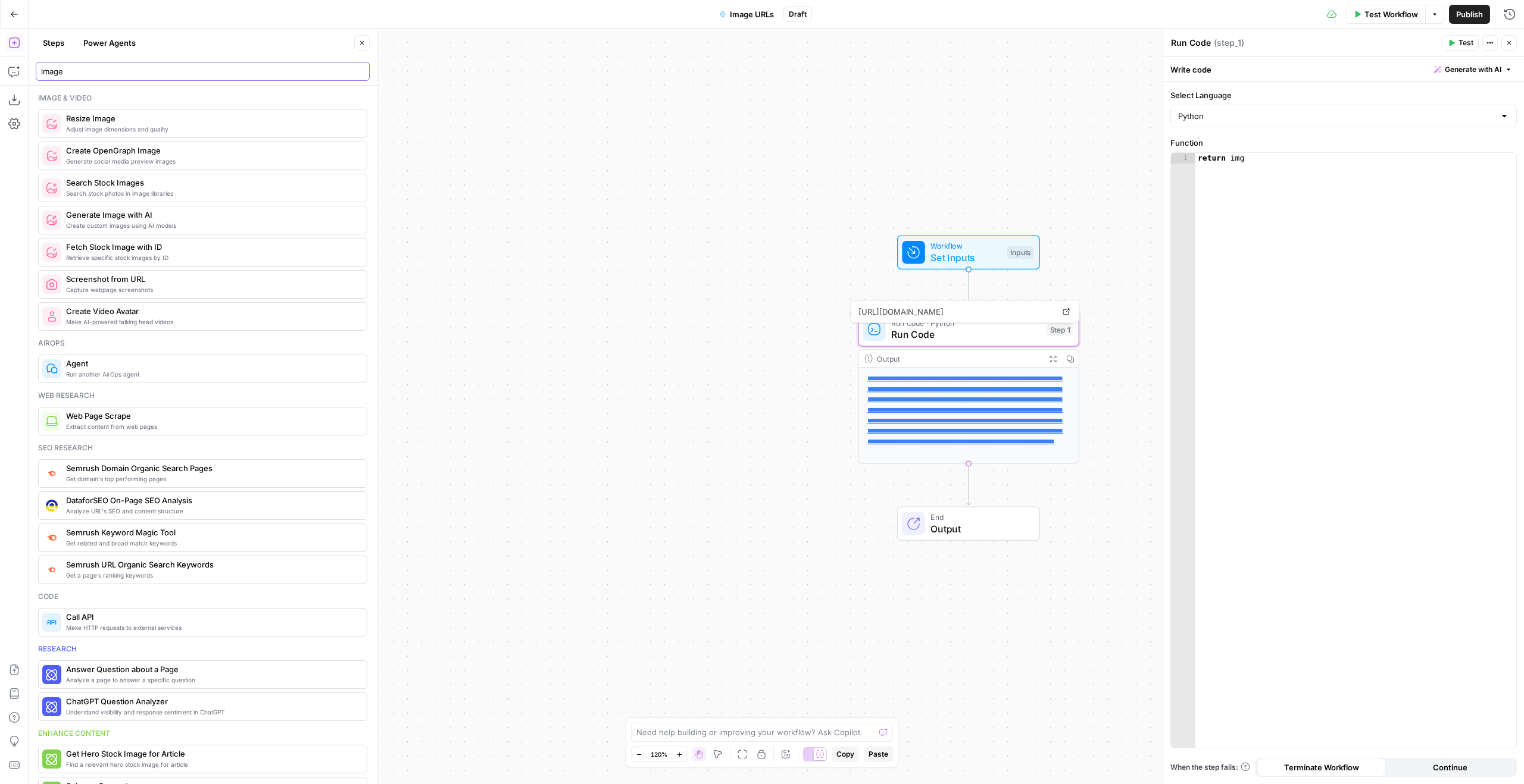
type input "image"
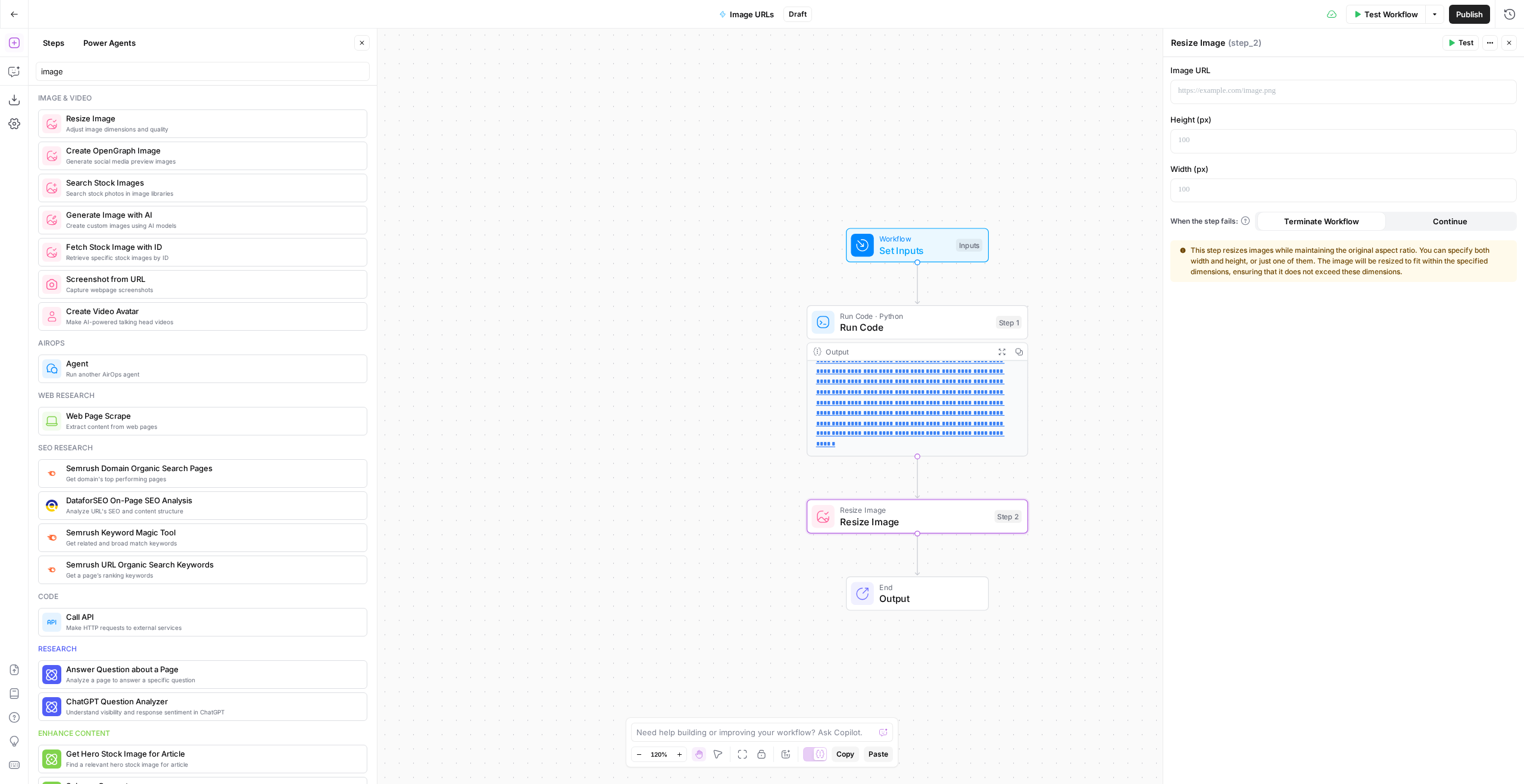
drag, startPoint x: 1060, startPoint y: 115, endPoint x: 1024, endPoint y: 104, distance: 37.6
click at [1024, 105] on div "**********" at bounding box center [776, 406] width 1496 height 756
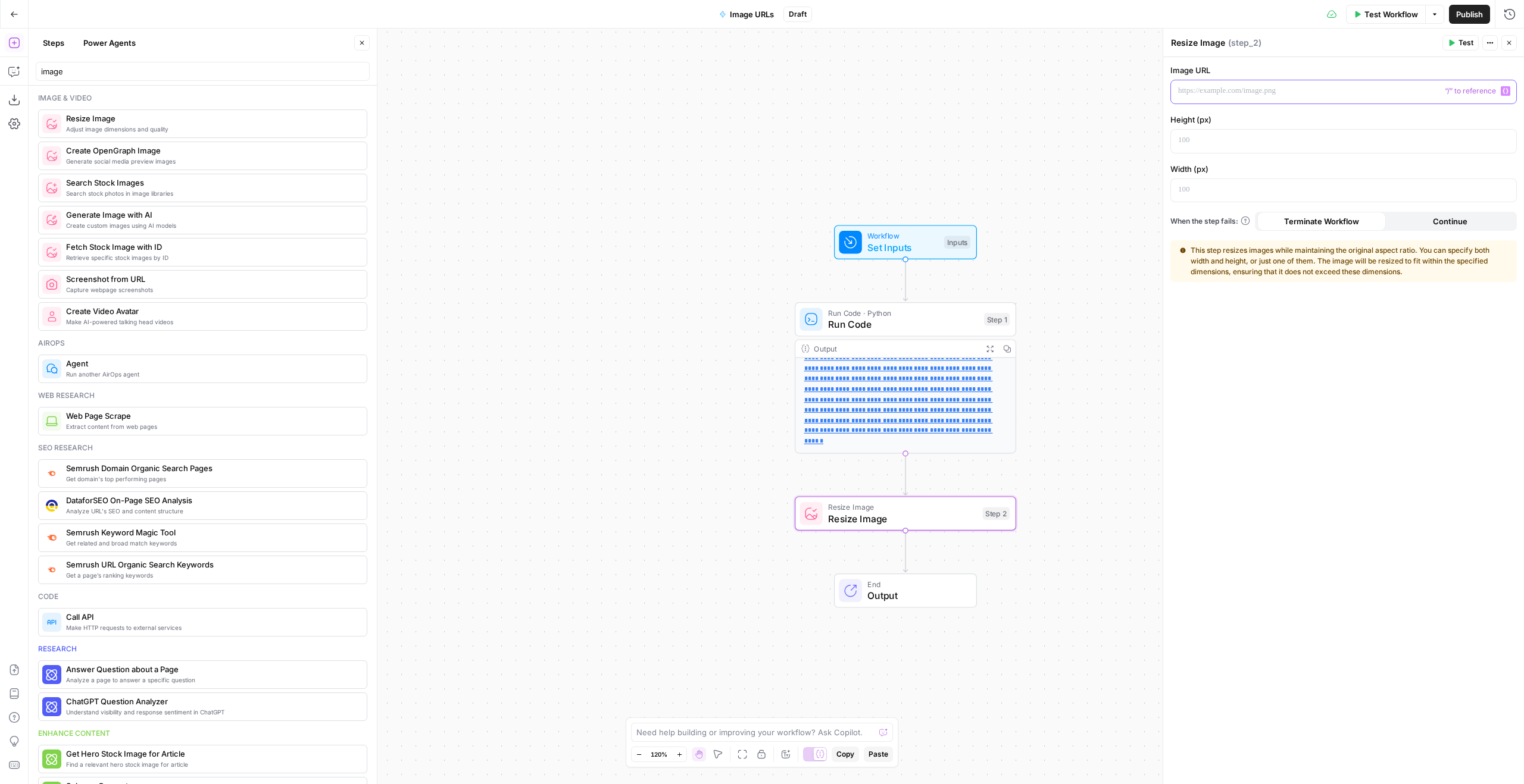
click at [1202, 99] on div at bounding box center [1334, 92] width 327 height 23
click at [1460, 47] on span "Test" at bounding box center [1466, 42] width 15 height 11
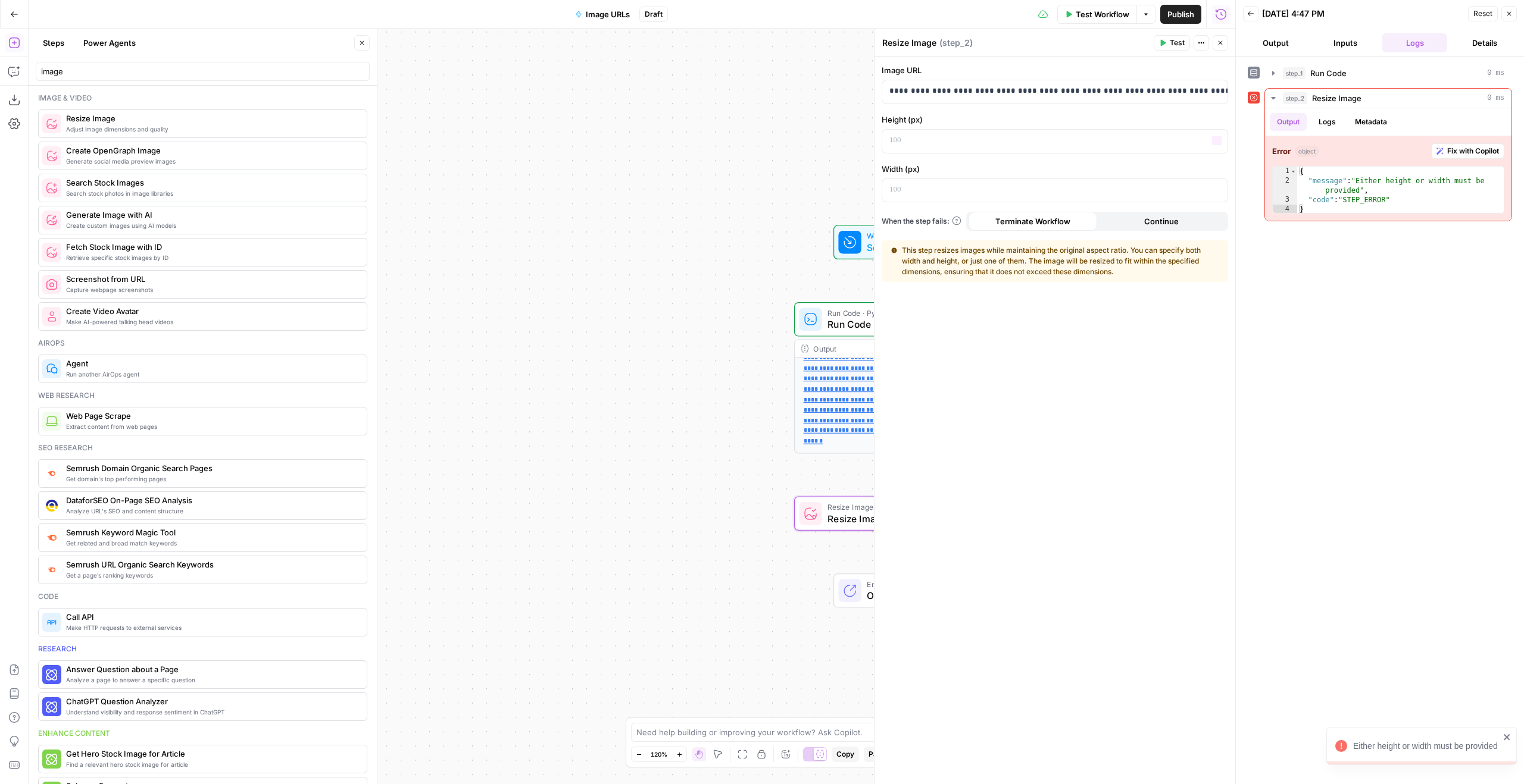
drag, startPoint x: 760, startPoint y: 144, endPoint x: 599, endPoint y: 111, distance: 164.3
click at [598, 113] on div "**********" at bounding box center [632, 406] width 1207 height 756
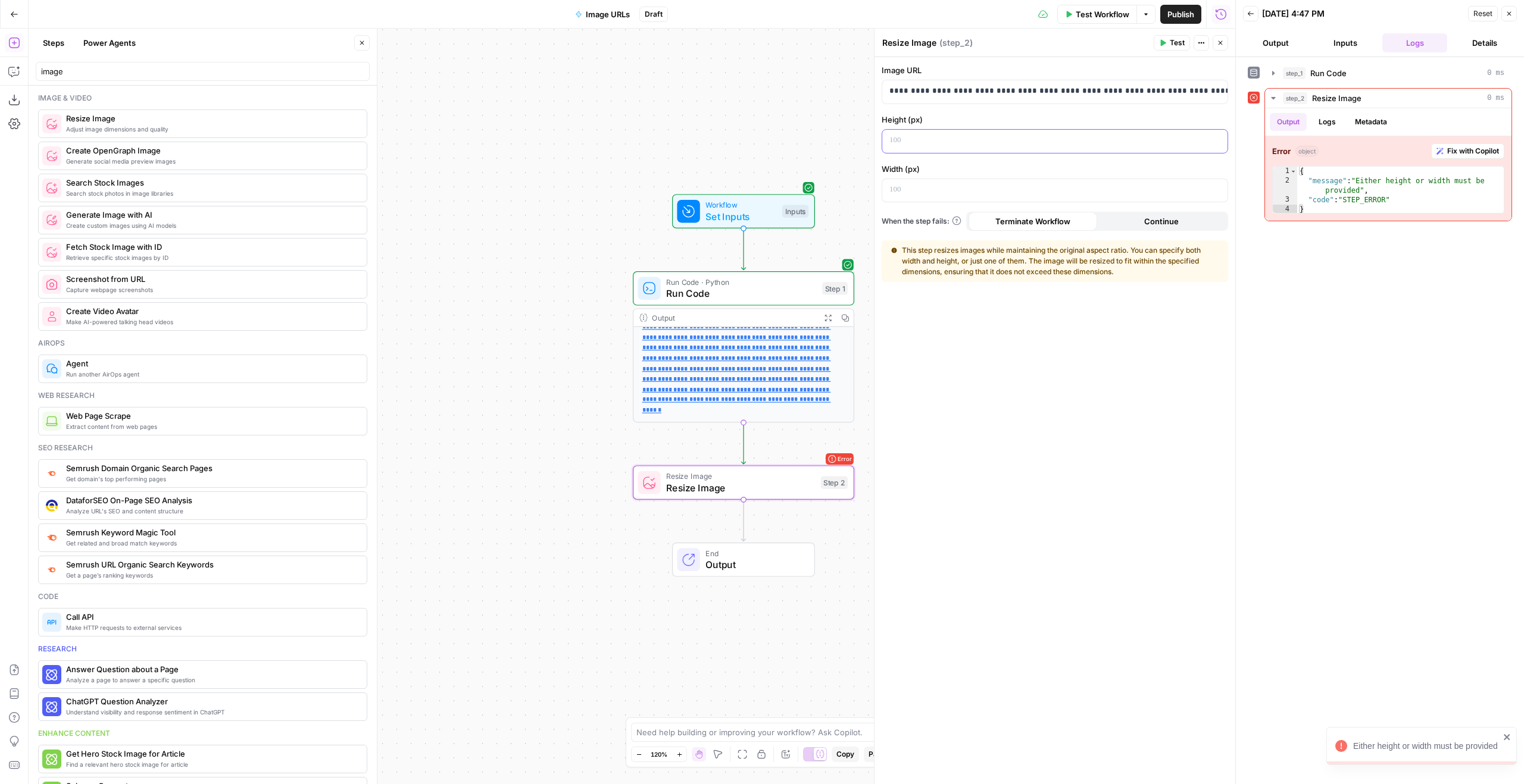
click at [902, 140] on p at bounding box center [1045, 140] width 312 height 12
drag, startPoint x: 1219, startPoint y: 100, endPoint x: 1288, endPoint y: 96, distance: 69.1
click at [1493, 100] on body "**********" at bounding box center [762, 392] width 1524 height 784
drag, startPoint x: 1166, startPoint y: 91, endPoint x: 1310, endPoint y: 90, distance: 144.0
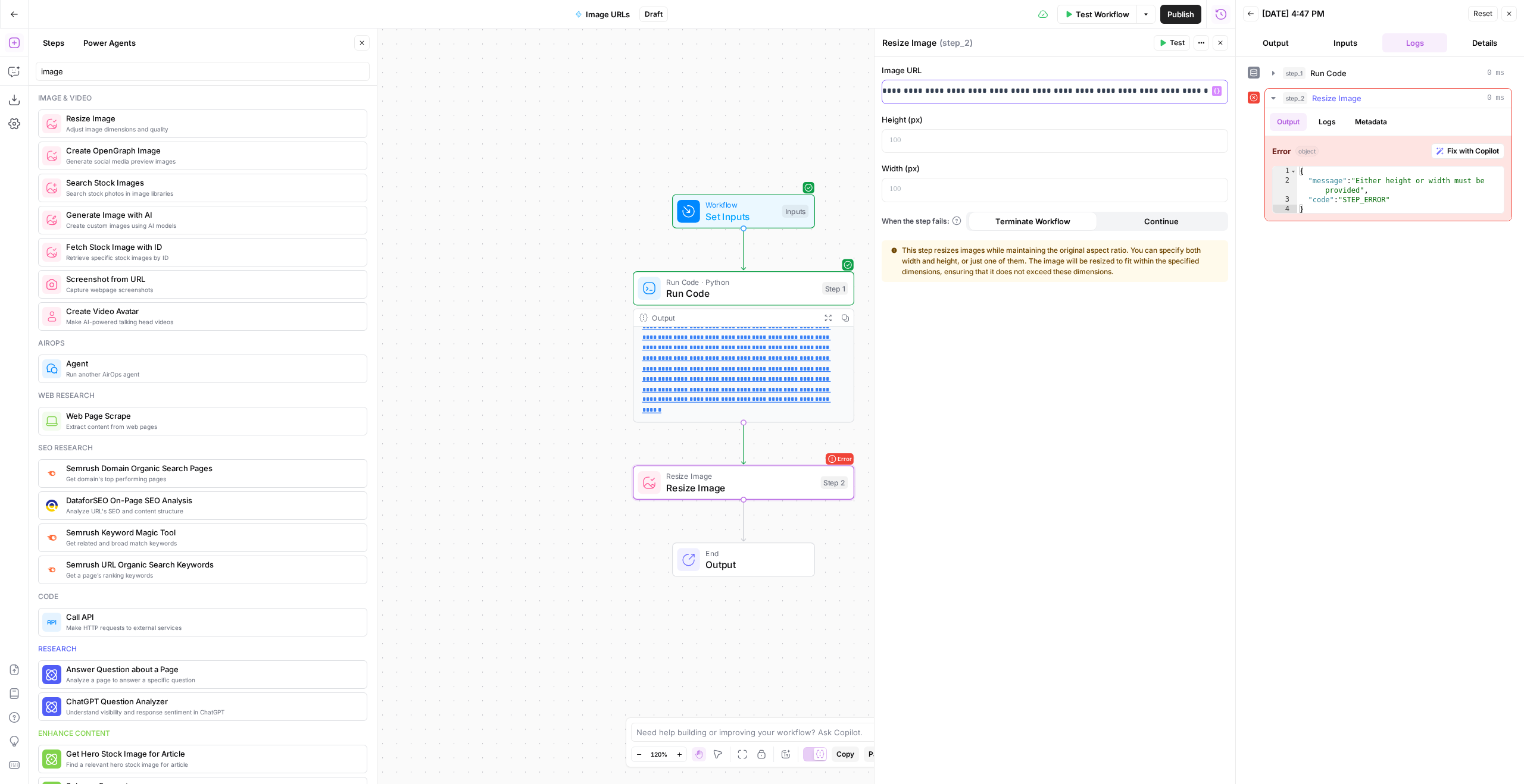
click at [1310, 90] on body "**********" at bounding box center [762, 392] width 1524 height 784
click at [941, 144] on p at bounding box center [1045, 140] width 312 height 12
click at [1083, 182] on div at bounding box center [1045, 190] width 327 height 23
click at [1182, 51] on header "Resize Image Resize Image ( step_2 ) Test Actions Close" at bounding box center [1055, 42] width 361 height 28
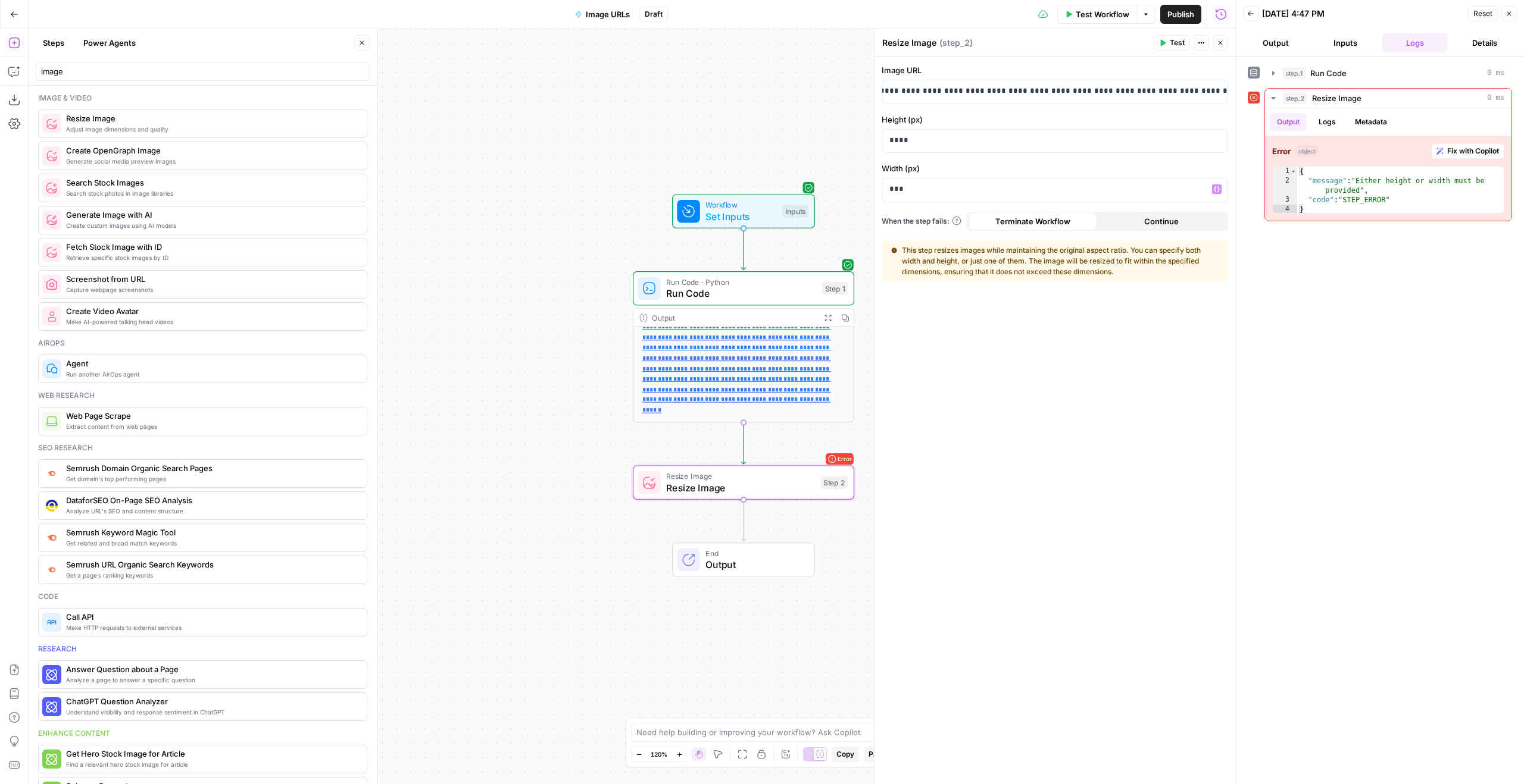
click at [1181, 42] on span "Test" at bounding box center [1177, 42] width 15 height 11
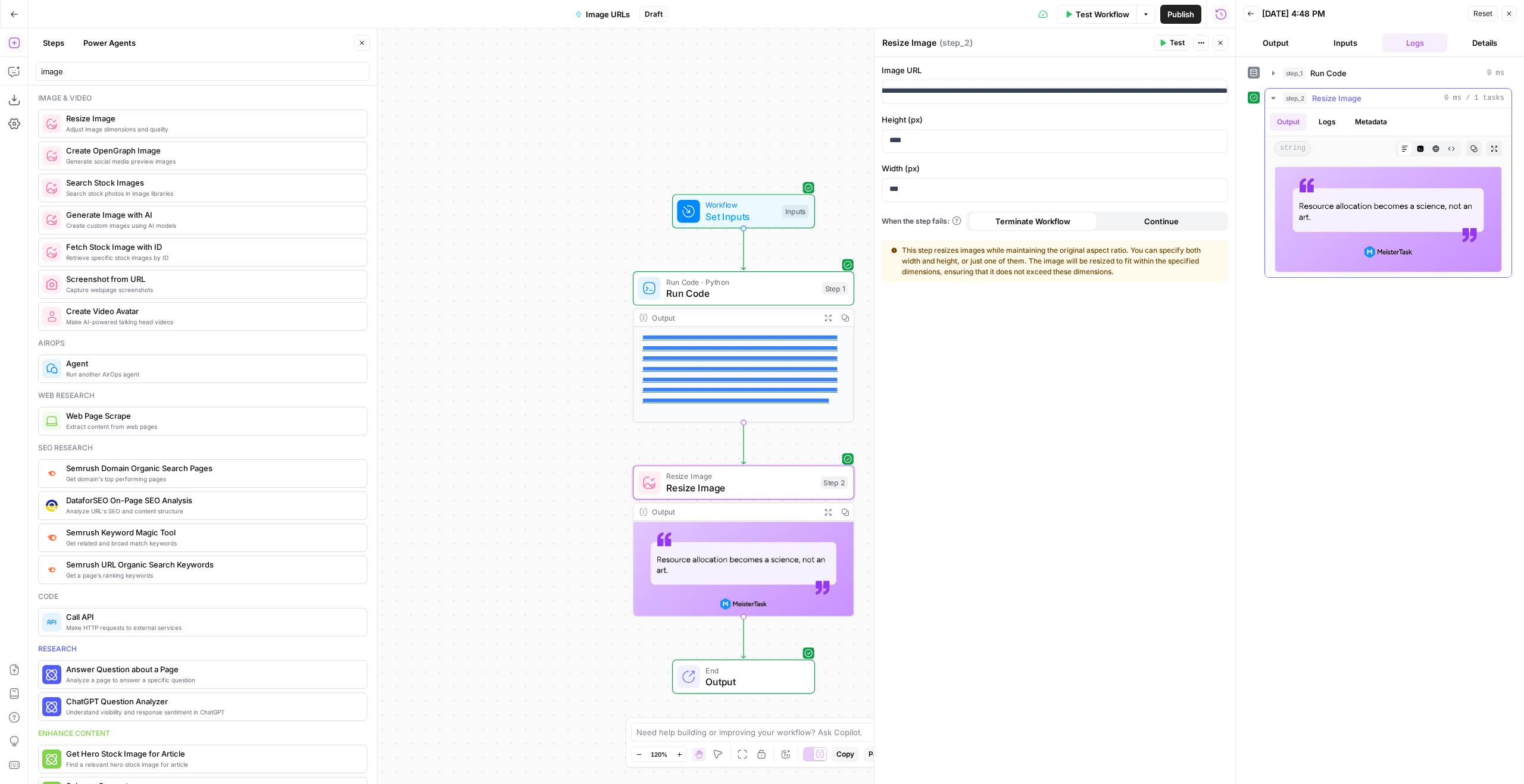
click at [1471, 150] on icon "button" at bounding box center [1474, 149] width 7 height 7
click at [17, 16] on icon "button" at bounding box center [14, 14] width 8 height 8
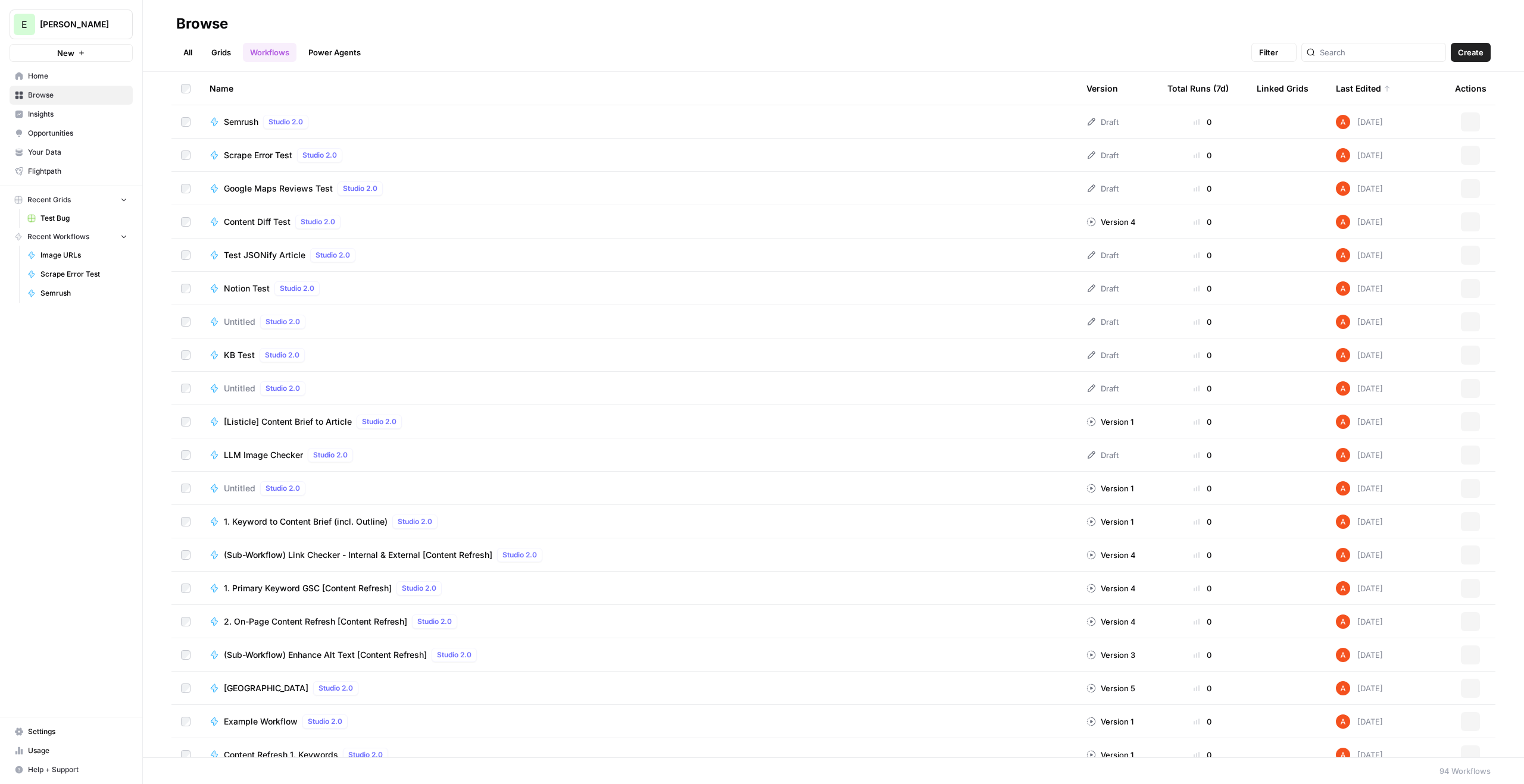
click at [17, 19] on div "E" at bounding box center [24, 24] width 22 height 22
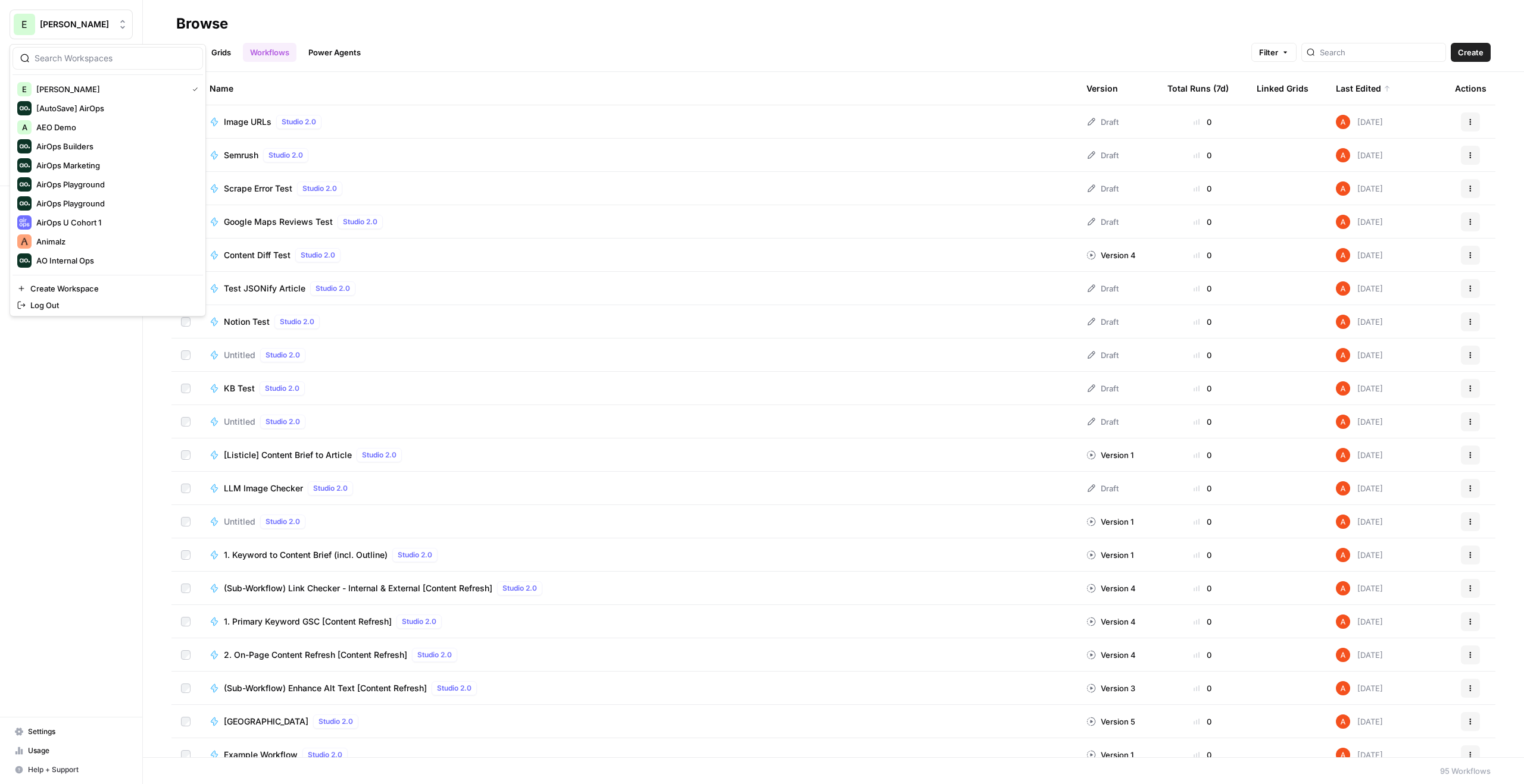
click at [23, 23] on span "E" at bounding box center [24, 24] width 6 height 14
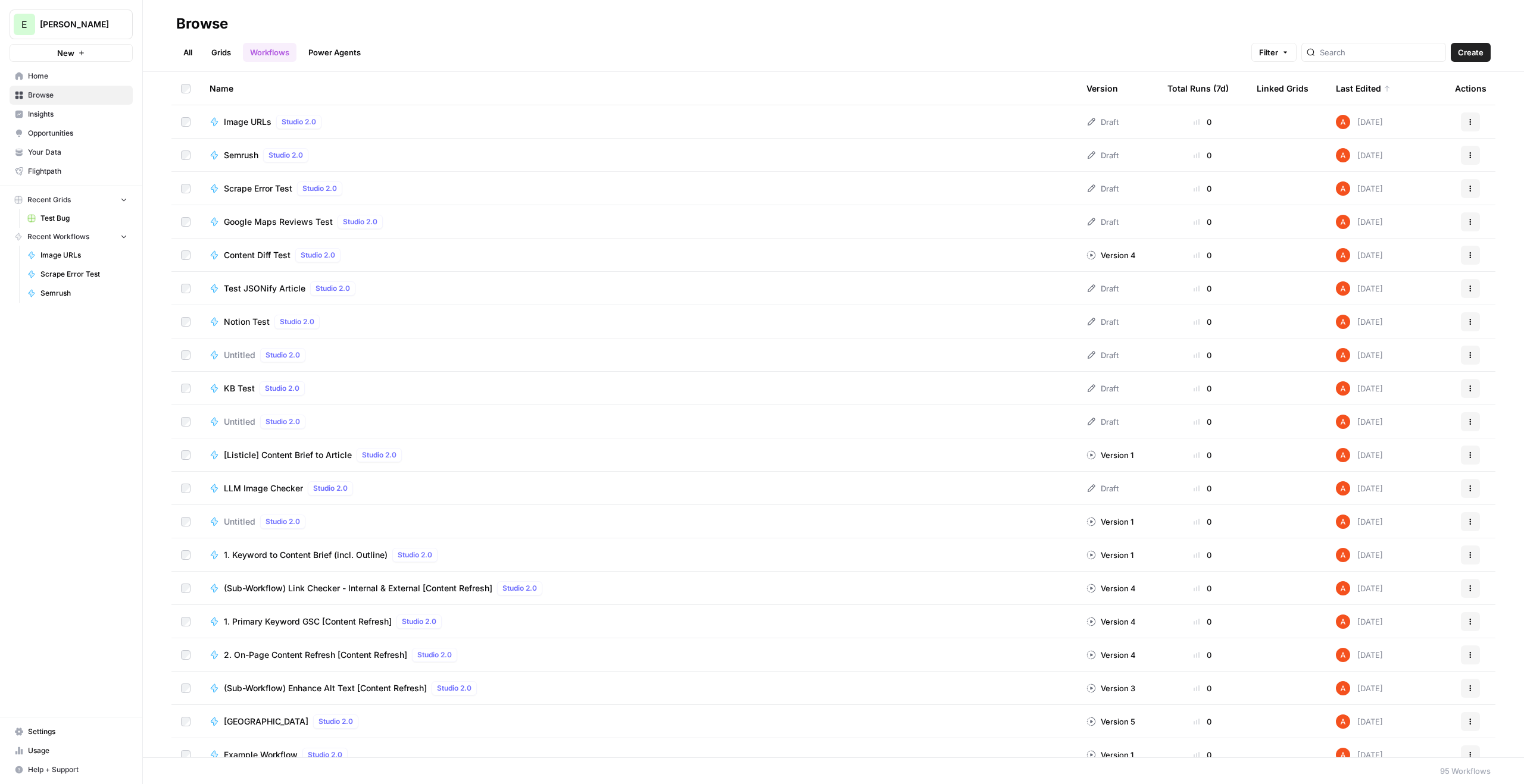
click at [85, 159] on link "Your Data" at bounding box center [71, 152] width 123 height 19
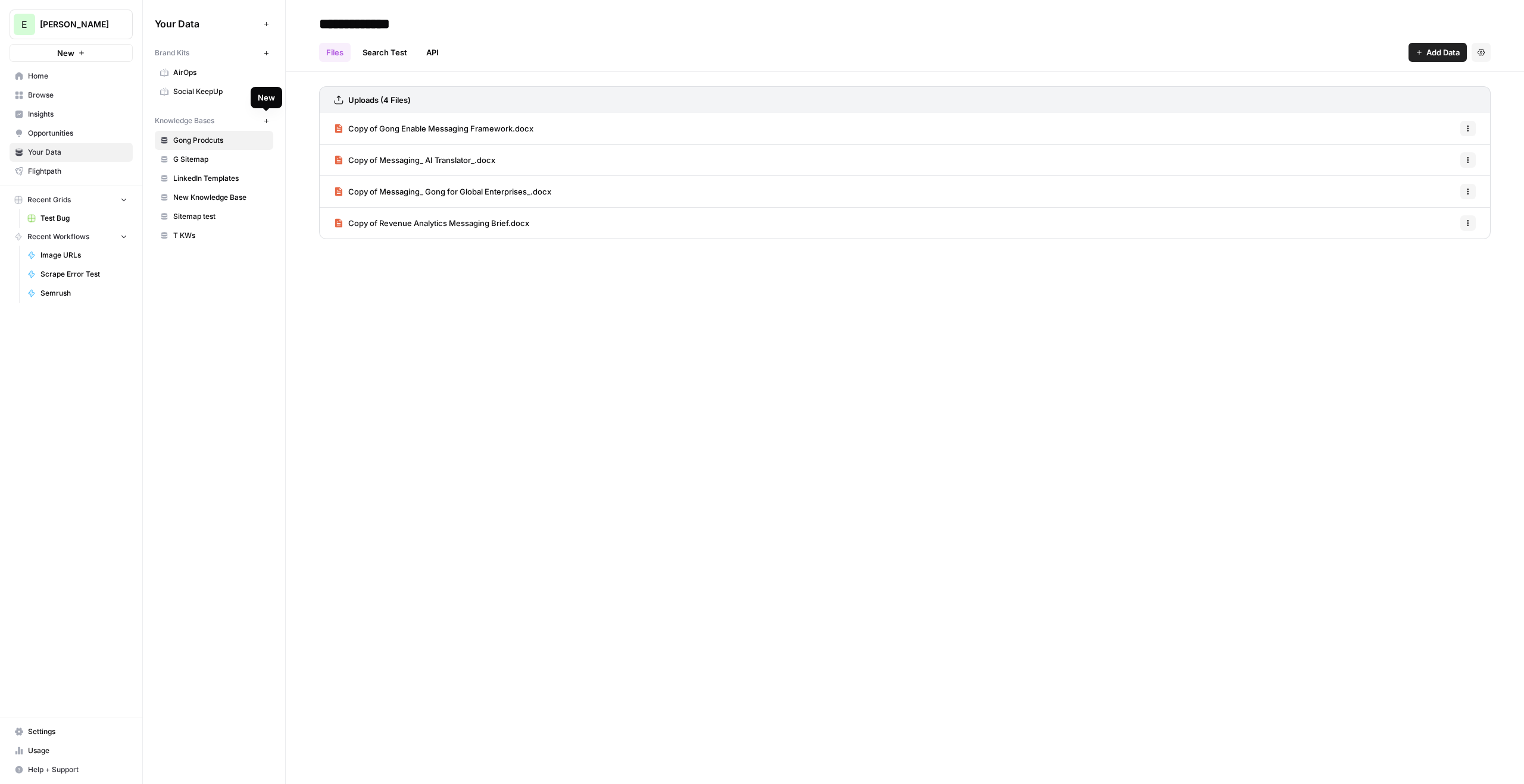
click at [268, 125] on button "New" at bounding box center [266, 120] width 14 height 14
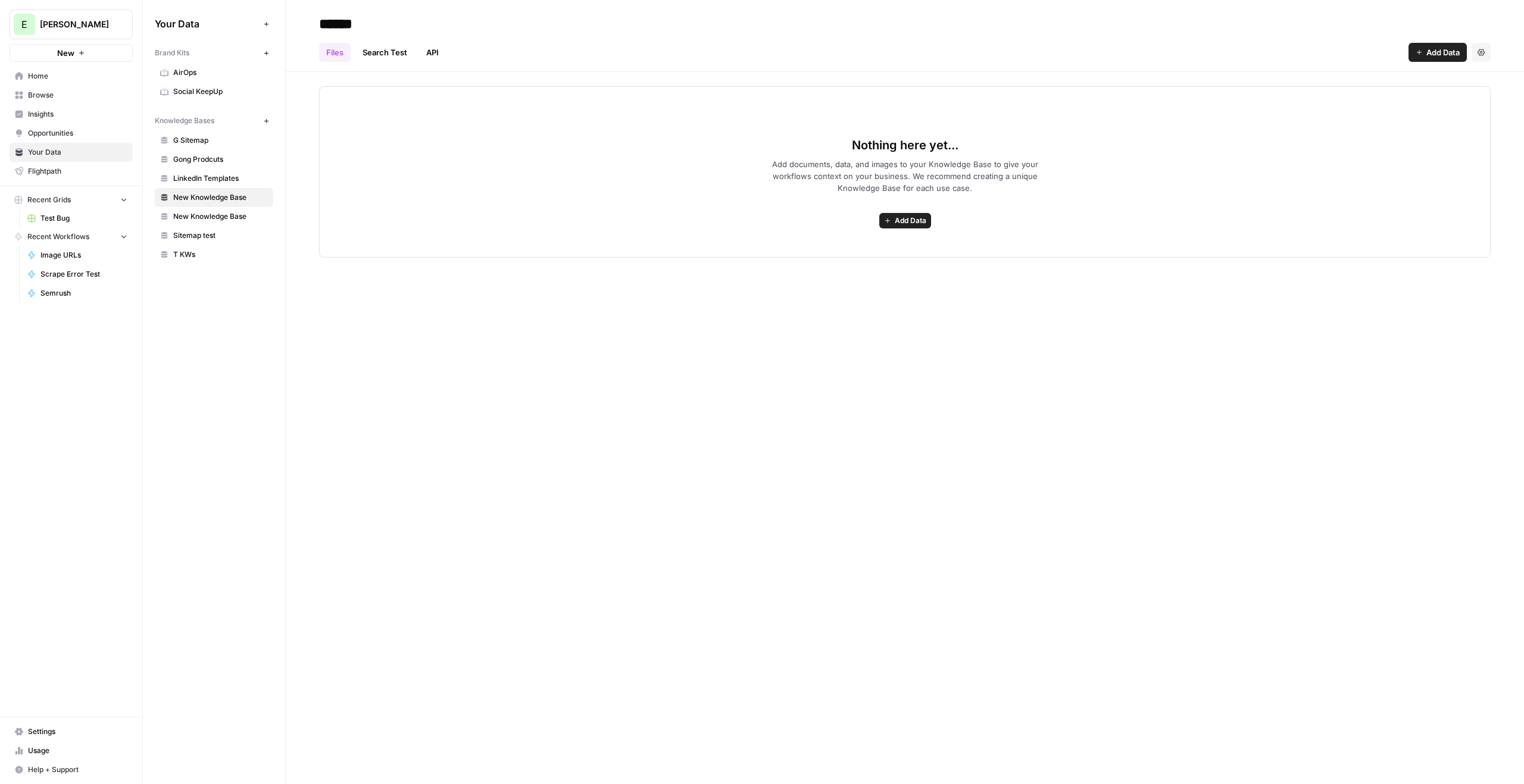
type input "******"
click at [910, 218] on span "Add Data" at bounding box center [911, 220] width 32 height 11
click at [880, 247] on span "Upload Files" at bounding box center [861, 247] width 108 height 12
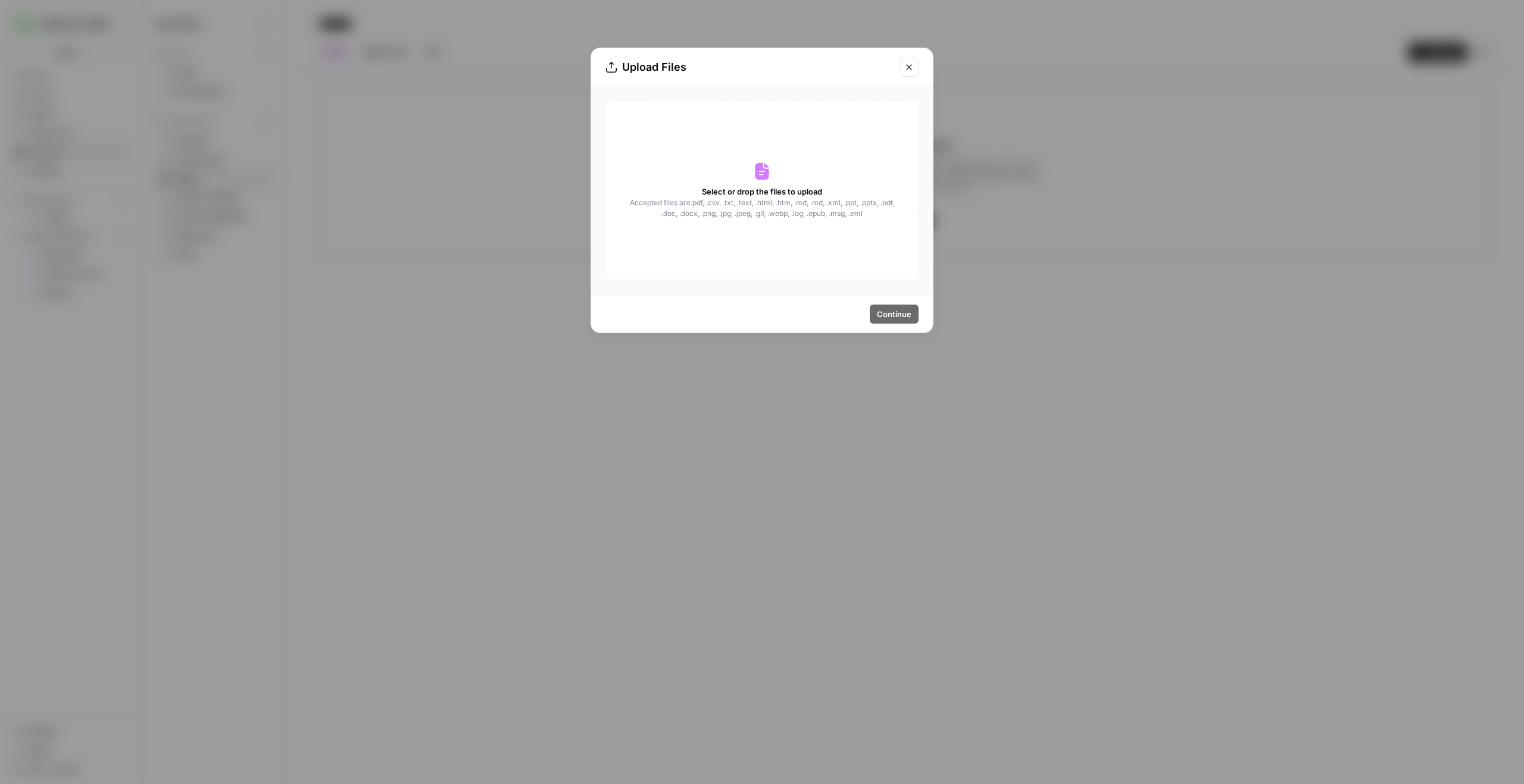
click at [862, 224] on div "Select or drop the files to upload Accepted files are .pdf, .csv, .txt, .text, …" at bounding box center [762, 190] width 313 height 179
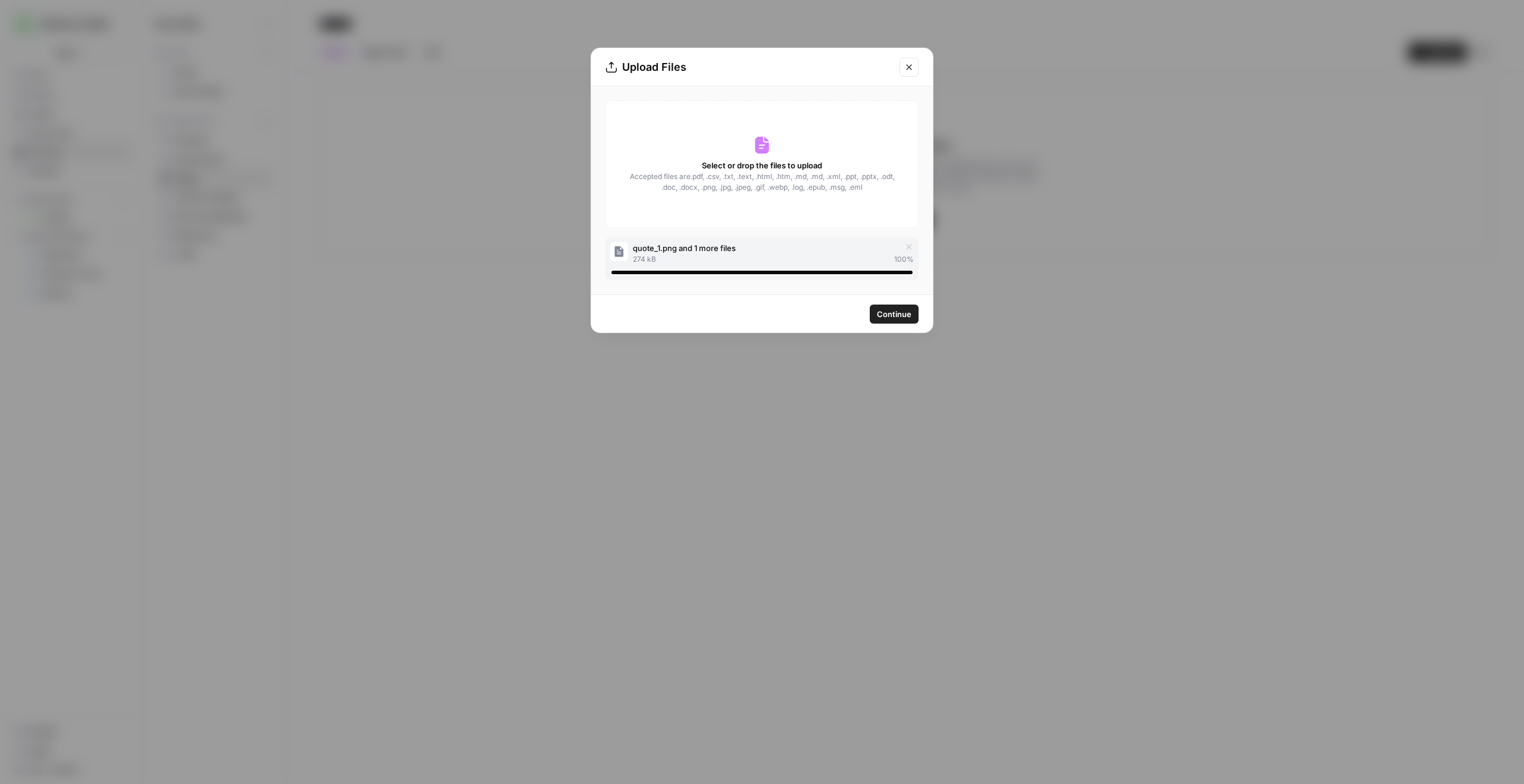
click at [894, 311] on span "Continue" at bounding box center [894, 314] width 35 height 12
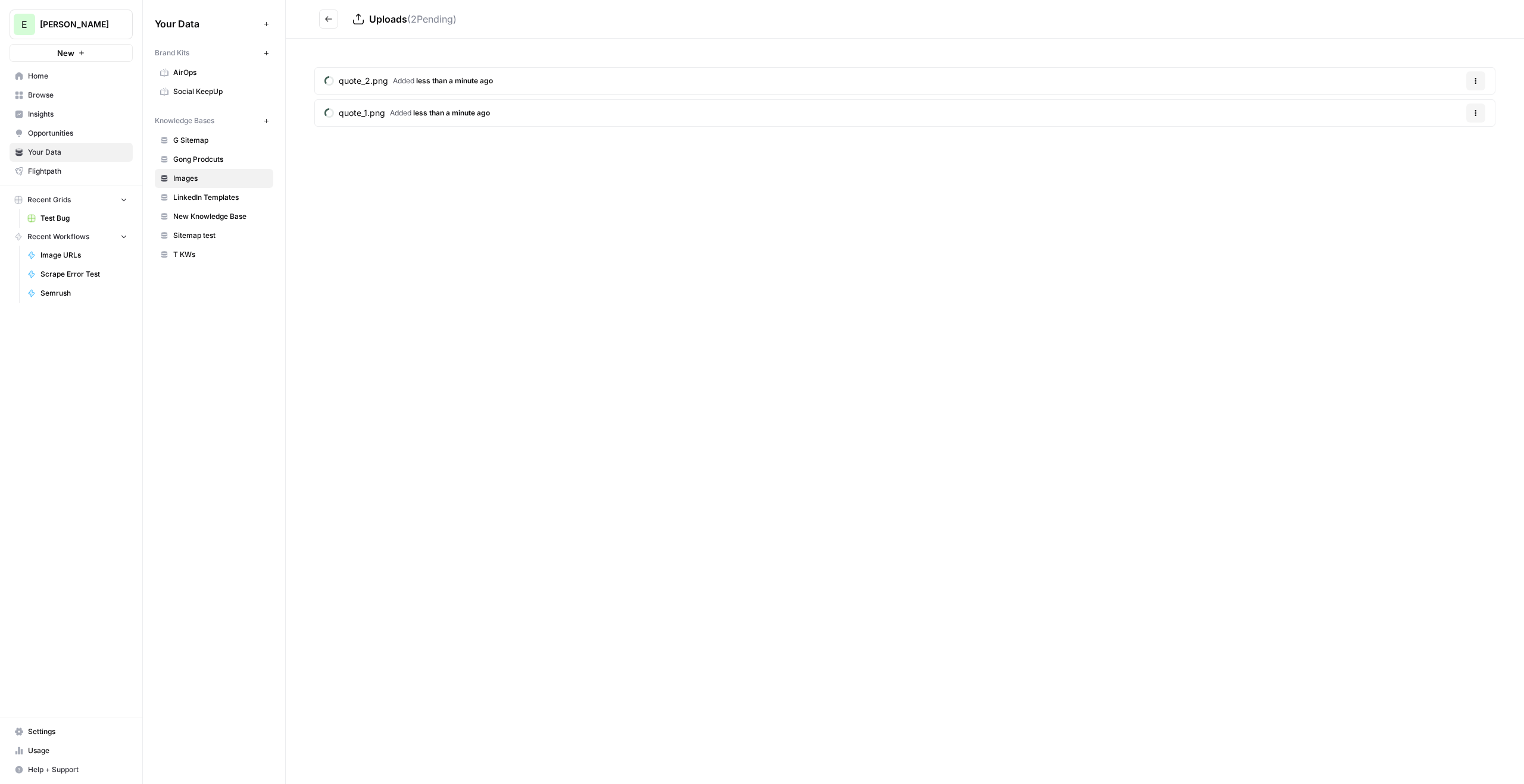
click at [382, 115] on span "quote_1.png" at bounding box center [362, 113] width 47 height 12
click at [436, 27] on link "View" at bounding box center [439, 18] width 19 height 19
click at [329, 15] on icon "Go back" at bounding box center [328, 19] width 8 height 8
click at [404, 81] on span "Added 1 minute ago" at bounding box center [426, 81] width 66 height 11
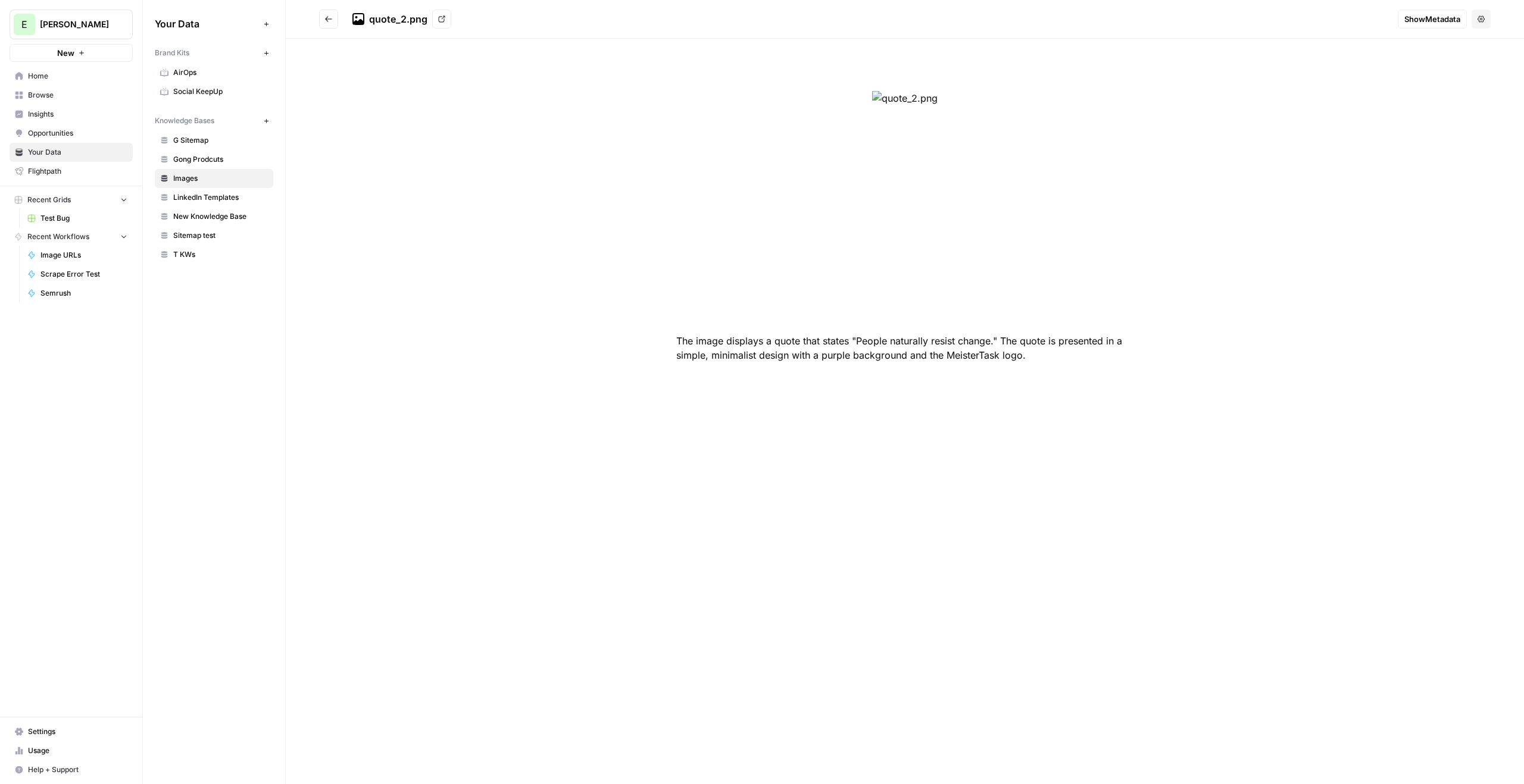
click at [439, 20] on icon at bounding box center [441, 19] width 7 height 7
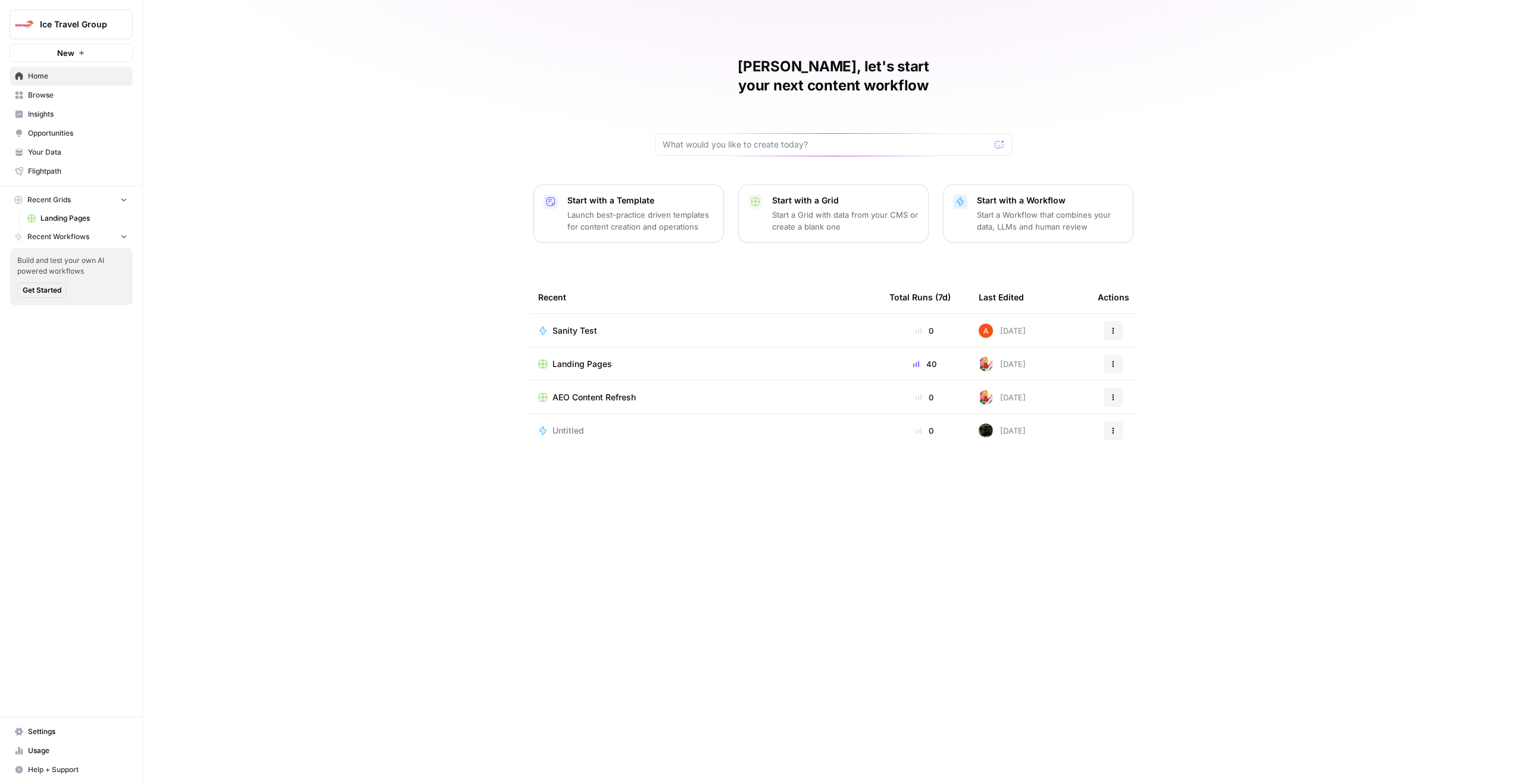
click at [578, 358] on span "Landing Pages" at bounding box center [583, 364] width 60 height 12
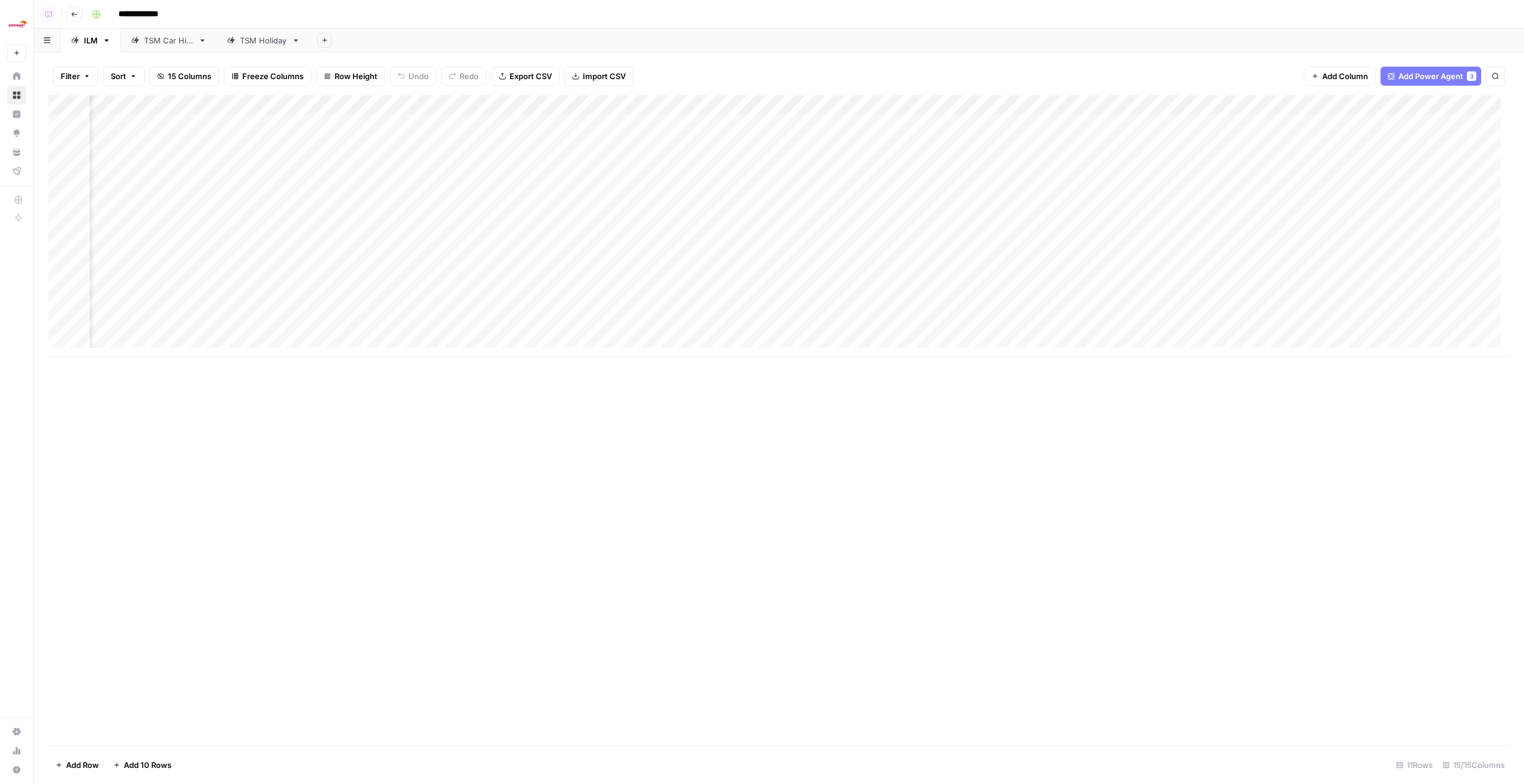
scroll to position [0, 263]
click at [112, 105] on div "Add Column" at bounding box center [779, 226] width 1462 height 262
click at [135, 220] on span "Edit Workflow" at bounding box center [116, 222] width 104 height 12
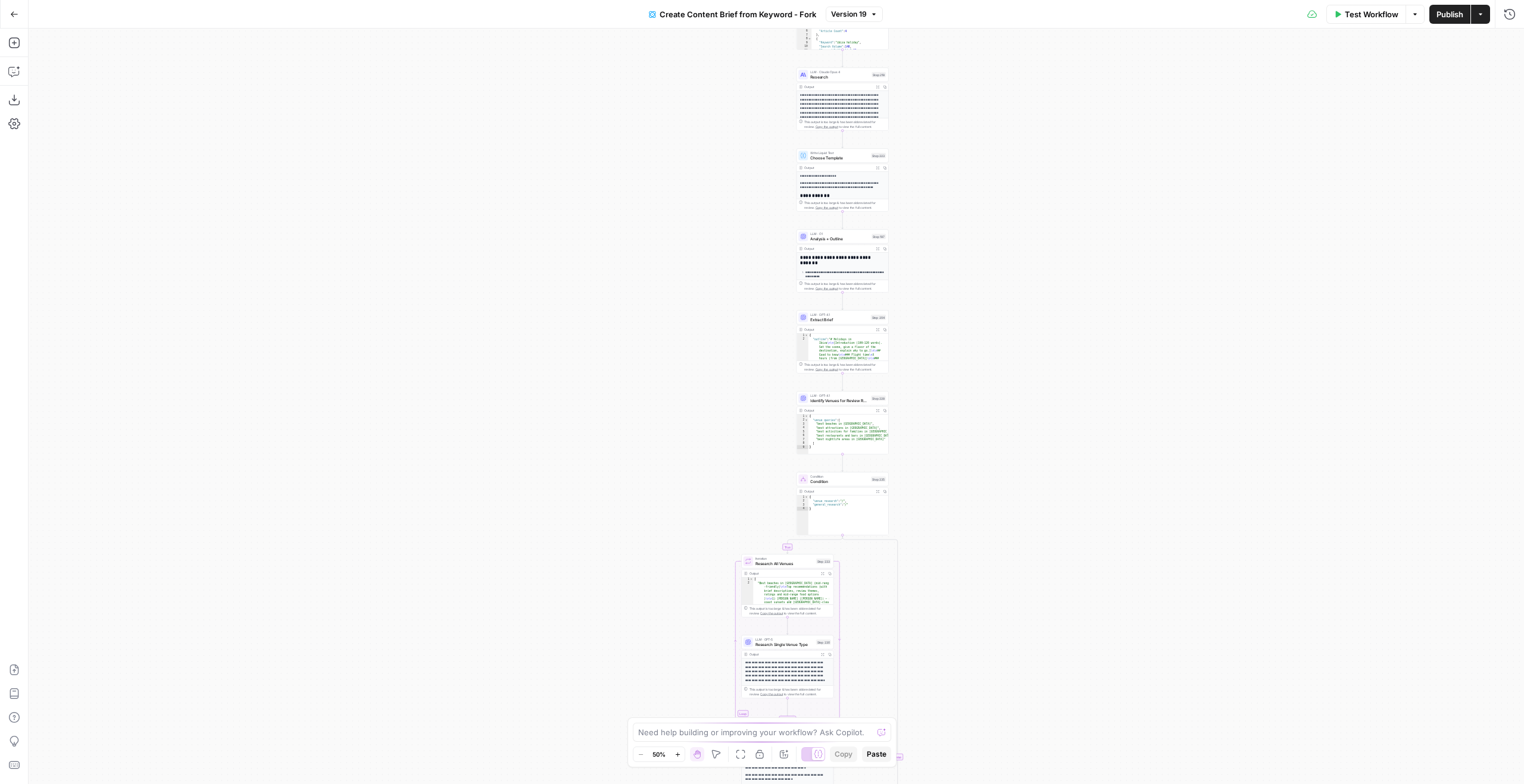
drag, startPoint x: 922, startPoint y: 119, endPoint x: 923, endPoint y: 154, distance: 35.0
click at [922, 110] on div "true false Workflow Set Inputs Inputs Google Search Perform Google Search Step …" at bounding box center [776, 406] width 1496 height 756
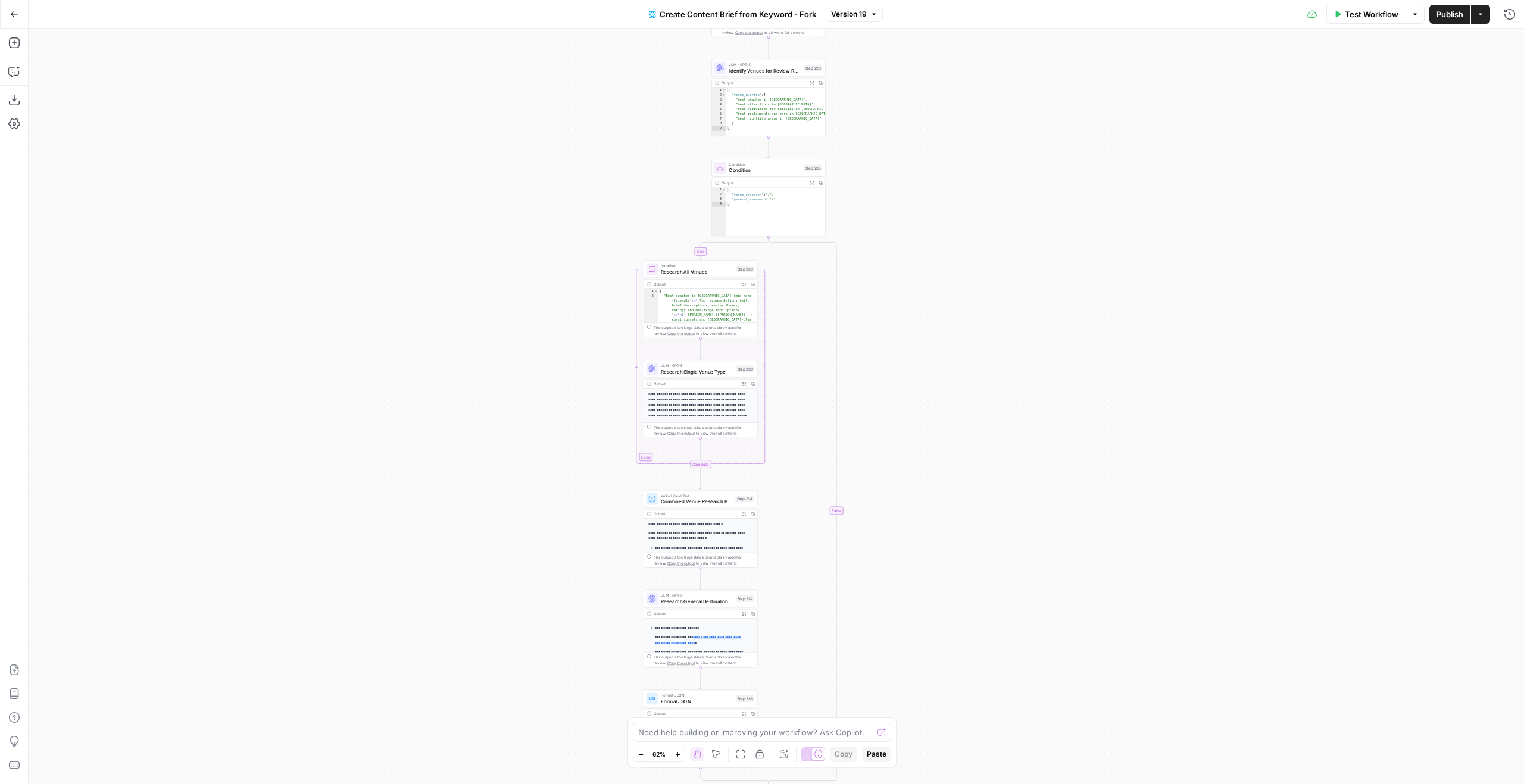
drag, startPoint x: 927, startPoint y: 324, endPoint x: 900, endPoint y: 119, distance: 206.8
click at [901, 126] on div "true false Workflow Set Inputs Inputs Google Search Perform Google Search Step …" at bounding box center [776, 406] width 1496 height 756
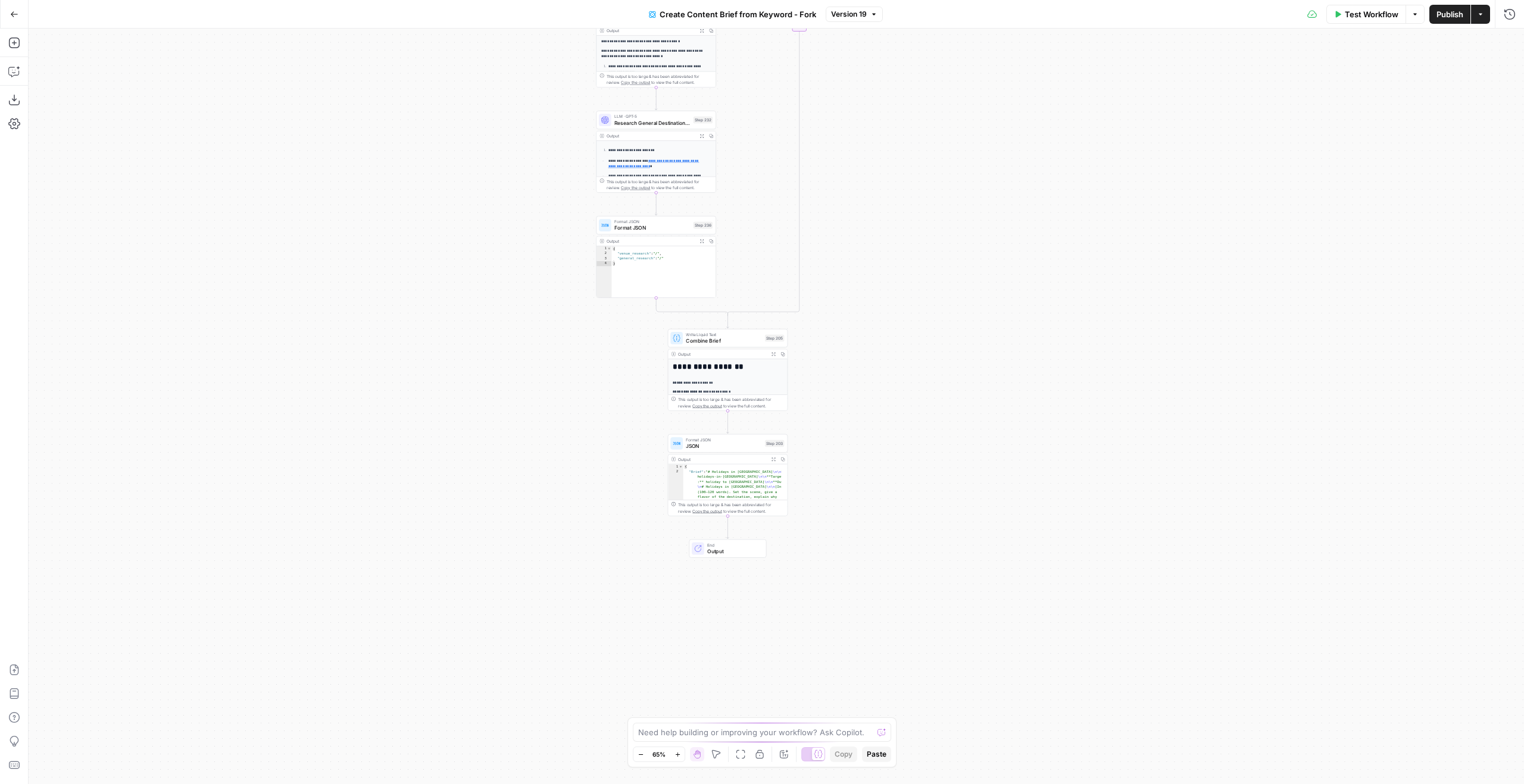
drag, startPoint x: 930, startPoint y: 414, endPoint x: 906, endPoint y: 37, distance: 377.8
click at [897, 0] on html "Ice Travel Group New Home Browse Insights Opportunities Your Data Flightpath Re…" at bounding box center [762, 392] width 1524 height 784
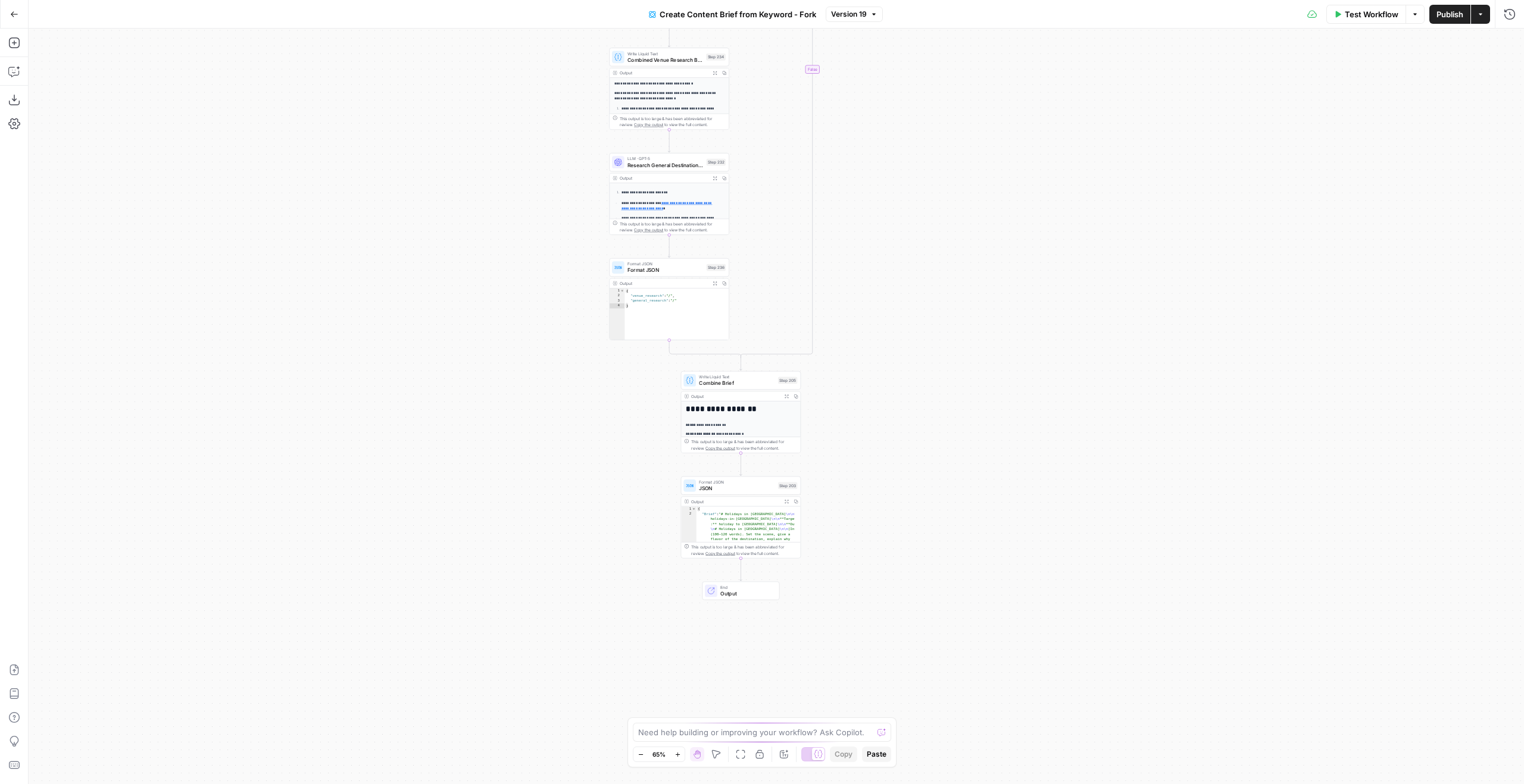
drag, startPoint x: 912, startPoint y: 154, endPoint x: 925, endPoint y: 541, distance: 387.2
click at [930, 532] on div "true false Workflow Set Inputs Inputs Google Search Perform Google Search Step …" at bounding box center [776, 406] width 1496 height 756
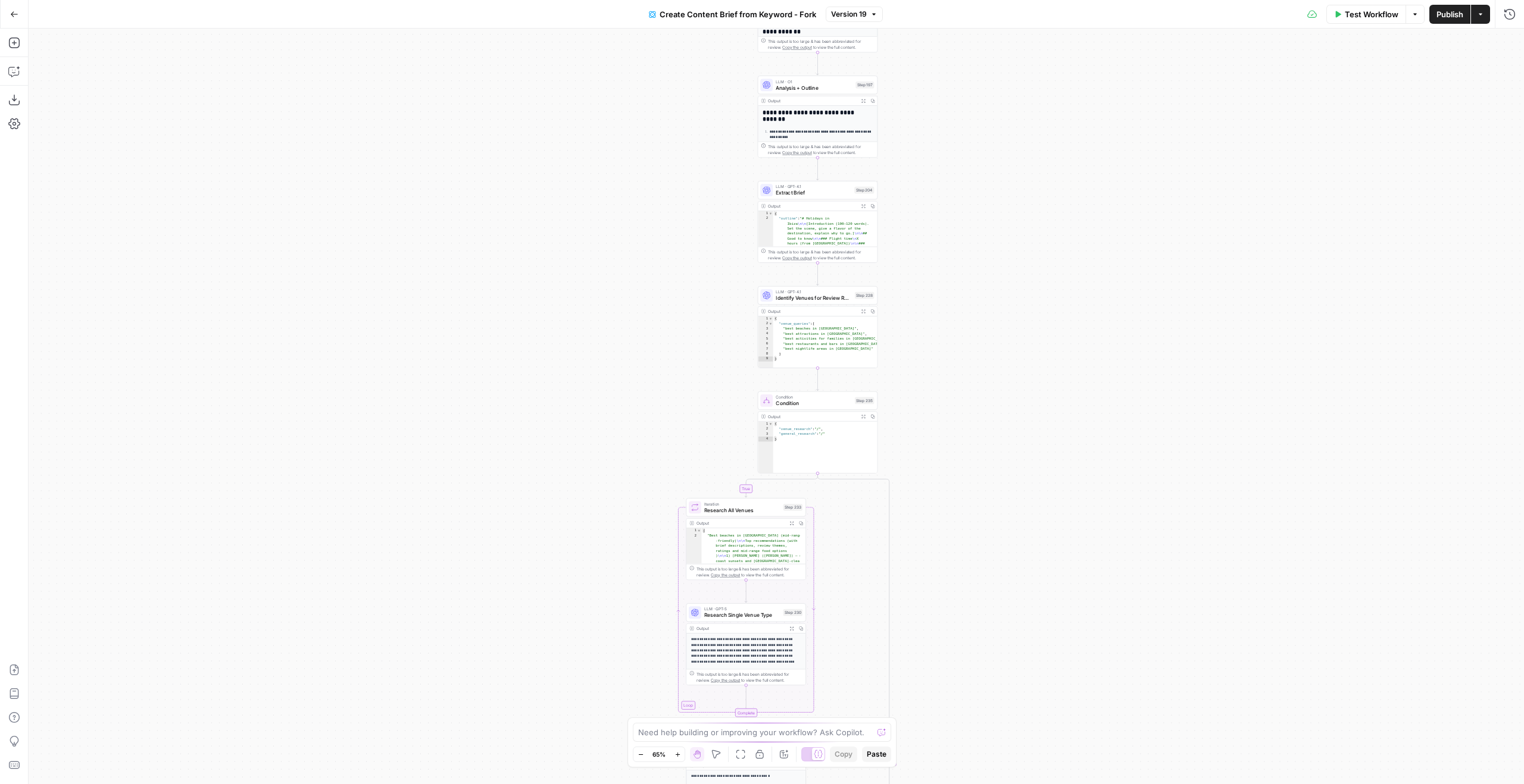
drag, startPoint x: 911, startPoint y: 193, endPoint x: 938, endPoint y: 523, distance: 331.1
click at [942, 546] on div "true false Workflow Set Inputs Inputs Google Search Perform Google Search Step …" at bounding box center [776, 406] width 1496 height 756
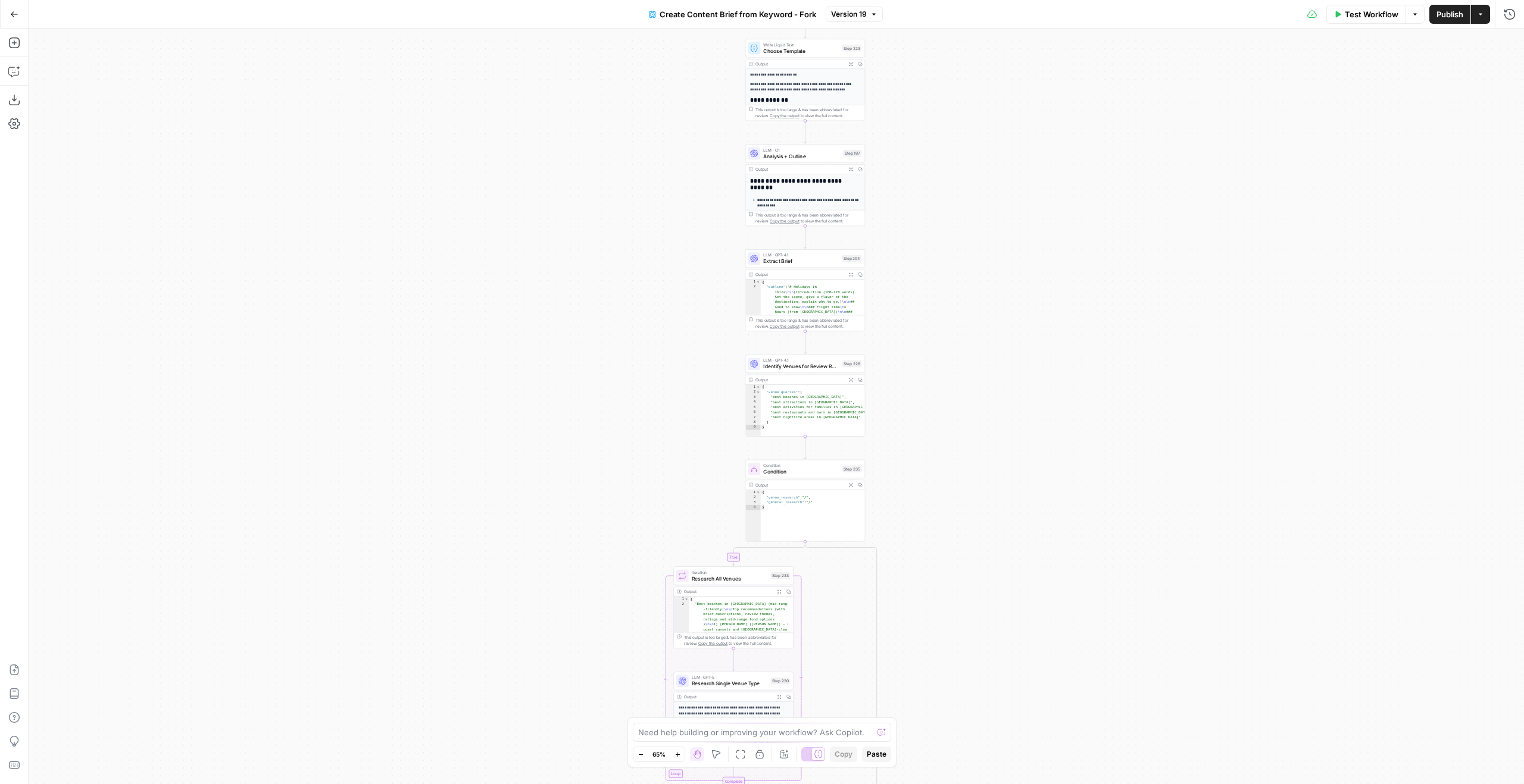
click at [849, 473] on div "Condition Condition Step 235 Copy step Delete step Add Note Test" at bounding box center [804, 469] width 114 height 13
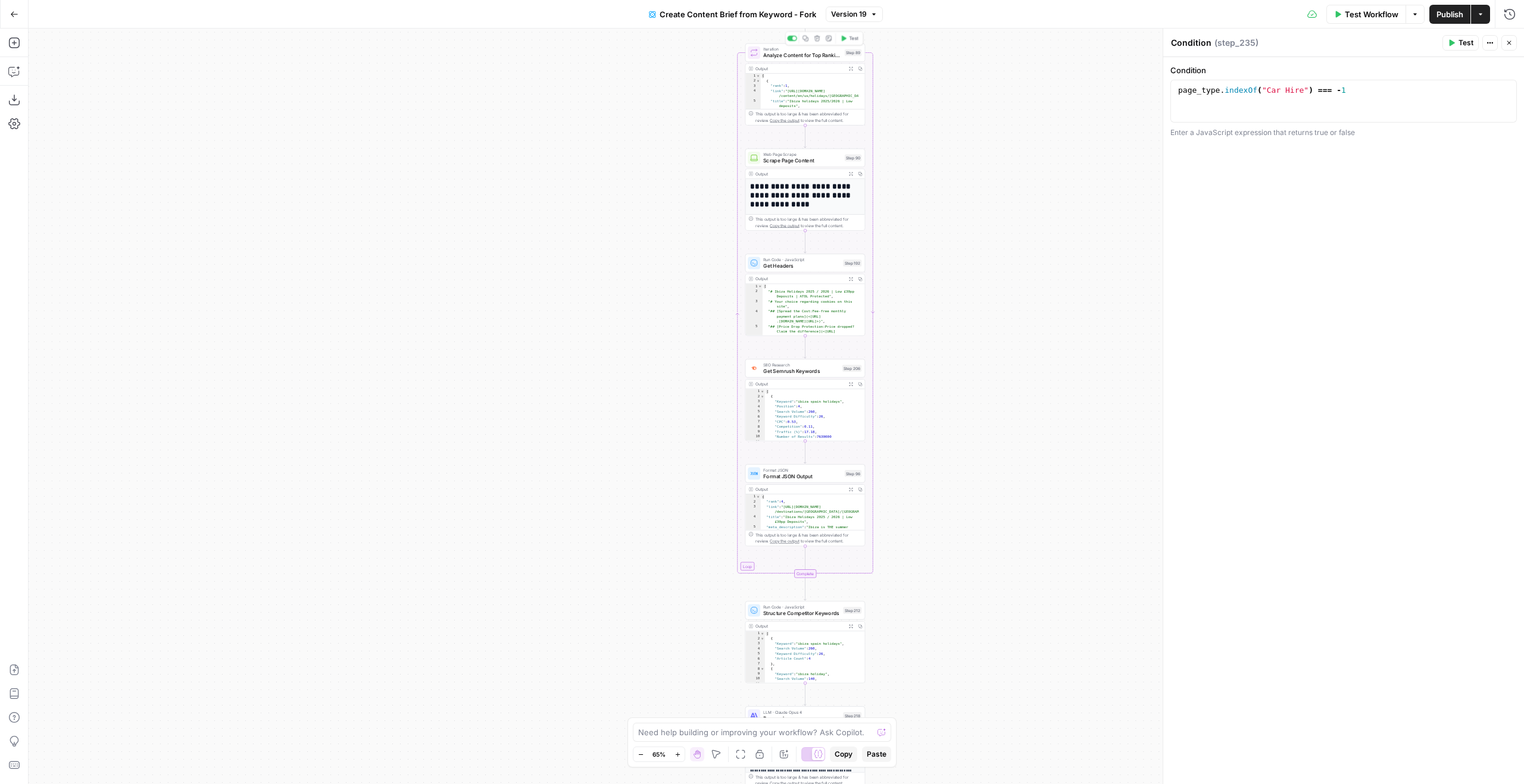
click at [782, 51] on span "Analyze Content for Top Ranking Pages" at bounding box center [802, 55] width 78 height 7
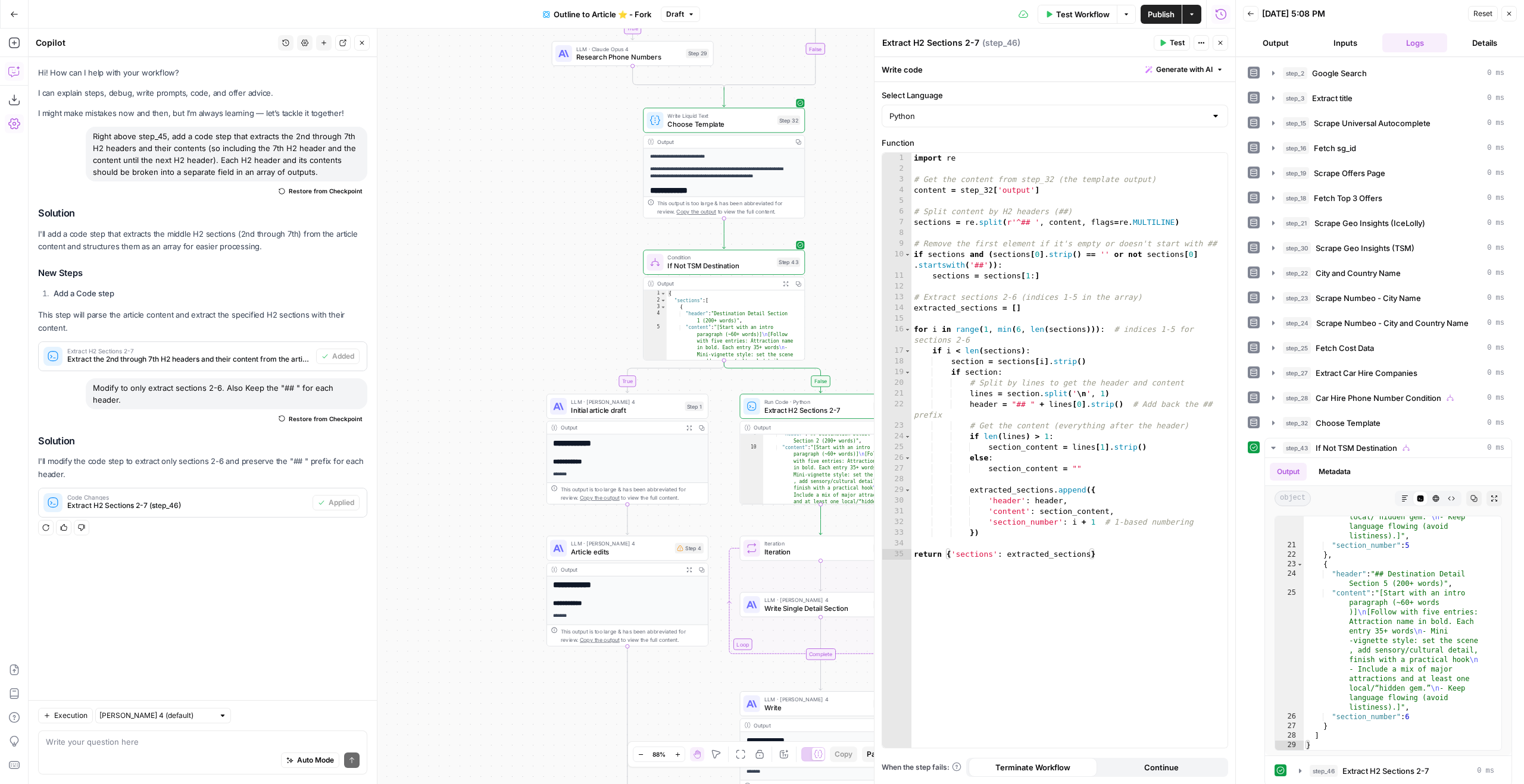
scroll to position [661, 0]
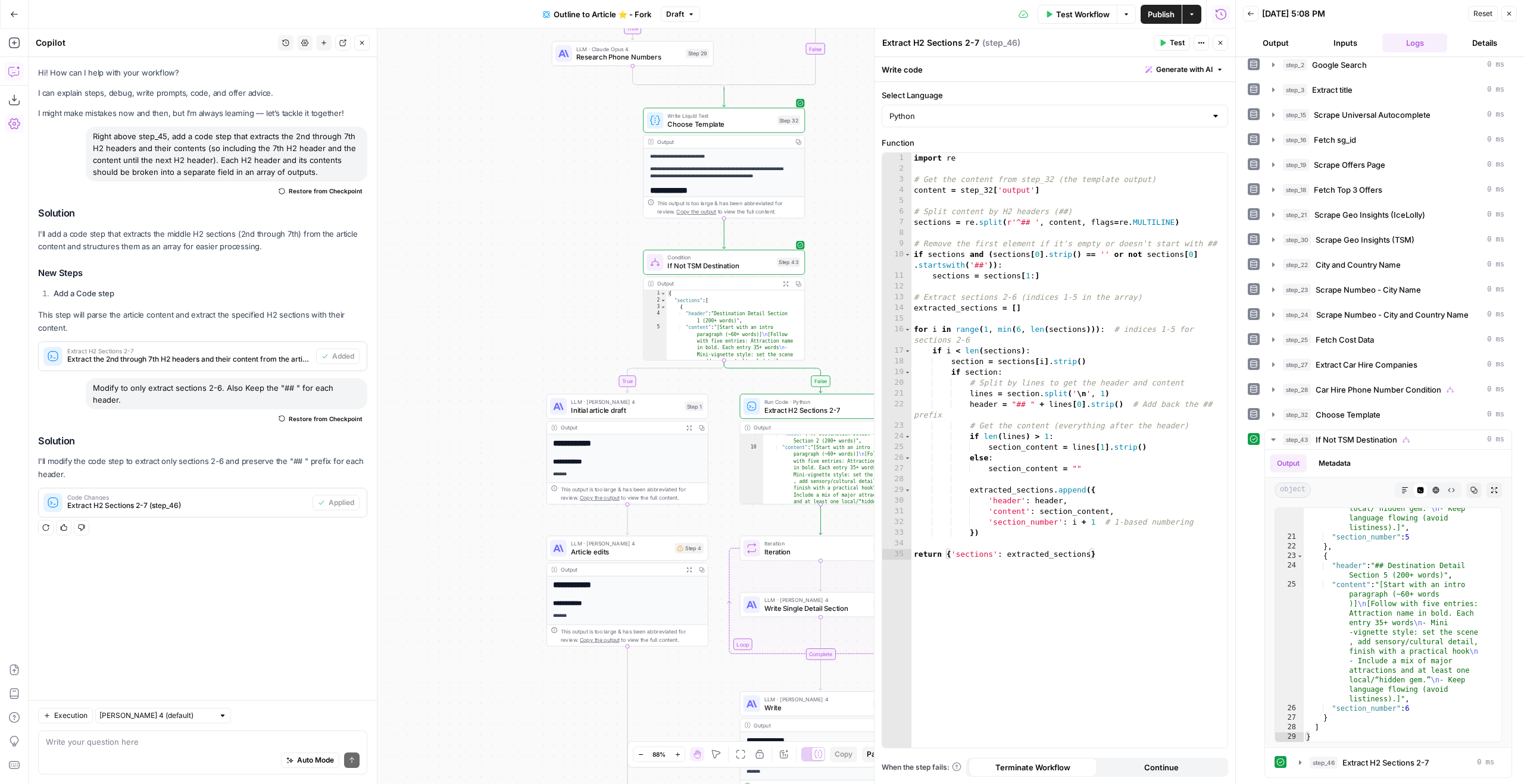
click at [1218, 44] on icon "button" at bounding box center [1220, 42] width 7 height 7
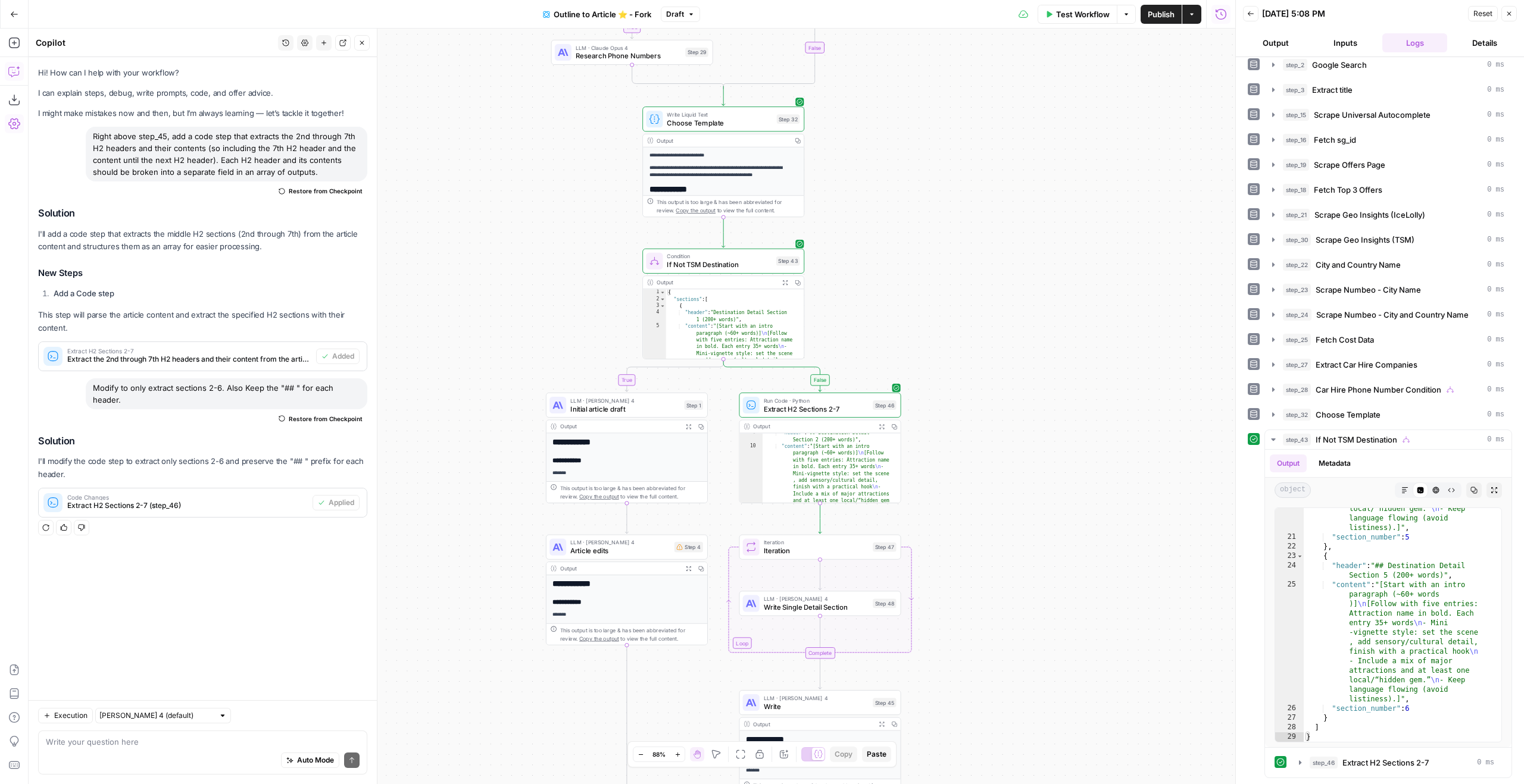
drag, startPoint x: 1037, startPoint y: 402, endPoint x: 1111, endPoint y: 202, distance: 213.3
click at [1109, 213] on div "true true true false false false Workflow Set Inputs Inputs Google Search Googl…" at bounding box center [632, 406] width 1207 height 756
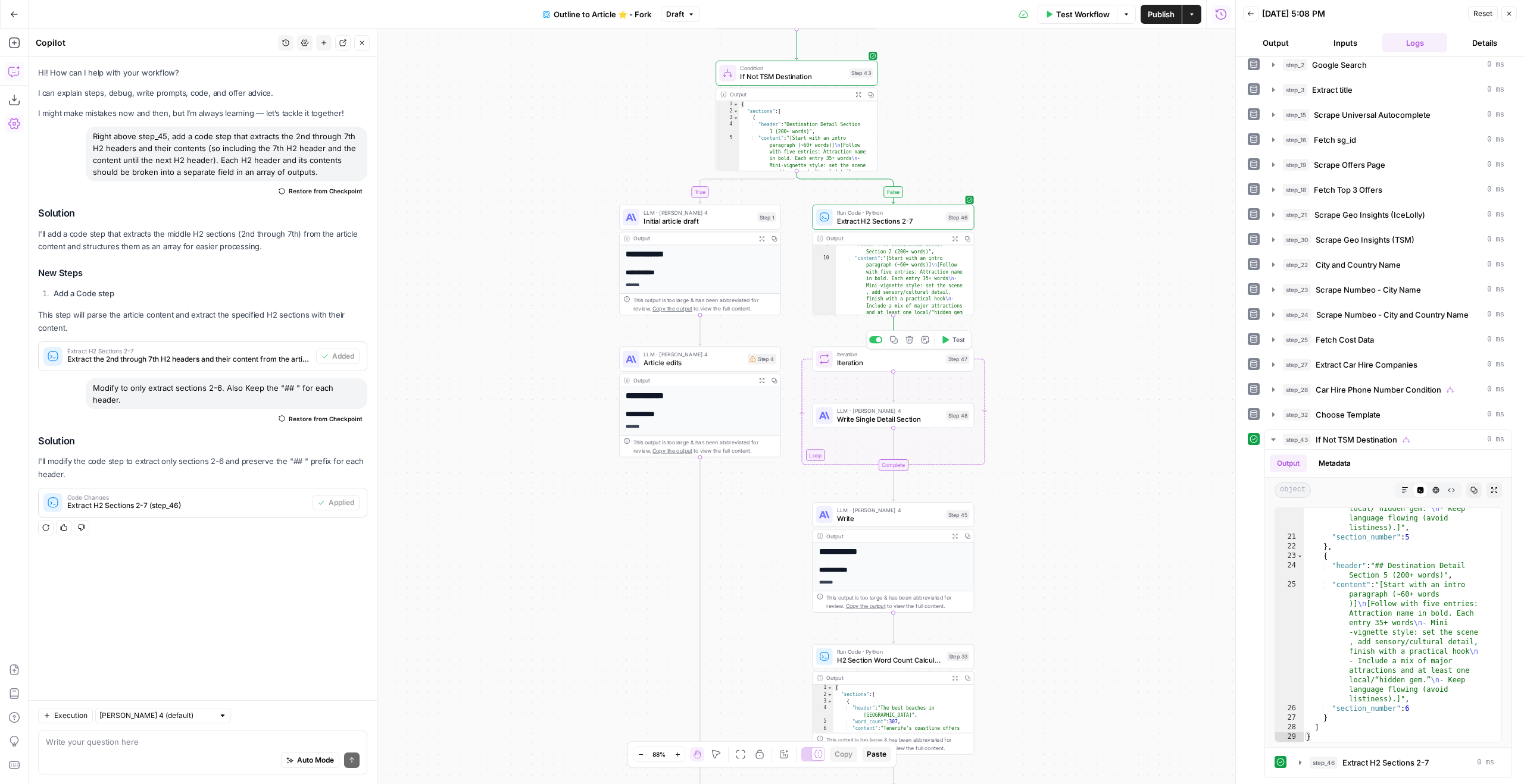
click at [951, 338] on button "Test" at bounding box center [952, 340] width 32 height 13
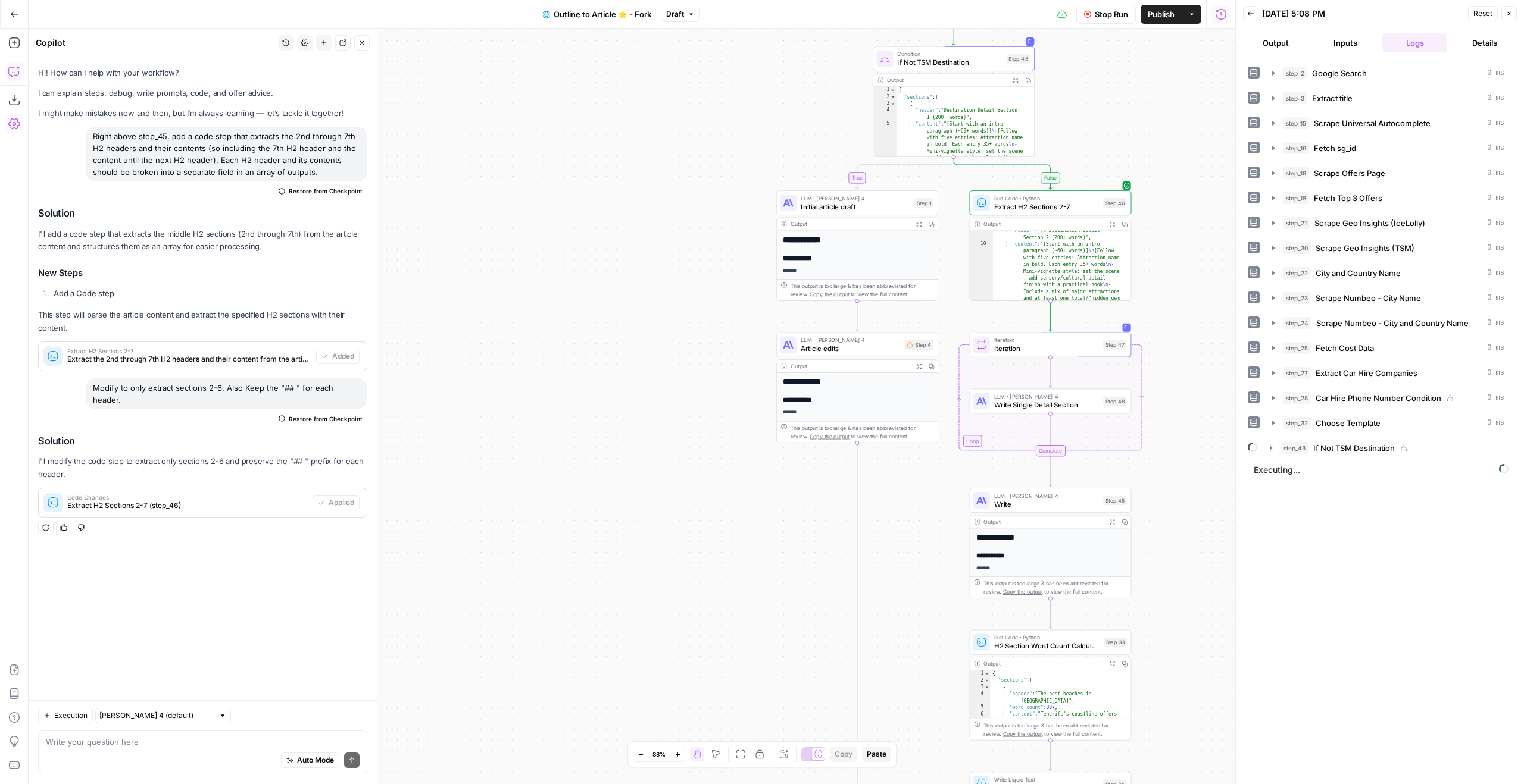
drag, startPoint x: 1019, startPoint y: 264, endPoint x: 1157, endPoint y: 238, distance: 140.4
click at [1170, 247] on div "true true true false false false Workflow Set Inputs Inputs Google Search Googl…" at bounding box center [632, 406] width 1207 height 756
click at [1418, 450] on div "step_43 If Not TSM Destination" at bounding box center [1392, 448] width 224 height 12
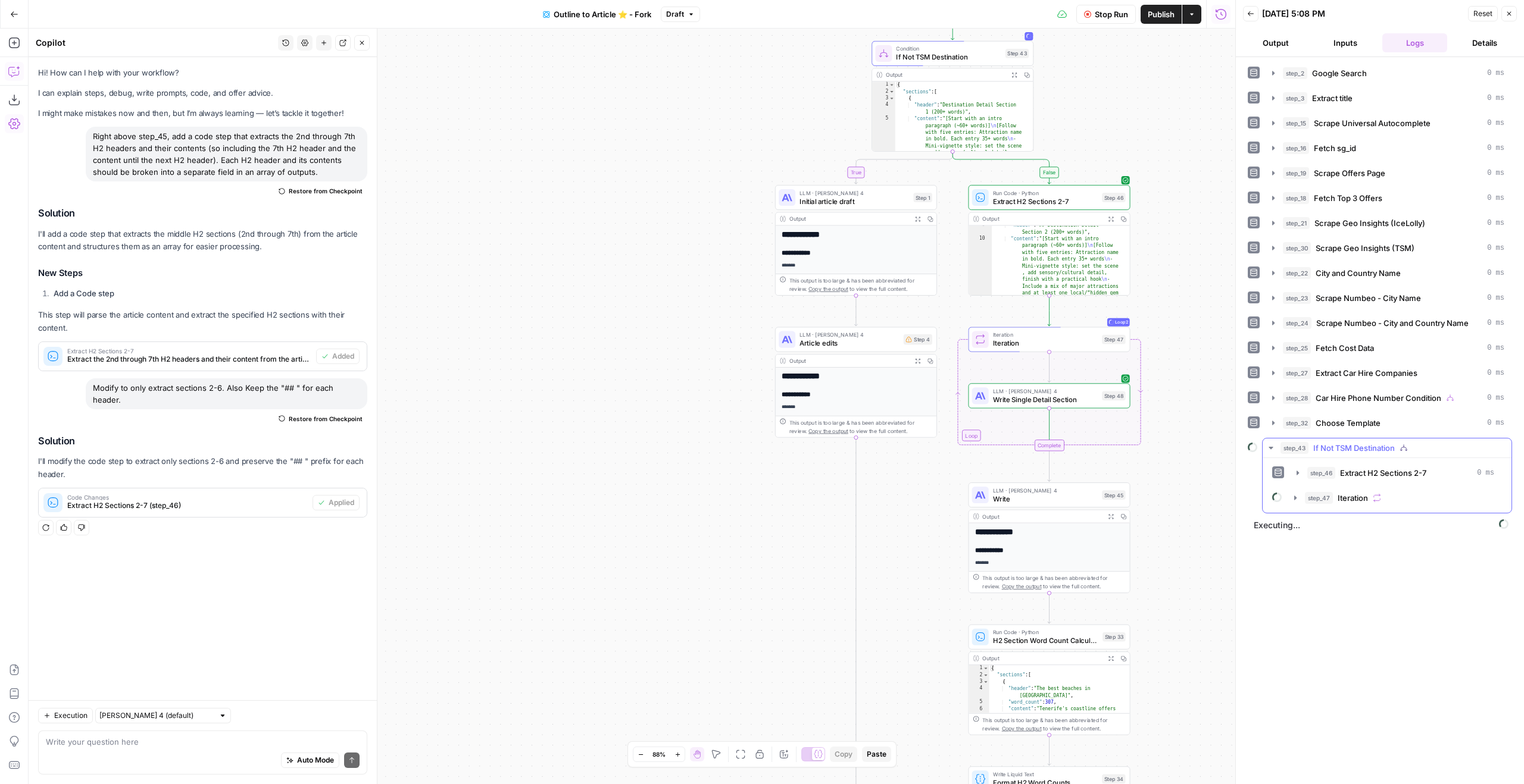
click at [1429, 486] on div "step_46 Extract H2 Sections 2-7 0 ms step_47 Iteration" at bounding box center [1387, 485] width 230 height 45
click at [1431, 488] on button "step_47 Iteration" at bounding box center [1394, 497] width 214 height 19
click at [1438, 531] on button "step_48 Write Single Detail Section 10 seconds" at bounding box center [1402, 522] width 177 height 19
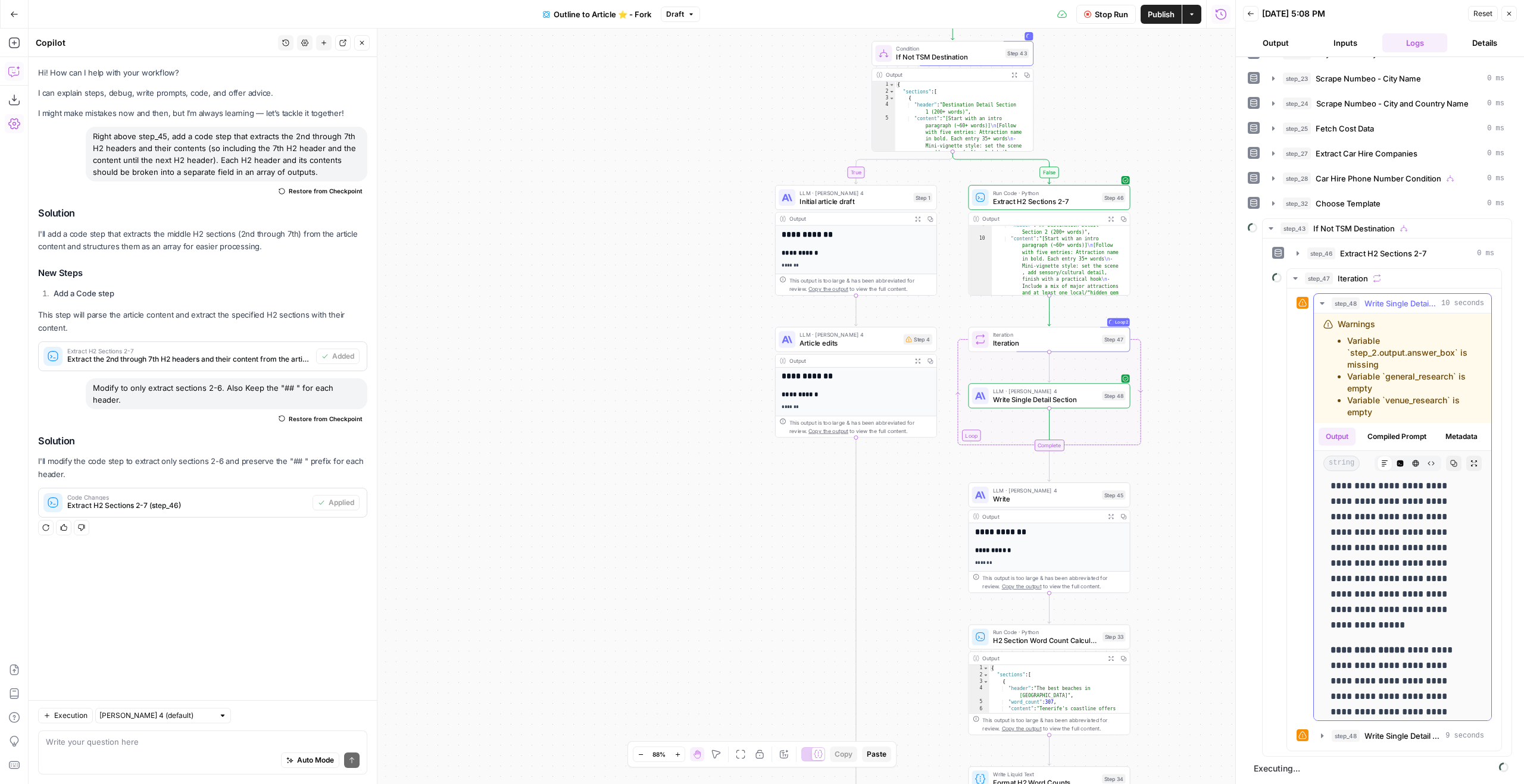
scroll to position [958, 0]
click at [1447, 476] on div "string Markdown Code Editor HTML Viewer Raw Output Copy Expand Output" at bounding box center [1402, 463] width 177 height 25
click at [1446, 471] on button "Copy" at bounding box center [1453, 463] width 16 height 16
click at [1506, 737] on icon "close" at bounding box center [1507, 737] width 6 height 6
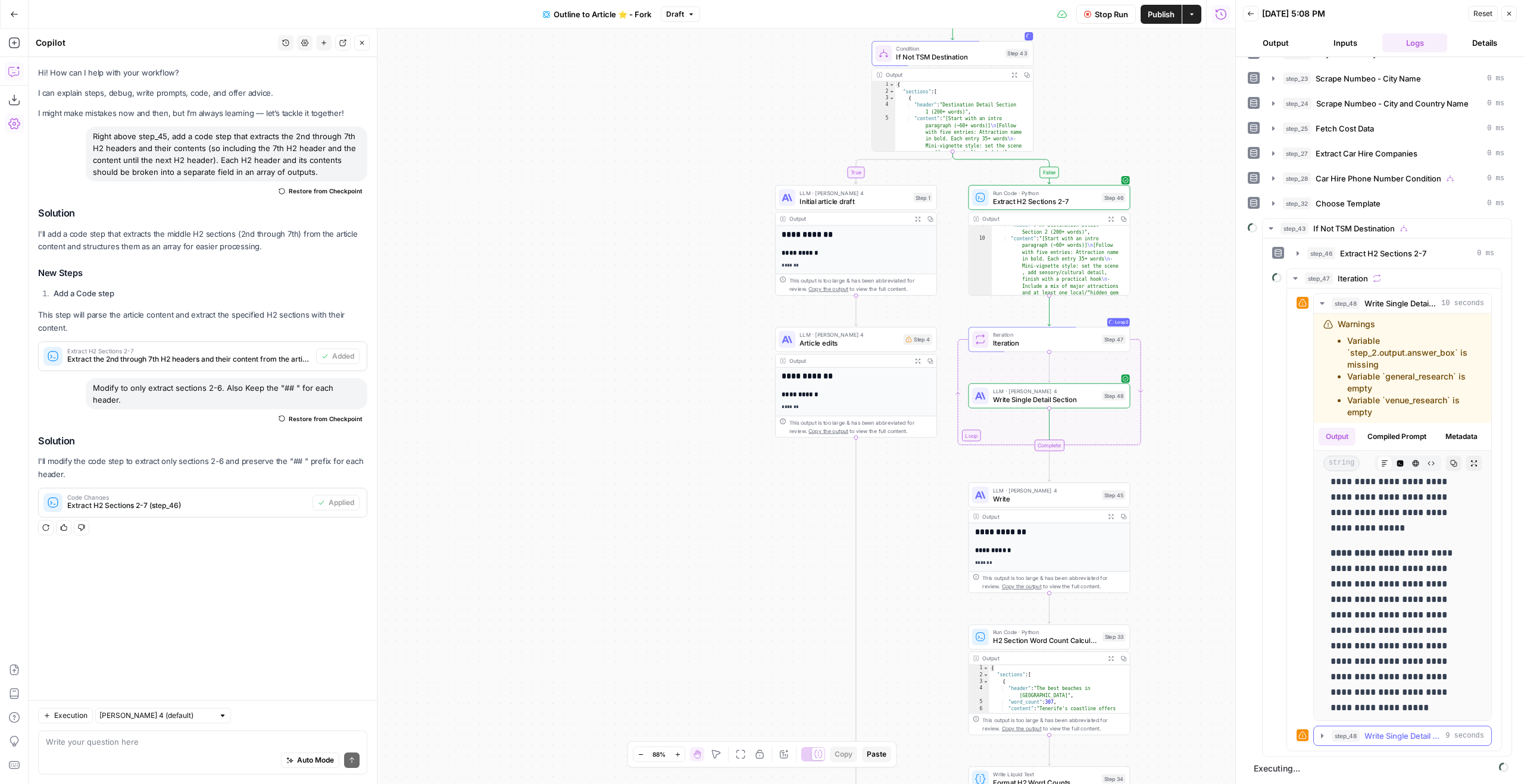
click at [1441, 737] on span "Write Single Detail Section" at bounding box center [1403, 736] width 76 height 12
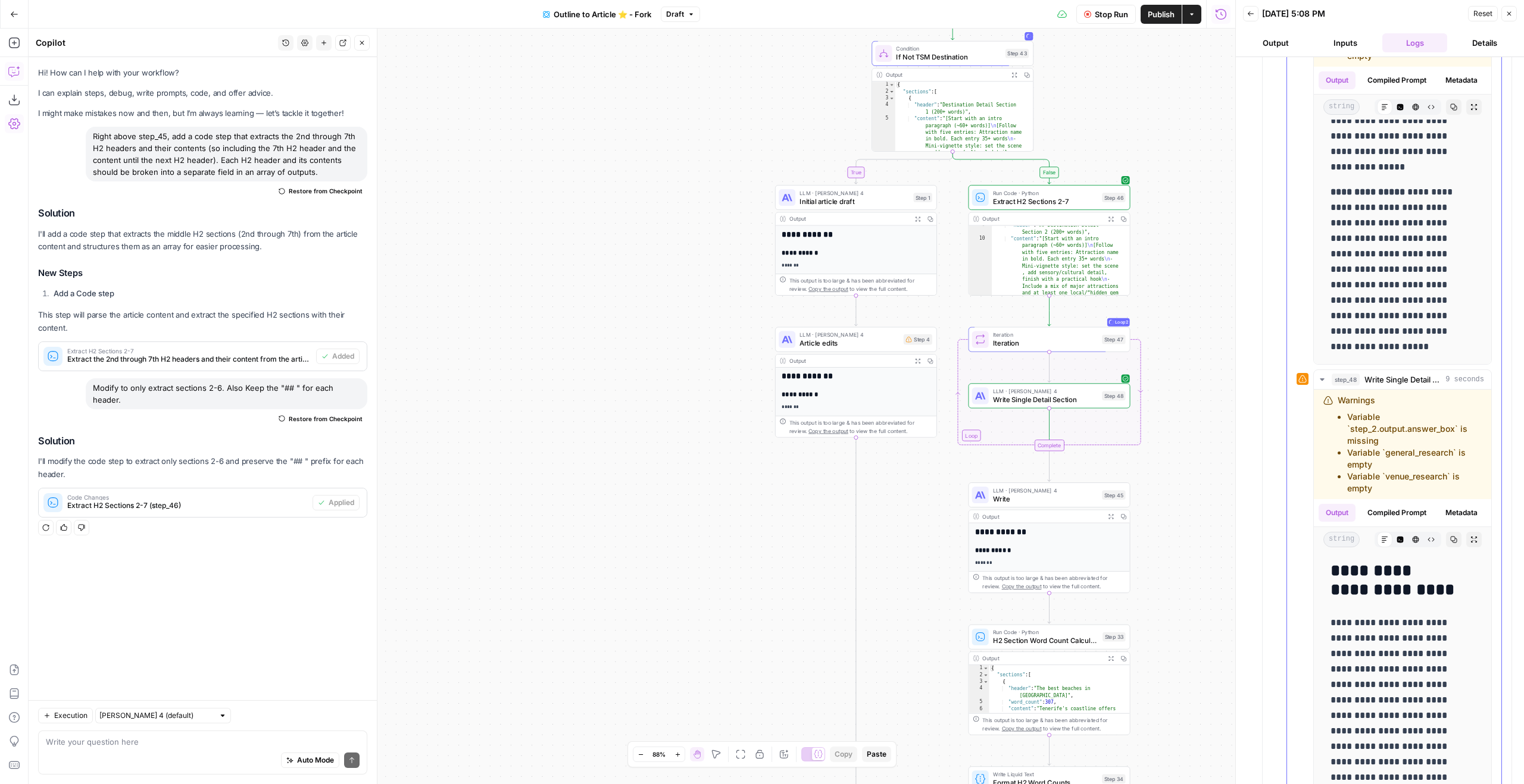
scroll to position [627, 0]
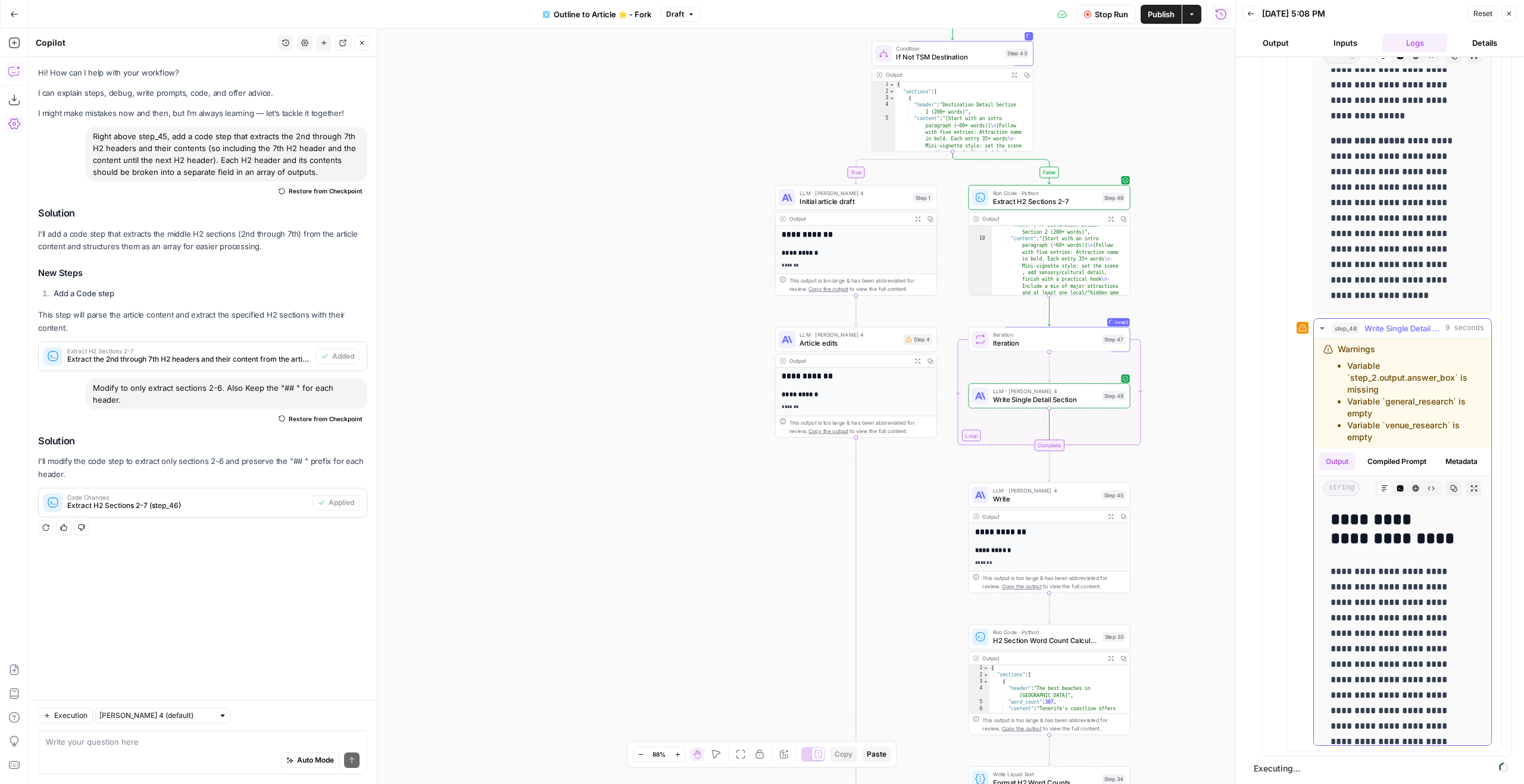
click at [1450, 492] on icon "button" at bounding box center [1453, 488] width 7 height 7
click at [1104, 13] on span "Stop Run" at bounding box center [1111, 14] width 33 height 12
click at [1072, 400] on span "Write Single Detail Section" at bounding box center [1045, 399] width 105 height 11
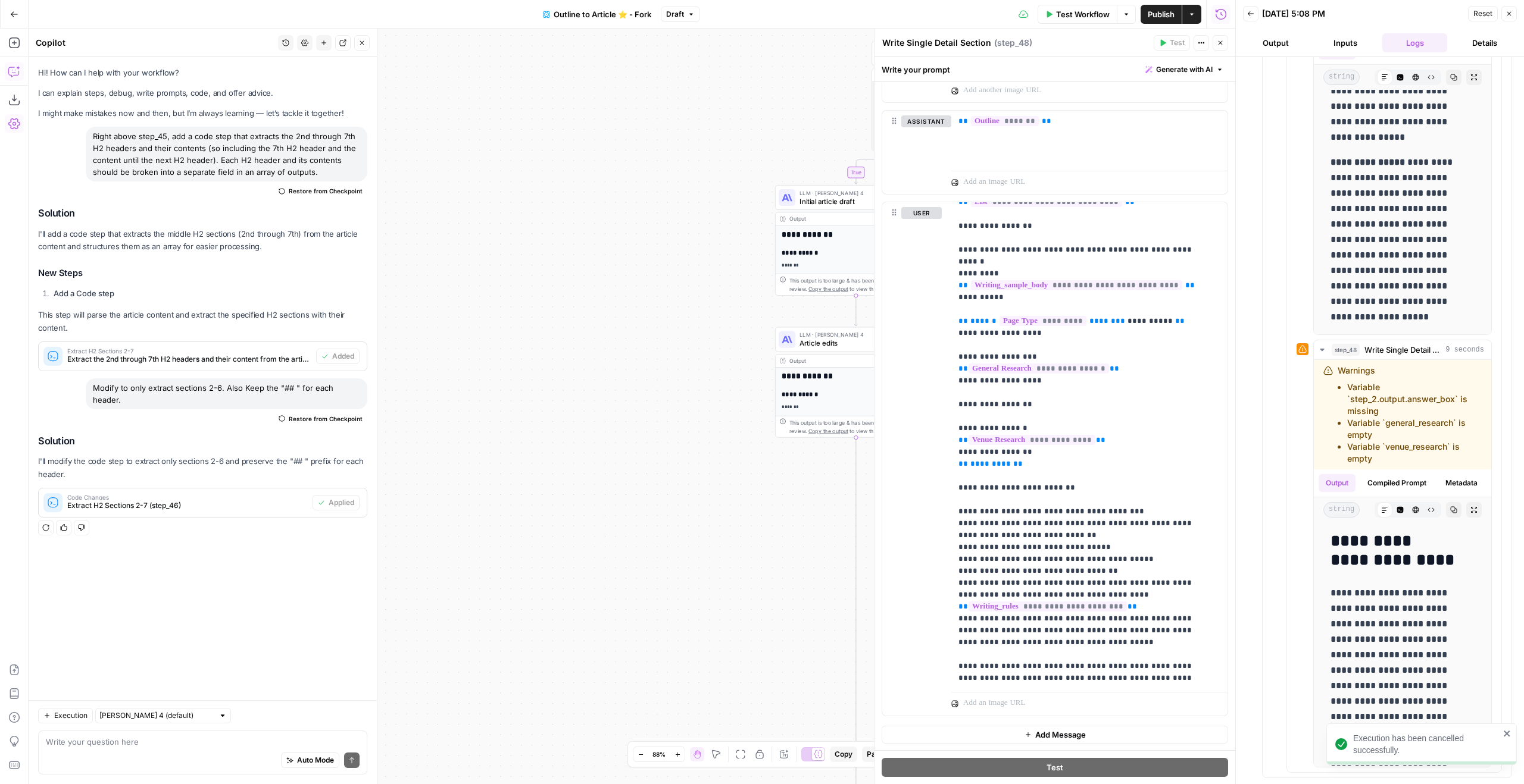
scroll to position [287, 0]
click at [1156, 644] on p "**********" at bounding box center [1080, 301] width 244 height 762
click at [1152, 639] on p "**********" at bounding box center [1080, 301] width 244 height 762
click at [1035, 649] on p "**********" at bounding box center [1080, 301] width 244 height 762
click at [1218, 41] on icon "button" at bounding box center [1220, 42] width 7 height 7
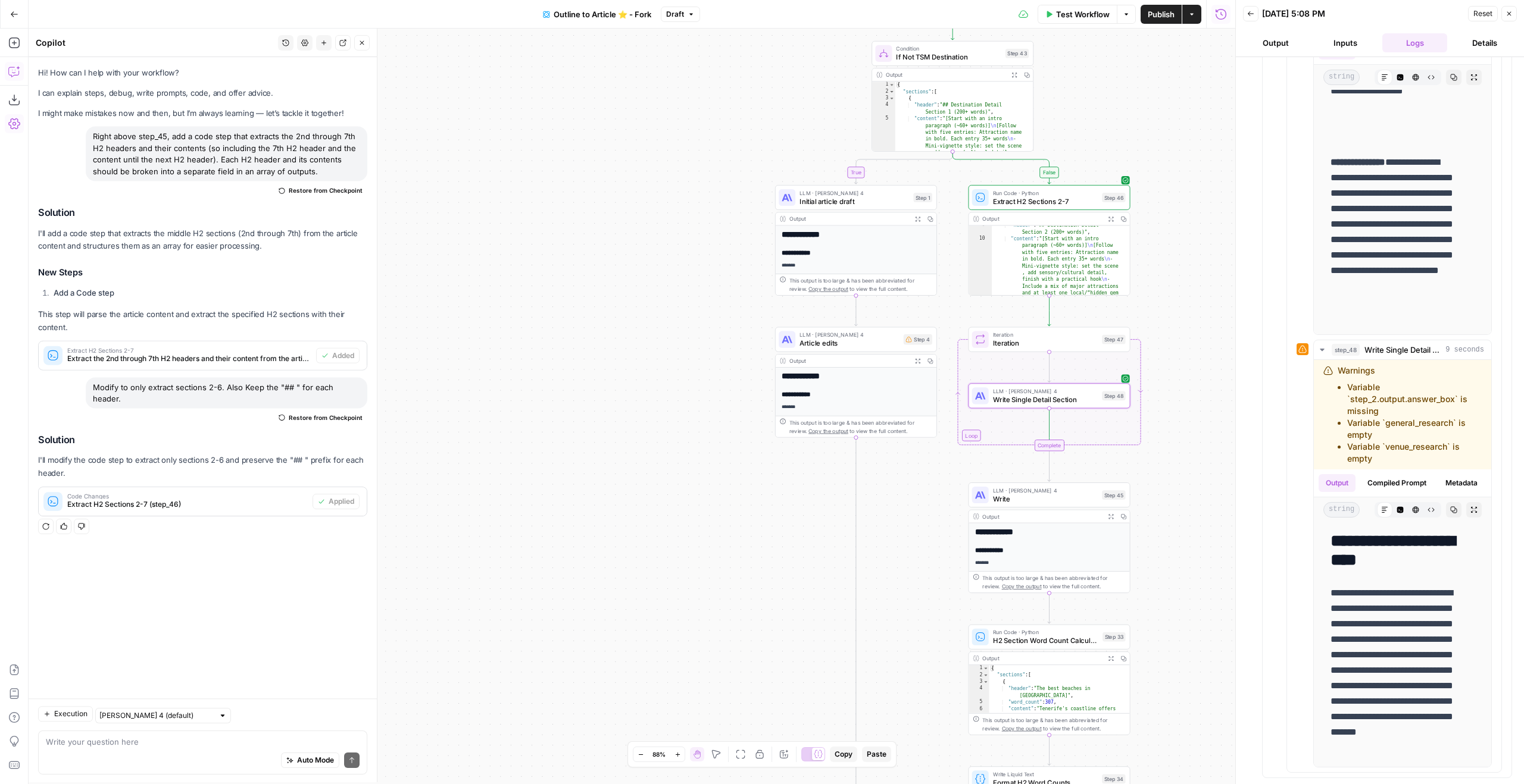
scroll to position [953, 0]
click at [1121, 324] on button "Test" at bounding box center [1109, 321] width 32 height 13
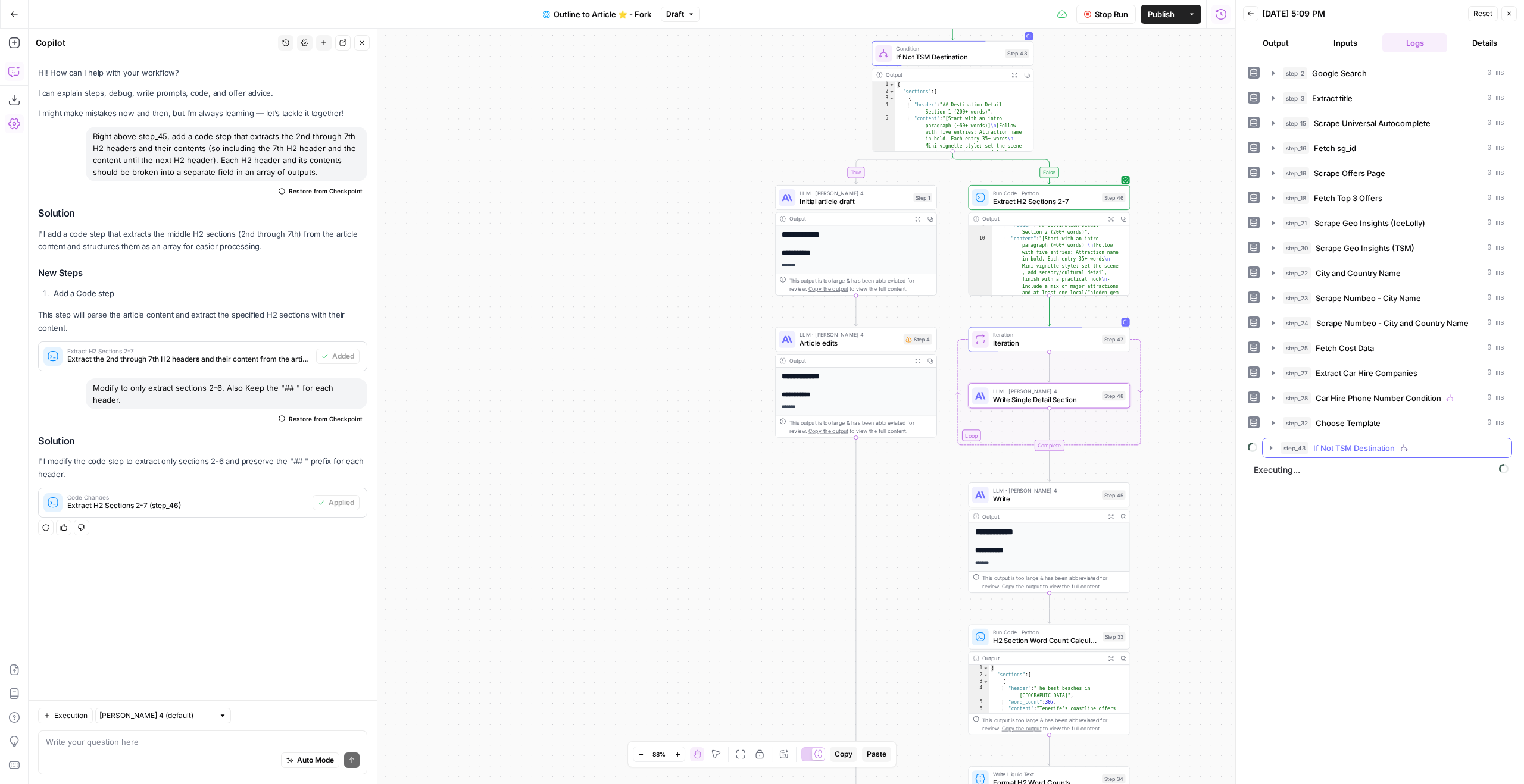
click at [1363, 448] on span "If Not TSM Destination" at bounding box center [1354, 448] width 81 height 12
click at [1369, 473] on span "Extract H2 Sections 2-7" at bounding box center [1384, 473] width 86 height 12
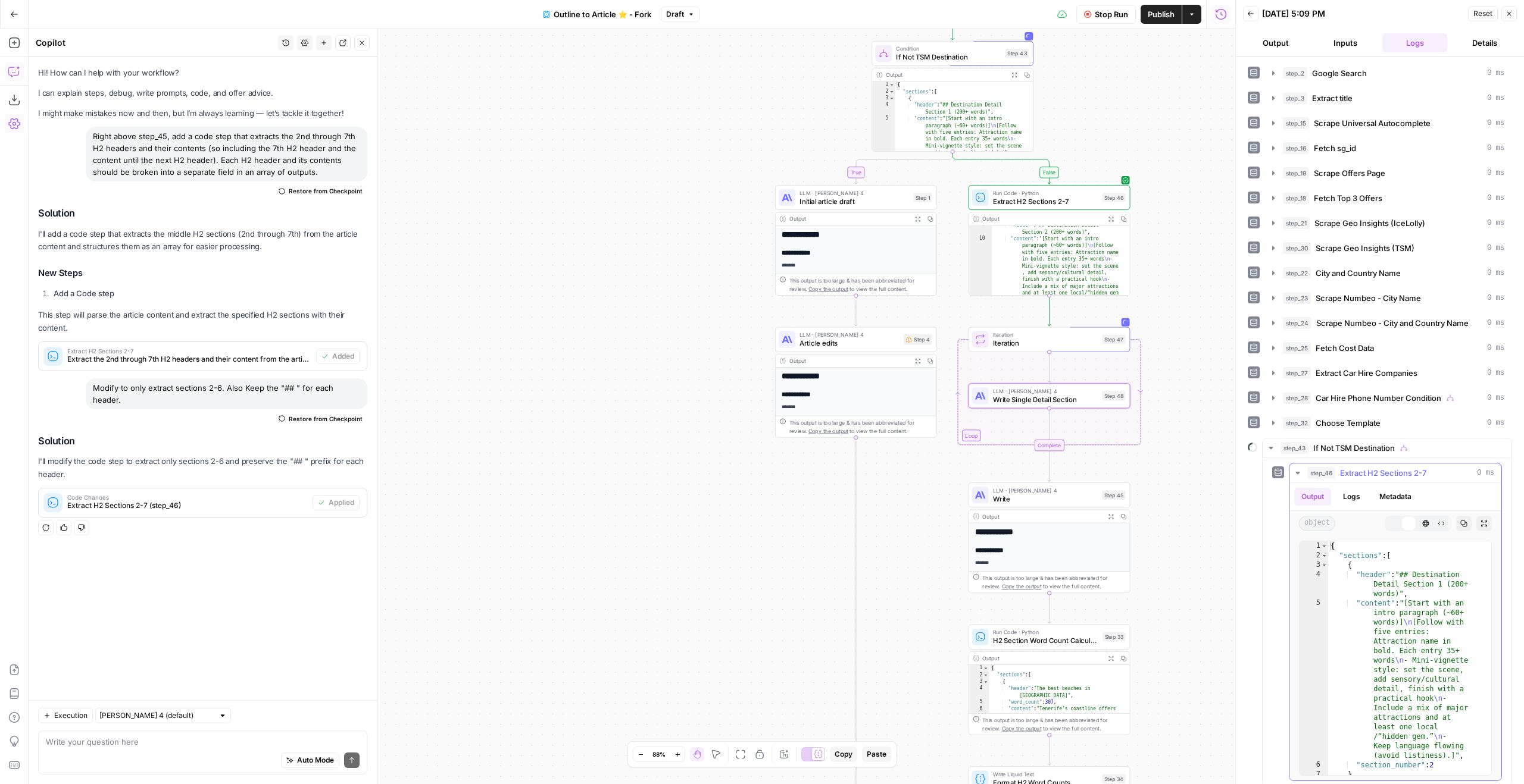
click at [1372, 477] on span "Extract H2 Sections 2-7" at bounding box center [1384, 473] width 86 height 12
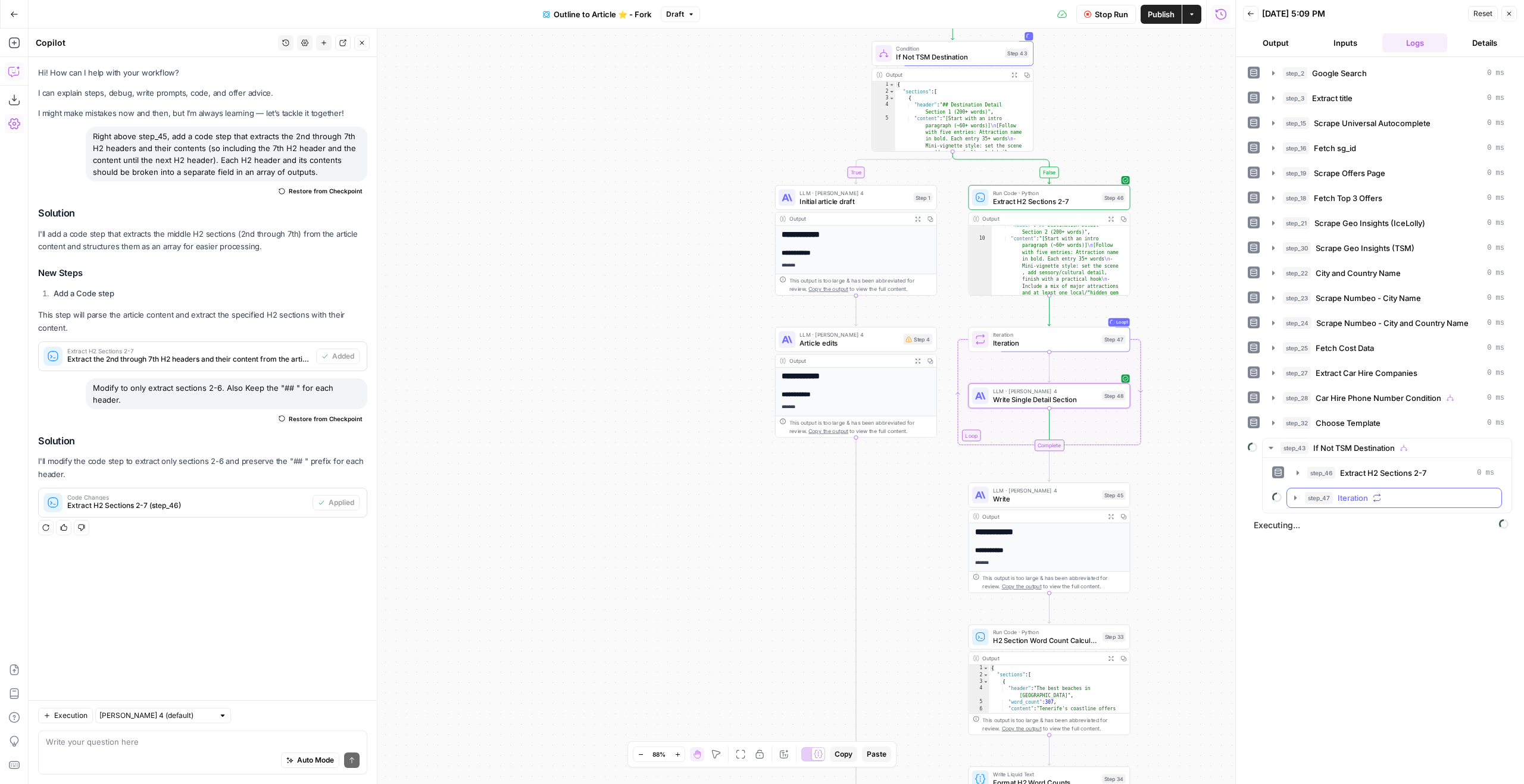
click at [1364, 494] on span "Iteration" at bounding box center [1353, 497] width 31 height 12
click at [1384, 519] on span "Write Single Detail Section" at bounding box center [1403, 523] width 76 height 12
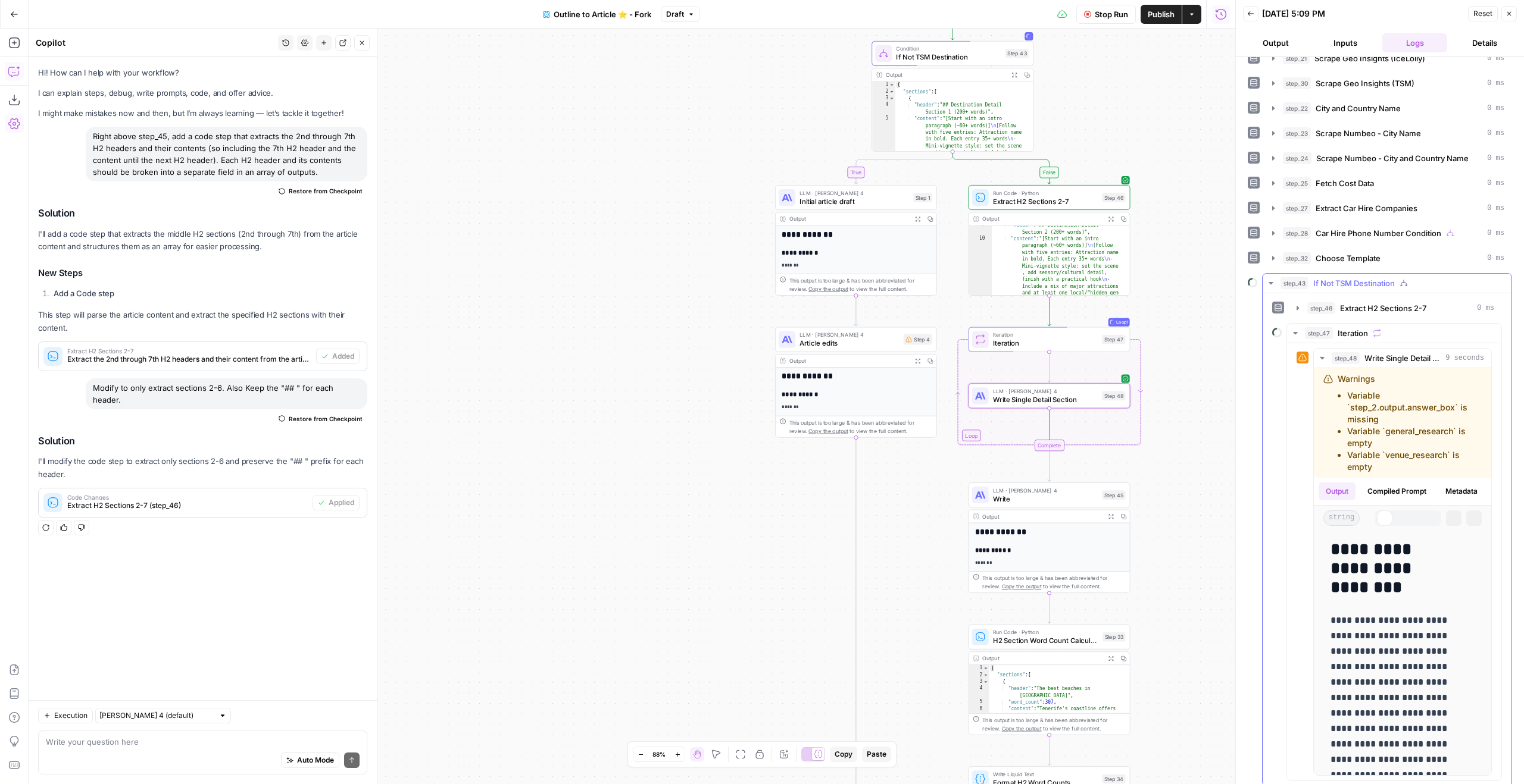
scroll to position [194, 0]
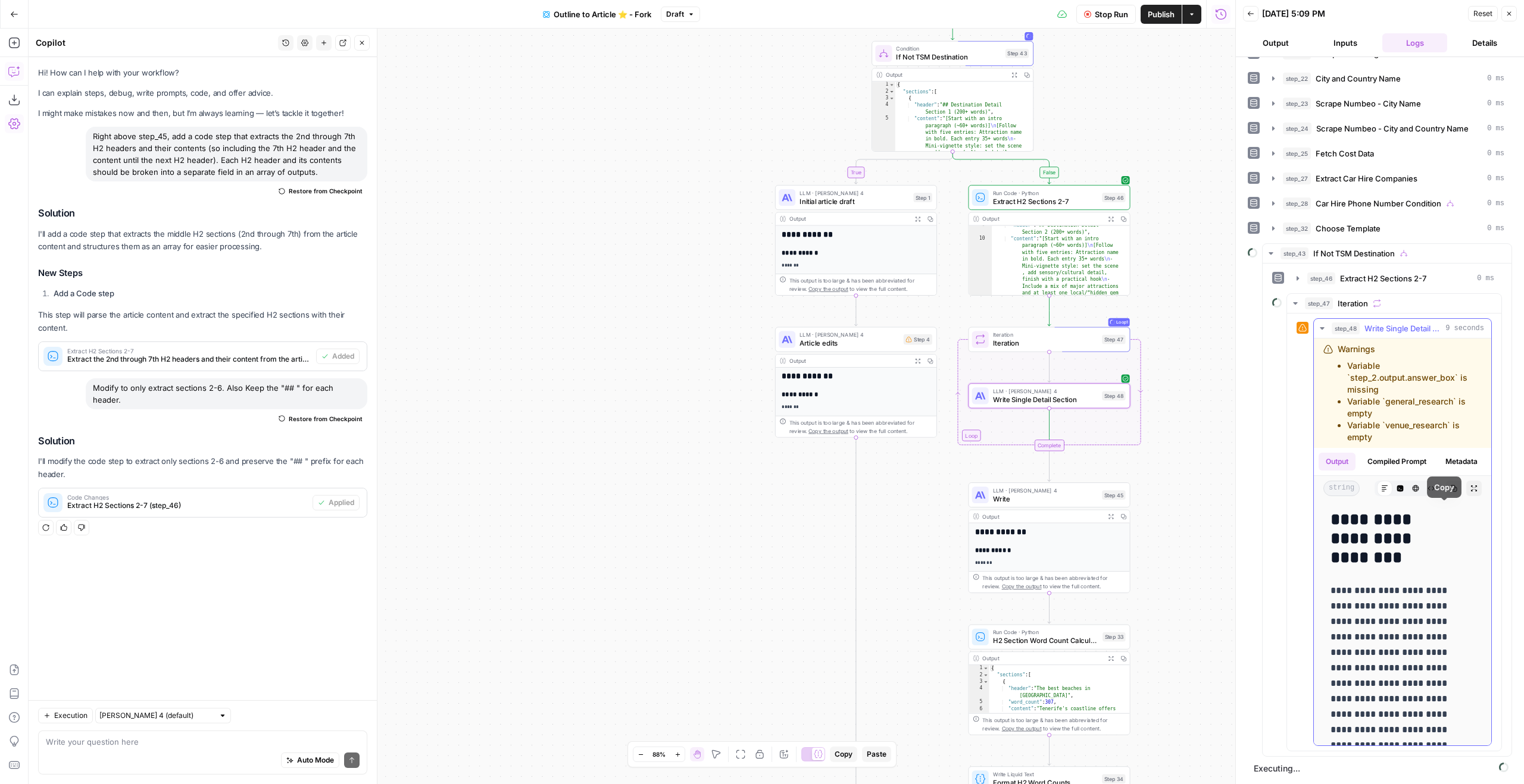
click at [1447, 496] on button "Copy" at bounding box center [1453, 488] width 16 height 16
click at [1330, 322] on button "step_48 Write Single Detail Section 9 seconds" at bounding box center [1402, 328] width 177 height 19
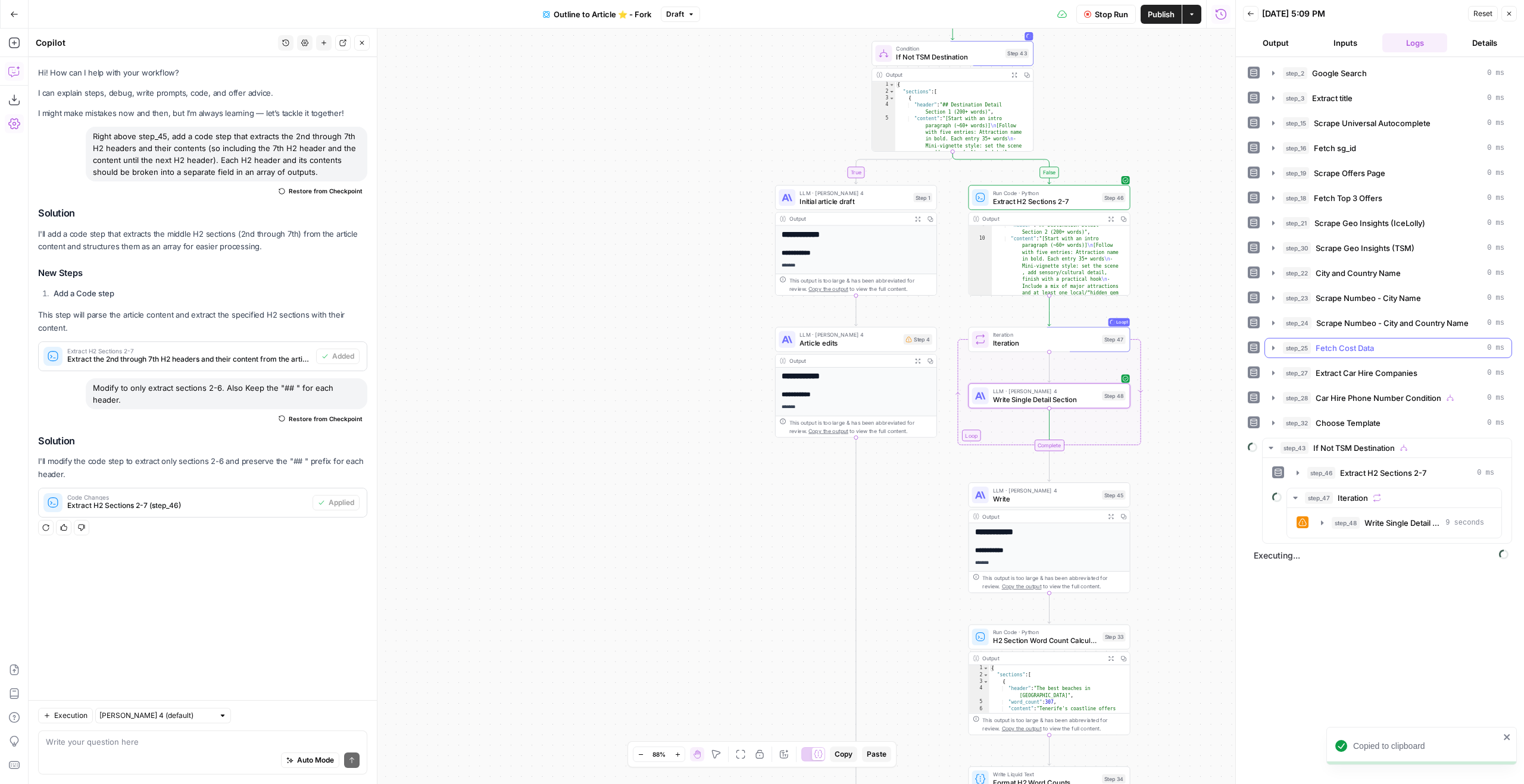
scroll to position [0, 0]
click at [1093, 12] on button "Stop Run" at bounding box center [1106, 14] width 60 height 19
click at [1027, 409] on div "true true true false false false Workflow Set Inputs Inputs Google Search Googl…" at bounding box center [632, 406] width 1207 height 756
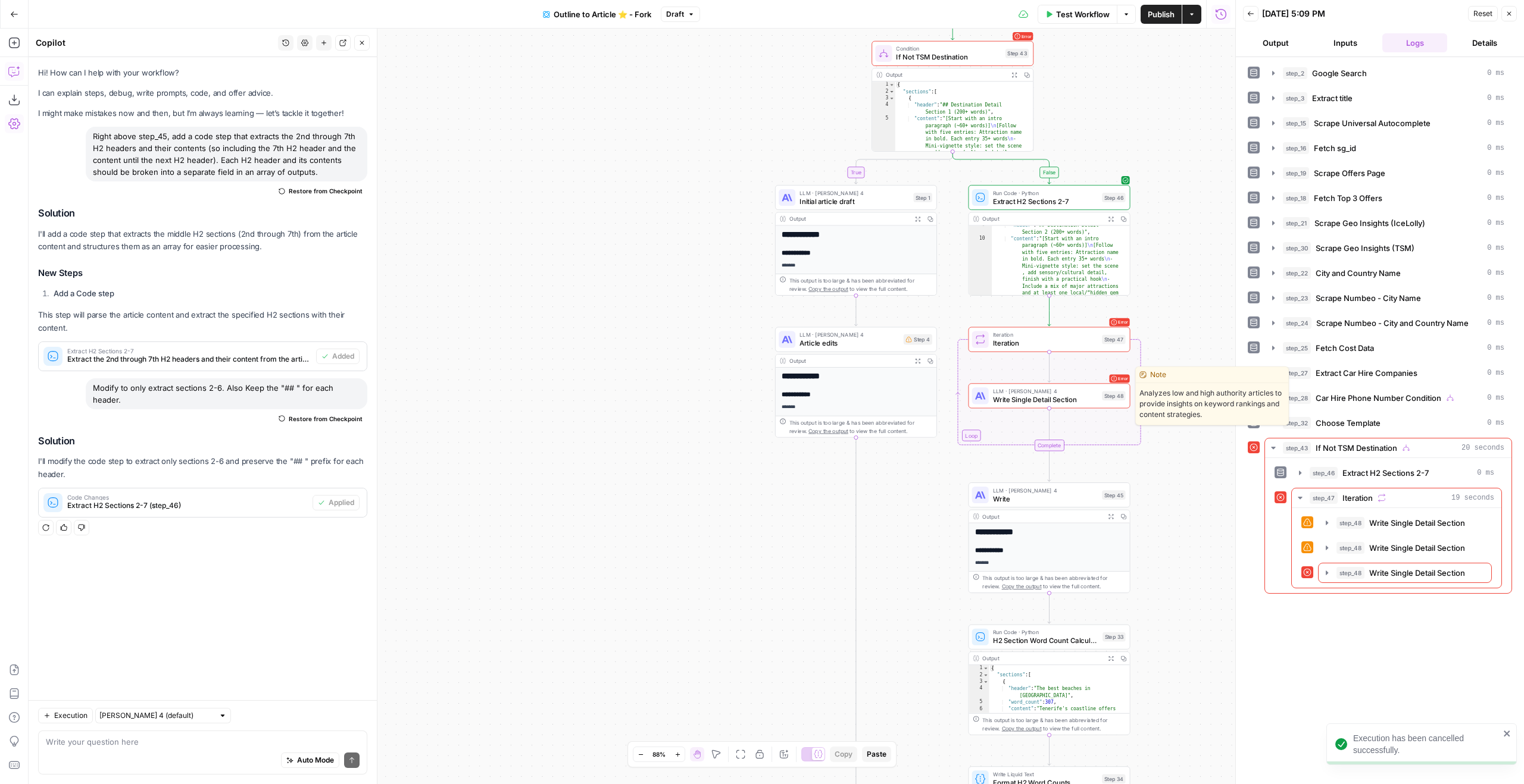
click at [1025, 404] on span "Write Single Detail Section" at bounding box center [1045, 399] width 105 height 11
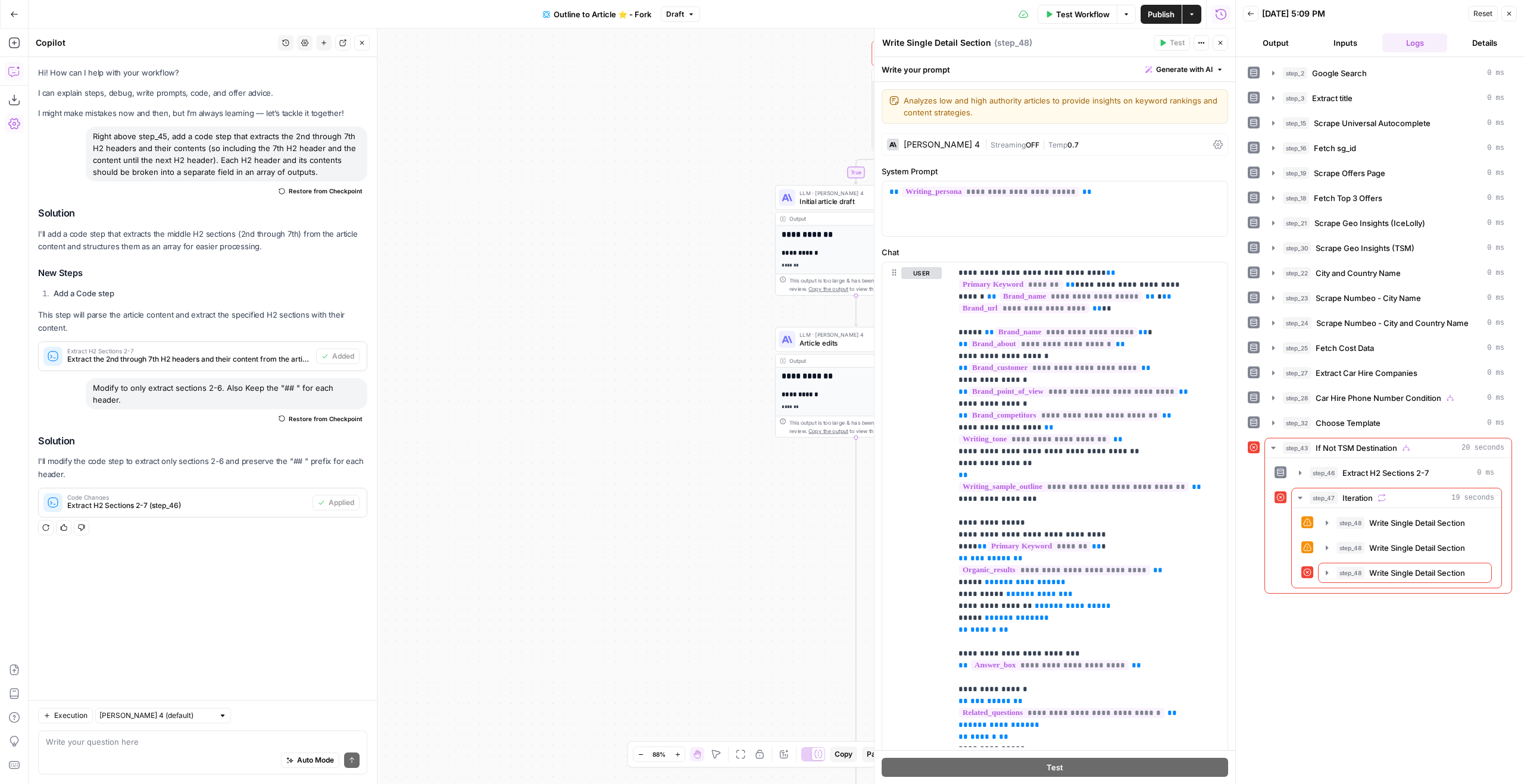
click at [1089, 131] on div "**********" at bounding box center [1055, 762] width 361 height 1360
click at [1080, 140] on div "| Streaming OFF | Temp 0.7" at bounding box center [1096, 145] width 224 height 12
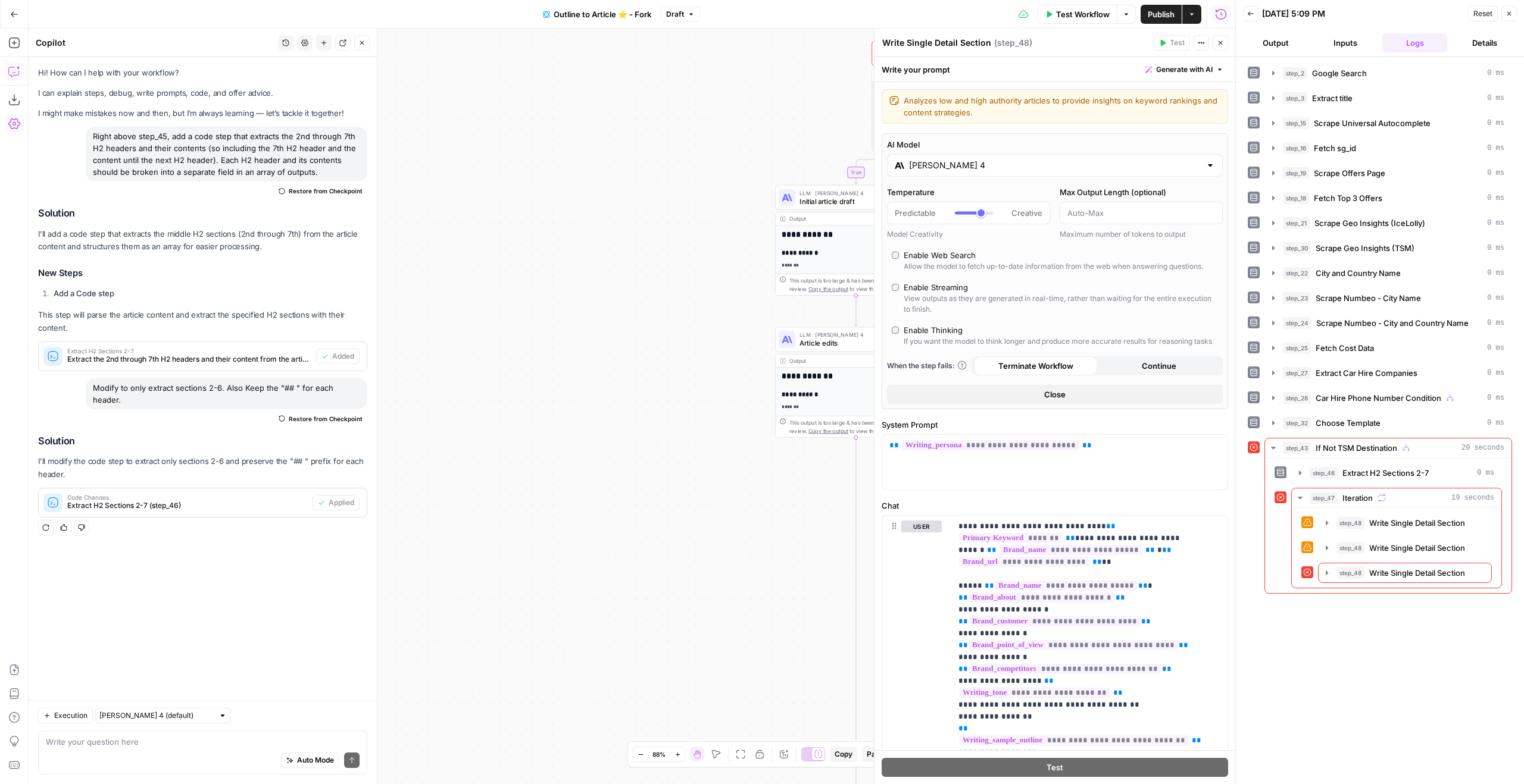
click at [1040, 161] on input "Claude Sonnet 4" at bounding box center [1055, 165] width 292 height 12
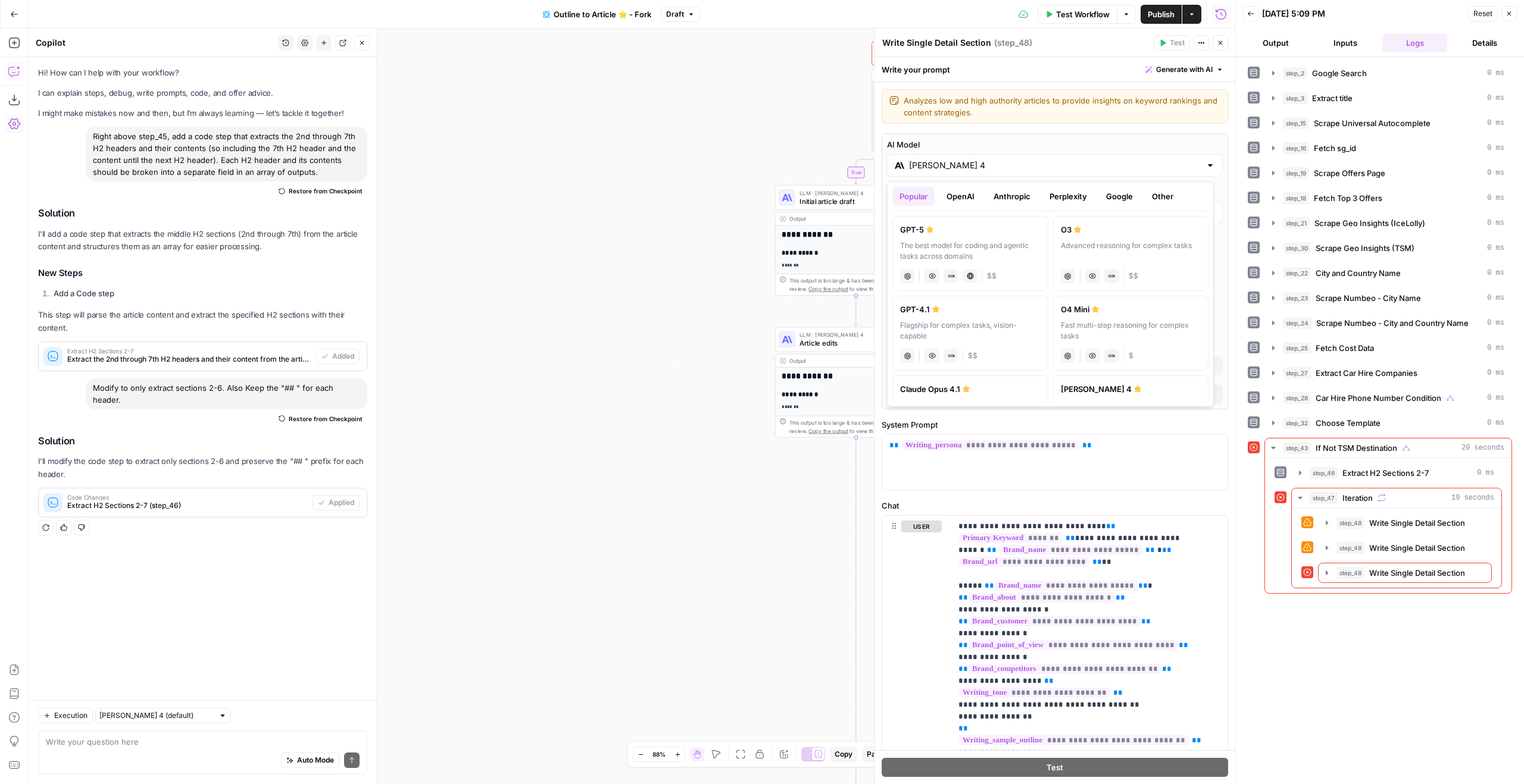
click at [1006, 228] on div "GPT-5" at bounding box center [970, 229] width 140 height 12
type input "GPT-5"
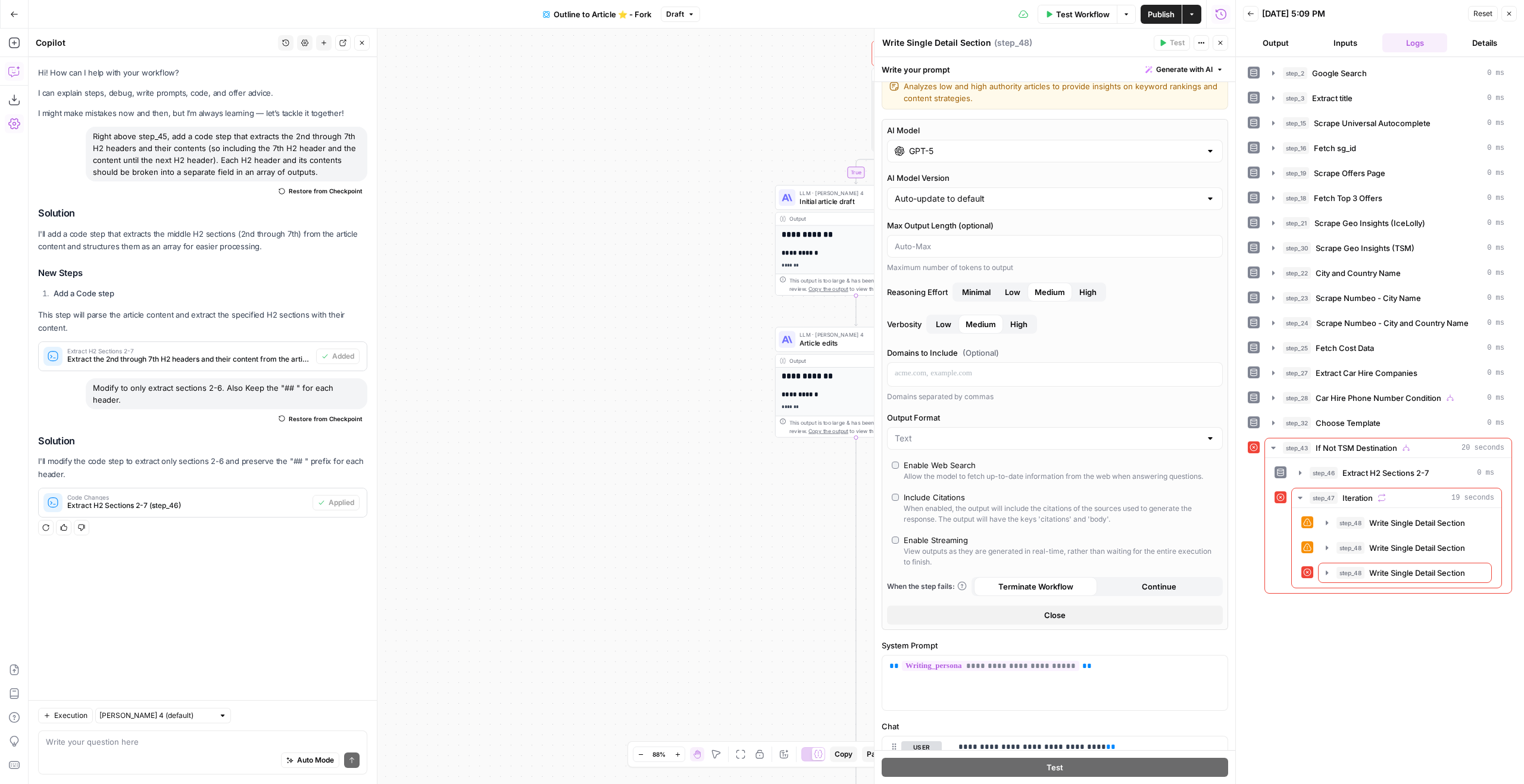
scroll to position [29, 0]
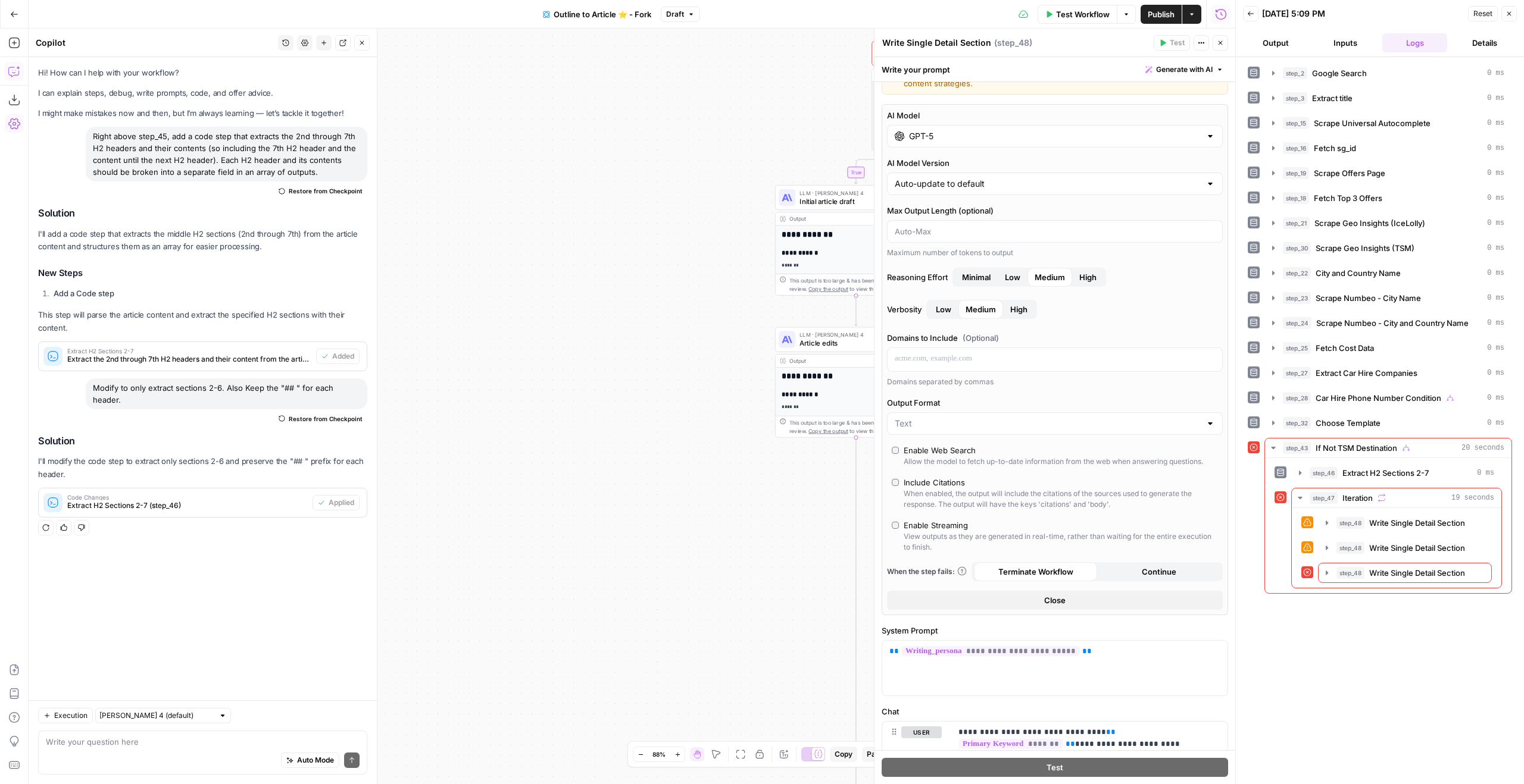
click at [1079, 593] on button "Close" at bounding box center [1055, 600] width 336 height 19
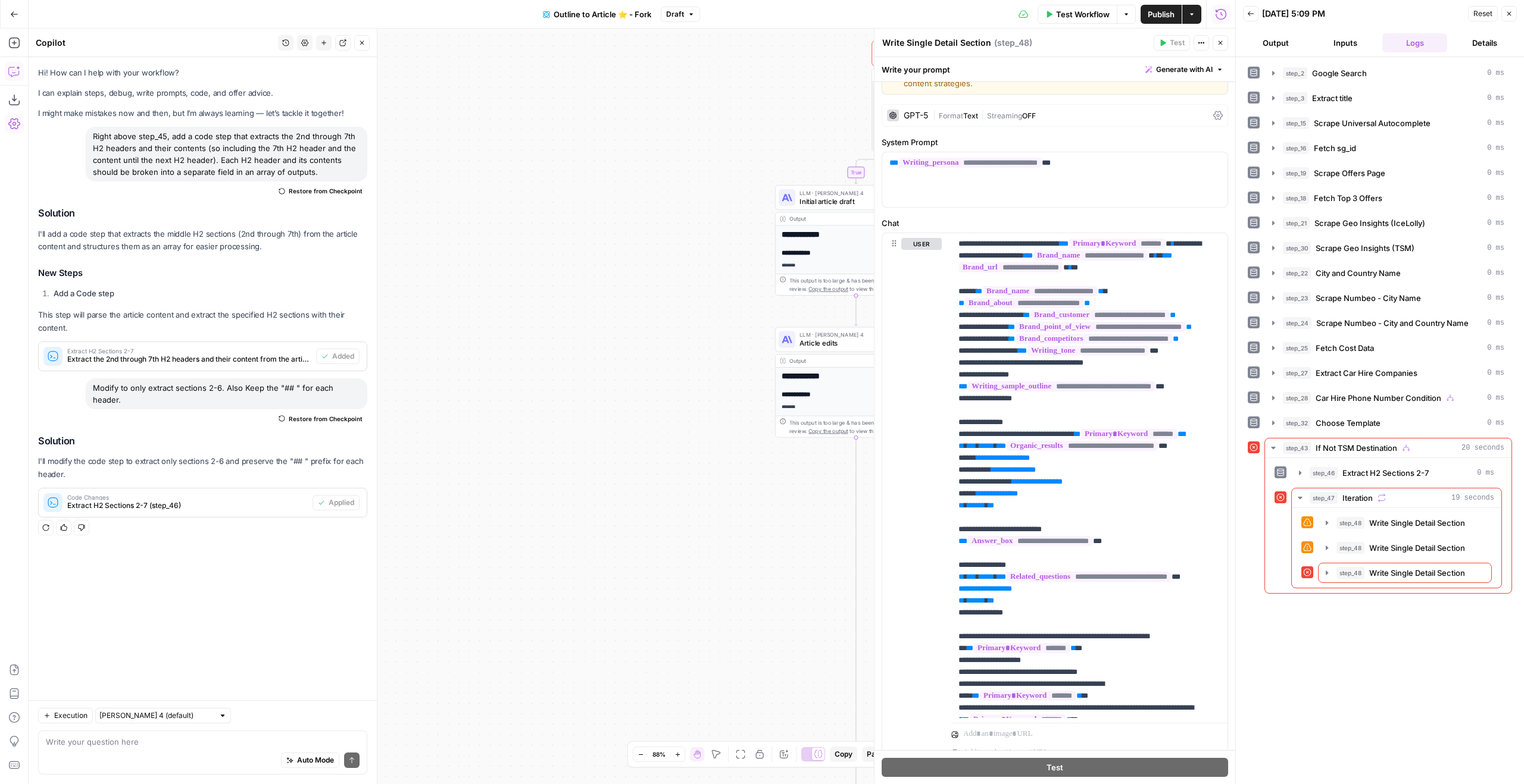
click at [1215, 43] on button "Close" at bounding box center [1220, 42] width 16 height 16
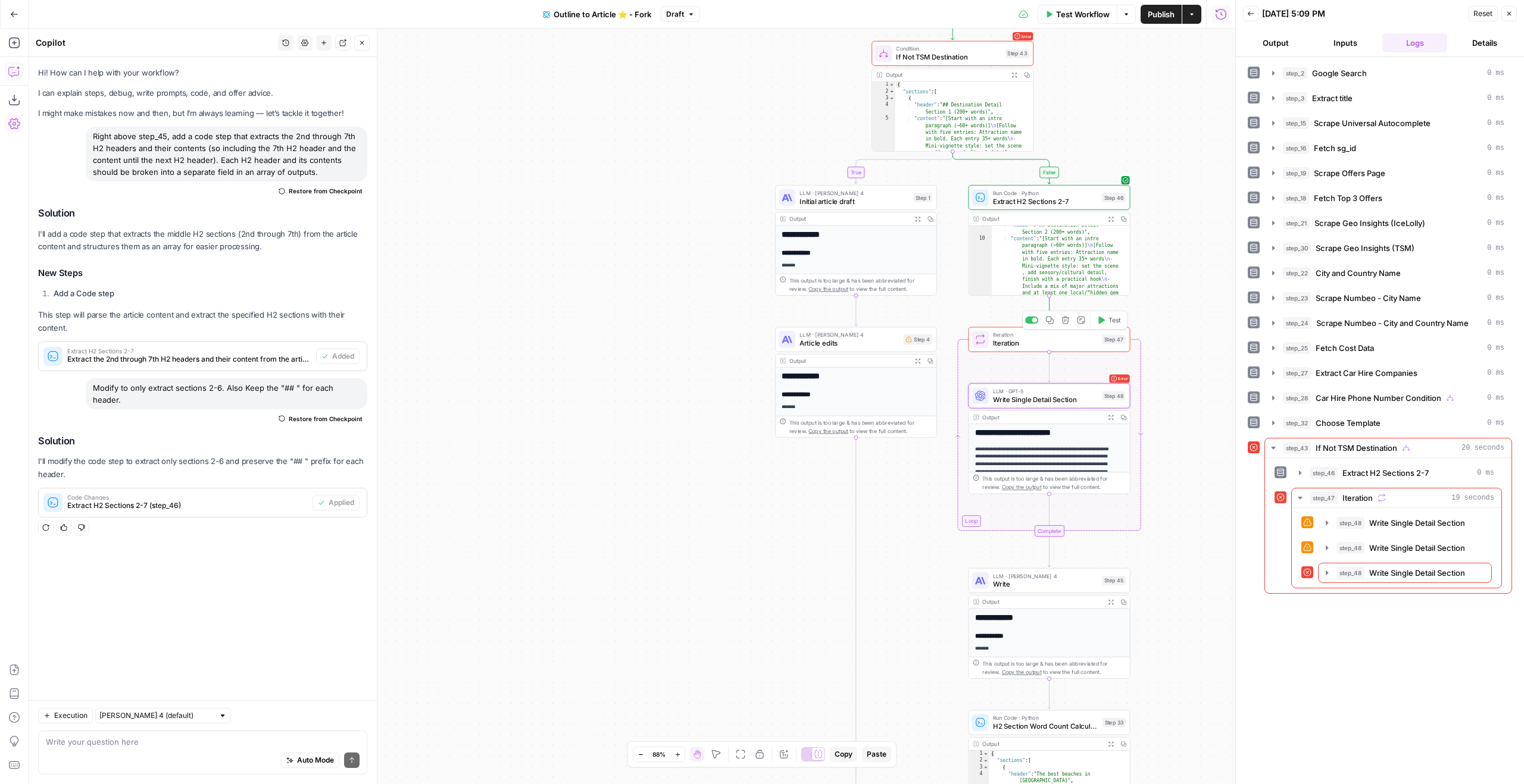
click at [1115, 317] on span "Test" at bounding box center [1114, 320] width 12 height 9
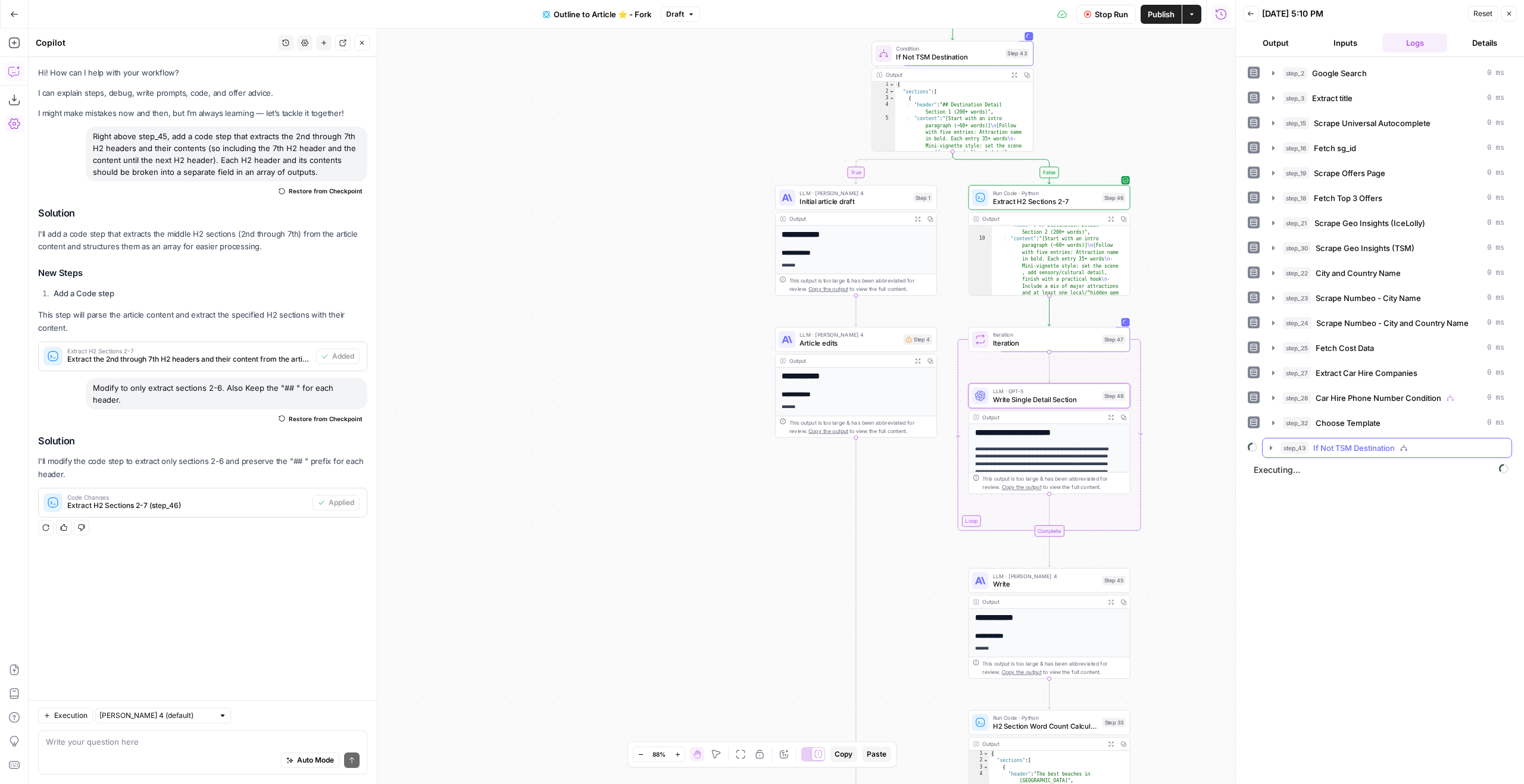
click at [1437, 446] on div "step_43 If Not TSM Destination" at bounding box center [1392, 448] width 224 height 12
click at [1453, 469] on div "step_46 Extract H2 Sections 2-7 0 ms" at bounding box center [1400, 473] width 187 height 12
click at [1452, 468] on div "step_46 Extract H2 Sections 2-7 0 ms" at bounding box center [1400, 473] width 187 height 12
click at [1078, 395] on span "Write Single Detail Section" at bounding box center [1045, 399] width 105 height 11
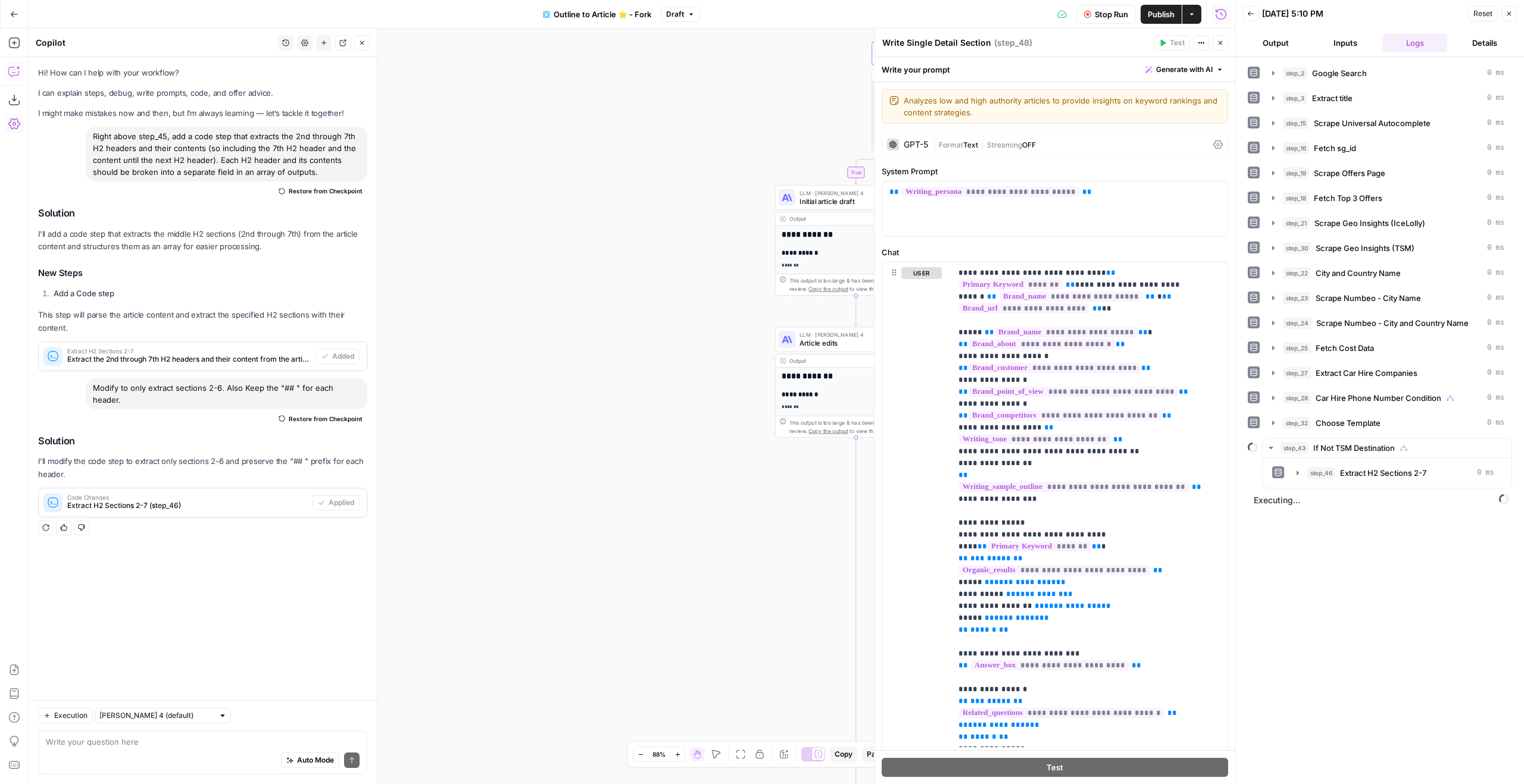
click at [990, 143] on span "Streaming" at bounding box center [1005, 145] width 35 height 9
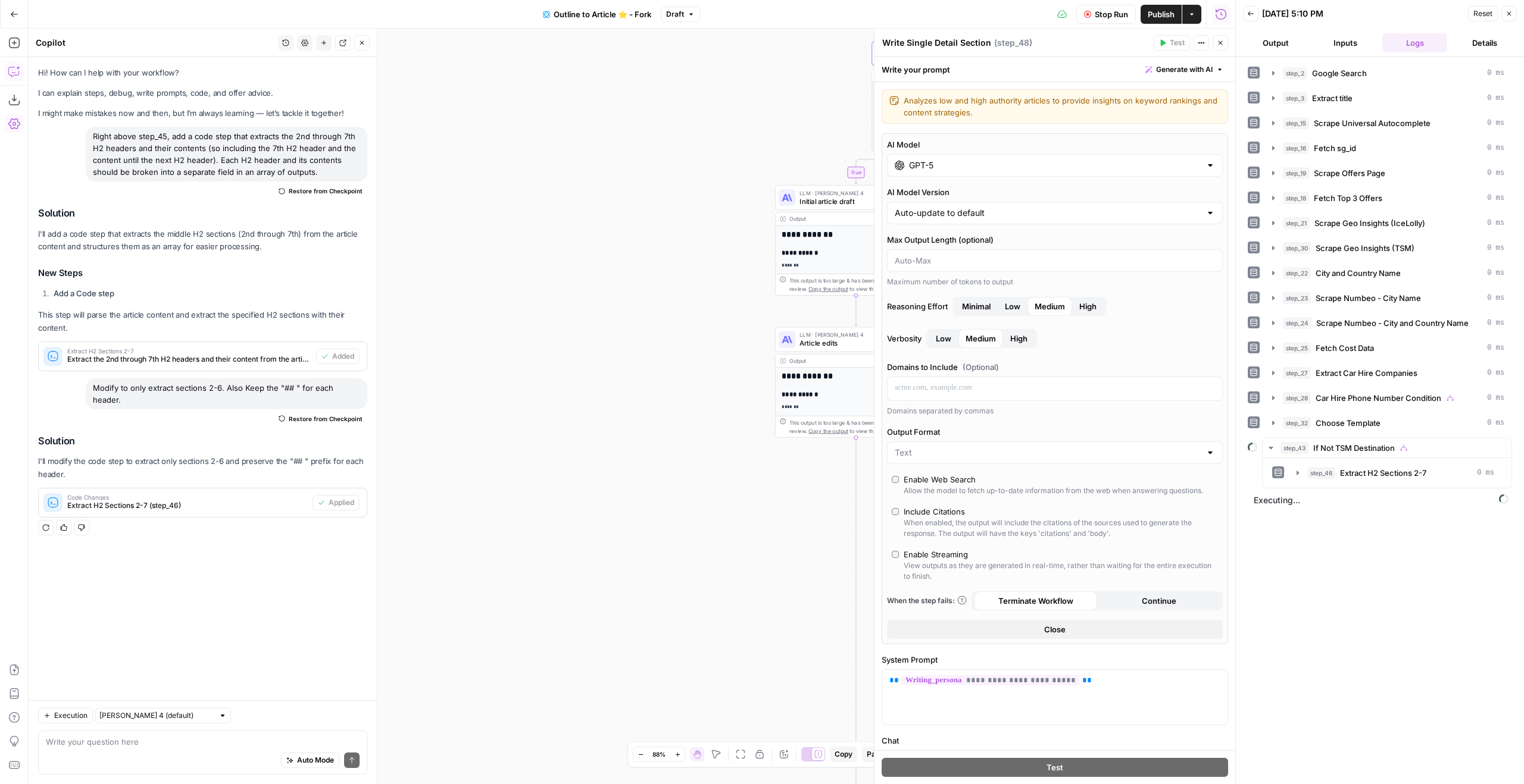
click at [1059, 637] on button "Close" at bounding box center [1055, 630] width 336 height 19
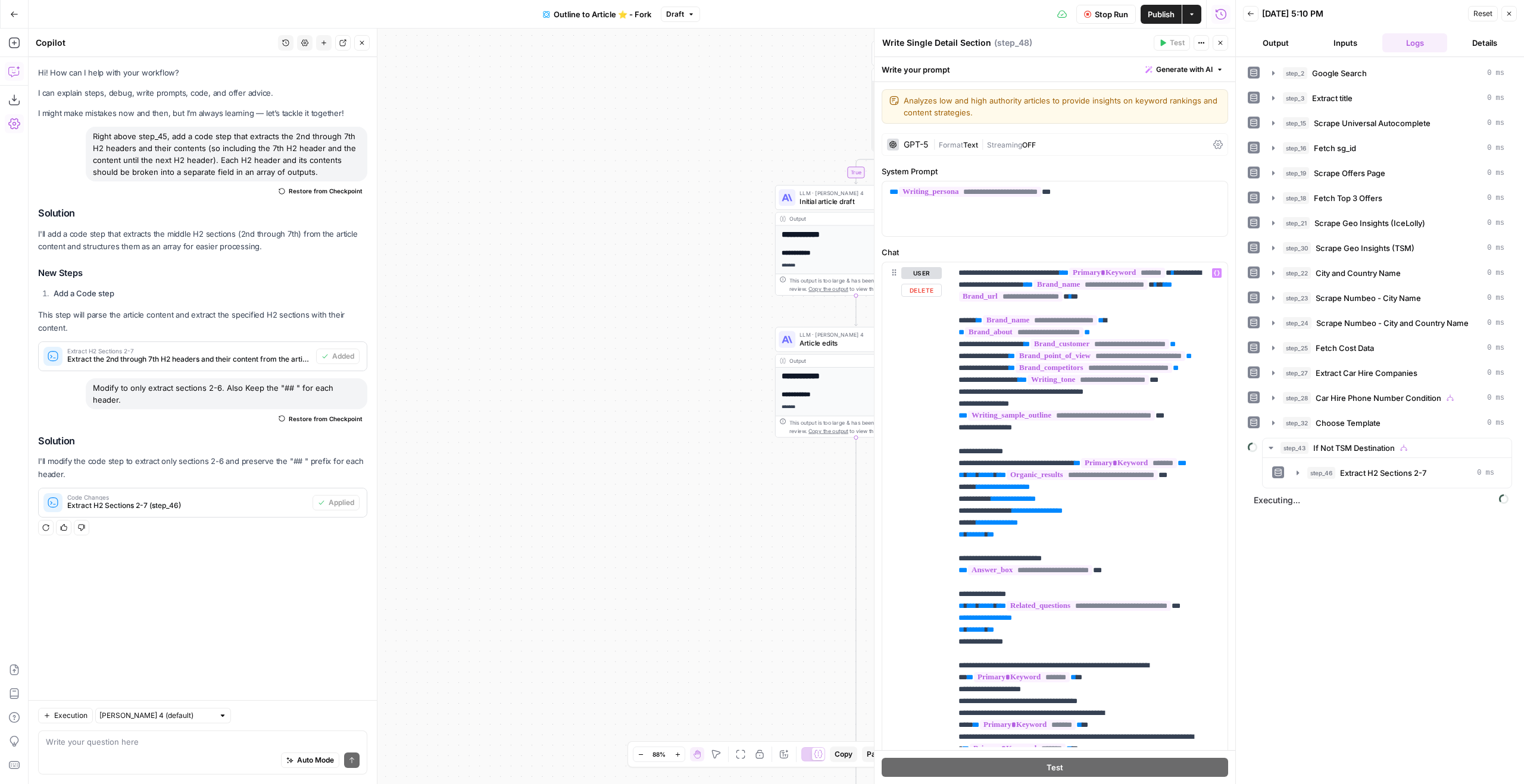
scroll to position [151, 0]
click at [1396, 498] on div "step_47 Iteration" at bounding box center [1399, 497] width 189 height 12
click at [1389, 524] on span "Write Single Detail Section" at bounding box center [1381, 523] width 33 height 12
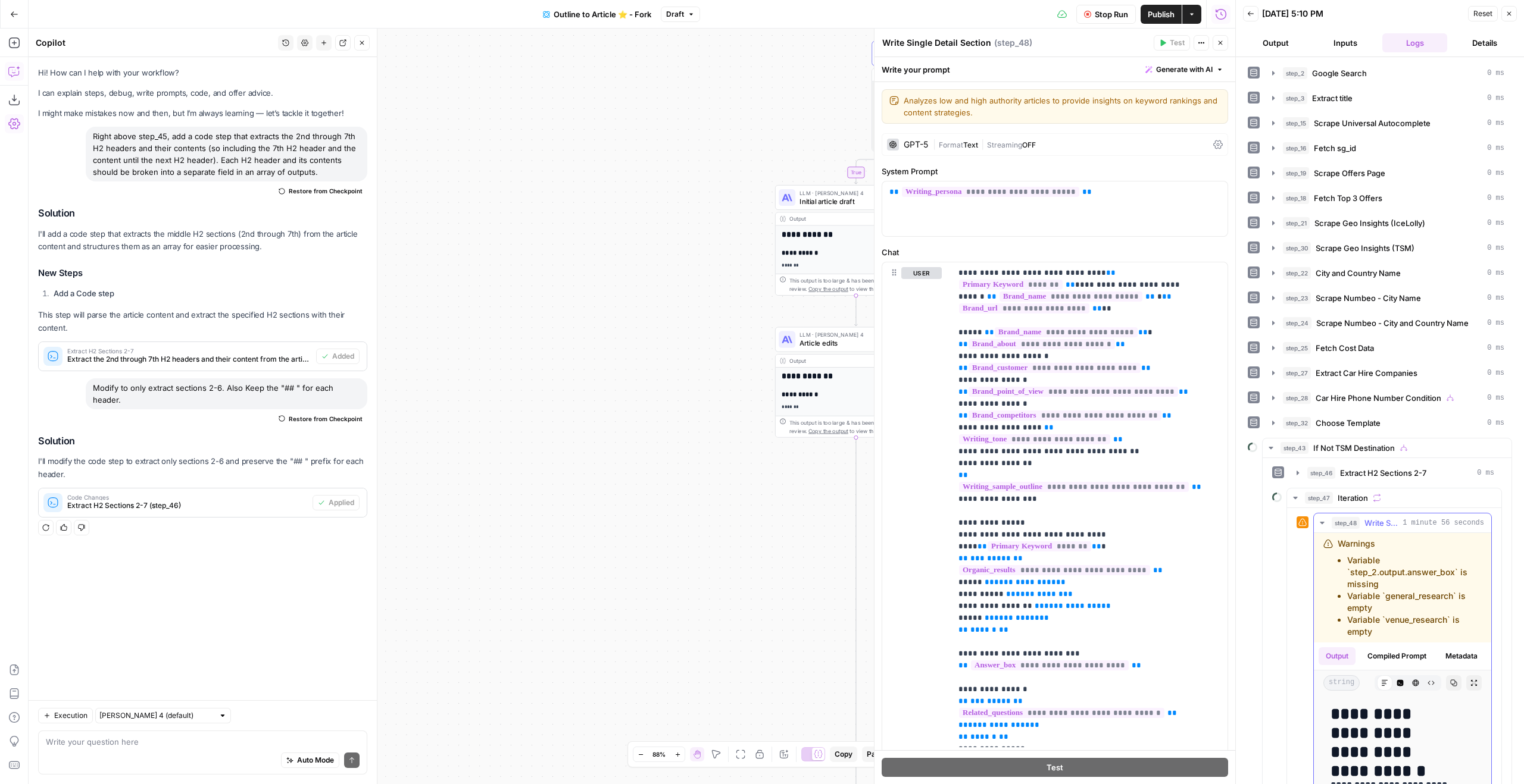
scroll to position [106, 0]
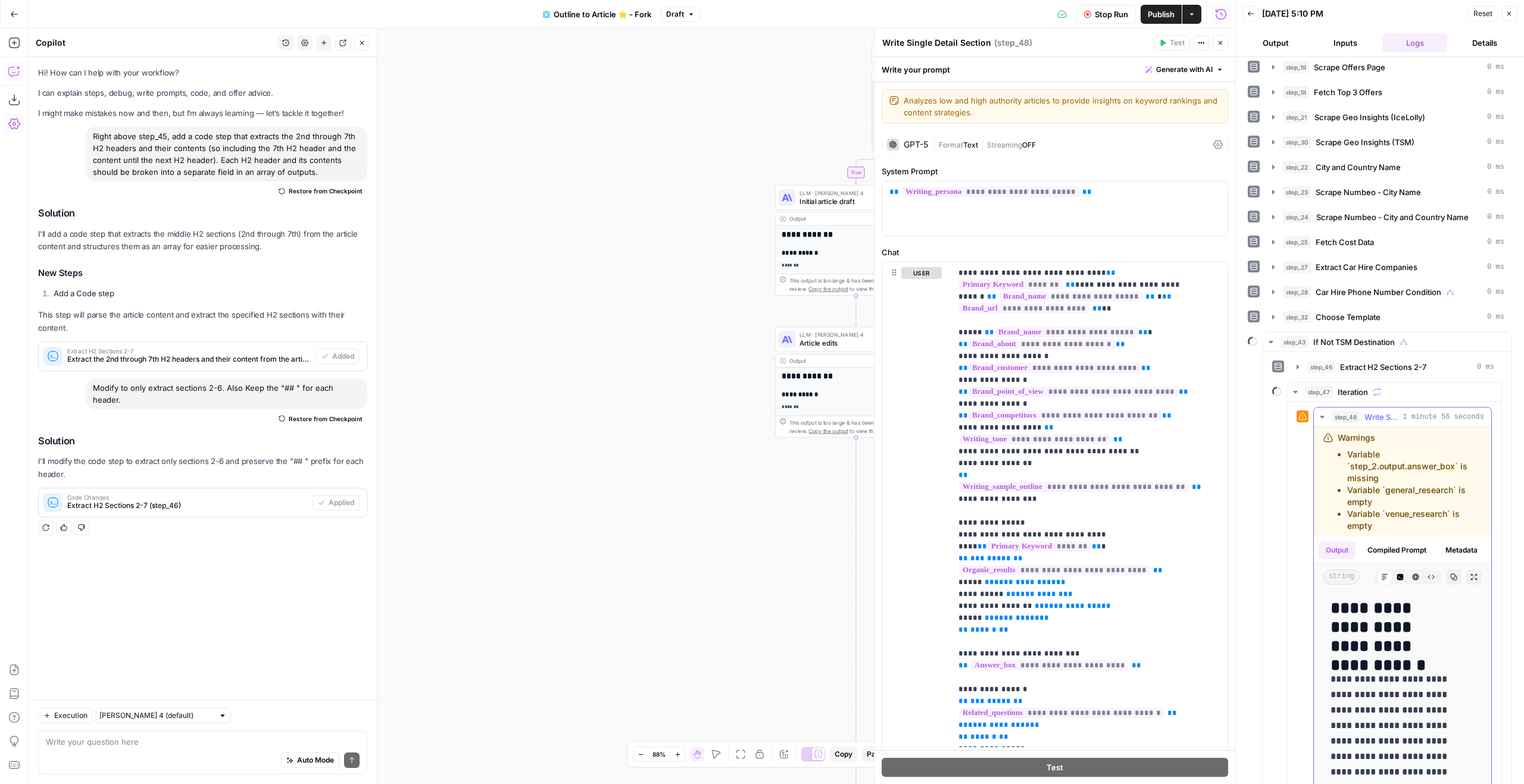
click at [1450, 581] on icon "button" at bounding box center [1453, 577] width 7 height 7
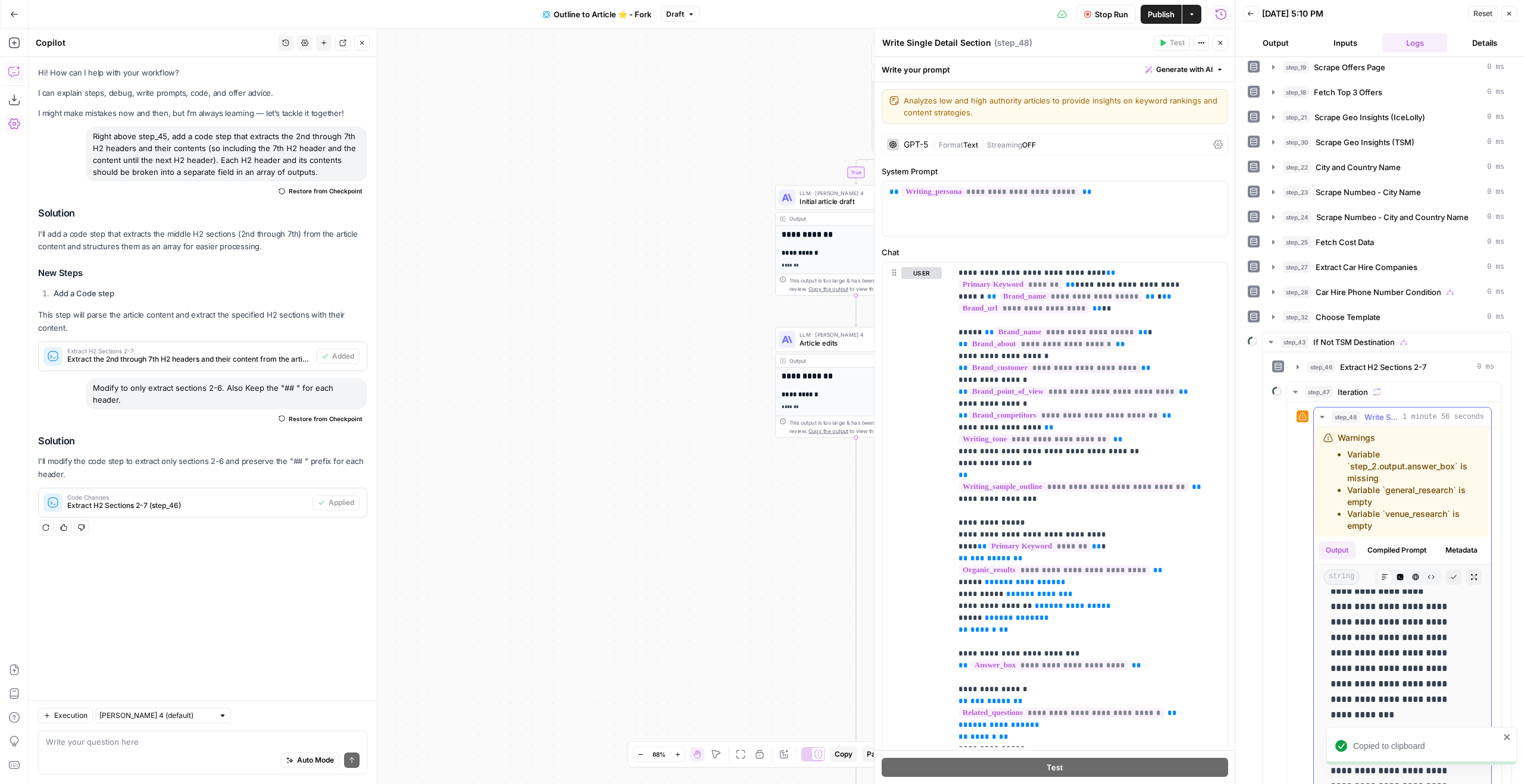
scroll to position [733, 0]
click at [1113, 13] on span "Stop Run" at bounding box center [1111, 14] width 33 height 12
click at [1024, 149] on span "OFF" at bounding box center [1029, 145] width 13 height 9
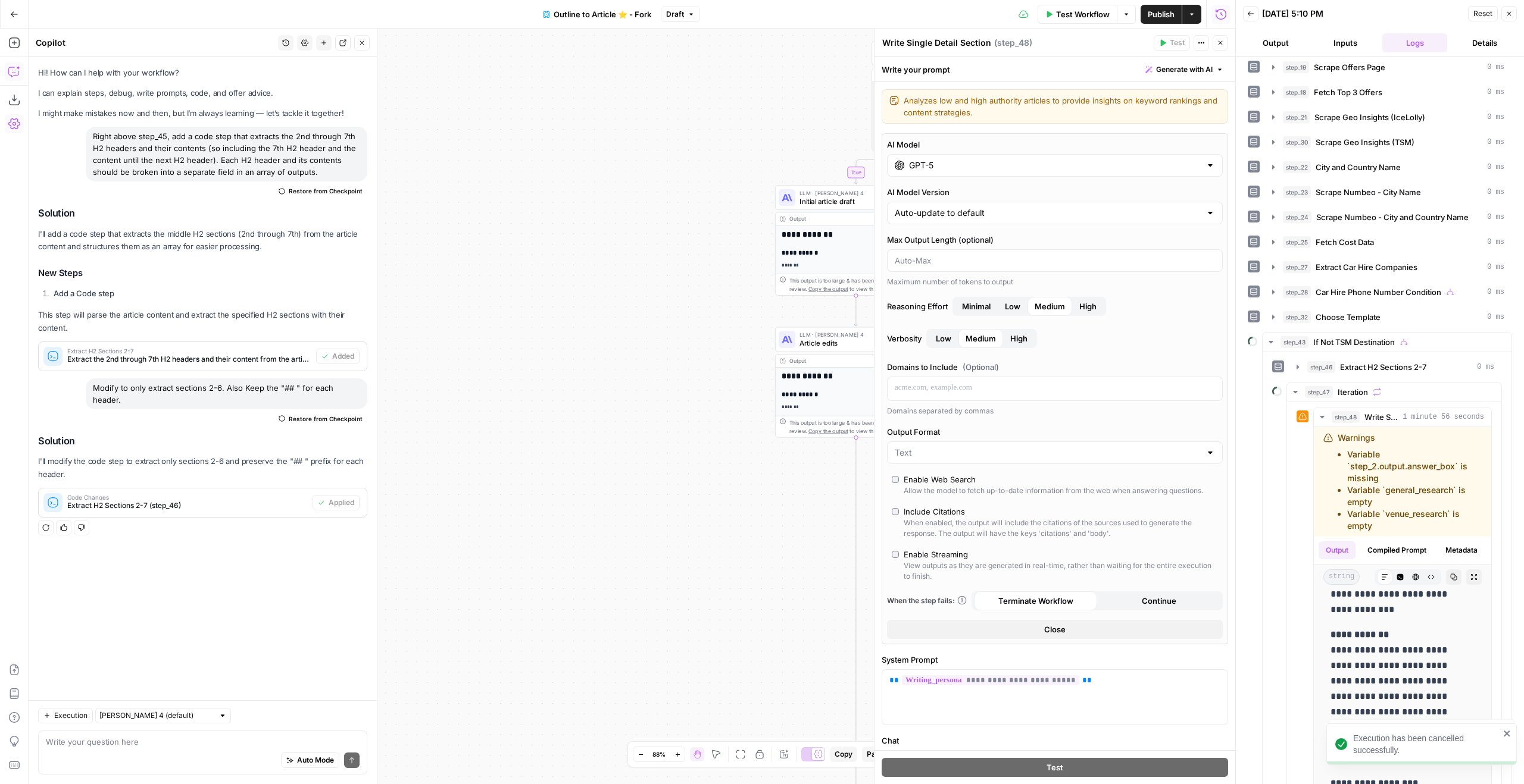
click at [998, 164] on input "GPT-5" at bounding box center [1055, 165] width 292 height 12
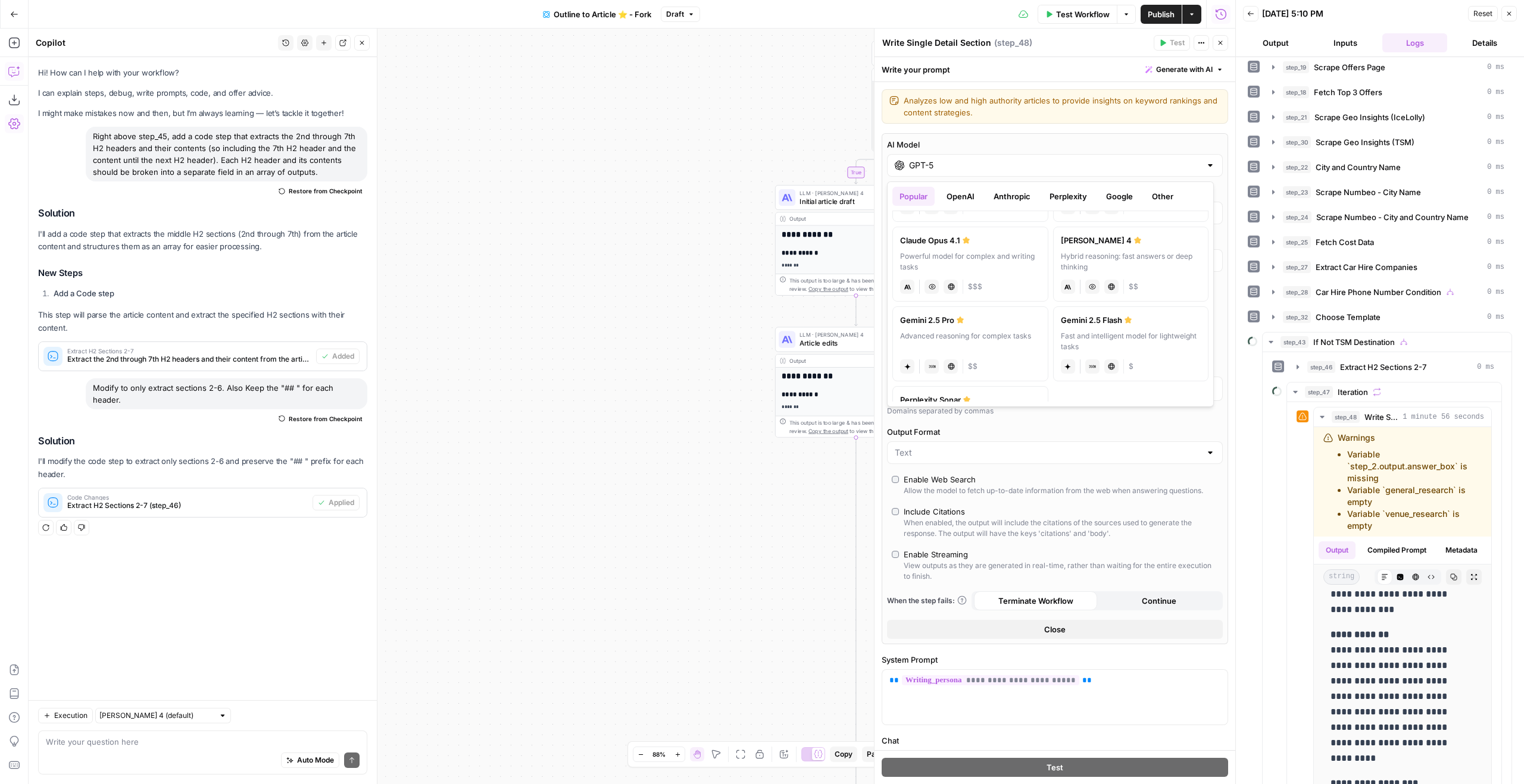
scroll to position [205, 0]
click at [1124, 194] on button "Google" at bounding box center [1119, 196] width 41 height 19
click at [1028, 240] on div "Advanced reasoning for complex tasks" at bounding box center [970, 251] width 140 height 22
type input "Gemini 2.5 Pro"
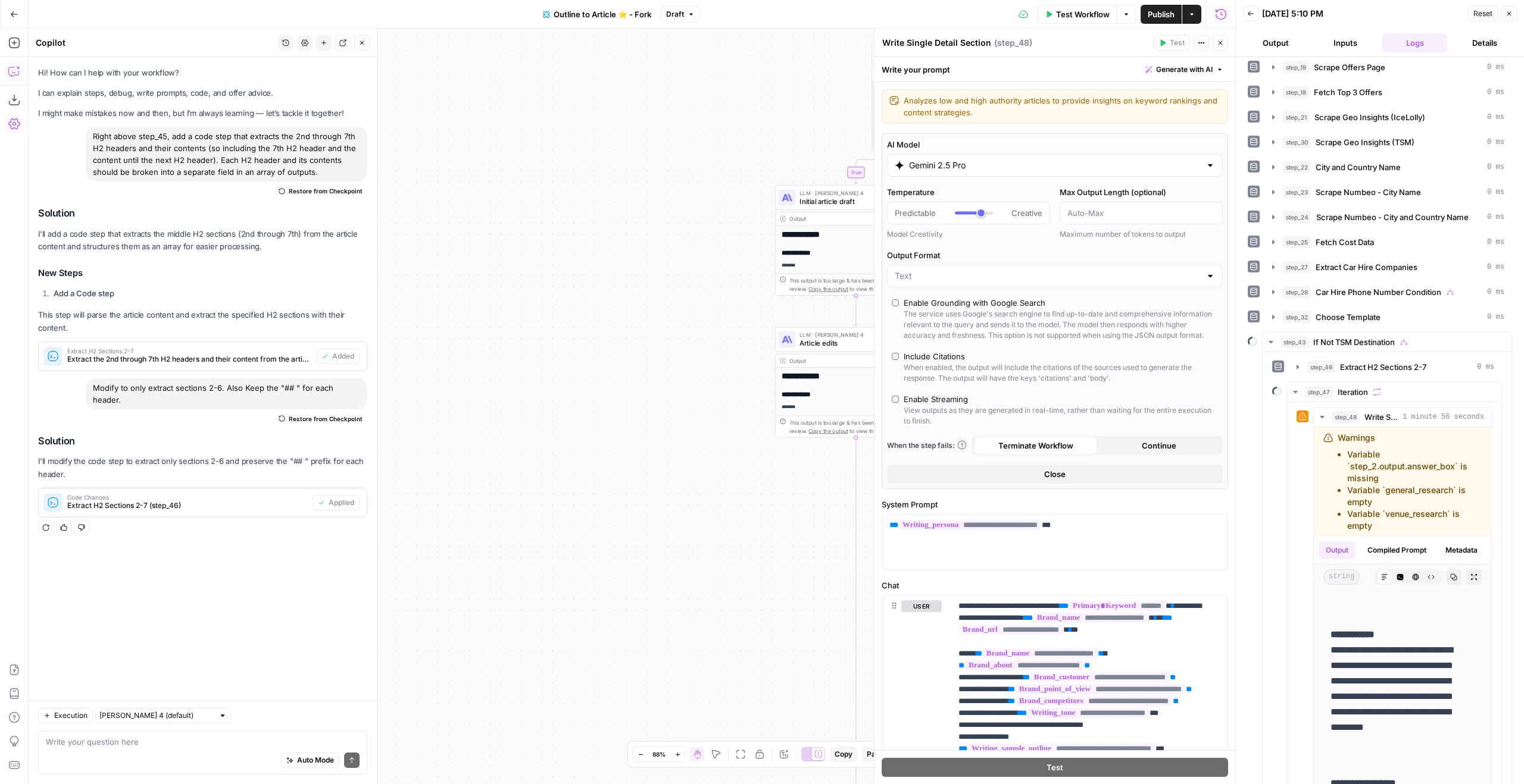
click at [1122, 482] on button "Close" at bounding box center [1055, 474] width 336 height 19
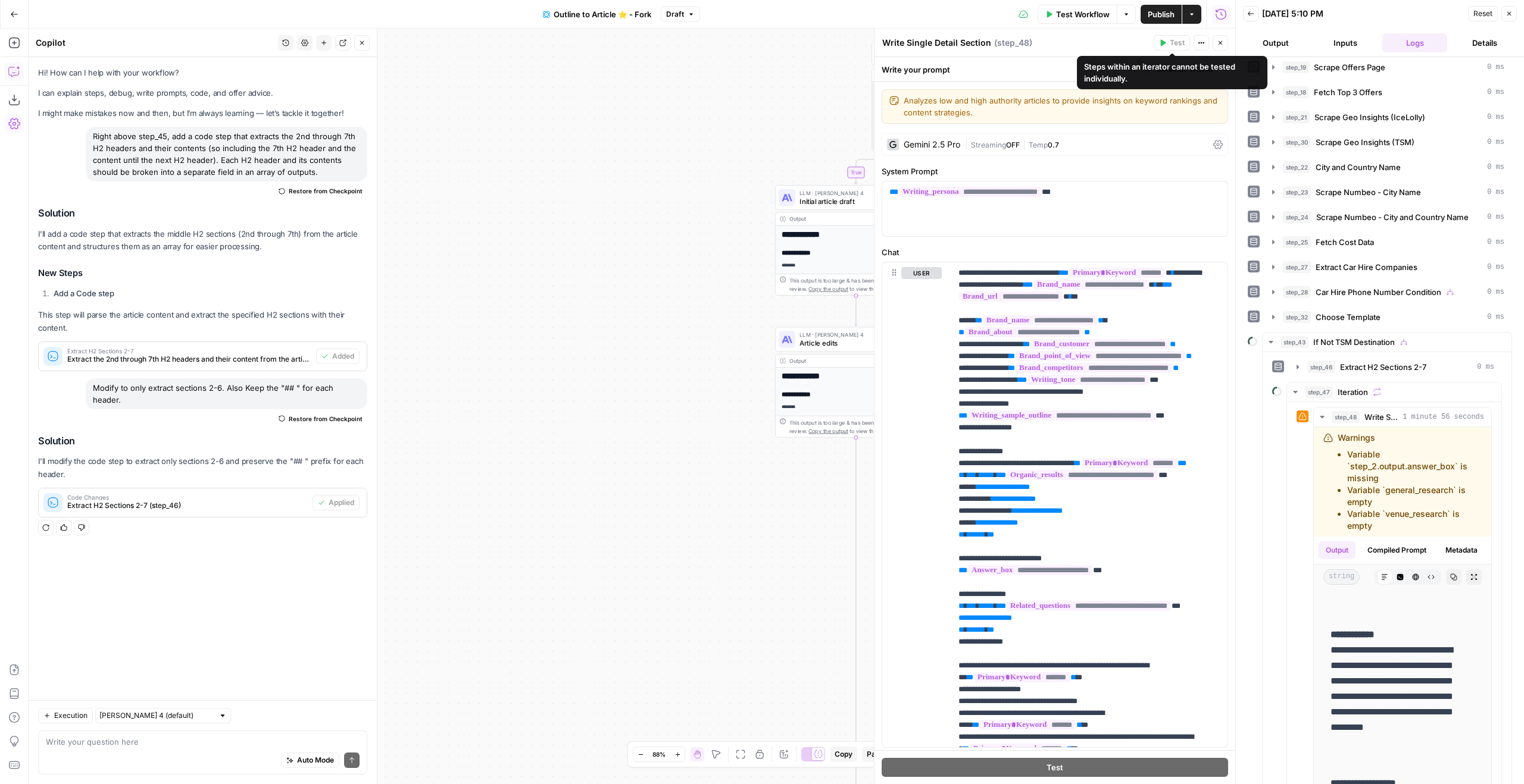
click at [1222, 46] on icon "button" at bounding box center [1220, 42] width 7 height 7
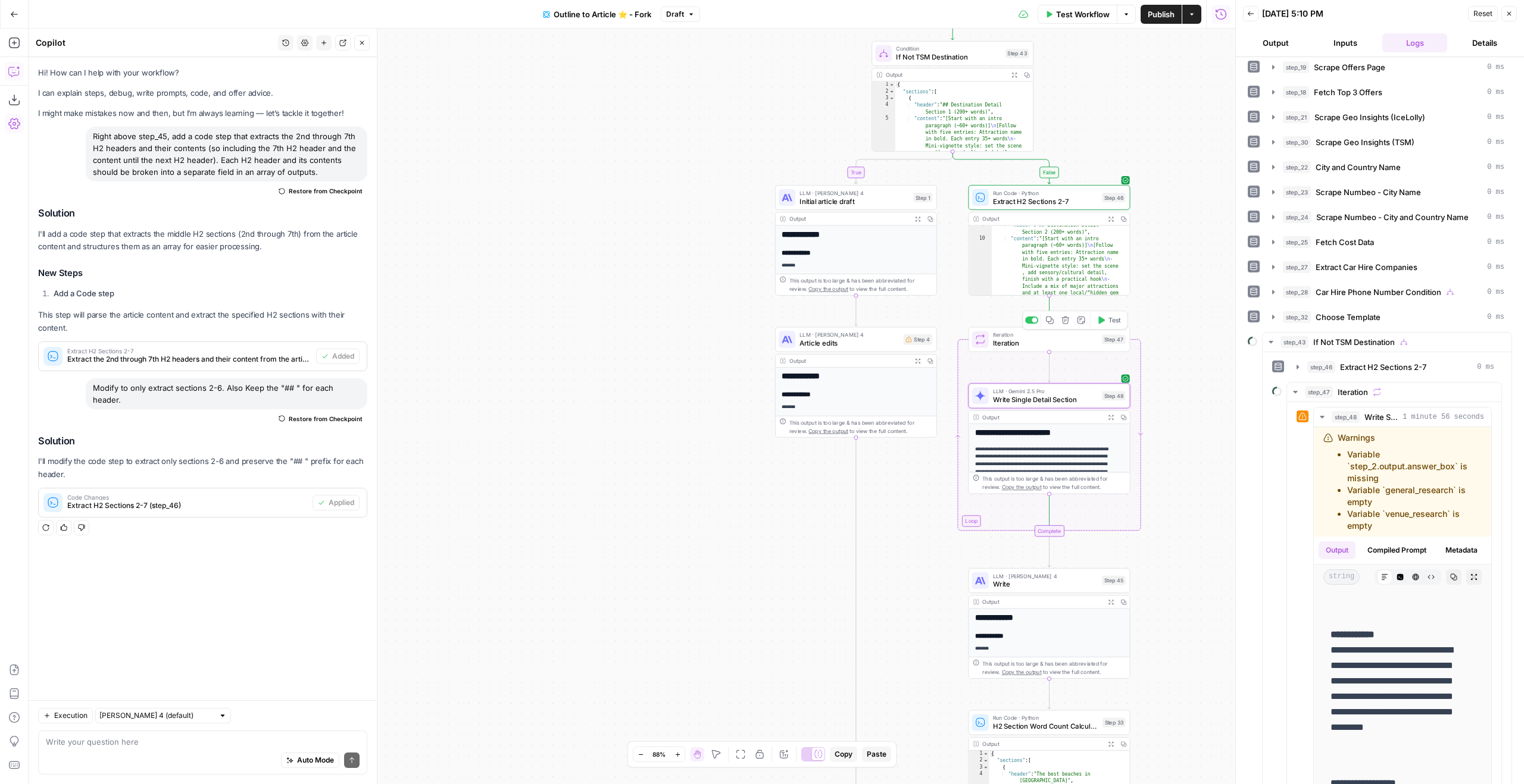
click at [1116, 319] on span "Test" at bounding box center [1114, 320] width 12 height 9
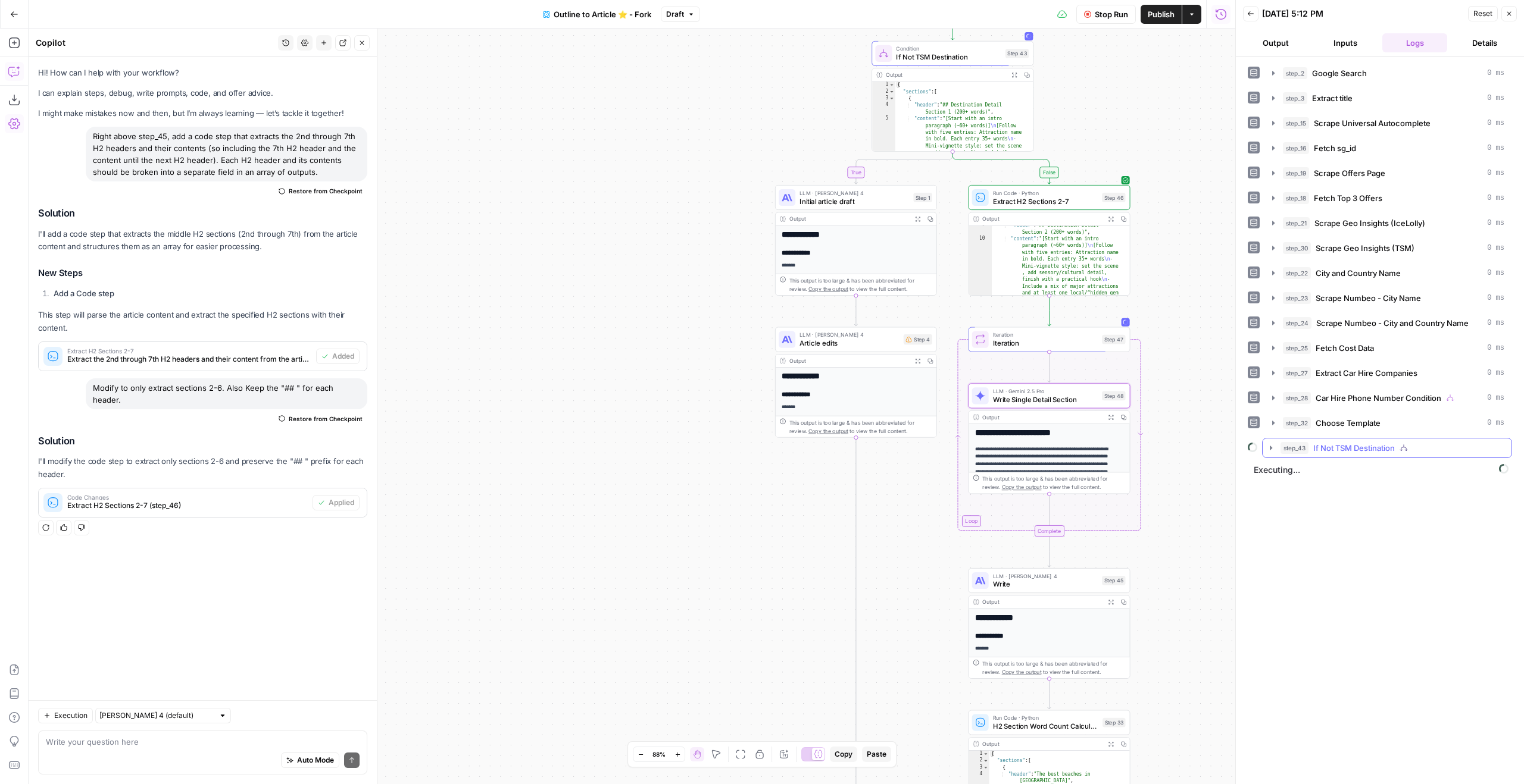
click at [1336, 446] on span "If Not TSM Destination" at bounding box center [1354, 448] width 81 height 12
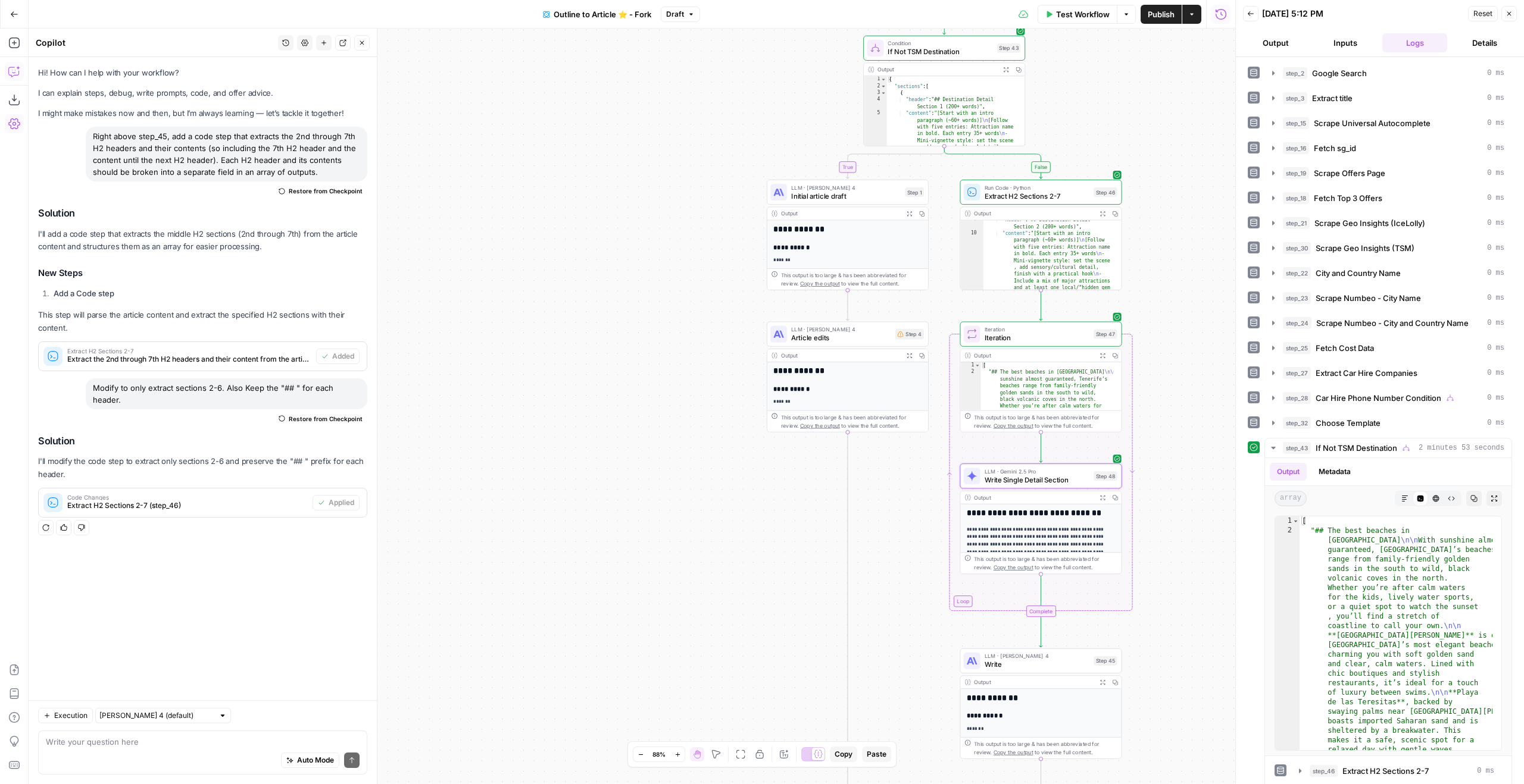
drag, startPoint x: 594, startPoint y: 473, endPoint x: 531, endPoint y: 354, distance: 134.6
click at [499, 392] on div "true true true false false false Workflow Set Inputs Inputs Google Search Googl…" at bounding box center [632, 406] width 1207 height 756
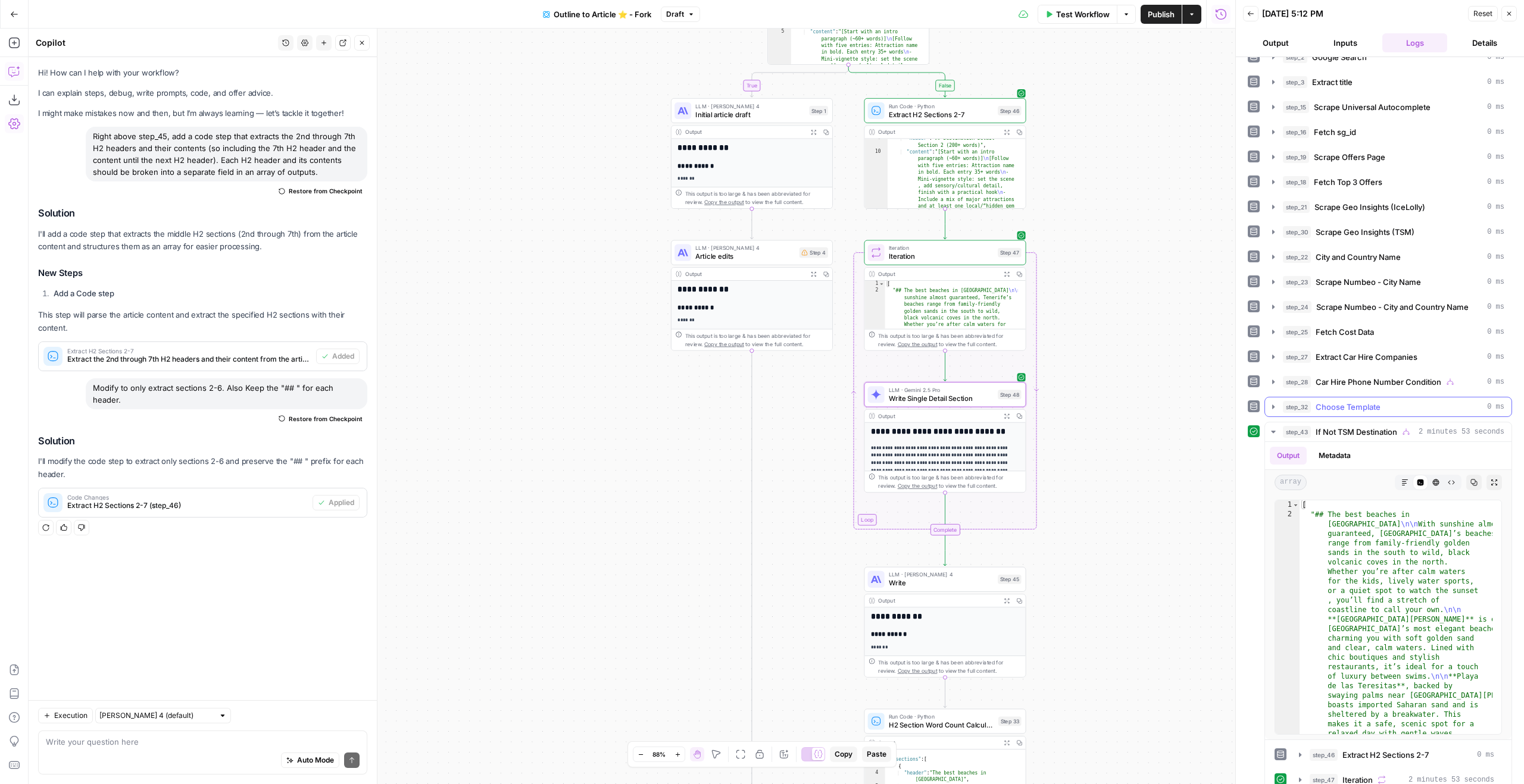
scroll to position [33, 0]
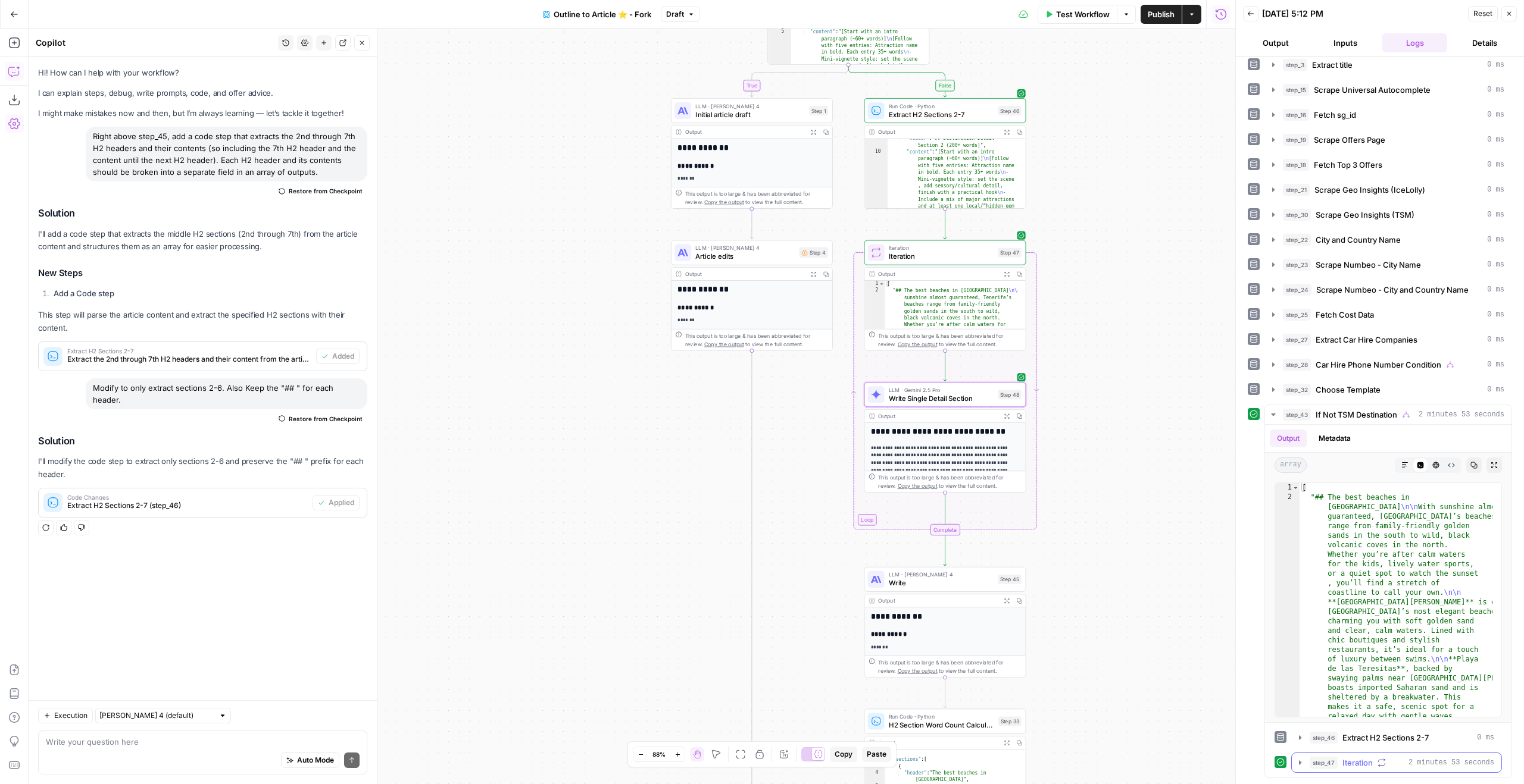
click at [1460, 765] on span "2 minutes 53 seconds" at bounding box center [1451, 762] width 86 height 11
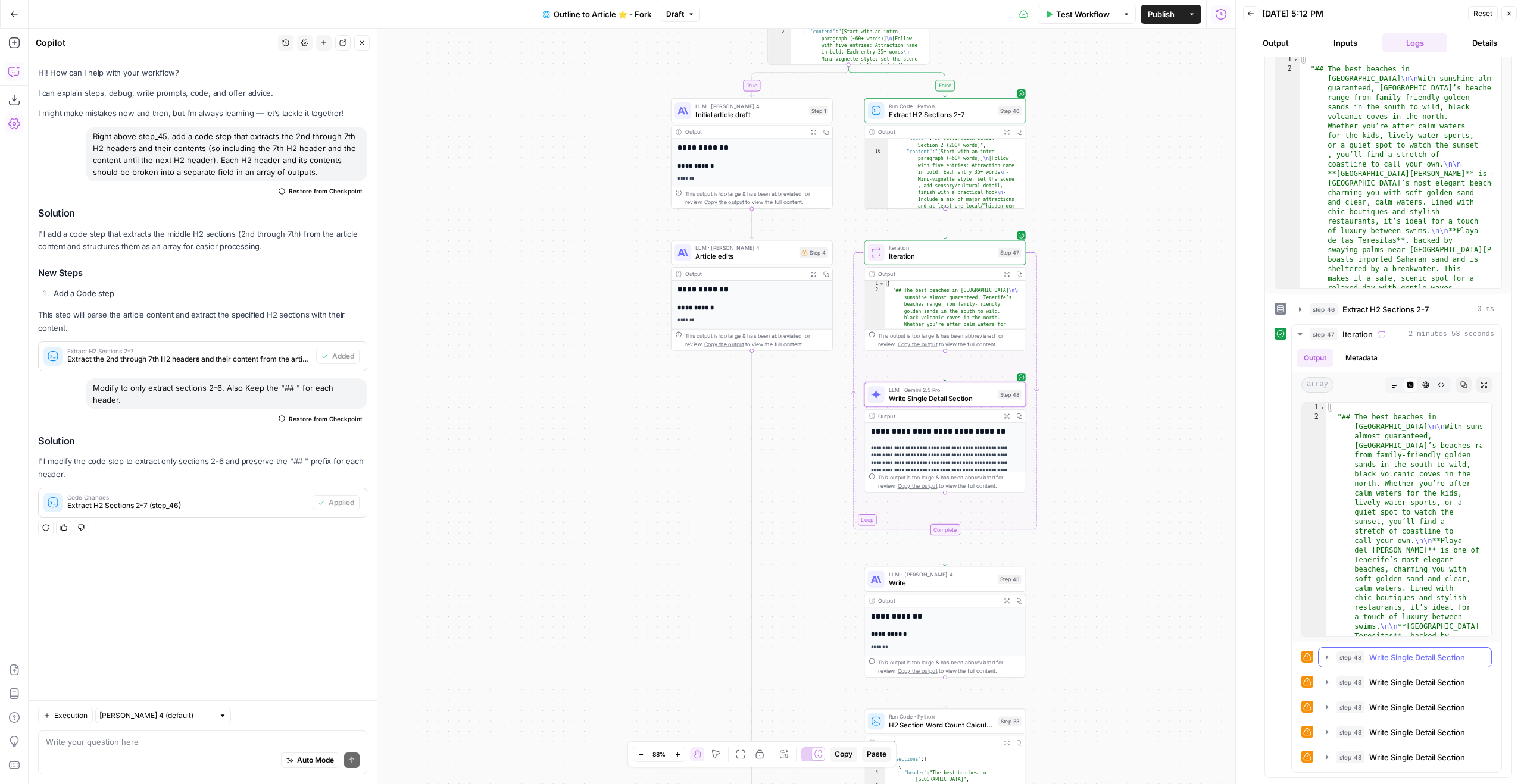
click at [1451, 664] on button "step_48 Write Single Detail Section 18 seconds" at bounding box center [1405, 657] width 173 height 19
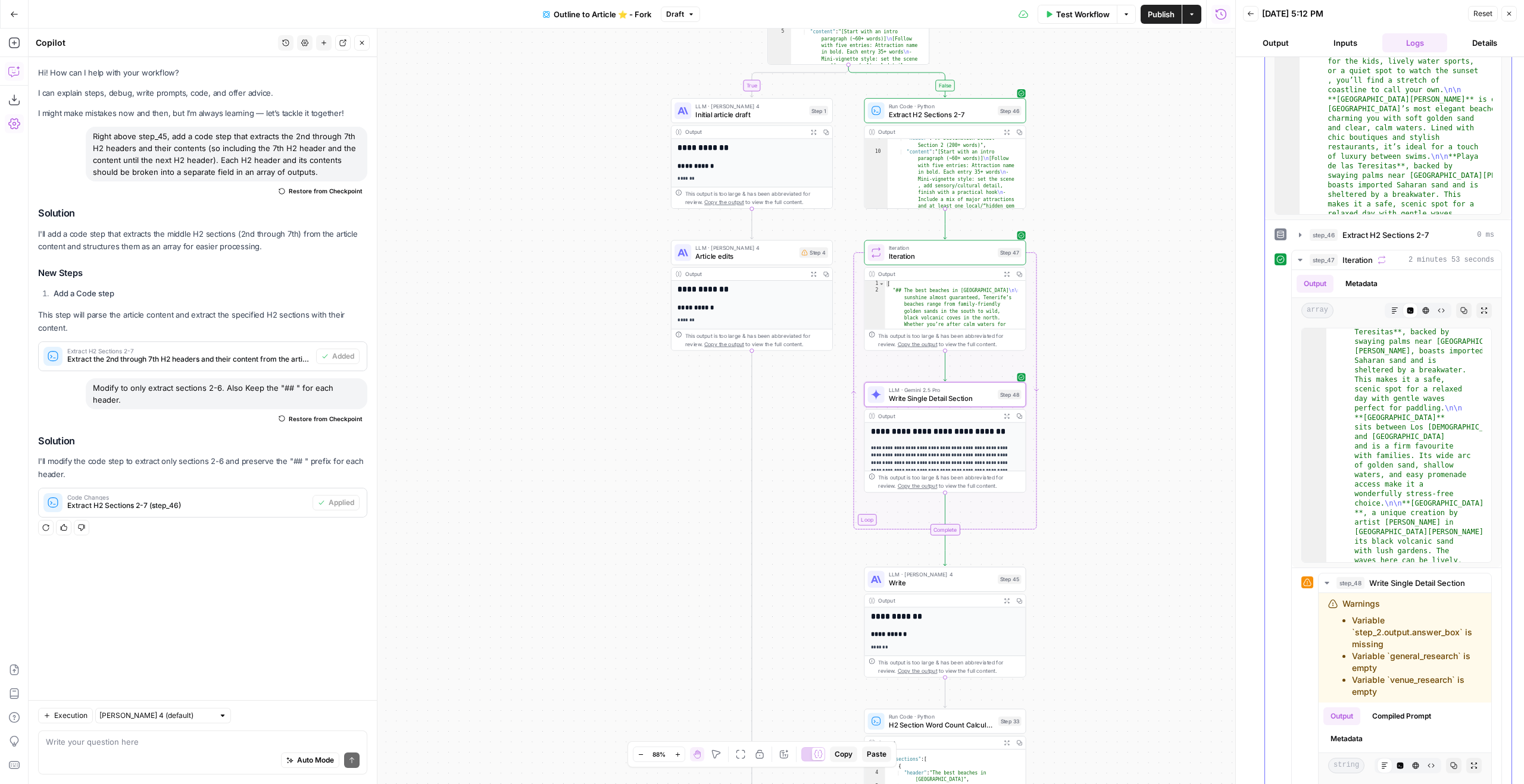
scroll to position [685, 0]
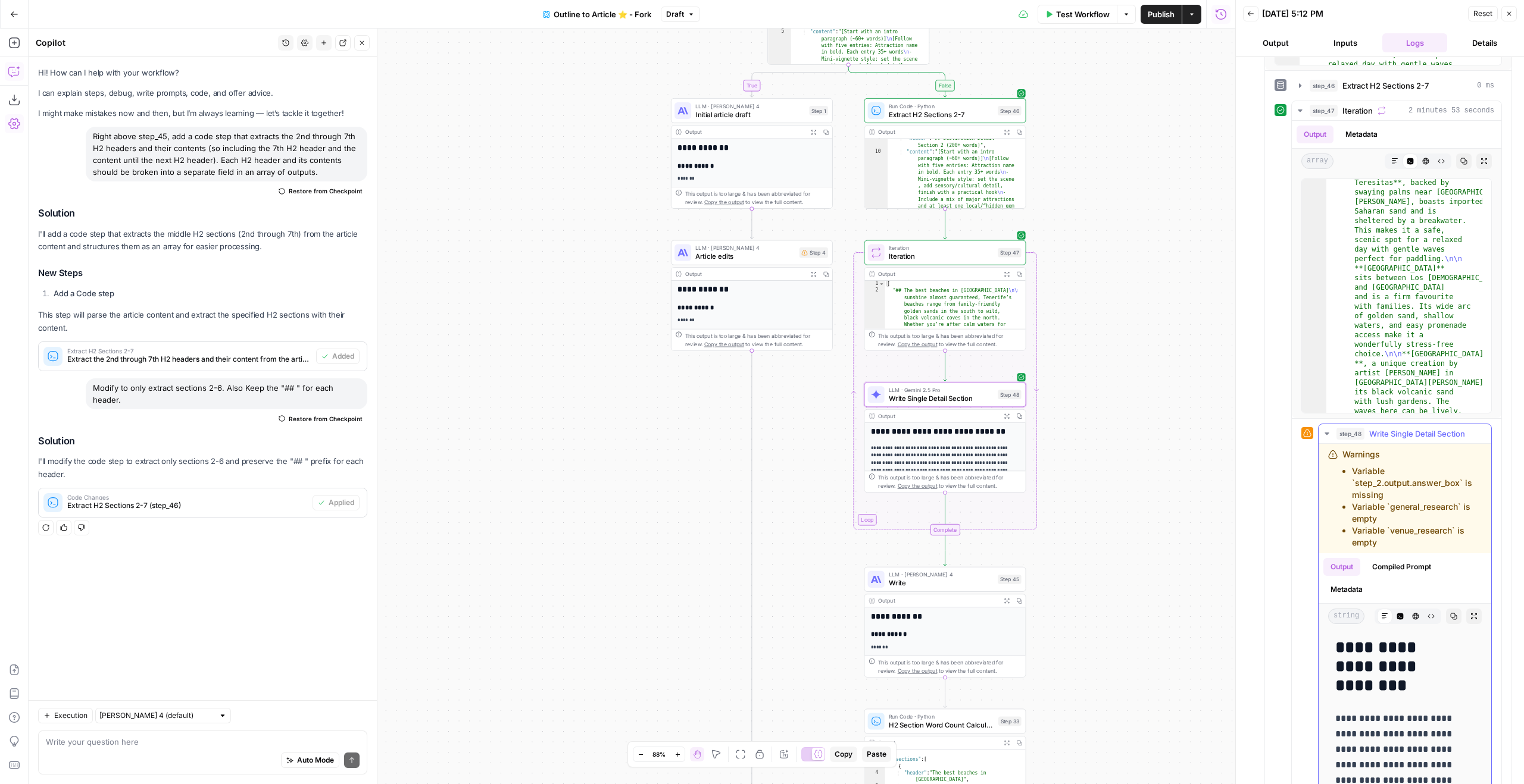
click at [1453, 614] on button "Copy" at bounding box center [1453, 616] width 16 height 16
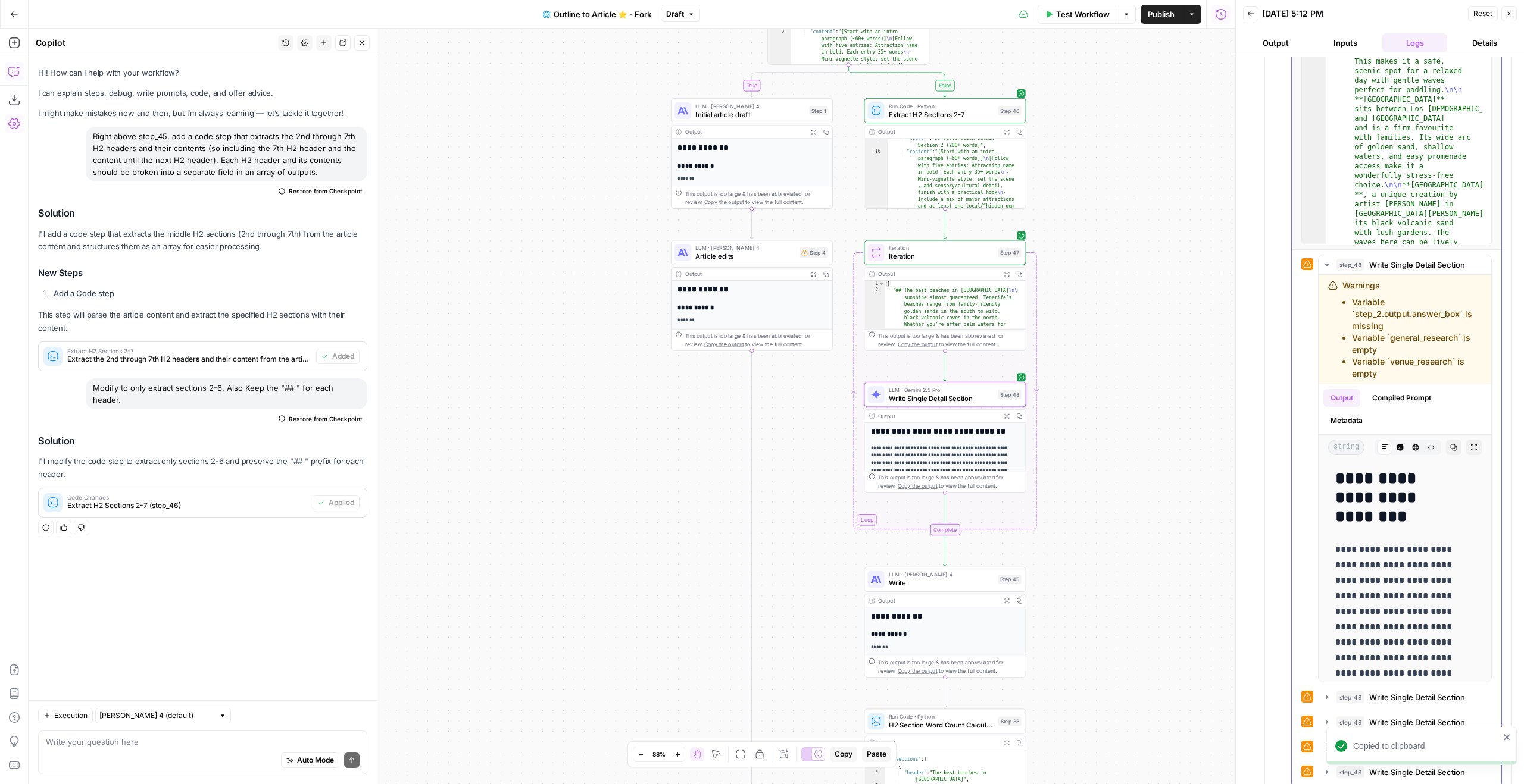
scroll to position [870, 0]
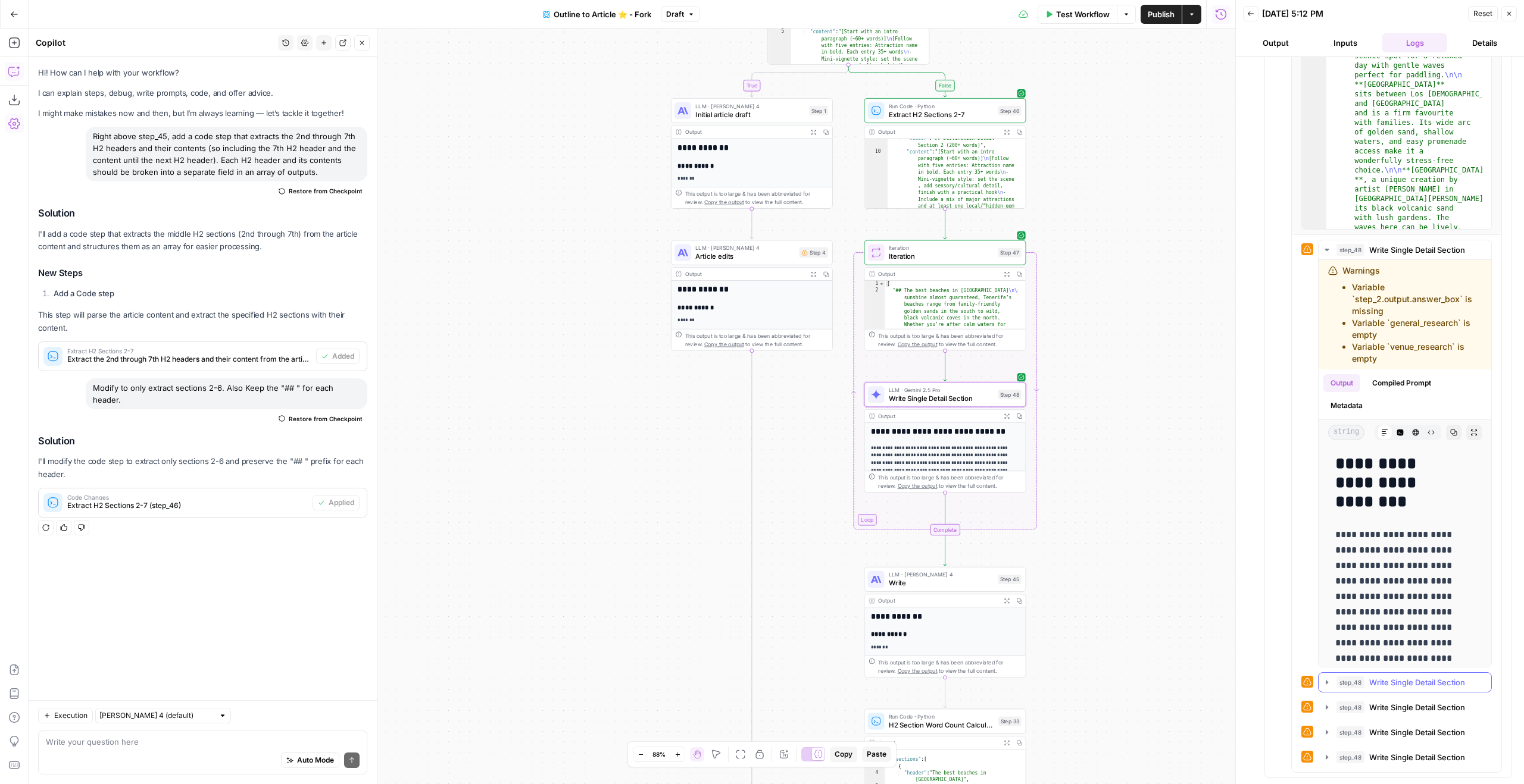
click at [1400, 679] on span "Write Single Detail Section" at bounding box center [1417, 683] width 96 height 12
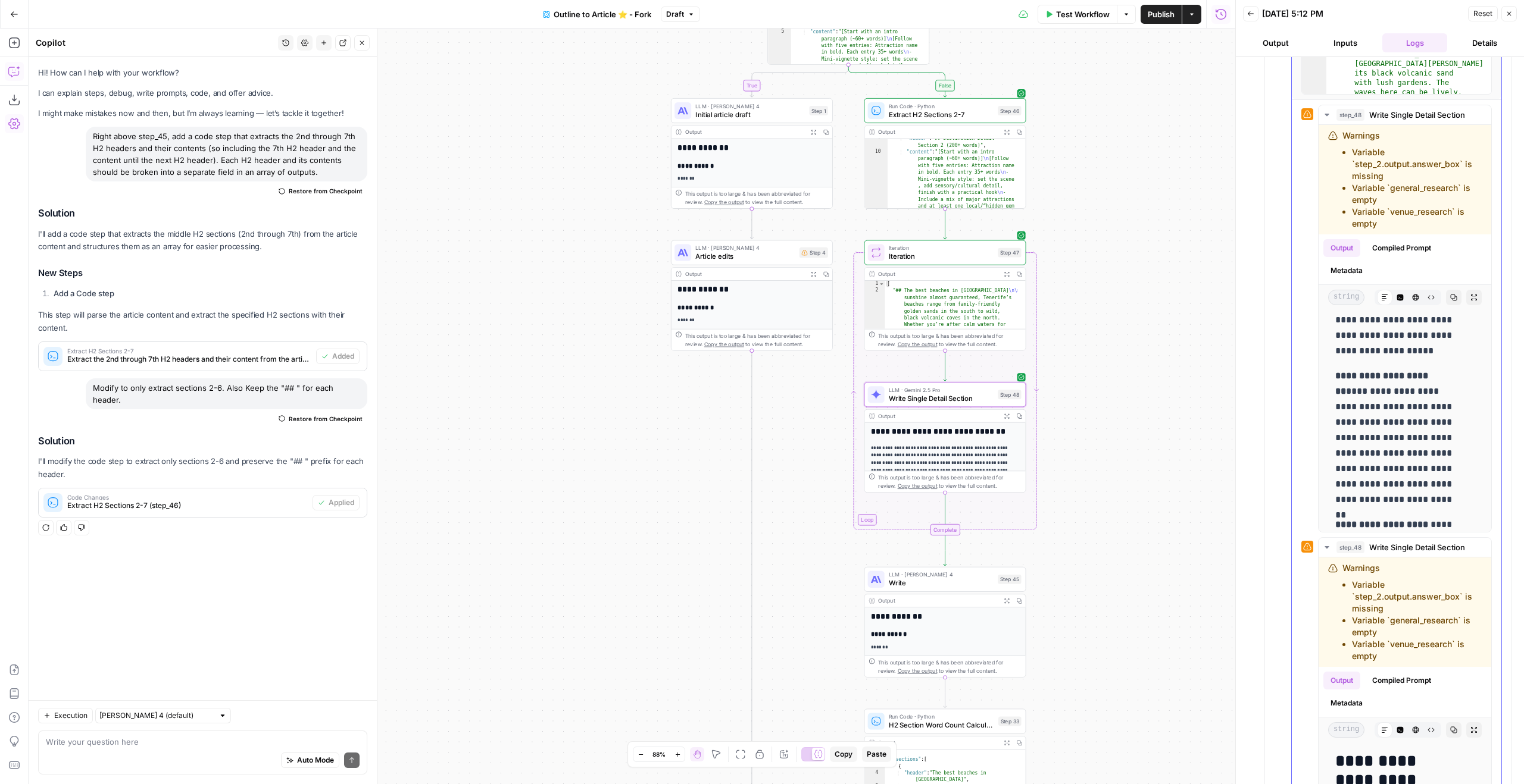
scroll to position [1276, 0]
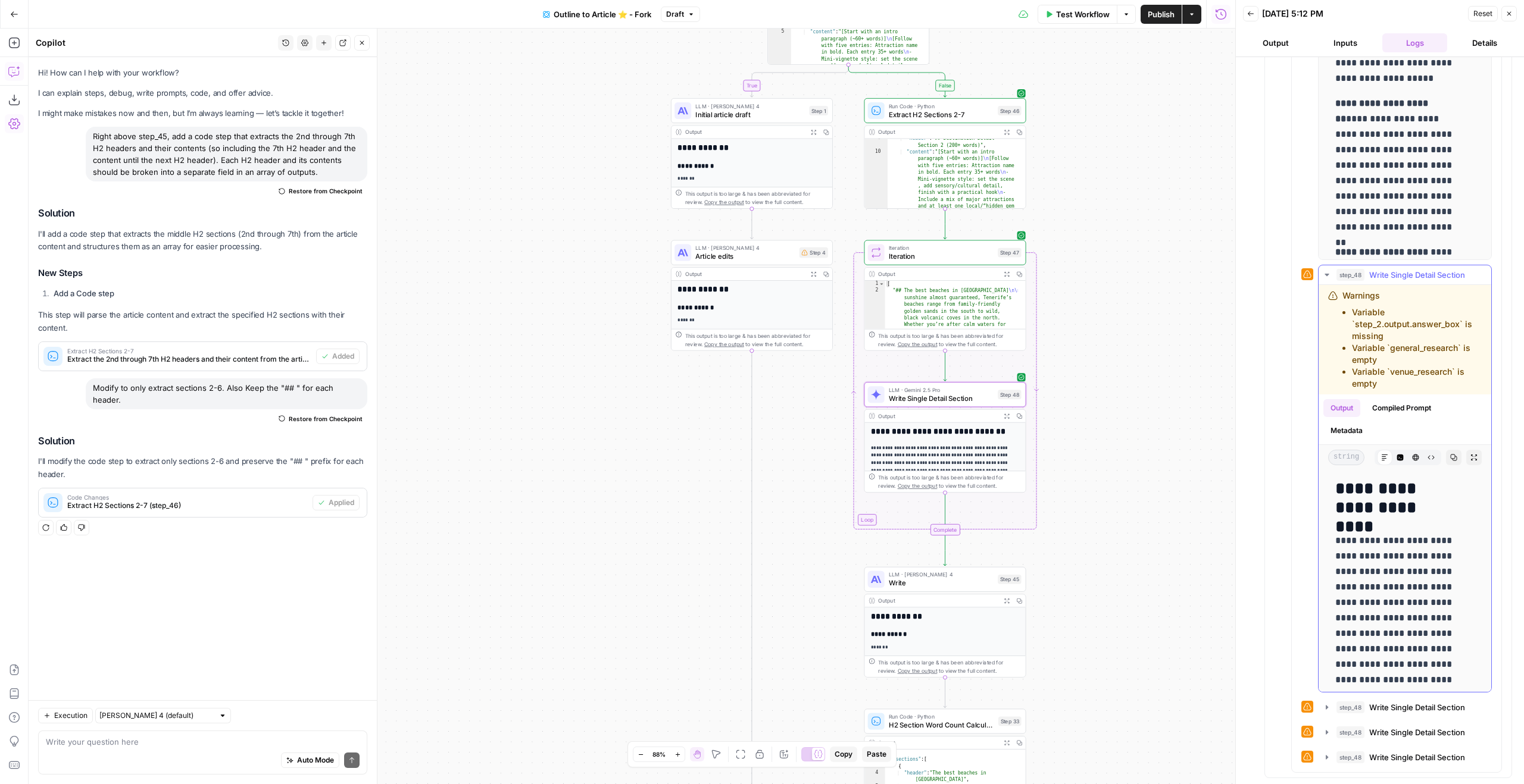
click at [1450, 457] on icon "button" at bounding box center [1453, 458] width 7 height 7
click at [1509, 17] on icon "button" at bounding box center [1509, 13] width 7 height 7
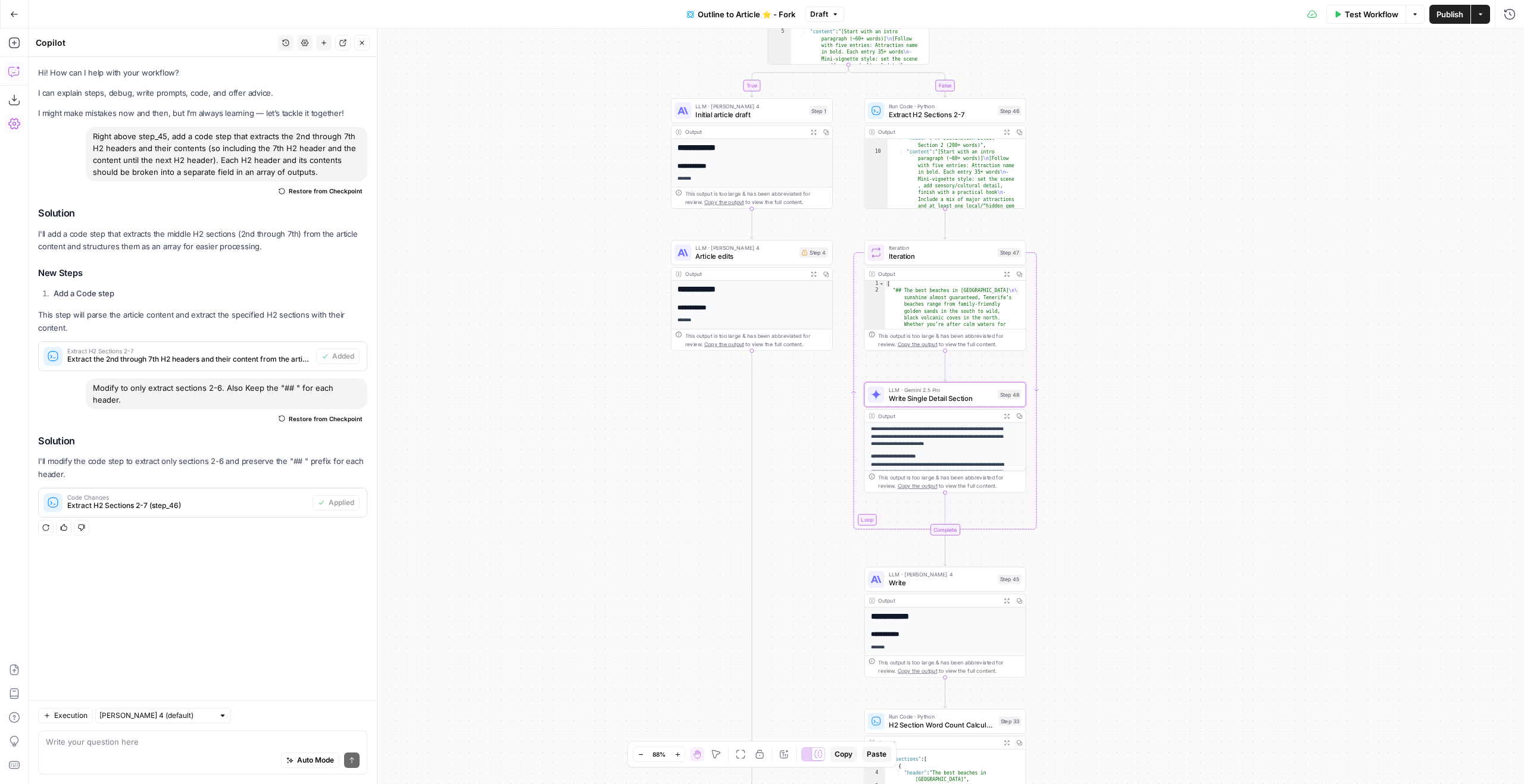
scroll to position [154, 0]
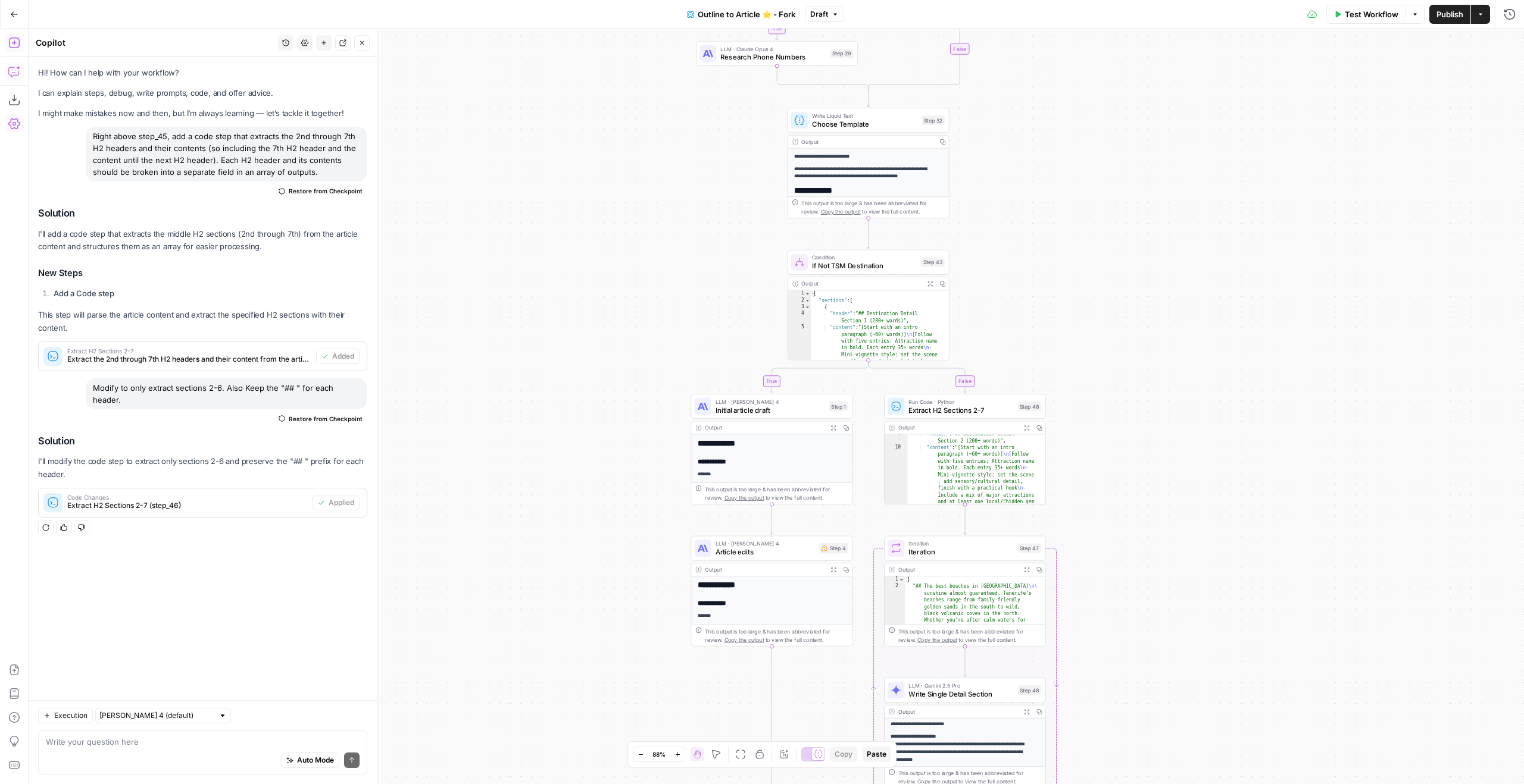
drag, startPoint x: 5, startPoint y: 41, endPoint x: 410, endPoint y: 125, distance: 413.6
click at [5, 41] on button "Add Steps" at bounding box center [14, 42] width 19 height 19
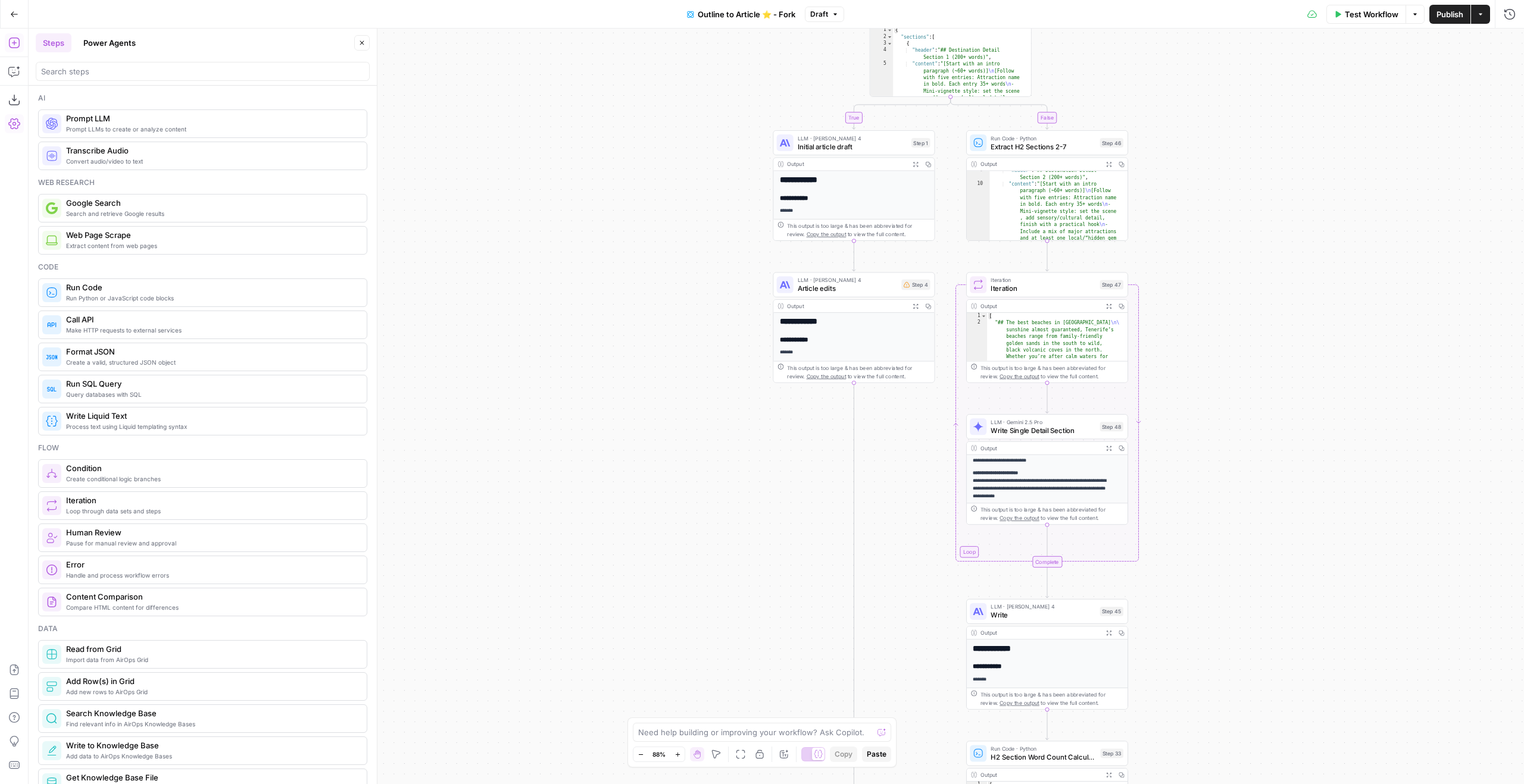
drag, startPoint x: 1196, startPoint y: 450, endPoint x: 1286, endPoint y: 177, distance: 287.5
click at [1286, 183] on div "true true true false false false Workflow Set Inputs Inputs Google Search Googl…" at bounding box center [776, 406] width 1496 height 756
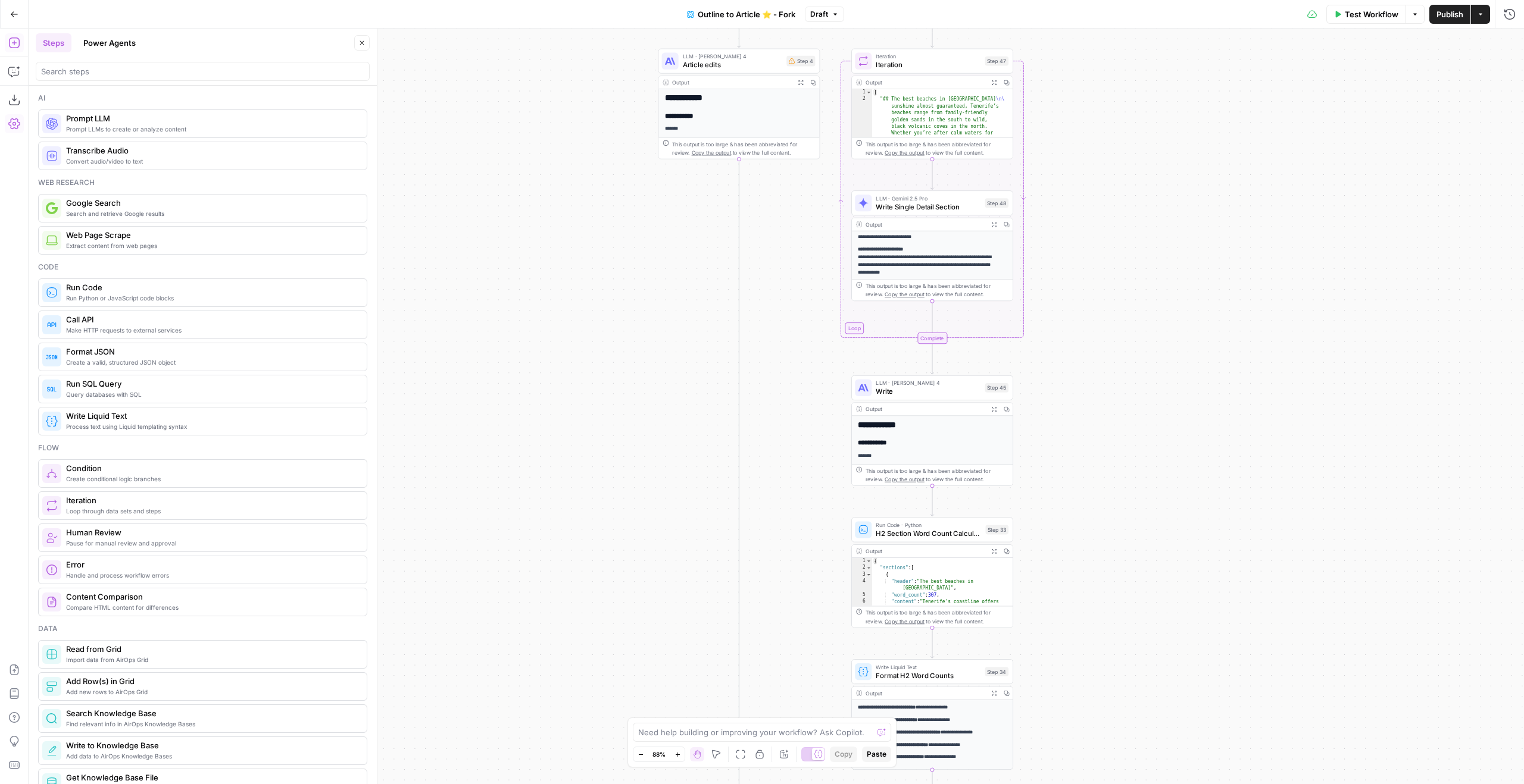
drag, startPoint x: 1197, startPoint y: 234, endPoint x: 1161, endPoint y: 143, distance: 97.9
click at [1160, 144] on div "true true true false false false Workflow Set Inputs Inputs Google Search Googl…" at bounding box center [776, 406] width 1496 height 756
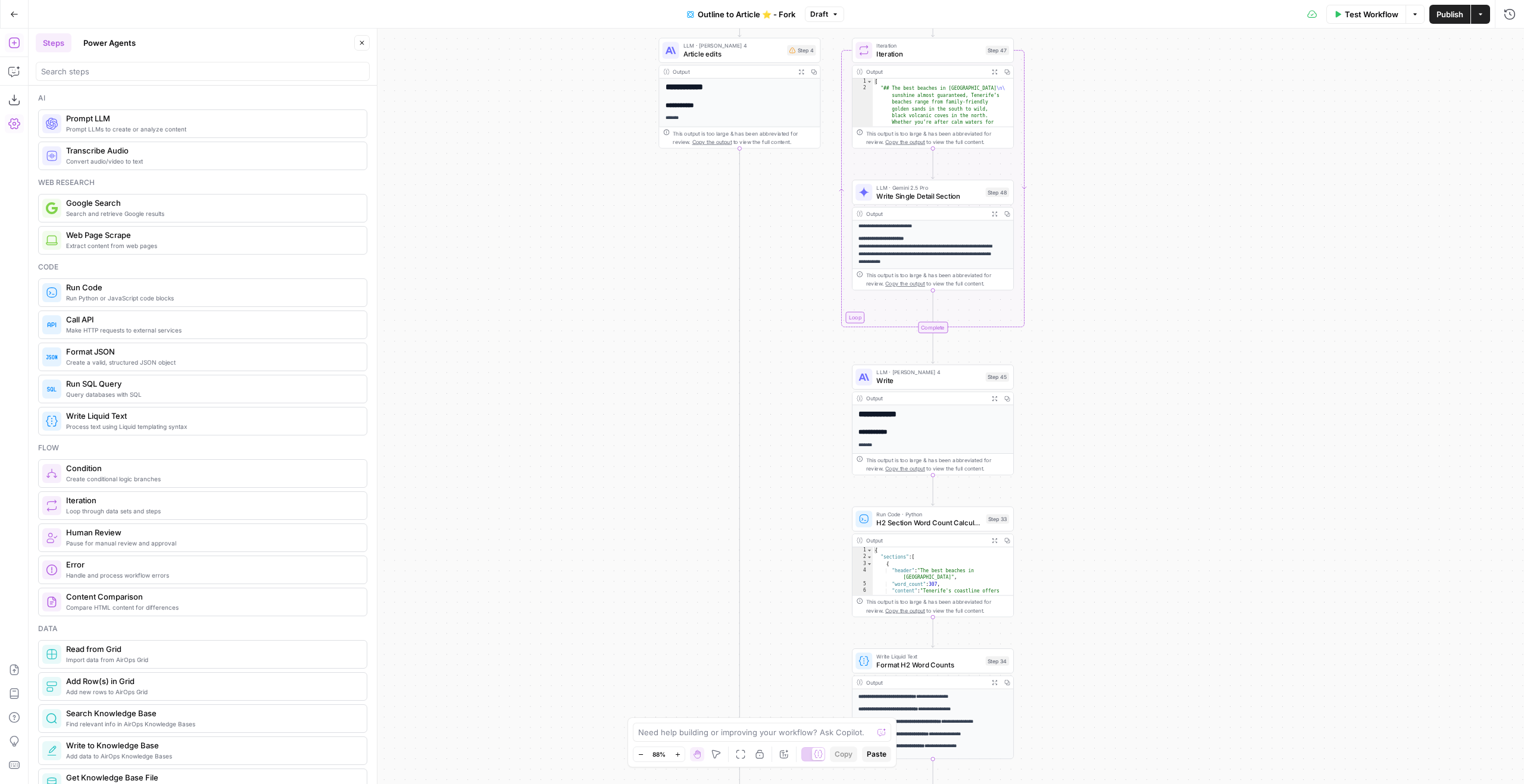
drag, startPoint x: 1112, startPoint y: 399, endPoint x: 1041, endPoint y: 203, distance: 208.5
click at [1041, 204] on div "true true true false false false Workflow Set Inputs Inputs Google Search Googl…" at bounding box center [776, 406] width 1496 height 756
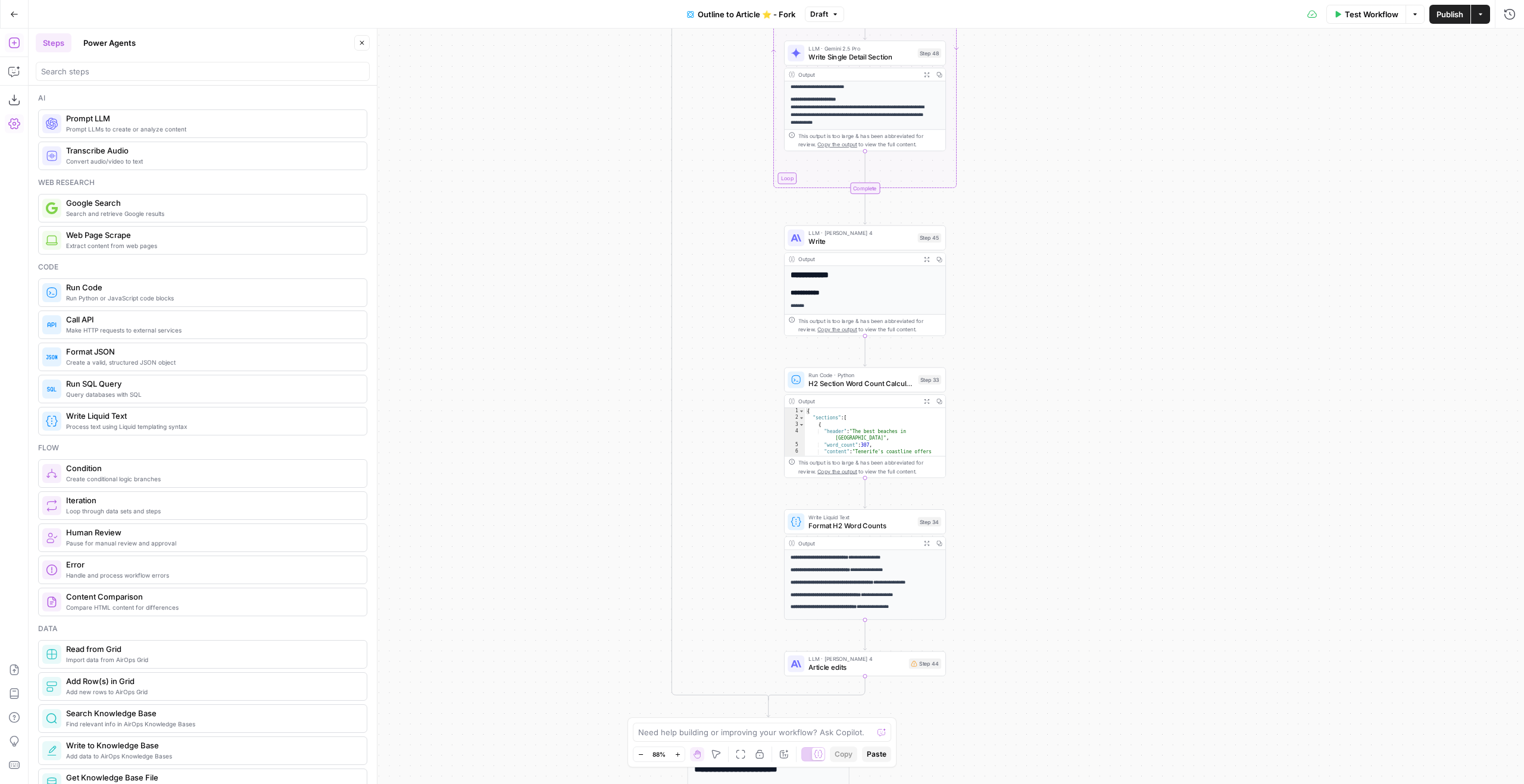
drag, startPoint x: 1030, startPoint y: 366, endPoint x: 971, endPoint y: 561, distance: 203.7
click at [978, 559] on div "true true true false false false Workflow Set Inputs Inputs Google Search Googl…" at bounding box center [776, 406] width 1496 height 756
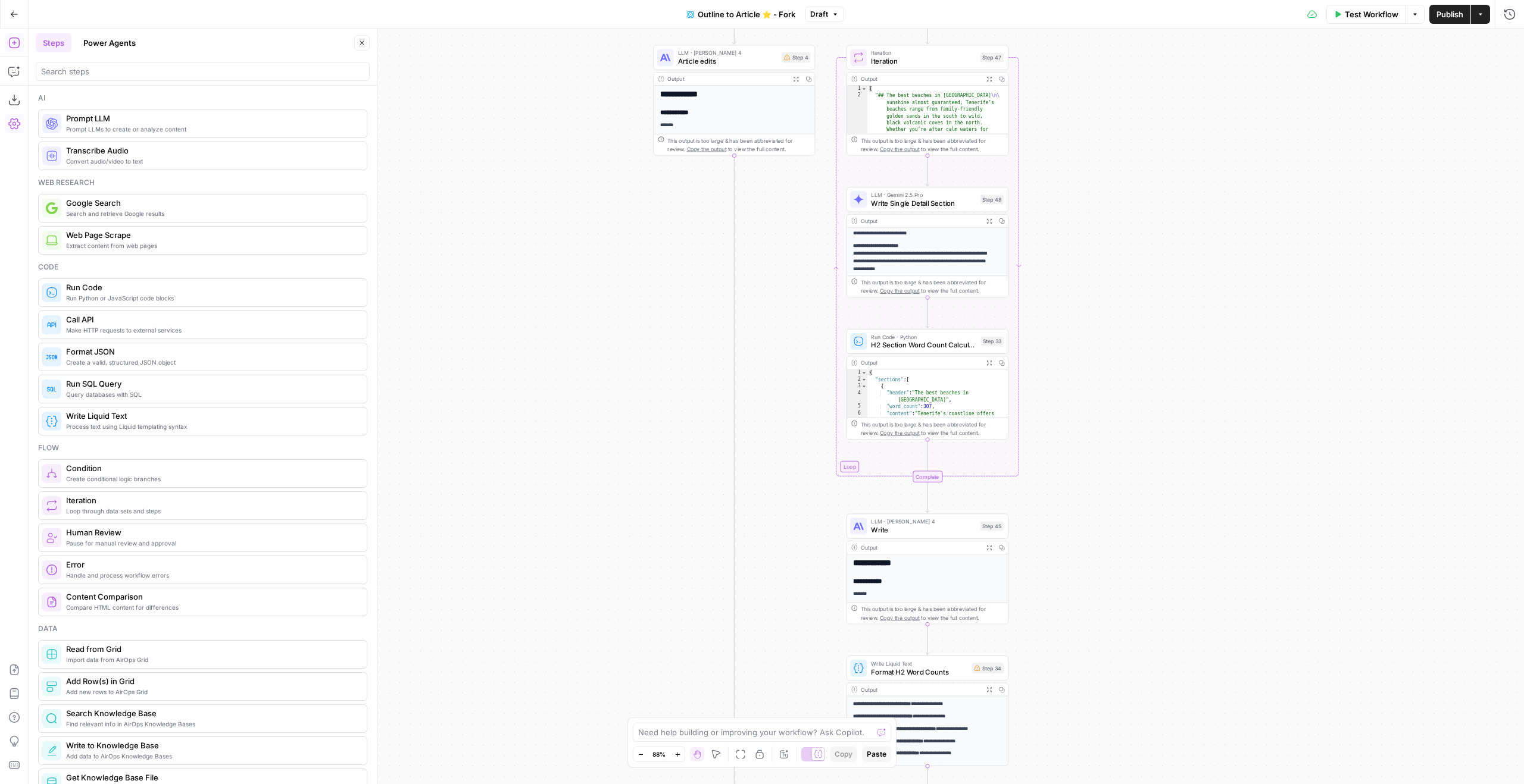
drag, startPoint x: 1040, startPoint y: 381, endPoint x: 471, endPoint y: 167, distance: 607.9
click at [1149, 334] on div "true true true false false false Workflow Set Inputs Inputs Google Search Googl…" at bounding box center [776, 406] width 1496 height 756
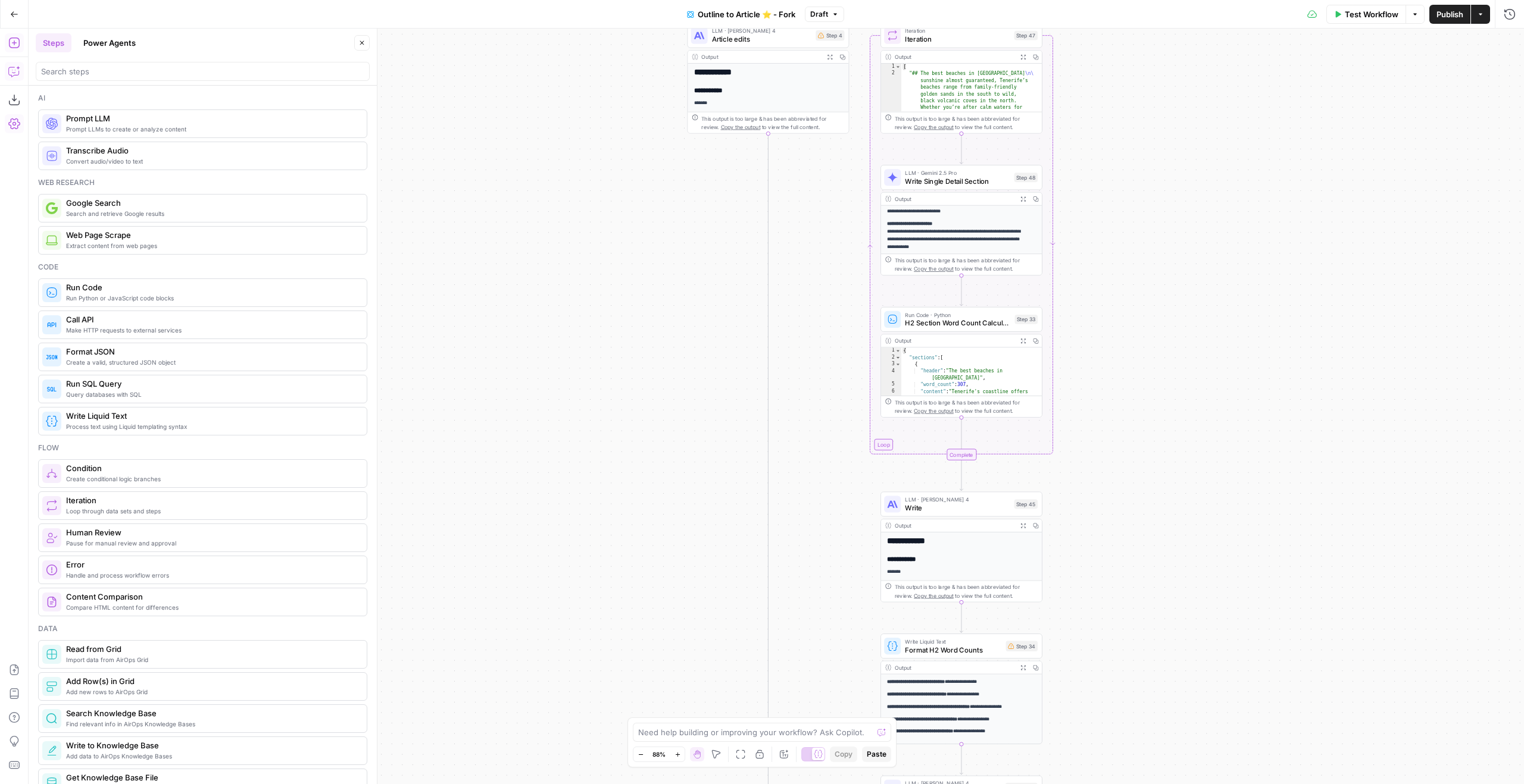
click at [0, 68] on div "Add Steps Copilot Download as JSON Settings Import JSON AirOps Academy Help Giv…" at bounding box center [14, 406] width 28 height 756
click at [10, 66] on icon "button" at bounding box center [14, 71] width 12 height 12
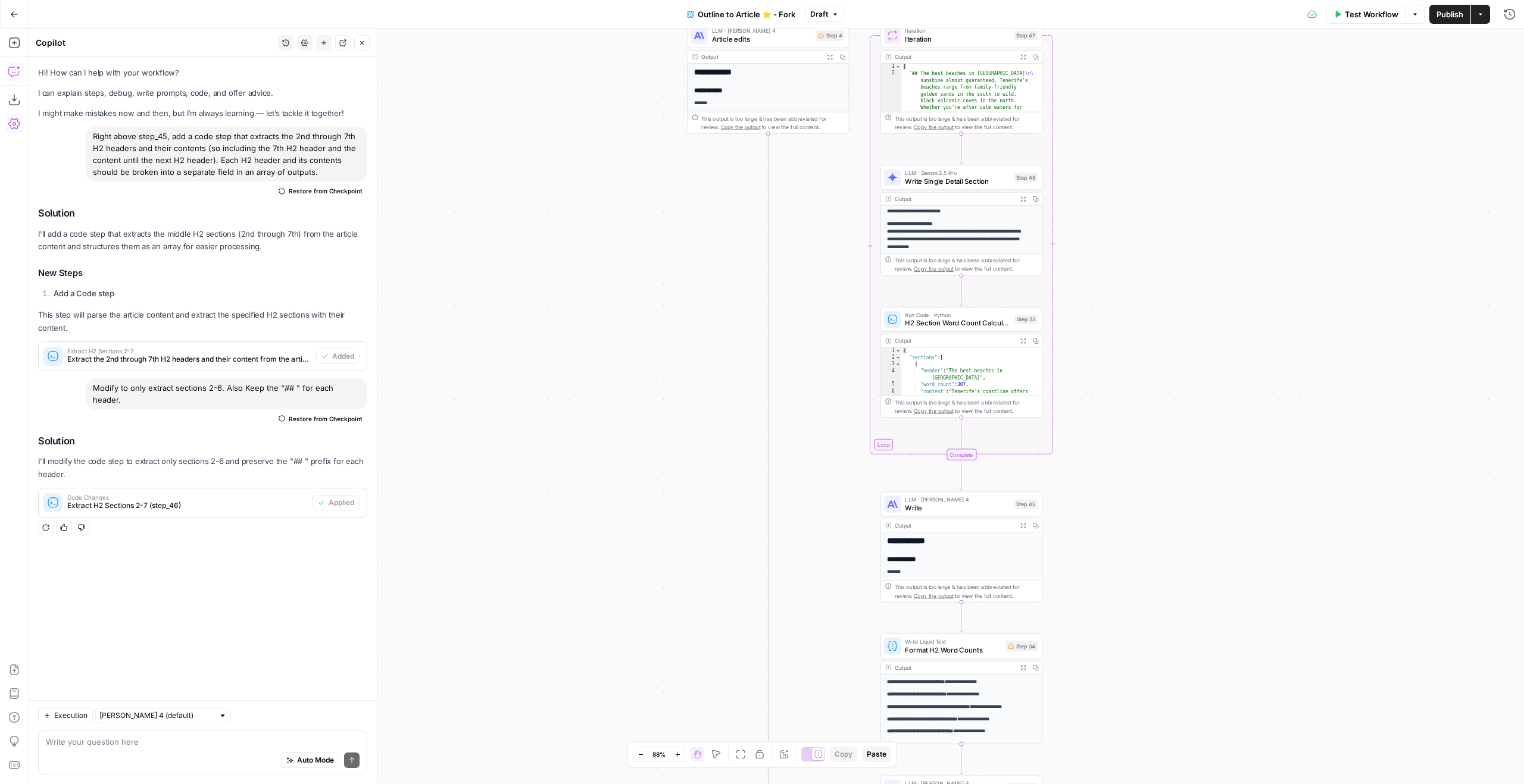
click at [137, 777] on div "Execution Claude Sonnet 4 (default) Write your question here Auto Mode Send" at bounding box center [202, 742] width 348 height 84
click at [142, 751] on div "Auto Mode Send" at bounding box center [203, 762] width 314 height 27
type textarea "Modify step_33 to calculate the word count of step_48's output while ignoring t…"
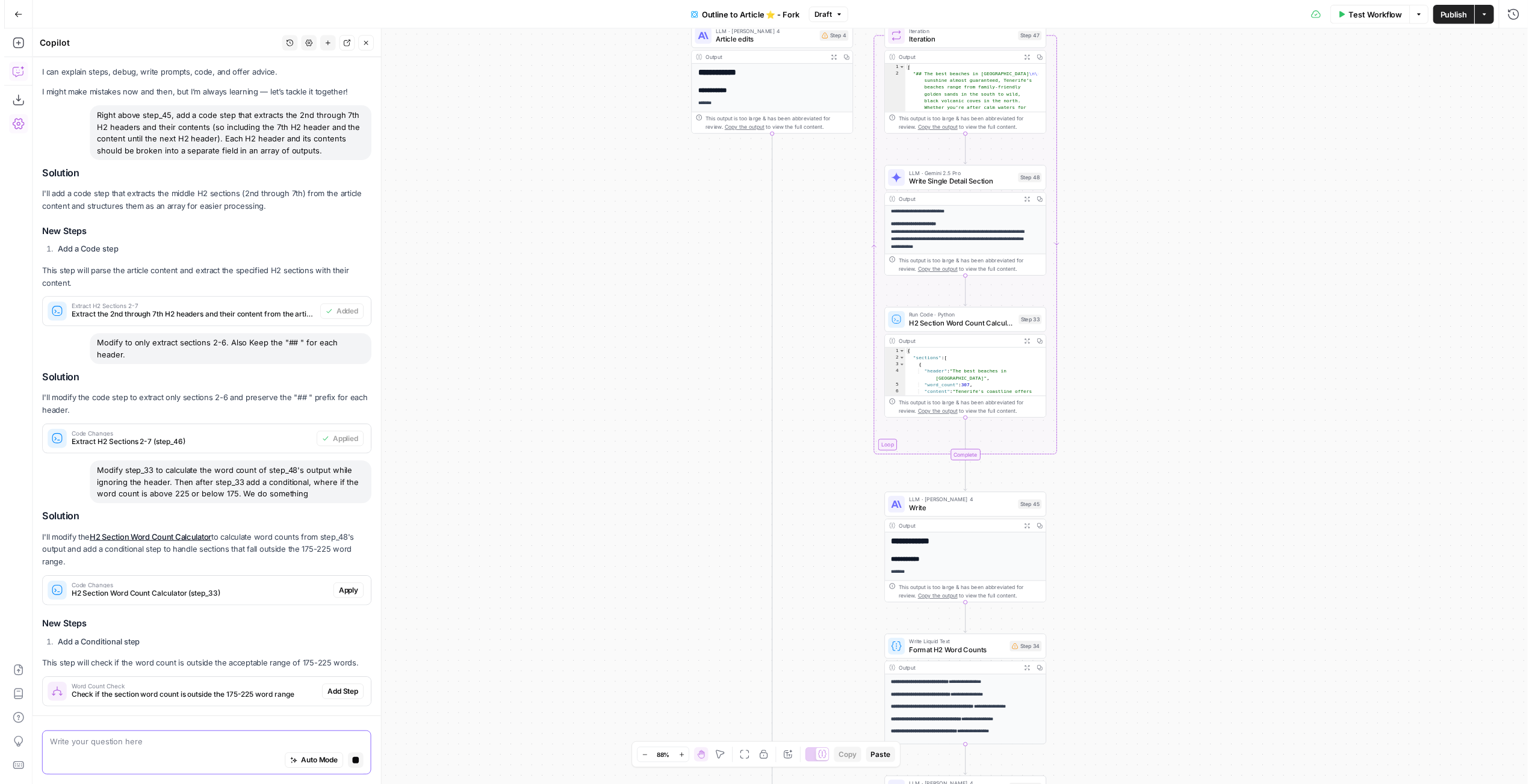
scroll to position [104, 0]
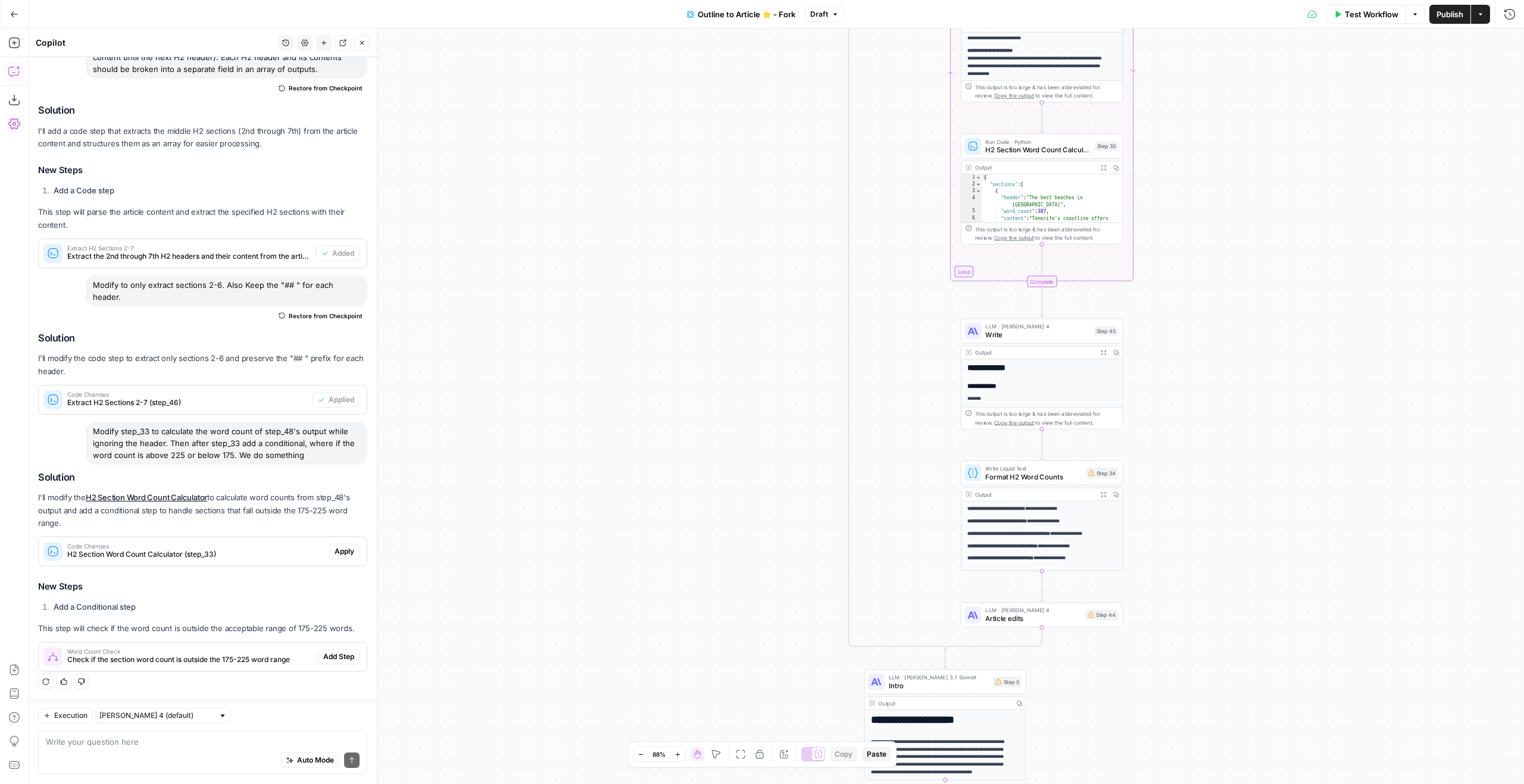
drag, startPoint x: 419, startPoint y: 351, endPoint x: 504, endPoint y: 194, distance: 178.5
click at [509, 176] on div "true true true false false false Workflow Set Inputs Inputs Google Search Googl…" at bounding box center [776, 406] width 1496 height 756
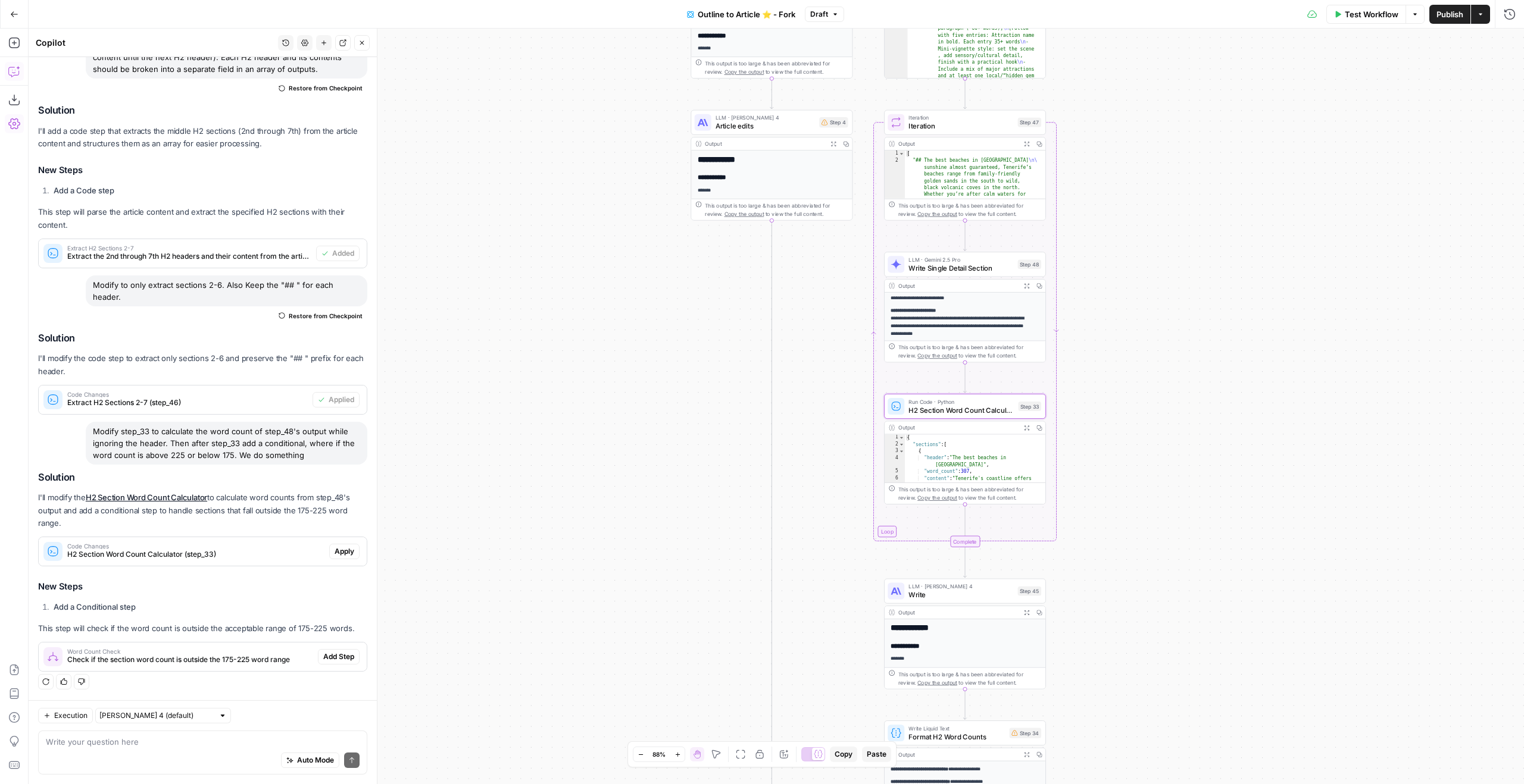
click at [342, 547] on span "Apply" at bounding box center [345, 551] width 20 height 11
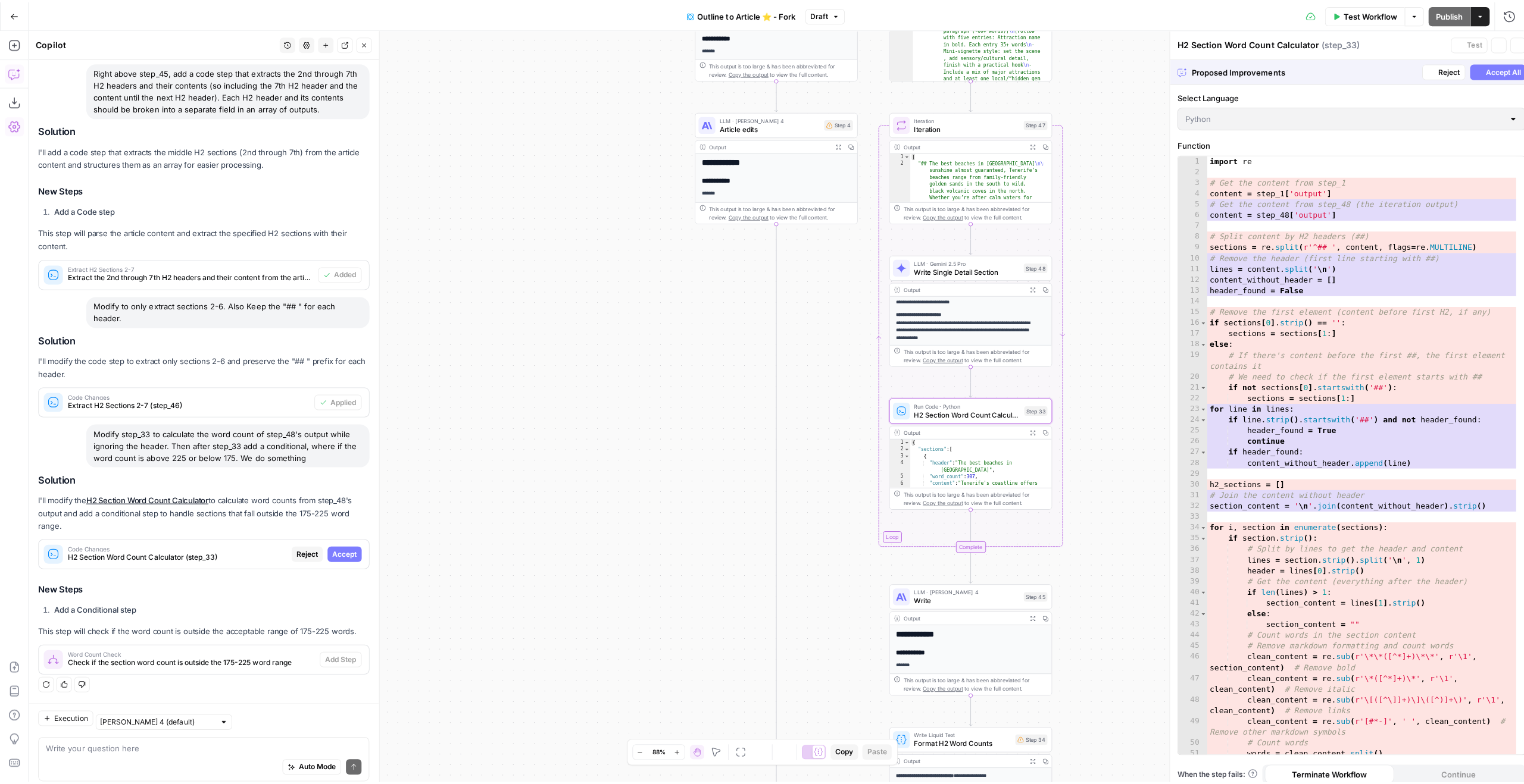
scroll to position [65, 0]
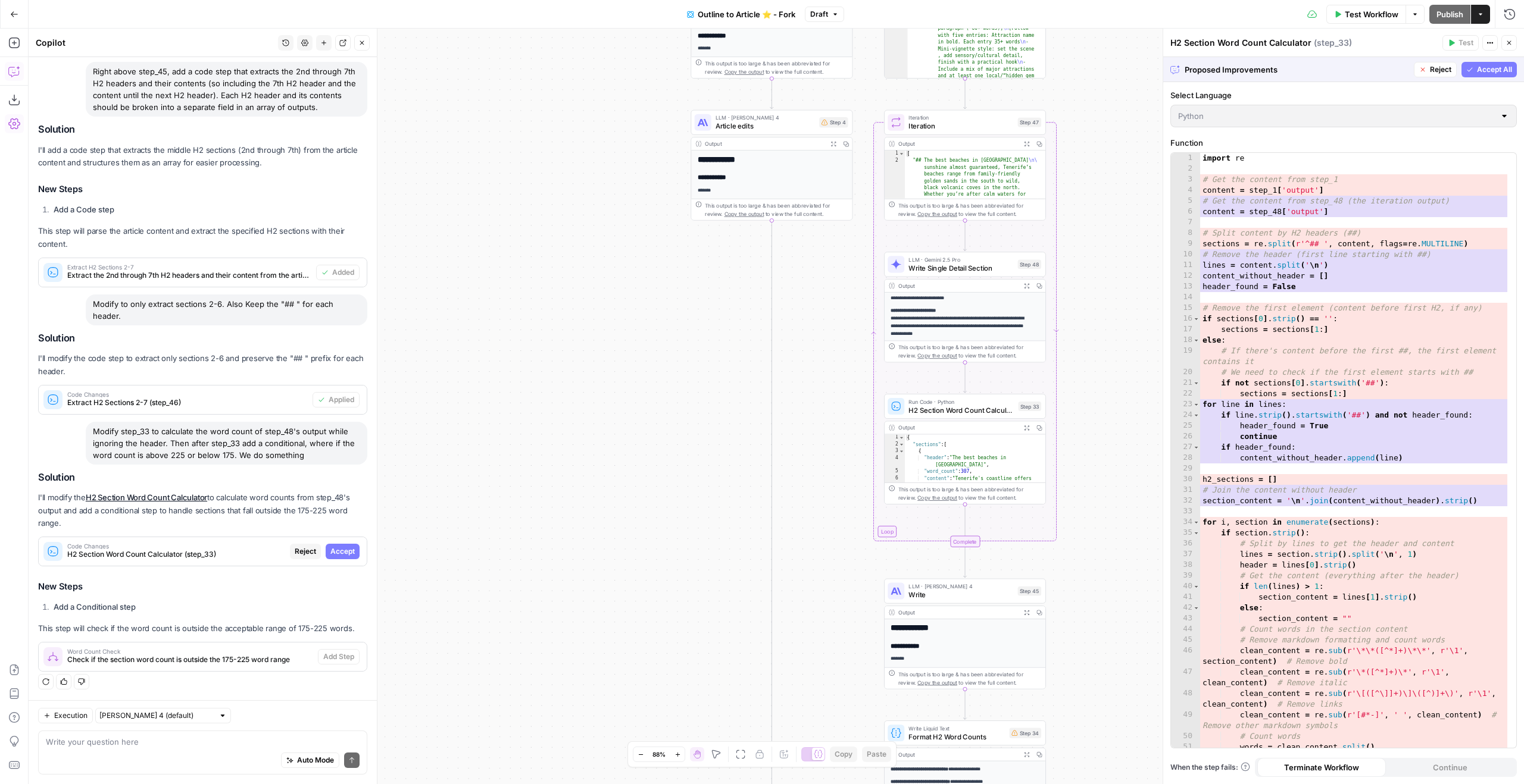
click at [1487, 71] on span "Accept All" at bounding box center [1494, 69] width 35 height 11
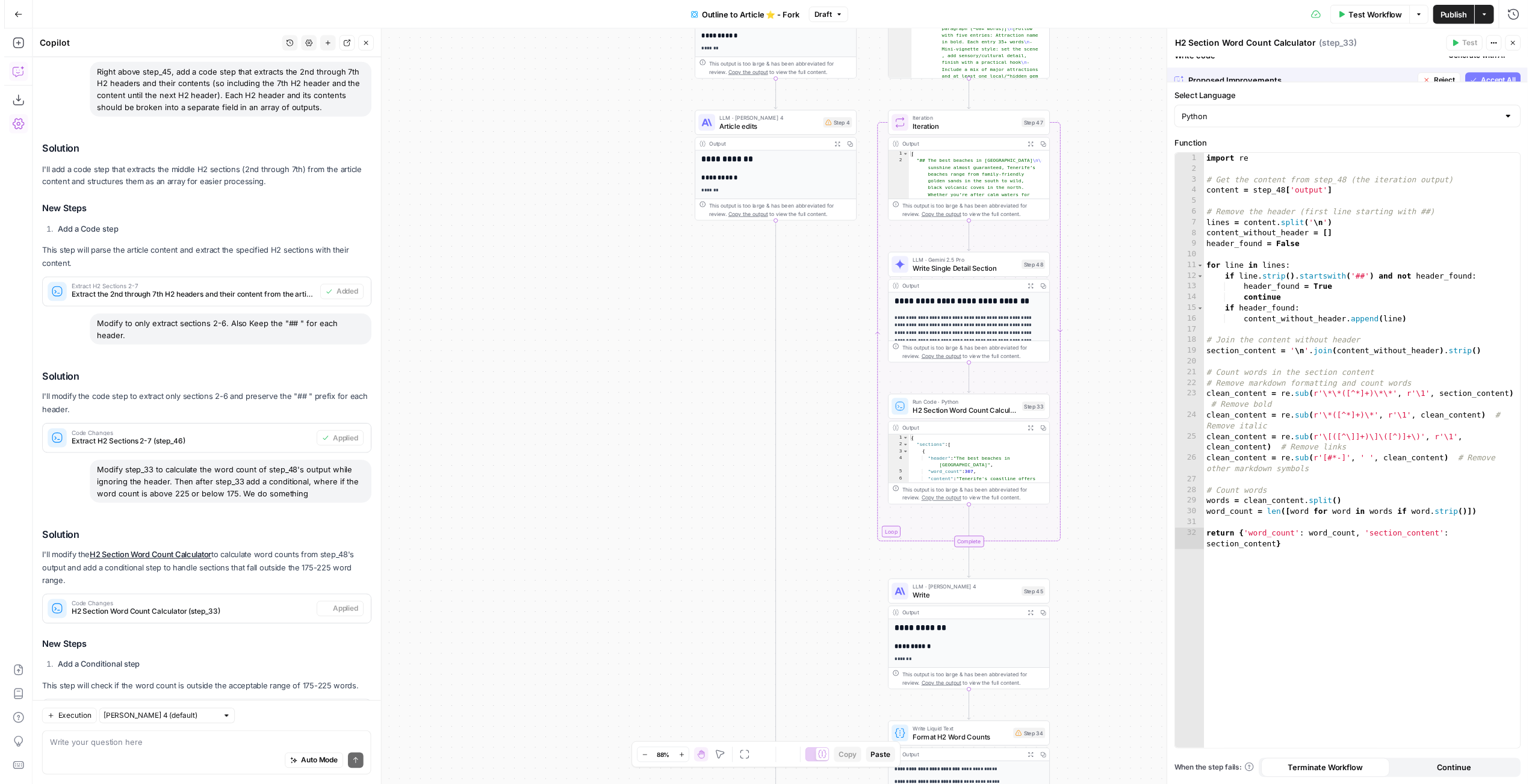
scroll to position [124, 0]
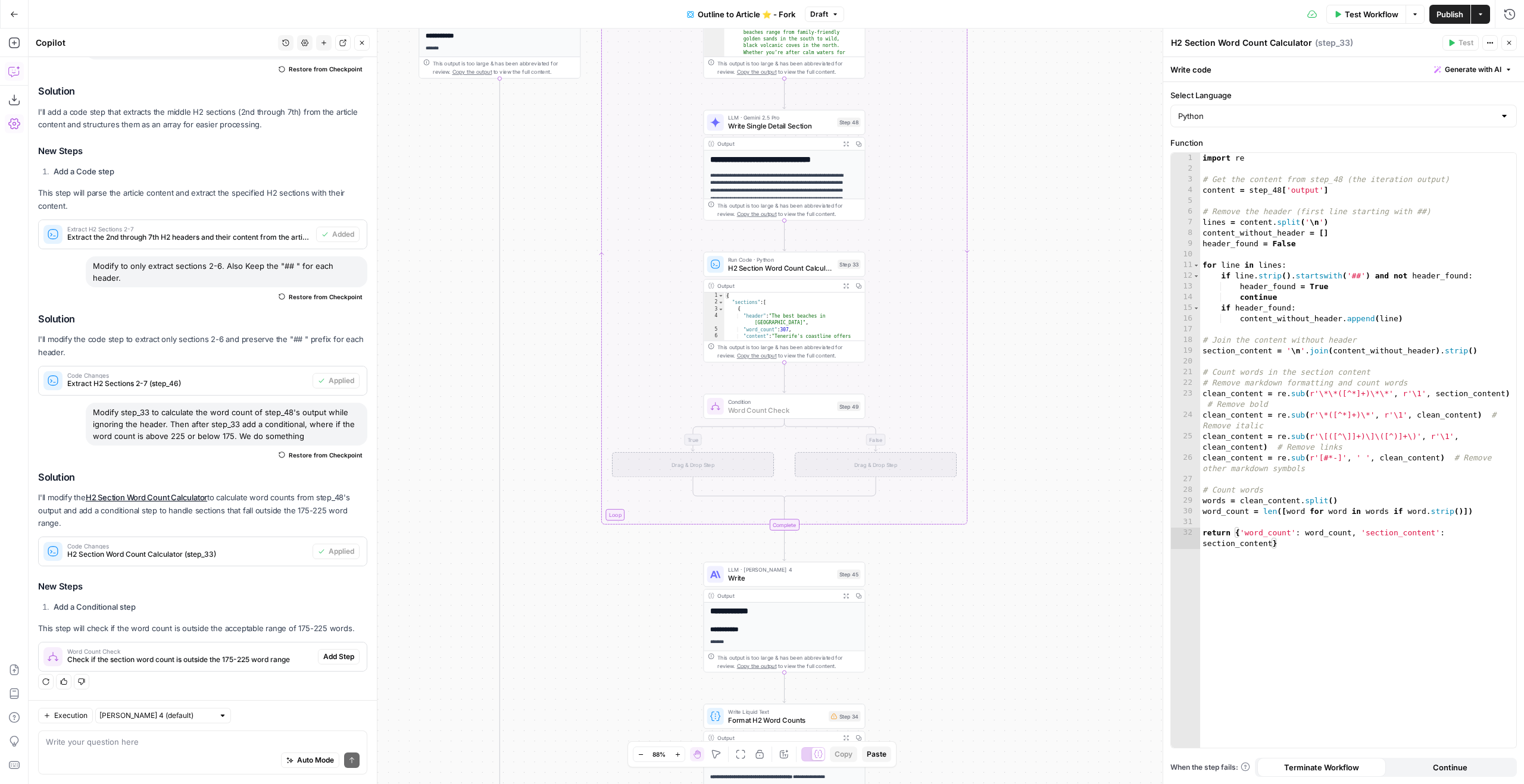
click at [329, 652] on span "Add Step" at bounding box center [338, 656] width 31 height 11
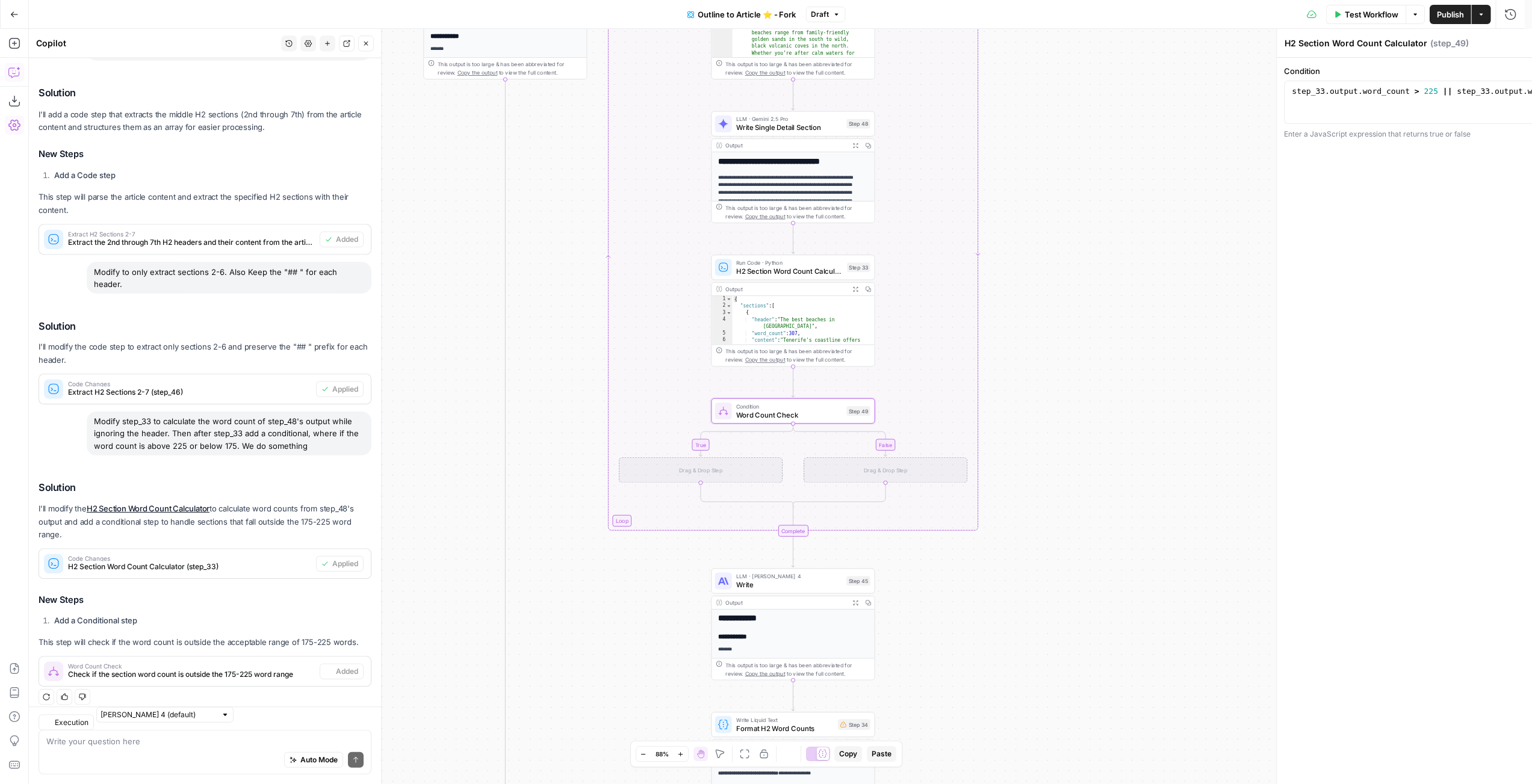
type textarea "Word Count Check"
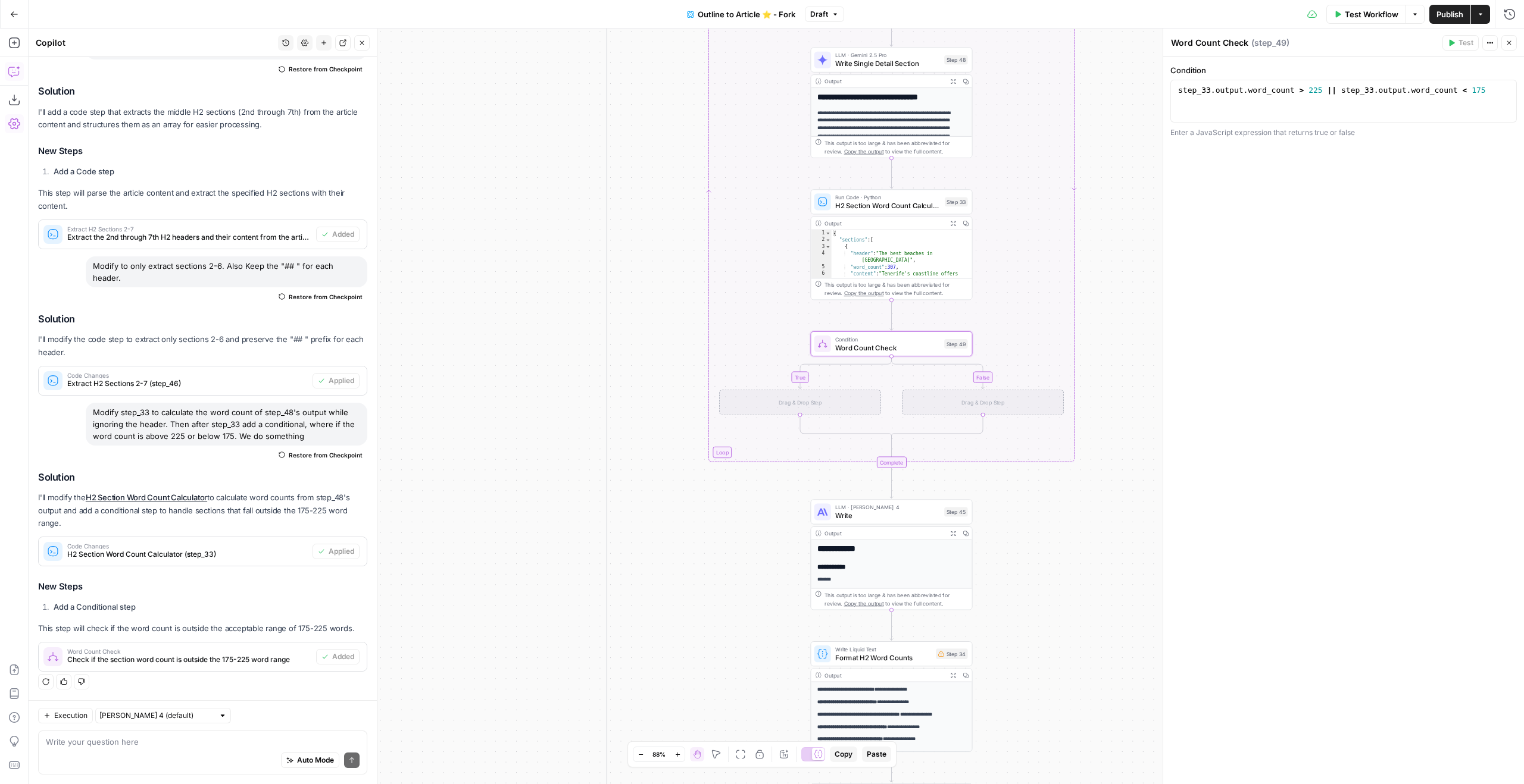
drag, startPoint x: 469, startPoint y: 459, endPoint x: 576, endPoint y: 397, distance: 123.7
click at [576, 397] on div "true true true false false false true false Workflow Set Inputs Inputs Google S…" at bounding box center [776, 406] width 1496 height 756
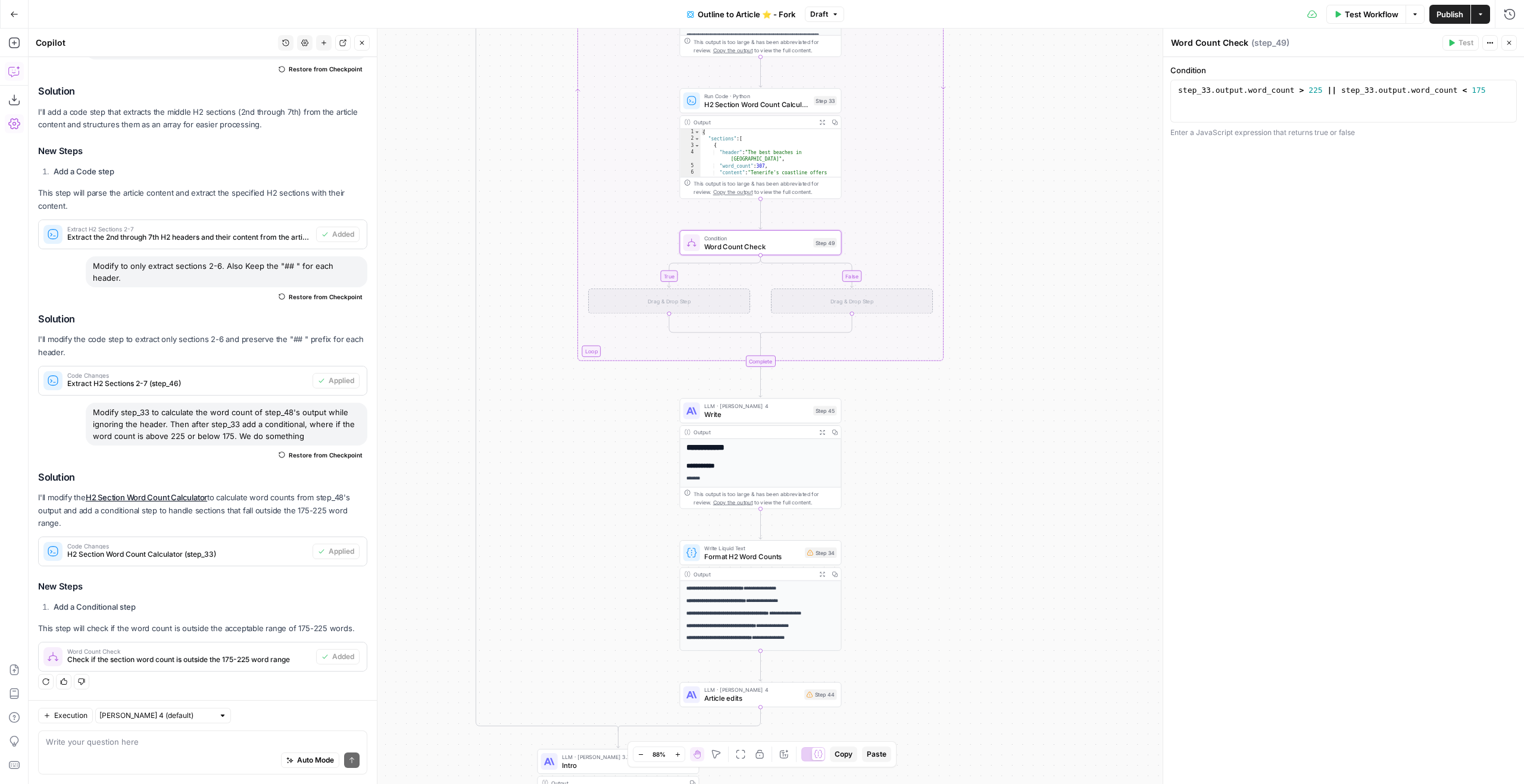
drag, startPoint x: 1041, startPoint y: 679, endPoint x: 910, endPoint y: 577, distance: 166.0
click at [910, 577] on div "true true true false false false true false Workflow Set Inputs Inputs Google S…" at bounding box center [776, 406] width 1496 height 756
drag, startPoint x: 797, startPoint y: 697, endPoint x: 797, endPoint y: 673, distance: 24.0
click at [780, 706] on div "LLM · Claude Sonnet 4 Article edits Step 44 Copy step Delete step Edit Note Test" at bounding box center [760, 695] width 162 height 25
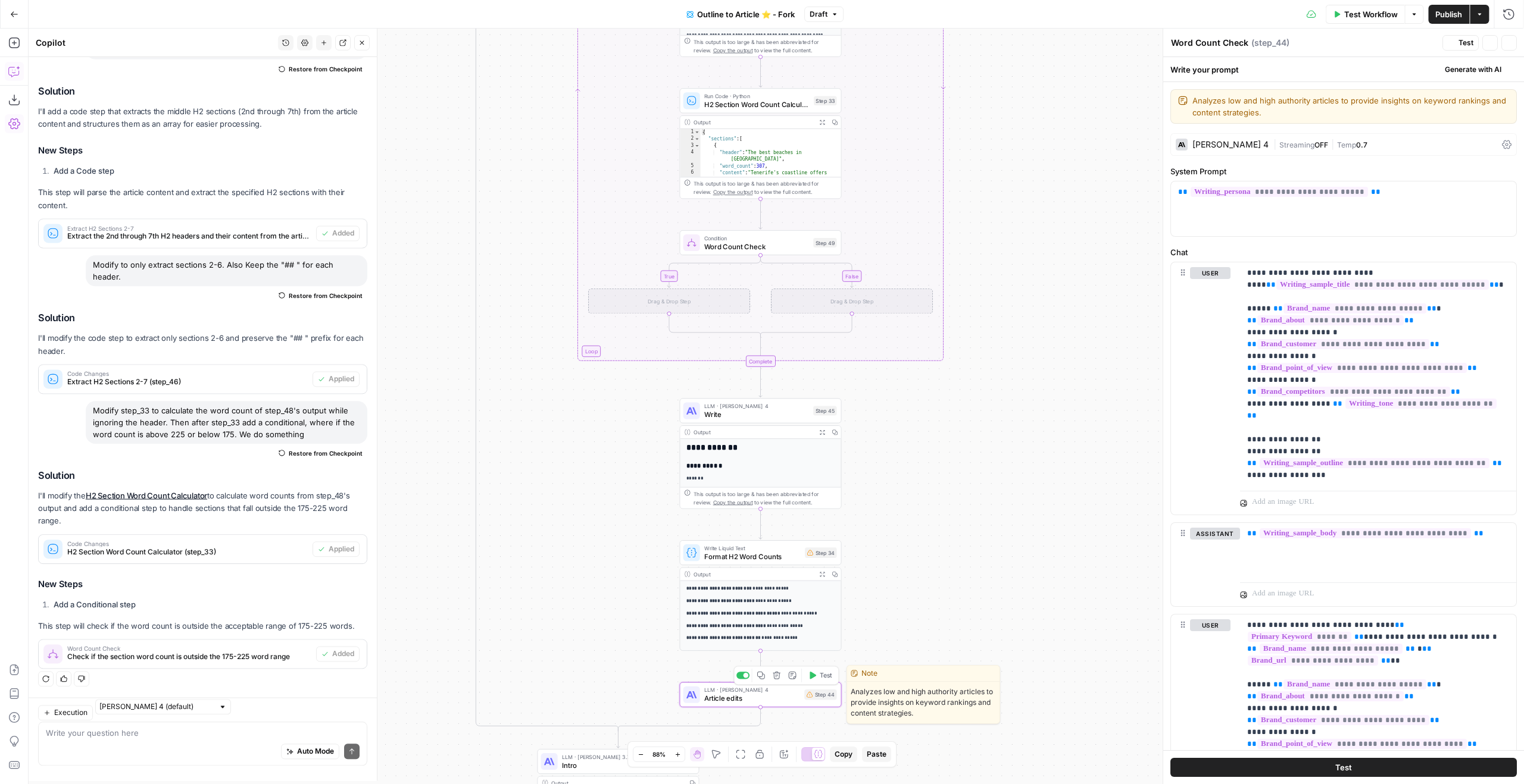
type textarea "Article edits"
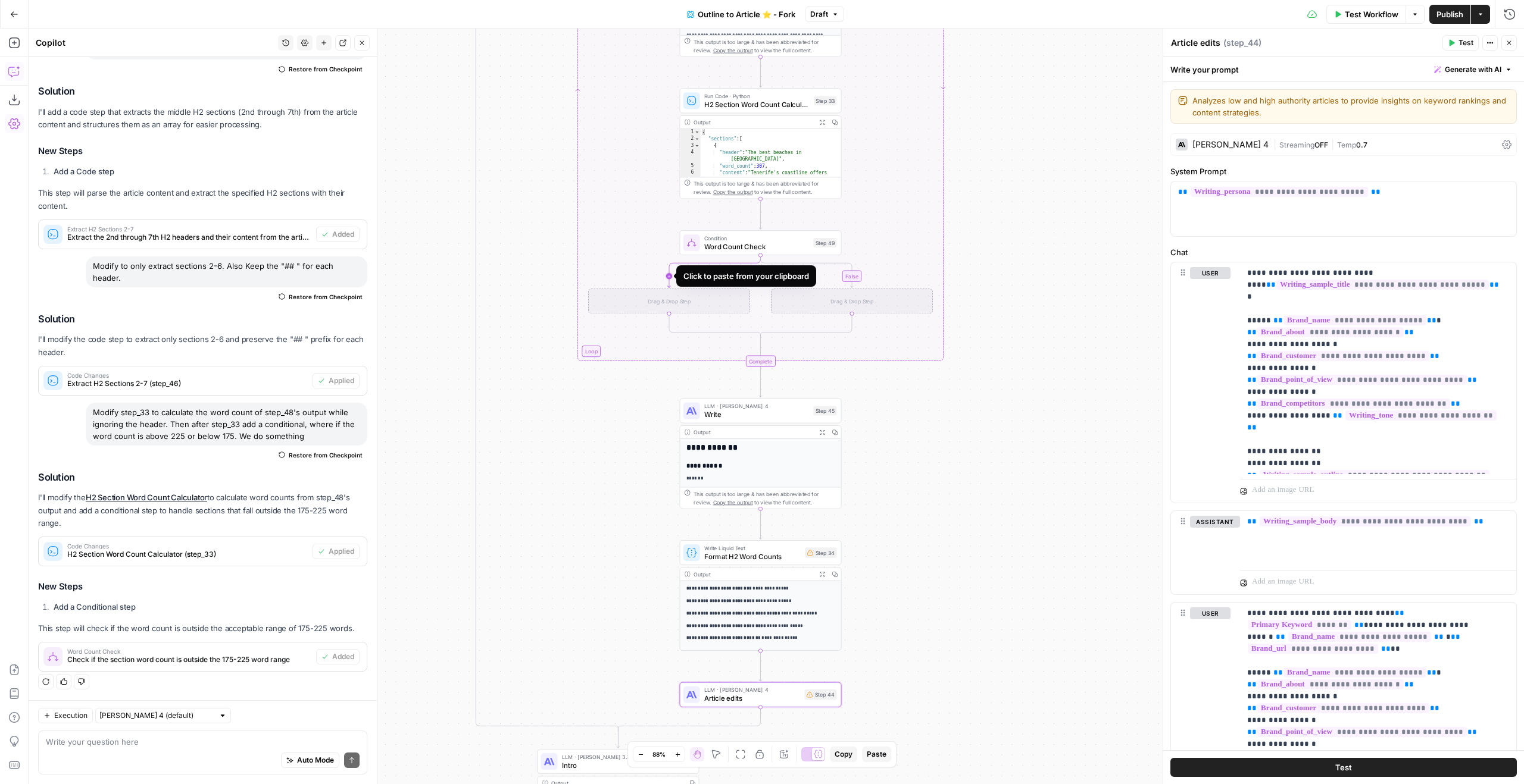
click at [670, 279] on icon "Edge from step_49 to step_49-if-ghost" at bounding box center [714, 271] width 93 height 32
click at [27, 45] on div "Add Steps Copilot Download as JSON Settings Import JSON AirOps Academy Help Giv…" at bounding box center [14, 406] width 28 height 756
click at [16, 45] on icon "button" at bounding box center [14, 42] width 12 height 12
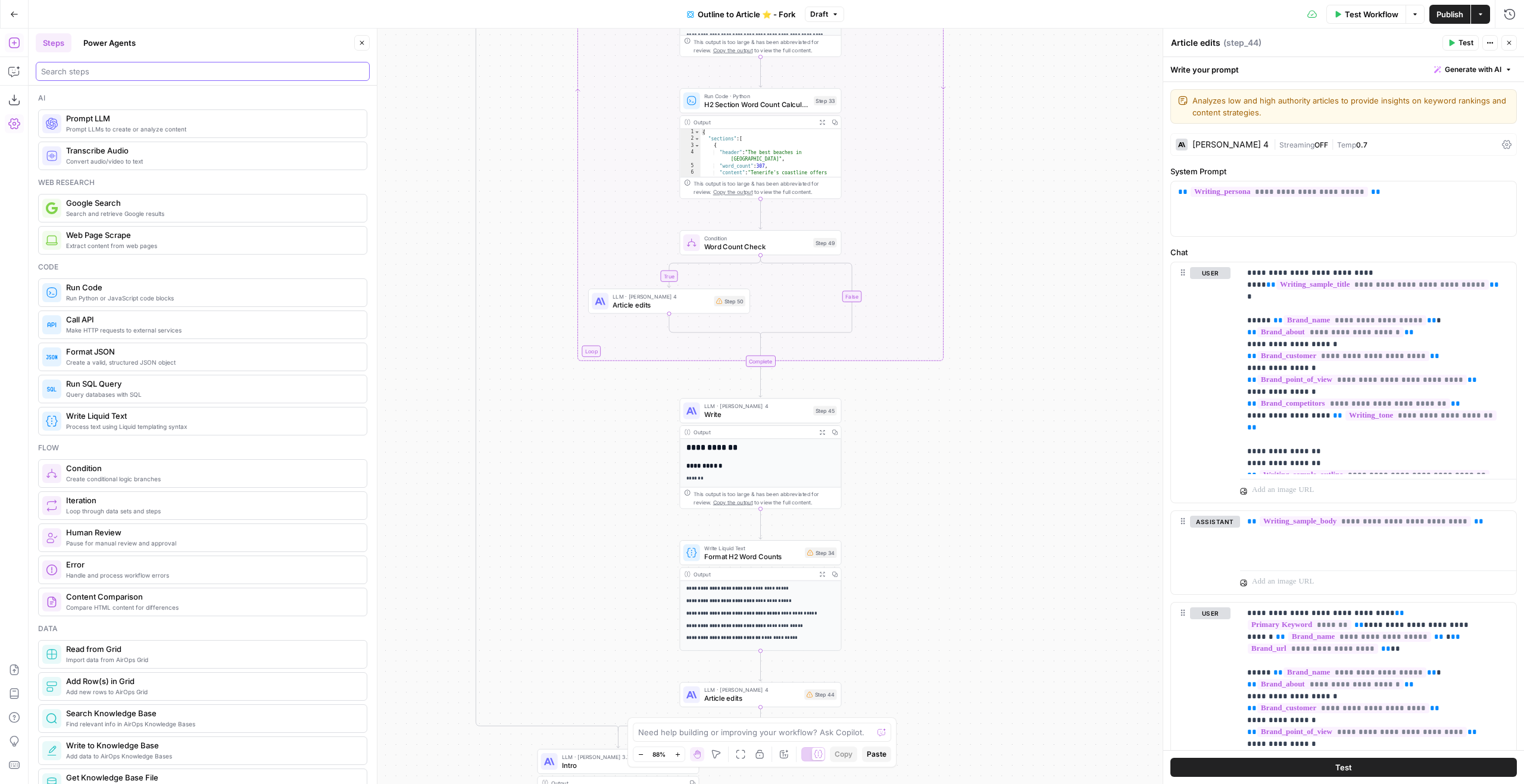
click at [119, 76] on input "search" at bounding box center [202, 71] width 323 height 12
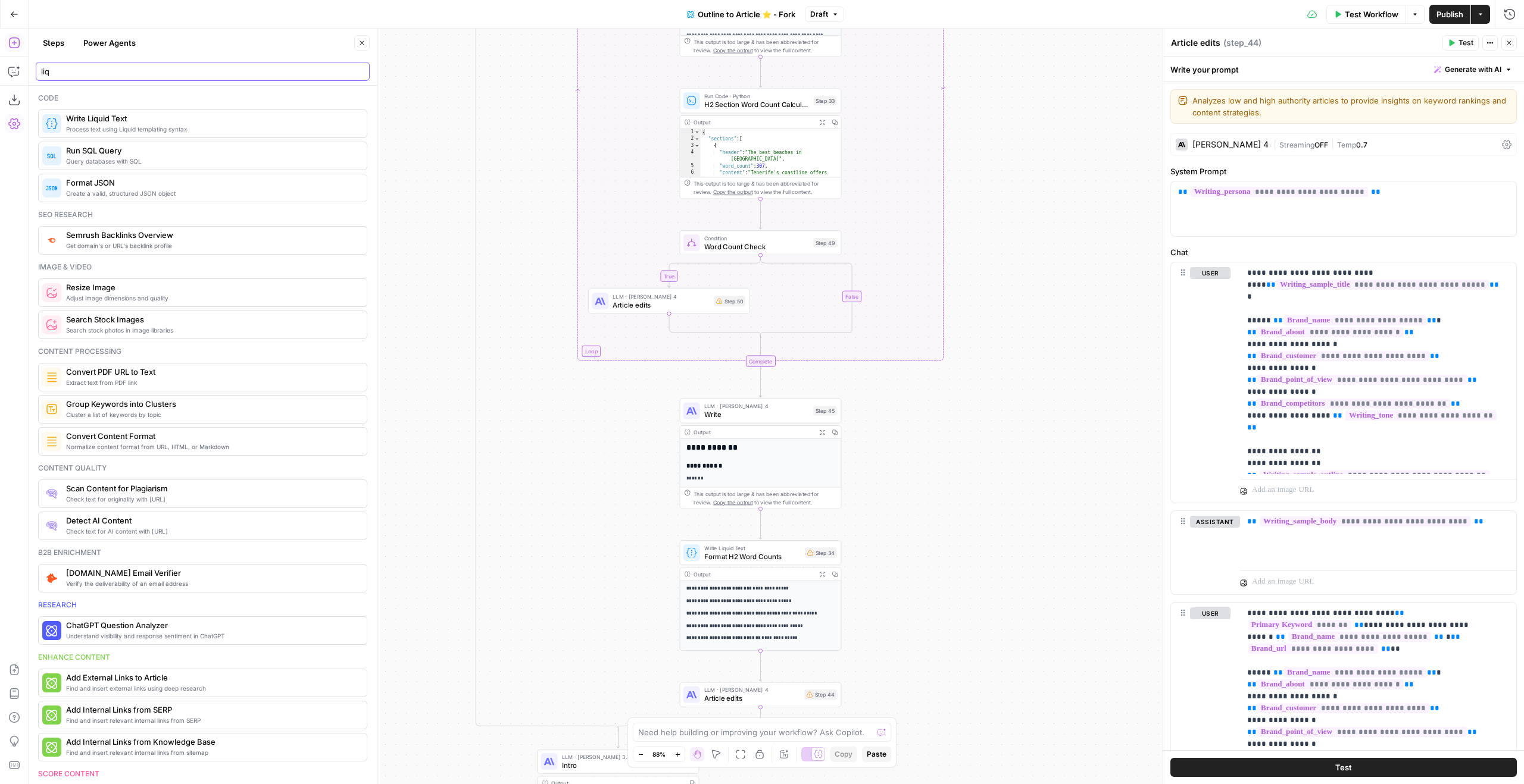
type input "liq"
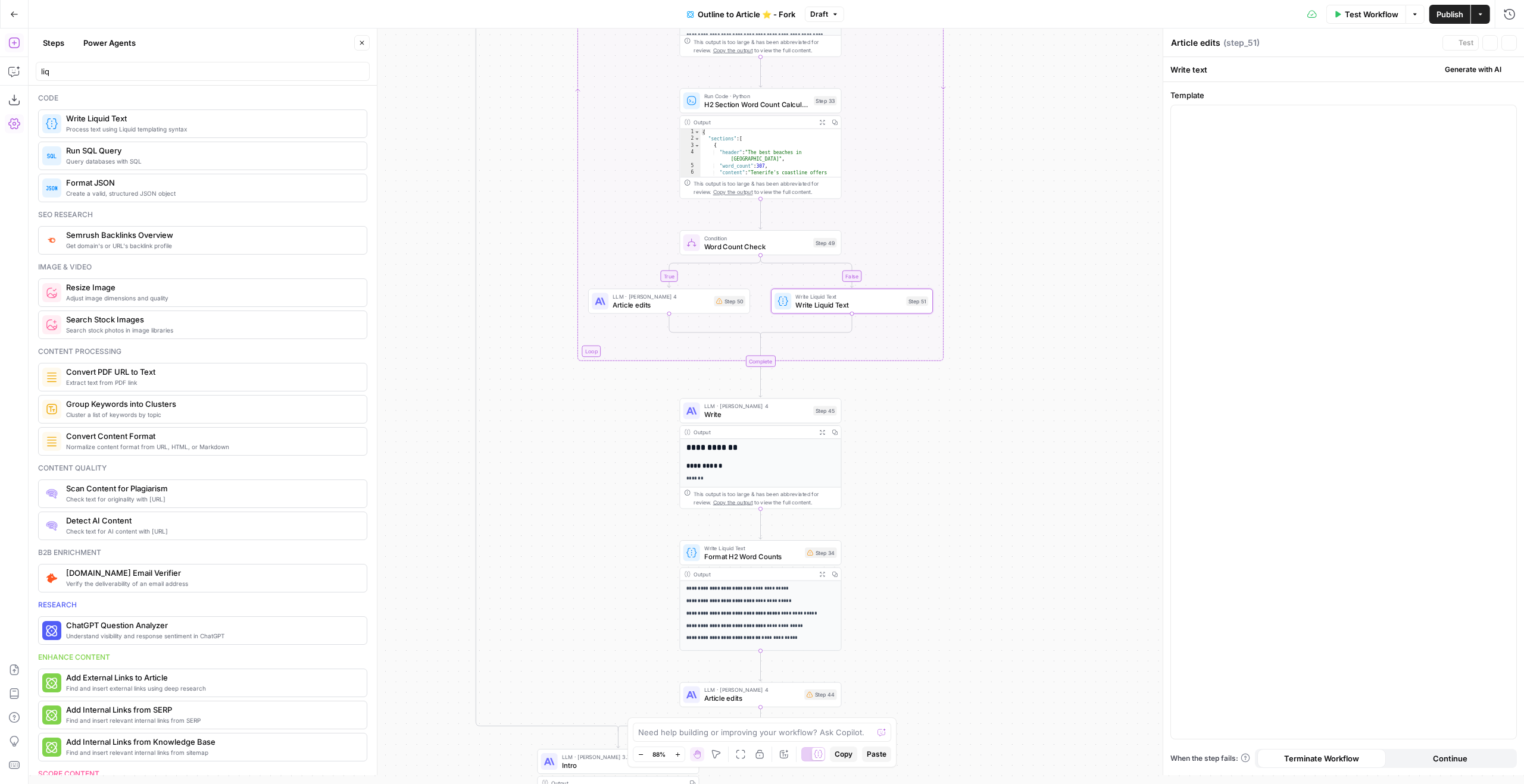
type textarea "Write Liquid Text"
click at [1267, 140] on div at bounding box center [1344, 427] width 346 height 643
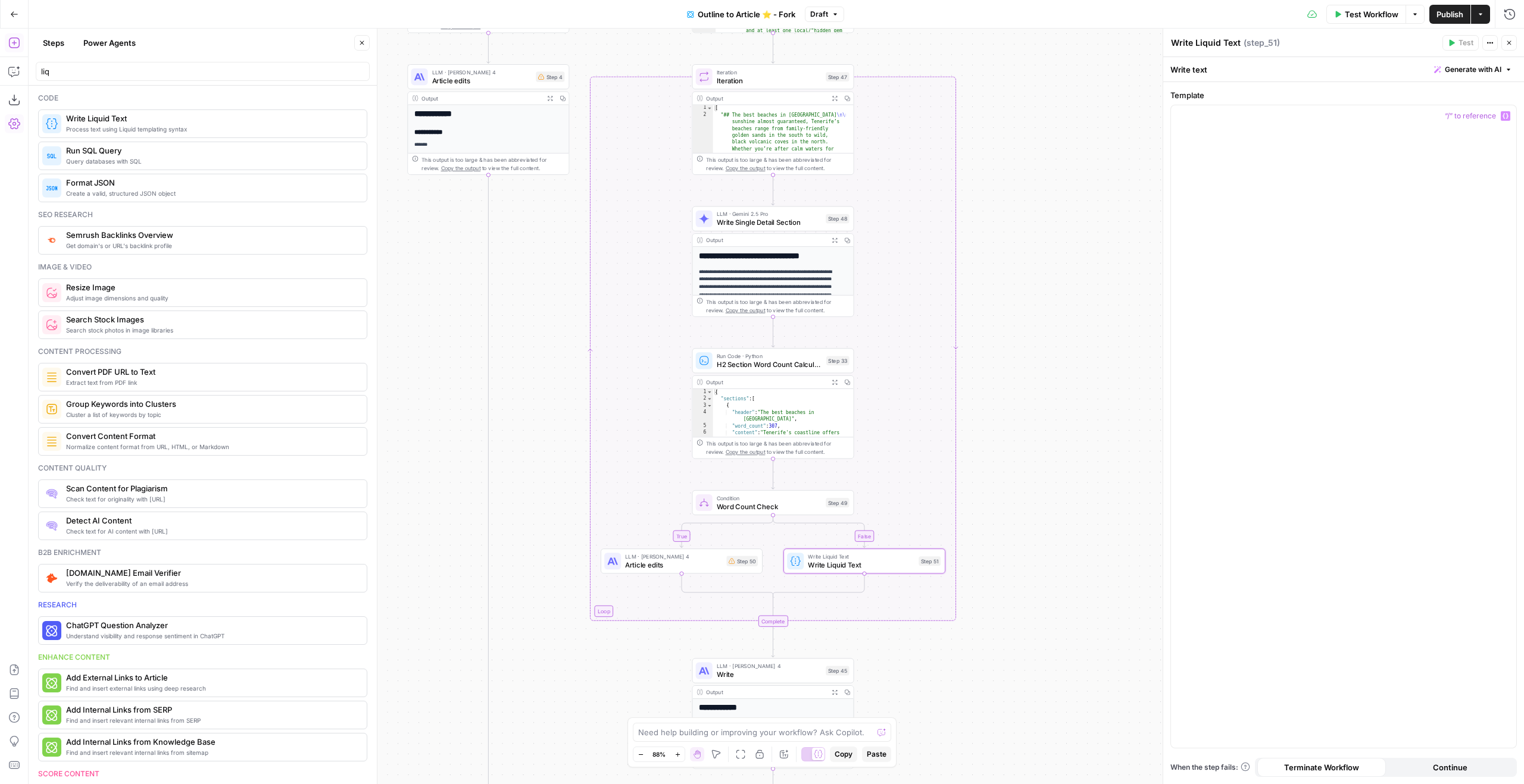
drag, startPoint x: 1031, startPoint y: 243, endPoint x: 1023, endPoint y: 410, distance: 167.2
click at [1023, 410] on div "true true true false false true false false Workflow Set Inputs Inputs Google S…" at bounding box center [776, 406] width 1496 height 756
click at [1336, 240] on div at bounding box center [1344, 427] width 346 height 643
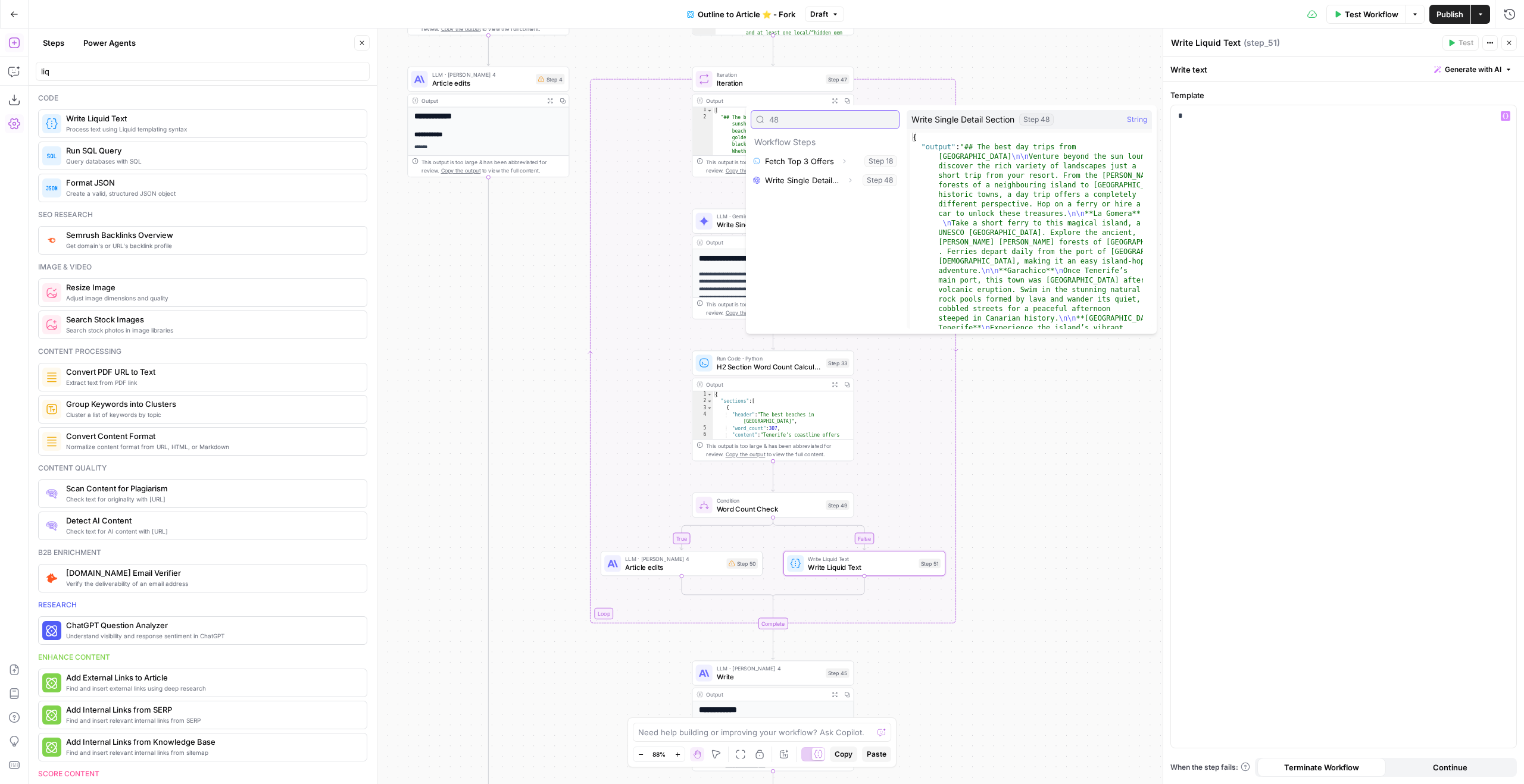
type input "48"
click at [852, 178] on icon "button" at bounding box center [850, 180] width 7 height 7
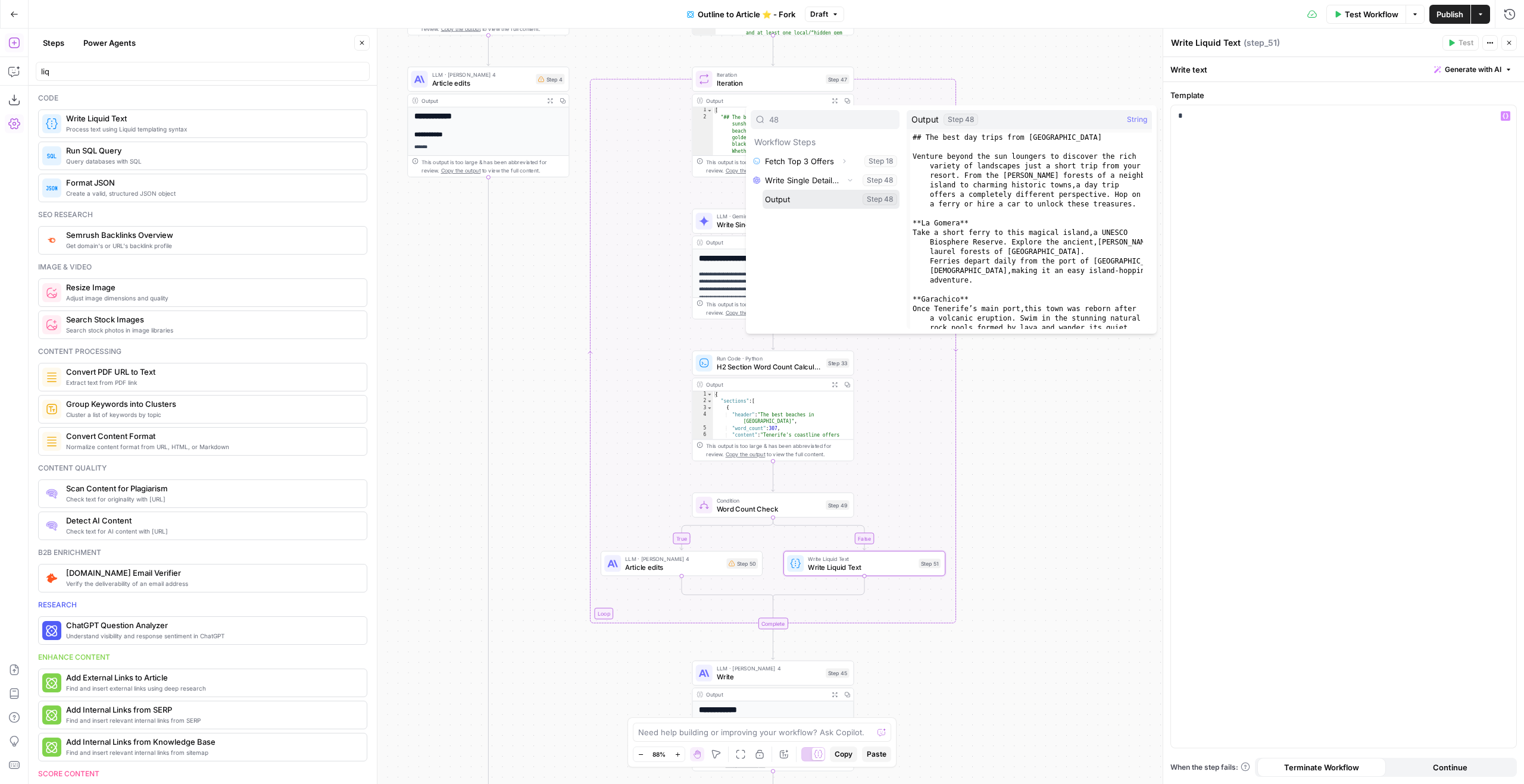
click at [823, 192] on button "Select variable Output" at bounding box center [831, 199] width 137 height 19
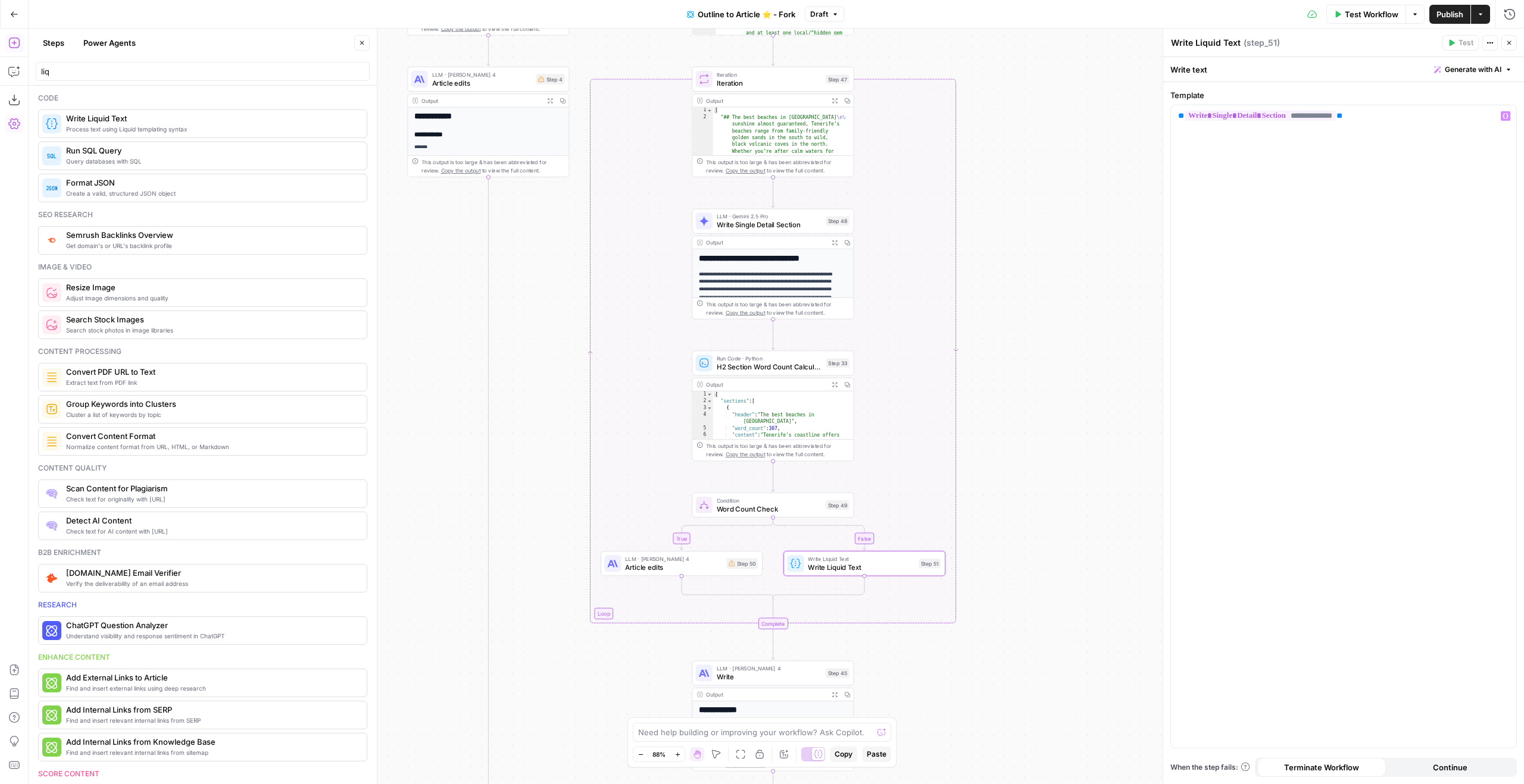
click at [1231, 45] on textarea "Write Liquid Text" at bounding box center [1206, 42] width 70 height 12
type textarea "No Word Count Changes"
click at [1056, 417] on div "true true true false false true false false Workflow Set Inputs Inputs Google S…" at bounding box center [776, 406] width 1496 height 756
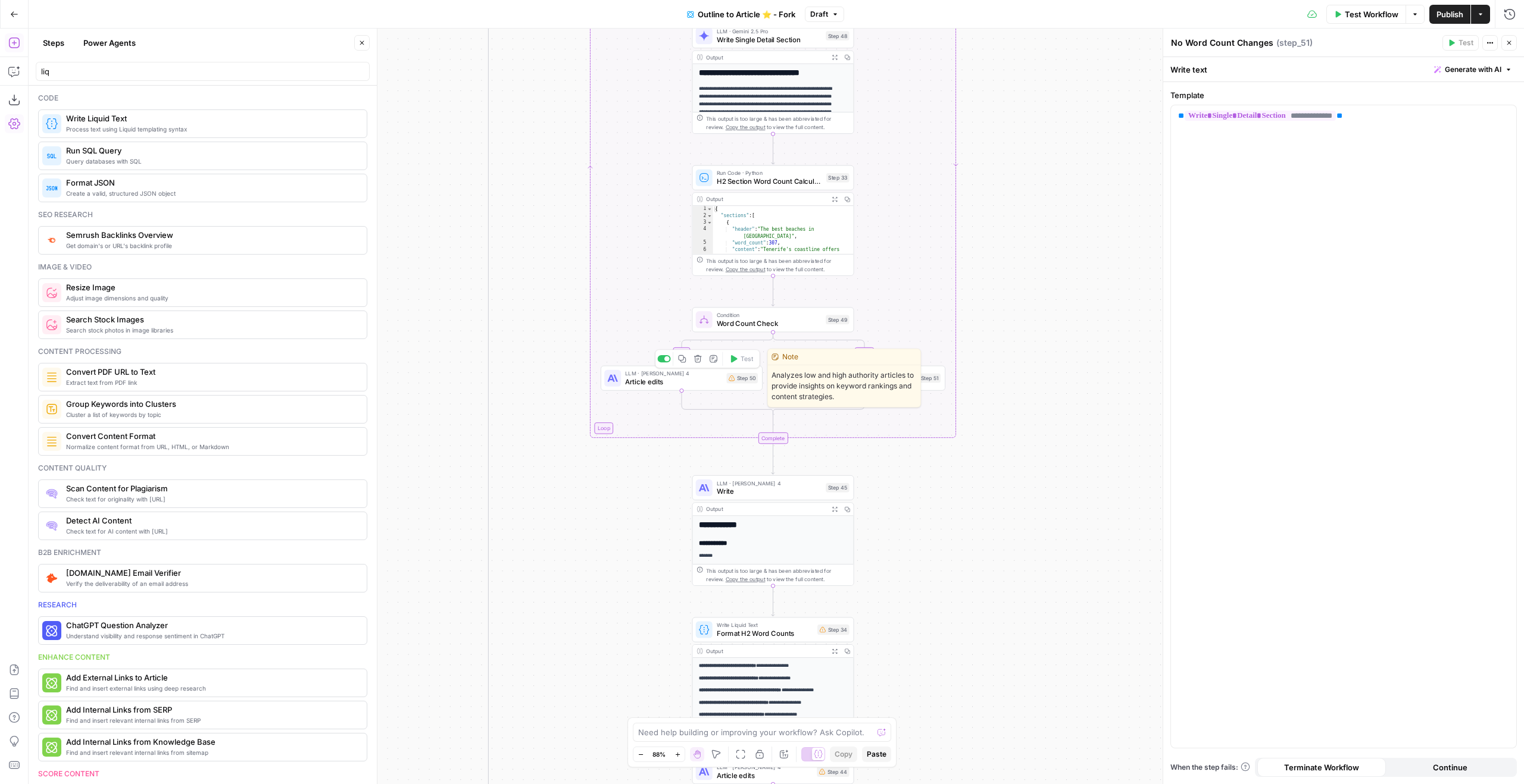
click at [665, 380] on span "Article edits" at bounding box center [673, 381] width 97 height 11
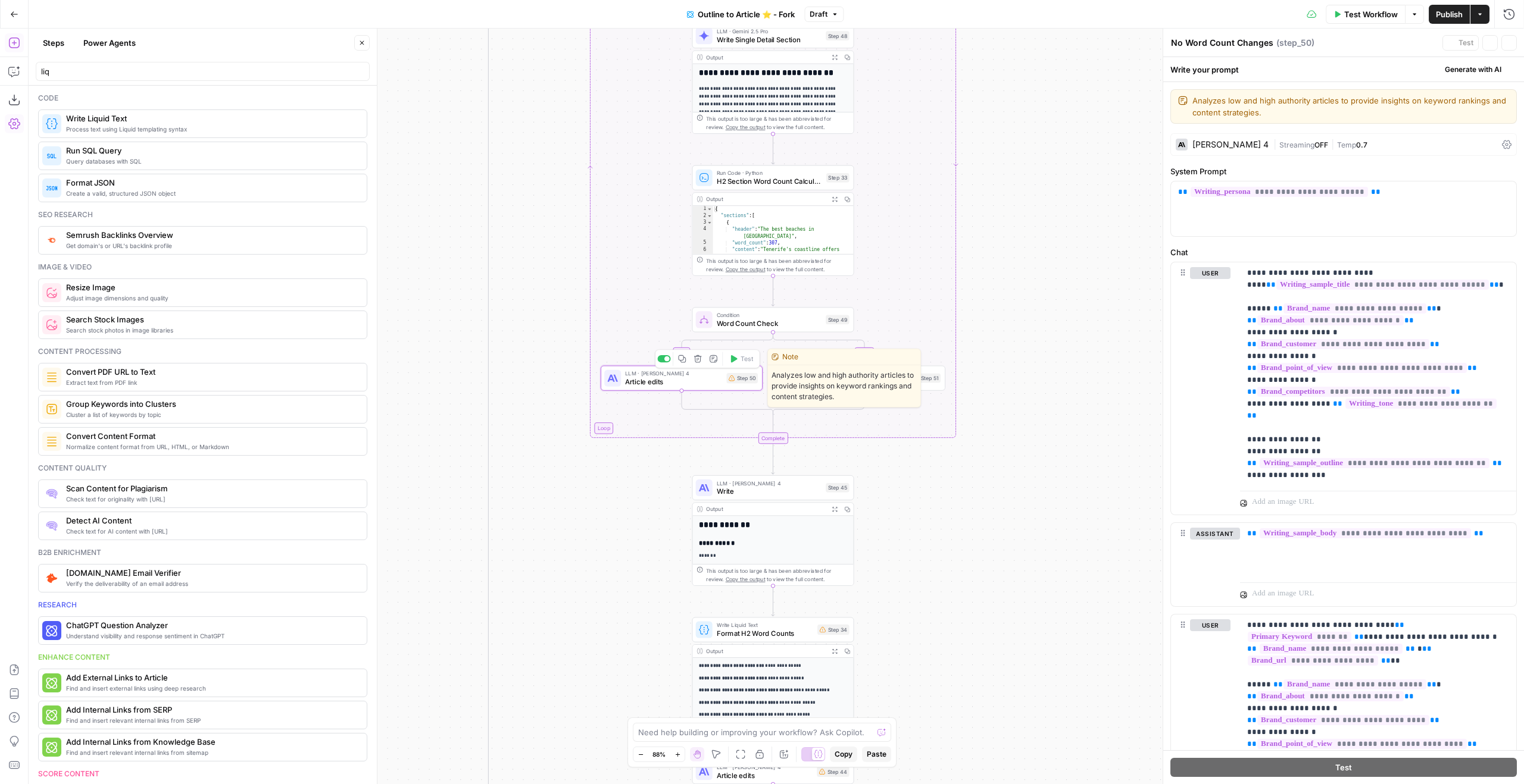
type textarea "Article edits"
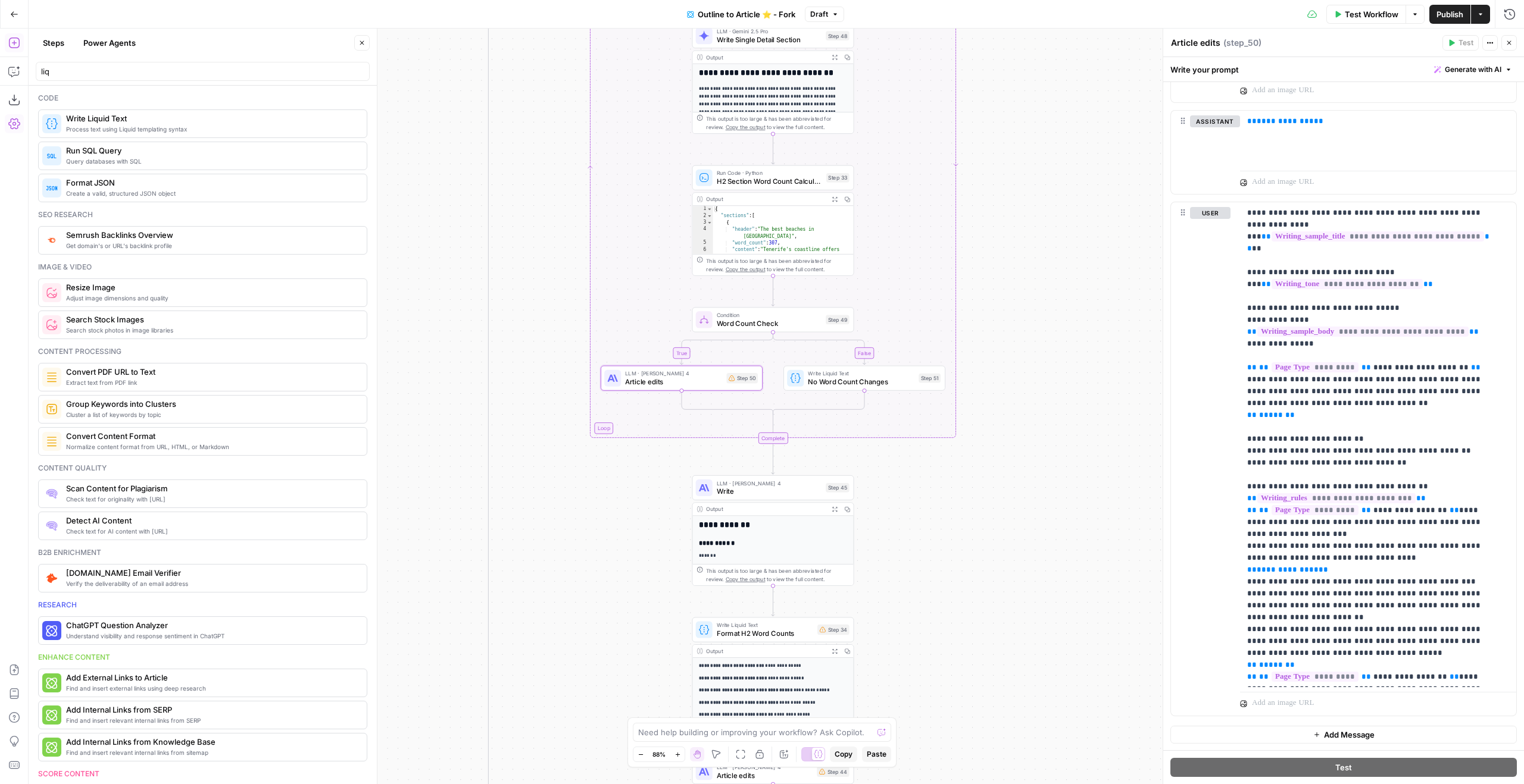
scroll to position [1396, 0]
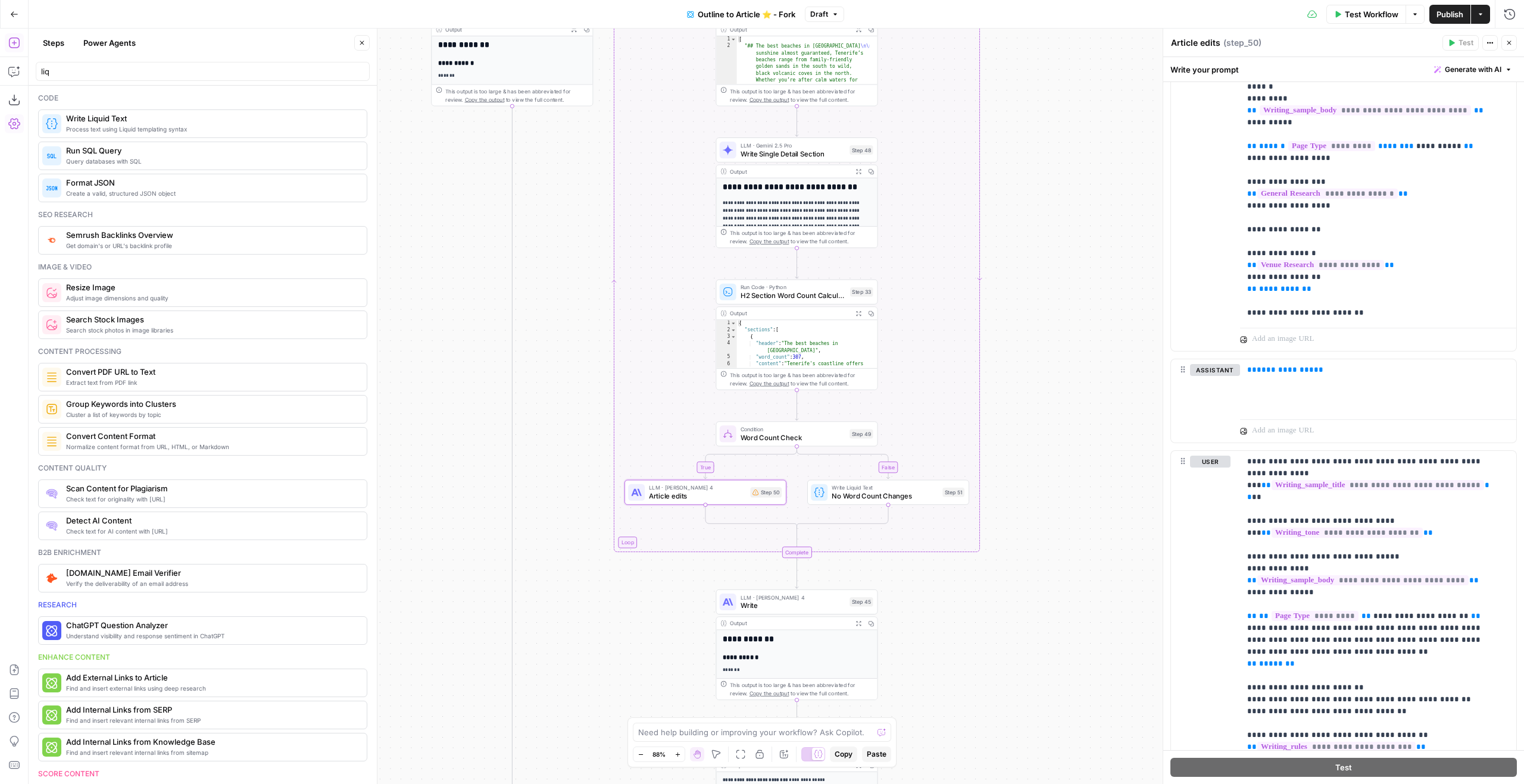
drag, startPoint x: 1020, startPoint y: 281, endPoint x: 1044, endPoint y: 395, distance: 116.5
click at [1044, 395] on div "true true true false false true false false Workflow Set Inputs Inputs Google S…" at bounding box center [776, 406] width 1496 height 756
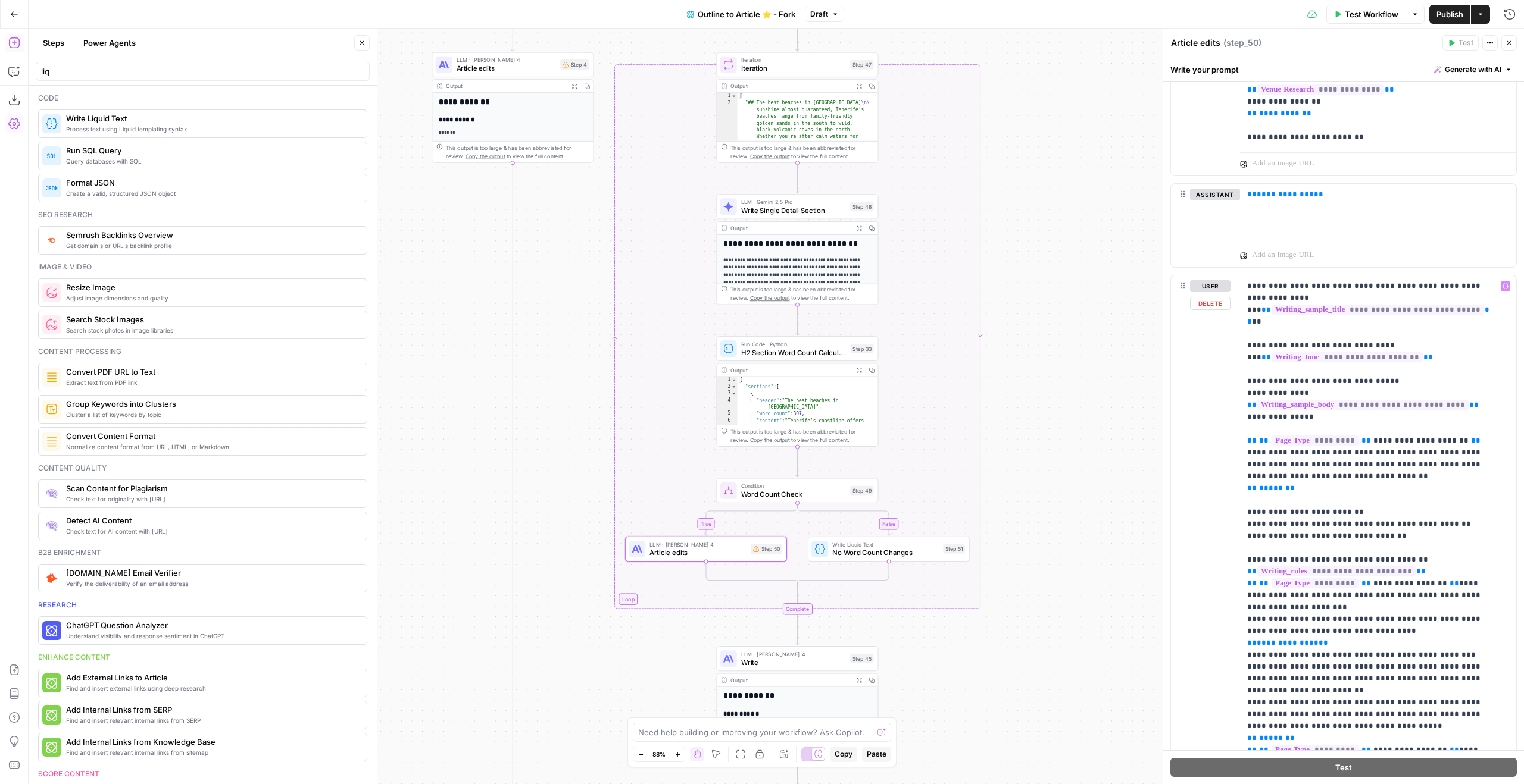
scroll to position [1541, 0]
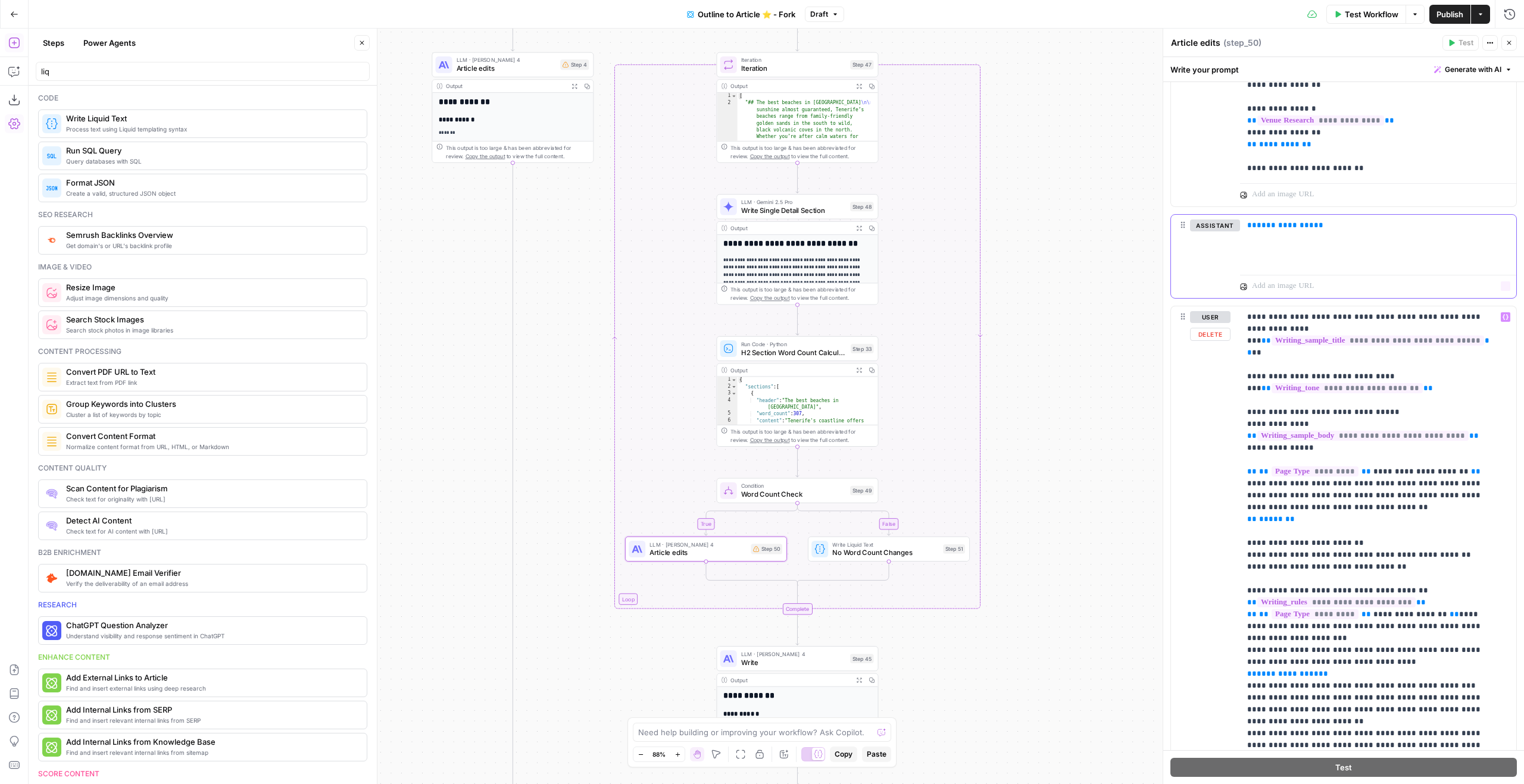
click at [1313, 228] on p "**********" at bounding box center [1378, 225] width 262 height 12
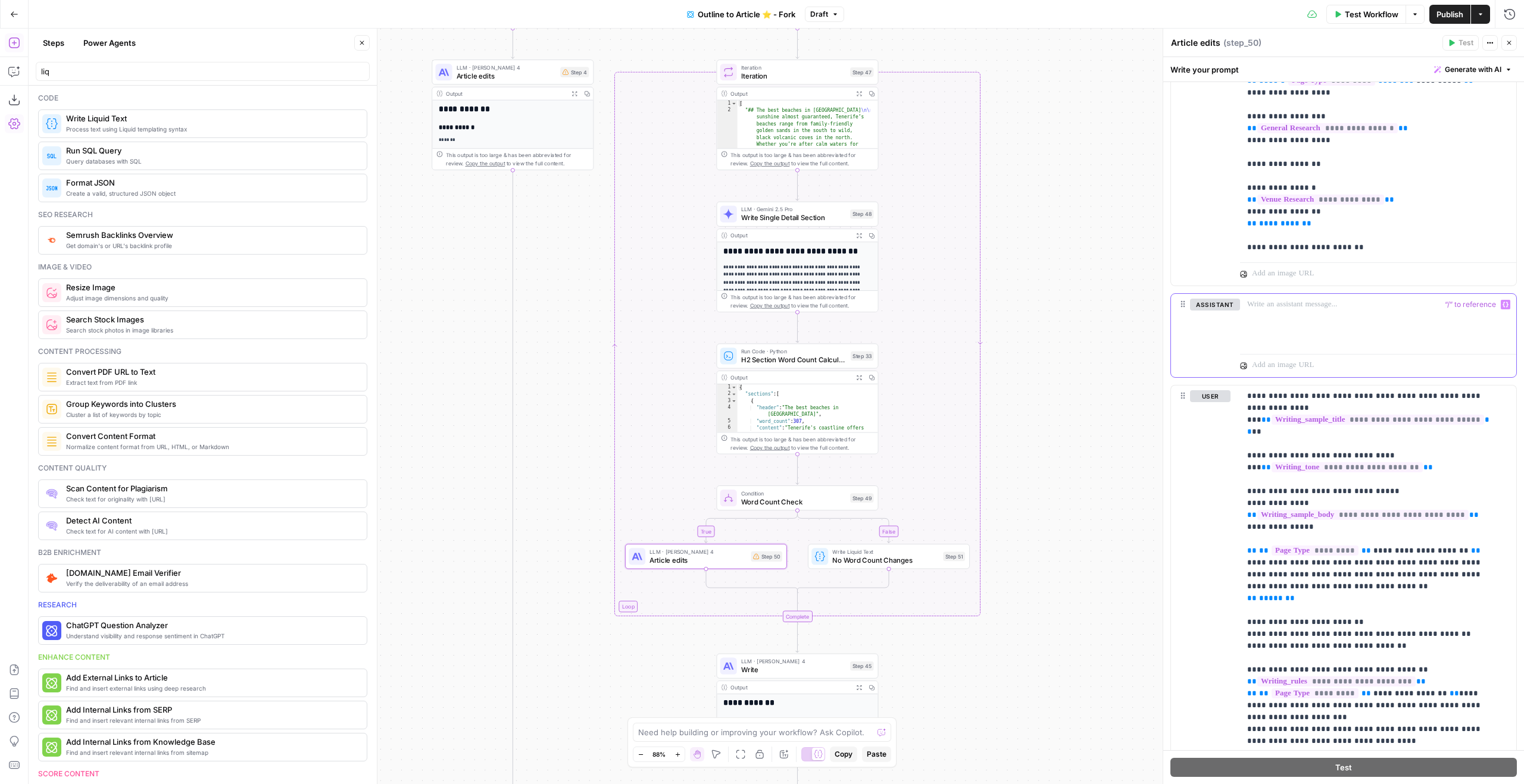
scroll to position [1461, 0]
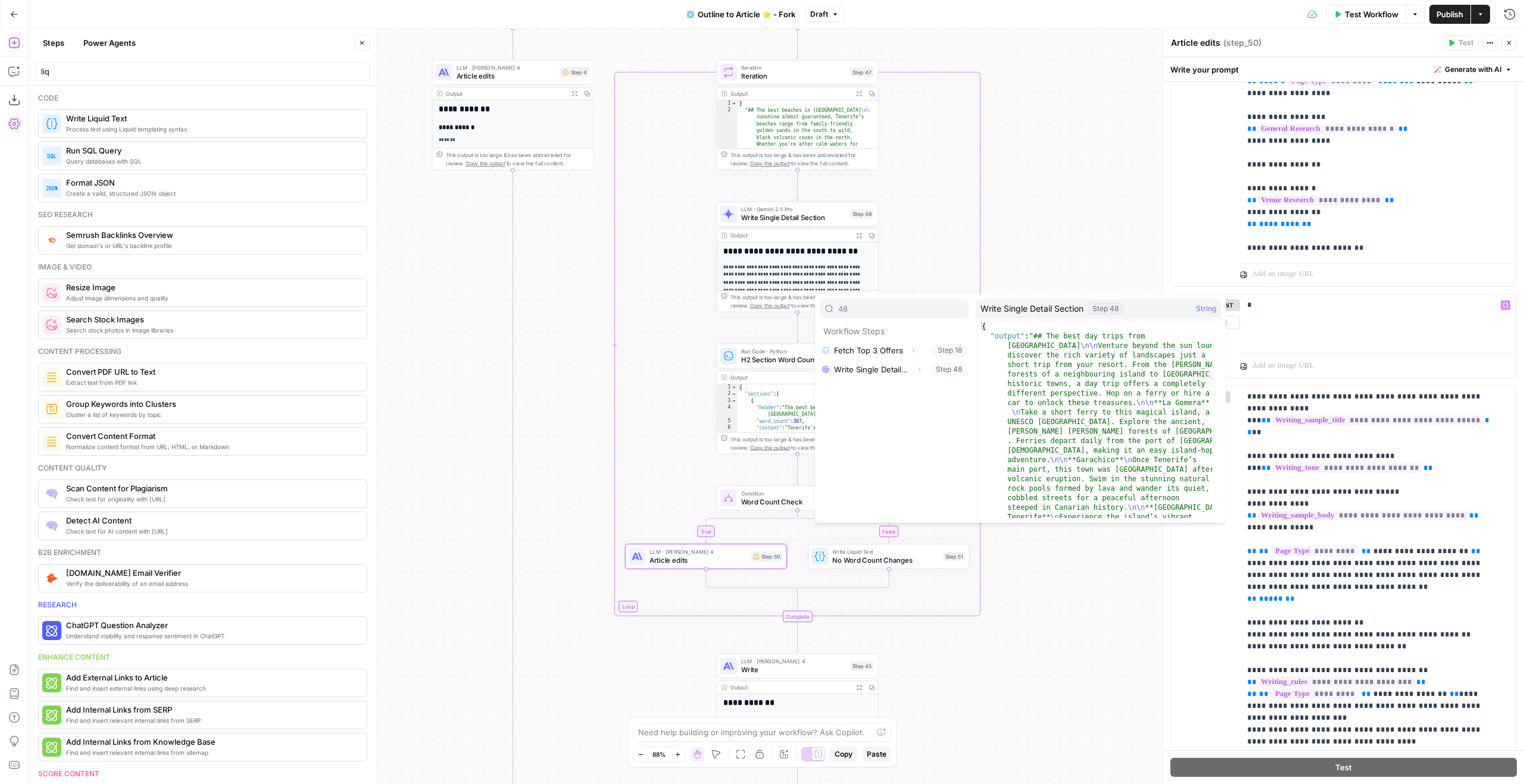
type input "48"
click at [917, 370] on icon "button" at bounding box center [919, 370] width 7 height 7
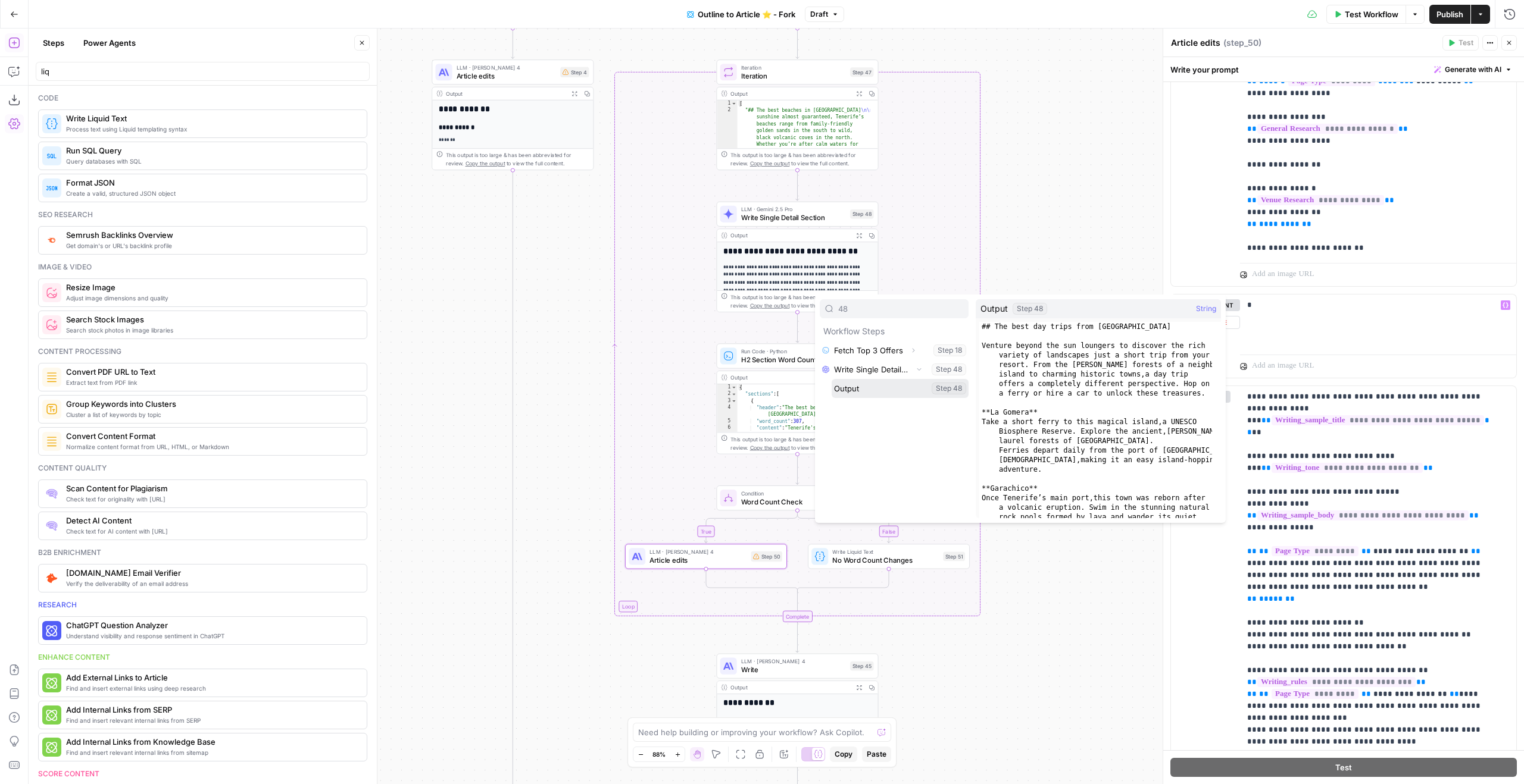
click at [909, 394] on button "Select variable Output" at bounding box center [900, 388] width 137 height 19
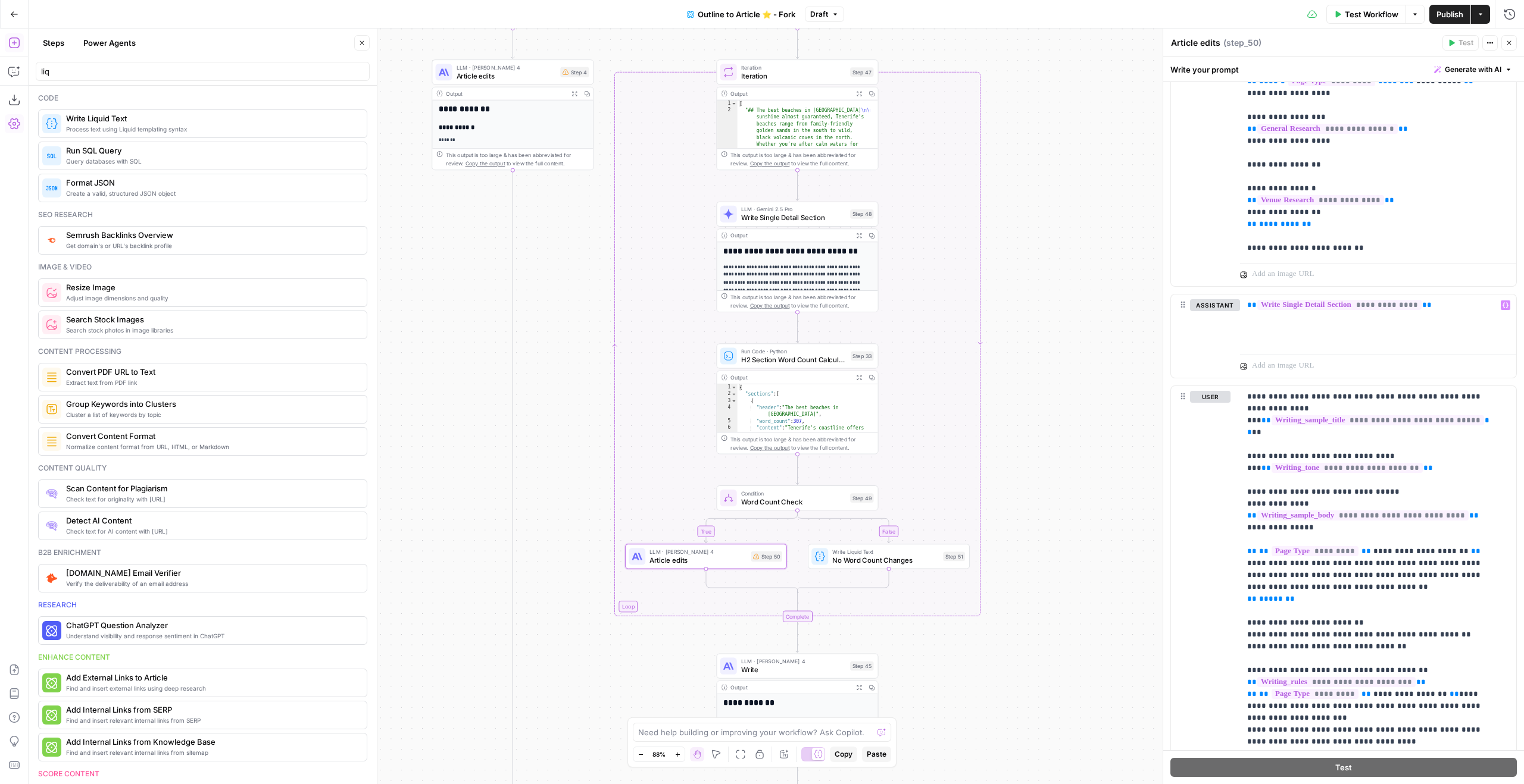
click at [804, 218] on span "Write Single Detail Section" at bounding box center [794, 218] width 105 height 11
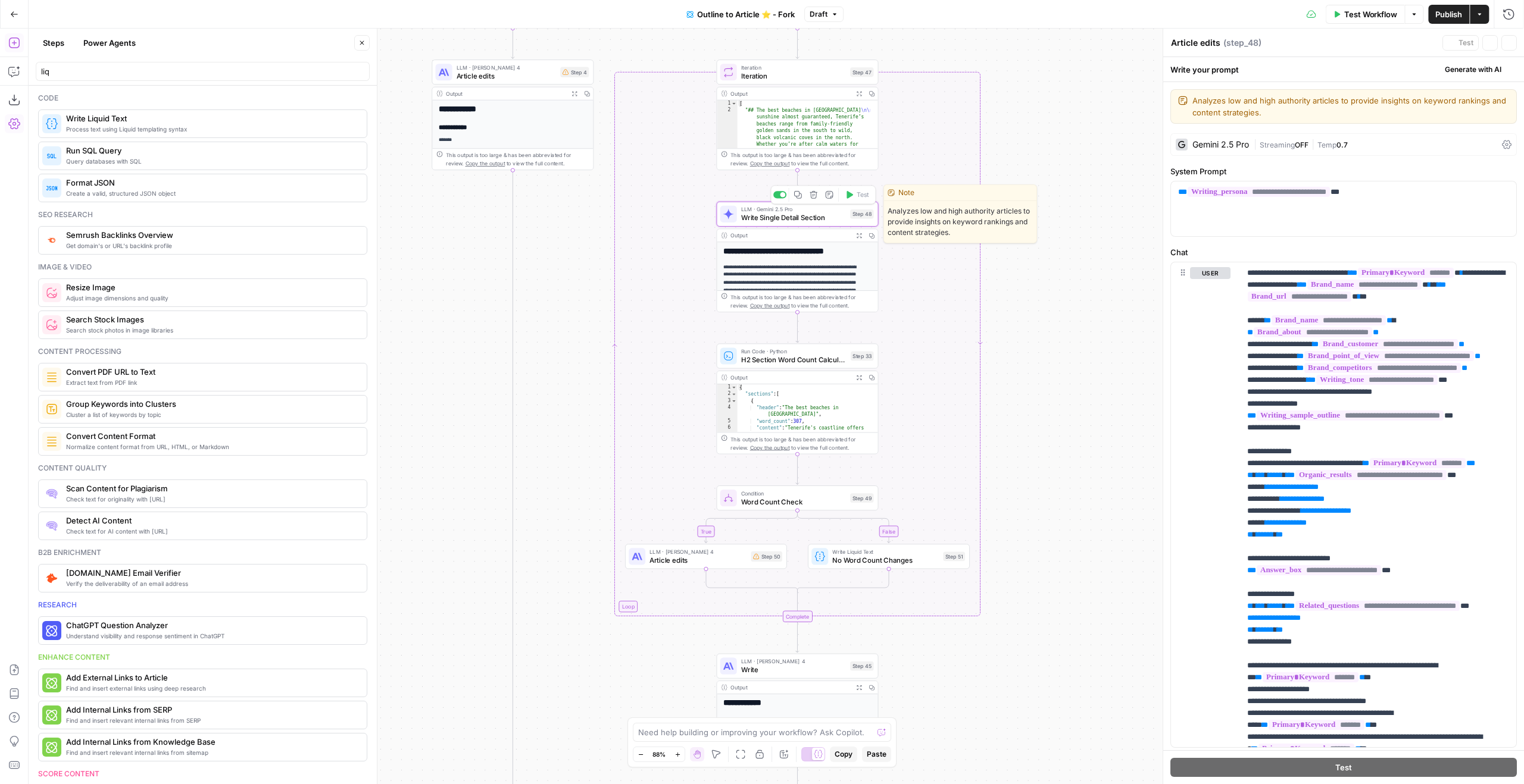
type textarea "Write Single Detail Section"
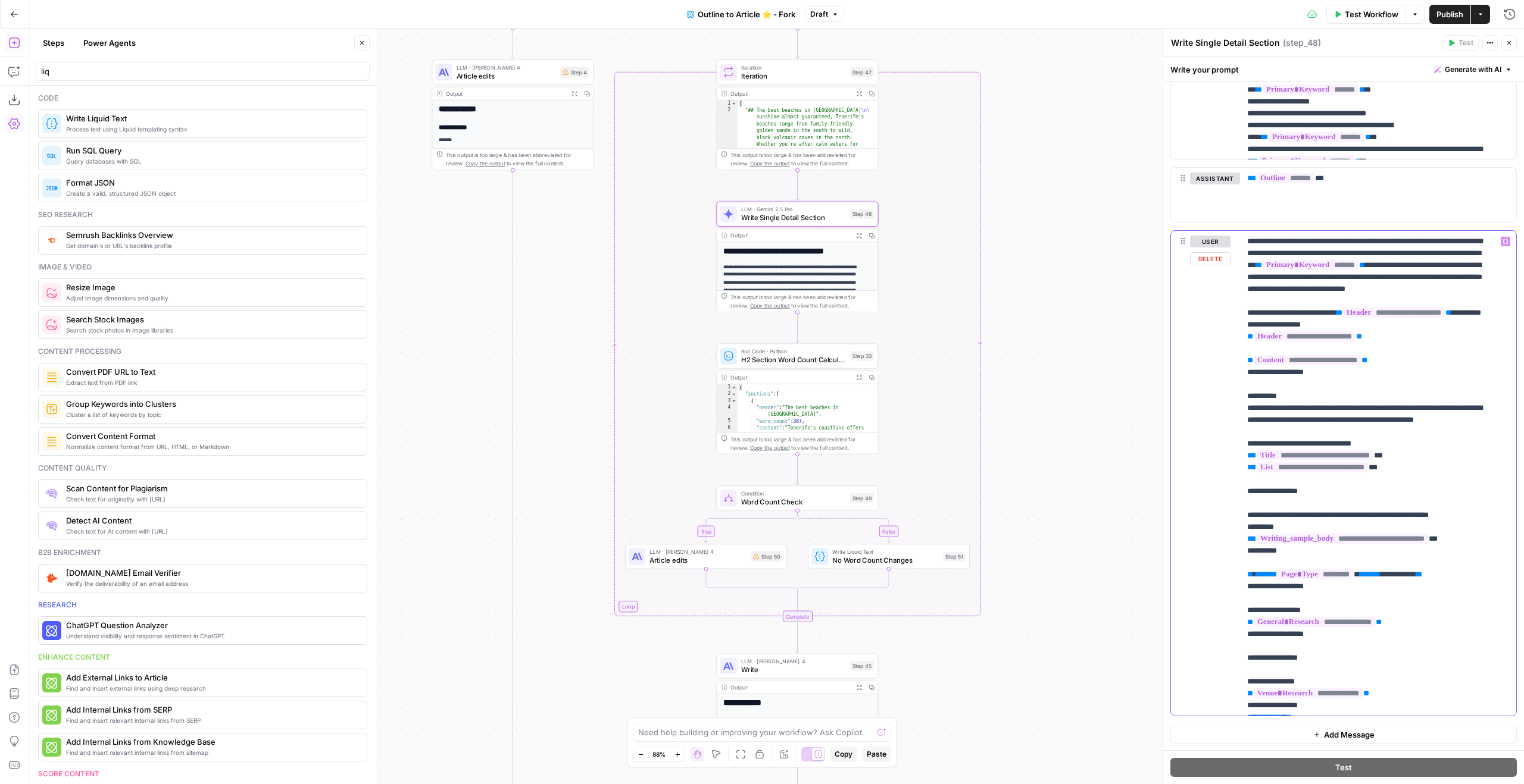
click at [1334, 257] on p "**********" at bounding box center [1369, 616] width 244 height 762
click at [726, 553] on span "LLM · [PERSON_NAME] 4" at bounding box center [698, 551] width 97 height 8
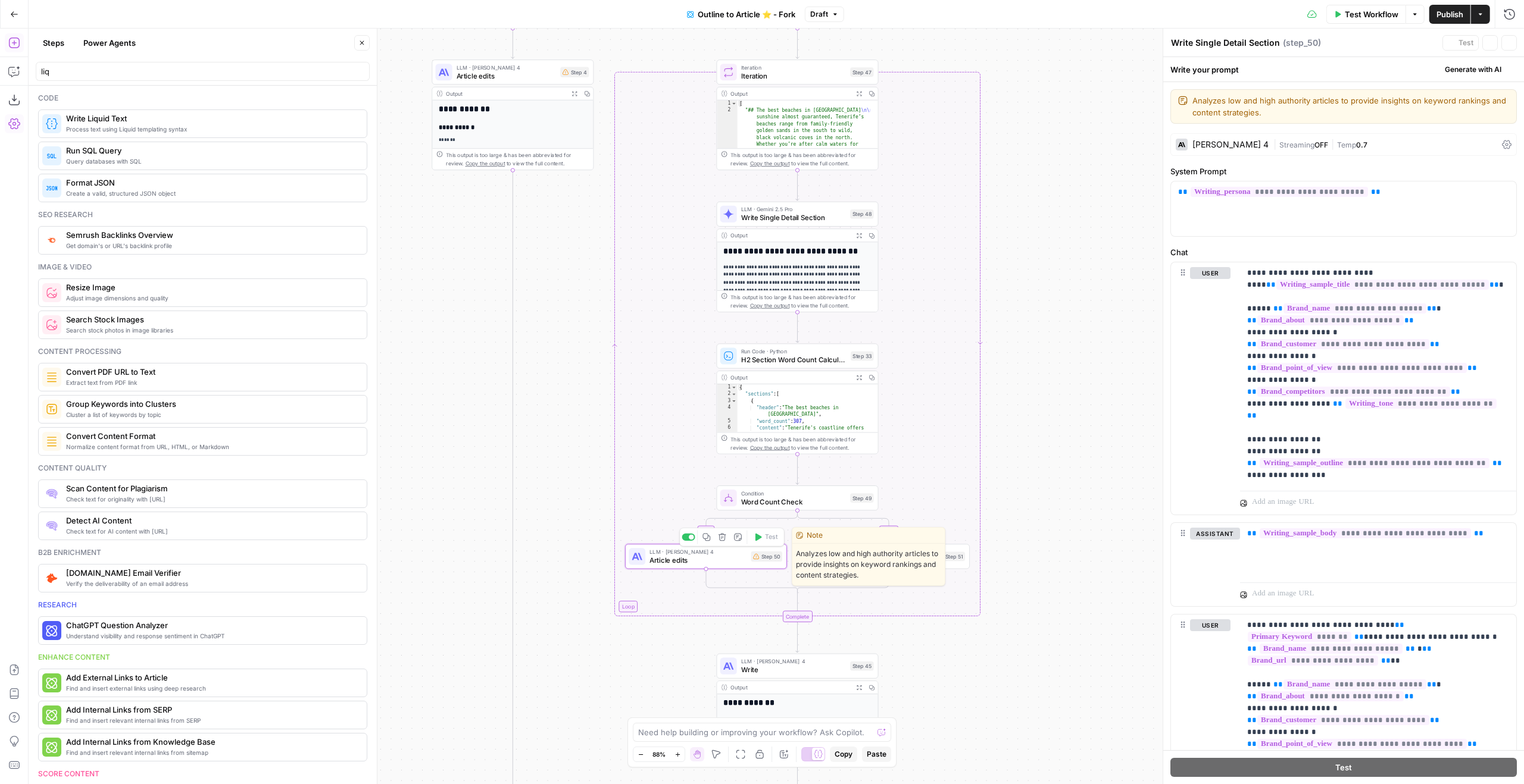
type textarea "Article edits"
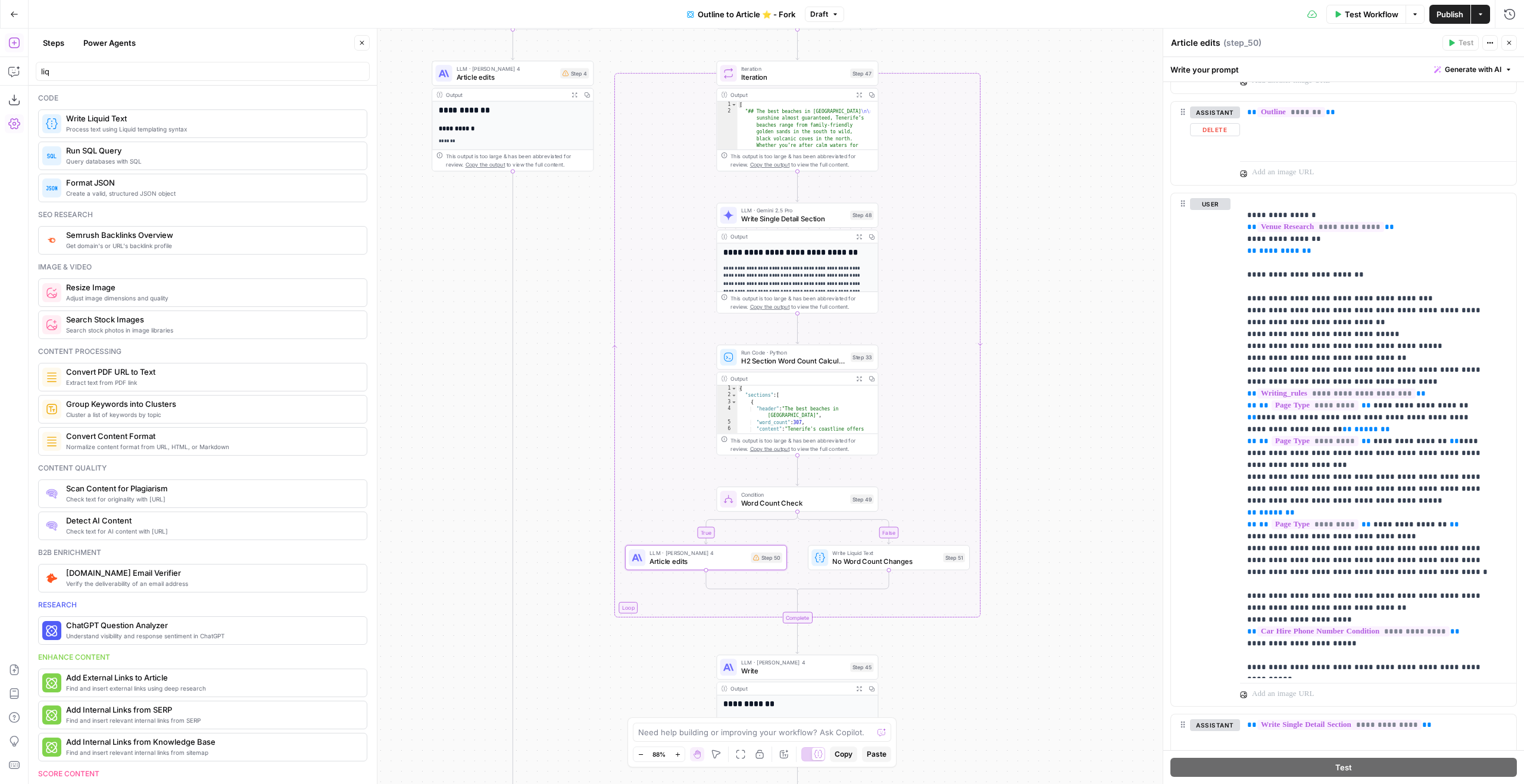
scroll to position [1255, 0]
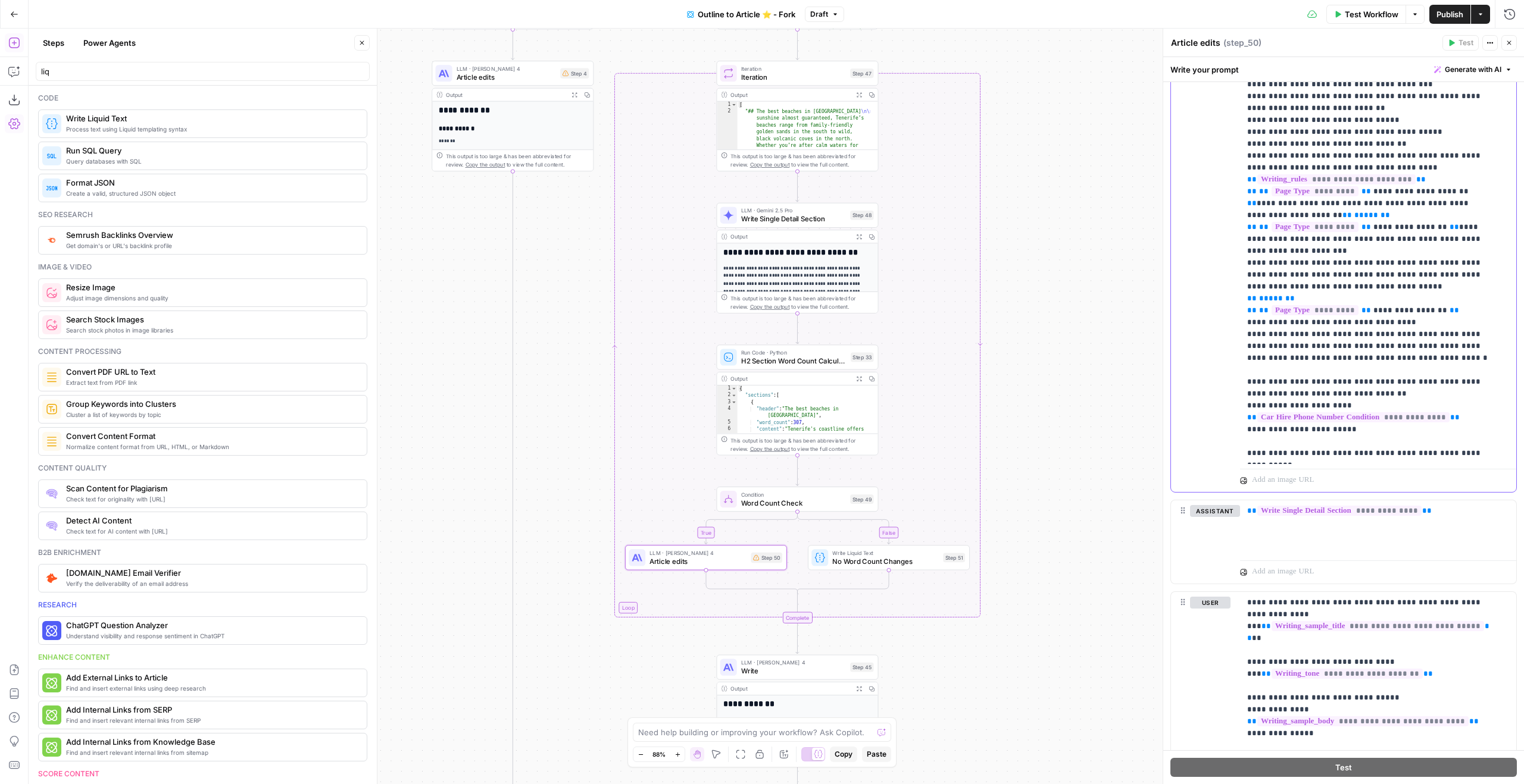
click at [1316, 306] on span "*********" at bounding box center [1315, 311] width 87 height 10
click at [1319, 315] on p "**********" at bounding box center [1369, 25] width 244 height 869
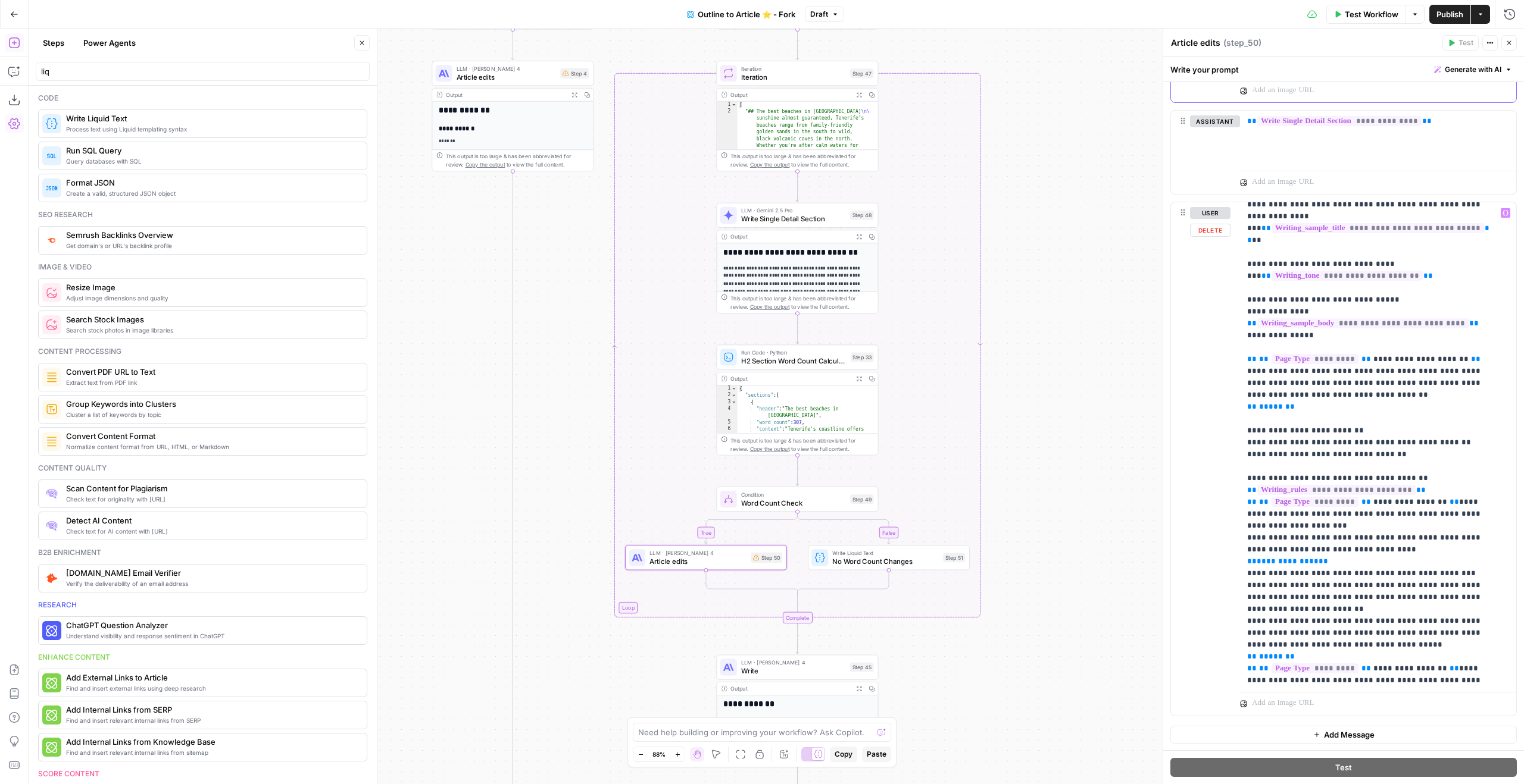
scroll to position [9, 0]
drag, startPoint x: 1247, startPoint y: 464, endPoint x: 1285, endPoint y: 507, distance: 57.4
click at [1285, 507] on p "**********" at bounding box center [1369, 465] width 244 height 536
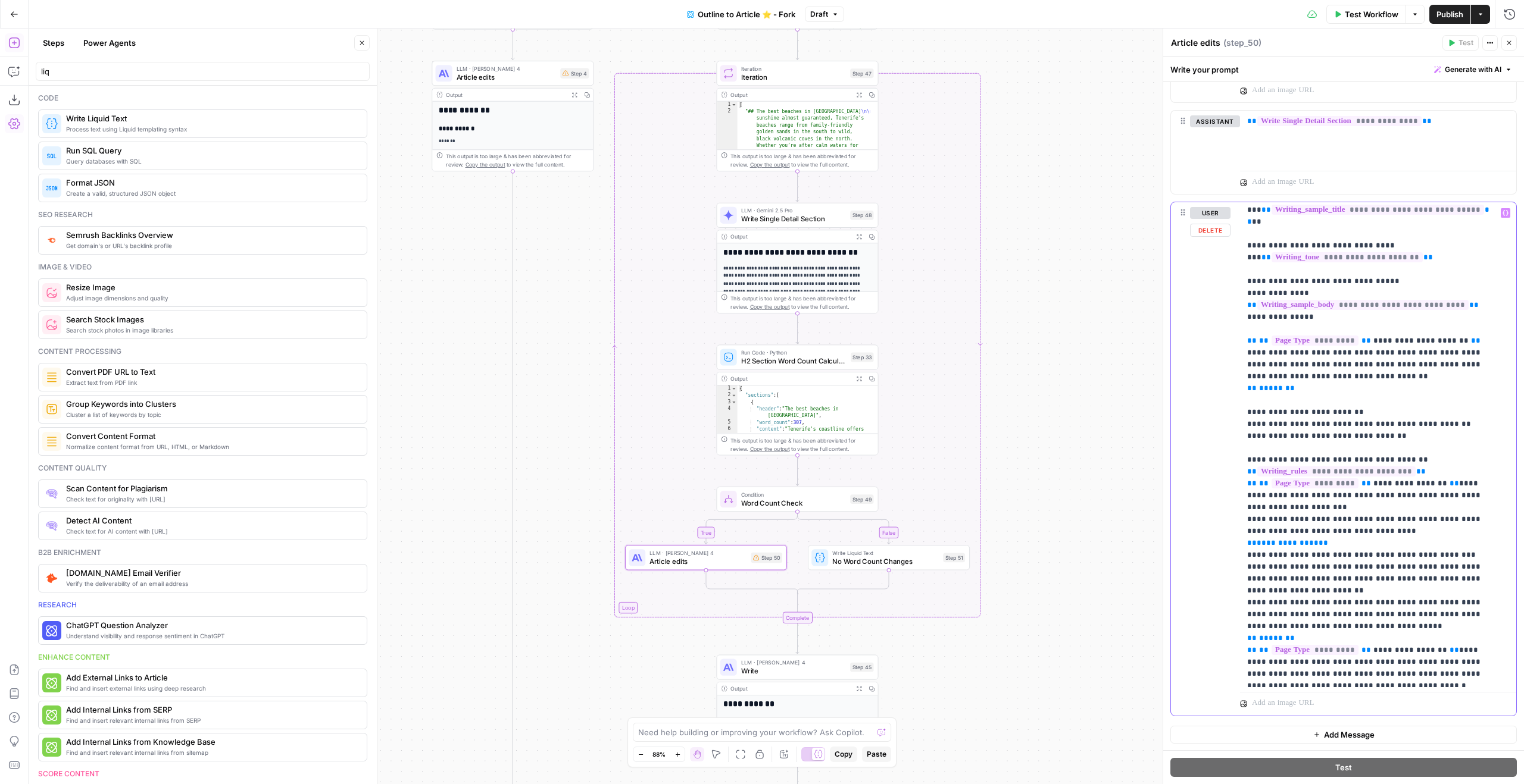
scroll to position [46, 0]
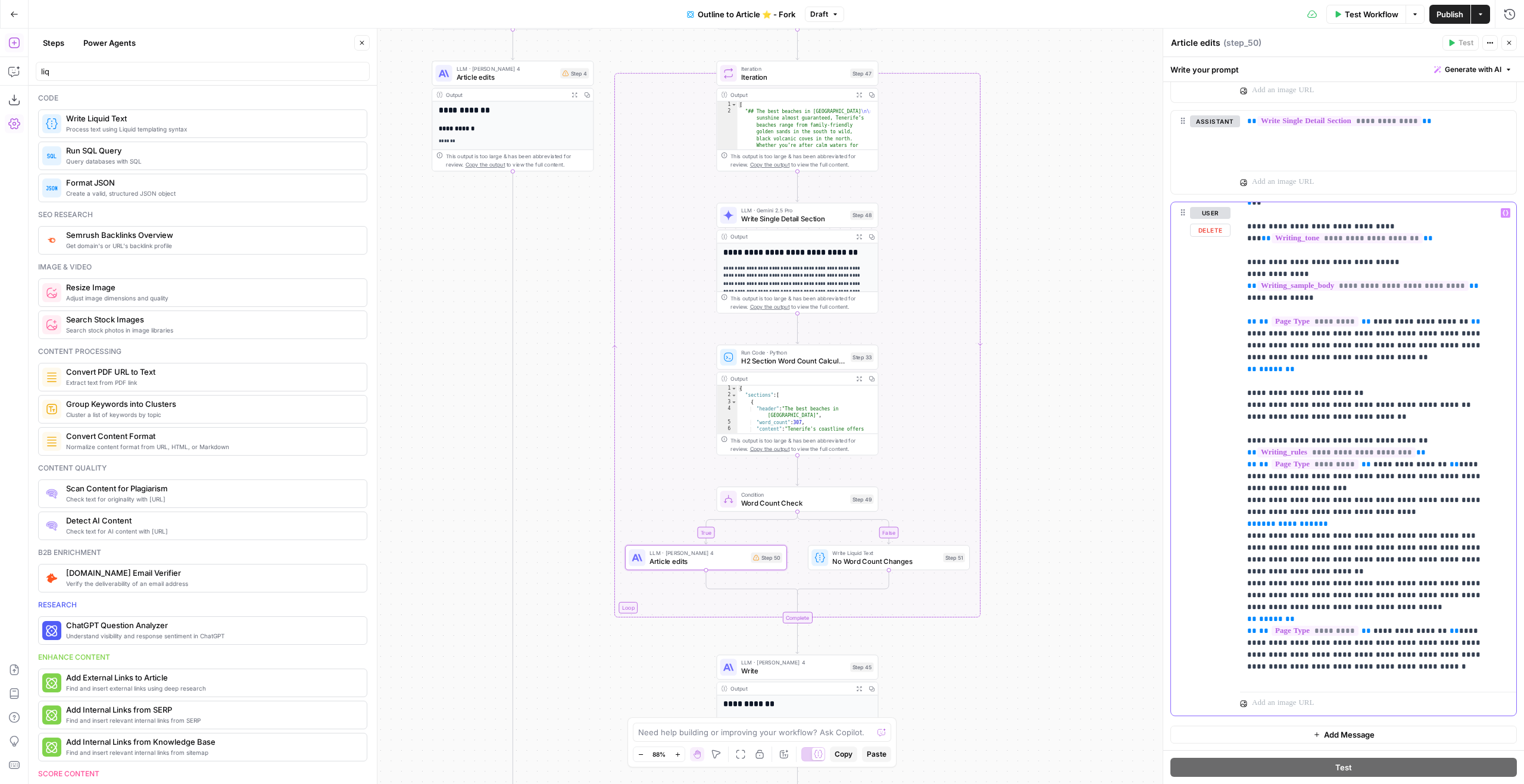
click at [1460, 527] on p "**********" at bounding box center [1369, 429] width 244 height 536
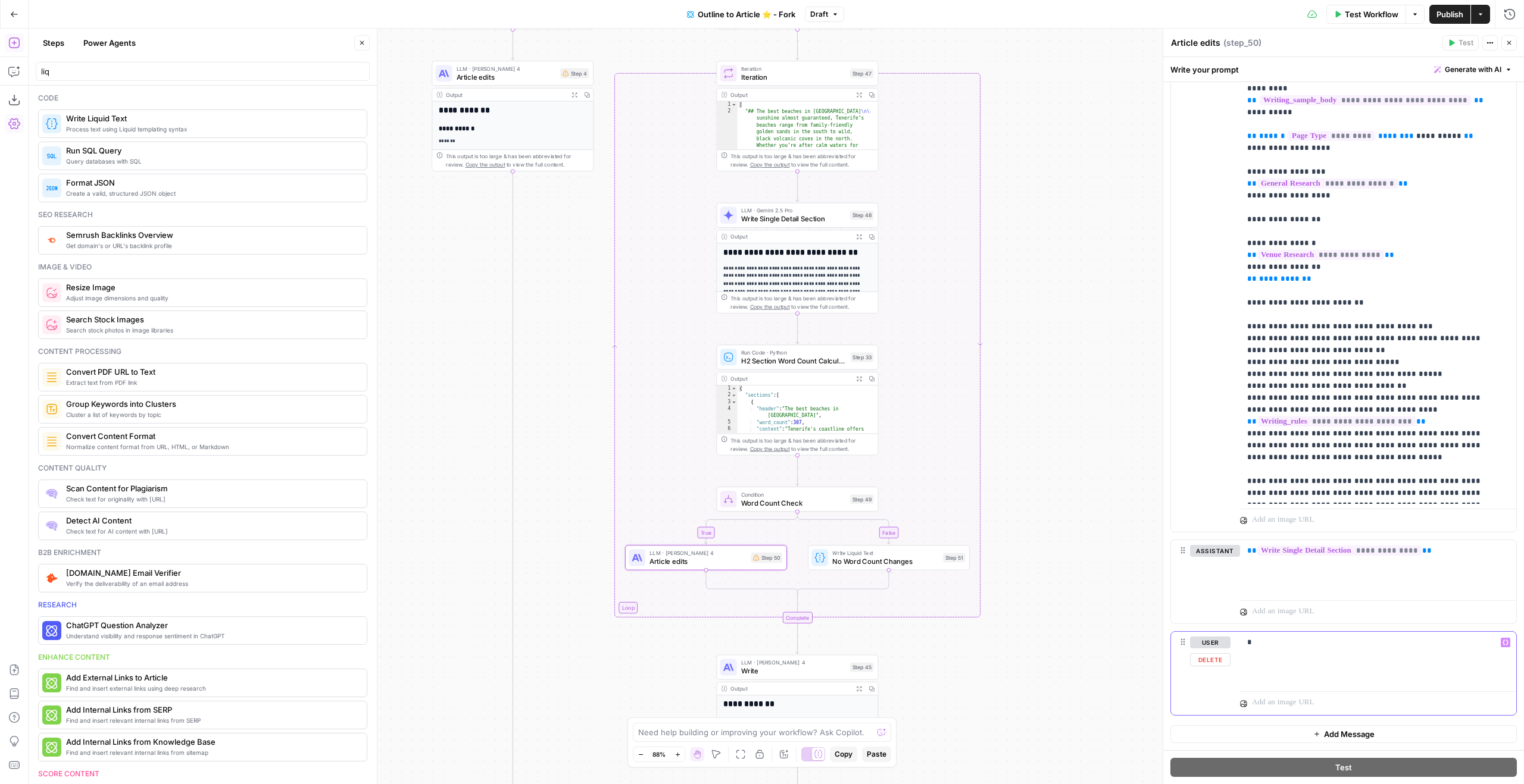
scroll to position [1215, 0]
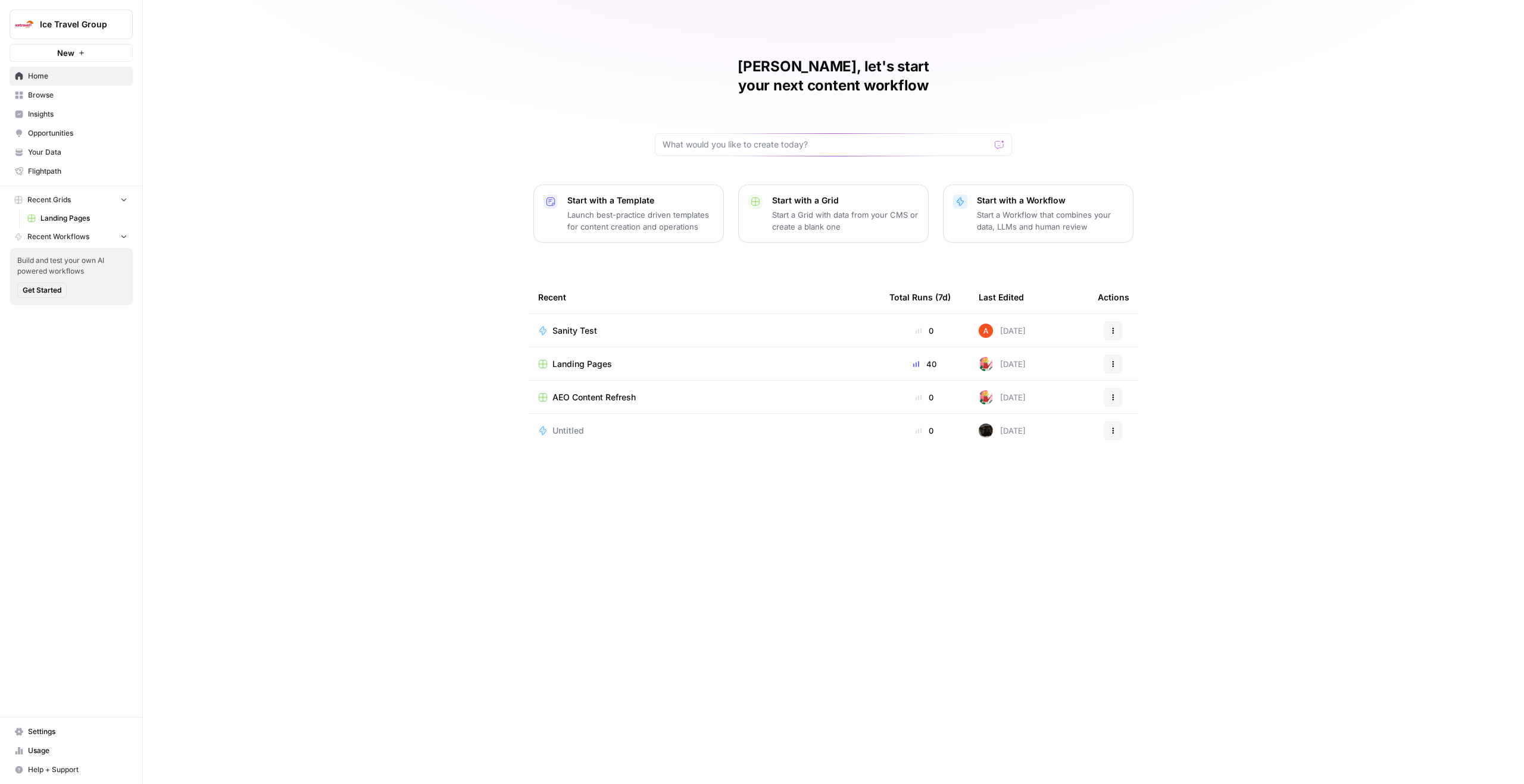
click at [81, 27] on span "Ice Travel Group" at bounding box center [76, 24] width 72 height 12
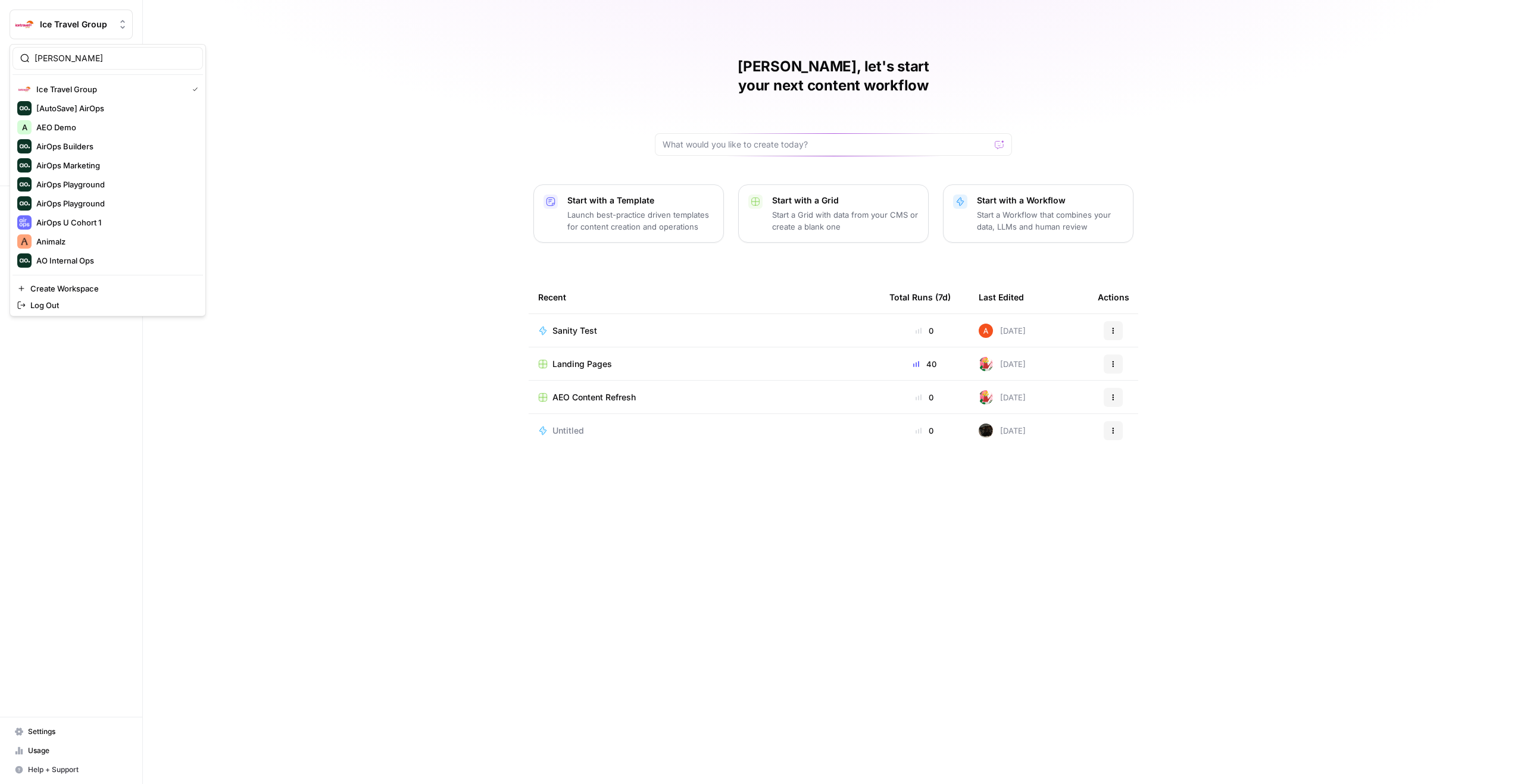
type input "[PERSON_NAME]"
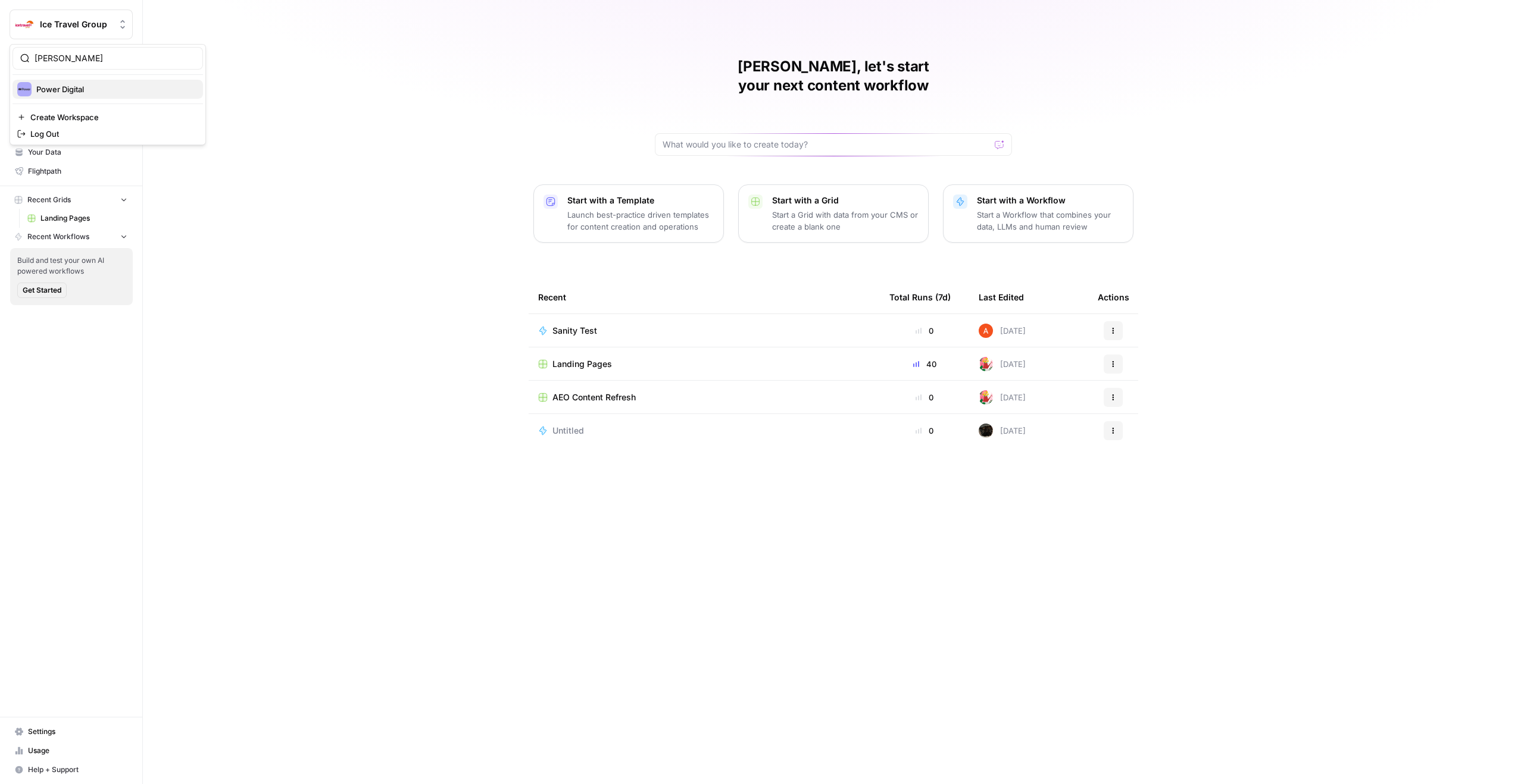
click at [150, 98] on button "Power Digital" at bounding box center [107, 89] width 190 height 19
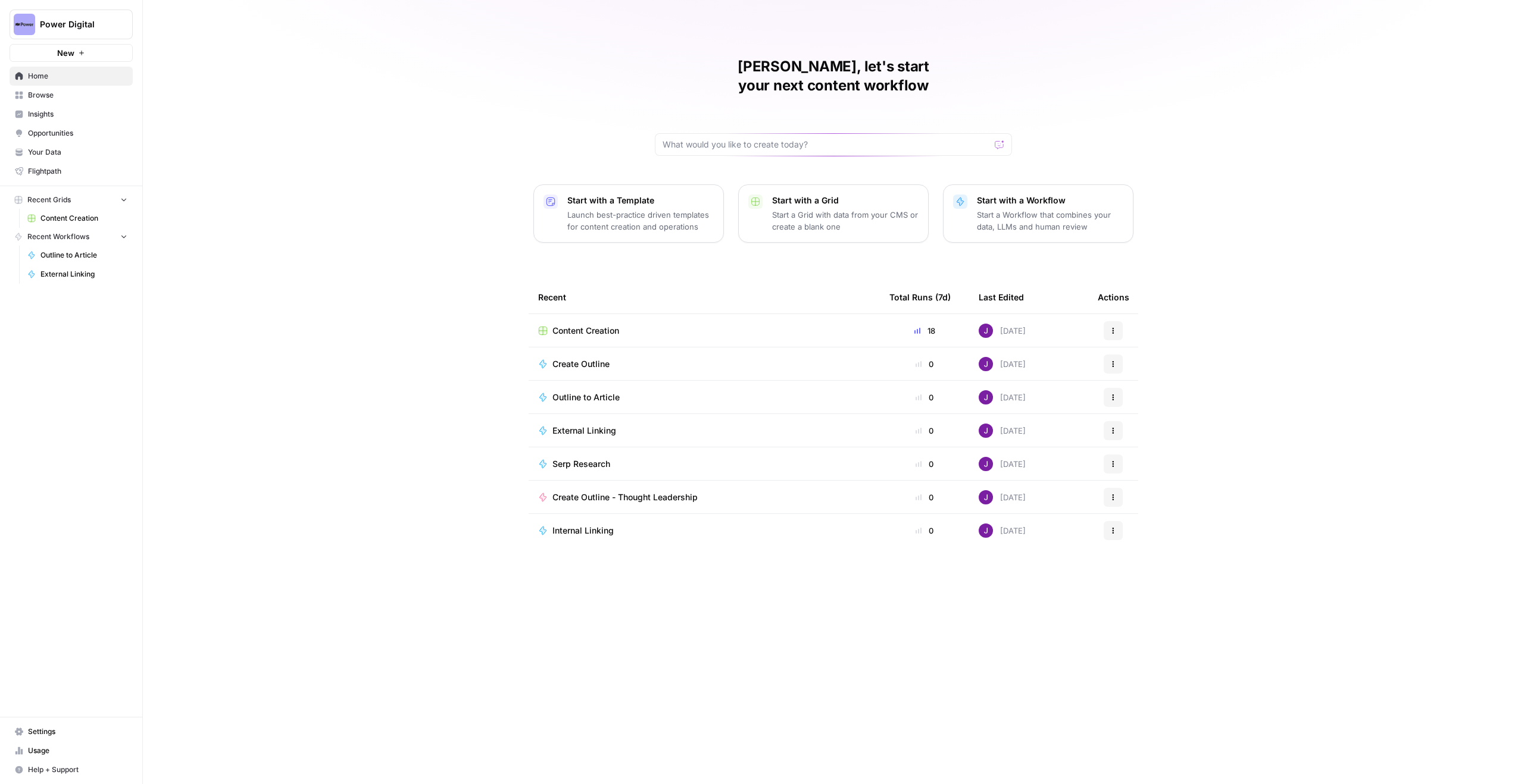
click at [597, 325] on span "Content Creation" at bounding box center [586, 331] width 66 height 12
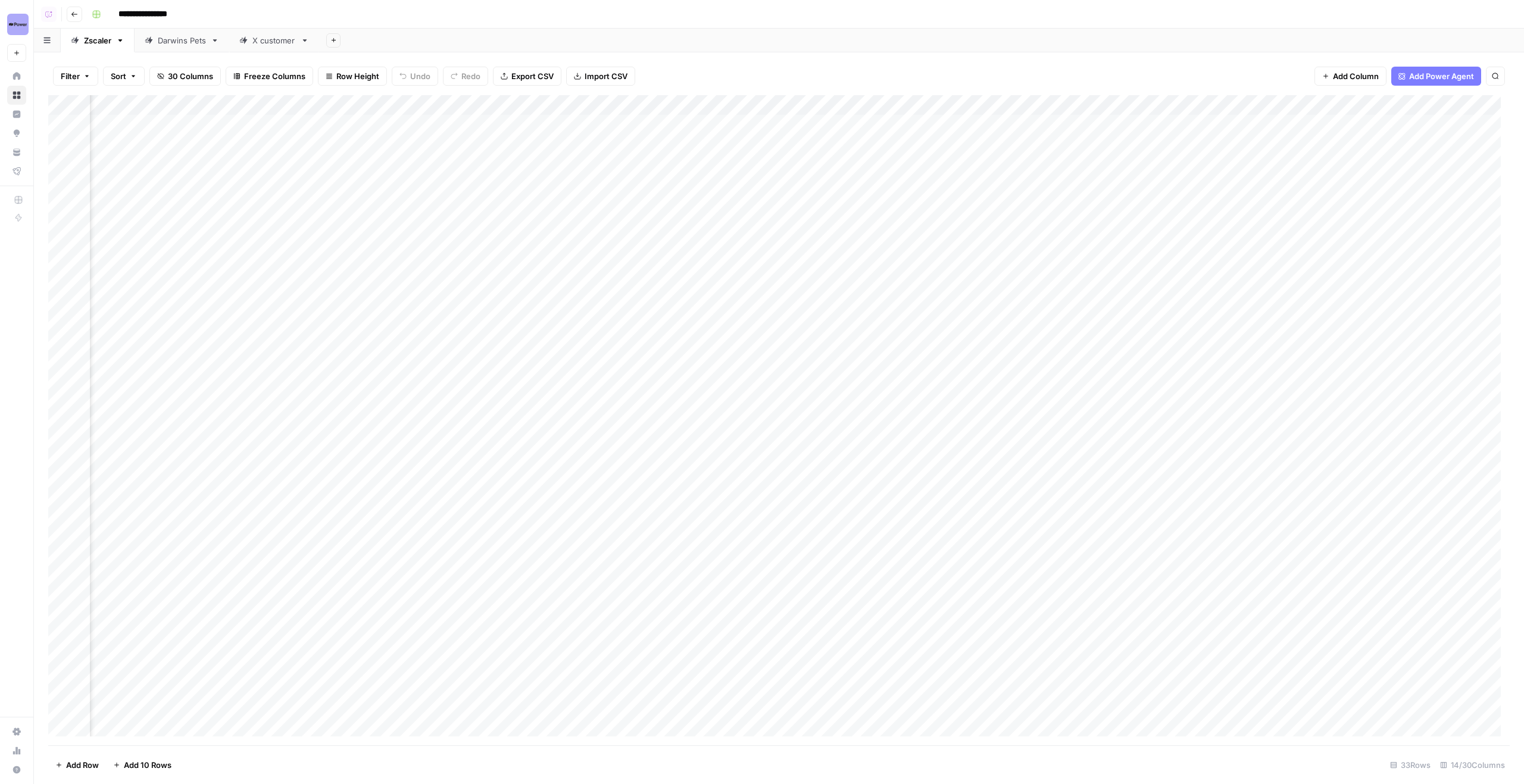
scroll to position [0, 619]
click at [1081, 160] on div "Add Column" at bounding box center [779, 420] width 1462 height 650
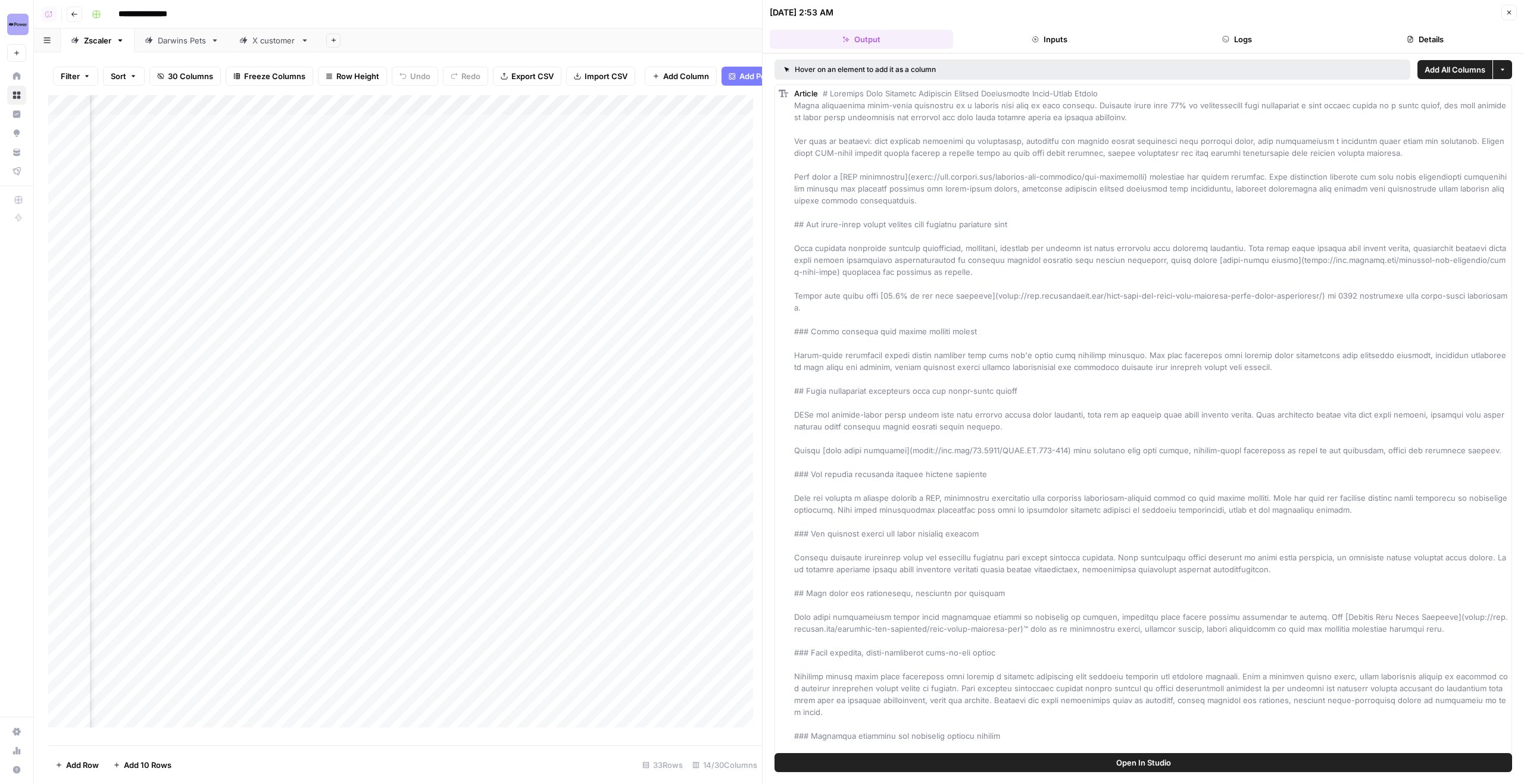
click at [1267, 47] on button "Logs" at bounding box center [1237, 39] width 184 height 19
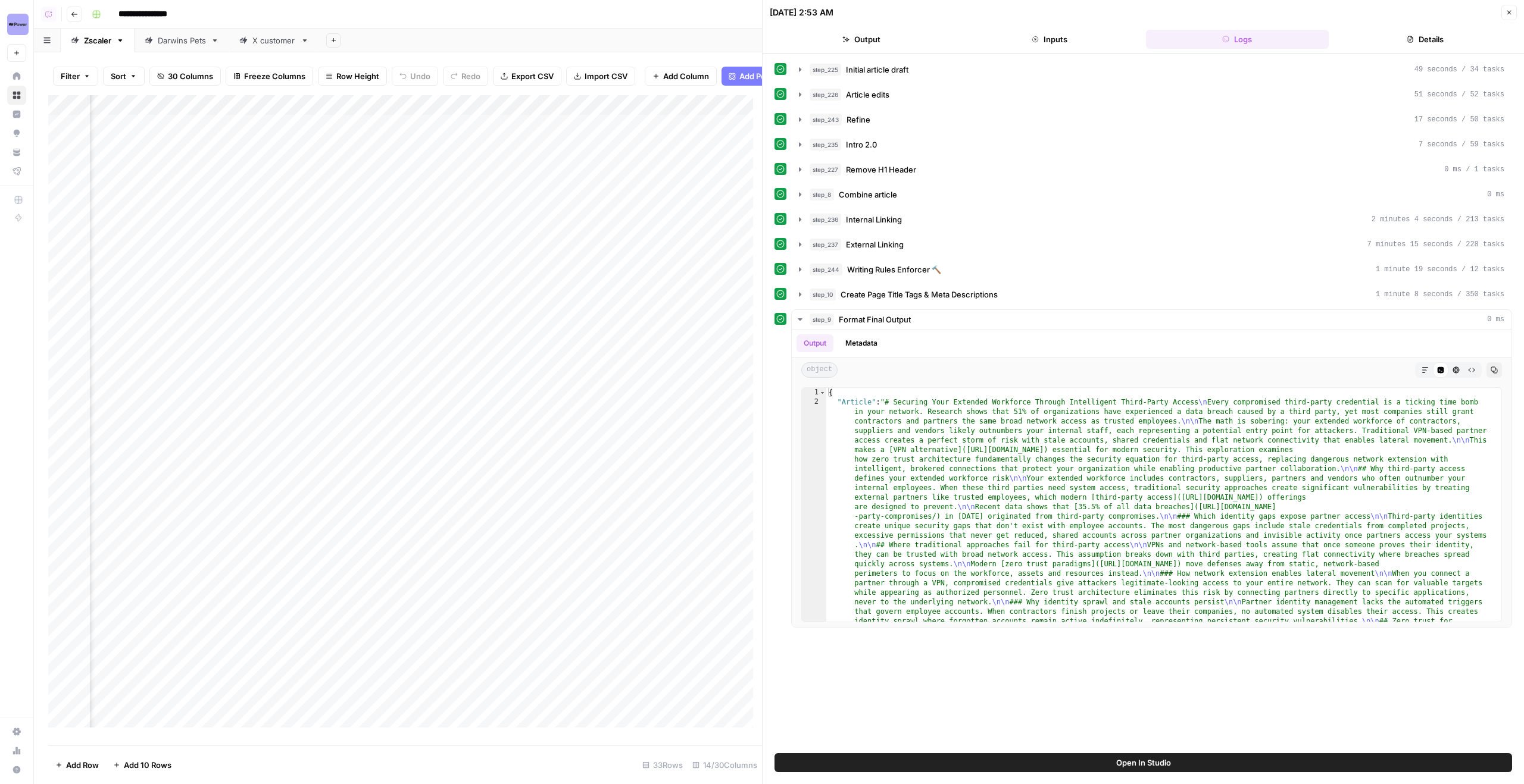
click at [1357, 39] on button "Details" at bounding box center [1425, 39] width 184 height 19
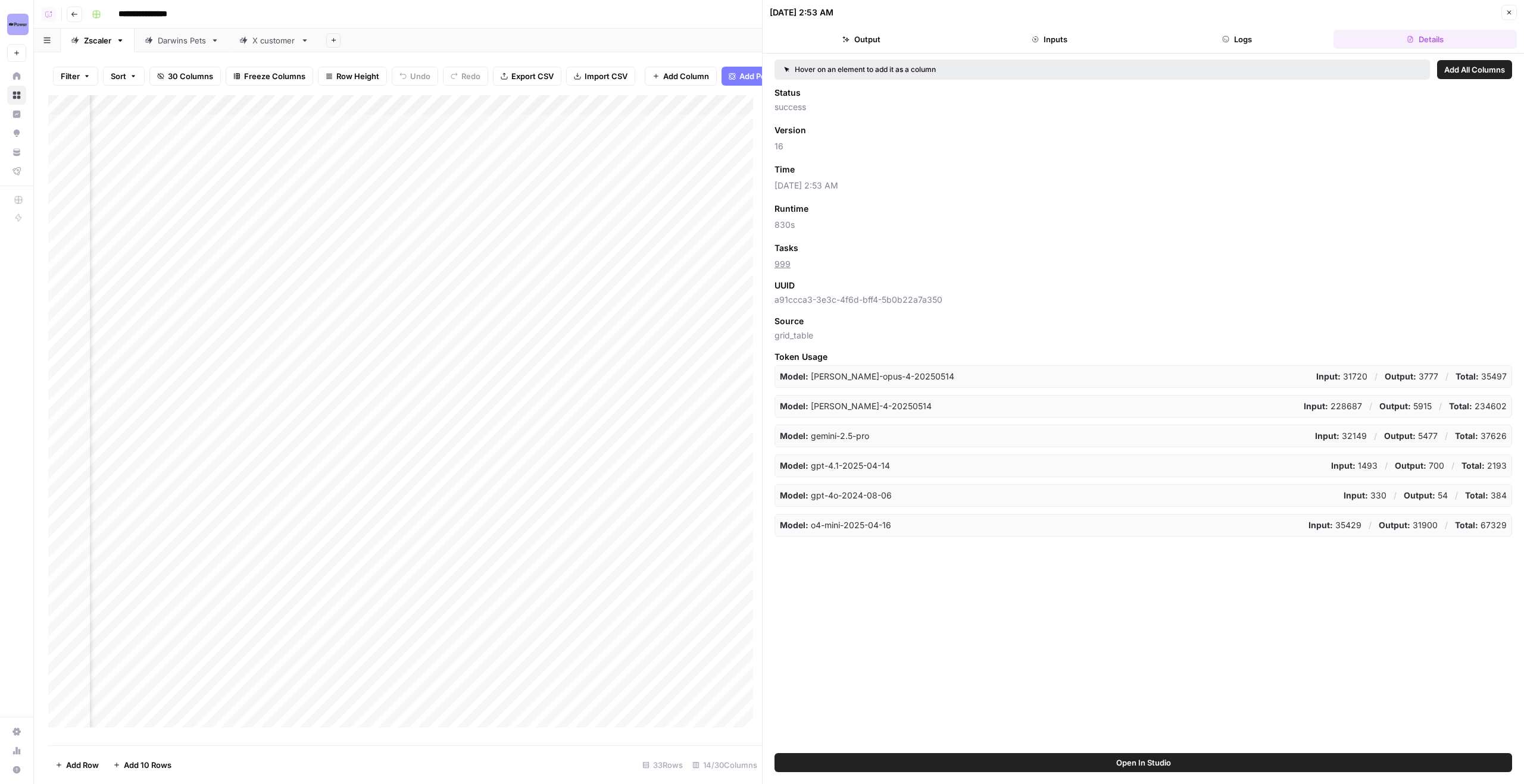
click at [1512, 13] on button "Close" at bounding box center [1509, 12] width 16 height 16
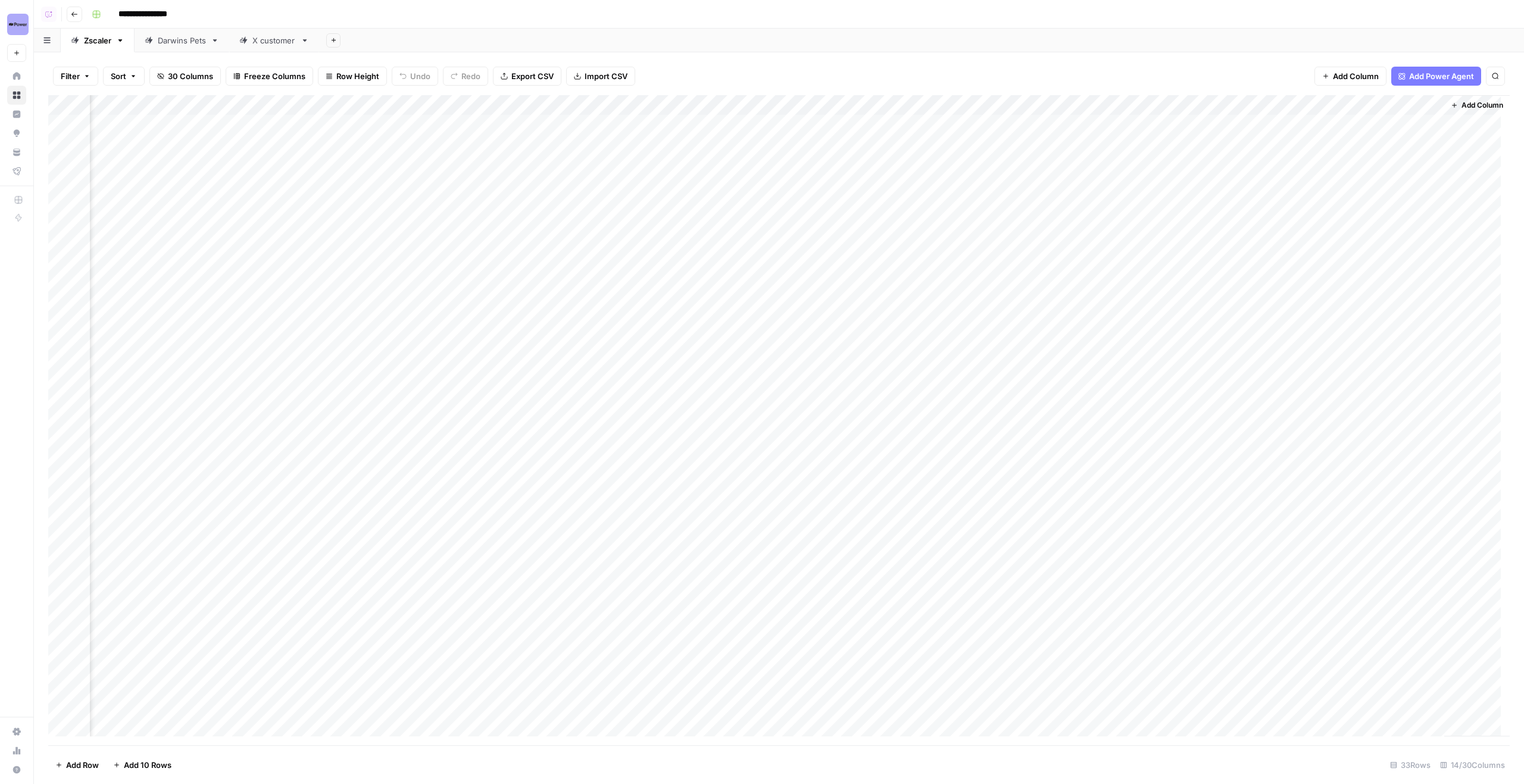
scroll to position [0, 605]
click at [1099, 137] on div "Add Column" at bounding box center [779, 420] width 1462 height 650
click at [1103, 140] on div "Add Column" at bounding box center [779, 420] width 1462 height 650
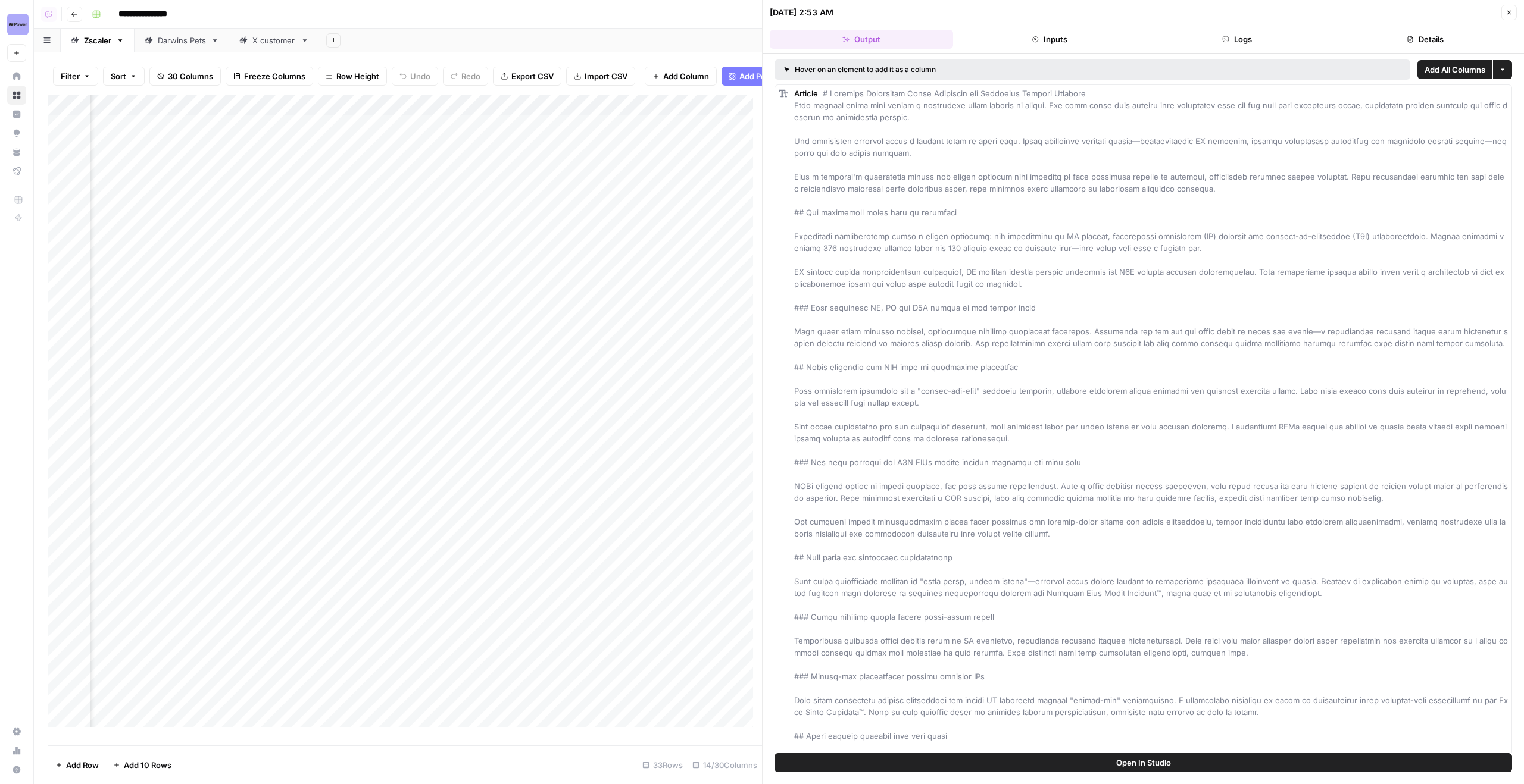
click at [1408, 43] on button "Details" at bounding box center [1425, 39] width 184 height 19
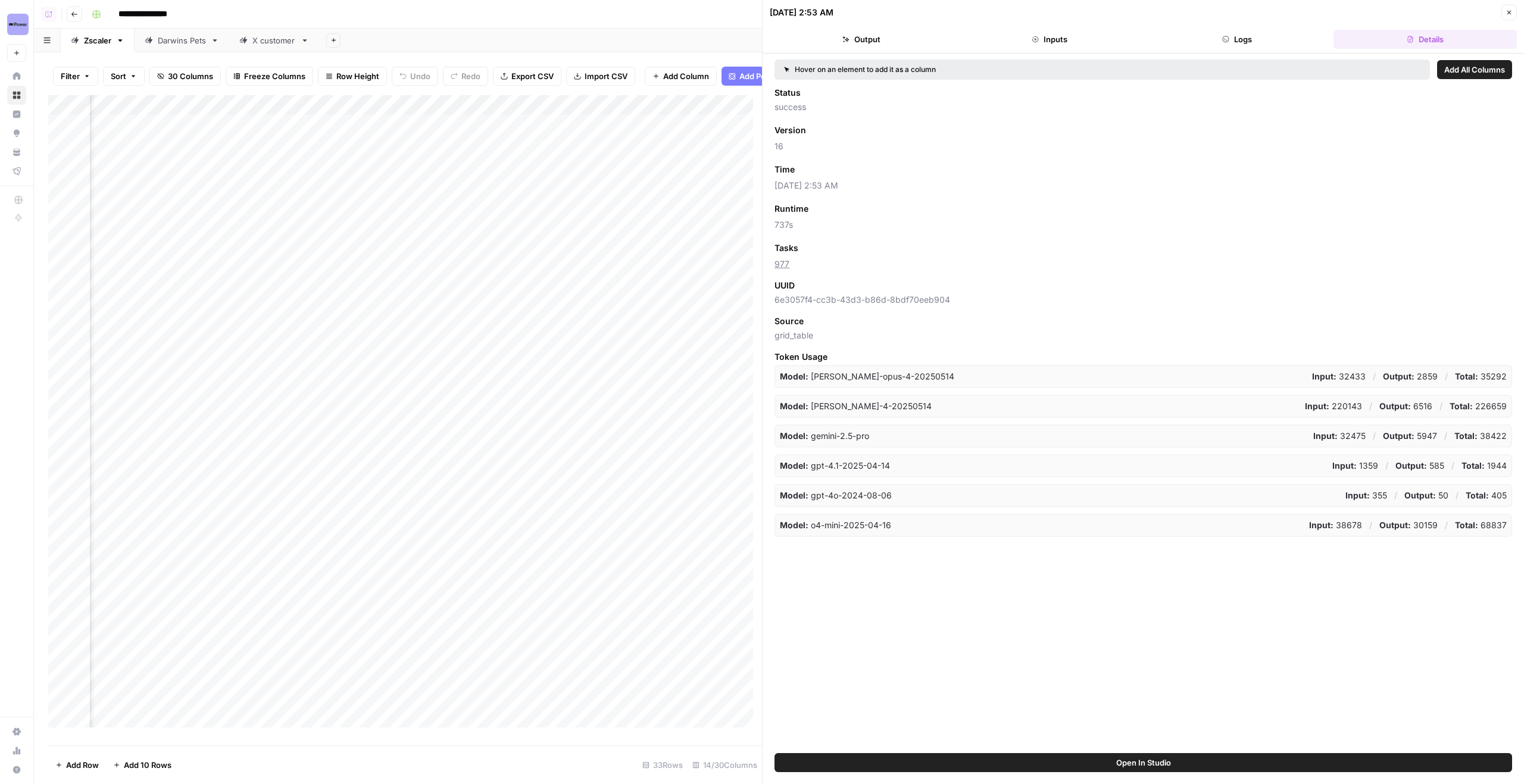
click at [1507, 13] on icon "button" at bounding box center [1509, 12] width 4 height 4
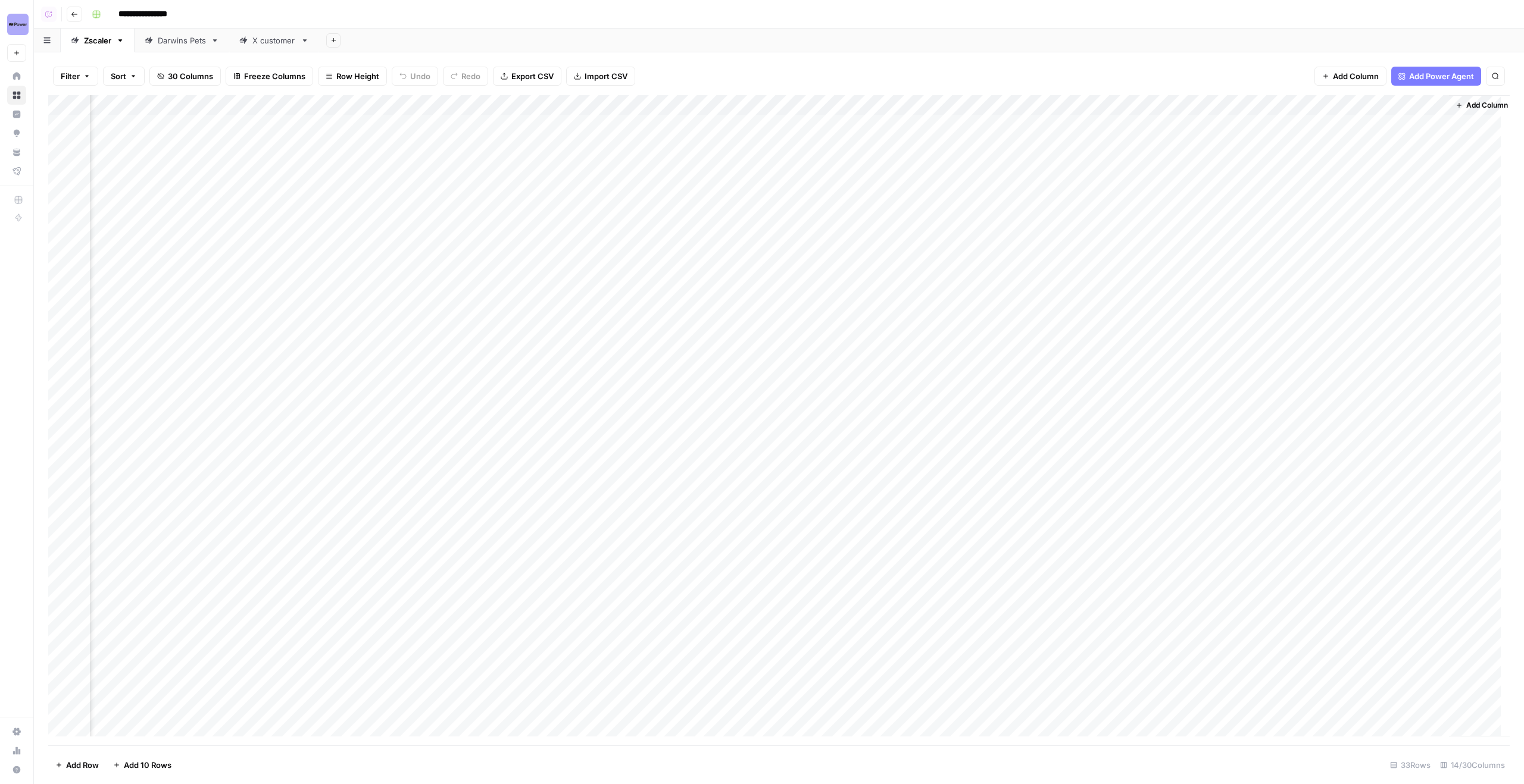
click at [172, 43] on div "Darwins Pets" at bounding box center [182, 41] width 48 height 12
click at [1208, 180] on div "Add Column" at bounding box center [779, 175] width 1462 height 160
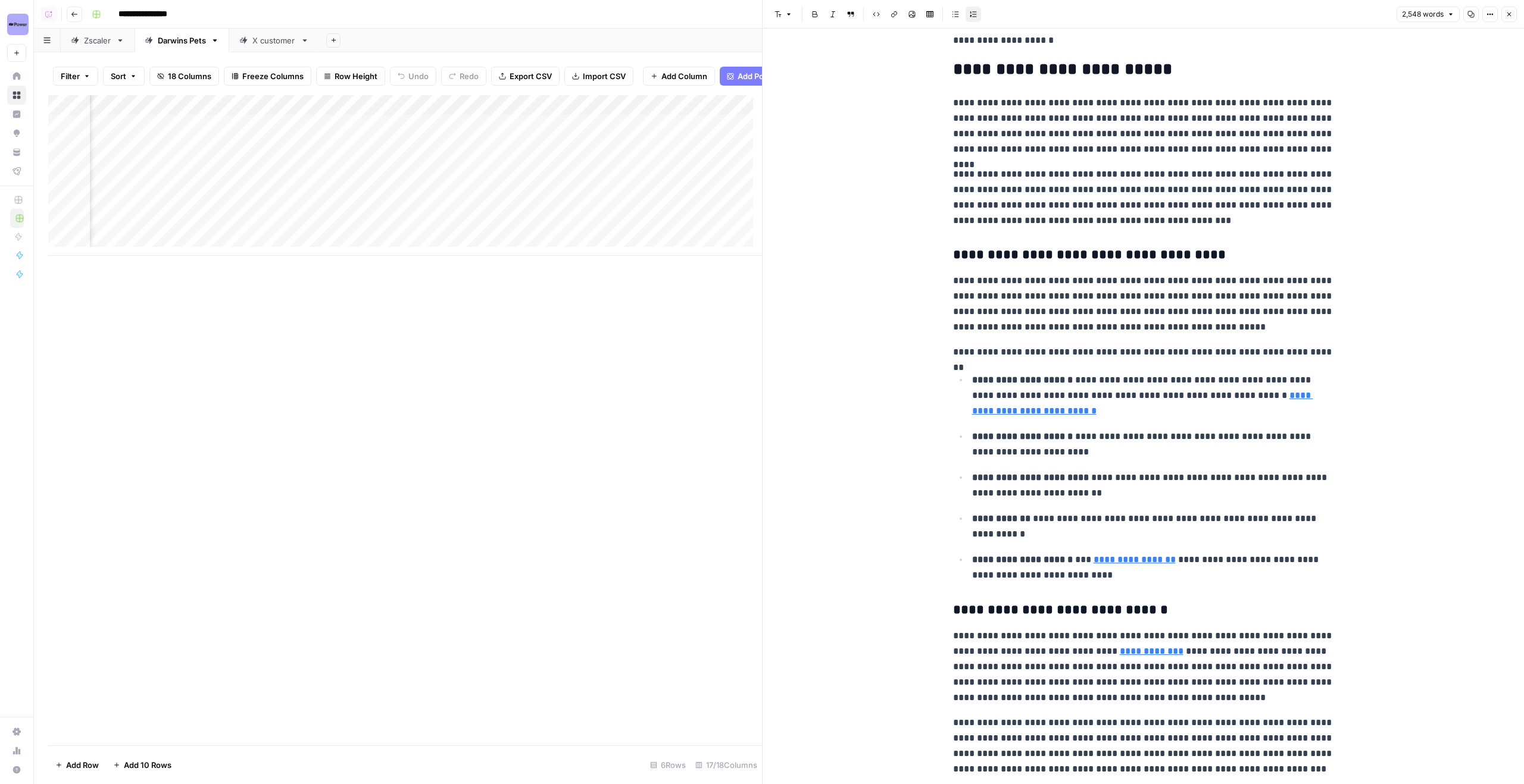
scroll to position [410, 0]
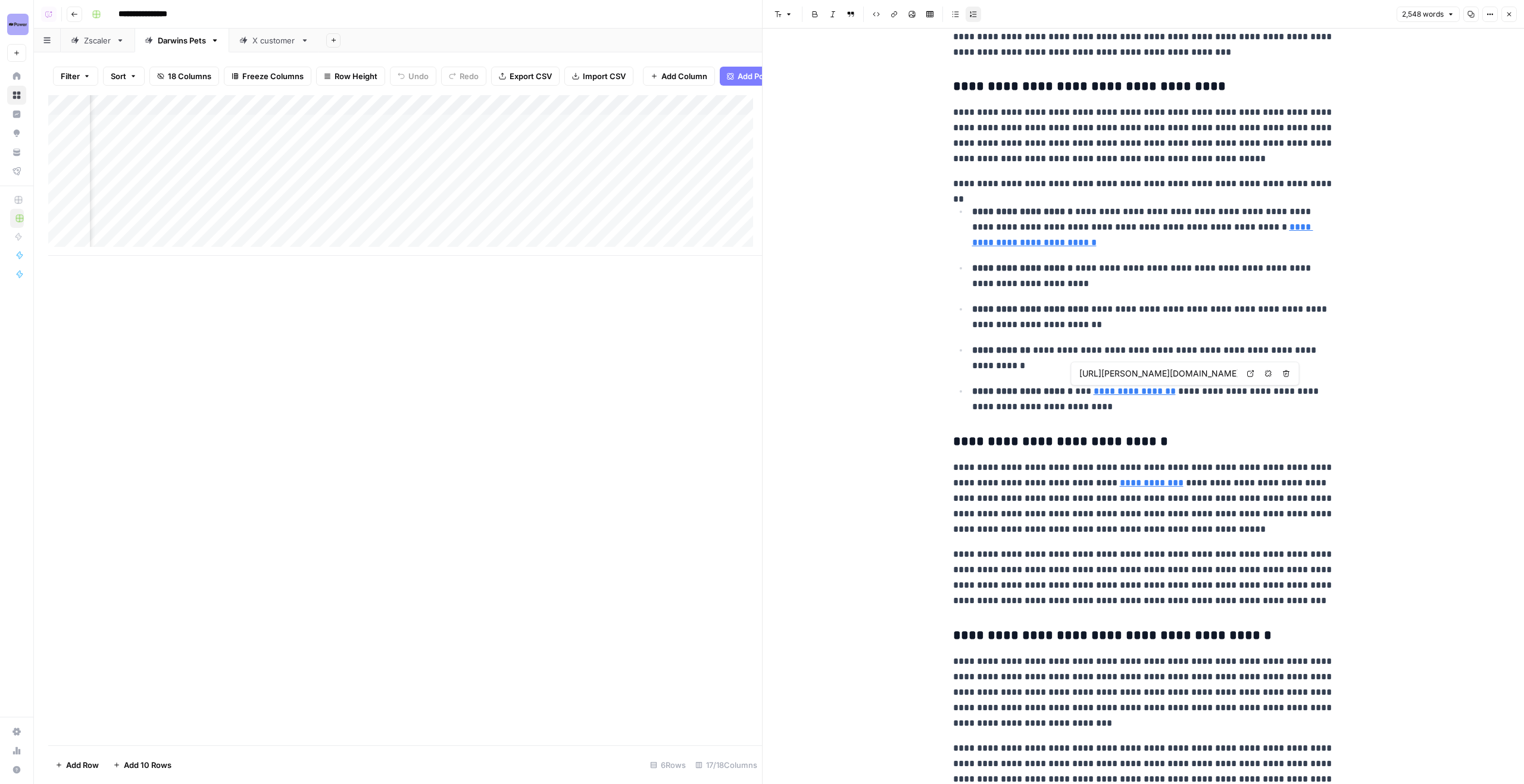
type input "[URL][DOMAIN_NAME]"
click at [1126, 395] on link "**********" at bounding box center [1134, 391] width 82 height 9
click at [1252, 367] on link "Open in a new tab" at bounding box center [1251, 374] width 16 height 16
click at [1256, 467] on icon at bounding box center [1256, 465] width 7 height 7
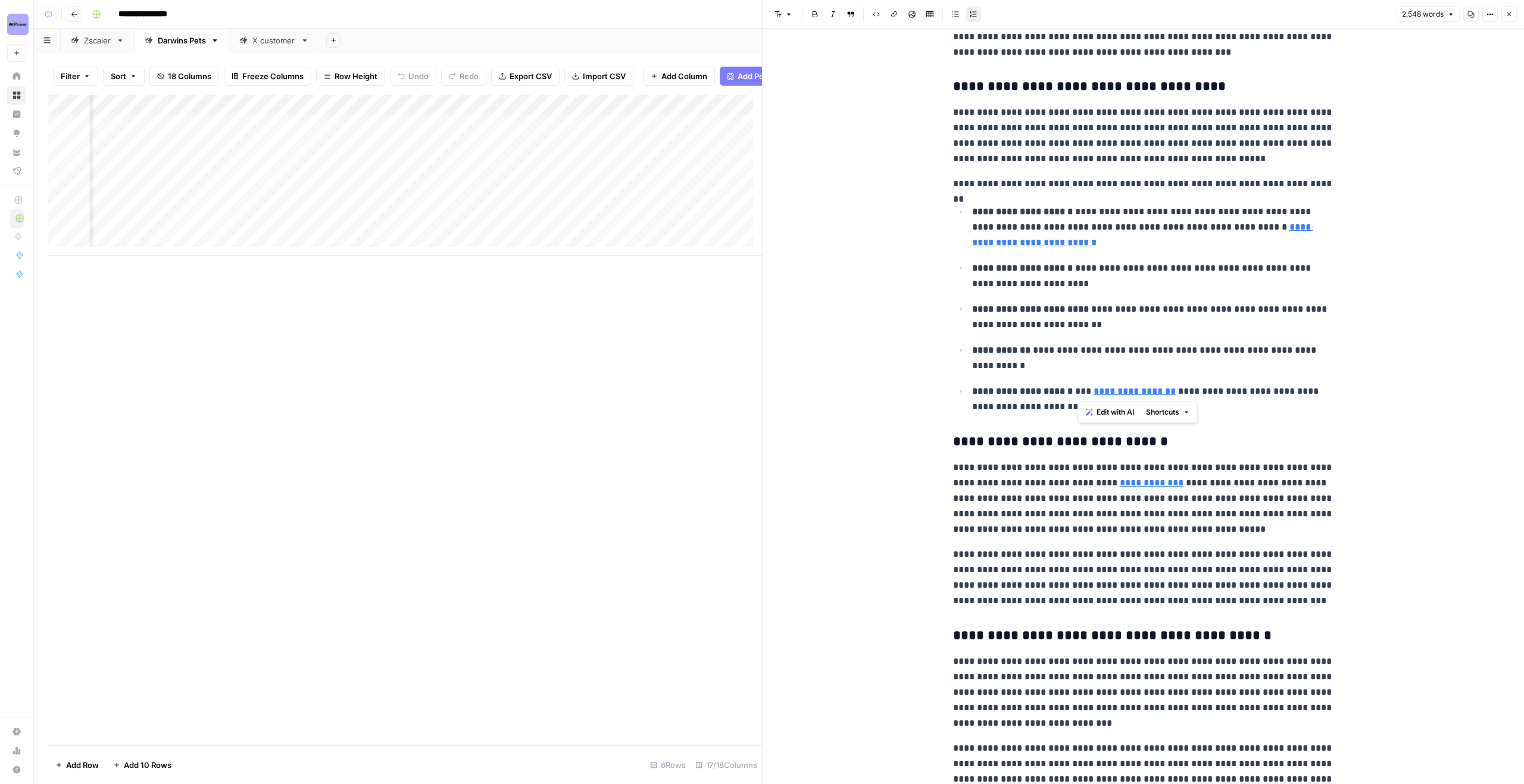
drag, startPoint x: 1251, startPoint y: 461, endPoint x: 952, endPoint y: 2, distance: 547.8
drag, startPoint x: 992, startPoint y: 483, endPoint x: 1111, endPoint y: 501, distance: 120.4
click at [1111, 501] on p "**********" at bounding box center [1143, 498] width 381 height 77
copy p "**********"
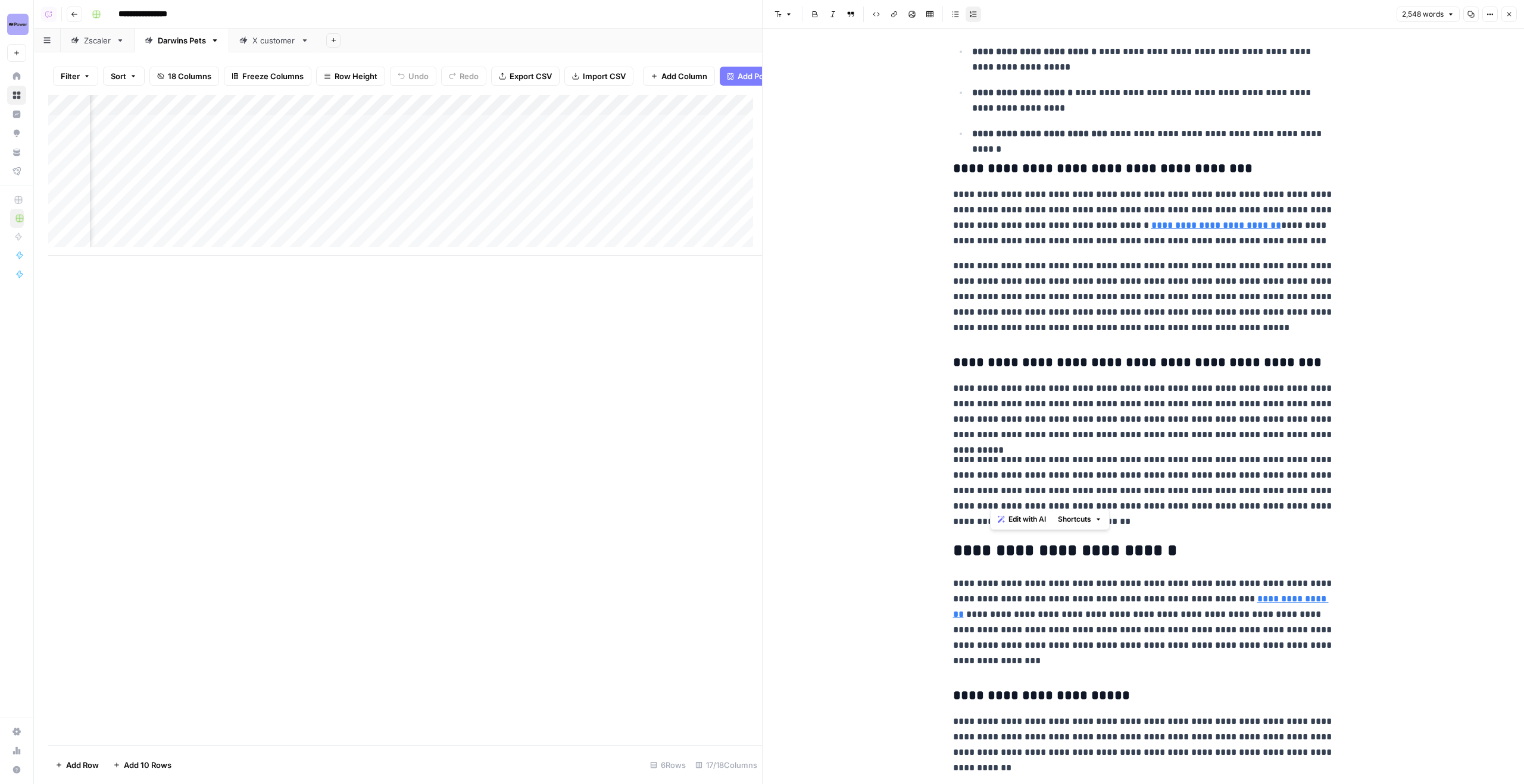
scroll to position [1747, 0]
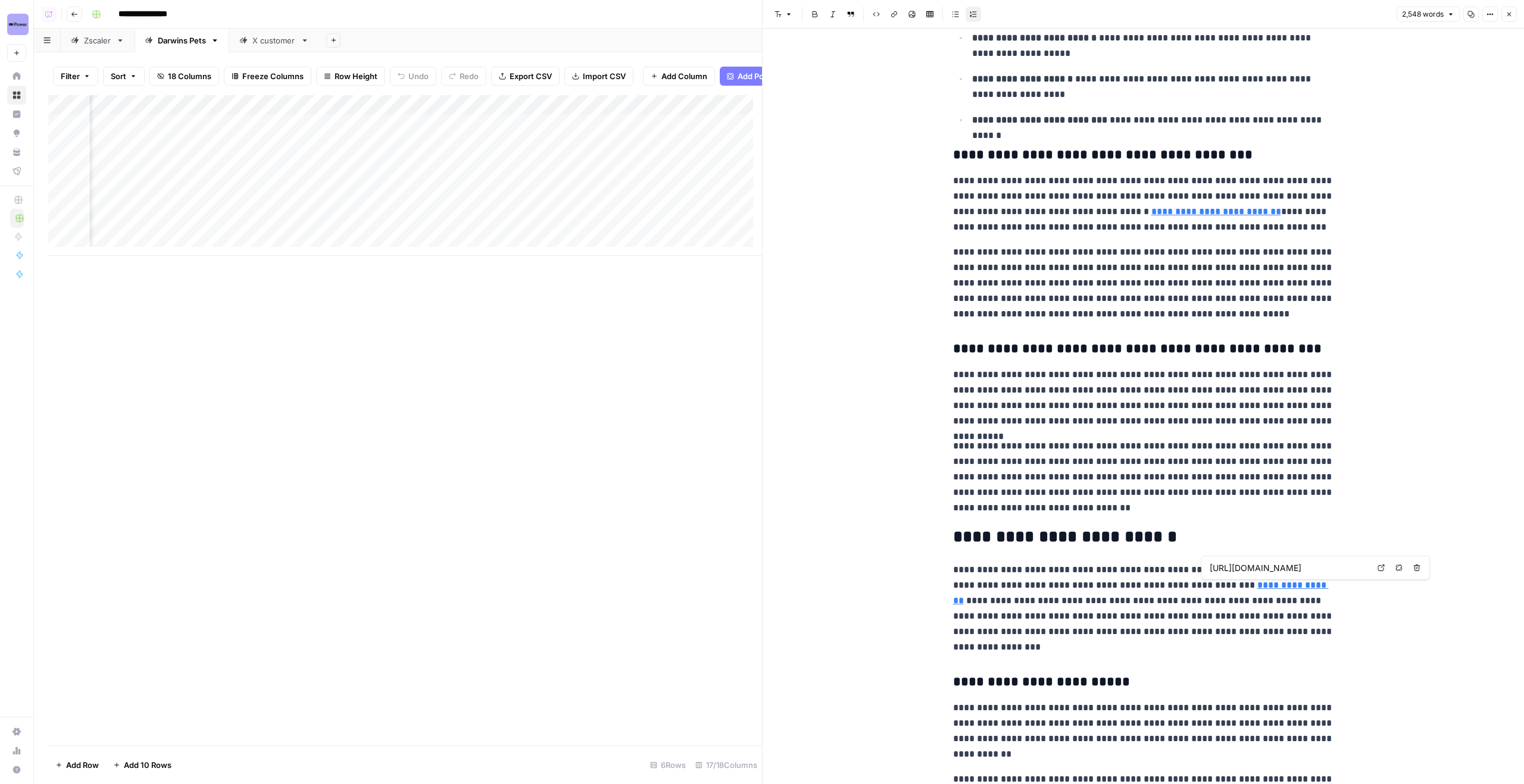
click at [1382, 562] on link "Open in a new tab" at bounding box center [1381, 568] width 16 height 16
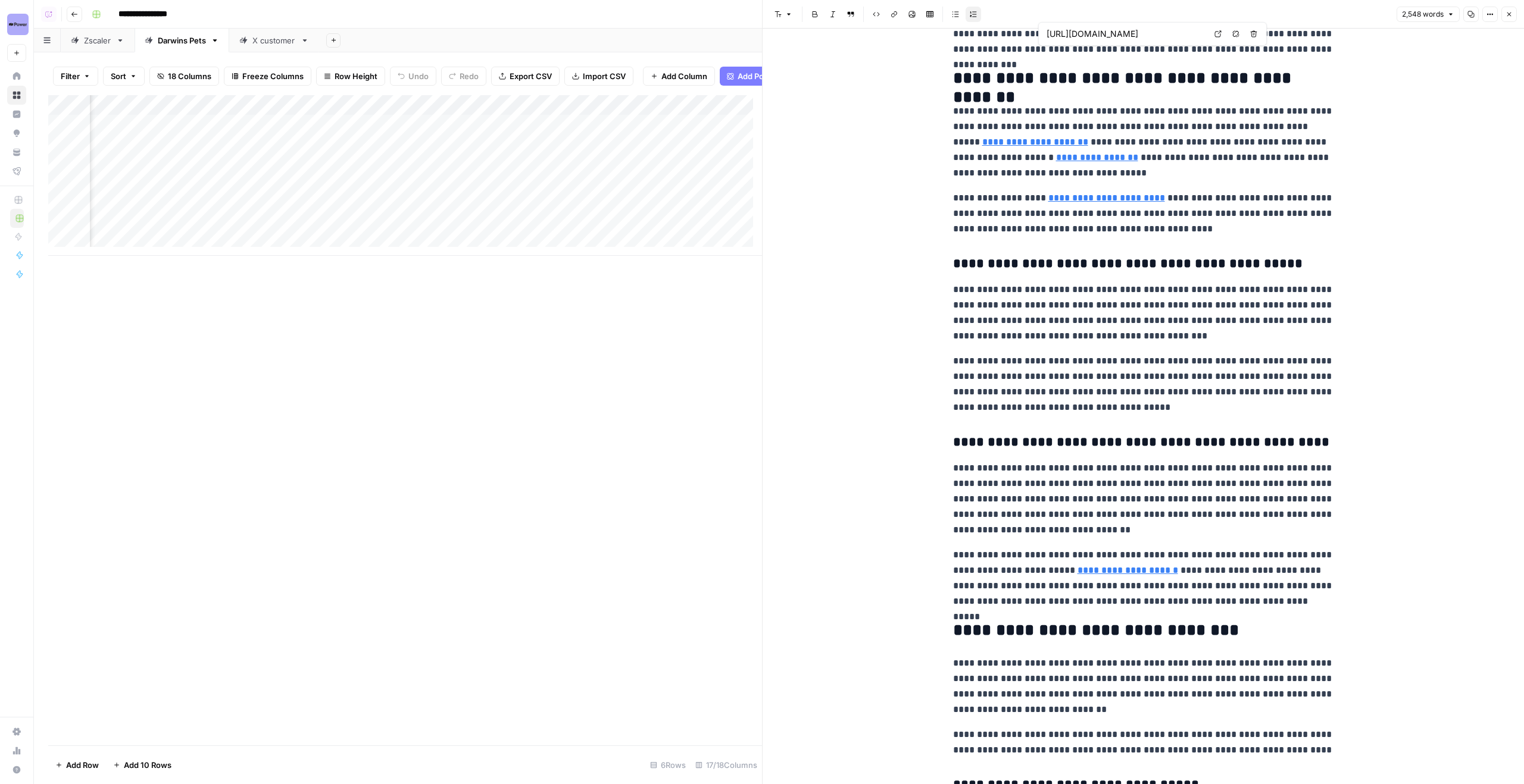
scroll to position [3295, 0]
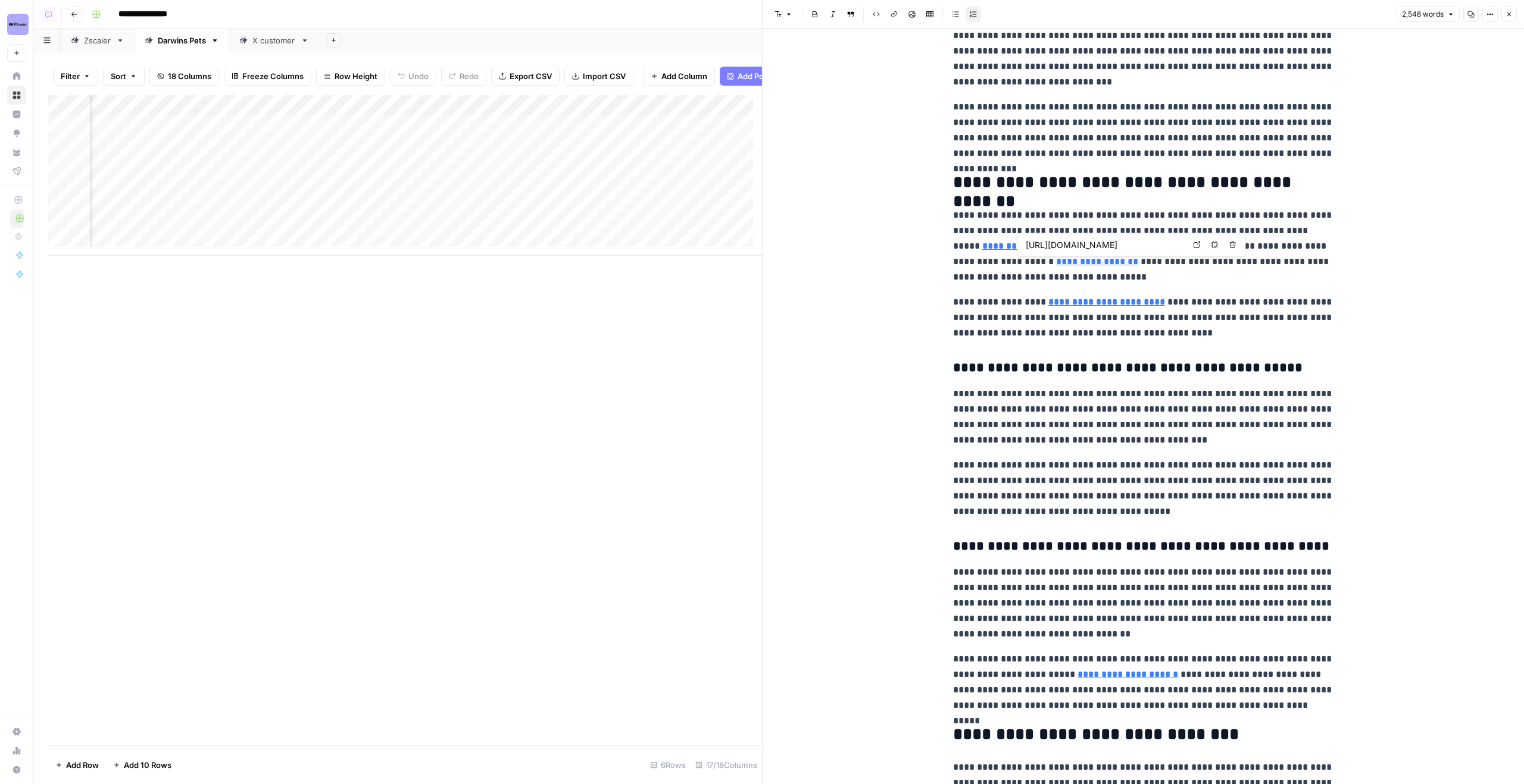
type input "https://www.cdc.gov/healthy-pets/about/pet-food-safety.html"
click at [1510, 7] on button "Close" at bounding box center [1509, 14] width 16 height 16
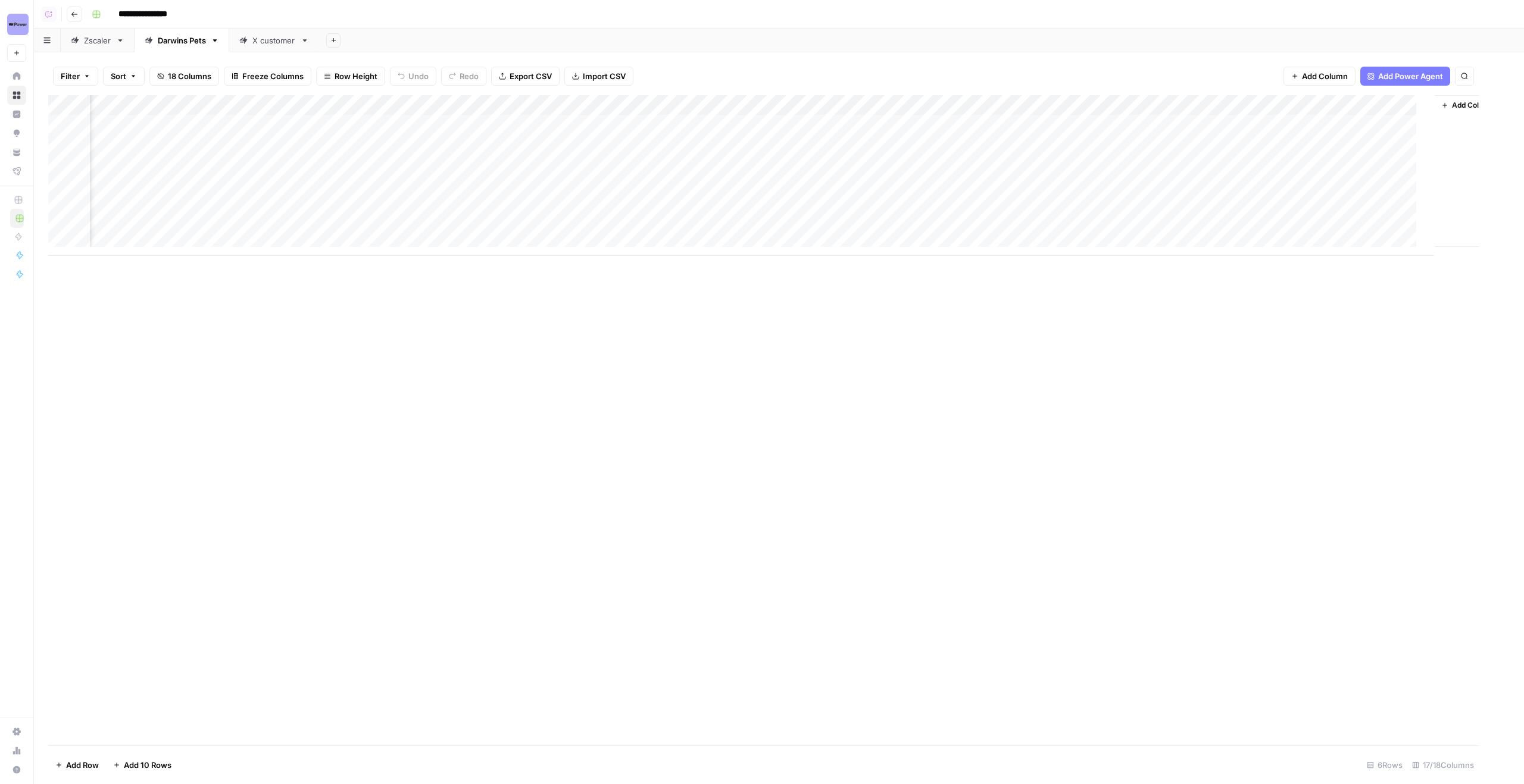
scroll to position [0, 604]
click at [1225, 184] on div "Add Column" at bounding box center [779, 175] width 1462 height 160
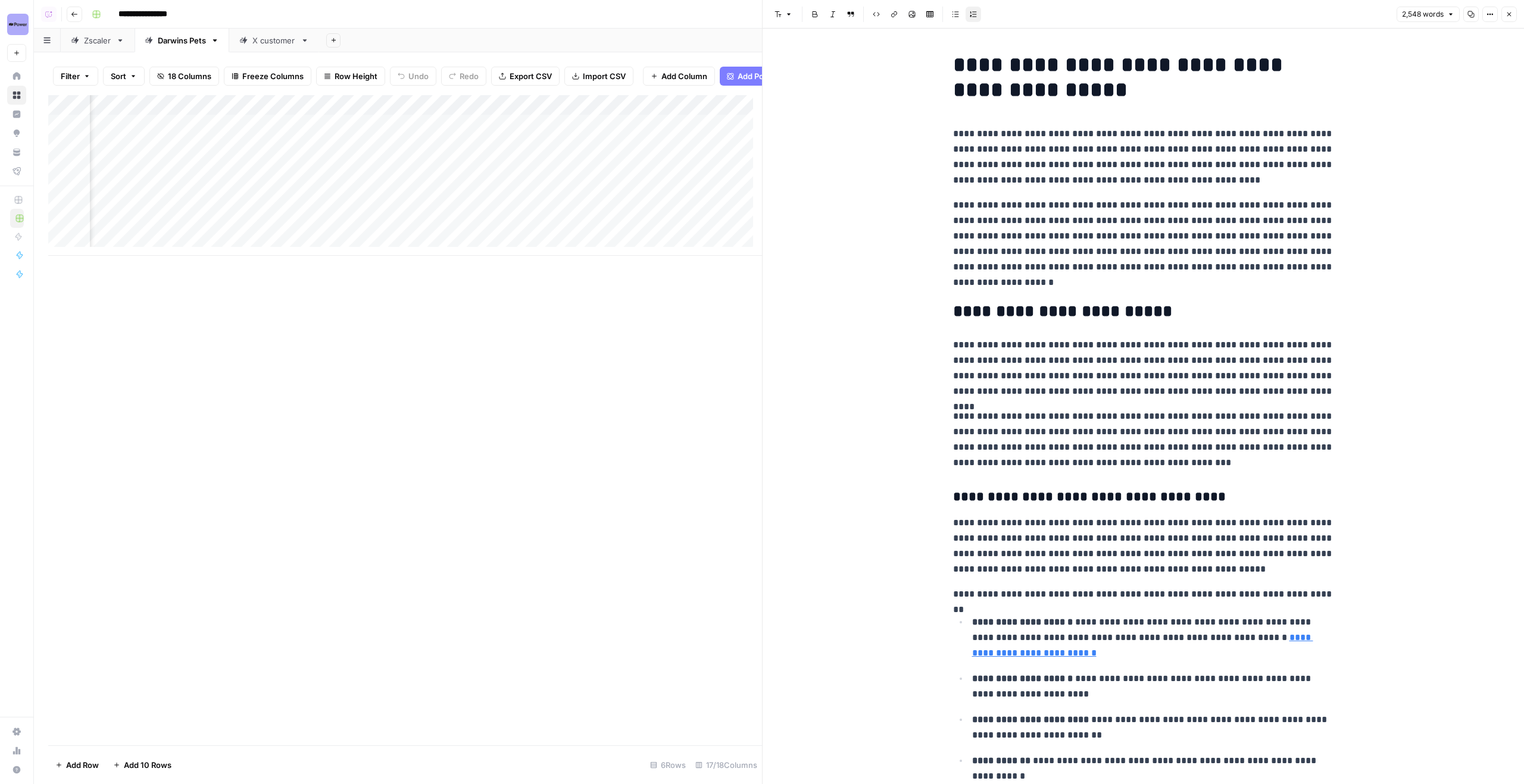
click at [1517, 12] on header "Font style Bold Italic Block quote Code block Link Image Insert Table Bulleted …" at bounding box center [1143, 14] width 761 height 28
click at [1497, 12] on button "Options" at bounding box center [1490, 14] width 16 height 16
click at [1508, 12] on icon "button" at bounding box center [1509, 14] width 7 height 7
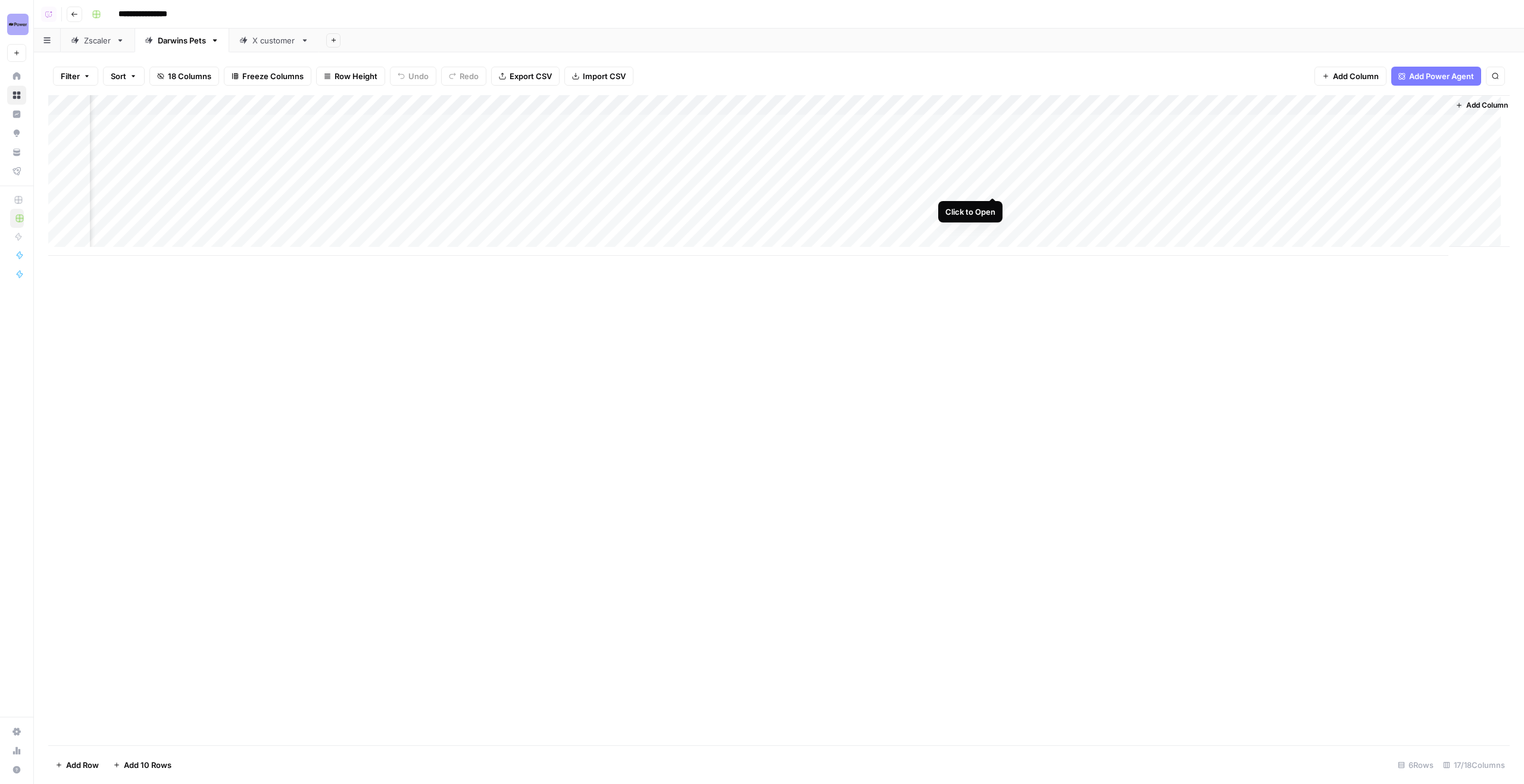
click at [998, 183] on div "Add Column" at bounding box center [779, 175] width 1462 height 160
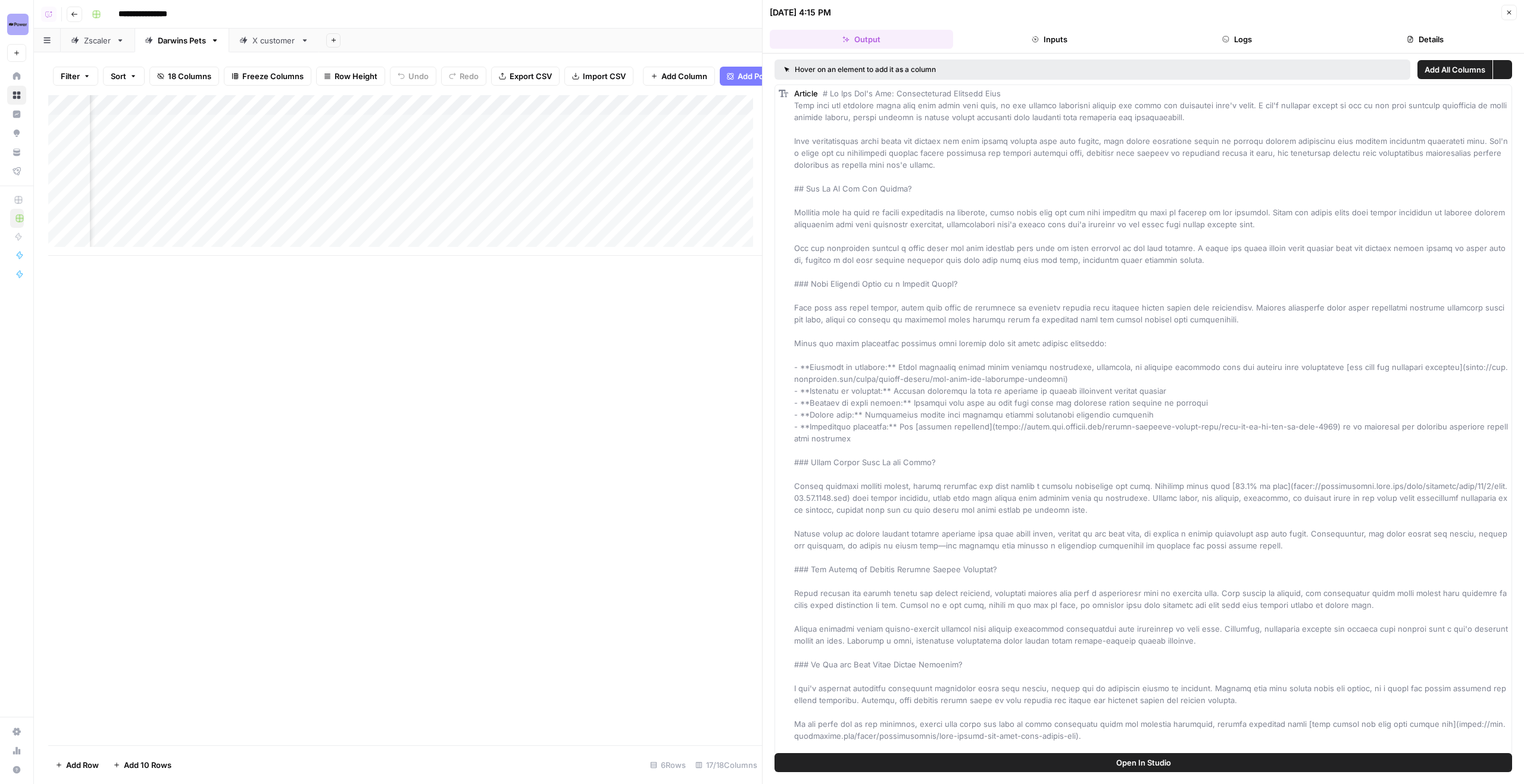
click at [1271, 41] on button "Logs" at bounding box center [1237, 39] width 184 height 19
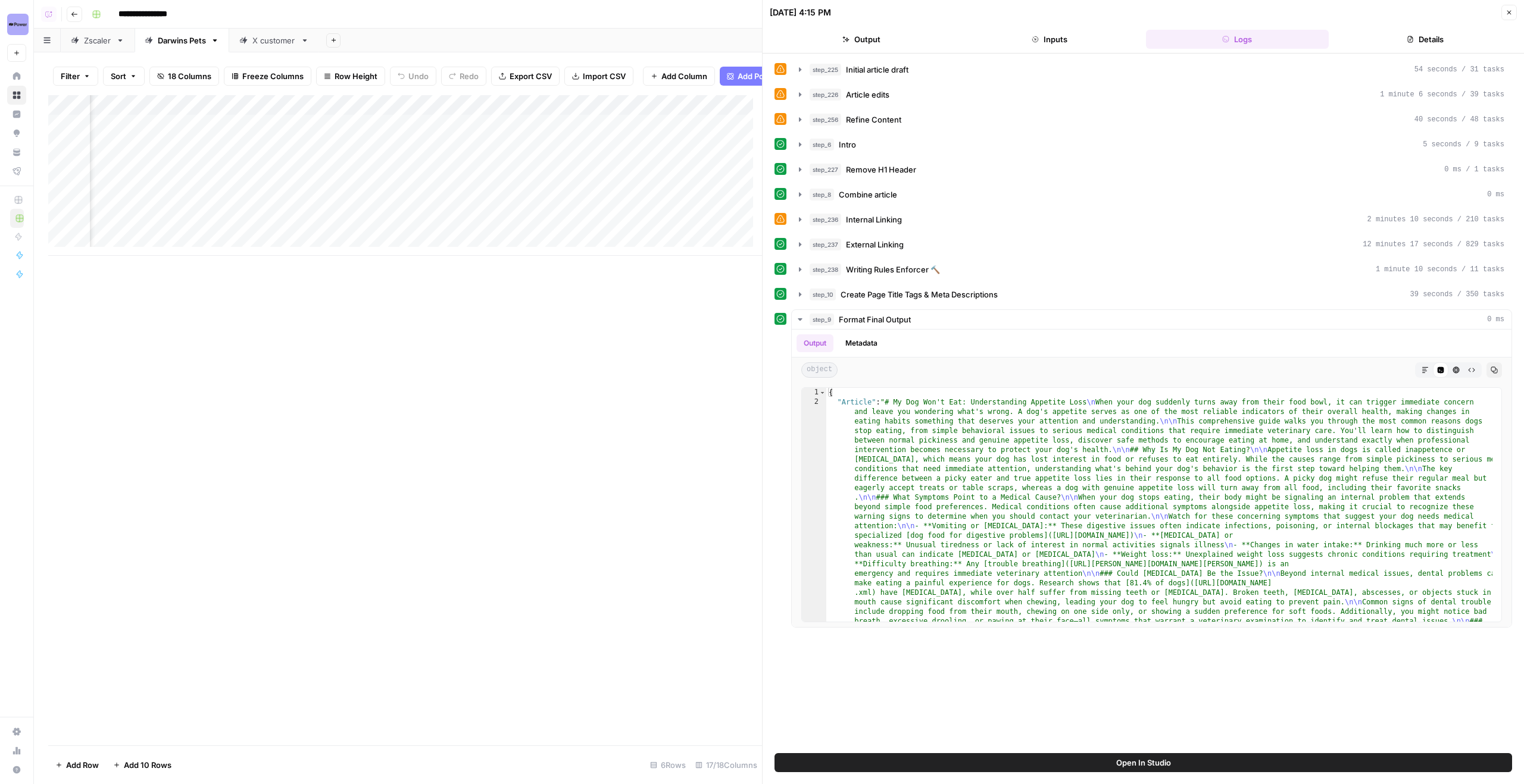
click at [1514, 9] on button "Close" at bounding box center [1509, 12] width 16 height 16
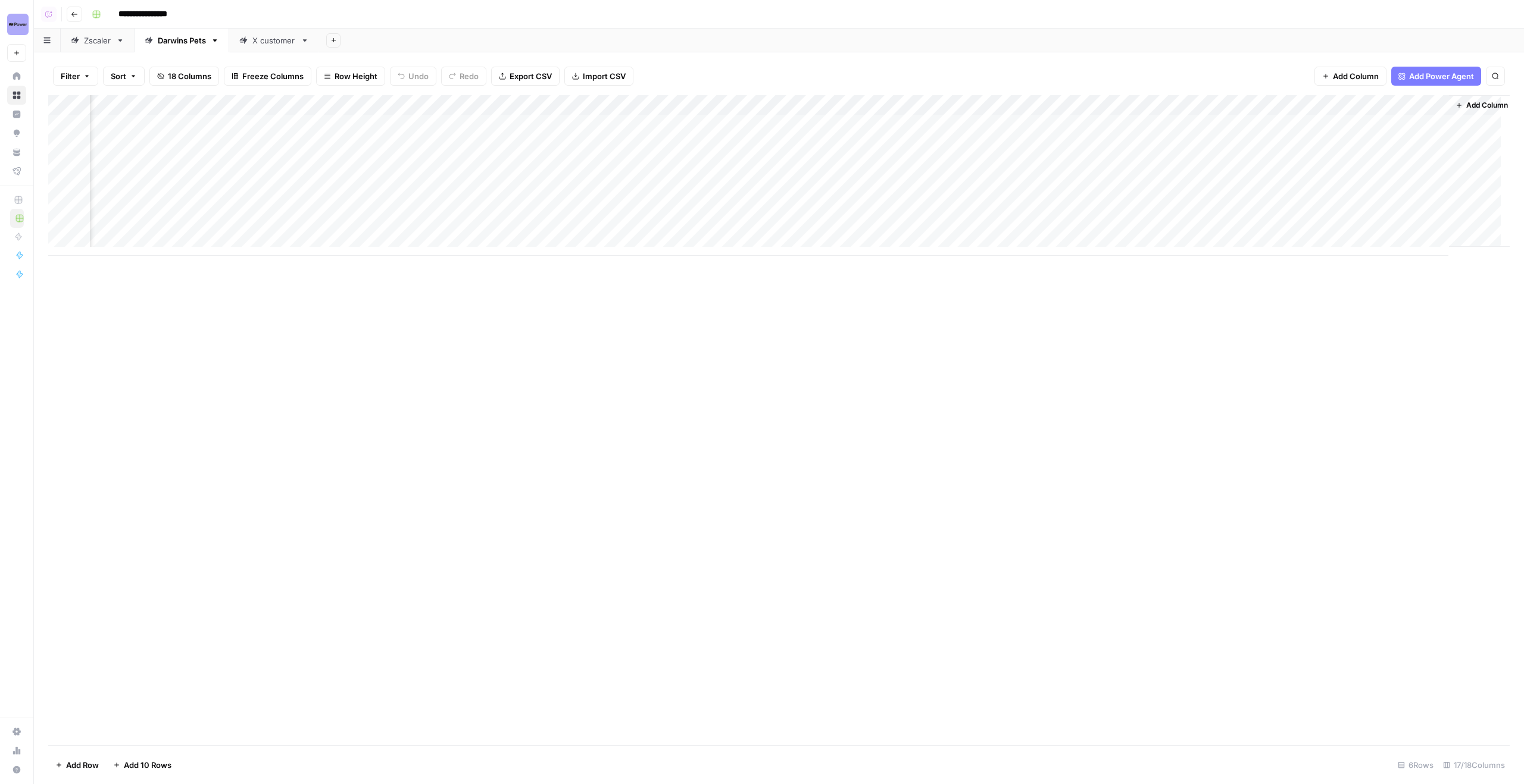
click at [981, 108] on div "Add Column" at bounding box center [779, 175] width 1462 height 160
click at [973, 217] on span "Edit Workflow" at bounding box center [987, 222] width 104 height 12
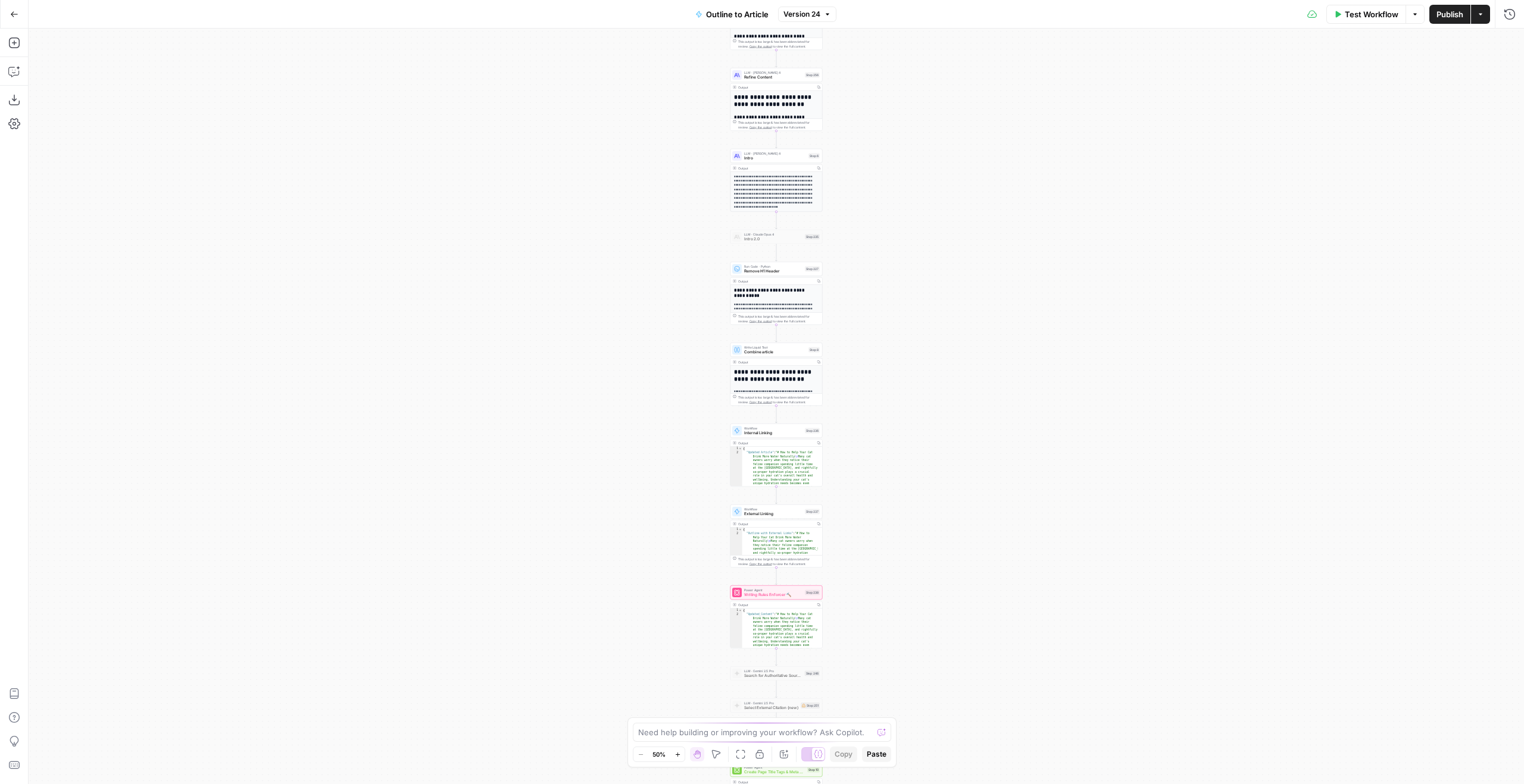
click at [789, 12] on span "Version 24" at bounding box center [802, 14] width 37 height 11
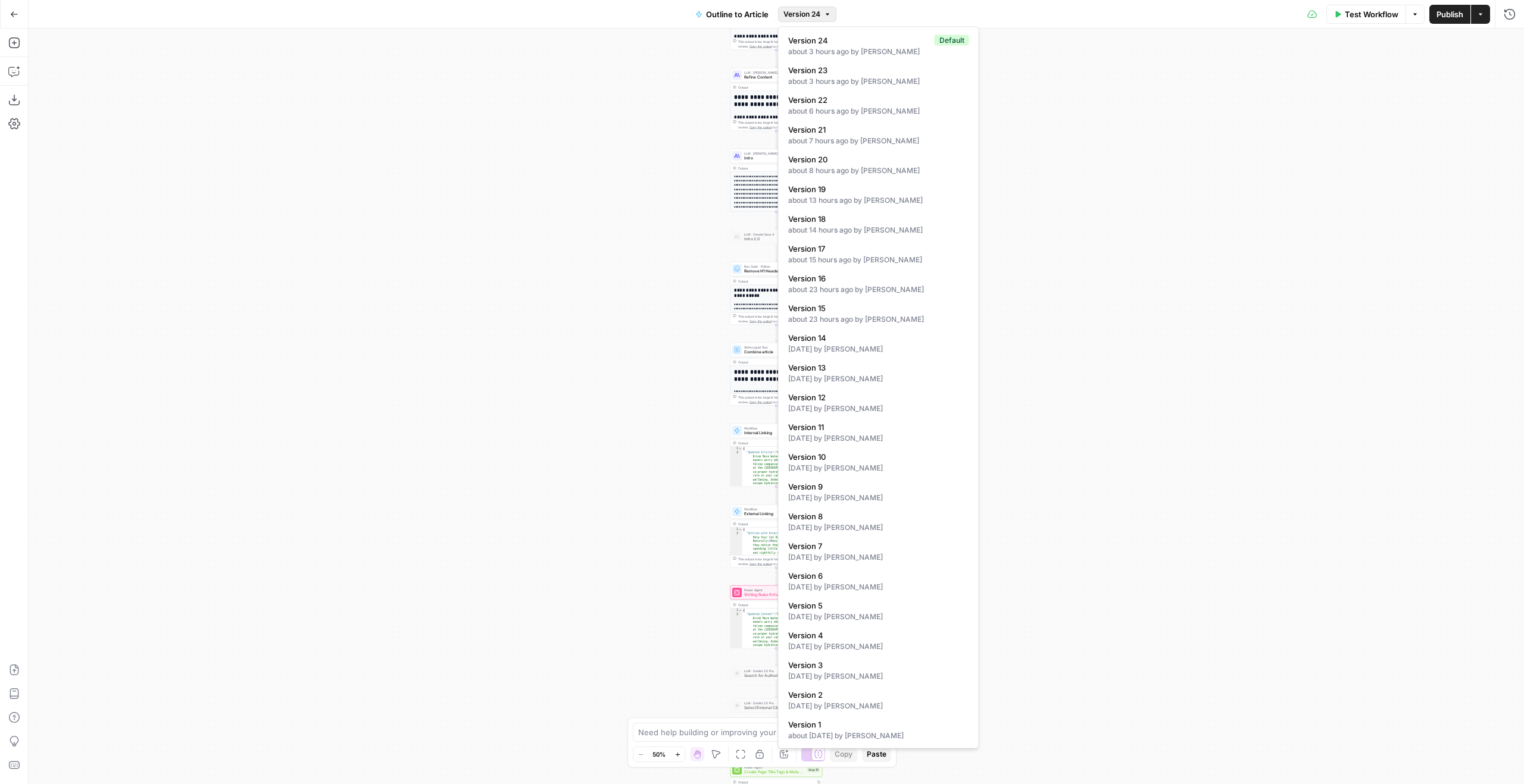
click at [612, 132] on div "**********" at bounding box center [776, 406] width 1496 height 756
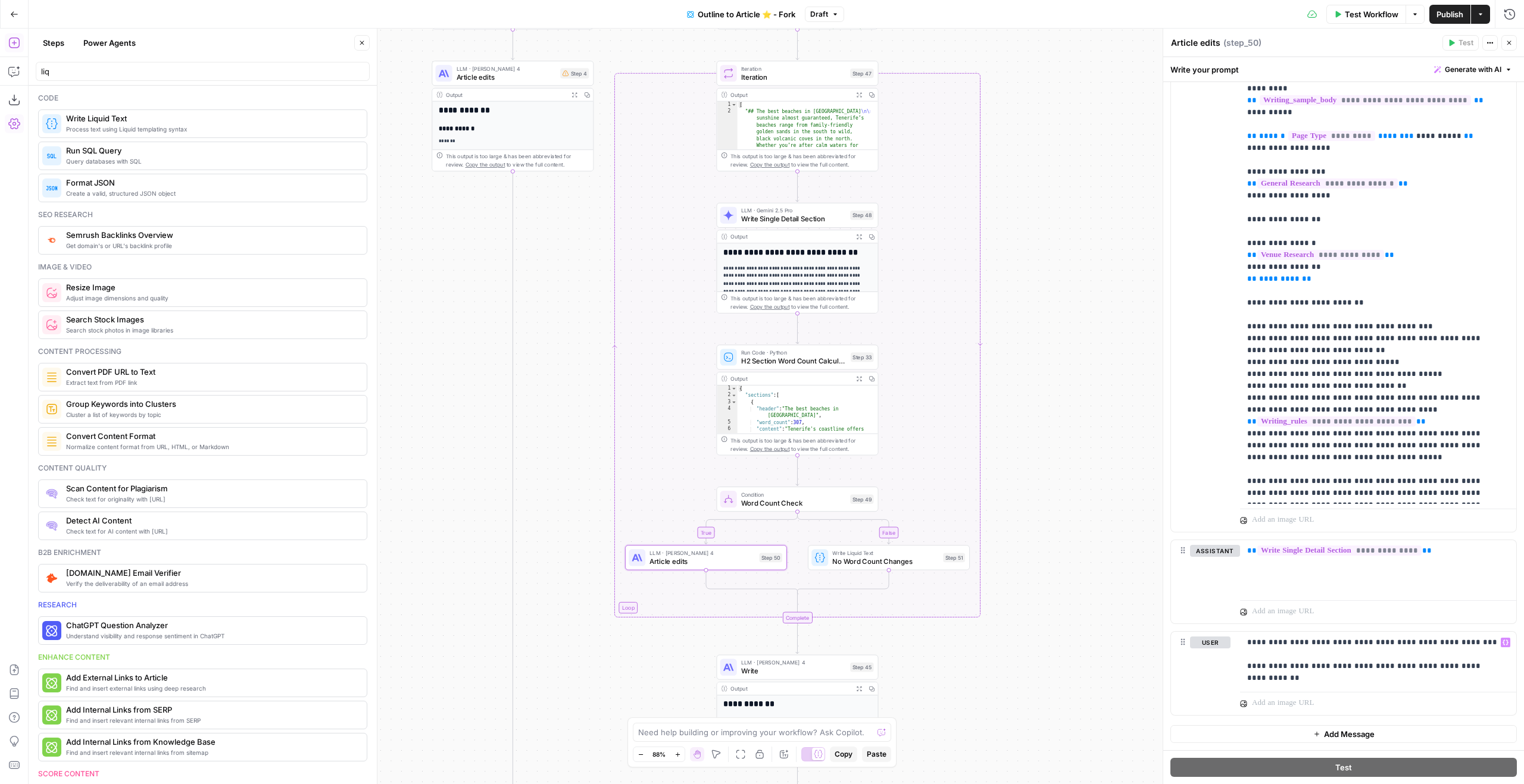
scroll to position [1218, 0]
click at [1371, 670] on p "**********" at bounding box center [1374, 658] width 253 height 47
click at [1380, 669] on p "**********" at bounding box center [1374, 658] width 253 height 47
click at [1381, 672] on p "**********" at bounding box center [1374, 658] width 253 height 47
click at [1389, 649] on p "**********" at bounding box center [1374, 658] width 253 height 47
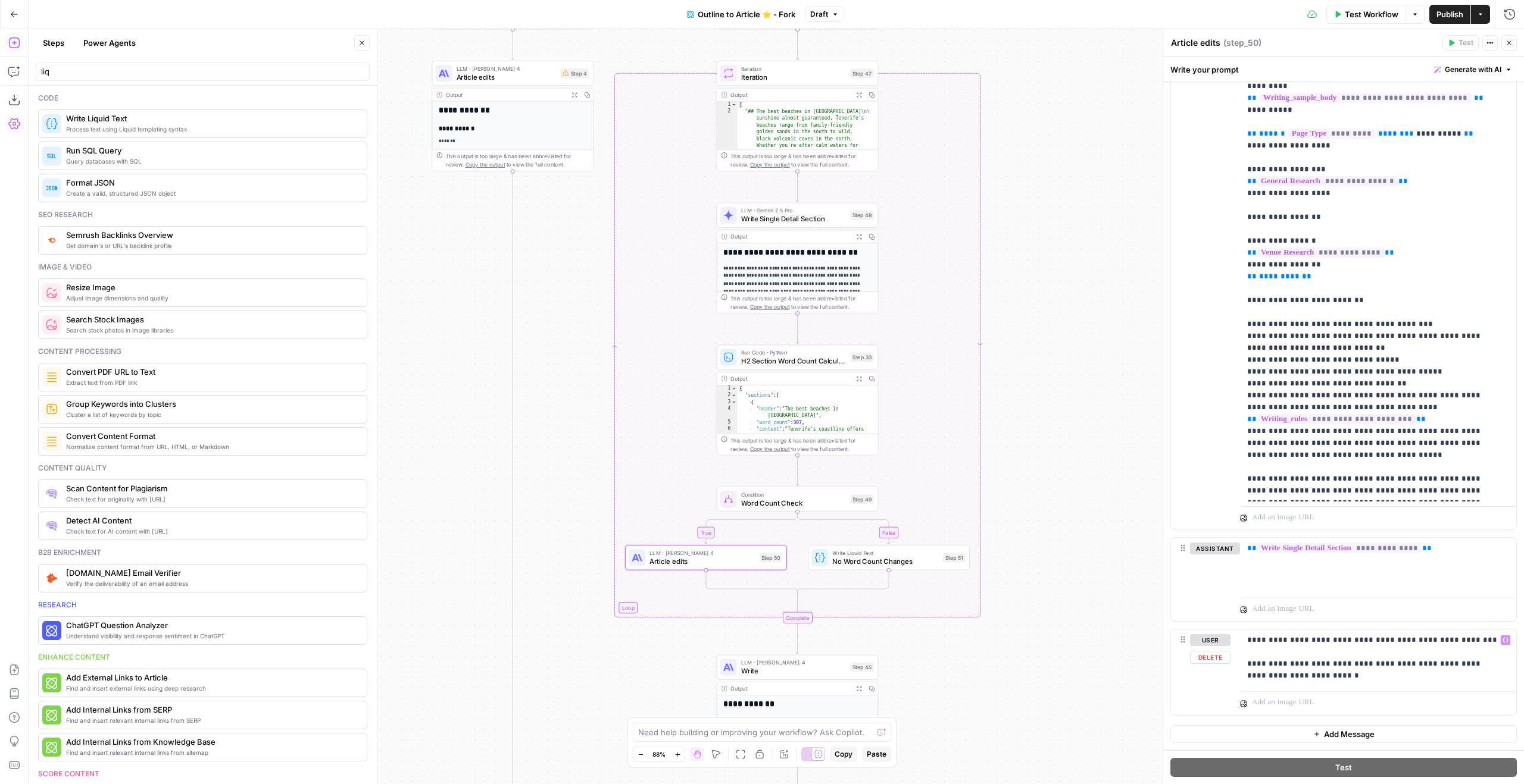
click at [1384, 639] on p "**********" at bounding box center [1374, 658] width 253 height 47
click at [1391, 639] on p "**********" at bounding box center [1374, 658] width 253 height 47
click at [1471, 637] on p "**********" at bounding box center [1374, 658] width 253 height 47
click at [804, 501] on span "Word Count Check" at bounding box center [794, 503] width 105 height 11
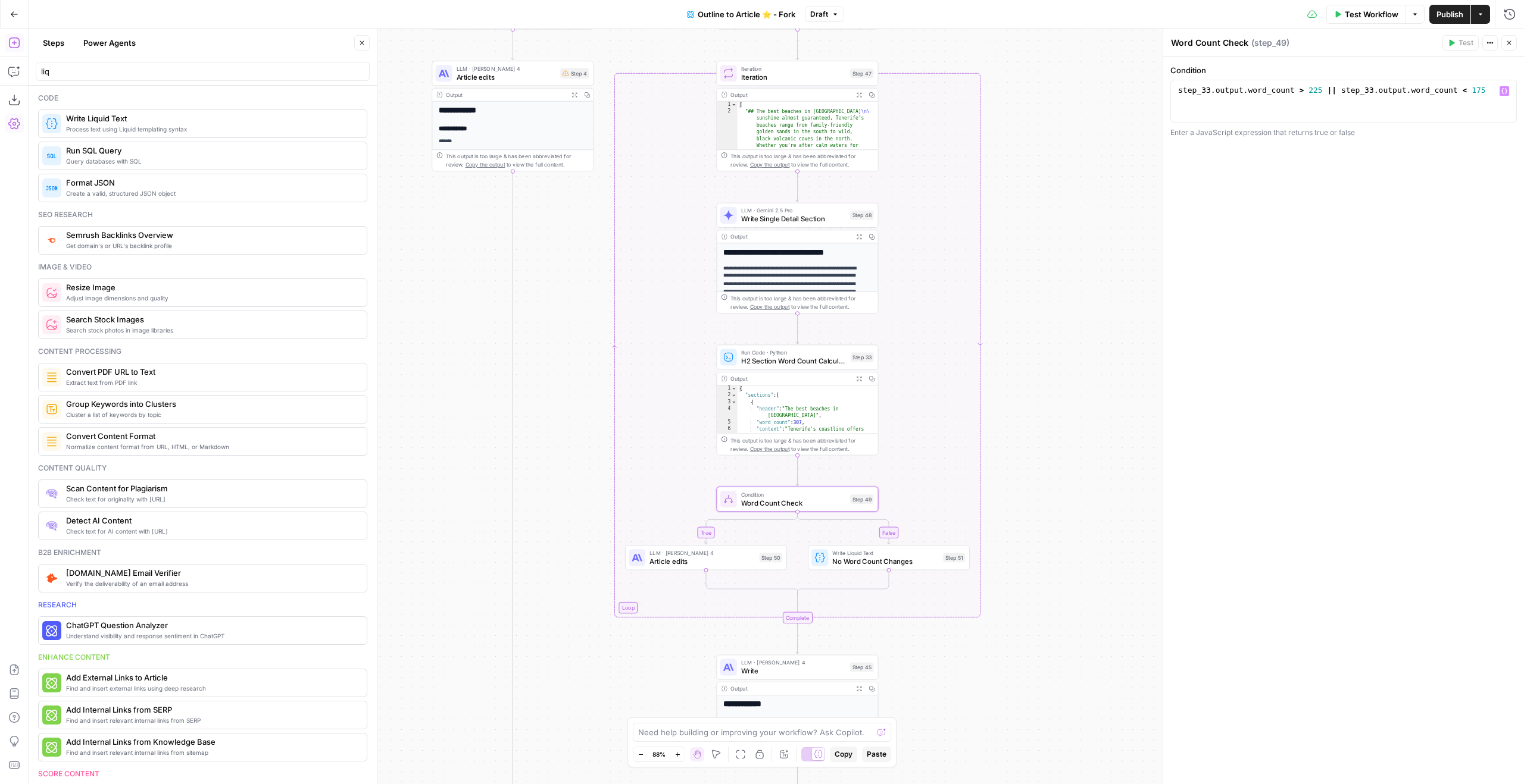
type textarea "**********"
drag, startPoint x: 1292, startPoint y: 89, endPoint x: 1162, endPoint y: 91, distance: 130.0
click at [1163, 91] on div "**********" at bounding box center [1343, 406] width 361 height 756
click at [717, 561] on span "Article edits" at bounding box center [702, 561] width 106 height 11
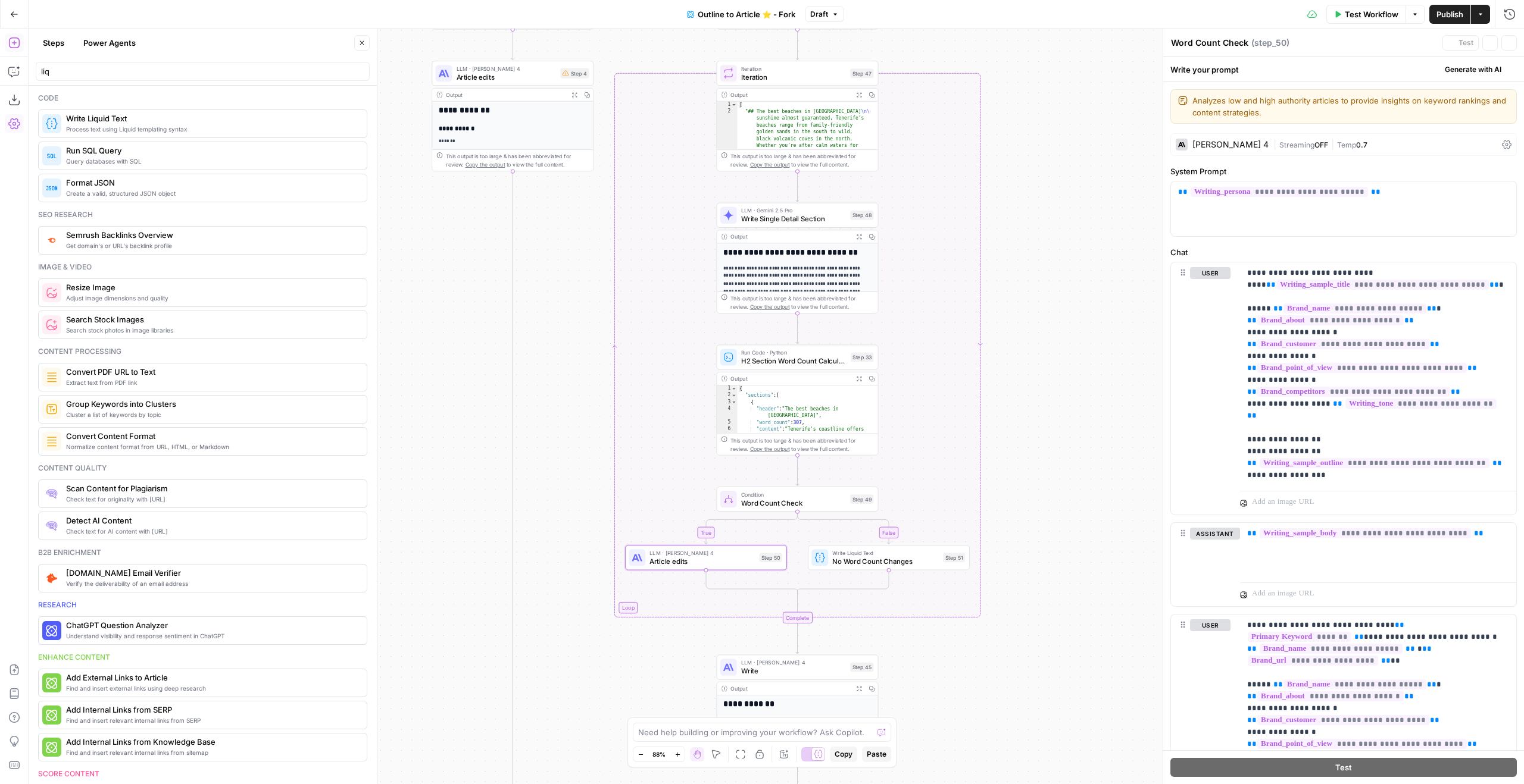
type textarea "Article edits"
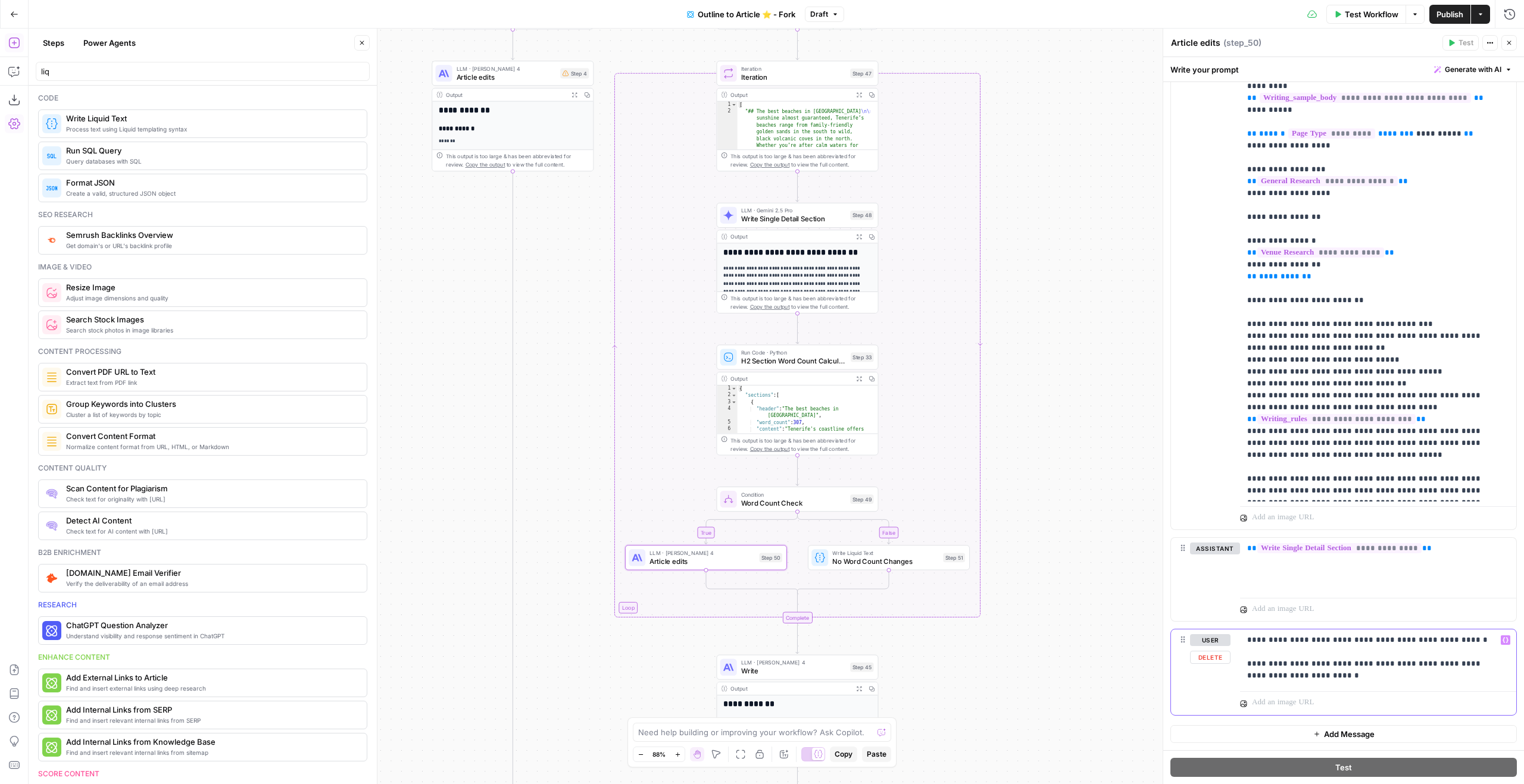
click at [1470, 640] on p "**********" at bounding box center [1374, 658] width 253 height 47
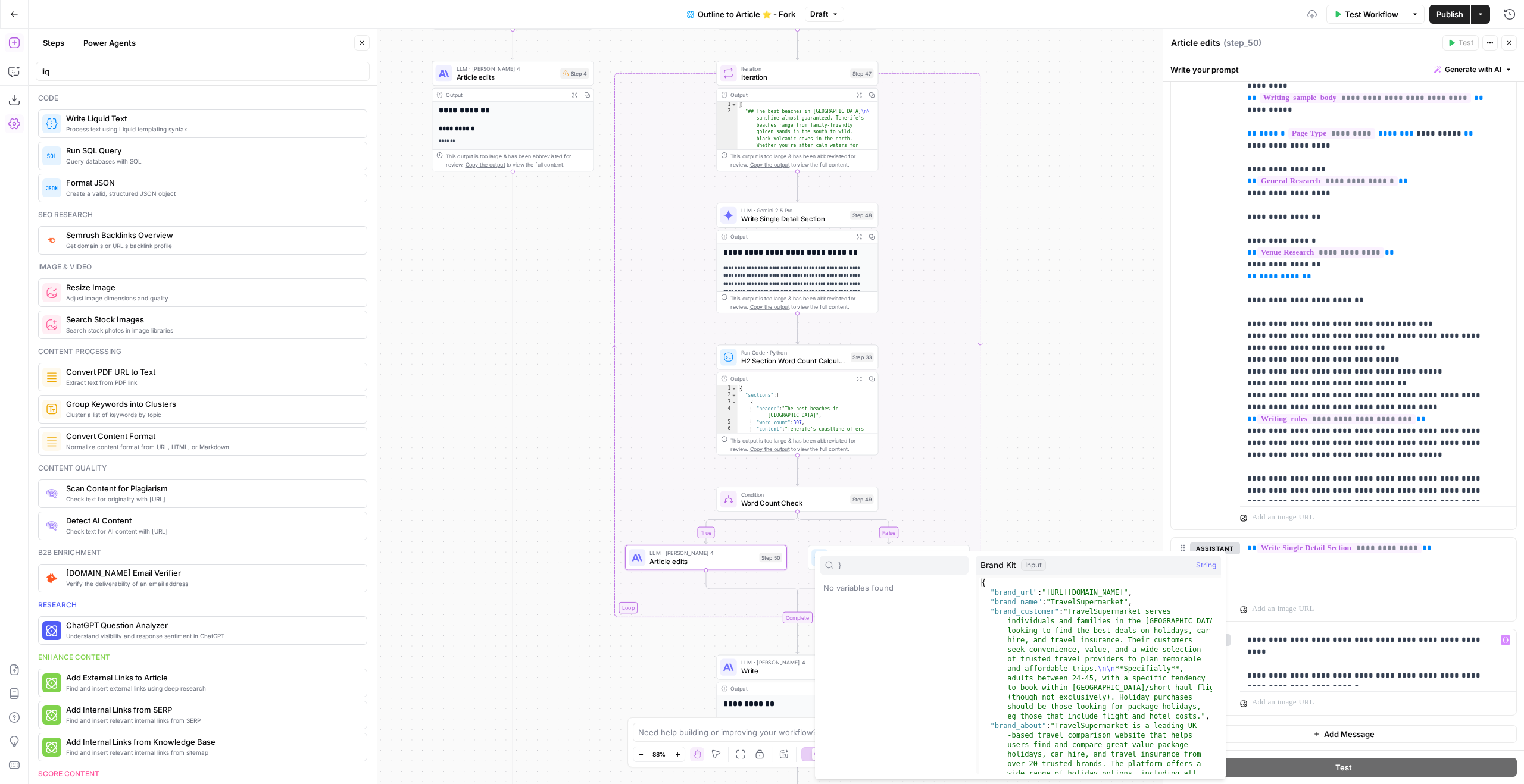
type input "}"
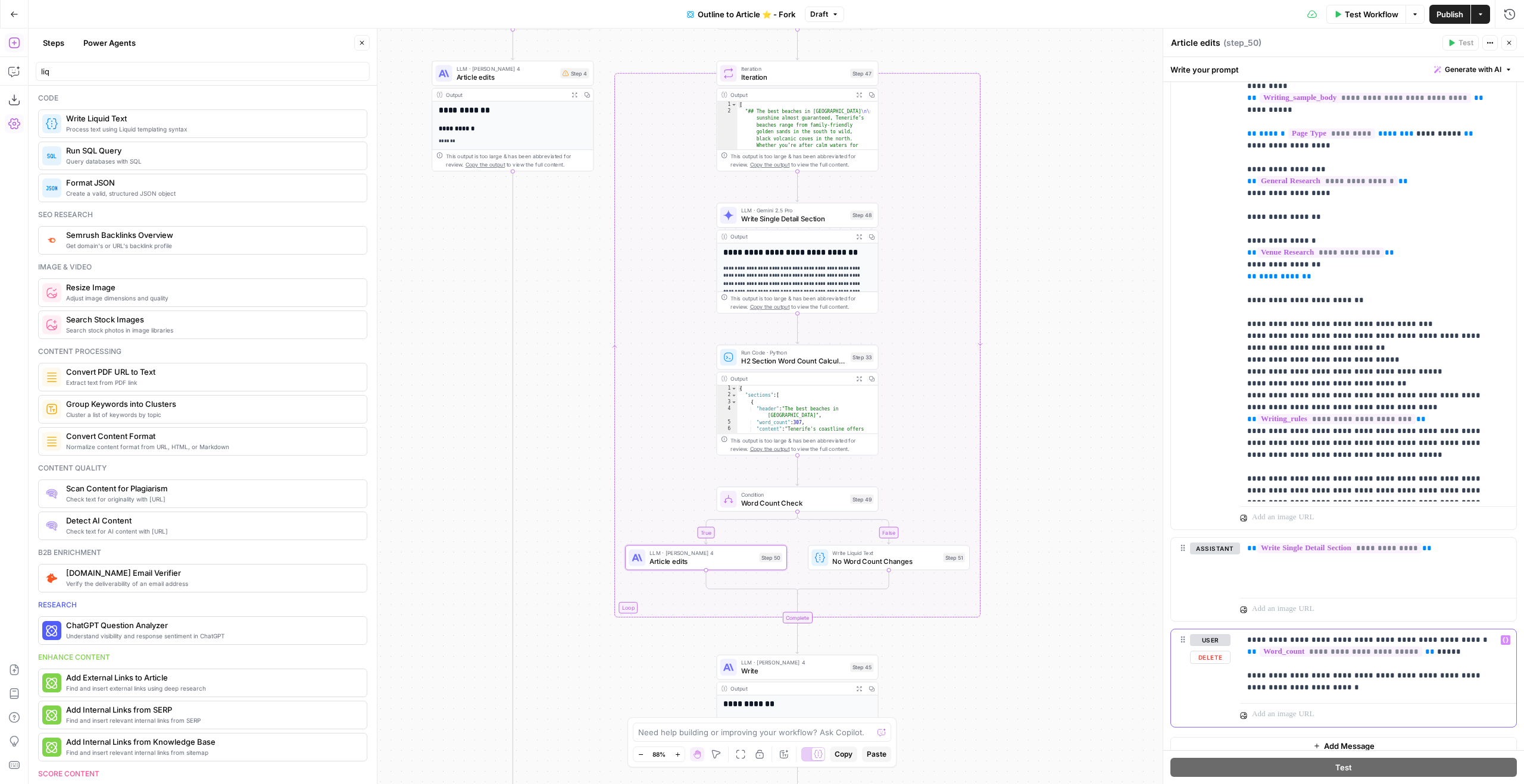
click at [1398, 638] on p "**********" at bounding box center [1374, 664] width 253 height 60
click at [1507, 37] on button "Close" at bounding box center [1509, 42] width 16 height 16
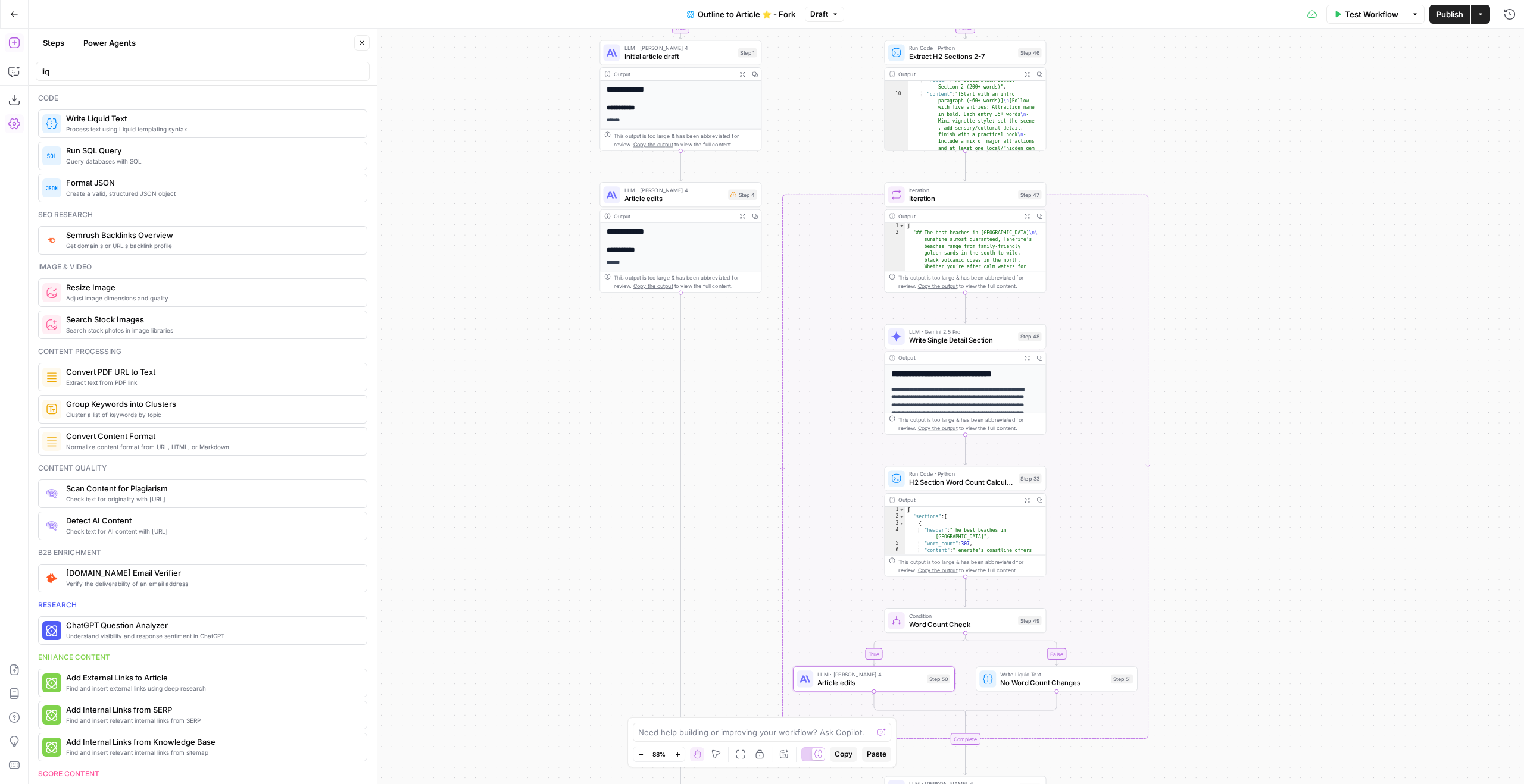
drag, startPoint x: 1180, startPoint y: 147, endPoint x: 1348, endPoint y: 268, distance: 207.0
click at [1348, 268] on div "true true true false false true false false Workflow Set Inputs Inputs Google S…" at bounding box center [776, 406] width 1496 height 756
click at [961, 325] on div "Copy step Delete step Edit Note Test" at bounding box center [991, 317] width 106 height 19
click at [960, 332] on span "LLM · Gemini 2.5 Pro" at bounding box center [961, 332] width 105 height 8
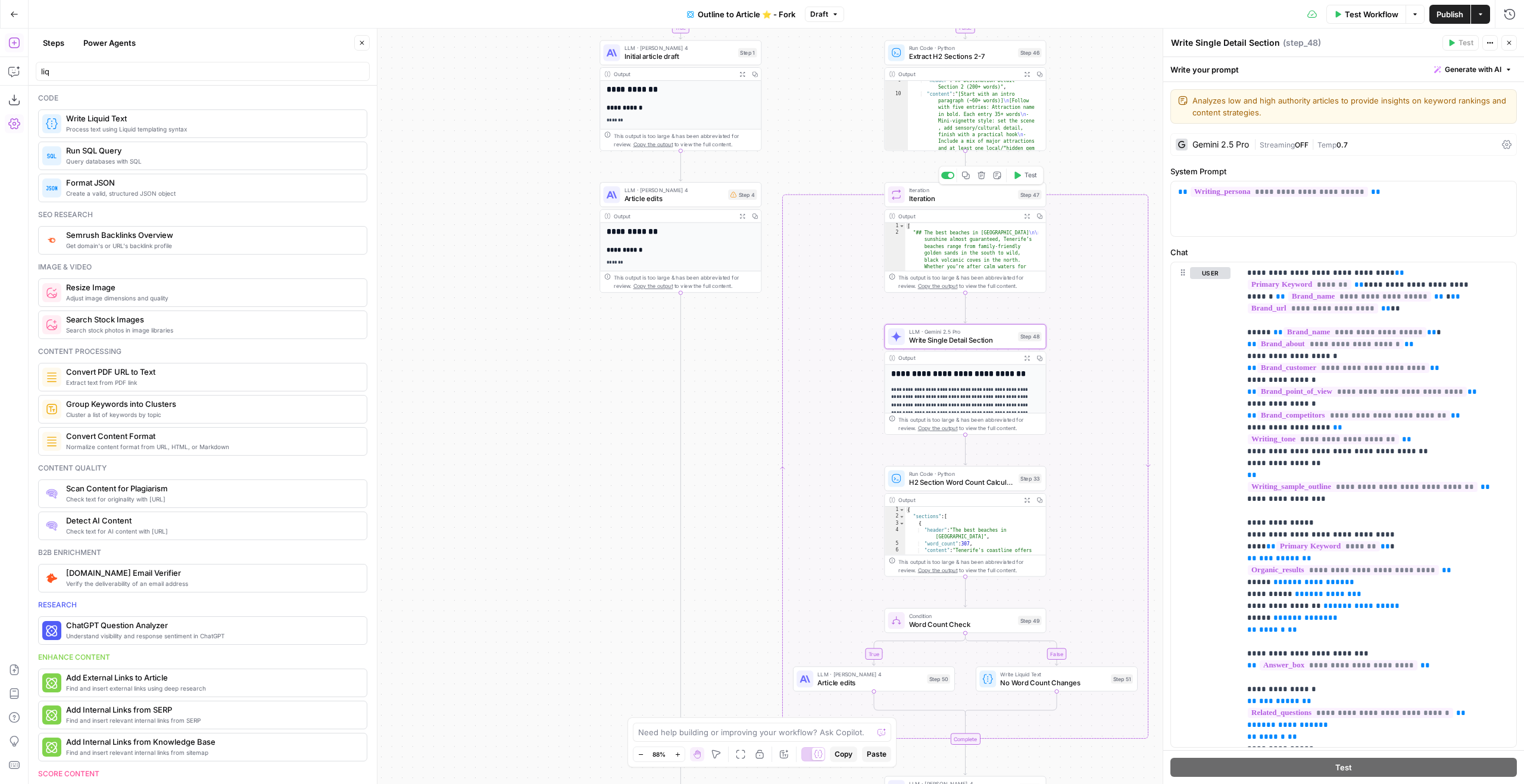
click at [1025, 174] on span "Test" at bounding box center [1030, 175] width 12 height 9
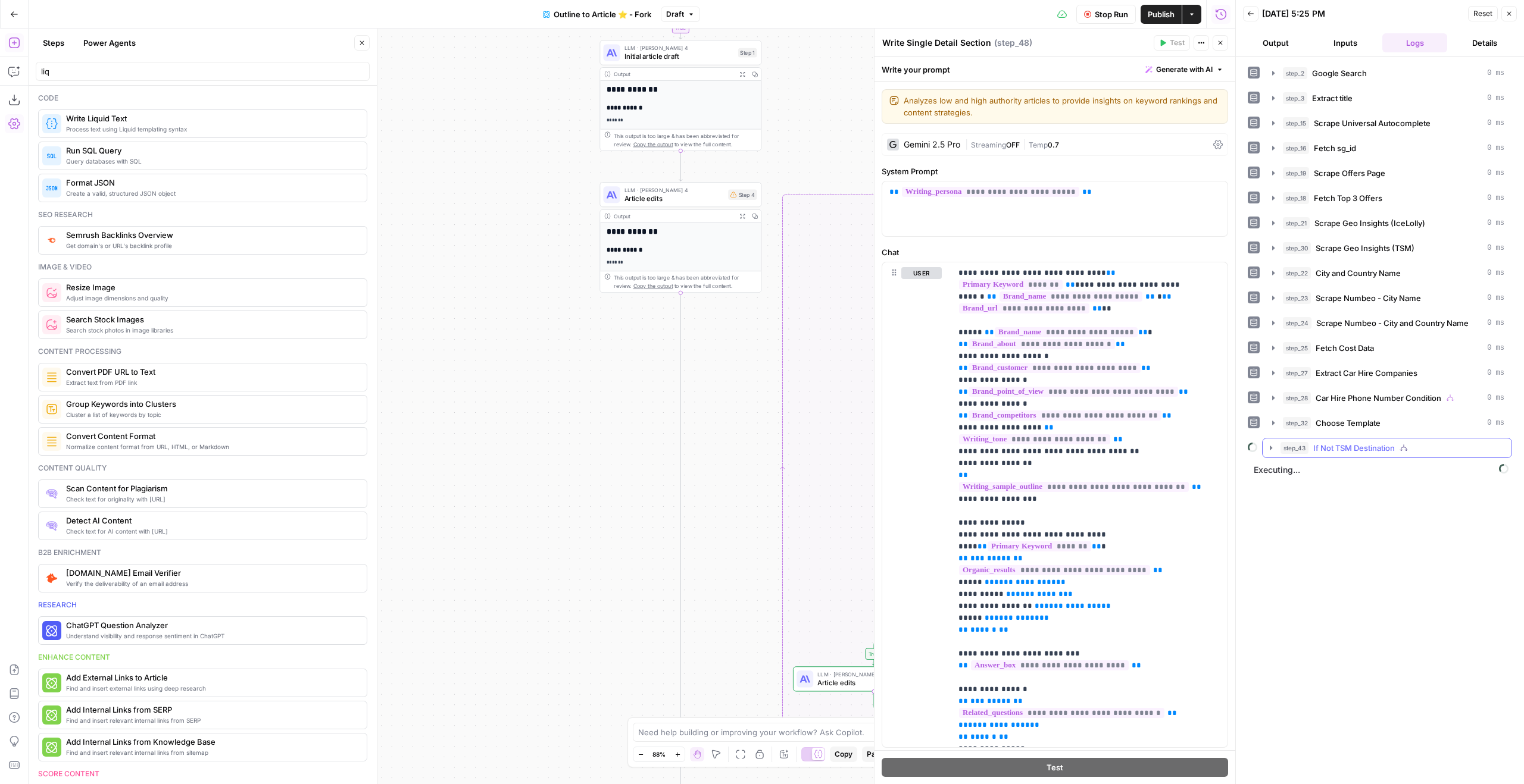
click at [1343, 451] on span "If Not TSM Destination" at bounding box center [1354, 448] width 81 height 12
click at [1416, 502] on div "step_47 Iteration" at bounding box center [1399, 497] width 189 height 12
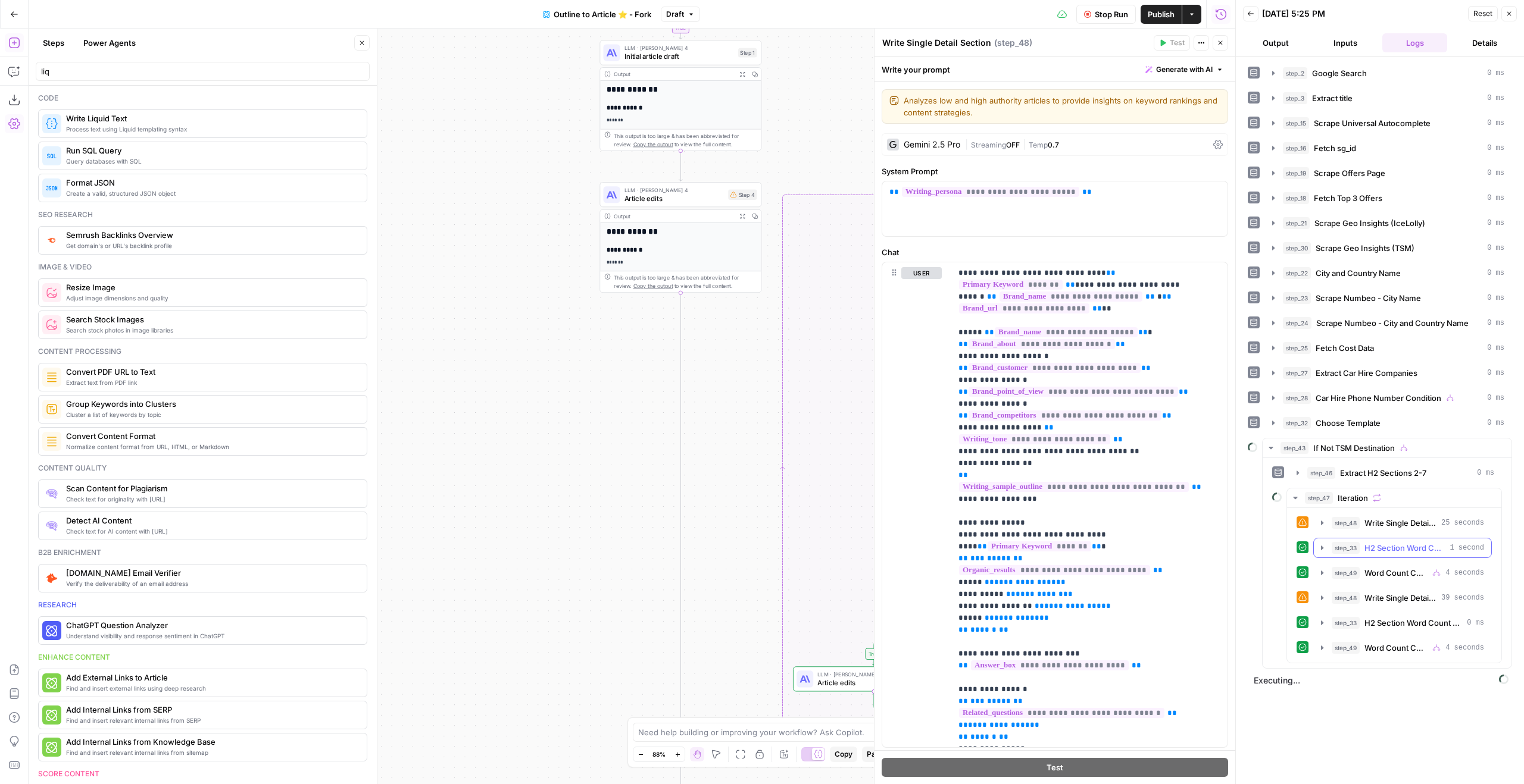
click at [1442, 543] on span "H2 Section Word Count Calculator" at bounding box center [1404, 548] width 81 height 12
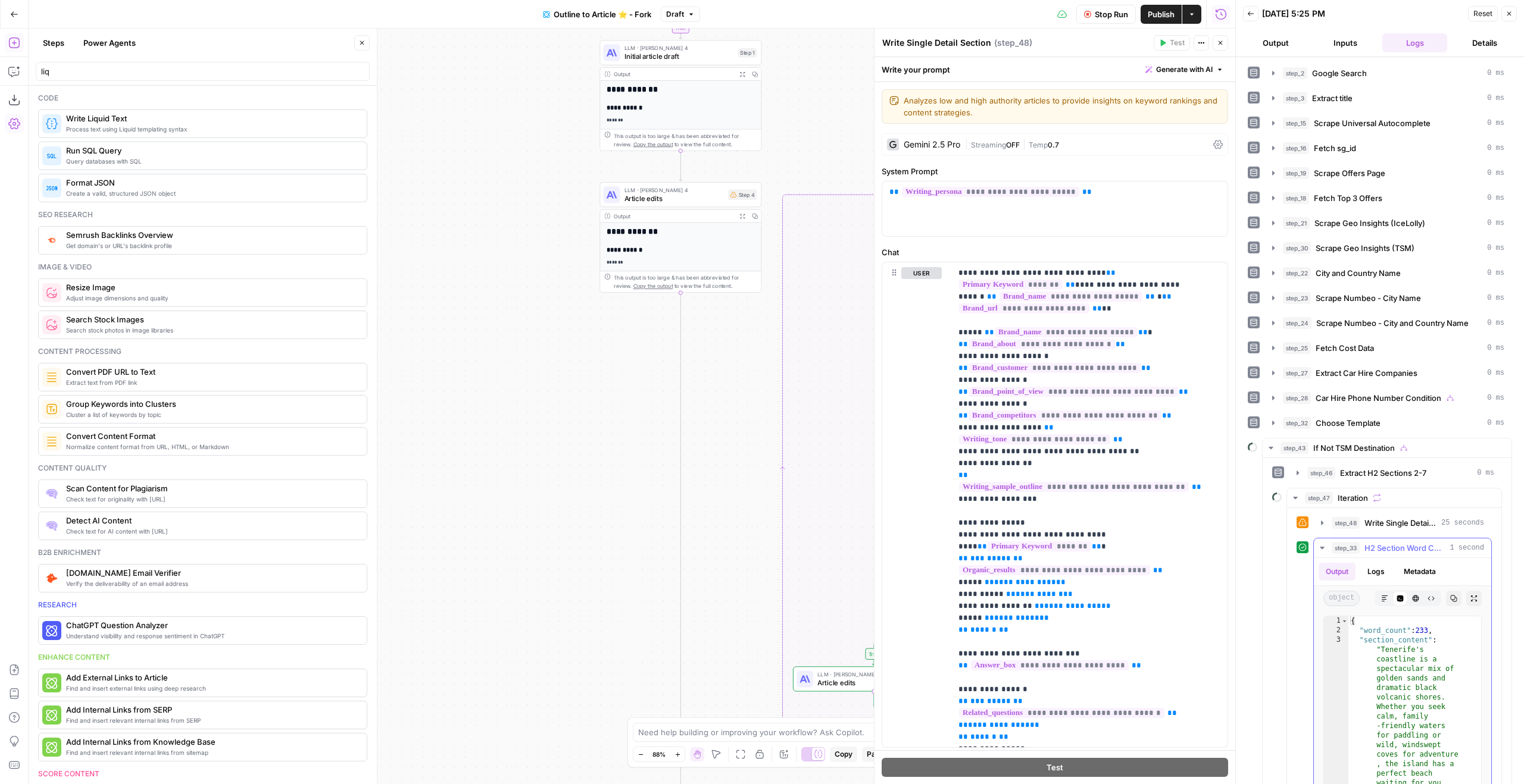
click at [1442, 543] on span "H2 Section Word Count Calculator" at bounding box center [1404, 548] width 81 height 12
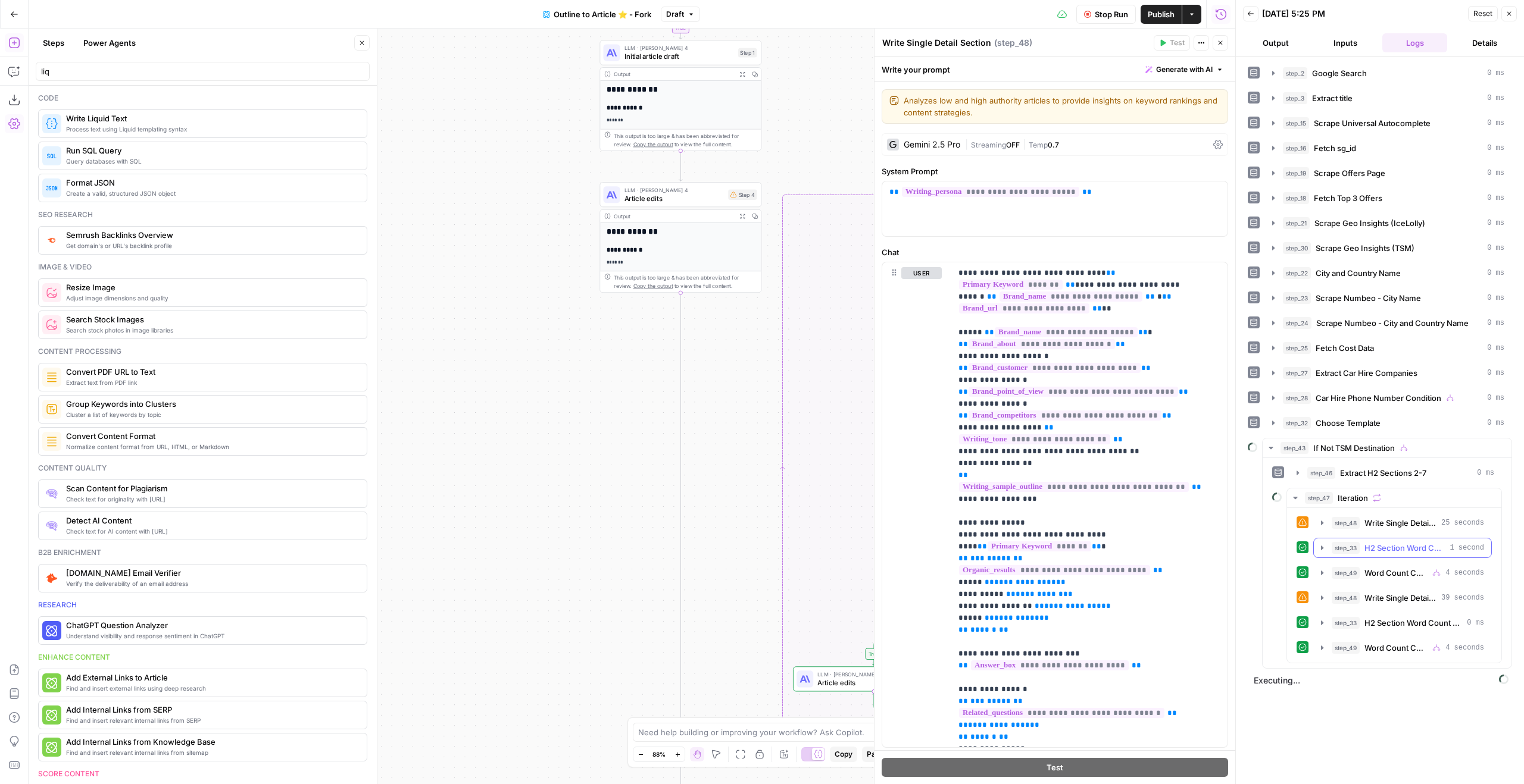
click at [1437, 556] on button "step_33 H2 Section Word Count Calculator 1 second" at bounding box center [1402, 547] width 177 height 19
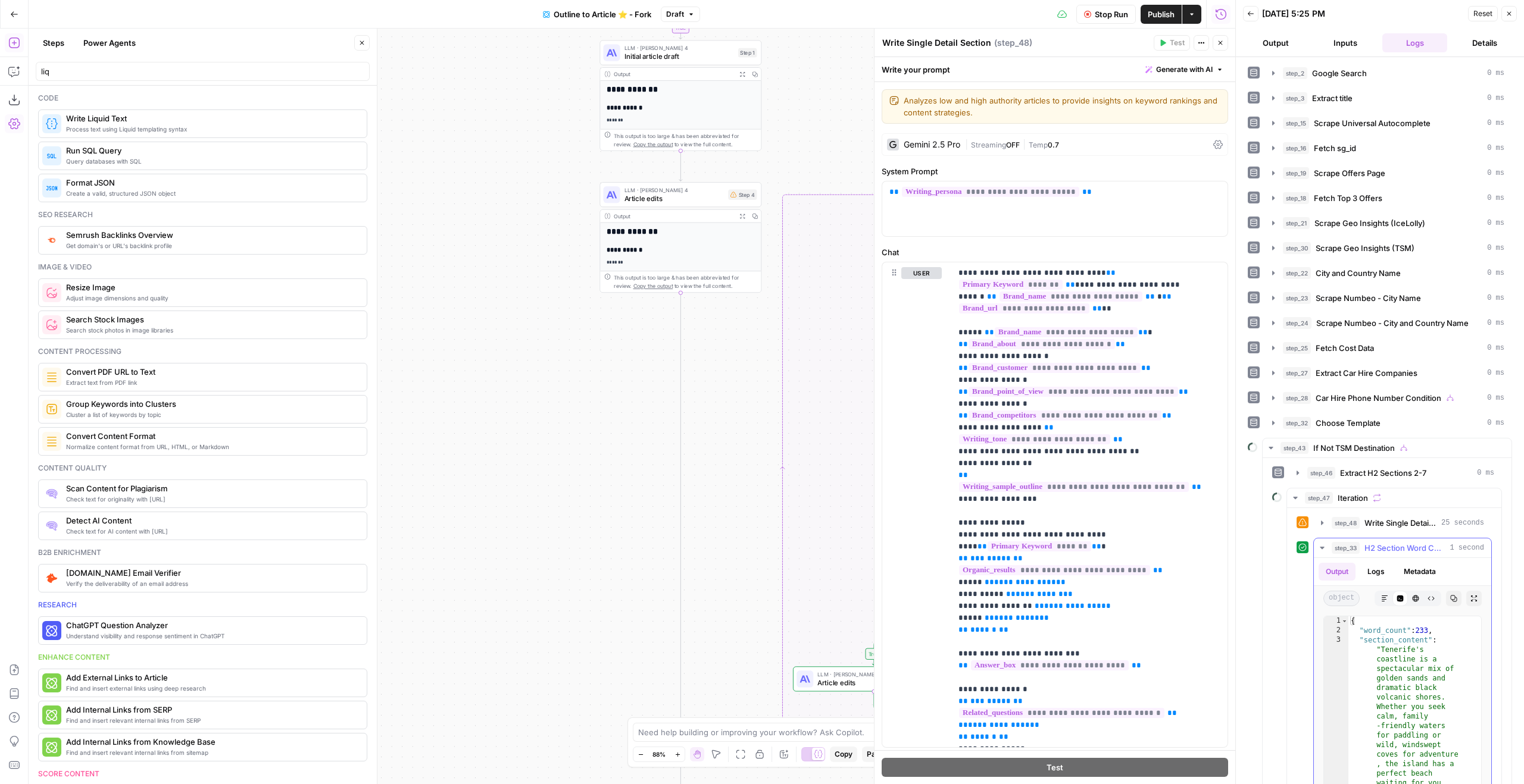
click at [1437, 556] on button "step_33 H2 Section Word Count Calculator 1 second" at bounding box center [1402, 547] width 177 height 19
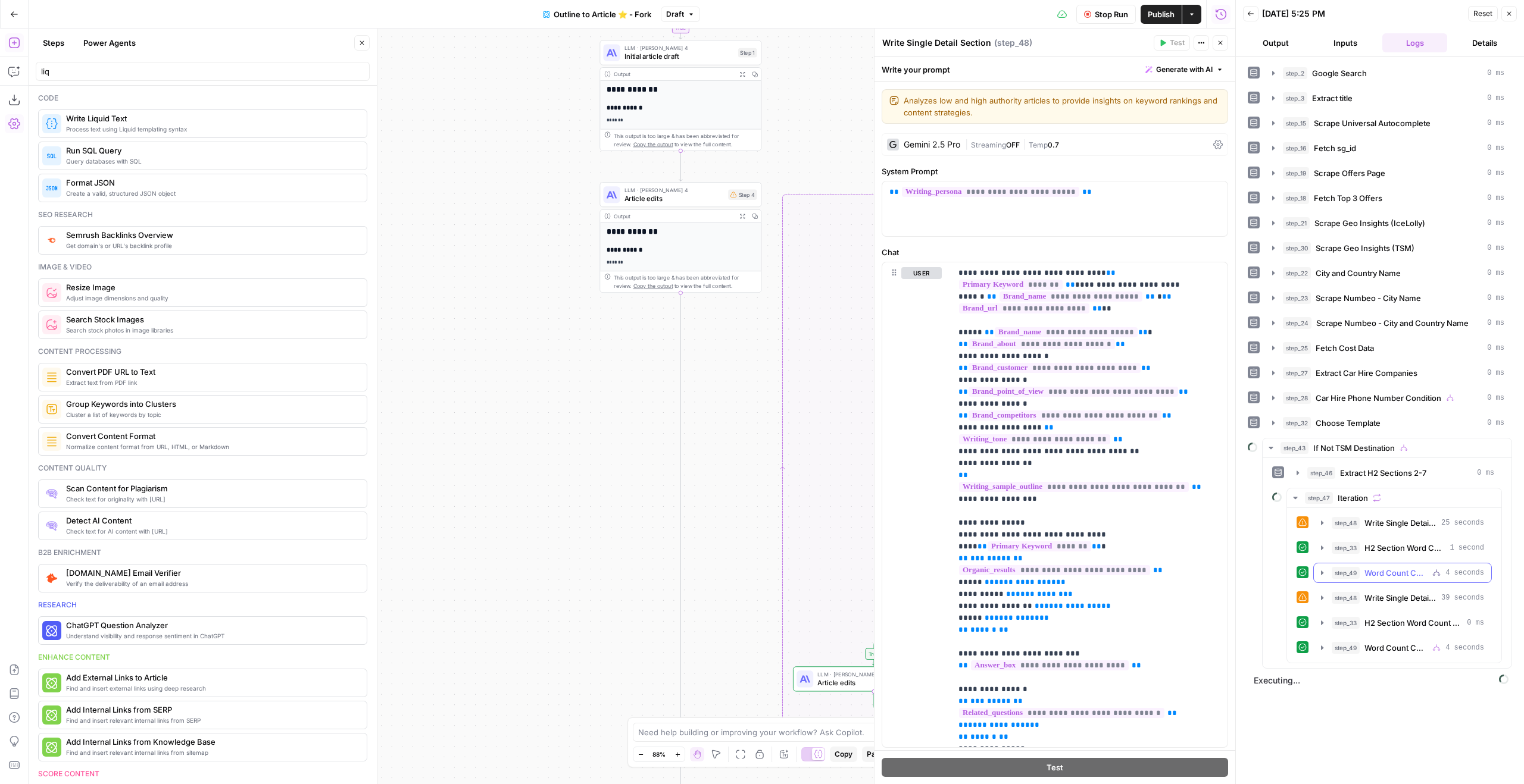
click at [1439, 567] on div "step_49 Word Count Check 4 seconds" at bounding box center [1408, 573] width 152 height 12
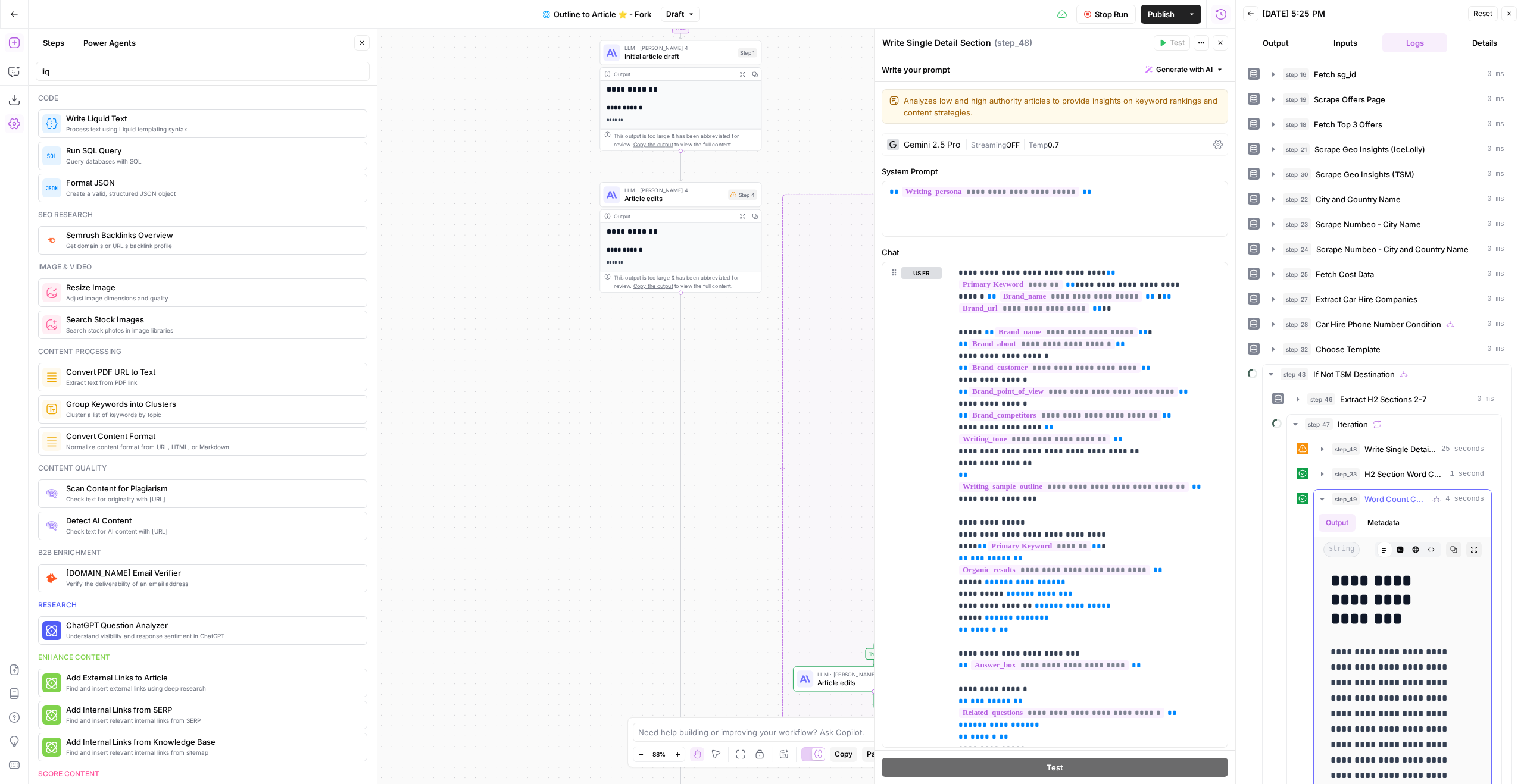
scroll to position [196, 0]
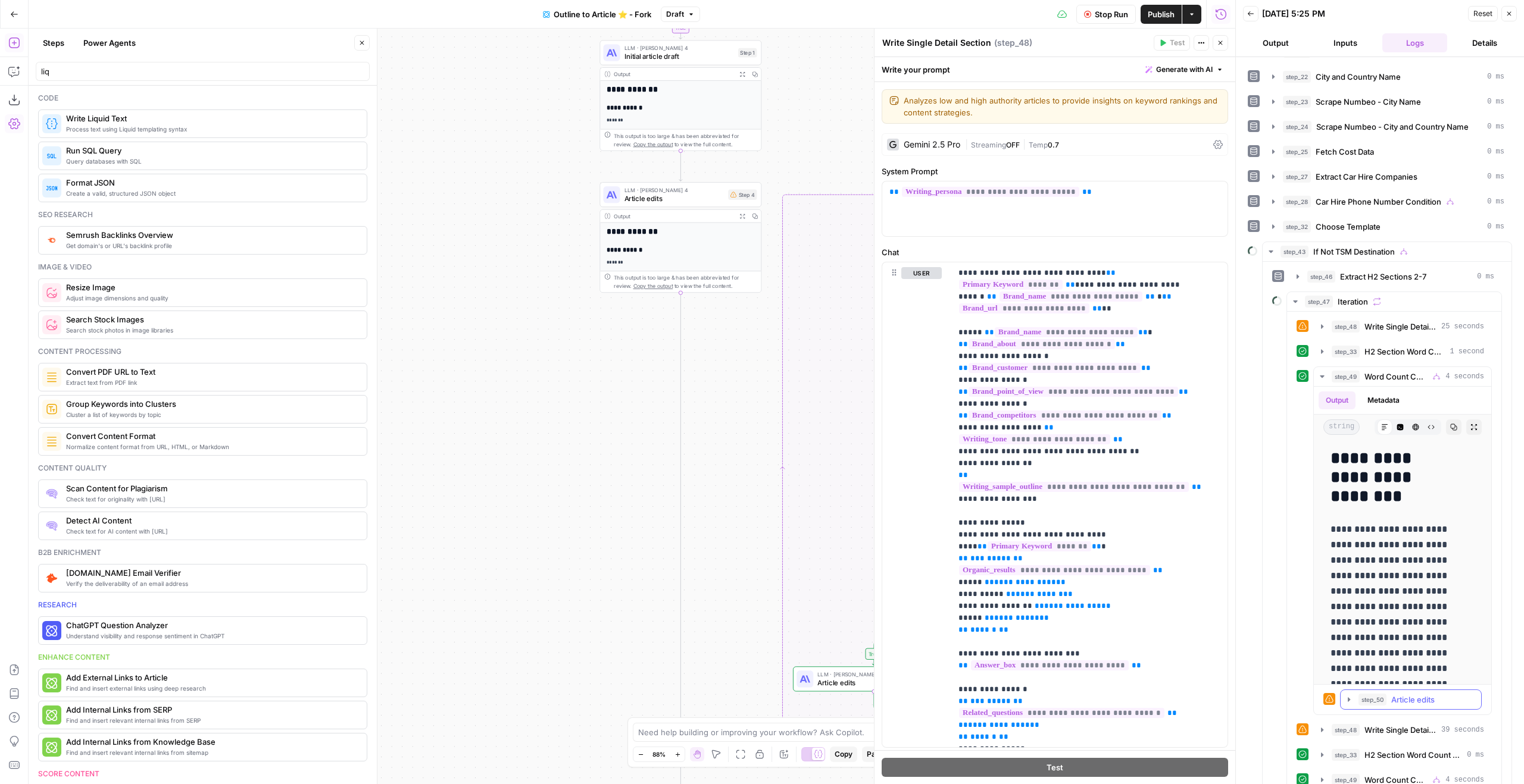
click at [1411, 701] on span "Article edits" at bounding box center [1413, 699] width 43 height 12
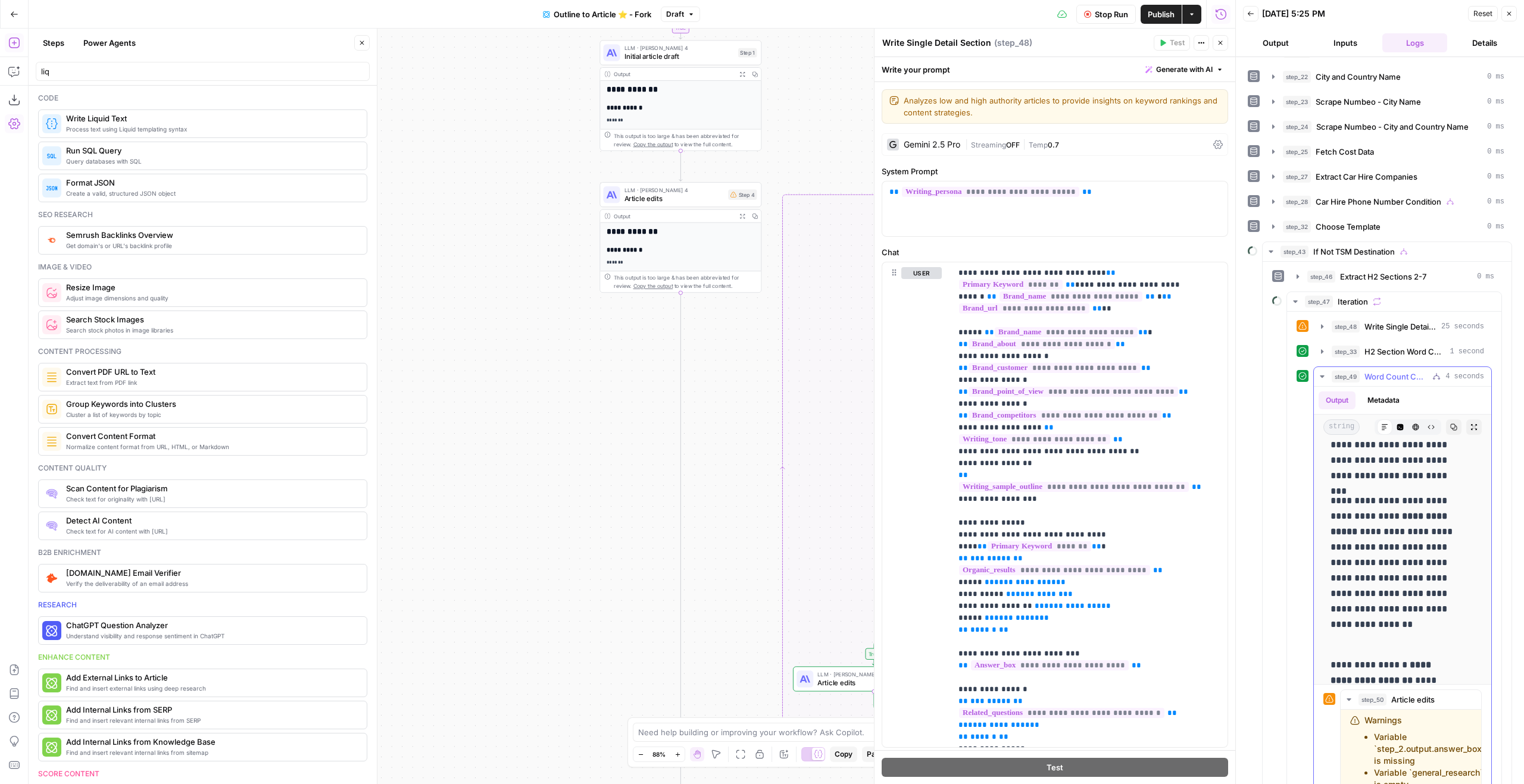
scroll to position [548, 0]
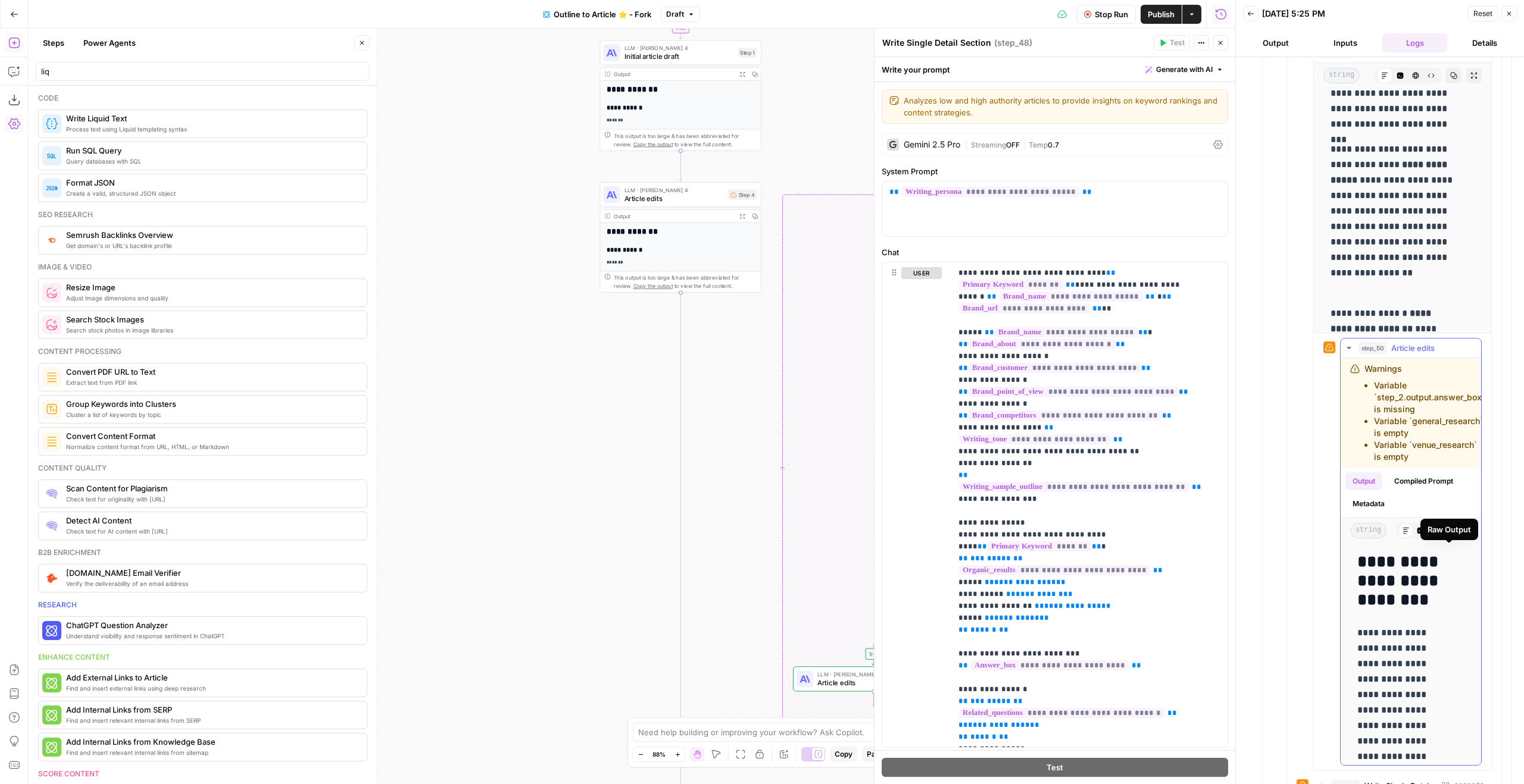
click at [1446, 534] on icon "button" at bounding box center [1448, 531] width 7 height 7
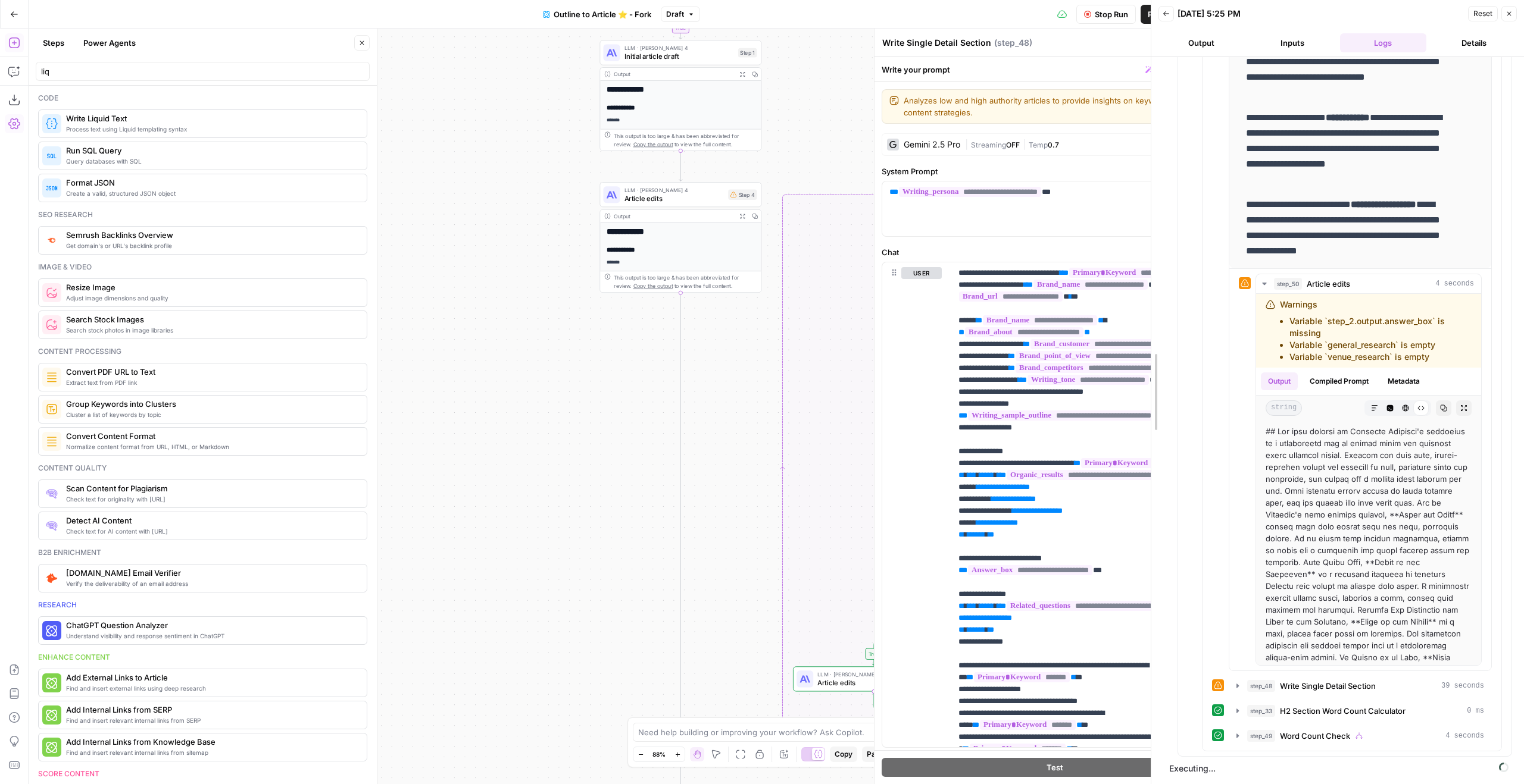
scroll to position [355, 0]
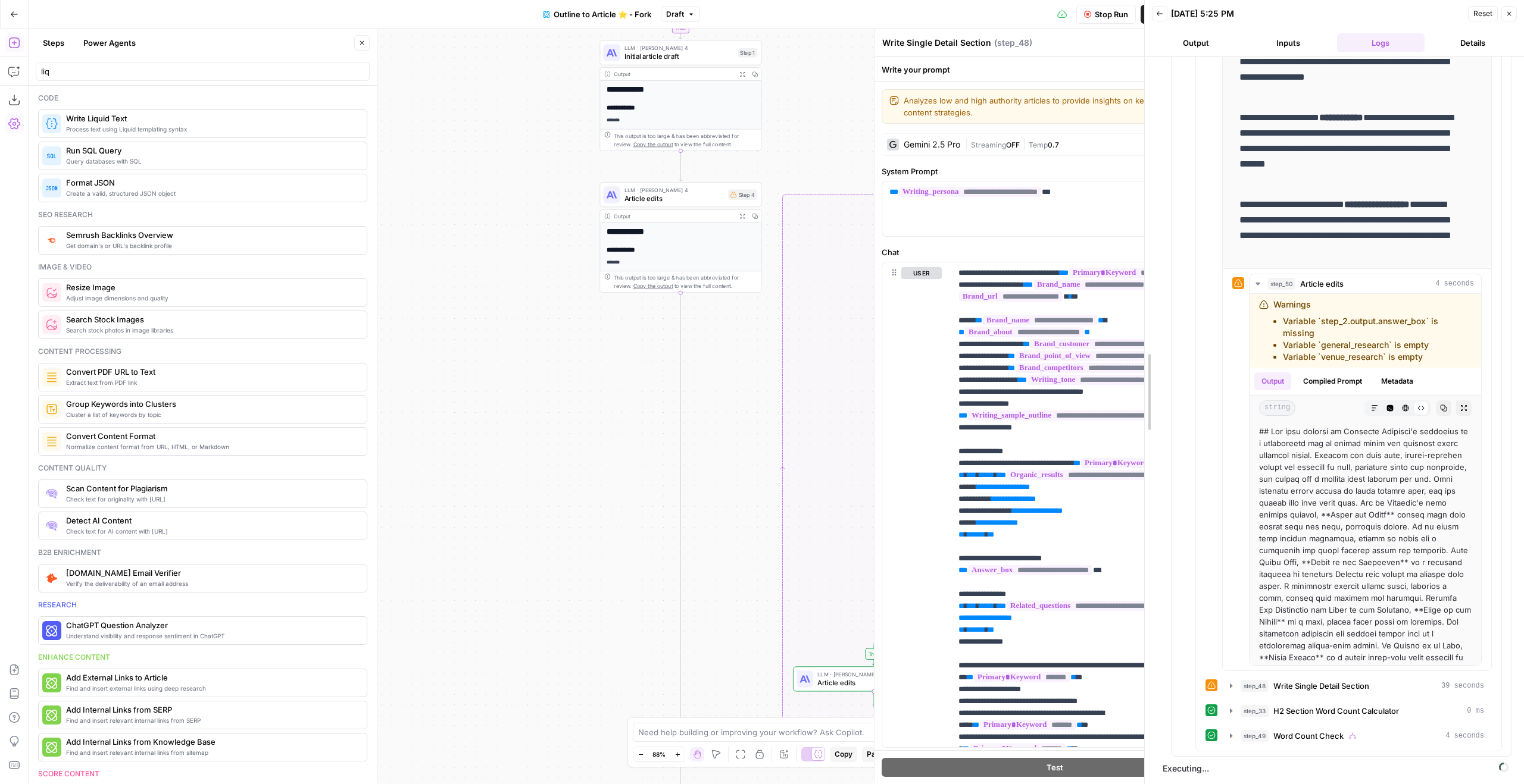
drag, startPoint x: 1235, startPoint y: 463, endPoint x: 1143, endPoint y: 462, distance: 92.0
click at [1143, 462] on div at bounding box center [1145, 392] width 12 height 784
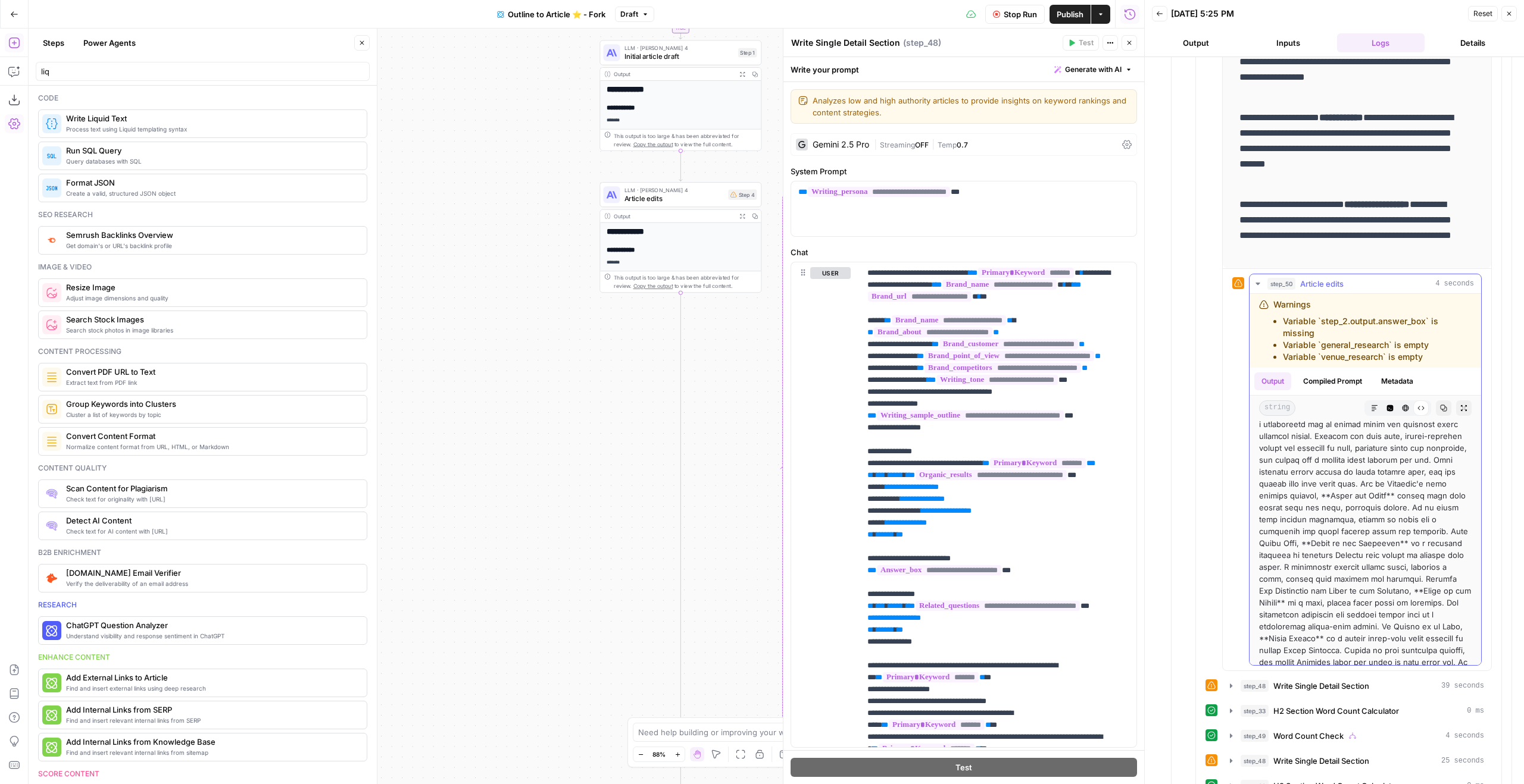
scroll to position [20, 0]
click at [1436, 411] on button "Copy" at bounding box center [1443, 408] width 16 height 16
click at [1281, 288] on span "step_50" at bounding box center [1281, 284] width 28 height 12
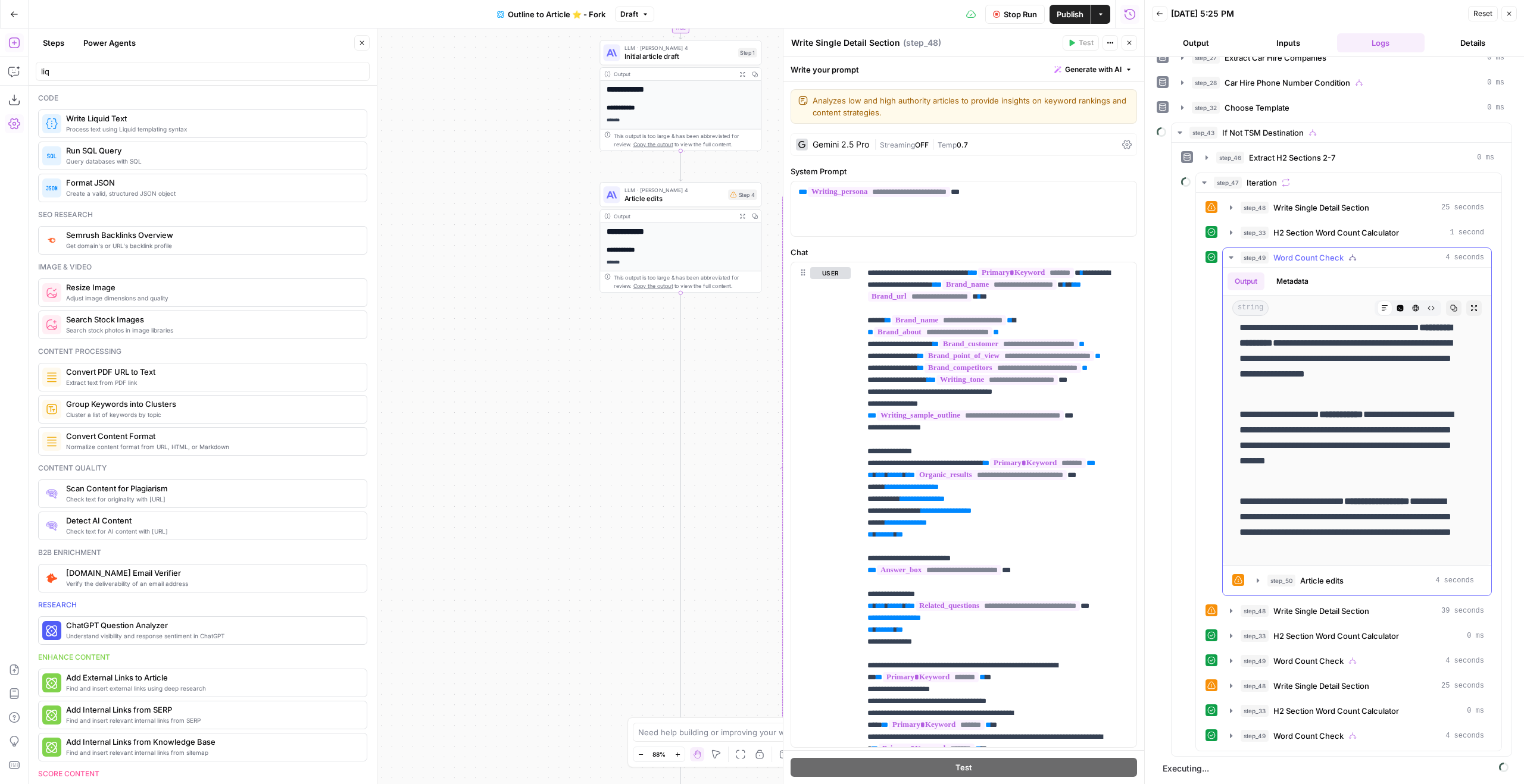
click at [1321, 246] on div "**********" at bounding box center [1349, 472] width 287 height 549
click at [1325, 253] on span "Word Count Check" at bounding box center [1308, 257] width 71 height 12
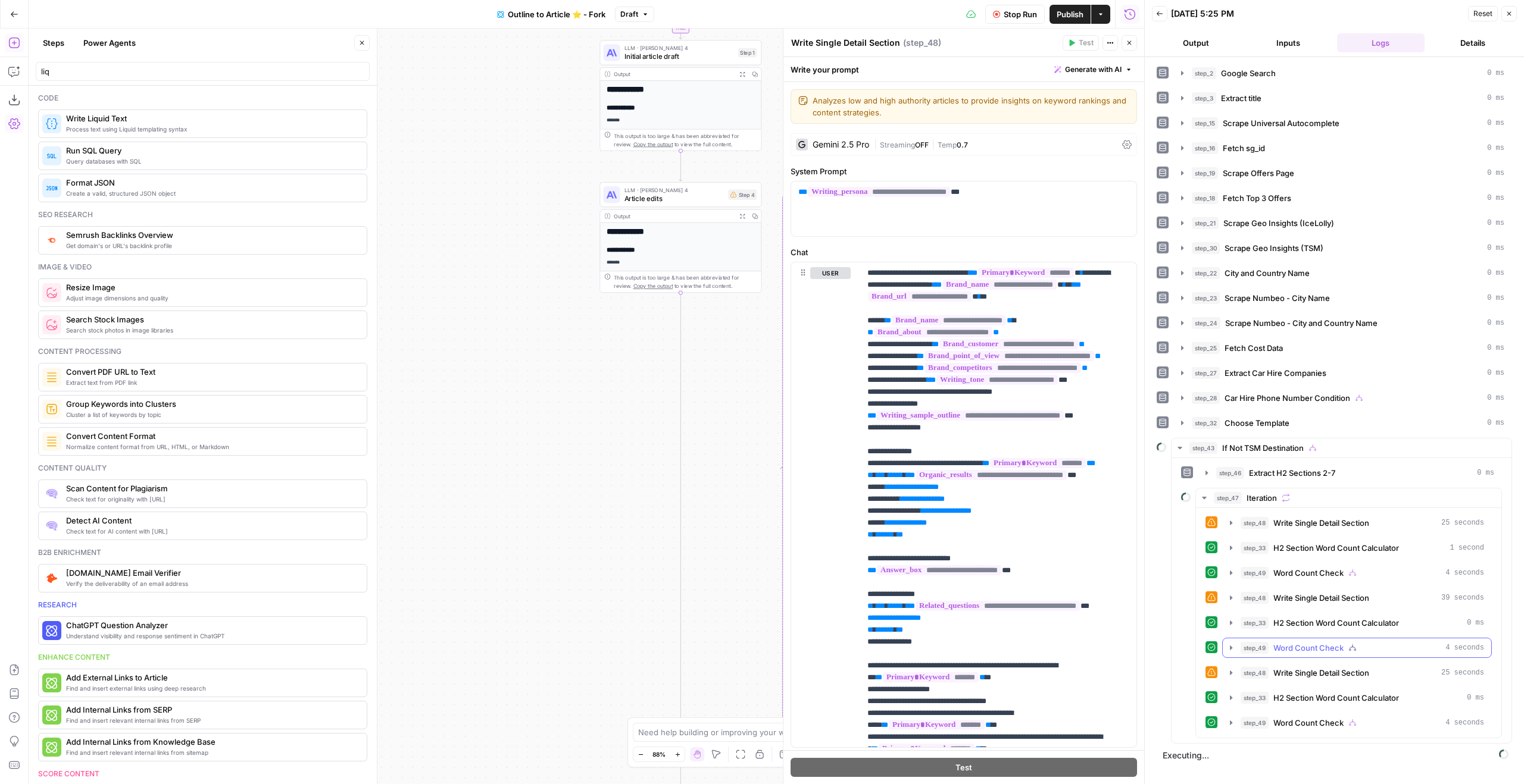
click at [1332, 639] on button "step_49 Word Count Check 4 seconds" at bounding box center [1357, 648] width 268 height 19
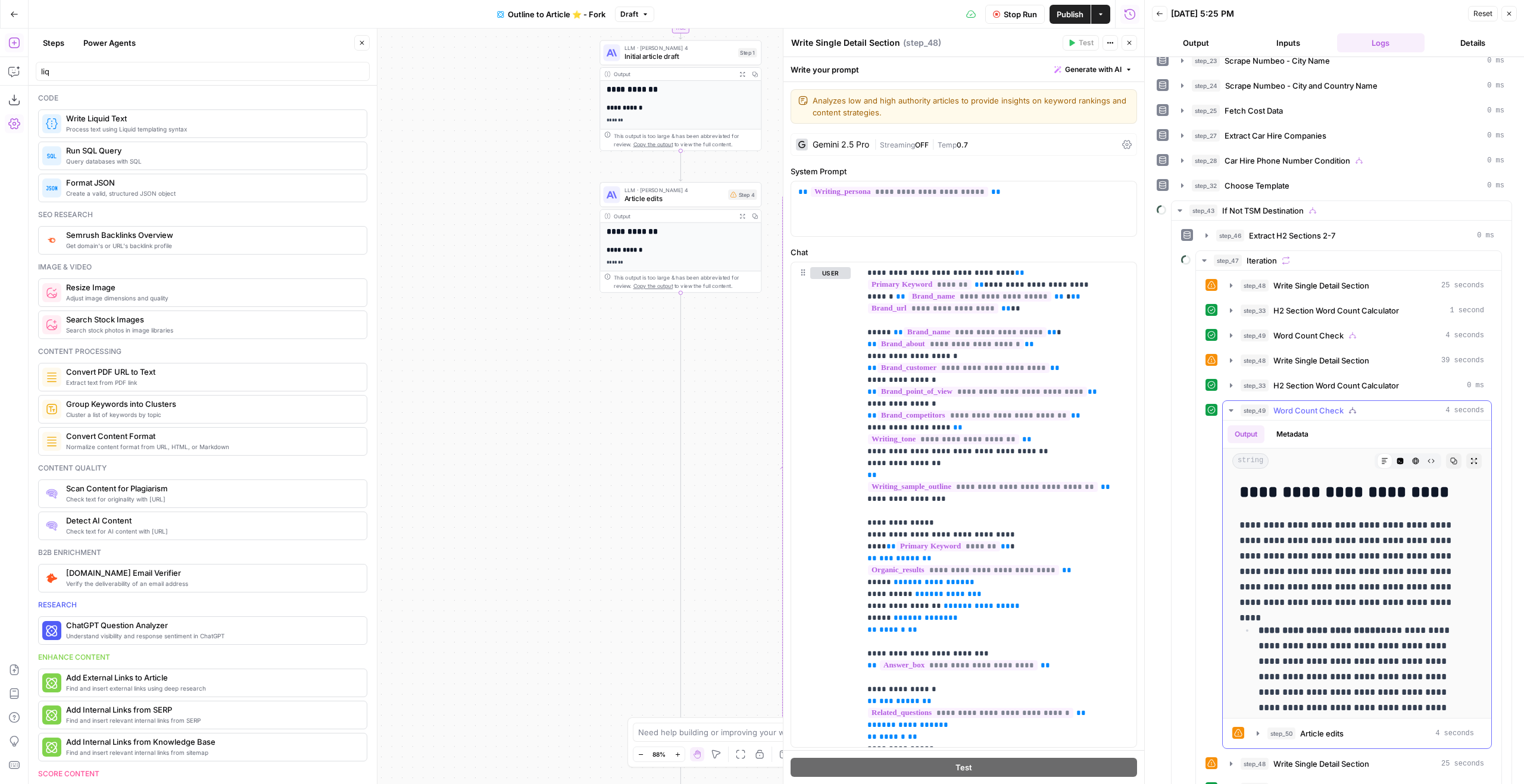
scroll to position [316, 0]
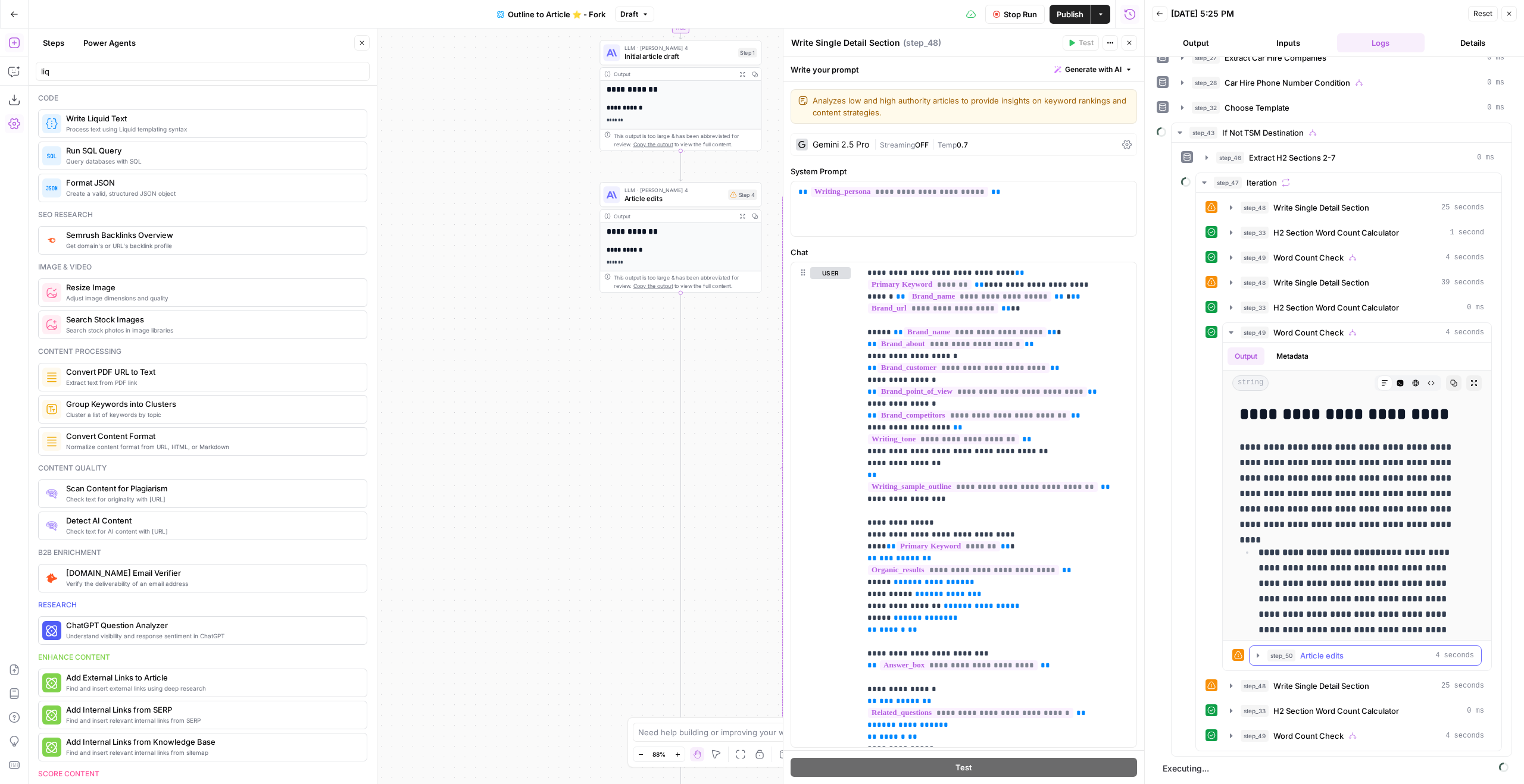
click at [1345, 655] on div "step_50 Article edits 4 seconds" at bounding box center [1370, 655] width 207 height 12
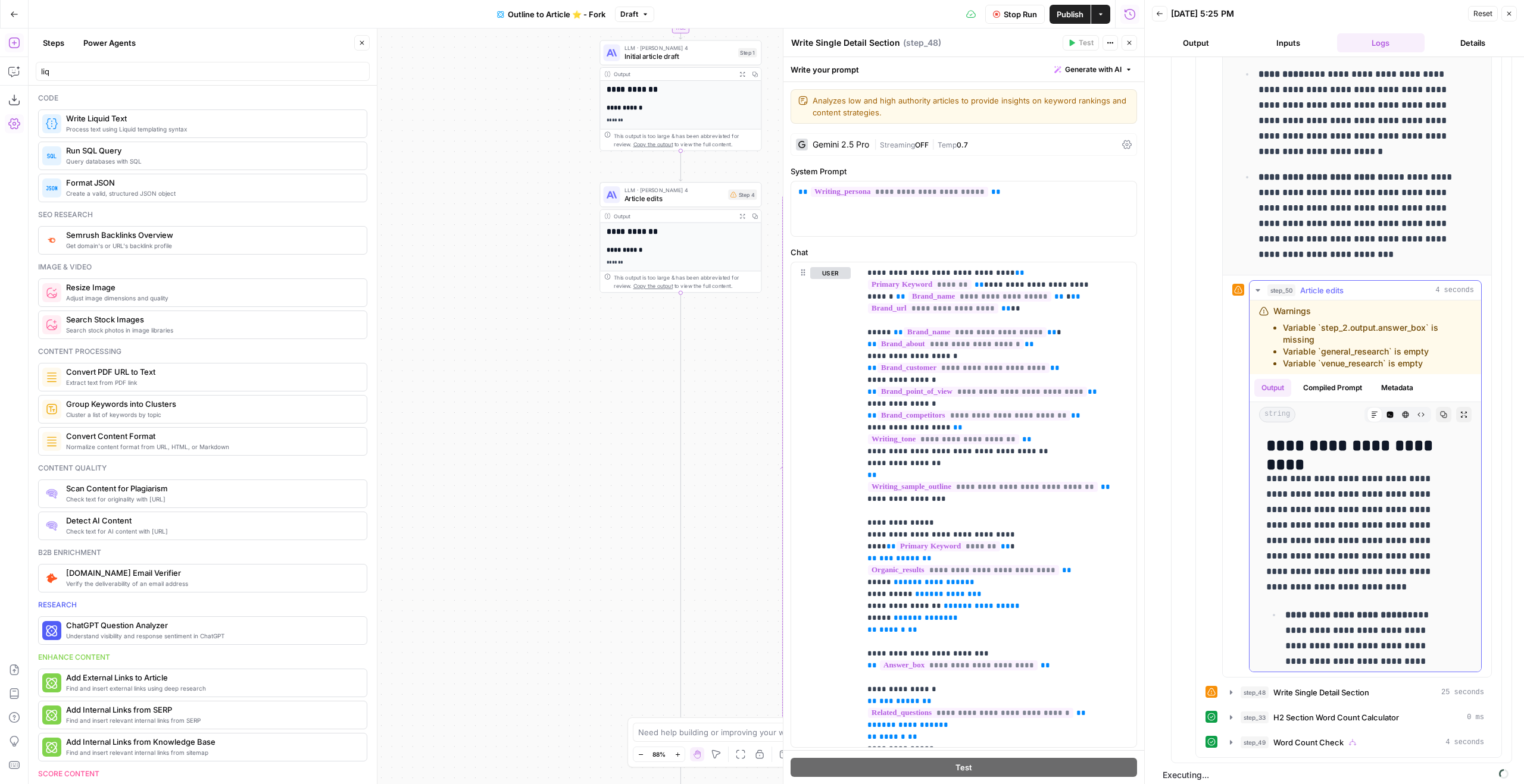
scroll to position [687, 0]
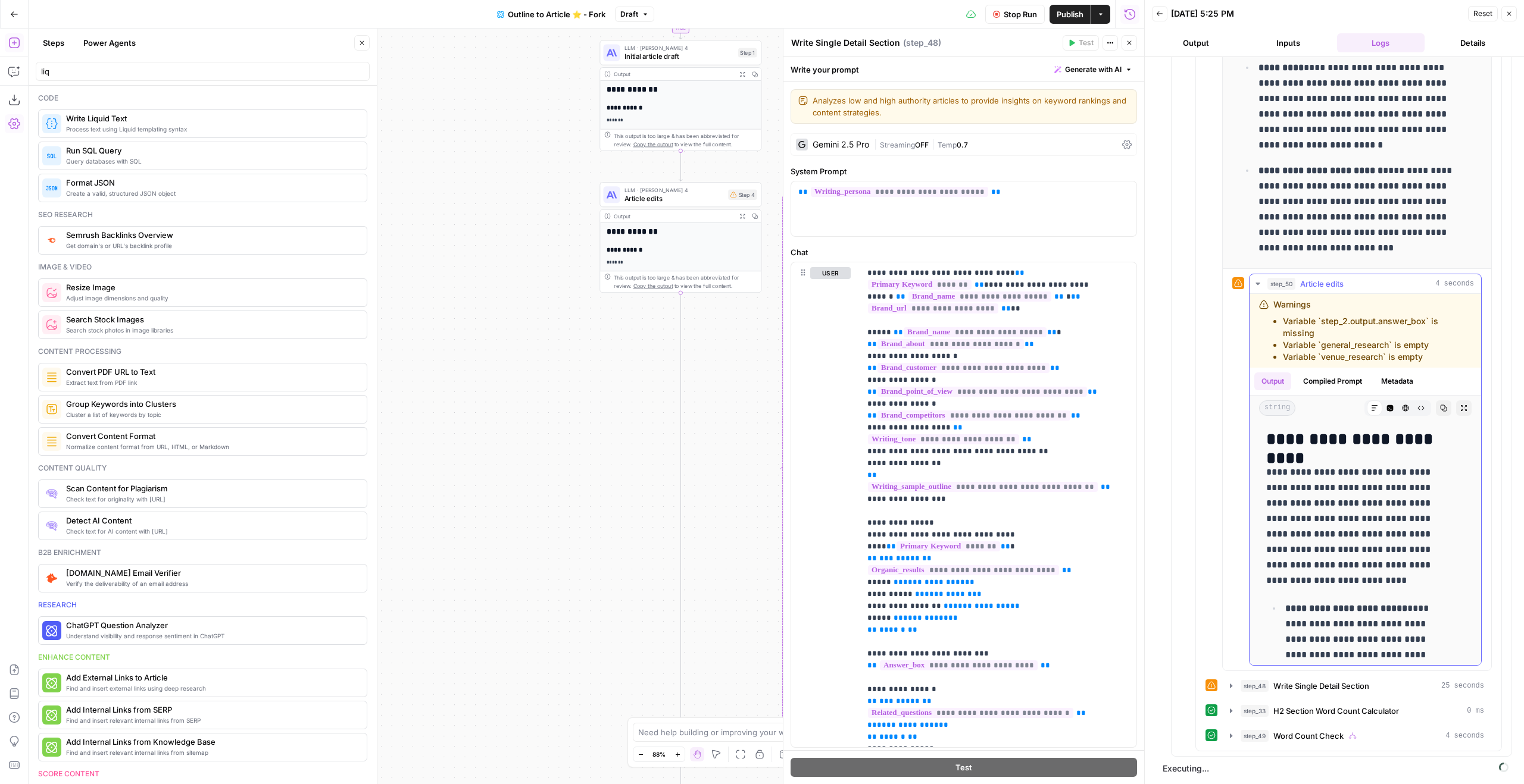
click at [1436, 400] on button "Copy" at bounding box center [1443, 408] width 16 height 16
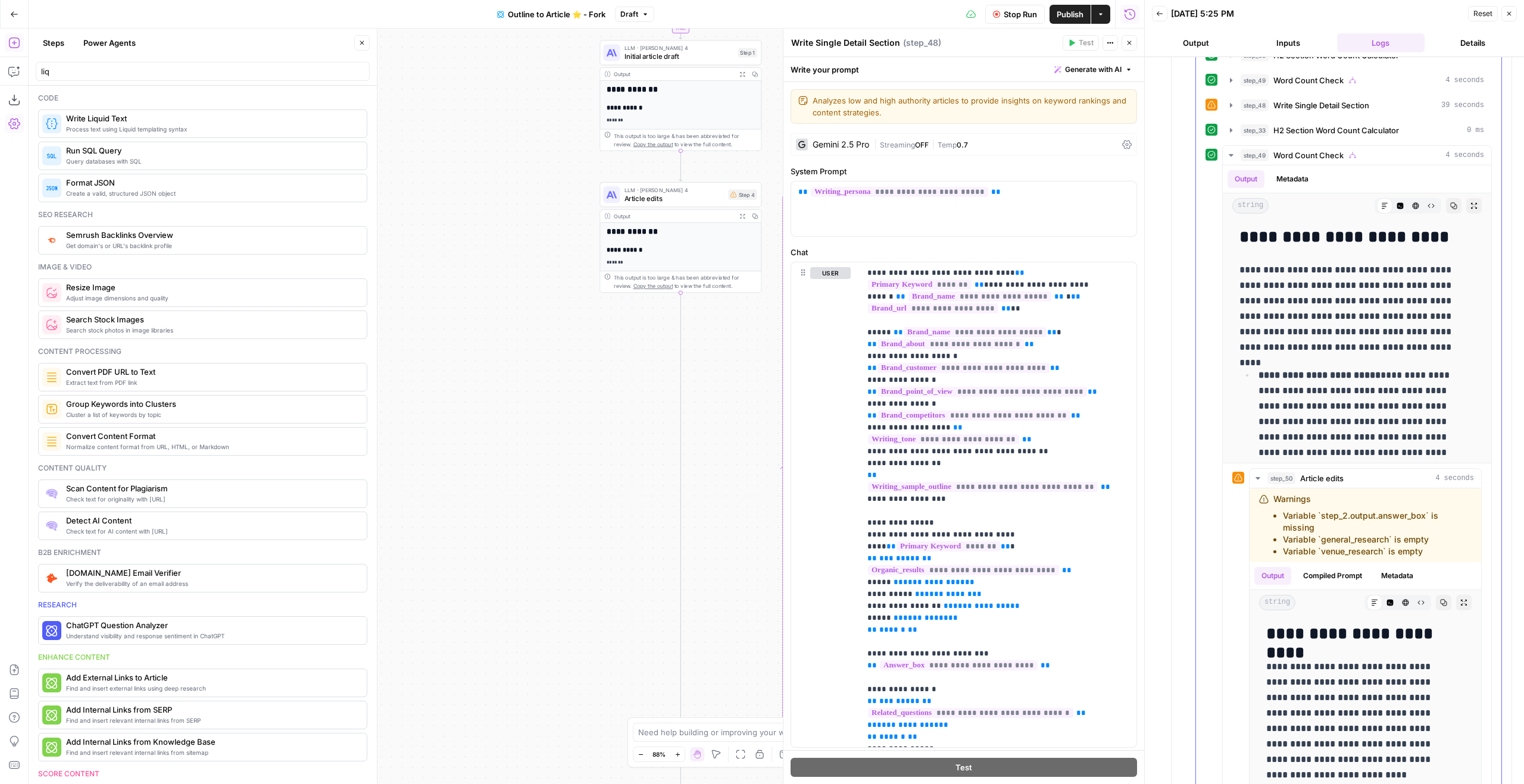
scroll to position [471, 0]
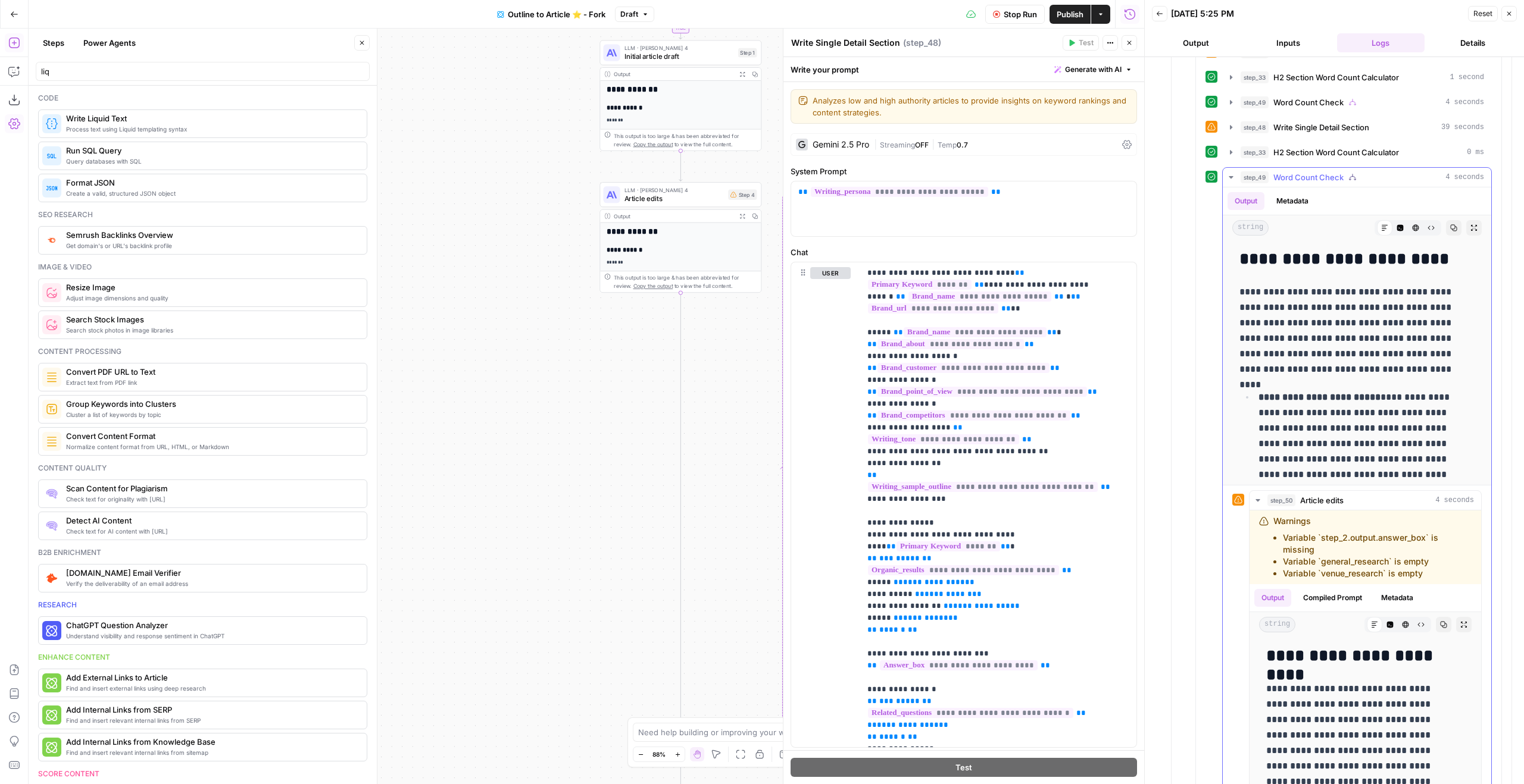
click at [1303, 184] on button "step_49 Word Count Check 4 seconds" at bounding box center [1357, 177] width 268 height 19
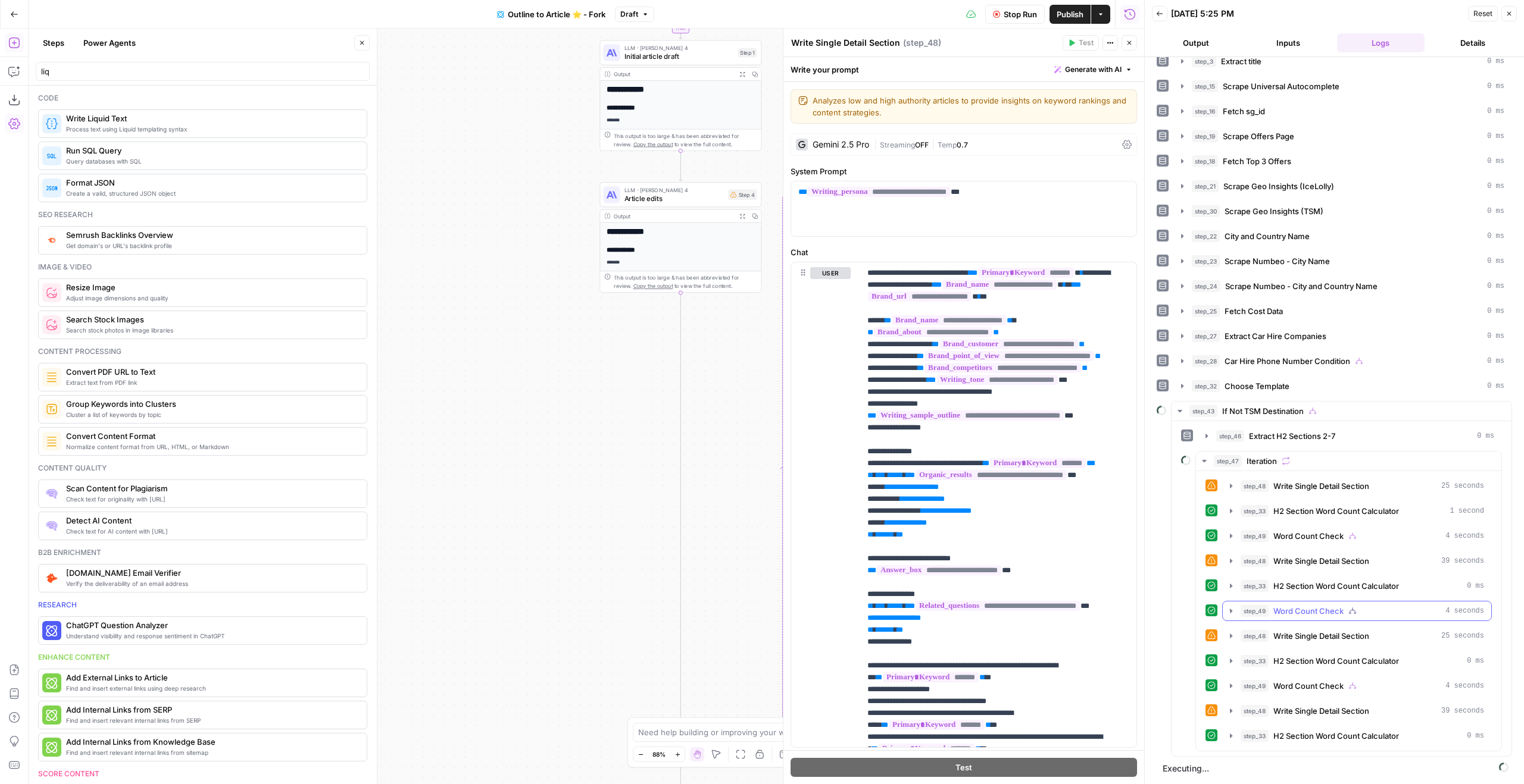
scroll to position [37, 0]
click at [1383, 683] on div "step_49 Word Count Check 4 seconds" at bounding box center [1362, 686] width 243 height 12
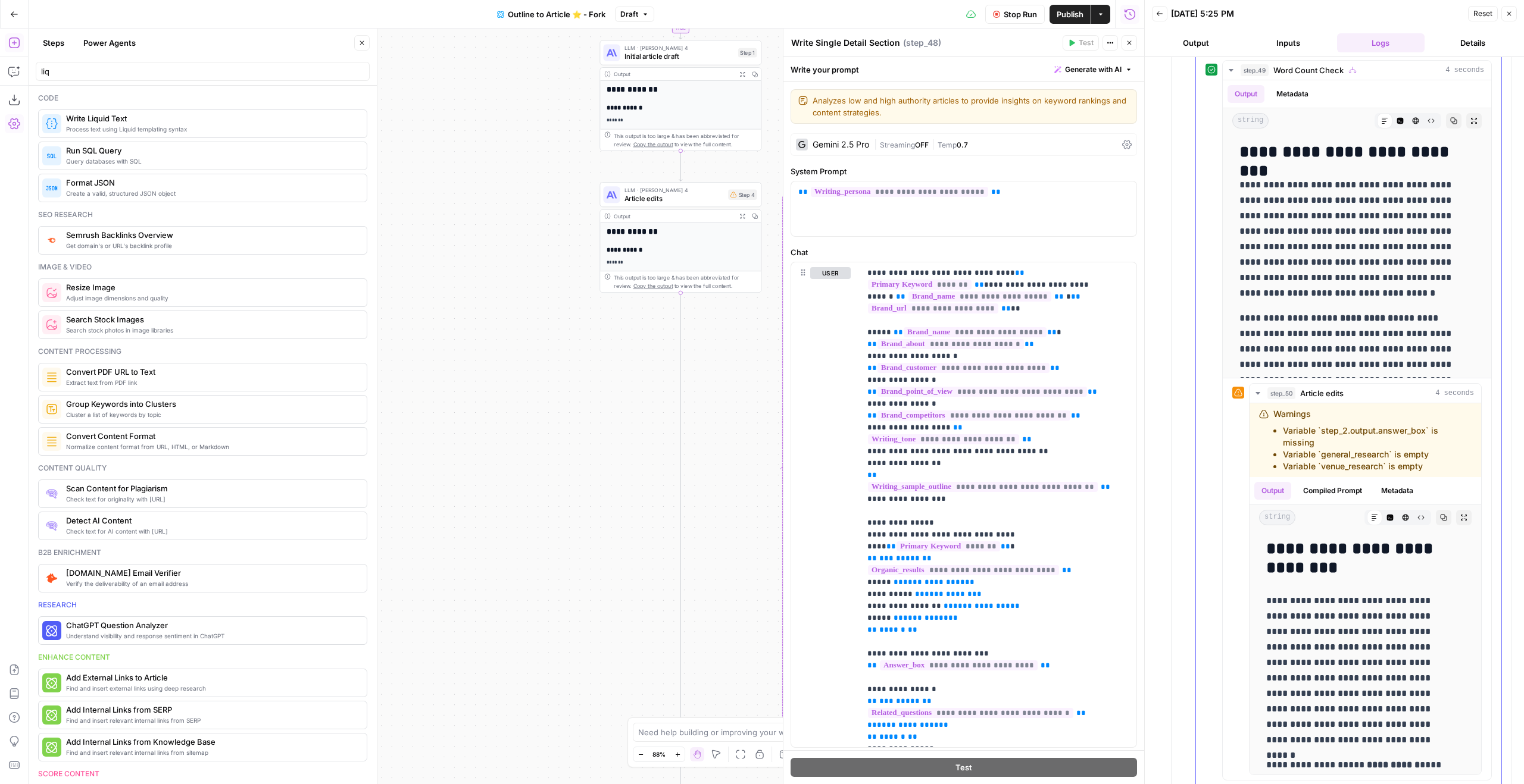
scroll to position [737, 0]
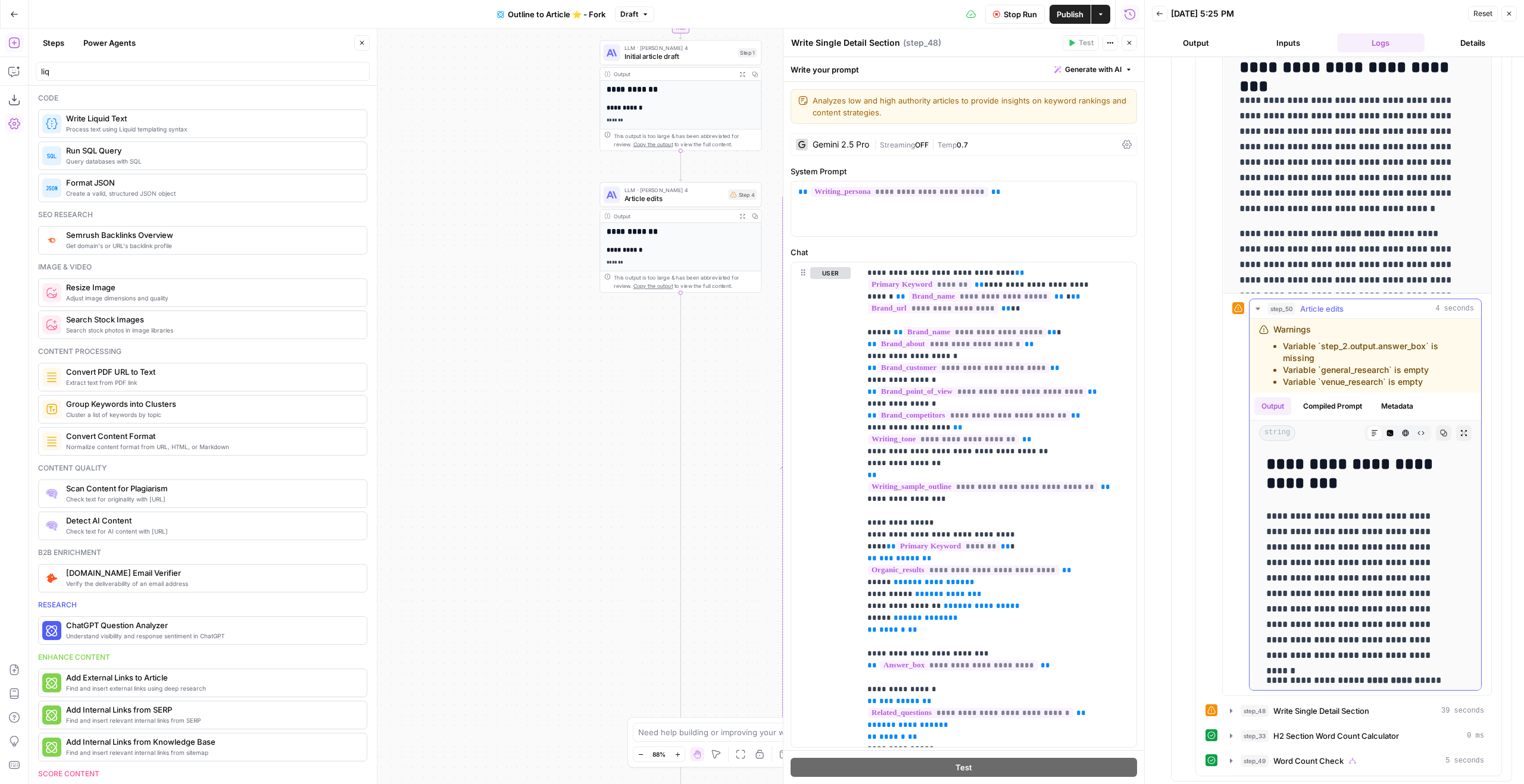
click at [1440, 432] on icon "button" at bounding box center [1443, 433] width 7 height 7
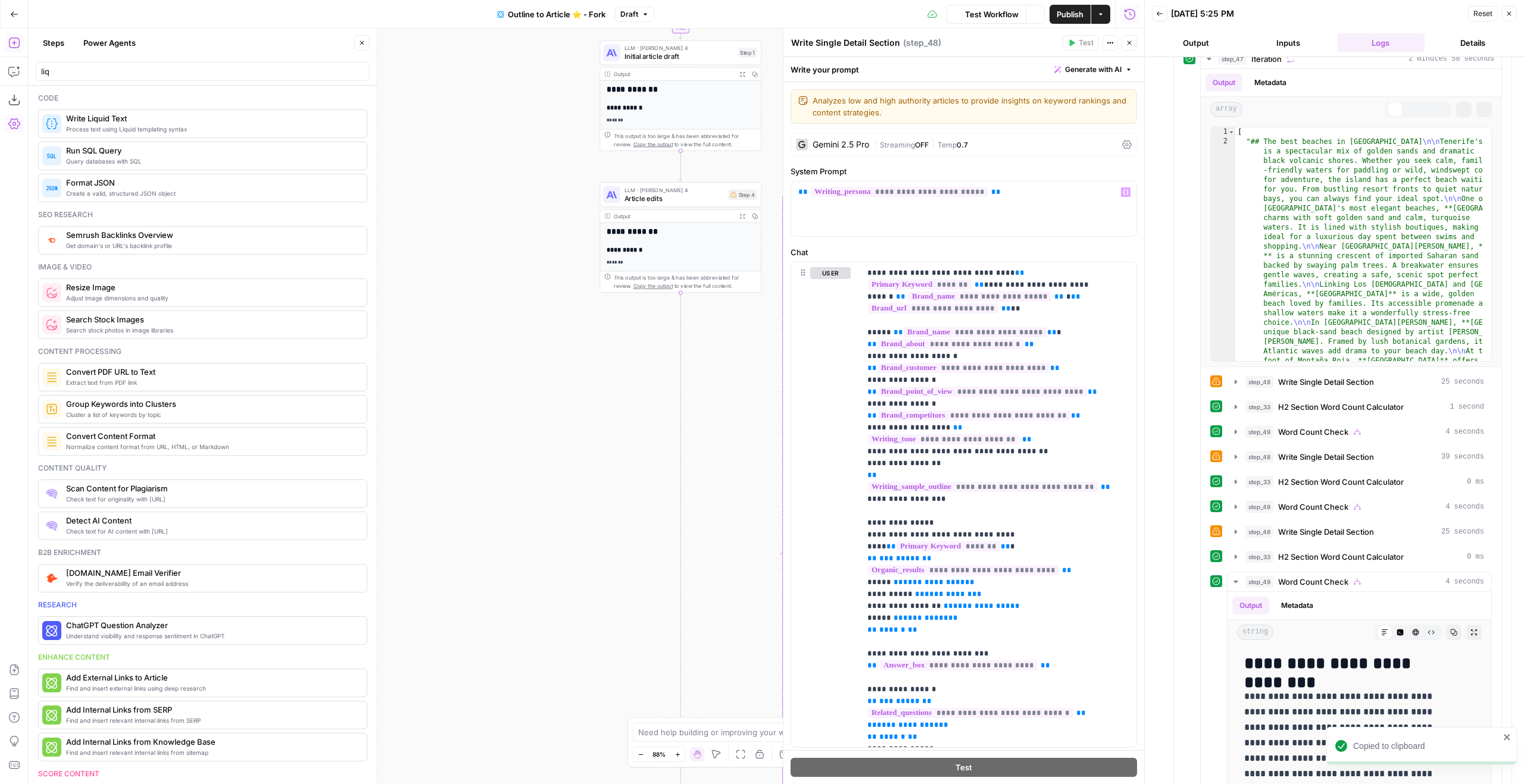
scroll to position [1333, 0]
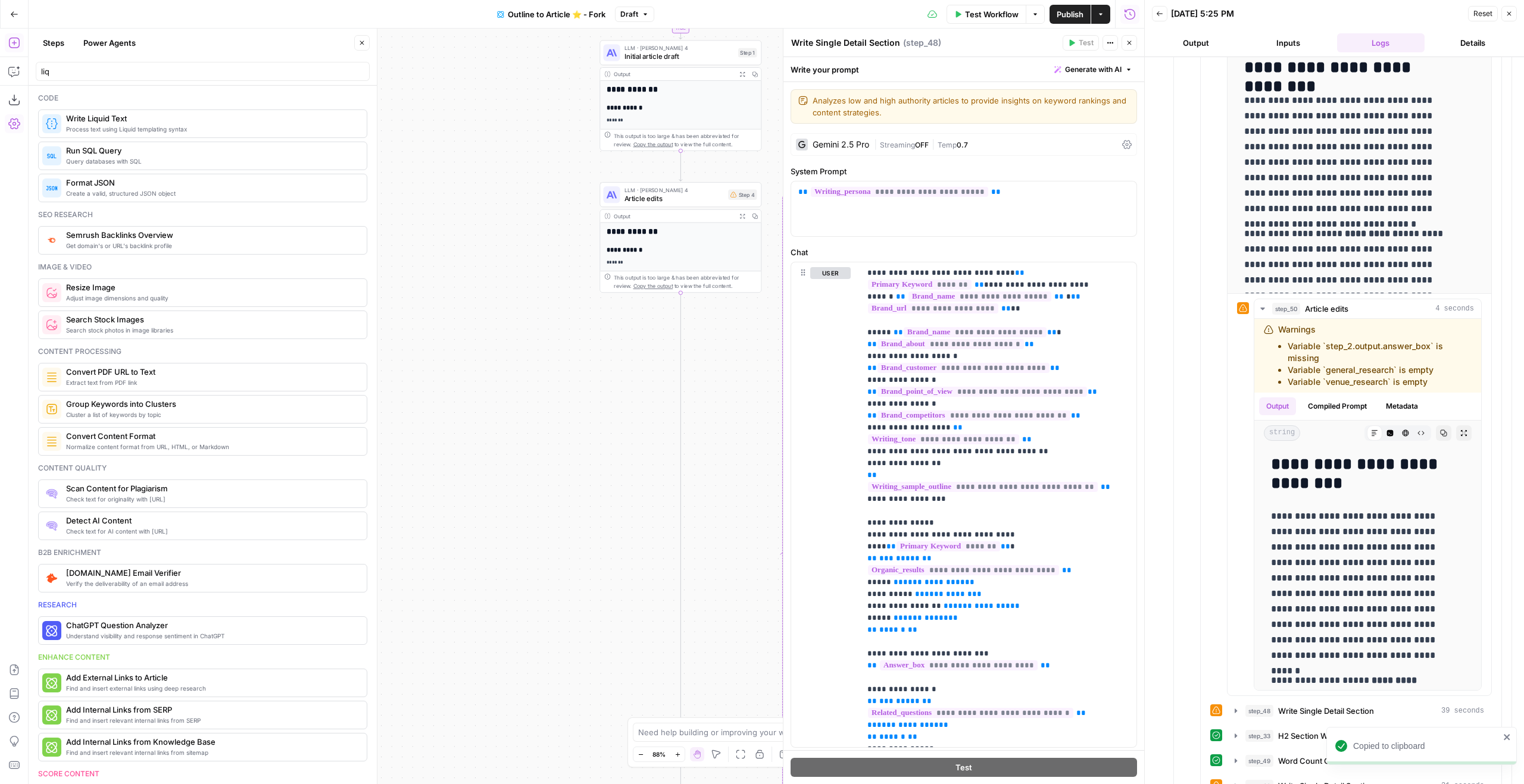
click at [1511, 16] on icon "button" at bounding box center [1509, 13] width 7 height 7
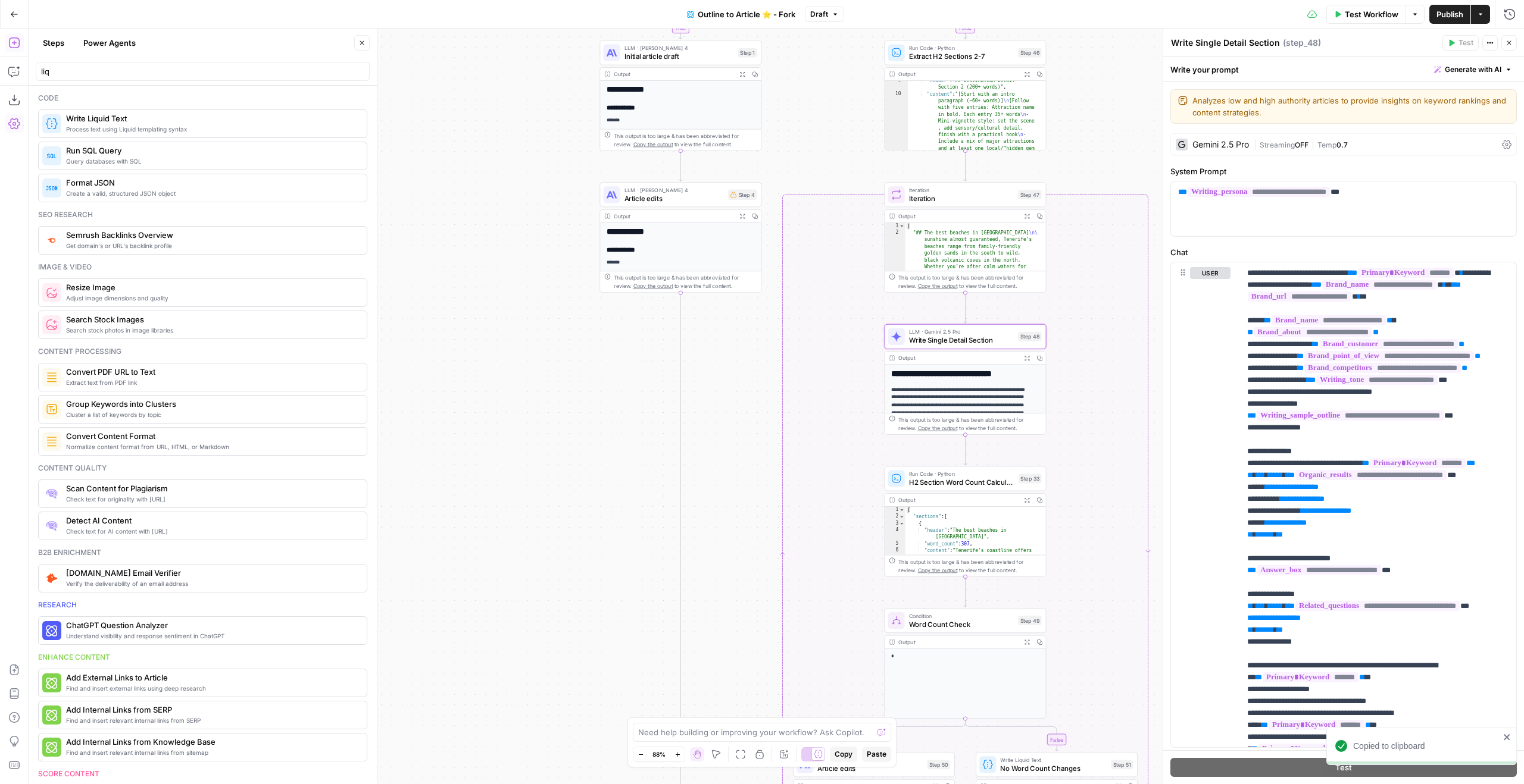
click at [1507, 49] on button "Close" at bounding box center [1509, 42] width 16 height 16
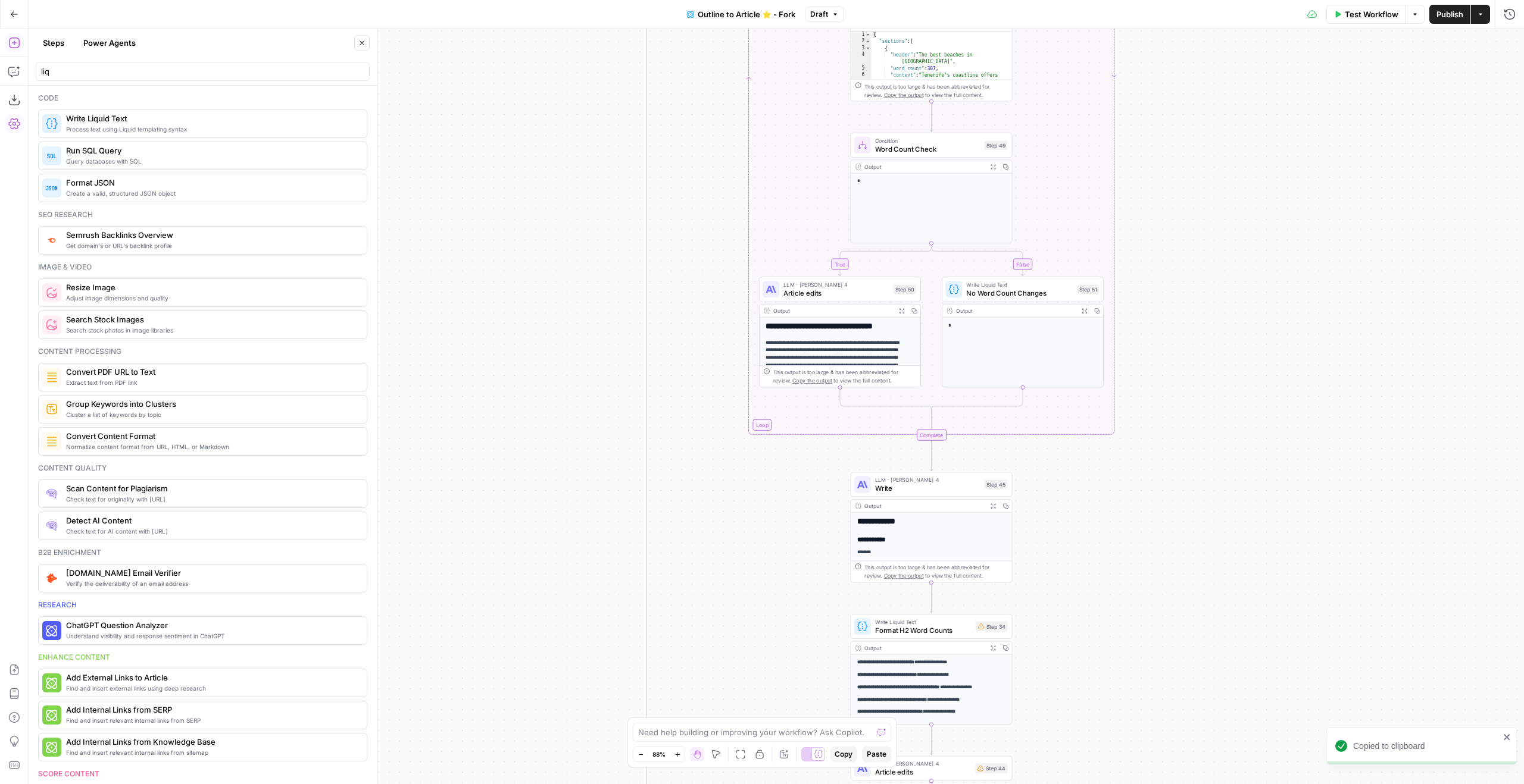
drag, startPoint x: 1272, startPoint y: 581, endPoint x: 1247, endPoint y: 64, distance: 517.6
click at [1238, 85] on div "true true true false false true false false Workflow Set Inputs Inputs Google S…" at bounding box center [776, 406] width 1496 height 756
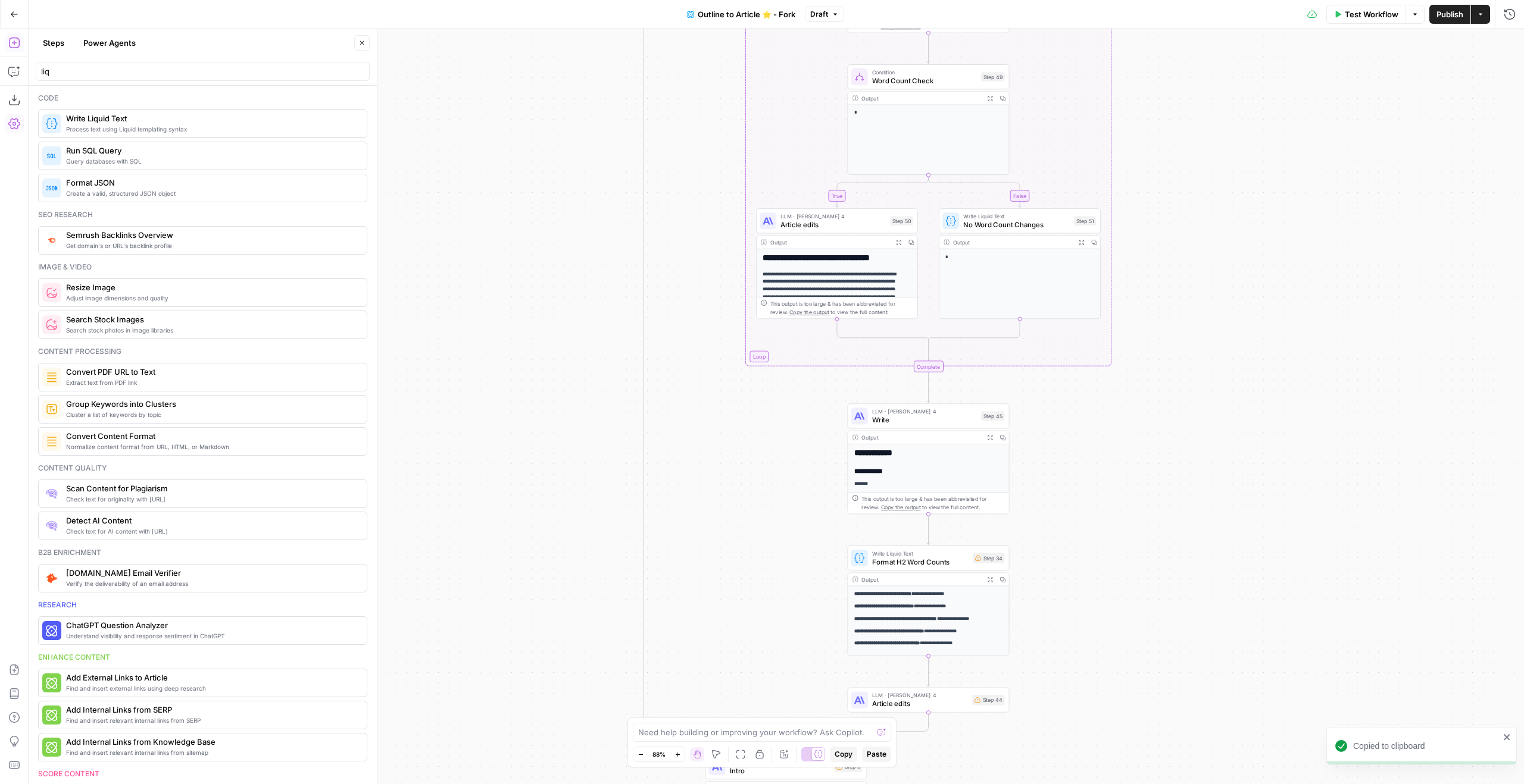
drag, startPoint x: 1227, startPoint y: 478, endPoint x: 1197, endPoint y: 350, distance: 131.5
click at [1227, 343] on div "true true true false false true false false Workflow Set Inputs Inputs Google S…" at bounding box center [776, 406] width 1496 height 756
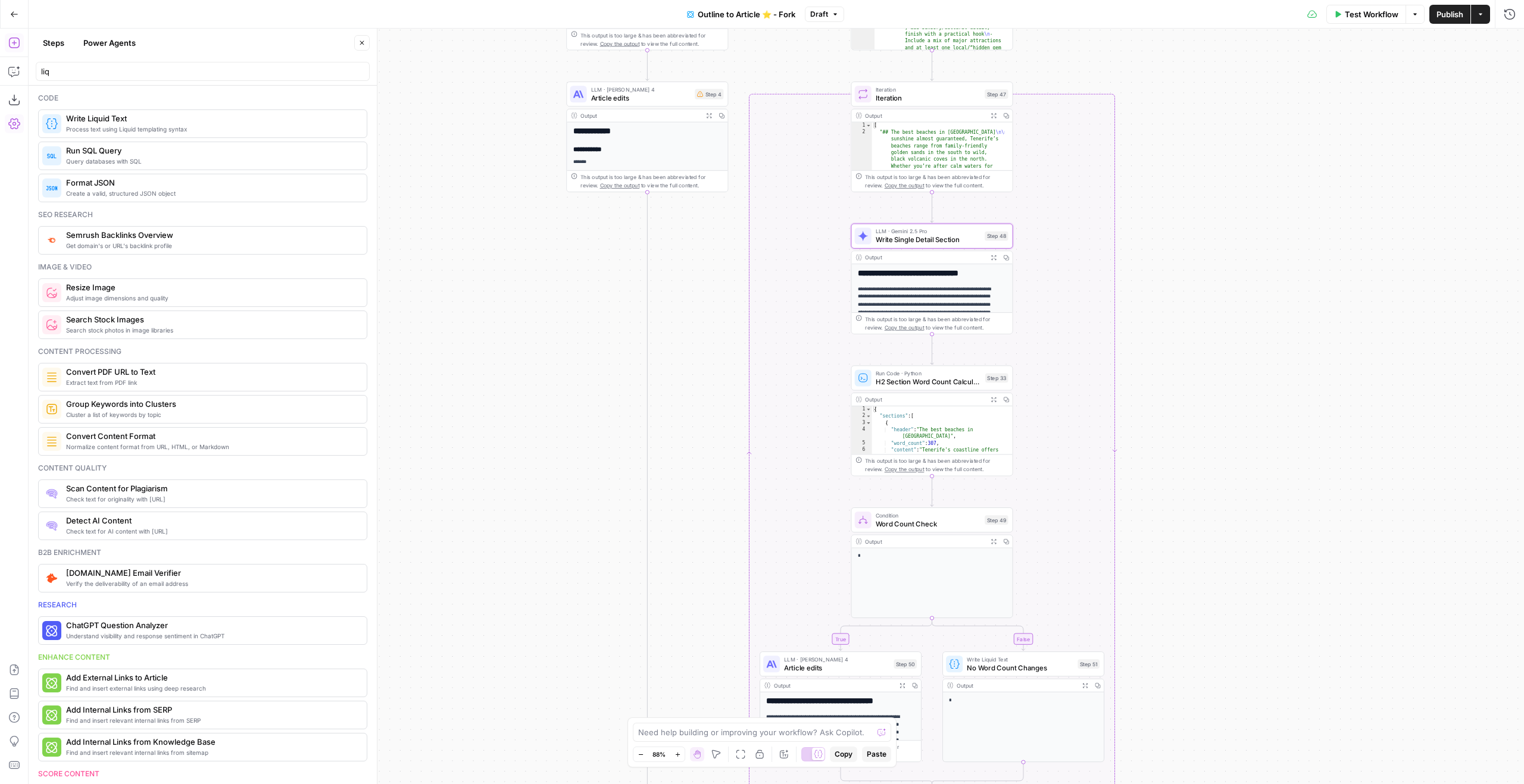
drag, startPoint x: 1211, startPoint y: 404, endPoint x: 1241, endPoint y: -72, distance: 476.9
click at [1241, 0] on html "Ice Travel Group New Home Browse Insights Opportunities Your Data Flightpath Re…" at bounding box center [762, 392] width 1524 height 784
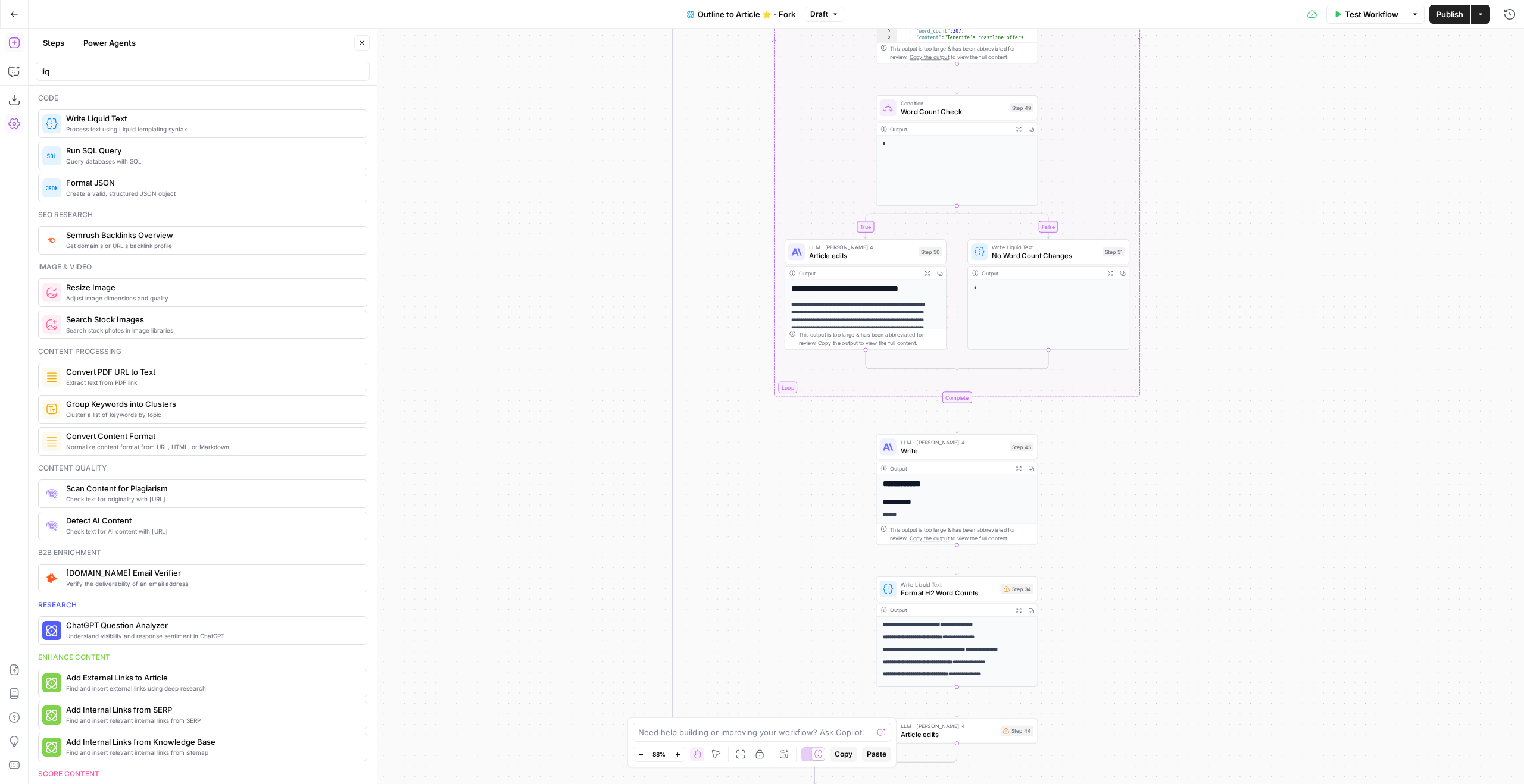
drag, startPoint x: 1221, startPoint y: 620, endPoint x: 1196, endPoint y: 296, distance: 325.0
click at [1196, 299] on div "true true true false false true false false Workflow Set Inputs Inputs Google S…" at bounding box center [776, 406] width 1496 height 756
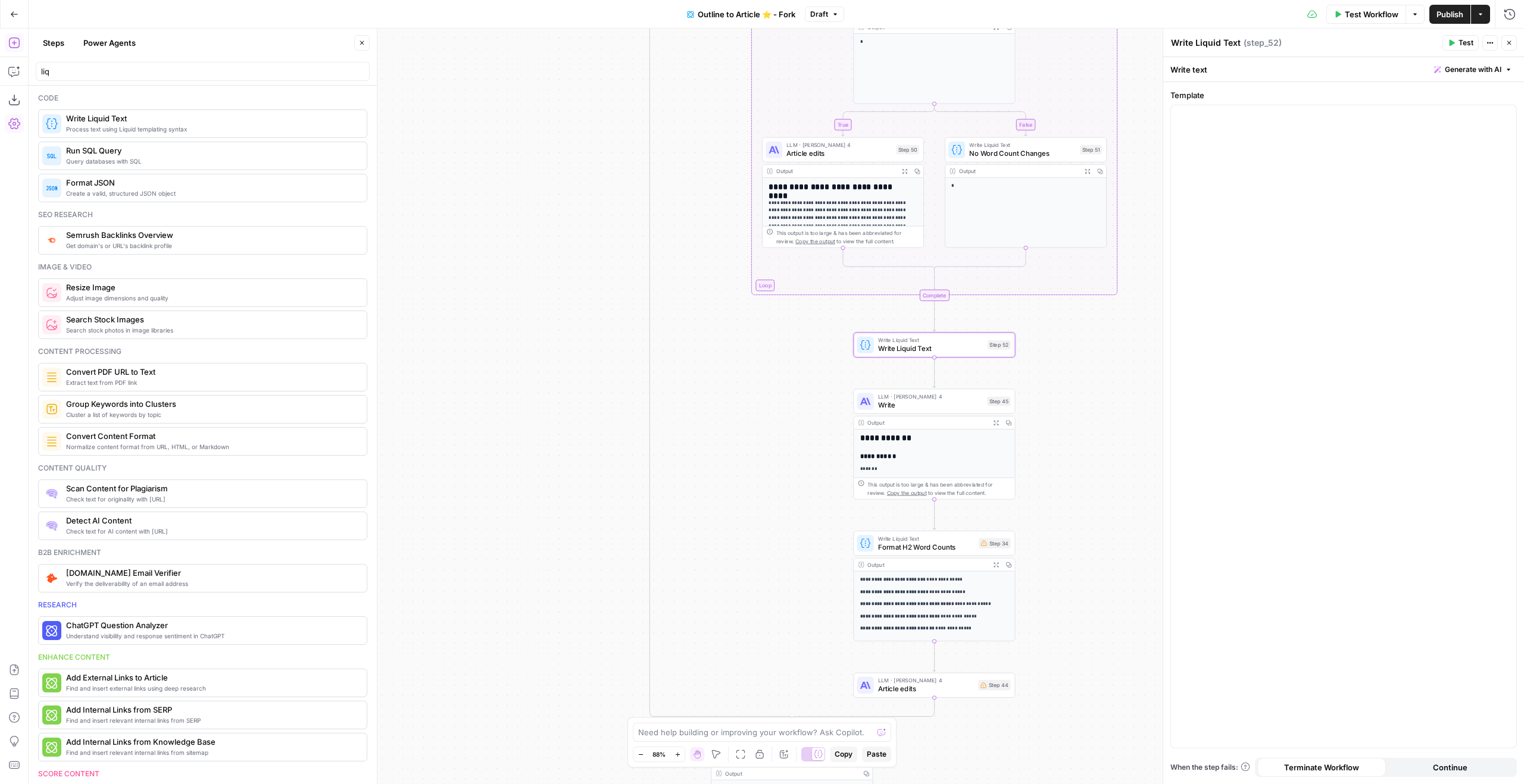
click at [1224, 40] on textarea "Write Liquid Text" at bounding box center [1206, 42] width 70 height 12
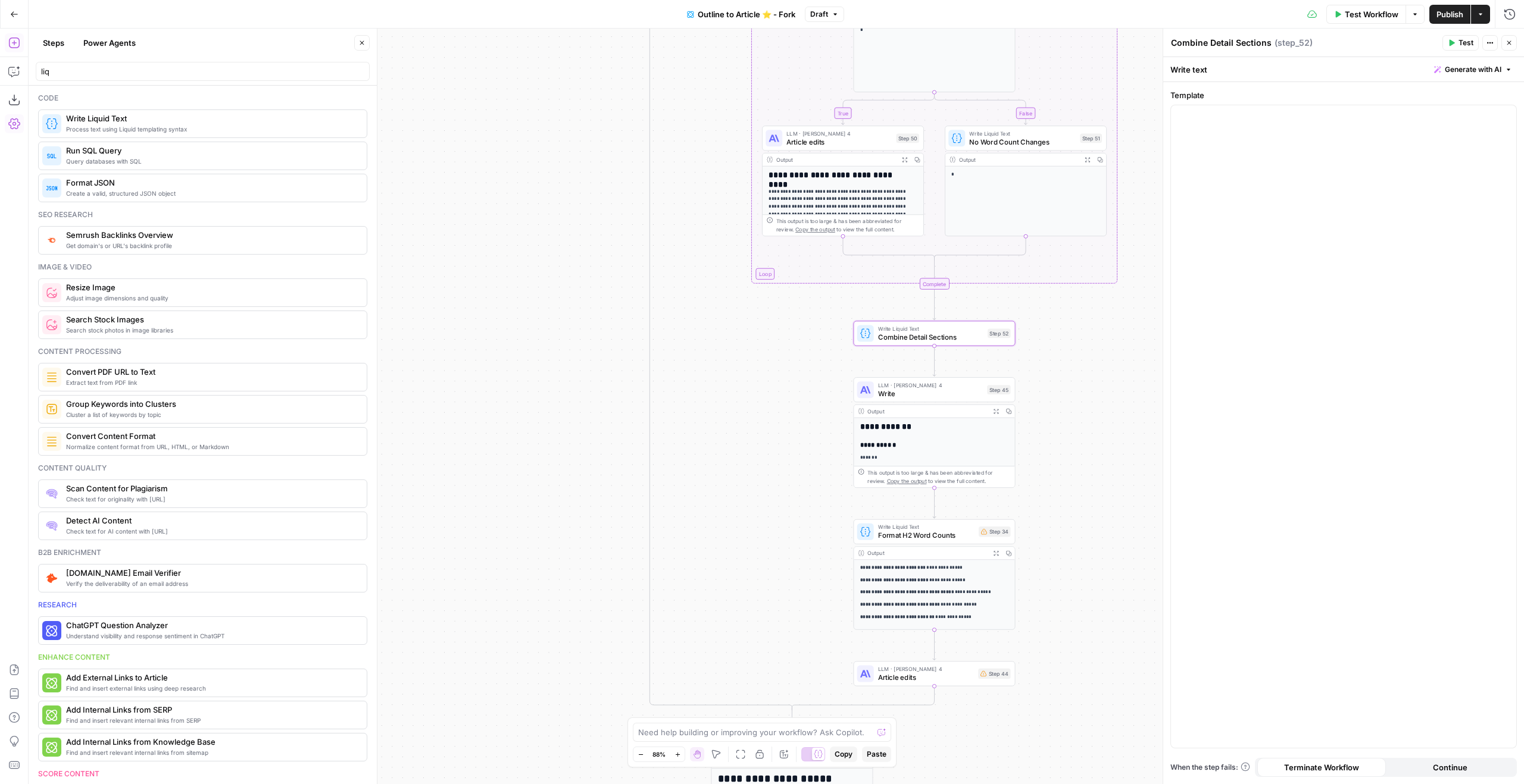
type textarea "Combine Detail Sections"
click at [1203, 194] on div at bounding box center [1344, 427] width 346 height 643
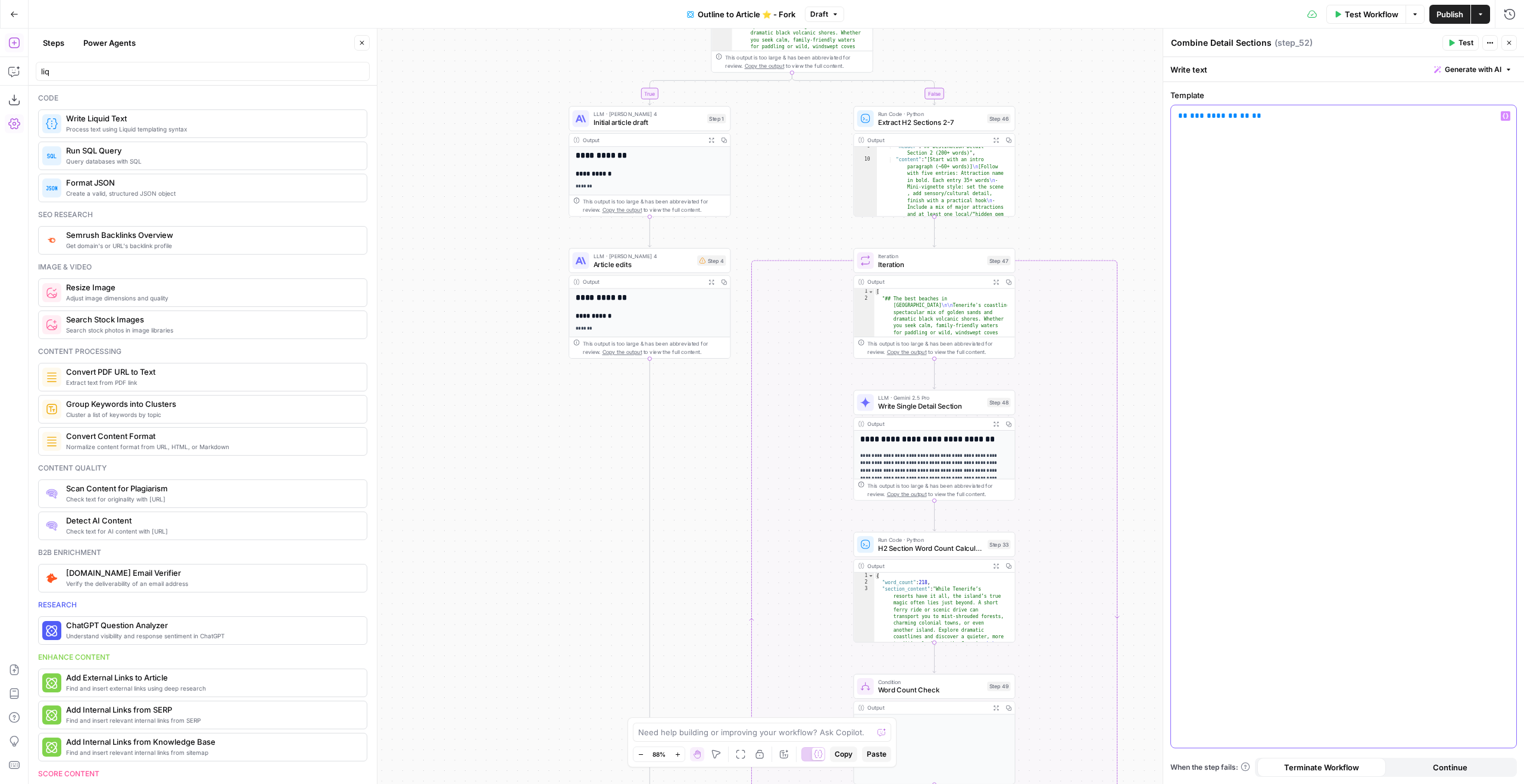
click at [1312, 197] on div "** *** ******* ** **" at bounding box center [1344, 427] width 346 height 643
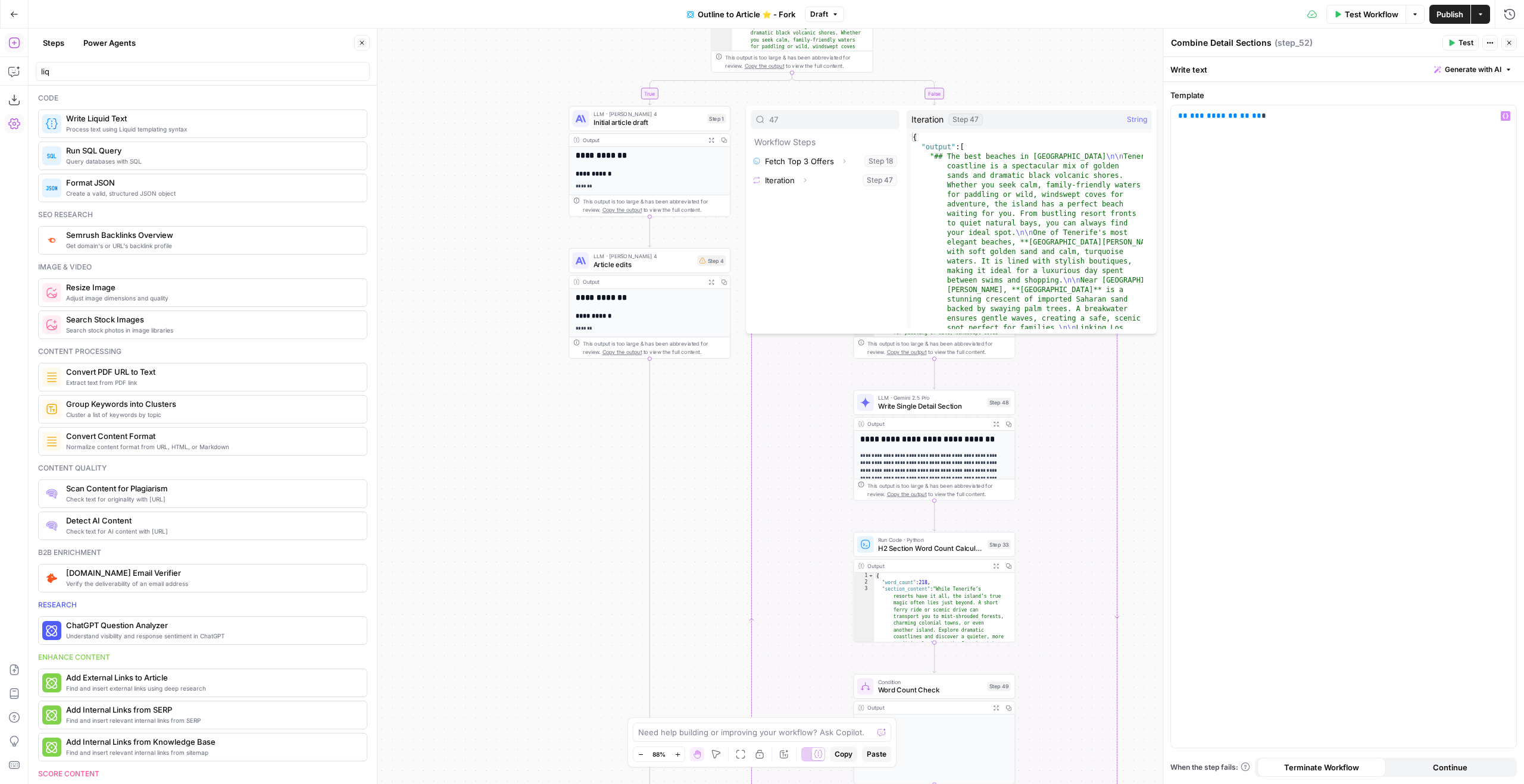
type input "47"
click at [802, 184] on icon "button" at bounding box center [804, 180] width 7 height 7
click at [803, 199] on span "Expand" at bounding box center [803, 199] width 1 height 1
click at [822, 198] on button "Select variable Output" at bounding box center [831, 199] width 137 height 19
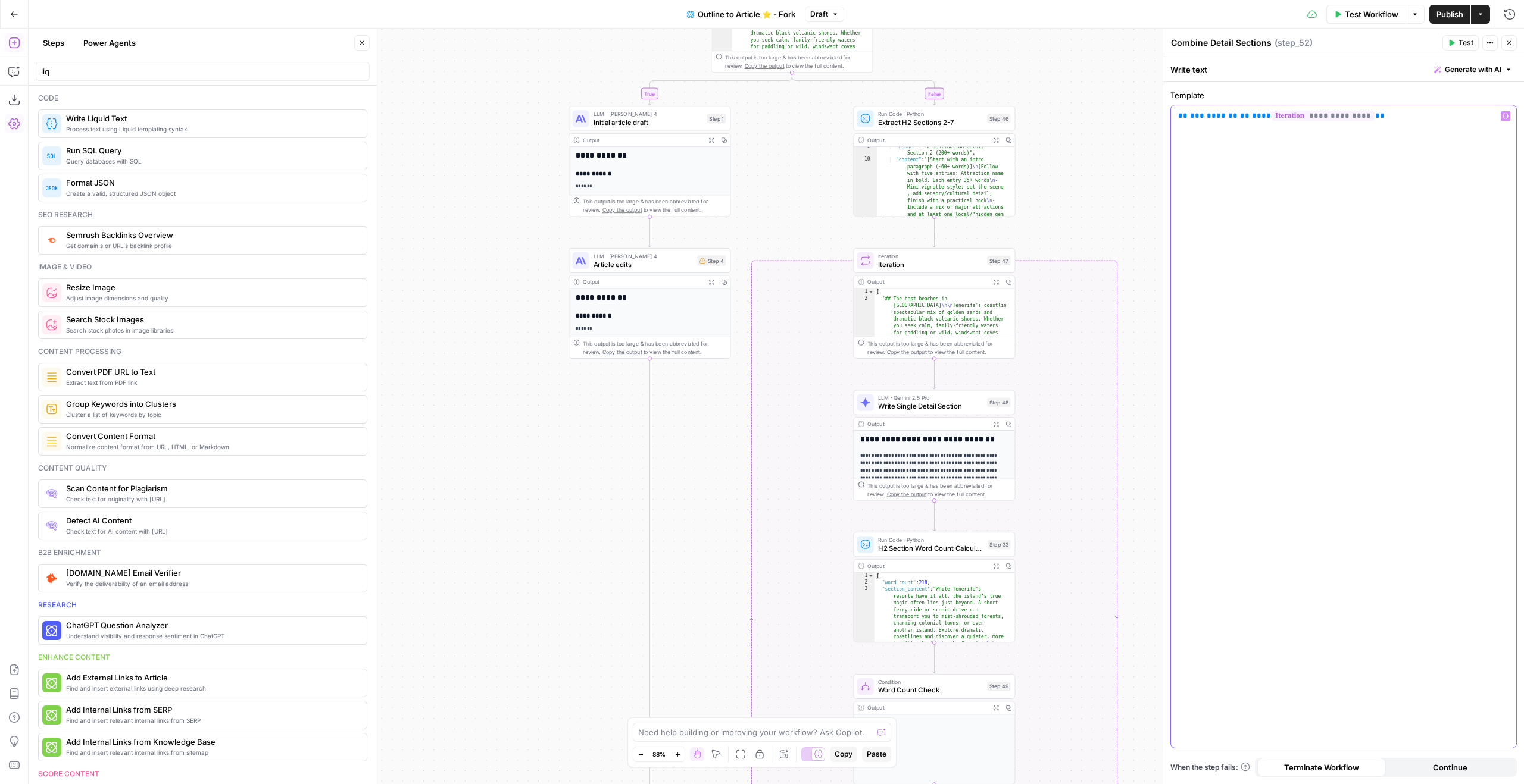
drag, startPoint x: 1379, startPoint y: 117, endPoint x: 1349, endPoint y: 120, distance: 30.1
click at [1349, 120] on p "**********" at bounding box center [1344, 116] width 331 height 12
click at [1353, 120] on span "**********" at bounding box center [1323, 115] width 103 height 10
click at [1354, 120] on span "**********" at bounding box center [1323, 115] width 103 height 10
click at [1357, 119] on p "**********" at bounding box center [1344, 116] width 331 height 12
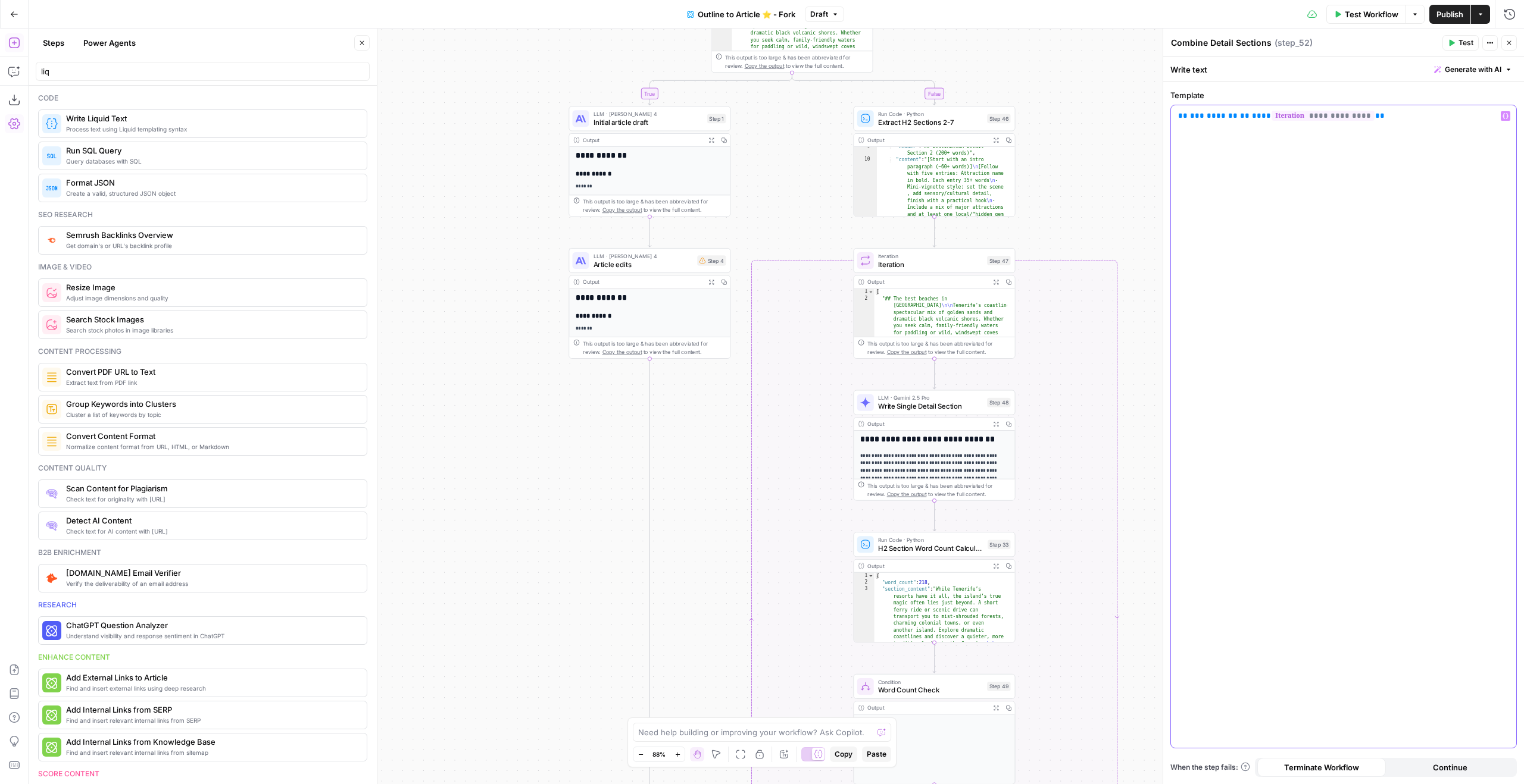
click at [1375, 119] on span "**" at bounding box center [1379, 115] width 9 height 7
drag, startPoint x: 1358, startPoint y: 116, endPoint x: 1262, endPoint y: 130, distance: 97.0
click at [1300, 119] on p "**********" at bounding box center [1344, 116] width 331 height 12
click at [1240, 114] on p "** *** ******* ** ** ** **" at bounding box center [1344, 116] width 331 height 12
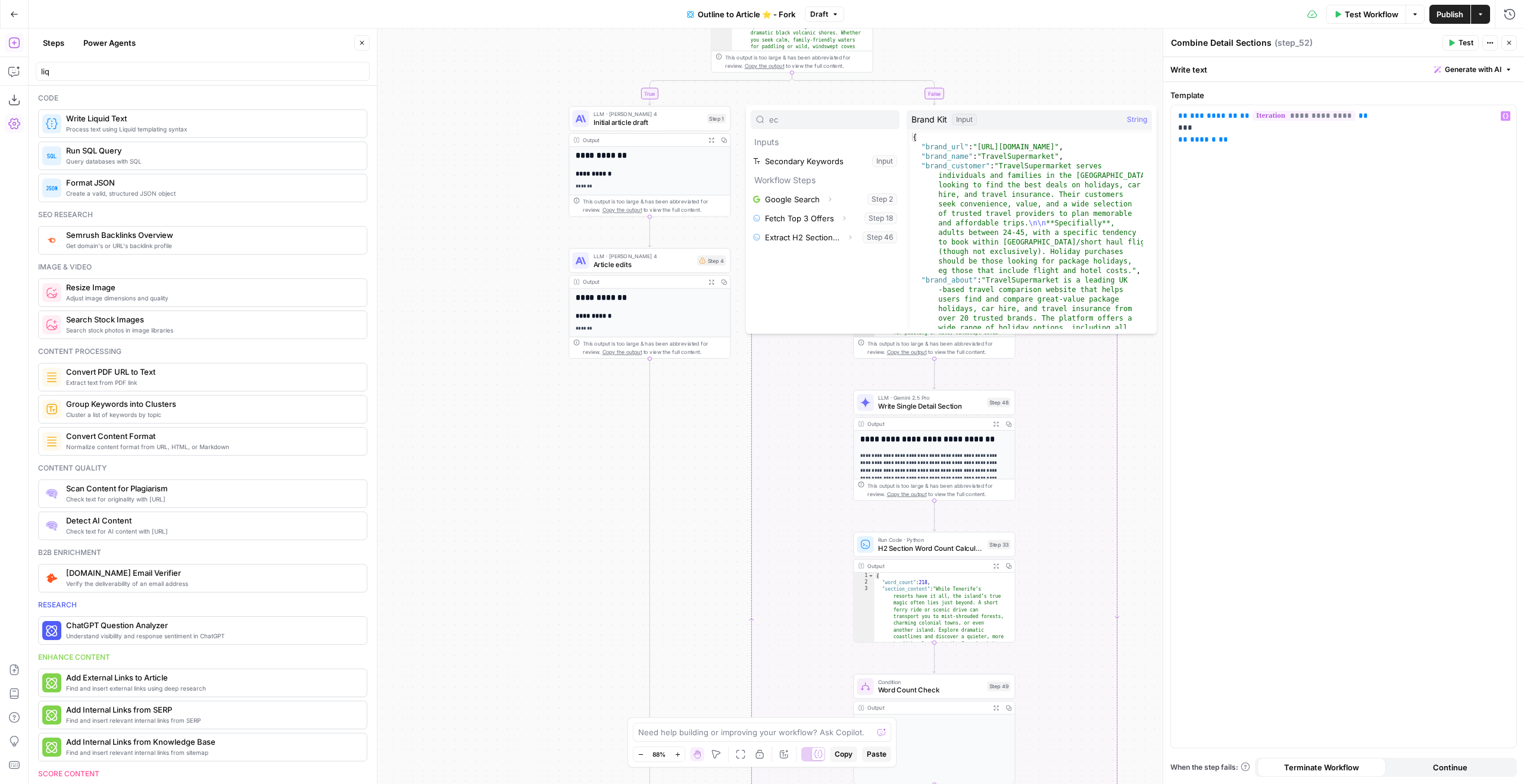
type input "ec"
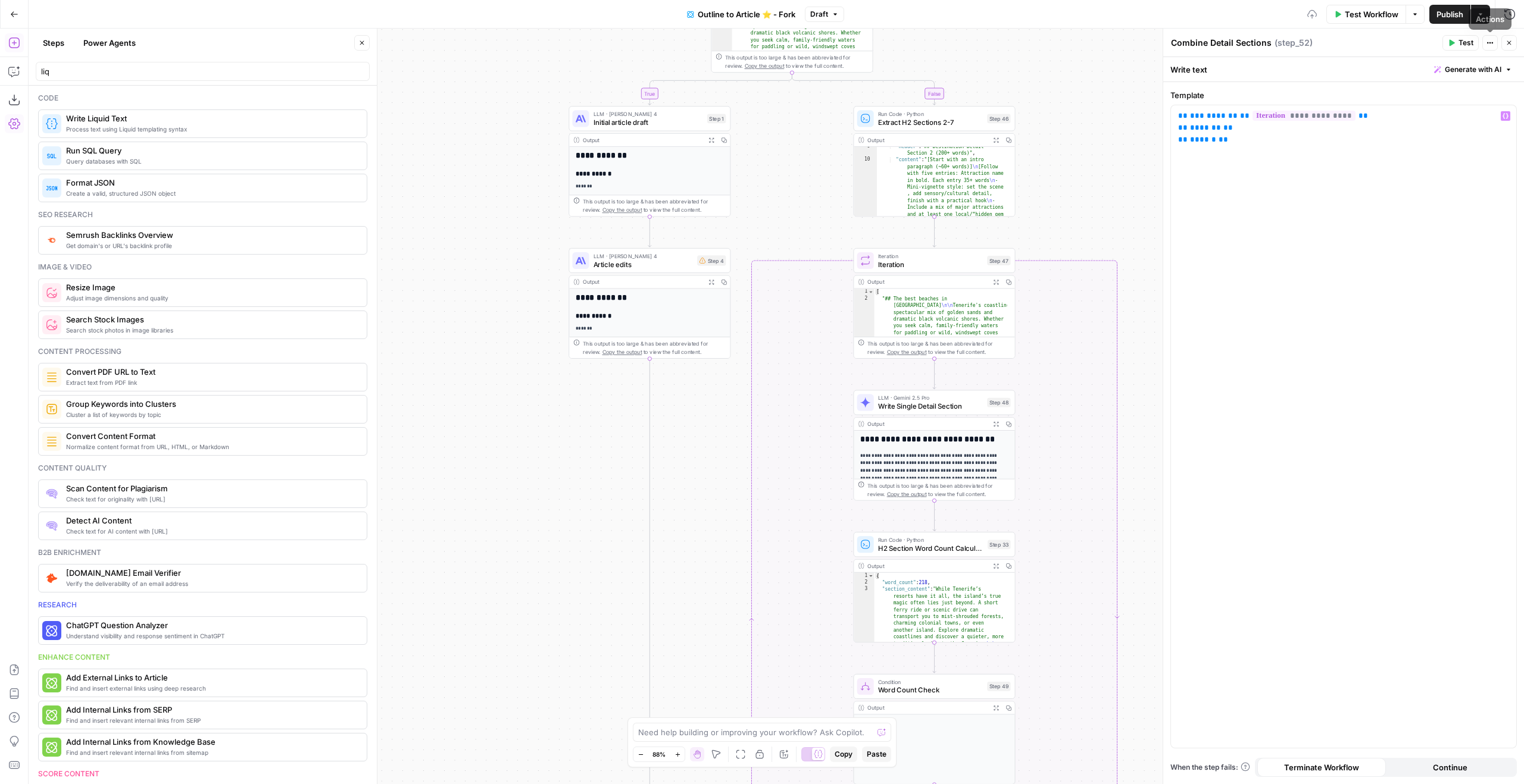
click at [1470, 45] on span "Test" at bounding box center [1466, 42] width 15 height 11
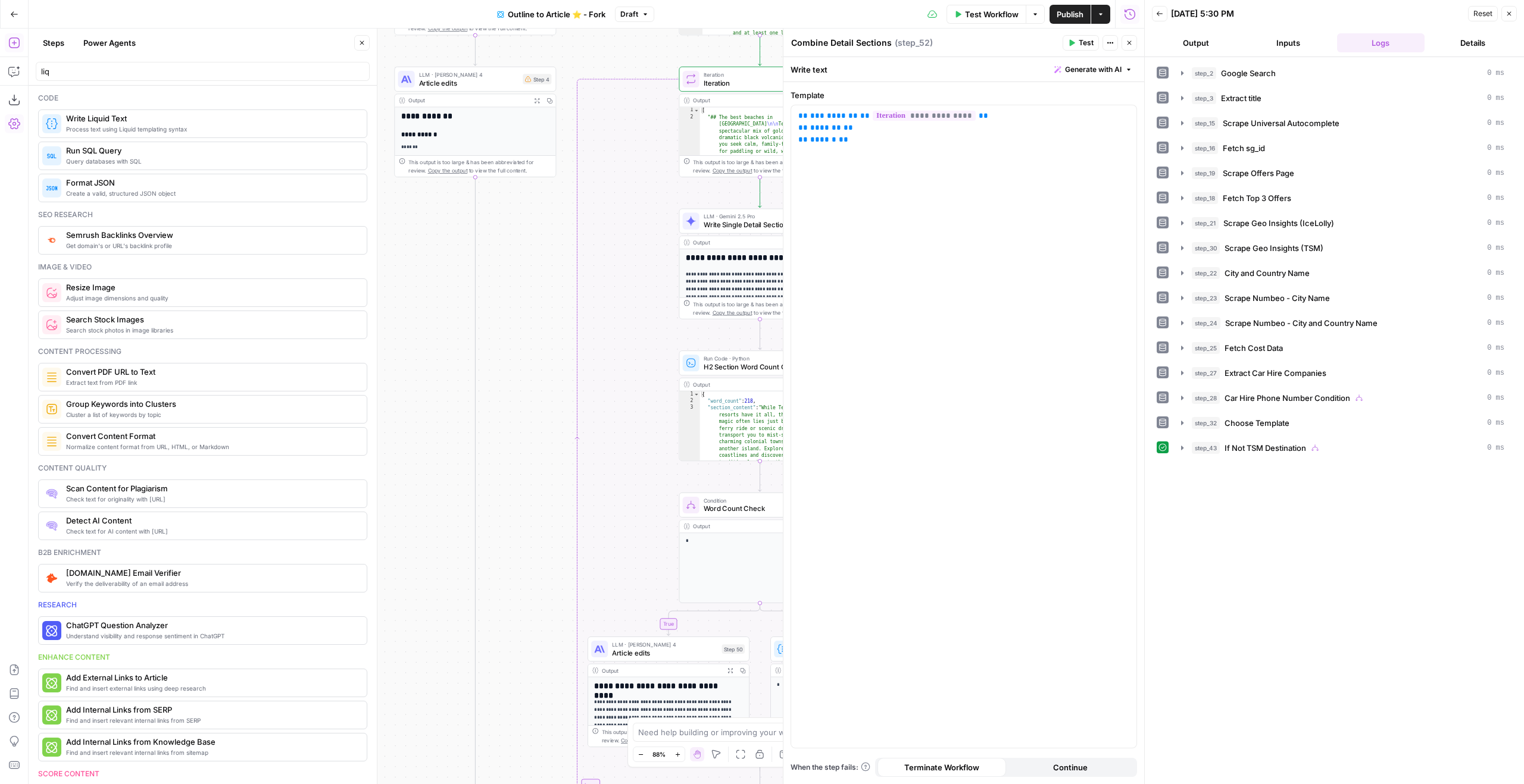
drag, startPoint x: 773, startPoint y: 192, endPoint x: 515, endPoint y: 148, distance: 261.7
click at [558, 0] on html "Ice Travel Group New Home Browse Insights Opportunities Your Data Flightpath Re…" at bounding box center [762, 392] width 1524 height 784
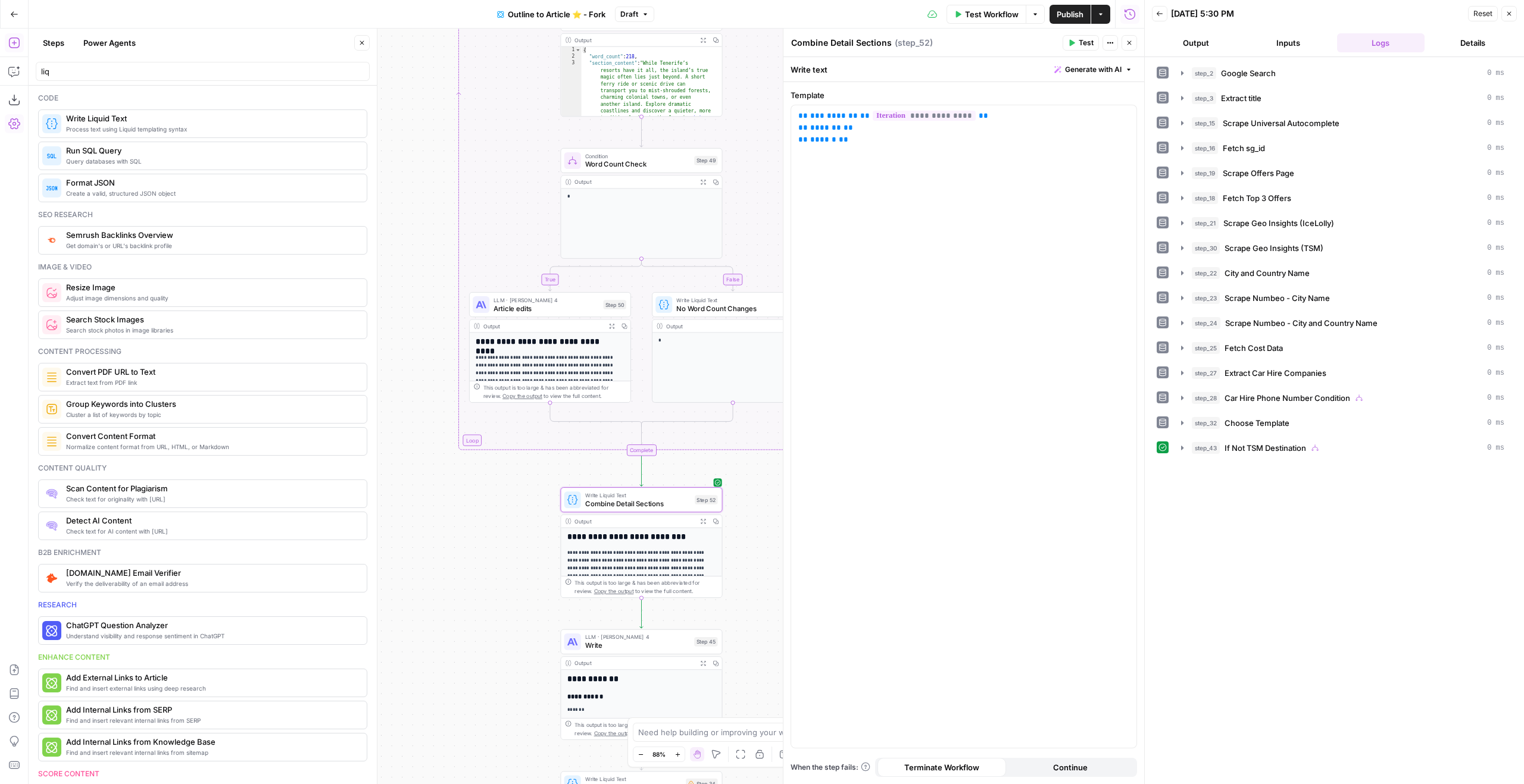
drag, startPoint x: 478, startPoint y: 352, endPoint x: 400, endPoint y: 29, distance: 332.3
click at [400, 29] on div "true true true false false true false false Workflow Set Inputs Inputs Google S…" at bounding box center [586, 406] width 1116 height 756
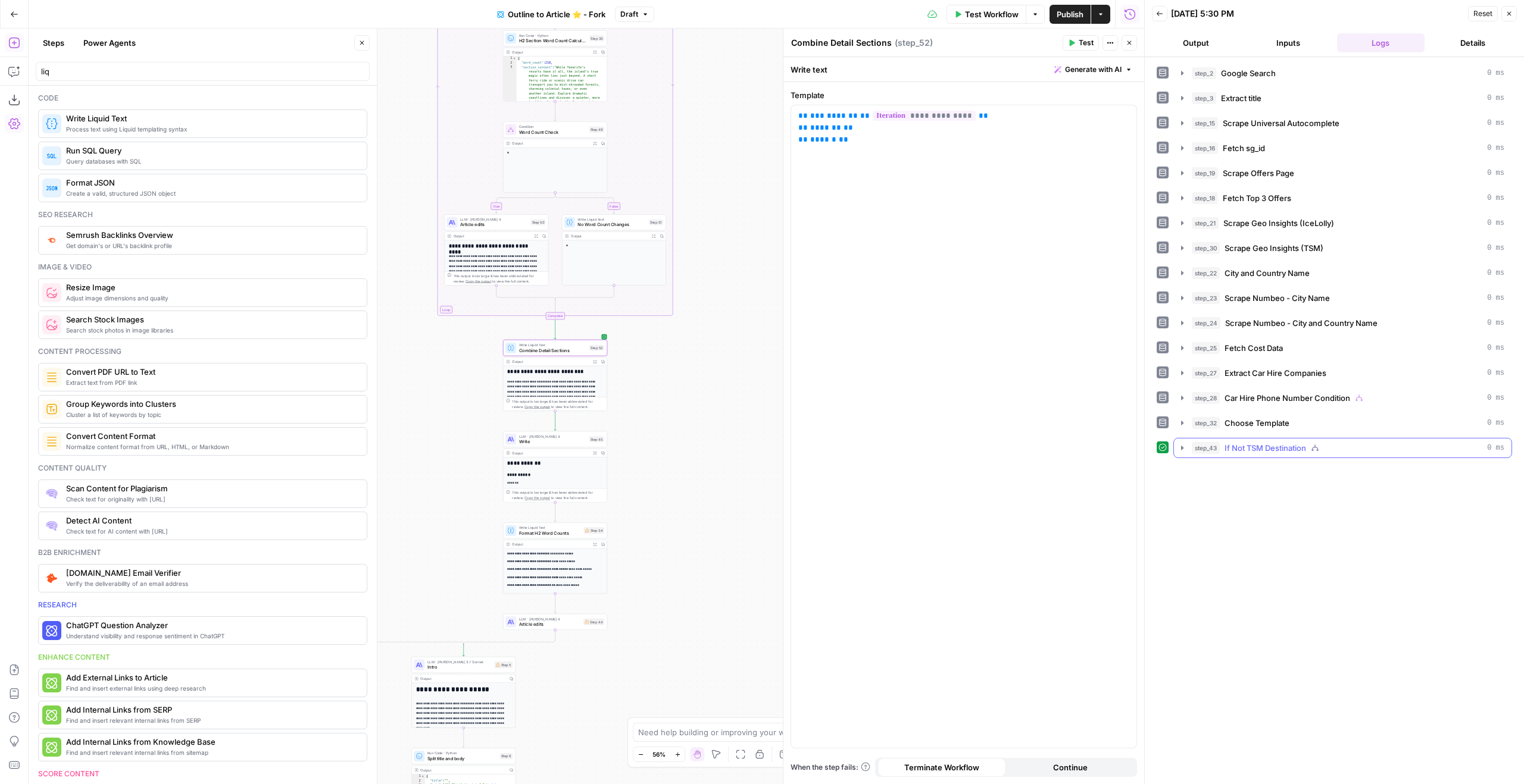
click at [1331, 439] on button "step_43 If Not TSM Destination 0 ms" at bounding box center [1343, 448] width 337 height 19
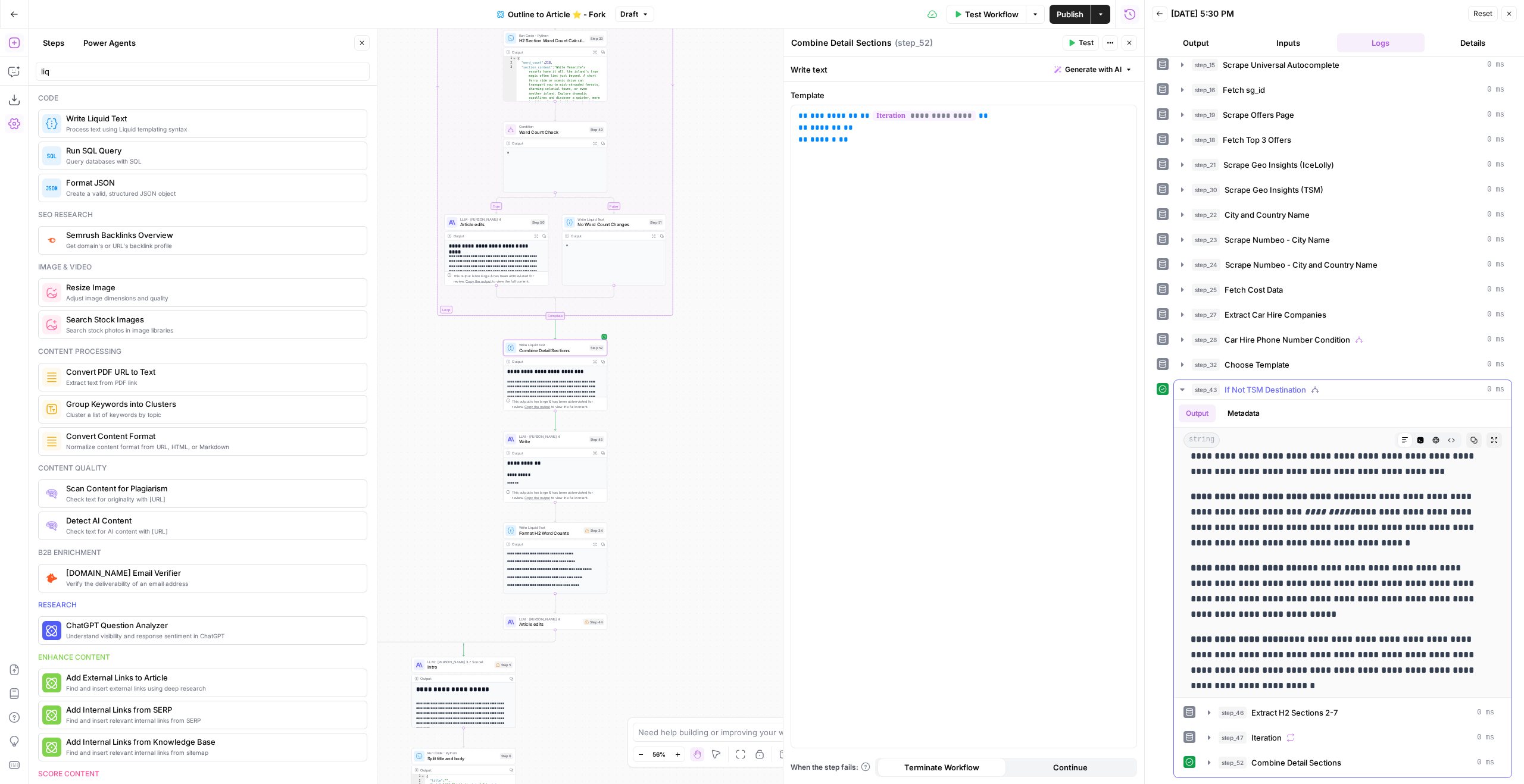
scroll to position [1648, 0]
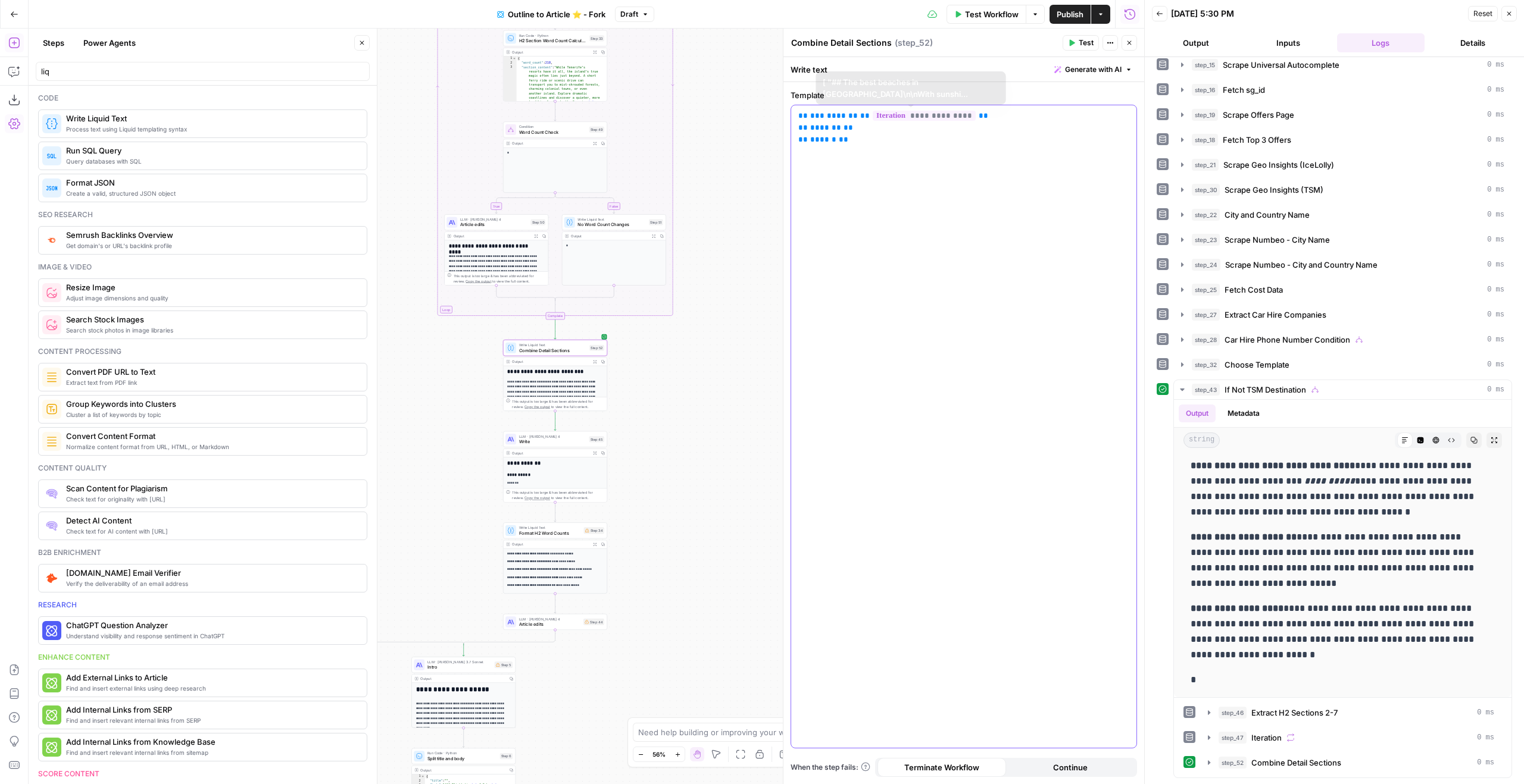
click at [933, 143] on p "**********" at bounding box center [964, 128] width 331 height 36
click at [1002, 168] on div "**********" at bounding box center [964, 427] width 346 height 643
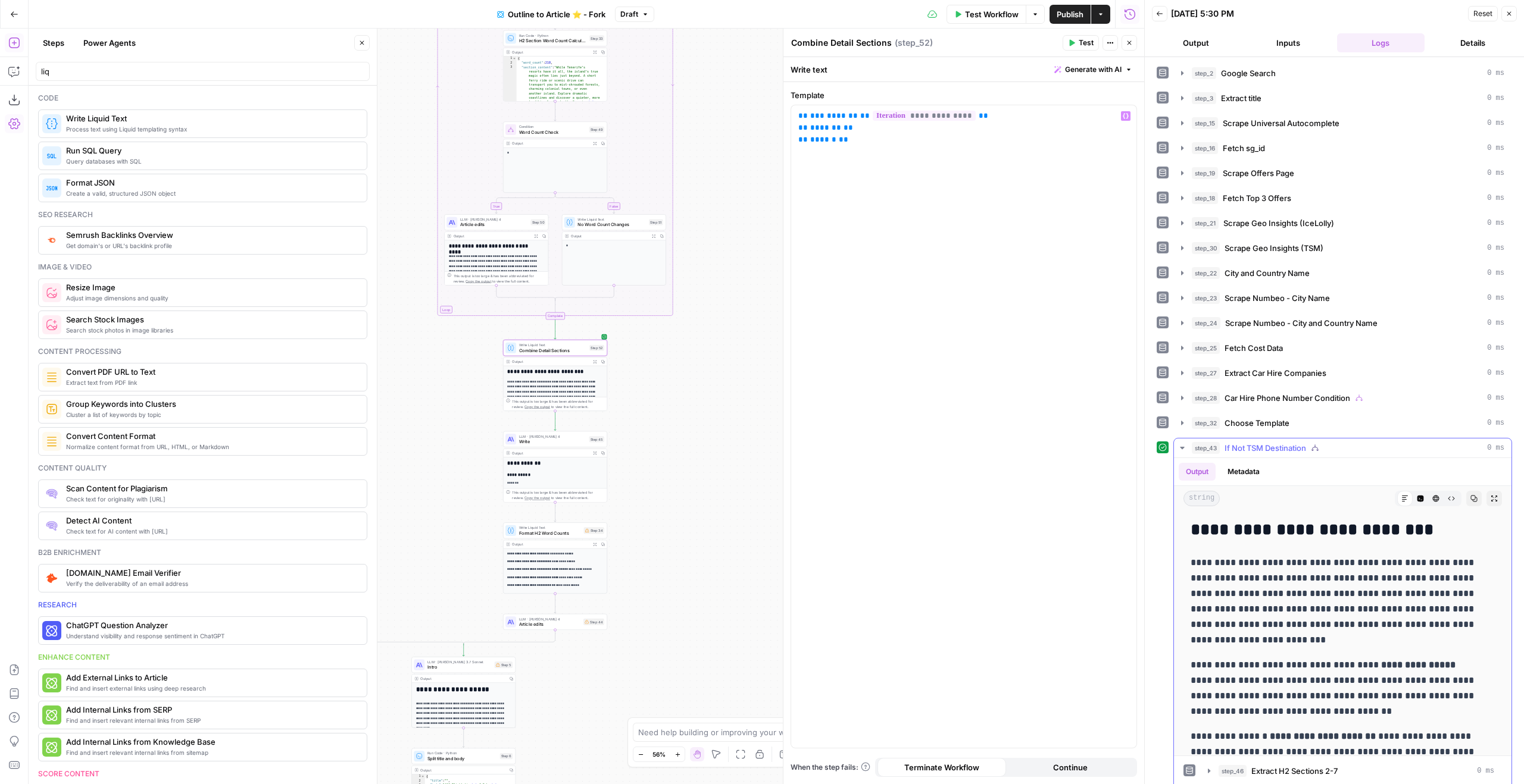
click at [1443, 491] on button "Raw Output" at bounding box center [1451, 498] width 16 height 16
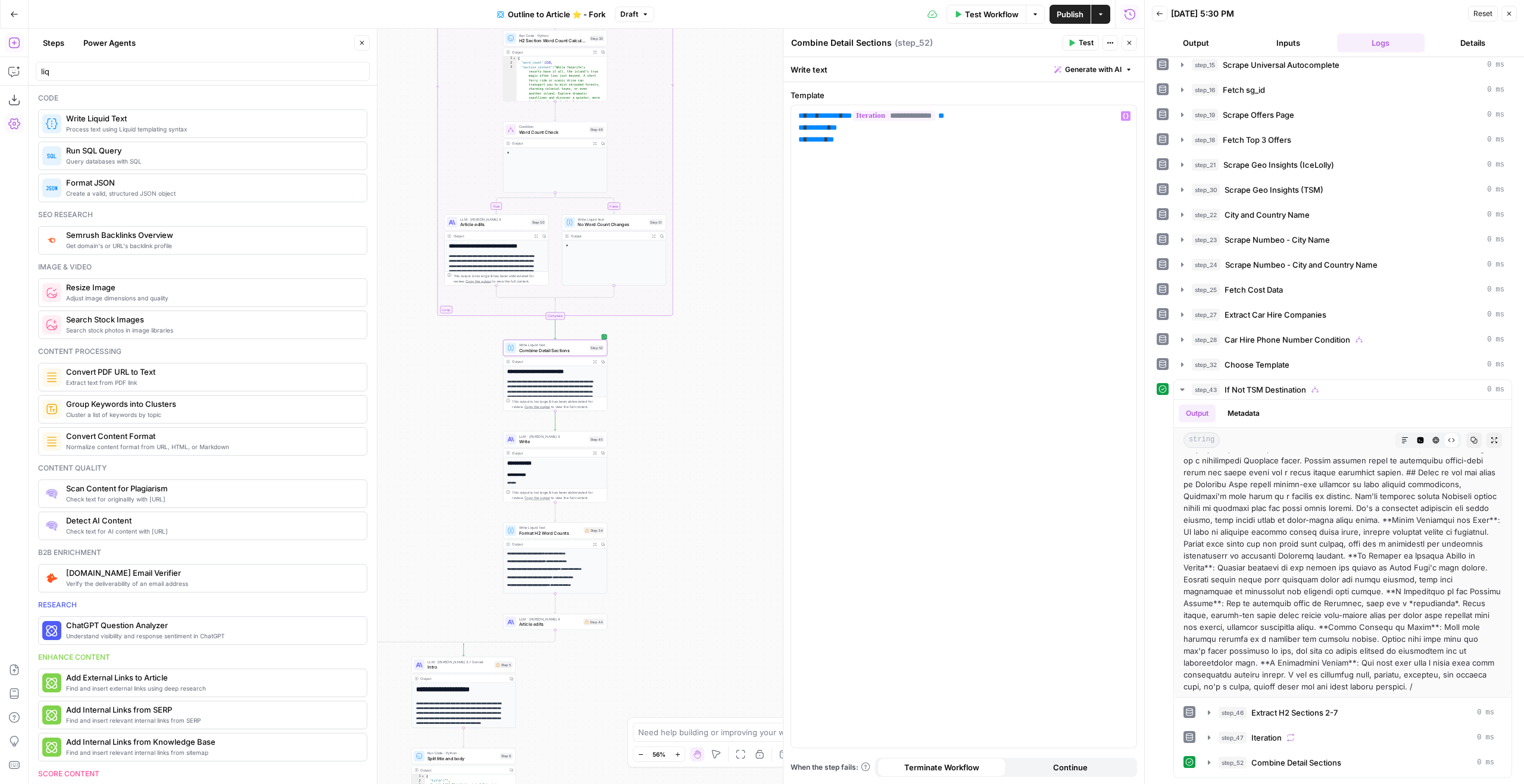
drag, startPoint x: 739, startPoint y: 329, endPoint x: 802, endPoint y: 461, distance: 146.3
click at [802, 461] on body "Ice Travel Group New Home Browse Insights Opportunities Your Data Flightpath Re…" at bounding box center [762, 392] width 1524 height 784
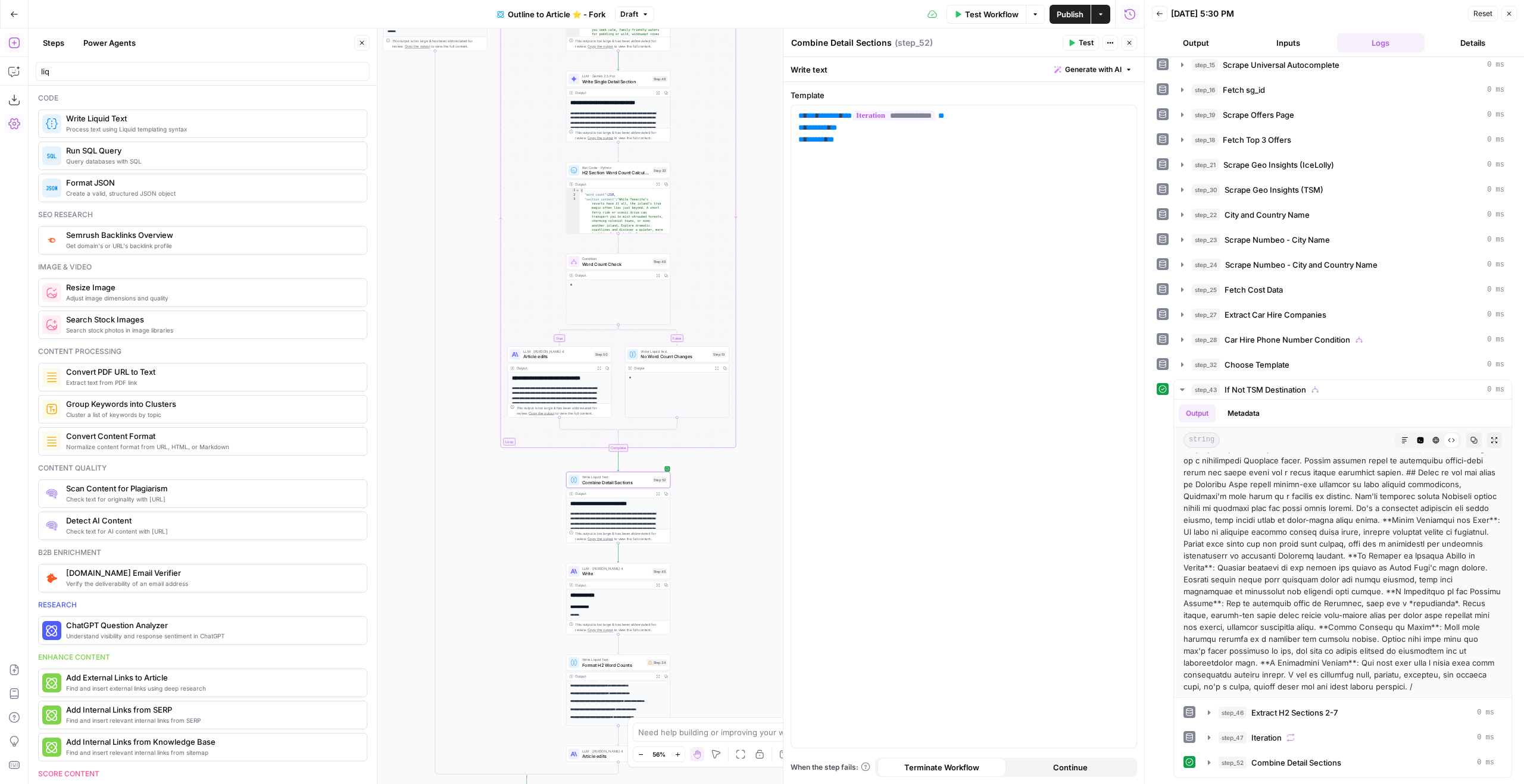
click at [696, 358] on span "No Word Count Changes" at bounding box center [675, 357] width 68 height 7
click at [961, 109] on div "*" at bounding box center [964, 427] width 346 height 643
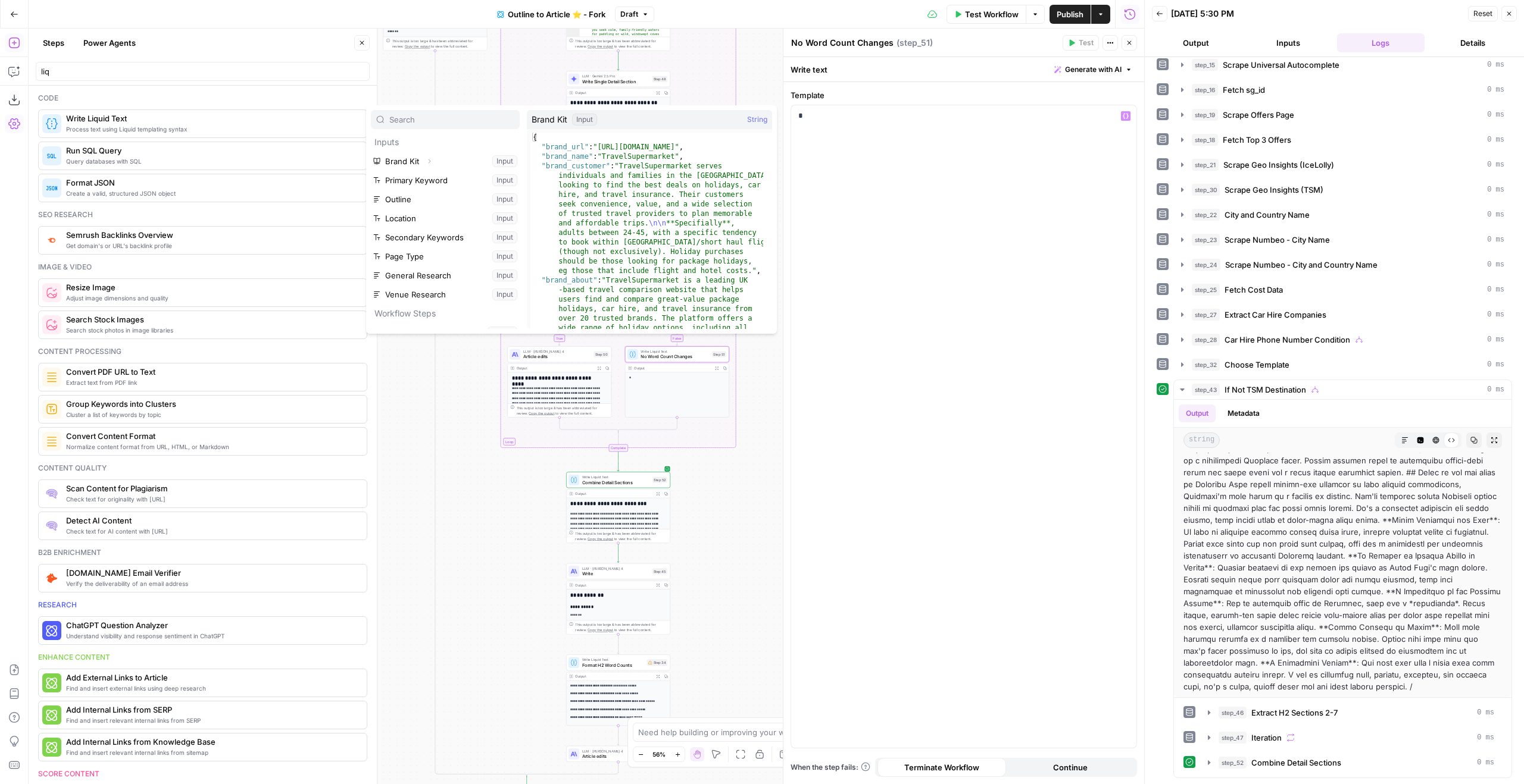
click at [760, 83] on div "true true true false false true false false Workflow Set Inputs Inputs Google S…" at bounding box center [586, 406] width 1116 height 756
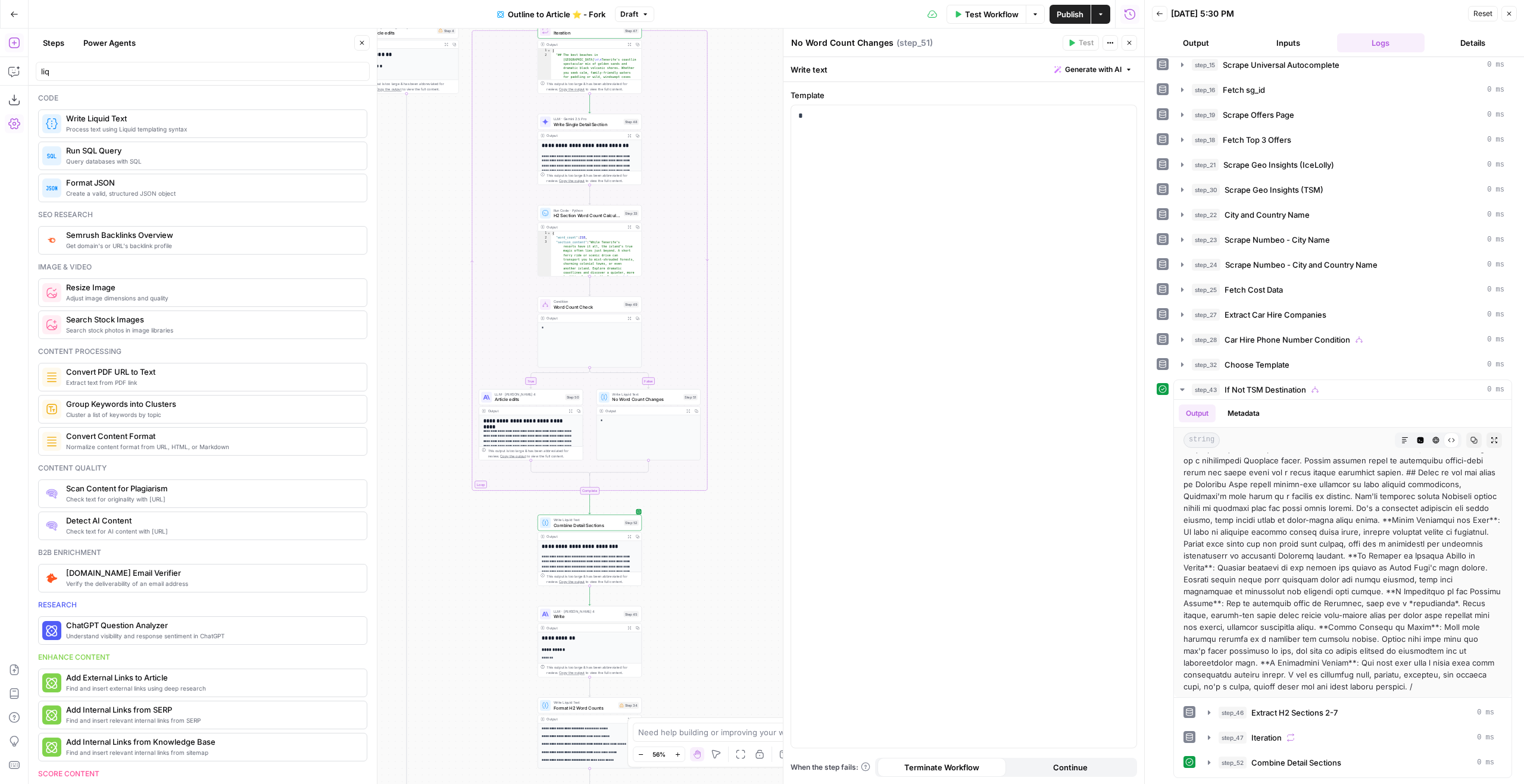
drag, startPoint x: 753, startPoint y: 188, endPoint x: 705, endPoint y: 262, distance: 88.2
click at [705, 262] on div "true true true false false true false false Workflow Set Inputs Inputs Google S…" at bounding box center [586, 406] width 1116 height 756
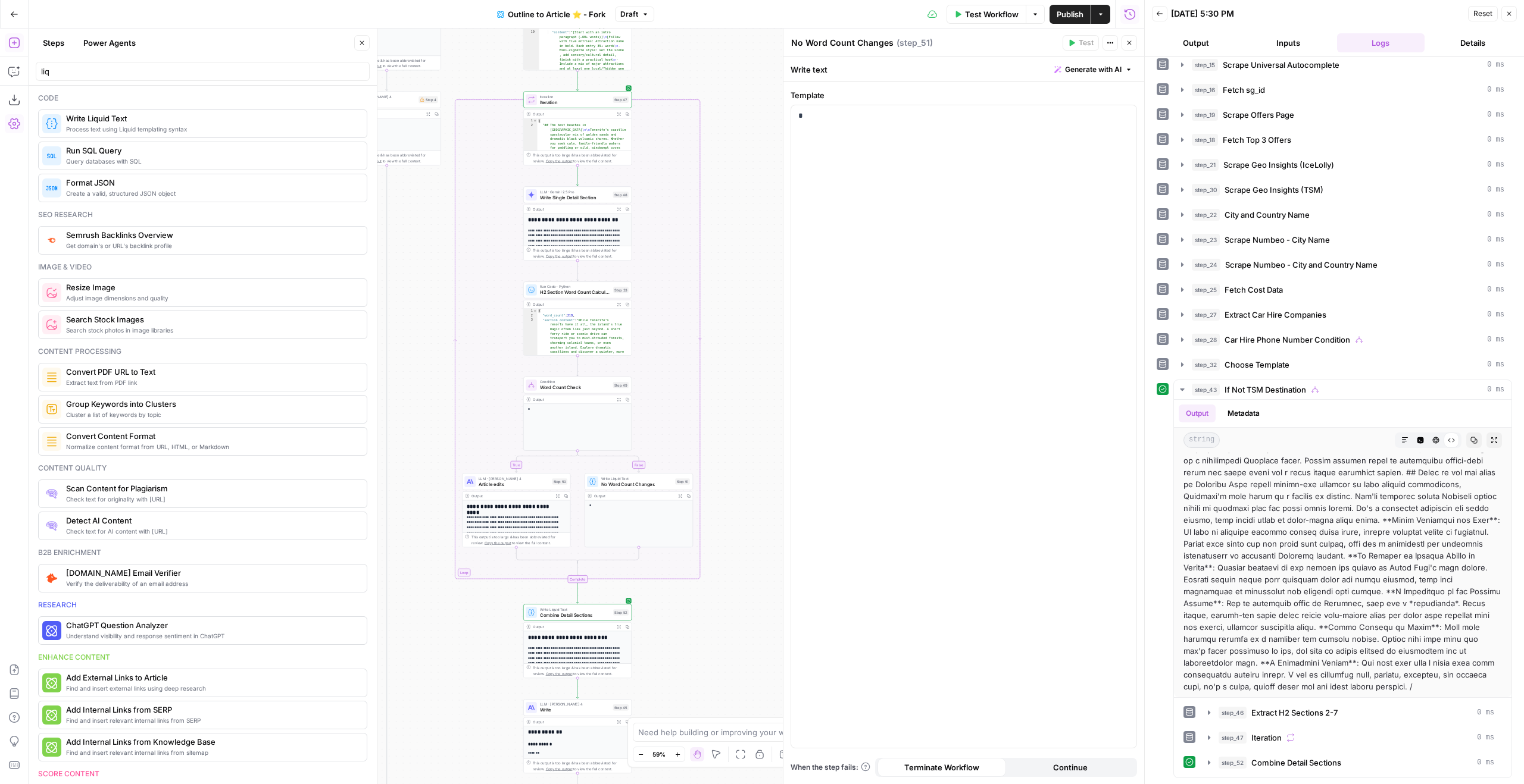
drag, startPoint x: 715, startPoint y: 220, endPoint x: 723, endPoint y: 284, distance: 64.5
click at [723, 286] on div "true true true false false true false false Workflow Set Inputs Inputs Google S…" at bounding box center [586, 406] width 1116 height 756
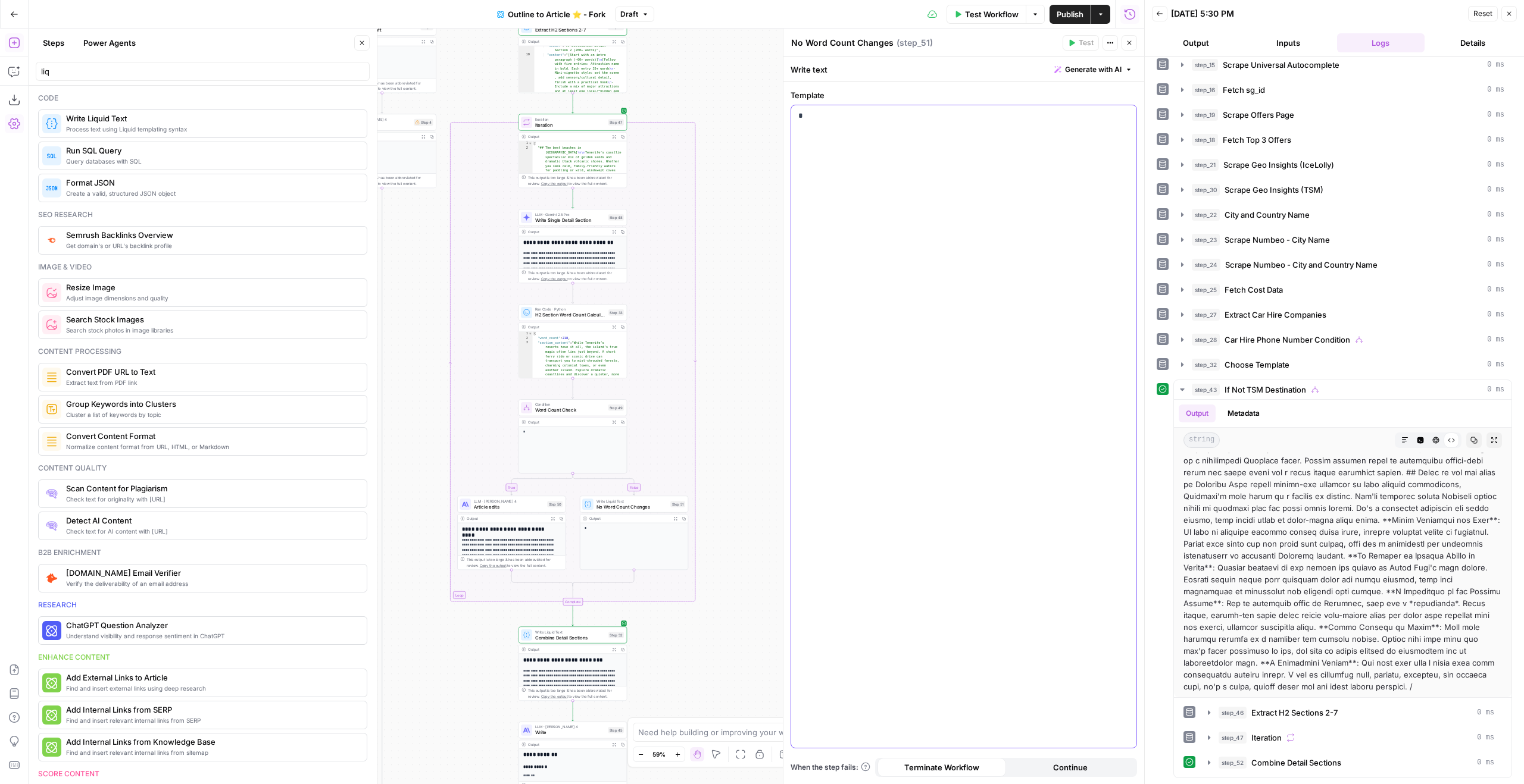
click at [931, 196] on div "*" at bounding box center [964, 427] width 346 height 643
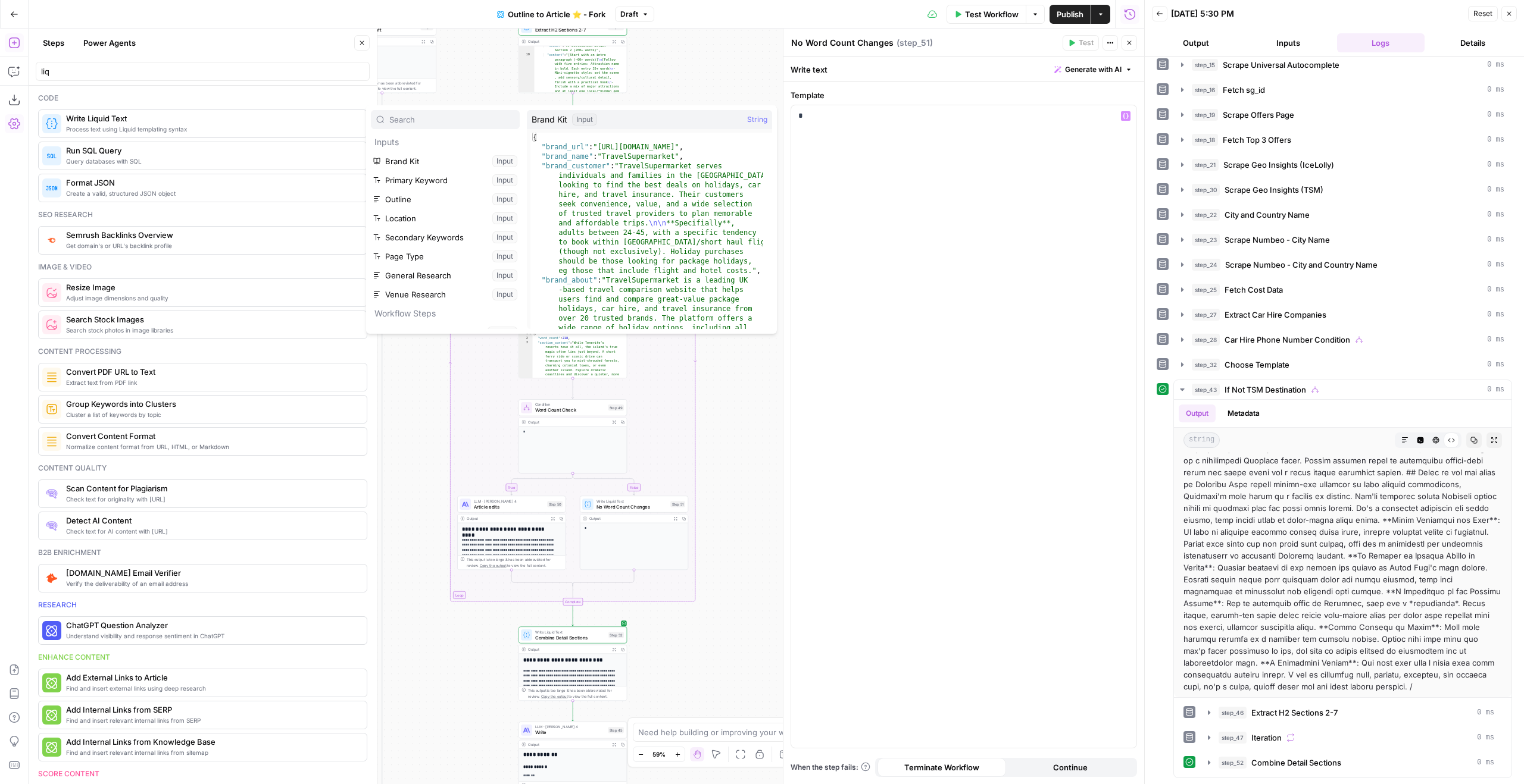
type input "5"
type input "8"
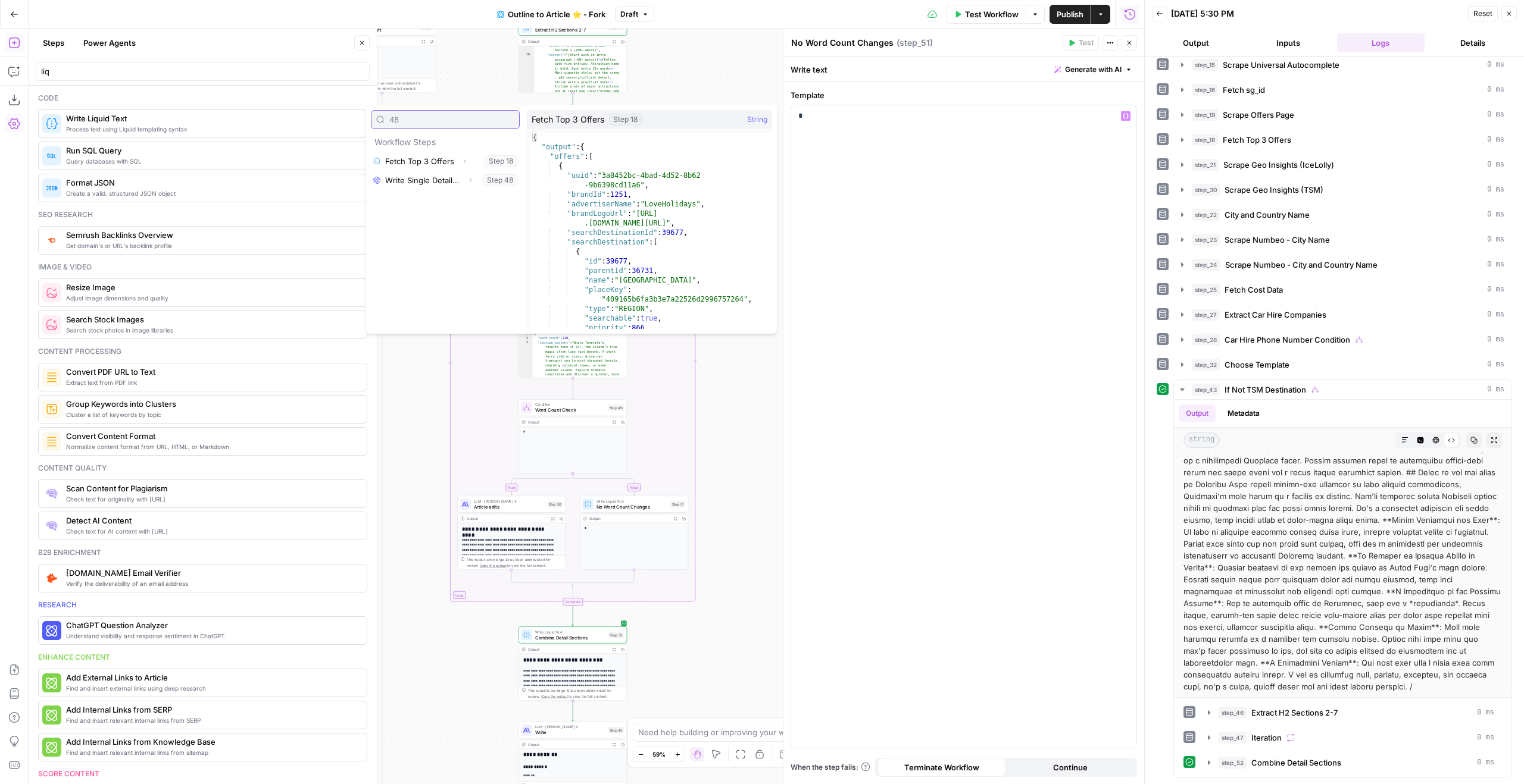
type input "48"
click at [467, 181] on icon "button" at bounding box center [470, 180] width 7 height 7
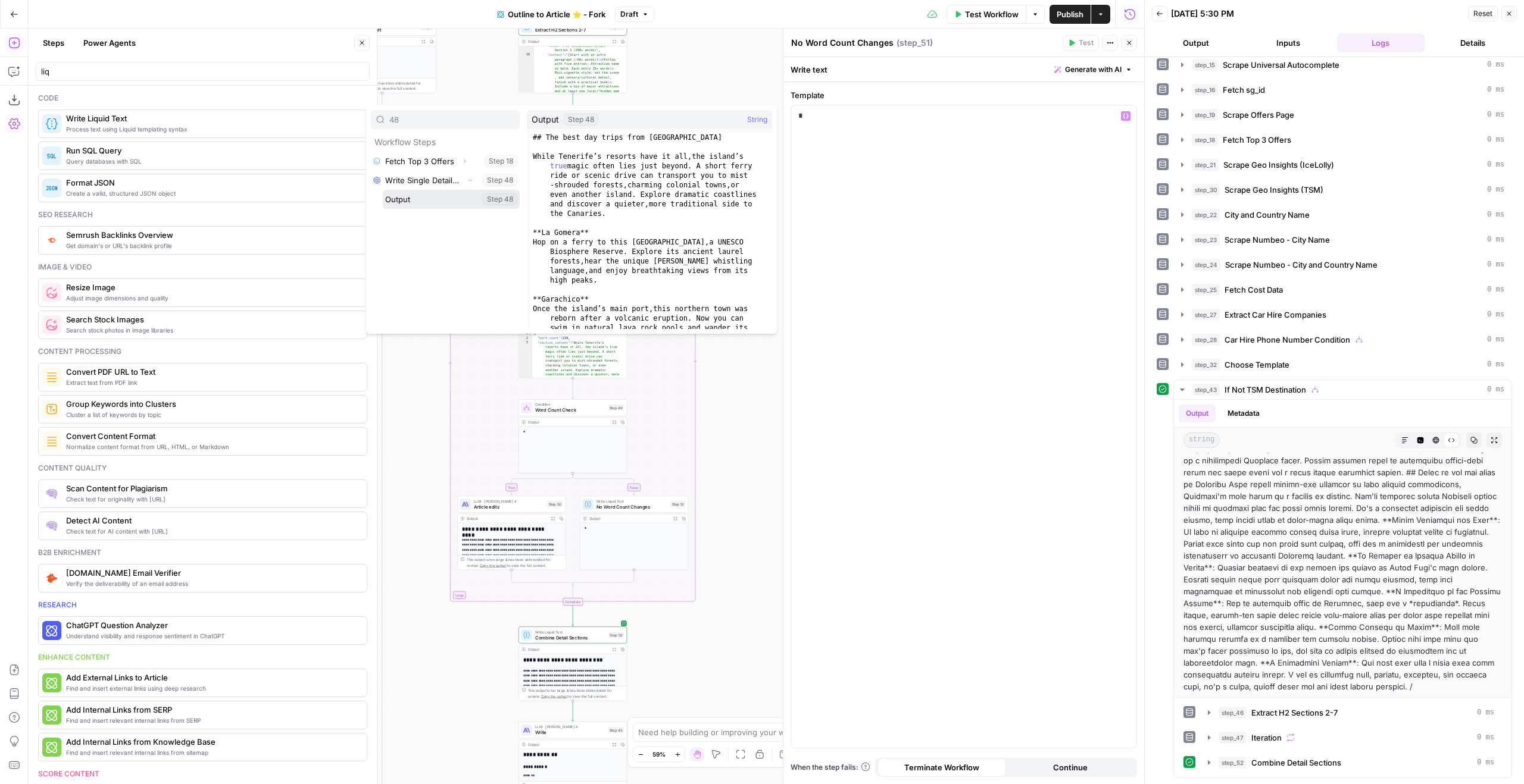
click at [412, 203] on button "Select variable Output" at bounding box center [451, 199] width 137 height 19
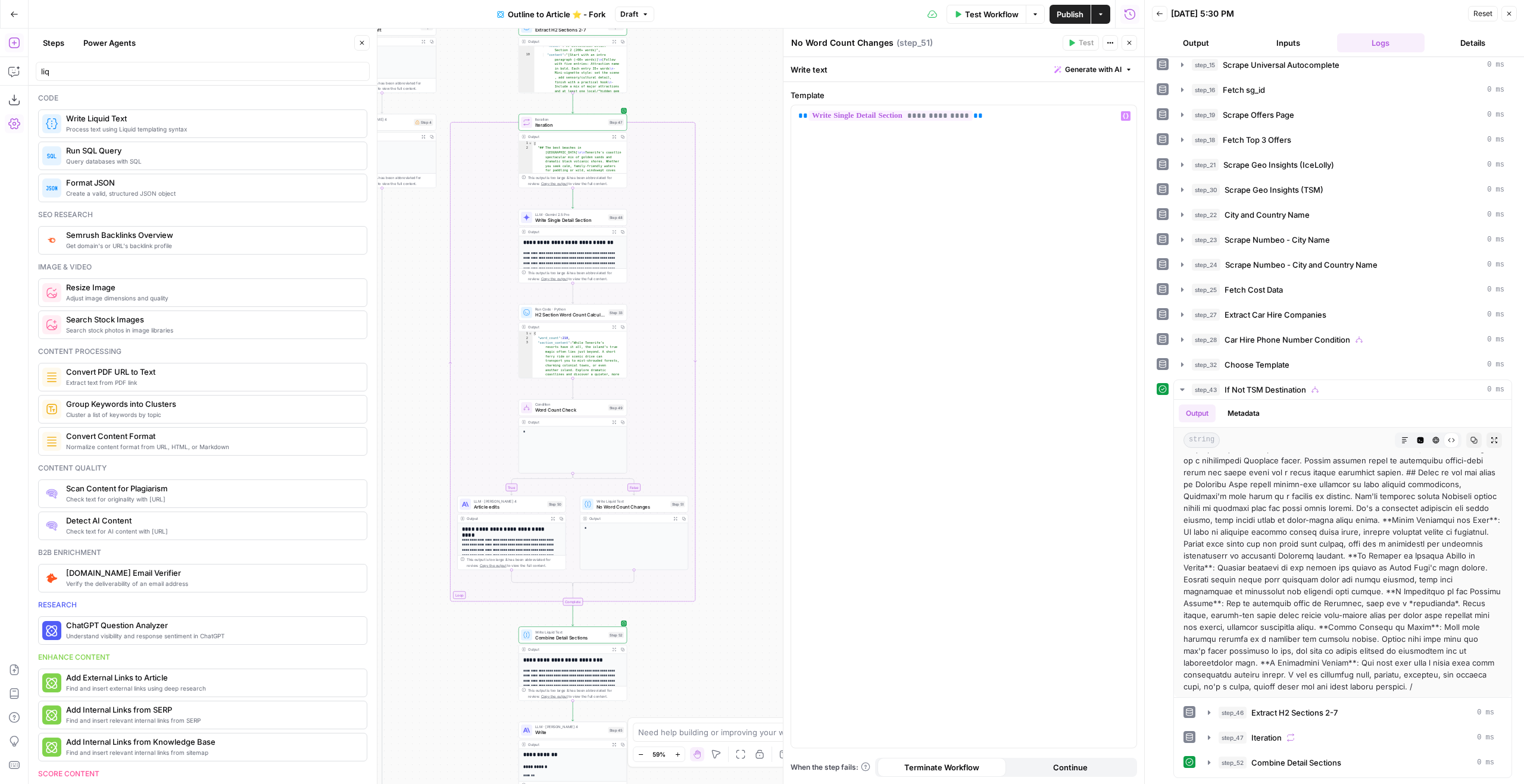
click at [1132, 39] on icon "button" at bounding box center [1129, 42] width 7 height 7
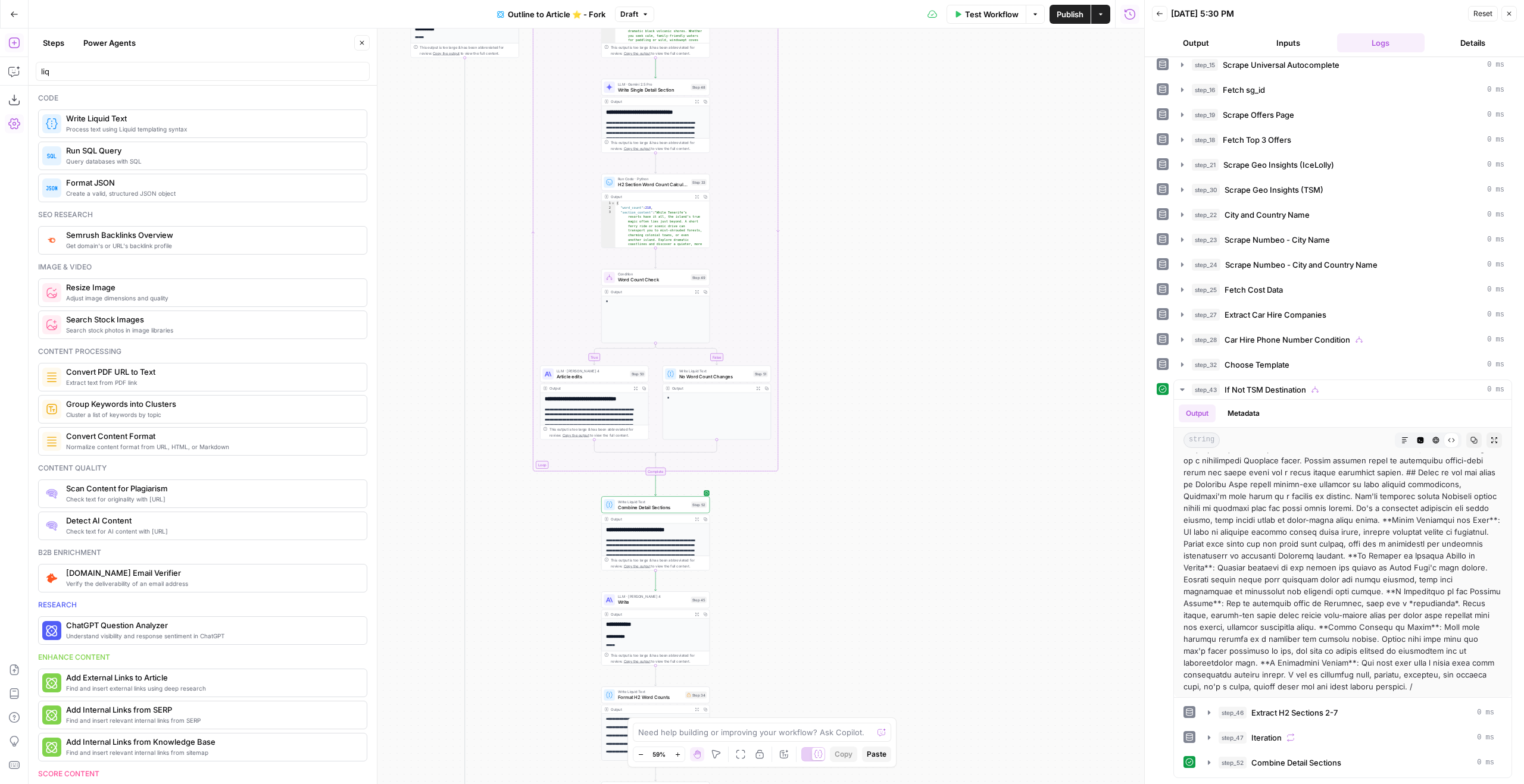
drag, startPoint x: 858, startPoint y: 530, endPoint x: 953, endPoint y: 423, distance: 143.1
click at [953, 423] on div "true true true false false true false false Workflow Set Inputs Inputs Google S…" at bounding box center [586, 406] width 1116 height 756
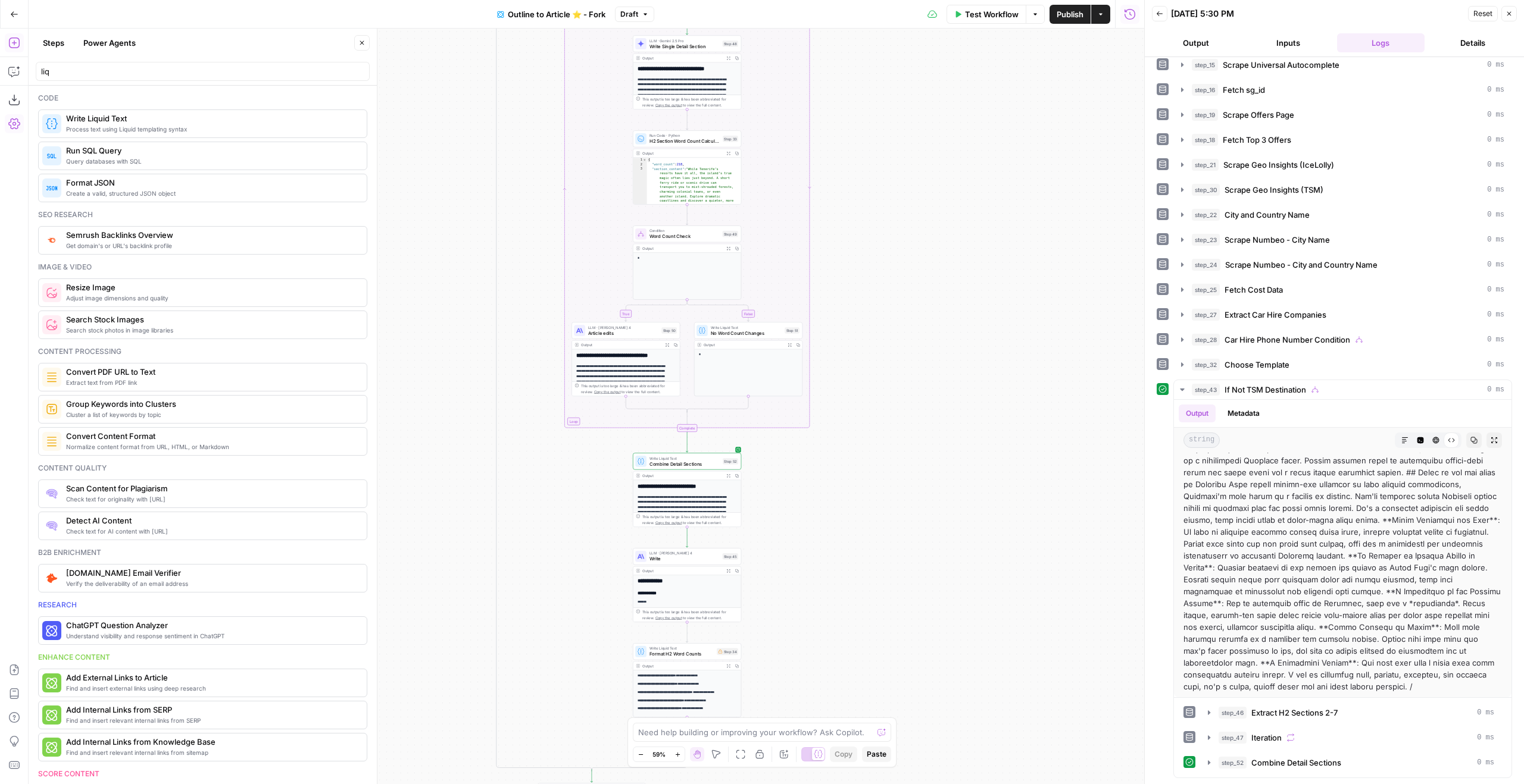
drag, startPoint x: 890, startPoint y: 567, endPoint x: 852, endPoint y: 418, distance: 153.8
click at [938, 432] on div "true true true false false true false false Workflow Set Inputs Inputs Google S…" at bounding box center [586, 406] width 1116 height 756
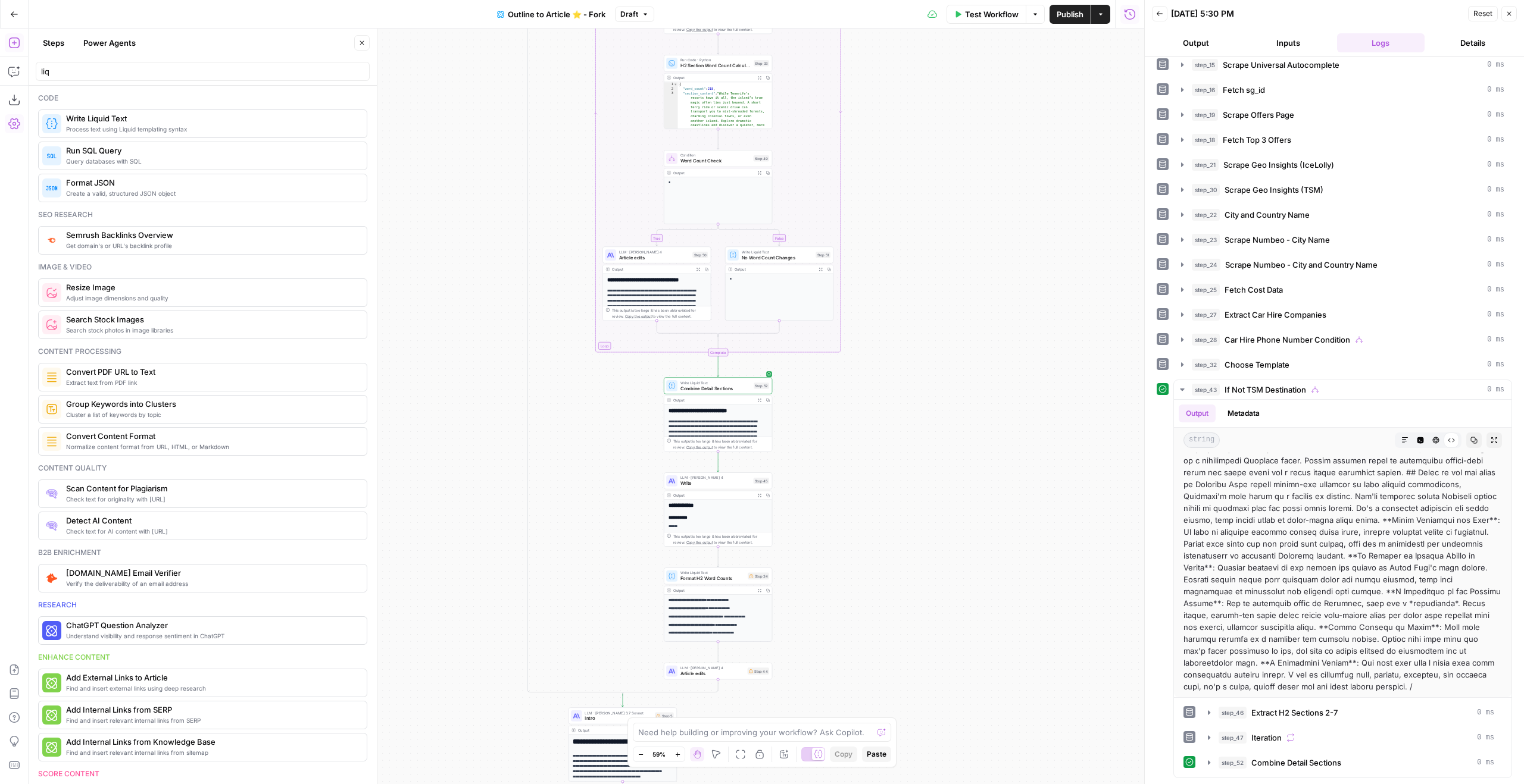
click at [715, 487] on span "Write" at bounding box center [715, 483] width 71 height 7
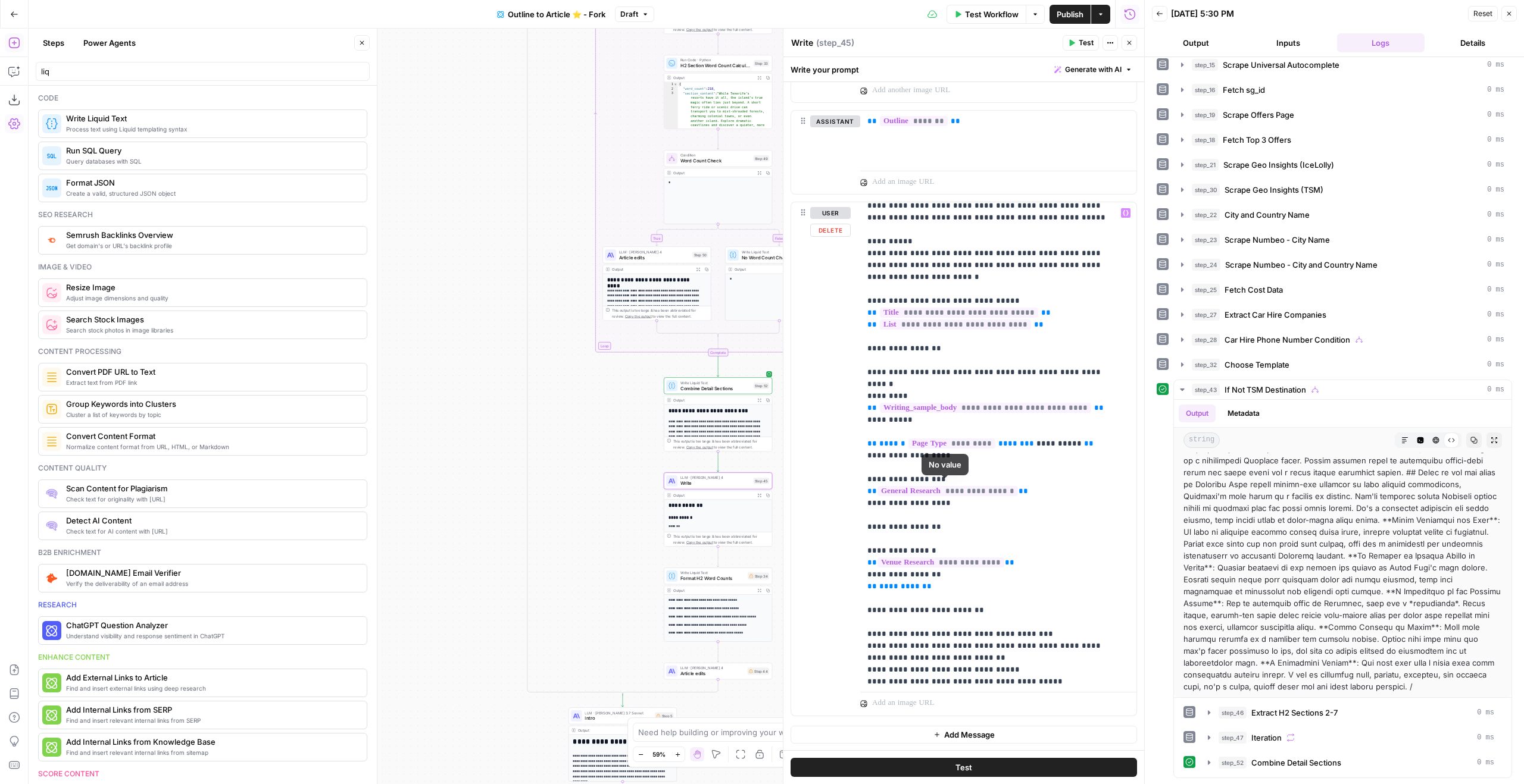
scroll to position [129, 0]
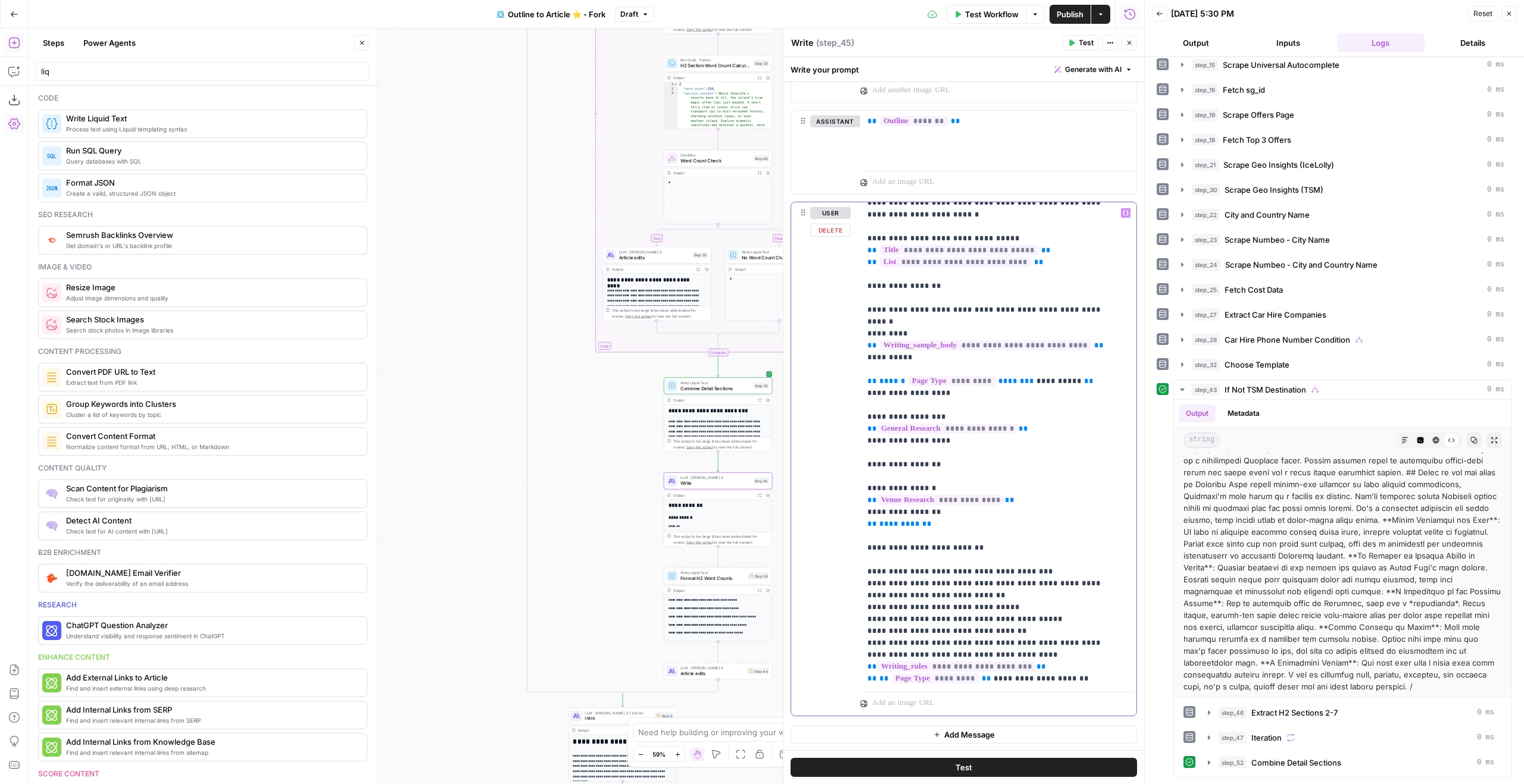
click at [981, 512] on p "**********" at bounding box center [990, 512] width 244 height 869
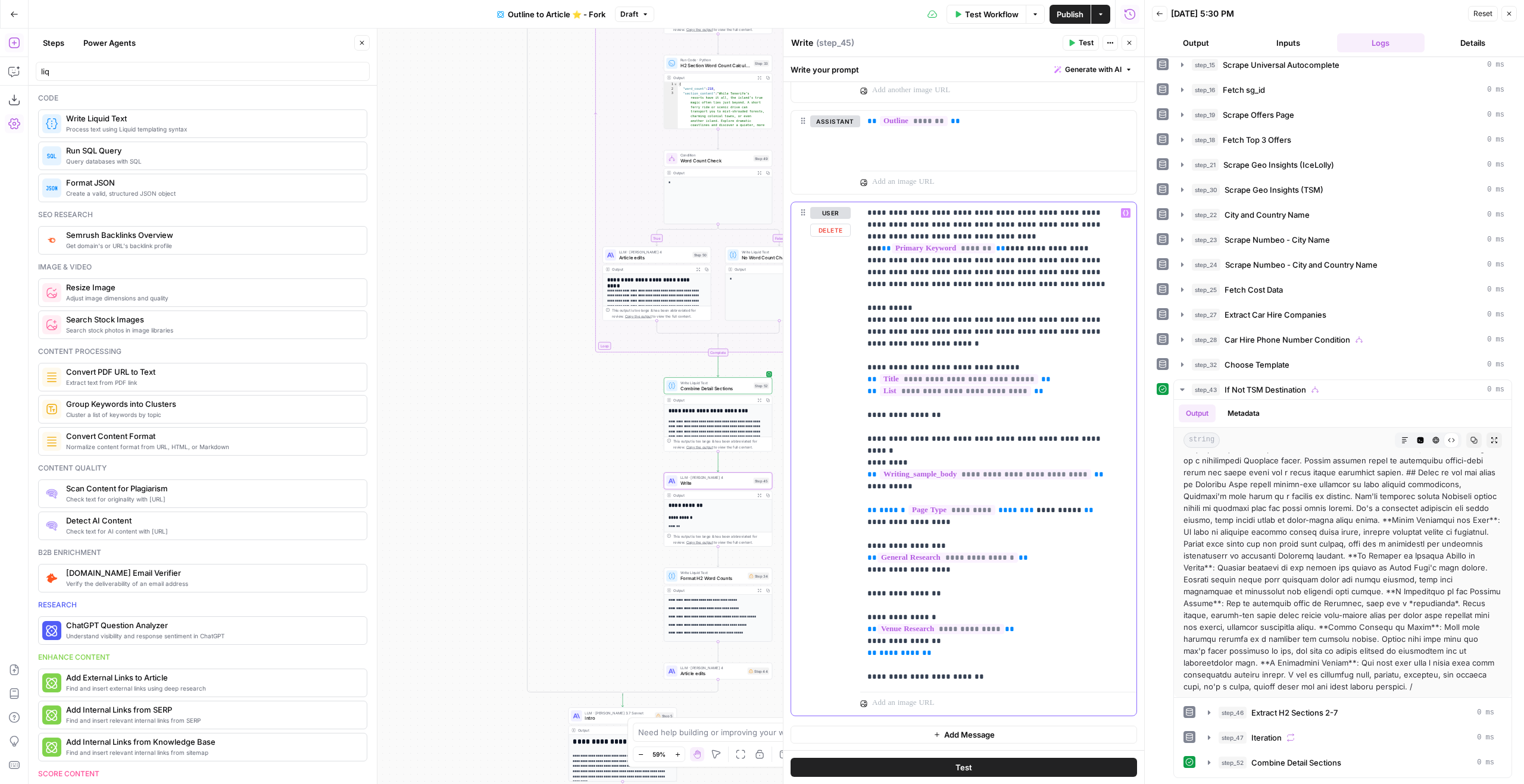
drag, startPoint x: 981, startPoint y: 505, endPoint x: 866, endPoint y: 399, distance: 156.4
click at [866, 399] on div "**********" at bounding box center [994, 445] width 268 height 485
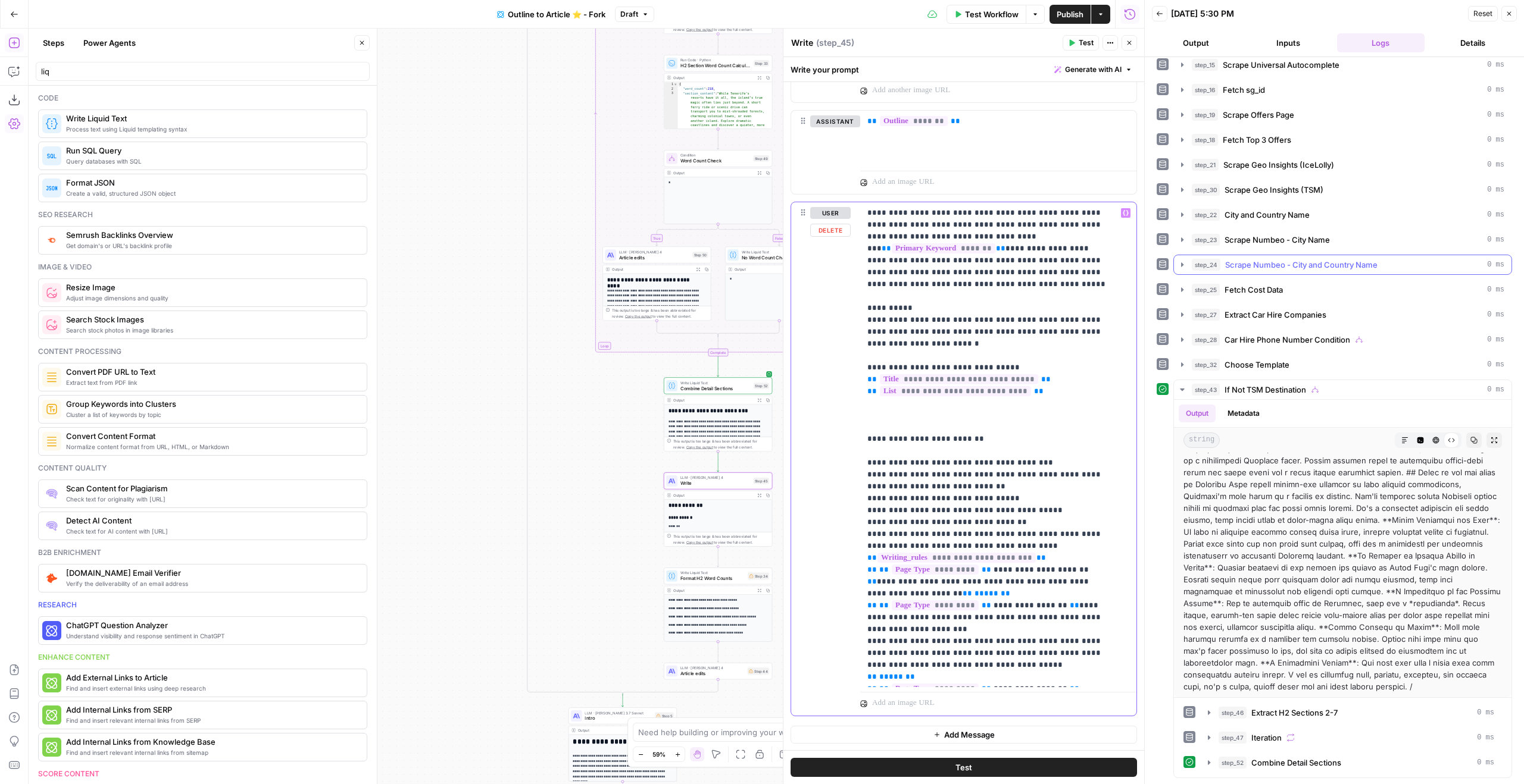
scroll to position [2, 0]
